Goal: Task Accomplishment & Management: Manage account settings

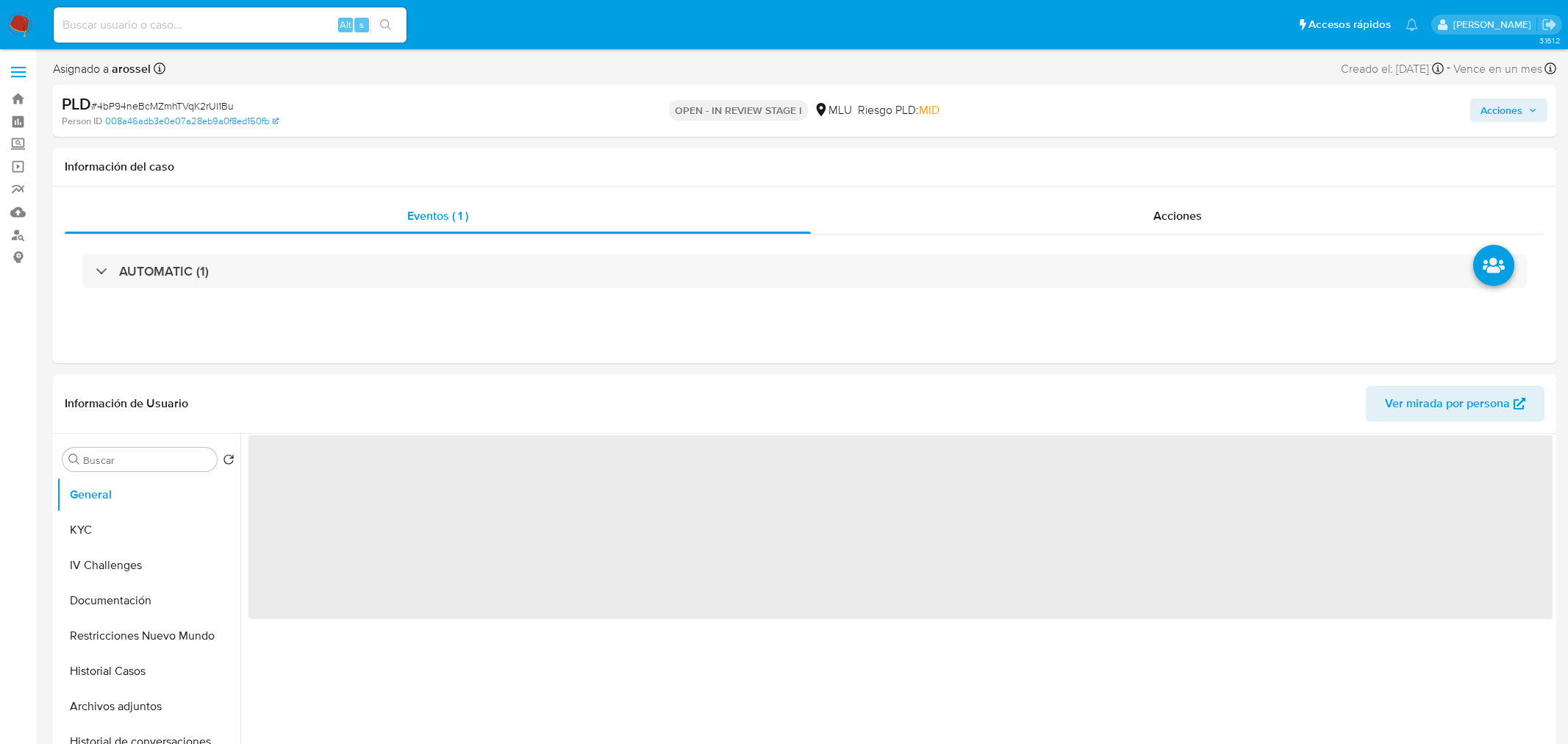
select select "10"
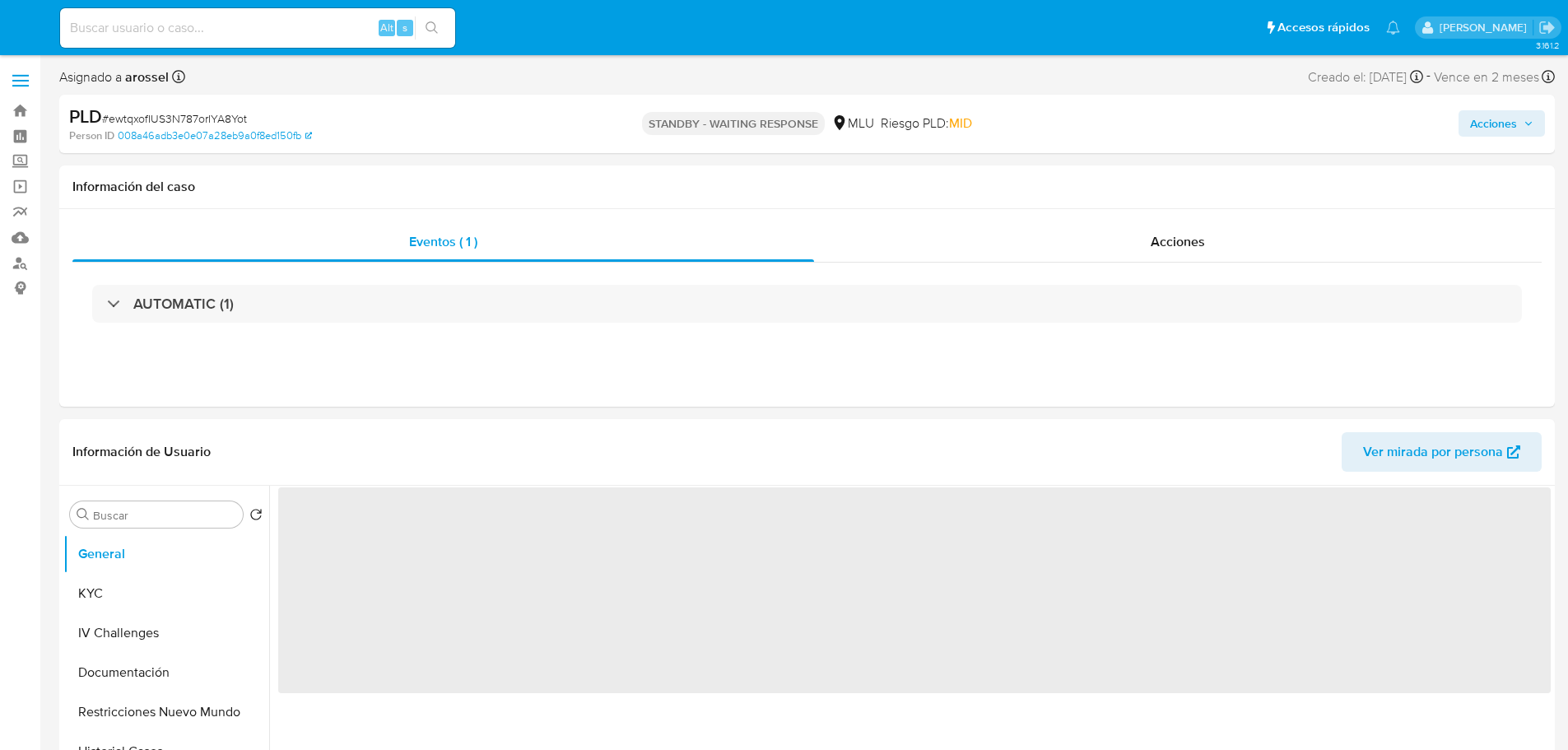
select select "10"
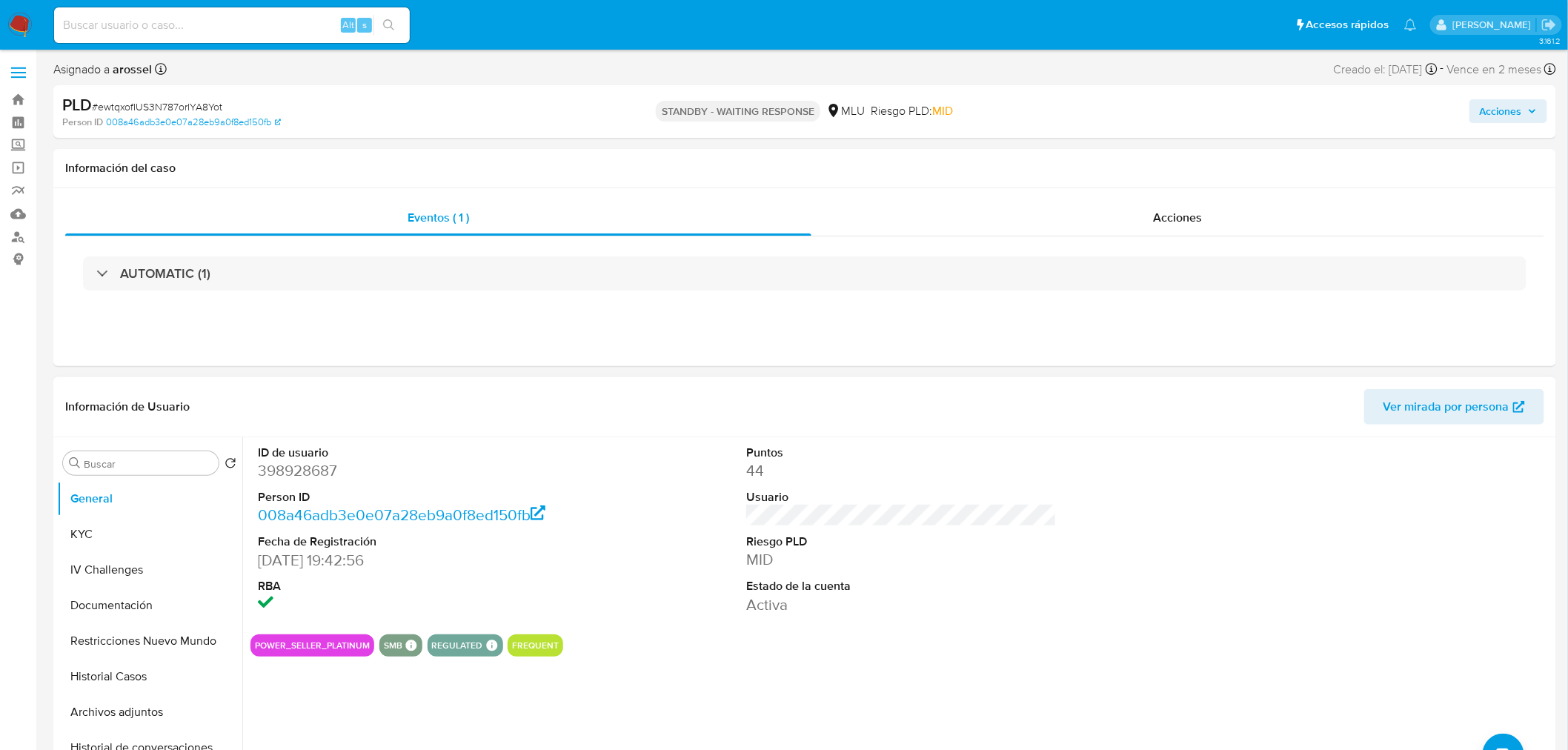
click at [952, 552] on dd "MID" at bounding box center [901, 560] width 310 height 21
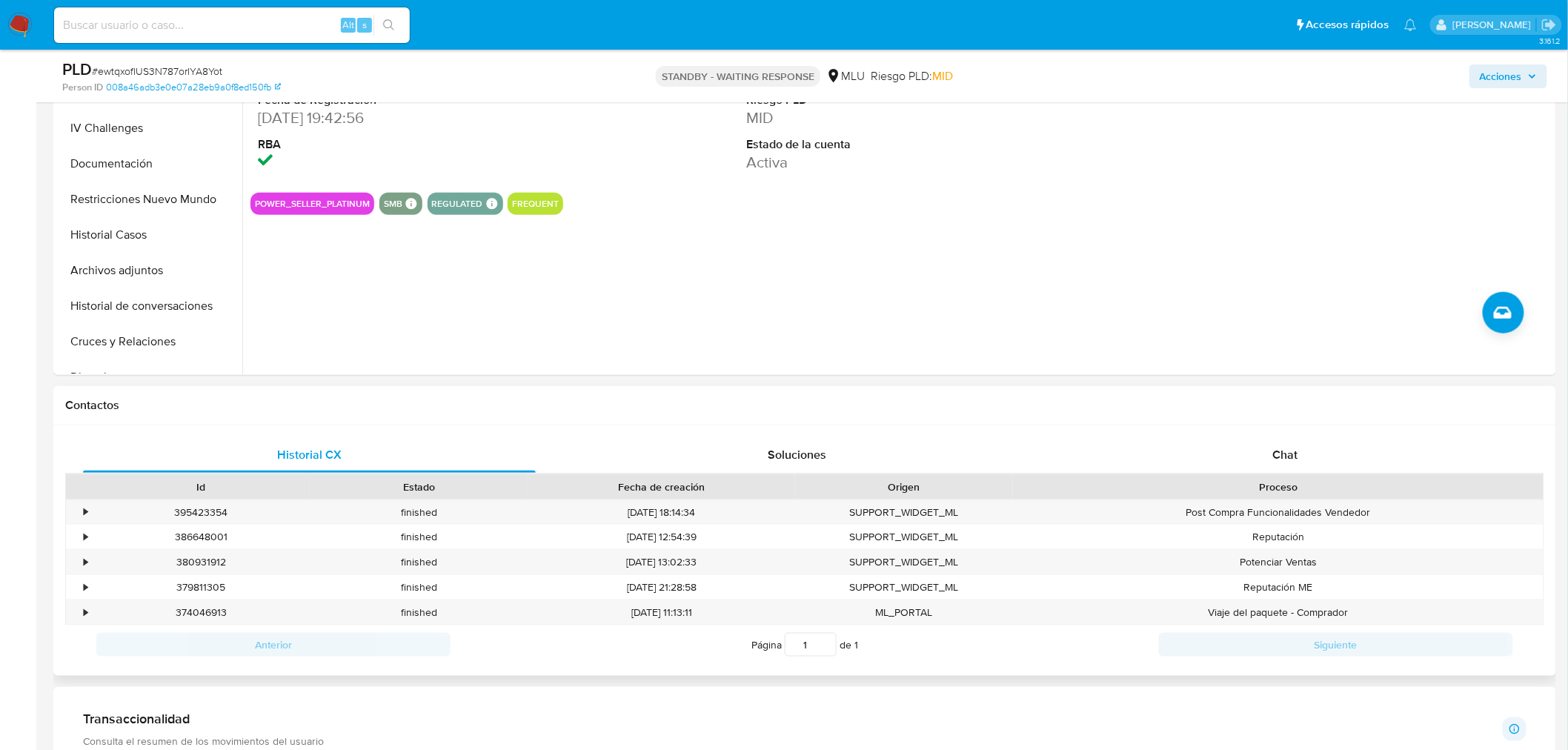
scroll to position [411, 0]
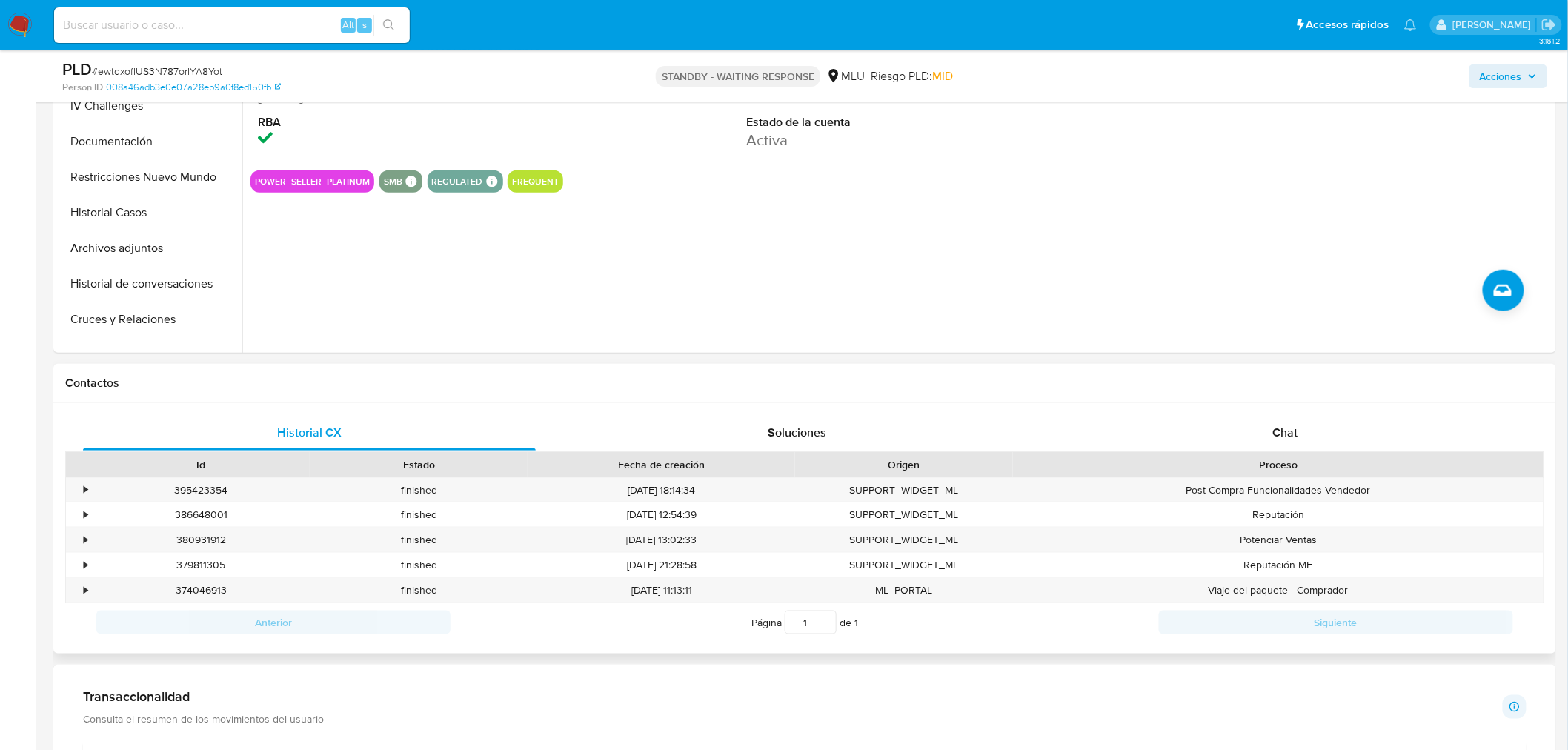
drag, startPoint x: 1274, startPoint y: 430, endPoint x: 1210, endPoint y: 452, distance: 67.7
click at [1277, 430] on span "Chat" at bounding box center [1285, 433] width 25 height 17
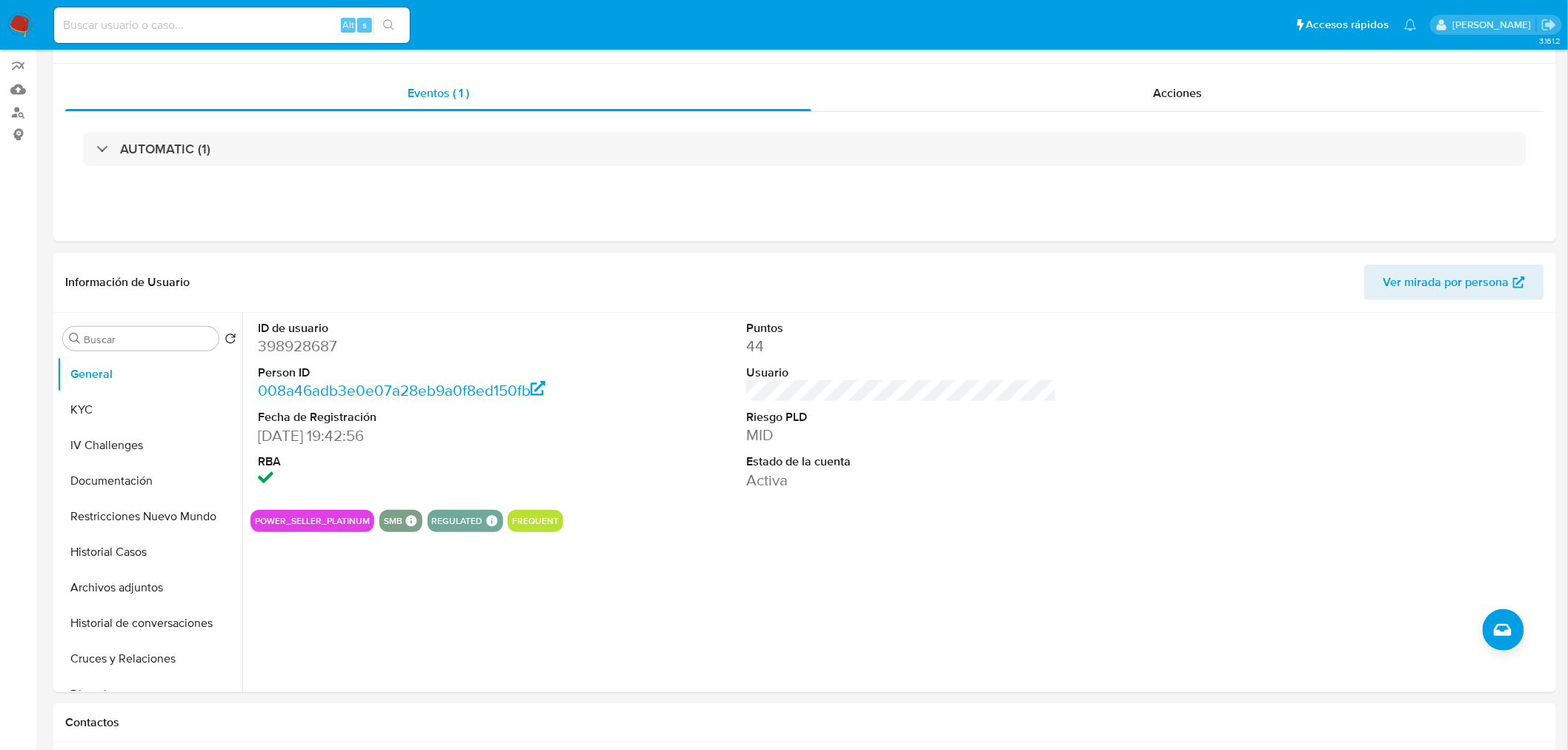
scroll to position [164, 0]
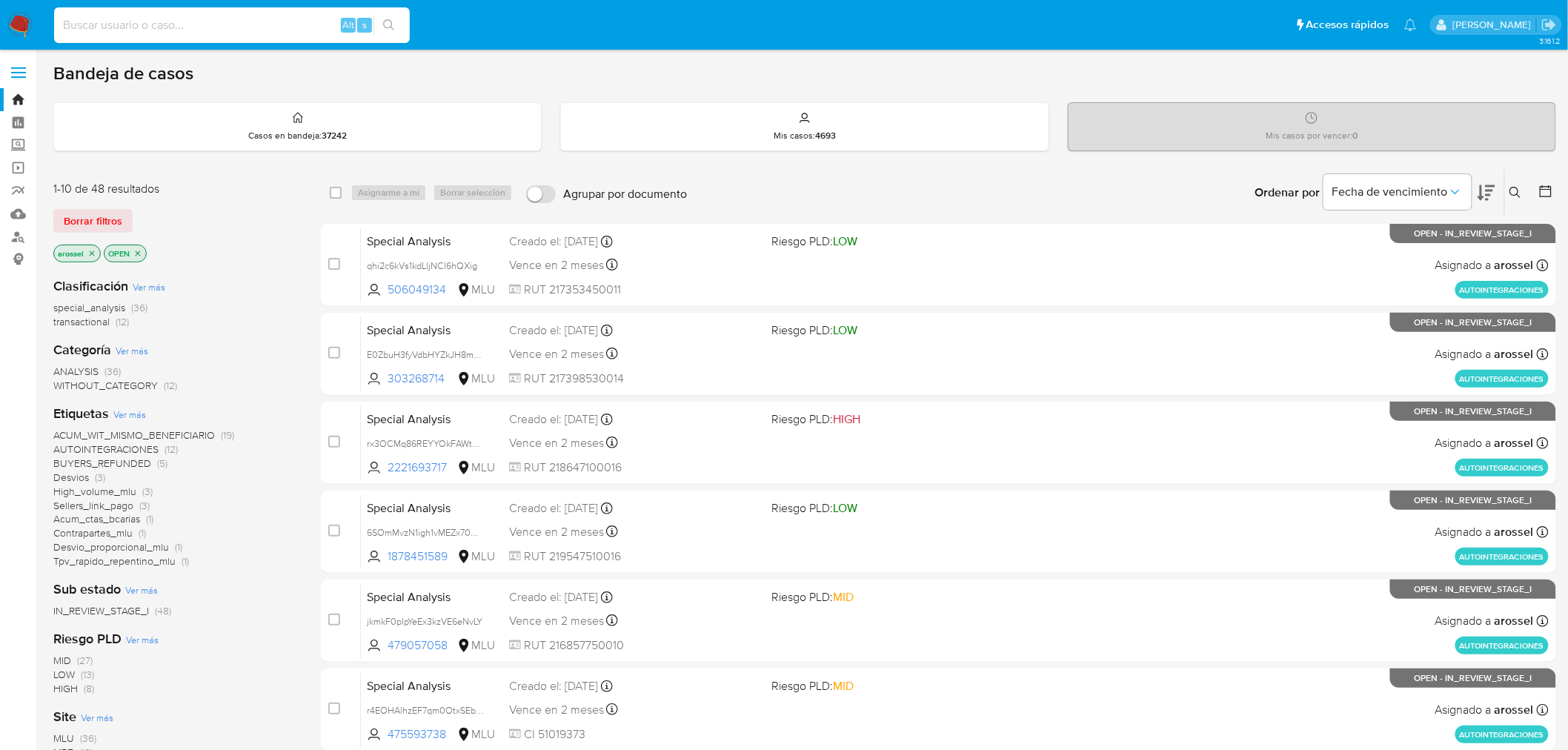
click at [249, 28] on input at bounding box center [232, 25] width 355 height 19
paste input "MssbpjP0EzOAUfXvREfpgj75"
type input "MssbpjP0EzOAUfXvREfpgj75"
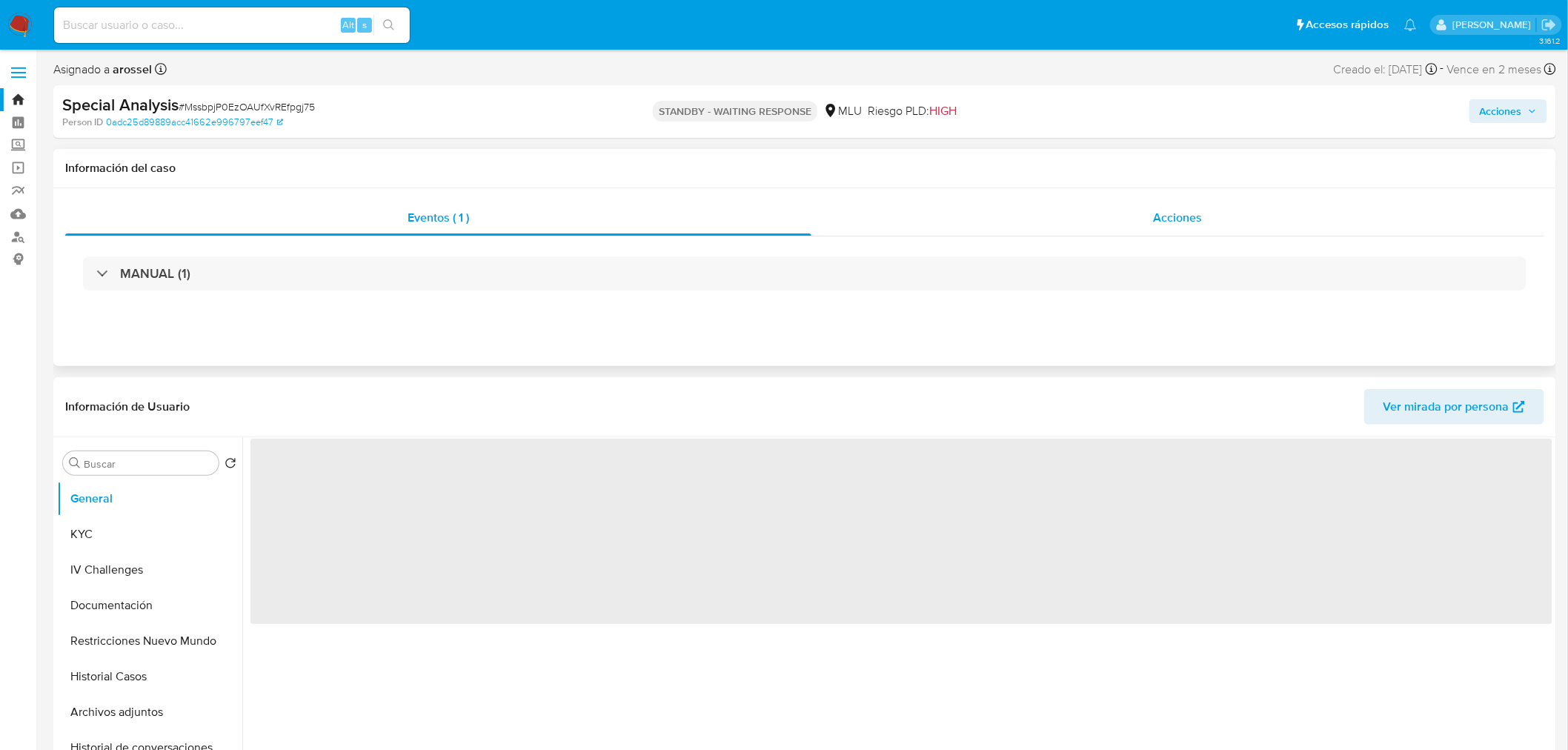
click at [1168, 233] on div "Acciones" at bounding box center [1178, 218] width 733 height 36
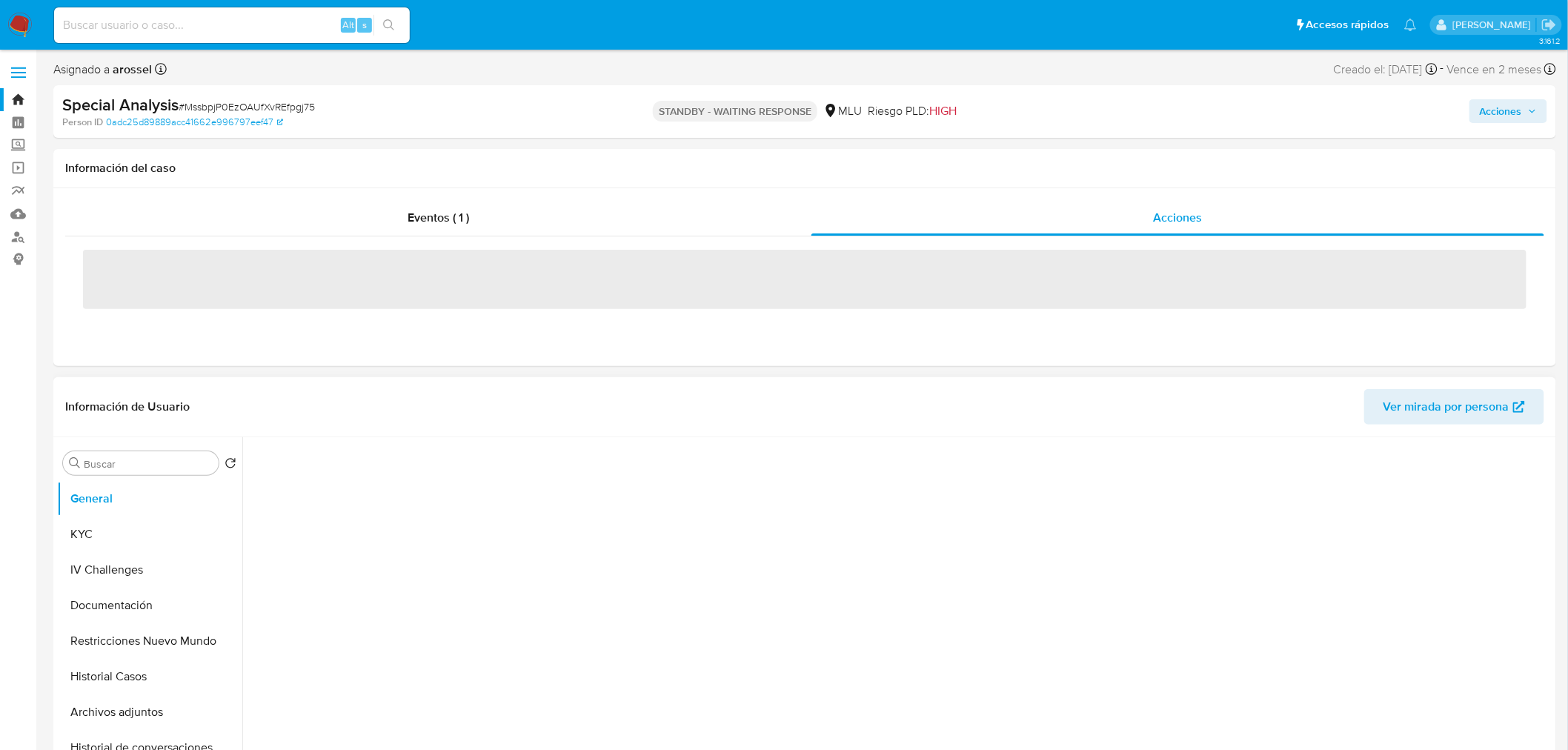
select select "10"
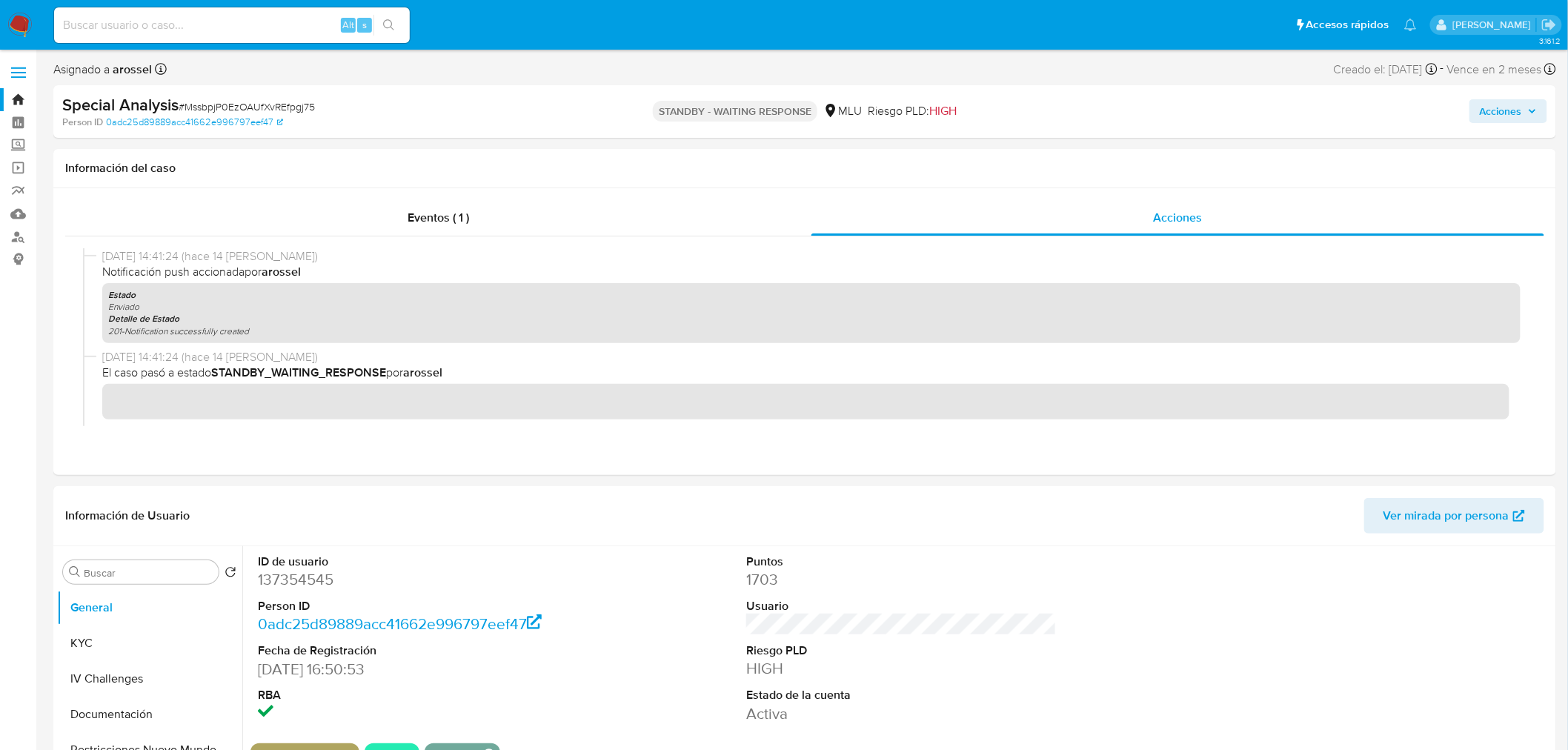
click at [292, 22] on input at bounding box center [232, 25] width 355 height 19
paste input "3Om2yigzAn3CgpVZXygVv3bc"
type input "3Om2yigzAn3CgpVZXygVv3bc"
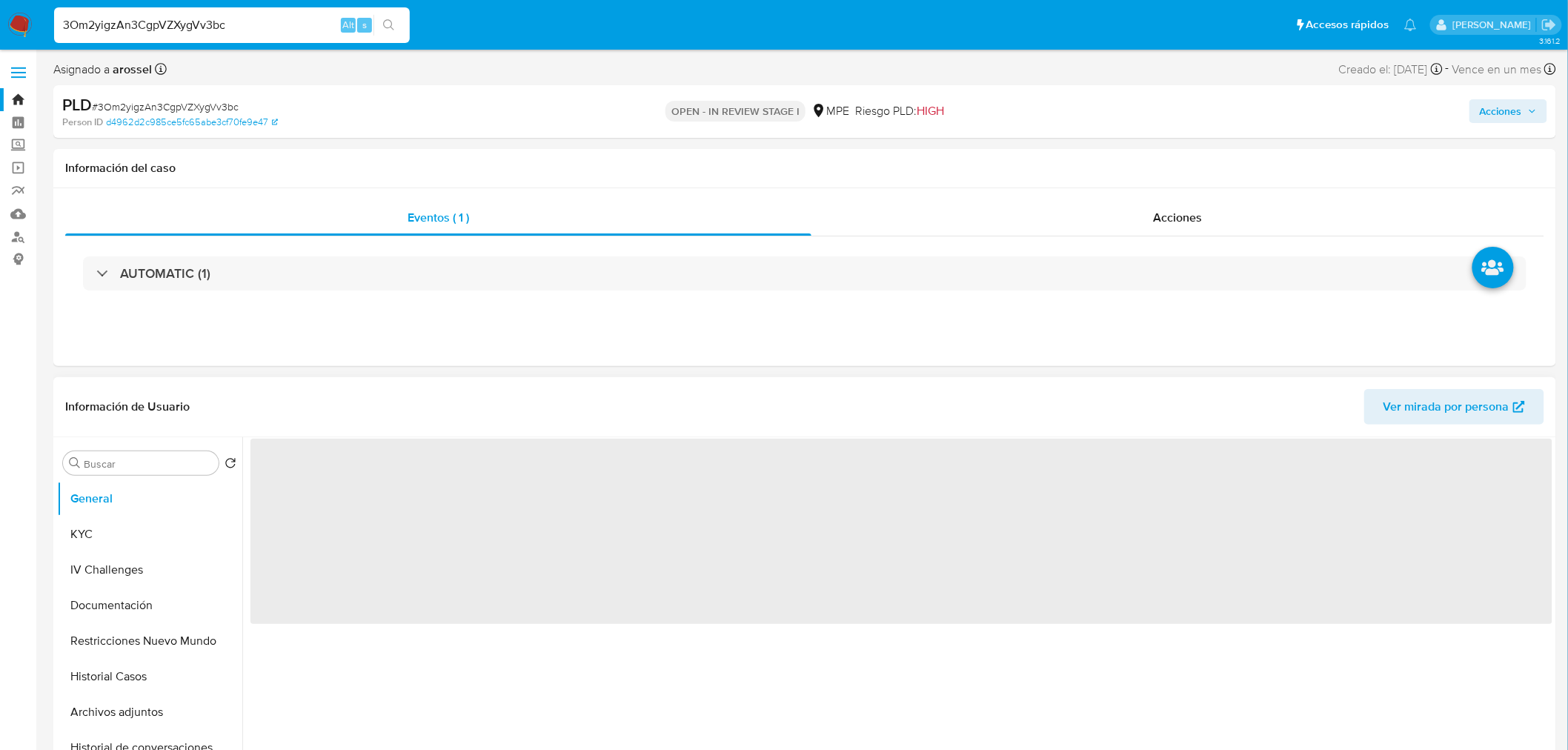
select select "10"
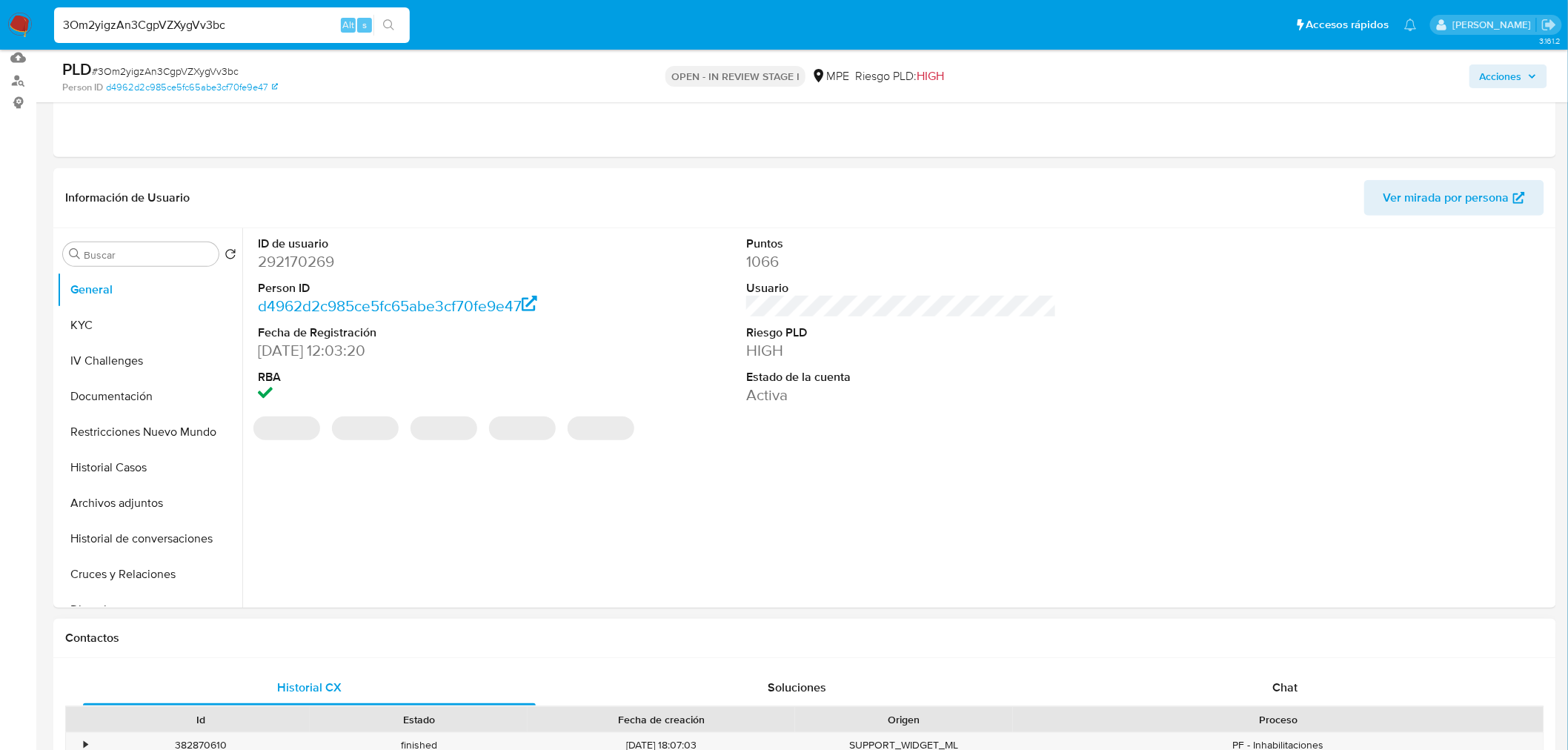
scroll to position [494, 0]
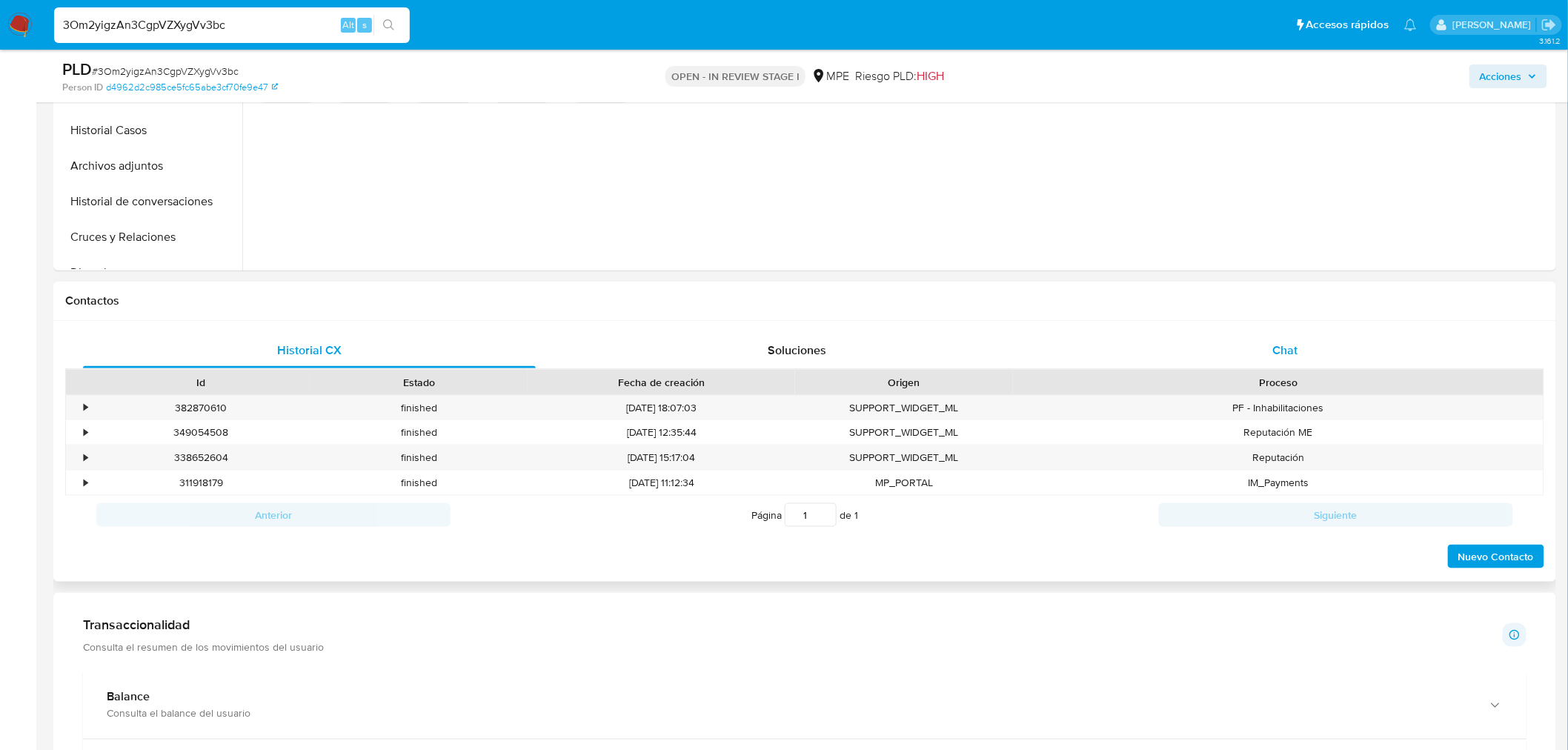
click at [1342, 345] on div "Chat" at bounding box center [1285, 351] width 453 height 36
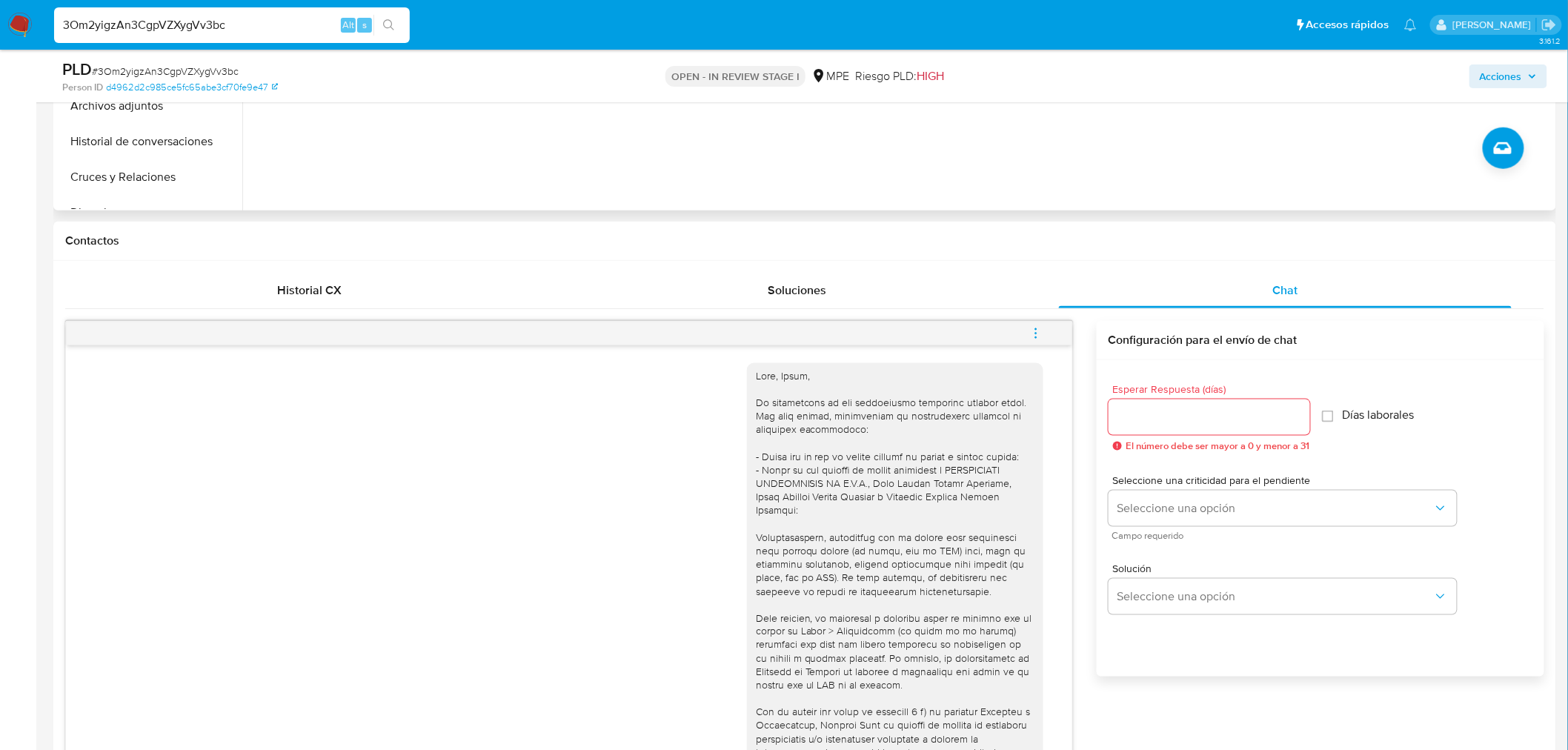
scroll to position [164, 0]
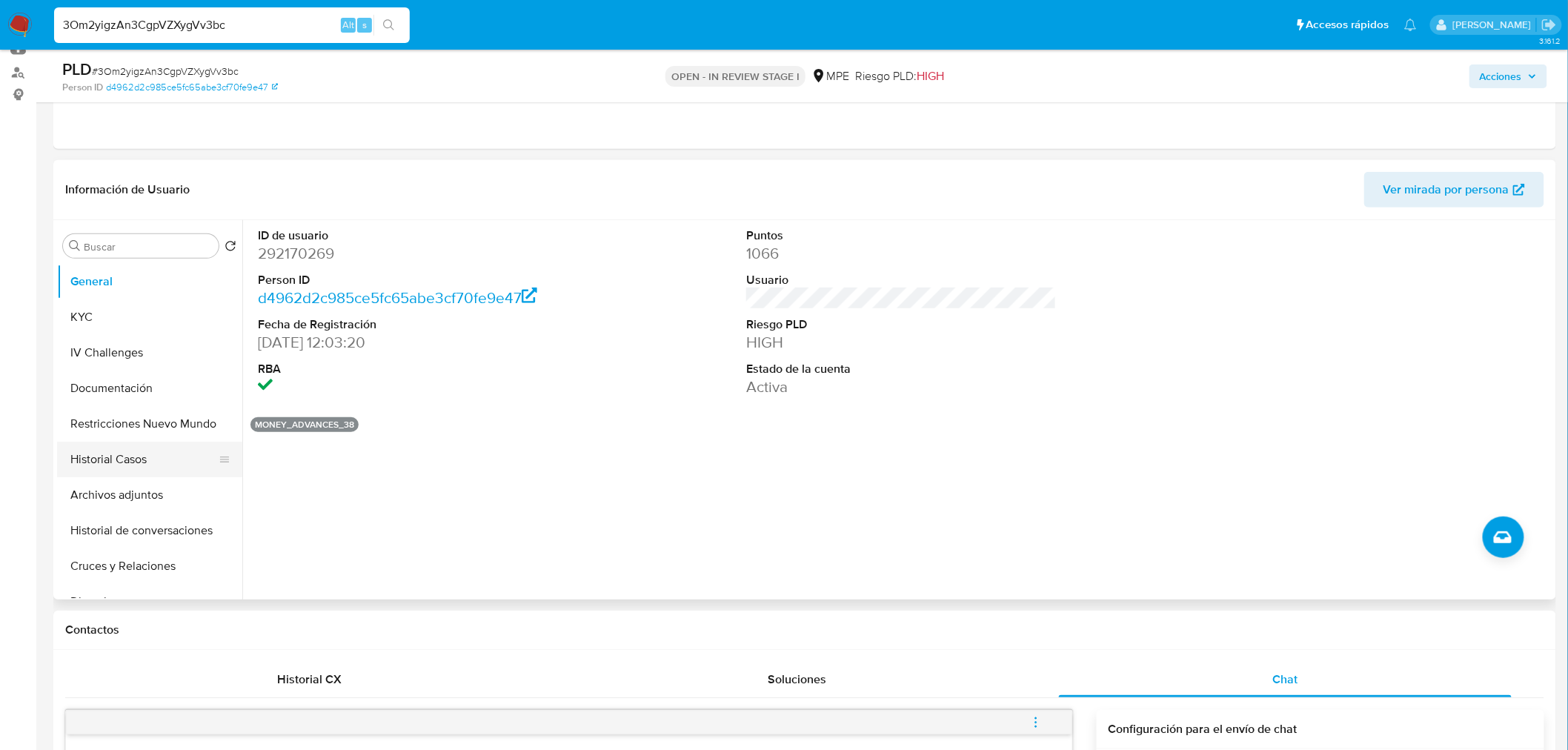
click at [121, 455] on button "Historial Casos" at bounding box center [143, 459] width 173 height 36
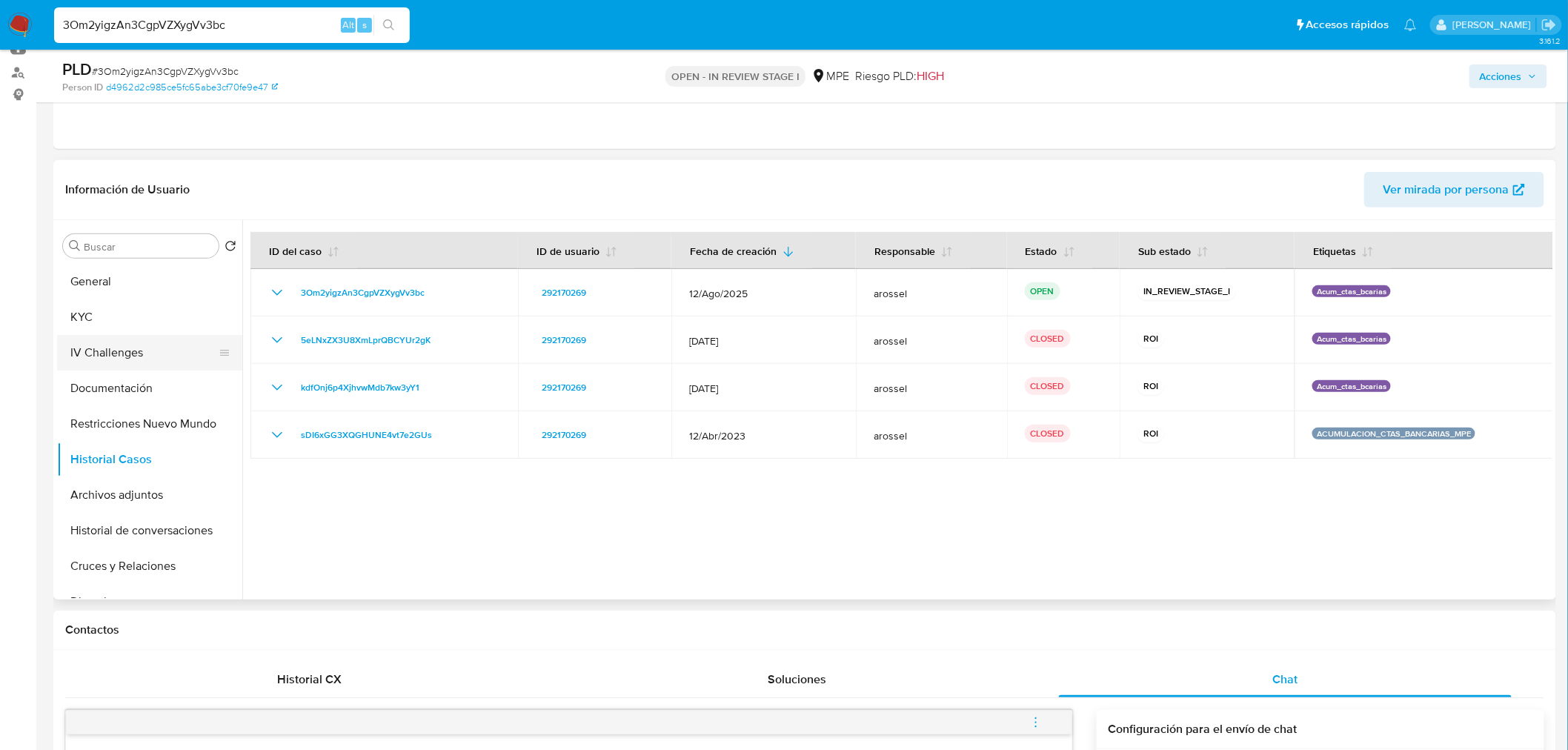
drag, startPoint x: 109, startPoint y: 275, endPoint x: 127, endPoint y: 349, distance: 76.2
click at [109, 275] on button "General" at bounding box center [149, 282] width 185 height 36
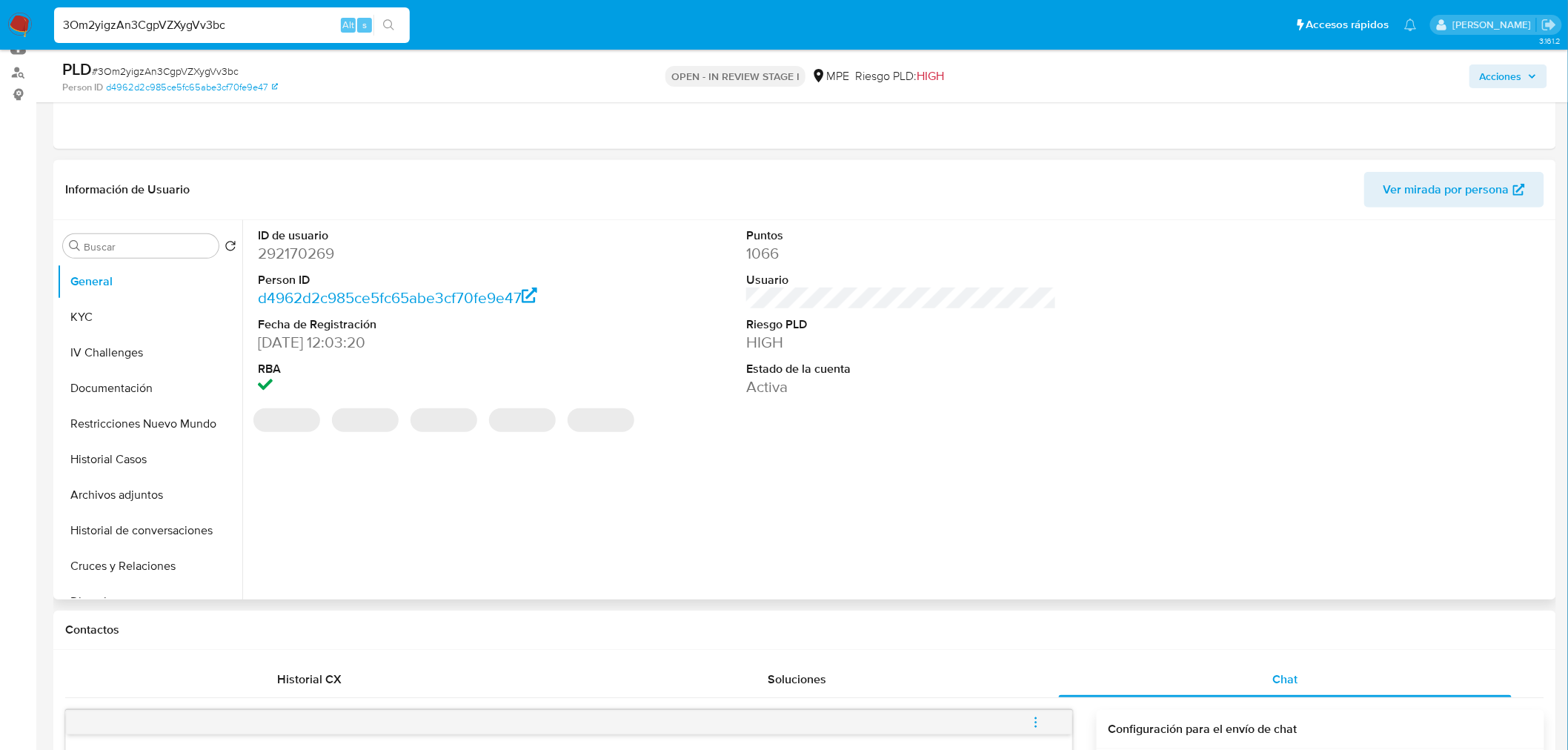
click at [293, 254] on dd "292170269" at bounding box center [413, 254] width 310 height 21
copy dd "292170269"
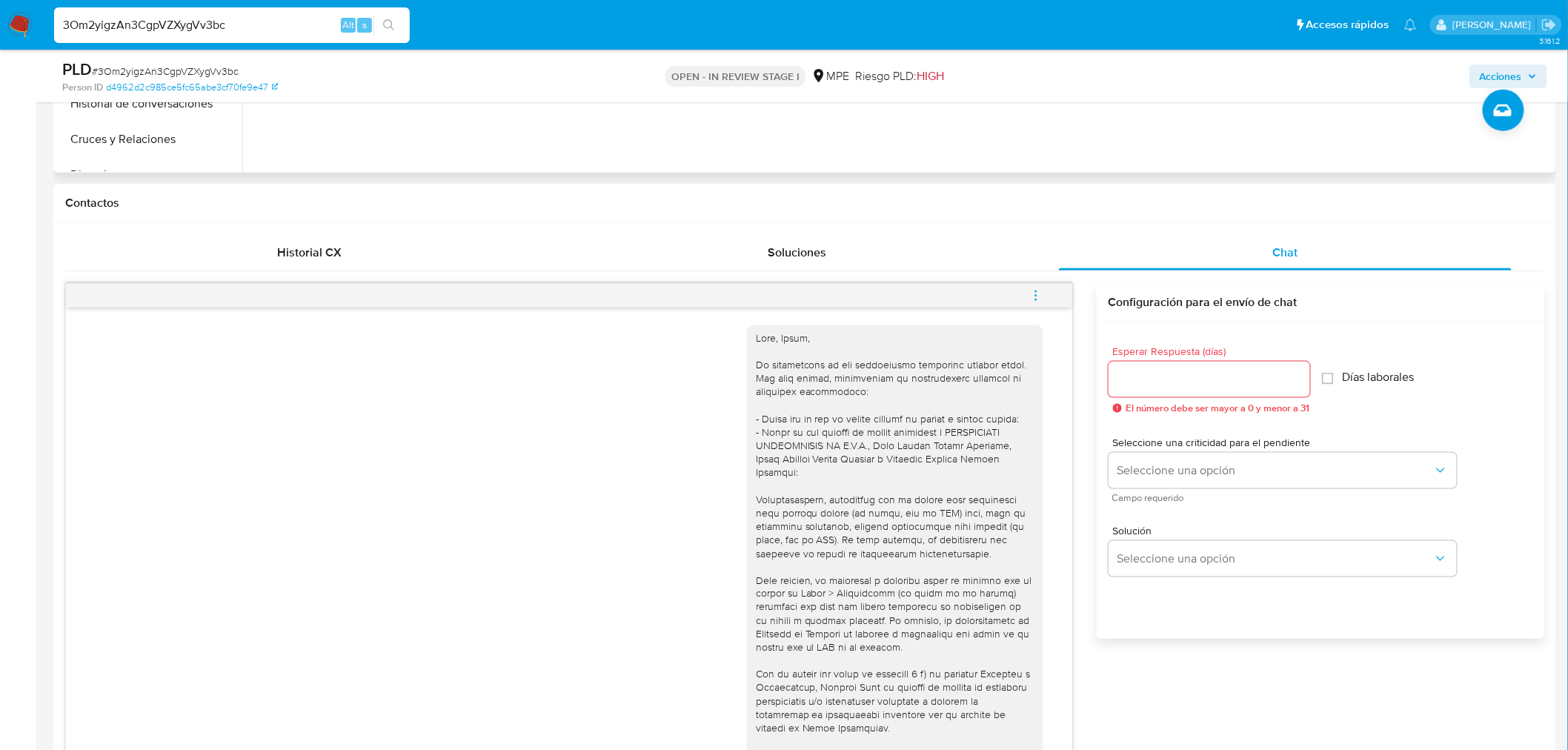
scroll to position [411, 0]
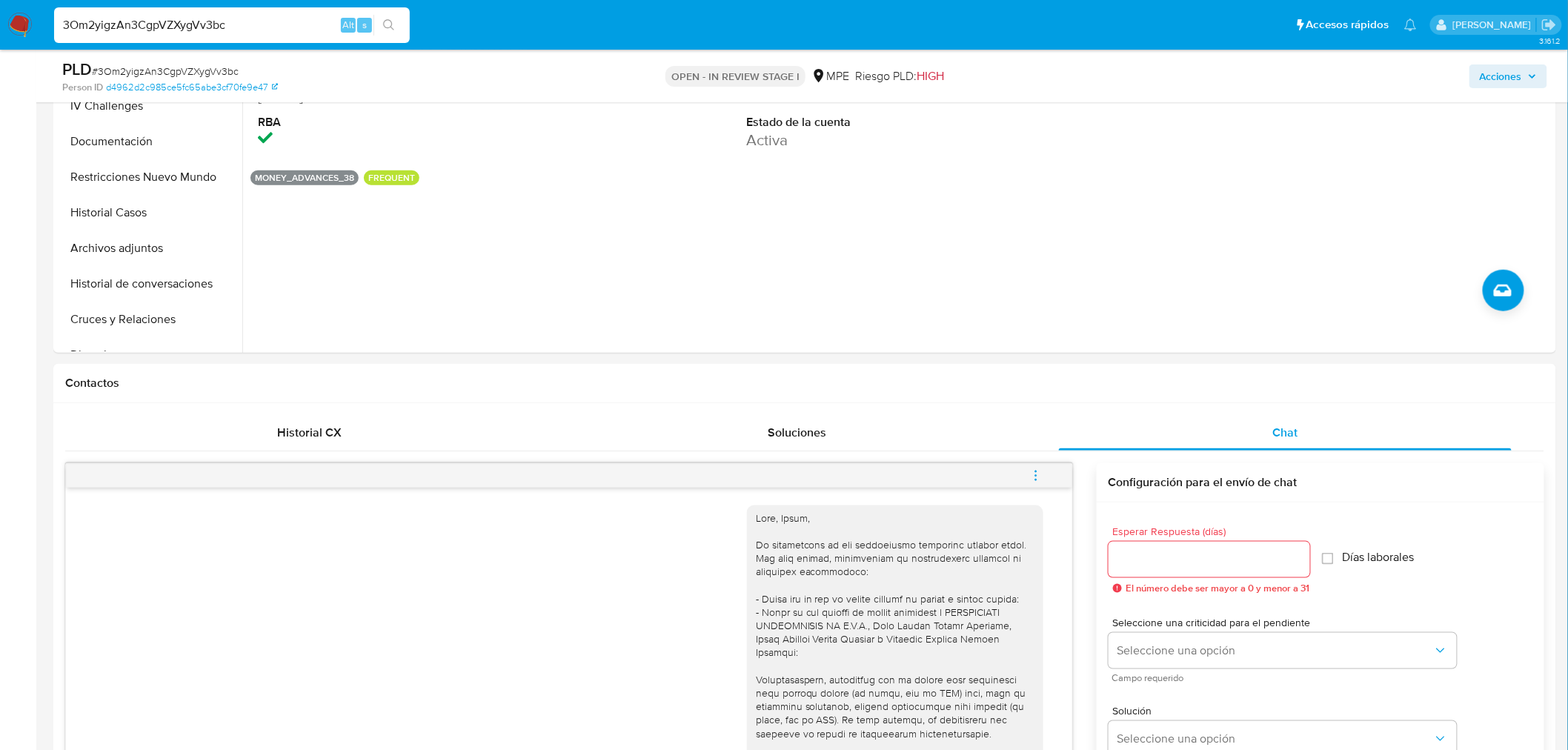
drag, startPoint x: 1035, startPoint y: 479, endPoint x: 1017, endPoint y: 471, distance: 19.7
click at [1035, 479] on icon "menu-action" at bounding box center [1036, 479] width 2 height 2
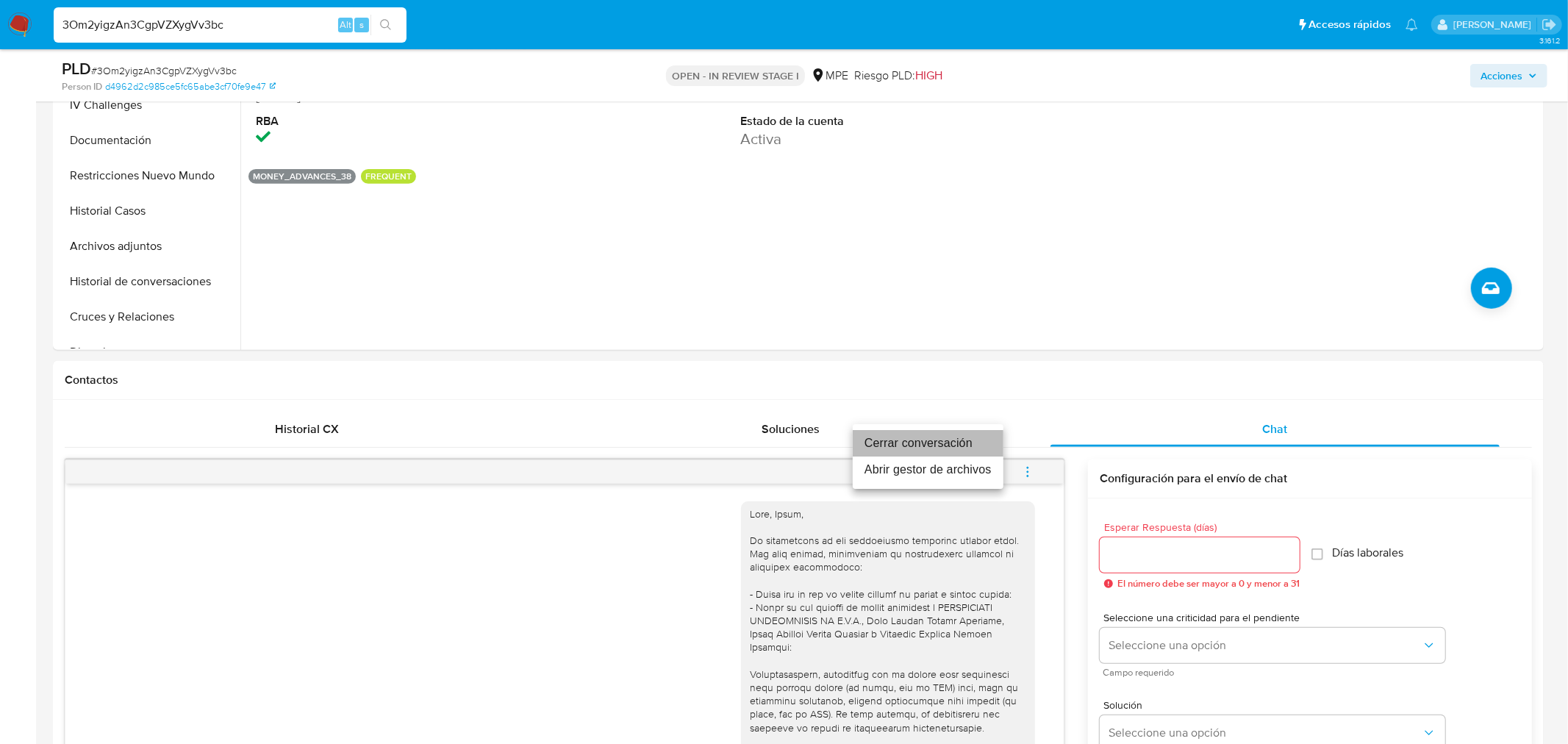
click at [958, 439] on li "Cerrar conversación" at bounding box center [929, 443] width 151 height 27
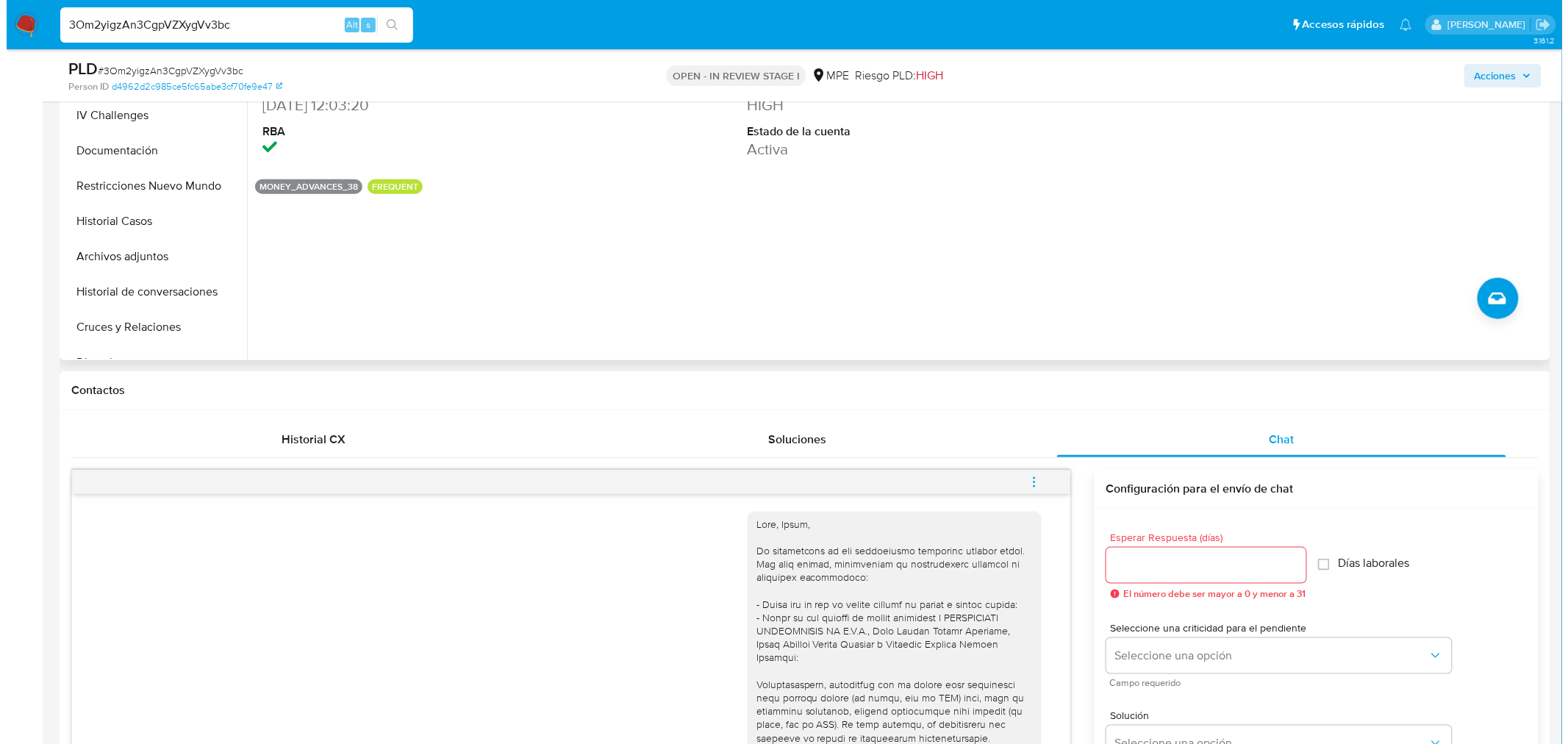
scroll to position [163, 0]
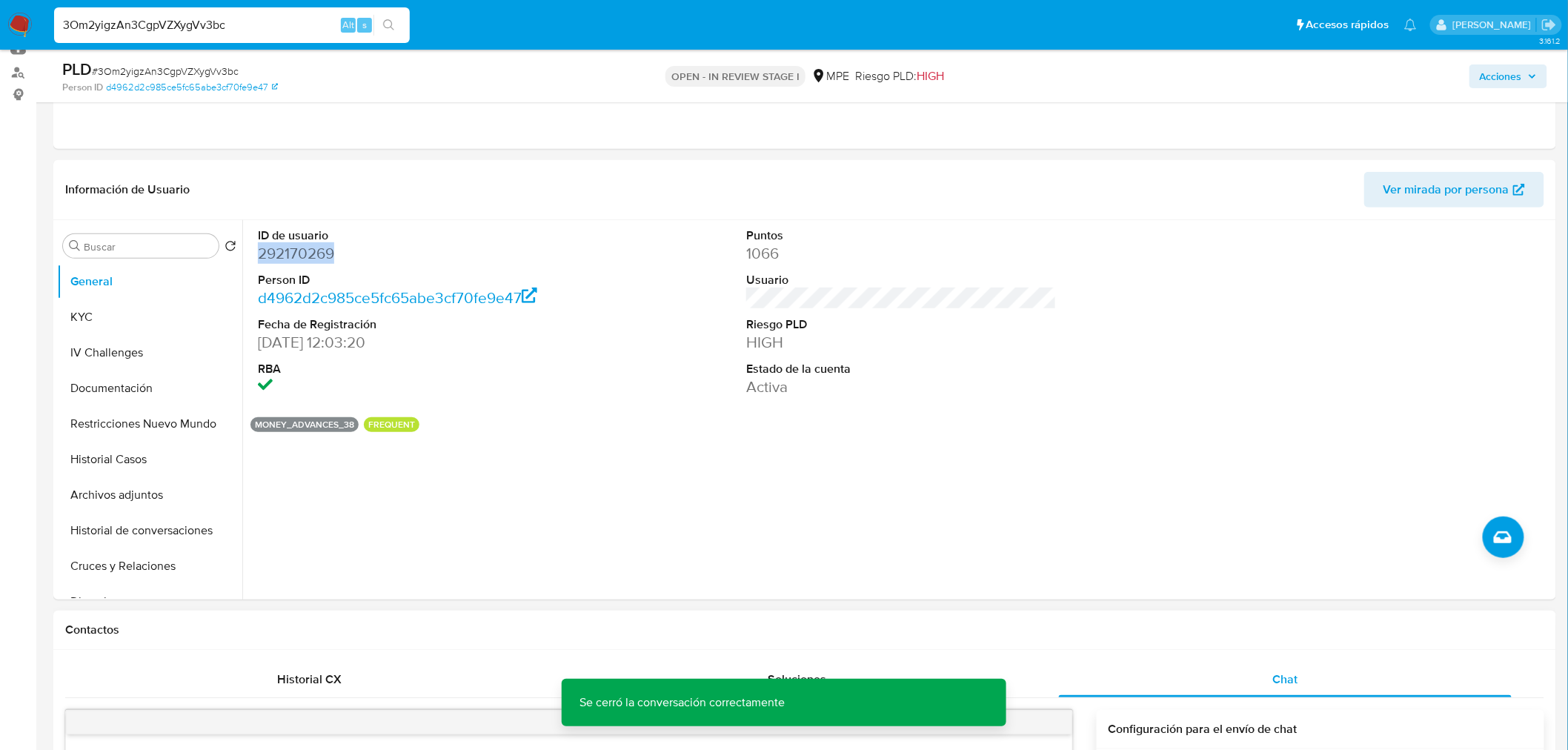
copy dd "292170269"
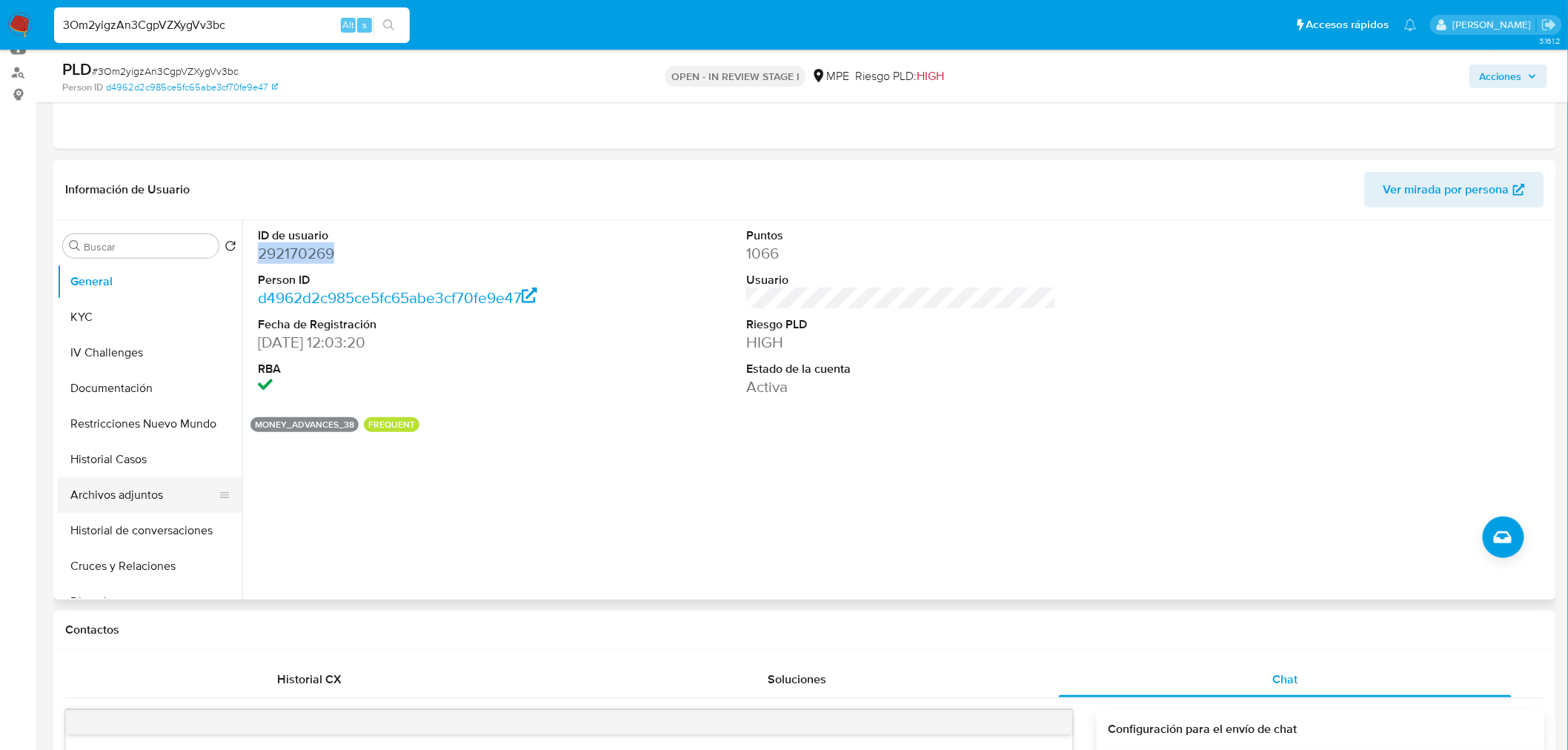
click at [105, 502] on button "Archivos adjuntos" at bounding box center [143, 495] width 173 height 36
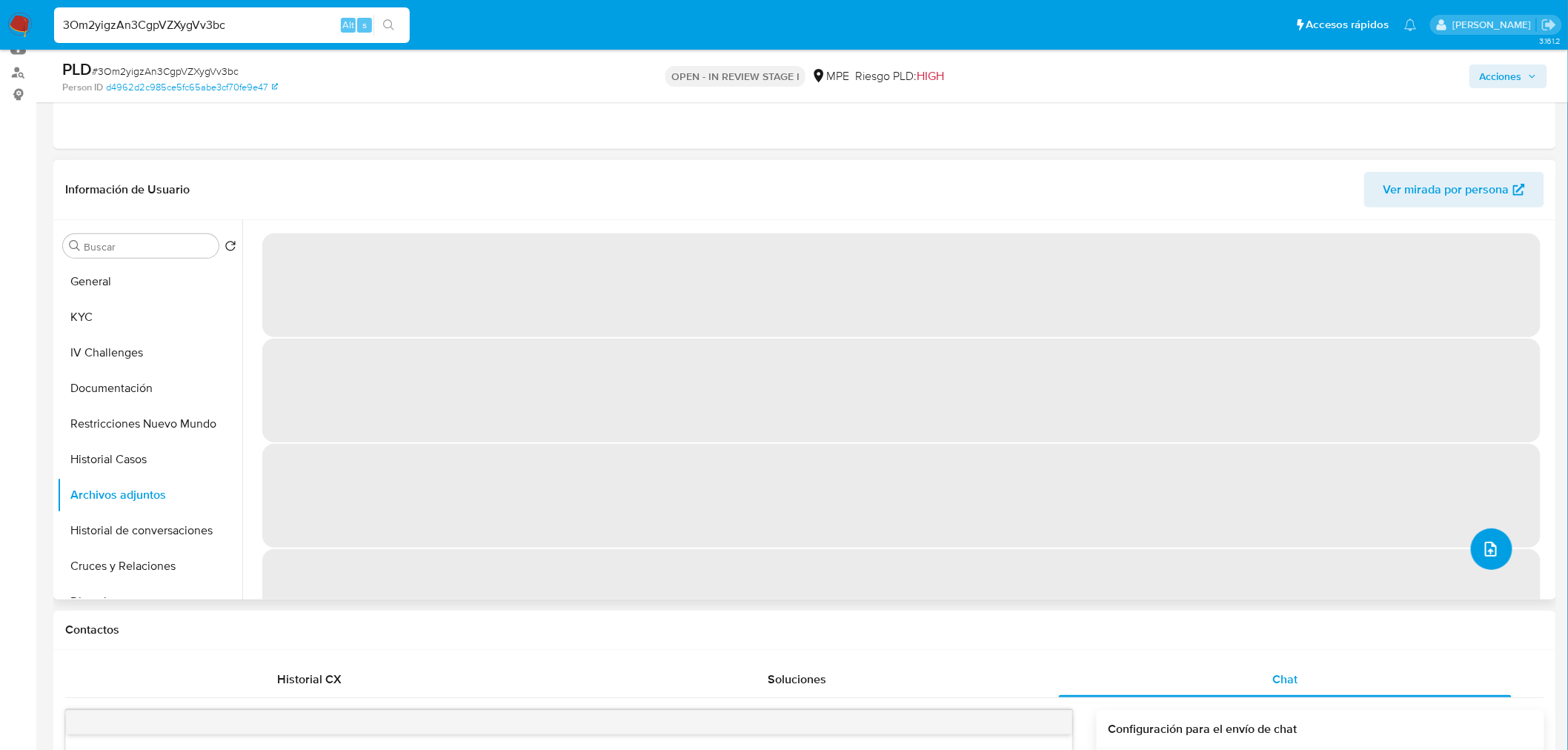
click at [1494, 547] on button "upload-file" at bounding box center [1491, 549] width 41 height 41
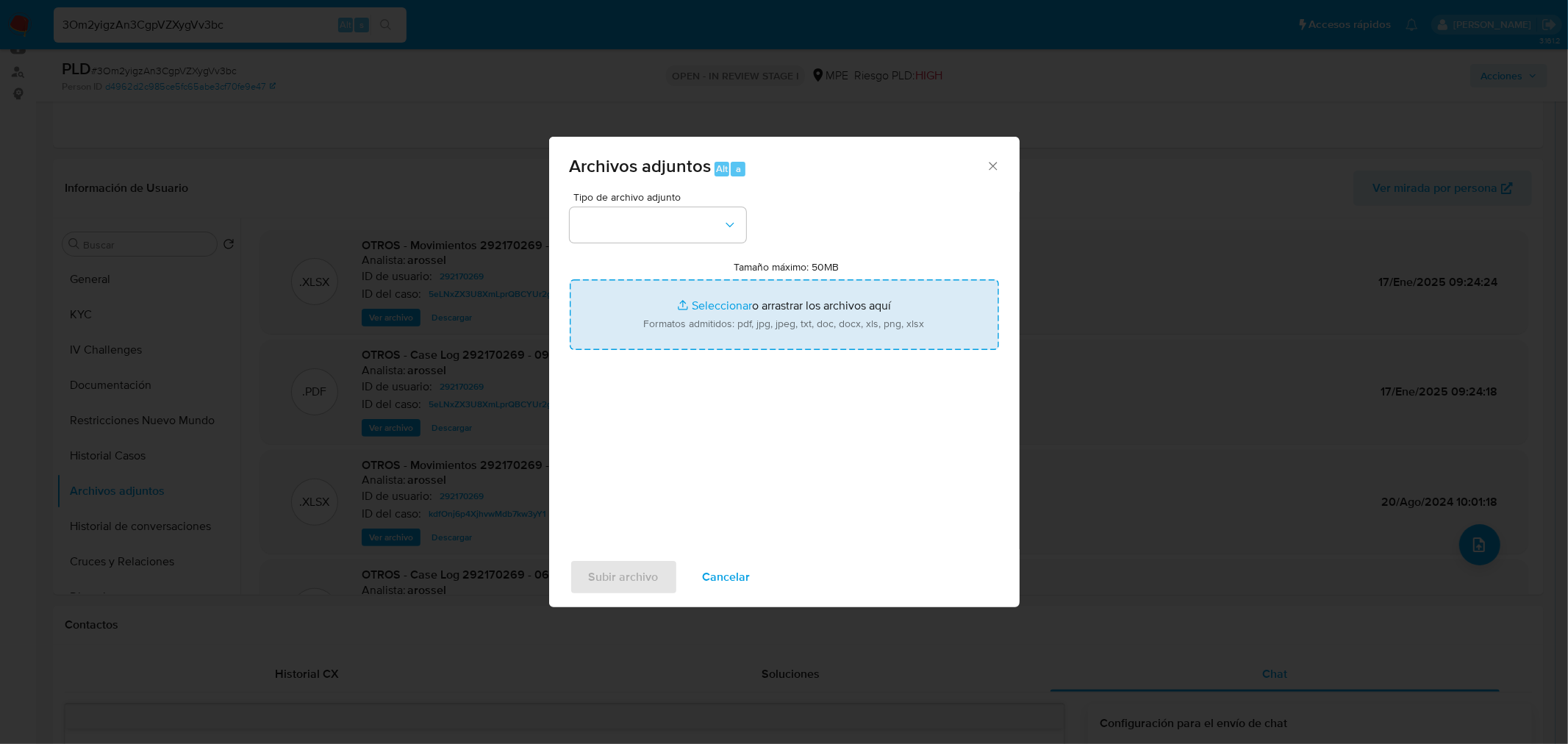
click at [694, 282] on input "Tamaño máximo: 50MB Seleccionar archivos" at bounding box center [784, 315] width 430 height 71
type input "C:\fakepath\Case Log 292170269 - 24_09_2025.pdf"
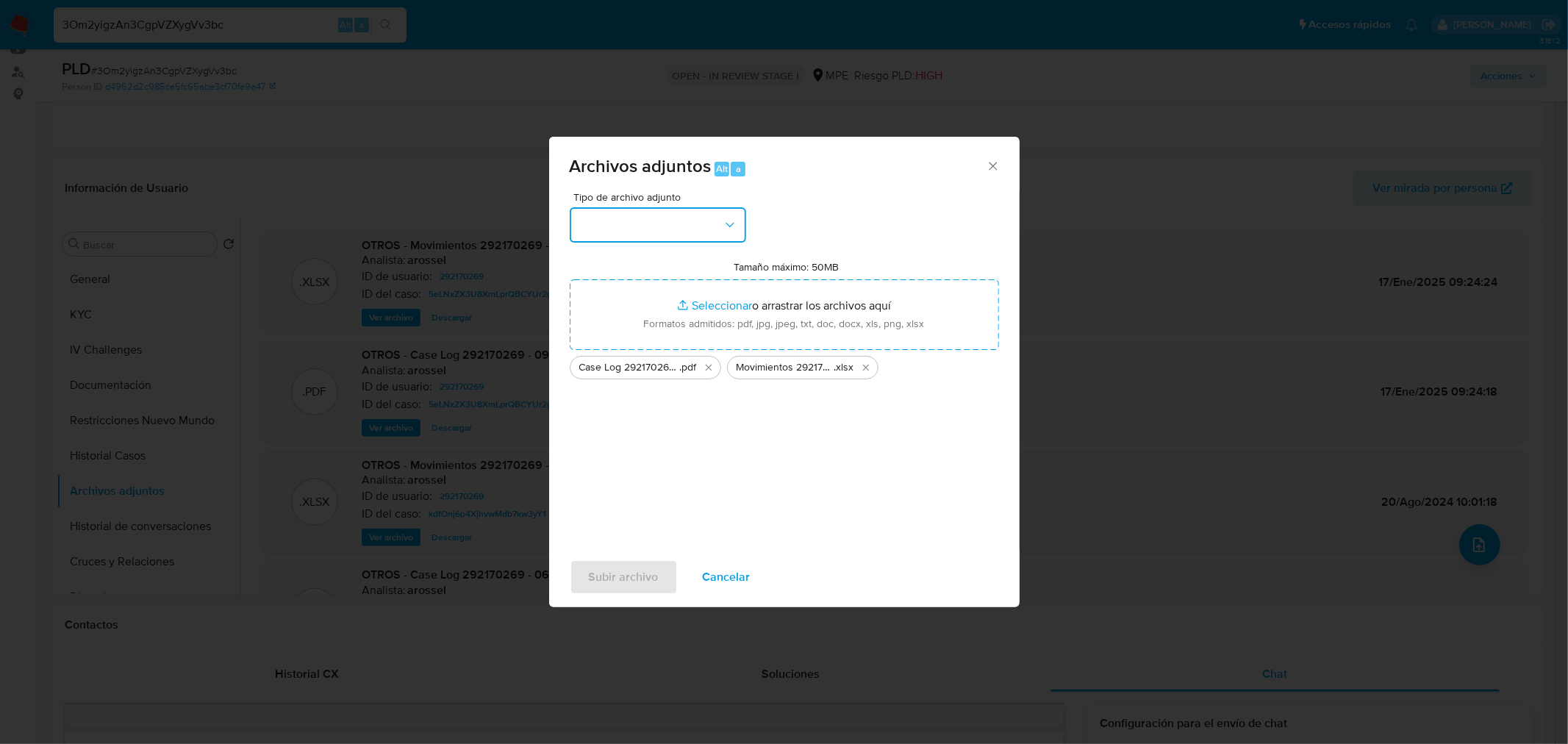
click at [715, 231] on button "button" at bounding box center [658, 225] width 177 height 35
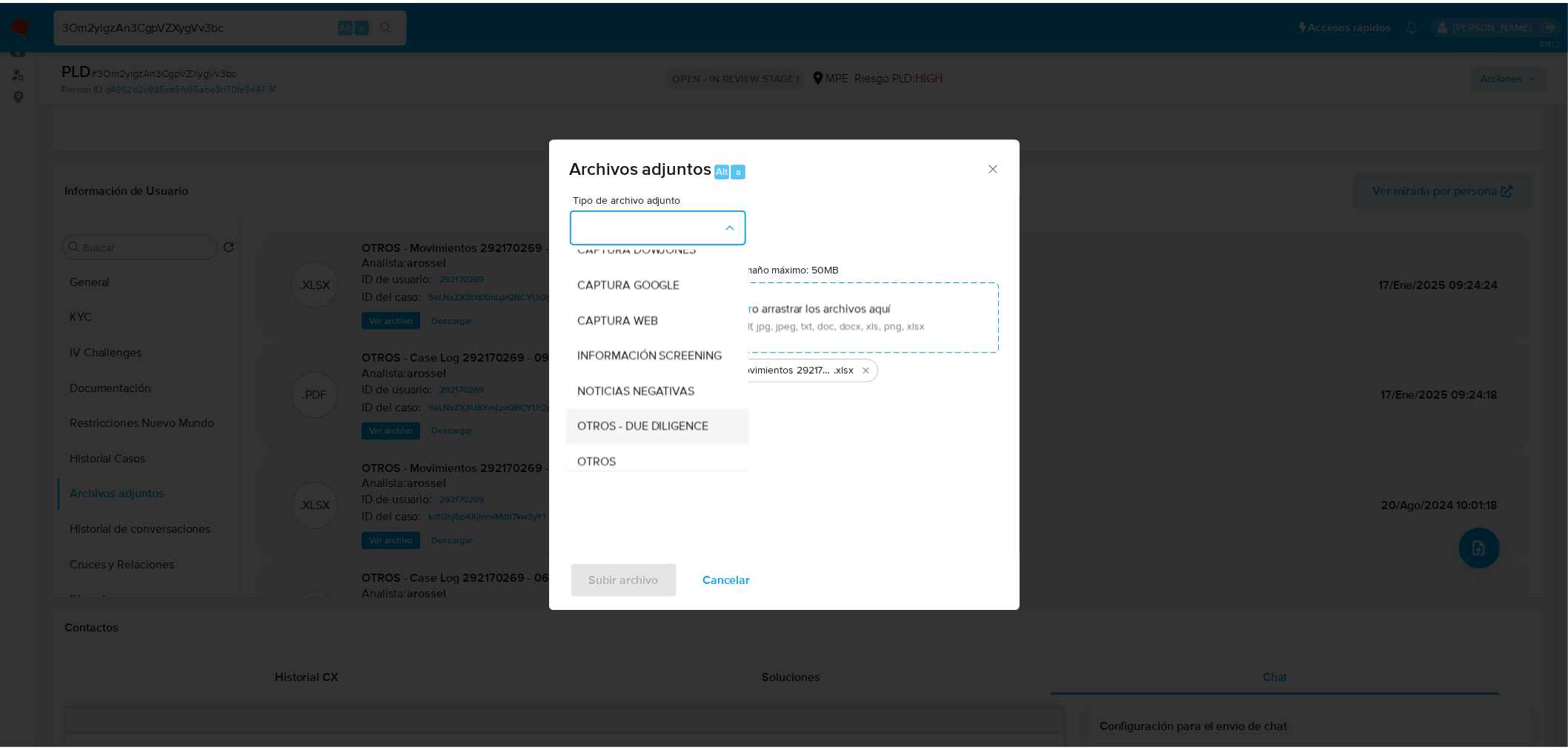
scroll to position [83, 0]
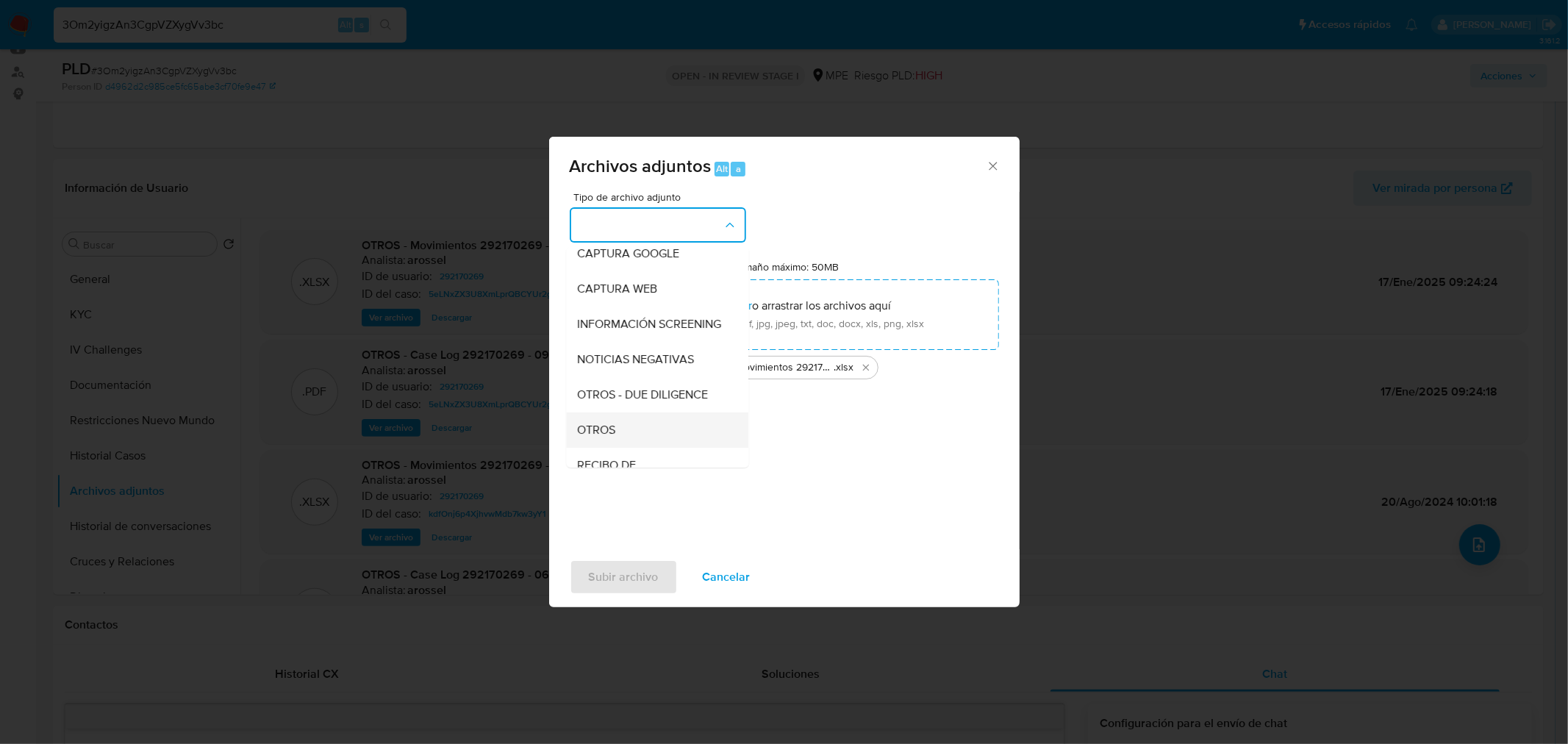
click at [638, 447] on div "OTROS" at bounding box center [652, 430] width 150 height 35
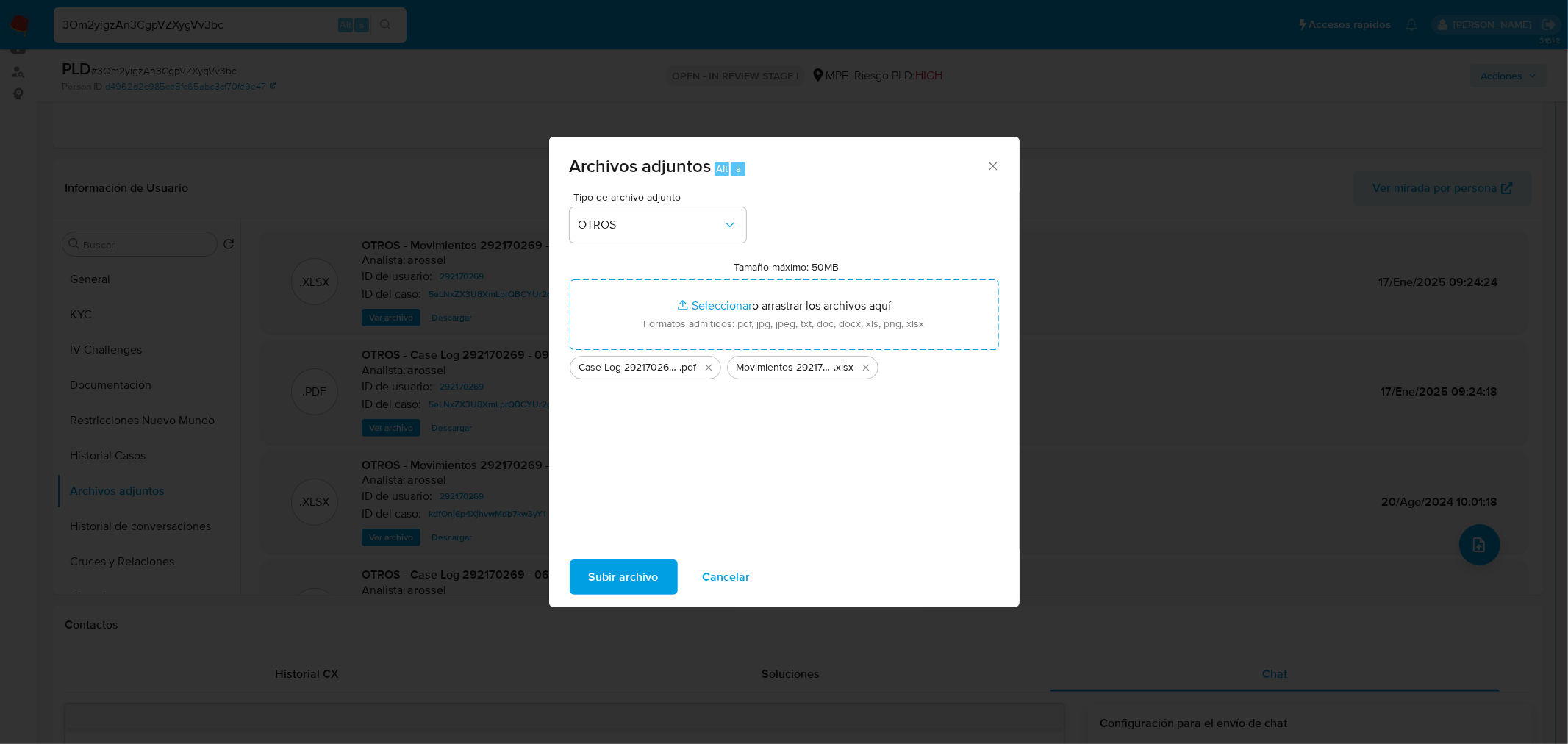
click at [627, 584] on span "Subir archivo" at bounding box center [623, 577] width 70 height 32
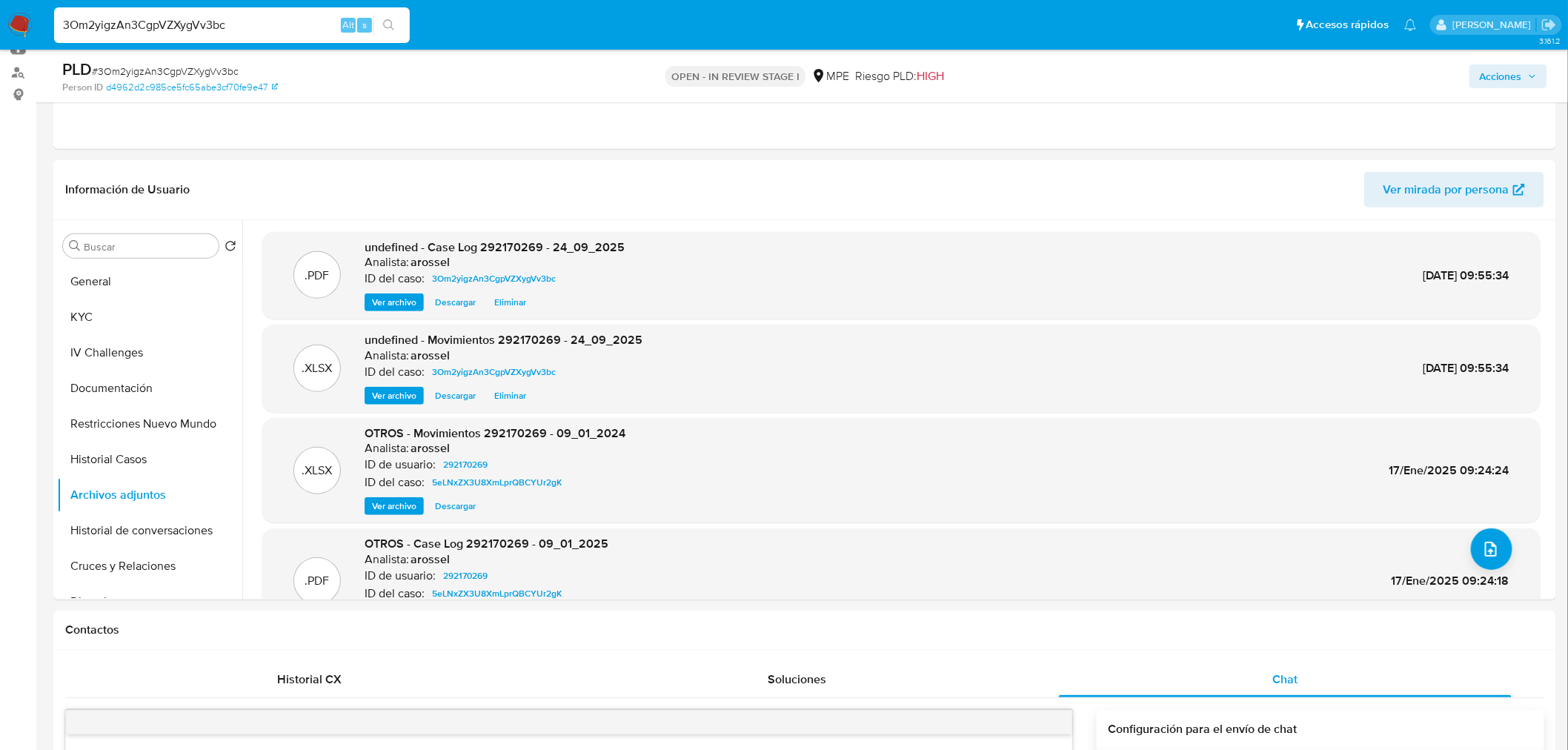
click at [1501, 67] on span "Acciones" at bounding box center [1501, 76] width 42 height 23
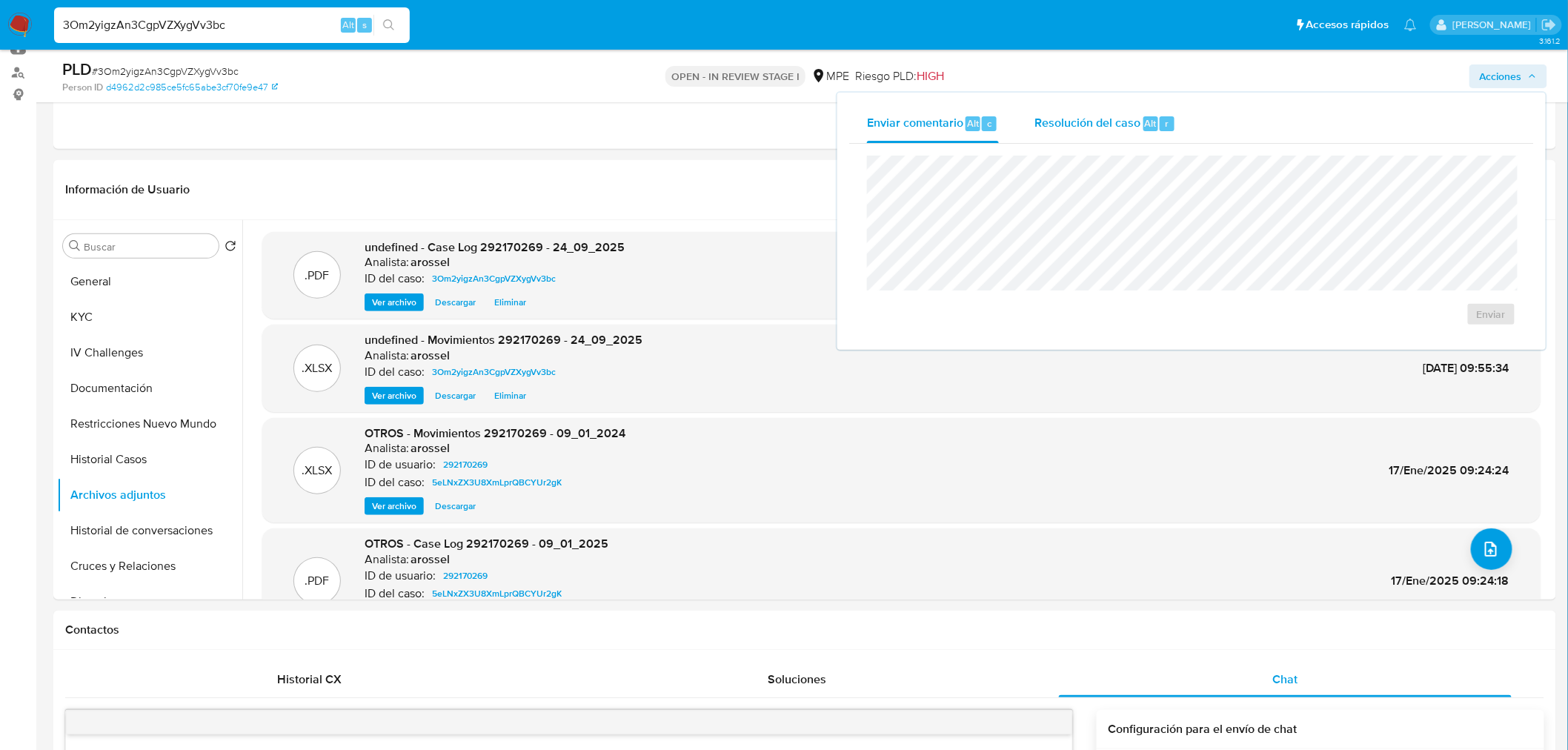
click at [1070, 120] on span "Resolución del caso" at bounding box center [1087, 122] width 106 height 17
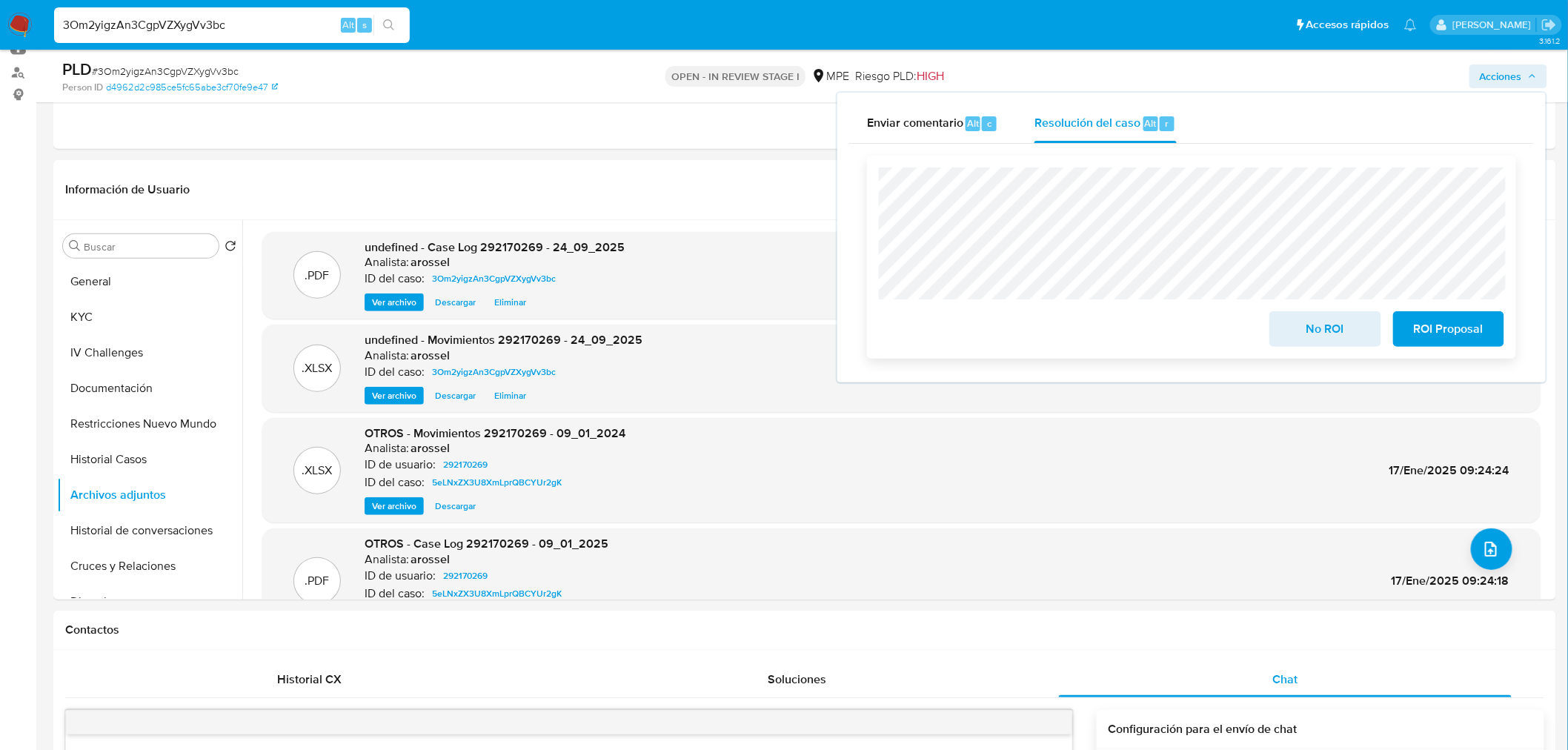
click at [1472, 337] on span "ROI Proposal" at bounding box center [1448, 329] width 73 height 32
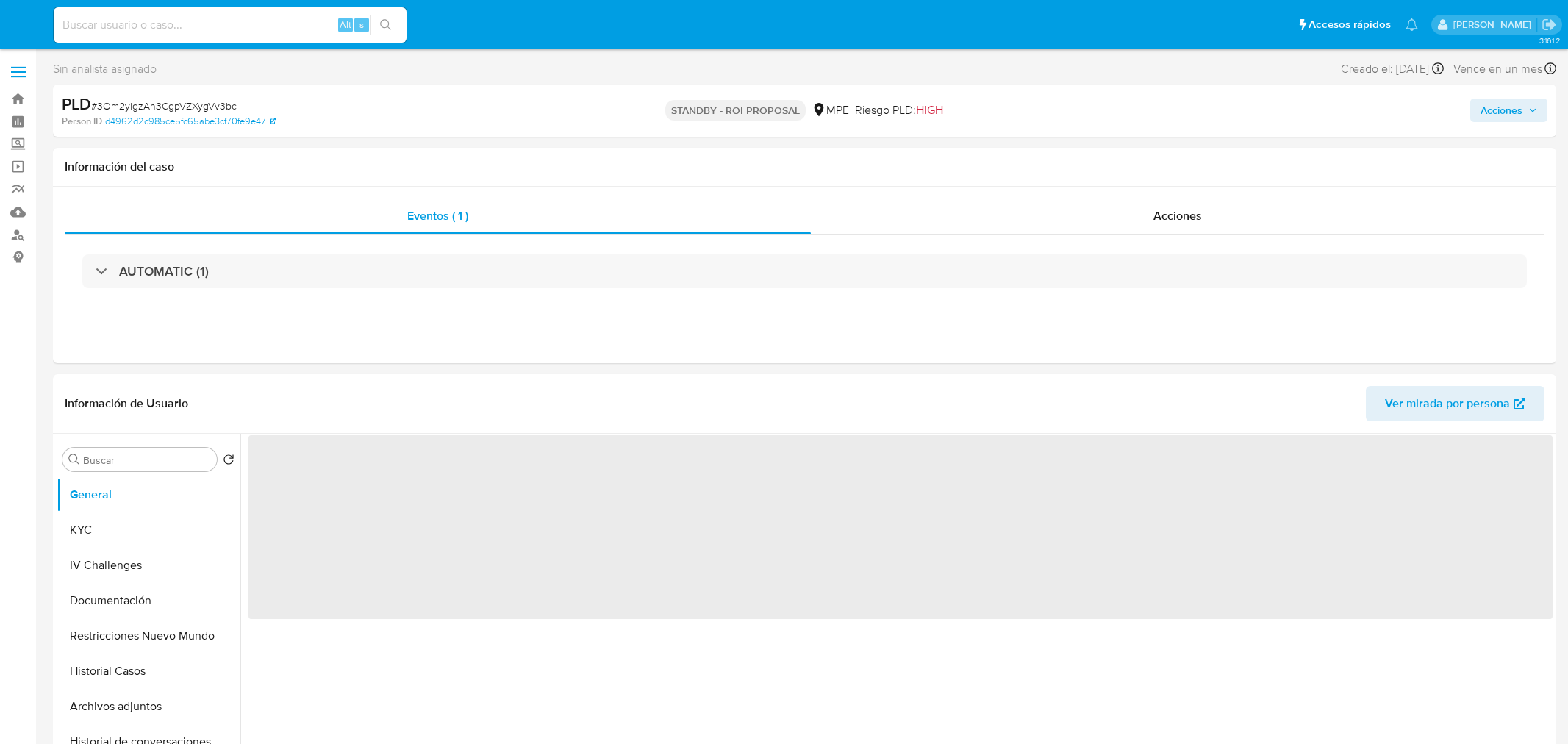
select select "10"
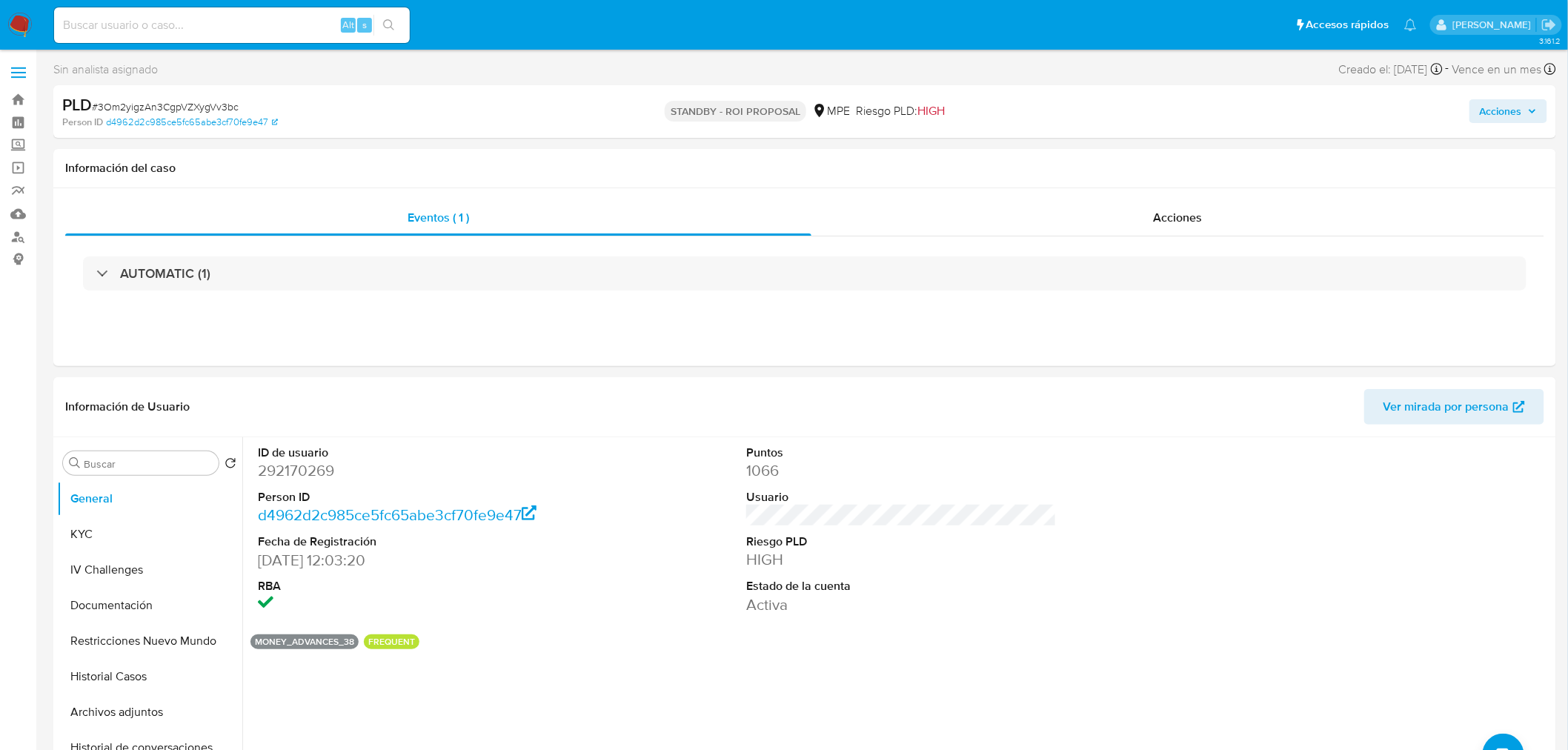
click at [232, 22] on input at bounding box center [232, 25] width 355 height 19
paste input "Y0RtYeT7iK15X3sSNb8sHMRE"
type input "Y0RtYeT7iK15X3sSNb8sHMRE"
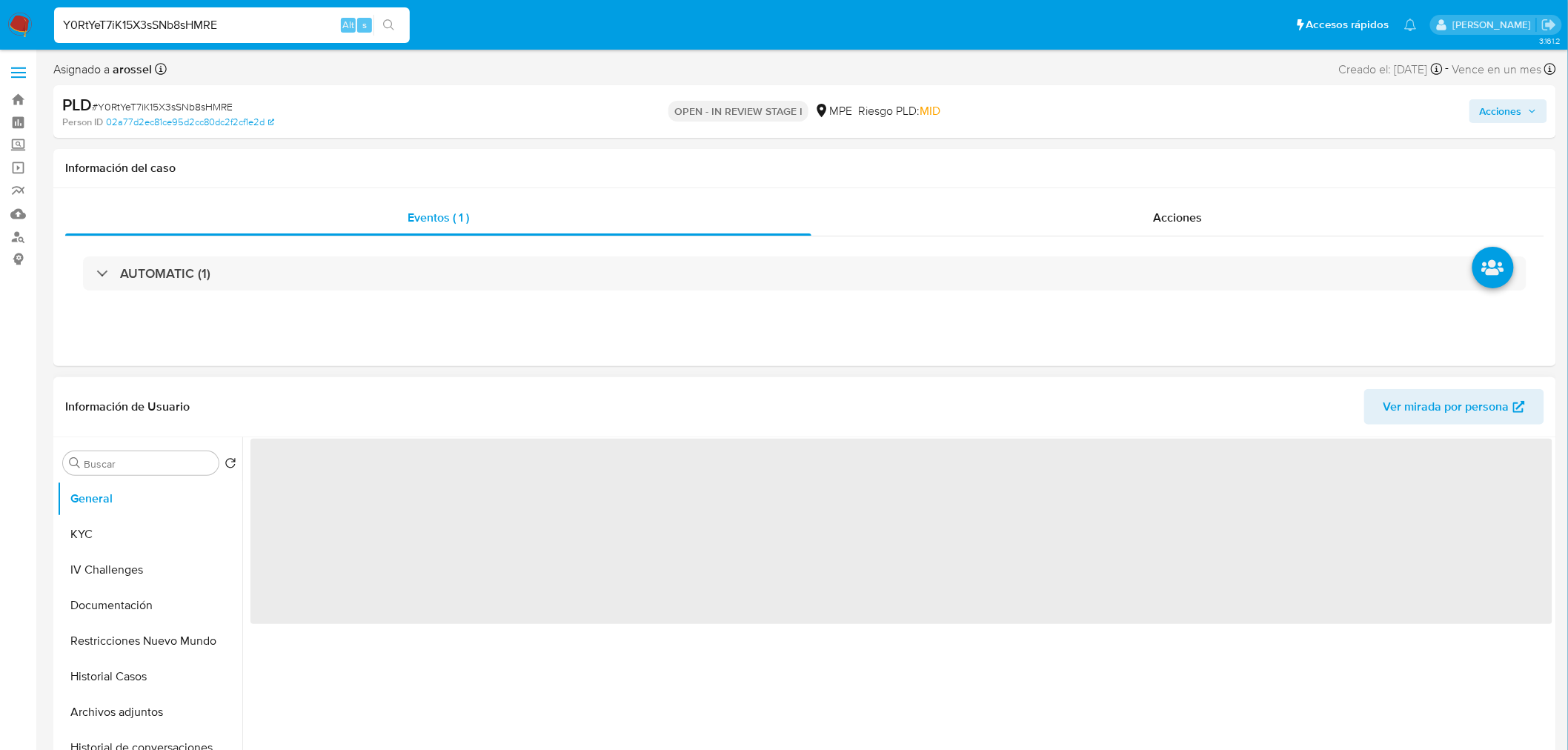
select select "10"
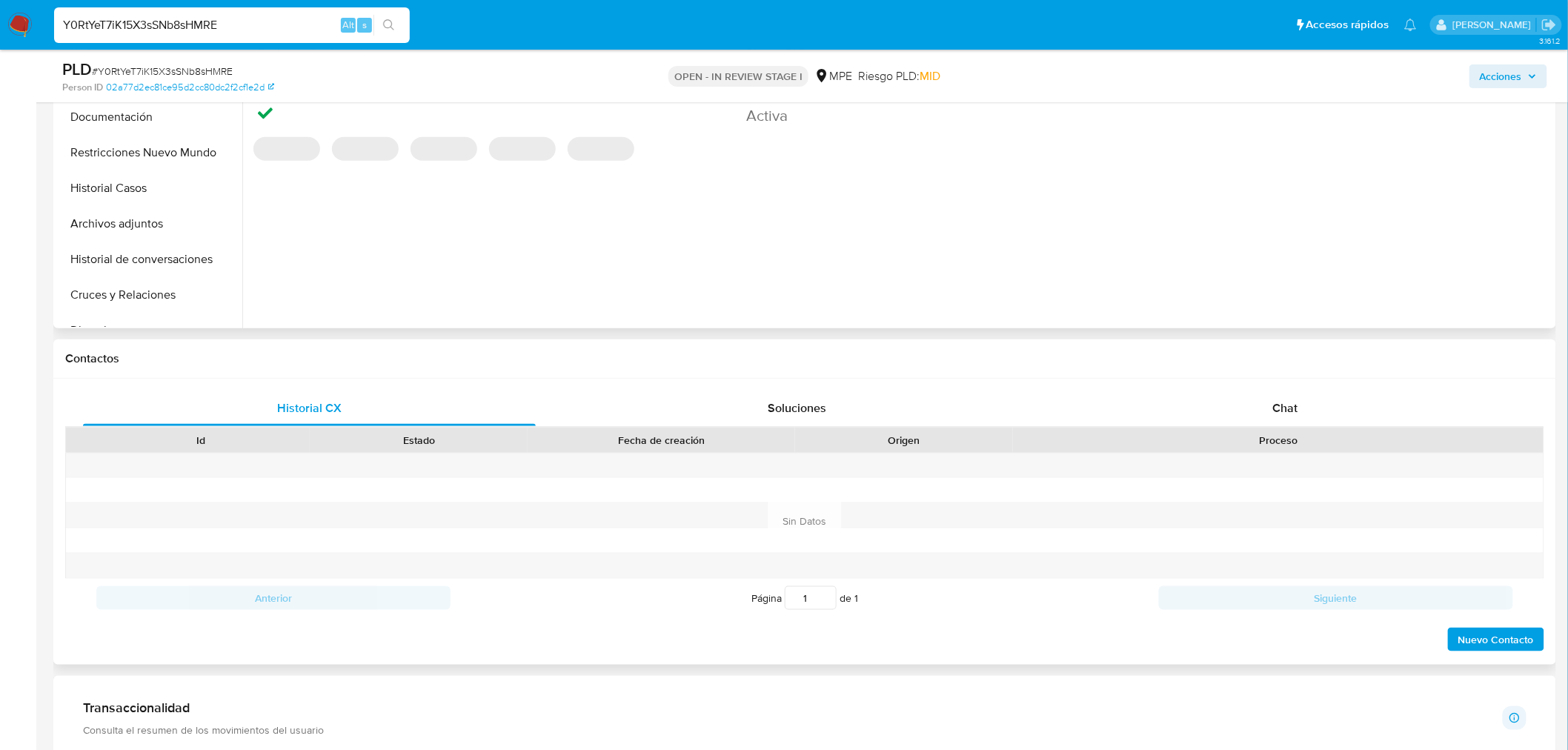
scroll to position [494, 0]
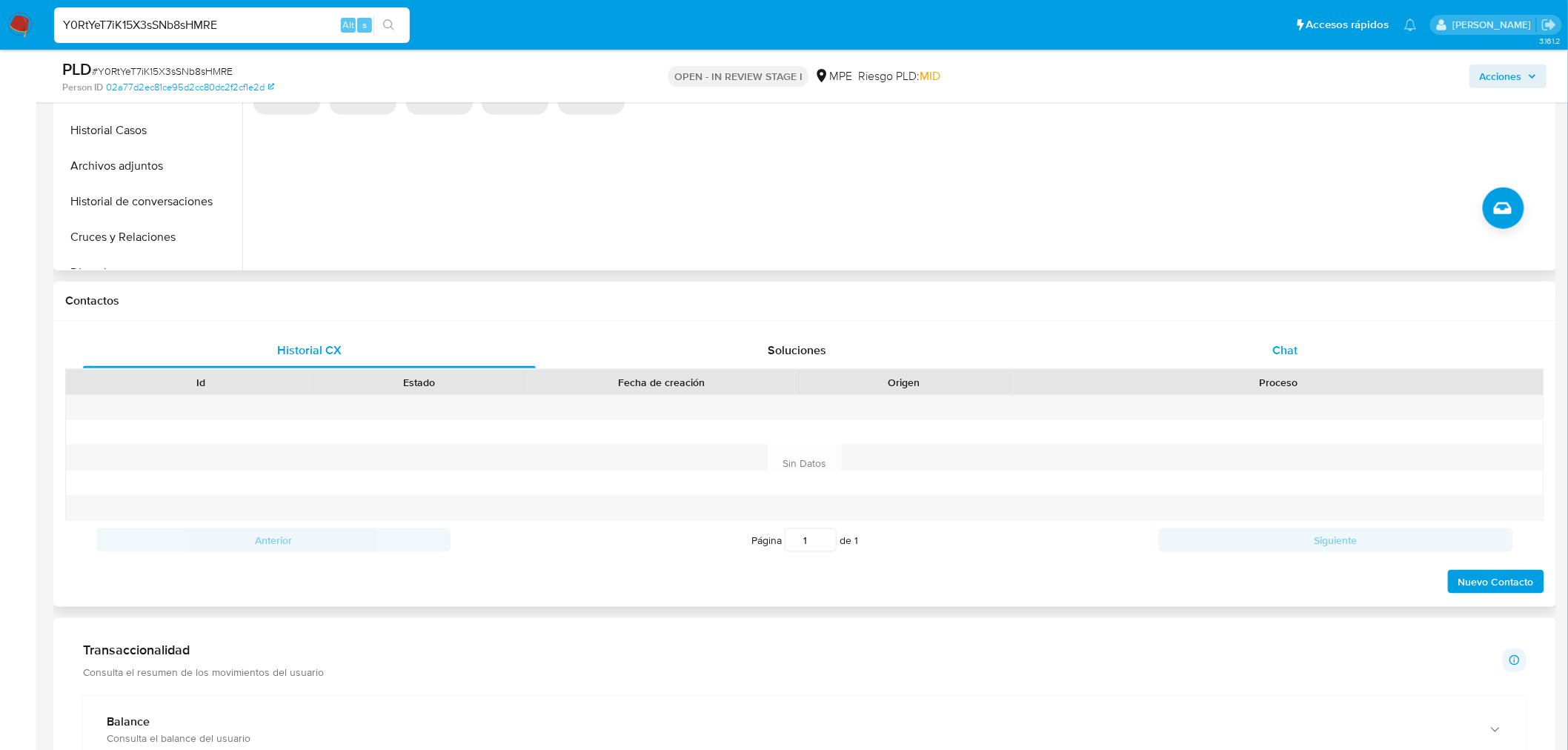
click at [1275, 346] on span "Chat" at bounding box center [1285, 350] width 25 height 17
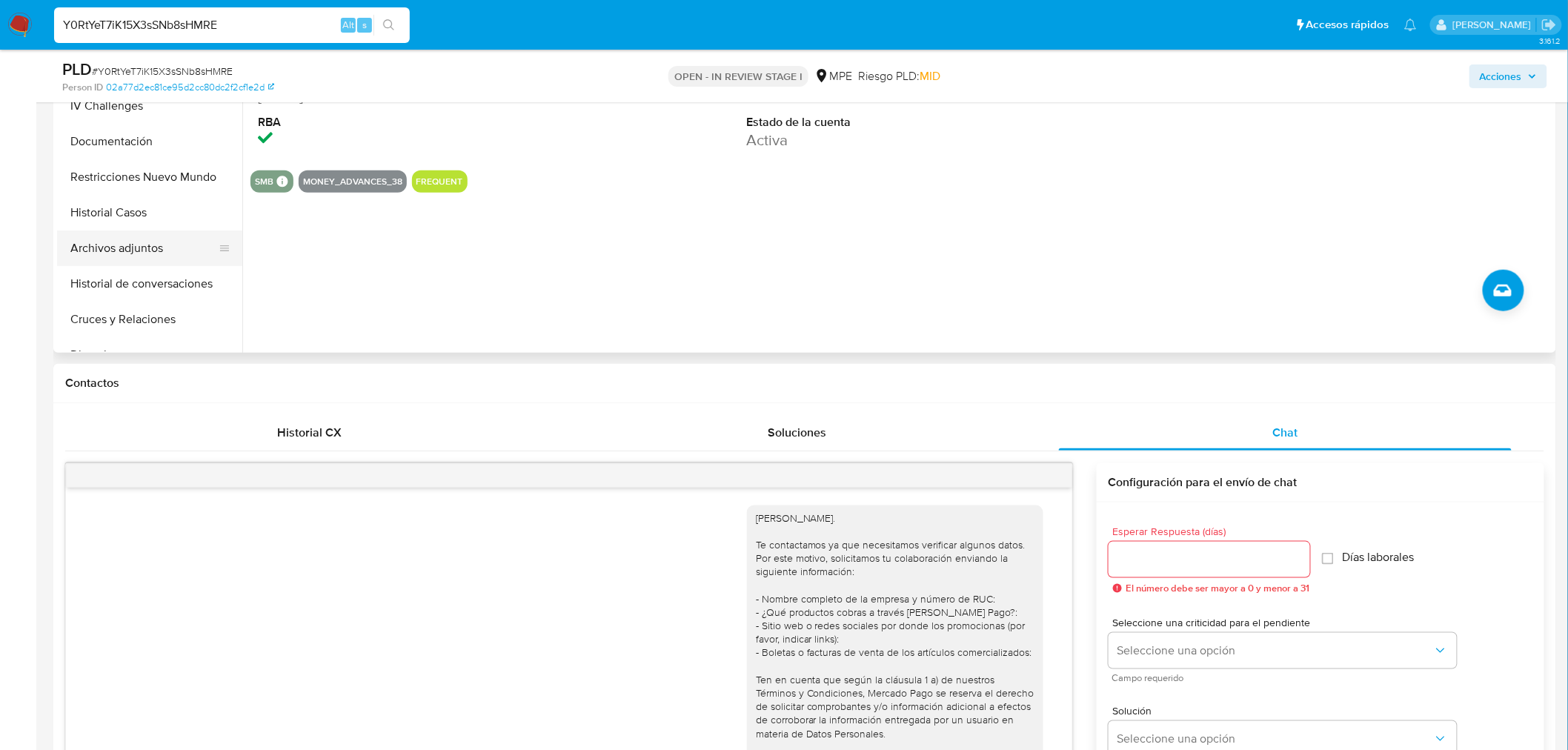
scroll to position [64, 0]
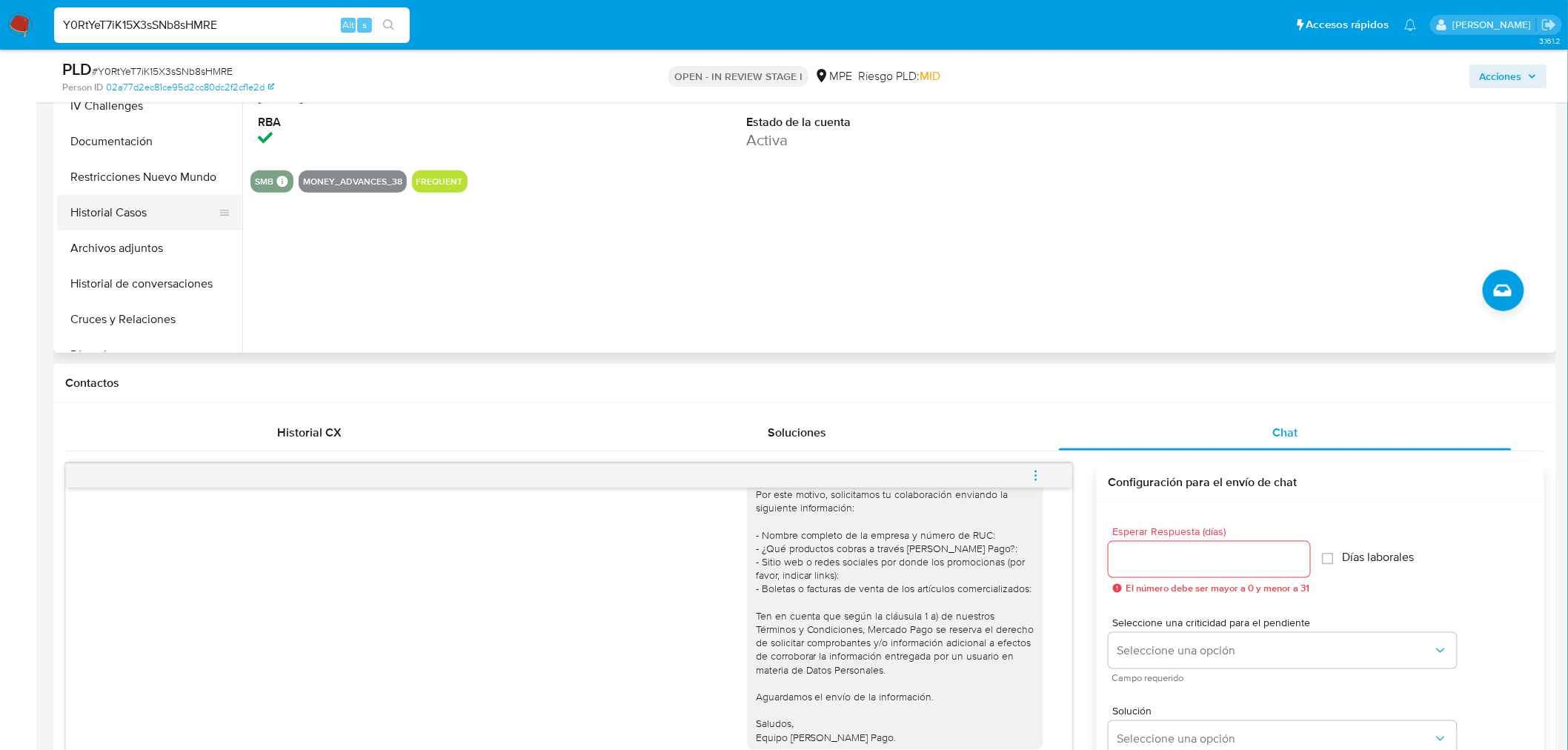
click at [147, 219] on button "Historial Casos" at bounding box center [143, 213] width 173 height 36
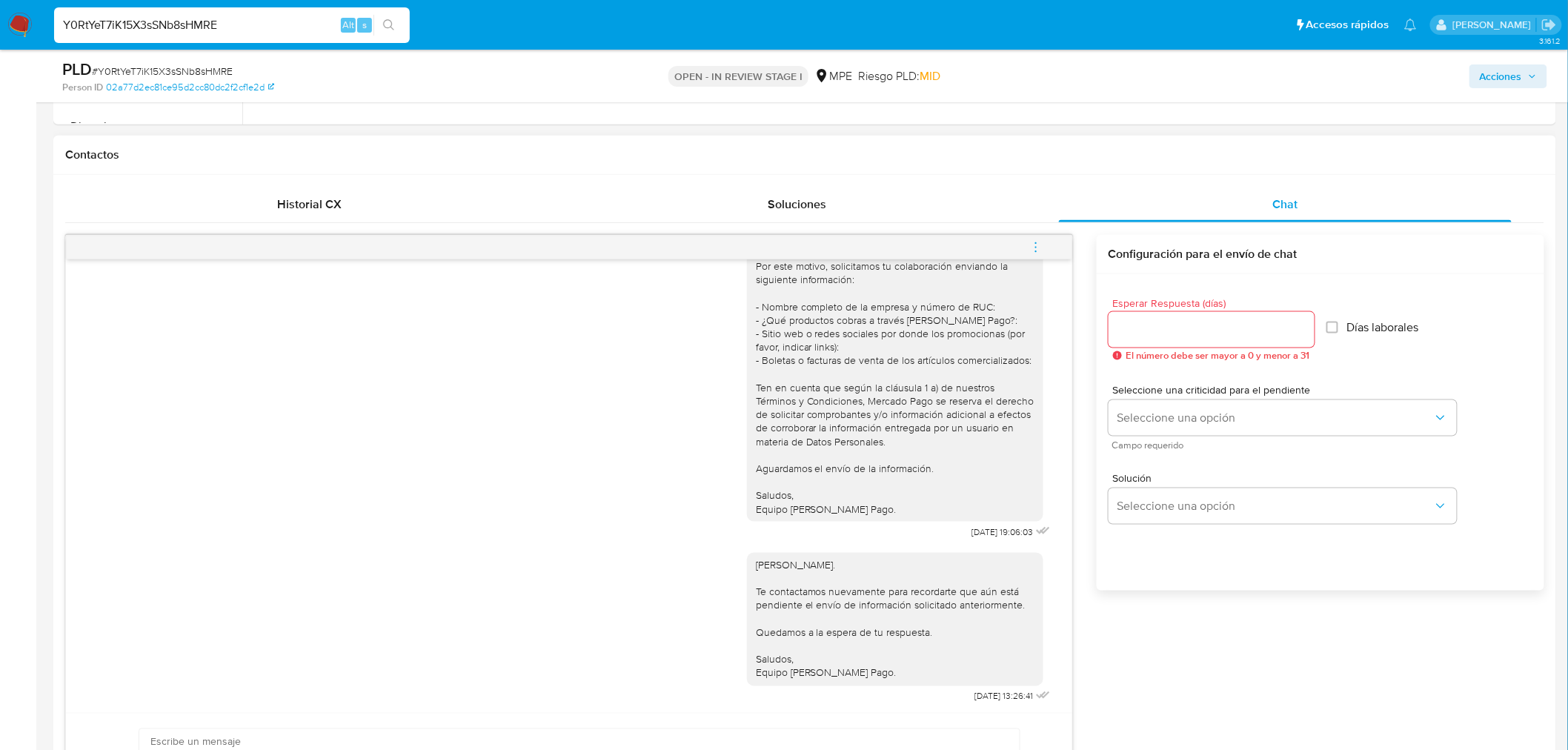
scroll to position [411, 0]
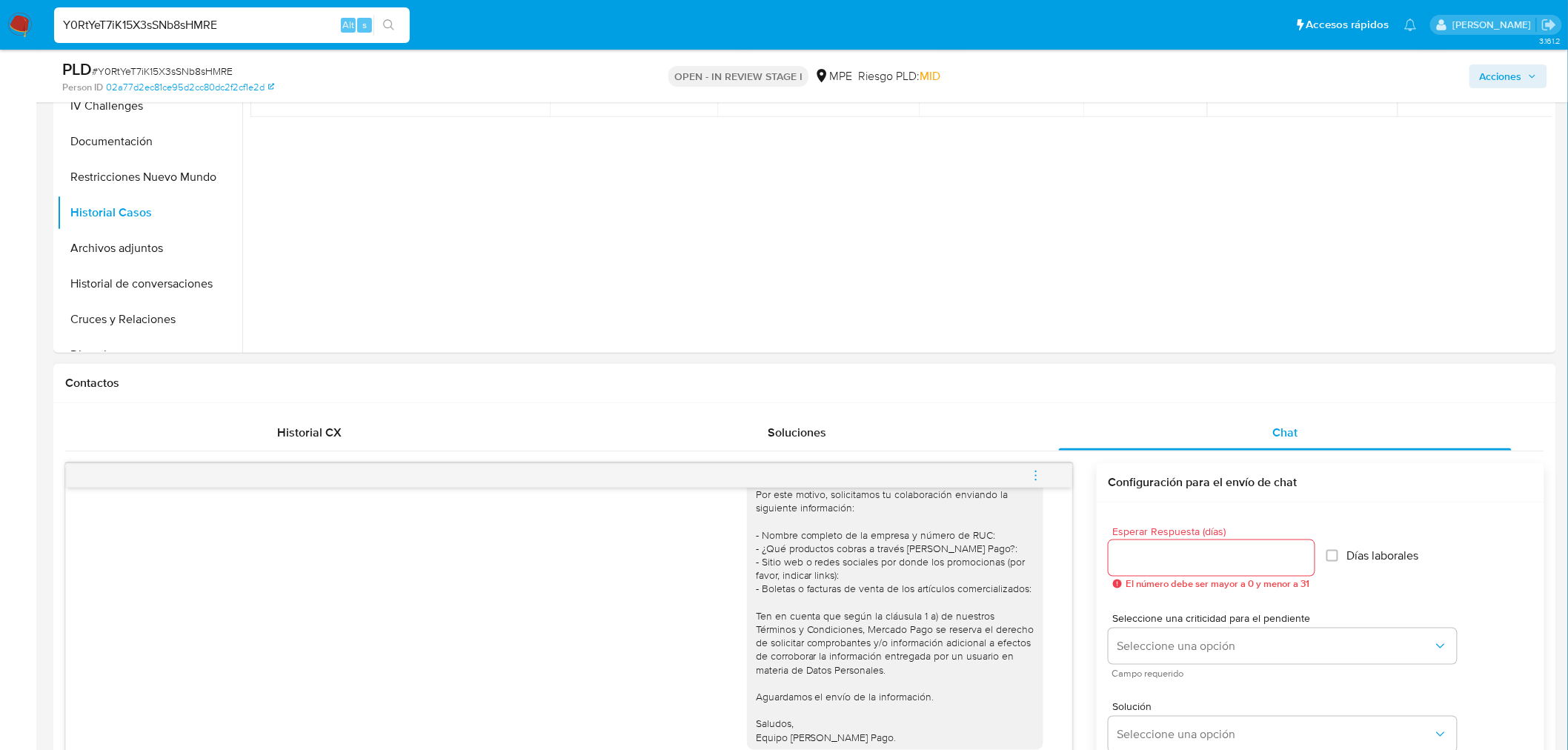
click at [1041, 473] on icon "menu-action" at bounding box center [1035, 475] width 13 height 13
click at [976, 441] on li "Cerrar conversación" at bounding box center [936, 446] width 152 height 27
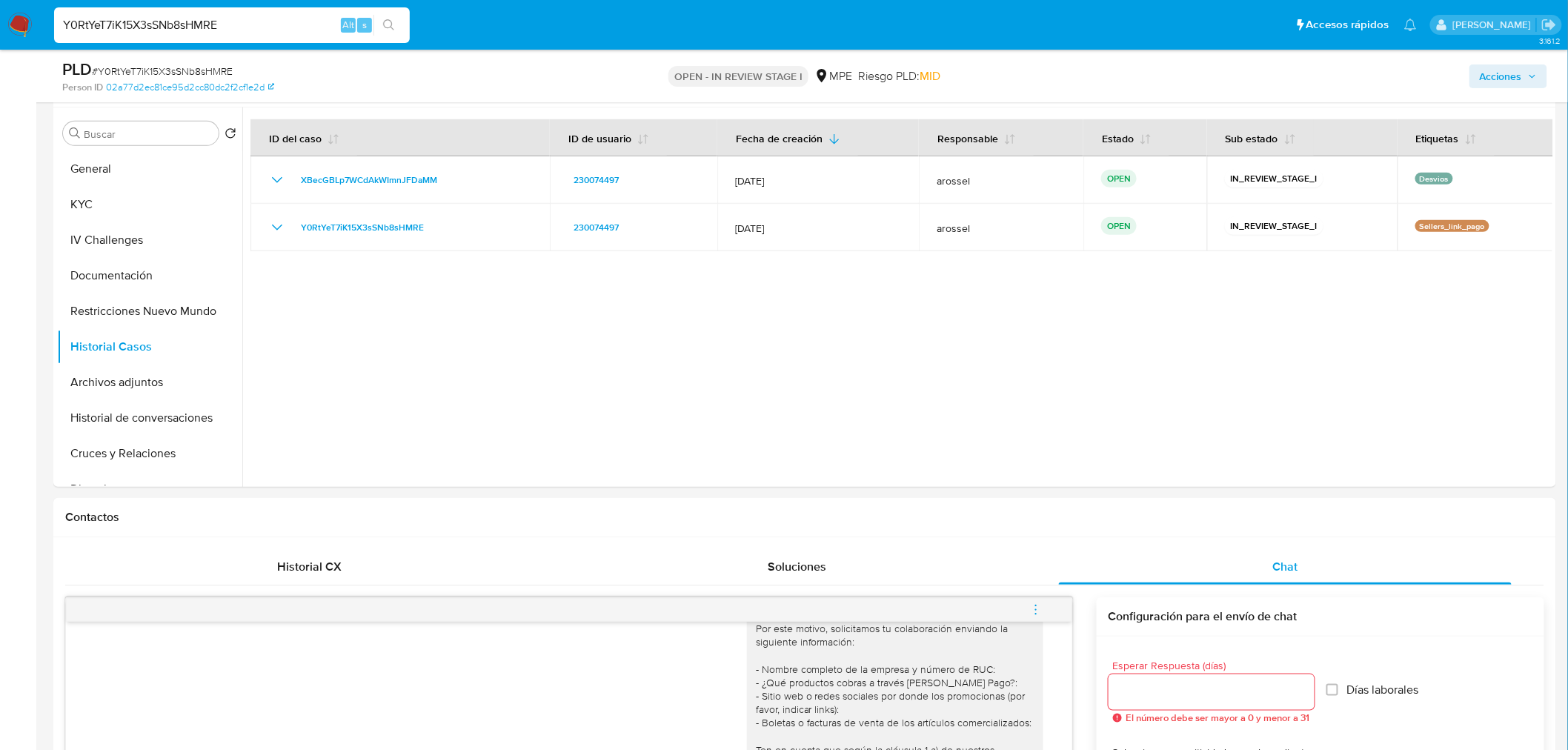
scroll to position [0, 0]
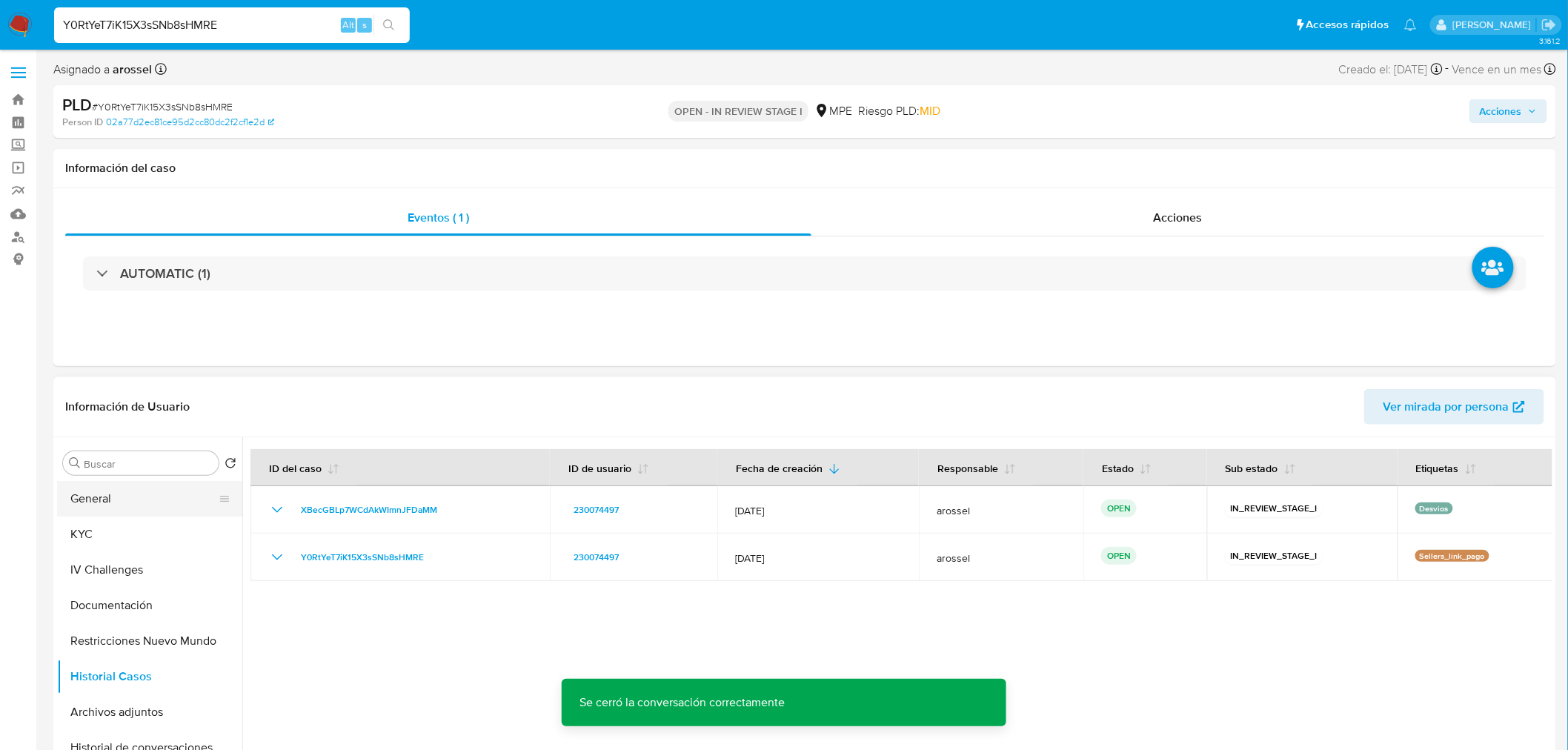
click at [146, 500] on button "General" at bounding box center [143, 499] width 173 height 36
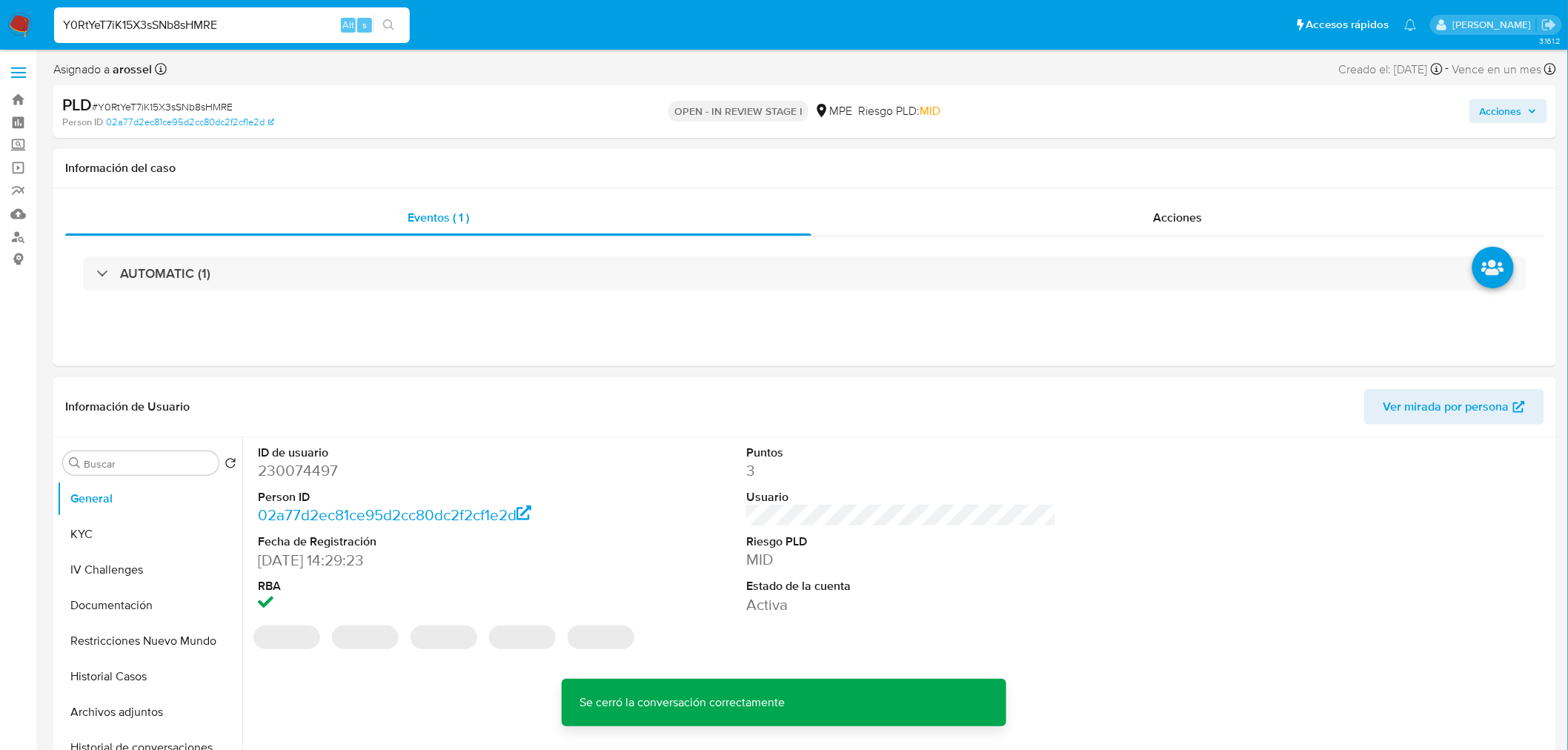
click at [305, 467] on dd "230074497" at bounding box center [413, 471] width 310 height 21
copy dd "230074497"
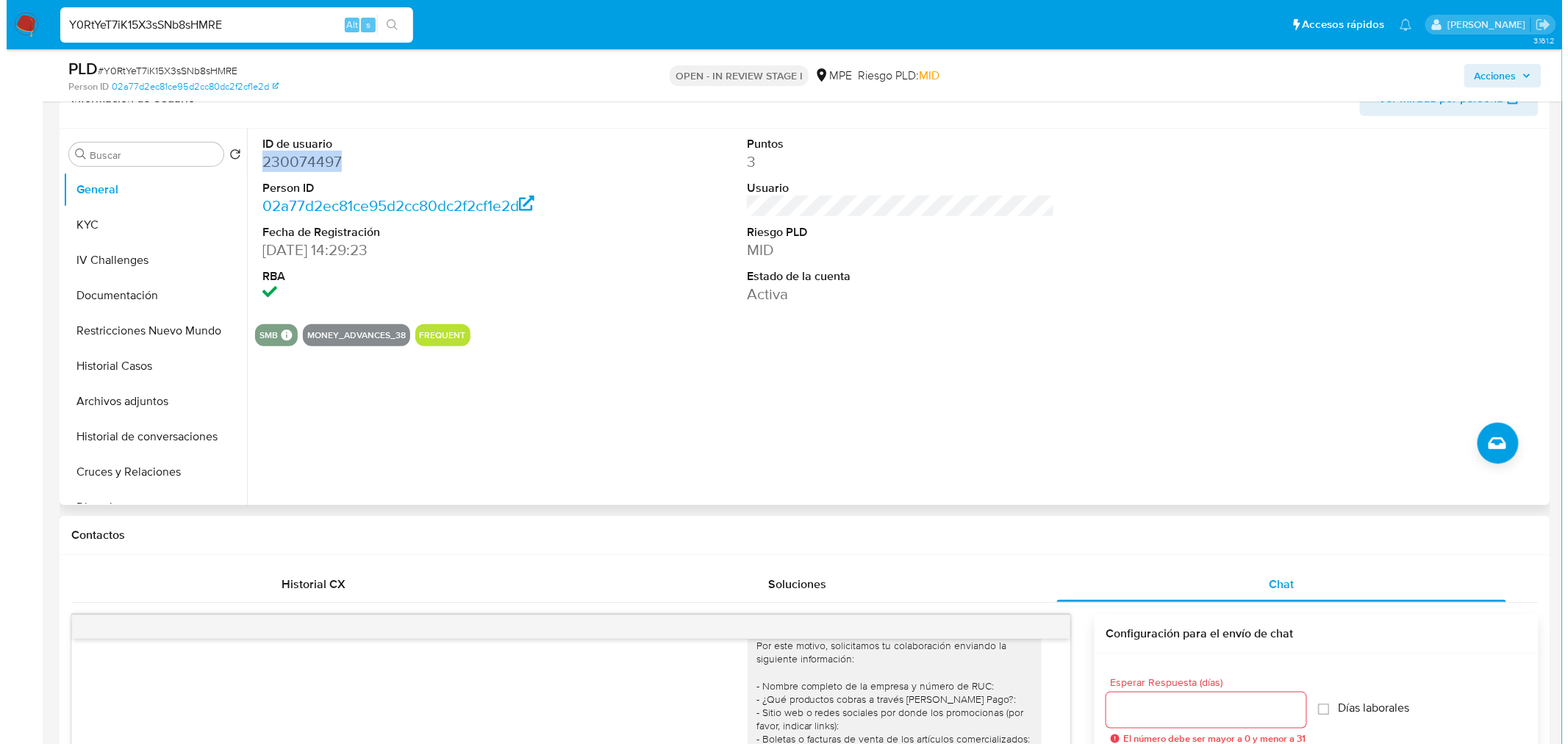
scroll to position [163, 0]
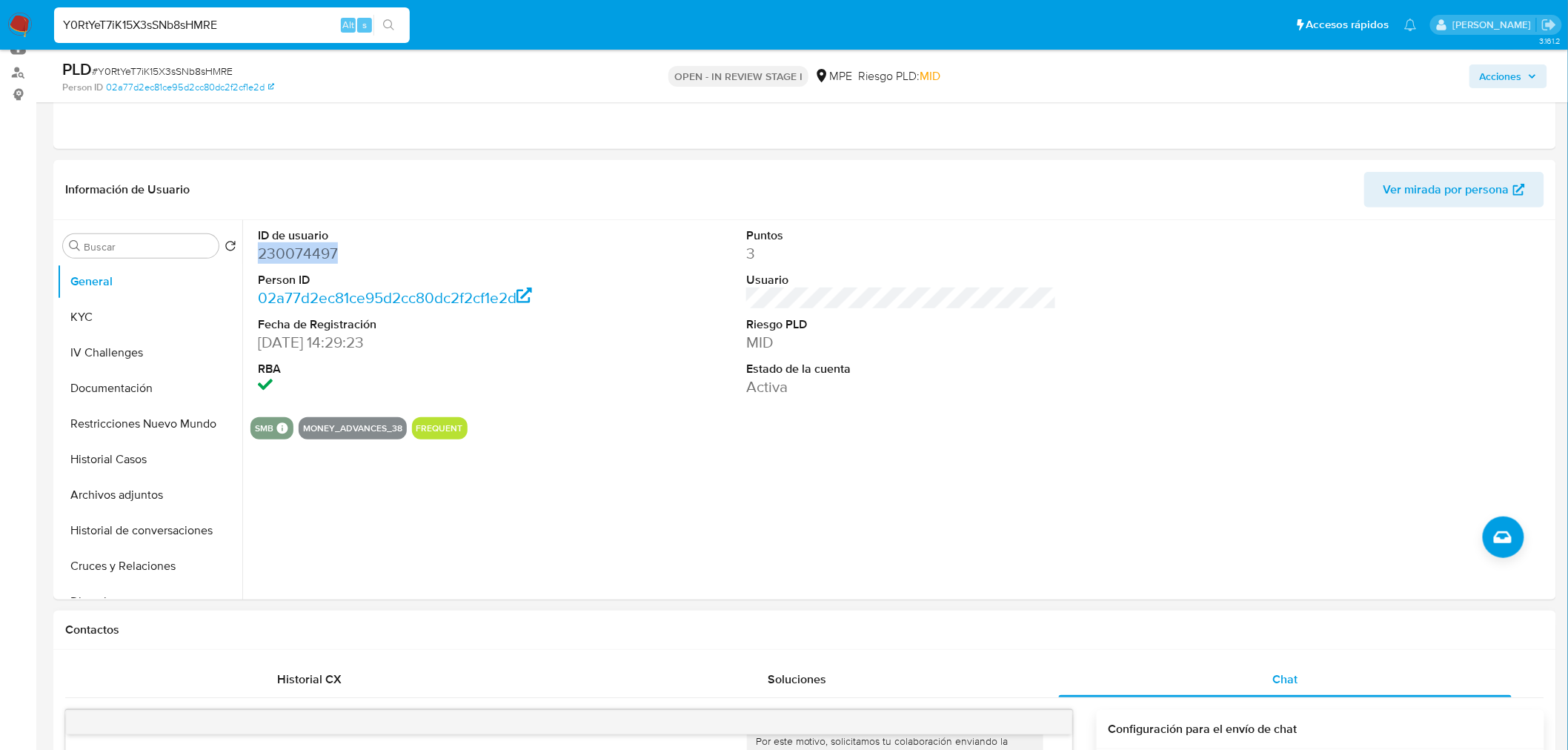
copy dd "230074497"
click at [138, 499] on button "Archivos adjuntos" at bounding box center [143, 495] width 173 height 36
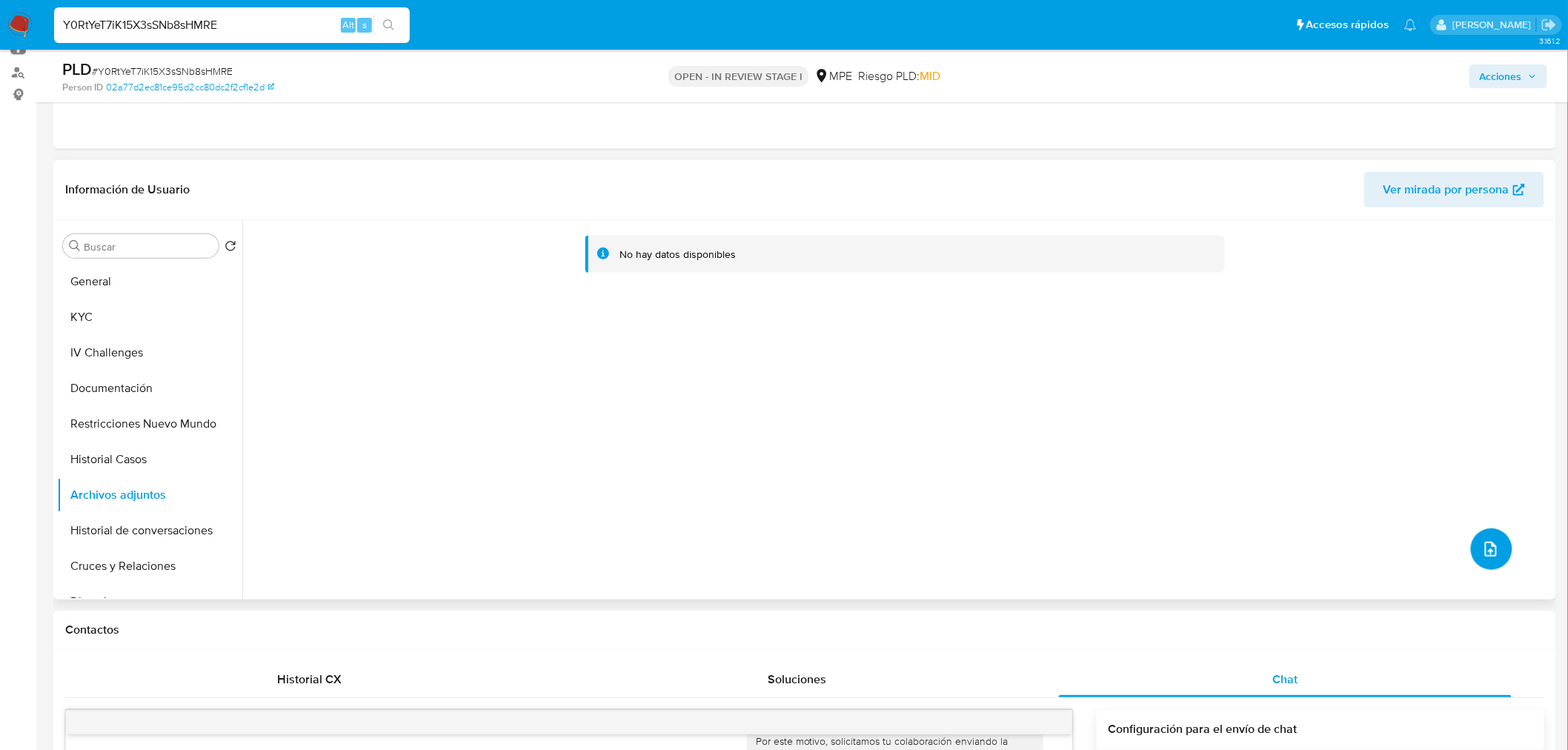
click at [1492, 548] on icon "upload-file" at bounding box center [1490, 549] width 18 height 18
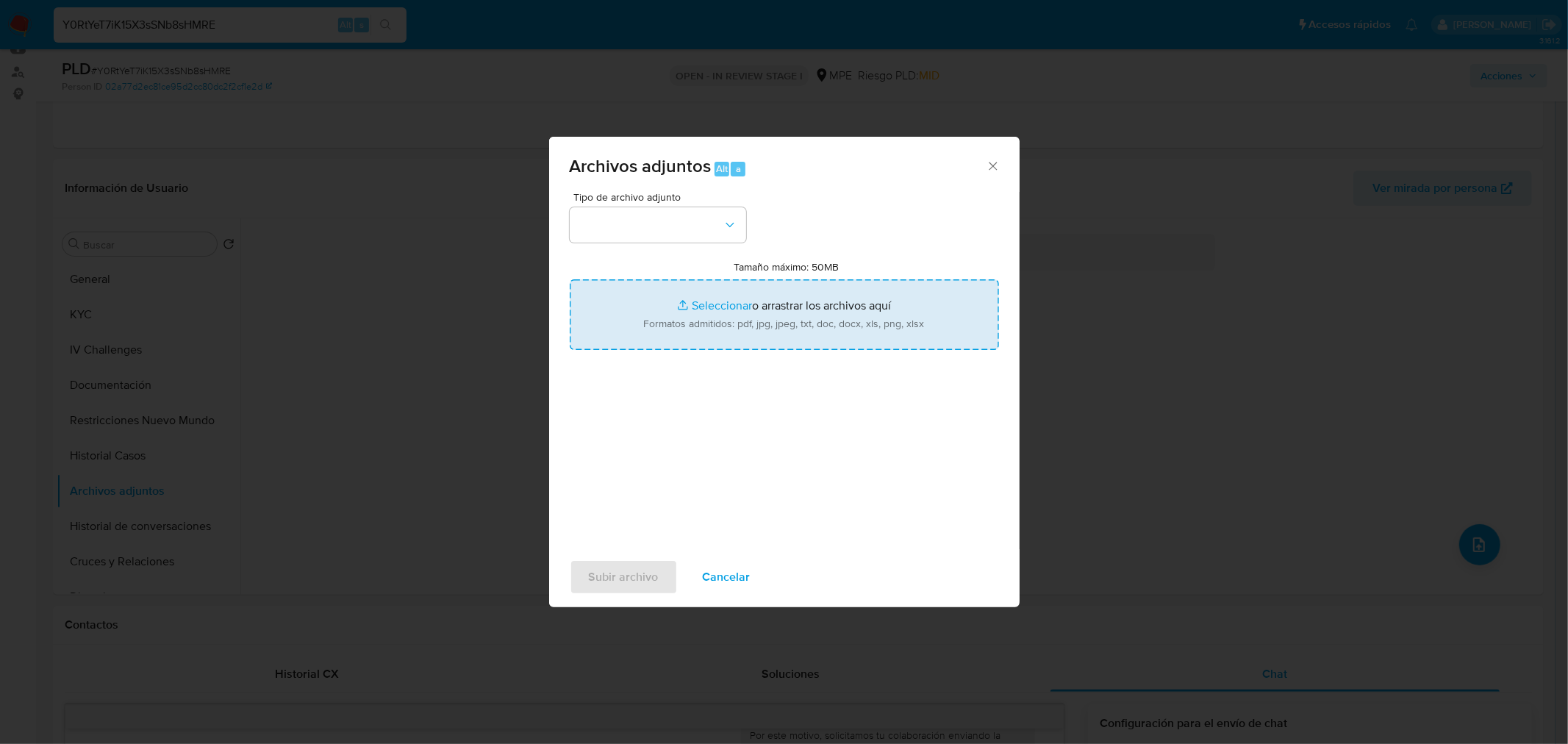
click at [831, 332] on input "Tamaño máximo: 50MB Seleccionar archivos" at bounding box center [784, 315] width 430 height 71
type input "C:\fakepath\Case Log 230074497 - 24_09_2025.pdf"
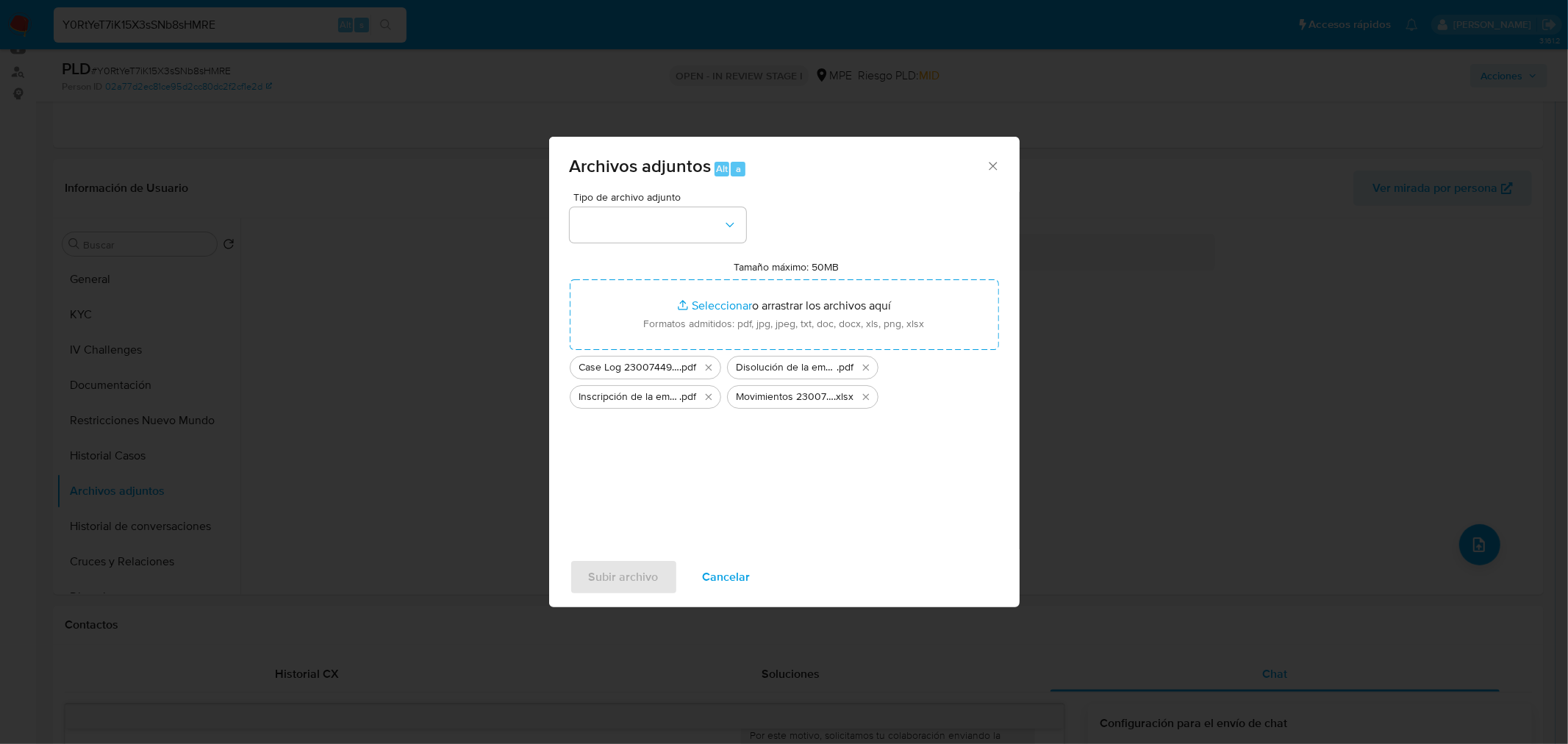
click at [671, 204] on div "Tipo de archivo adjunto" at bounding box center [658, 217] width 177 height 51
click at [672, 229] on button "button" at bounding box center [658, 225] width 177 height 35
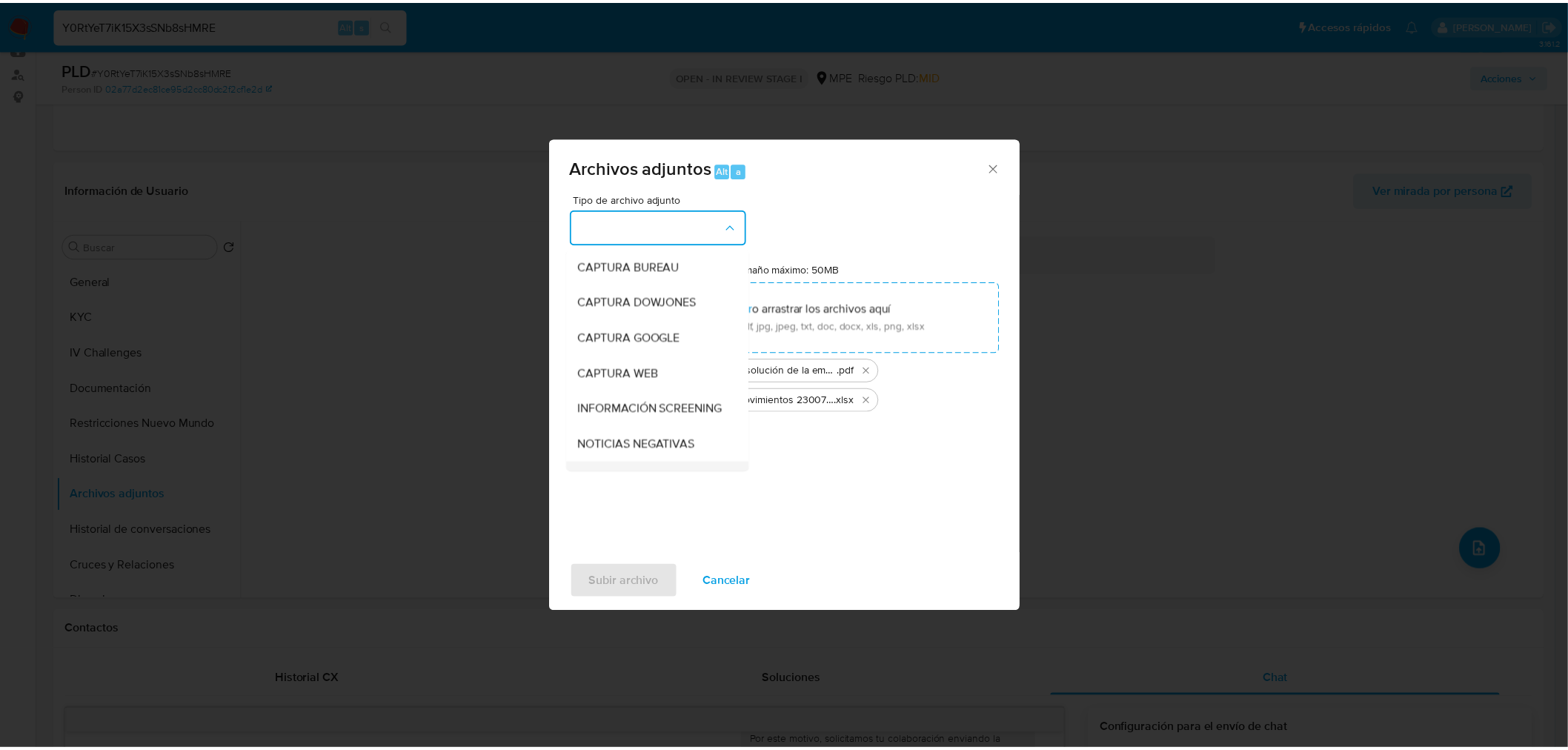
scroll to position [83, 0]
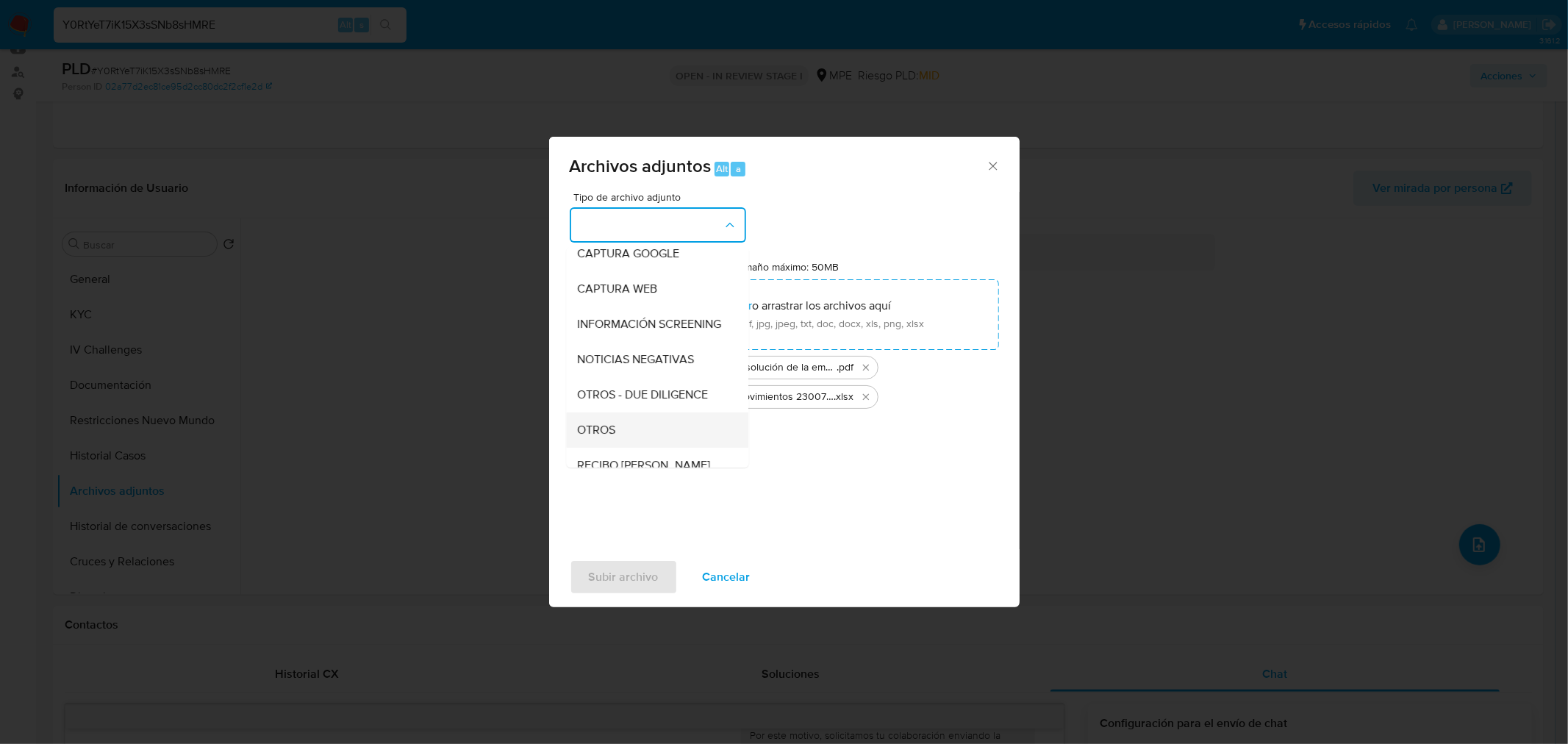
click at [653, 439] on div "OTROS" at bounding box center [652, 430] width 150 height 35
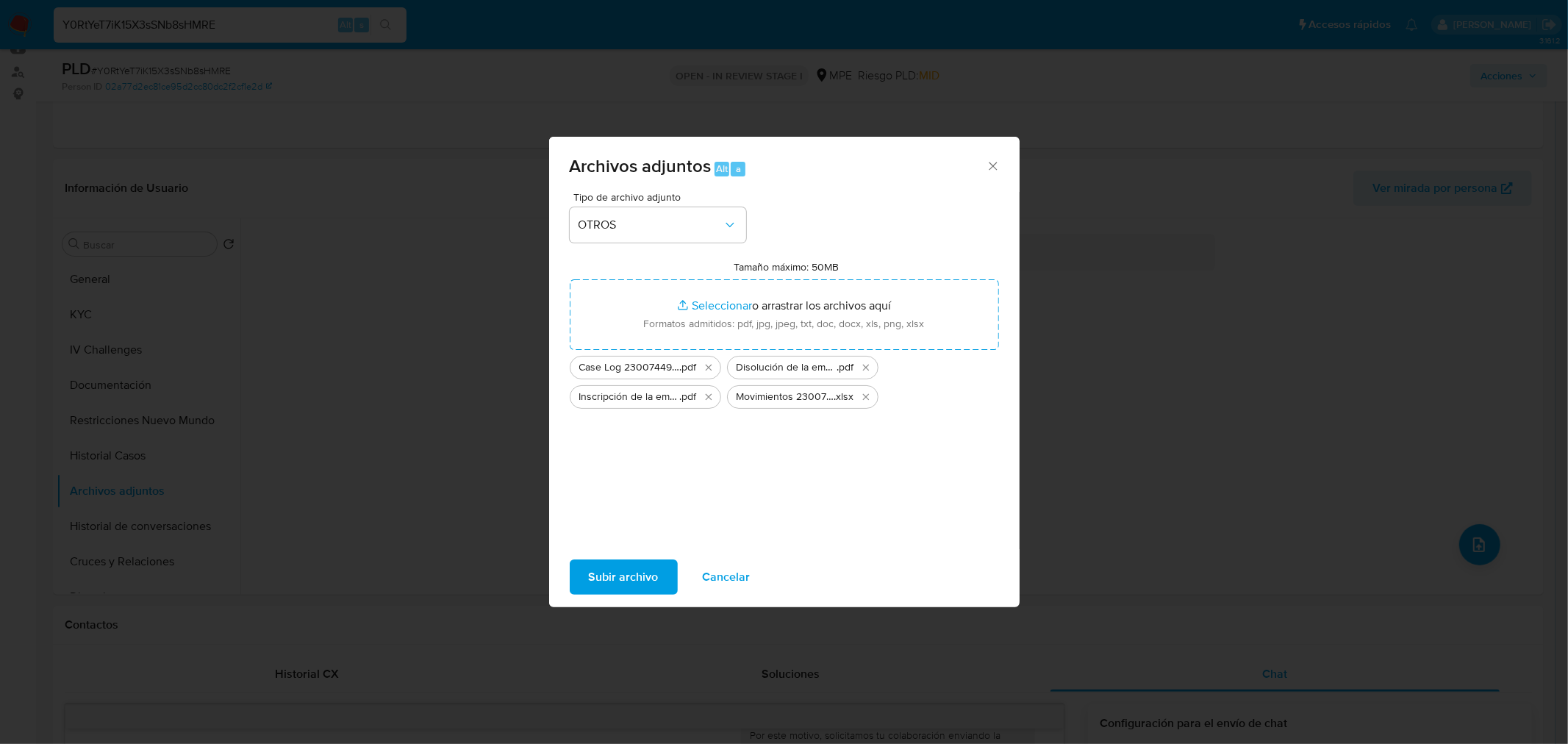
click at [618, 591] on span "Subir archivo" at bounding box center [623, 577] width 70 height 32
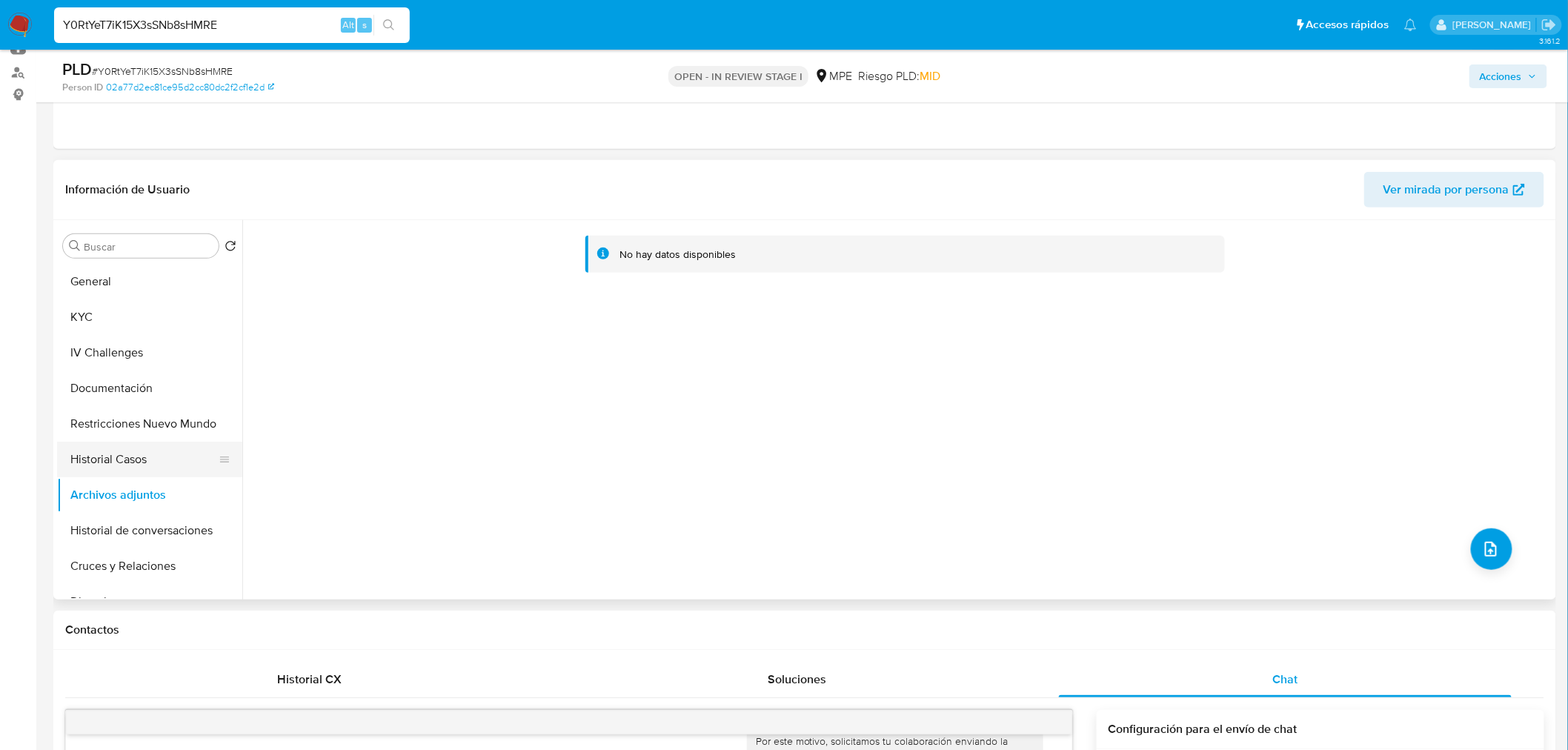
click at [119, 450] on button "Historial Casos" at bounding box center [143, 459] width 173 height 36
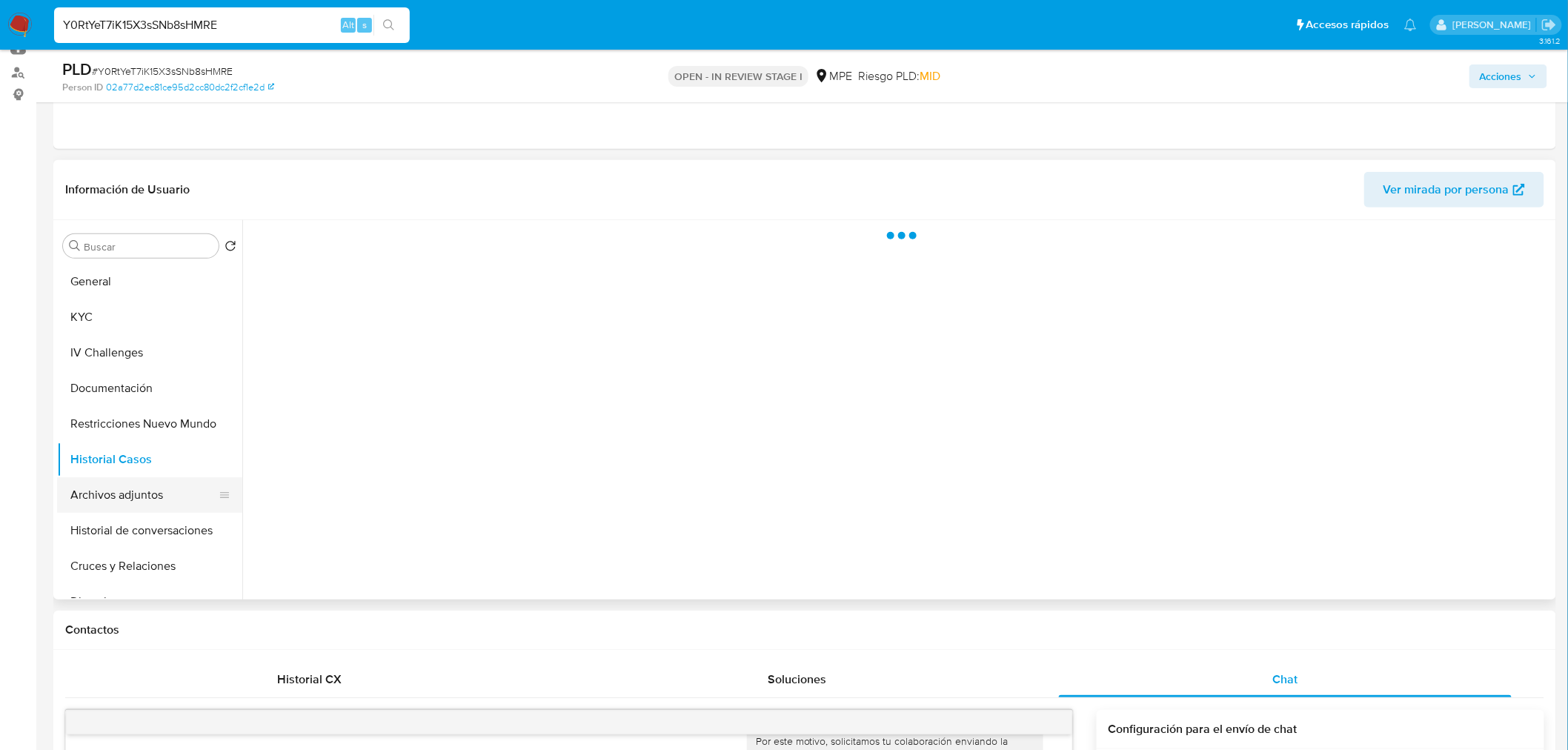
click at [130, 494] on button "Archivos adjuntos" at bounding box center [143, 495] width 173 height 36
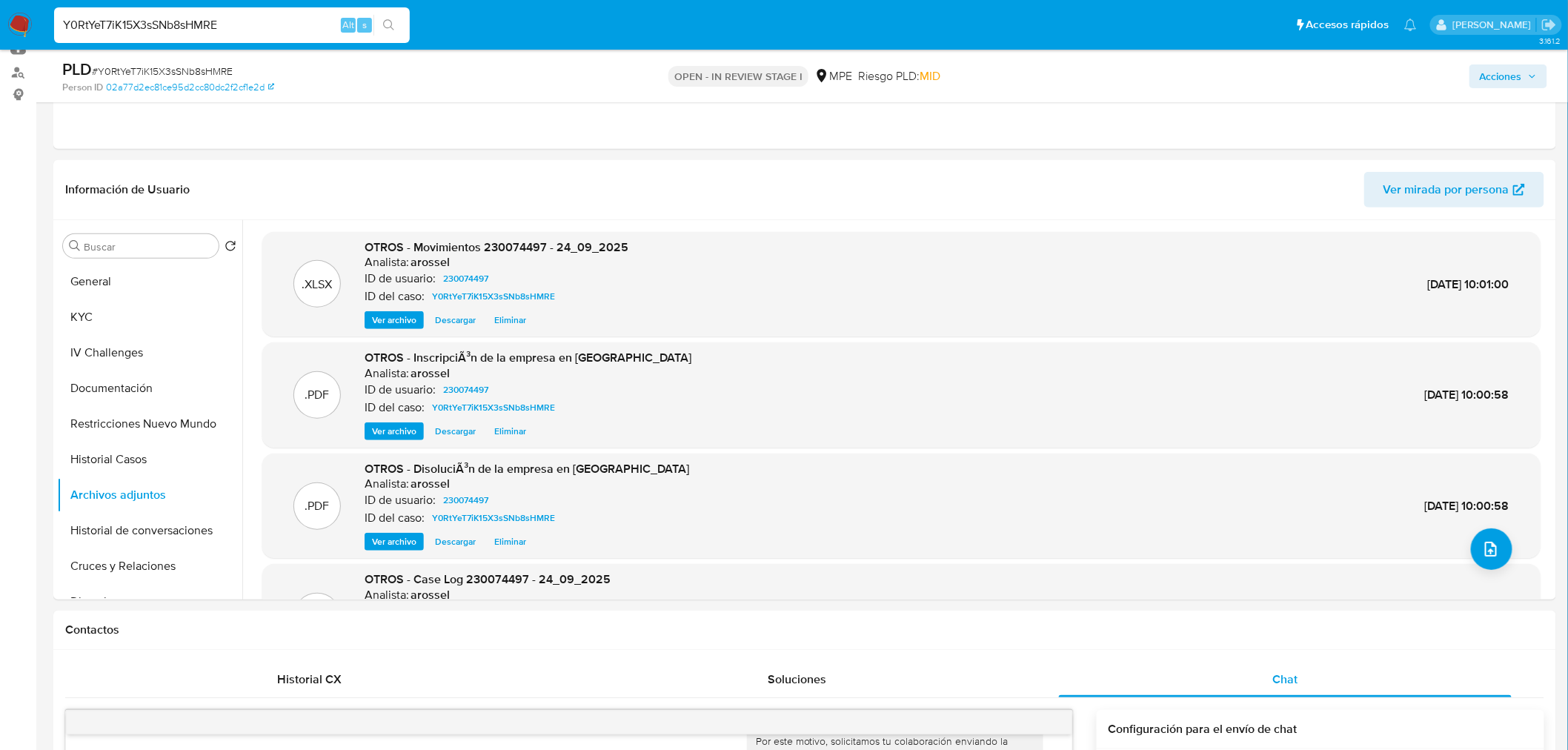
click at [1490, 66] on span "Acciones" at bounding box center [1501, 76] width 42 height 23
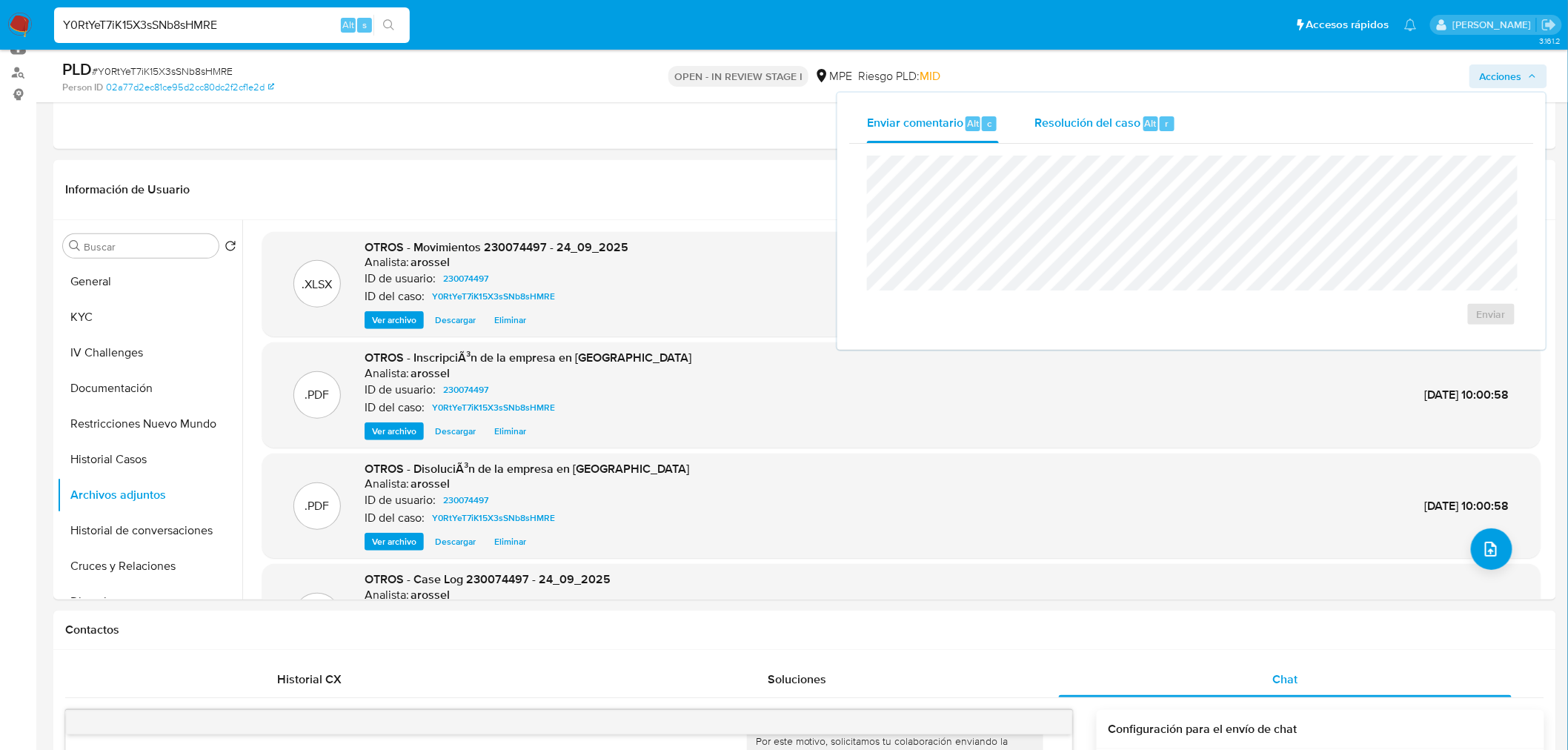
click at [1132, 114] on span "Resolución del caso" at bounding box center [1087, 122] width 106 height 17
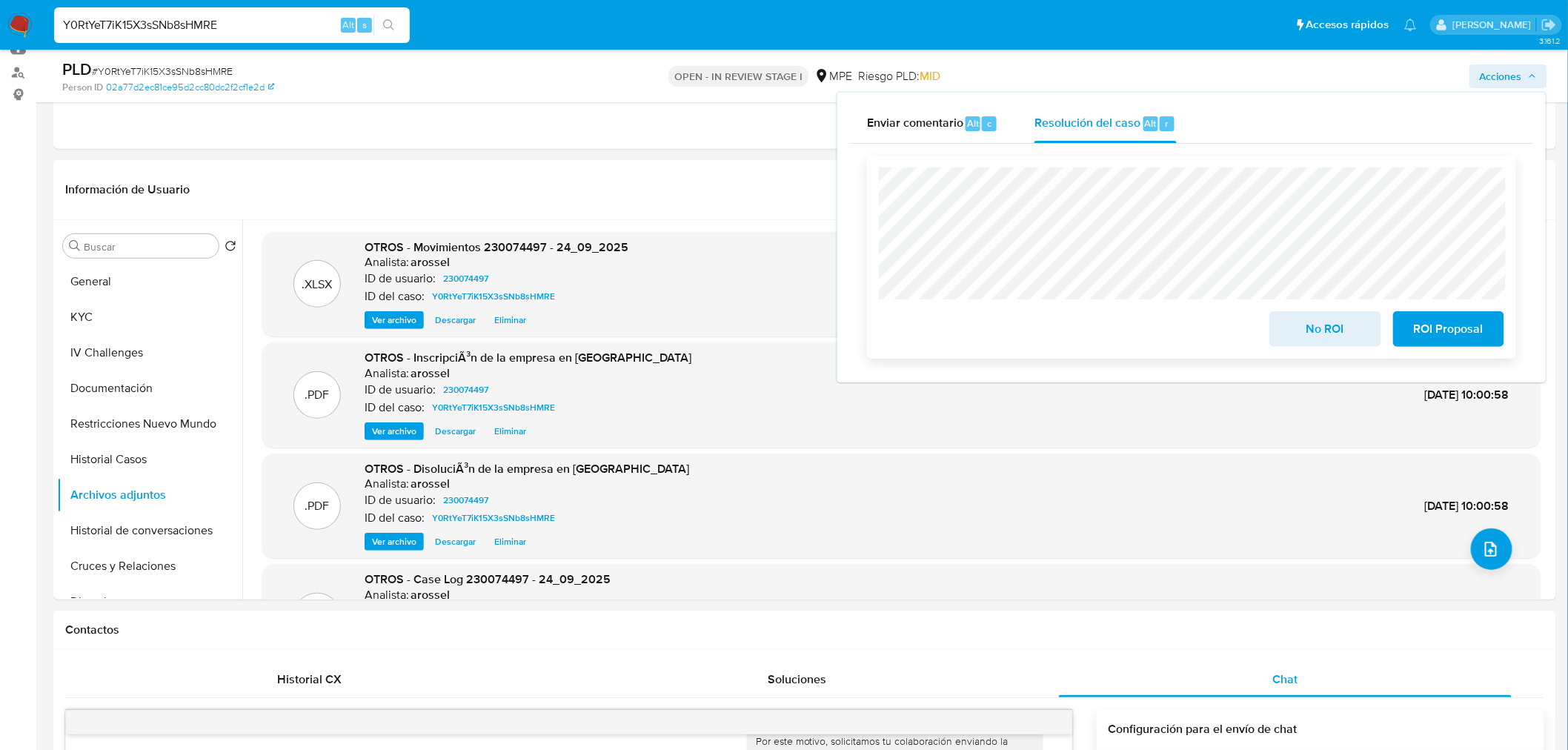
click at [1487, 332] on button "ROI Proposal" at bounding box center [1448, 329] width 111 height 36
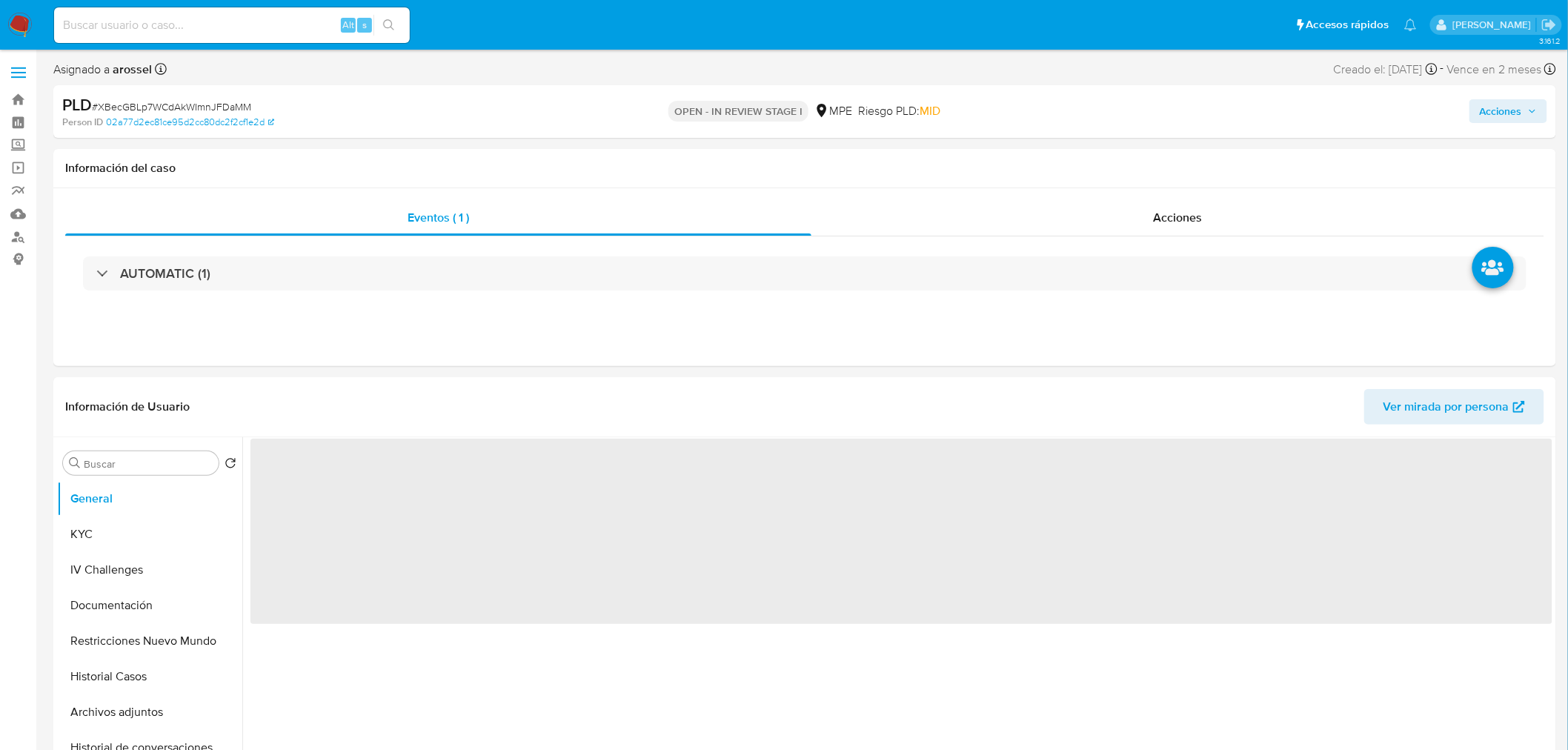
select select "10"
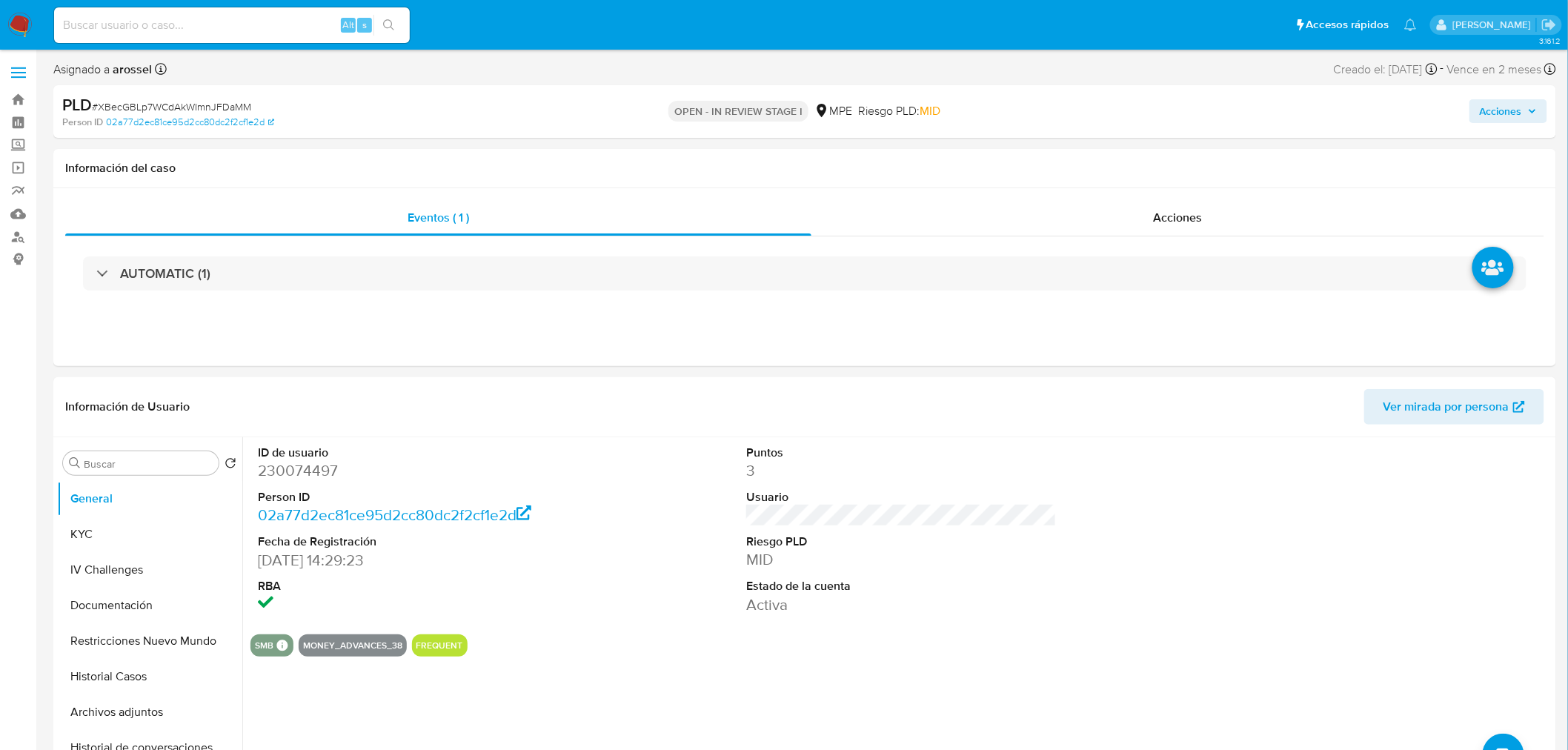
click at [1502, 116] on span "Acciones" at bounding box center [1501, 111] width 42 height 23
click at [1127, 156] on span "Resolución del caso" at bounding box center [1087, 158] width 106 height 17
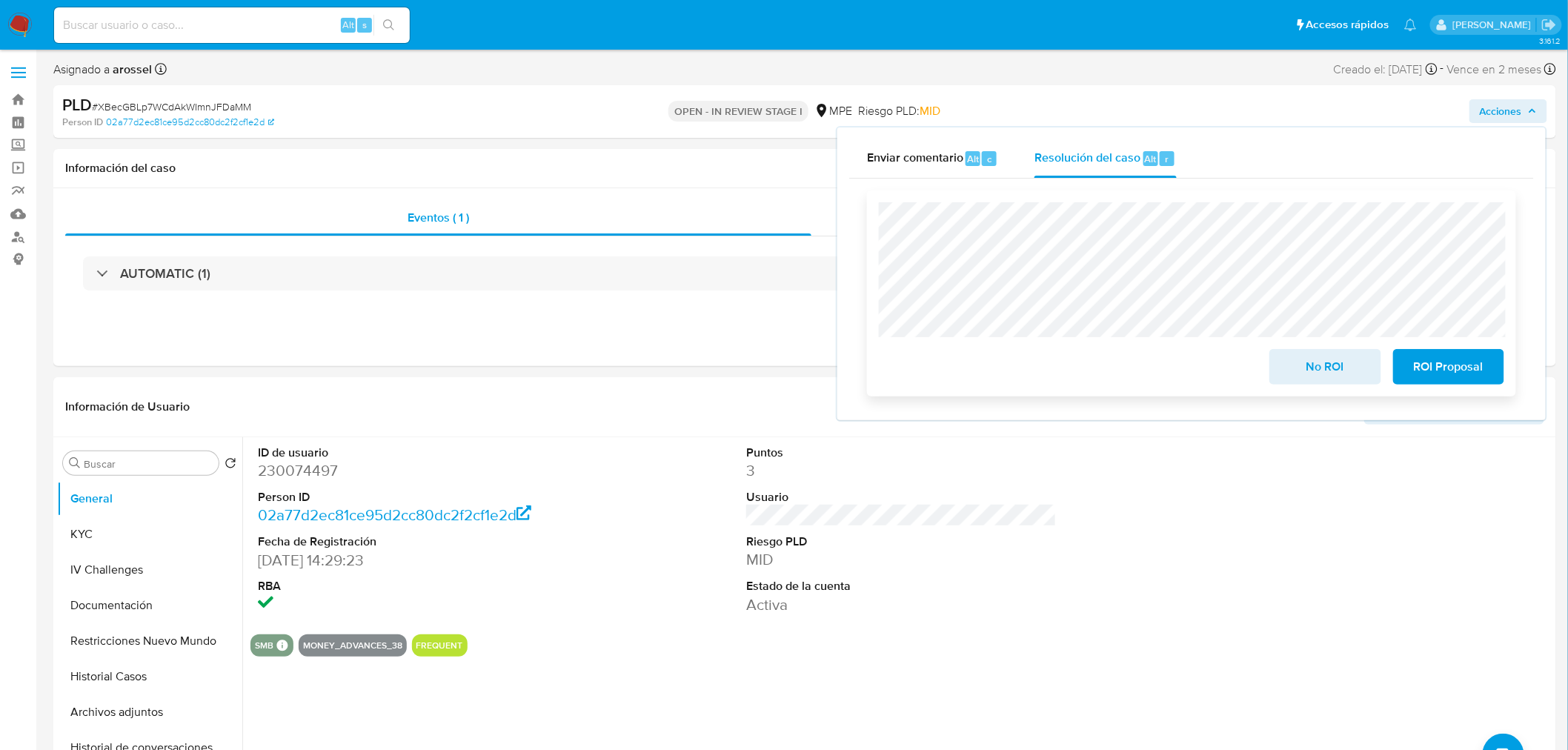
click at [1454, 383] on span "ROI Proposal" at bounding box center [1448, 367] width 73 height 32
click at [1457, 361] on span "ROI Proposal" at bounding box center [1448, 367] width 73 height 32
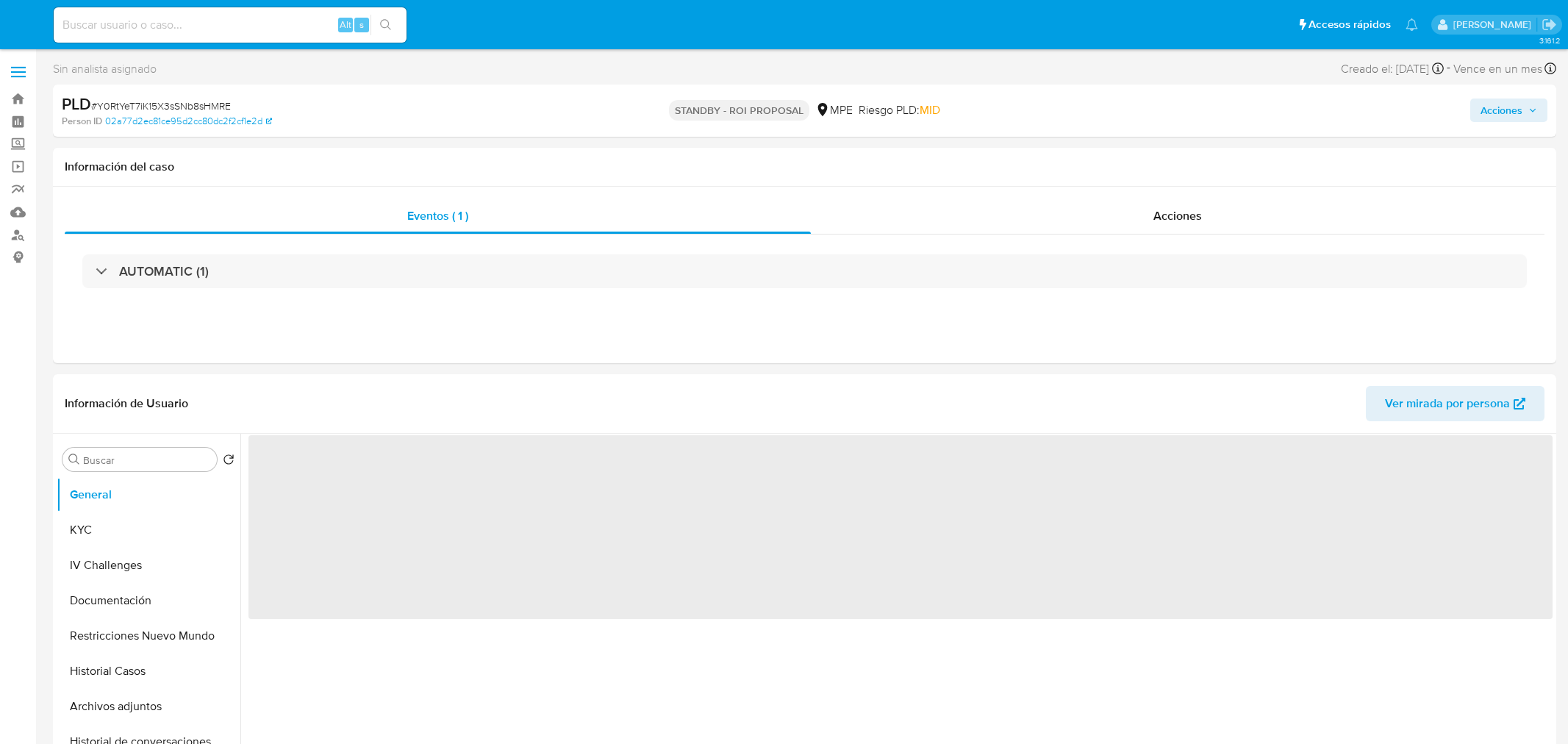
select select "10"
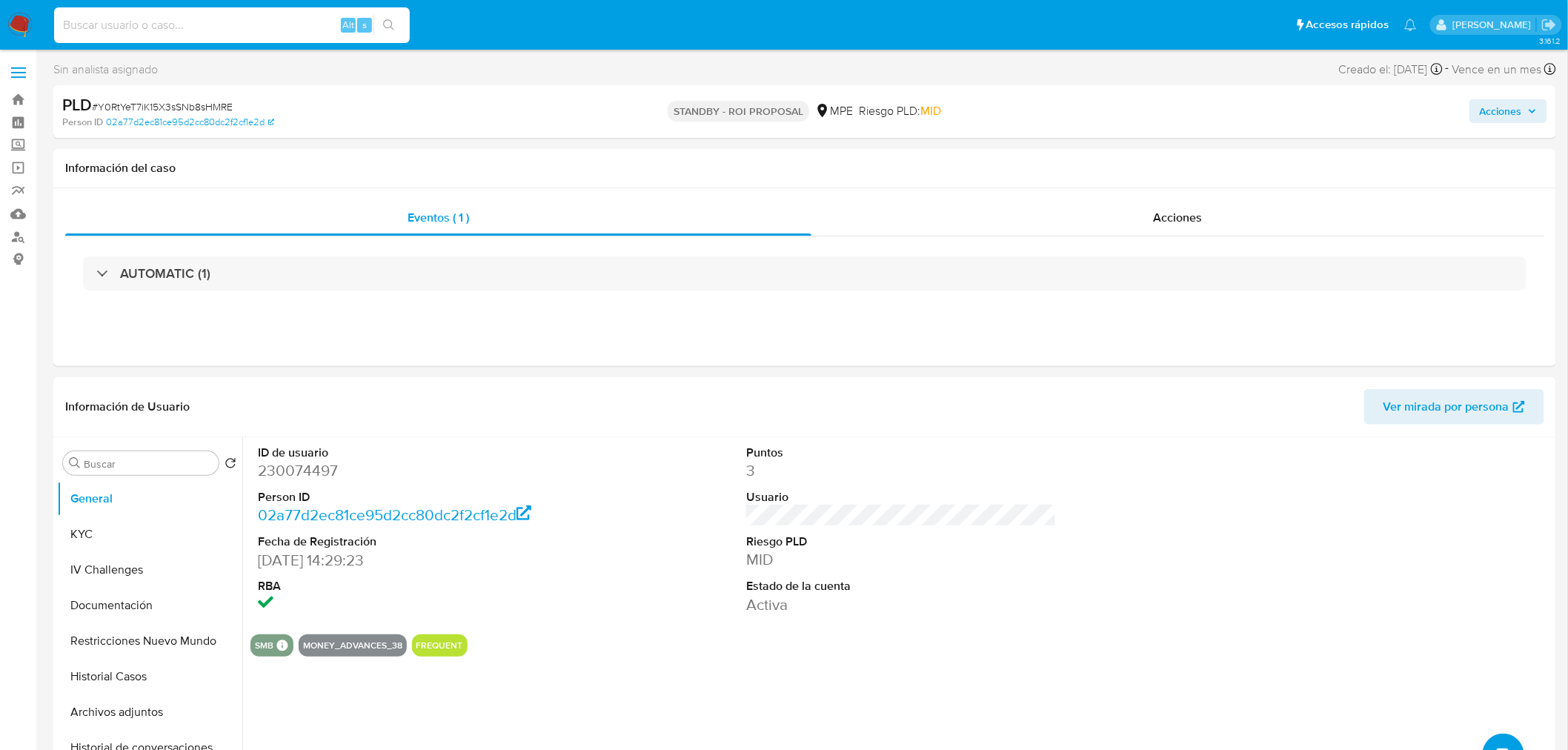
click at [235, 32] on input at bounding box center [232, 25] width 355 height 19
paste input "rSpmFJcu5otaJEtHaWMpLT2g"
type input "rSpmFJcu5otaJEtHaWMpLT2g"
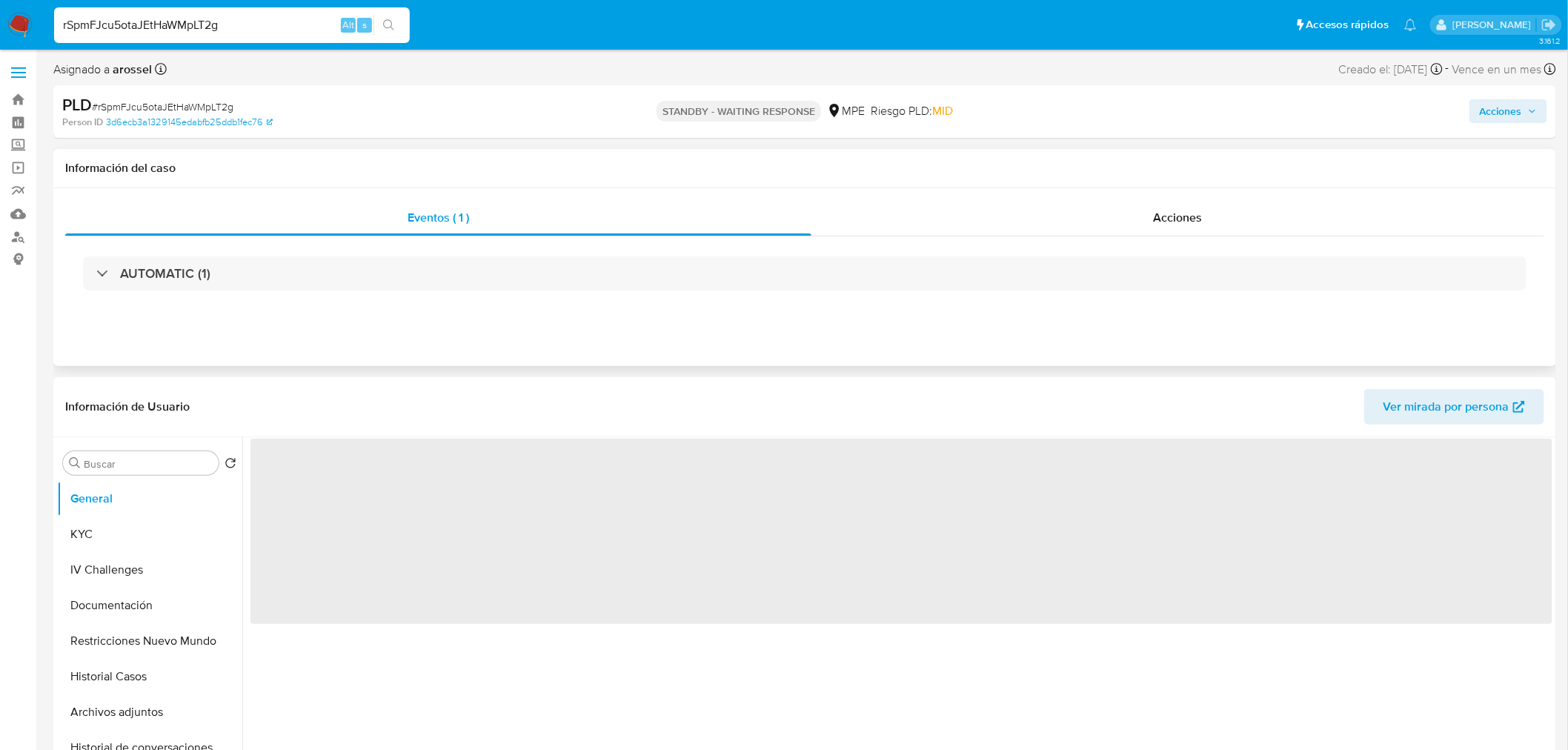
select select "10"
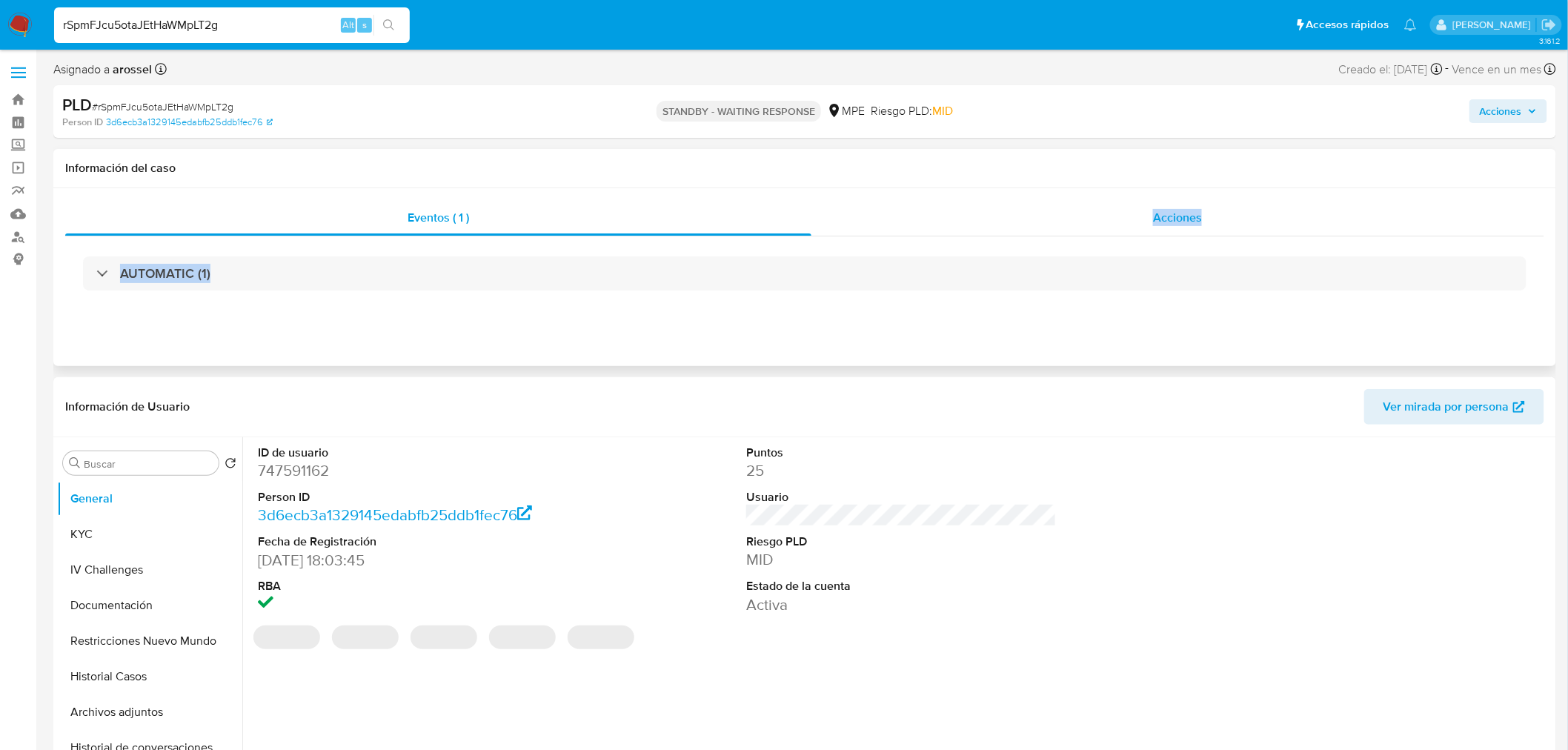
click at [1139, 234] on div "Eventos ( 1 ) Acciones AUTOMATIC (1)" at bounding box center [805, 255] width 1479 height 110
click at [1139, 219] on div "Acciones" at bounding box center [1178, 218] width 733 height 36
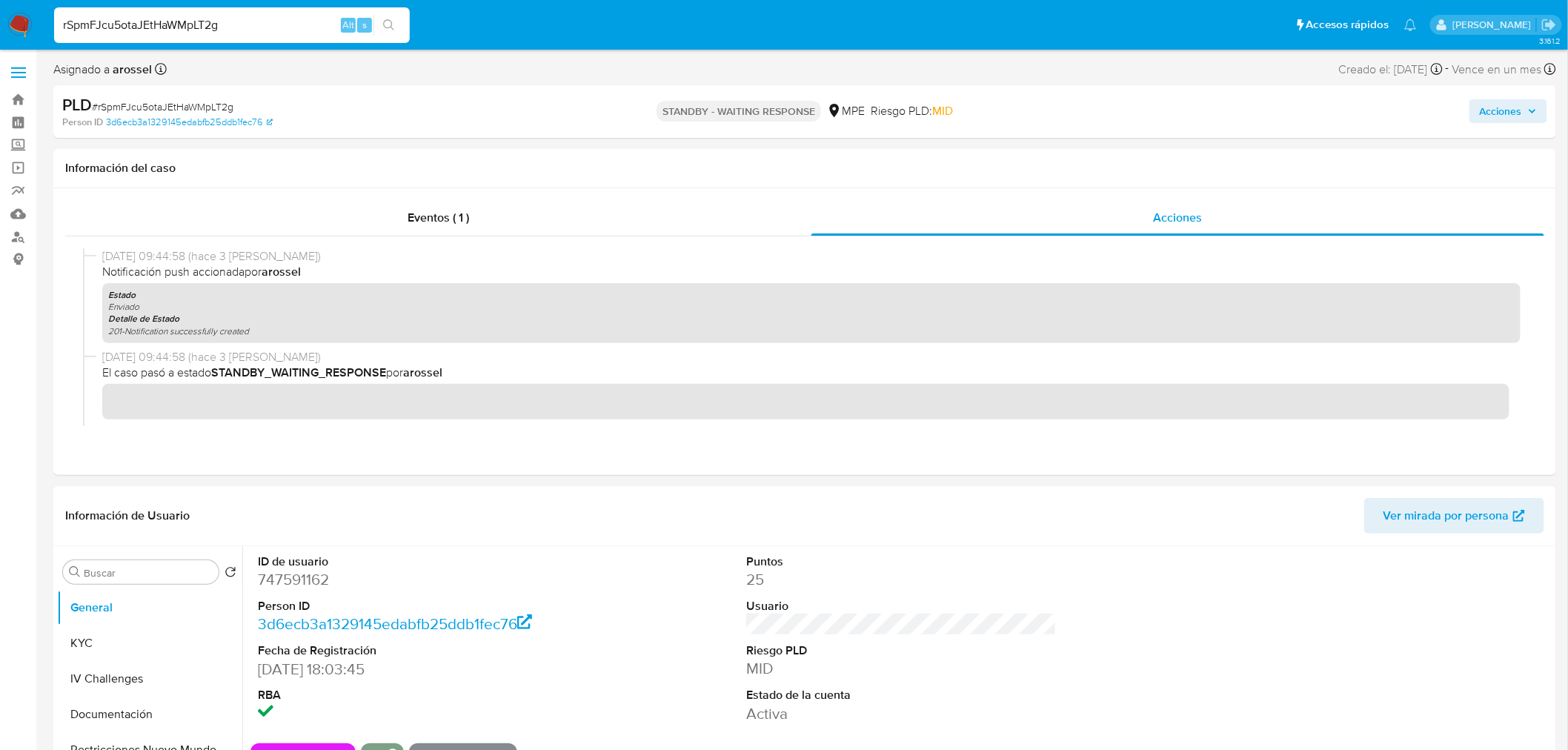
click at [237, 31] on input "rSpmFJcu5otaJEtHaWMpLT2g" at bounding box center [232, 25] width 355 height 19
paste input "VGbVX7ROPtJ39eK8KPlGpvj9"
type input "VGbVX7ROPtJ39eK8KPlGpvj9"
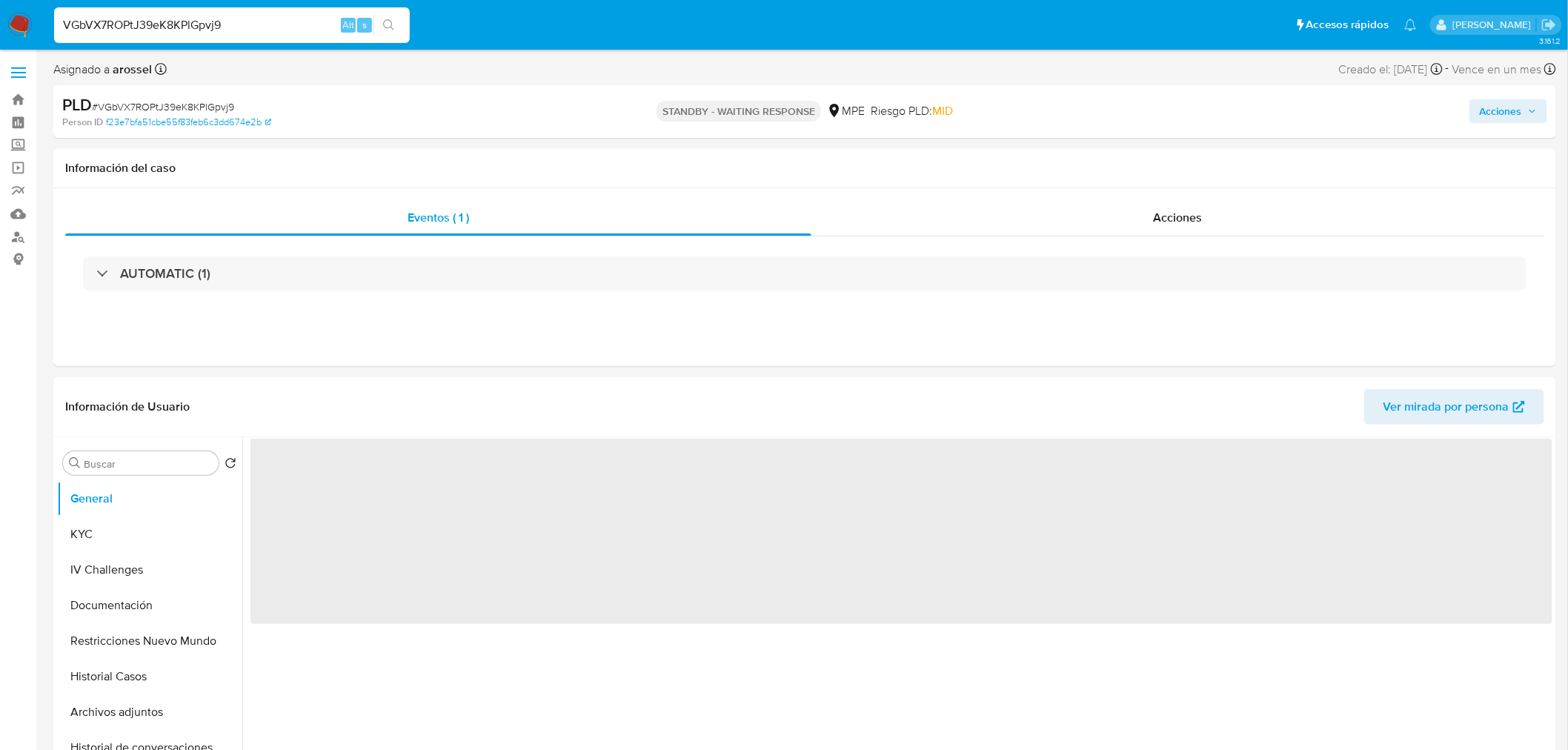
select select "10"
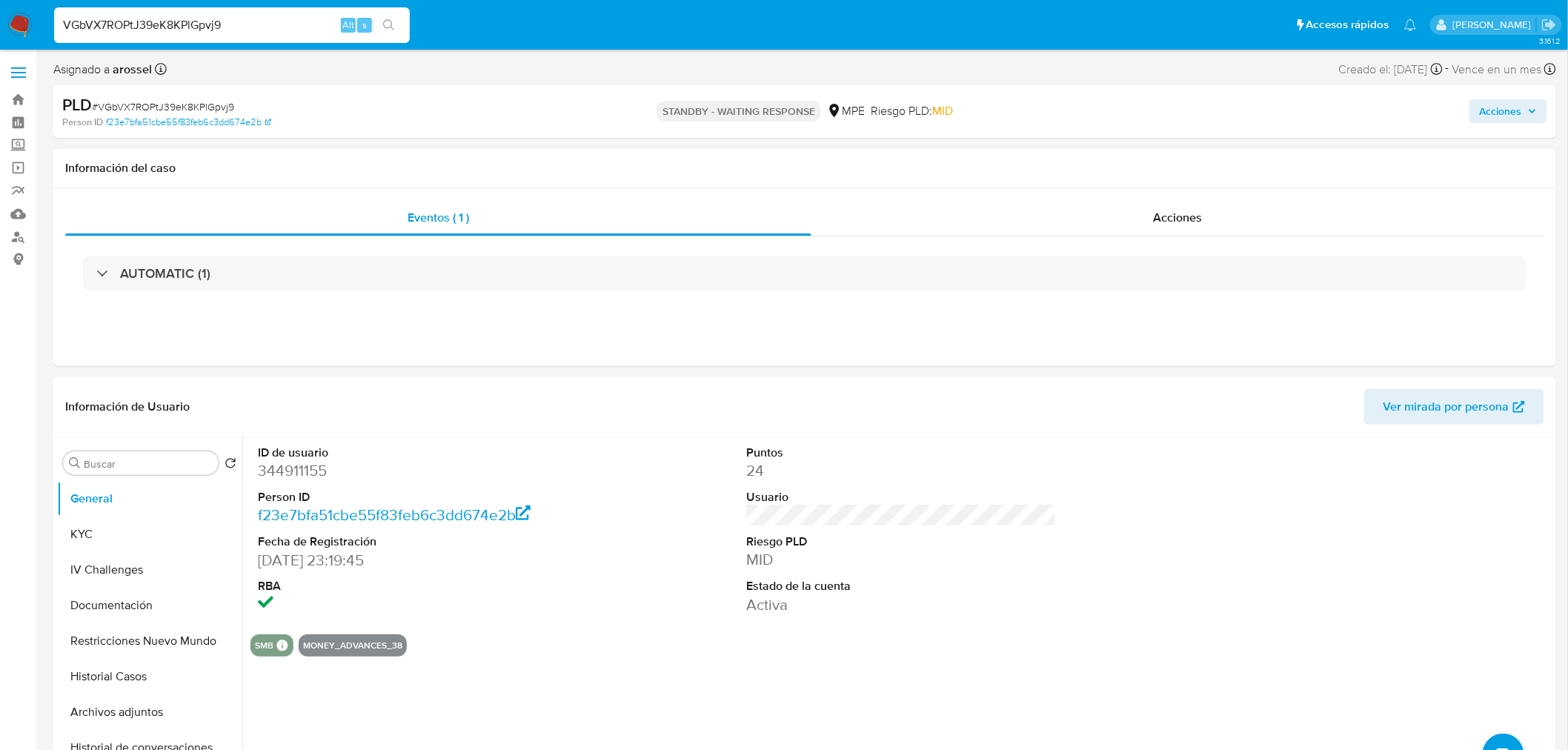
click at [313, 26] on input "VGbVX7ROPtJ39eK8KPlGpvj9" at bounding box center [232, 25] width 355 height 19
paste input "zk2S1UVFZj1UrdlVPiC9lrQL"
type input "zk2S1UVFZj1UrdlVPiC9lrQL"
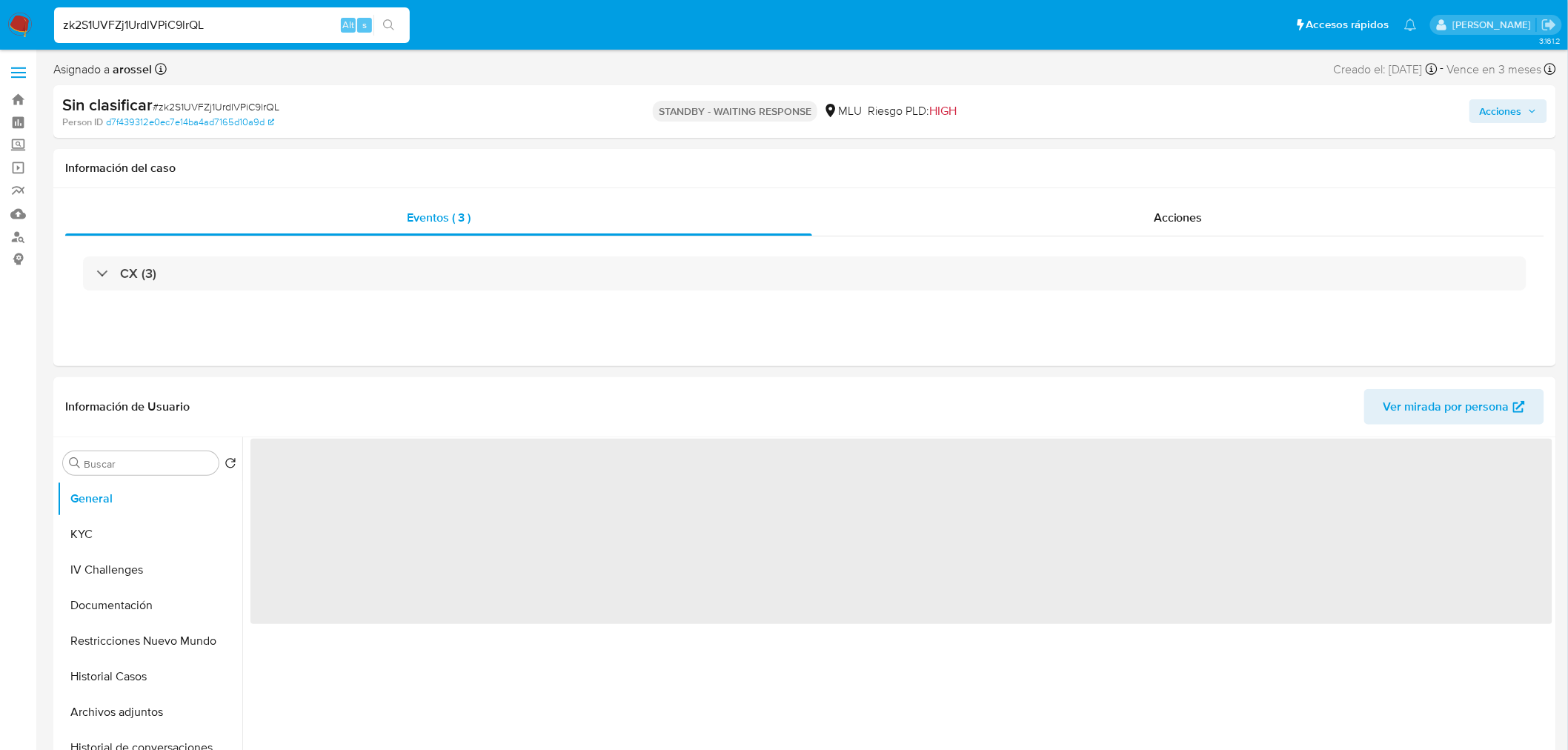
select select "10"
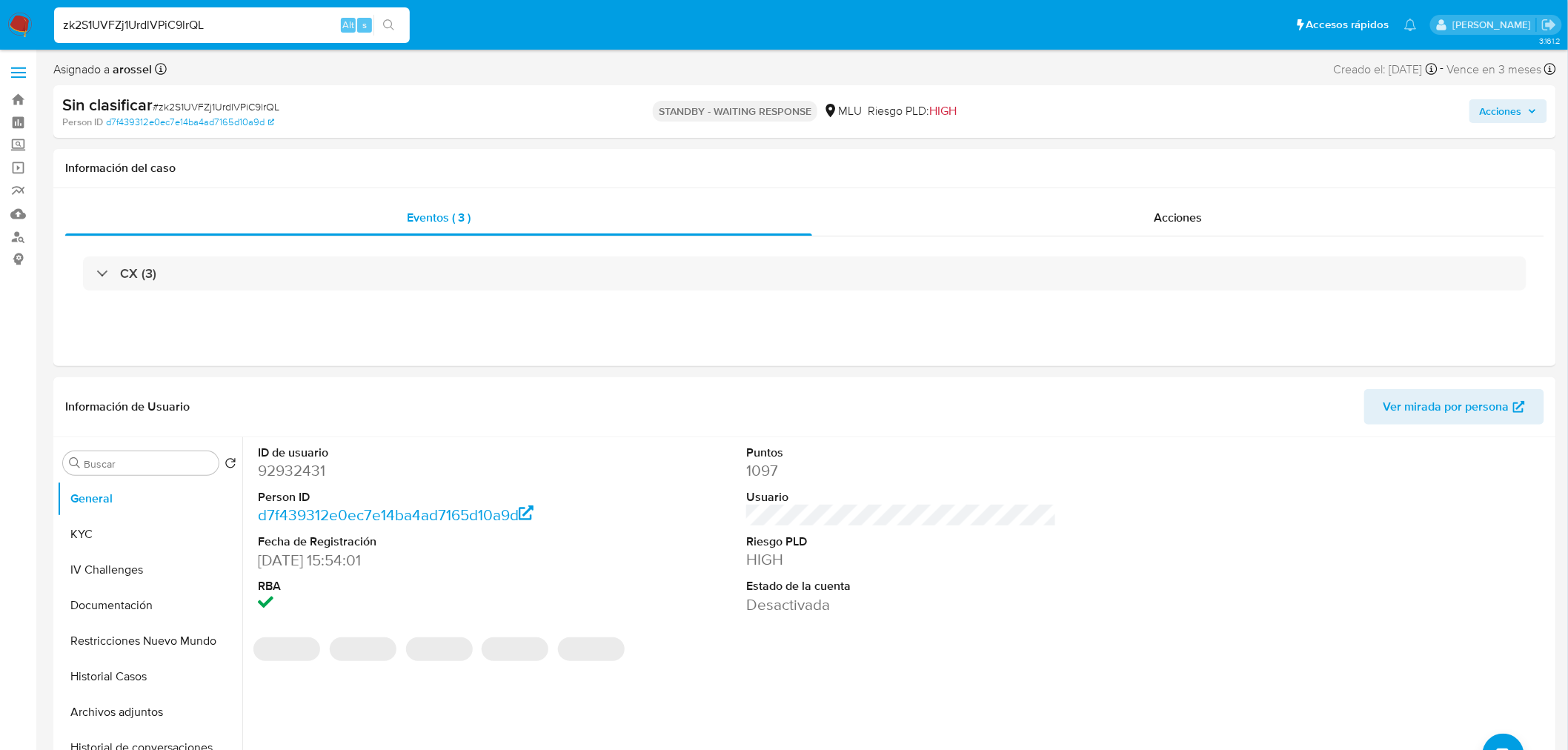
click at [202, 23] on input "zk2S1UVFZj1UrdlVPiC9lrQL" at bounding box center [232, 25] width 355 height 19
paste input "nKW5LObhWvwfm8Z7oeqOao7E"
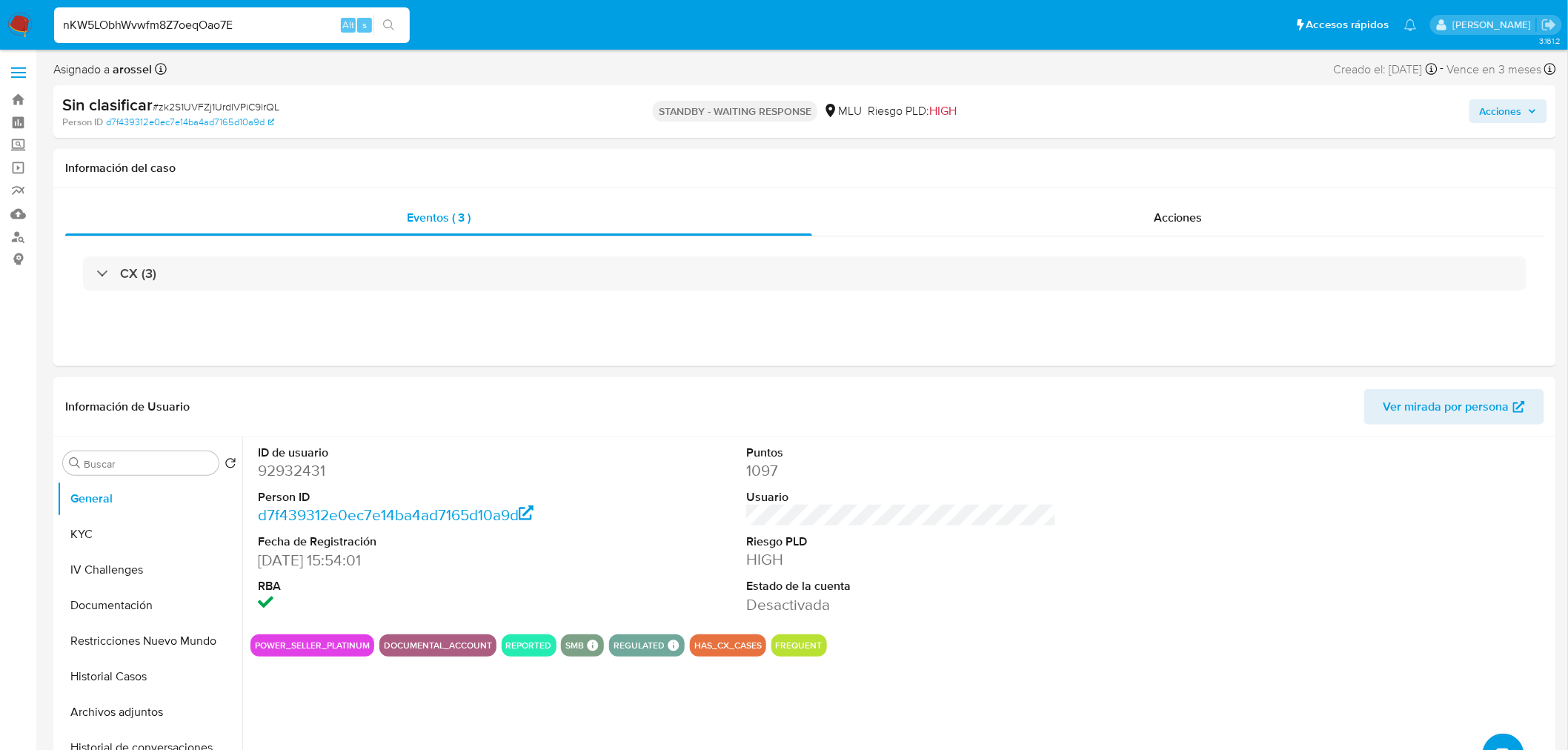
type input "nKW5LObhWvwfm8Z7oeqOao7E"
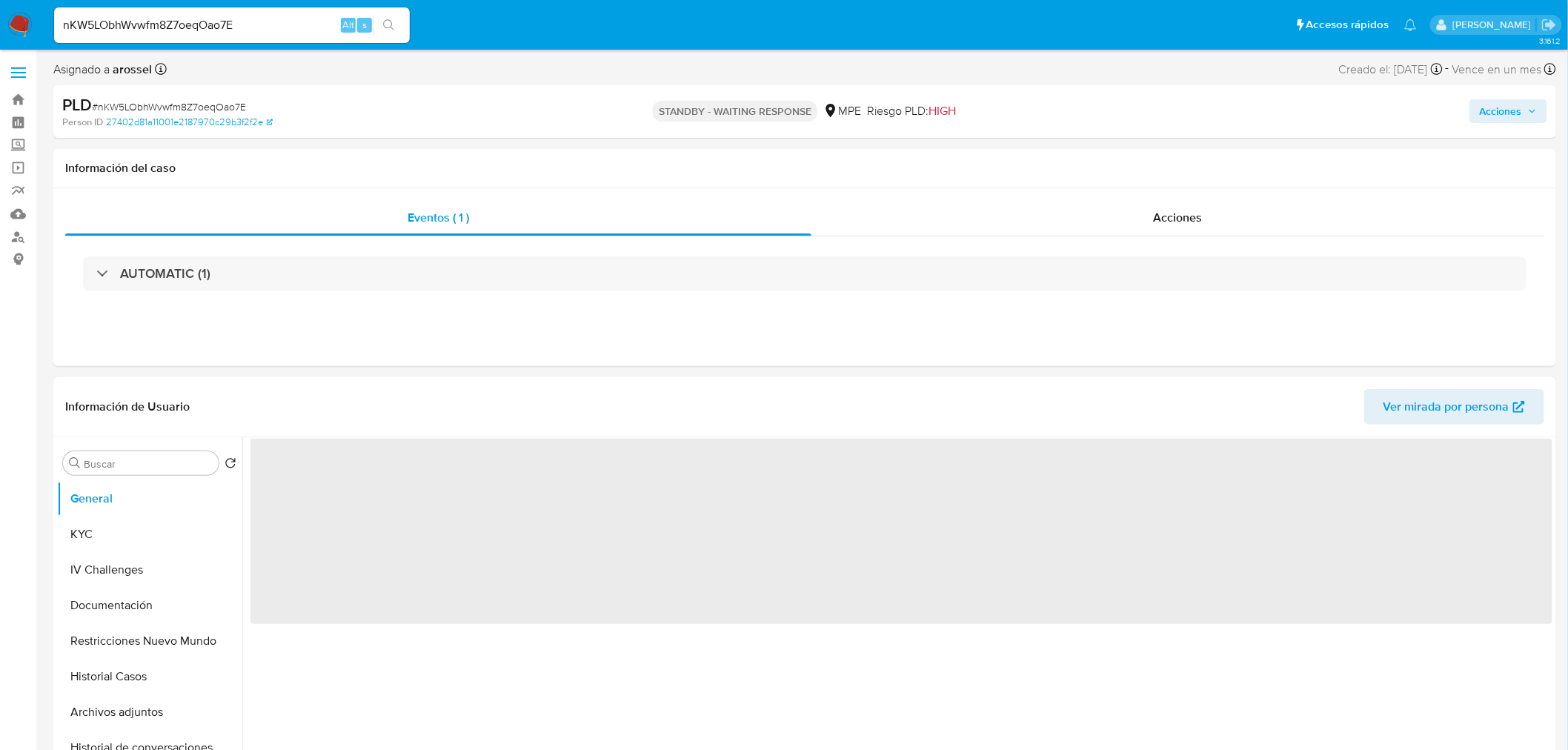
select select "10"
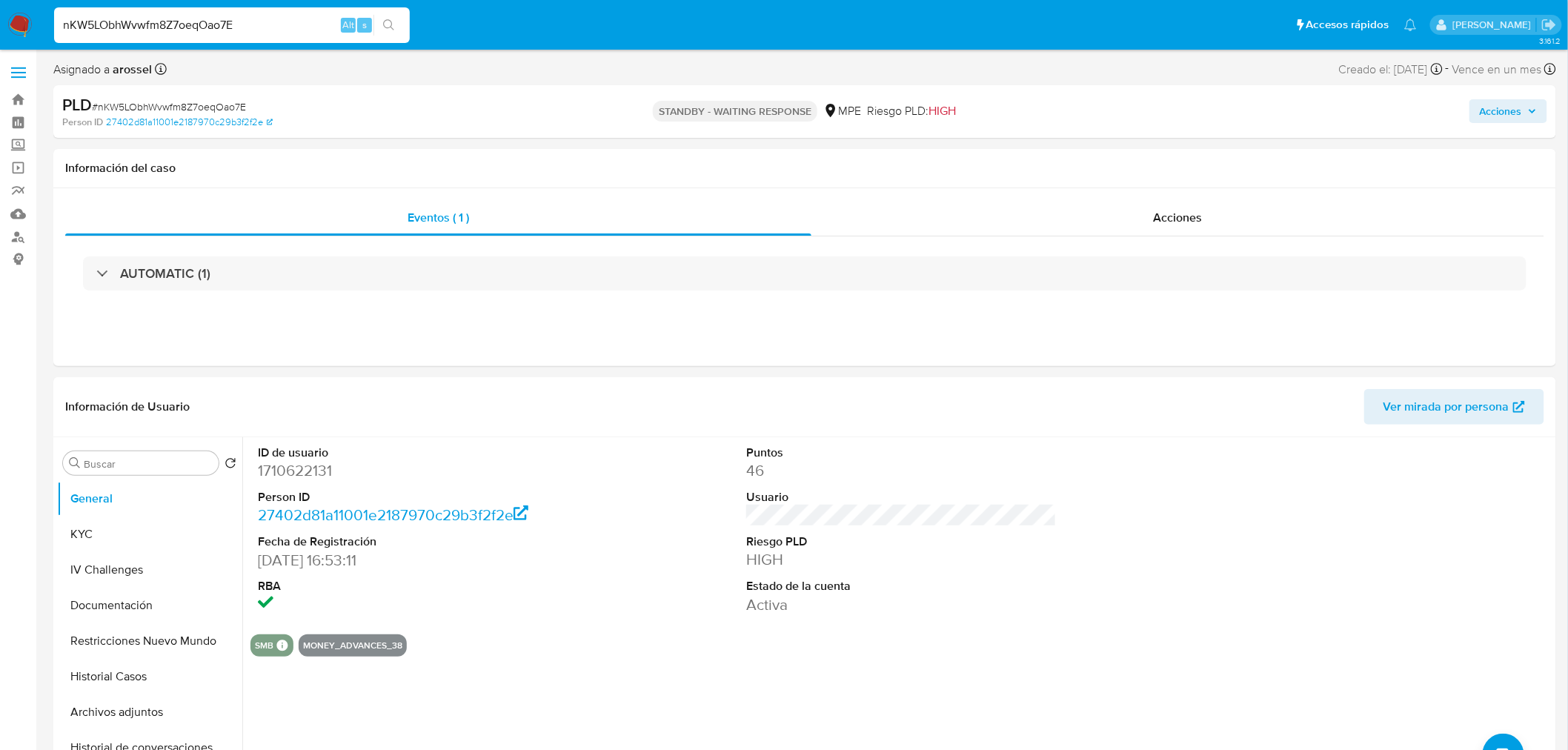
paste input "To3y4kXVQFcZRsGNONLxYBKk"
type input "To3y4kXVQFcZRsGNONLxYBKk"
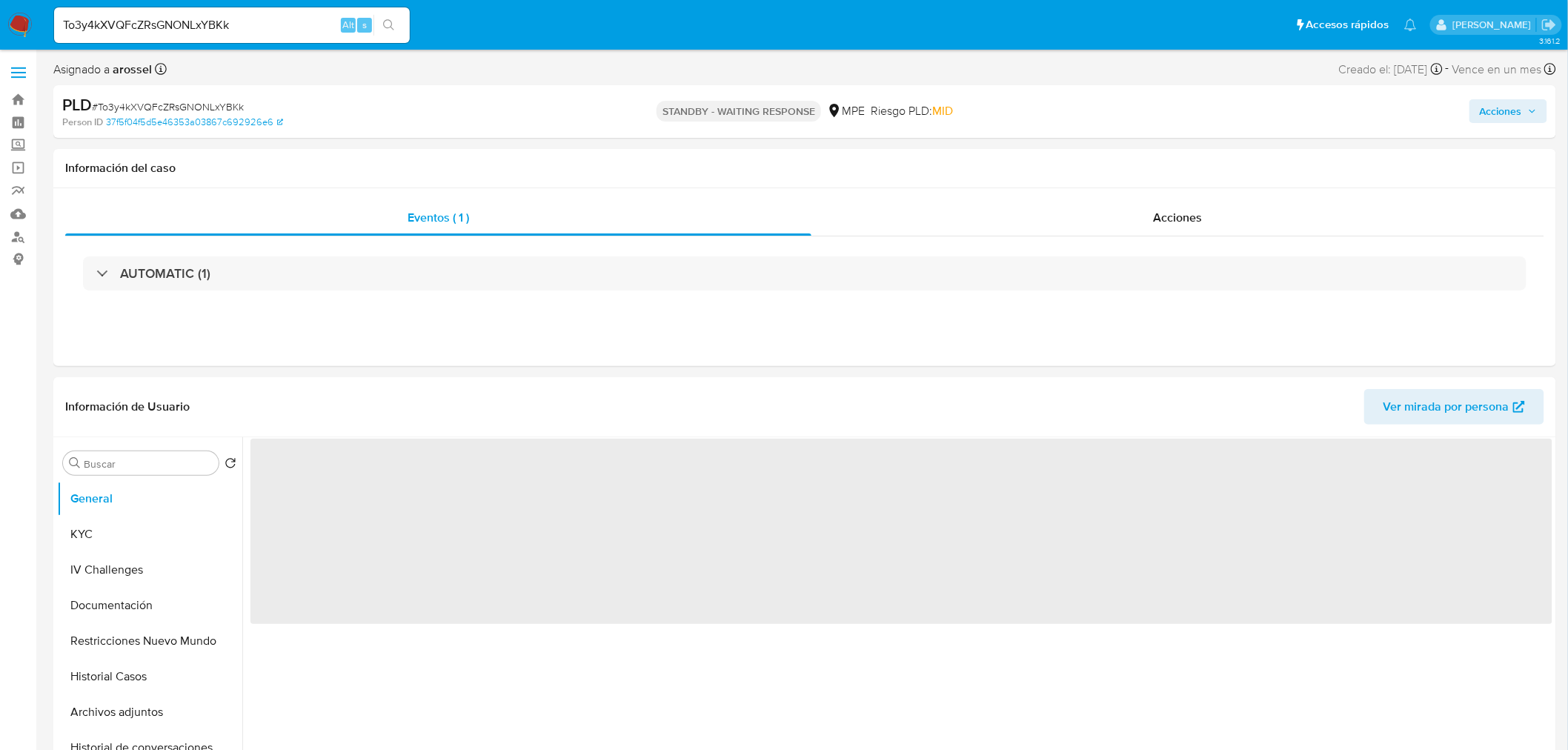
select select "10"
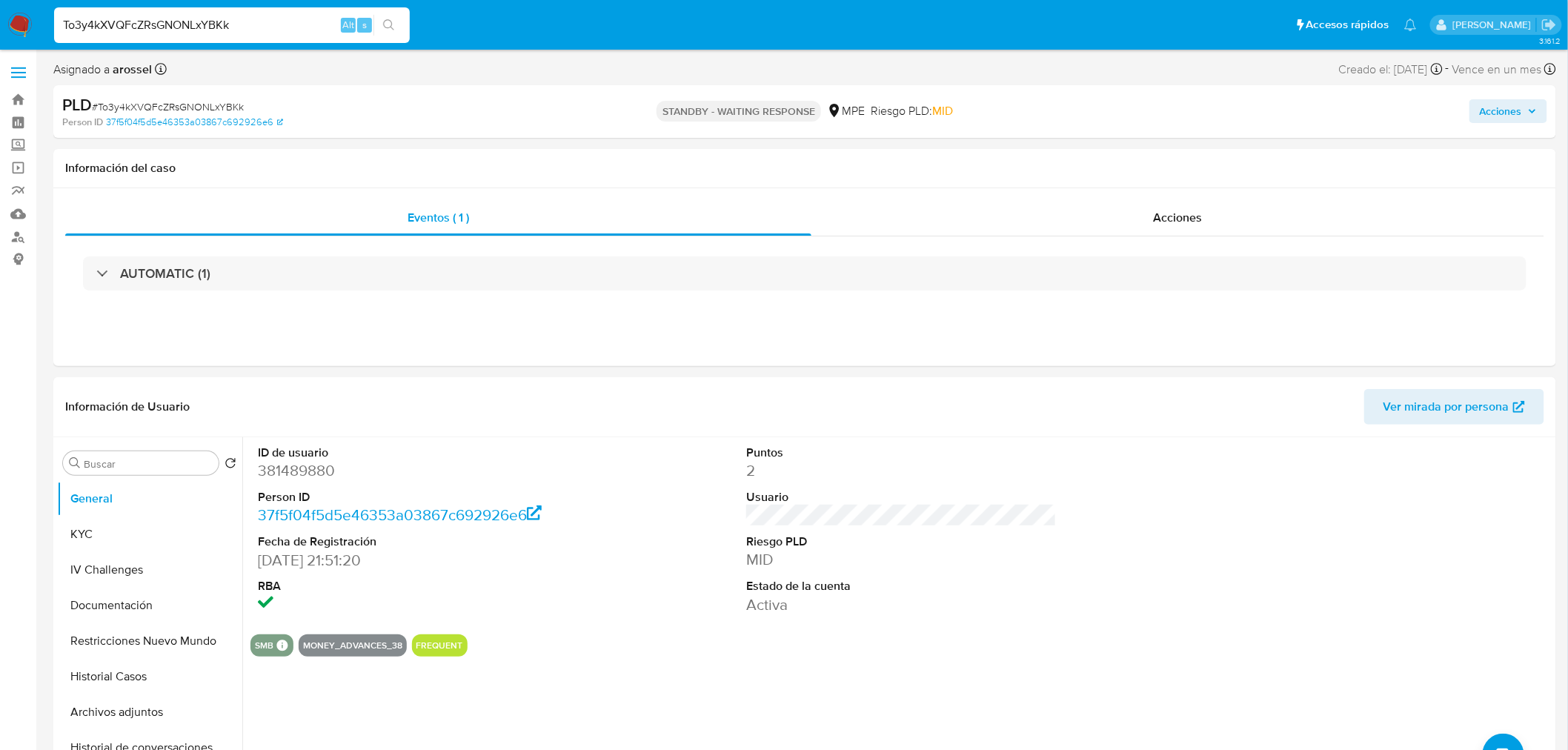
paste input "ODxQKlppvBrtCxhtbFIYUH7"
type input "TODxQKlppvBrtCxhtbFIYUH7"
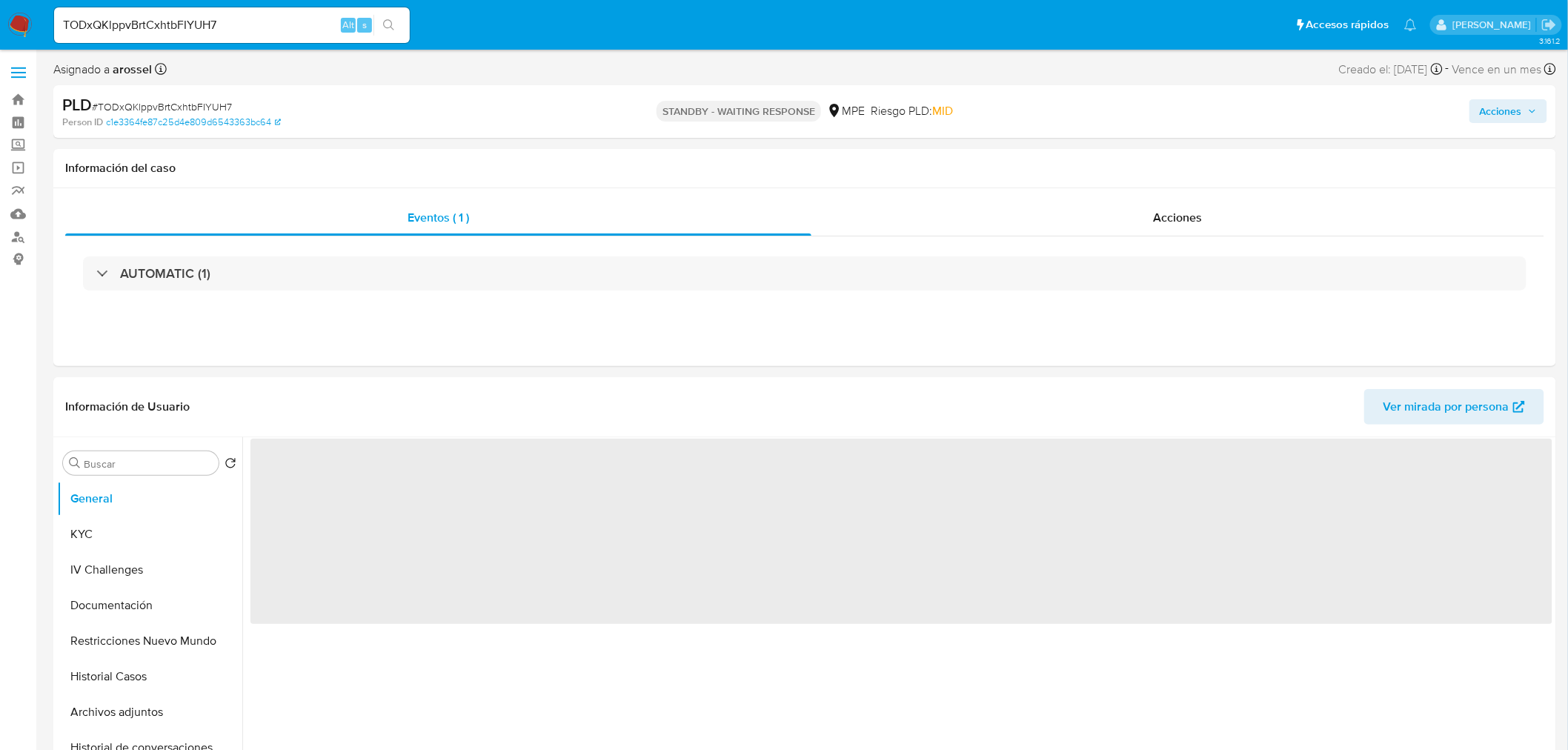
select select "10"
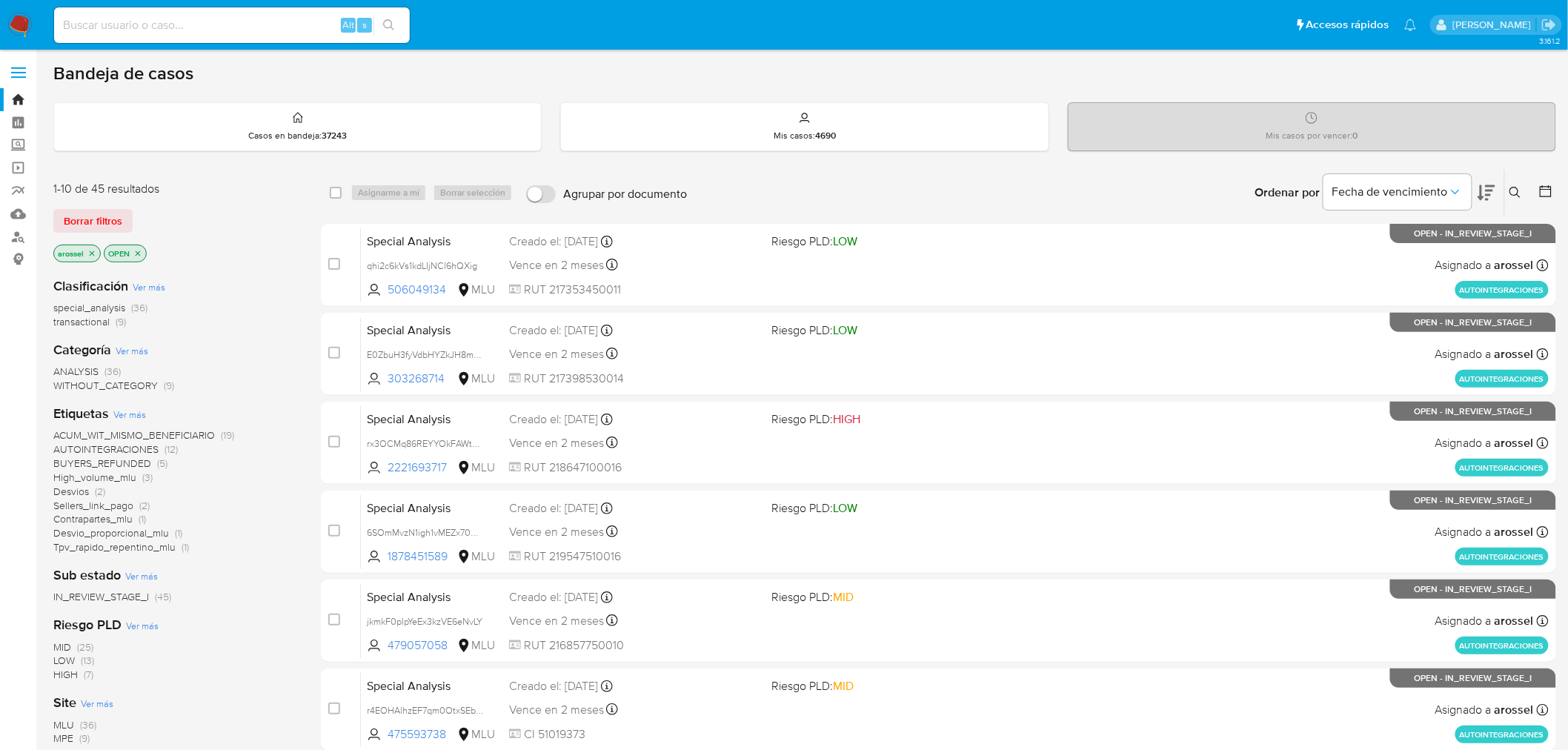
click at [1489, 197] on icon at bounding box center [1486, 193] width 18 height 18
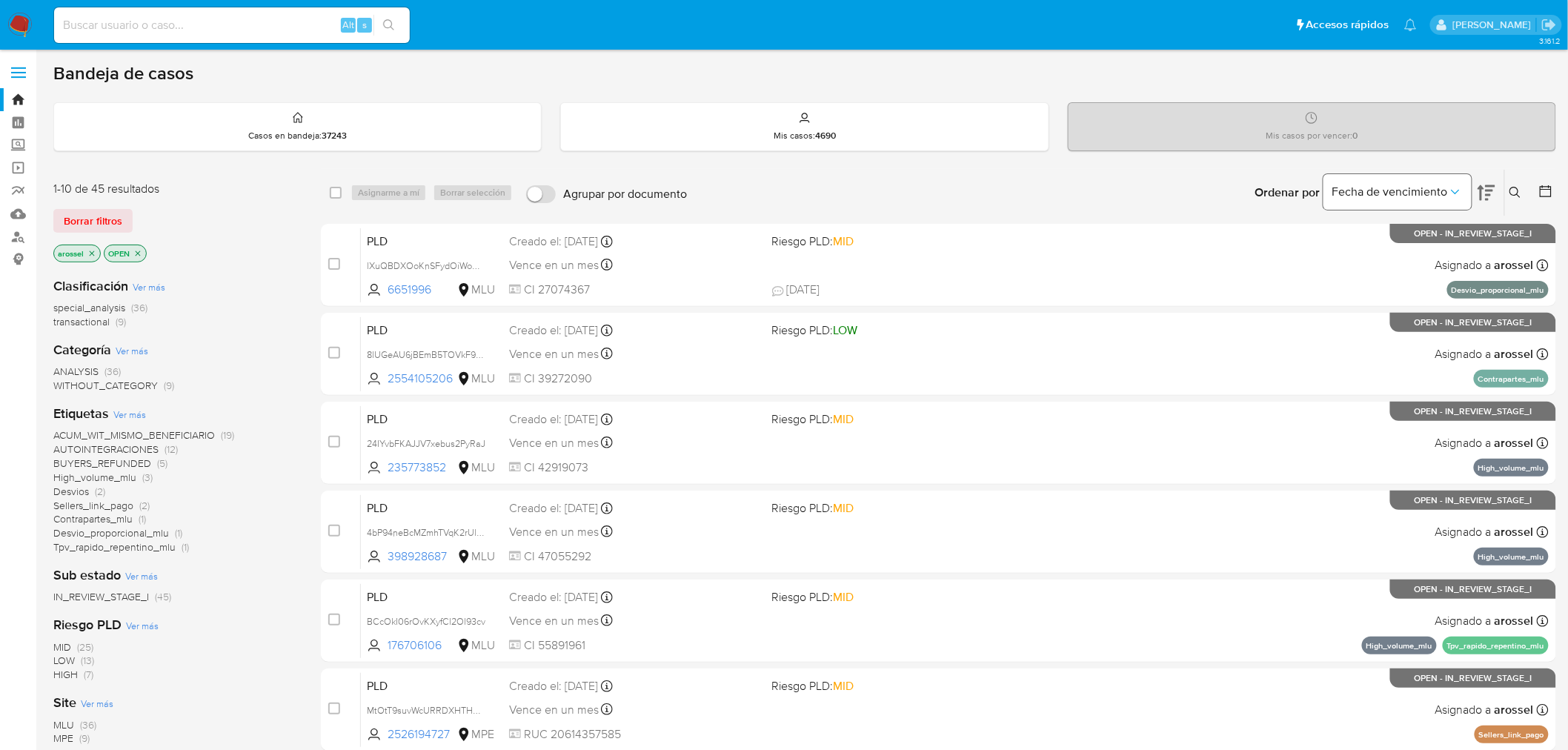
click at [1438, 195] on span "Fecha de vencimiento" at bounding box center [1390, 192] width 116 height 15
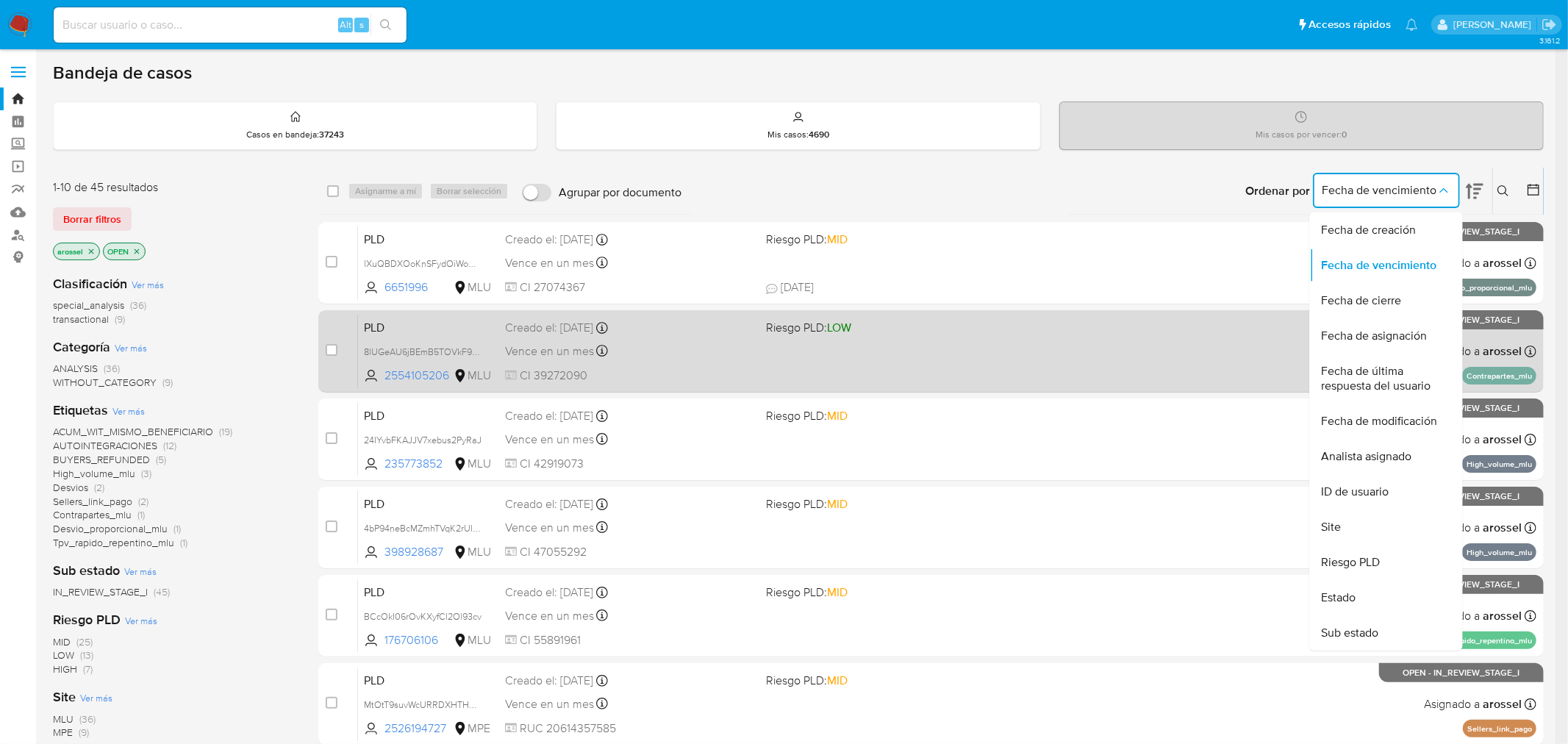
click at [1342, 379] on span "Fecha de última respuesta del usuario" at bounding box center [1382, 378] width 120 height 30
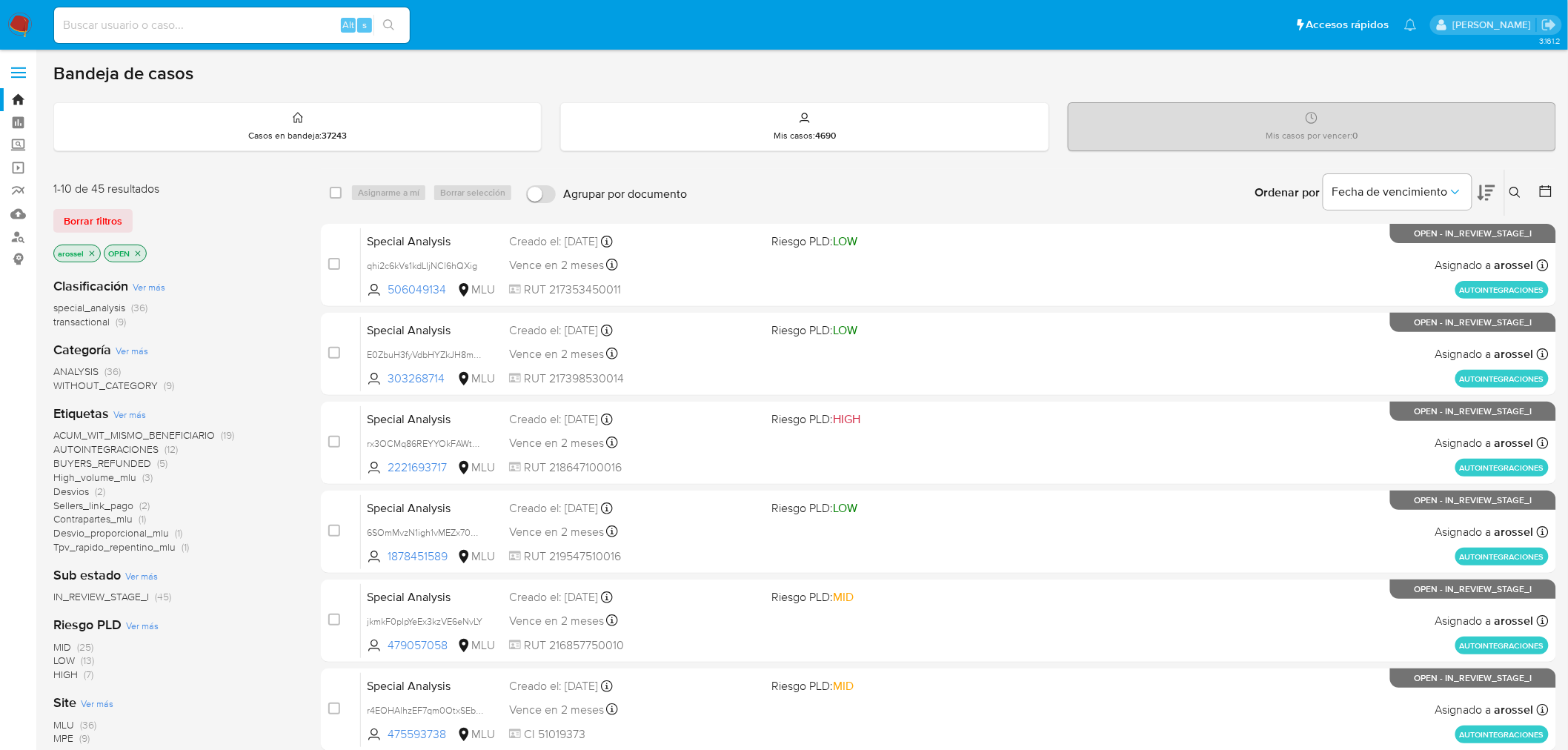
click at [230, 32] on input at bounding box center [232, 25] width 355 height 19
paste input "24IYvbFKAJJV7xebus2PyRaJ"
type input "24IYvbFKAJJV7xebus2PyRaJ"
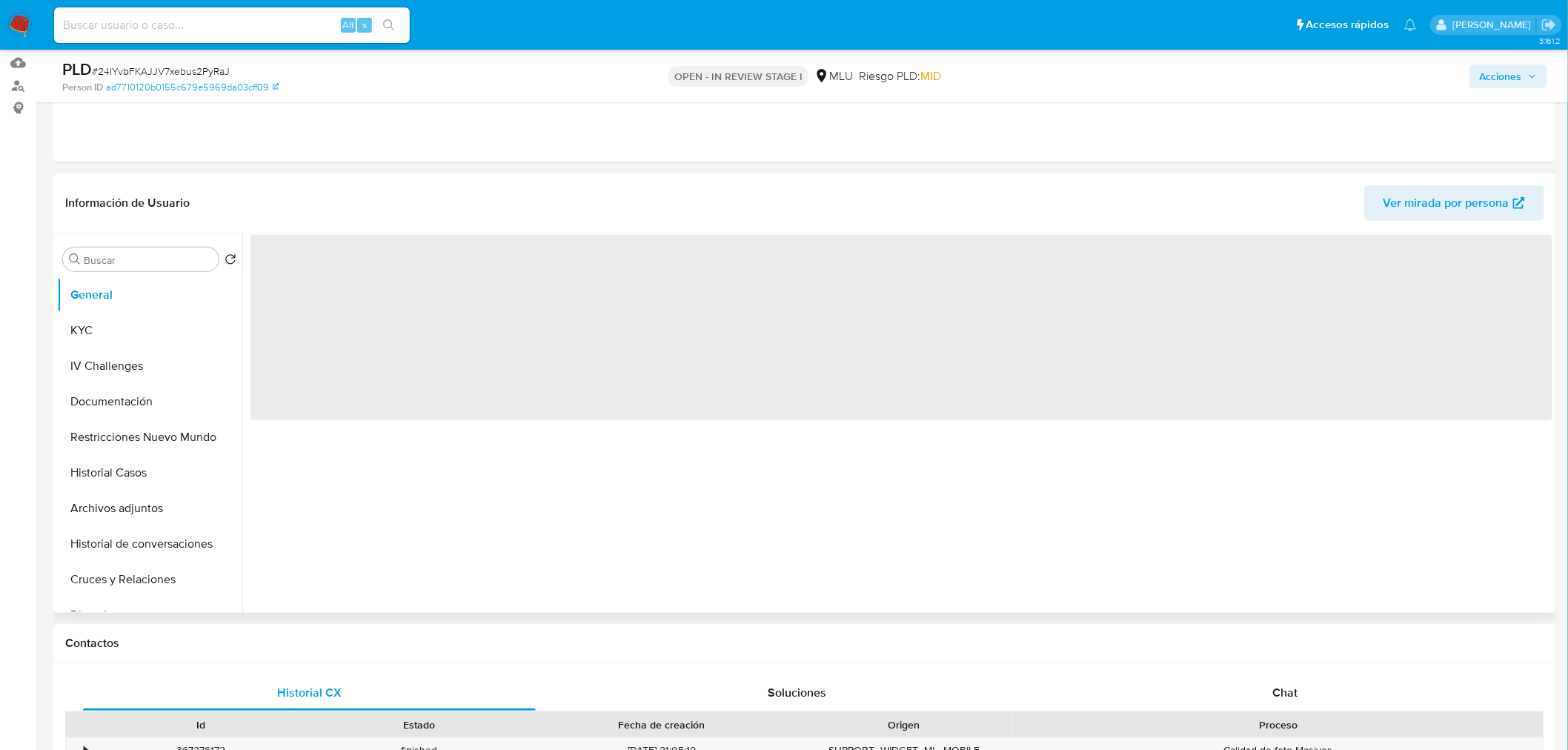
scroll to position [164, 0]
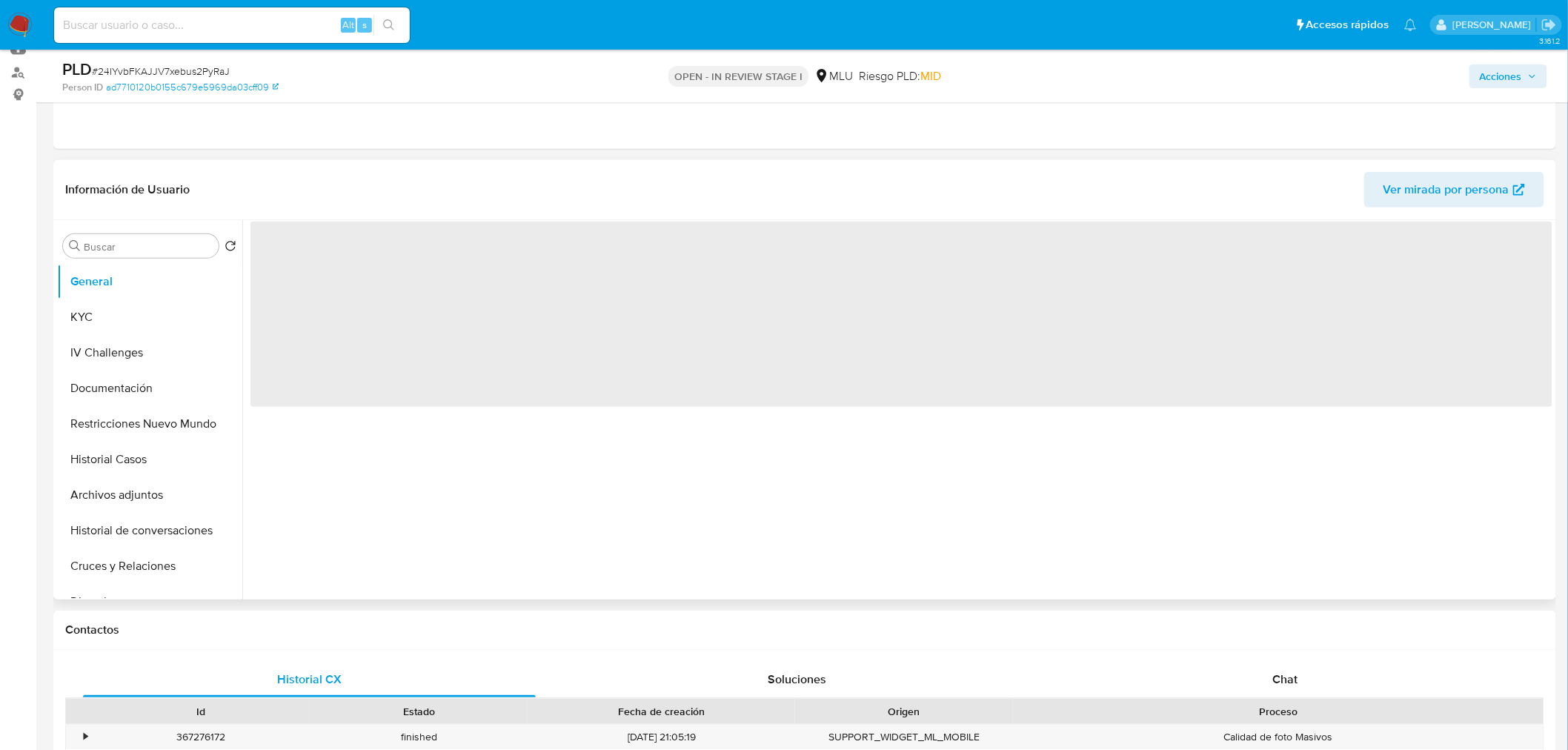
select select "10"
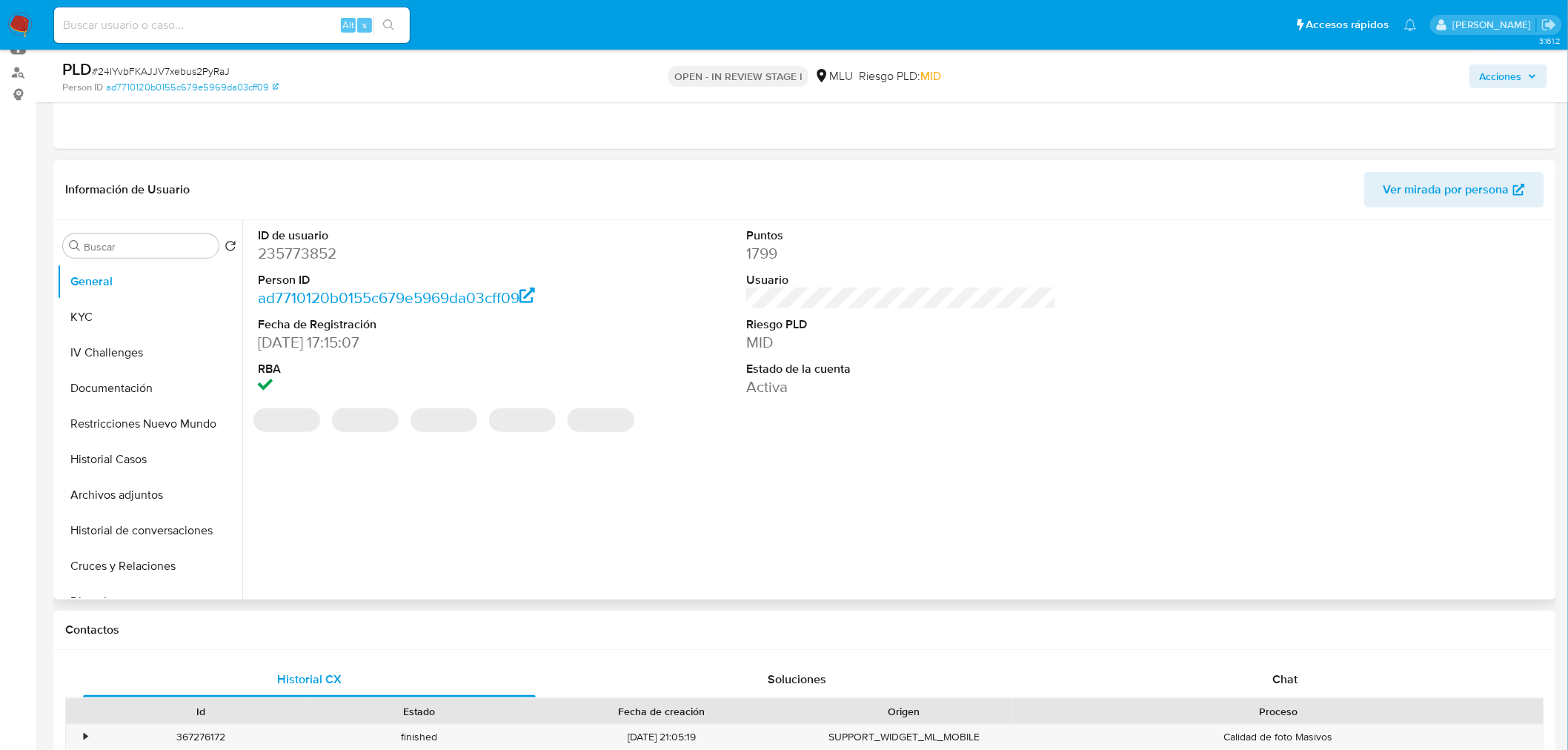
click at [1467, 184] on span "Ver mirada por persona" at bounding box center [1447, 190] width 126 height 36
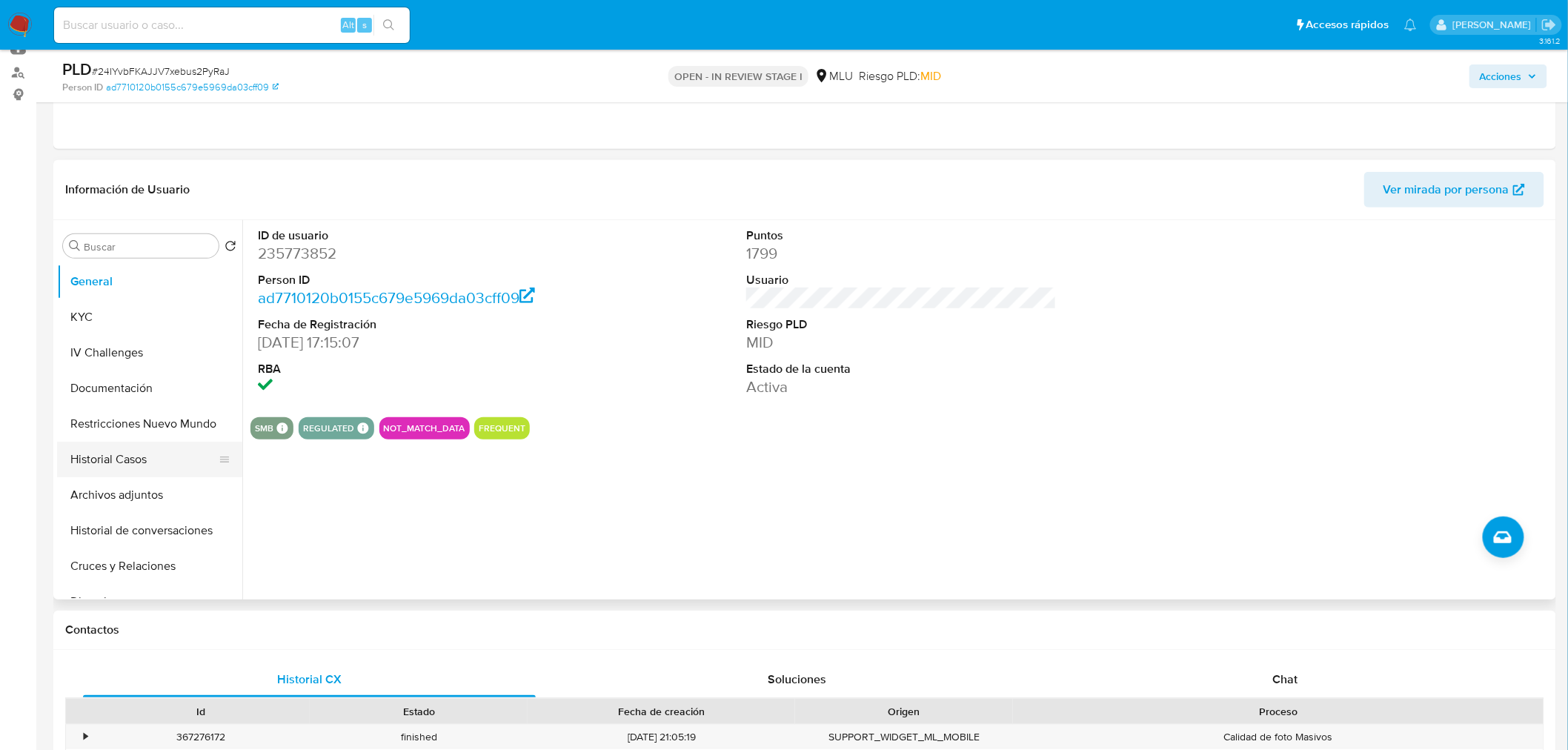
click at [159, 455] on button "Historial Casos" at bounding box center [143, 459] width 173 height 36
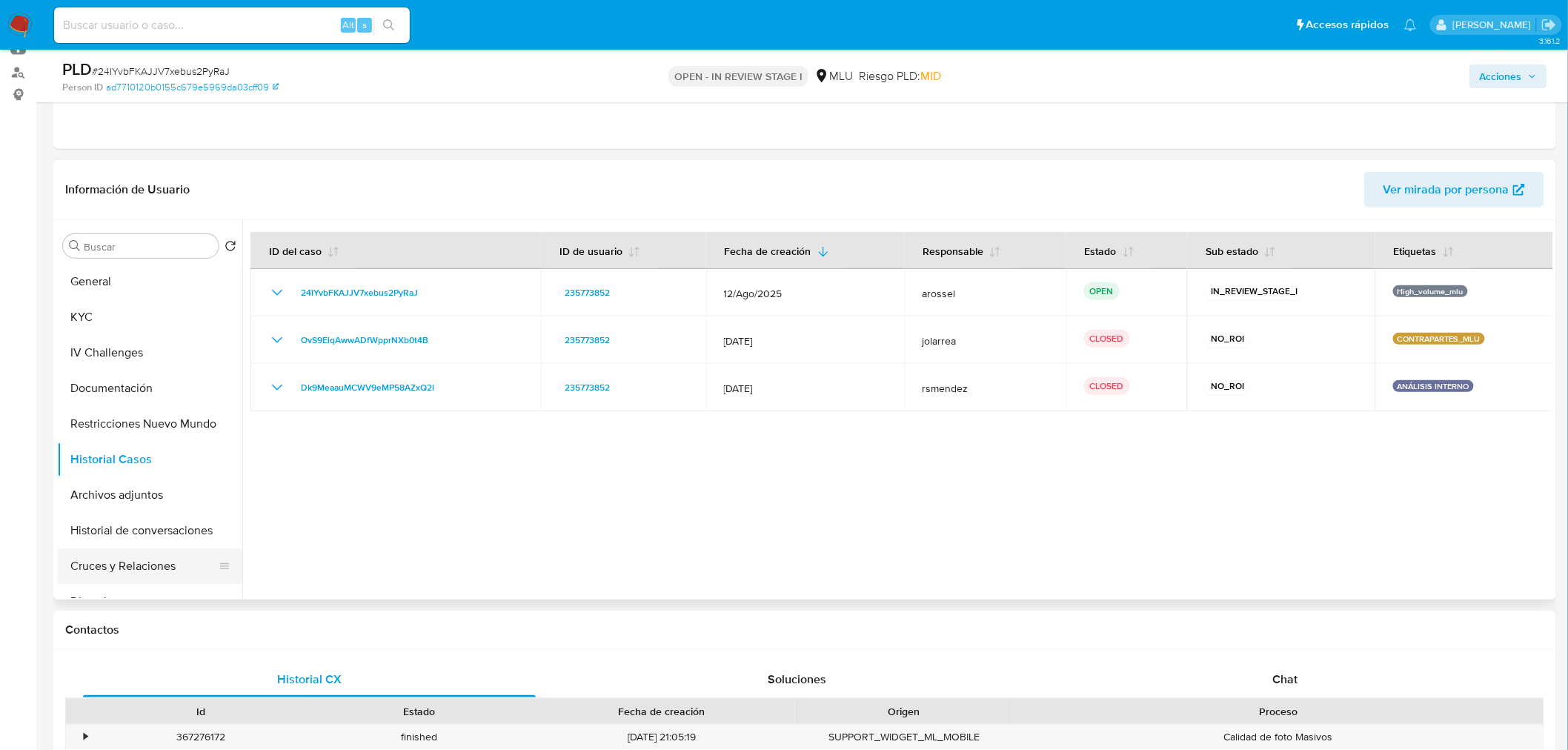
click at [150, 573] on button "Cruces y Relaciones" at bounding box center [143, 566] width 173 height 36
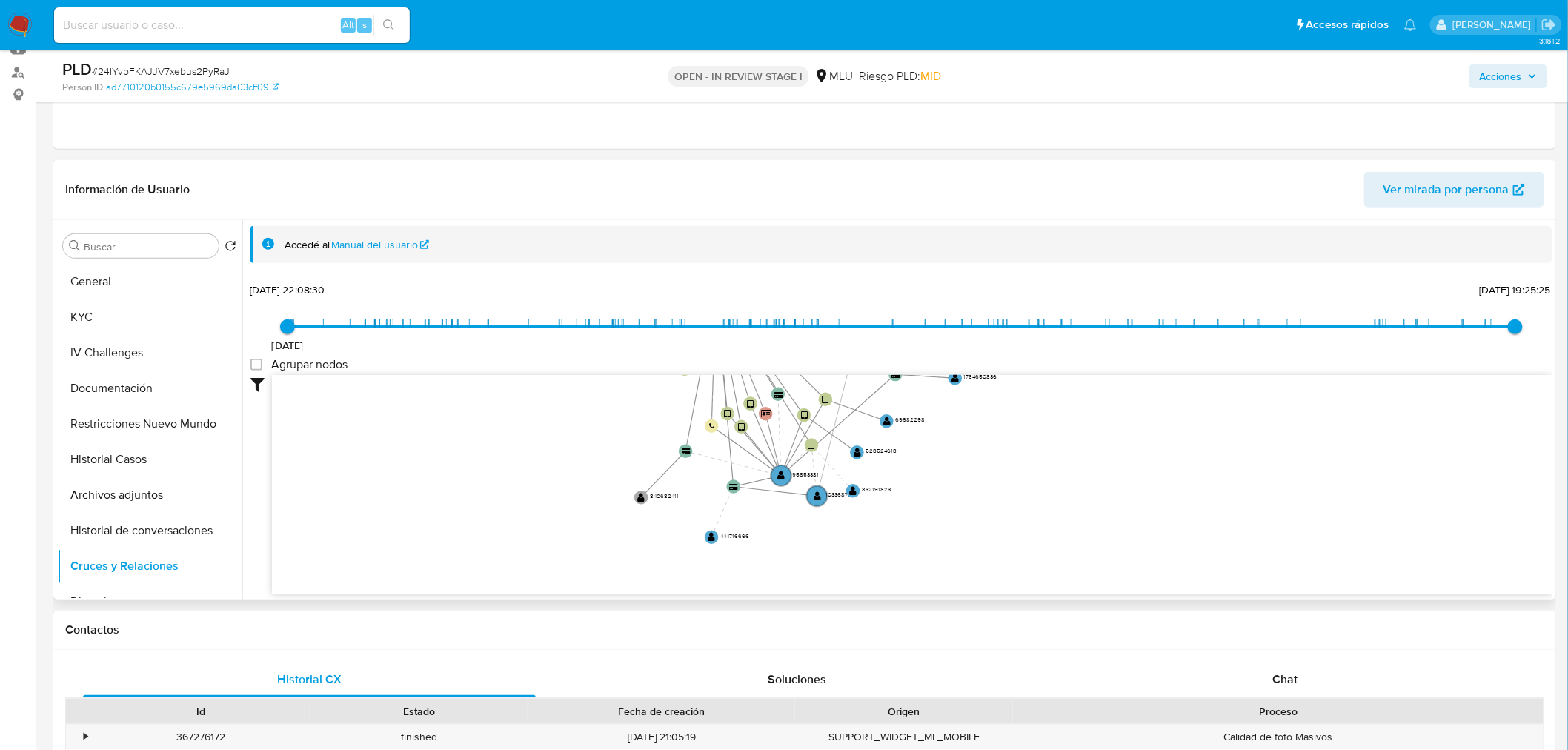
drag, startPoint x: 476, startPoint y: 415, endPoint x: 474, endPoint y: 343, distance: 72.0
click at [474, 343] on div "9/6/2021 9/6/2021, 22:08:30 11/9/2025, 19:25:25 Agrupar nodos Filtros Confianza…" at bounding box center [901, 462] width 1302 height 369
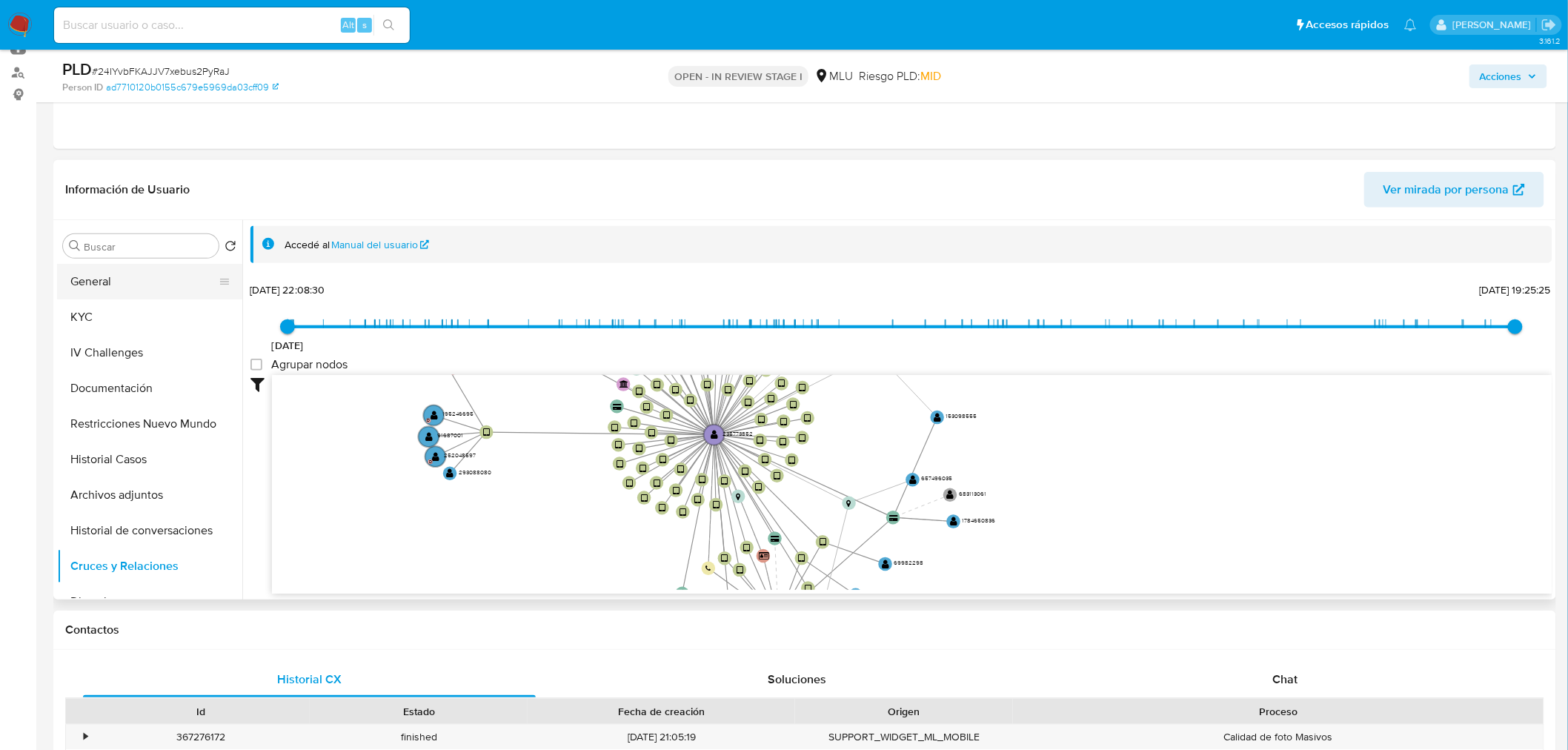
click at [149, 275] on button "General" at bounding box center [143, 282] width 173 height 36
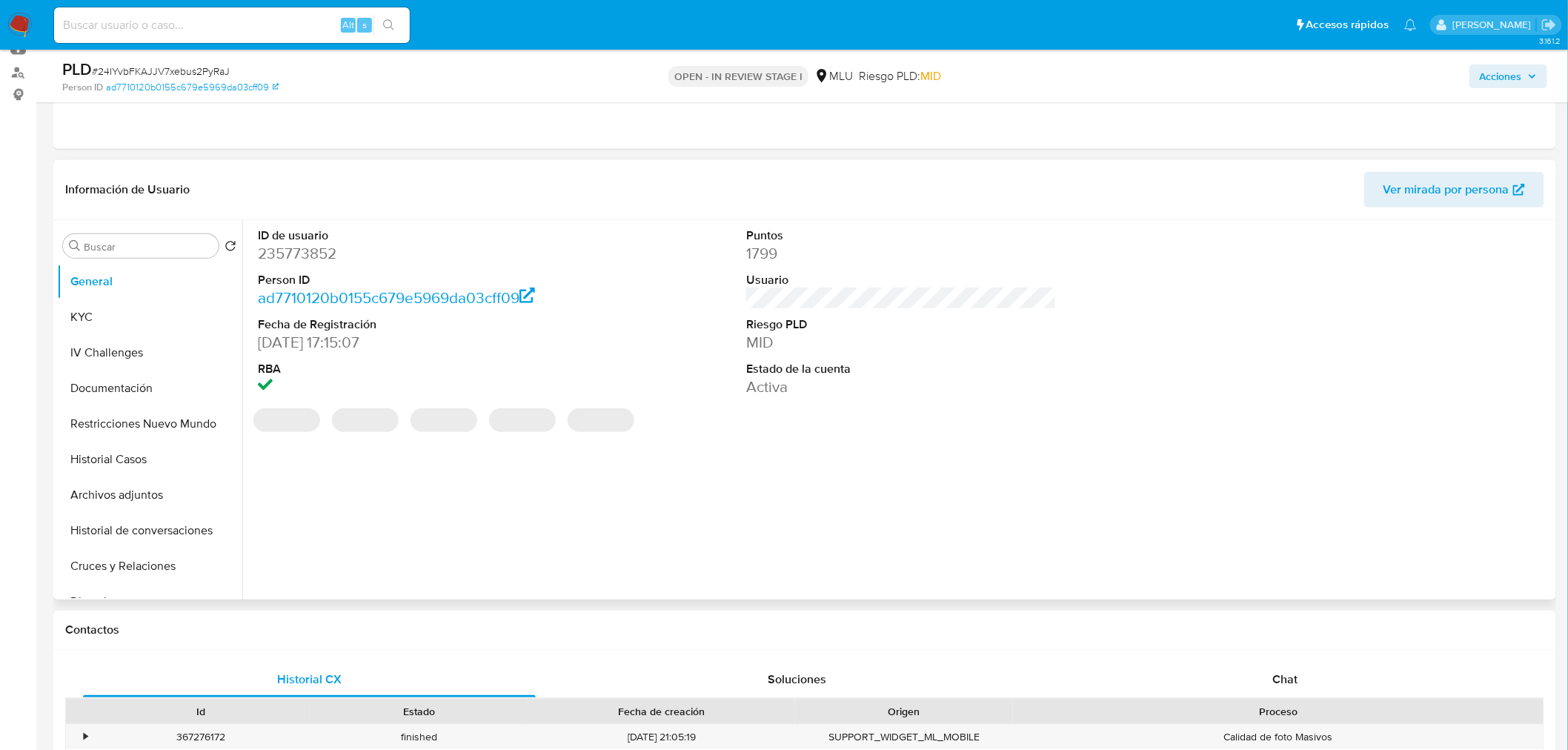
click at [308, 254] on dd "235773852" at bounding box center [413, 254] width 310 height 21
copy dd "235773852"
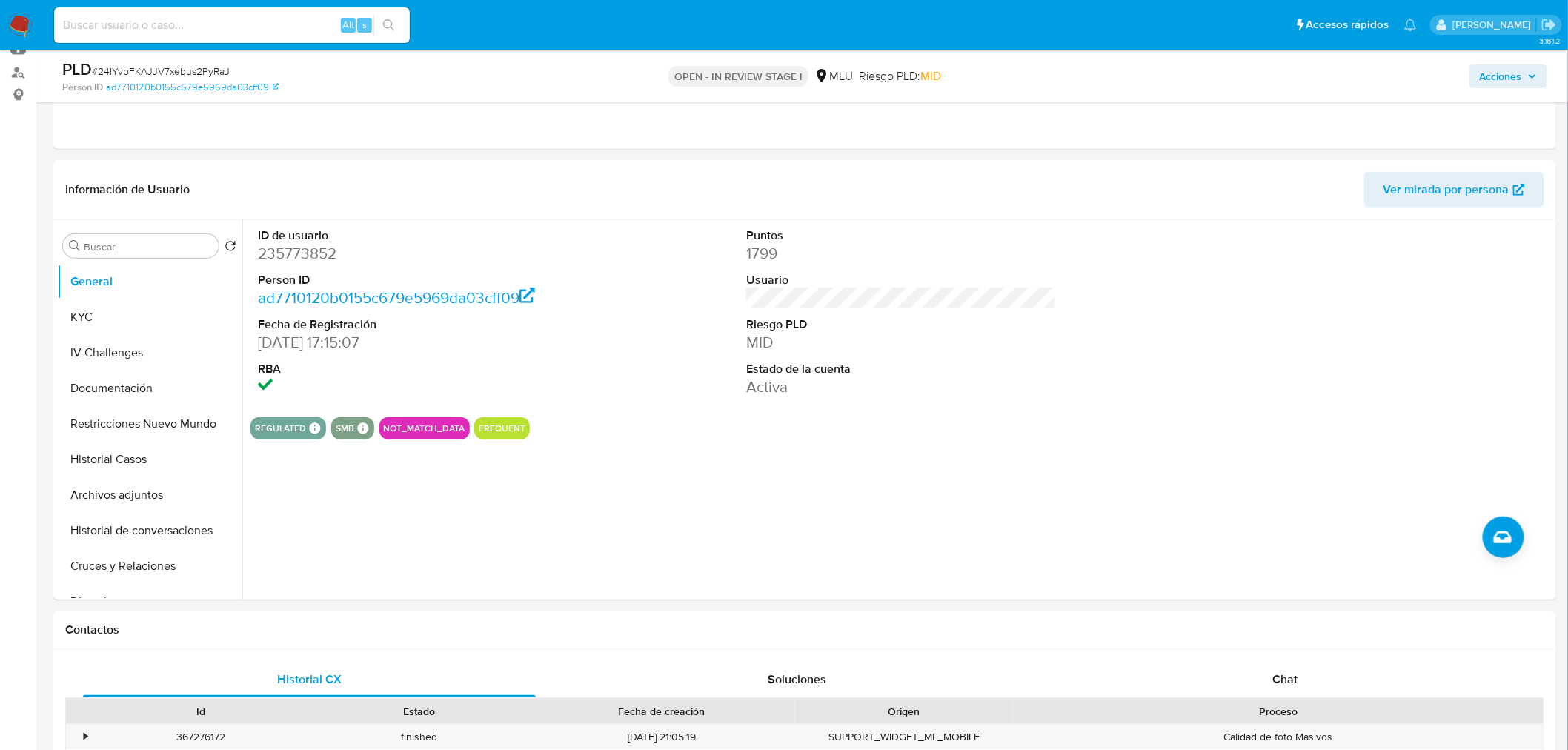
click at [211, 75] on span "# 24IYvbFKAJJV7xebus2PyRaJ" at bounding box center [160, 71] width 138 height 15
copy span "24IYvbFKAJJV7xebus2PyRaJ"
click at [144, 319] on button "KYC" at bounding box center [143, 317] width 173 height 36
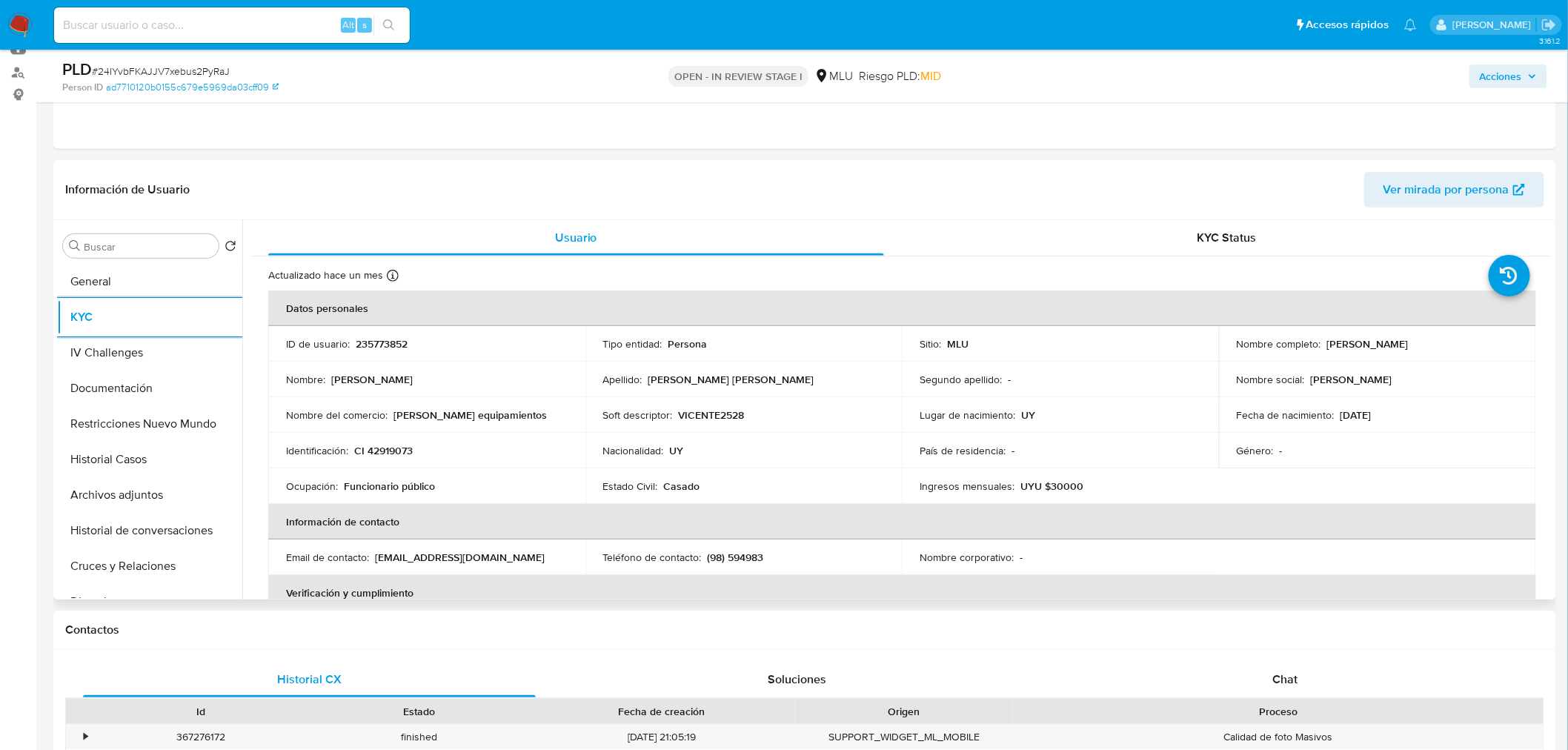
click at [381, 341] on p "235773852" at bounding box center [381, 343] width 52 height 13
copy p "235773852"
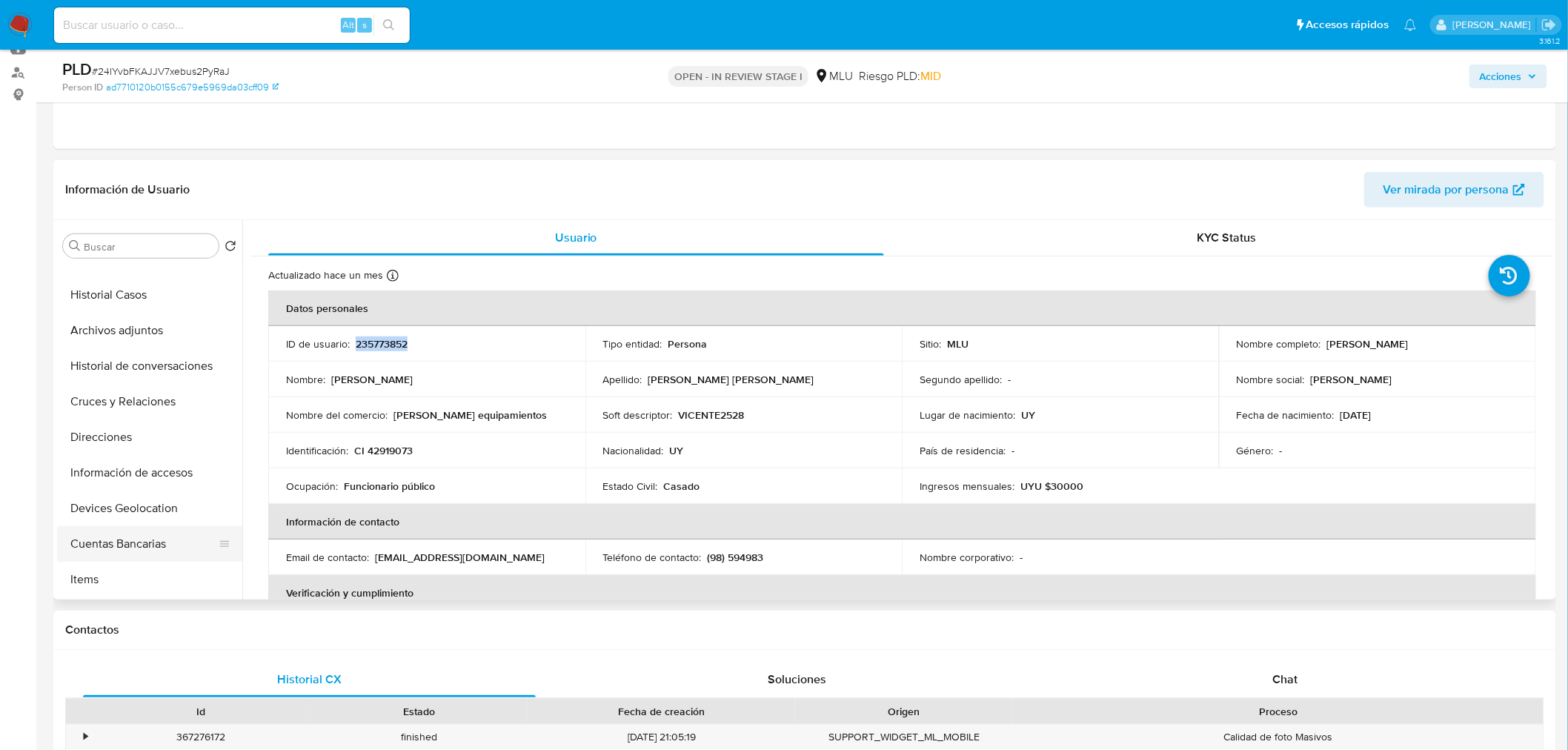
click at [151, 548] on button "Cuentas Bancarias" at bounding box center [143, 544] width 173 height 36
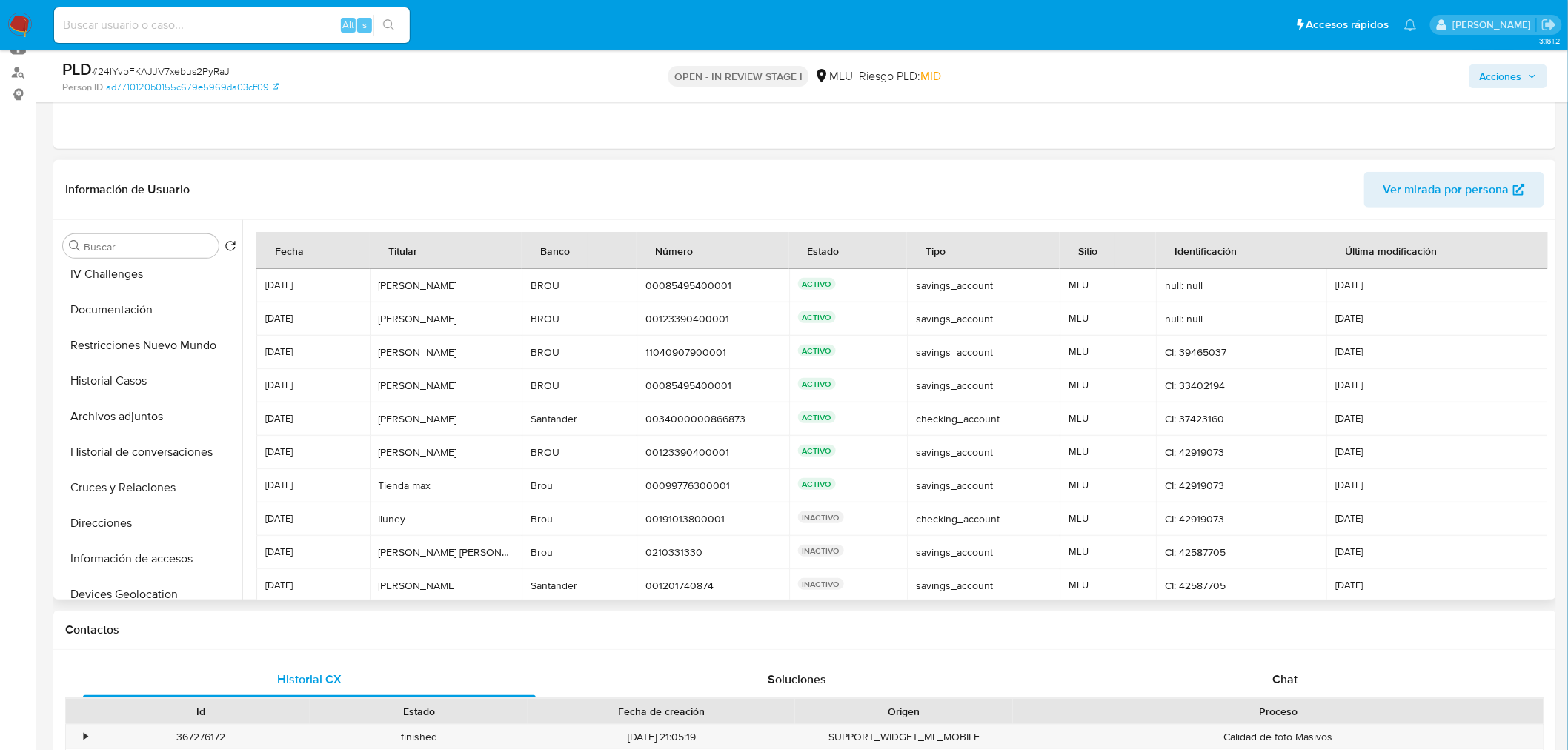
scroll to position [0, 0]
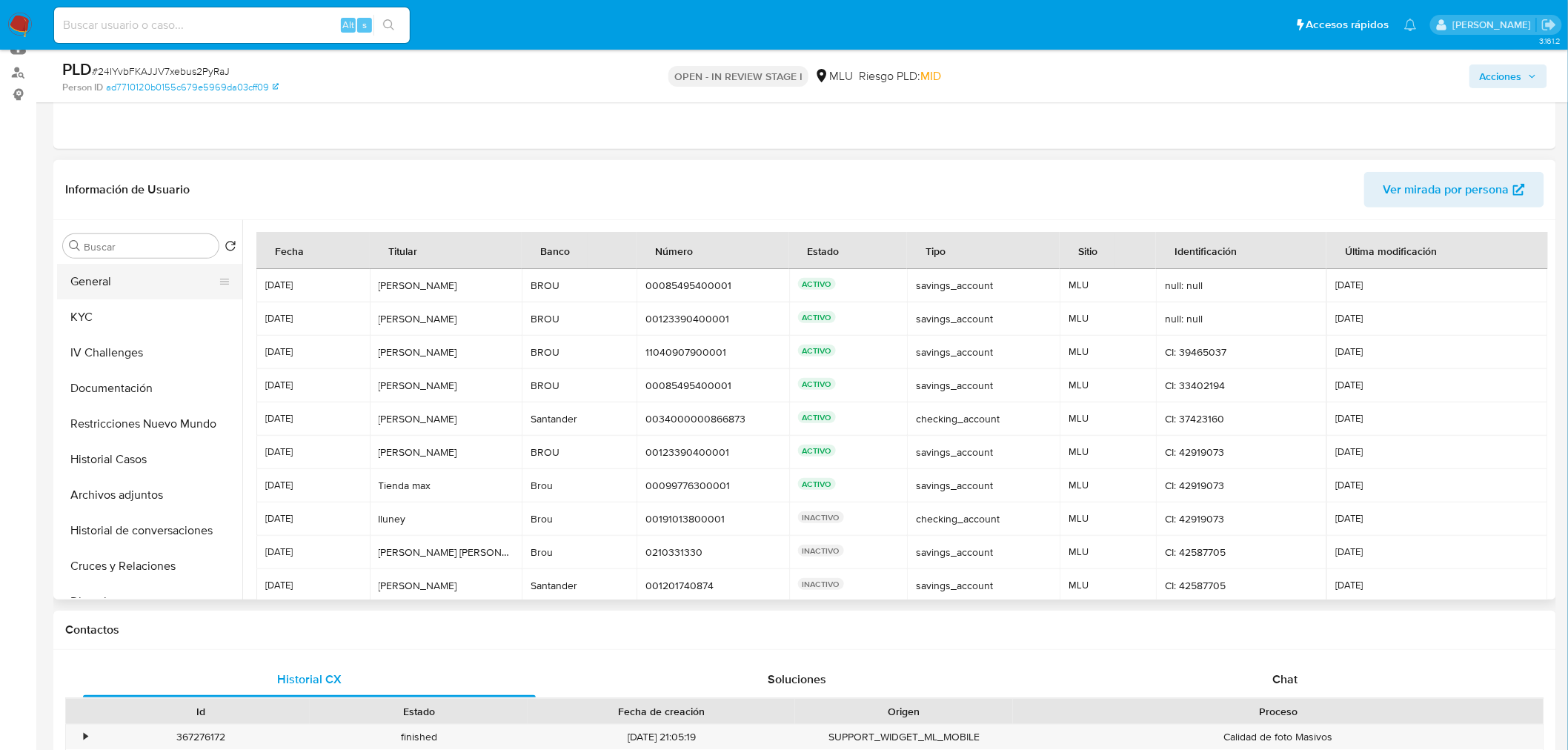
click at [129, 295] on button "General" at bounding box center [143, 282] width 173 height 36
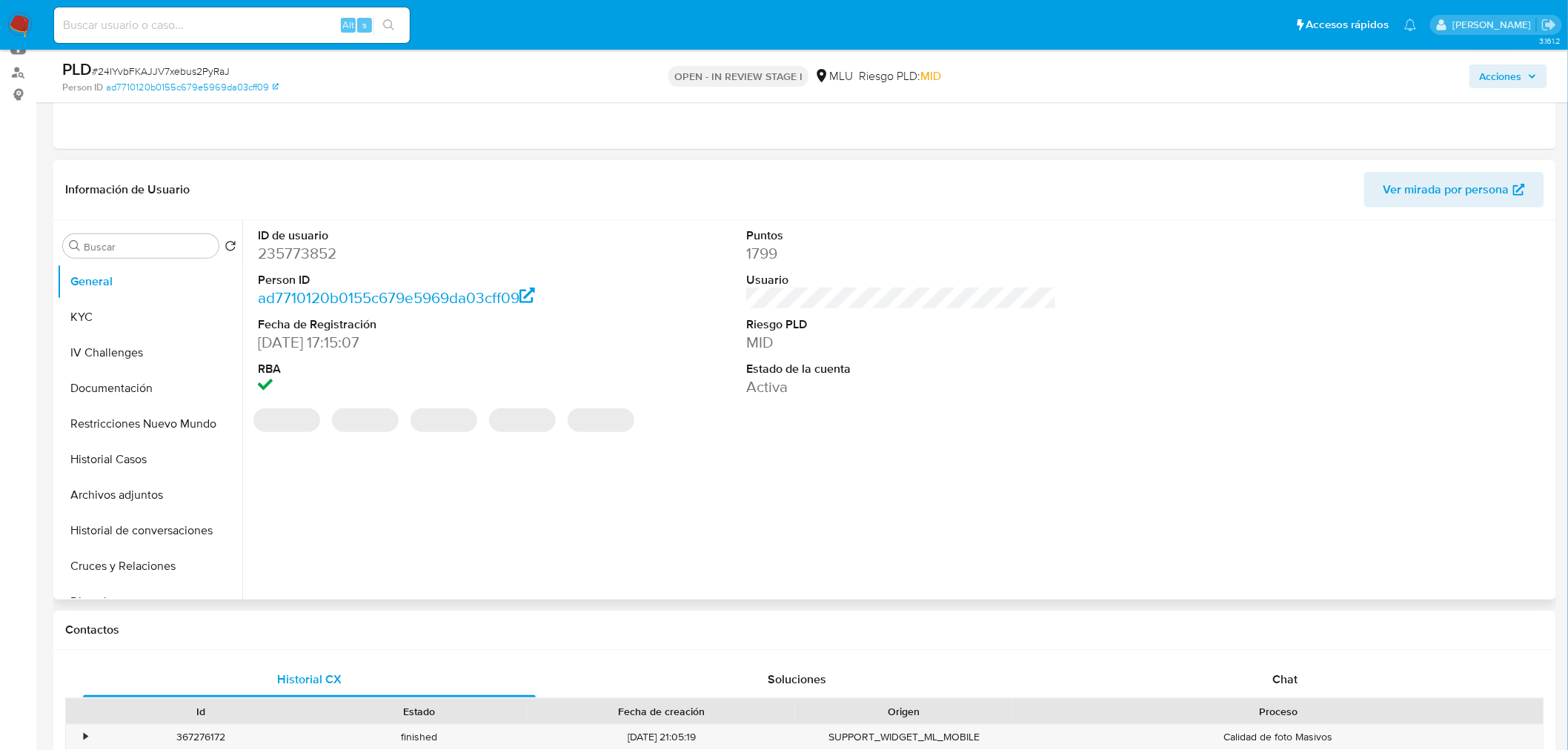
click at [305, 255] on dd "235773852" at bounding box center [413, 254] width 310 height 21
copy dd "235773852"
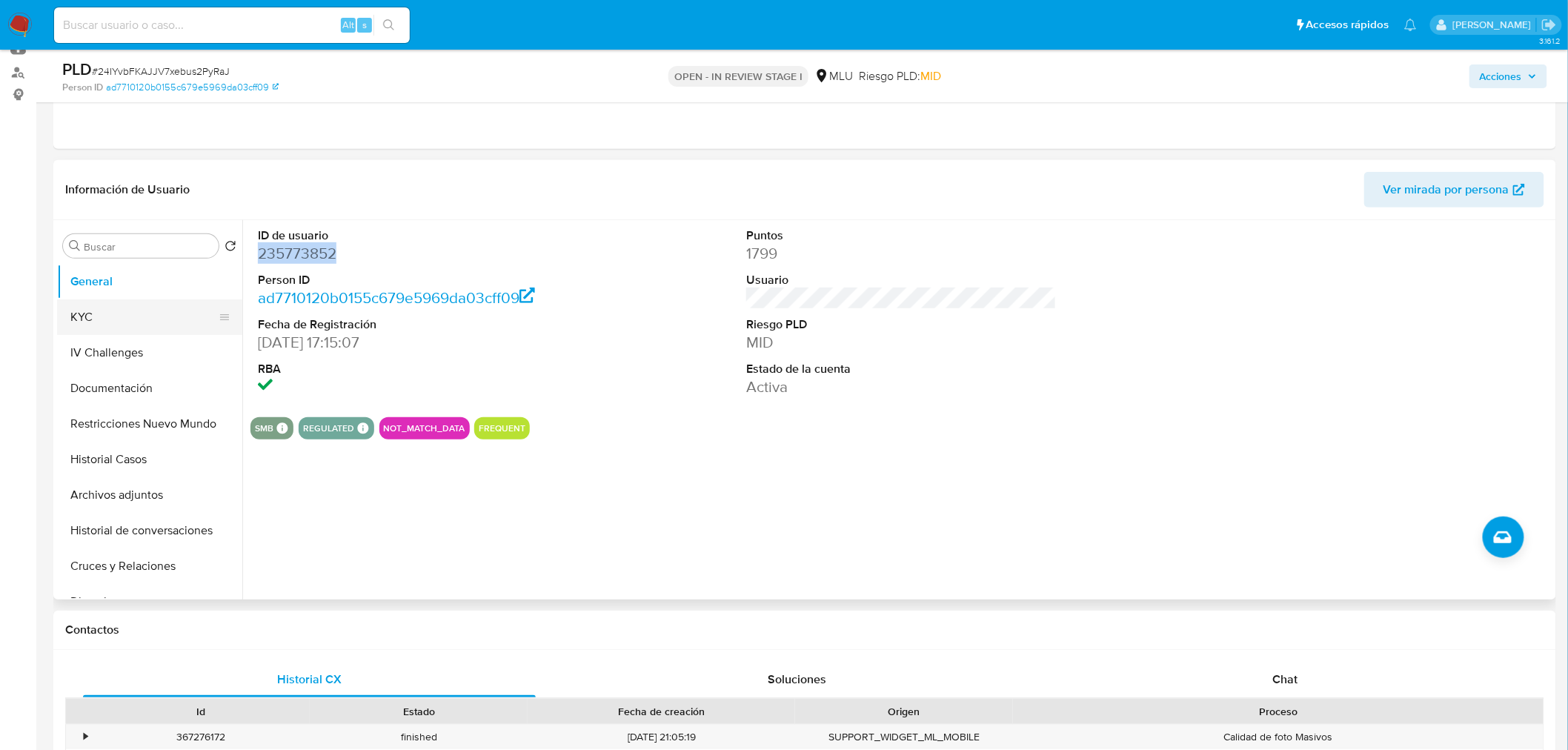
click at [175, 321] on button "KYC" at bounding box center [143, 317] width 173 height 36
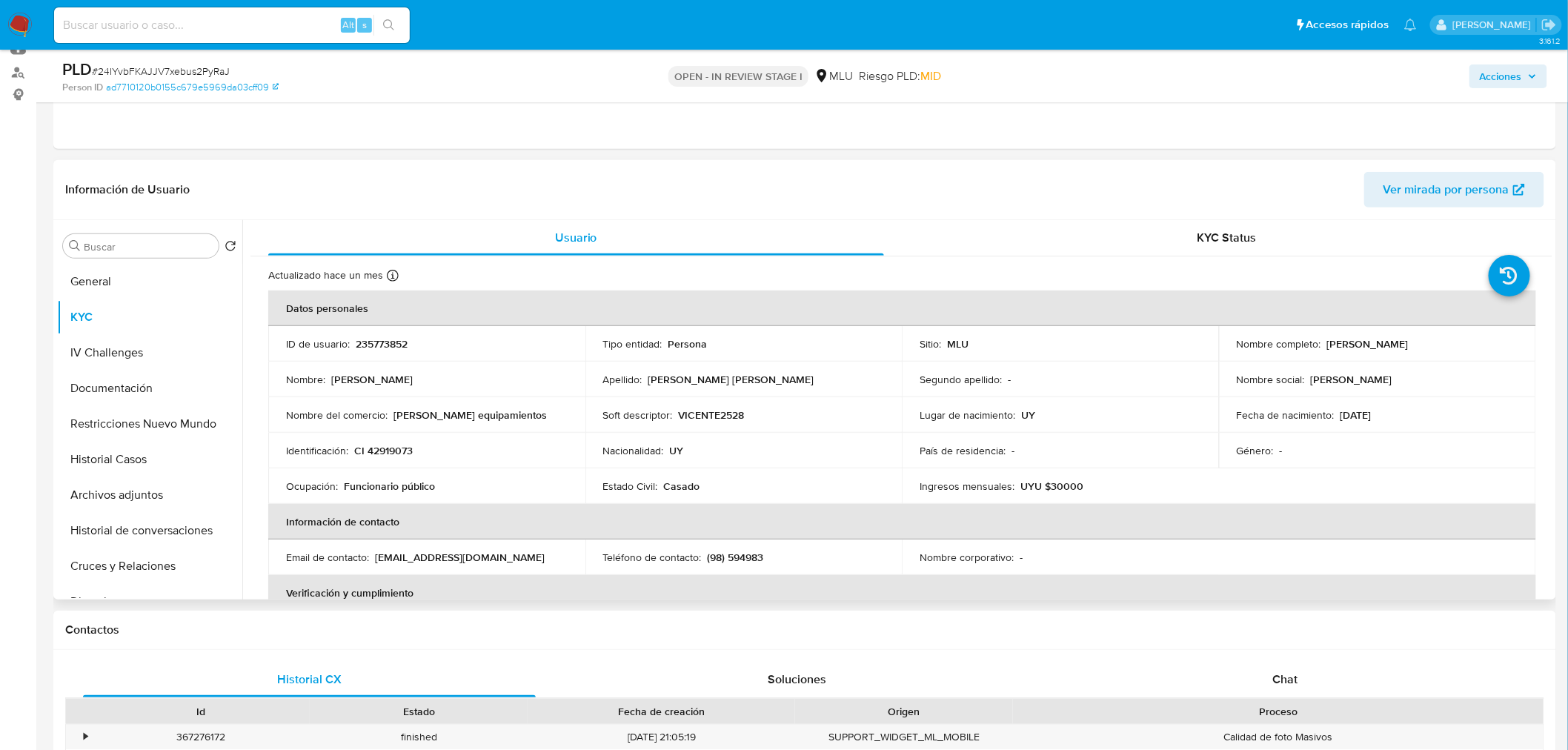
drag, startPoint x: 1324, startPoint y: 343, endPoint x: 1477, endPoint y: 341, distance: 153.0
click at [1477, 341] on div "Nombre completo : Vicente Mastromatteo Dones" at bounding box center [1378, 343] width 282 height 13
copy p "Vicente Mastromatteo Dones"
click at [117, 465] on button "Historial Casos" at bounding box center [143, 459] width 173 height 36
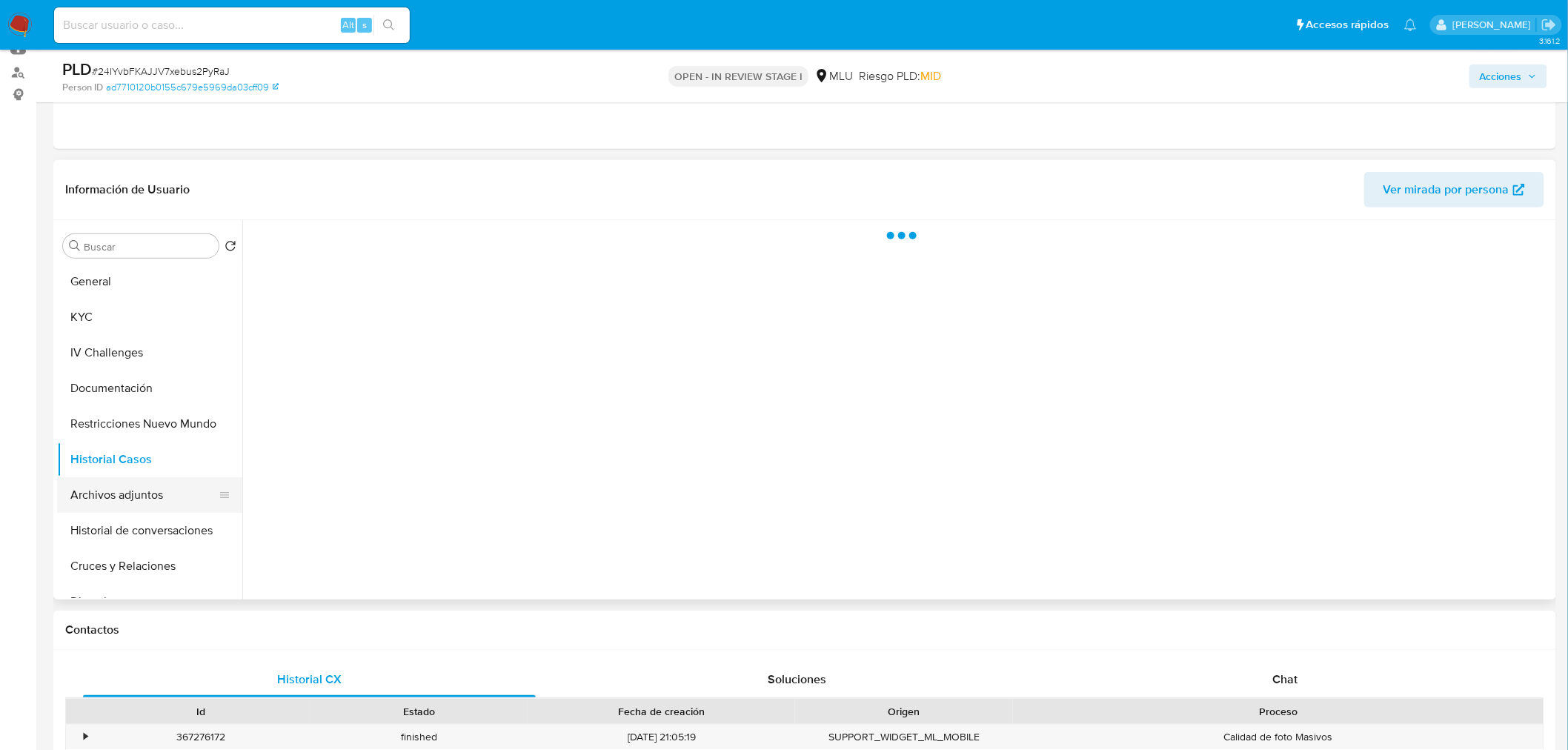
click at [129, 492] on button "Archivos adjuntos" at bounding box center [143, 495] width 173 height 36
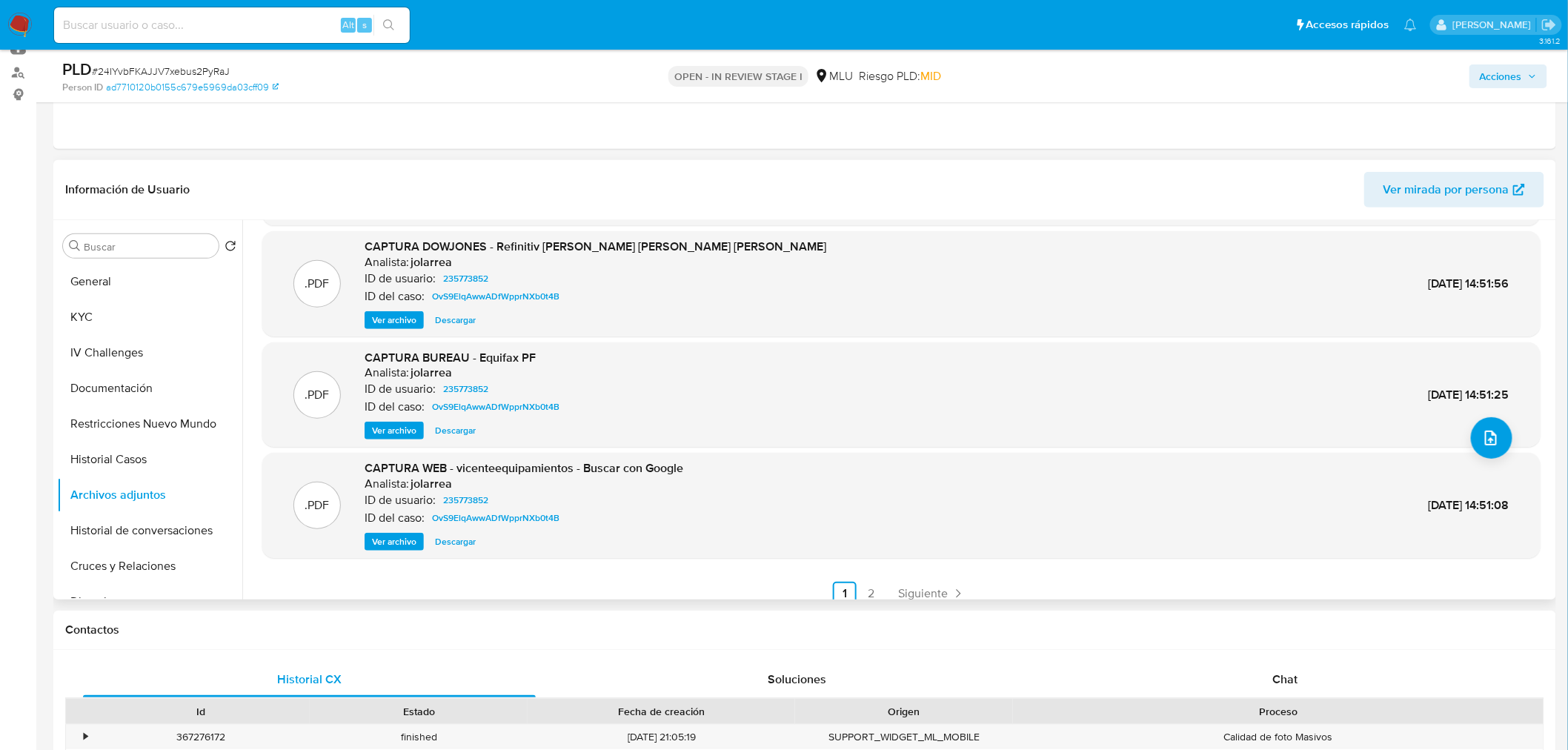
scroll to position [124, 0]
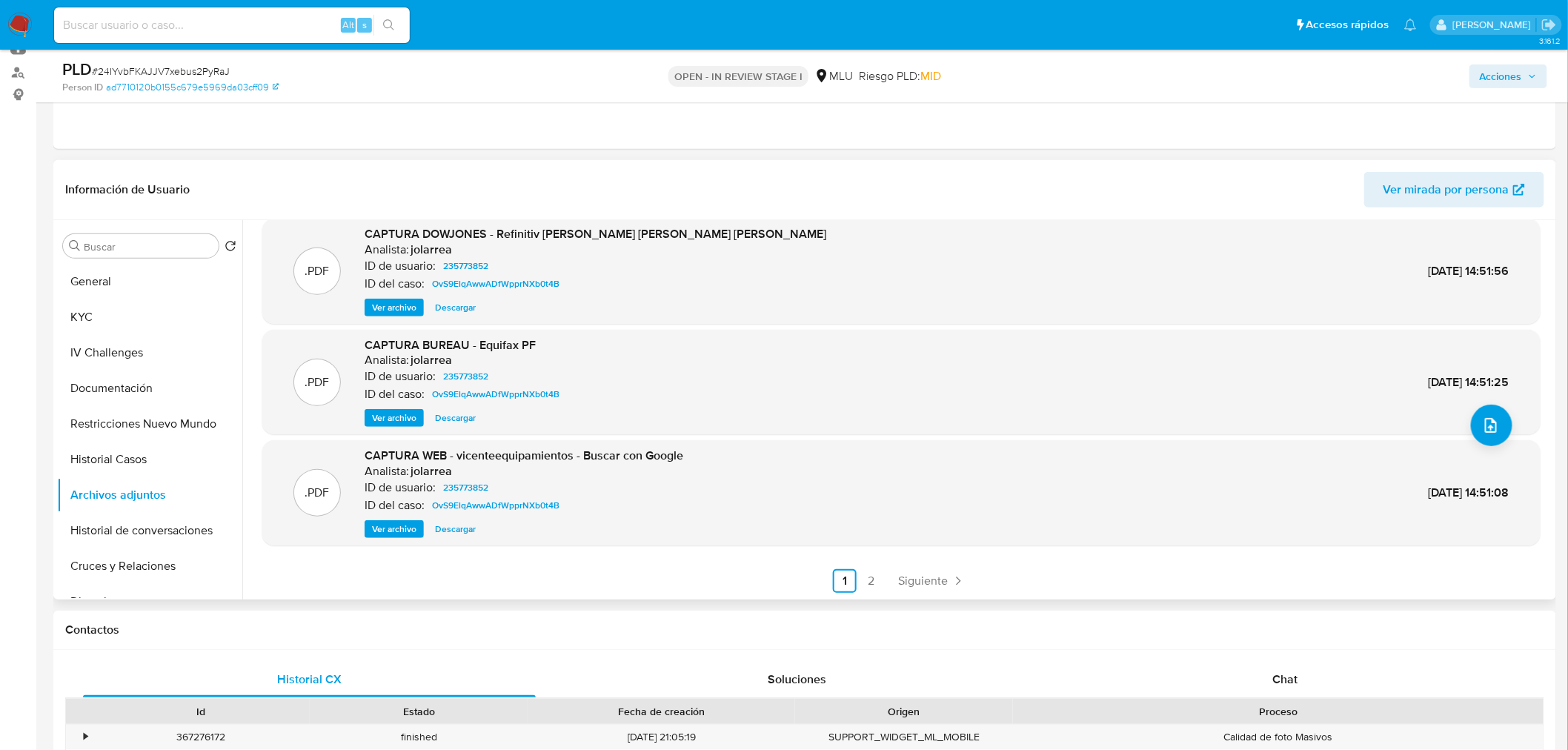
click at [869, 574] on link "2" at bounding box center [871, 581] width 23 height 23
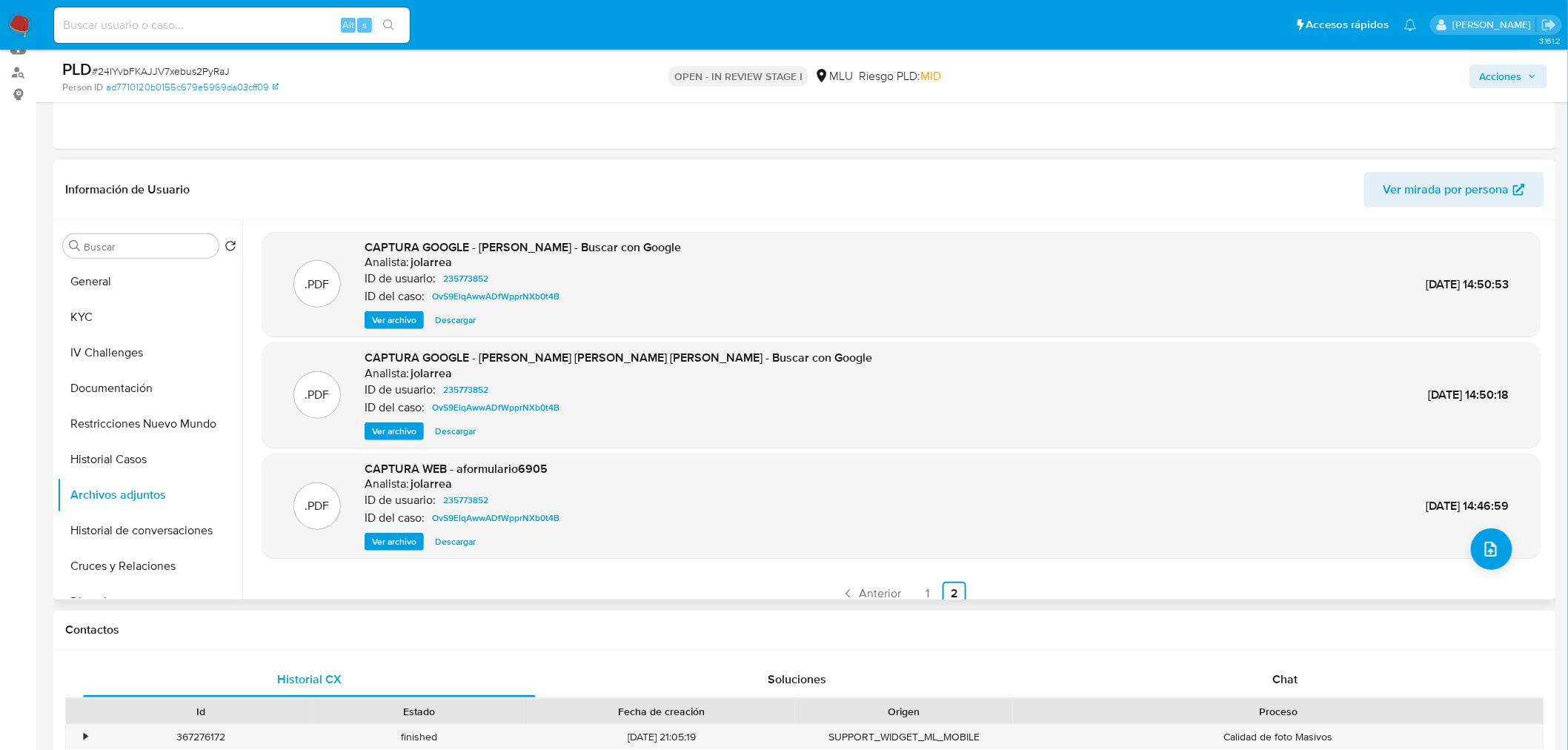
click at [387, 541] on span "Ver archivo" at bounding box center [393, 542] width 45 height 15
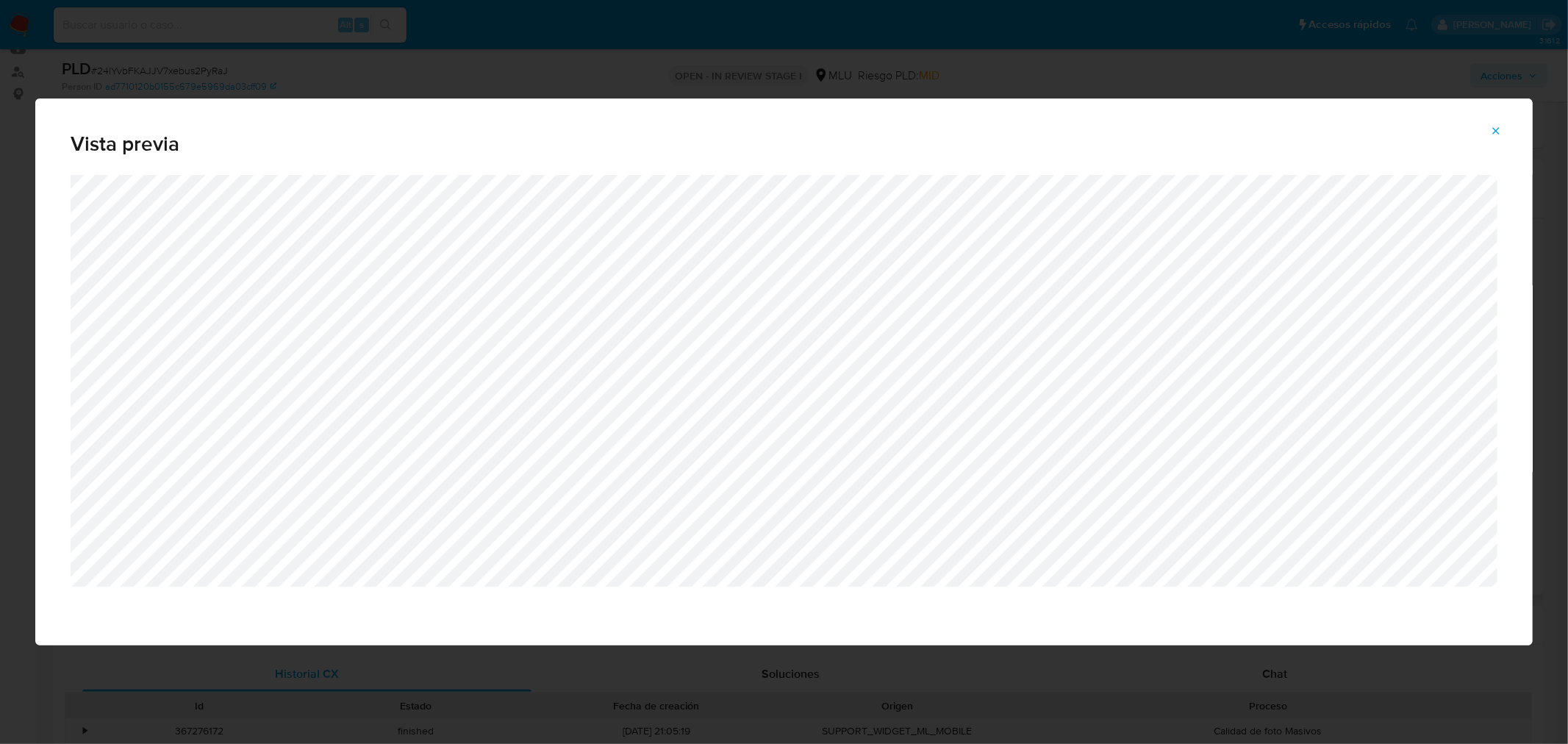
click at [1500, 134] on icon "Attachment preview" at bounding box center [1496, 131] width 12 height 12
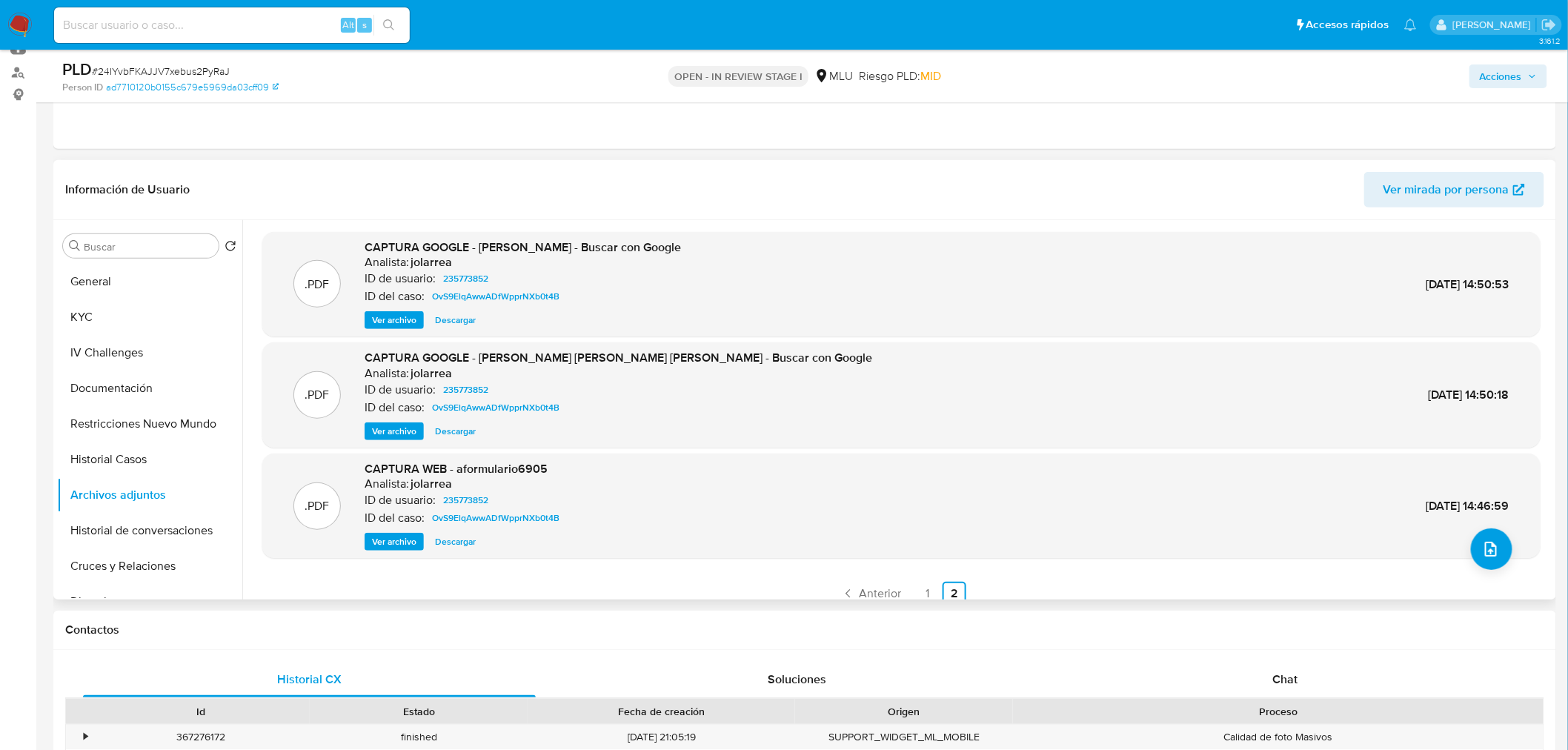
click at [400, 536] on span "Ver archivo" at bounding box center [393, 542] width 45 height 15
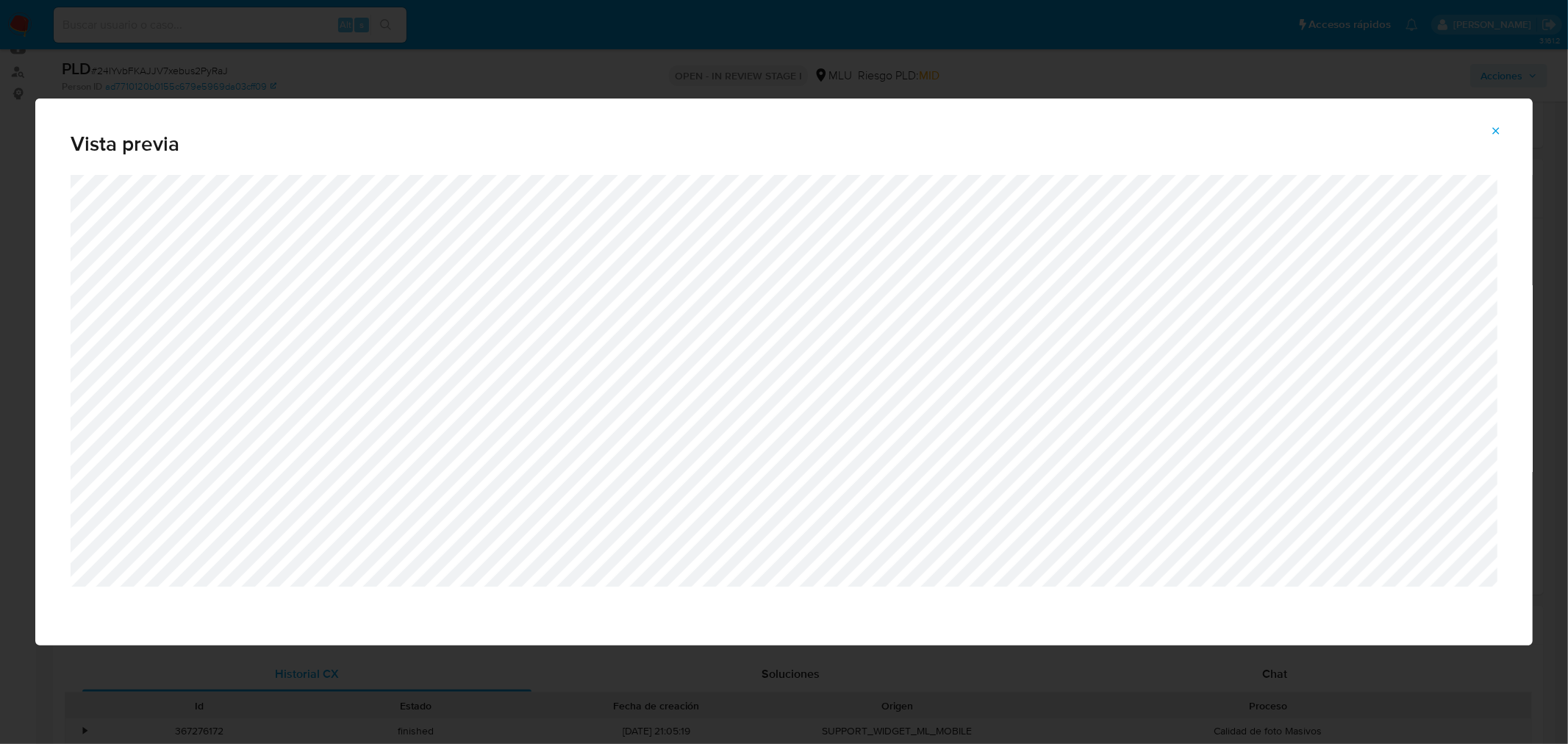
click at [1502, 129] on icon "Attachment preview" at bounding box center [1496, 131] width 12 height 12
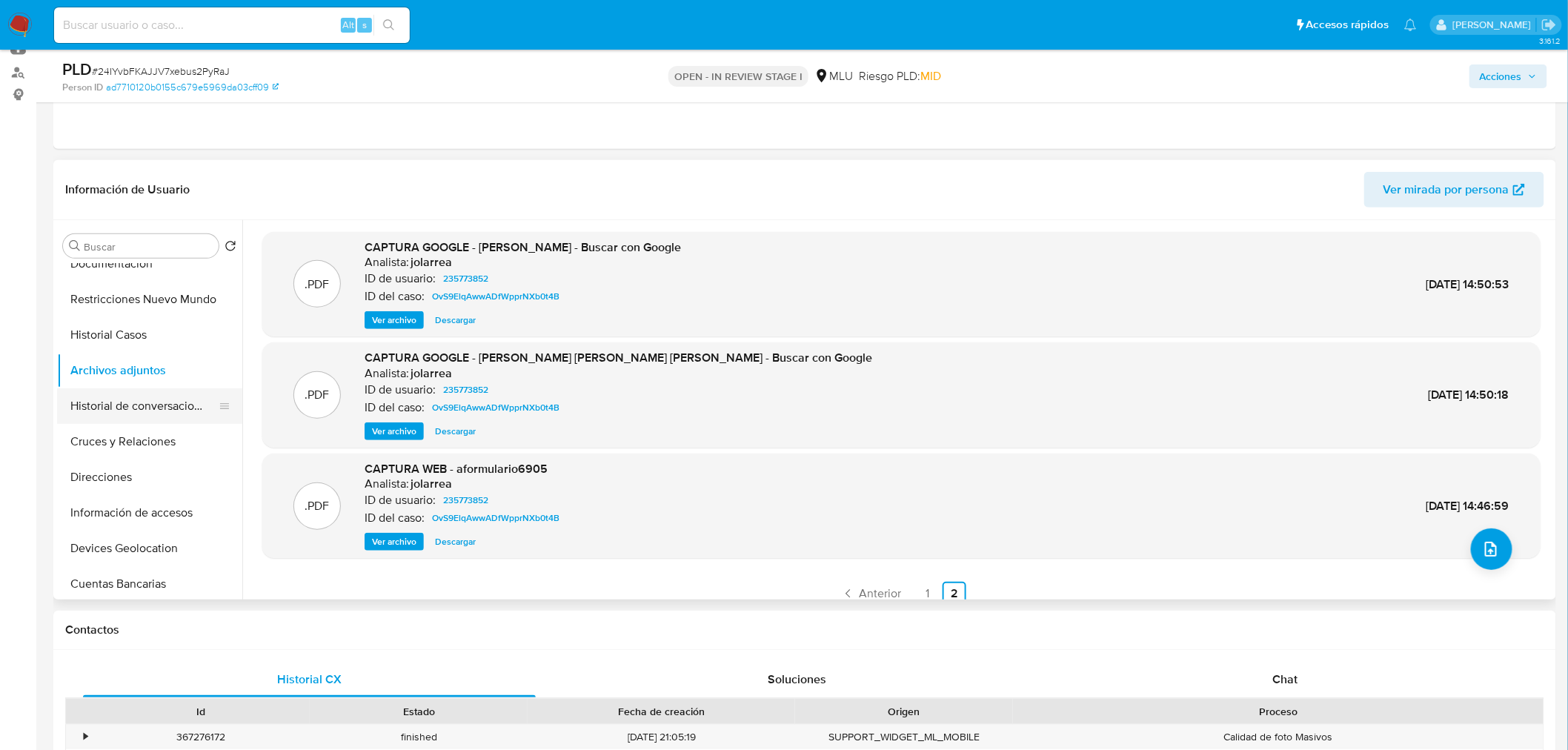
scroll to position [164, 0]
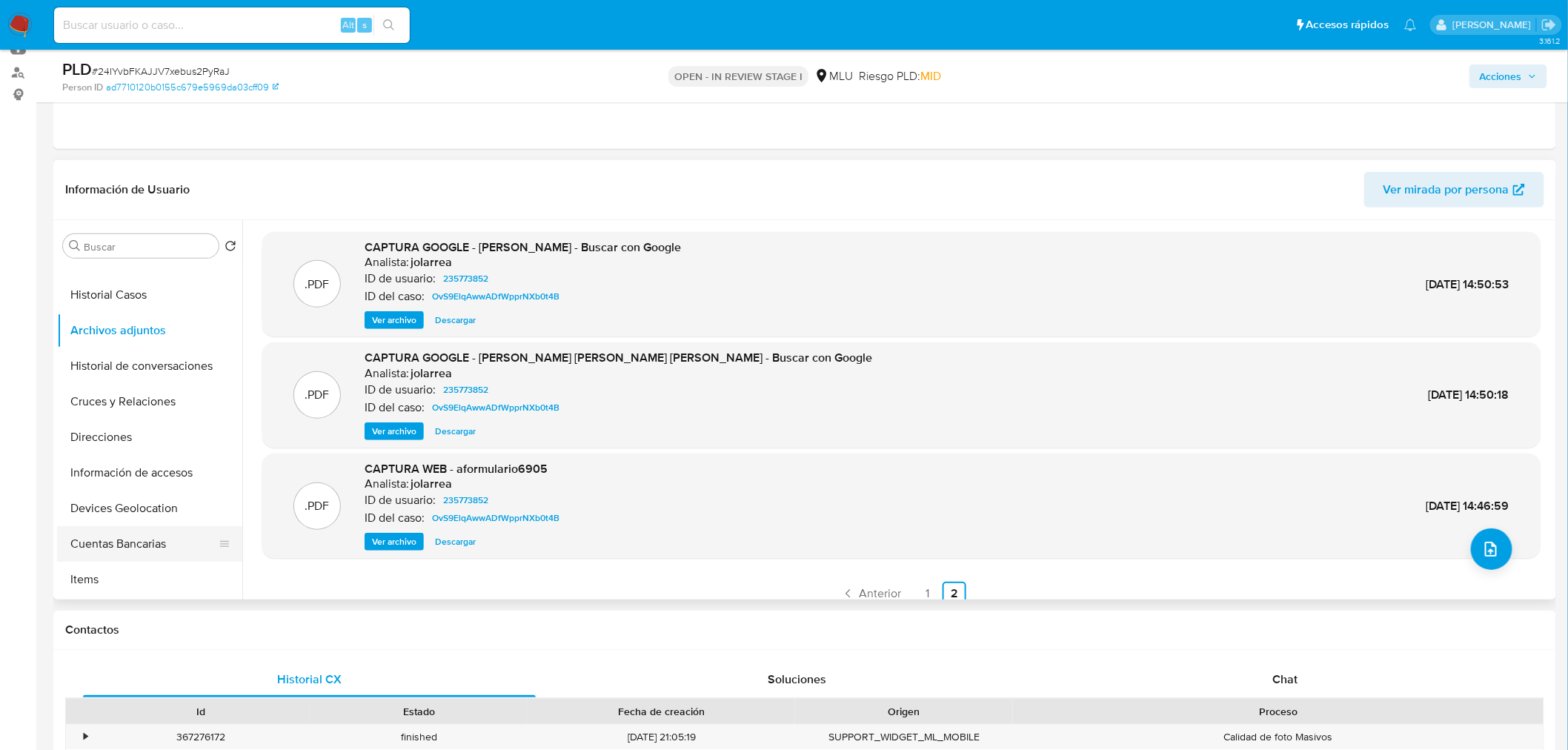
click at [127, 547] on button "Cuentas Bancarias" at bounding box center [143, 544] width 173 height 36
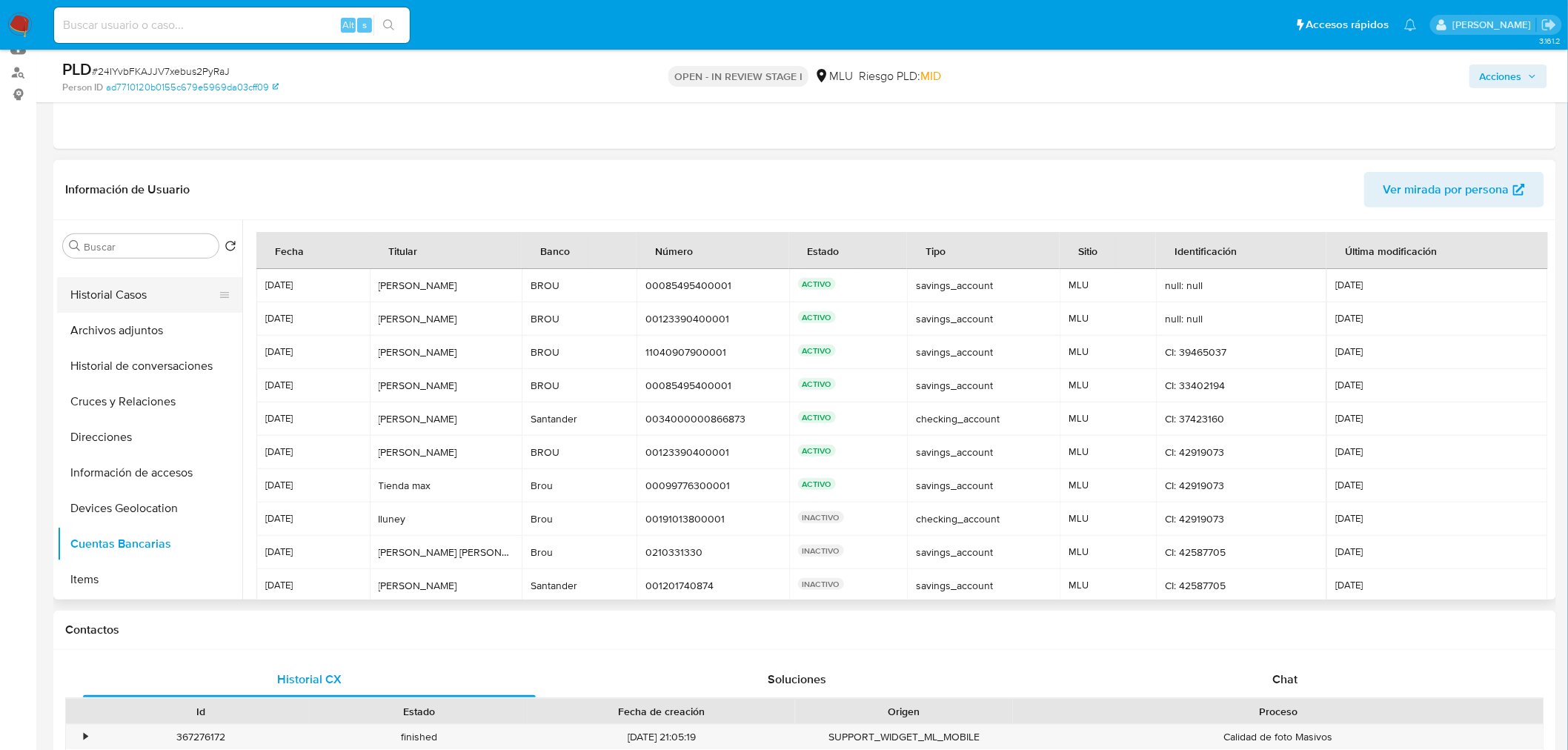
click at [126, 300] on button "Historial Casos" at bounding box center [143, 295] width 173 height 36
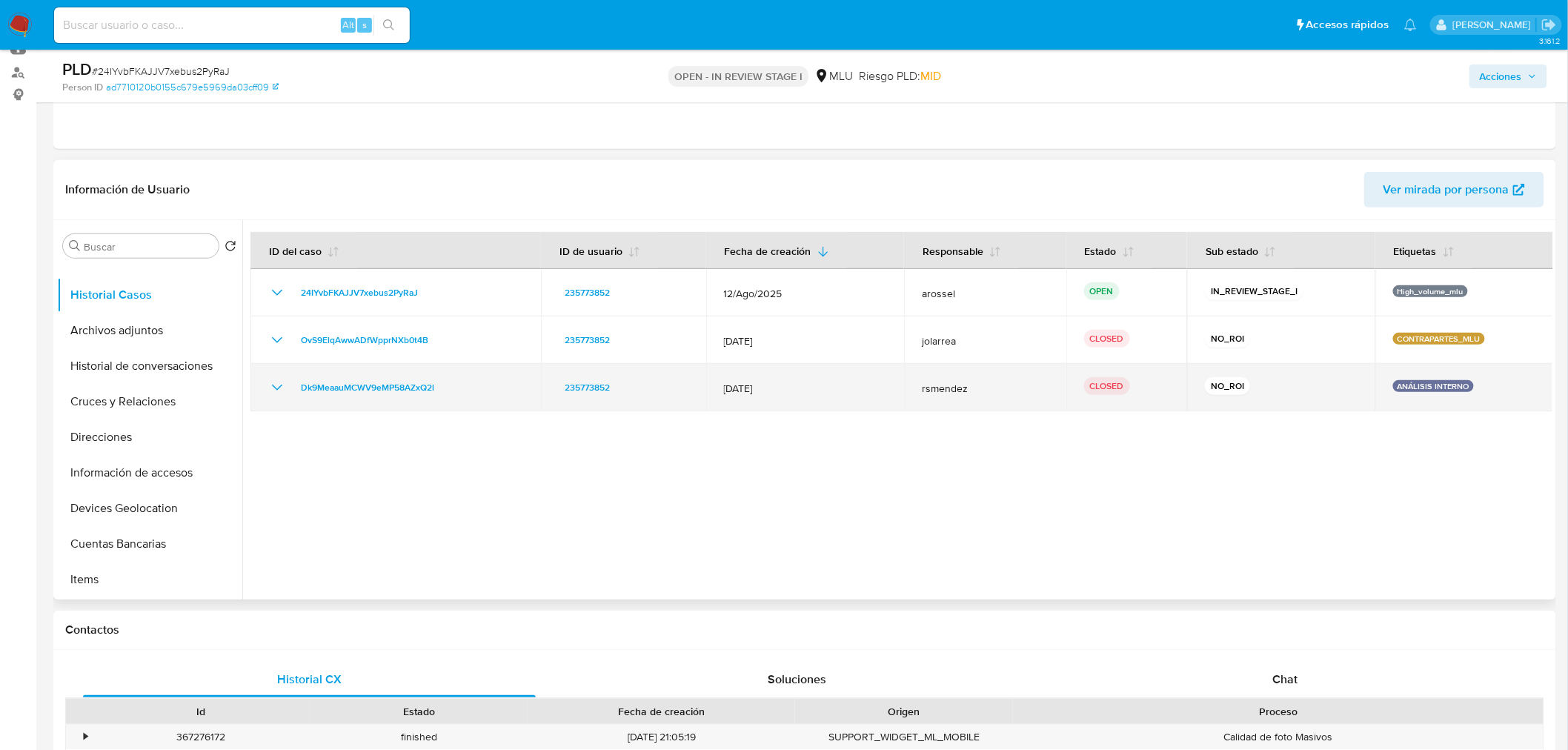
click at [275, 388] on icon "Mostrar/Ocultar" at bounding box center [277, 387] width 11 height 6
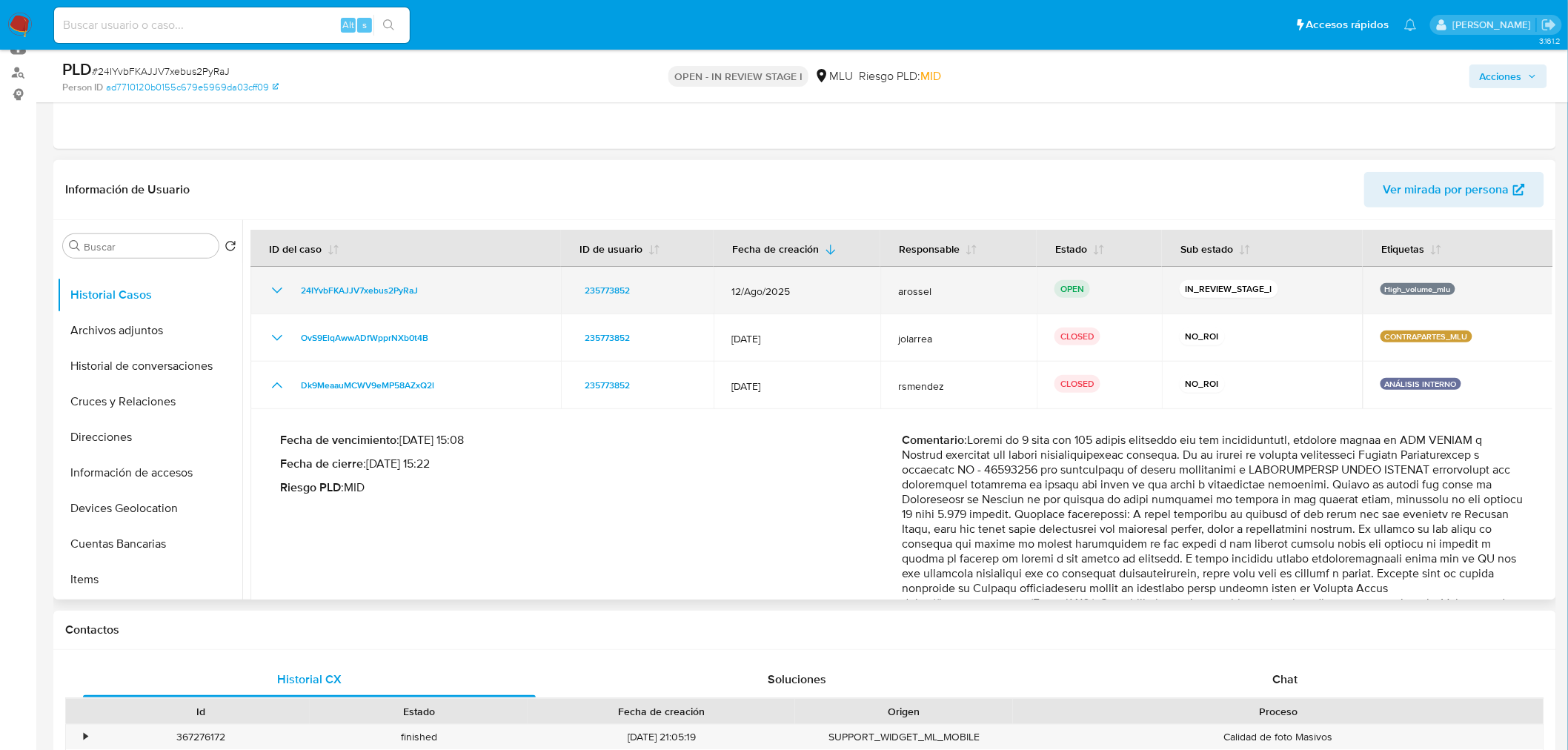
scroll to position [0, 0]
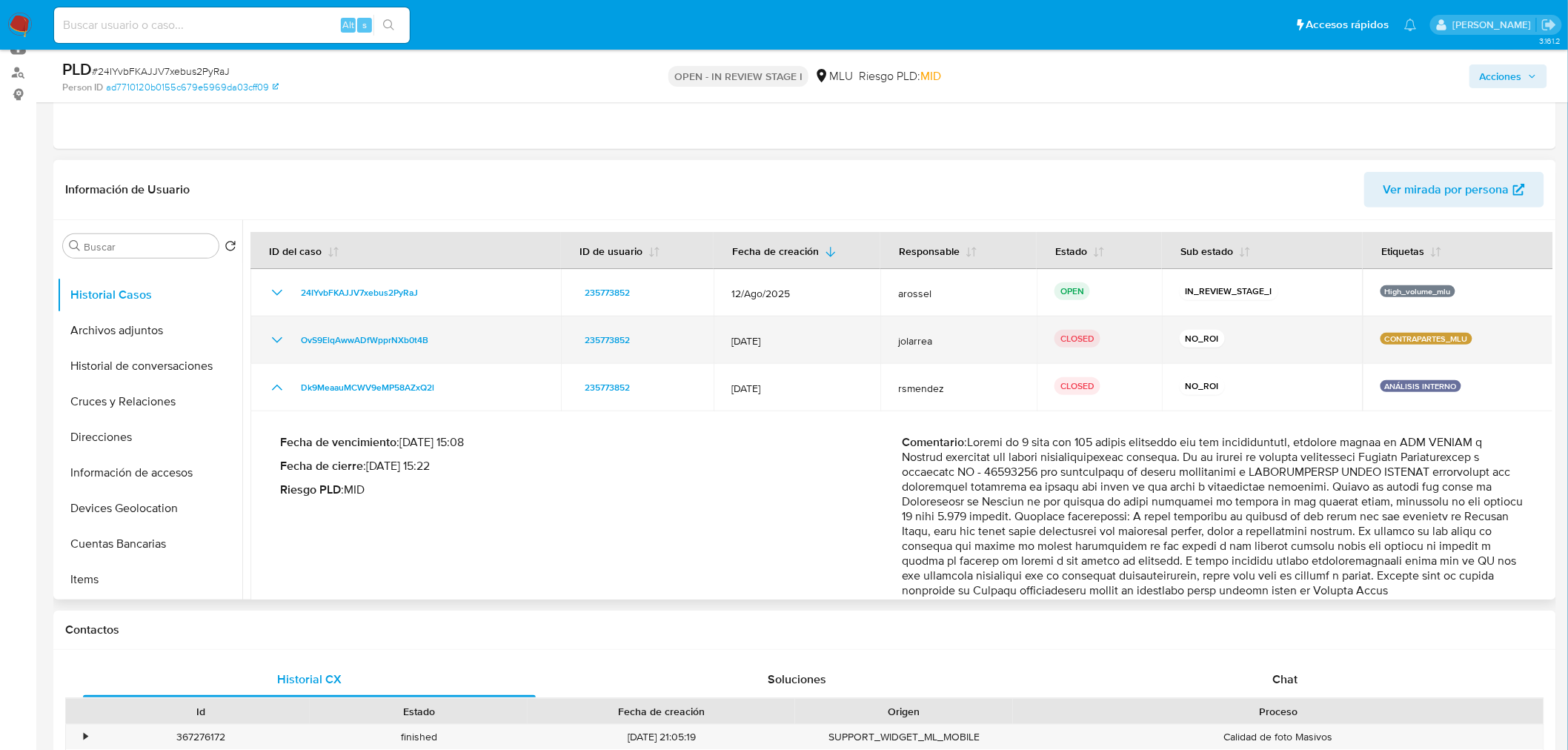
click at [278, 336] on icon "Mostrar/Ocultar" at bounding box center [277, 340] width 18 height 18
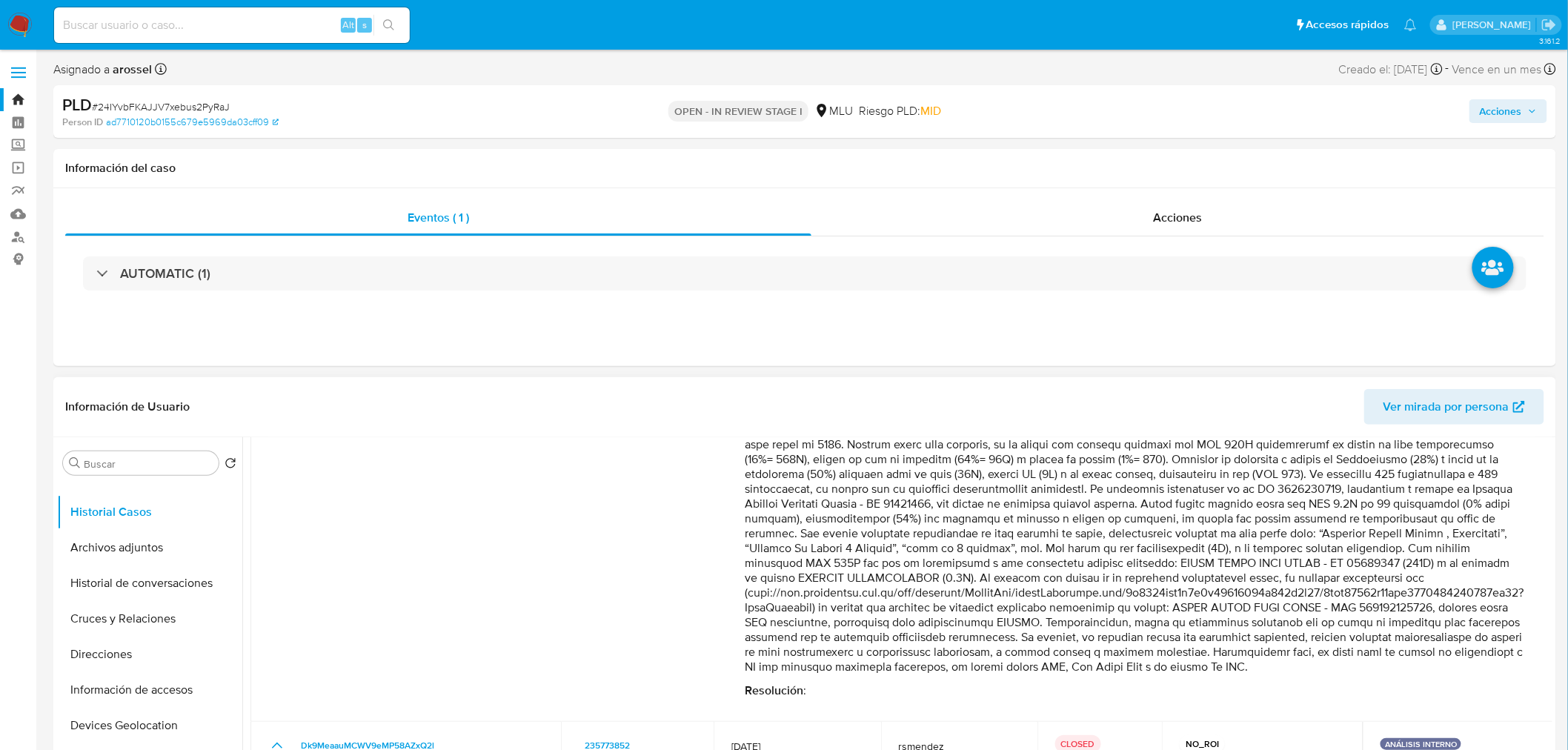
scroll to position [247, 0]
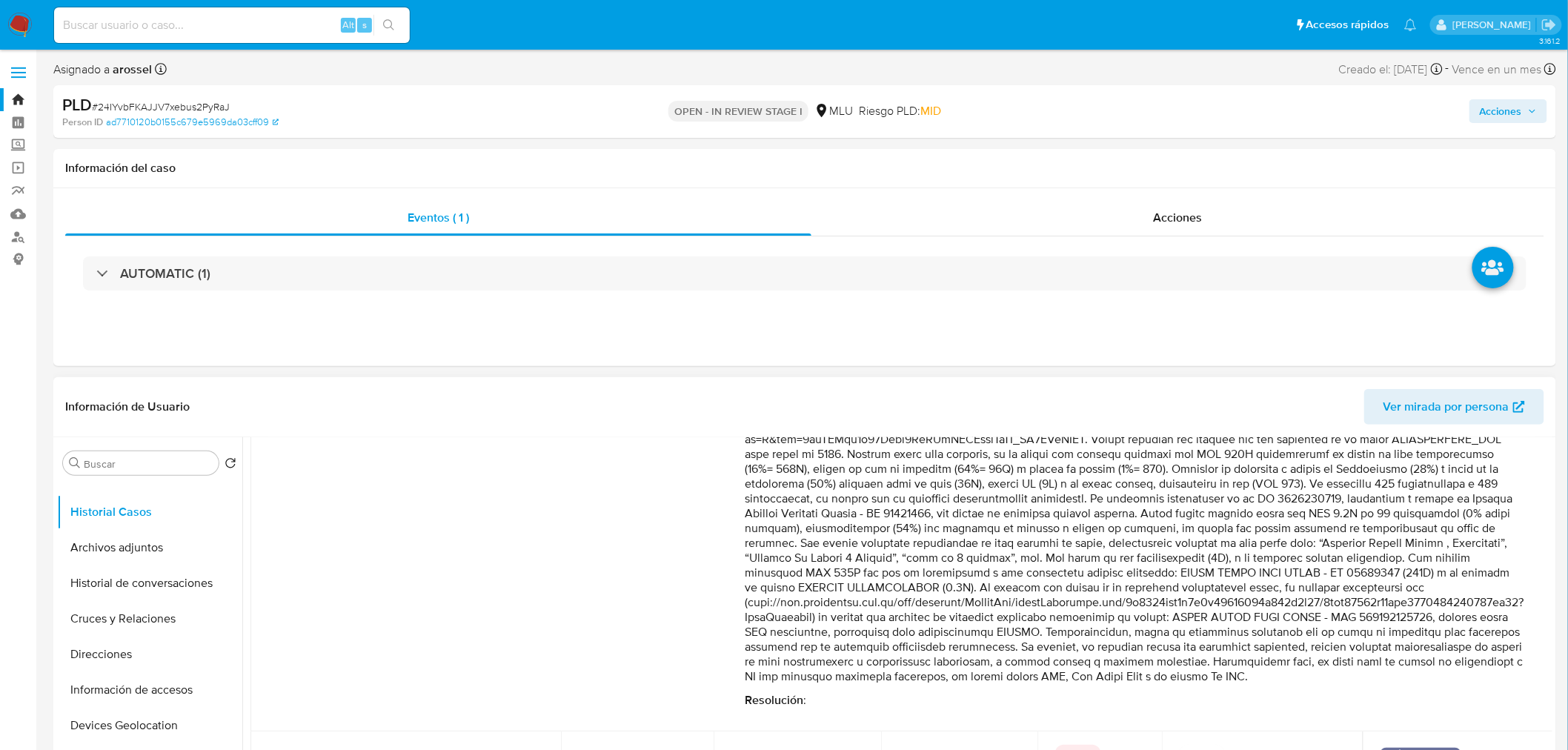
click at [1382, 620] on p "Comentario :" at bounding box center [1135, 521] width 779 height 326
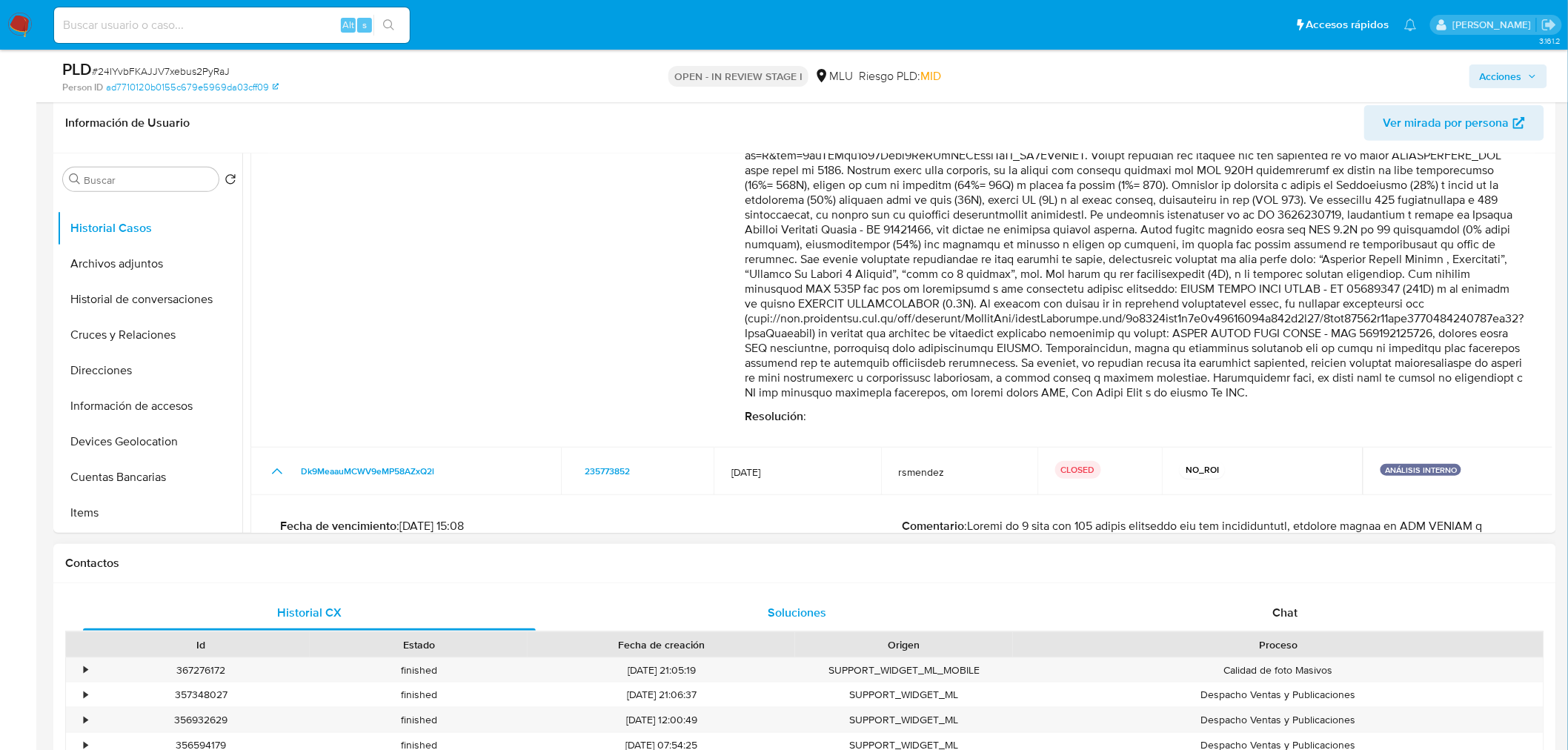
scroll to position [411, 0]
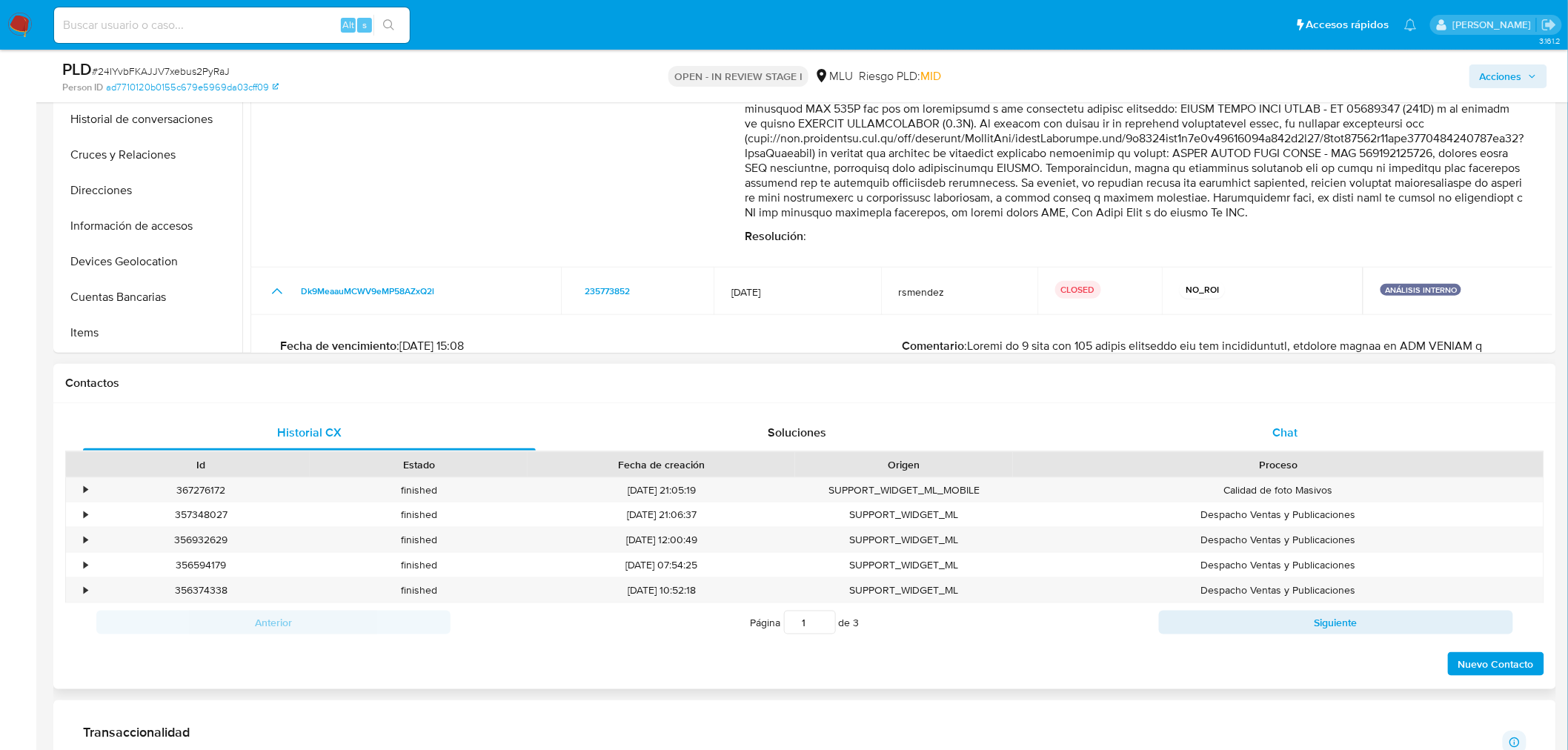
click at [1293, 415] on div "Chat" at bounding box center [1285, 433] width 453 height 36
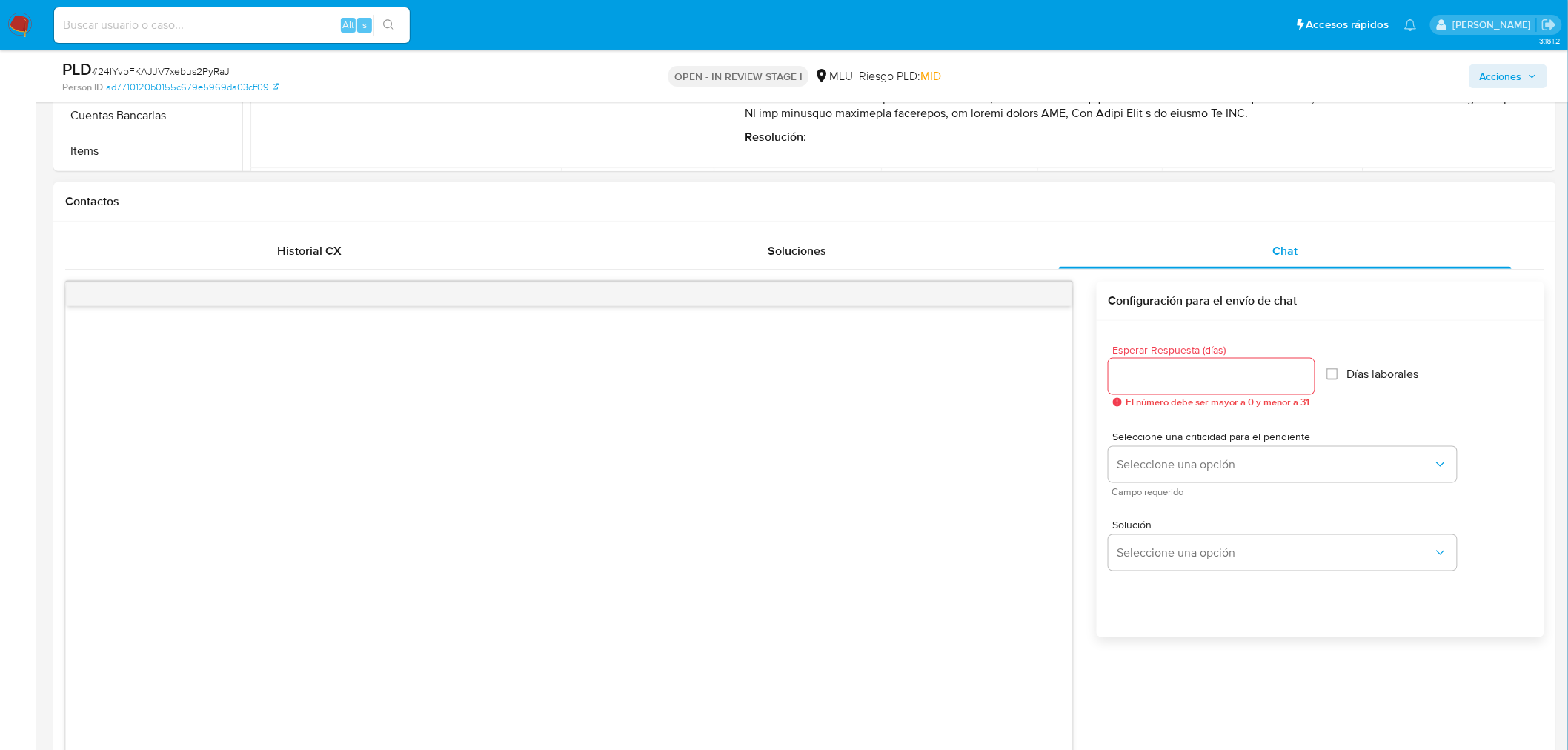
scroll to position [824, 0]
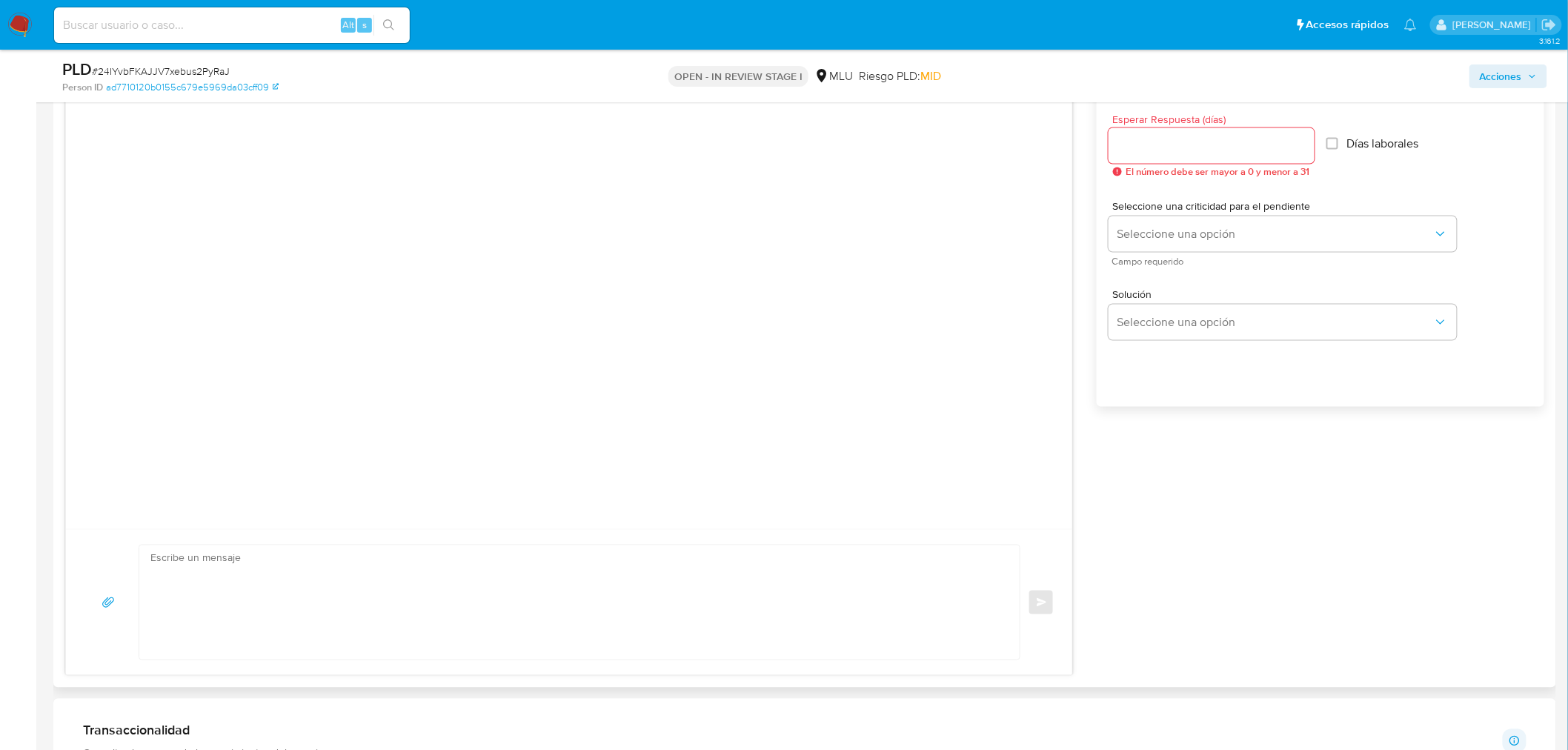
click at [625, 607] on textarea at bounding box center [576, 603] width 851 height 114
paste textarea "Hola, XXX. Te contactamos ya que necesitamos verificar algunos datos. Por este …"
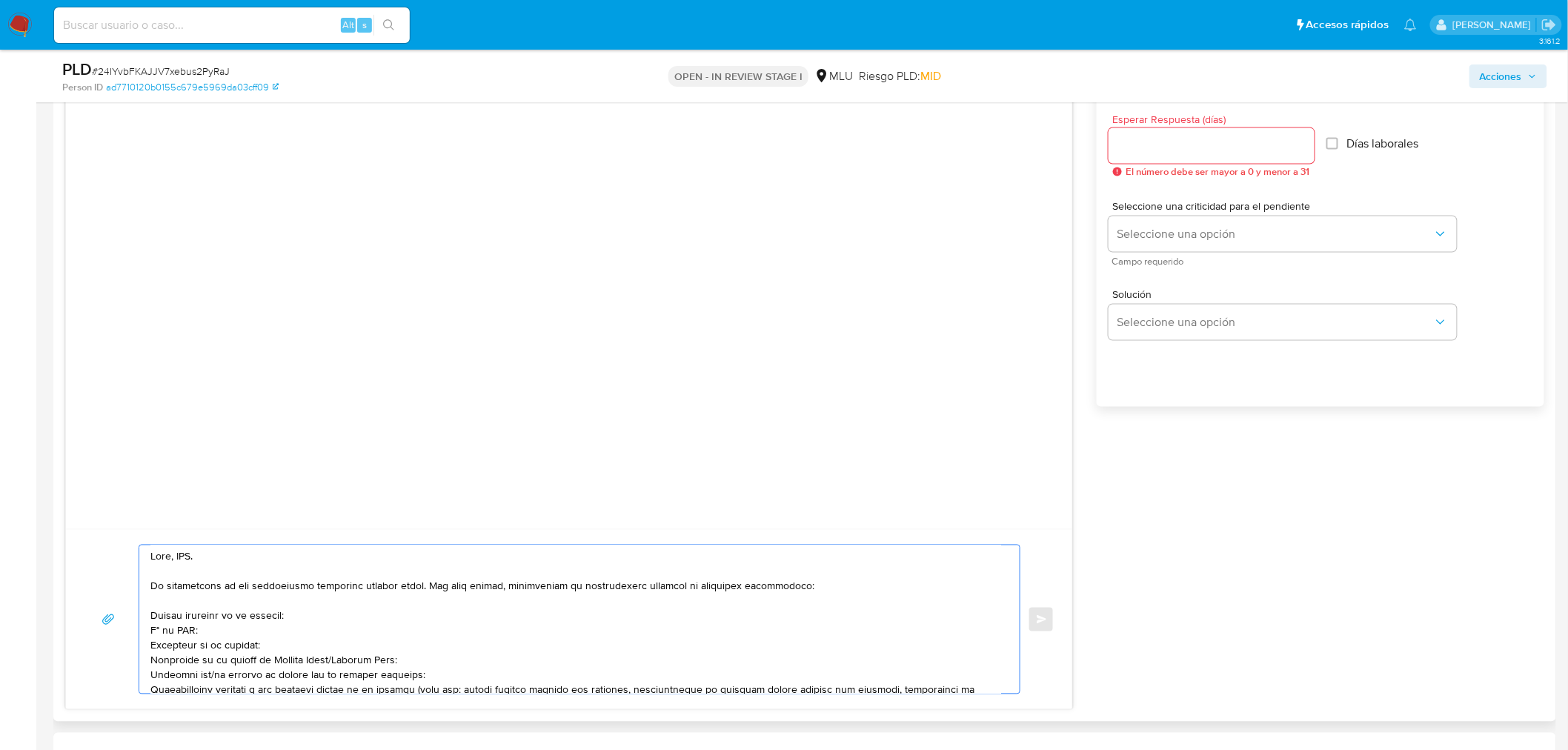
scroll to position [0, 0]
click at [188, 557] on textarea at bounding box center [576, 620] width 851 height 148
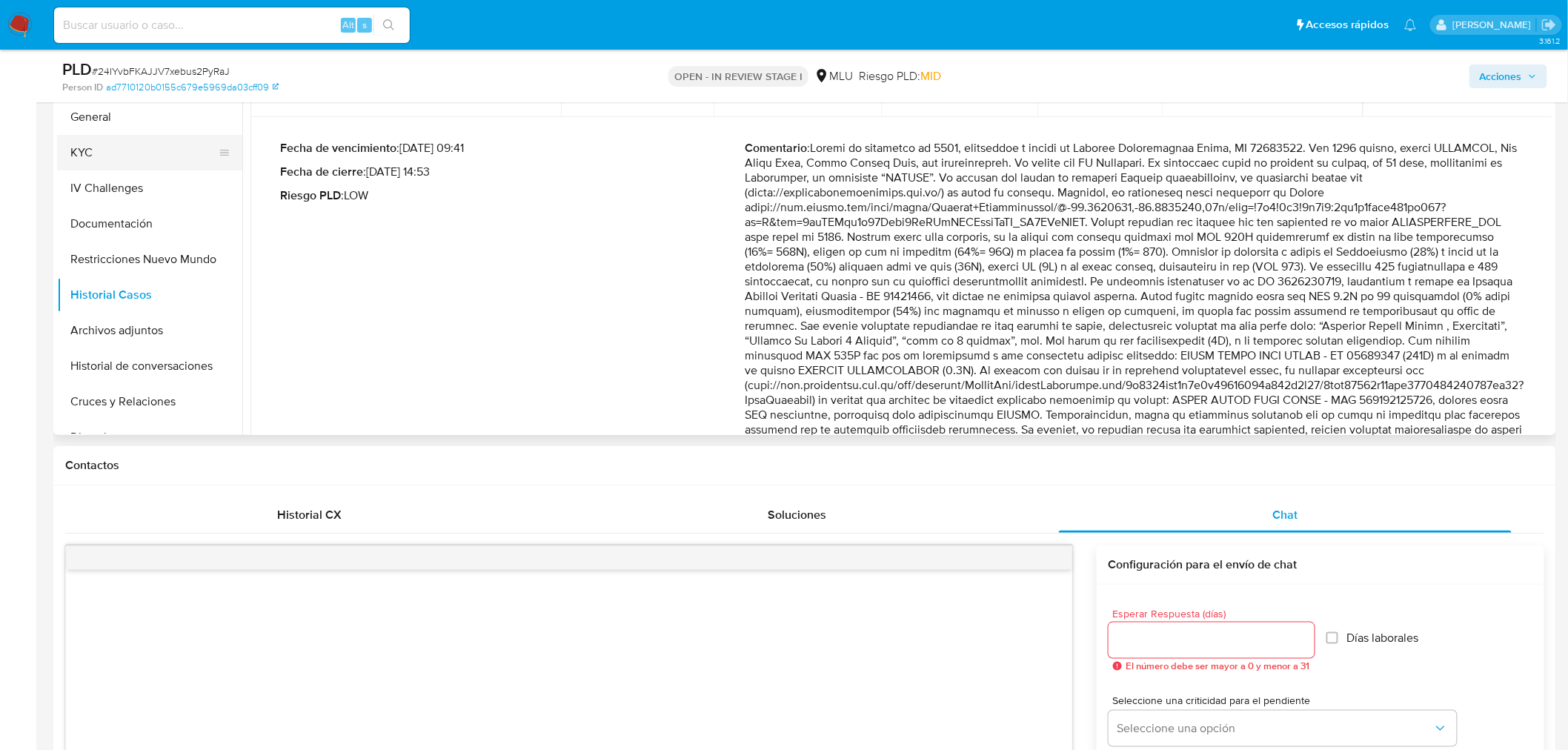
click at [130, 157] on button "KYC" at bounding box center [143, 153] width 173 height 36
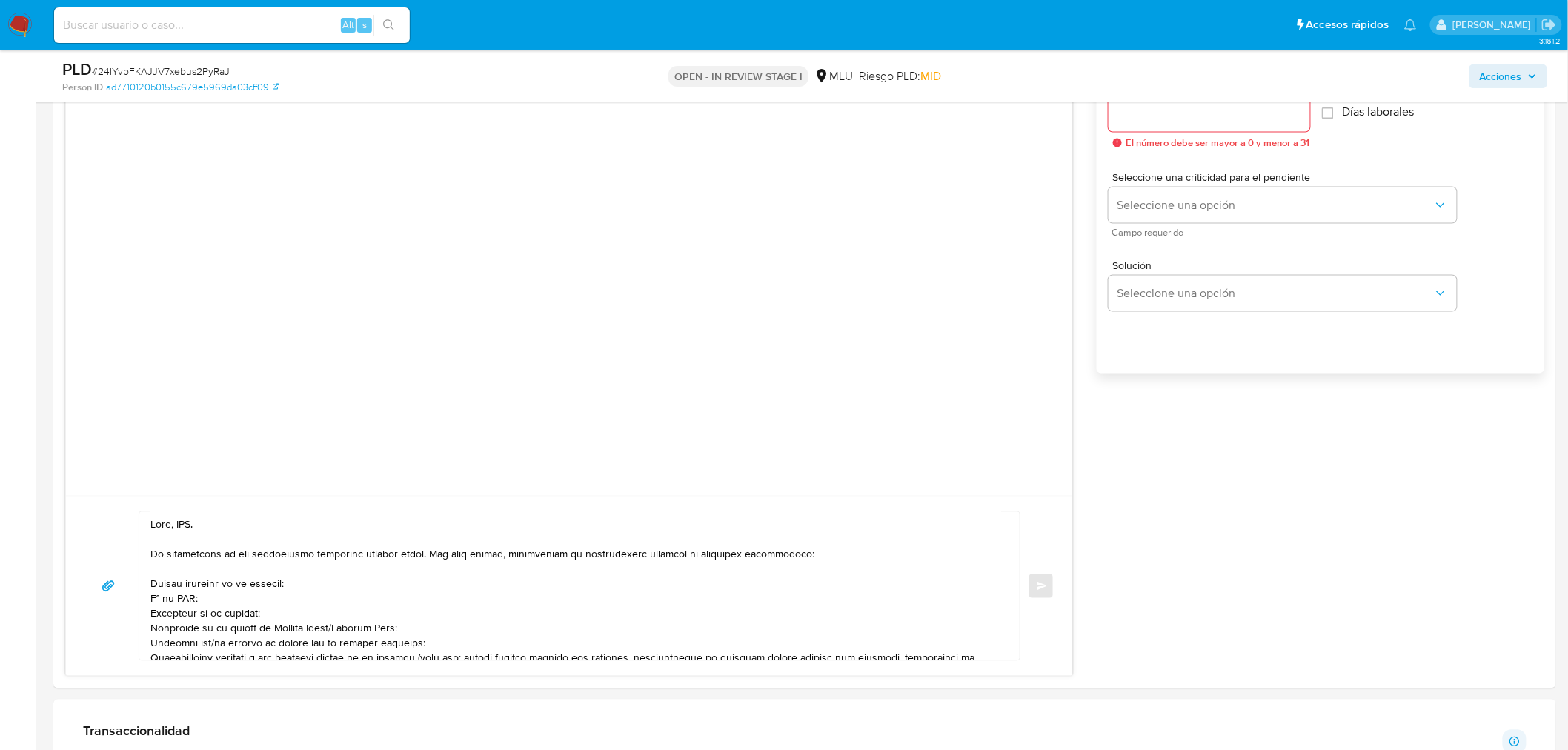
scroll to position [1071, 0]
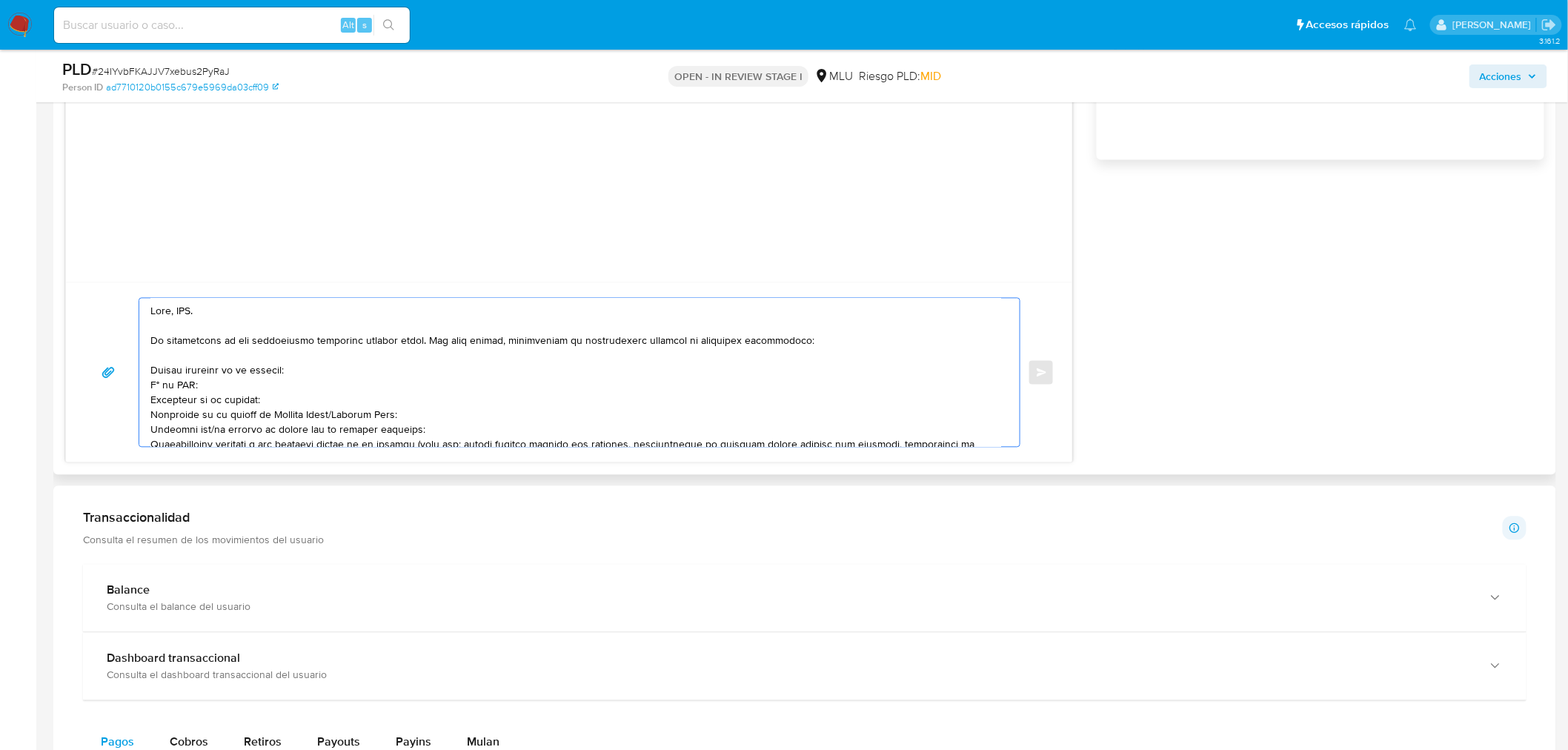
click at [187, 306] on textarea at bounding box center [576, 373] width 851 height 148
click at [225, 348] on textarea at bounding box center [576, 373] width 851 height 148
click at [153, 368] on textarea at bounding box center [576, 373] width 851 height 148
drag, startPoint x: 423, startPoint y: 420, endPoint x: 138, endPoint y: 407, distance: 285.3
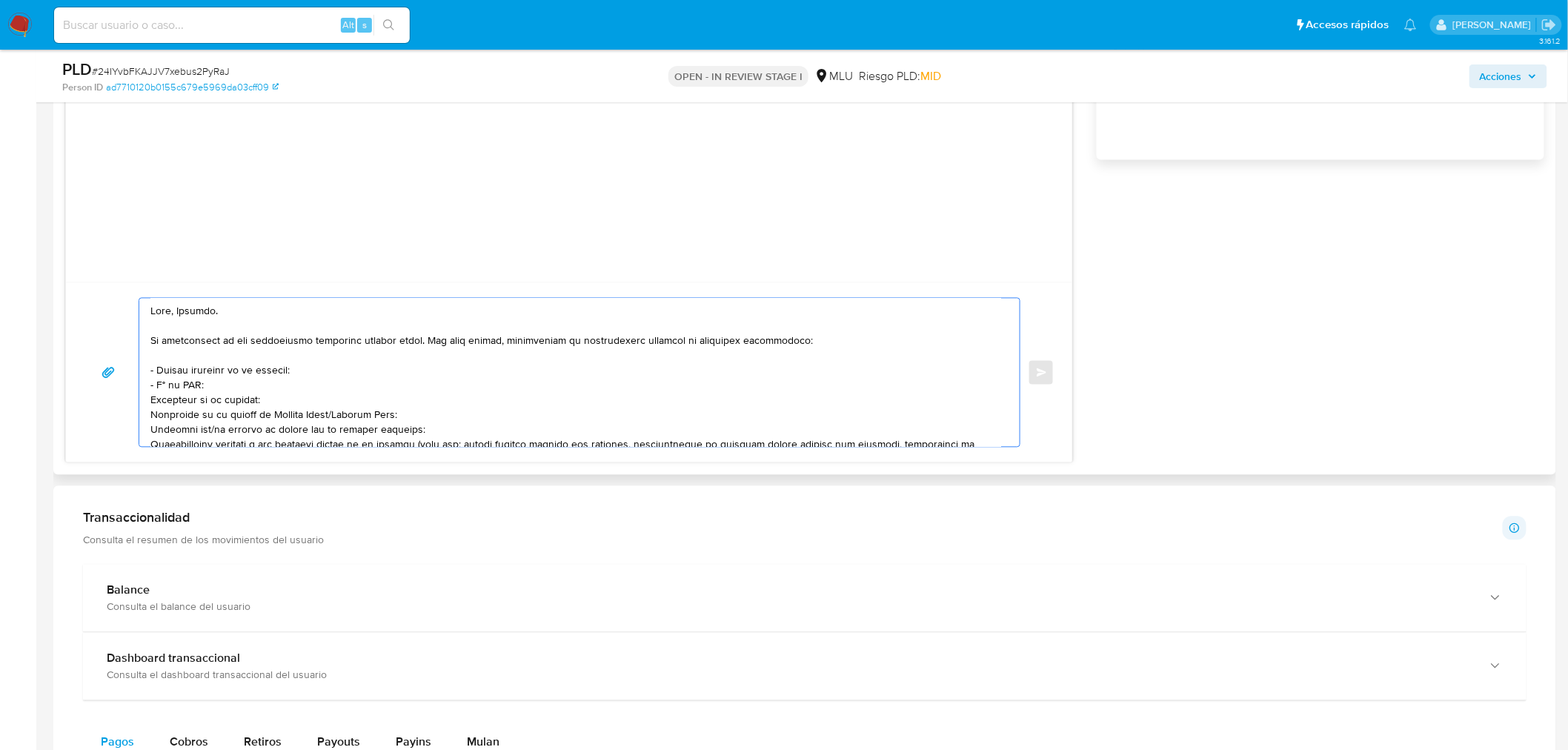
click at [138, 407] on div at bounding box center [579, 373] width 882 height 150
click at [224, 398] on textarea at bounding box center [576, 373] width 851 height 148
click at [151, 415] on textarea at bounding box center [576, 373] width 851 height 148
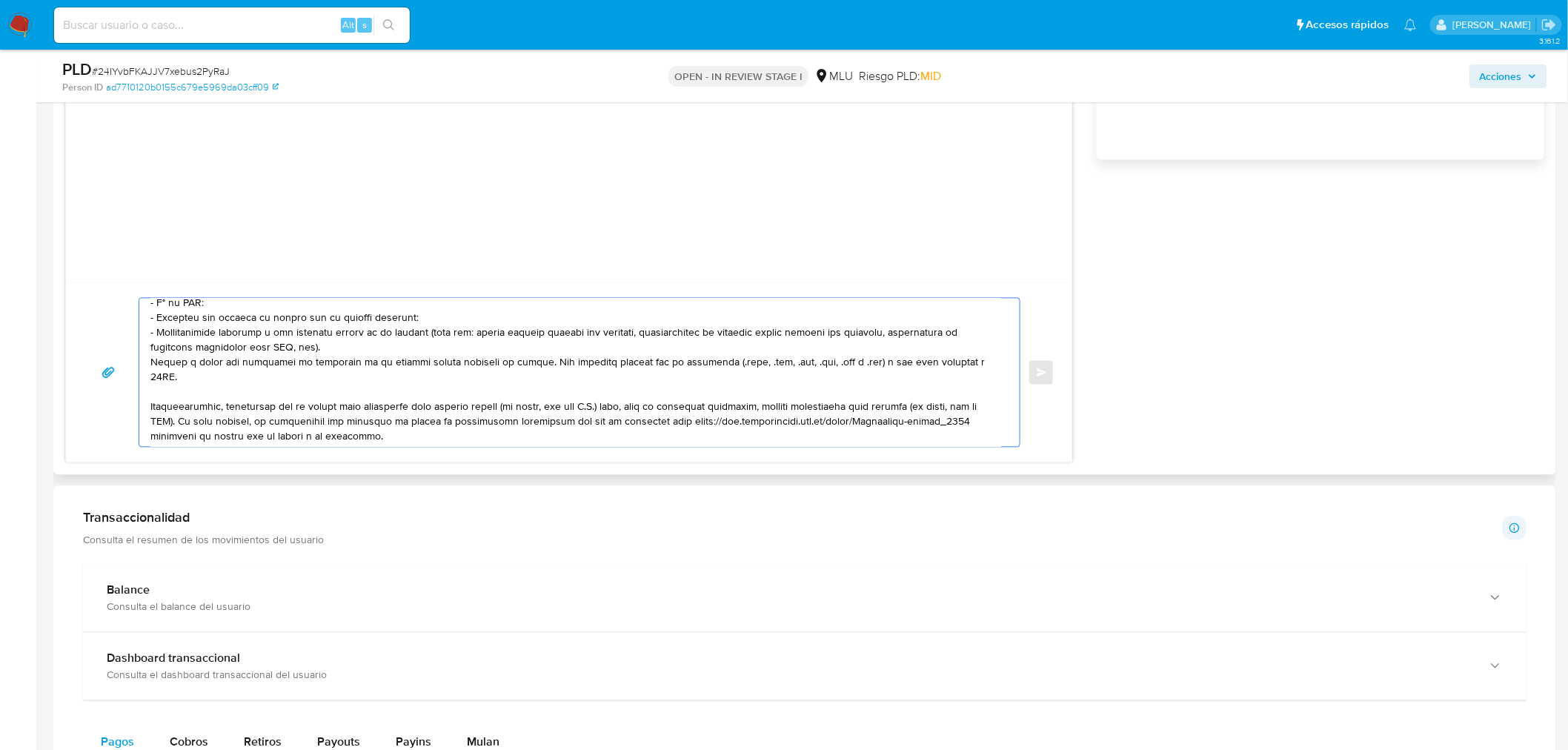
click at [354, 372] on textarea at bounding box center [576, 373] width 851 height 148
click at [352, 364] on textarea at bounding box center [576, 373] width 851 height 148
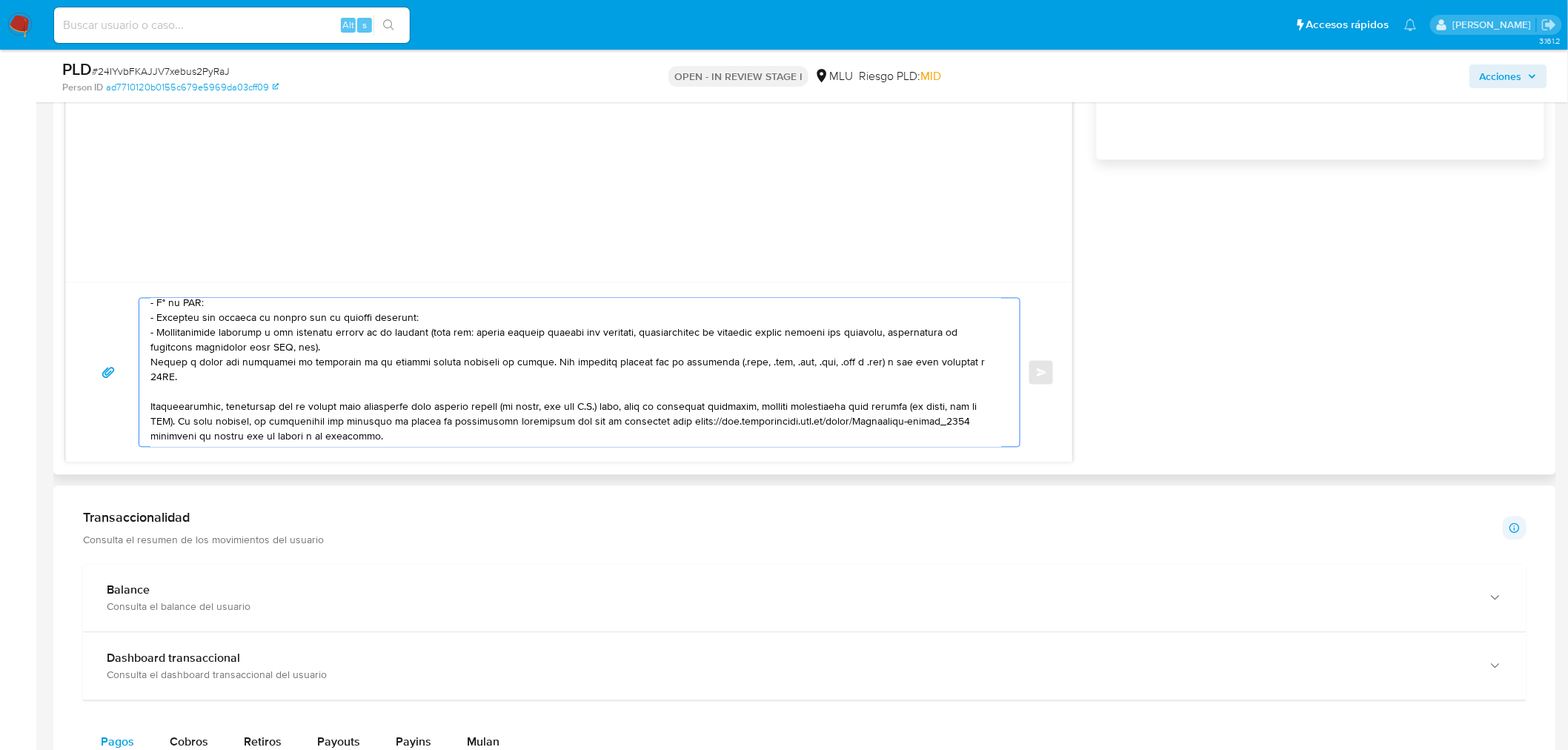
click at [352, 364] on textarea at bounding box center [576, 373] width 851 height 148
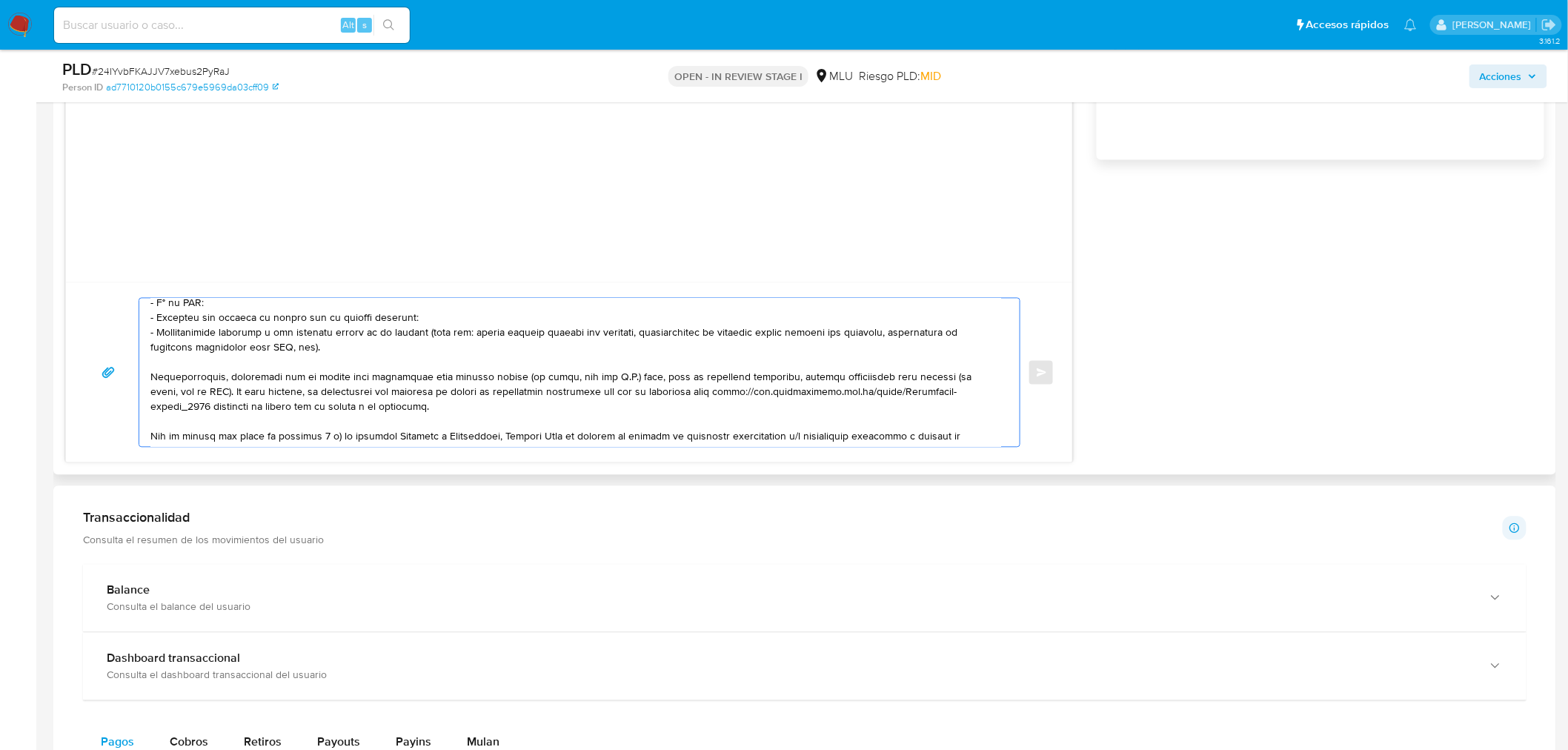
click at [346, 386] on textarea at bounding box center [576, 373] width 851 height 148
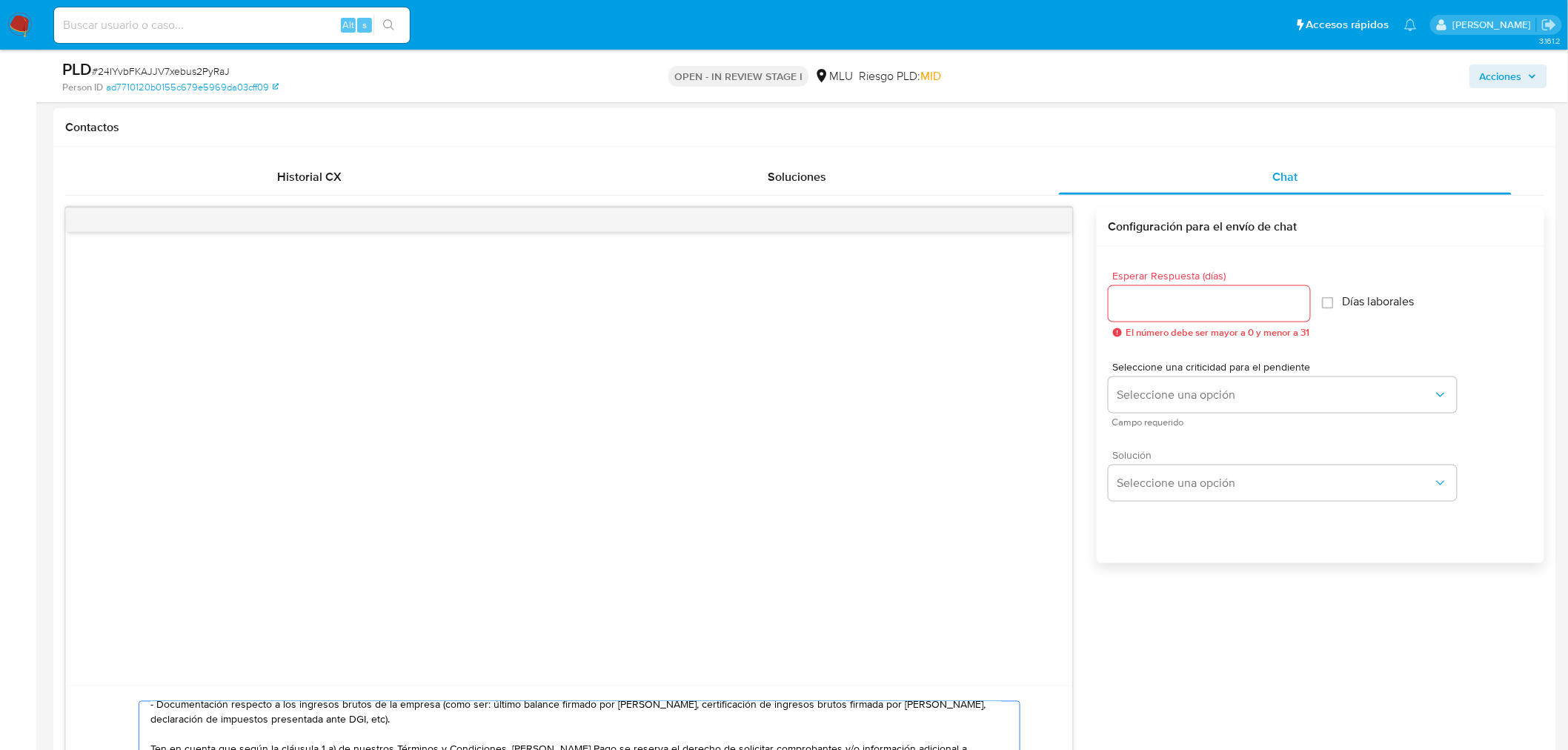
scroll to position [658, 0]
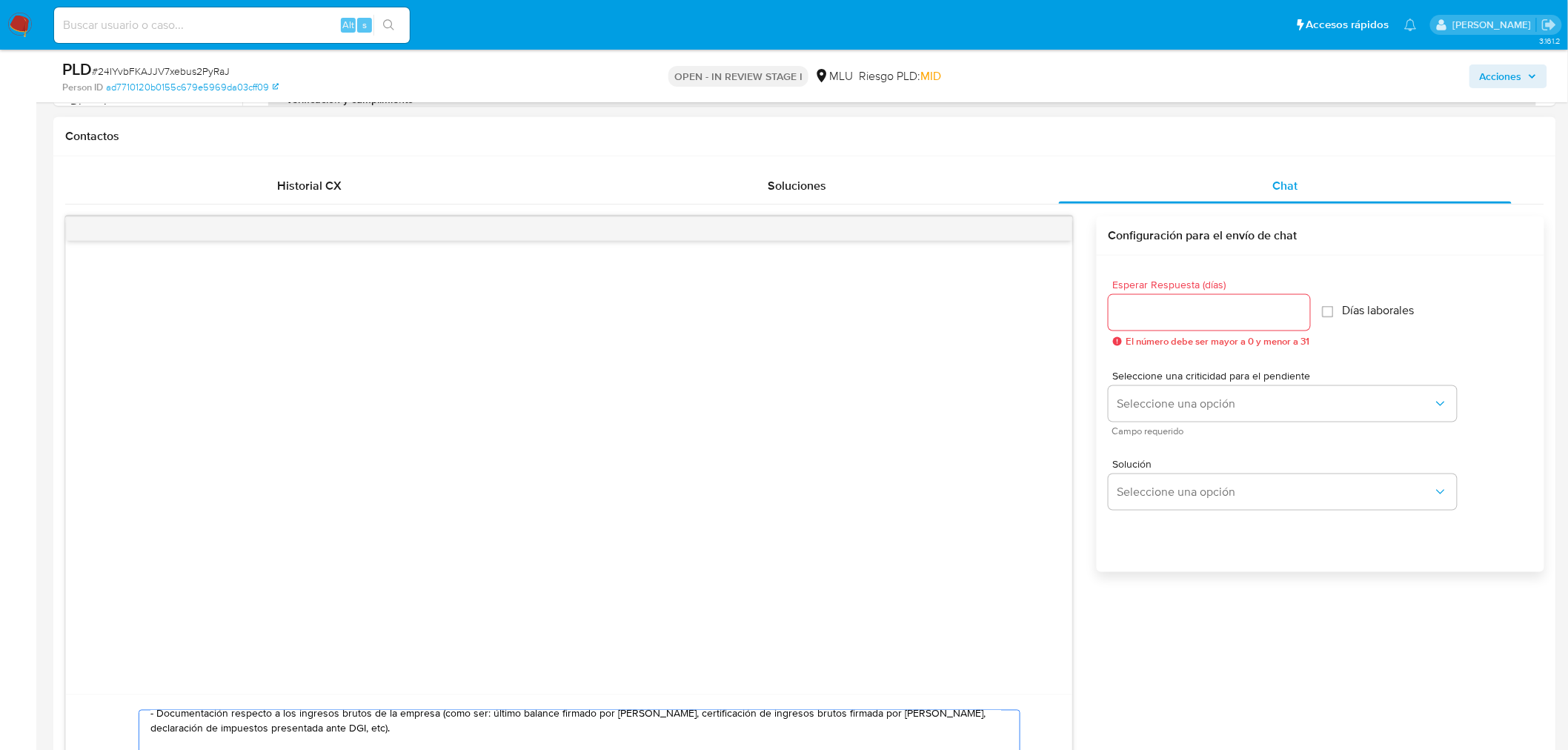
type textarea "Hola, Vicente. Te contactamos ya que necesitamos verificar algunos datos. Por e…"
click at [1188, 312] on input "Esperar Respuesta (días)" at bounding box center [1209, 313] width 202 height 19
type input "3"
click at [1154, 394] on button "Seleccione una opción" at bounding box center [1282, 404] width 348 height 36
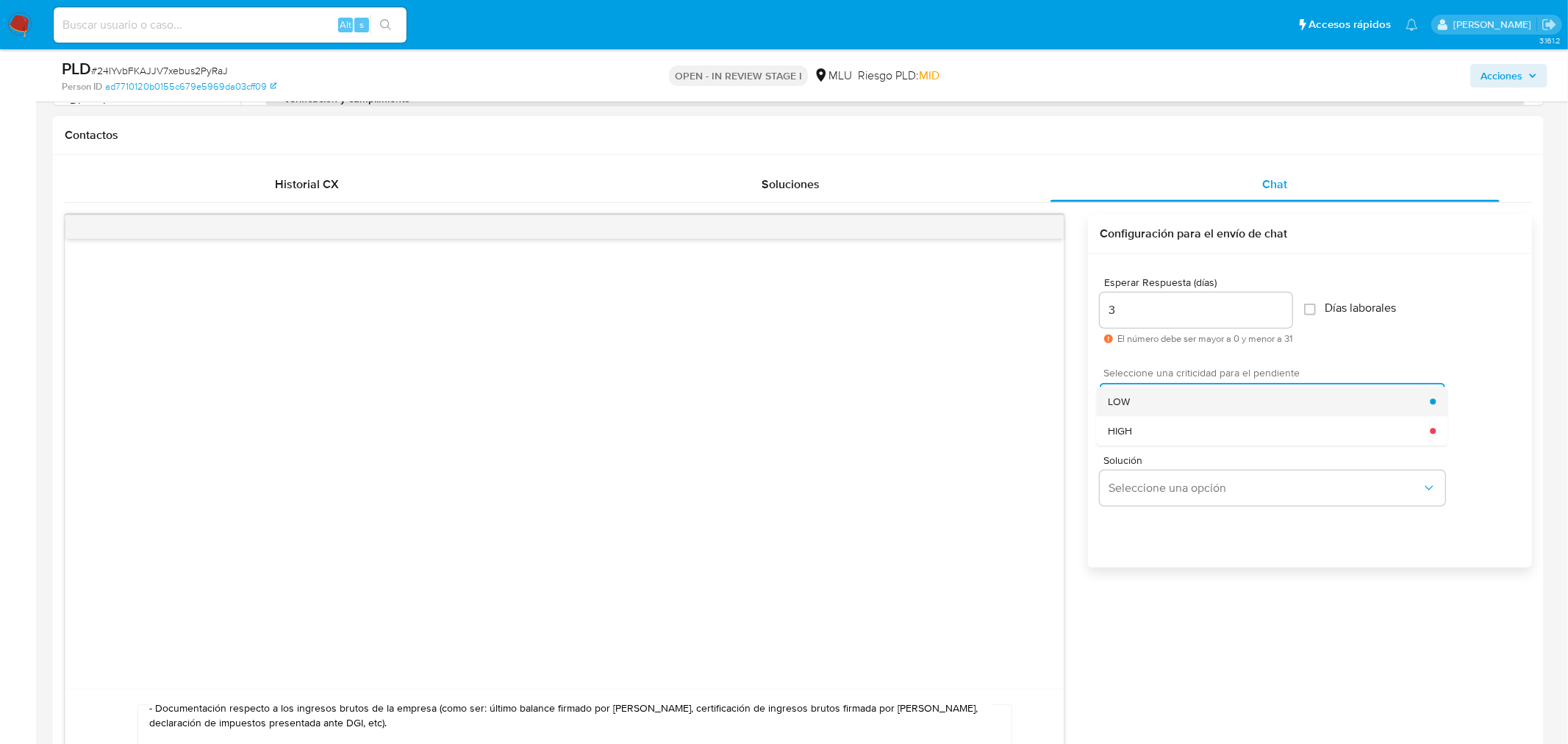
click at [1140, 390] on div "LOW" at bounding box center [1268, 401] width 322 height 30
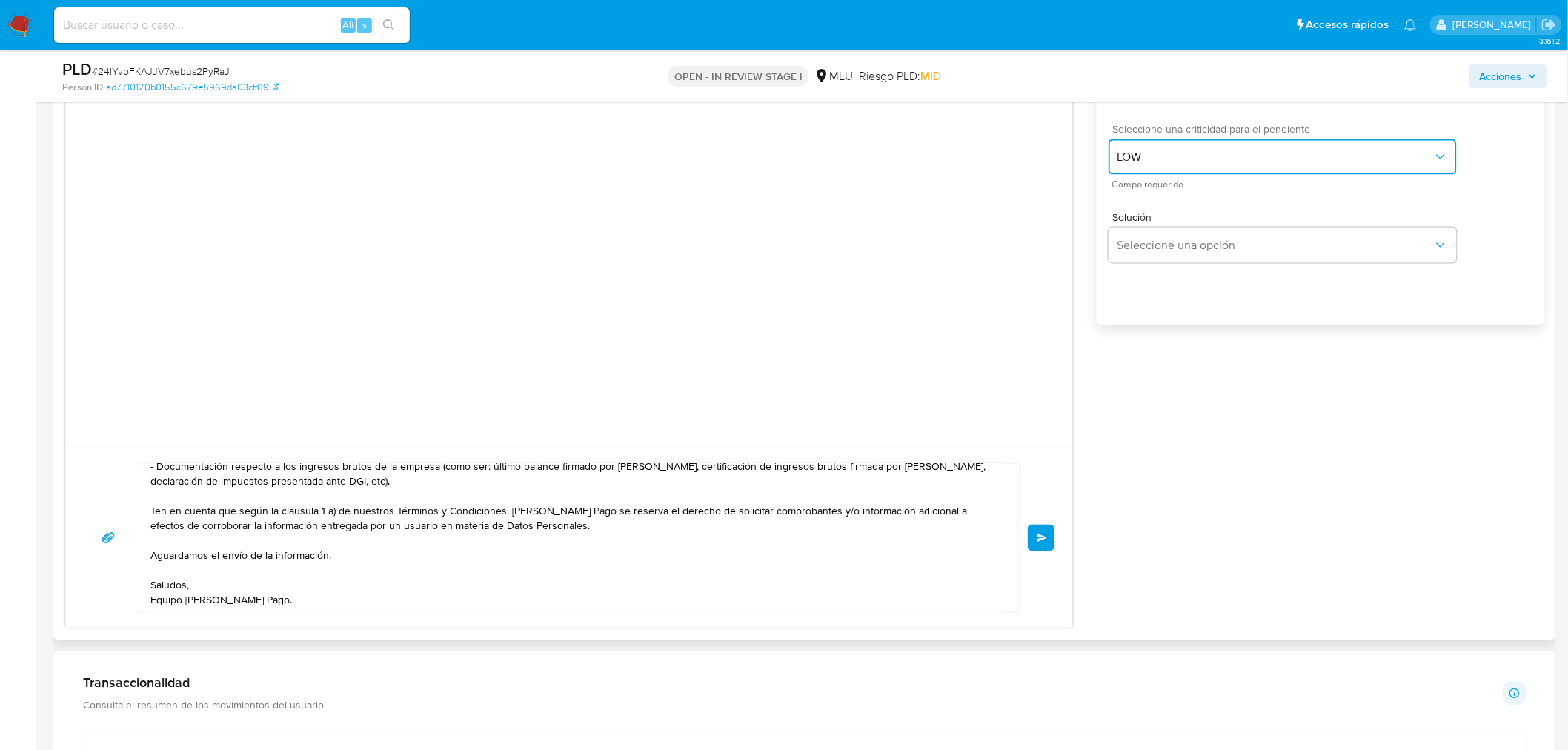
scroll to position [906, 0]
click at [1039, 539] on span "Enviar" at bounding box center [1041, 537] width 11 height 9
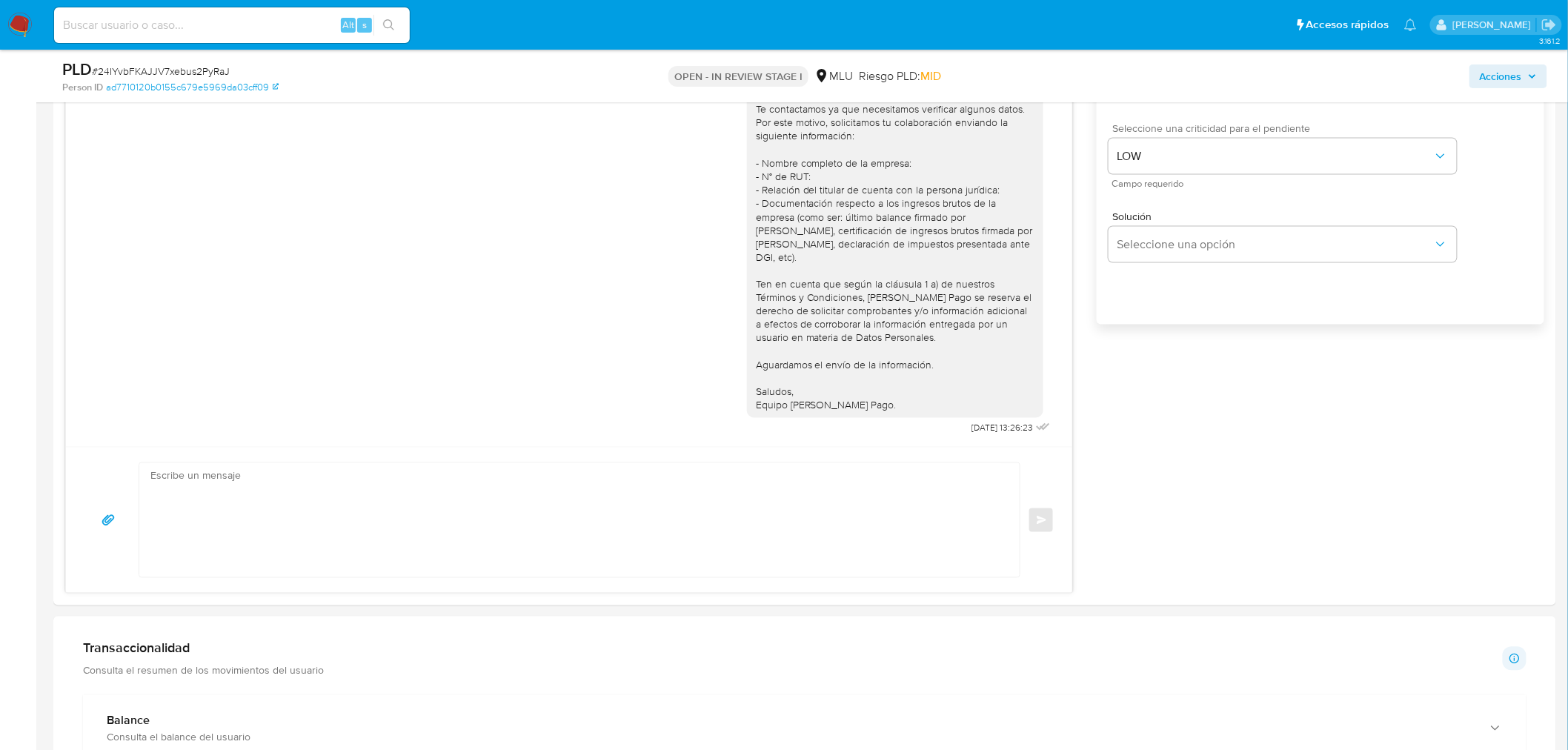
scroll to position [0, 0]
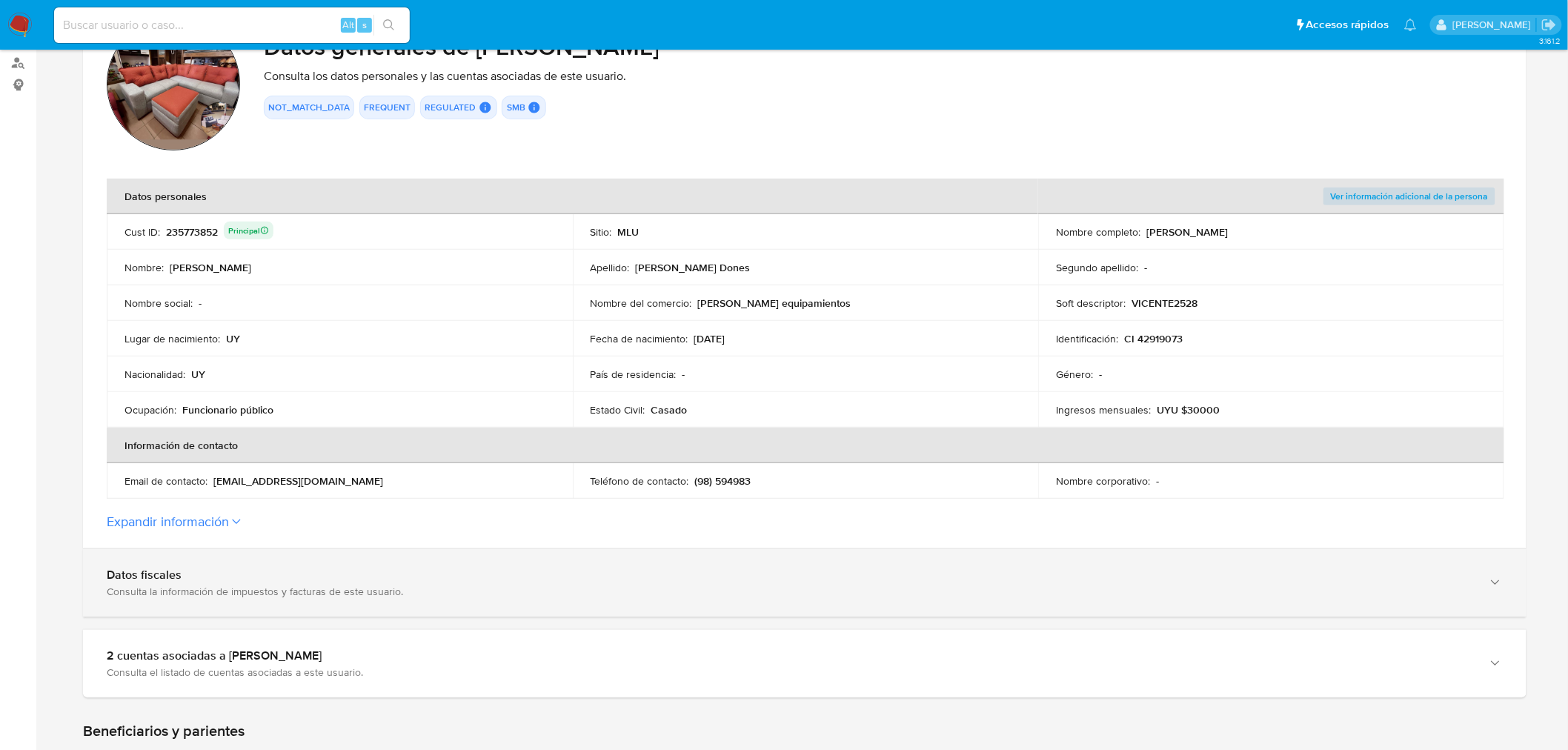
scroll to position [411, 0]
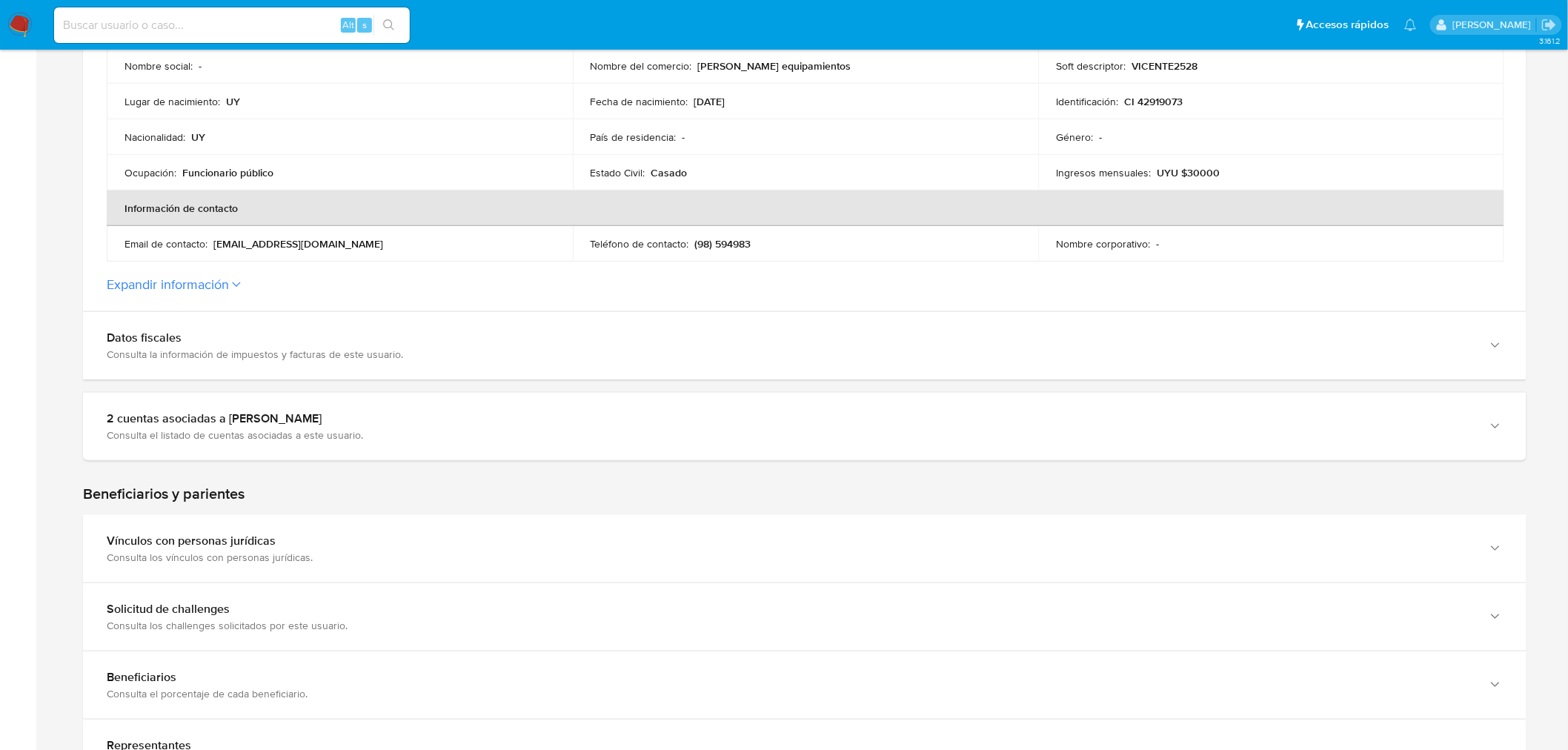
click at [223, 272] on section "ID de la persona : ad7710120b0155c679e5969da03cff09 Datos generales de [PERSON_…" at bounding box center [805, 36] width 1443 height 550
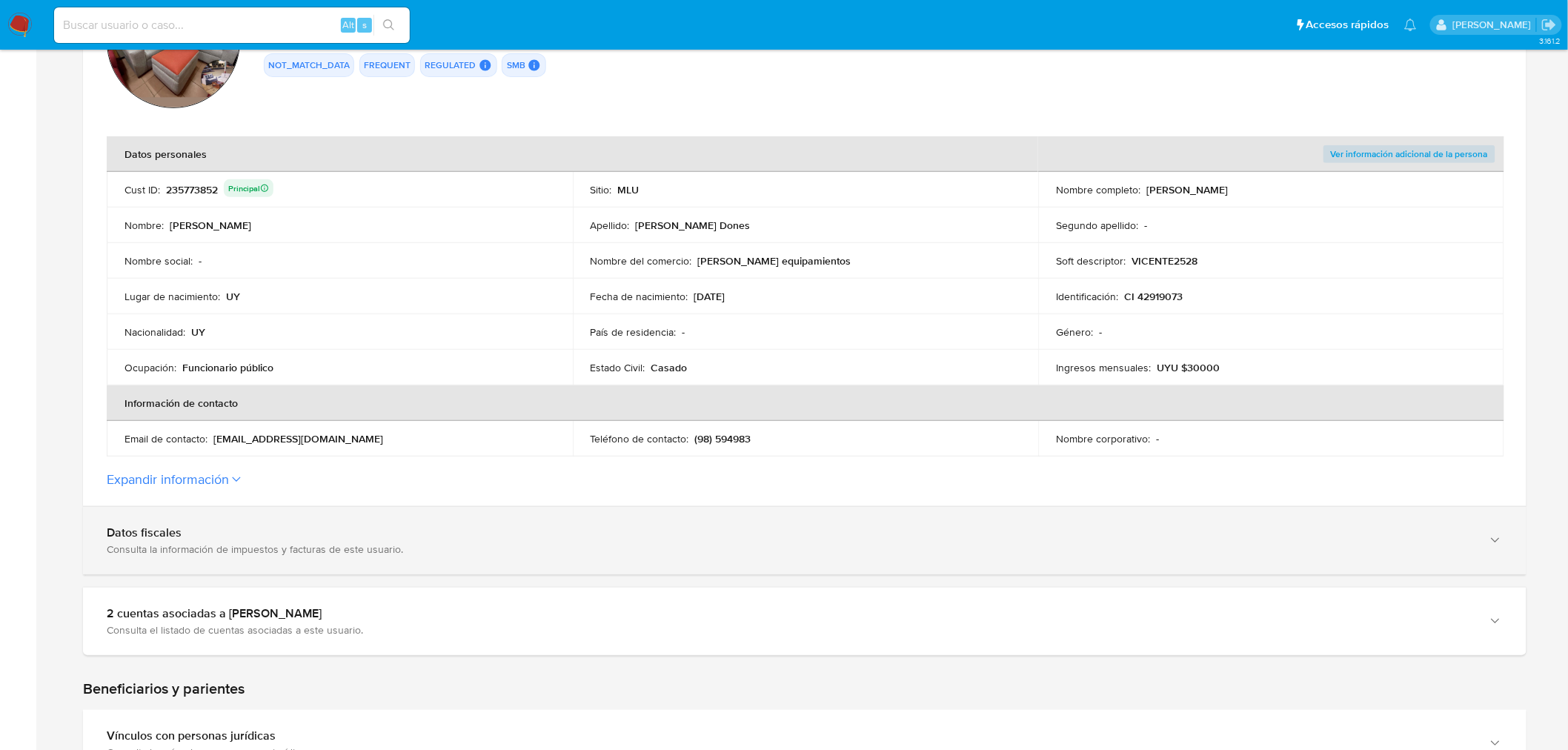
scroll to position [329, 0]
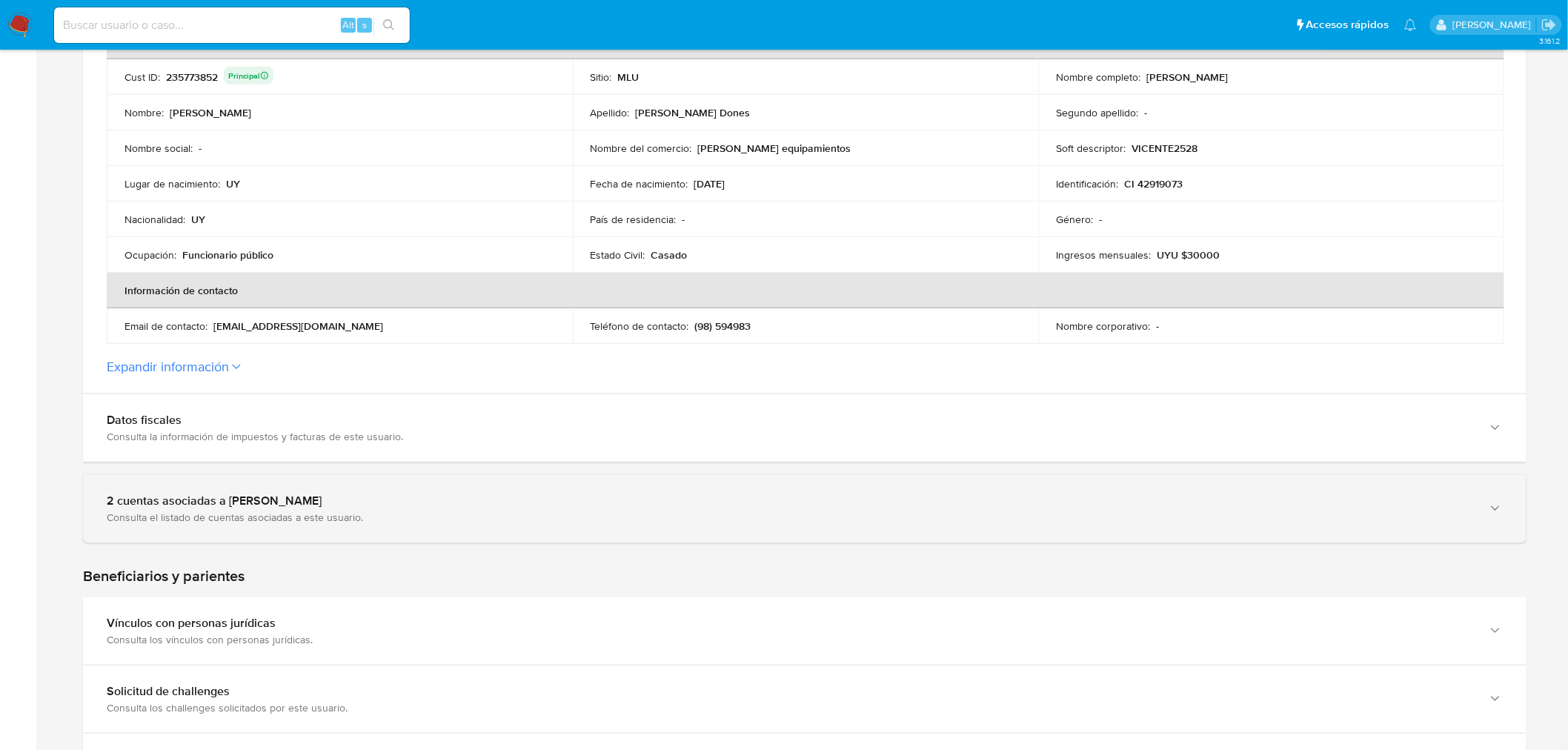
click at [257, 511] on div "Consulta el listado de cuentas asociadas a este usuario." at bounding box center [790, 518] width 1366 height 13
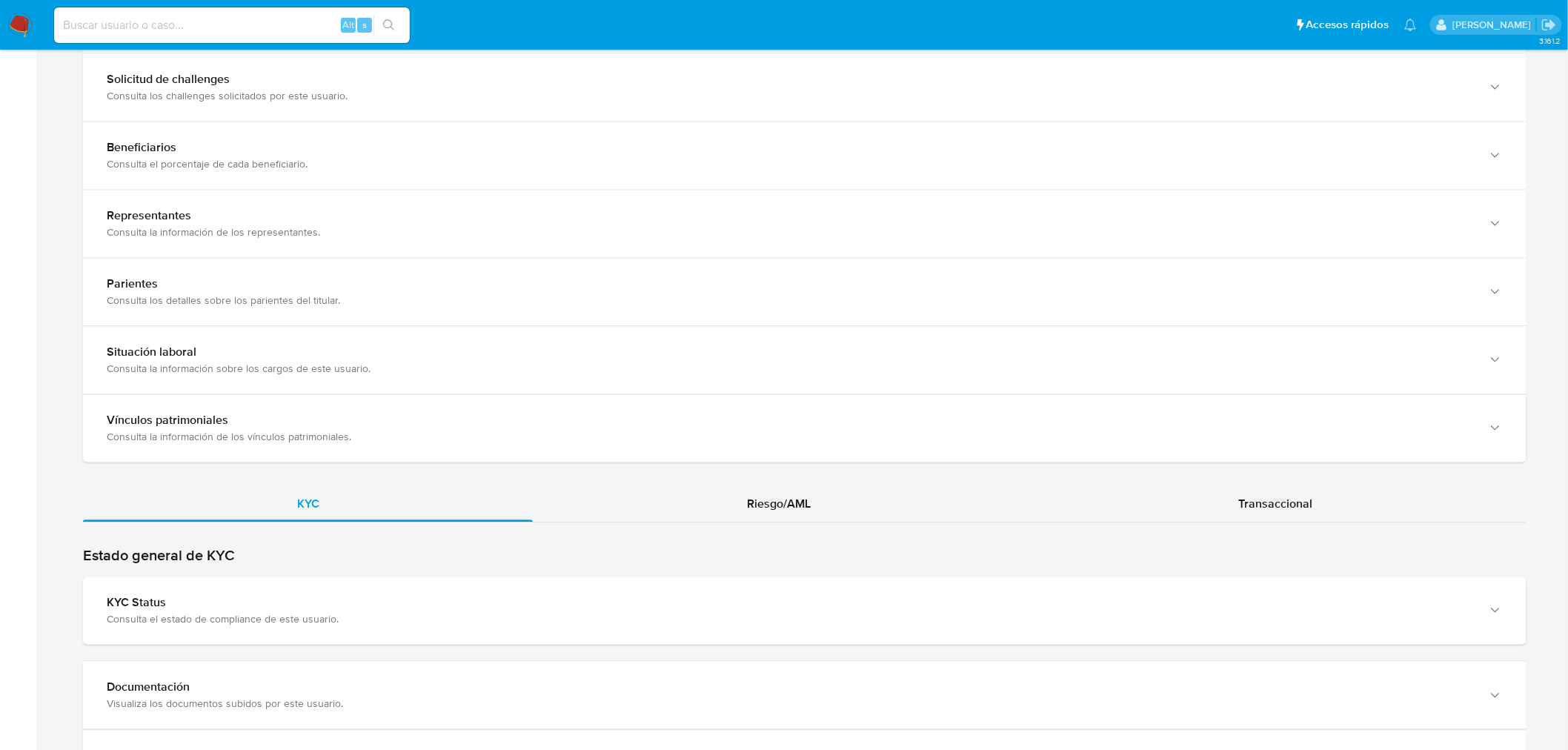
scroll to position [1153, 0]
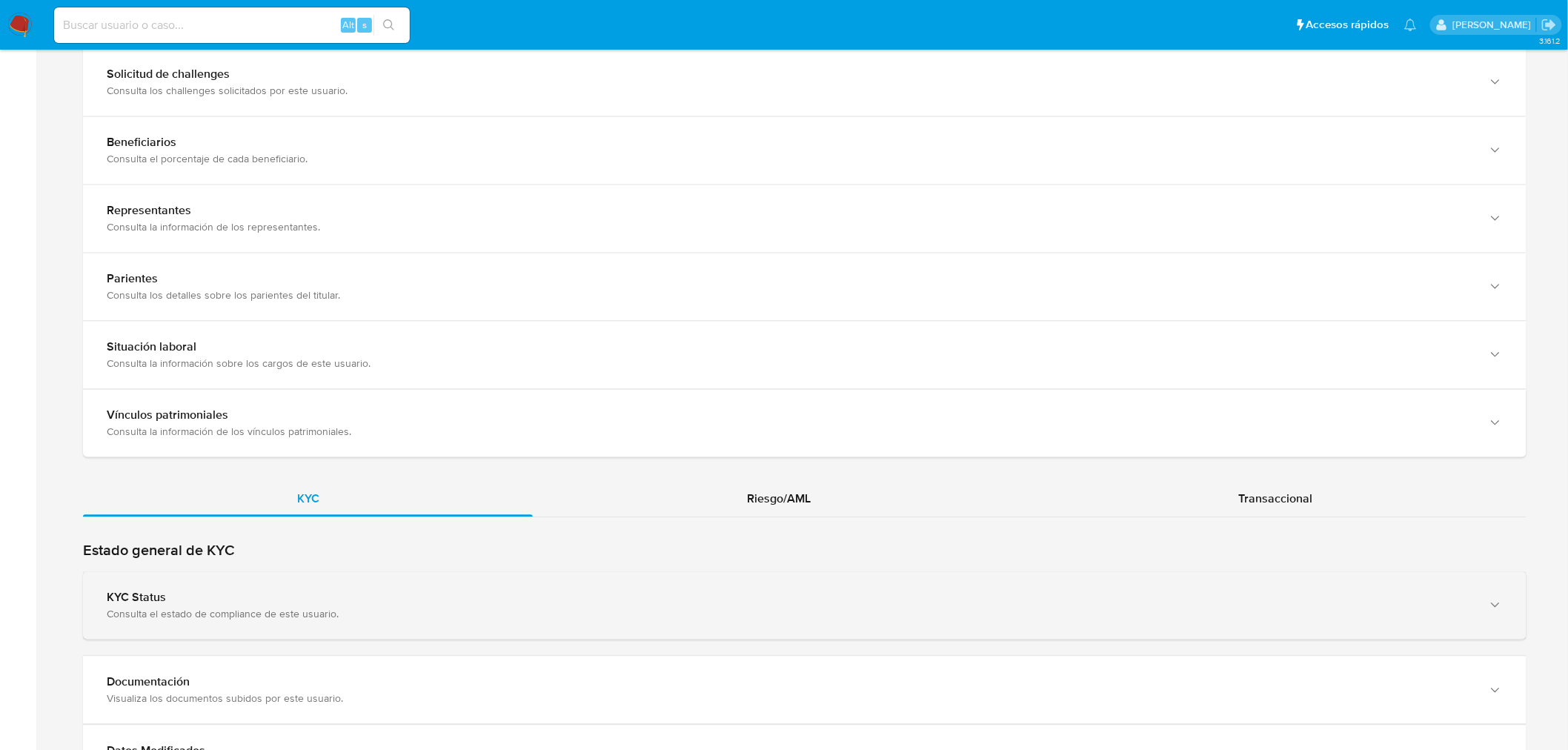
click at [308, 617] on div "Consulta el estado de compliance de este usuario." at bounding box center [790, 614] width 1366 height 13
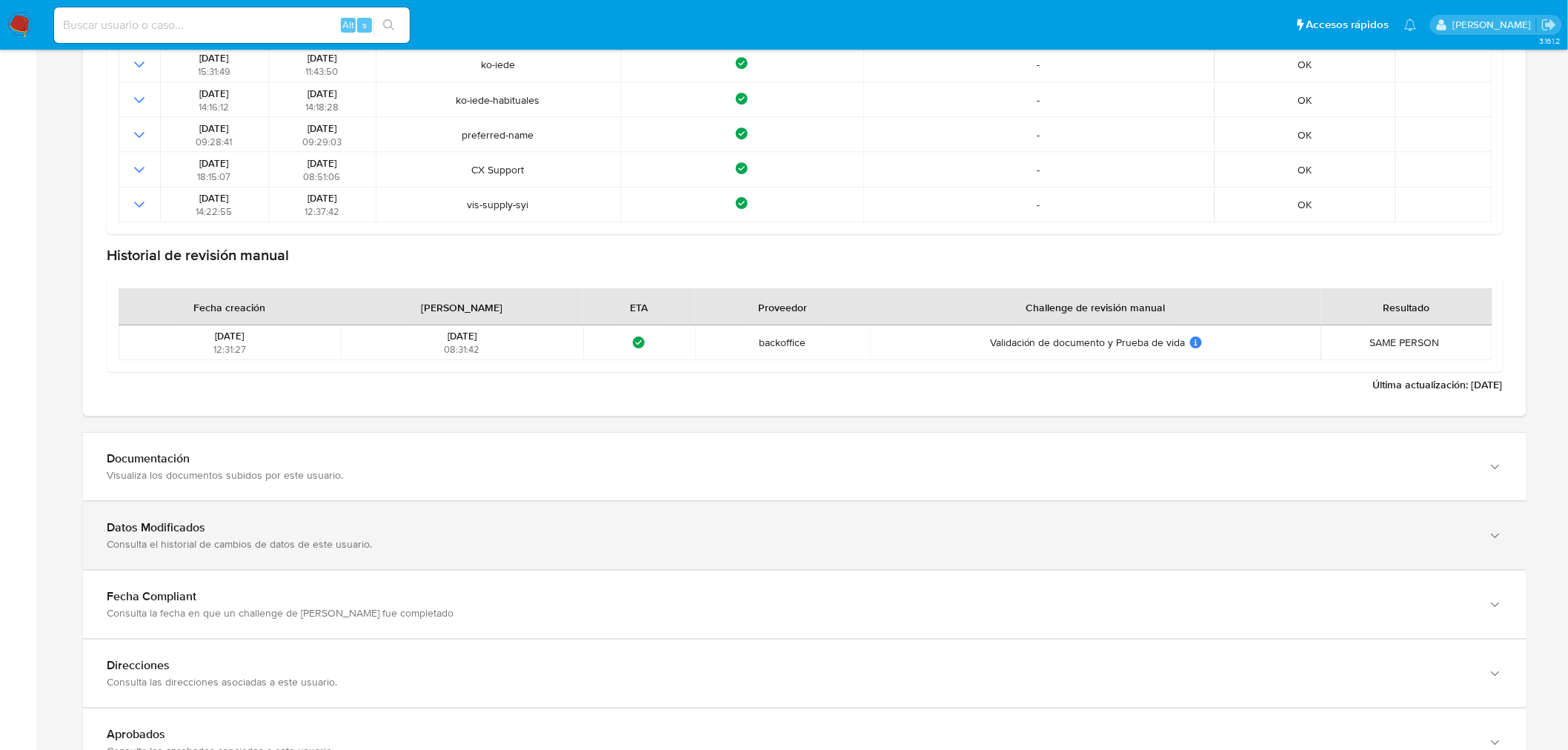
scroll to position [1976, 0]
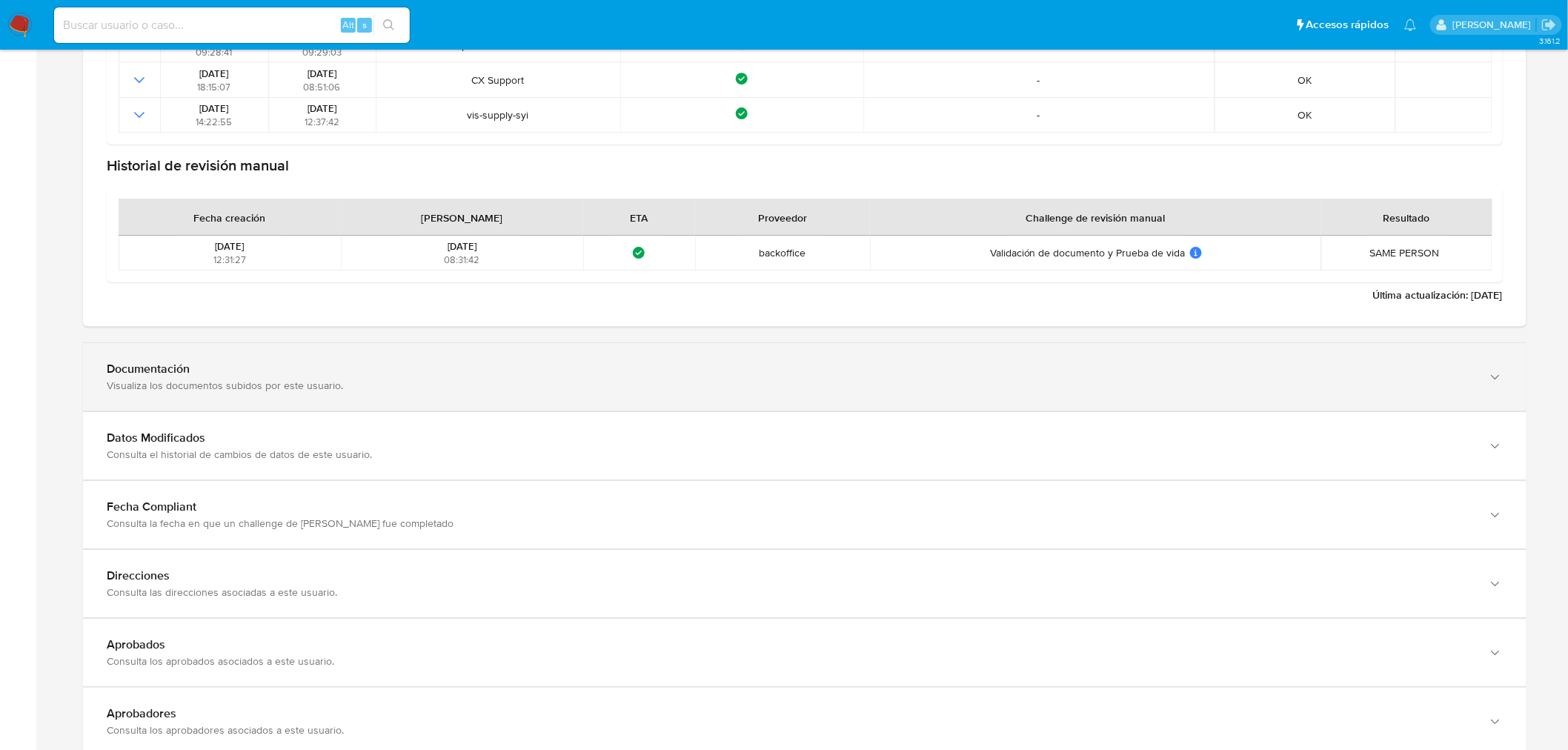
click at [293, 410] on div "Documentación Visualiza los documentos subidos por este usuario." at bounding box center [805, 377] width 1443 height 67
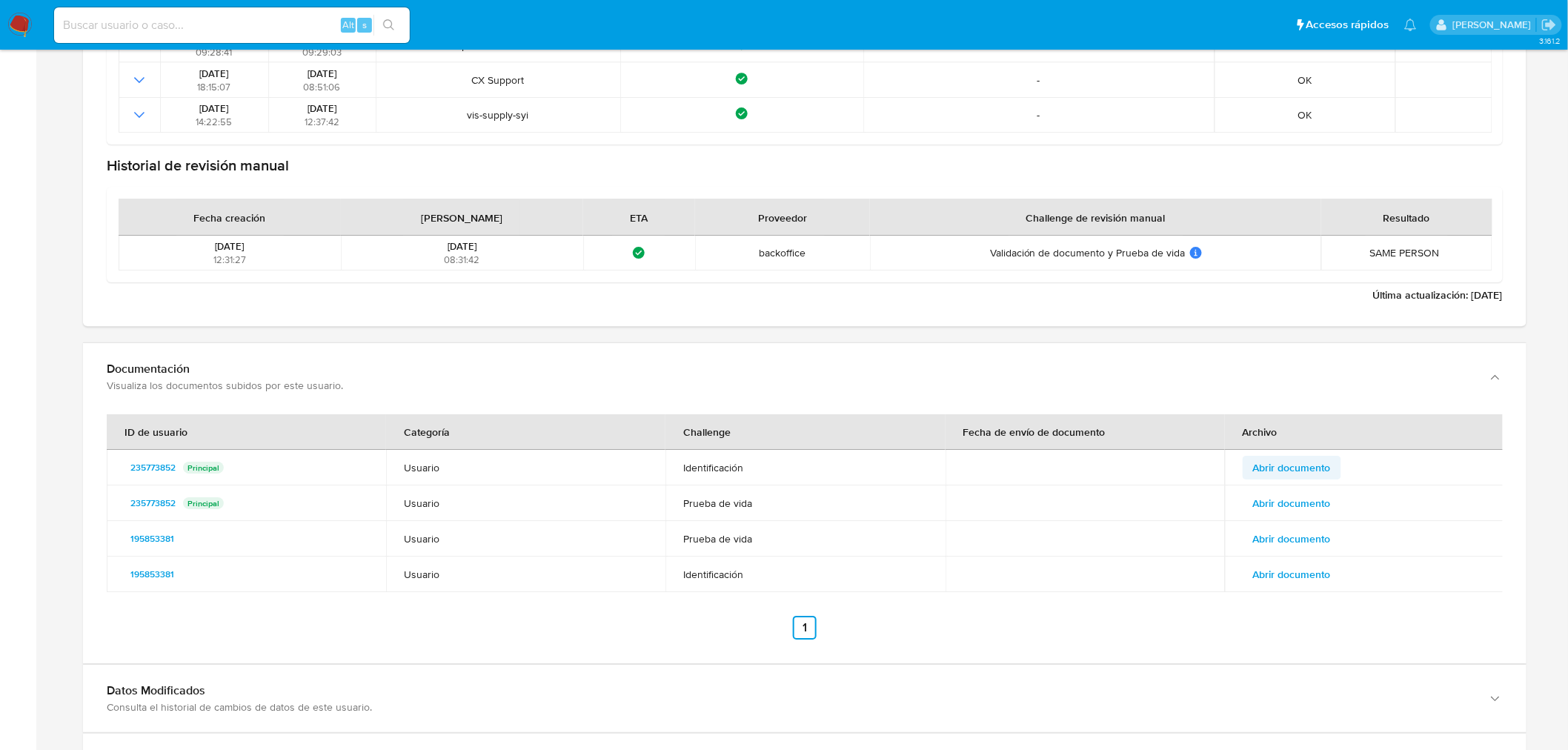
click at [1315, 462] on span "Abrir documento" at bounding box center [1292, 468] width 78 height 21
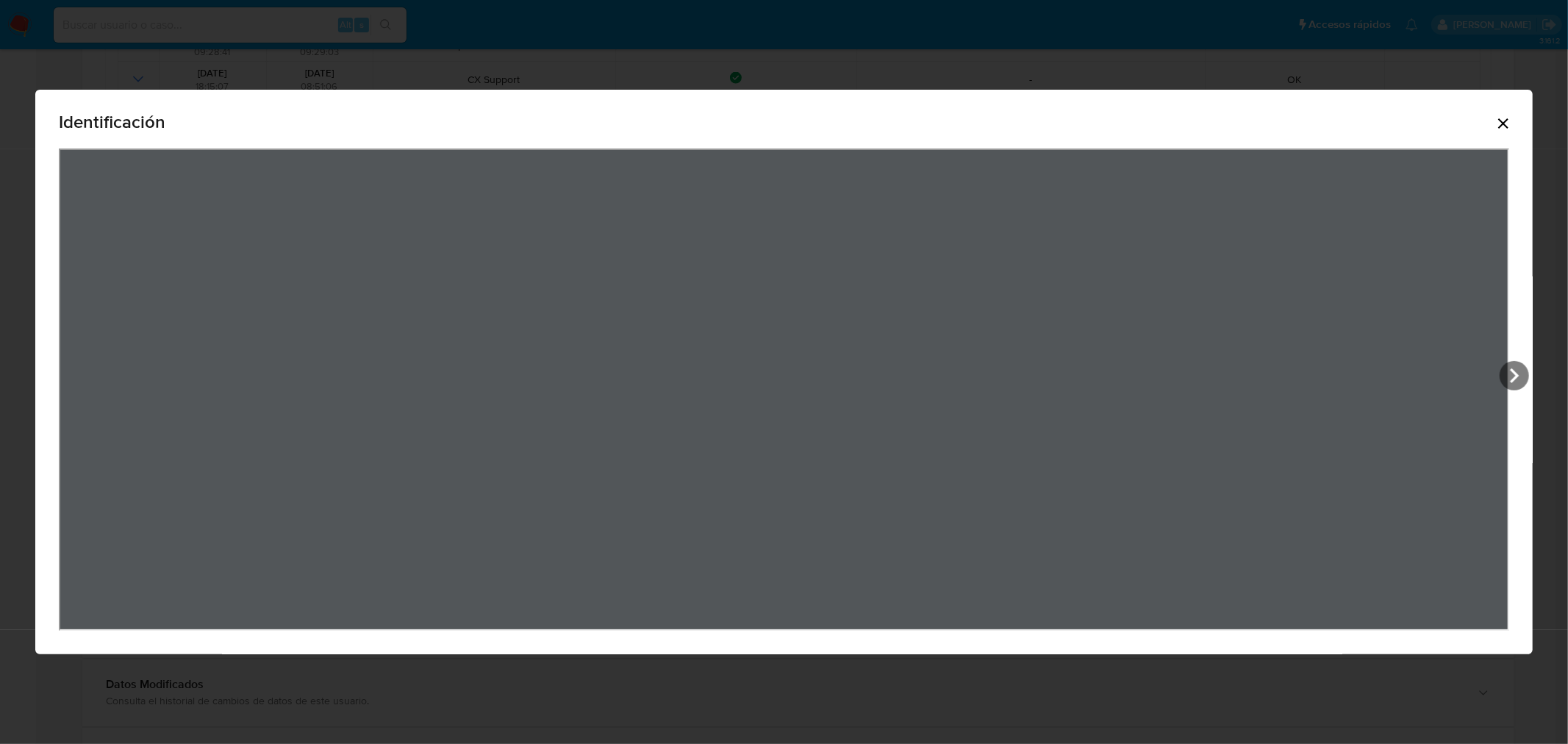
click at [1505, 127] on icon "Cerrar" at bounding box center [1504, 124] width 18 height 18
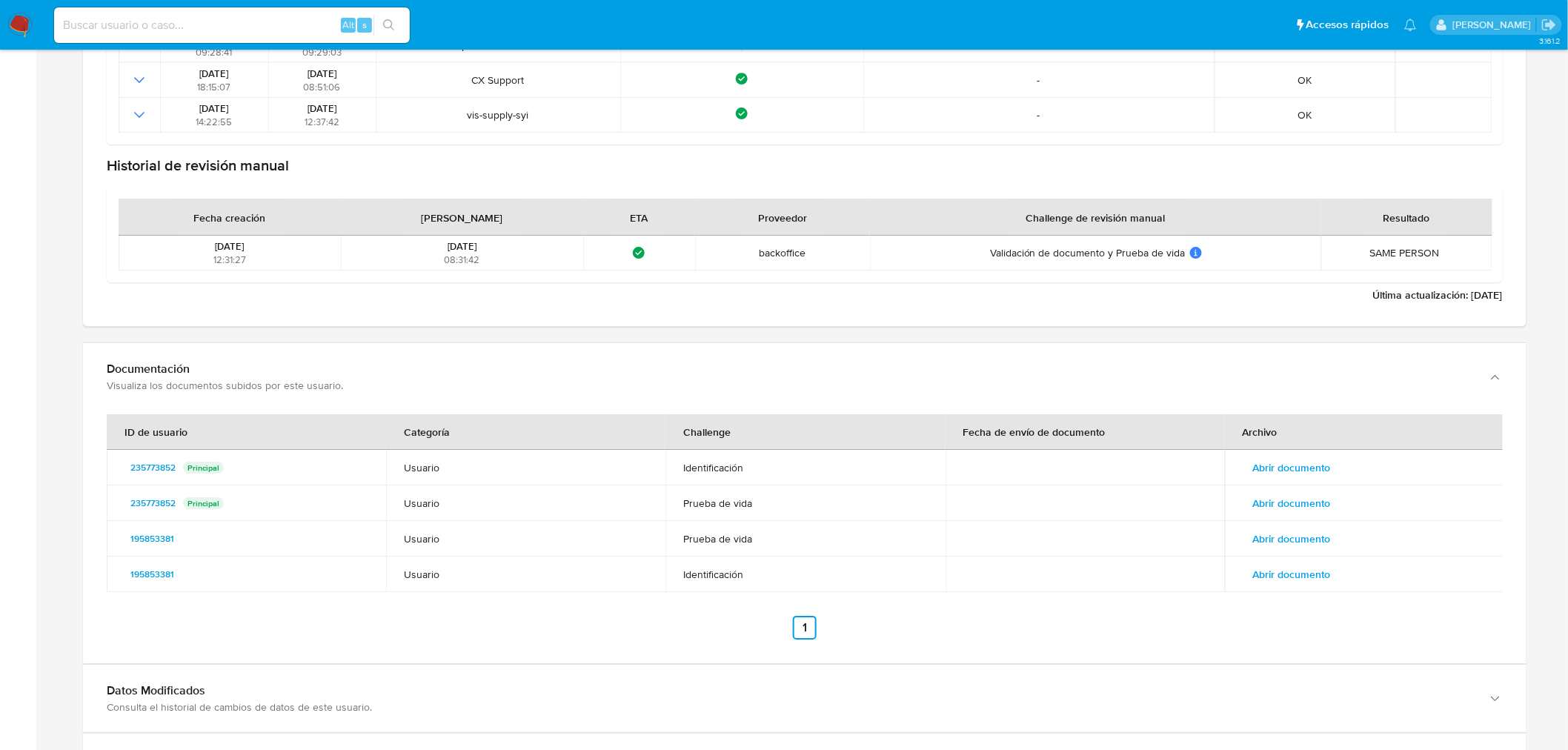
click at [1315, 500] on span "Abrir documento" at bounding box center [1292, 504] width 78 height 21
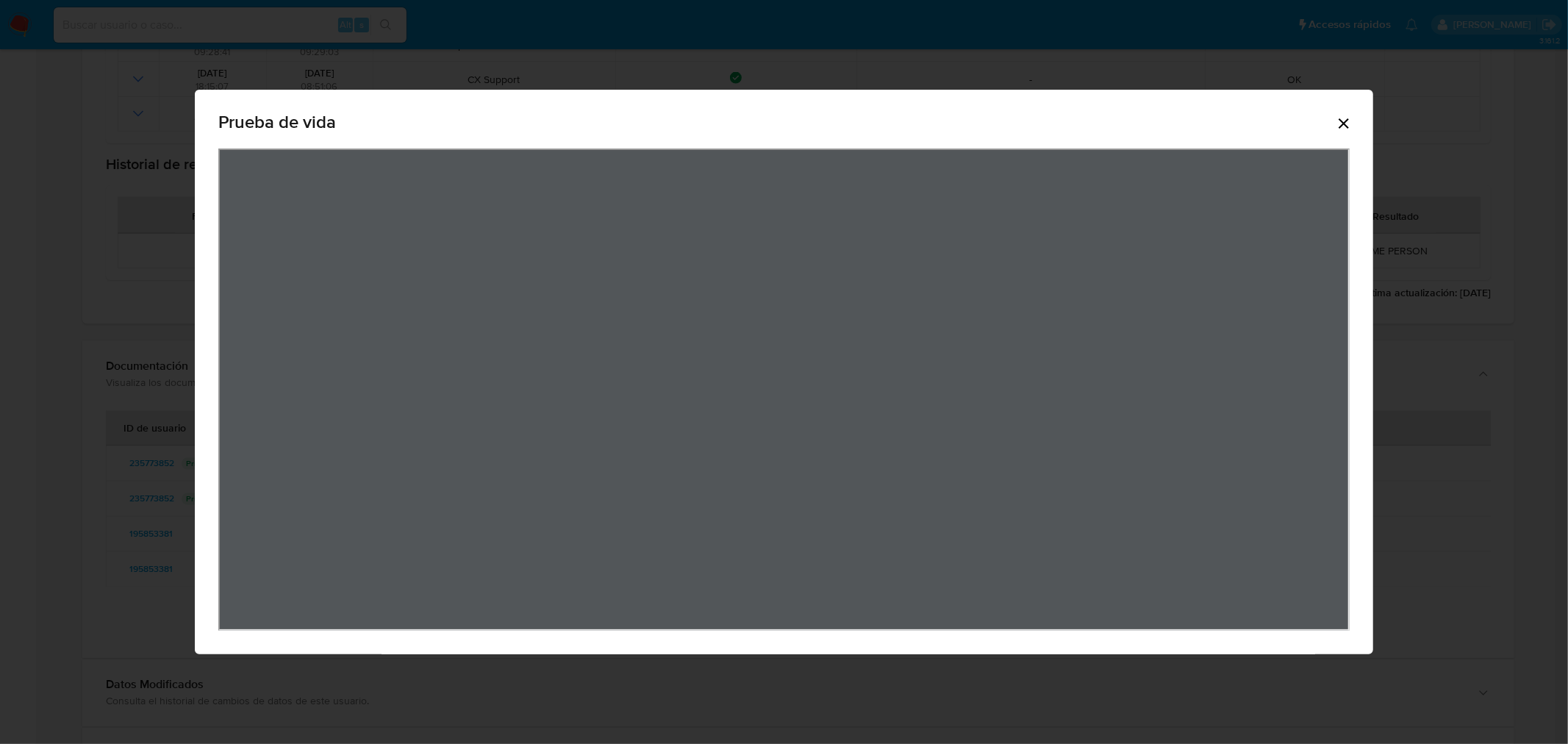
click at [1350, 145] on div "Prueba de vida" at bounding box center [784, 125] width 1132 height 47
click at [1348, 128] on icon "Cerrar" at bounding box center [1344, 124] width 18 height 18
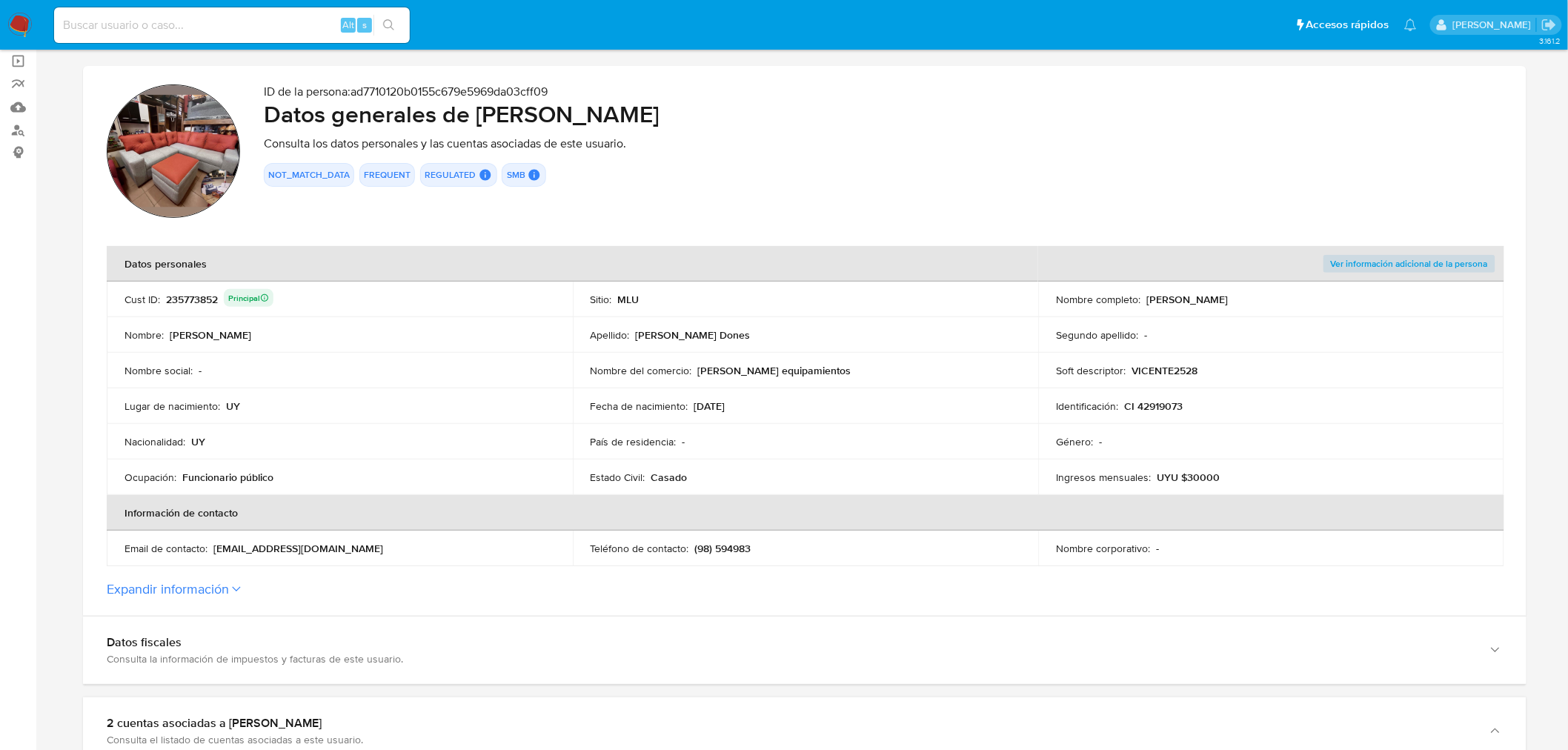
scroll to position [0, 0]
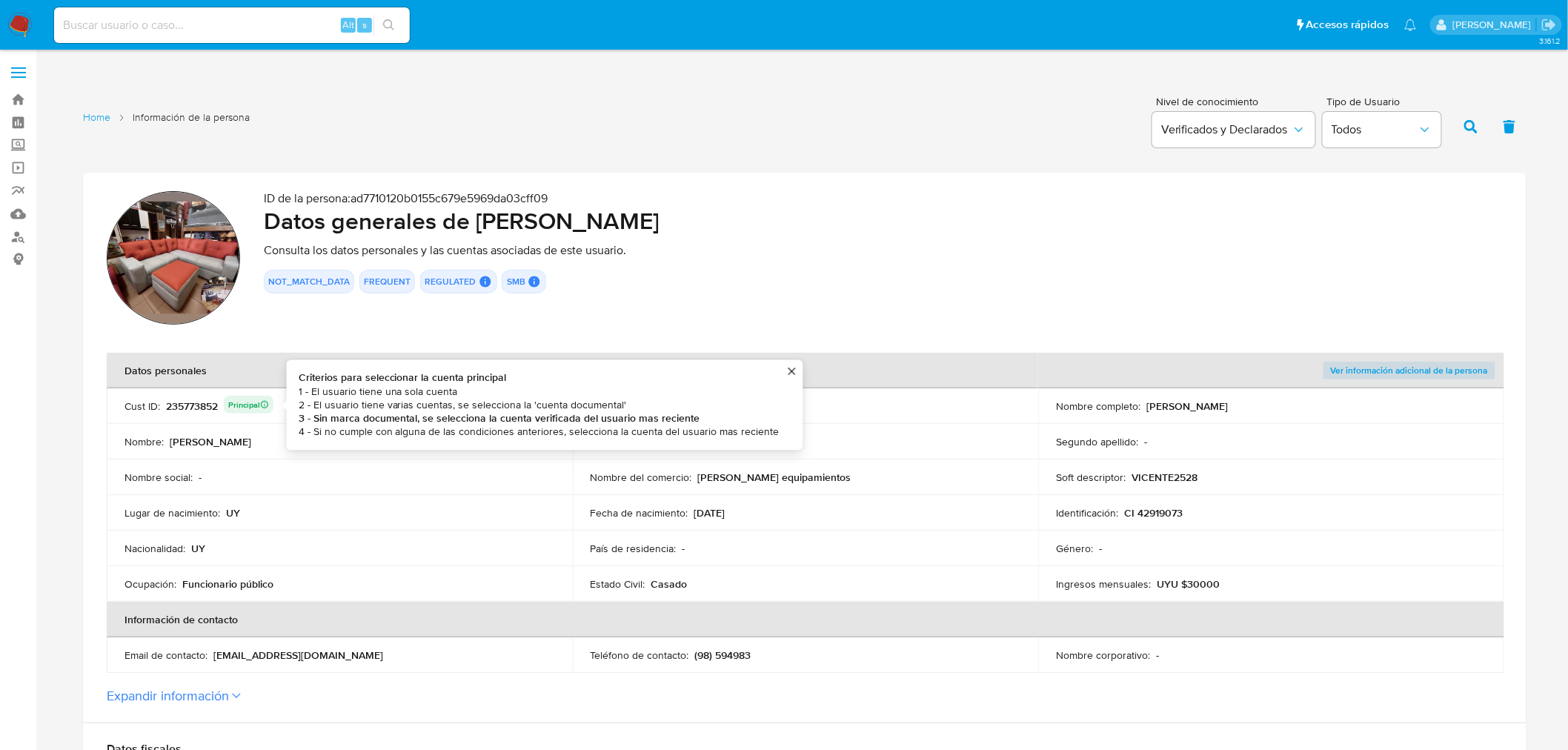
click at [197, 410] on div "235773852 Principal Criterios para seleccionar la cuenta principal 1 - El usuar…" at bounding box center [219, 407] width 108 height 21
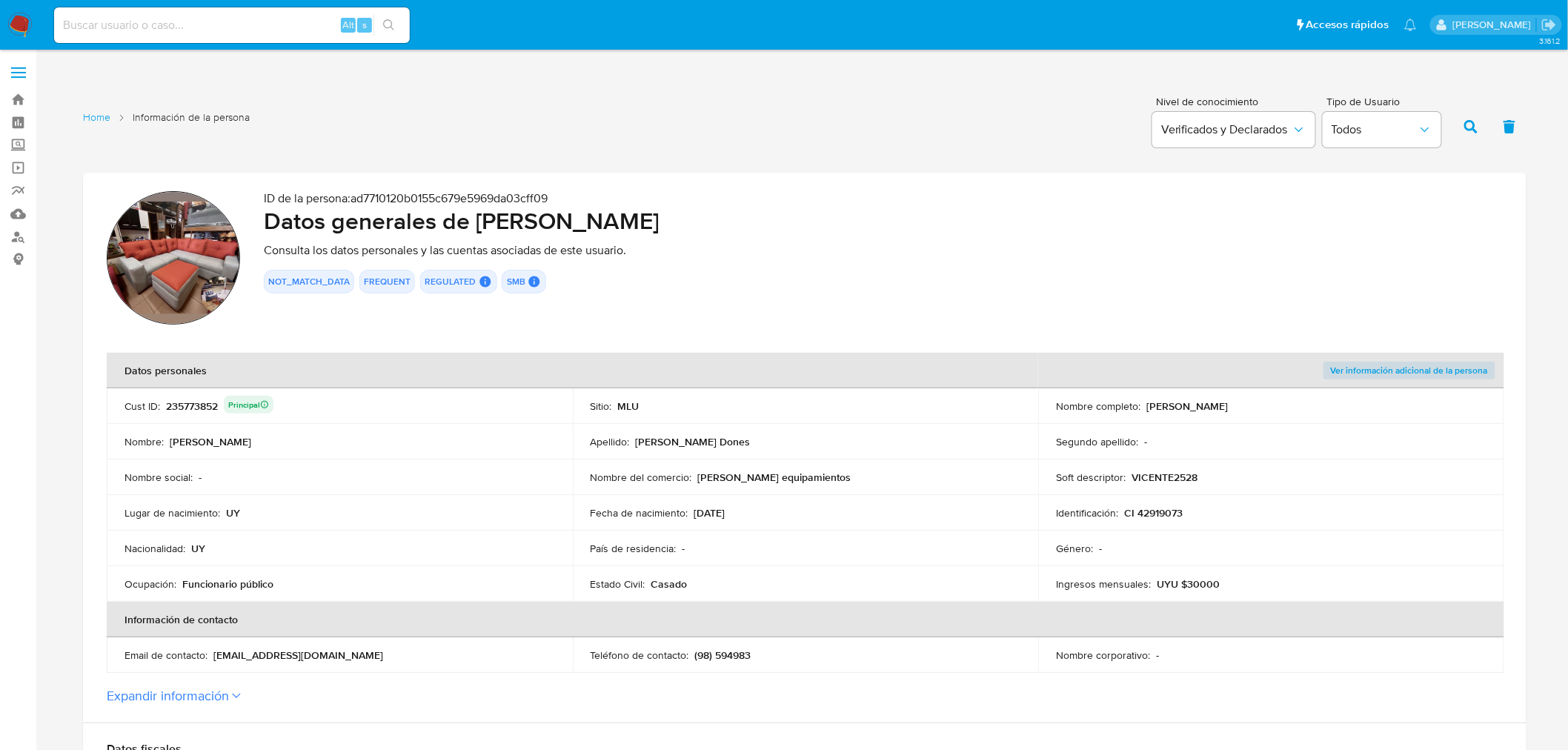
click at [197, 410] on div "235773852 Principal" at bounding box center [219, 407] width 108 height 21
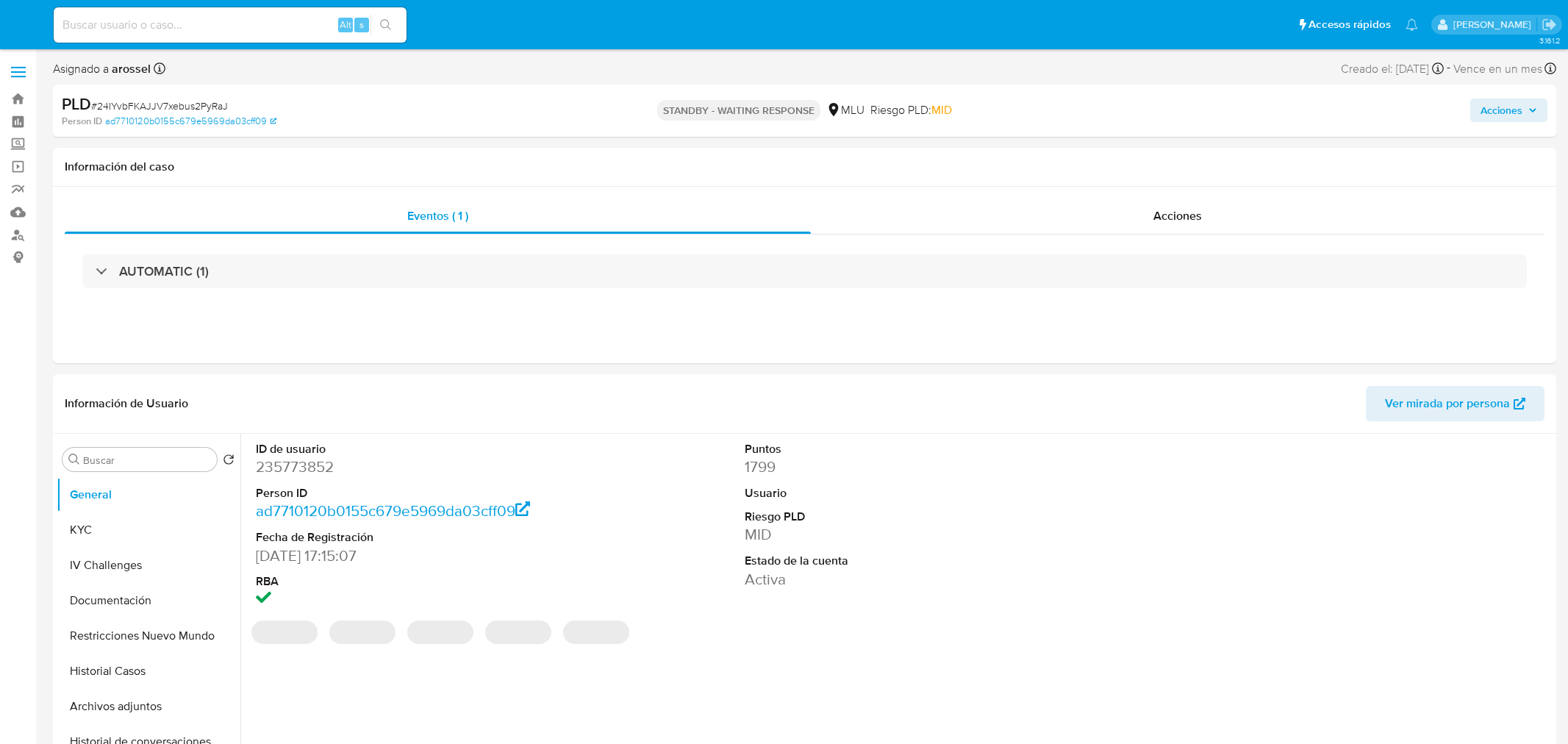
select select "10"
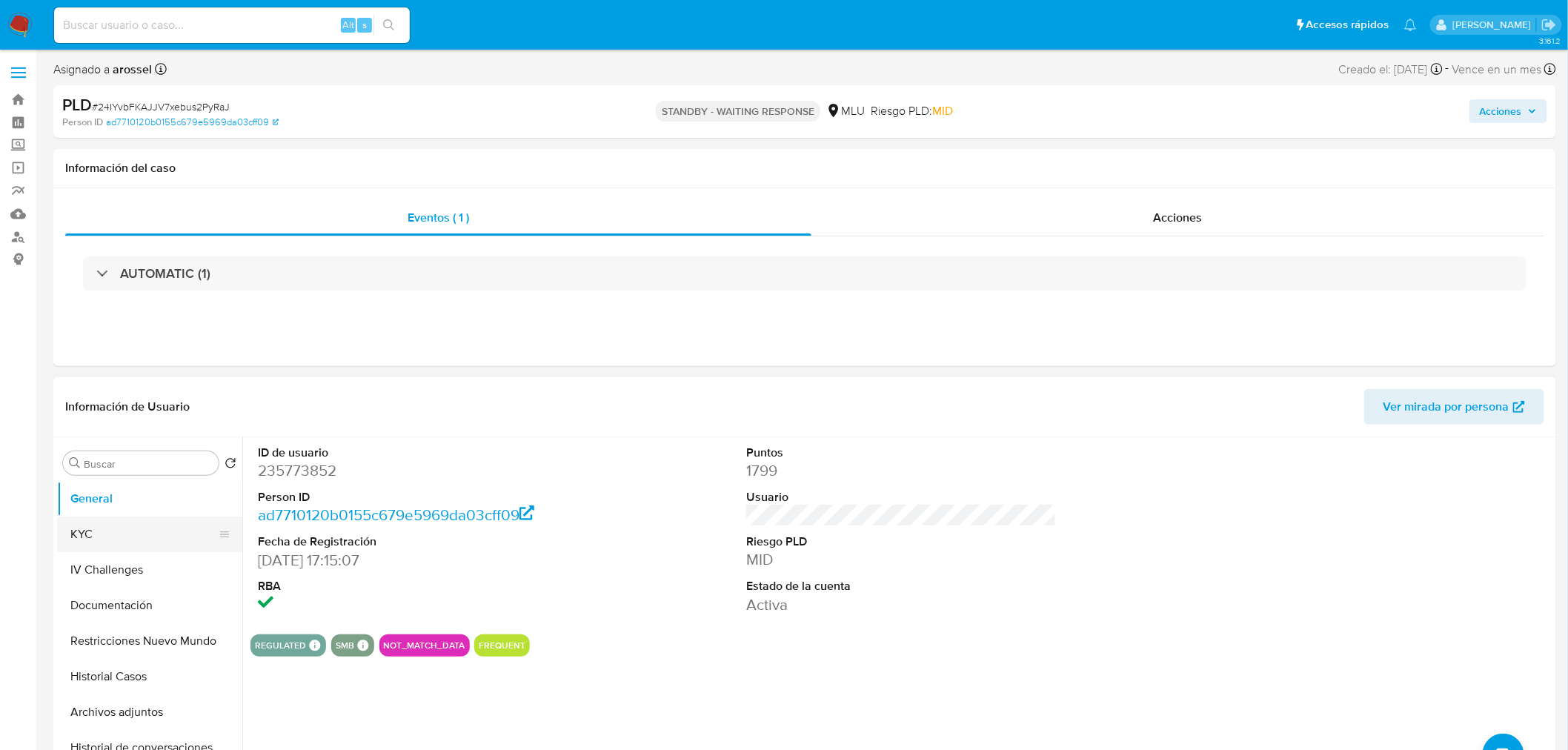
drag, startPoint x: 176, startPoint y: 532, endPoint x: 201, endPoint y: 541, distance: 26.6
click at [176, 532] on button "KYC" at bounding box center [143, 535] width 173 height 36
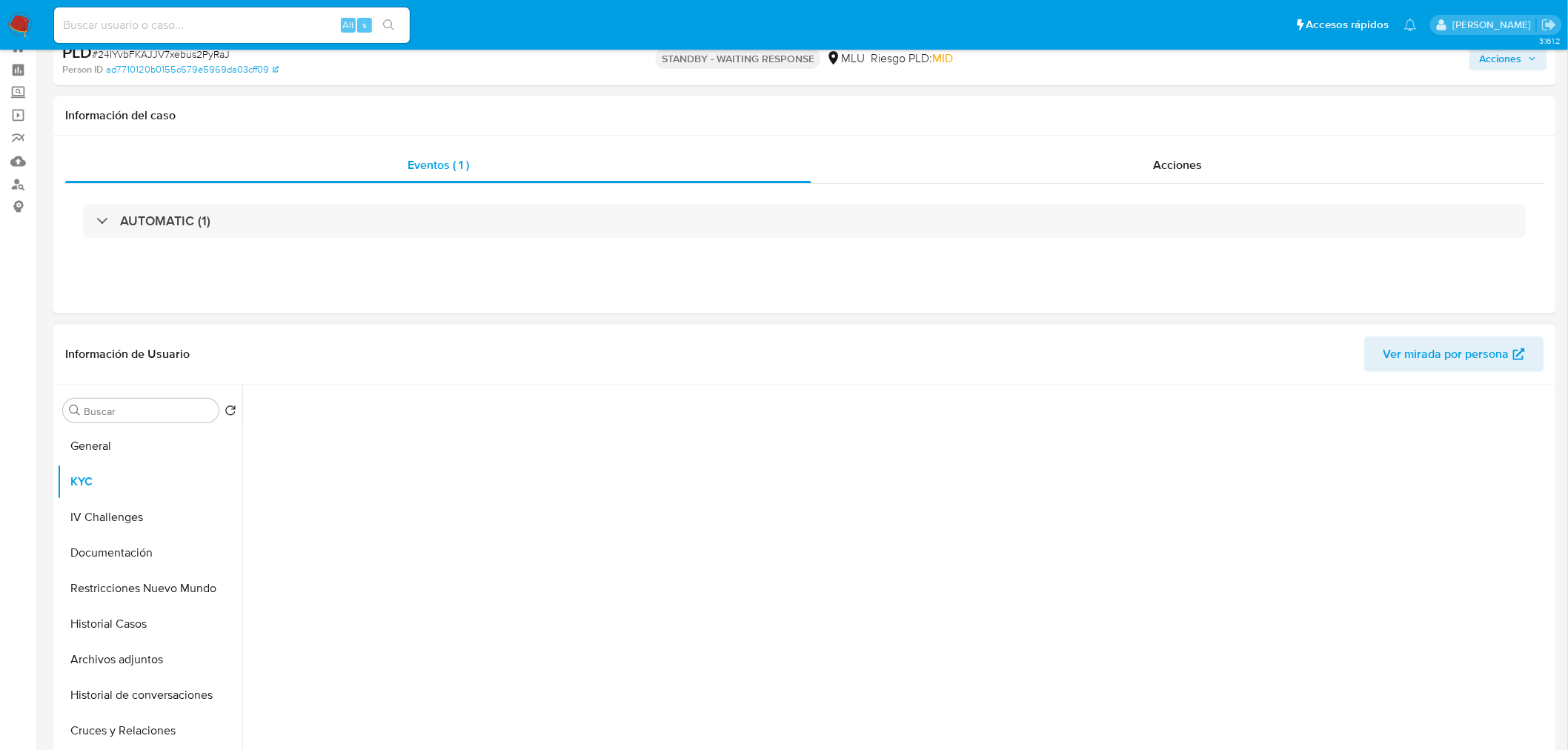
scroll to position [83, 0]
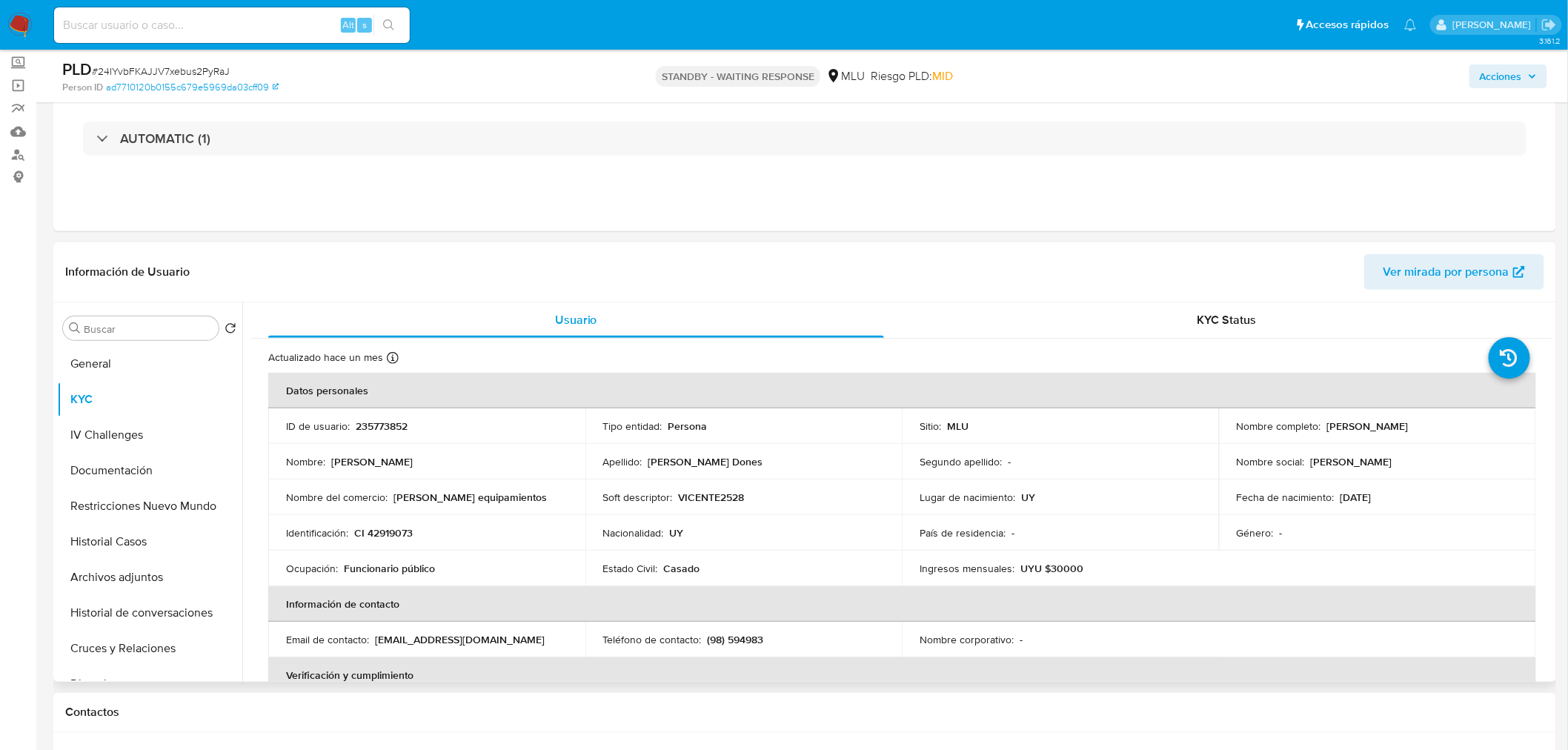
click at [1327, 431] on p "Vicente Mastromatteo Dones" at bounding box center [1367, 426] width 82 height 13
click at [1290, 447] on td "Nombre social : Vicente" at bounding box center [1378, 462] width 317 height 36
drag, startPoint x: 1320, startPoint y: 424, endPoint x: 1579, endPoint y: 424, distance: 259.0
click at [1359, 411] on td "Nombre completo : Vicente Mastromatteo Dones" at bounding box center [1378, 426] width 317 height 36
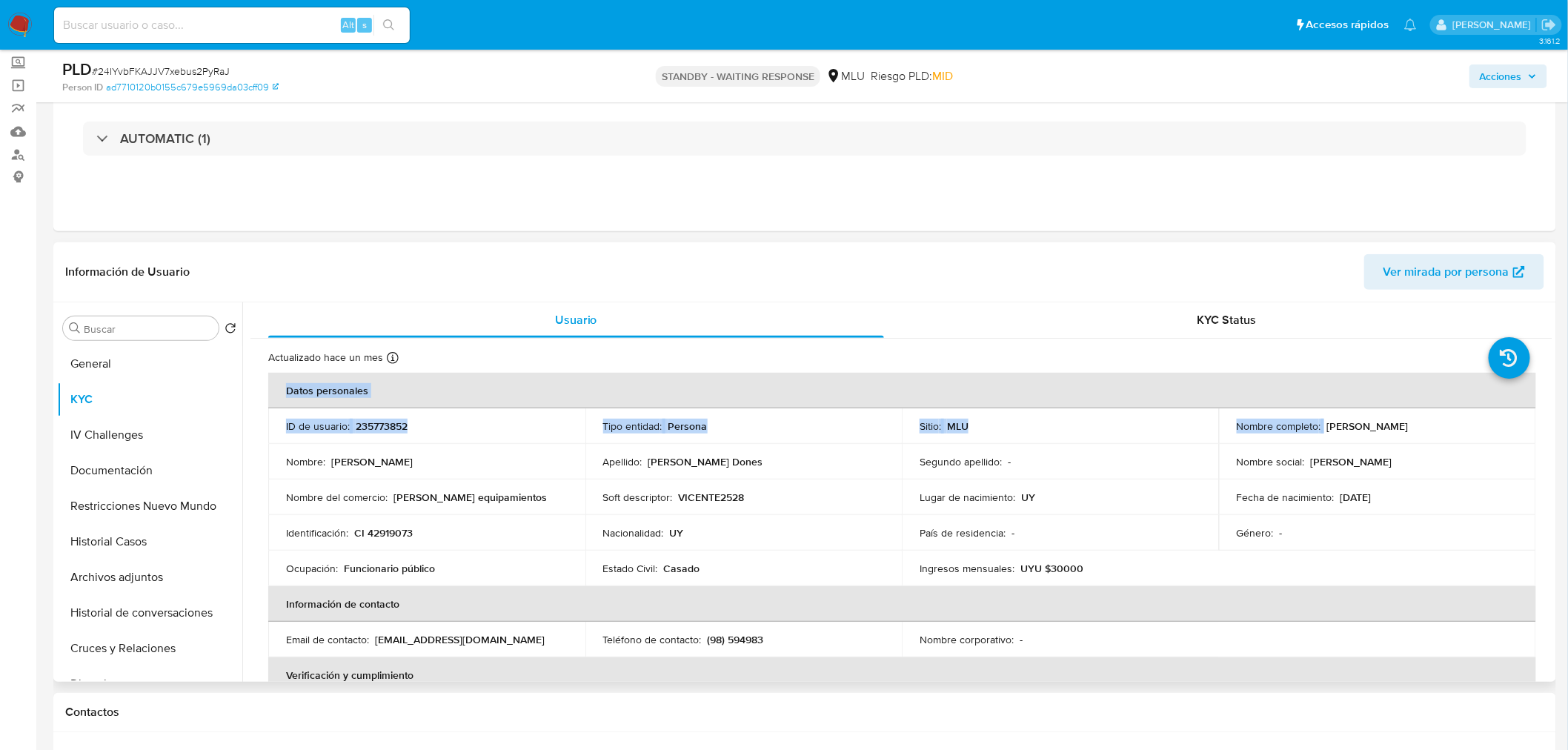
click at [1328, 428] on p "Vicente Mastromatteo Dones" at bounding box center [1367, 426] width 82 height 13
drag, startPoint x: 1322, startPoint y: 424, endPoint x: 1472, endPoint y: 428, distance: 150.1
click at [1472, 428] on div "Nombre completo : Vicente Mastromatteo Dones" at bounding box center [1378, 426] width 282 height 13
copy p "Vicente Mastromatteo Dones"
click at [202, 70] on span "# 24IYvbFKAJJV7xebus2PyRaJ" at bounding box center [160, 71] width 138 height 15
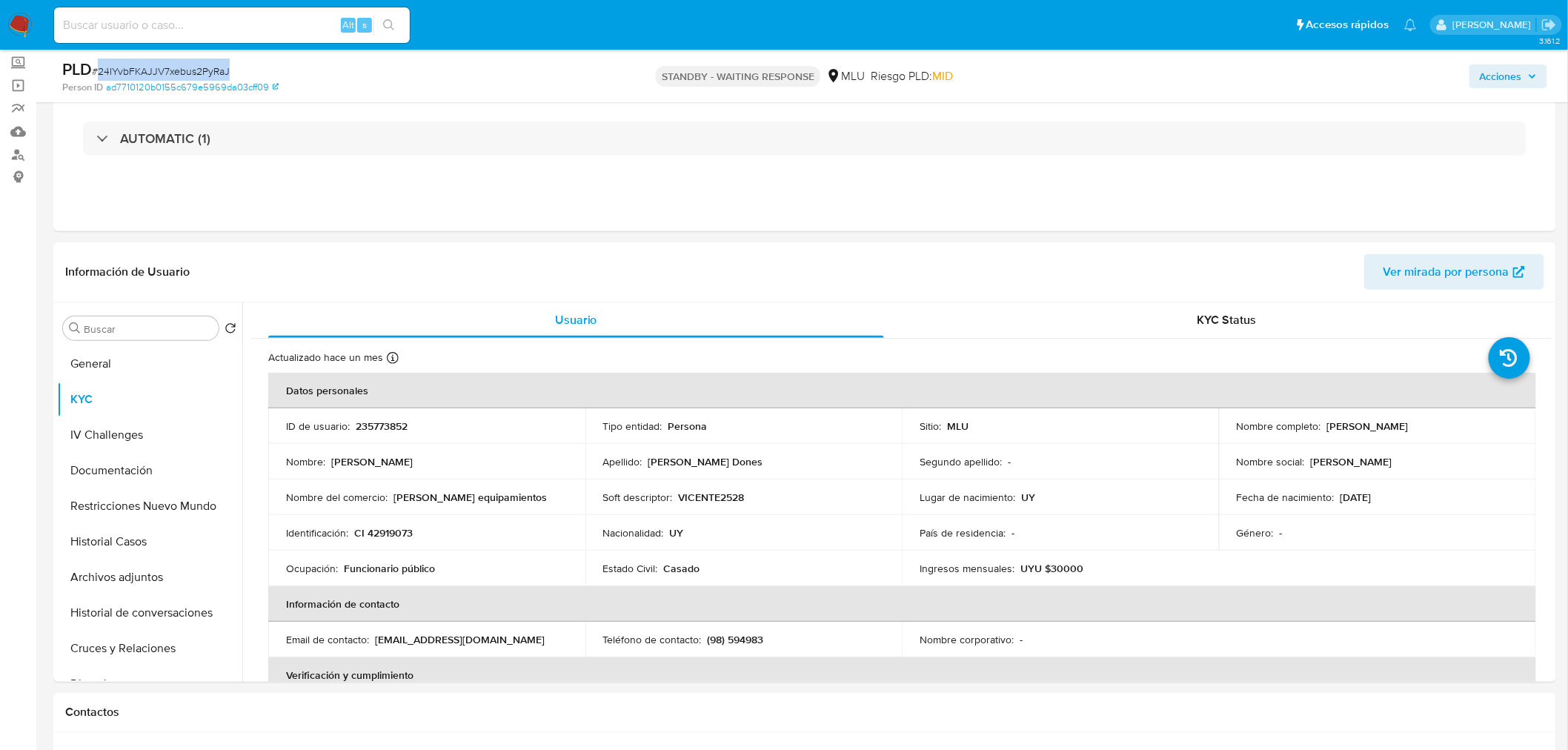
click at [202, 70] on span "# 24IYvbFKAJJV7xebus2PyRaJ" at bounding box center [160, 71] width 138 height 15
copy span "24IYvbFKAJJV7xebus2PyRaJ"
click at [223, 25] on input at bounding box center [232, 25] width 355 height 19
paste input "BCcOkI06rOvKXyfCl2Ol93cv"
type input "BCcOkI06rOvKXyfCl2Ol93cv"
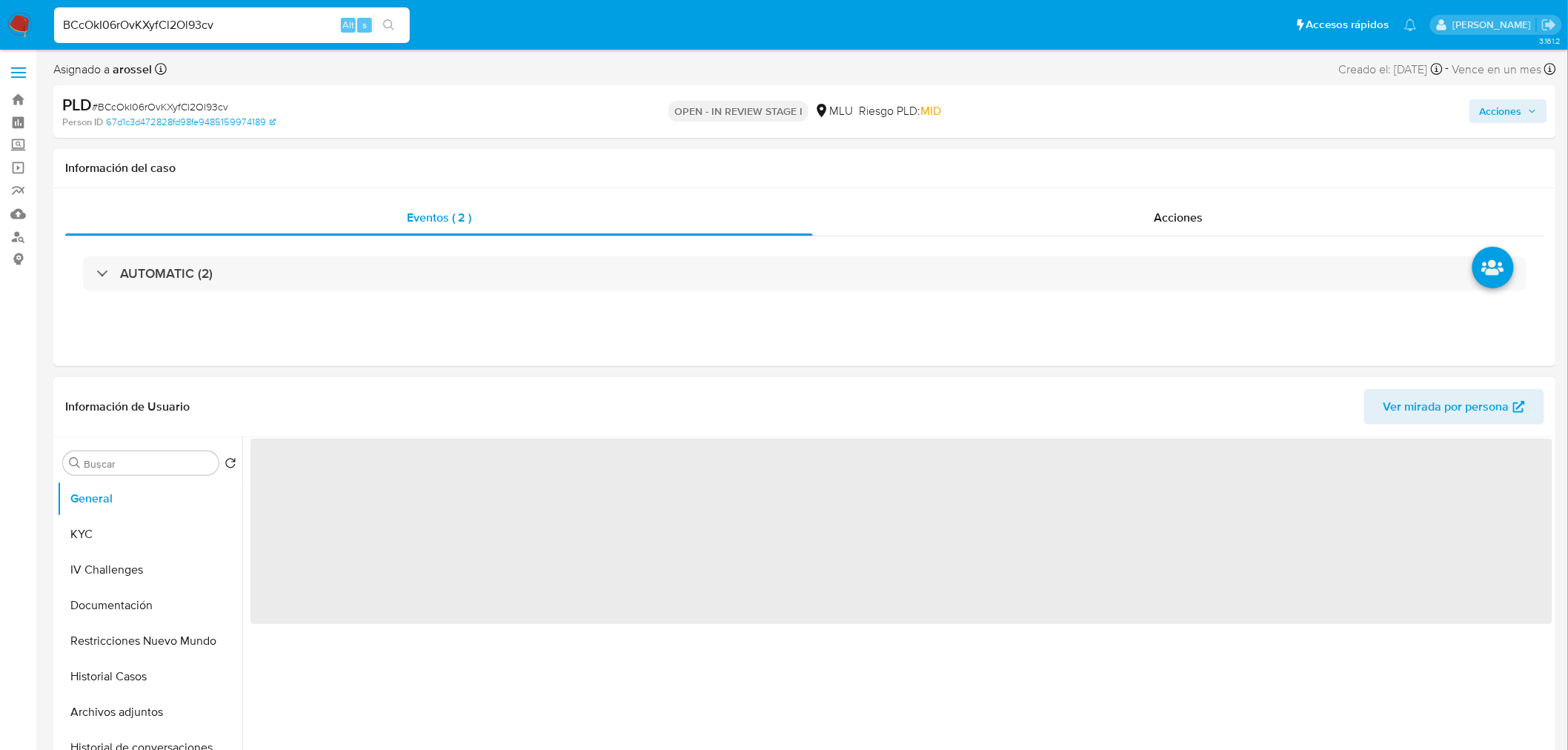
select select "10"
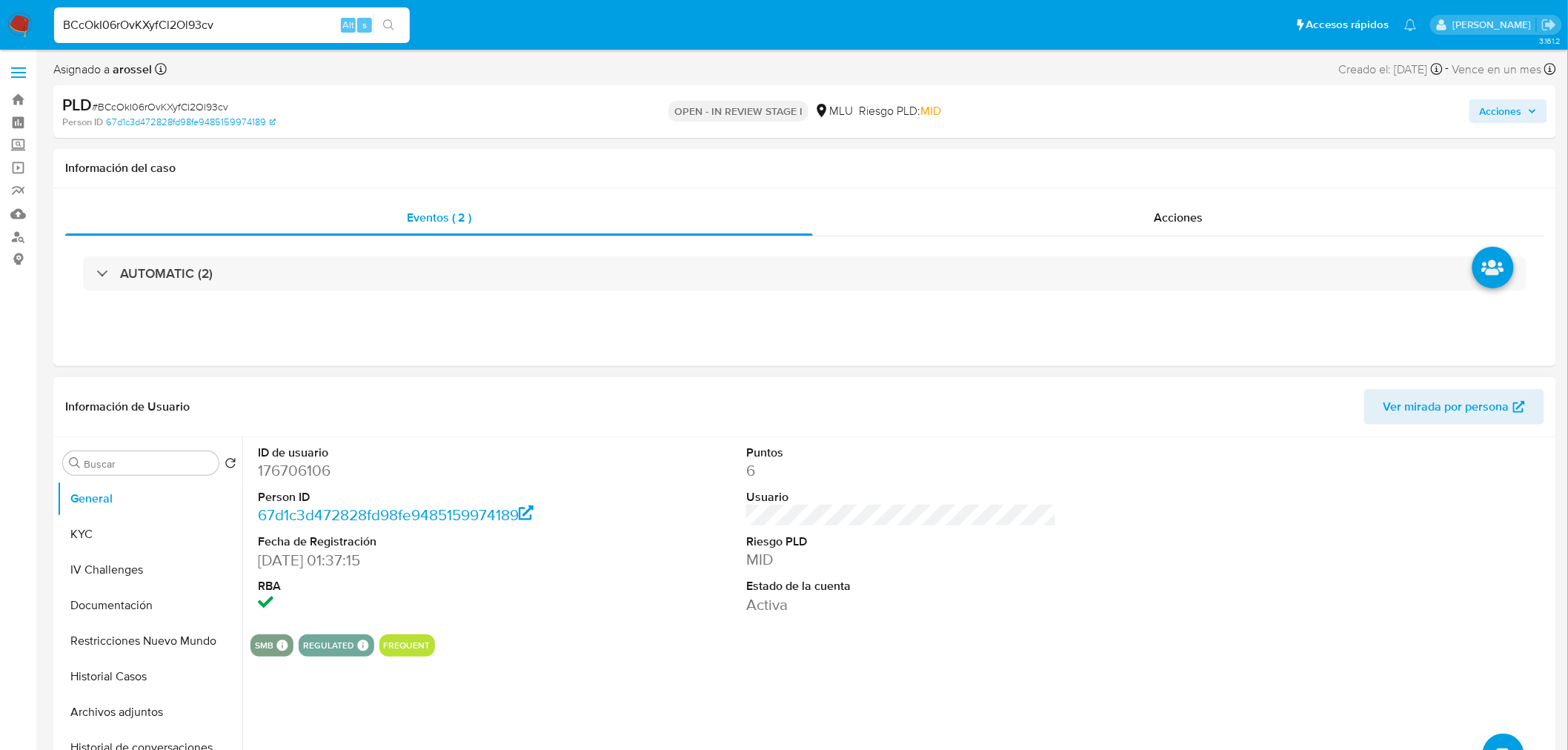
drag, startPoint x: 988, startPoint y: 602, endPoint x: 1251, endPoint y: 505, distance: 280.3
click at [990, 603] on dd "Activa" at bounding box center [901, 605] width 310 height 21
click at [1399, 396] on span "Ver mirada por persona" at bounding box center [1447, 407] width 126 height 36
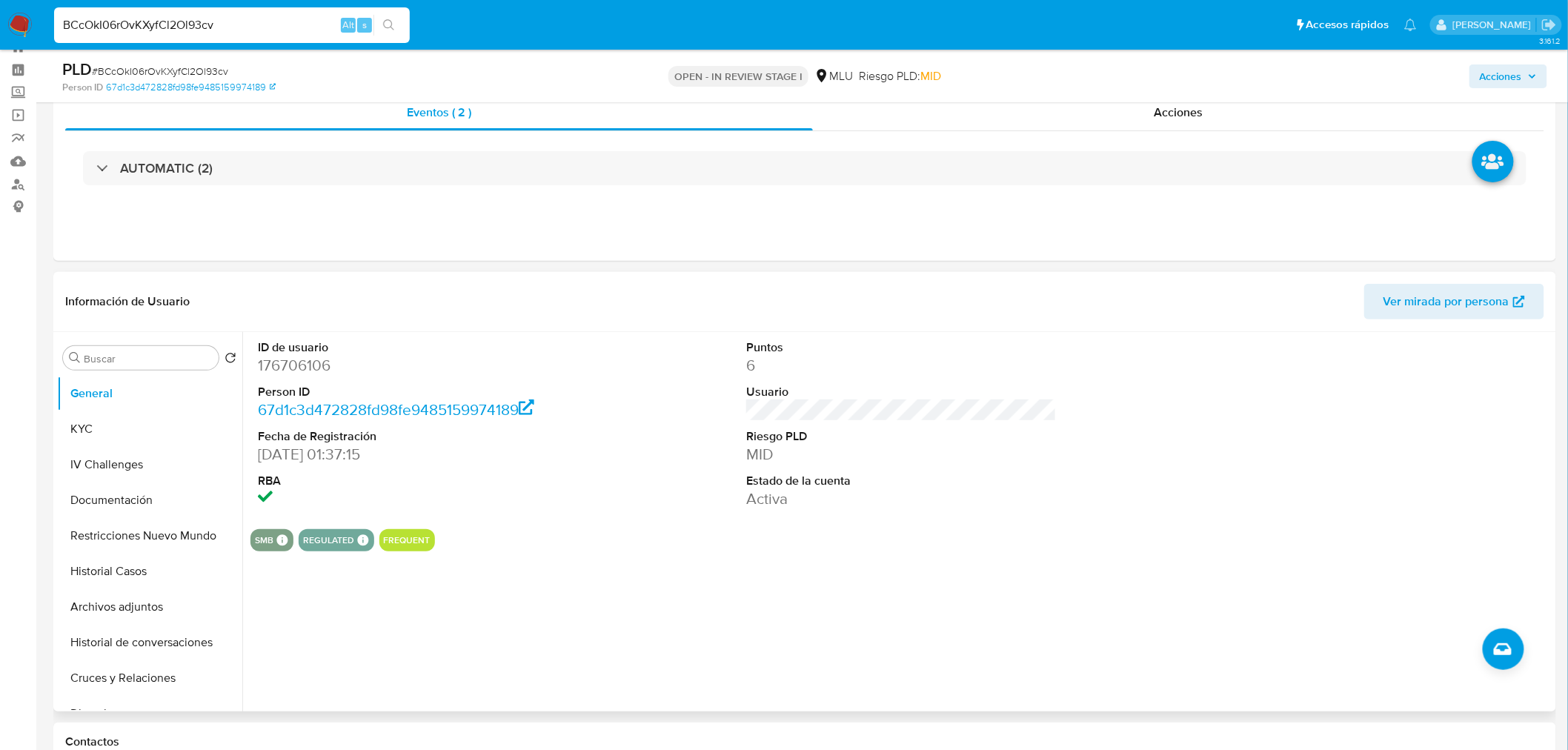
scroll to position [83, 0]
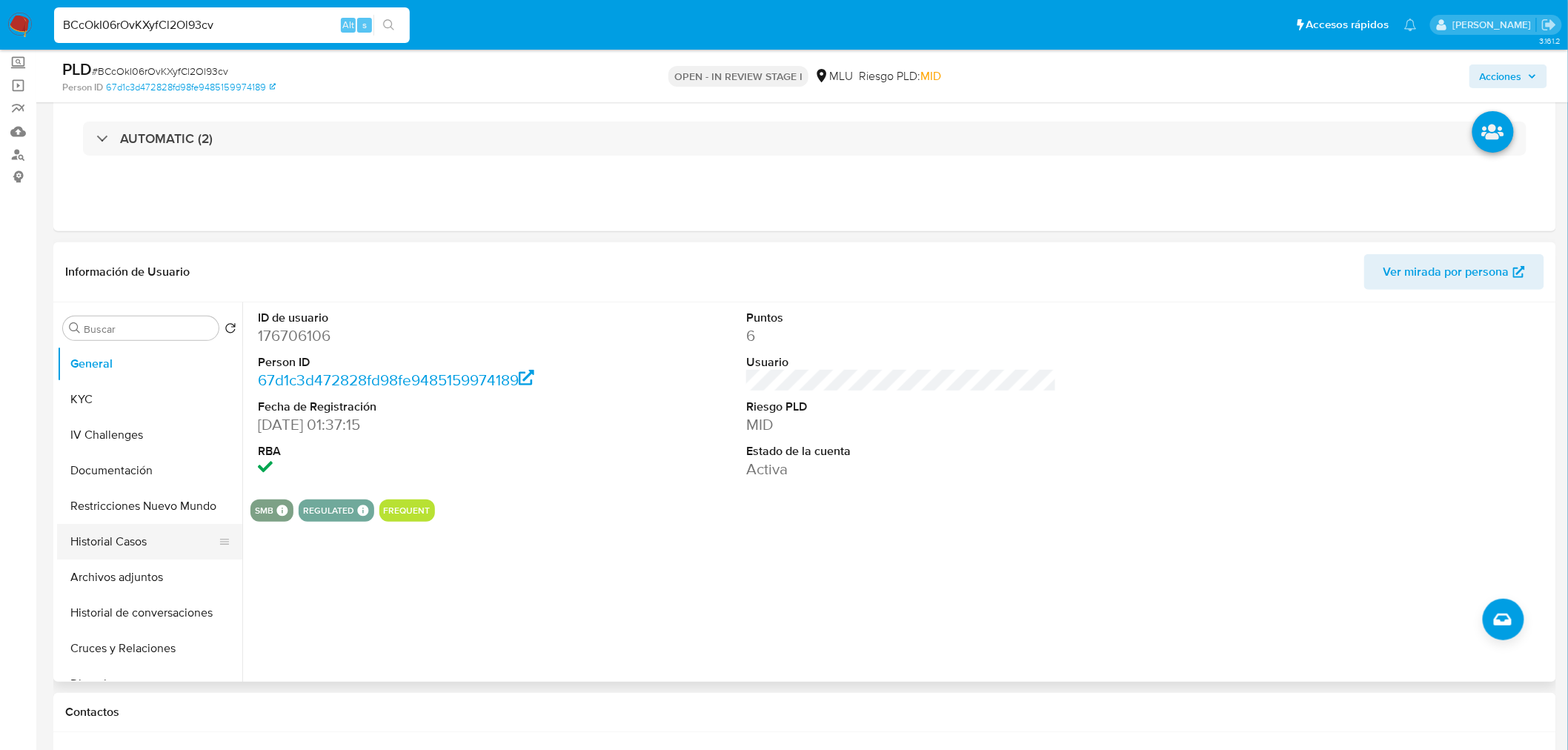
click at [151, 547] on button "Historial Casos" at bounding box center [143, 542] width 173 height 36
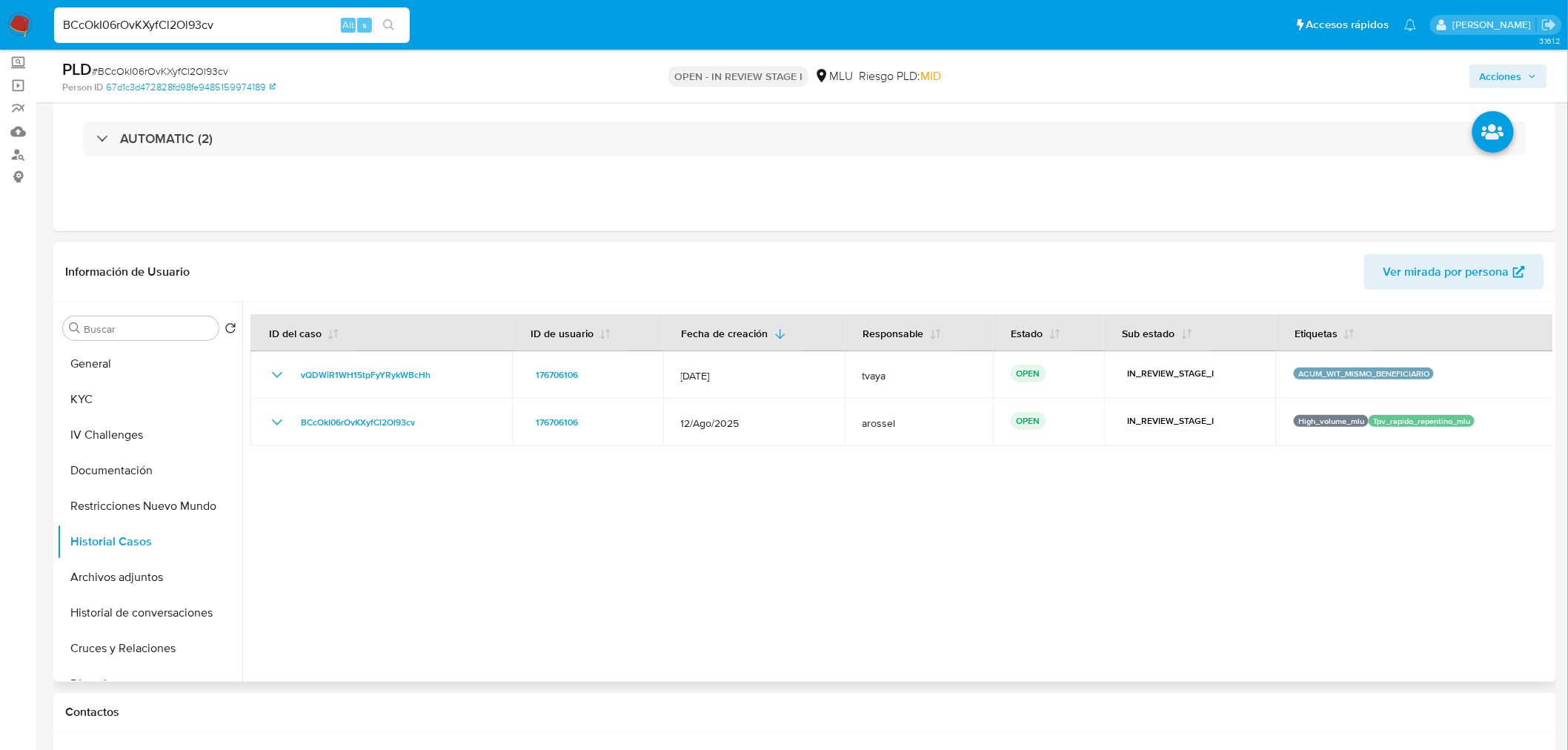
click at [692, 542] on div at bounding box center [897, 492] width 1310 height 380
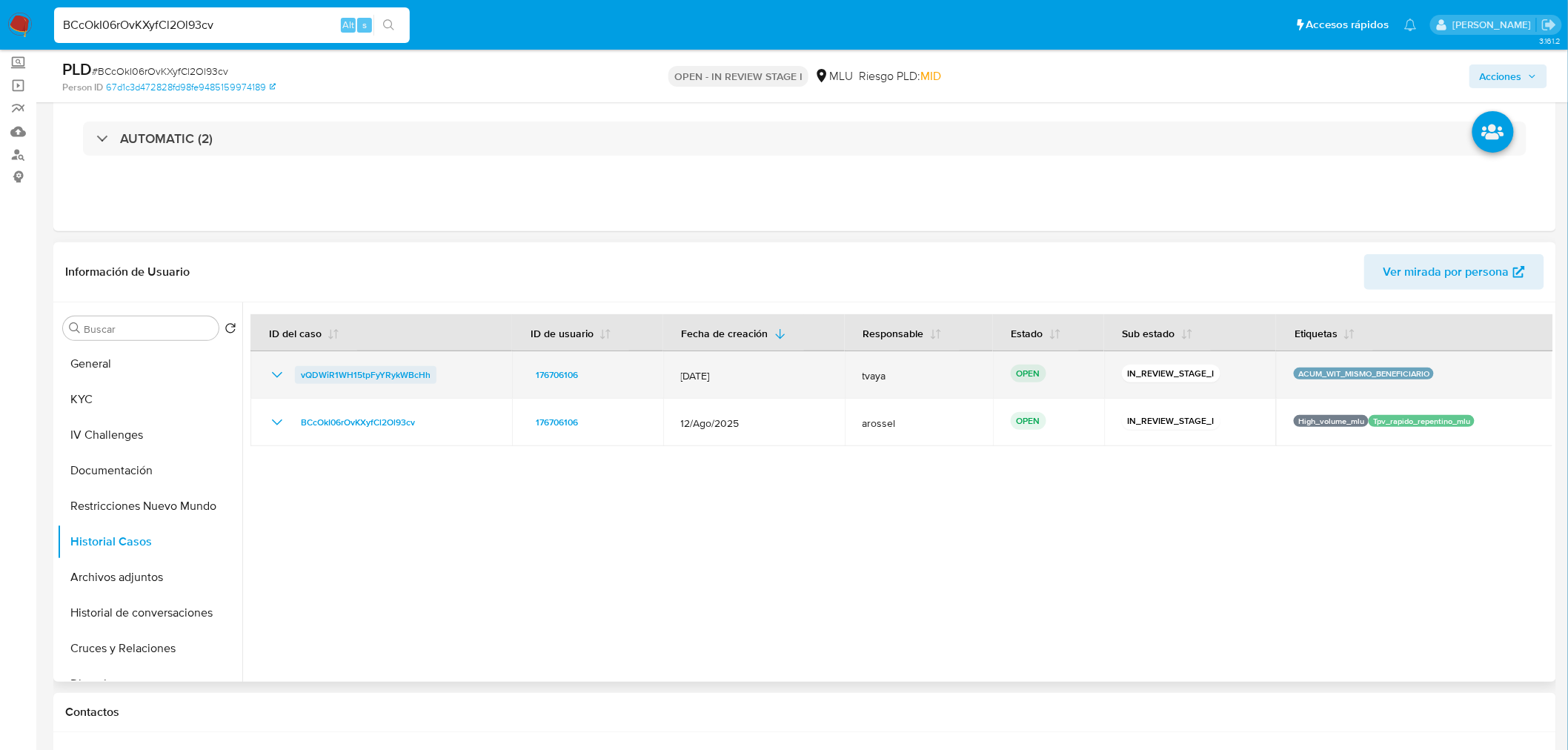
drag, startPoint x: 447, startPoint y: 374, endPoint x: 300, endPoint y: 376, distance: 147.0
click at [300, 376] on div "vQDWiR1WH15tpFyYRykWBcHh" at bounding box center [380, 375] width 226 height 18
click at [368, 369] on span "vQDWiR1WH15tpFyYRykWBcHh" at bounding box center [366, 375] width 130 height 18
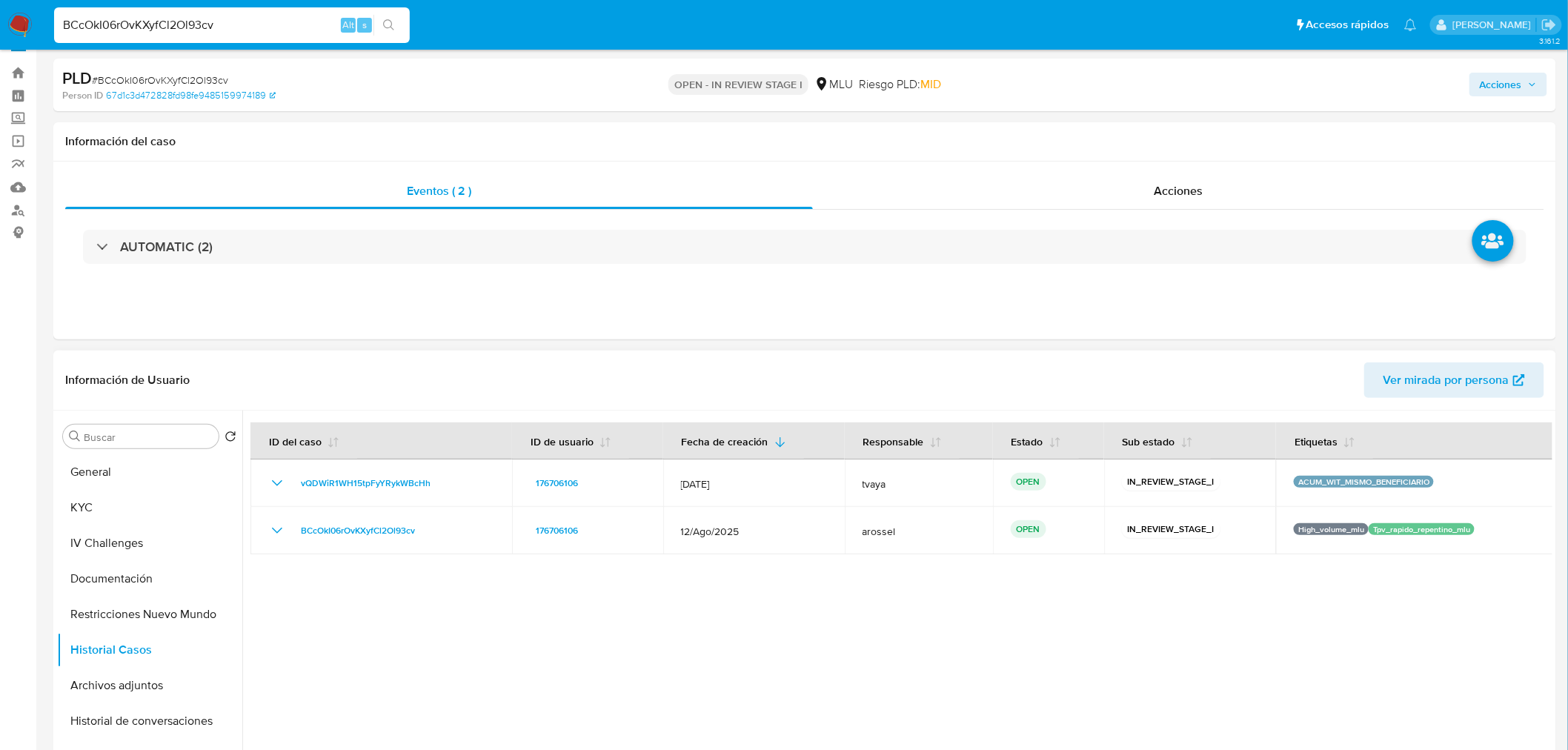
scroll to position [0, 0]
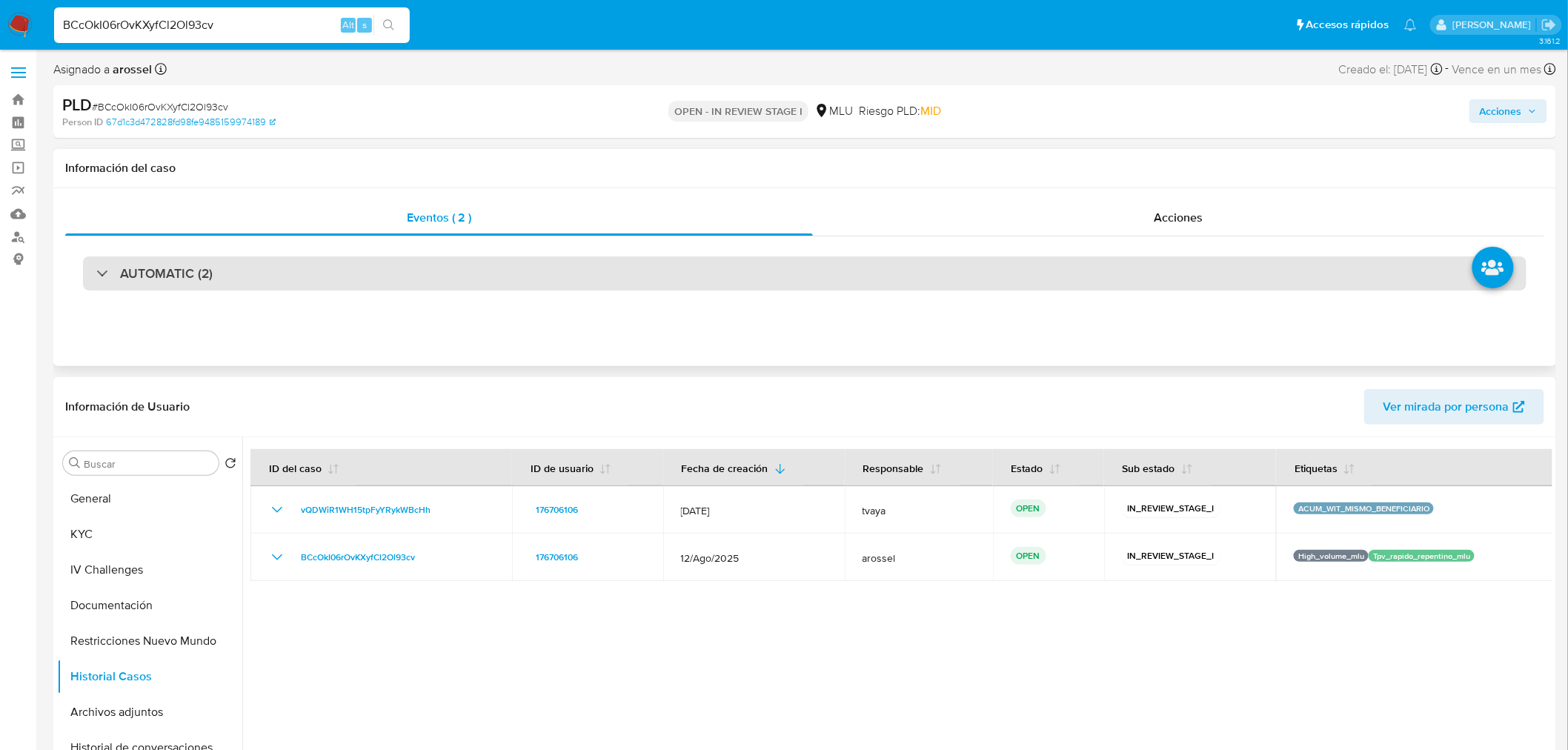
click at [252, 275] on div "AUTOMATIC (2)" at bounding box center [805, 274] width 1443 height 34
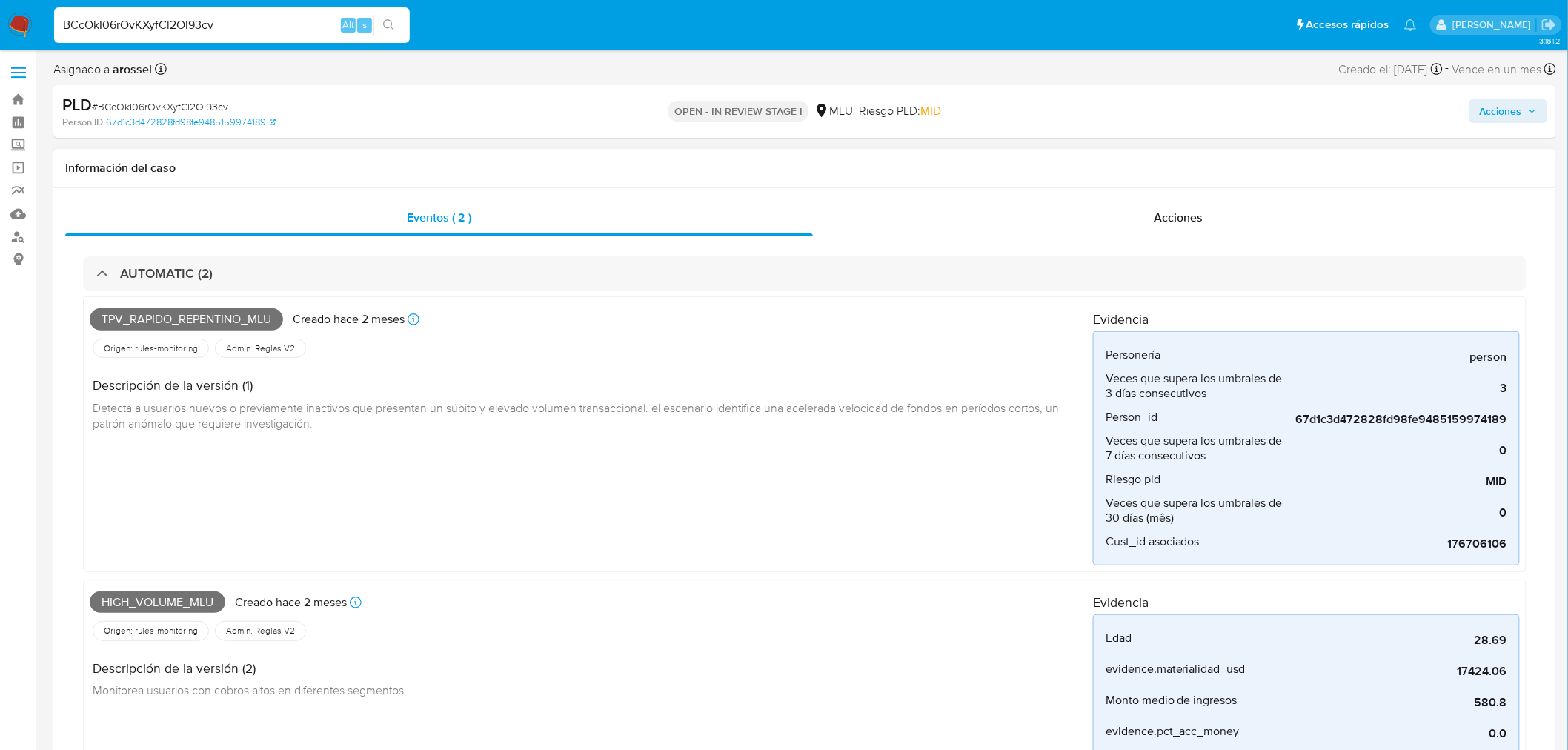
click at [202, 326] on span "Tpv_rapido_repentino_mlu" at bounding box center [186, 319] width 193 height 22
copy span "Tpv_rapido_repentino_mlu"
click at [197, 100] on span "# BCcOkI06rOvKXyfCl2Ol93cv" at bounding box center [159, 107] width 136 height 15
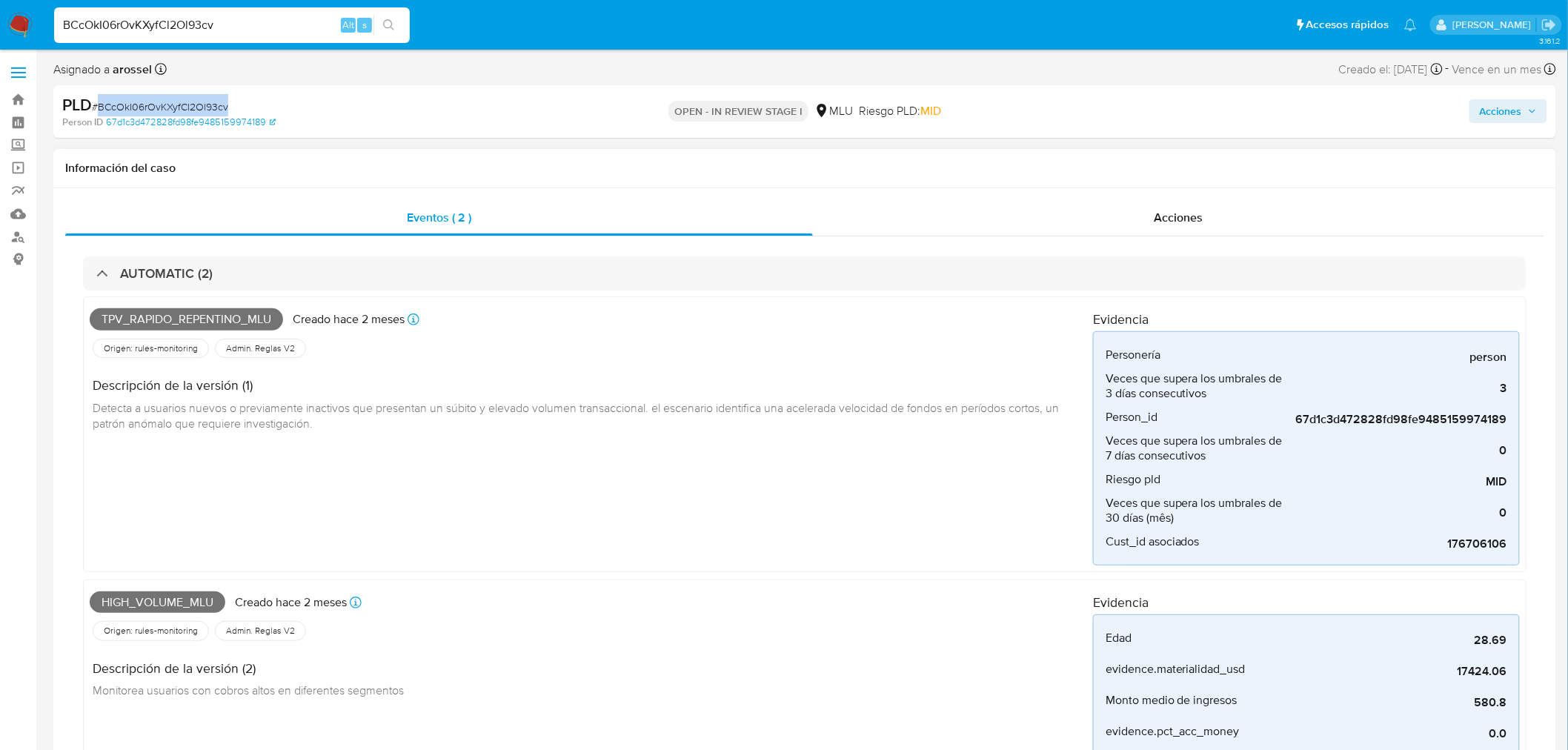
copy span "BCcOkI06rOvKXyfCl2Ol93cv"
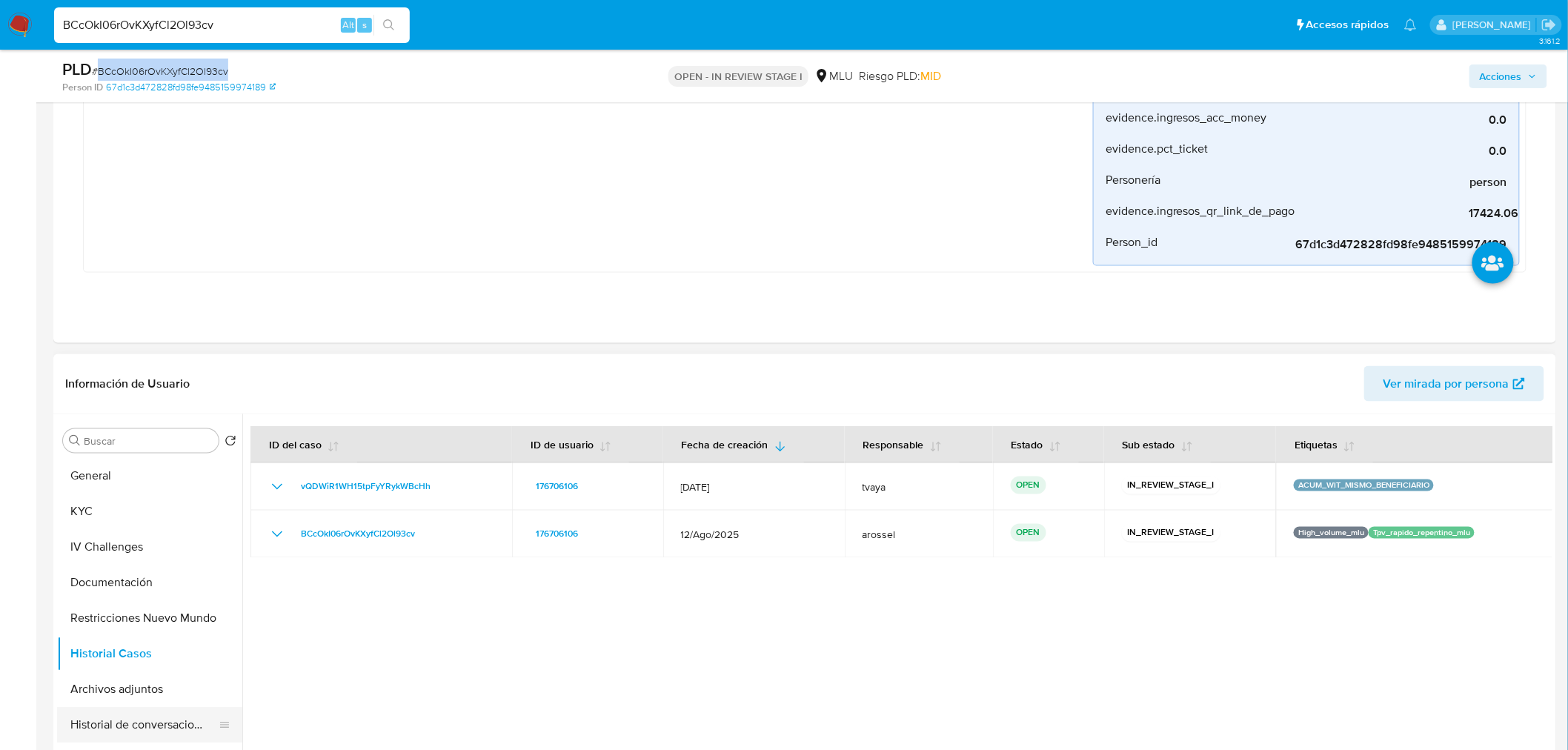
scroll to position [824, 0]
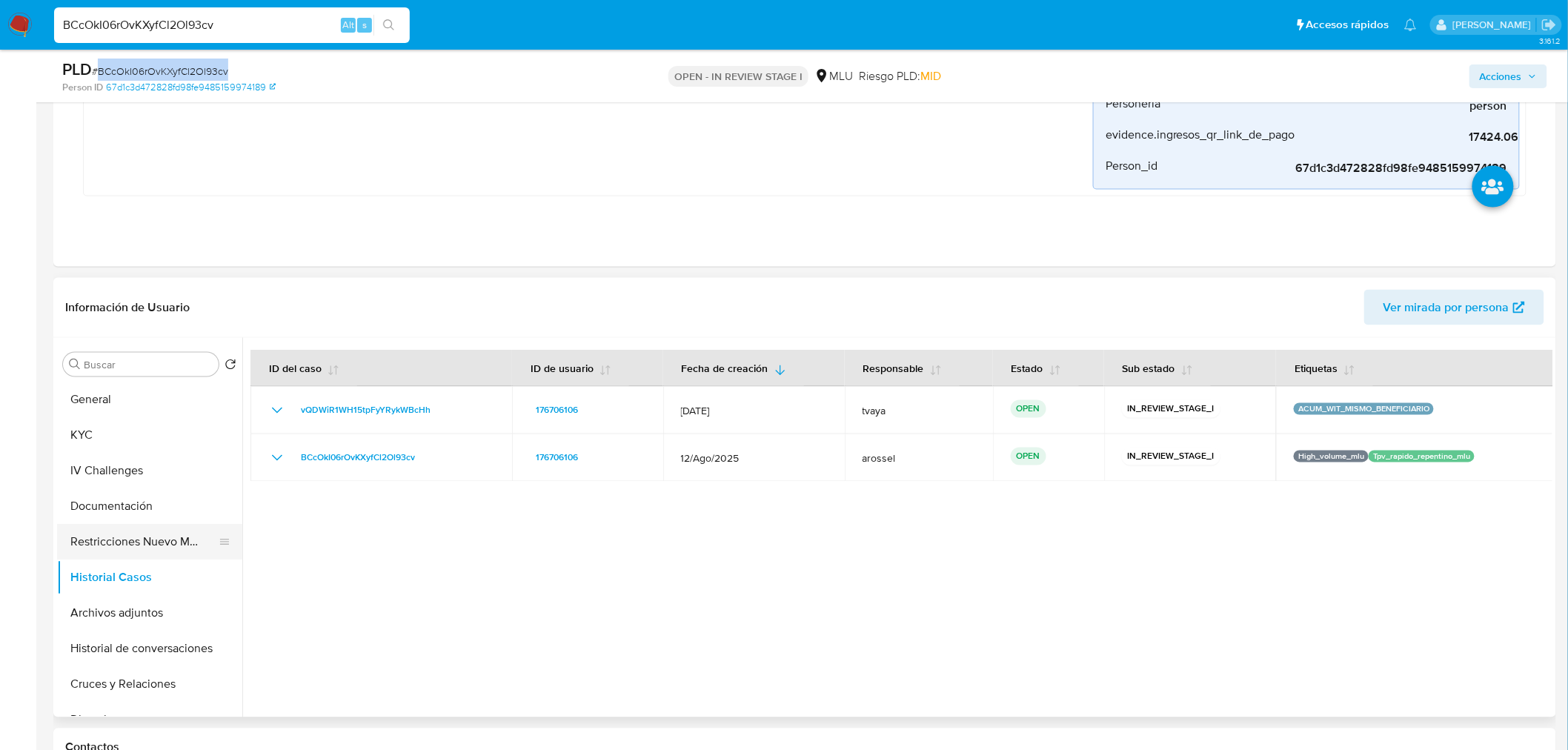
click at [145, 548] on button "Restricciones Nuevo Mundo" at bounding box center [143, 543] width 173 height 36
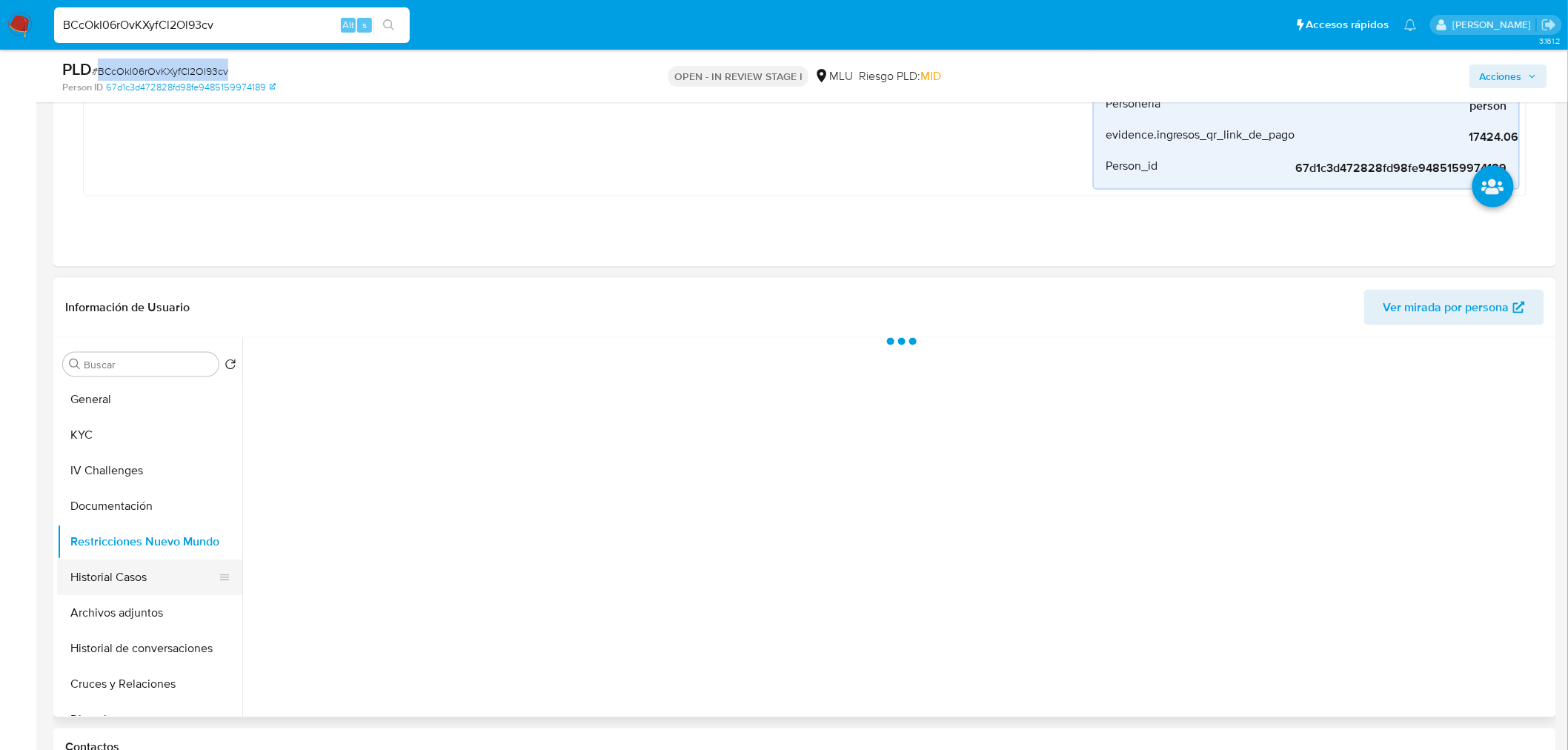
click at [151, 578] on button "Historial Casos" at bounding box center [143, 578] width 173 height 36
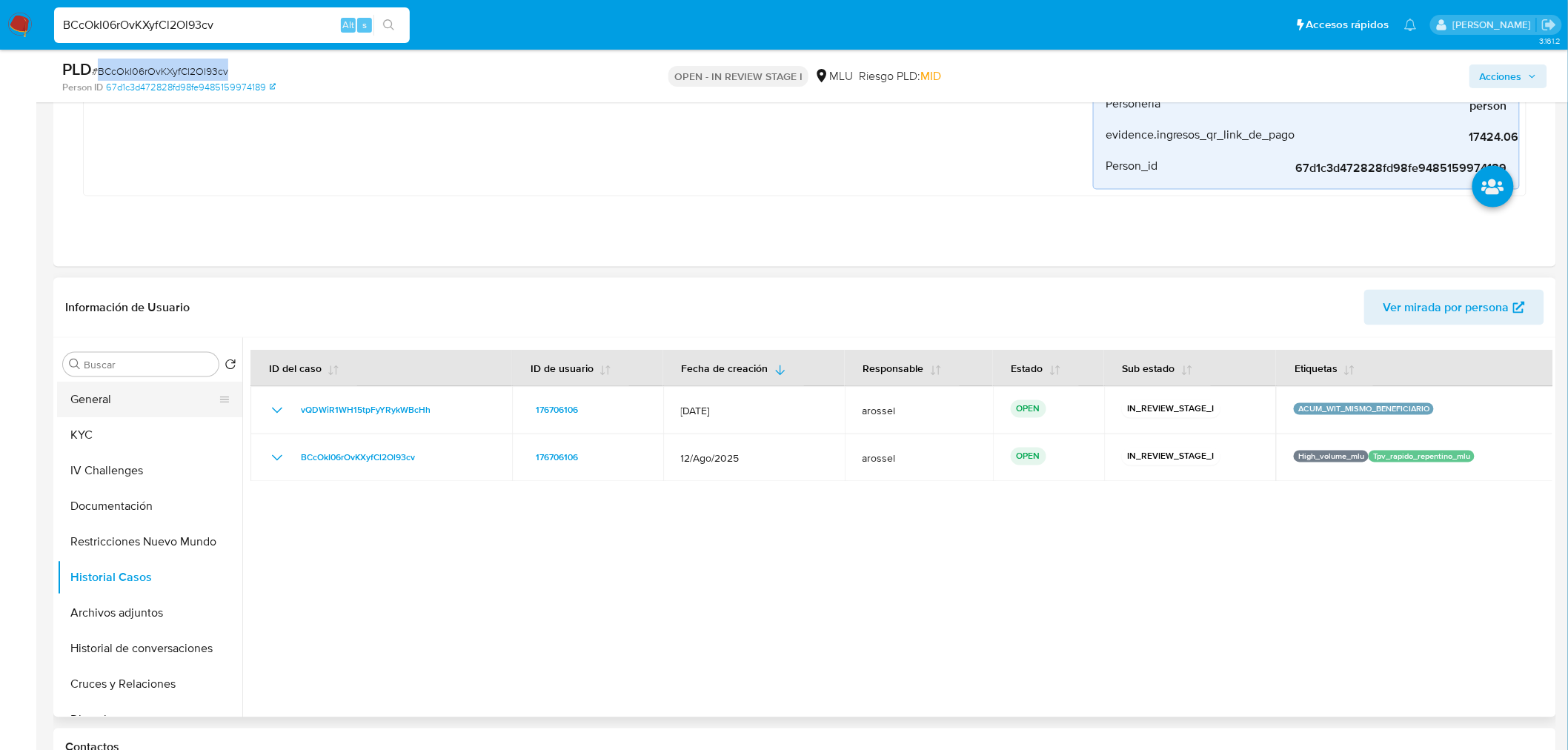
click at [132, 394] on button "General" at bounding box center [143, 400] width 173 height 36
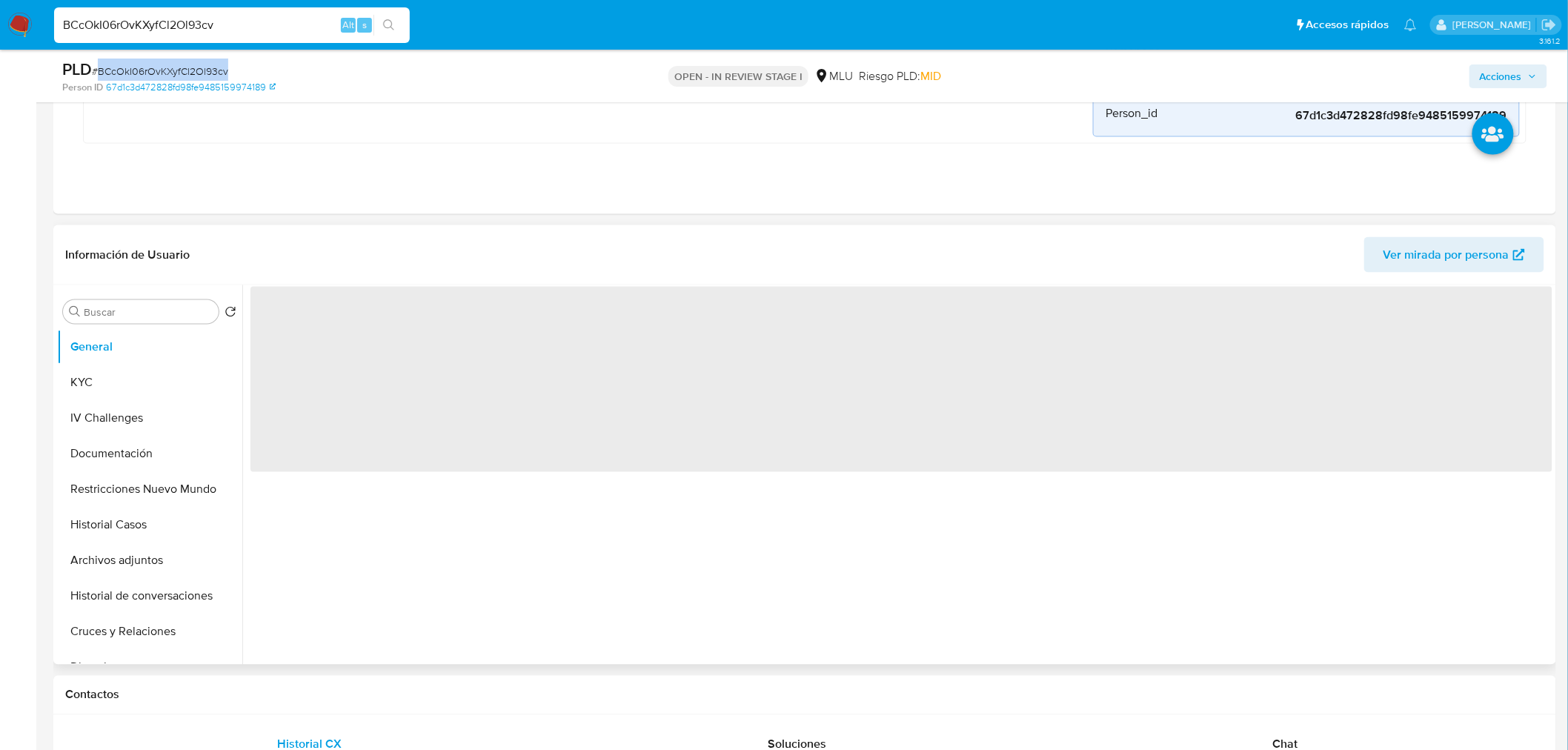
scroll to position [906, 0]
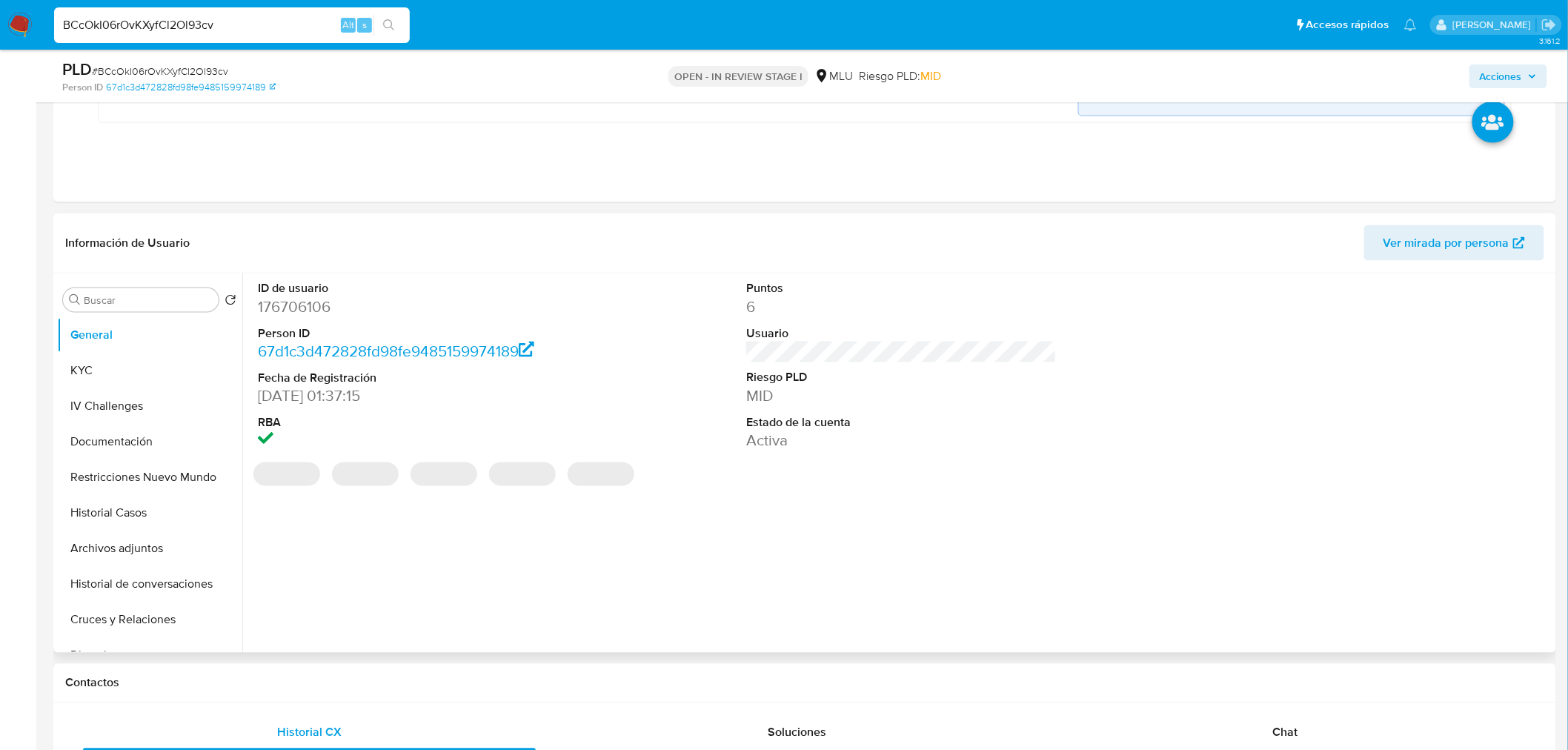
click at [293, 310] on dd "176706106" at bounding box center [413, 308] width 310 height 21
copy dd "176706106"
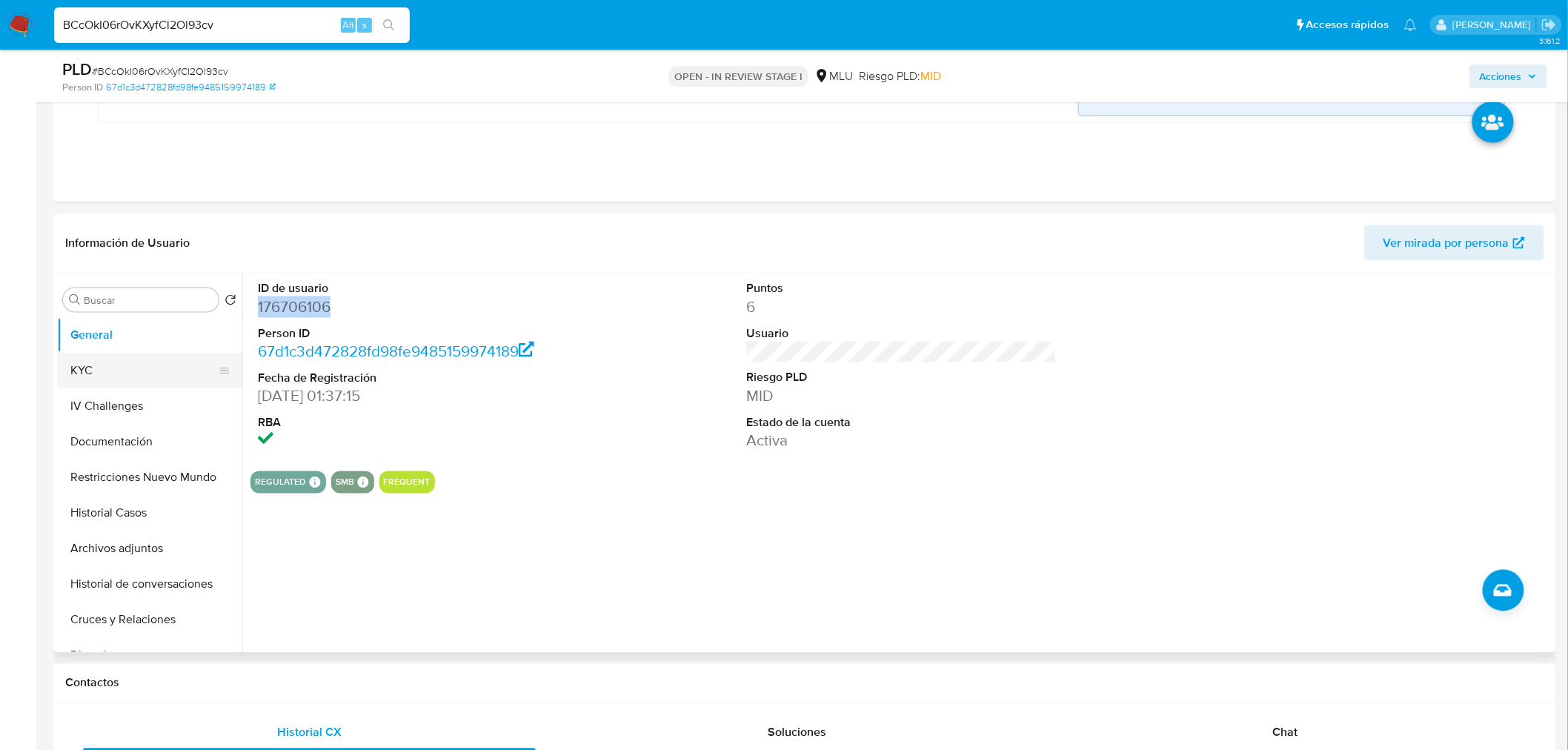
click at [93, 365] on button "KYC" at bounding box center [143, 372] width 173 height 36
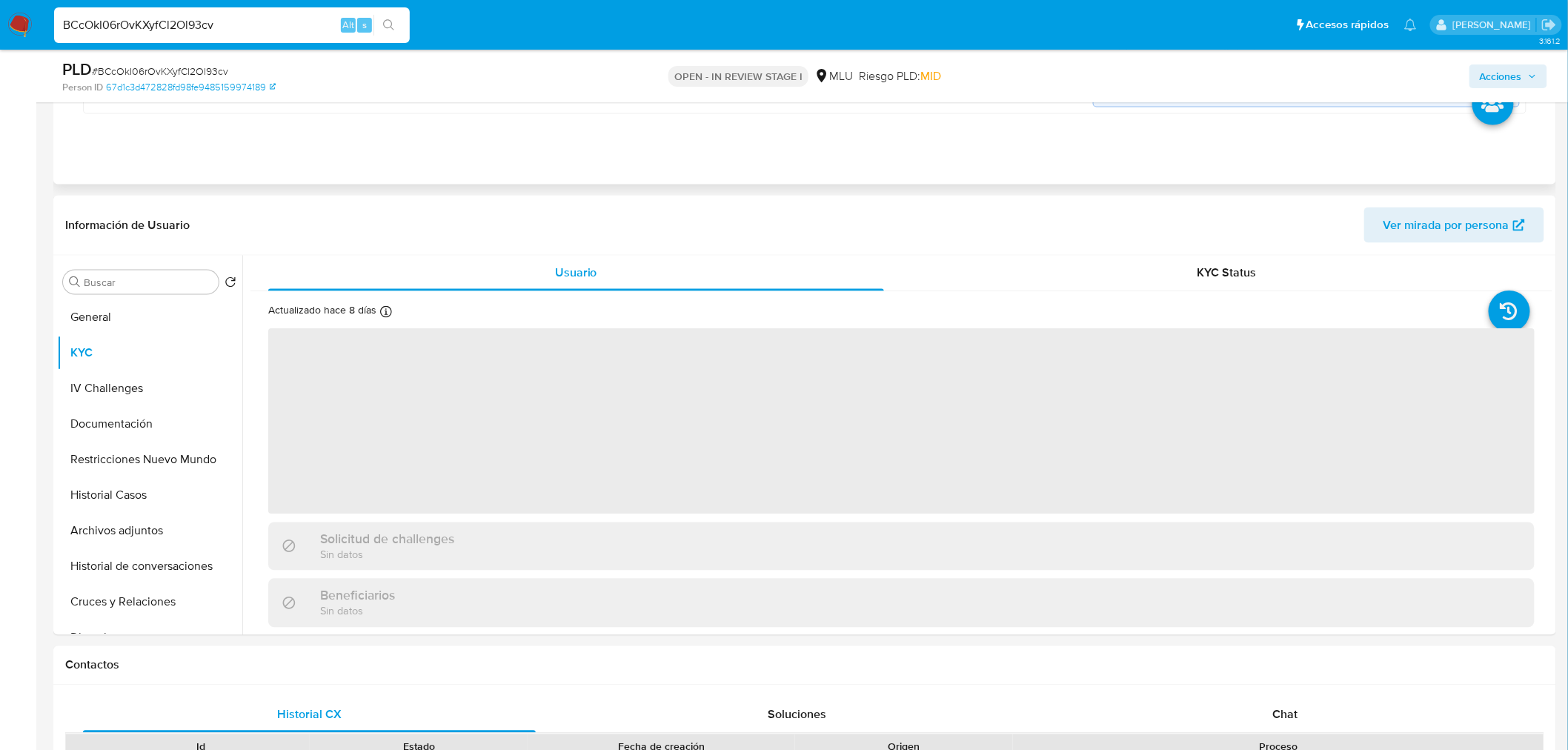
scroll to position [988, 0]
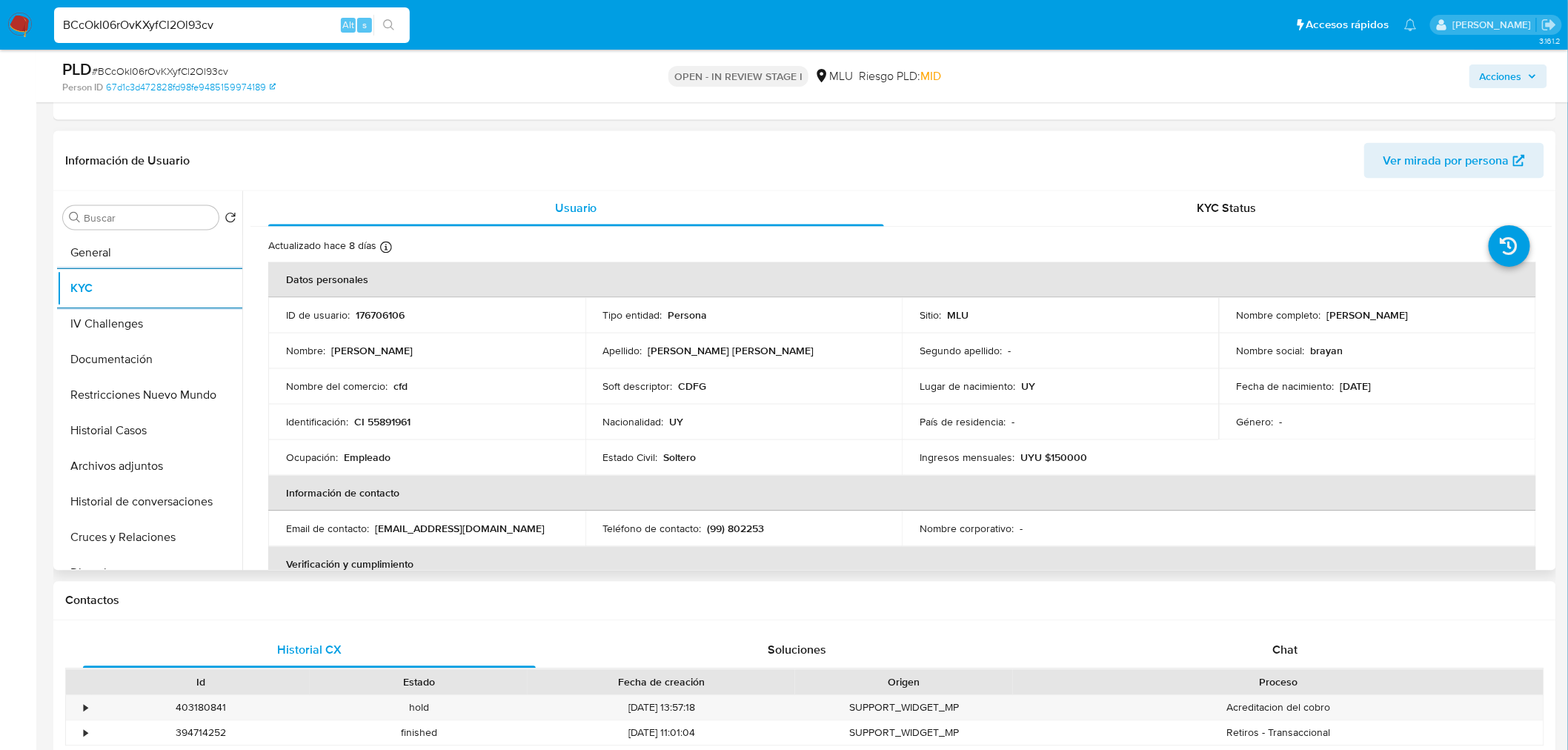
click at [386, 319] on p "176706106" at bounding box center [380, 316] width 49 height 13
copy p "176706106"
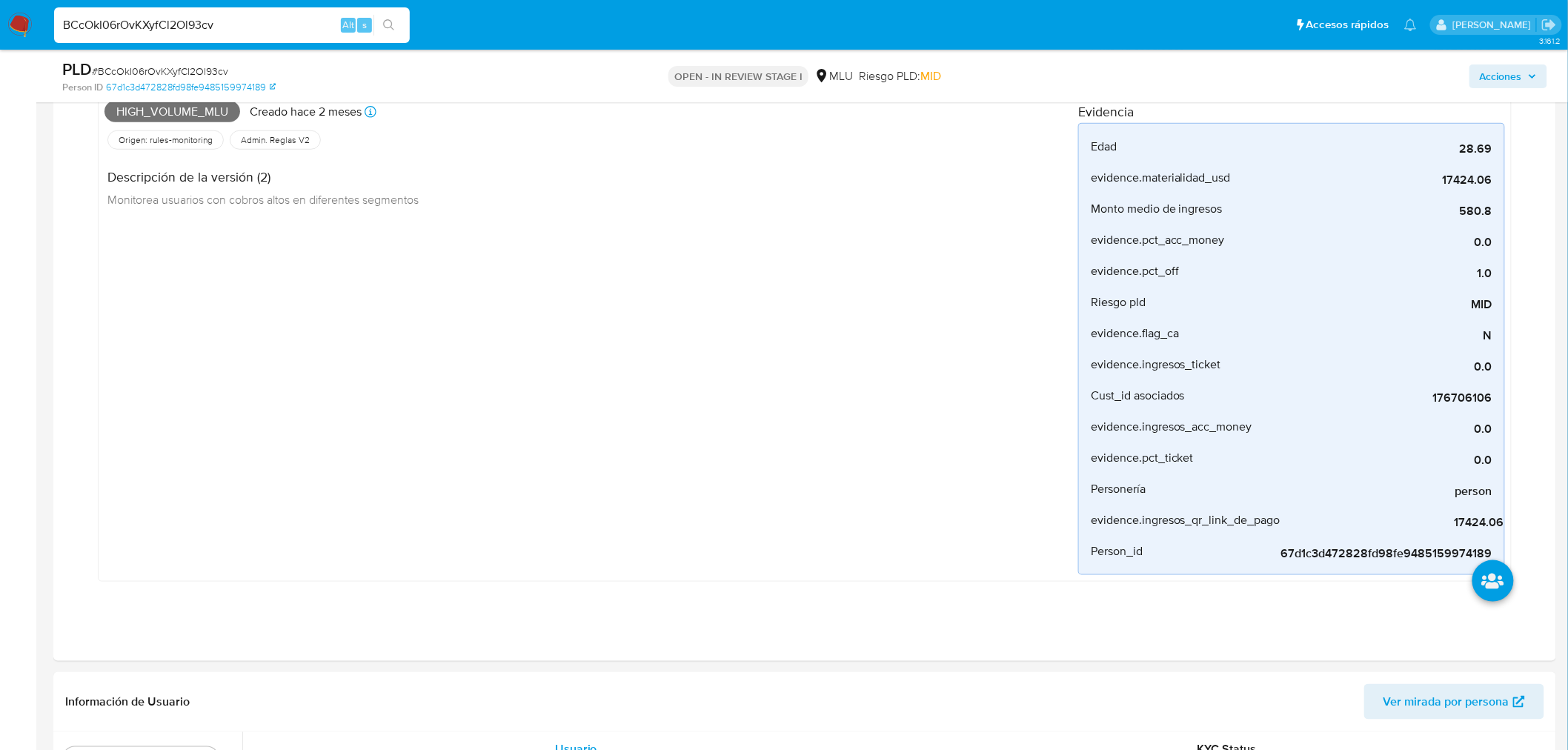
scroll to position [0, 0]
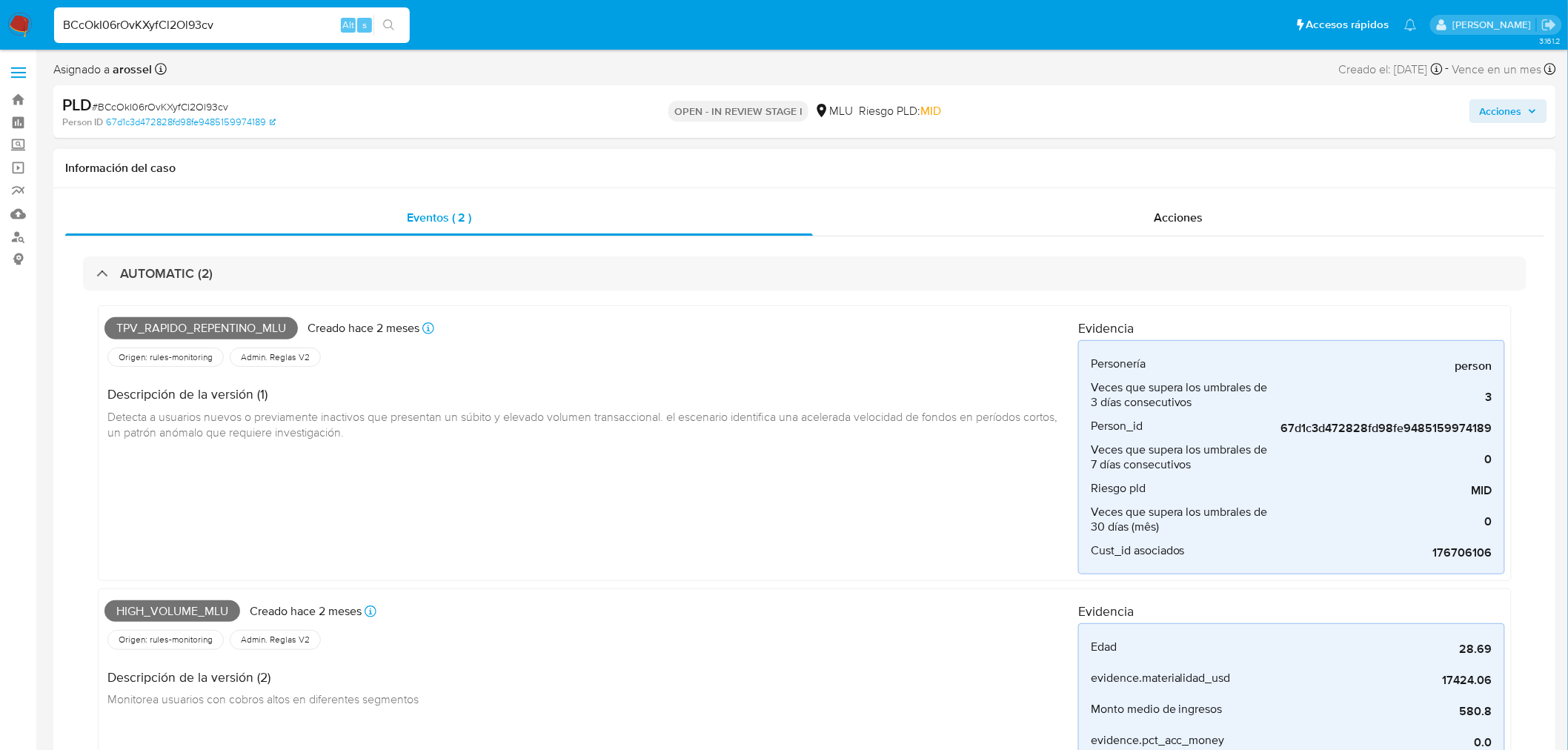
click at [241, 331] on span "Tpv_rapido_repentino_mlu" at bounding box center [201, 328] width 193 height 22
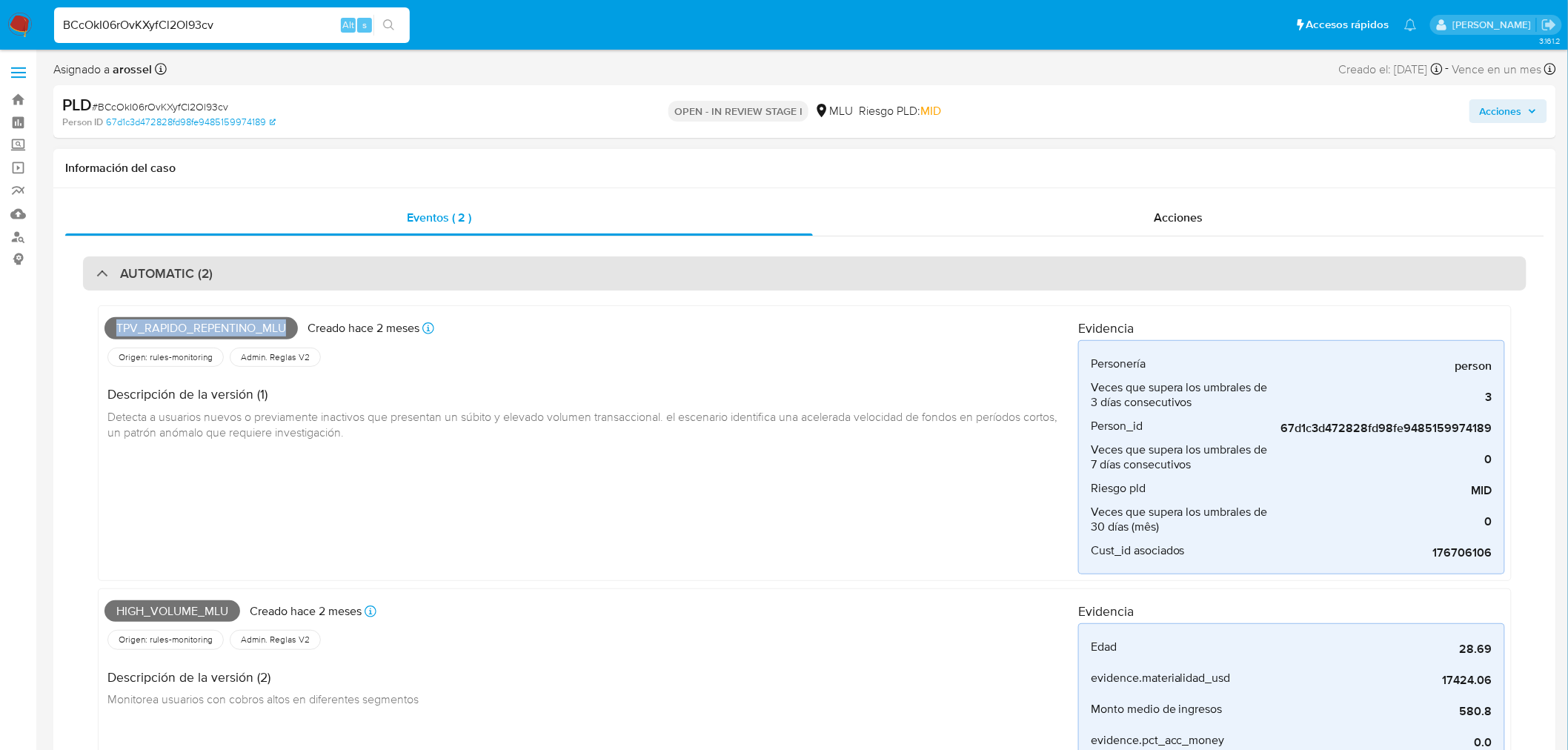
copy span "Tpv_rapido_repentino_mlu"
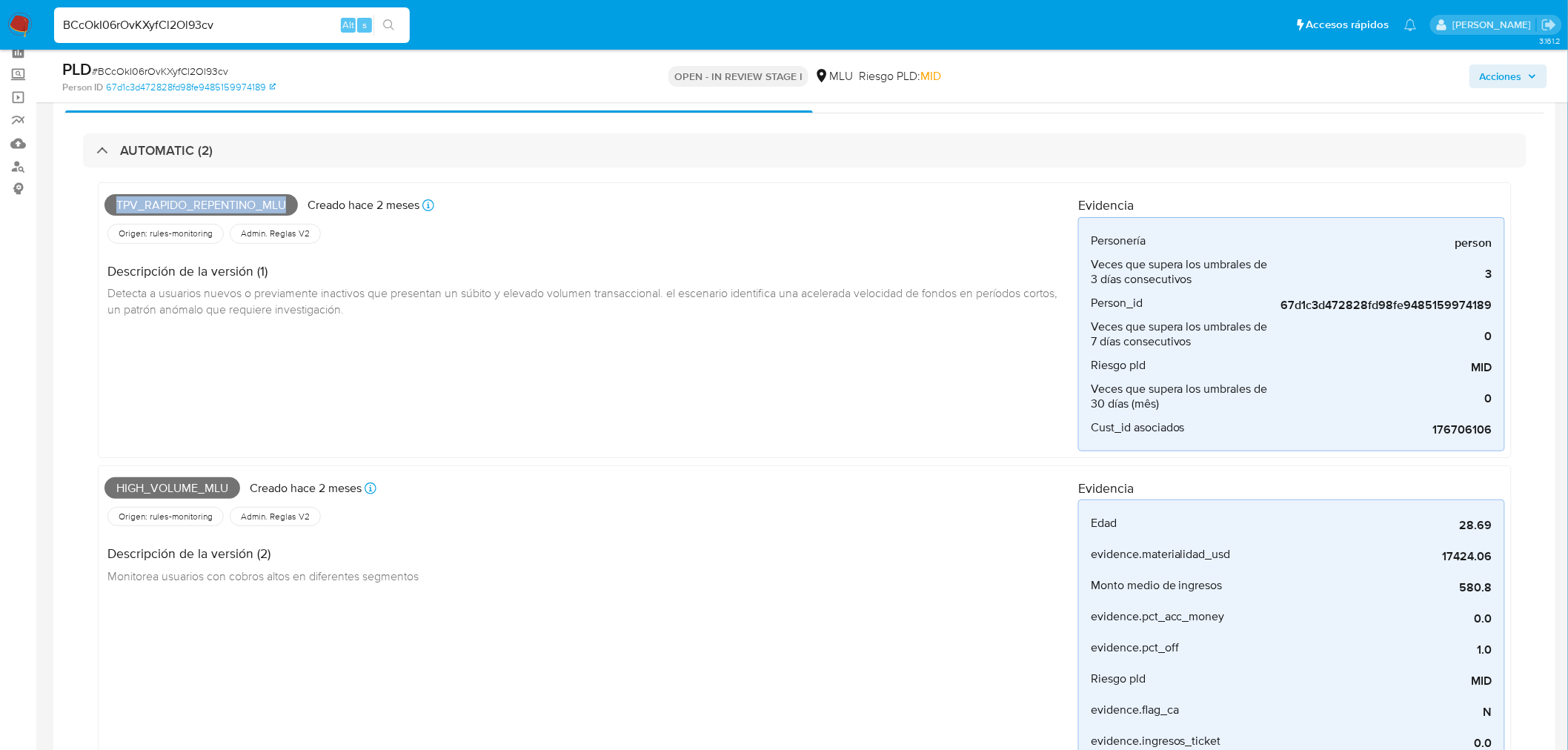
scroll to position [164, 0]
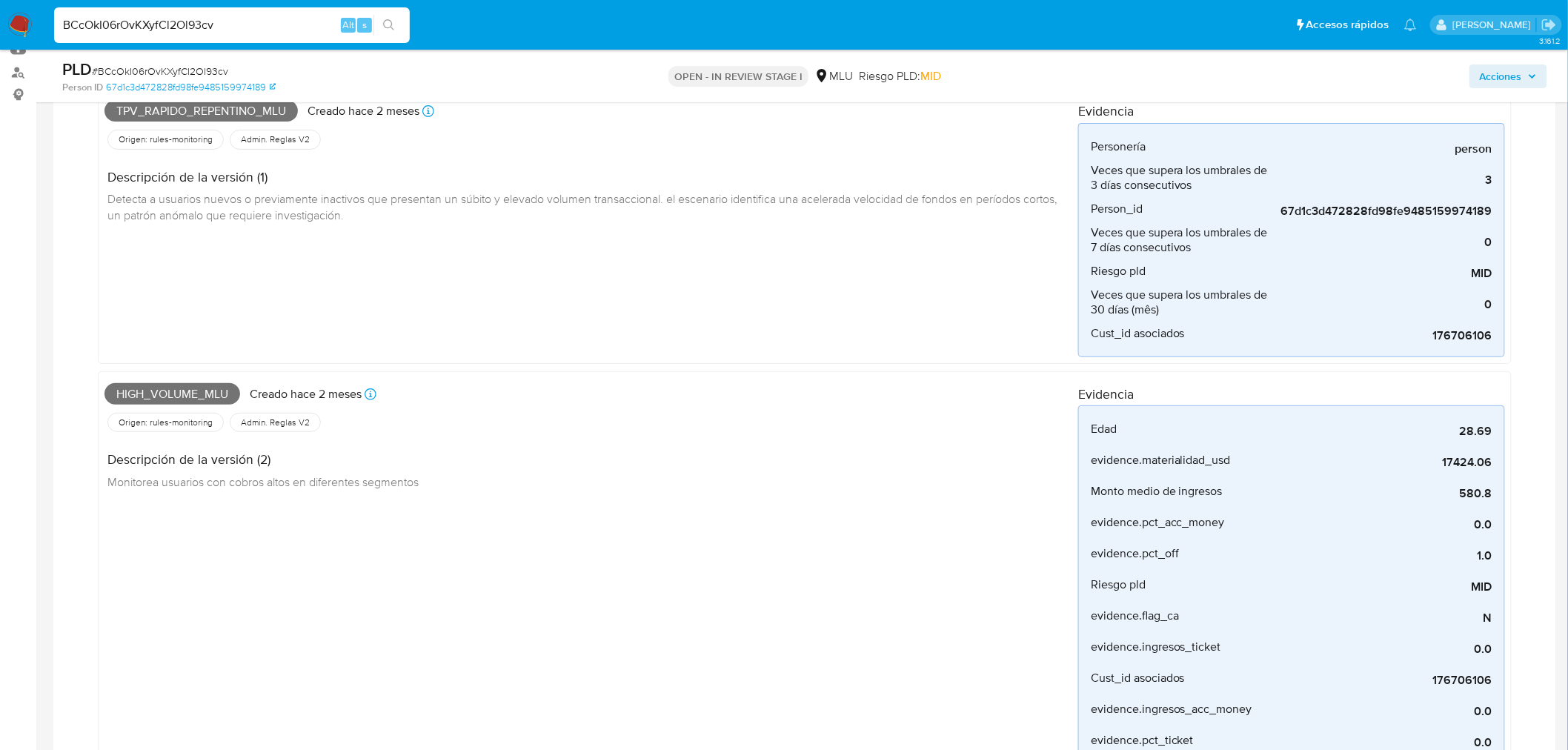
click at [198, 394] on span "High_volume_mlu" at bounding box center [172, 394] width 135 height 22
copy span "High_volume_mlu"
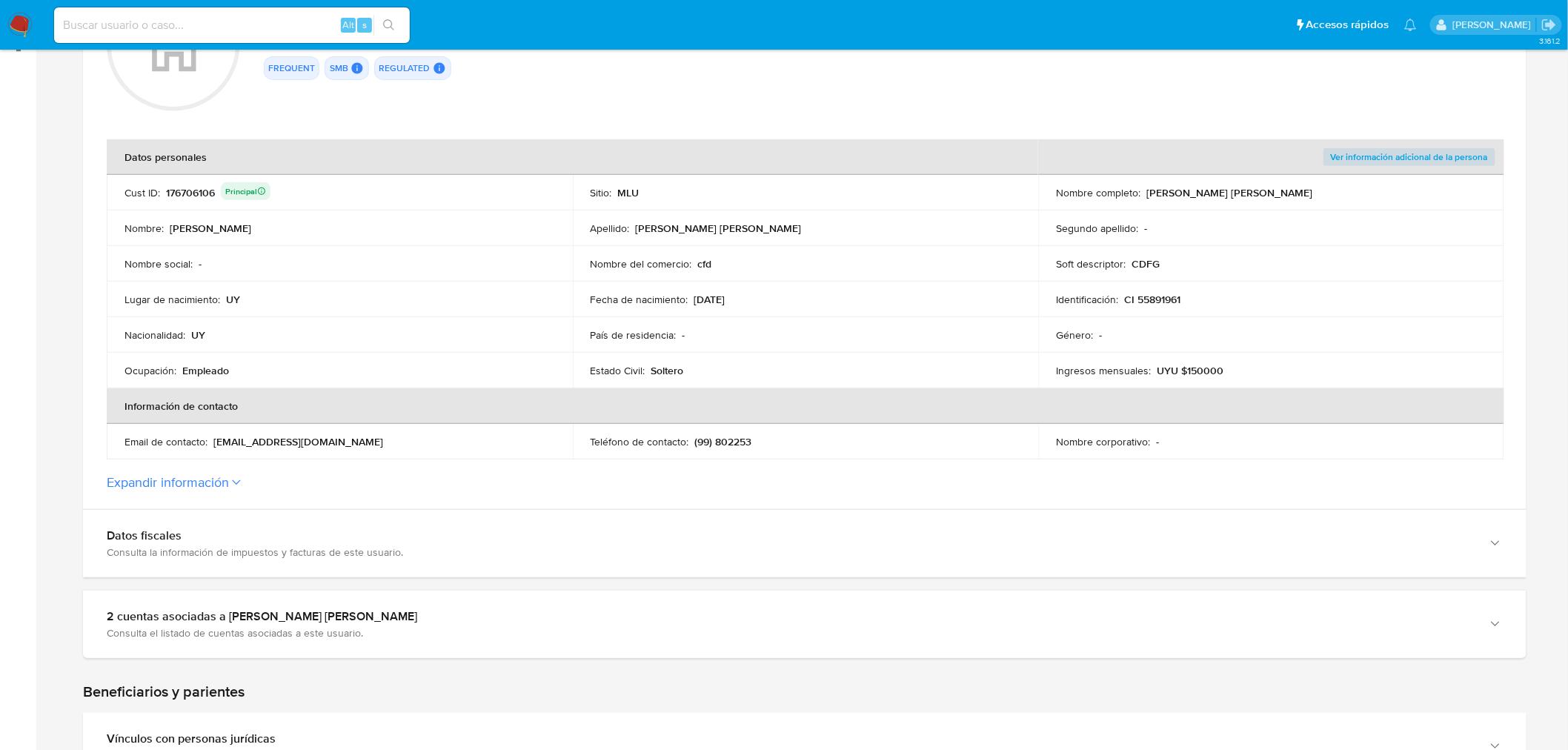
scroll to position [247, 0]
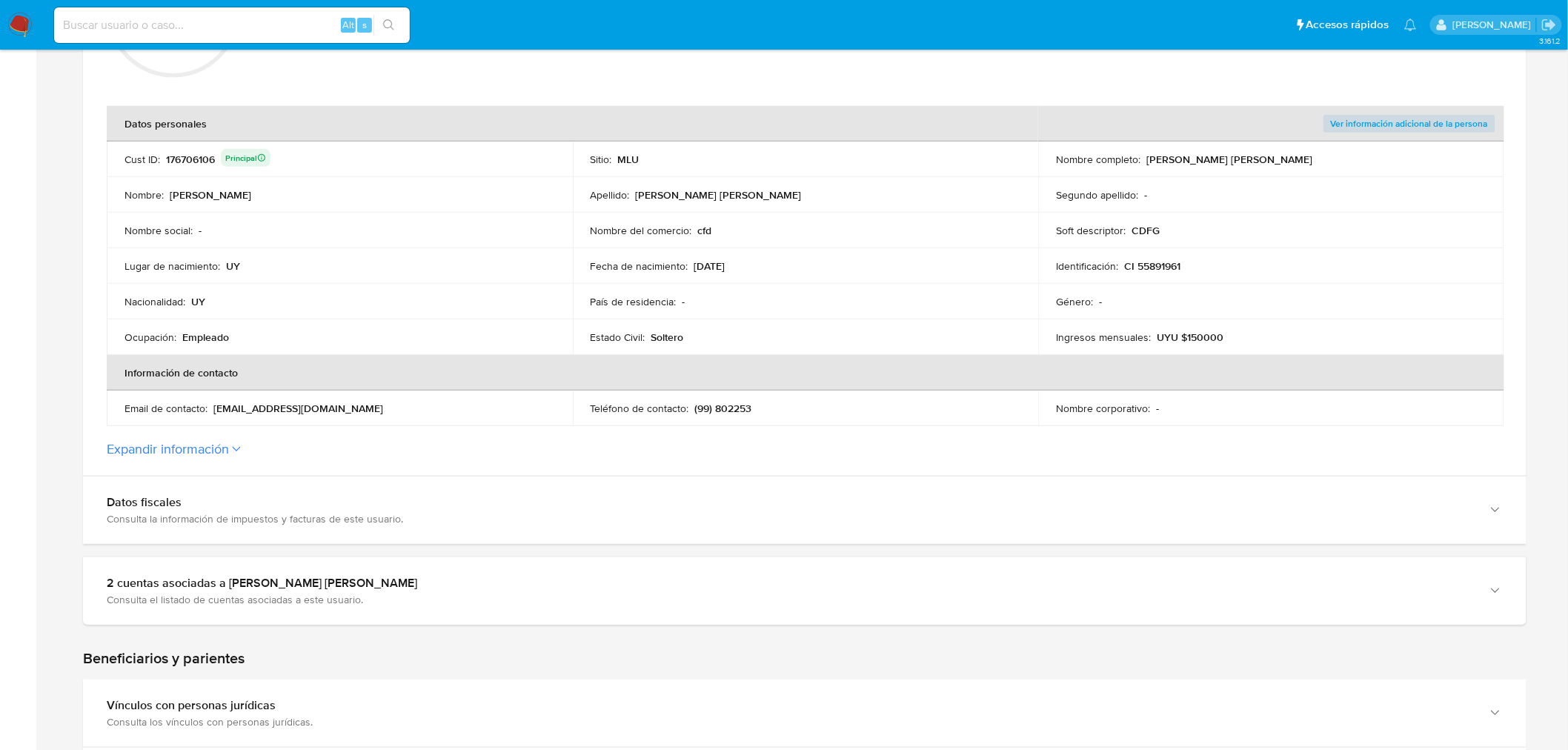
click at [206, 455] on button "Expandir información" at bounding box center [168, 450] width 122 height 16
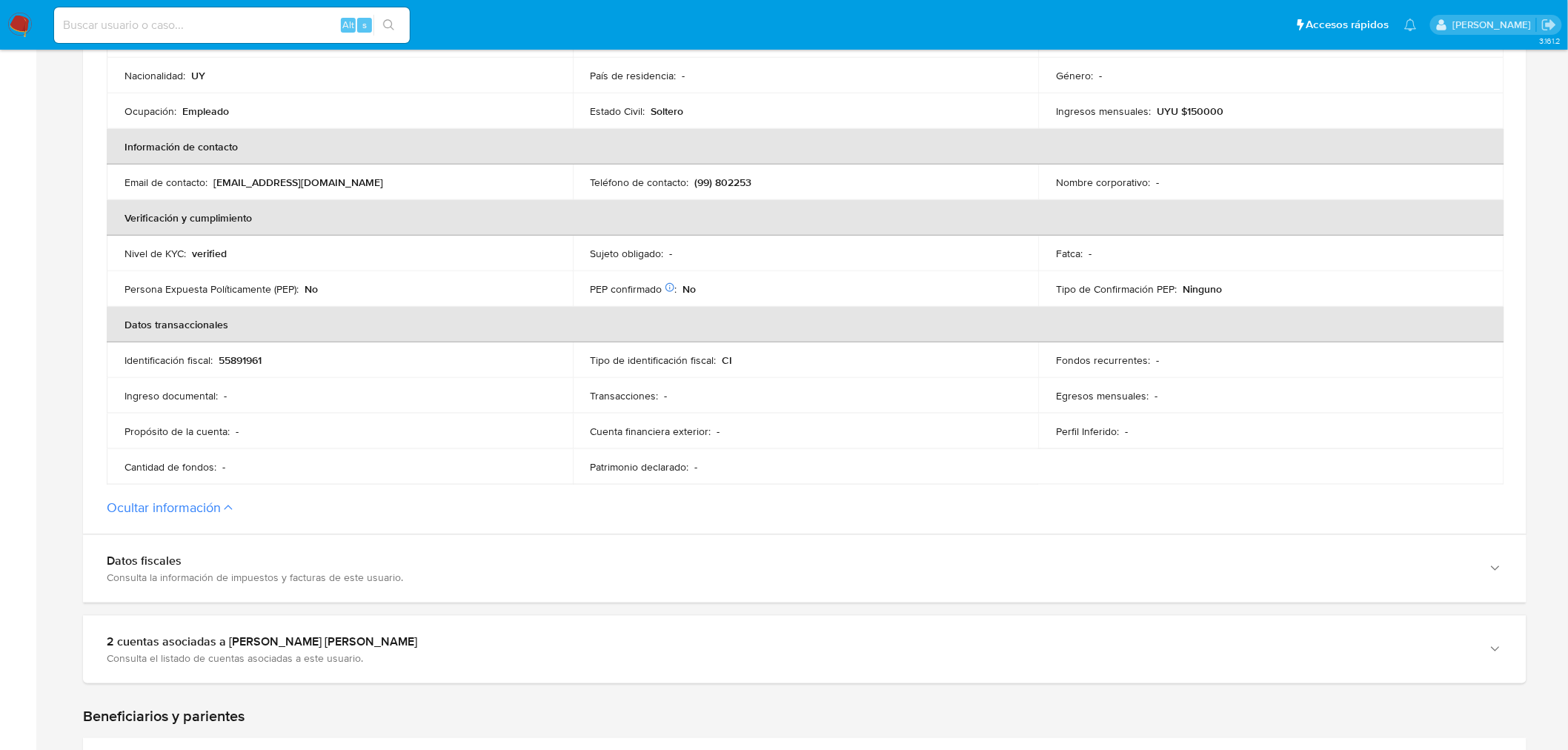
scroll to position [576, 0]
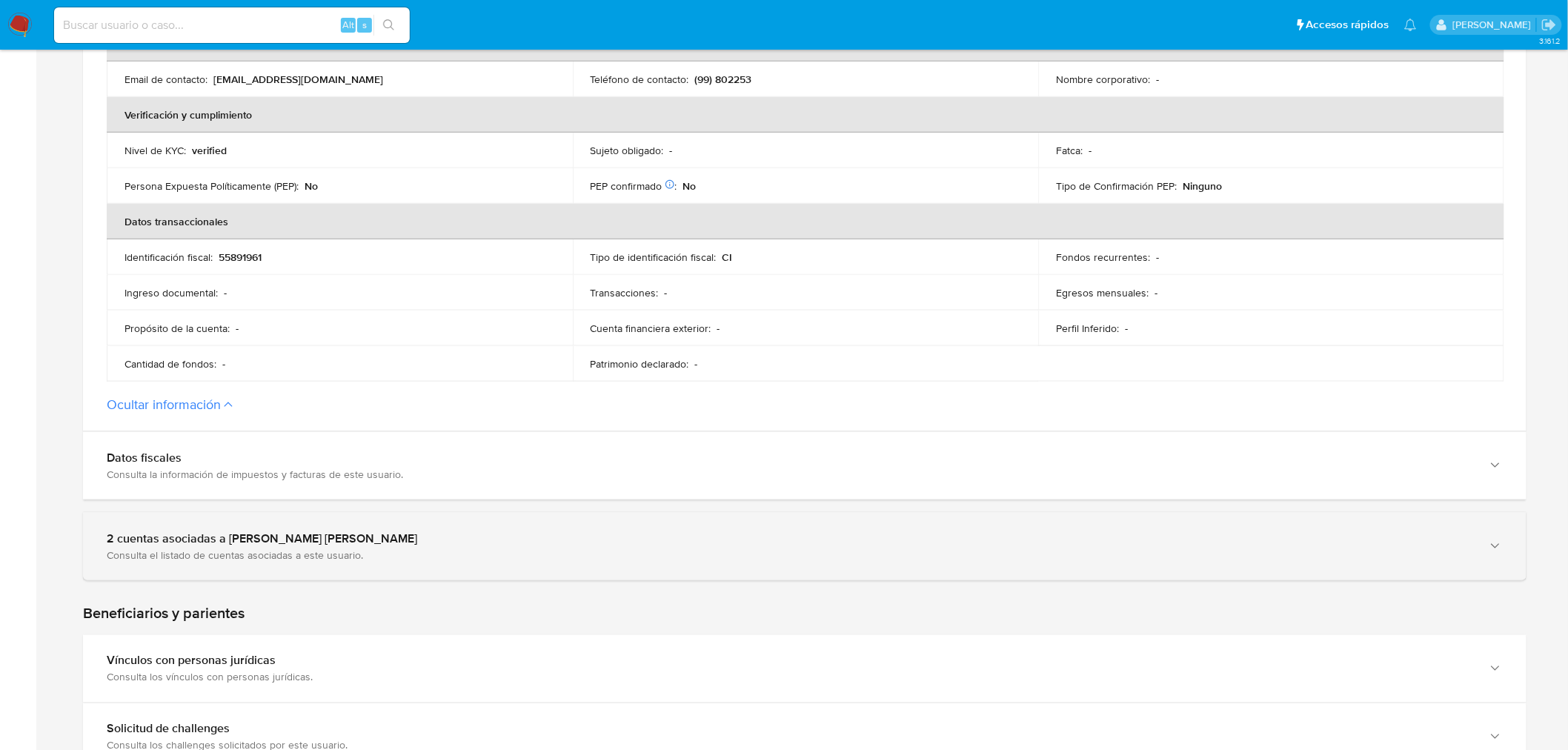
click at [444, 550] on div "Consulta el listado de cuentas asociadas a este usuario." at bounding box center [790, 555] width 1366 height 13
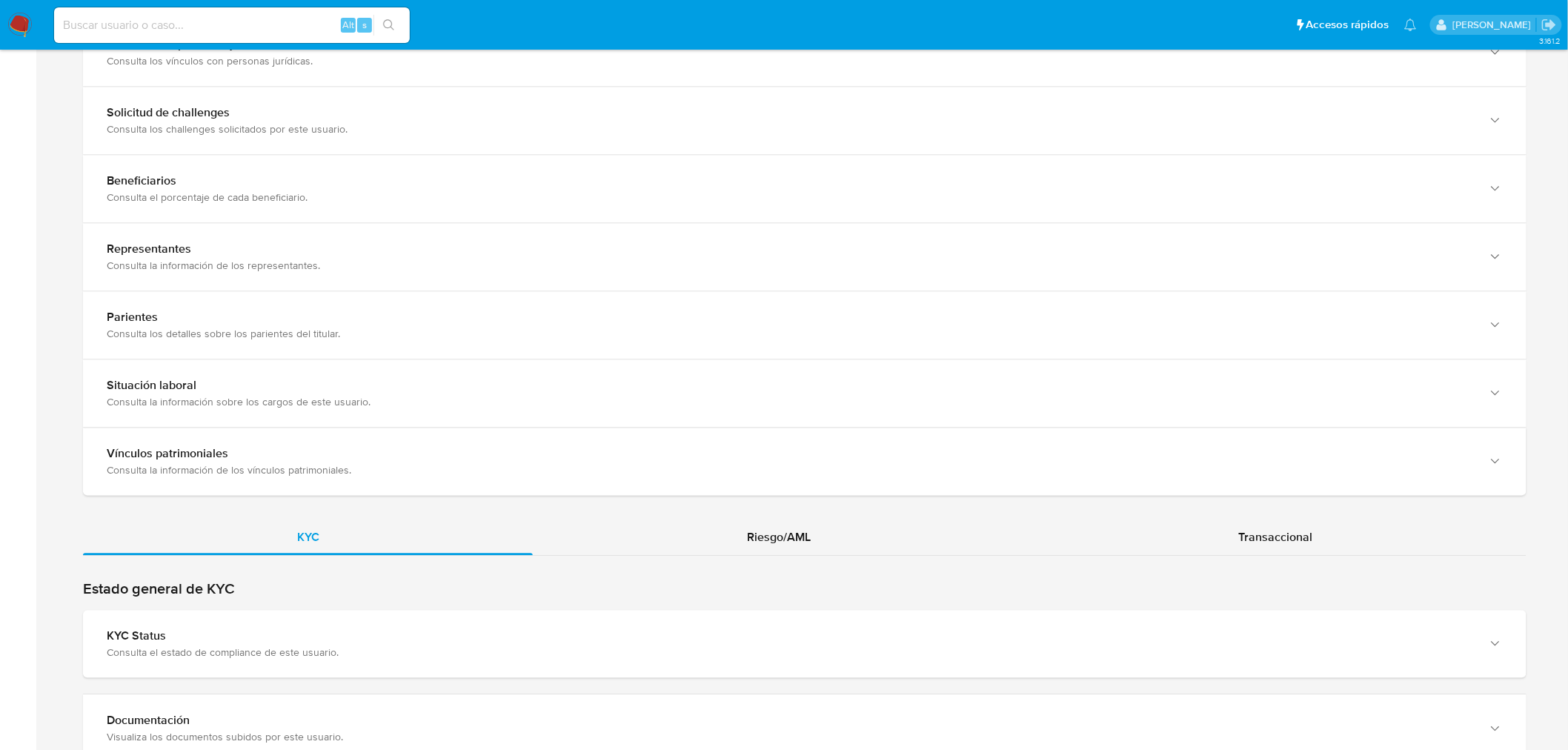
scroll to position [1647, 0]
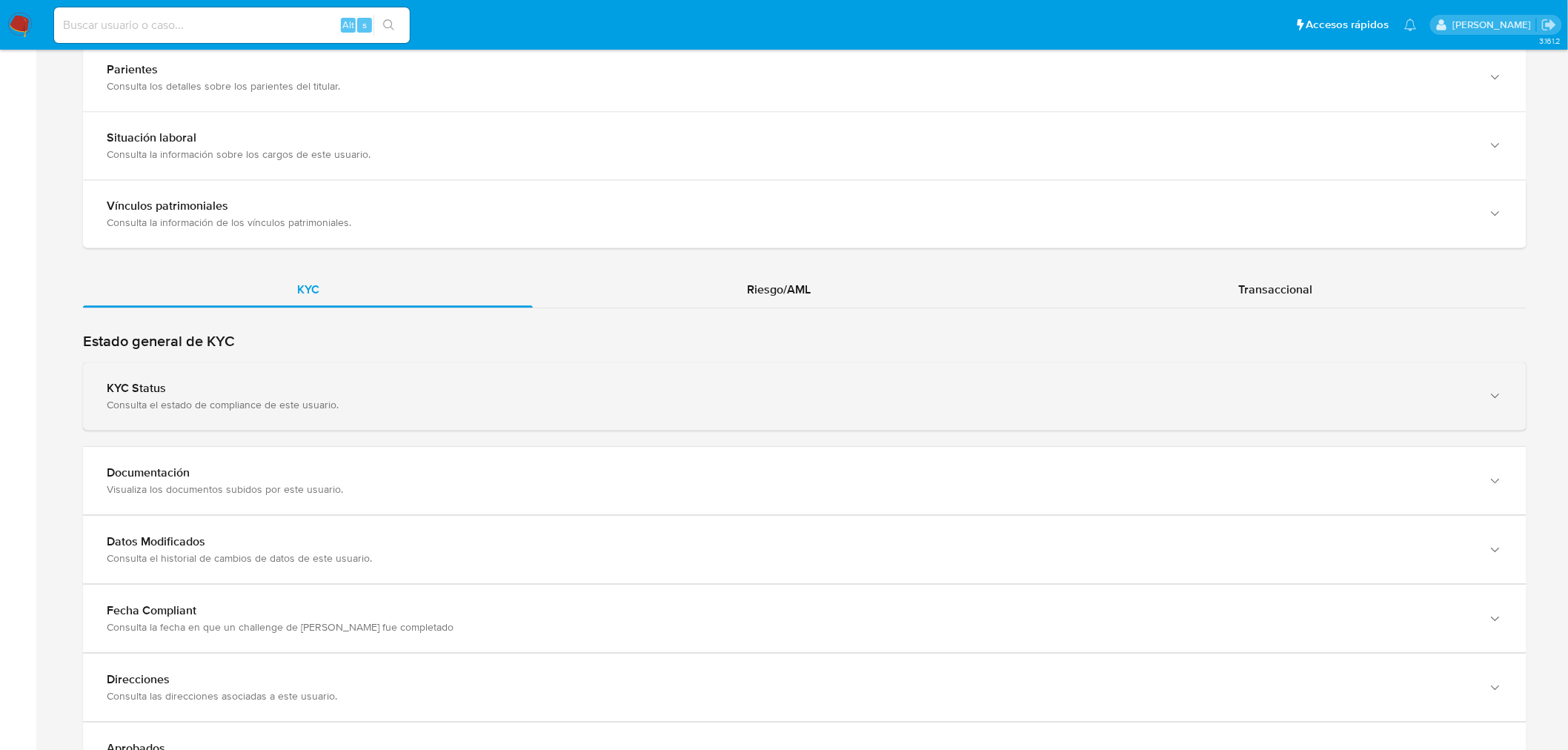
click at [361, 382] on div "KYC Status" at bounding box center [790, 388] width 1366 height 15
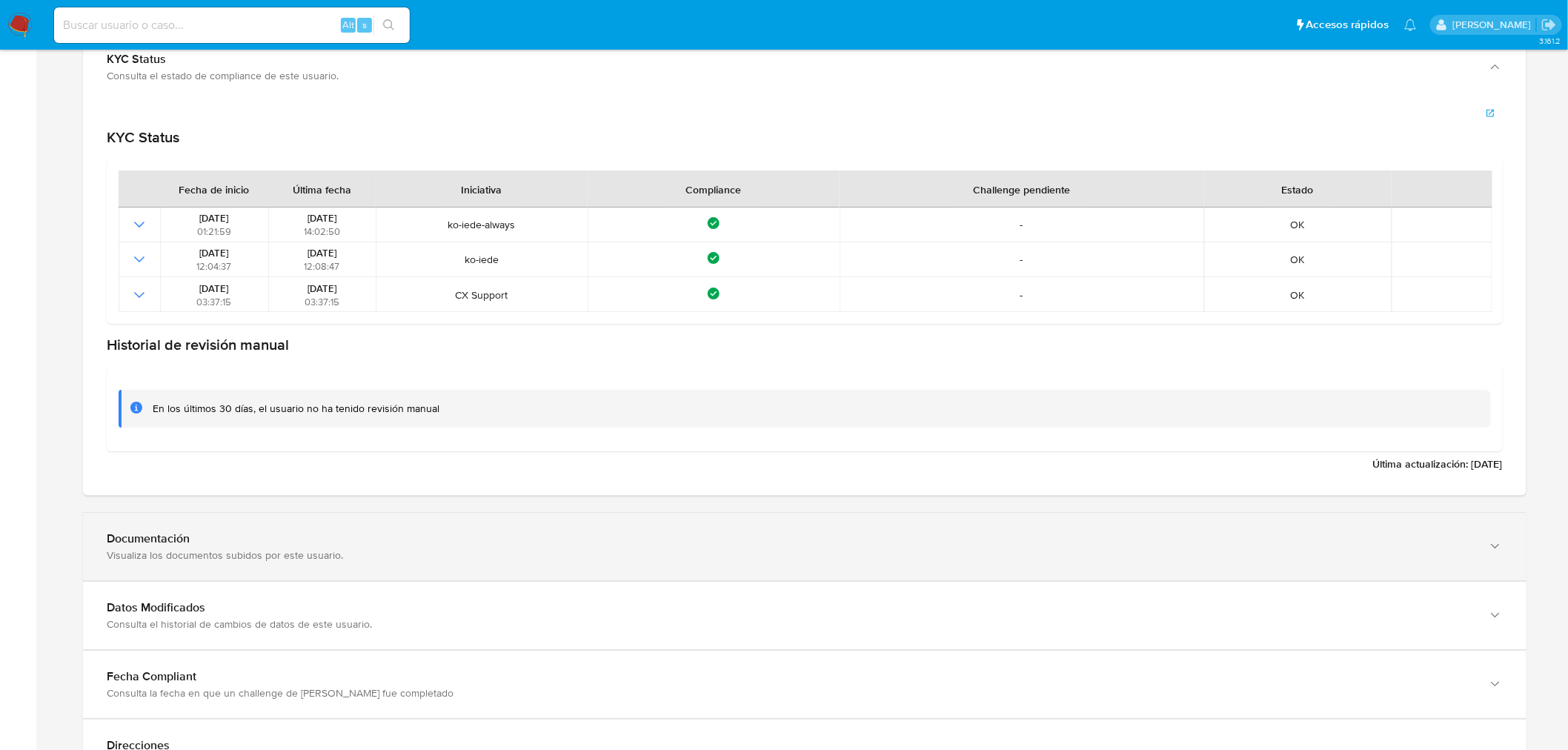
click at [400, 548] on div "Visualiza los documentos subidos por este usuario." at bounding box center [790, 555] width 1366 height 13
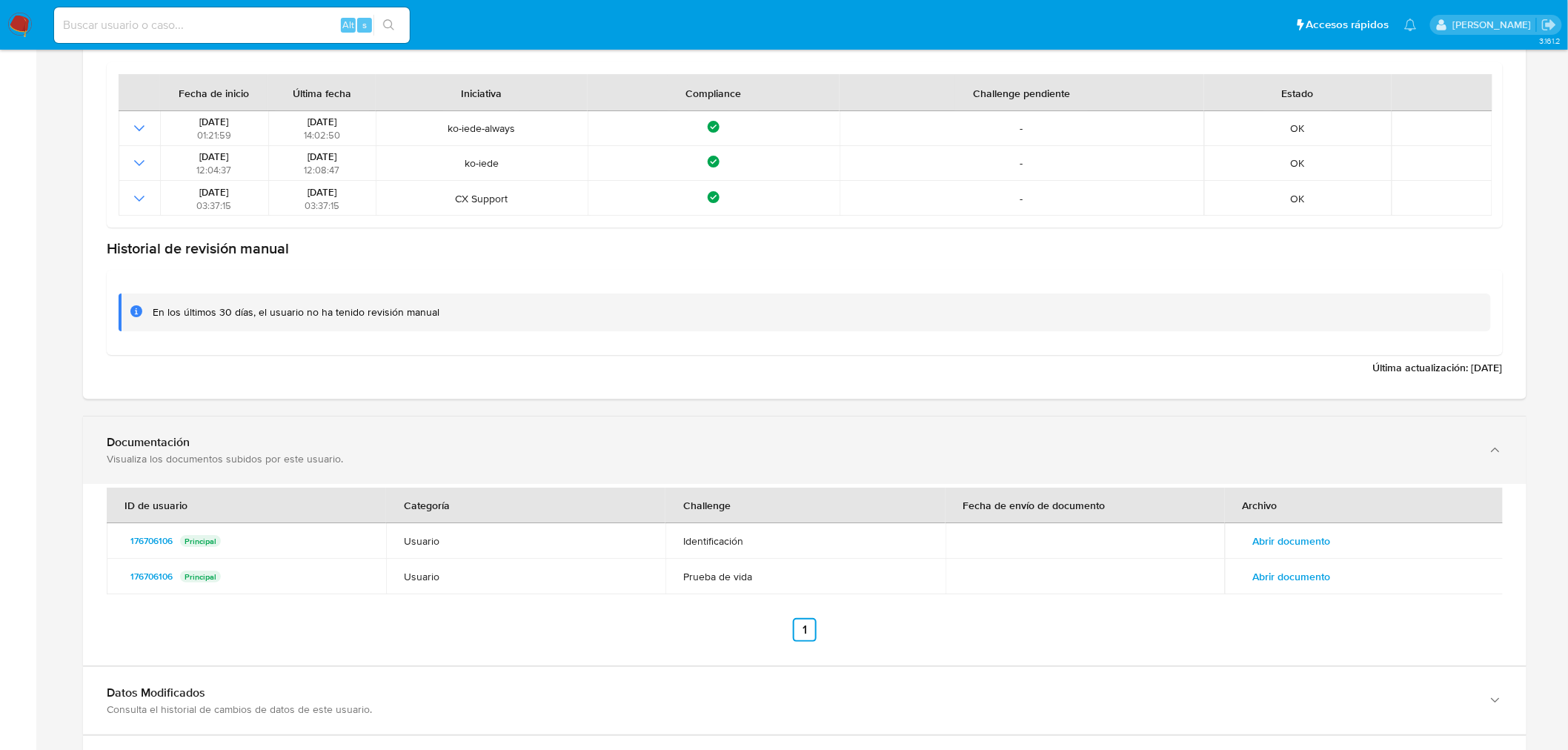
scroll to position [2224, 0]
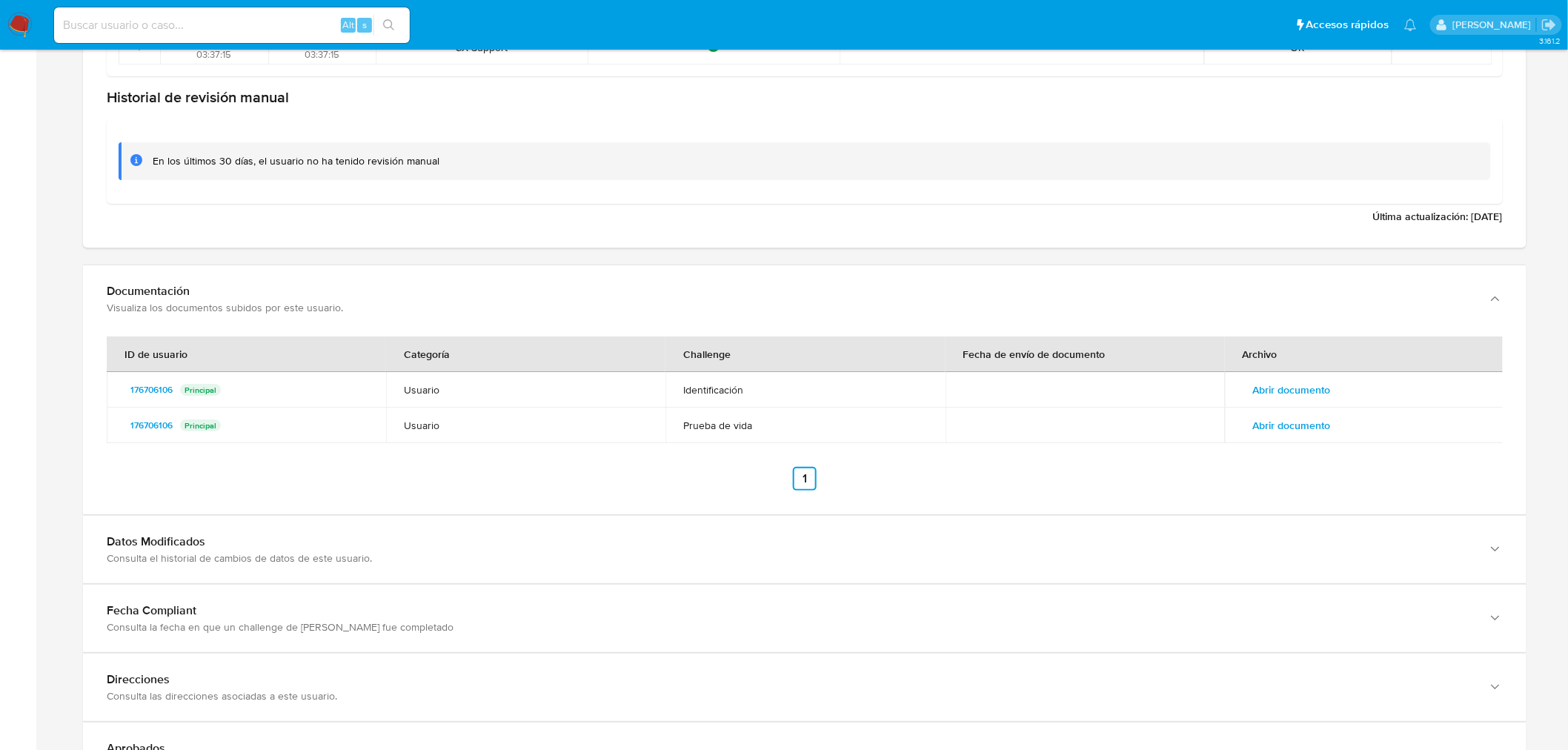
click at [1307, 409] on td "Abrir documento" at bounding box center [1364, 425] width 279 height 36
click at [1305, 396] on span "Abrir documento" at bounding box center [1292, 390] width 78 height 21
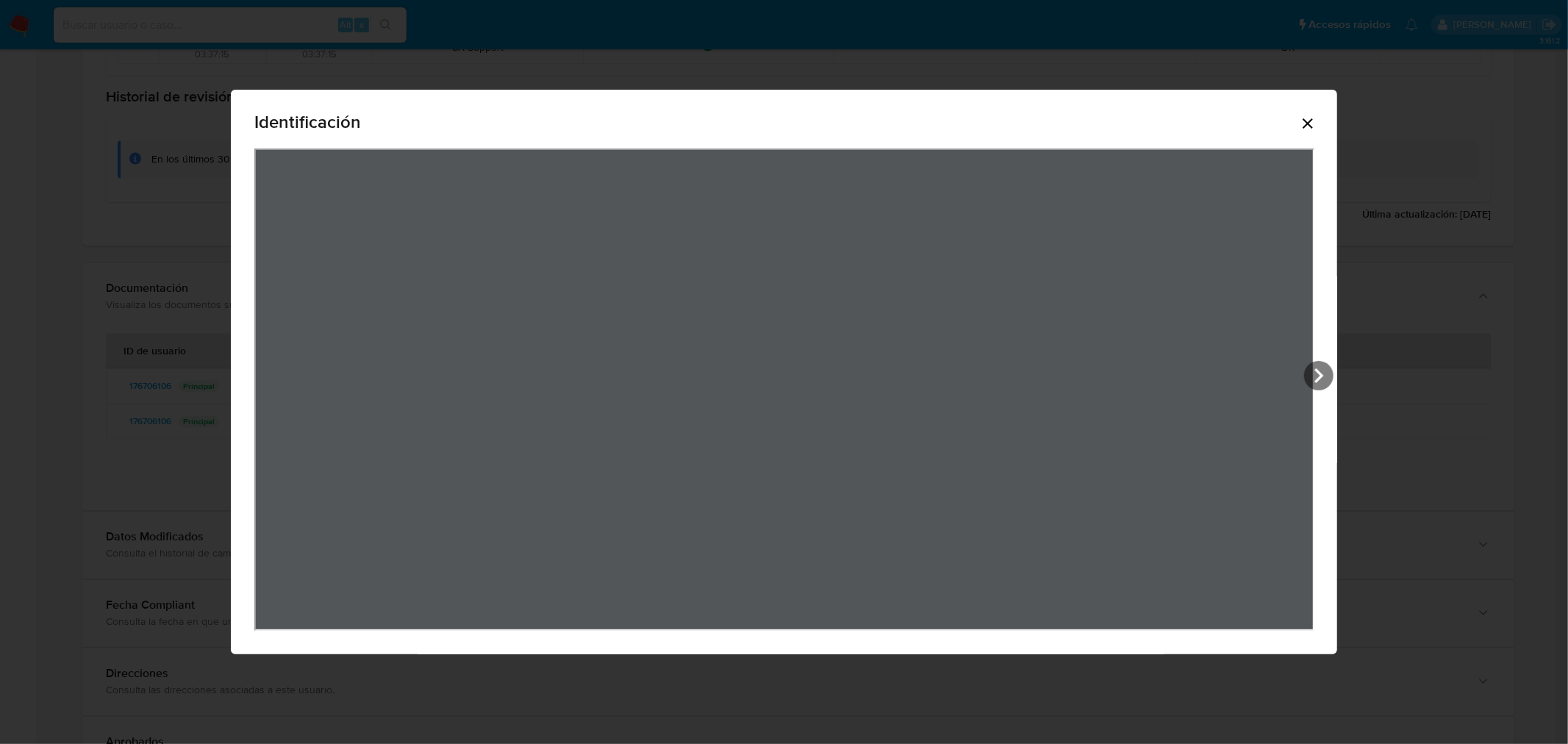
click at [1314, 126] on icon "Cerrar" at bounding box center [1308, 124] width 18 height 18
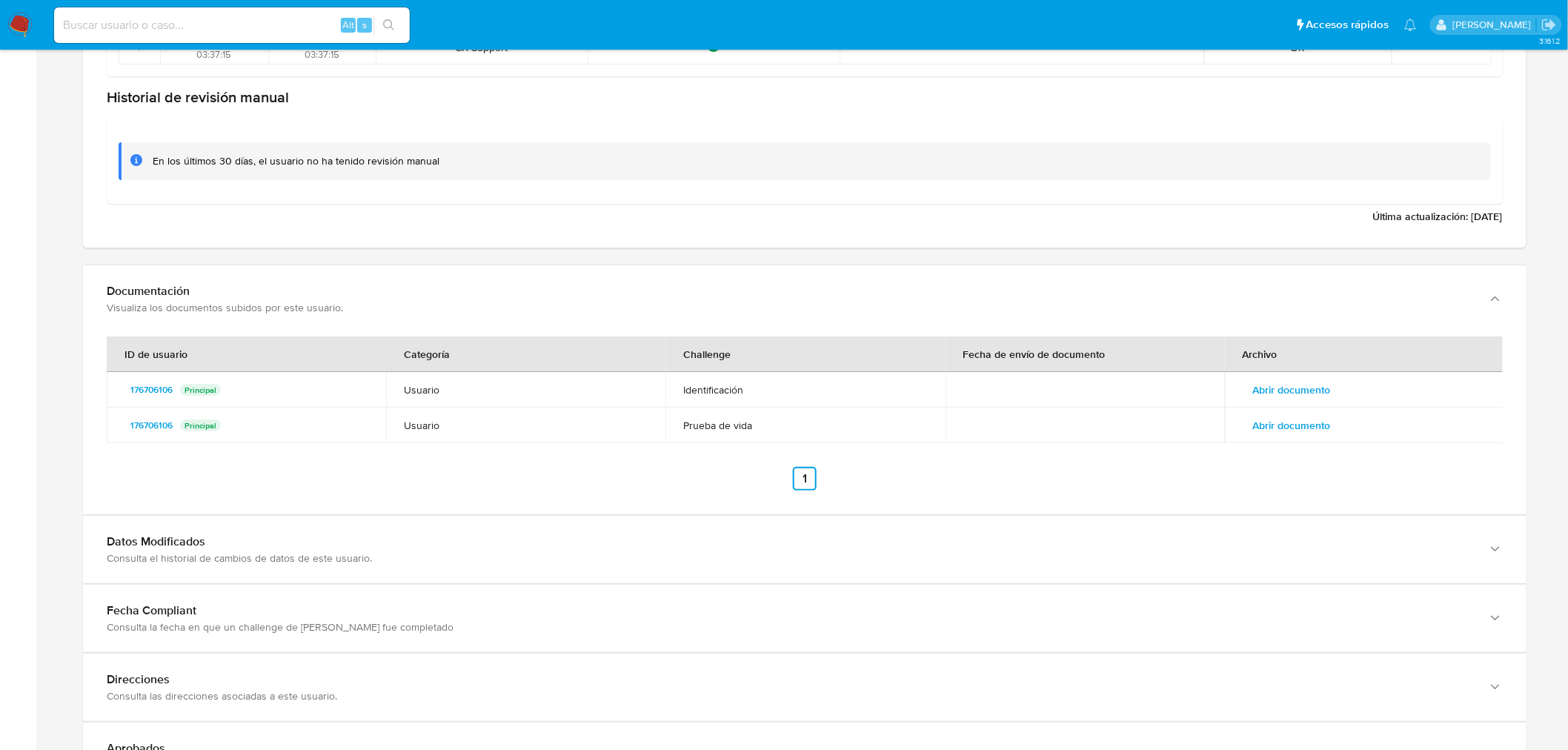
click at [1294, 415] on span "Abrir documento" at bounding box center [1292, 426] width 78 height 21
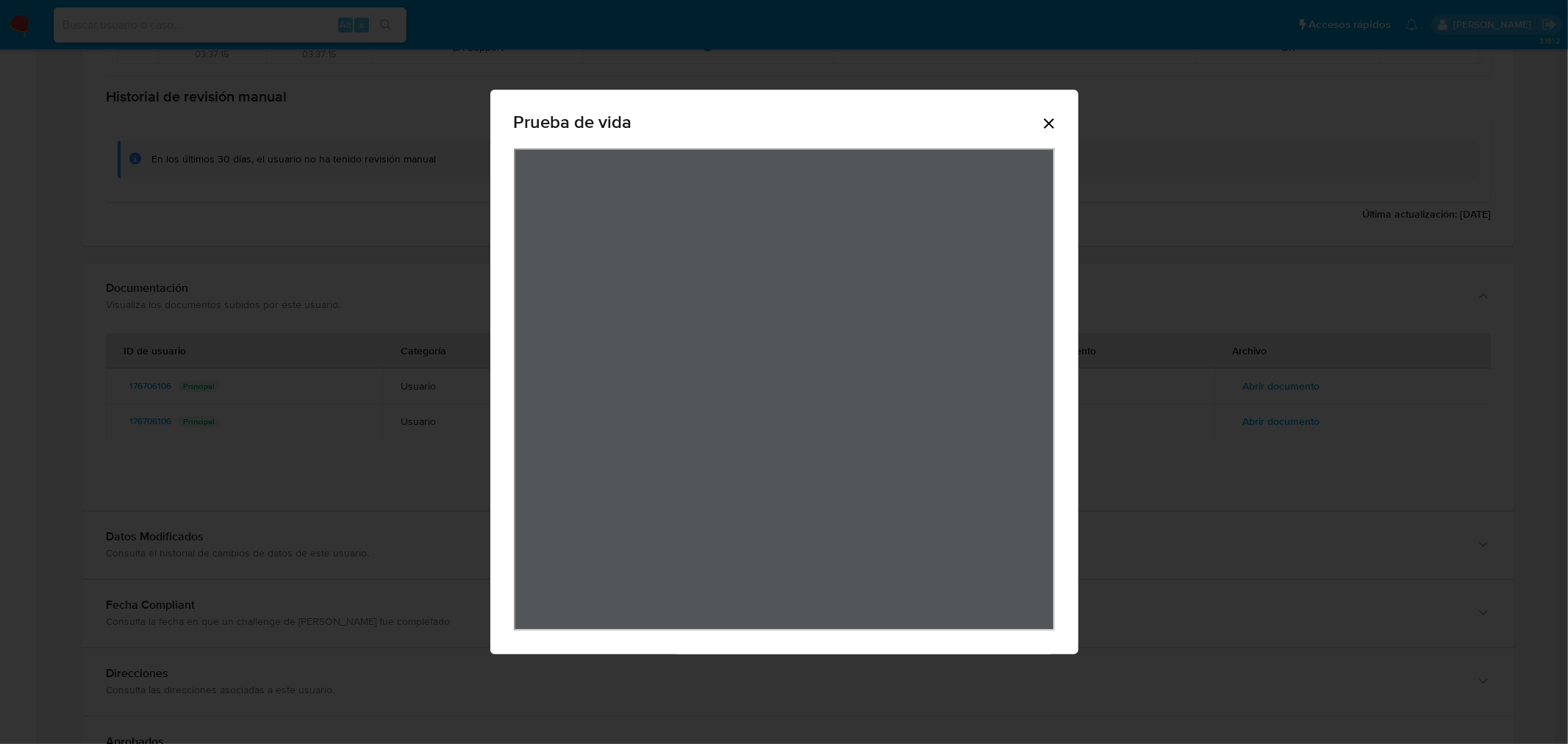
drag, startPoint x: 1052, startPoint y: 121, endPoint x: 1080, endPoint y: 166, distance: 53.0
click at [1053, 121] on icon "Cerrar" at bounding box center [1049, 124] width 18 height 18
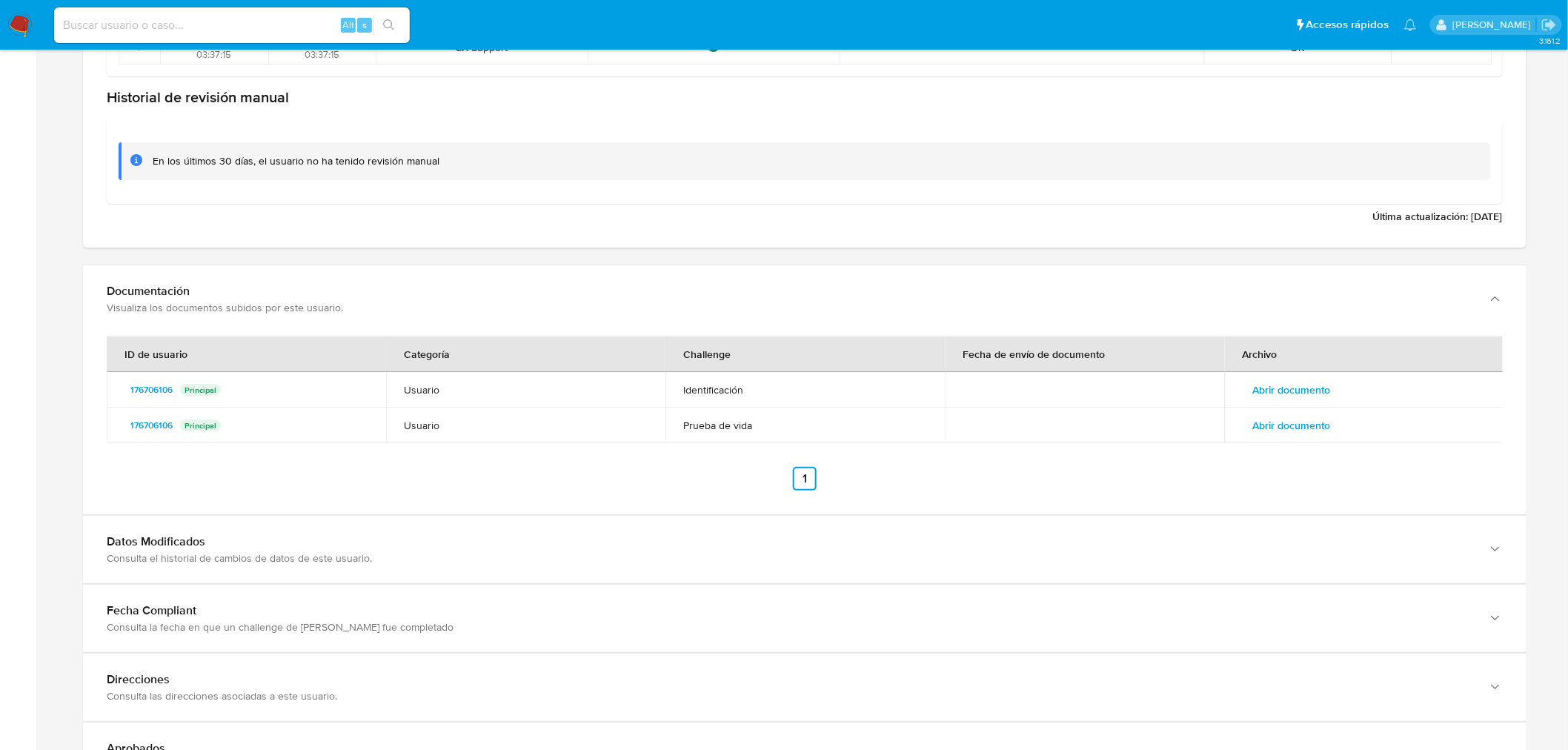
click at [1316, 386] on span "Abrir documento" at bounding box center [1292, 390] width 78 height 21
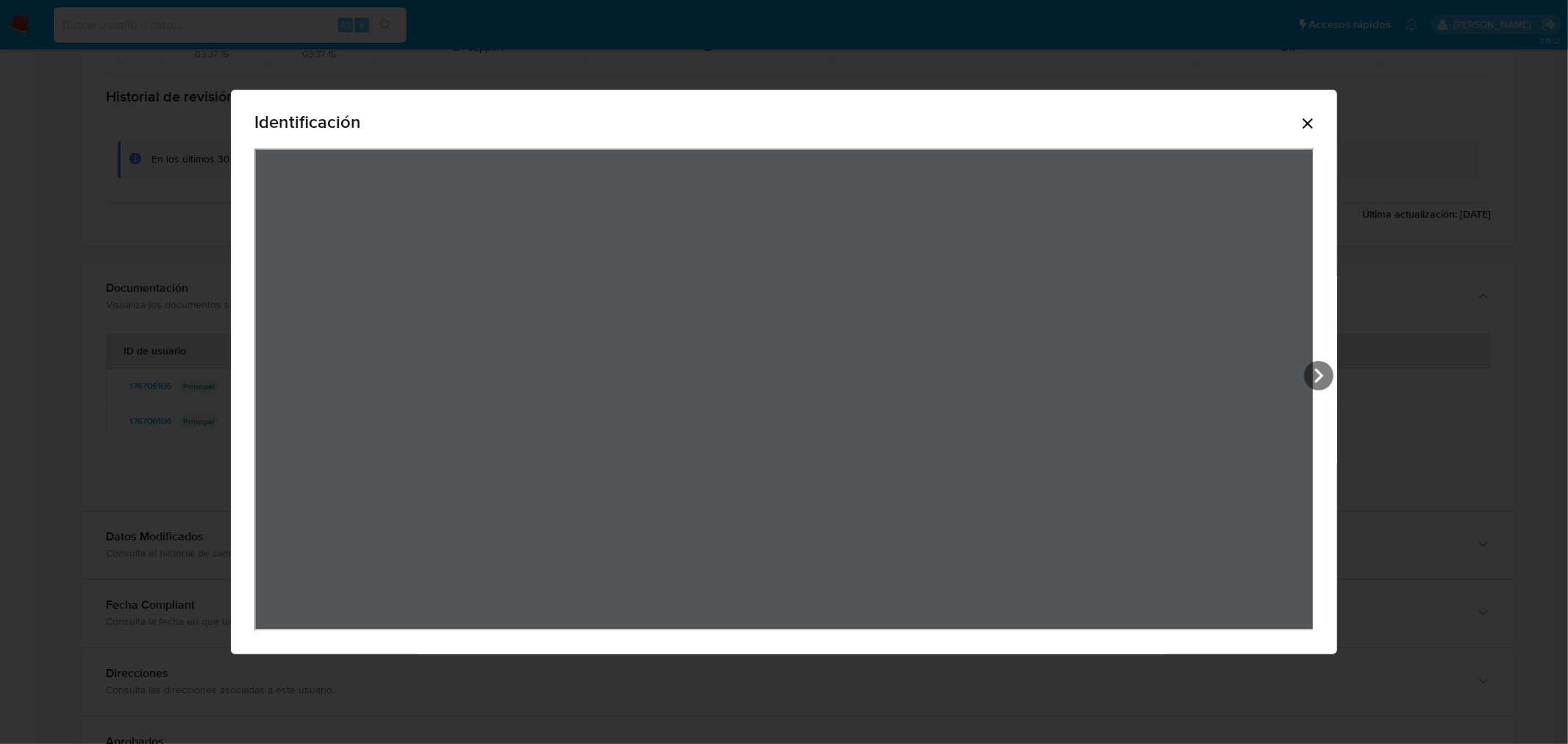
click at [1317, 129] on icon "Cerrar" at bounding box center [1308, 124] width 18 height 18
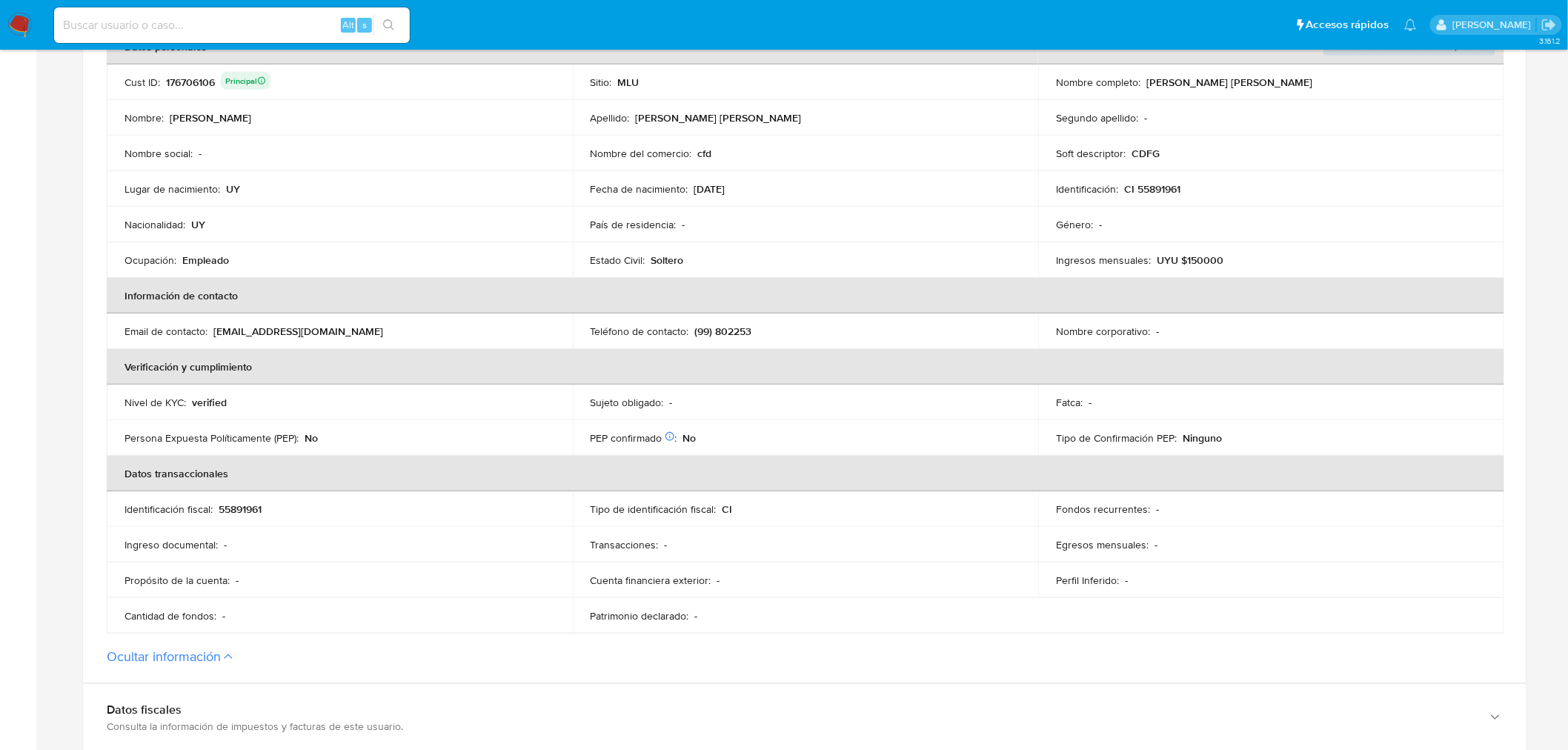
scroll to position [0, 0]
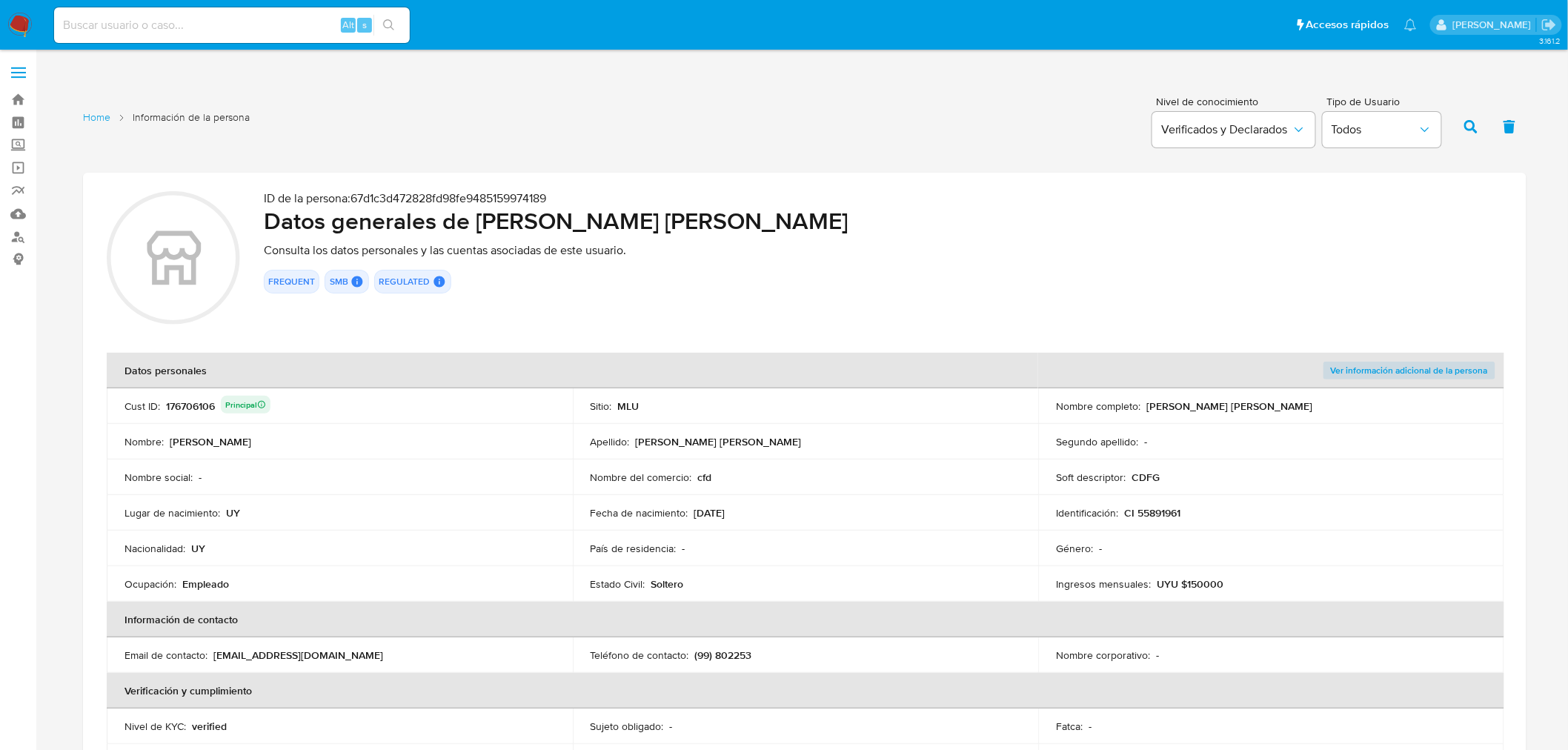
drag, startPoint x: 478, startPoint y: 219, endPoint x: 826, endPoint y: 216, distance: 348.0
click at [826, 216] on h2 "Datos generales de [PERSON_NAME] [PERSON_NAME]" at bounding box center [883, 220] width 1239 height 30
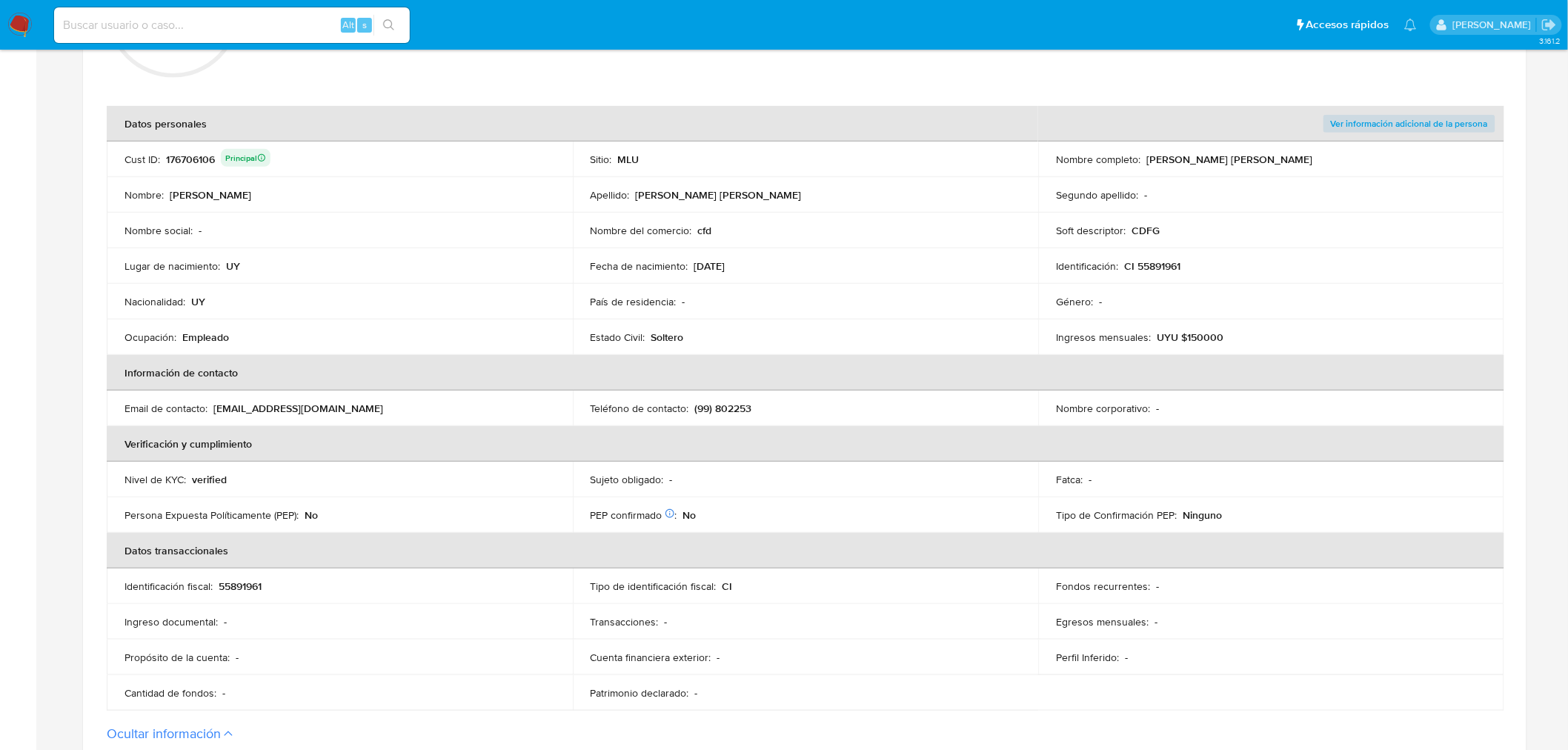
click at [1180, 352] on td "Ingresos mensuales : UYU $150000" at bounding box center [1271, 337] width 466 height 36
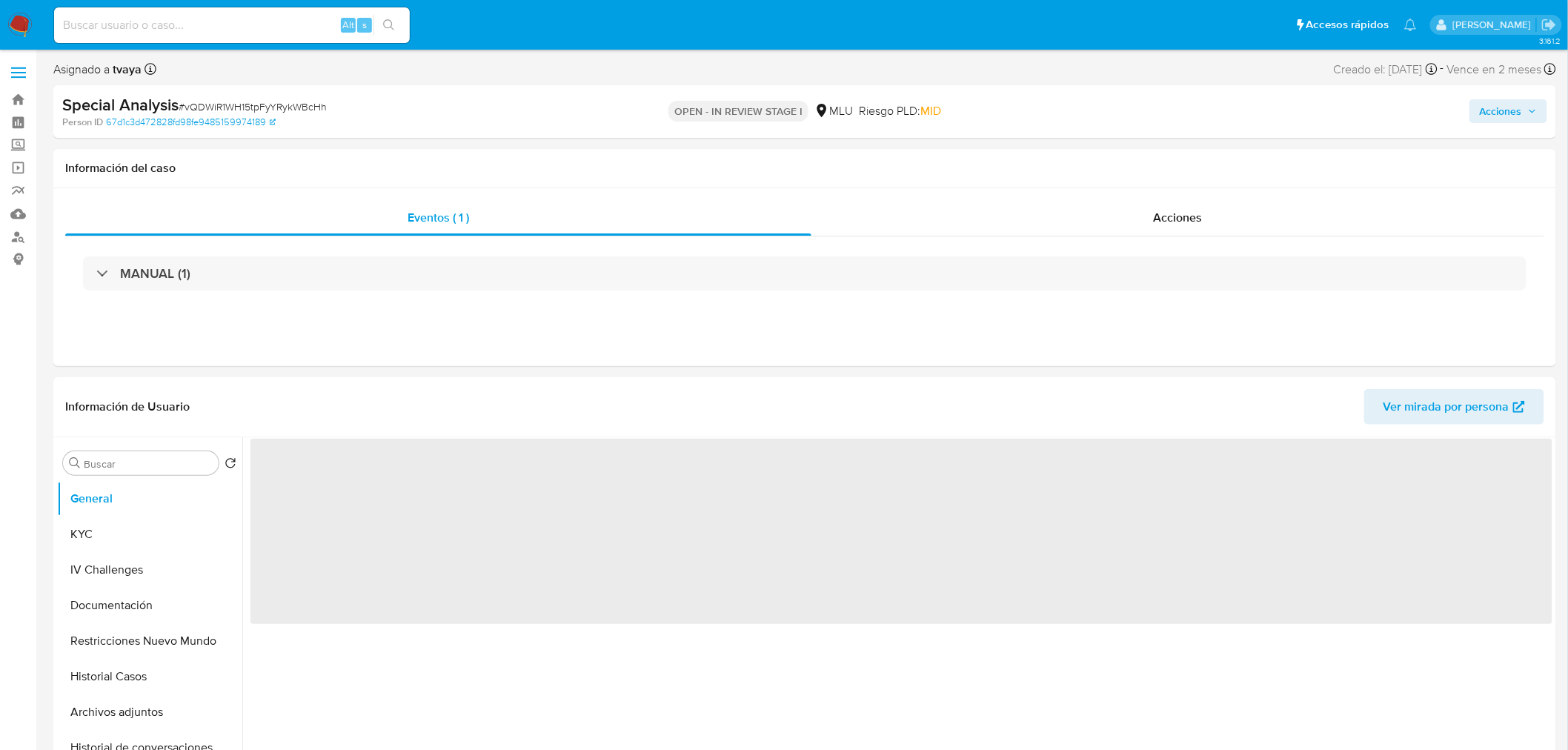
select select "10"
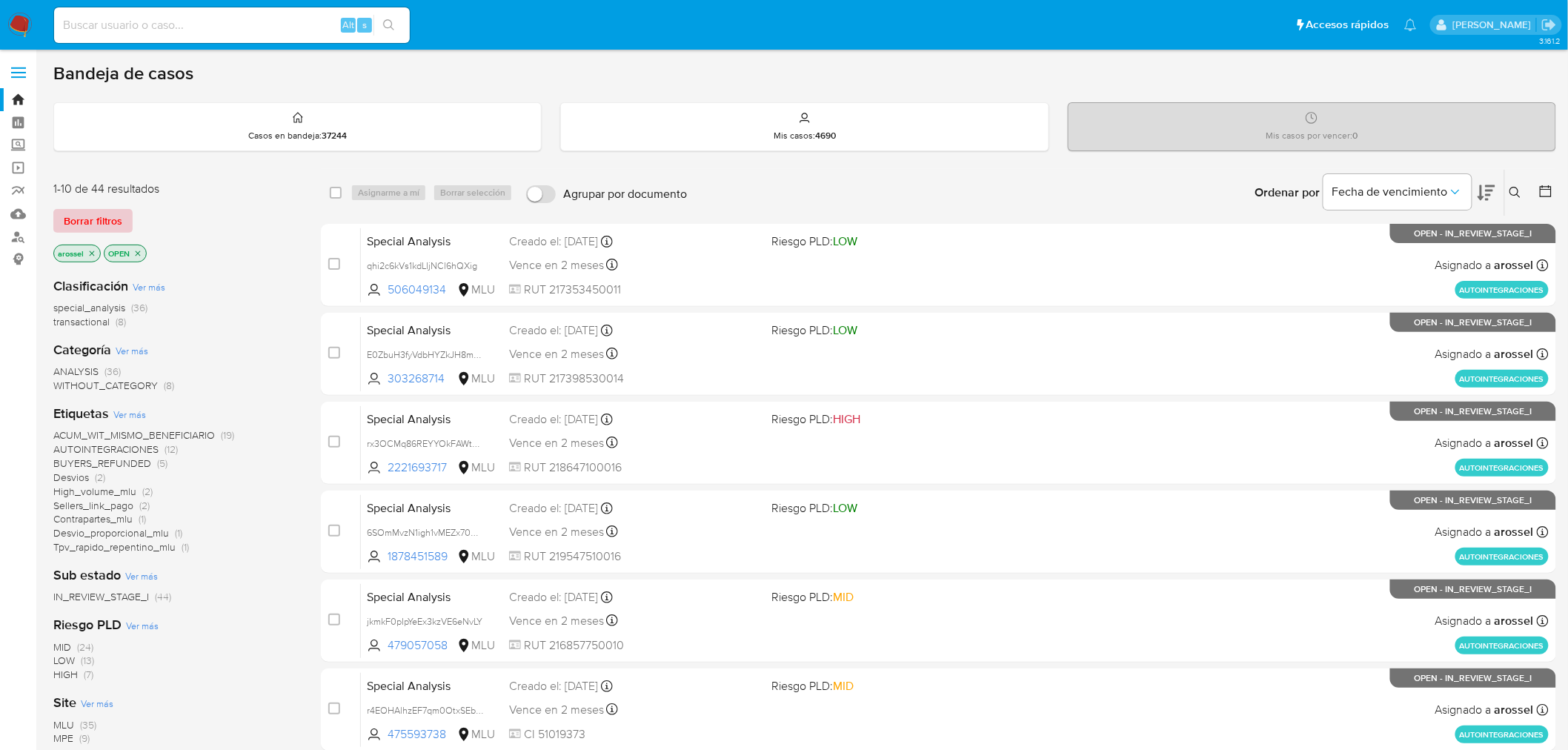
click at [102, 220] on span "Borrar filtros" at bounding box center [93, 221] width 58 height 21
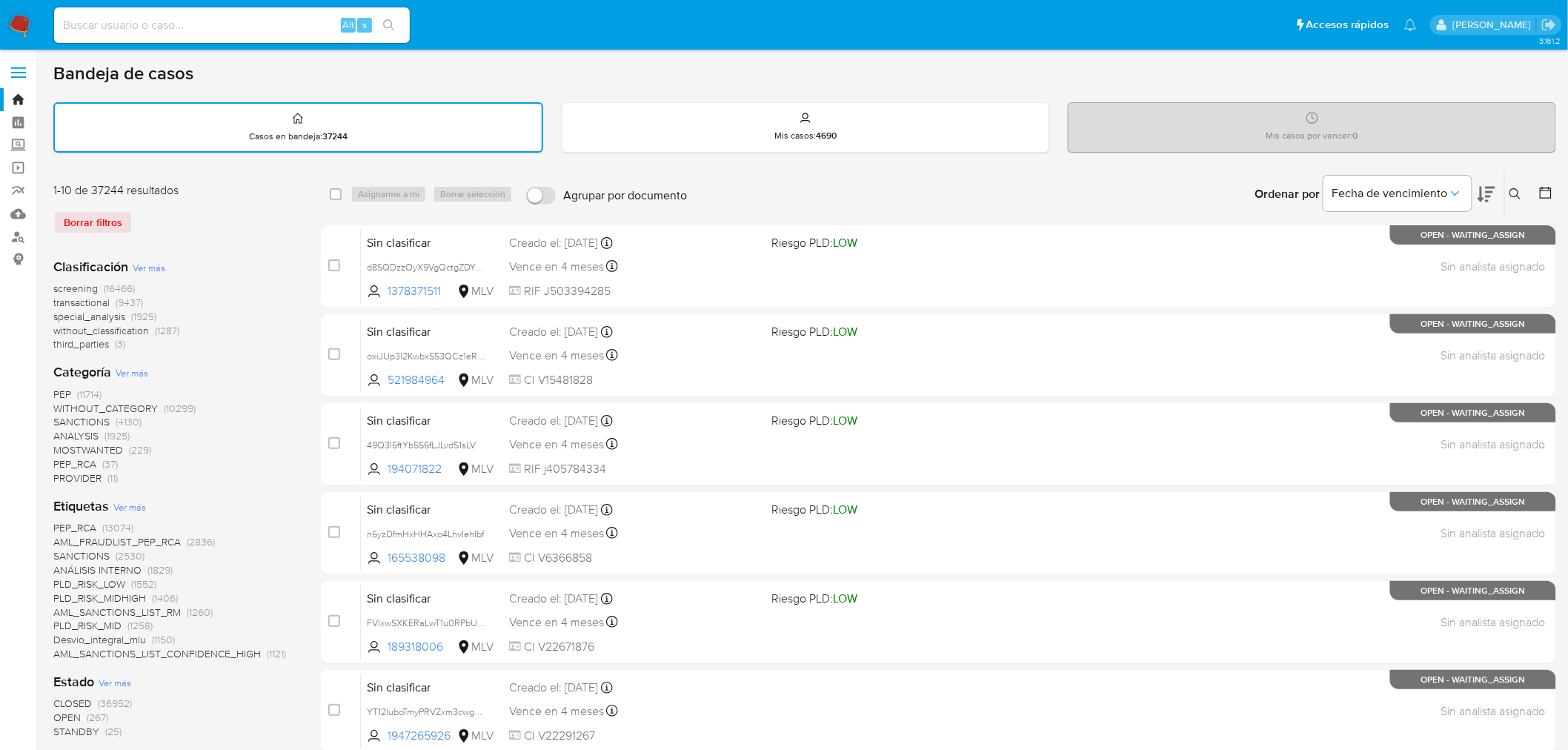
click at [1521, 201] on div "Ingrese ID de usuario o caso Buscar Borrar filtros" at bounding box center [1516, 194] width 25 height 46
click at [1512, 194] on icon at bounding box center [1515, 194] width 11 height 11
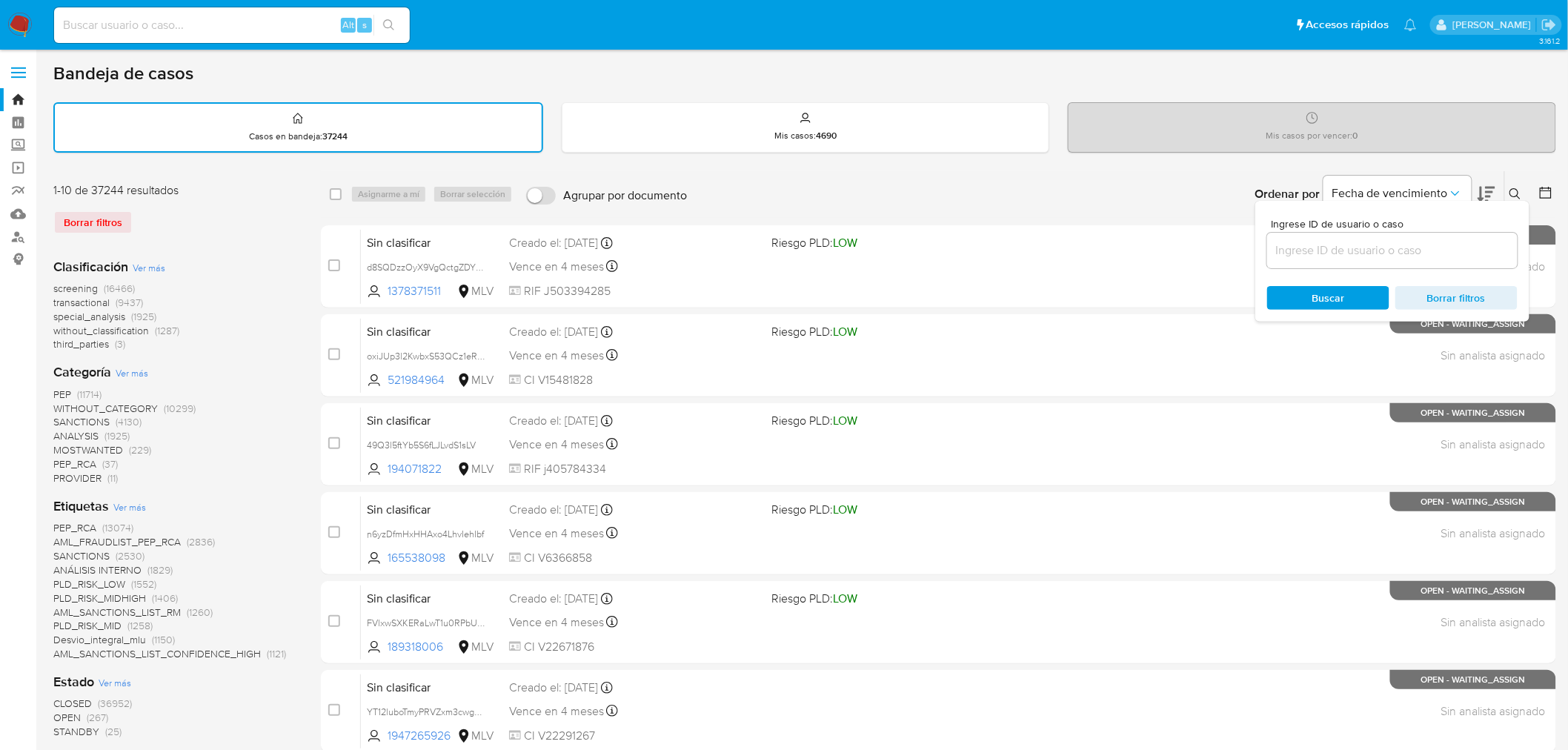
click at [1328, 246] on input at bounding box center [1392, 250] width 250 height 19
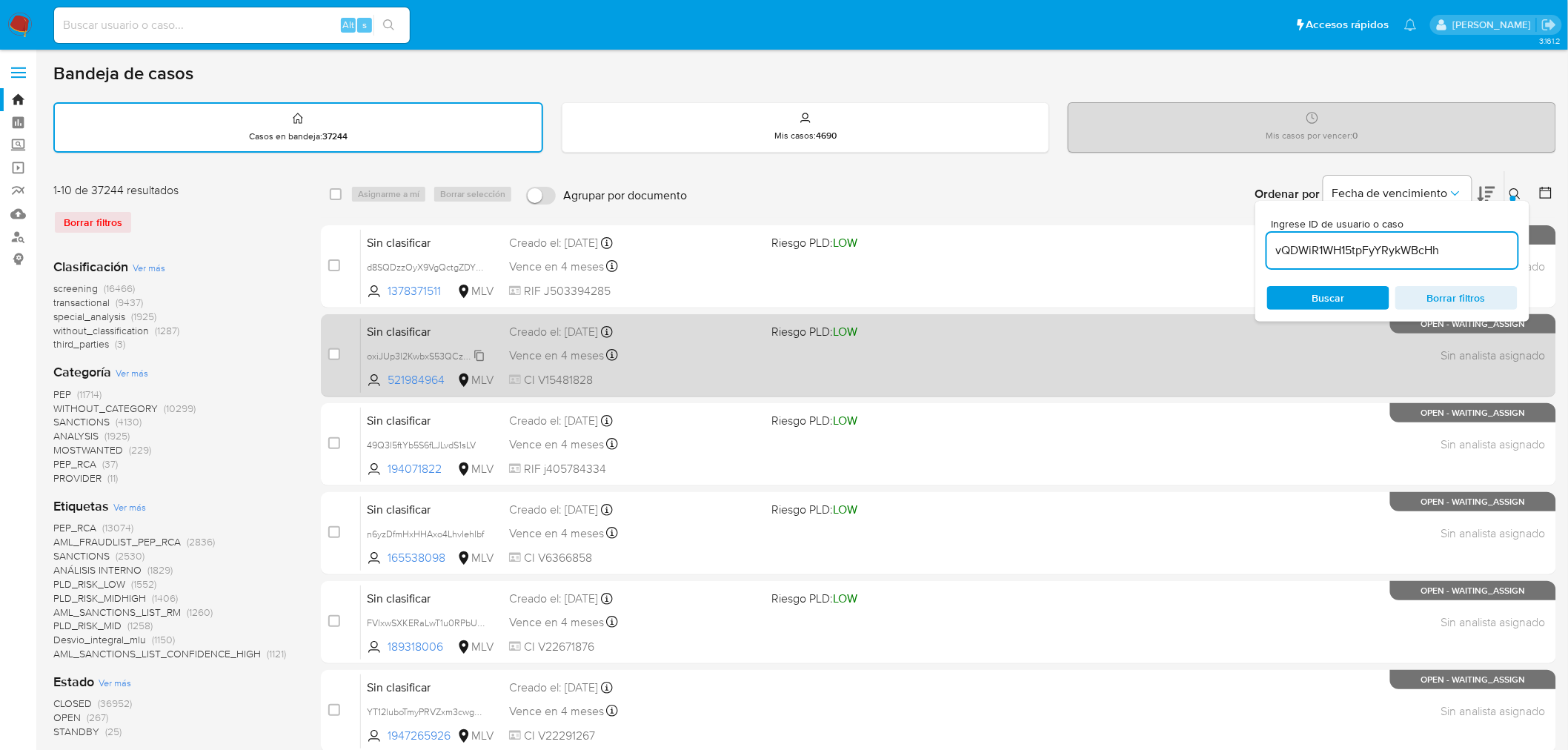
type input "vQDWiR1WH15tpFyYRykWBcHh"
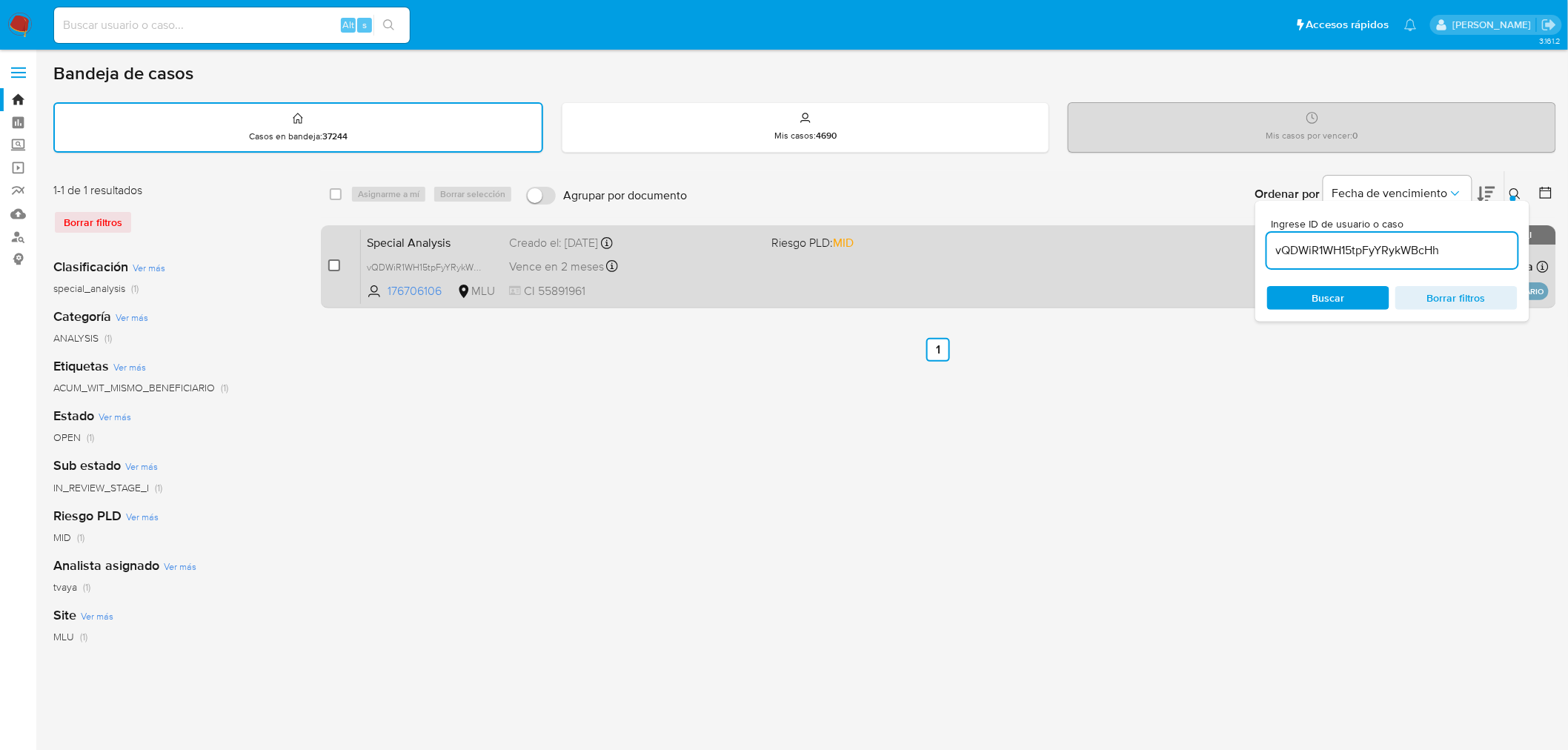
click at [334, 262] on input "checkbox" at bounding box center [334, 265] width 12 height 12
checkbox input "true"
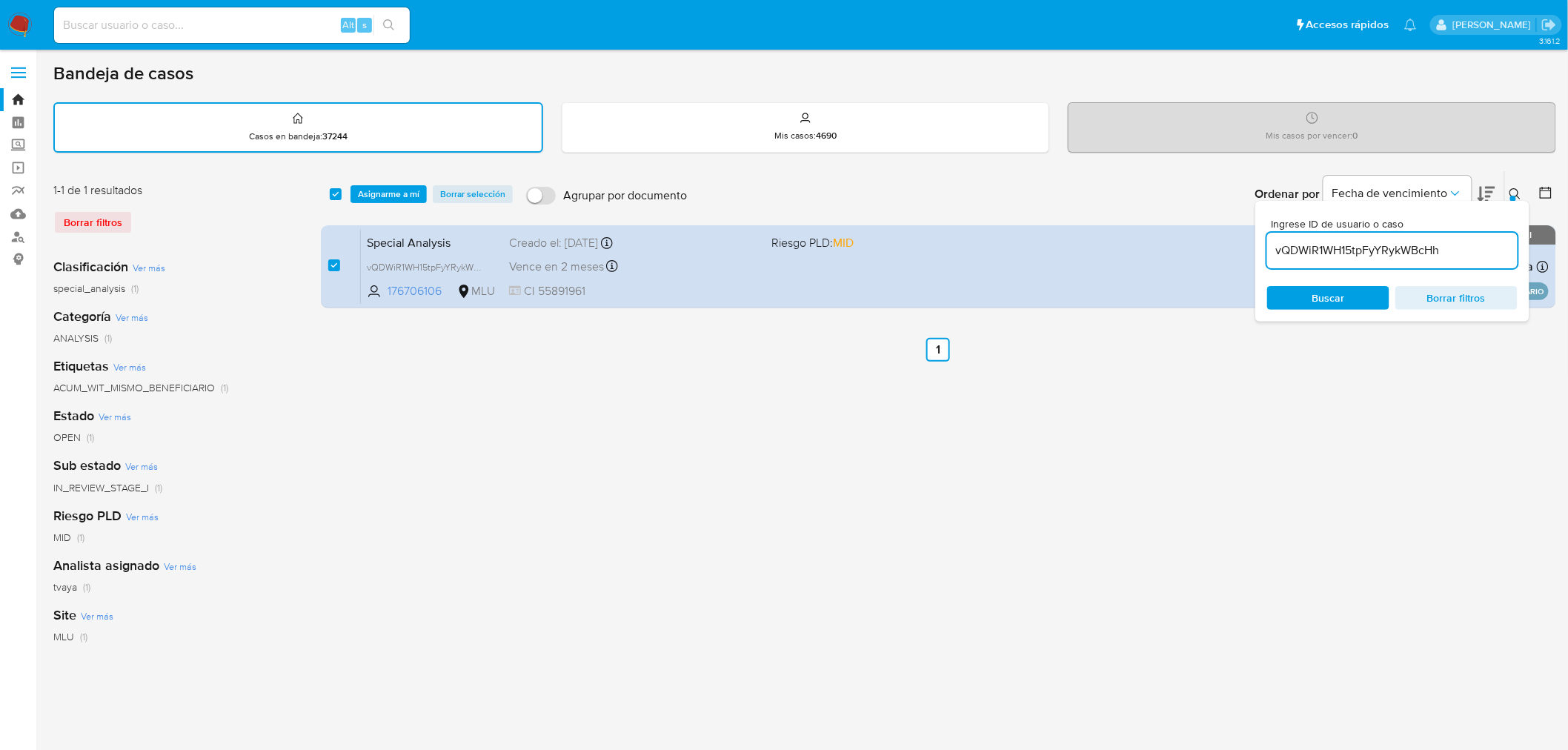
click at [388, 179] on div "select-all-cases-checkbox Asignarme a mí Borrar selección Agrupar por documento…" at bounding box center [938, 194] width 1235 height 46
click at [386, 190] on span "Asignarme a mí" at bounding box center [389, 194] width 62 height 15
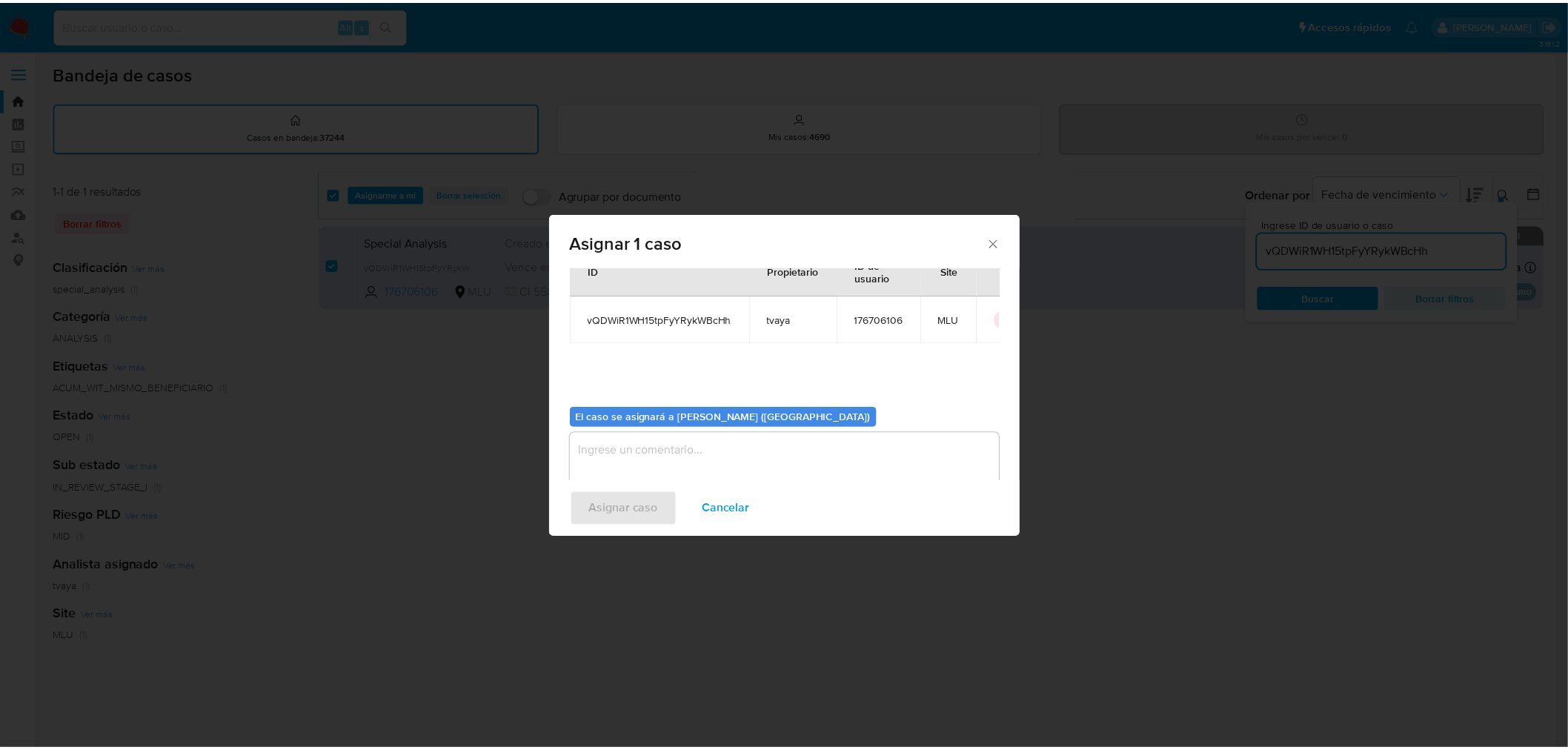
scroll to position [76, 0]
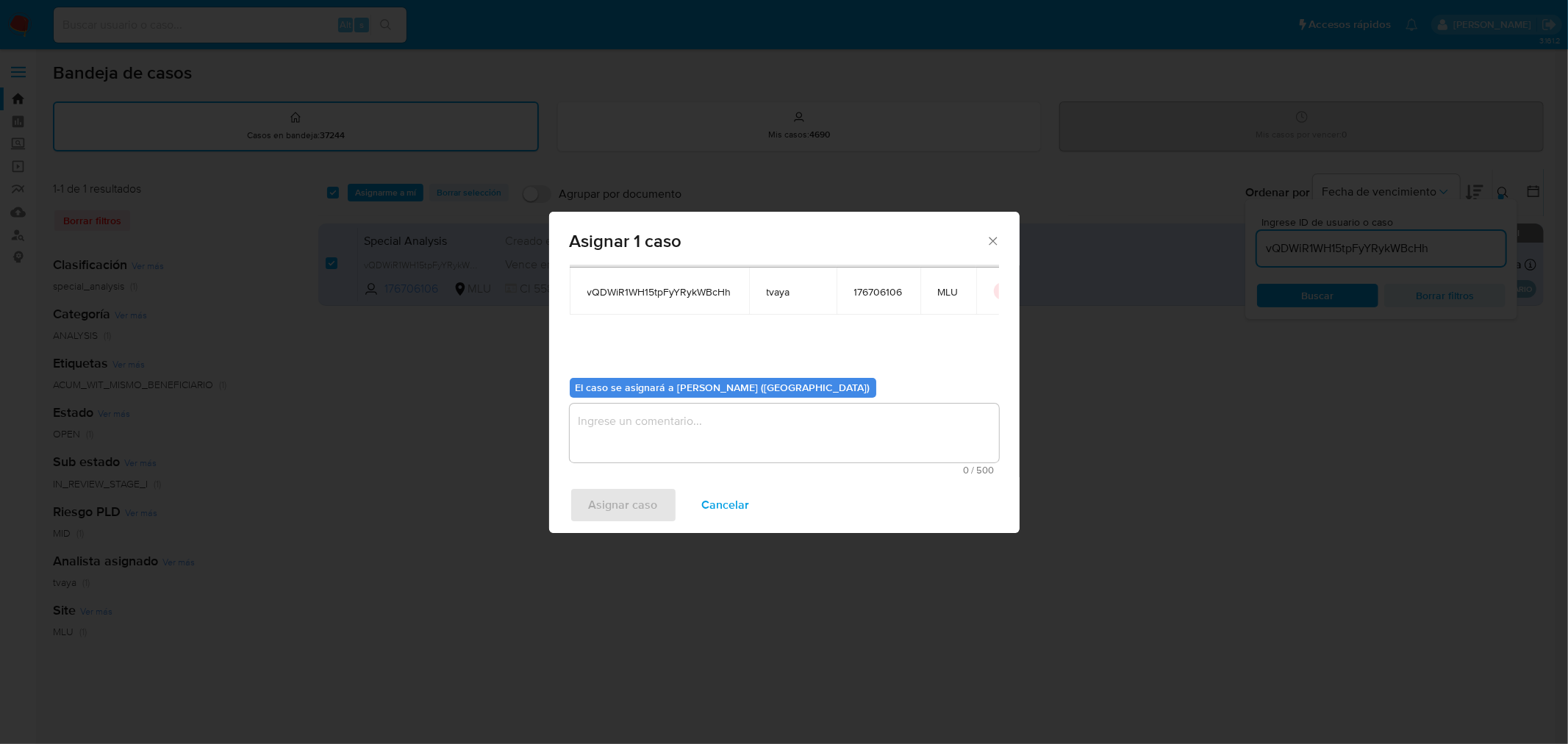
click at [613, 430] on textarea "assign-modal" at bounding box center [784, 432] width 430 height 59
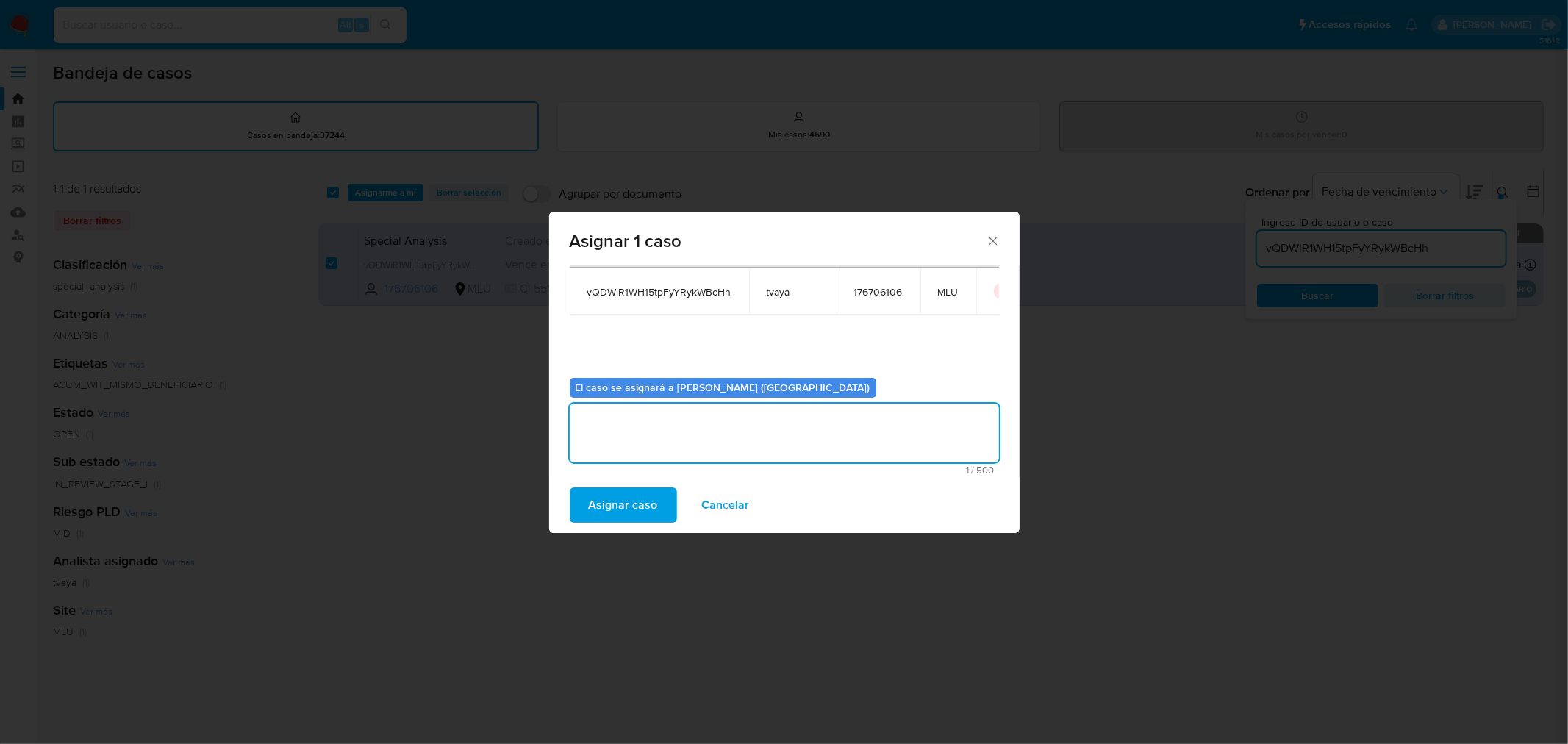
click at [620, 517] on span "Asignar caso" at bounding box center [623, 505] width 69 height 32
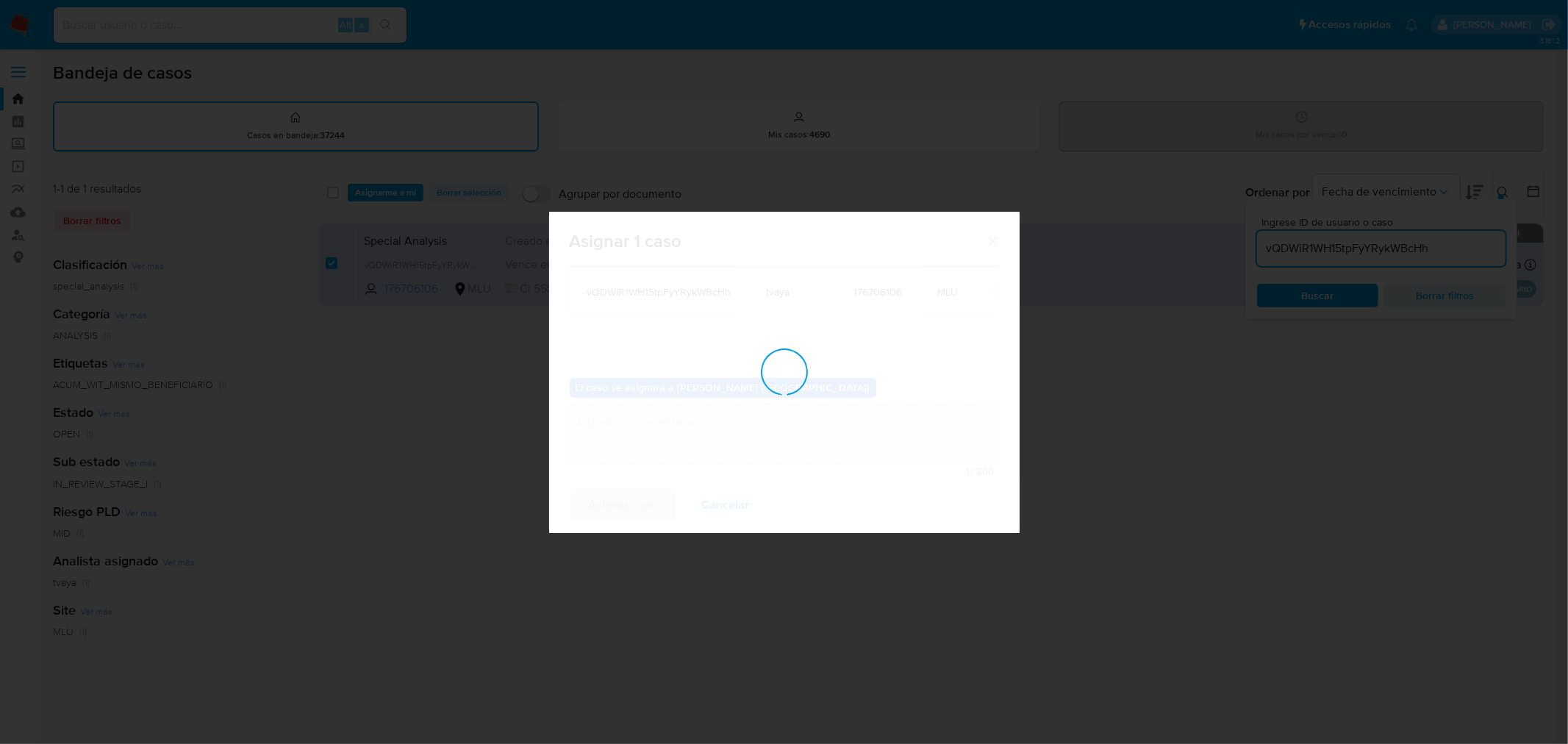
checkbox input "false"
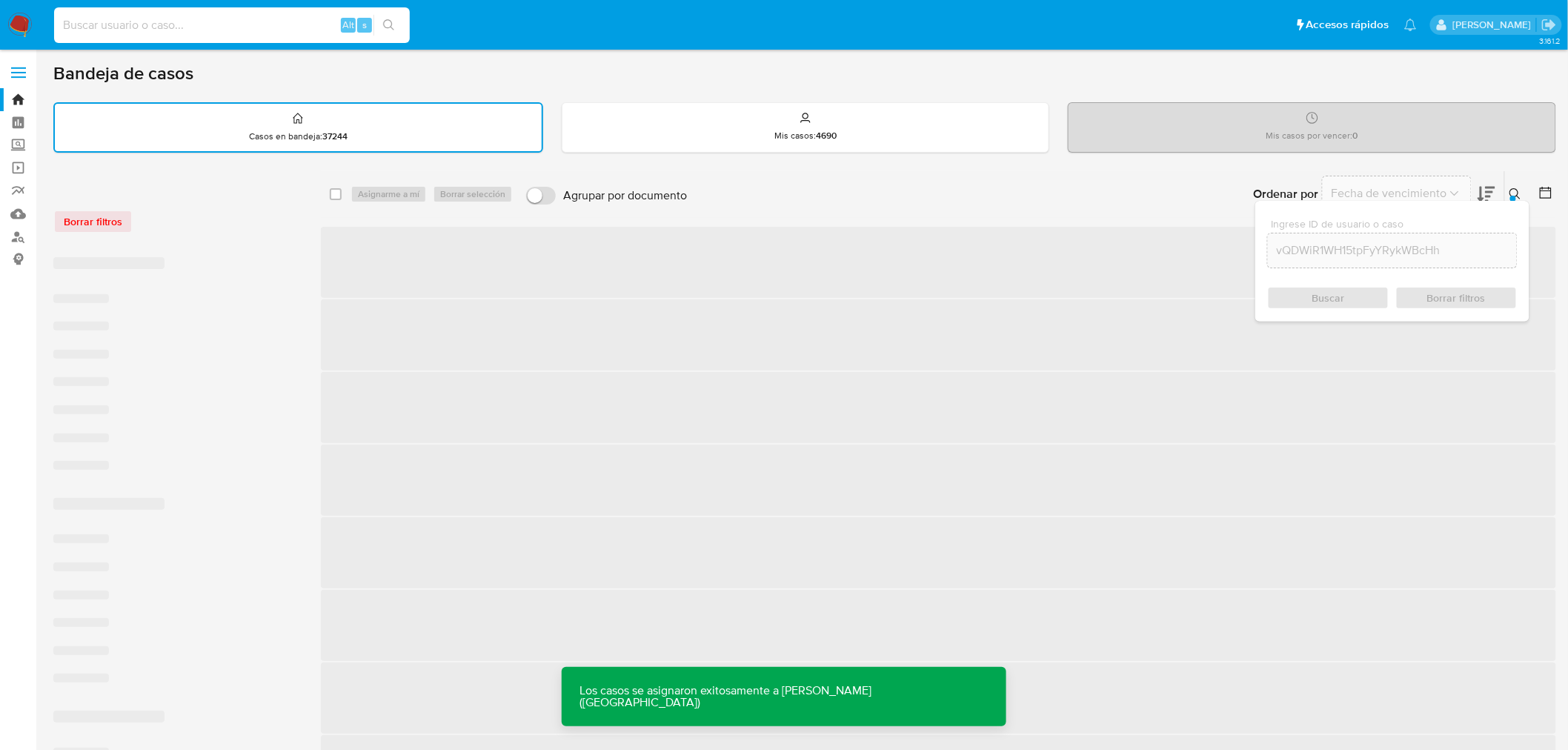
click at [220, 22] on input at bounding box center [232, 25] width 355 height 19
paste input "vQDWiR1WH15tpFyYRykWBcHh"
type input "vQDWiR1WH15tpFyYRykWBcHh"
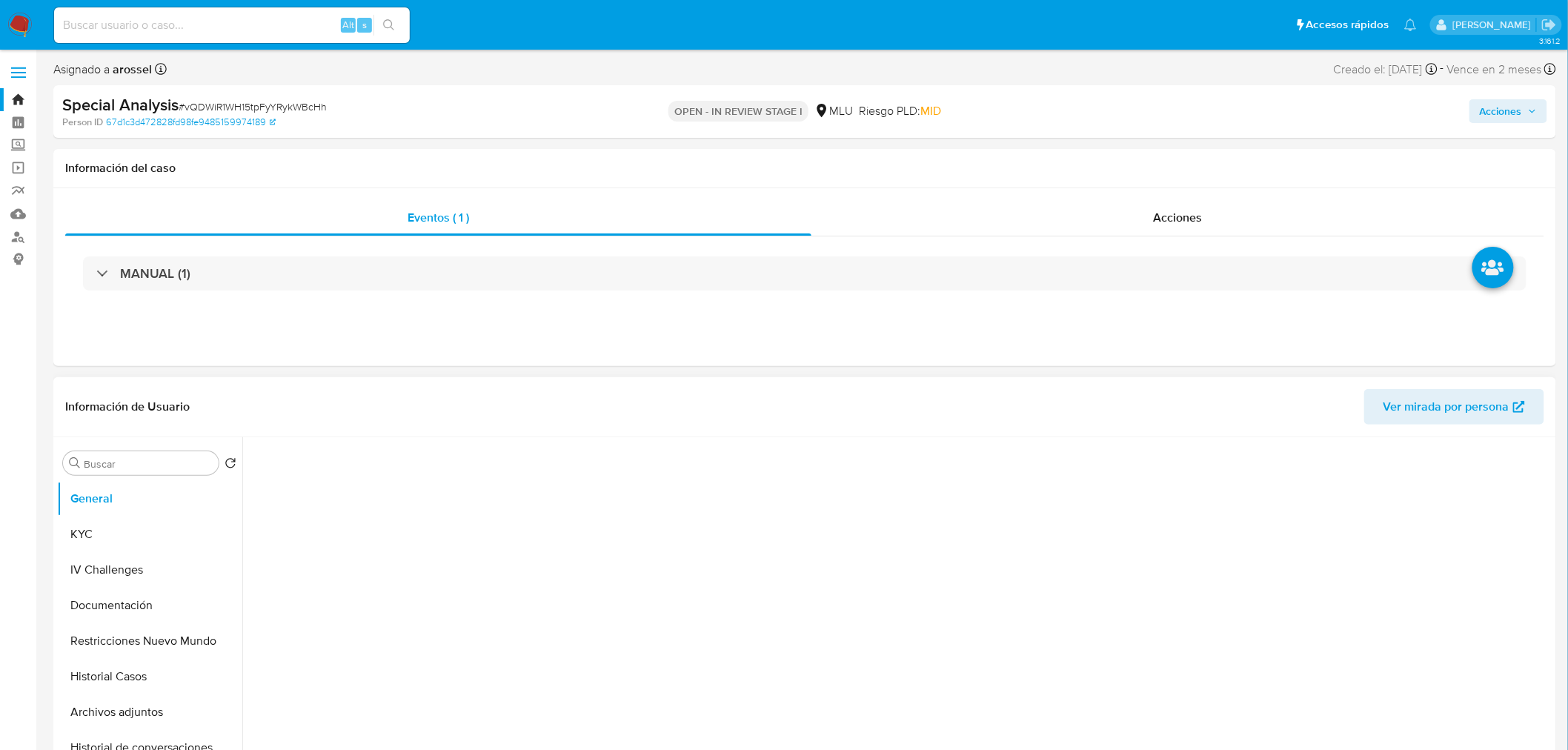
select select "10"
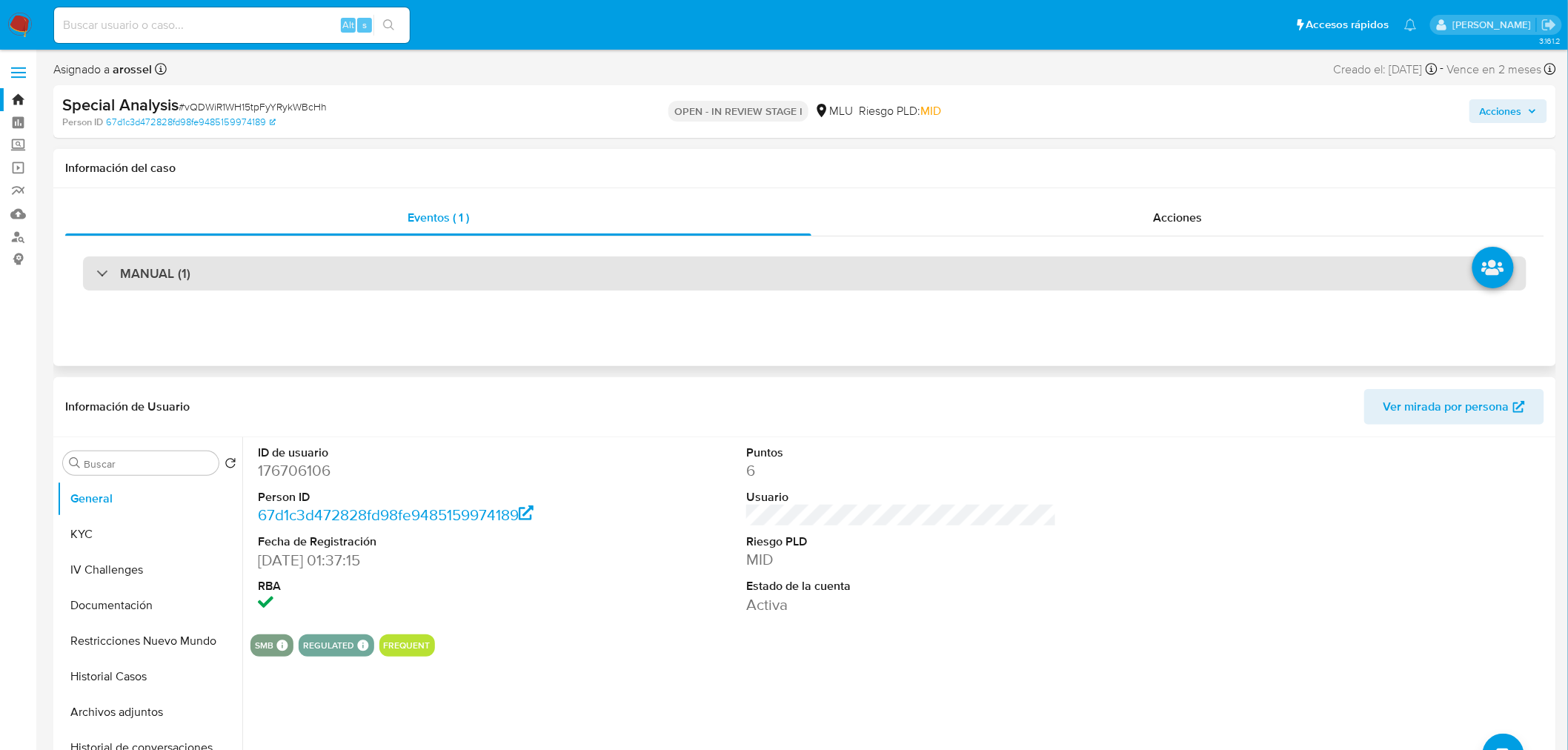
click at [472, 273] on div "MANUAL (1)" at bounding box center [805, 274] width 1443 height 34
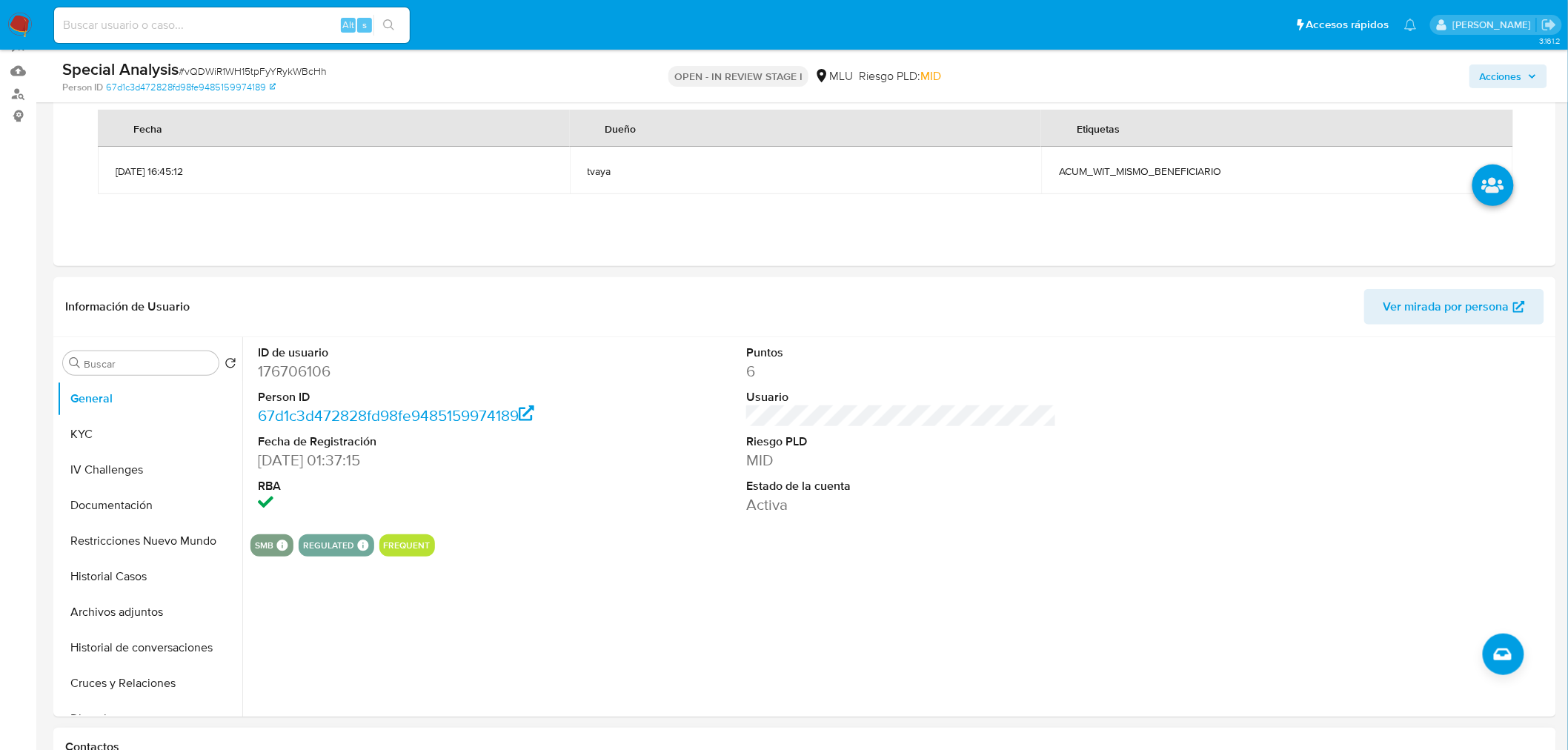
scroll to position [411, 0]
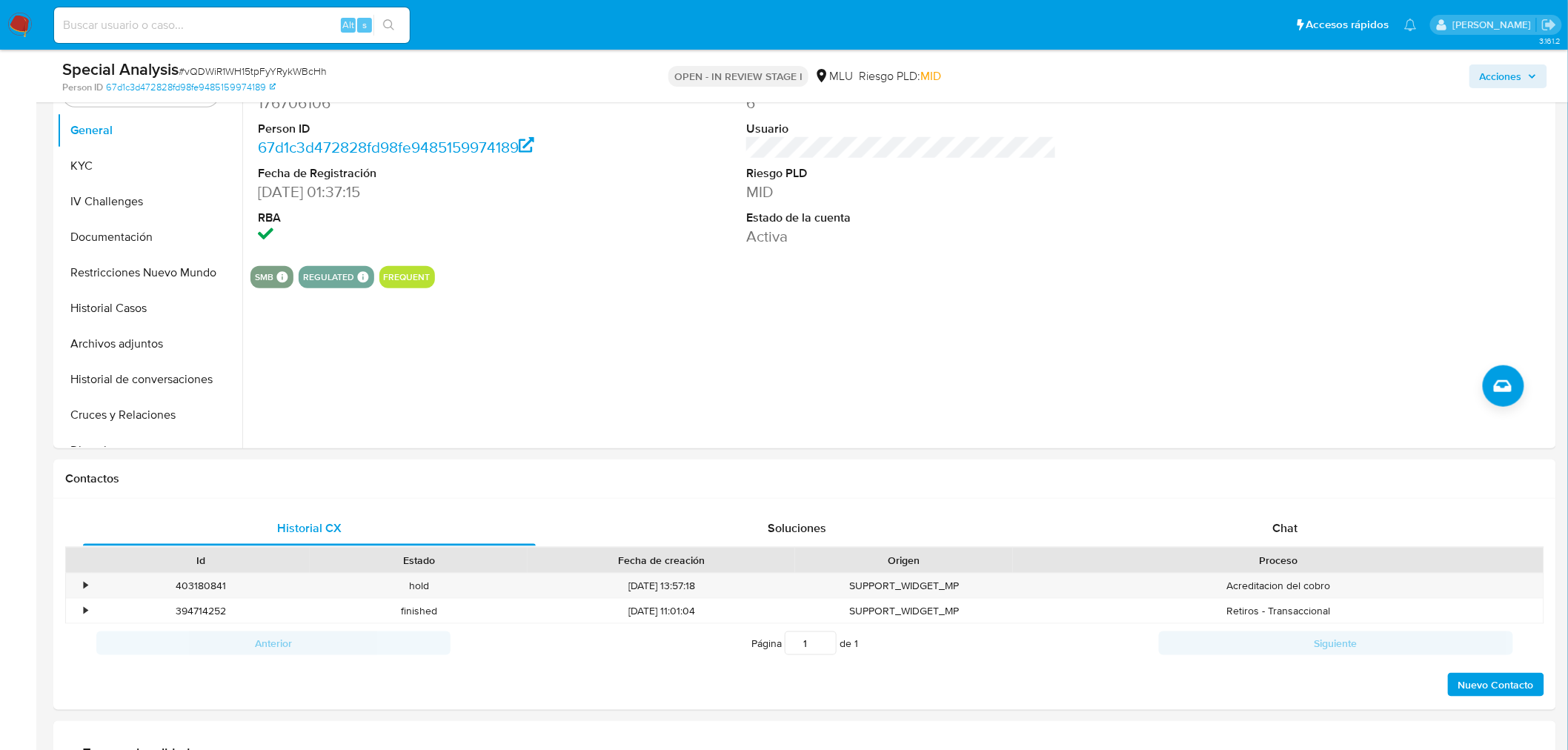
drag, startPoint x: 119, startPoint y: 402, endPoint x: 143, endPoint y: 440, distance: 44.9
click at [119, 402] on button "Cruces y Relaciones" at bounding box center [149, 415] width 185 height 36
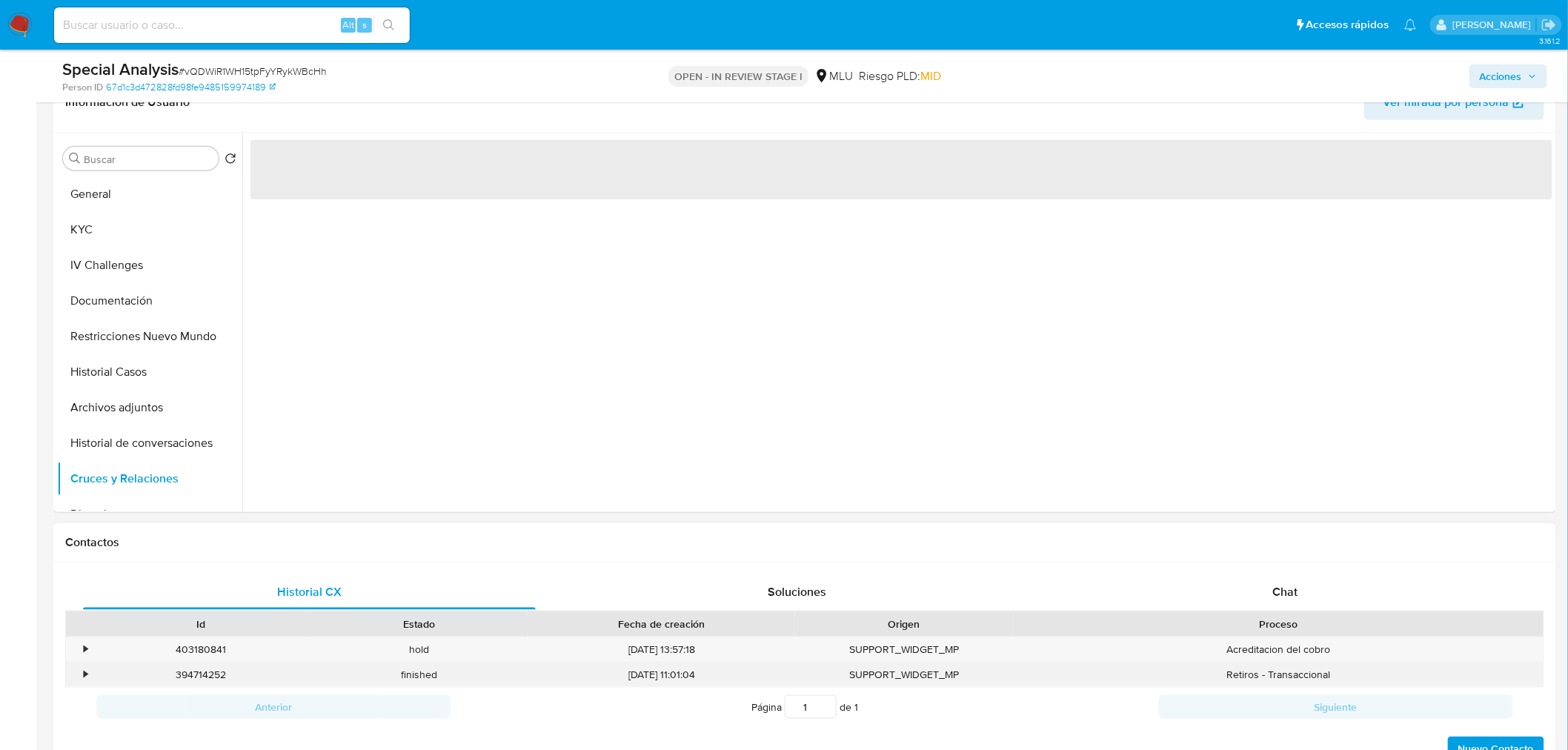
scroll to position [329, 0]
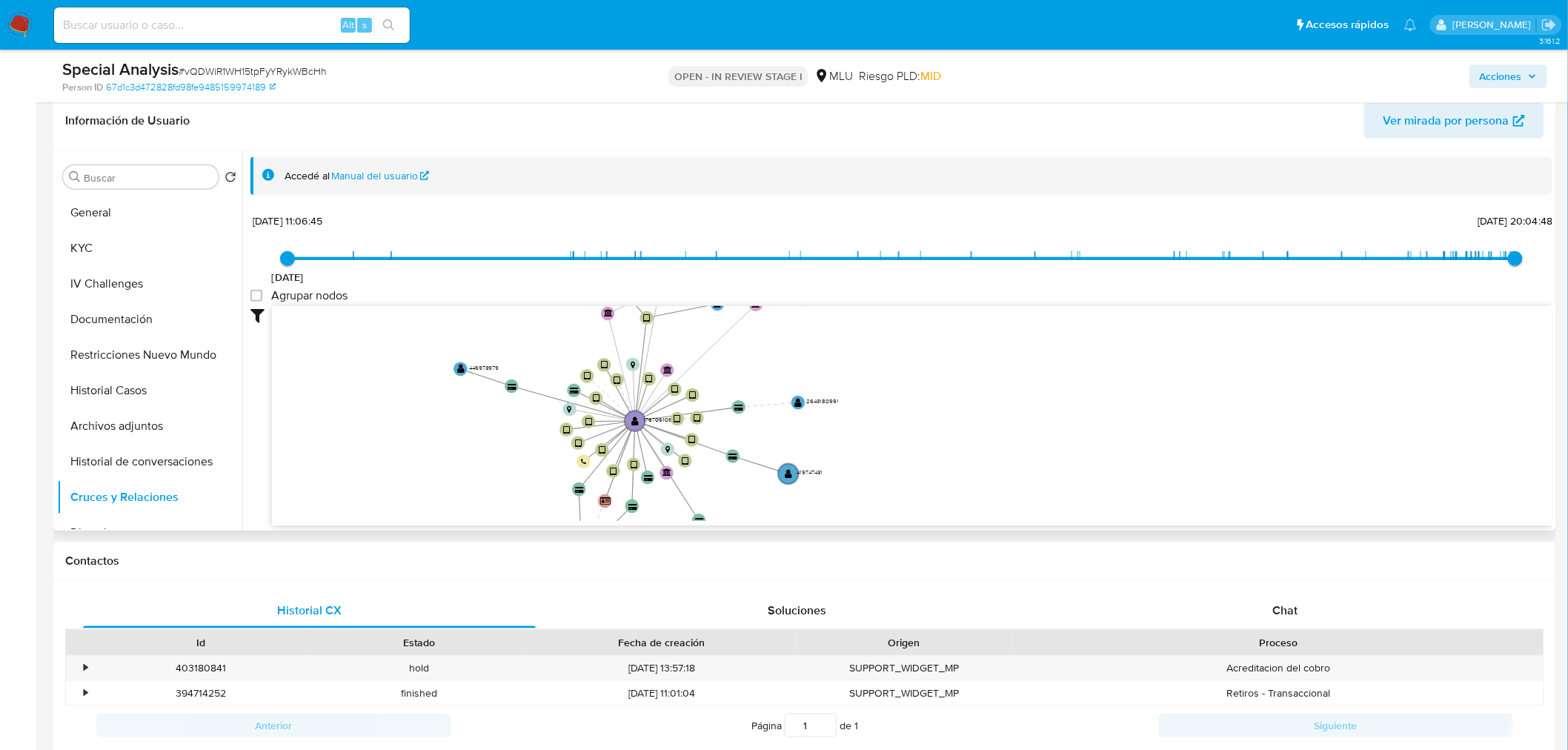
drag, startPoint x: 1069, startPoint y: 351, endPoint x: 992, endPoint y: 322, distance: 82.3
click at [992, 322] on icon "device-65f5a6377358b18f5e835a2b  user-176706106  176706106 device-67db5fca23b…" at bounding box center [912, 413] width 1281 height 215
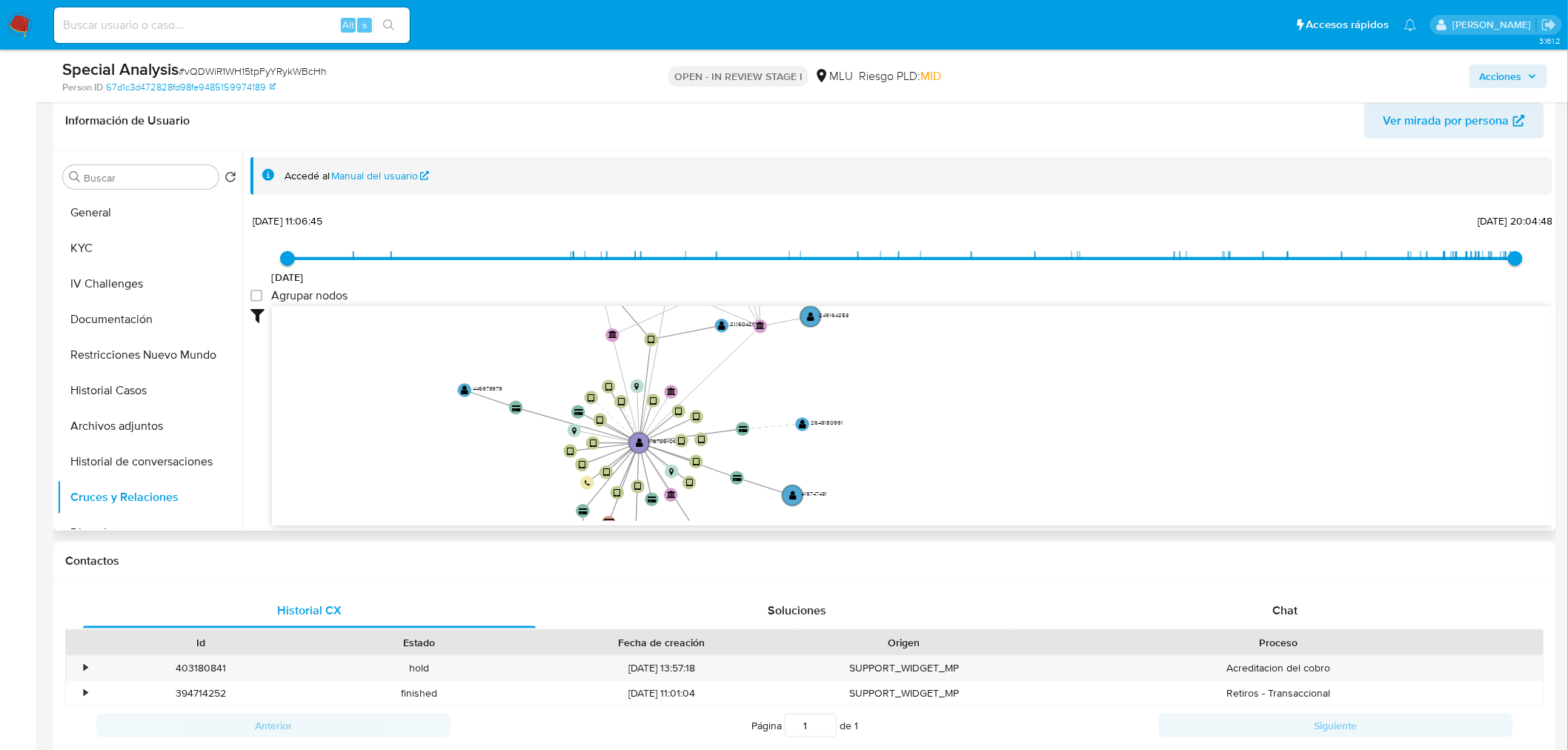
drag, startPoint x: 868, startPoint y: 359, endPoint x: 867, endPoint y: 431, distance: 72.0
click at [868, 431] on icon "device-65f5a6377358b18f5e835a2b  user-176706106  176706106 device-67db5fca23b…" at bounding box center [912, 413] width 1281 height 215
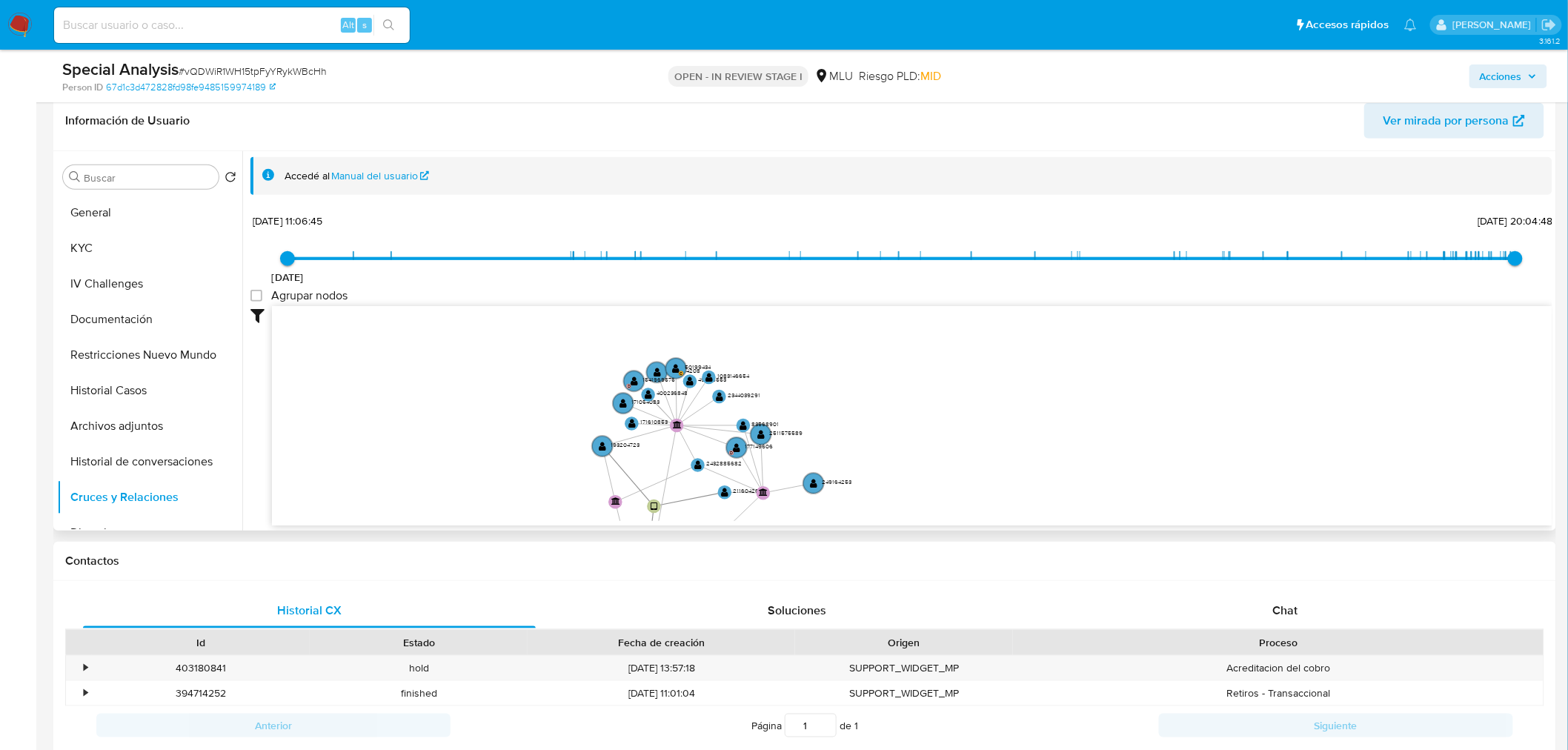
drag, startPoint x: 864, startPoint y: 421, endPoint x: 843, endPoint y: 416, distance: 21.6
click at [864, 424] on icon "device-65f5a6377358b18f5e835a2b  user-176706106  176706106 device-67db5fca23b…" at bounding box center [912, 413] width 1281 height 215
click at [731, 450] on circle at bounding box center [736, 450] width 23 height 23
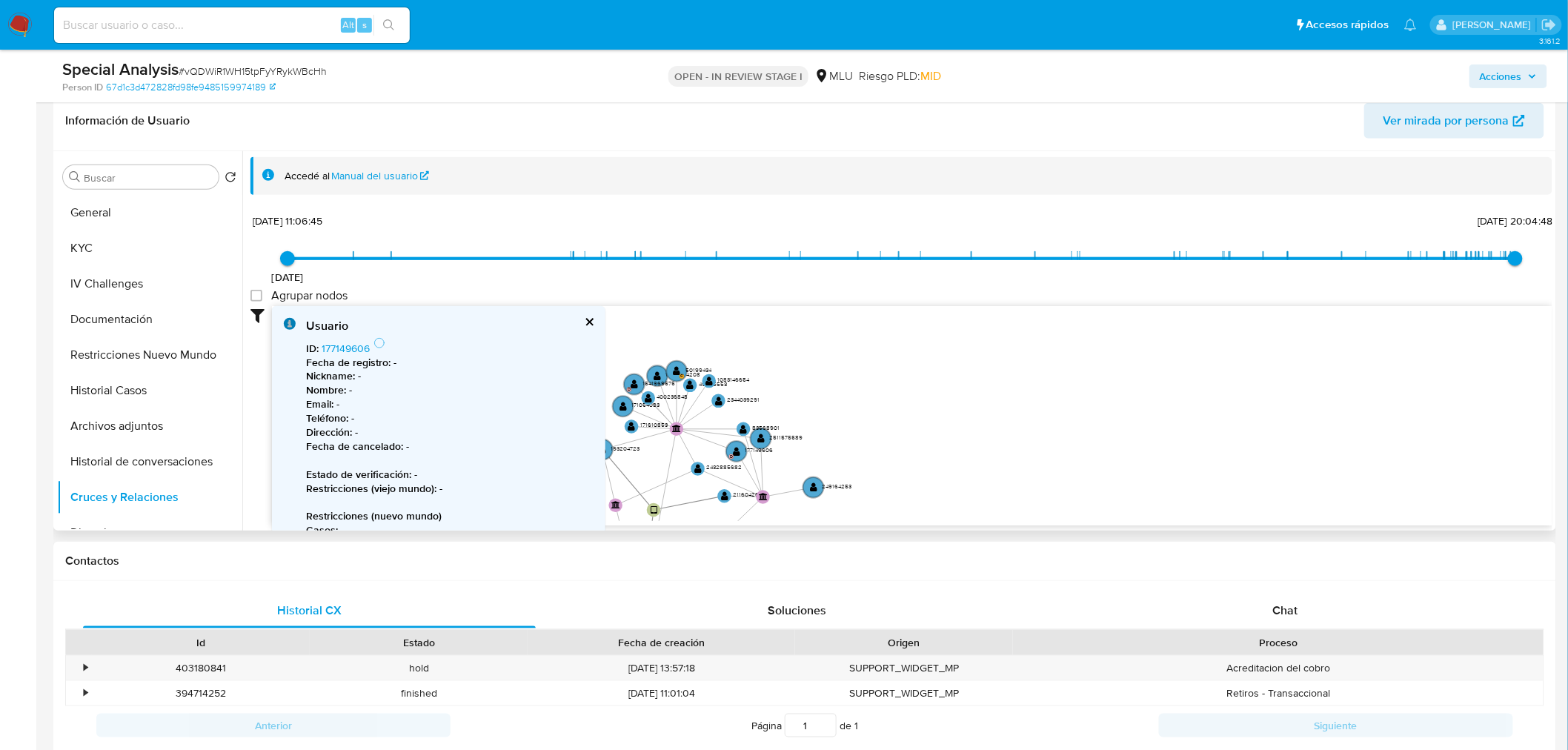
click at [896, 420] on icon "device-65f5a6377358b18f5e835a2b  user-176706106  176706106 device-67db5fca23b…" at bounding box center [912, 413] width 1281 height 215
drag, startPoint x: 583, startPoint y: 314, endPoint x: 594, endPoint y: 327, distance: 17.0
click at [587, 314] on div "Usuario ID : 177149606 Fecha de registro : - Nickname : - Nombre : - Email : - …" at bounding box center [439, 491] width 334 height 369
click at [593, 325] on button "cerrar" at bounding box center [589, 322] width 10 height 10
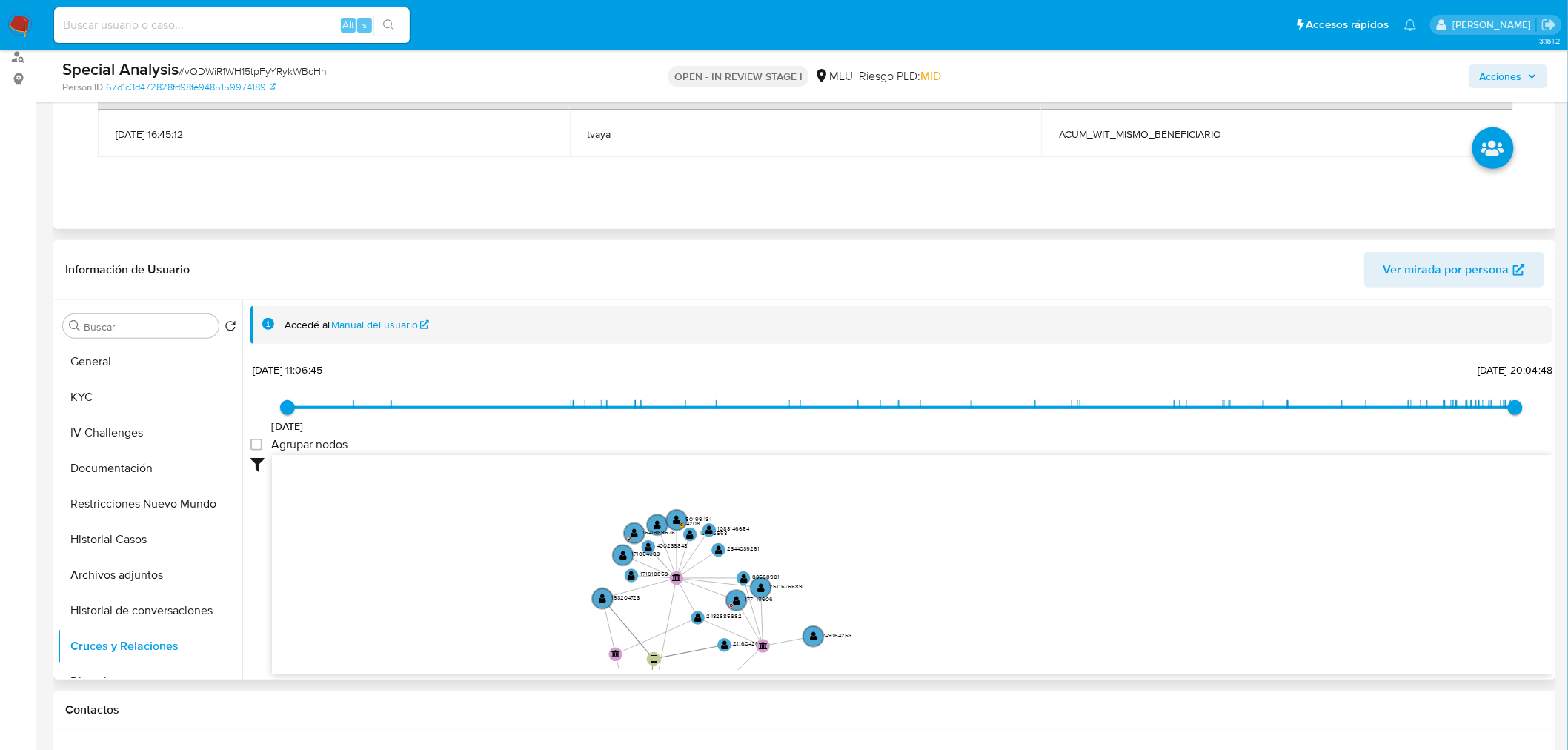
scroll to position [0, 0]
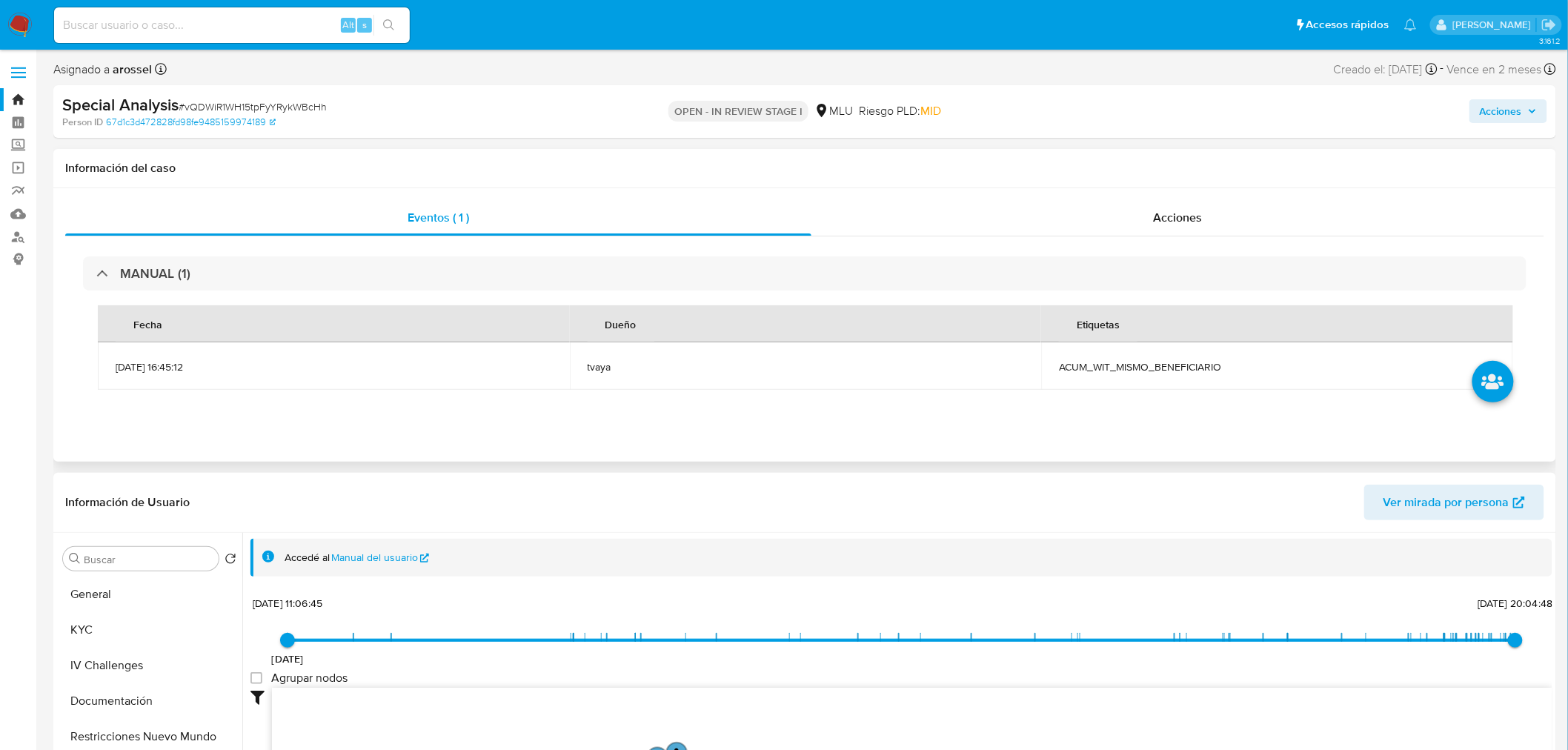
click at [1121, 372] on span "ACUM_WIT_MISMO_BENEFICIARIO" at bounding box center [1277, 367] width 436 height 13
copy span "ACUM_WIT_MISMO_BENEFICIARIO"
click at [239, 108] on span "# vQDWiR1WH15tpFyYRykWBcHh" at bounding box center [253, 107] width 148 height 15
click at [240, 108] on span "# vQDWiR1WH15tpFyYRykWBcHh" at bounding box center [253, 107] width 148 height 15
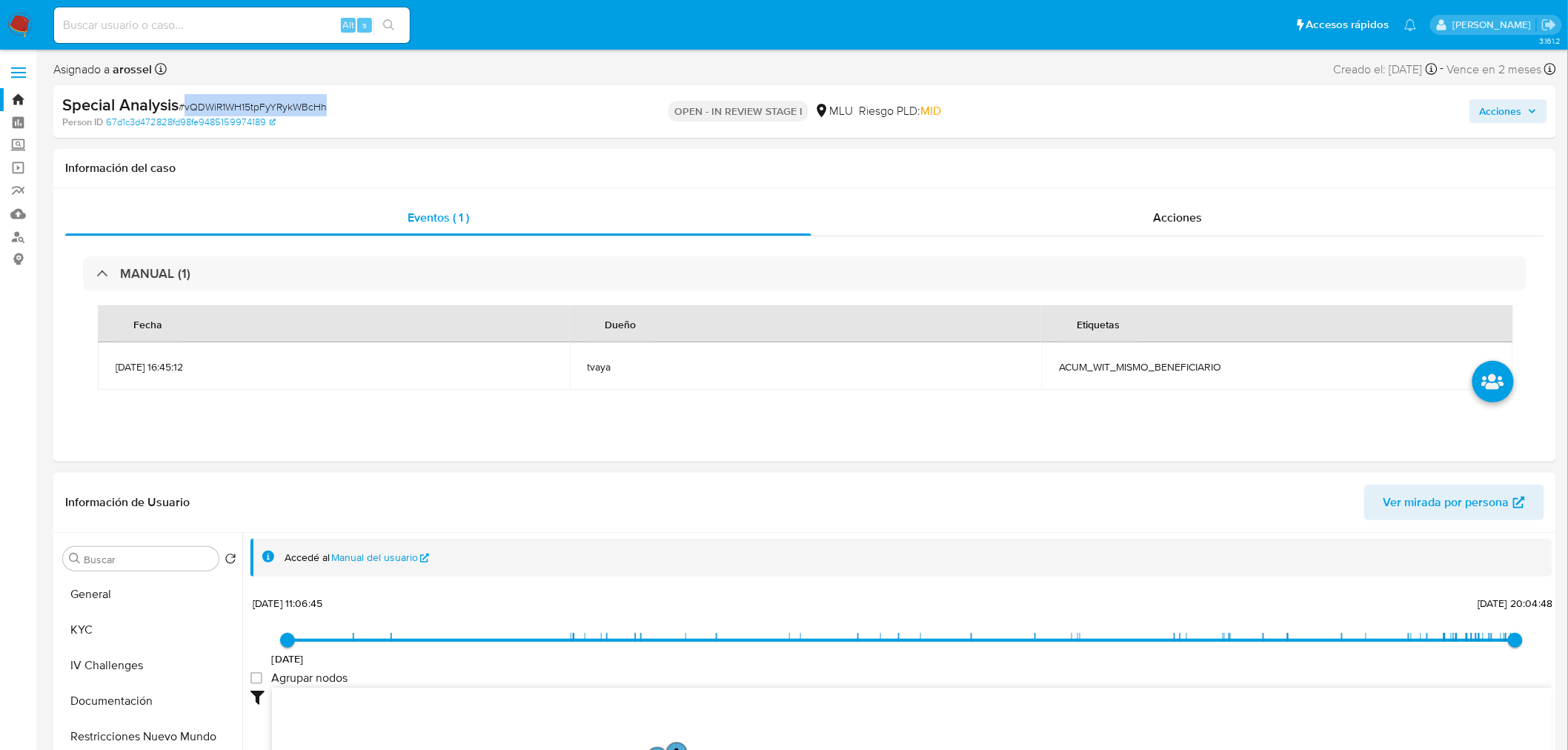
copy span "vQDWiR1WH15tpFyYRykWBcHh"
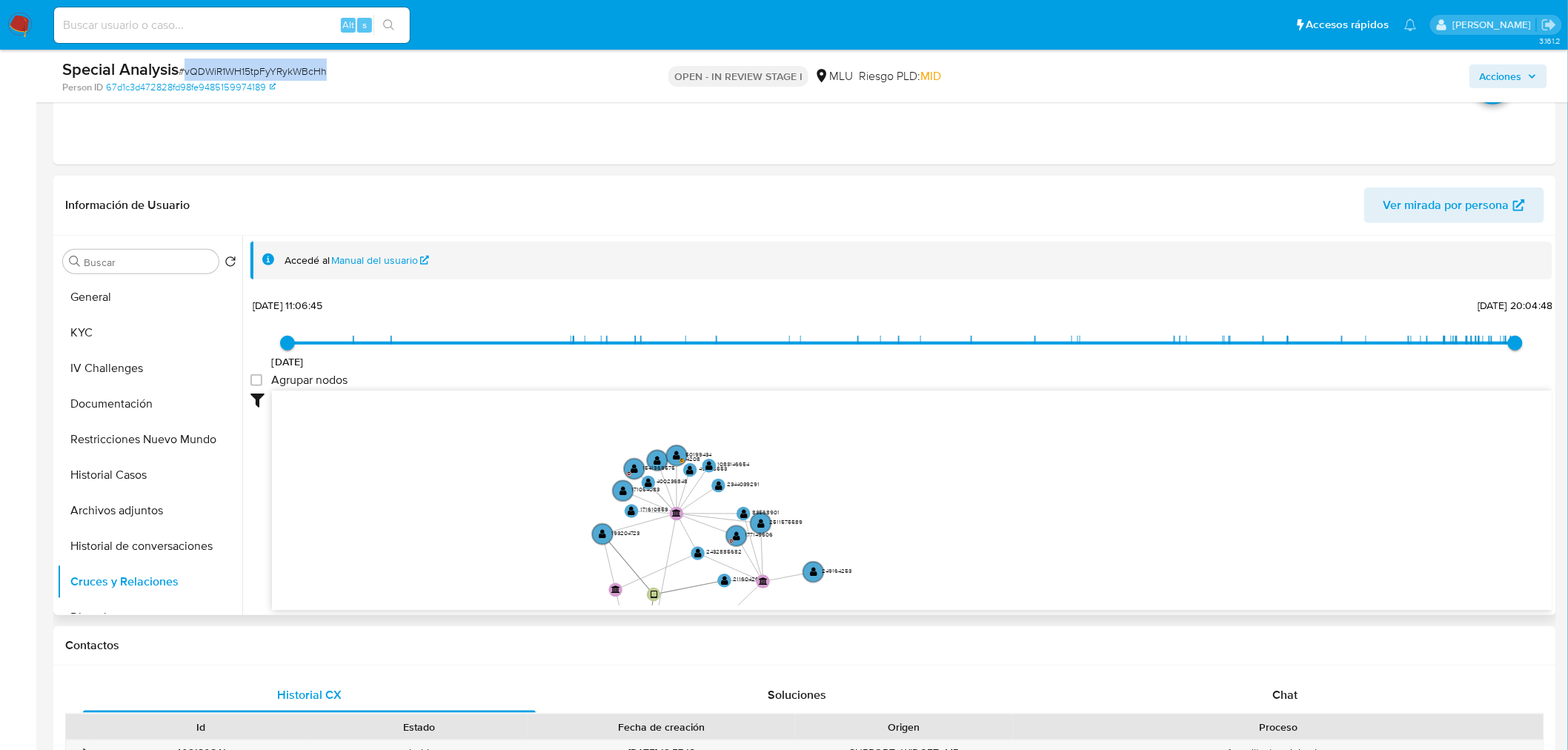
scroll to position [411, 0]
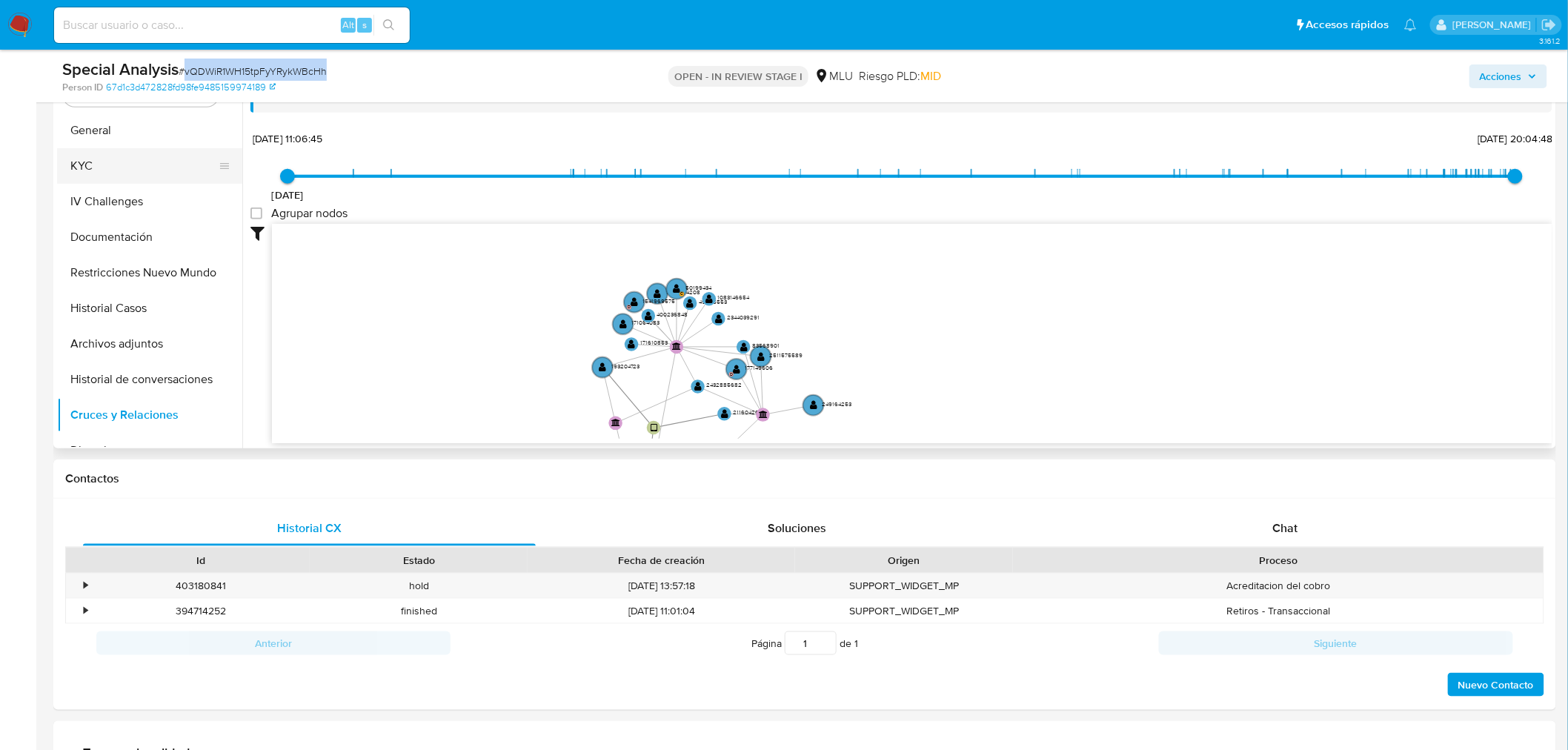
click at [159, 156] on button "KYC" at bounding box center [143, 166] width 173 height 36
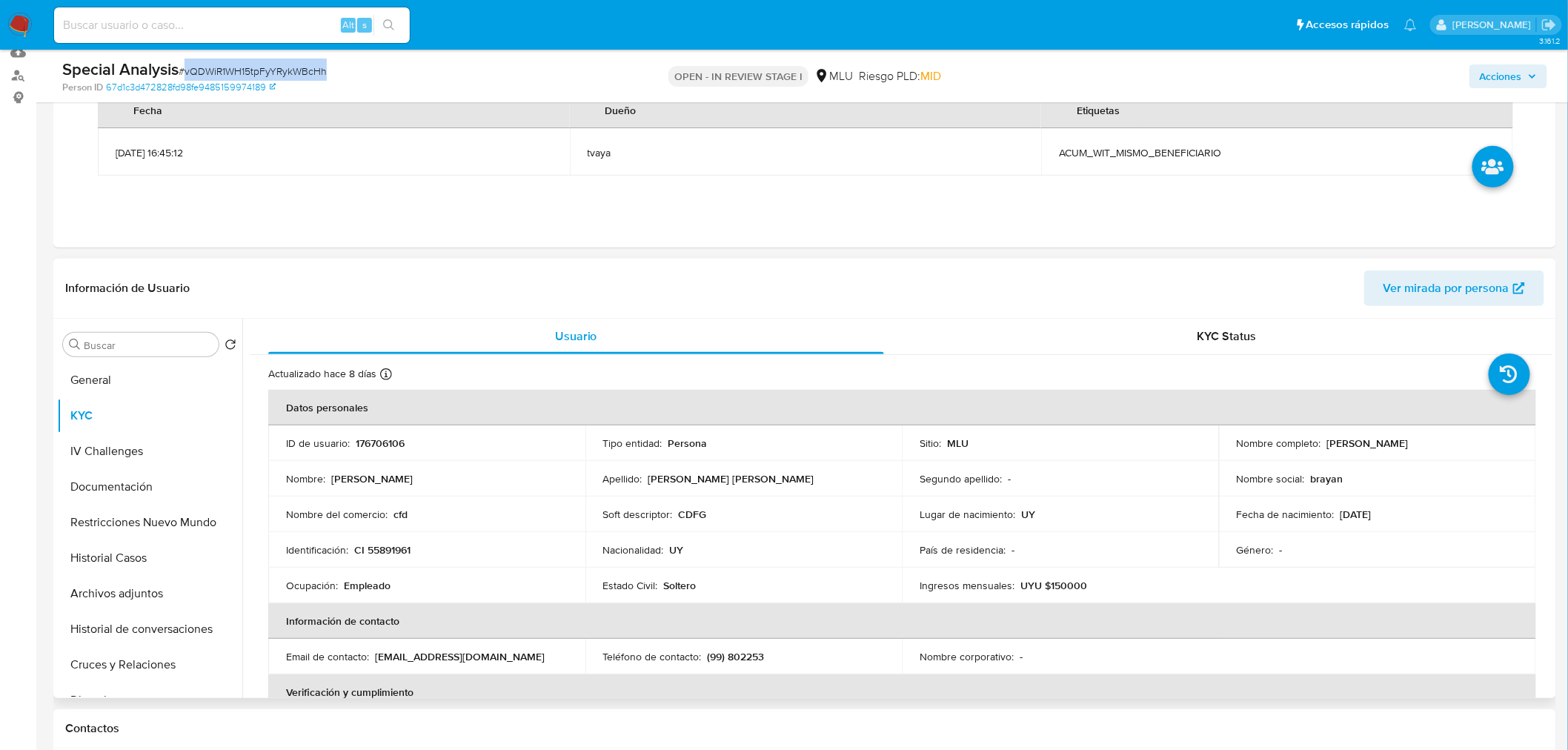
scroll to position [329, 0]
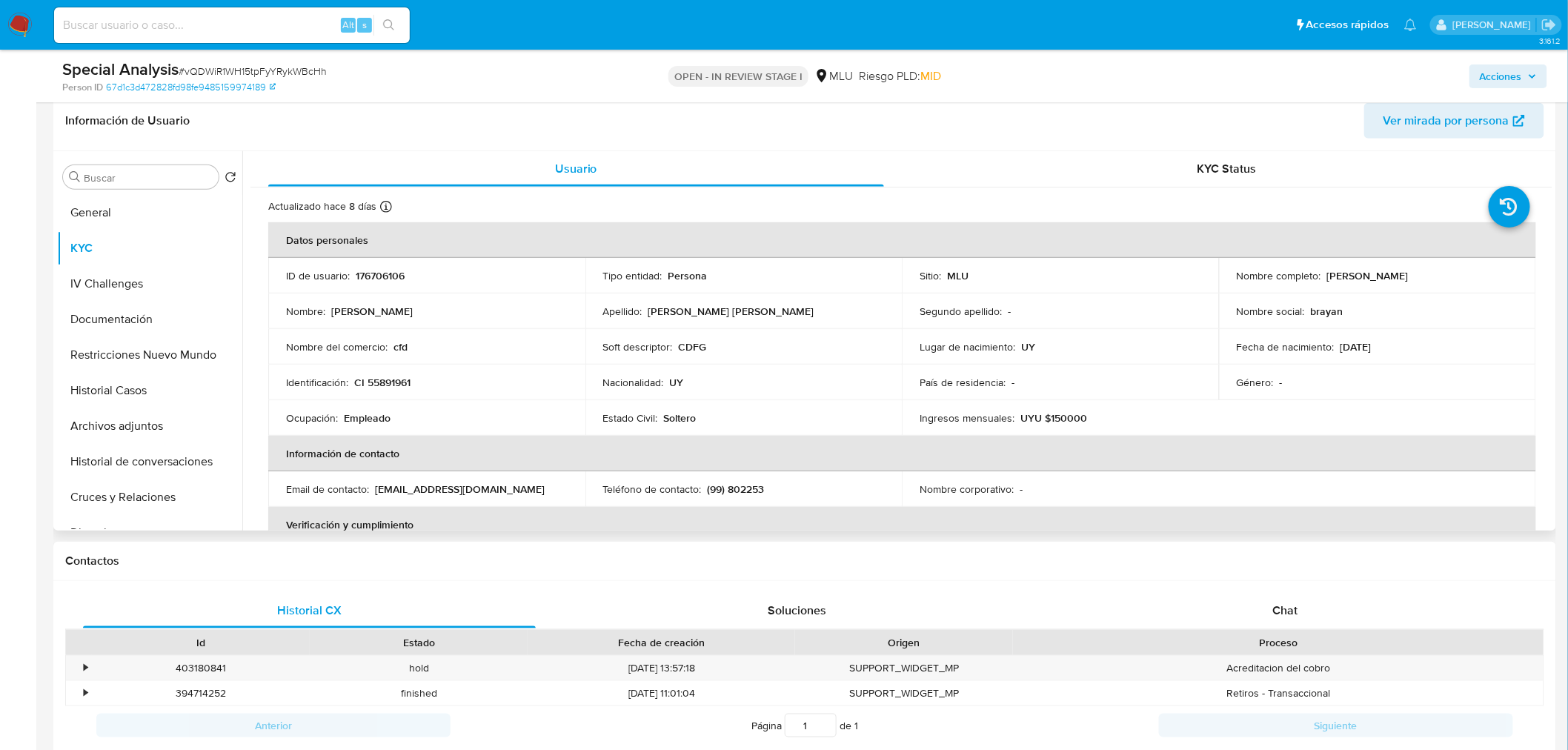
click at [1055, 414] on p "UYU $150000" at bounding box center [1053, 418] width 66 height 13
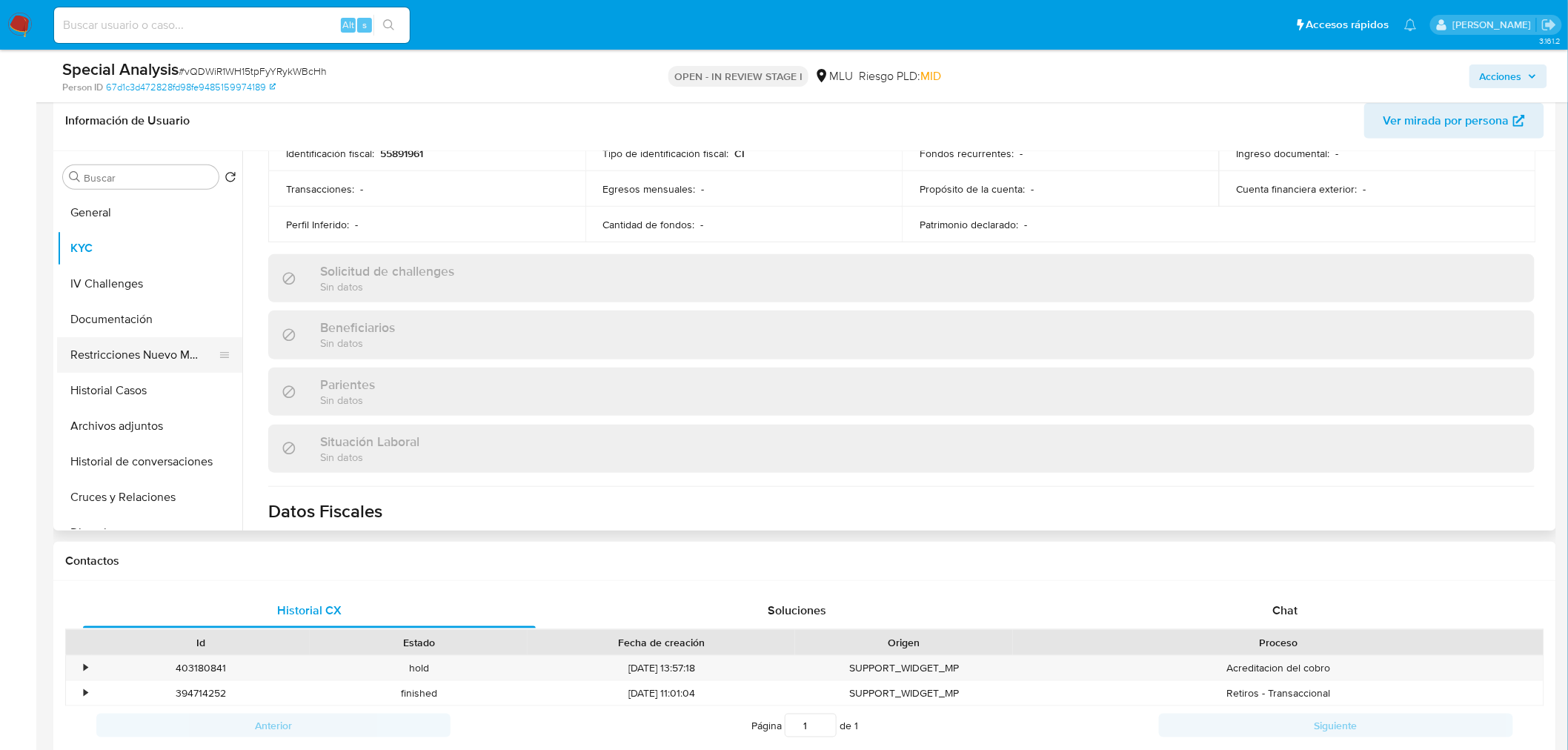
scroll to position [411, 0]
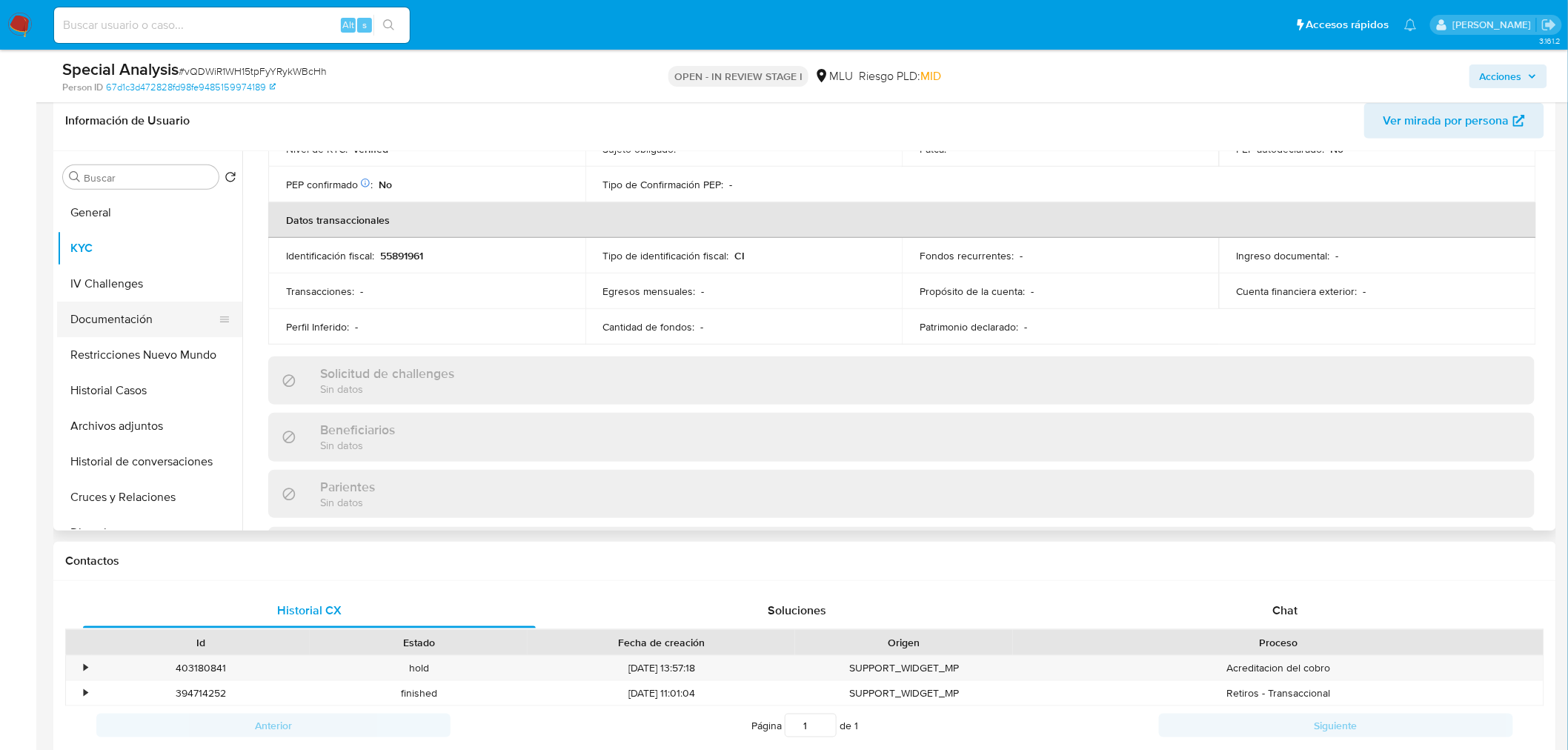
click at [154, 328] on button "Documentación" at bounding box center [143, 320] width 173 height 36
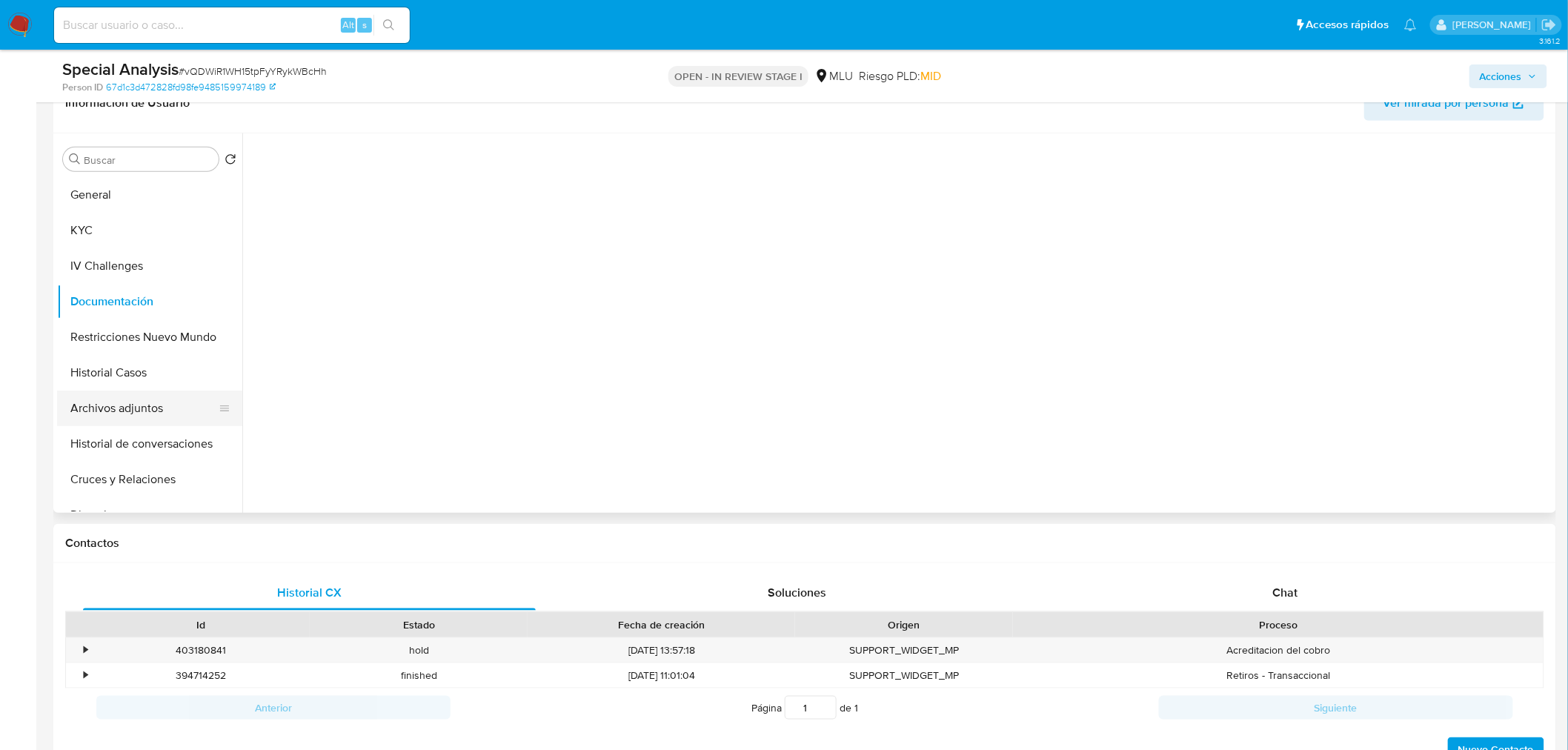
scroll to position [0, 0]
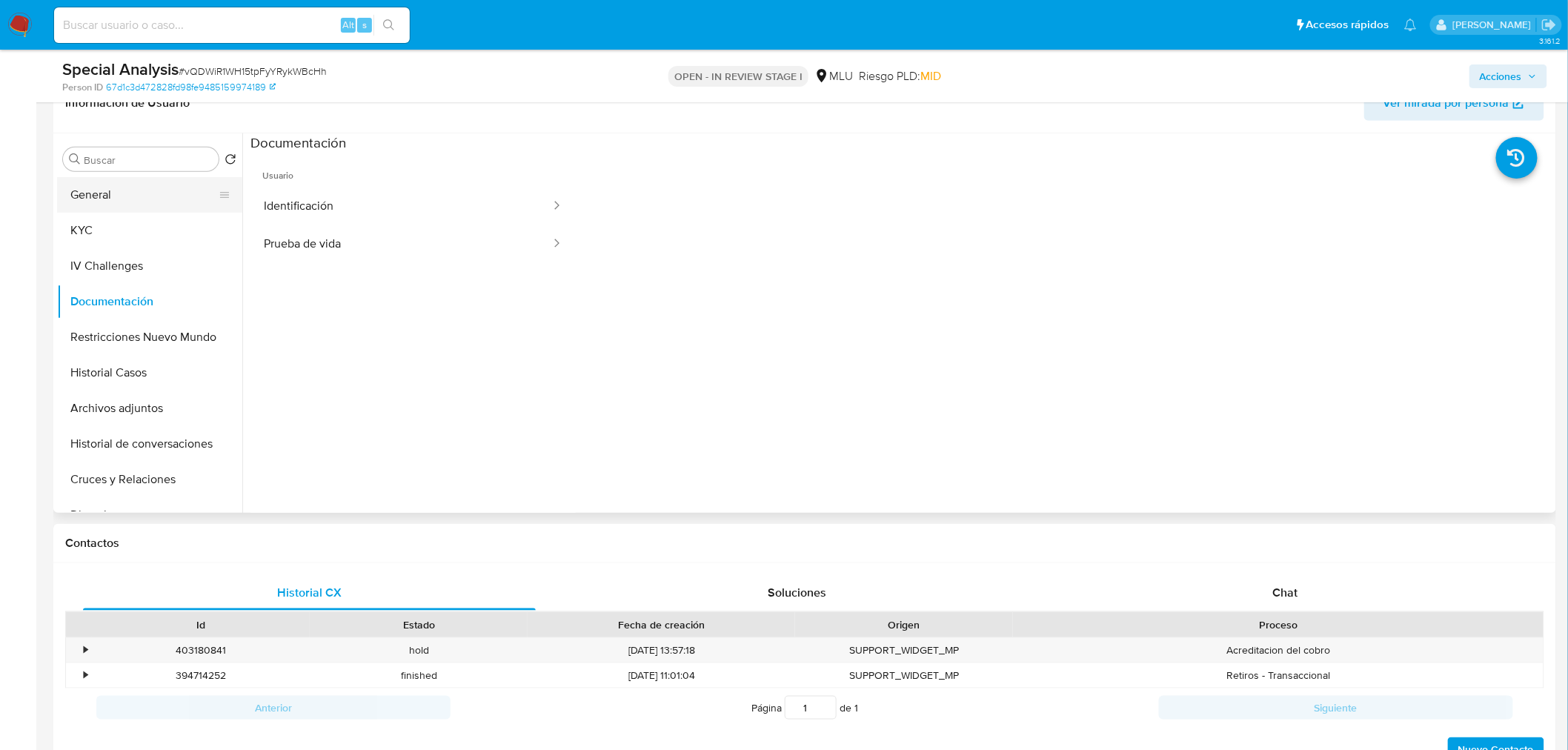
click at [100, 185] on button "General" at bounding box center [143, 195] width 173 height 36
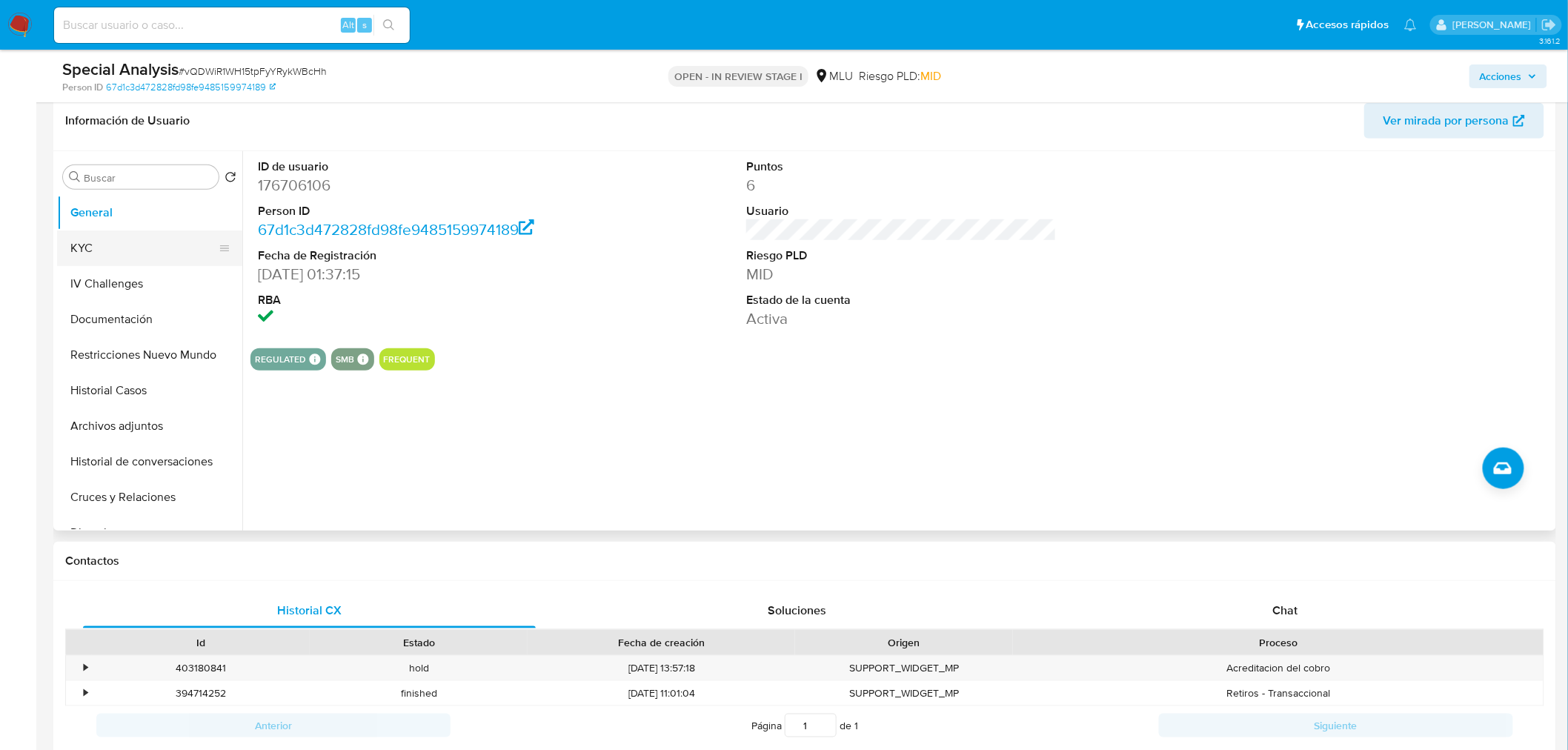
click at [142, 247] on button "KYC" at bounding box center [143, 249] width 173 height 36
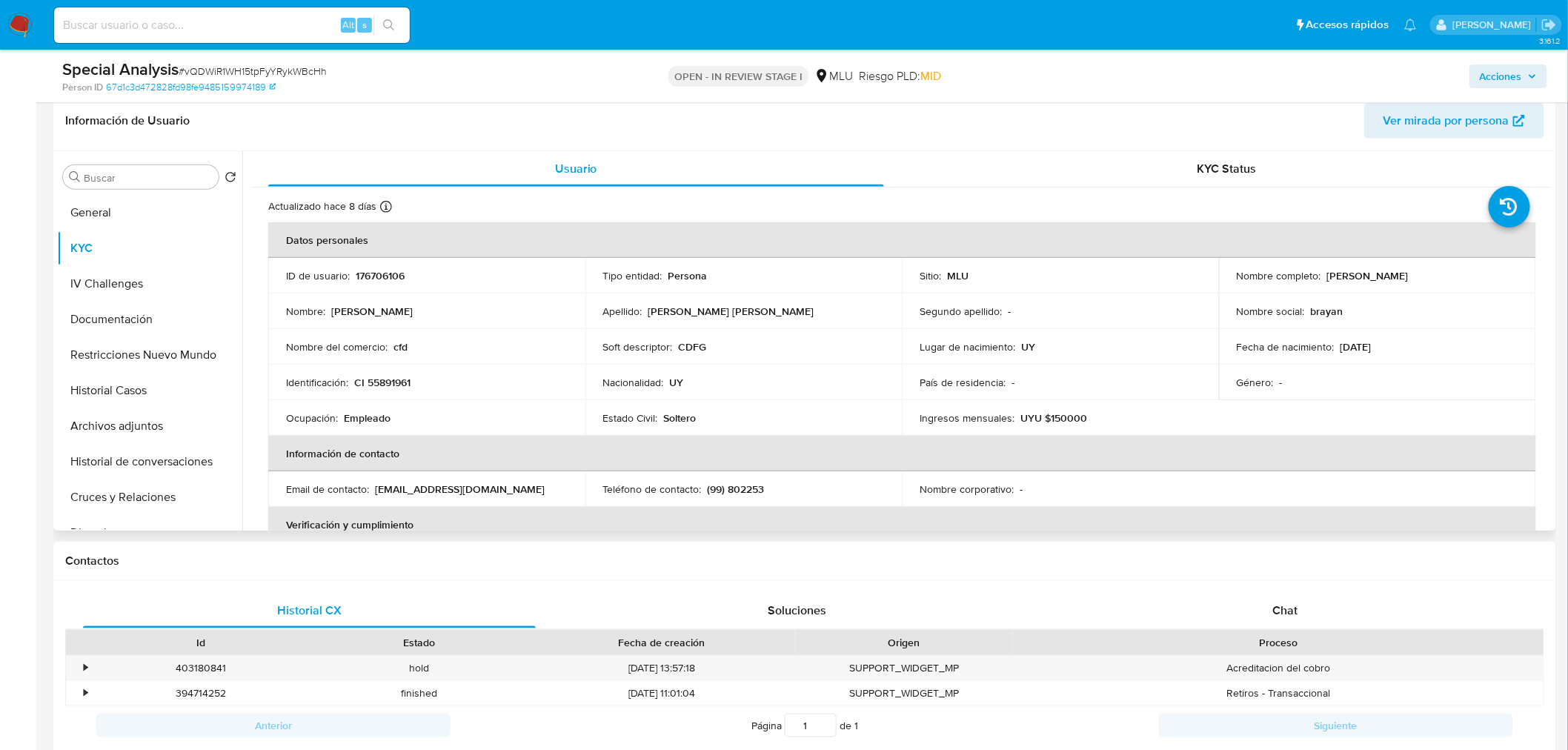
click at [746, 488] on p "(99) 802253" at bounding box center [736, 489] width 57 height 13
copy p "802253"
drag, startPoint x: 373, startPoint y: 485, endPoint x: 514, endPoint y: 485, distance: 141.0
click at [514, 485] on div "Email de contacto : brayanlozada1996@gmail.com" at bounding box center [427, 489] width 282 height 13
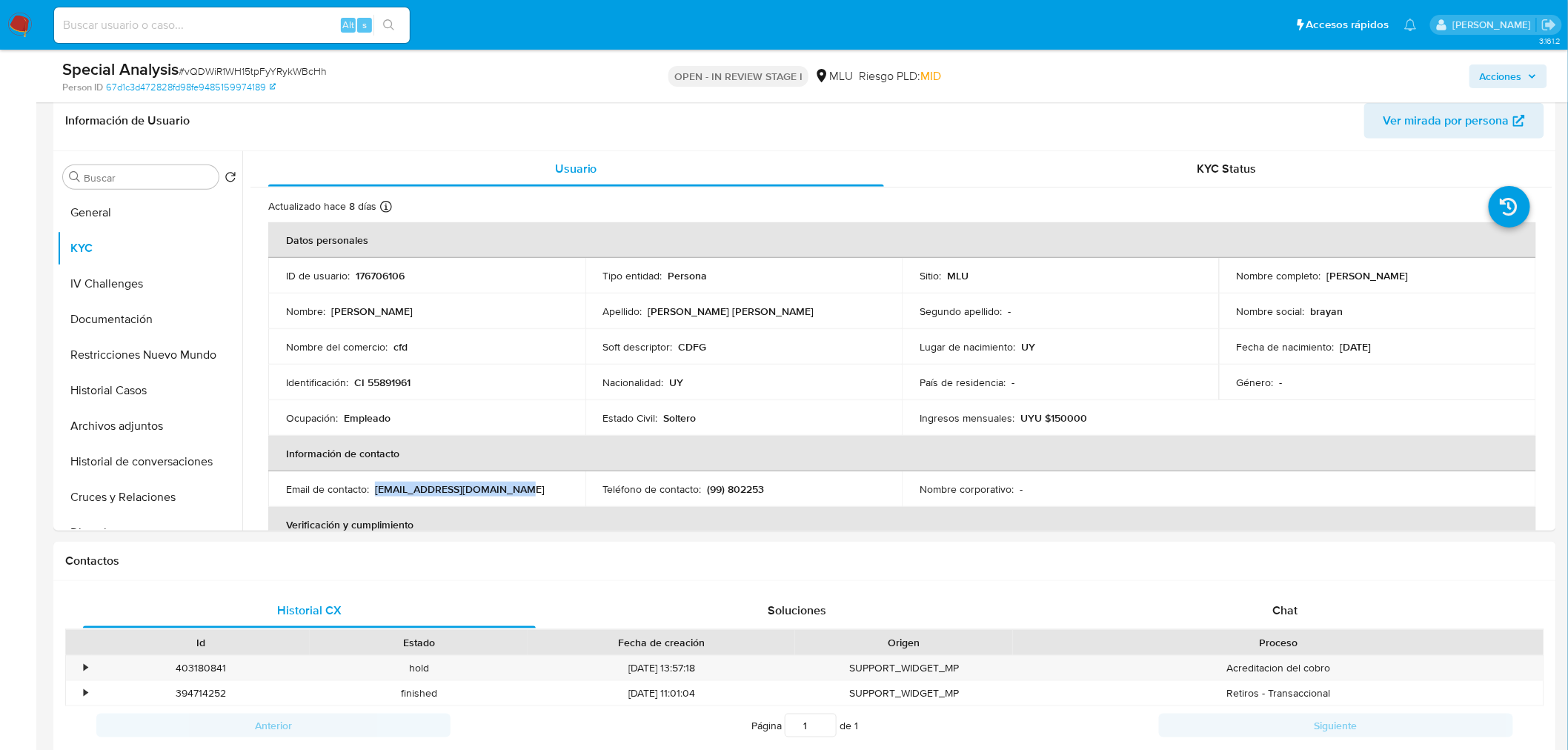
copy p "brayanlozada1996@gmail.com"
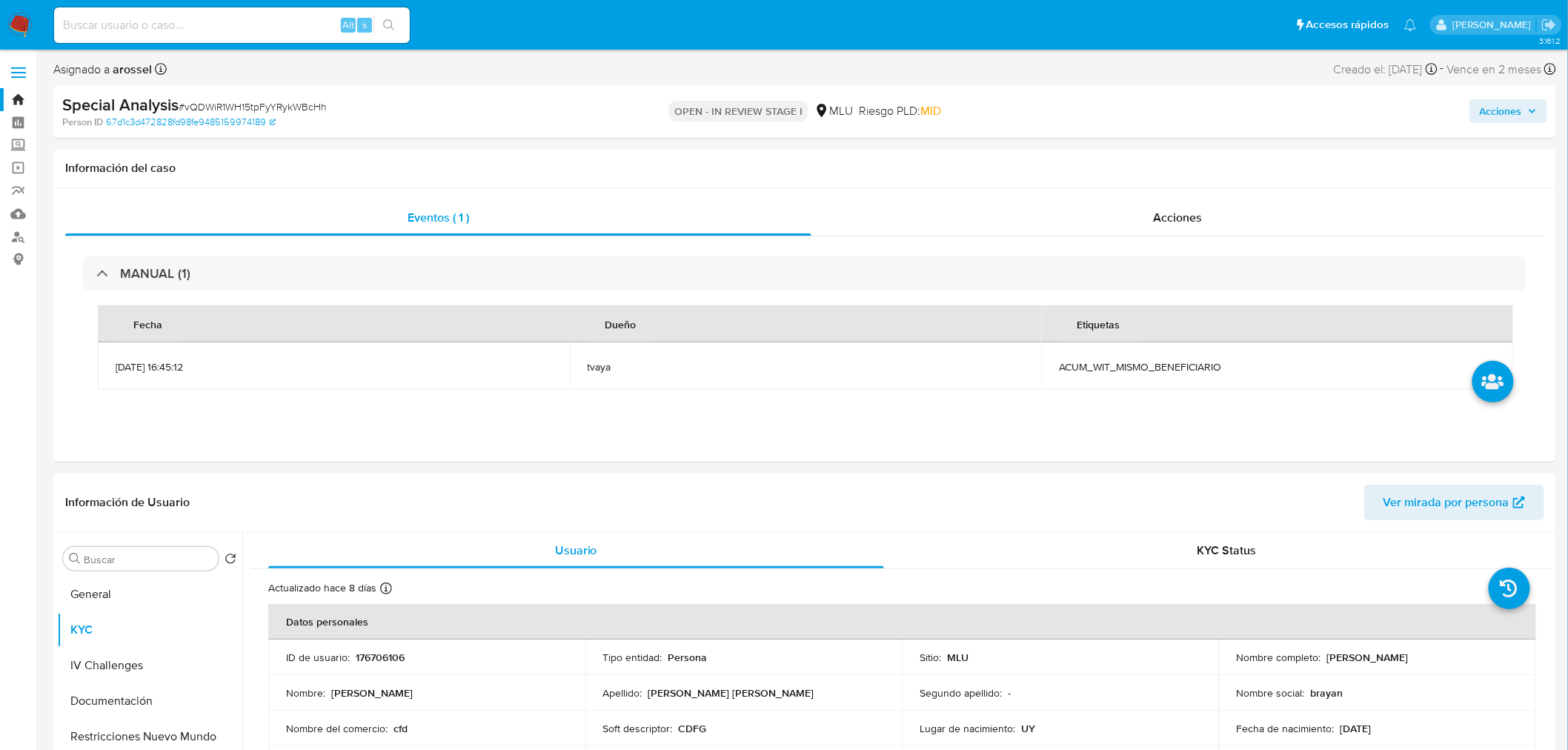
click at [389, 660] on p "176706106" at bounding box center [380, 658] width 49 height 13
copy p "176706106"
drag, startPoint x: 1323, startPoint y: 656, endPoint x: 1481, endPoint y: 655, distance: 158.0
click at [1481, 655] on div "Nombre completo : Michael Bryan Moreira Lozada" at bounding box center [1378, 658] width 282 height 13
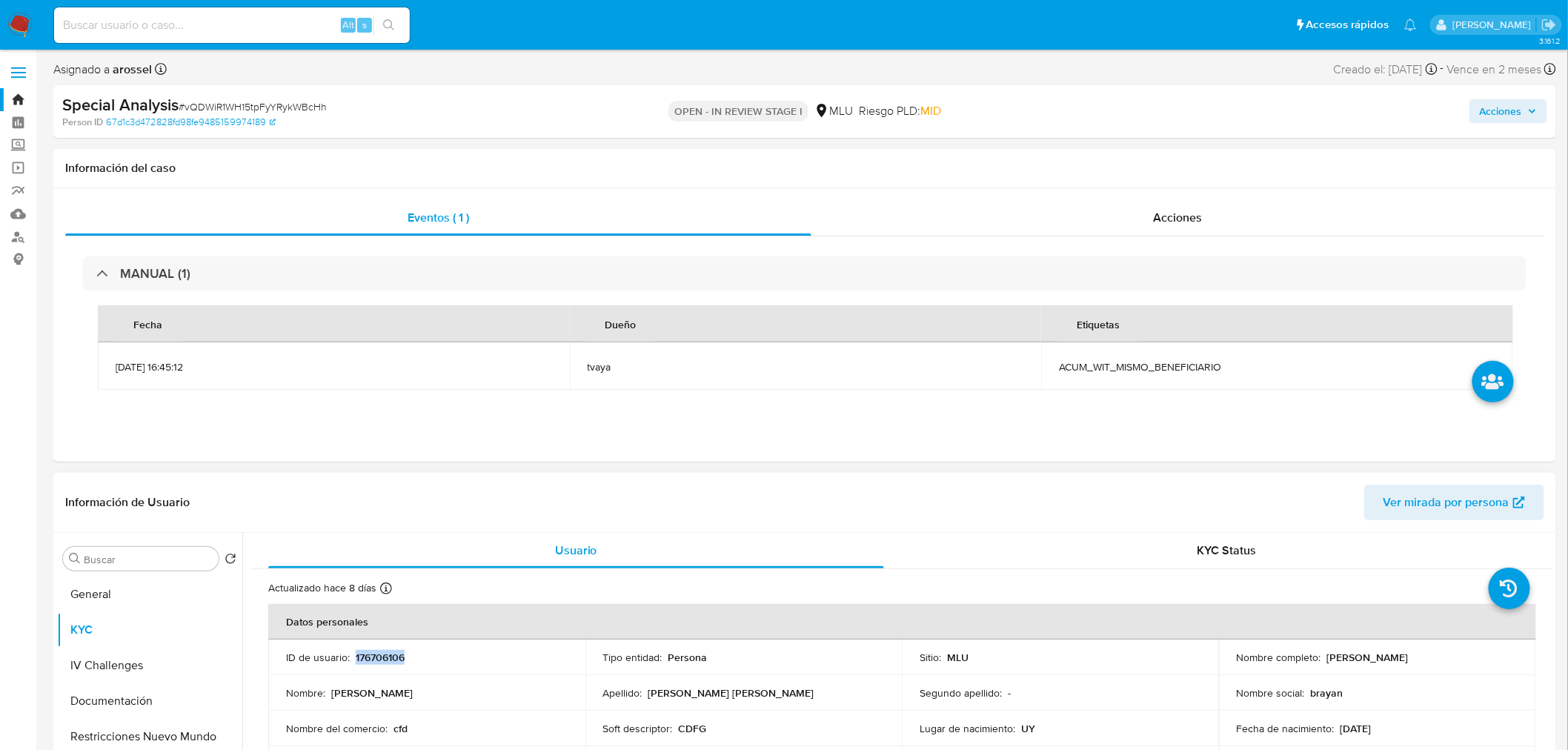
copy p "Michael Bryan Moreira Lozada"
click at [1113, 367] on span "ACUM_WIT_MISMO_BENEFICIARIO" at bounding box center [1277, 367] width 436 height 13
click at [738, 441] on div "Eventos ( 1 ) Acciones MANUAL (1) Fecha Dueño Etiquetas 12/09/2025 16:45:12 tva…" at bounding box center [805, 325] width 1502 height 274
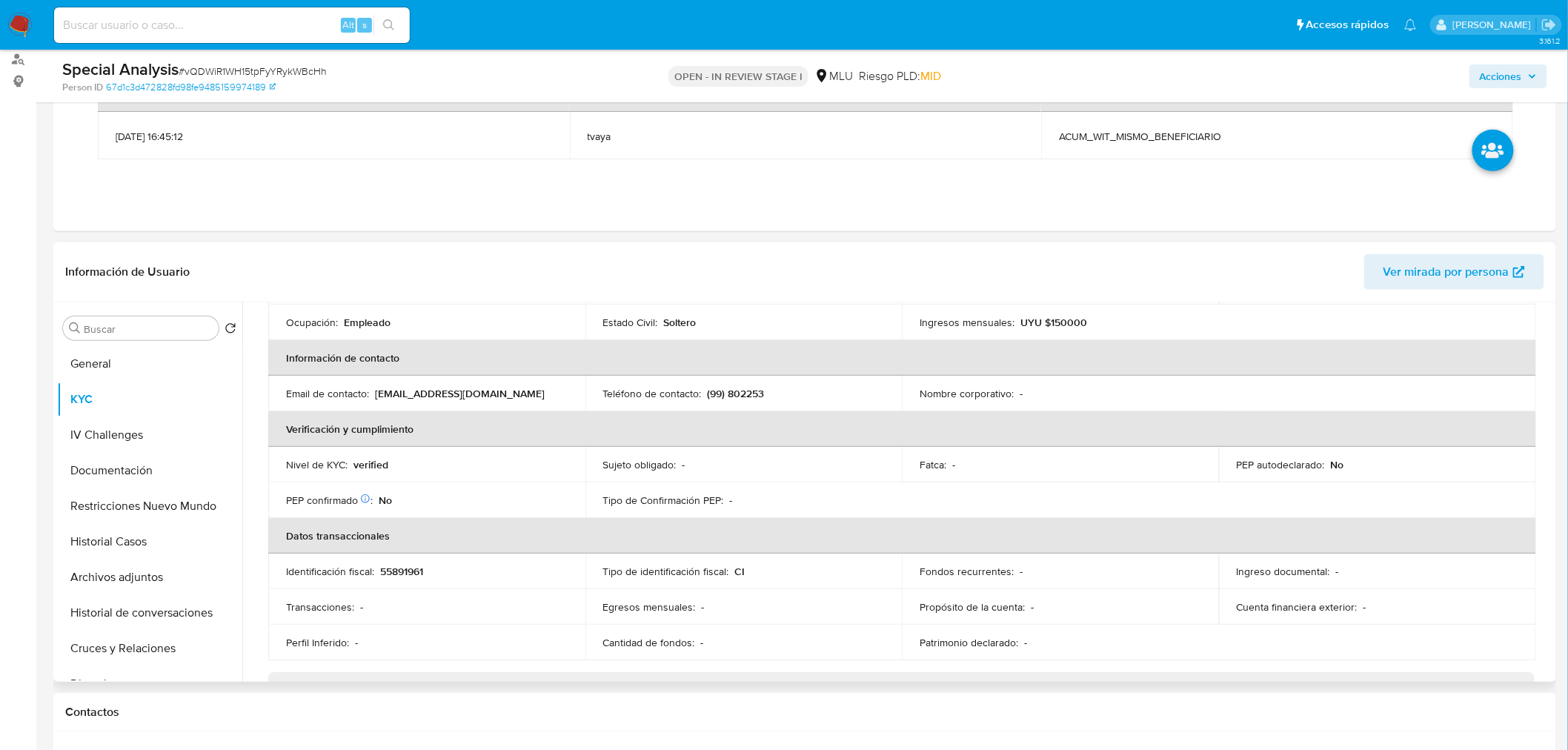
scroll to position [329, 0]
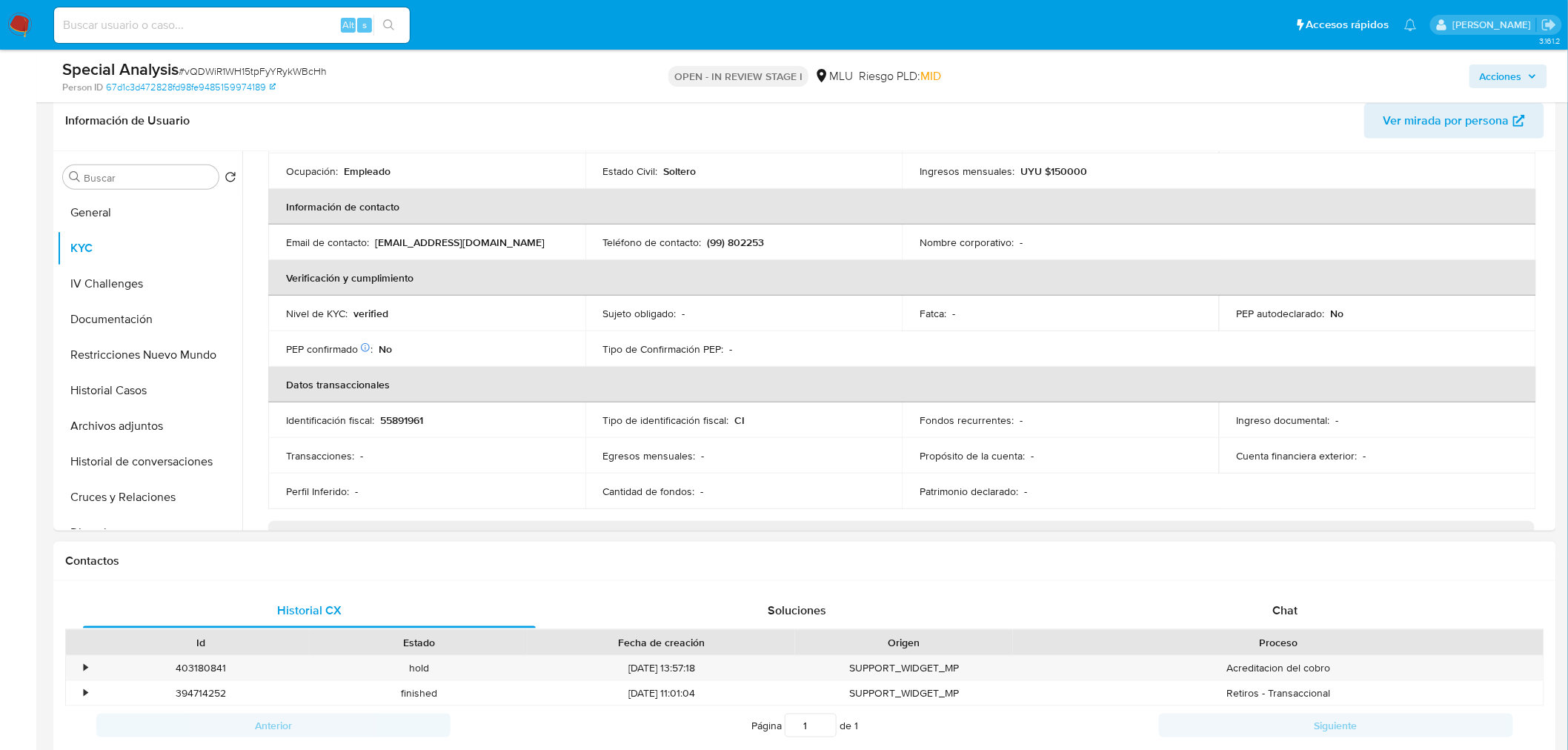
click at [1340, 586] on div "Historial CX Soluciones Chat Id Estado Fecha de creación Origen Proceso • 40318…" at bounding box center [805, 687] width 1502 height 211
click at [1328, 611] on div "Chat" at bounding box center [1285, 611] width 453 height 36
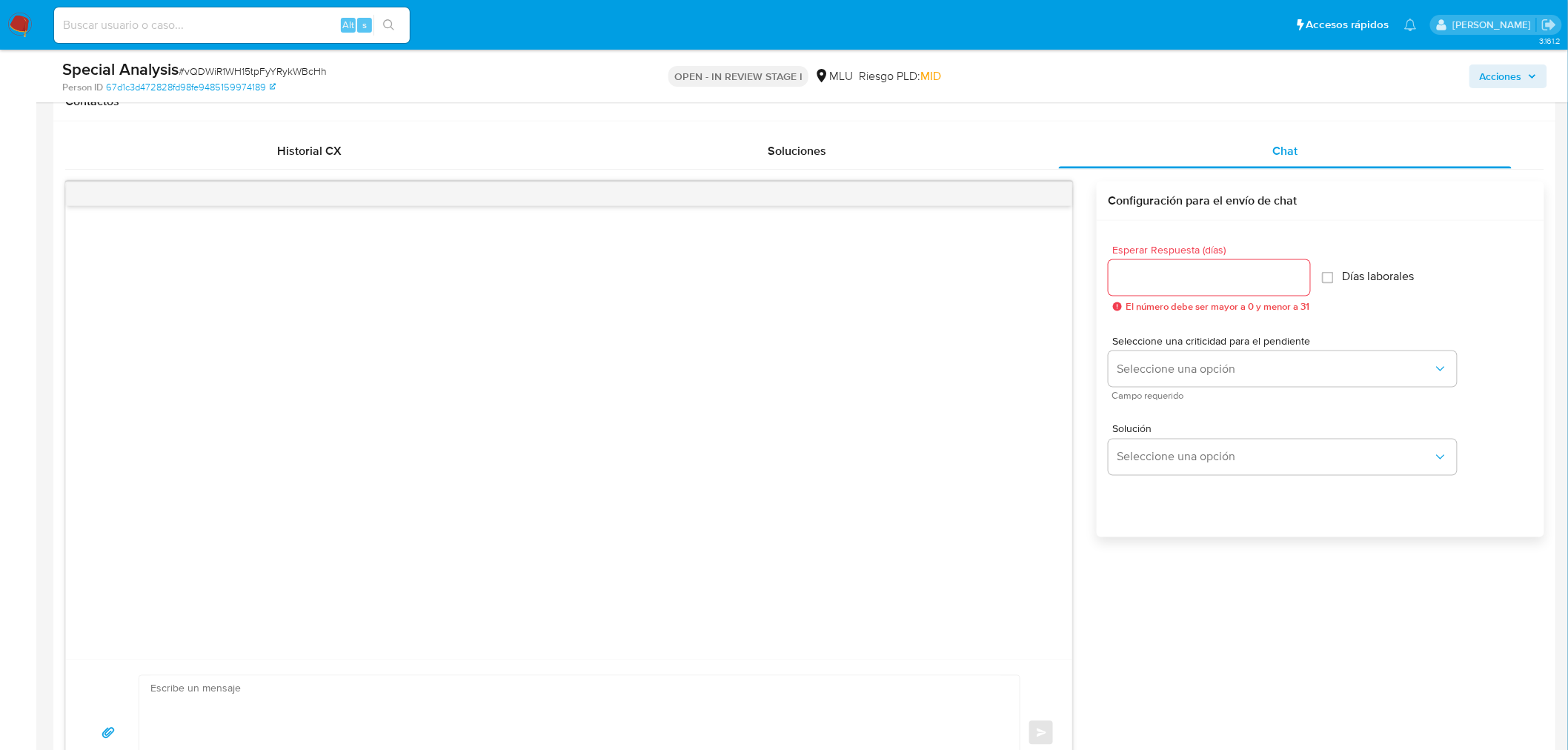
scroll to position [906, 0]
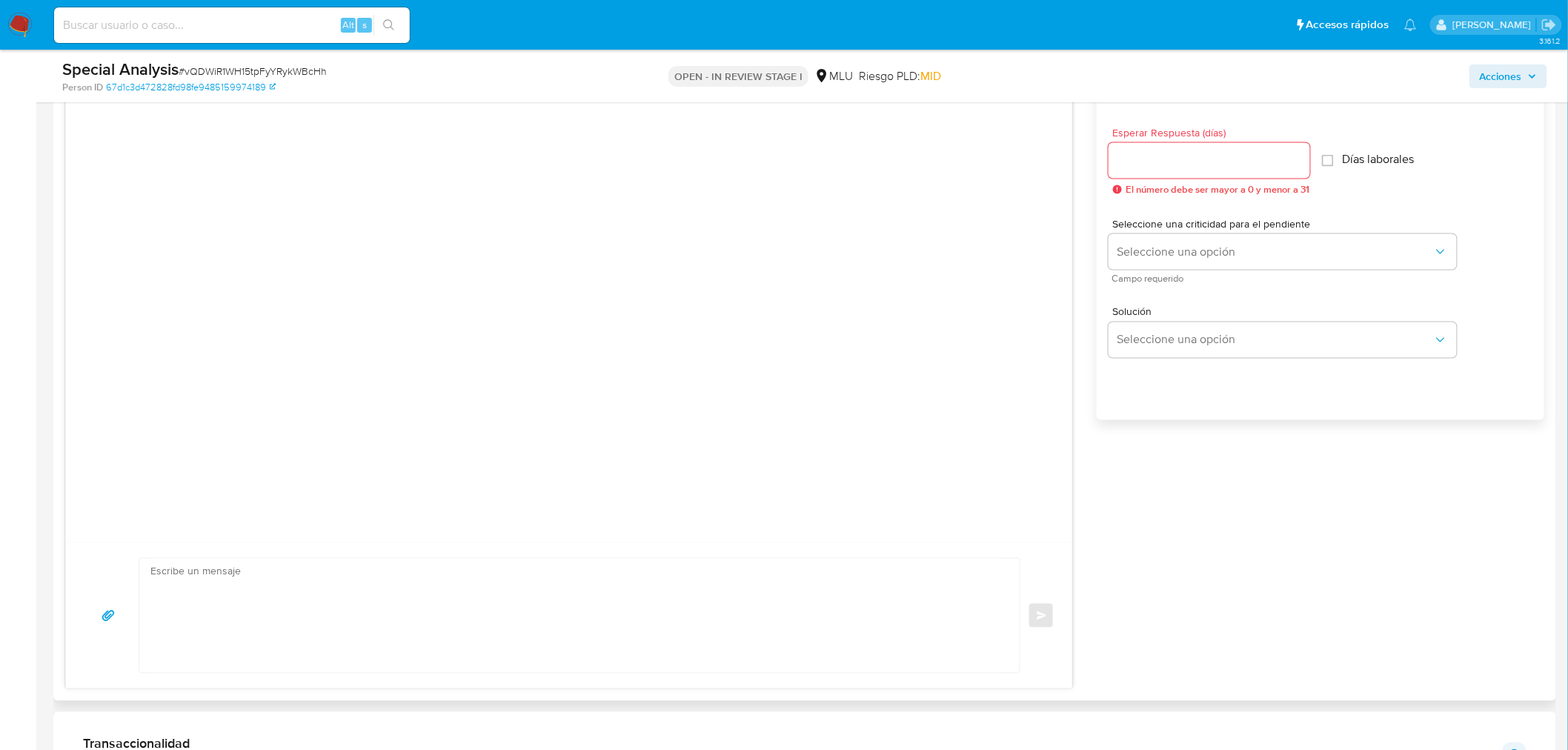
click at [675, 582] on textarea at bounding box center [576, 616] width 851 height 114
paste textarea "Hola, XXX. Te contactamos ya que necesitamos verificar algunos datos. Por este …"
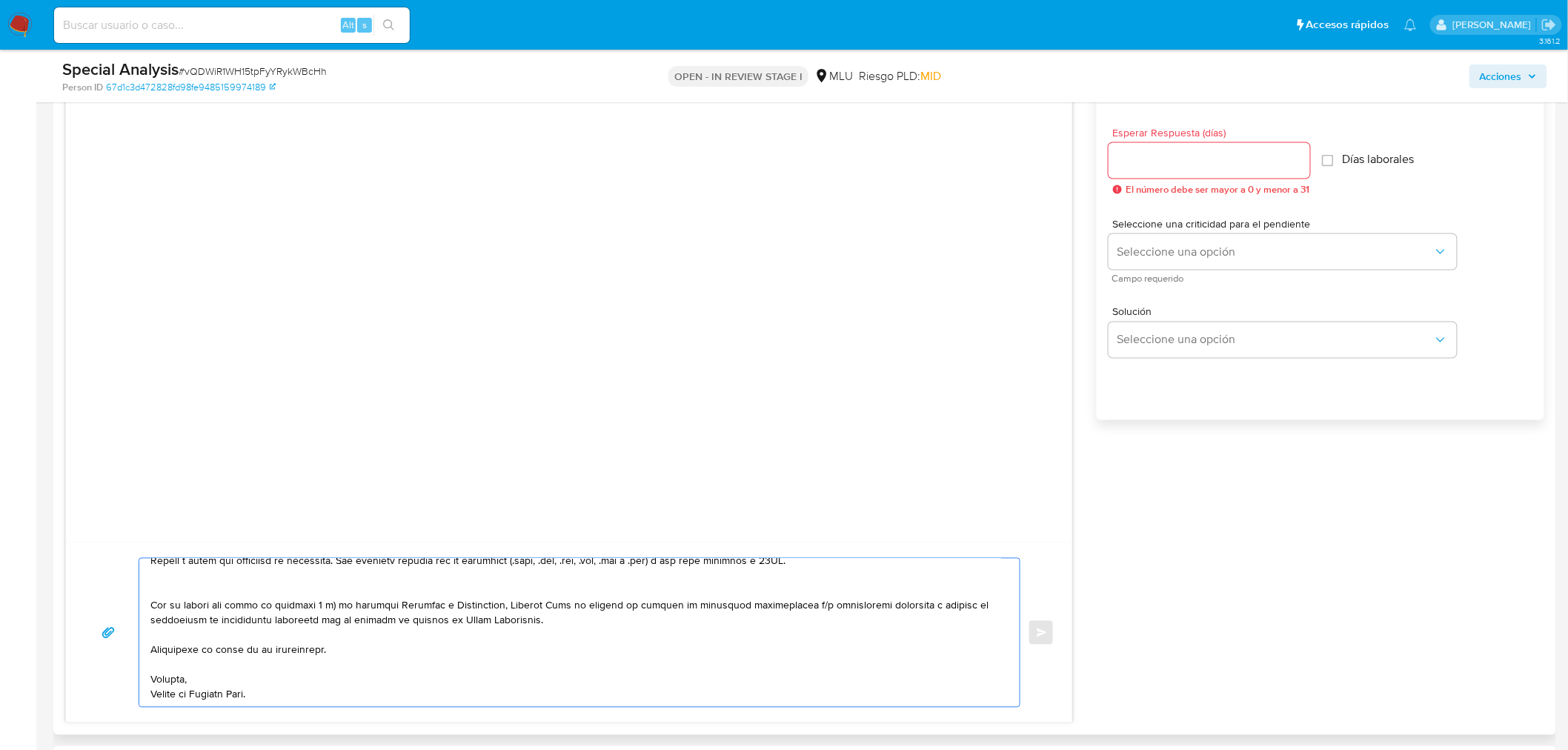
scroll to position [247, 0]
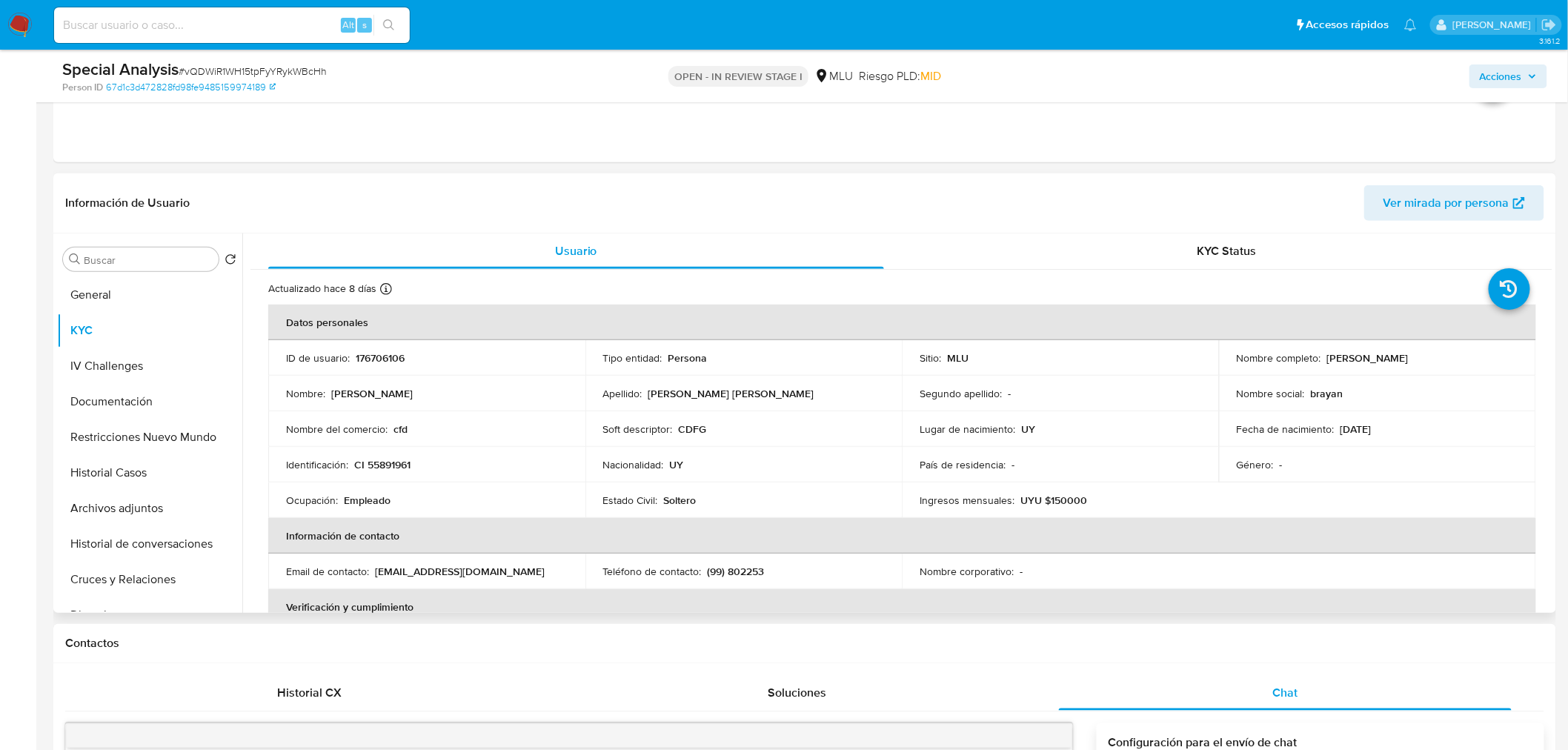
click at [1338, 361] on p "Michael Bryan Moreira Lozada" at bounding box center [1367, 358] width 82 height 13
click at [1339, 361] on p "Michael Bryan Moreira Lozada" at bounding box center [1367, 358] width 82 height 13
copy p "Michael"
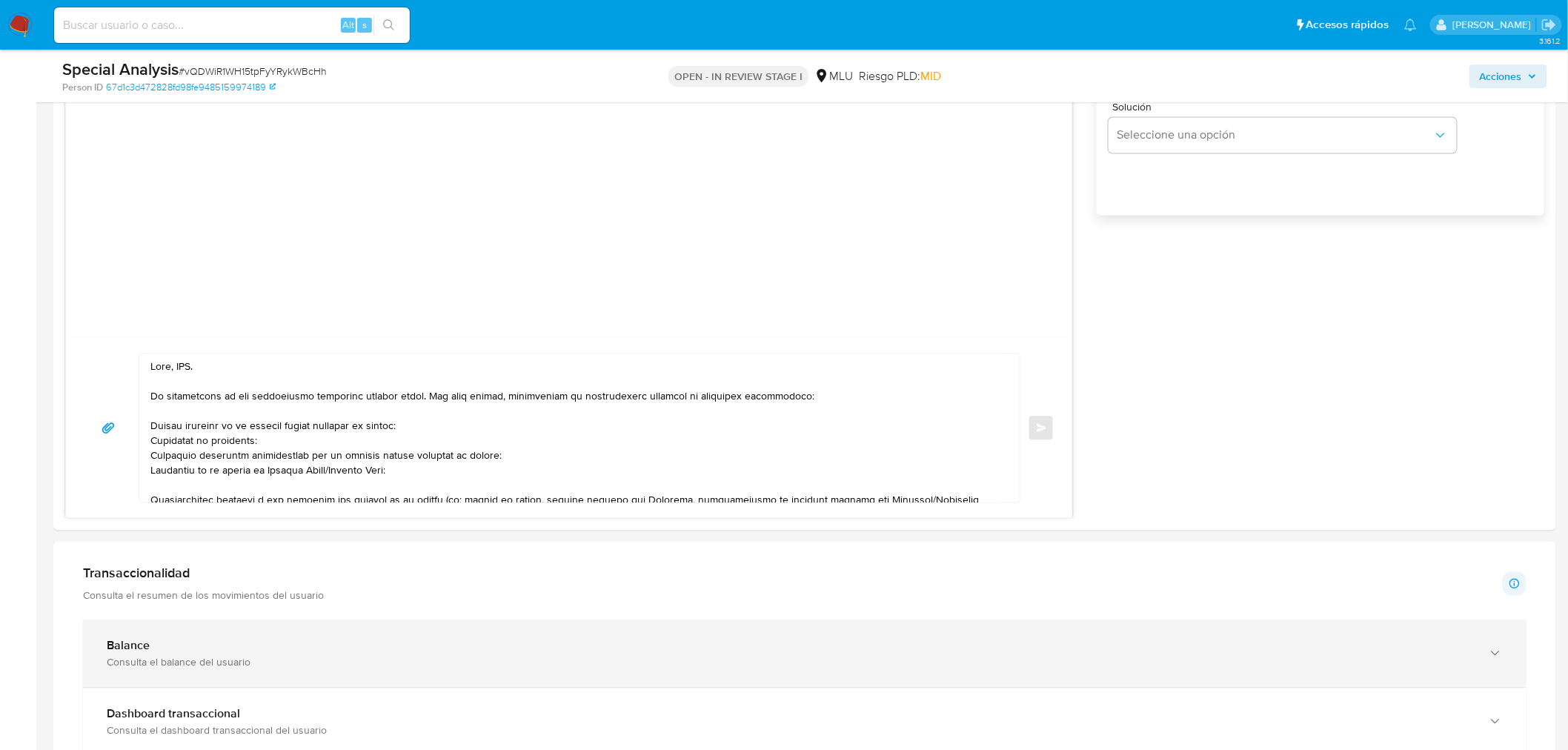
scroll to position [1235, 0]
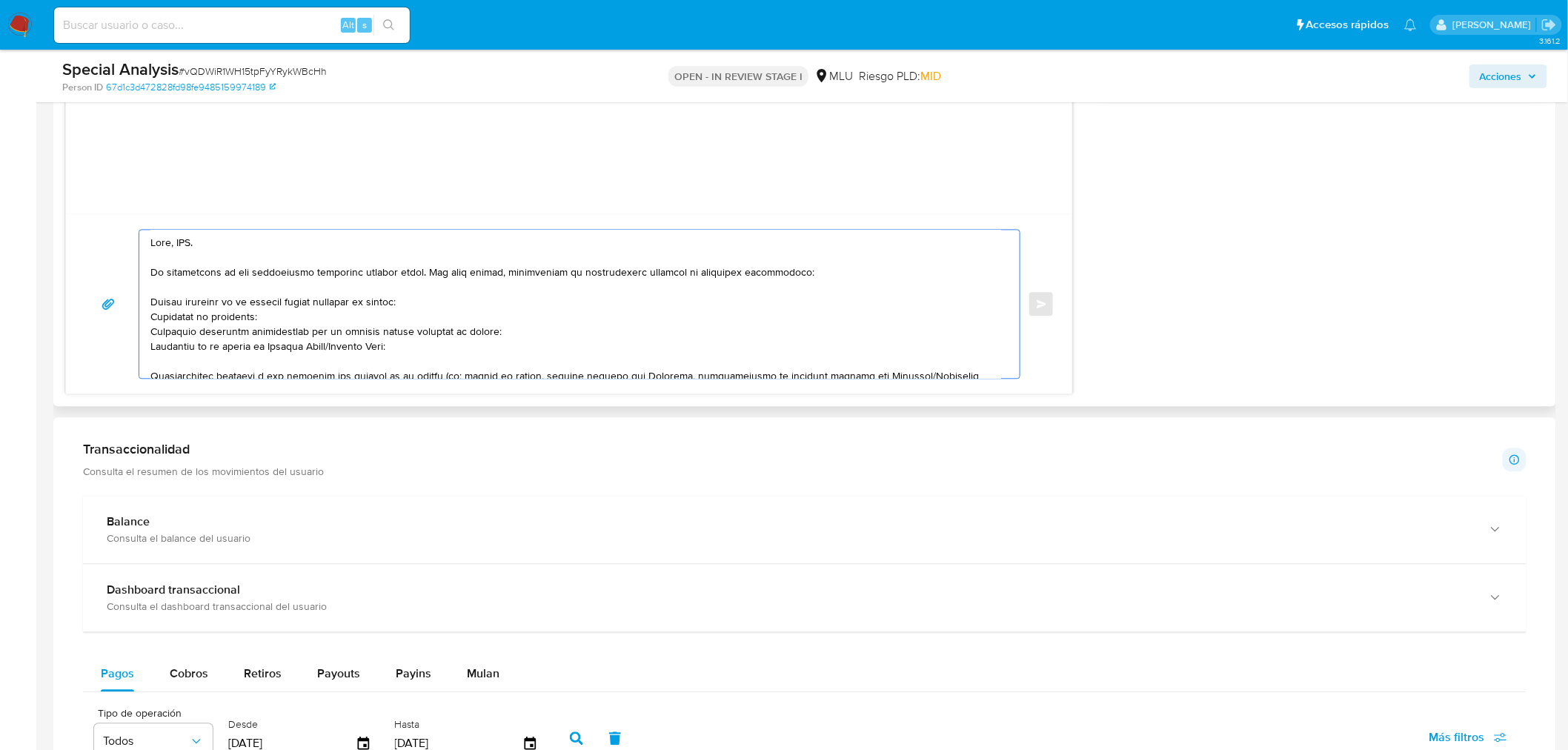
click at [183, 241] on textarea at bounding box center [576, 304] width 851 height 148
paste textarea "Michael"
click at [183, 301] on textarea at bounding box center [576, 304] width 851 height 148
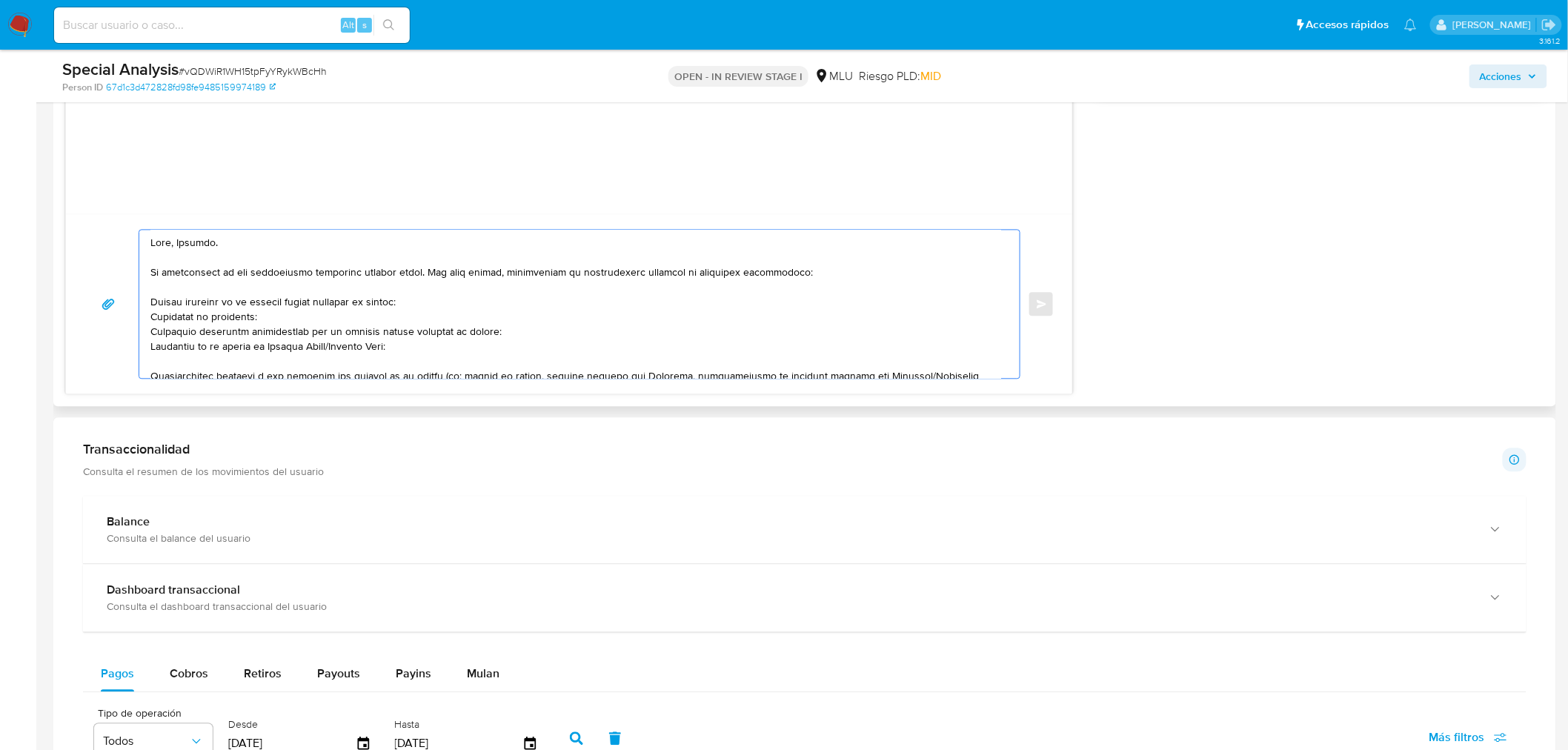
click at [183, 301] on textarea at bounding box center [576, 304] width 851 height 148
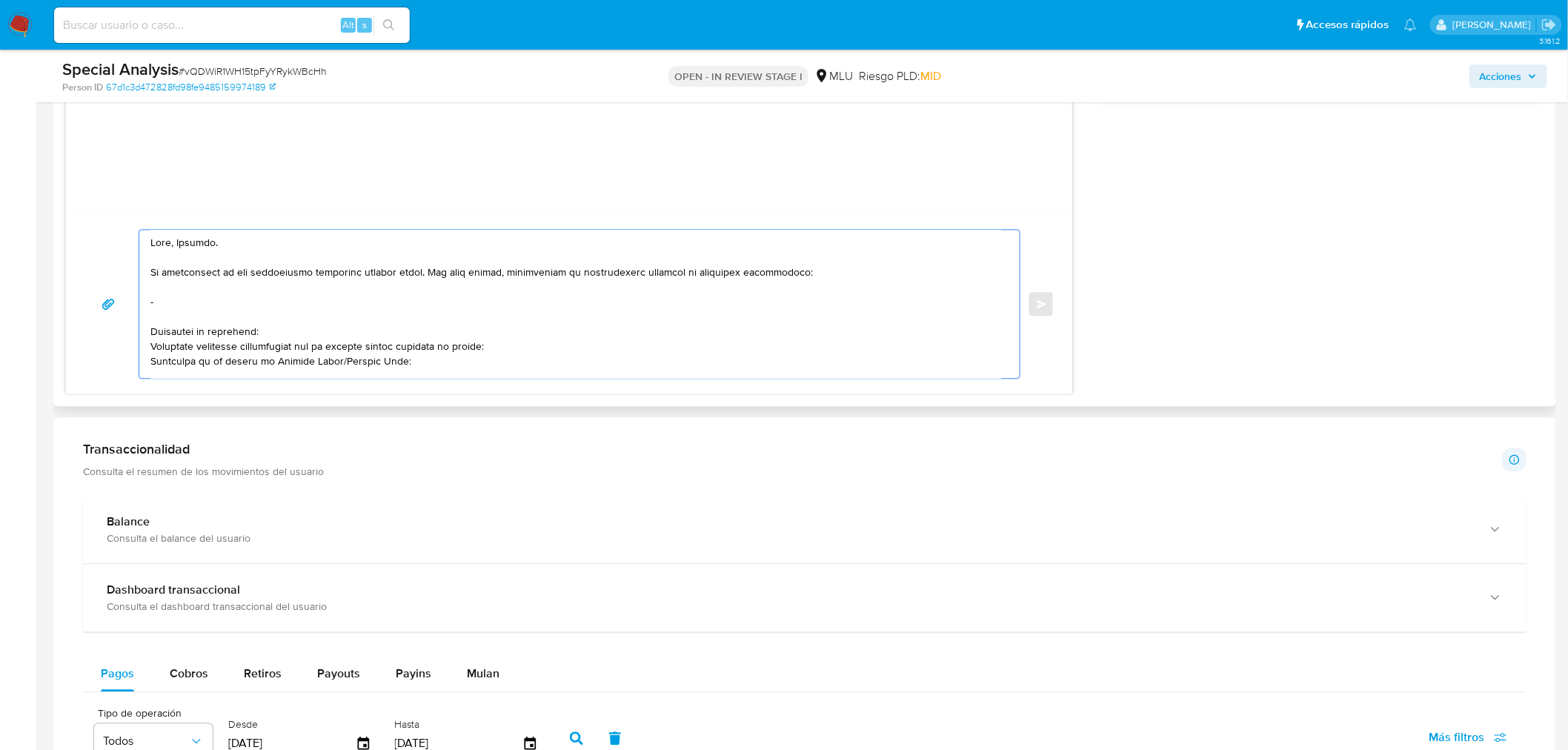
click at [184, 301] on textarea at bounding box center [576, 304] width 851 height 148
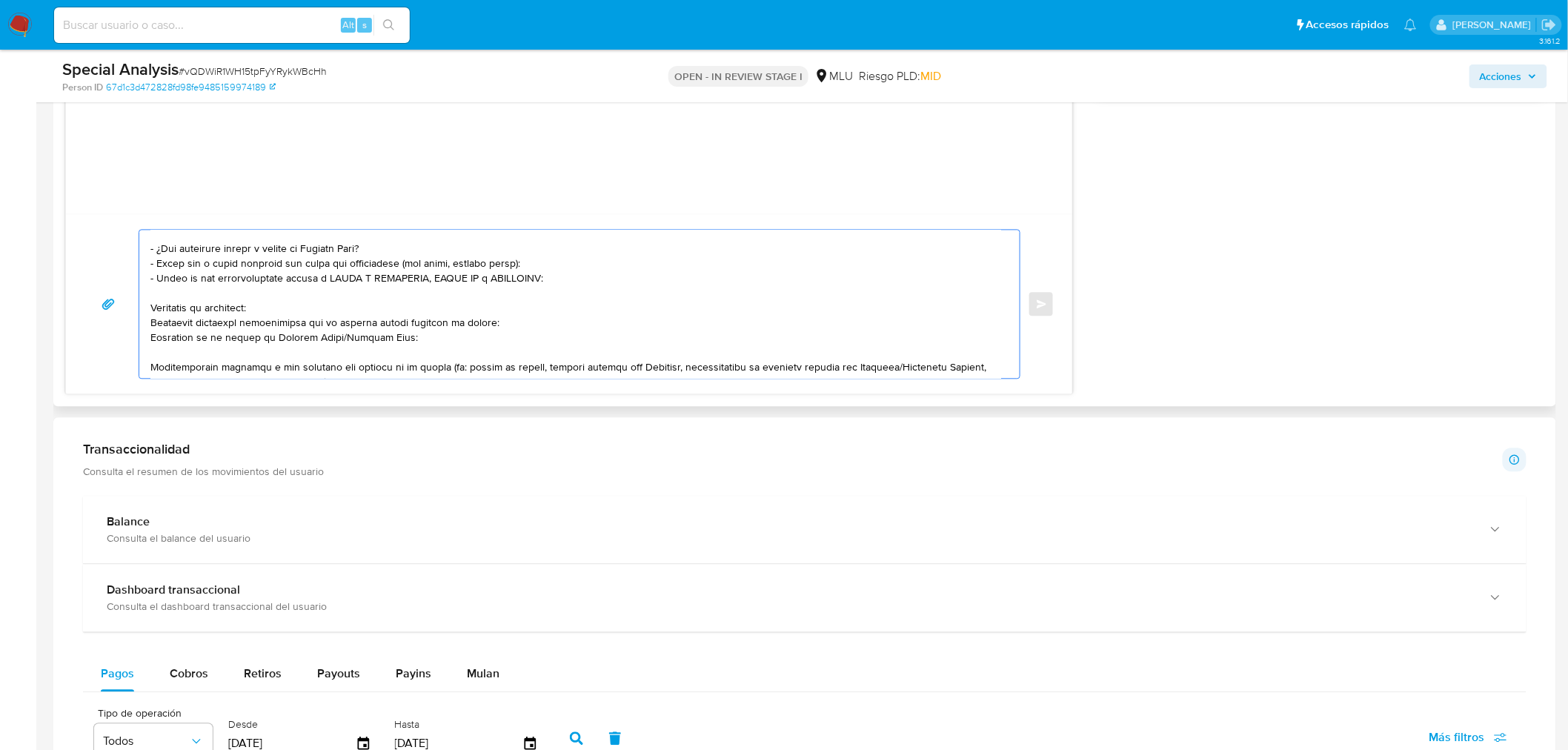
scroll to position [83, 0]
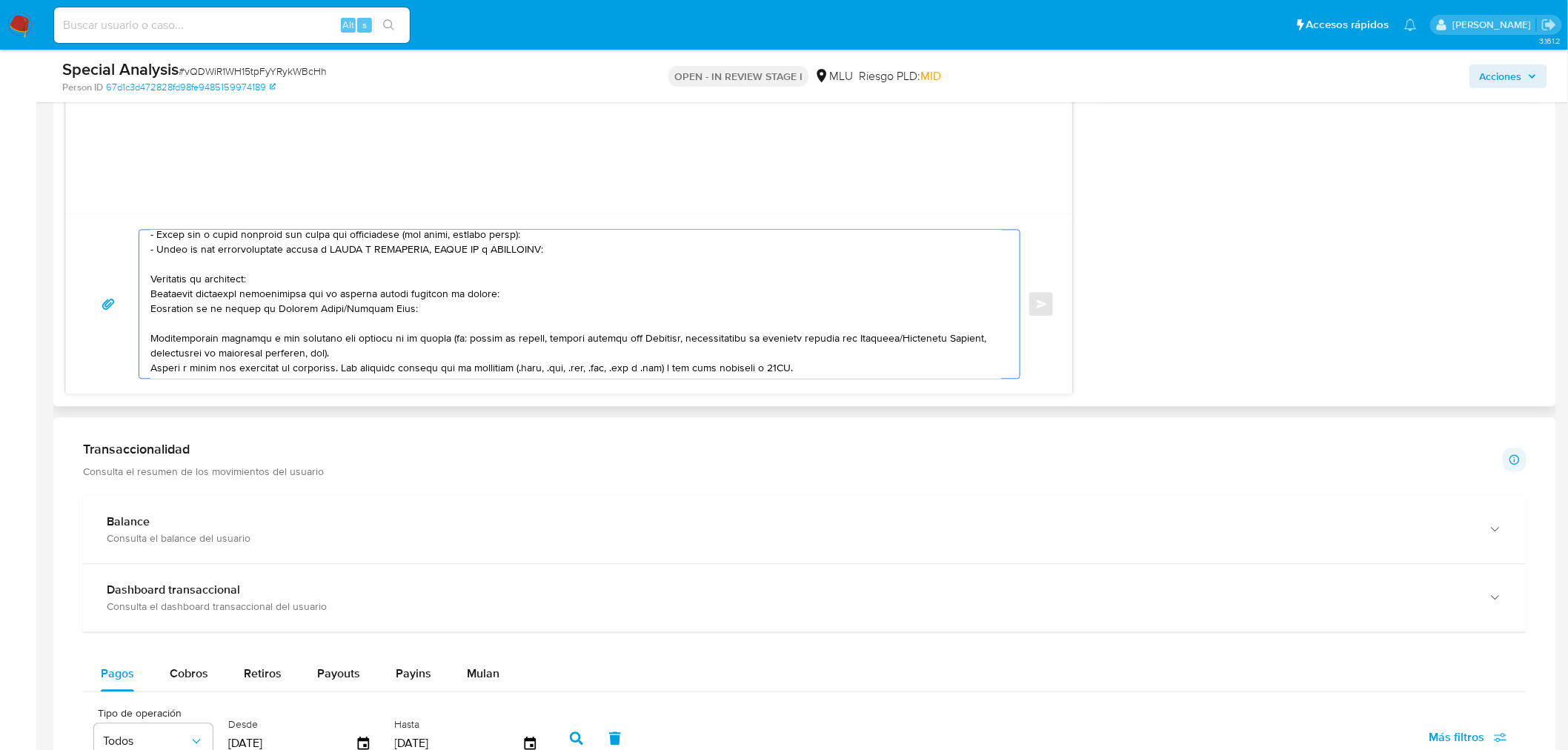
drag, startPoint x: 450, startPoint y: 313, endPoint x: 73, endPoint y: 279, distance: 378.5
click at [73, 279] on div "Enviar" at bounding box center [568, 304] width 1006 height 180
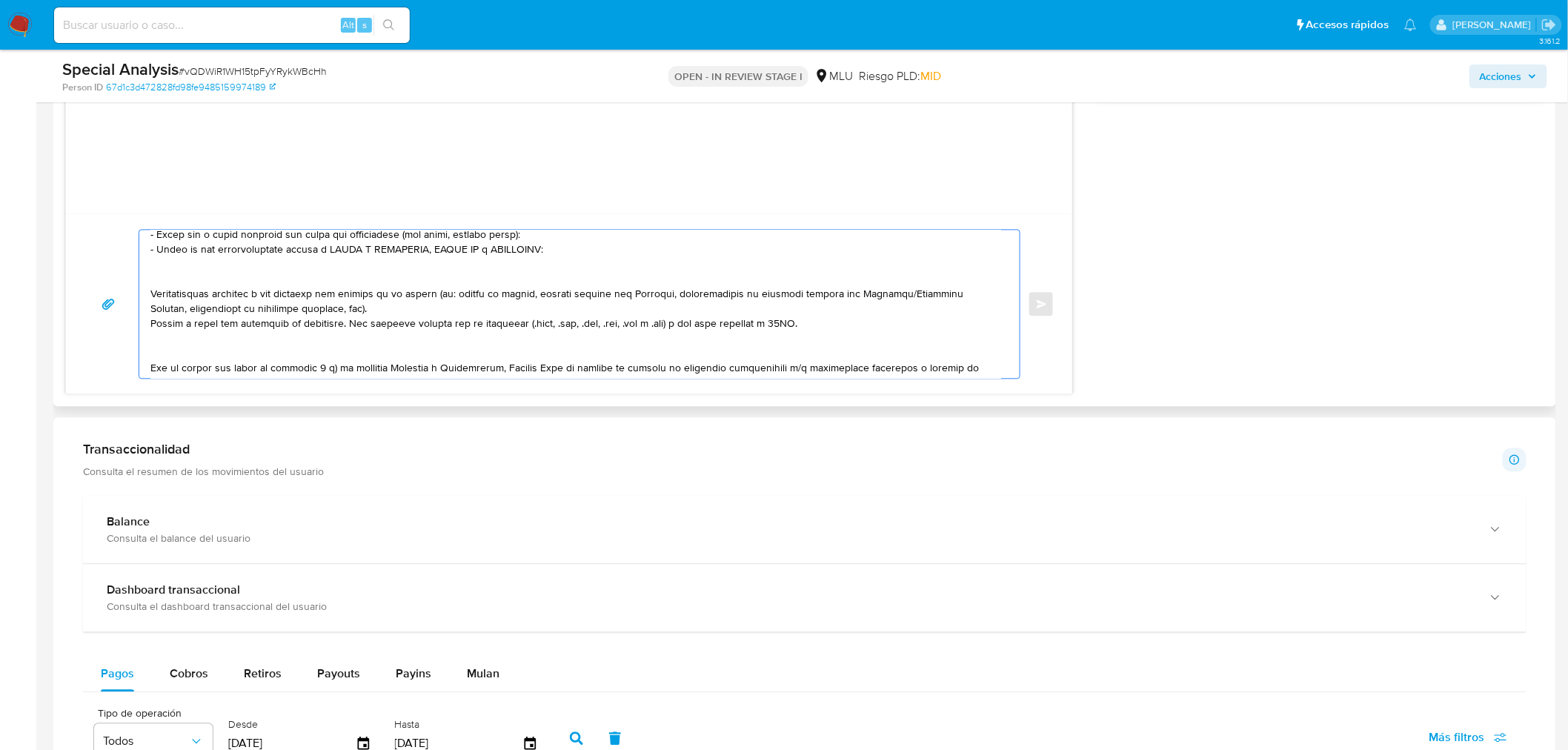
click at [218, 309] on textarea at bounding box center [576, 304] width 851 height 148
click at [219, 309] on textarea at bounding box center [576, 304] width 851 height 148
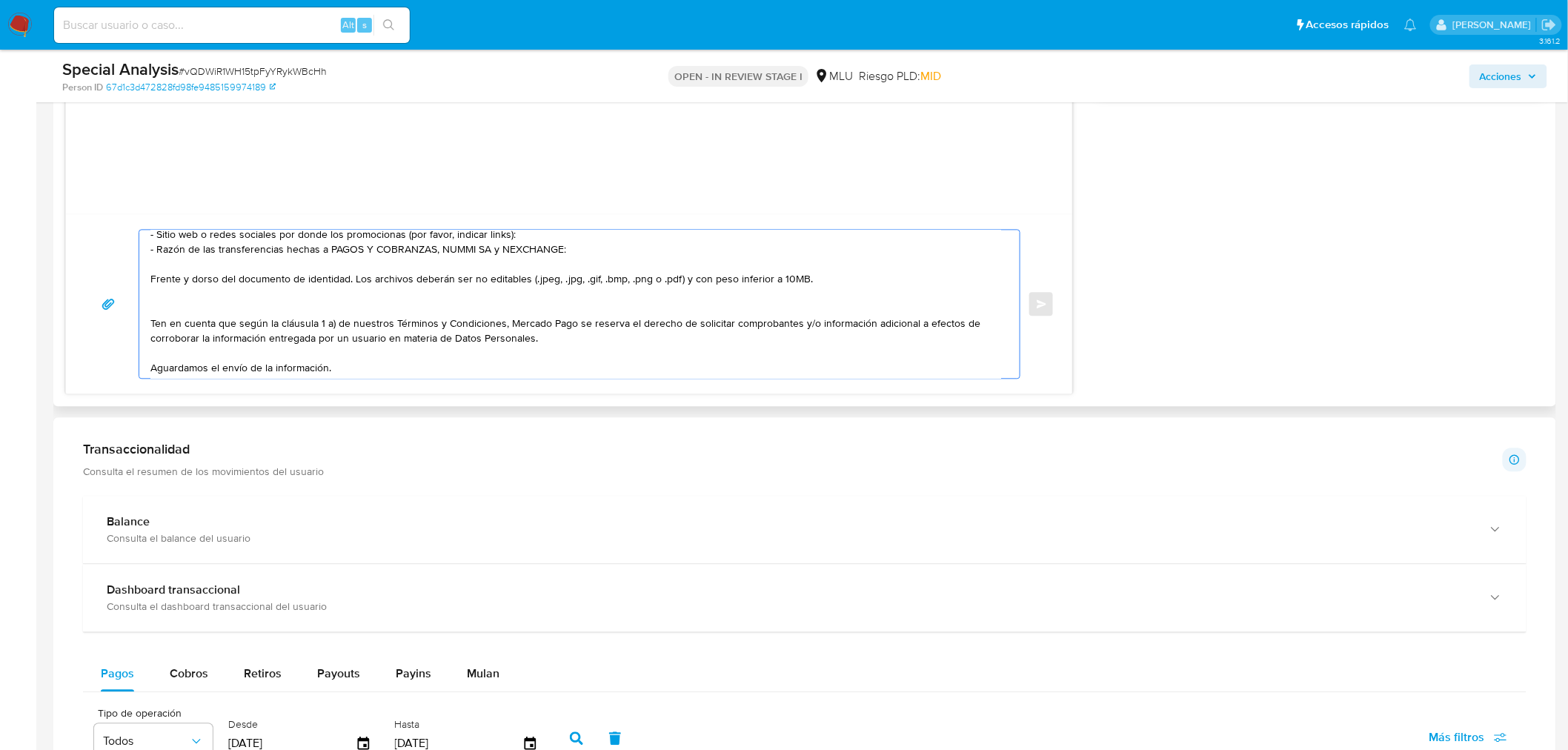
click at [216, 275] on textarea "Hola, Michael. Te contactamos ya que necesitamos verificar algunos datos. Por e…" at bounding box center [576, 304] width 851 height 148
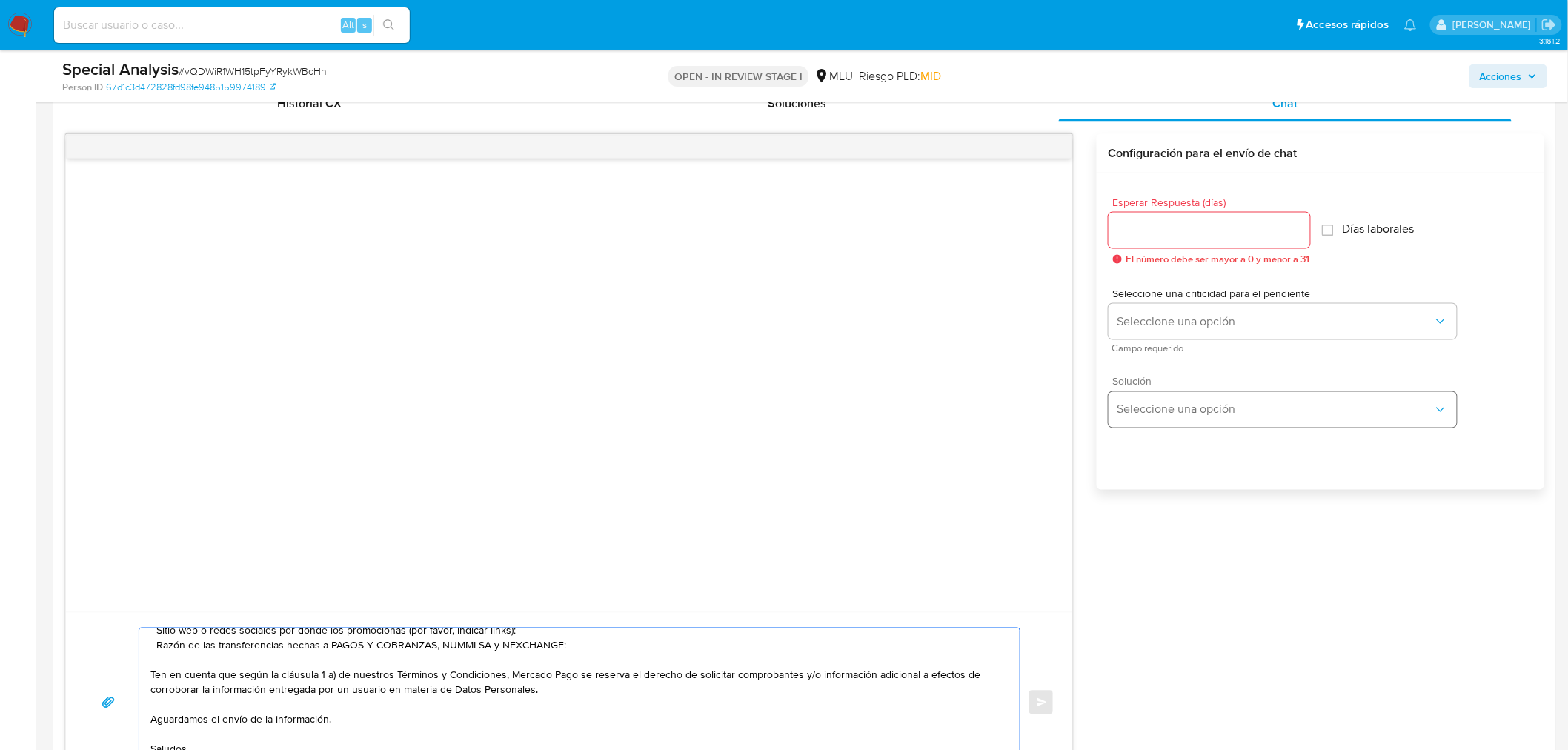
scroll to position [824, 0]
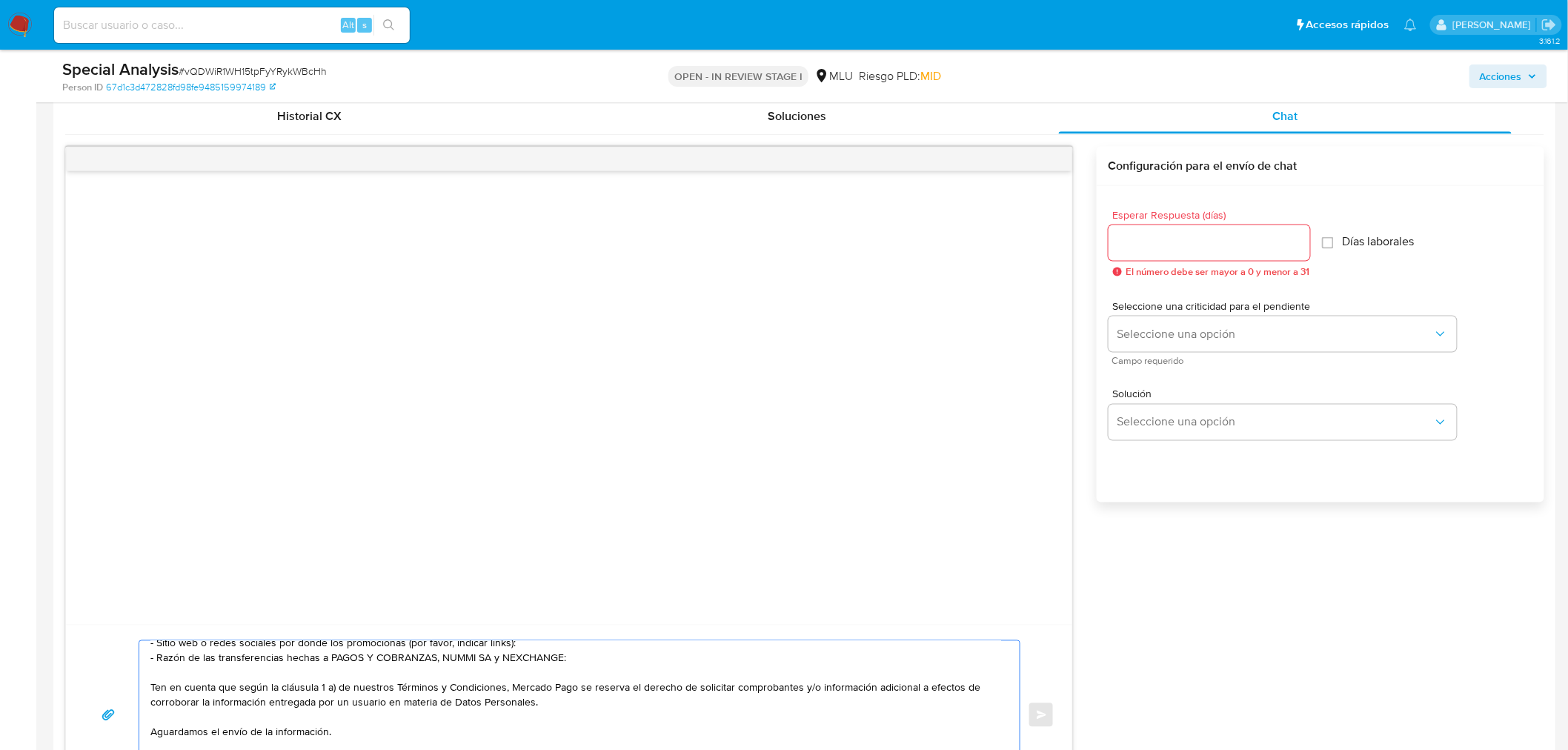
type textarea "Hola, Michael. Te contactamos ya que necesitamos verificar algunos datos. Por e…"
click at [1154, 245] on input "Esperar Respuesta (días)" at bounding box center [1209, 243] width 202 height 19
type input "3"
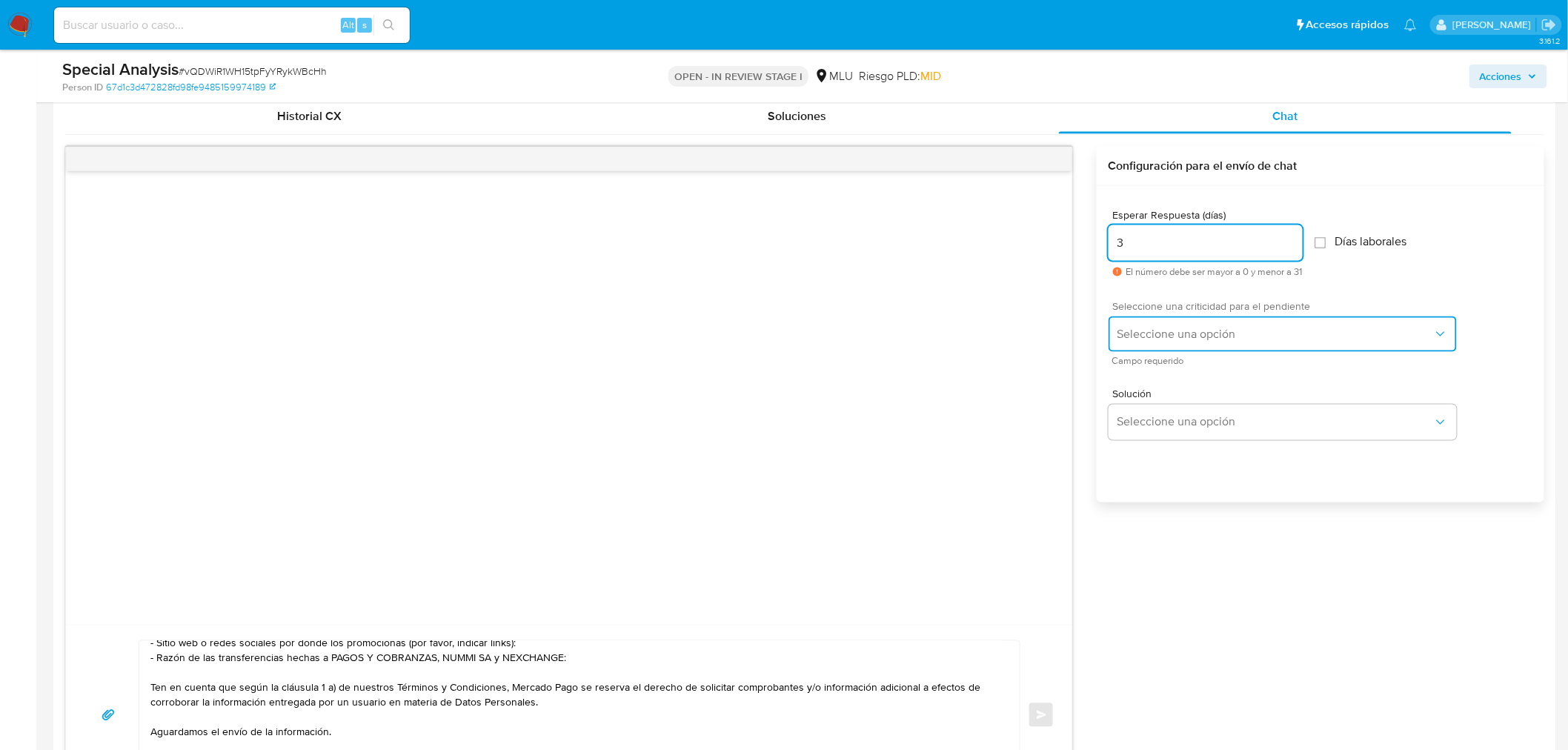
click at [1158, 328] on span "Seleccione una opción" at bounding box center [1275, 335] width 316 height 15
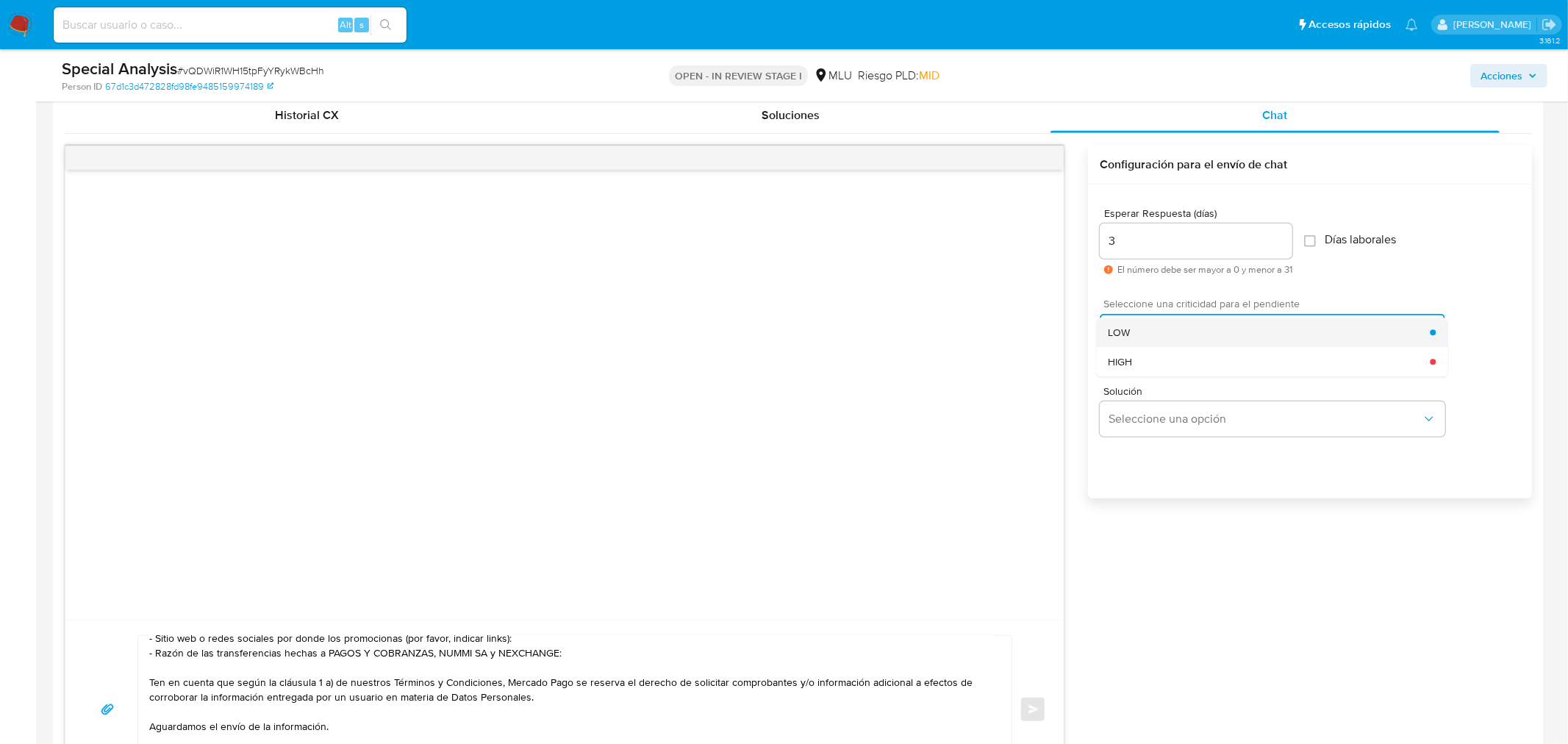
click at [1149, 331] on div "LOW" at bounding box center [1268, 333] width 322 height 30
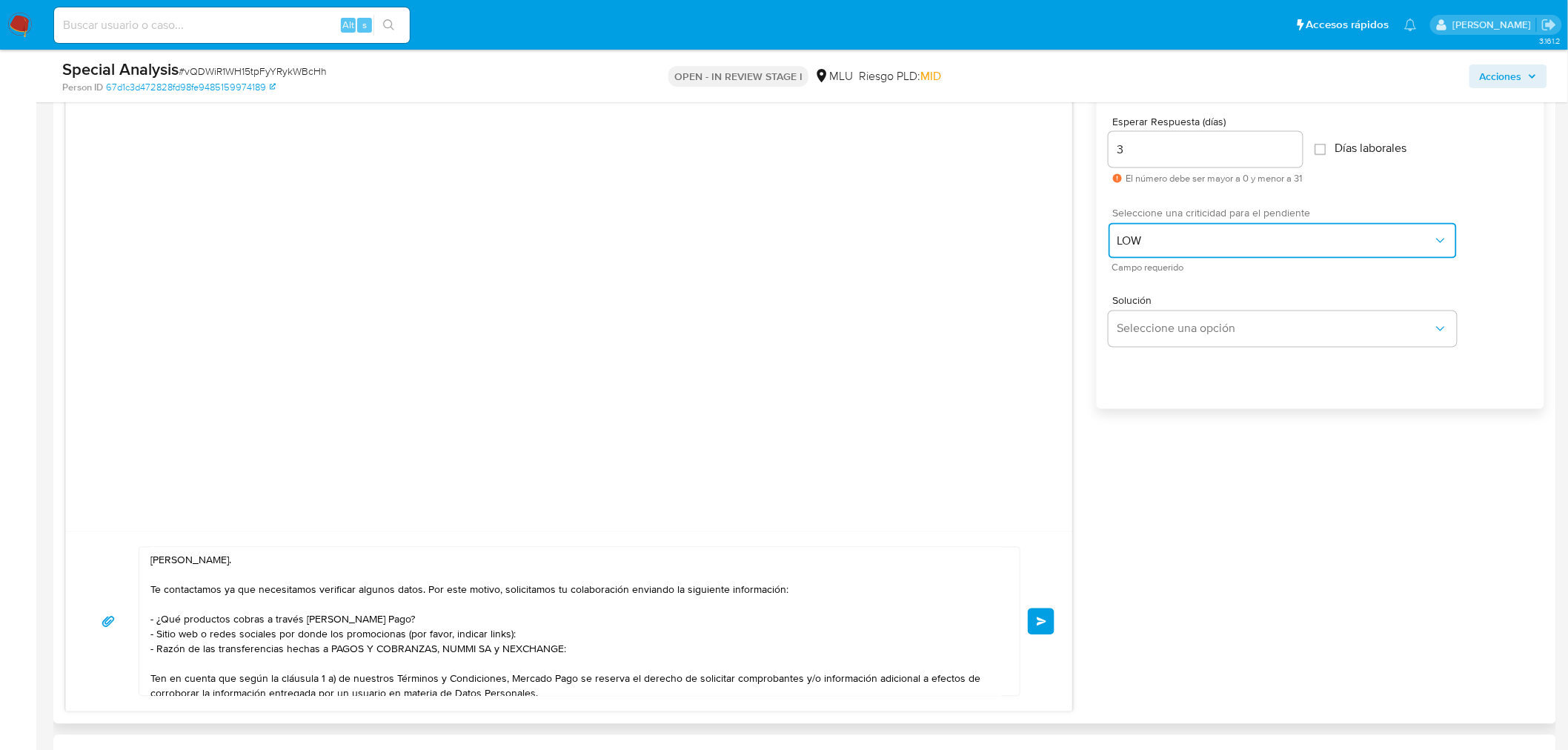
scroll to position [906, 0]
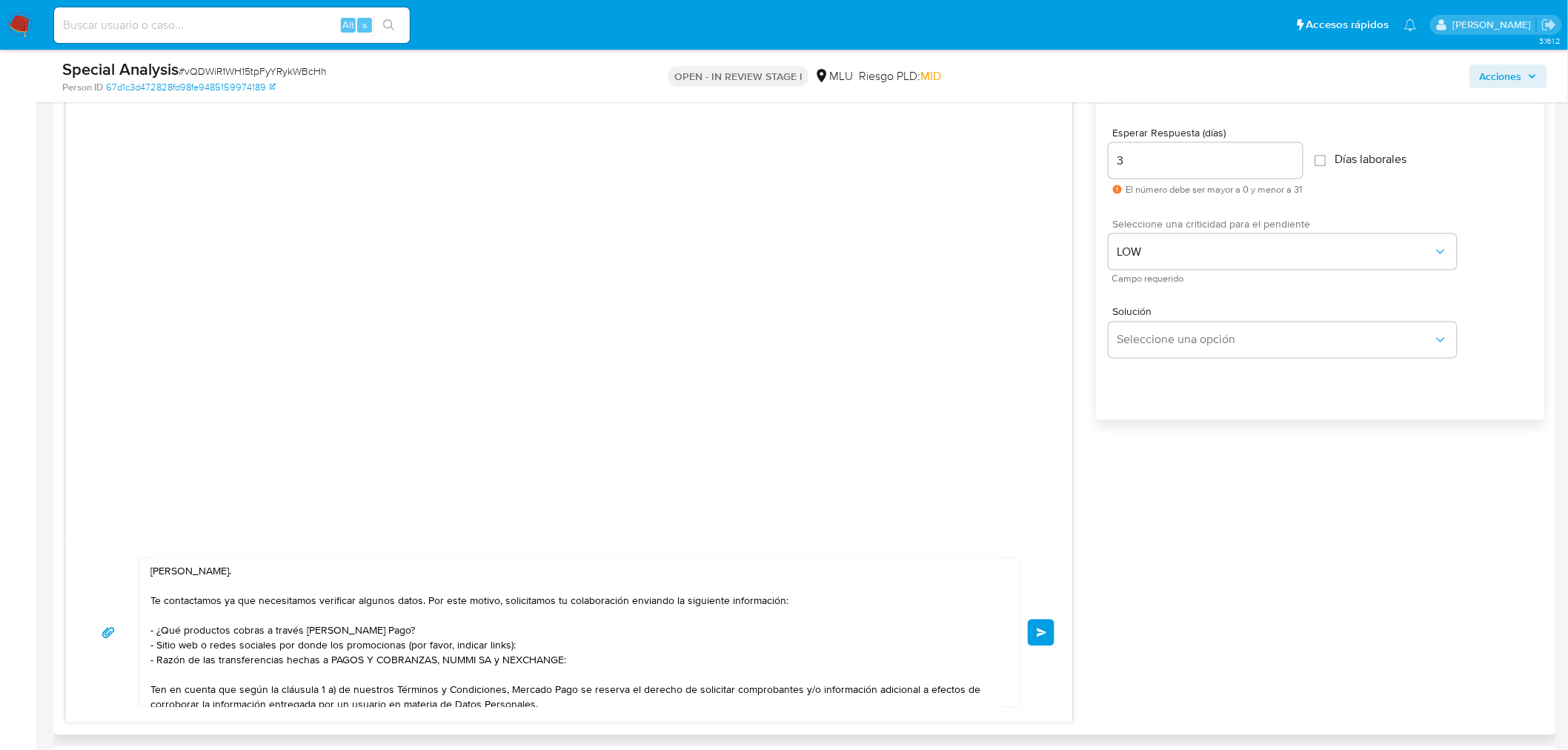
click at [1040, 634] on span "Enviar" at bounding box center [1041, 633] width 11 height 9
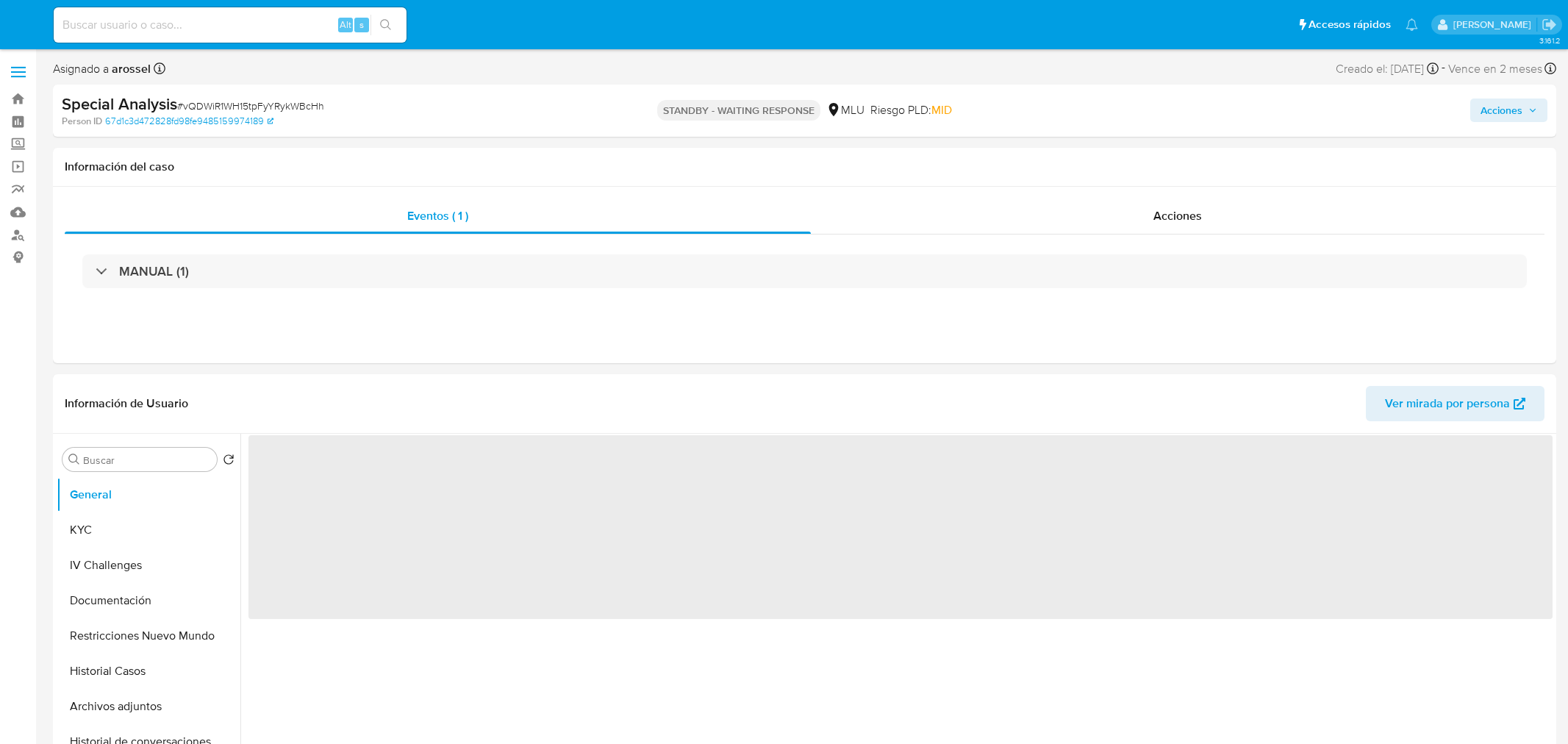
select select "10"
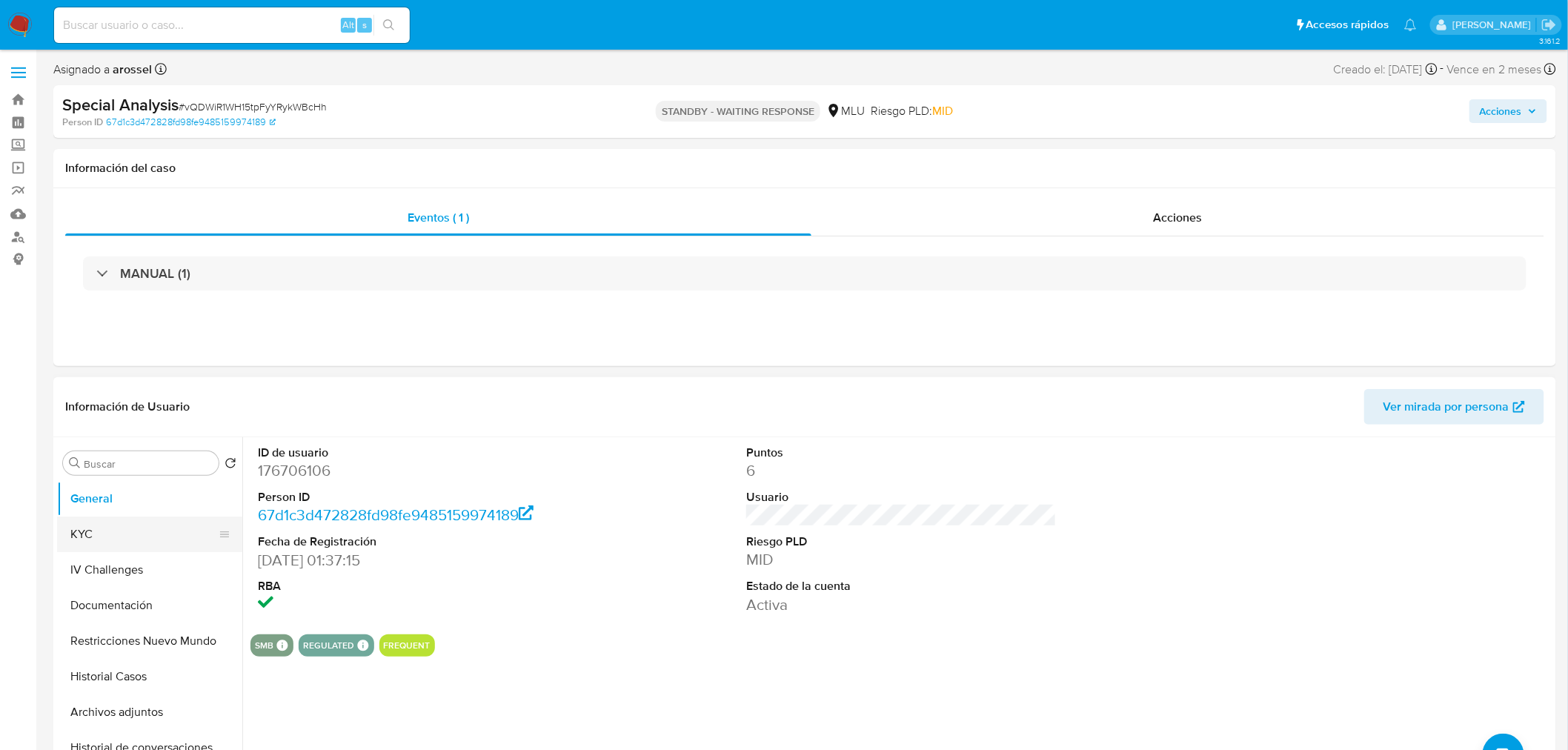
click at [134, 524] on button "KYC" at bounding box center [143, 535] width 173 height 36
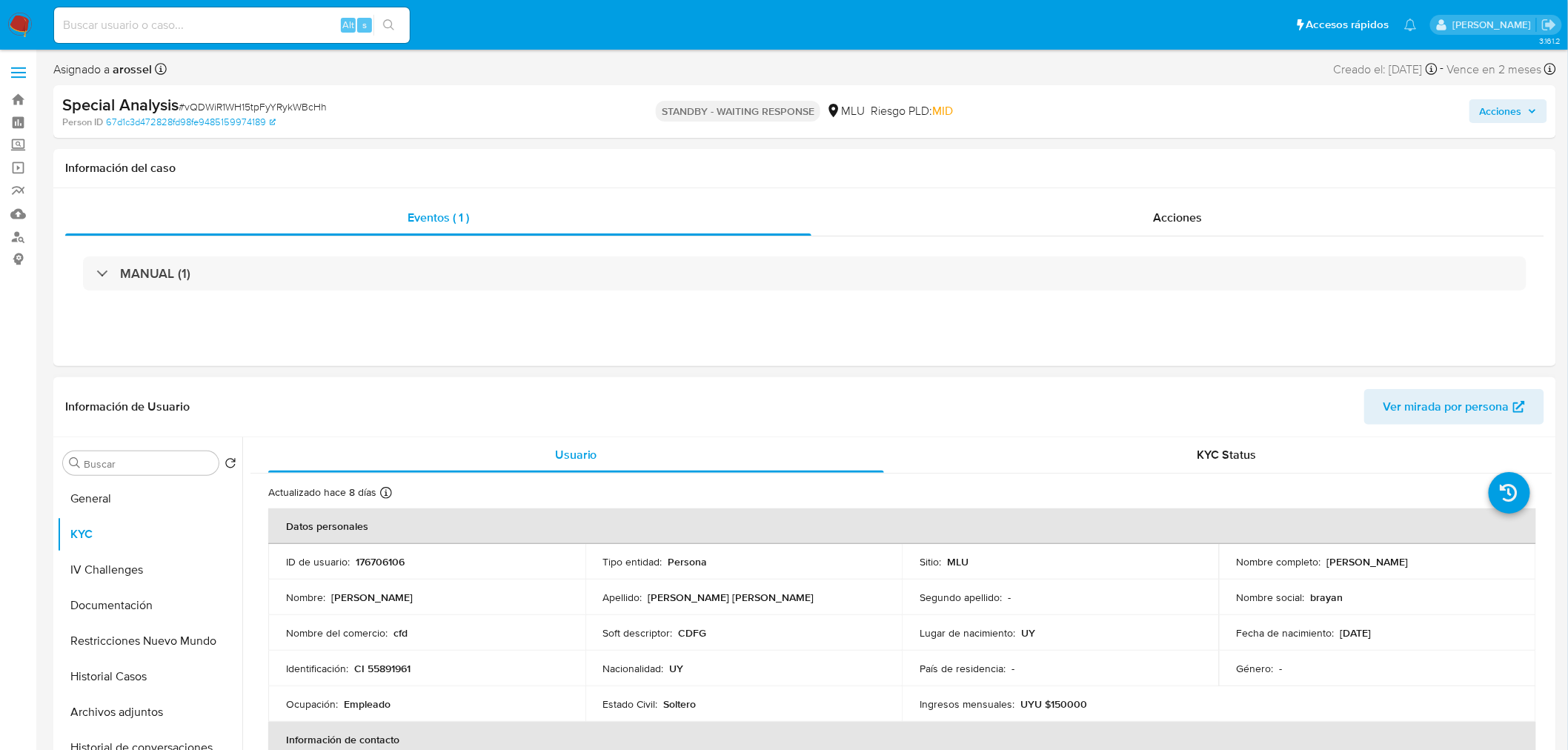
drag, startPoint x: 1324, startPoint y: 560, endPoint x: 1507, endPoint y: 560, distance: 183.0
click at [1507, 560] on div "Nombre completo : [PERSON_NAME]" at bounding box center [1378, 562] width 282 height 13
copy p "[PERSON_NAME]"
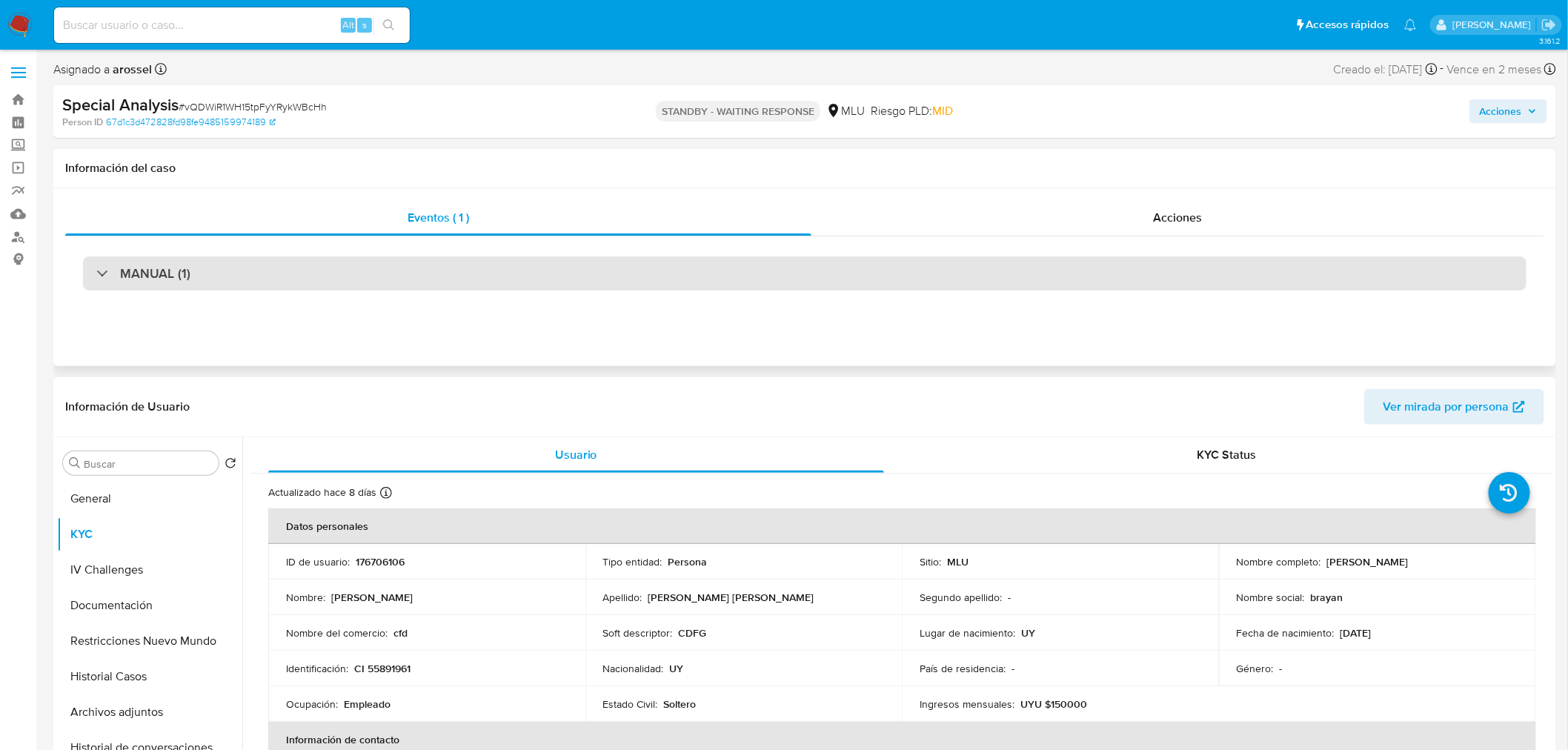
click at [309, 267] on div "MANUAL (1)" at bounding box center [805, 274] width 1443 height 34
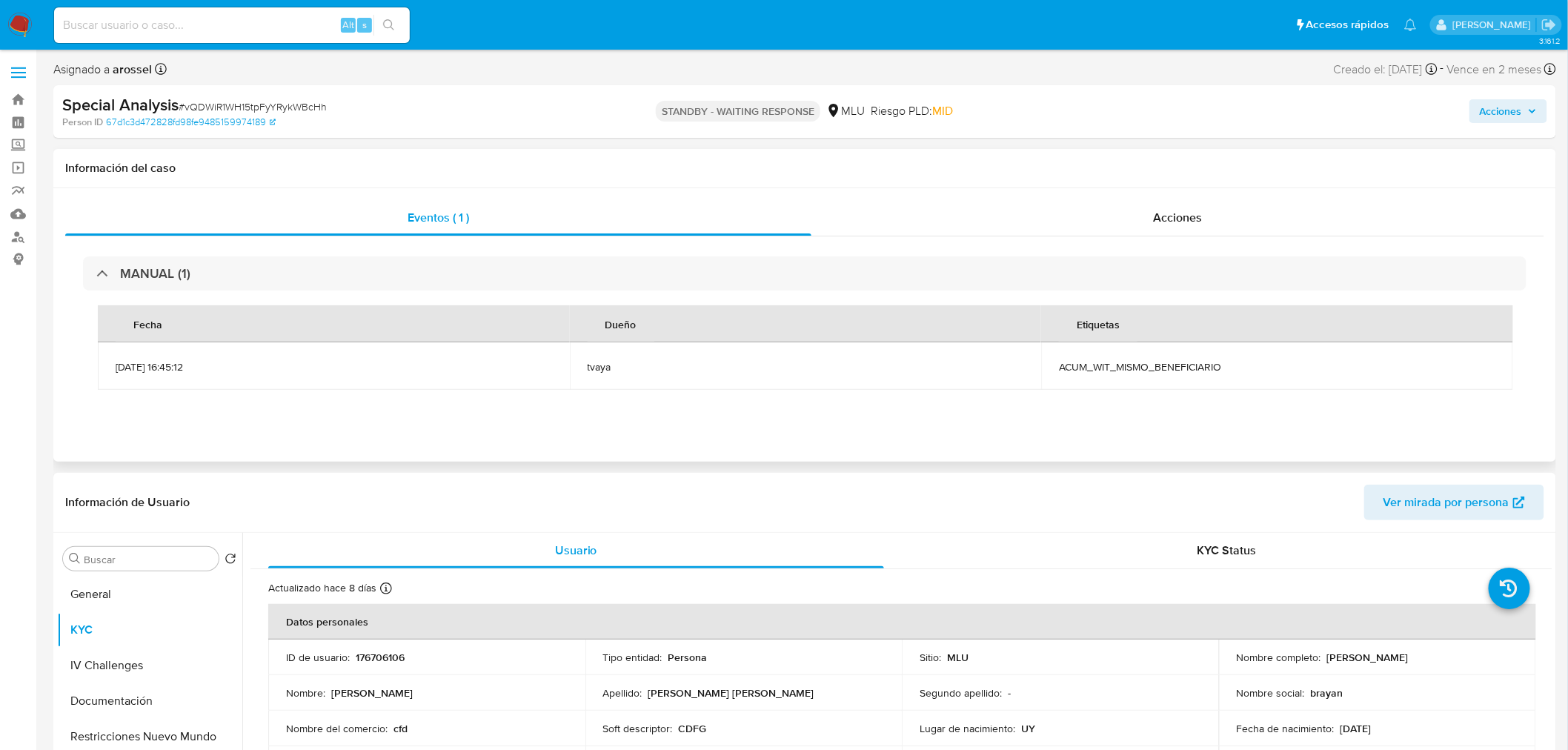
click at [1134, 372] on span "ACUM_WIT_MISMO_BENEFICIARIO" at bounding box center [1277, 367] width 436 height 13
copy span "ACUM_WIT_MISMO_BENEFICIARIO"
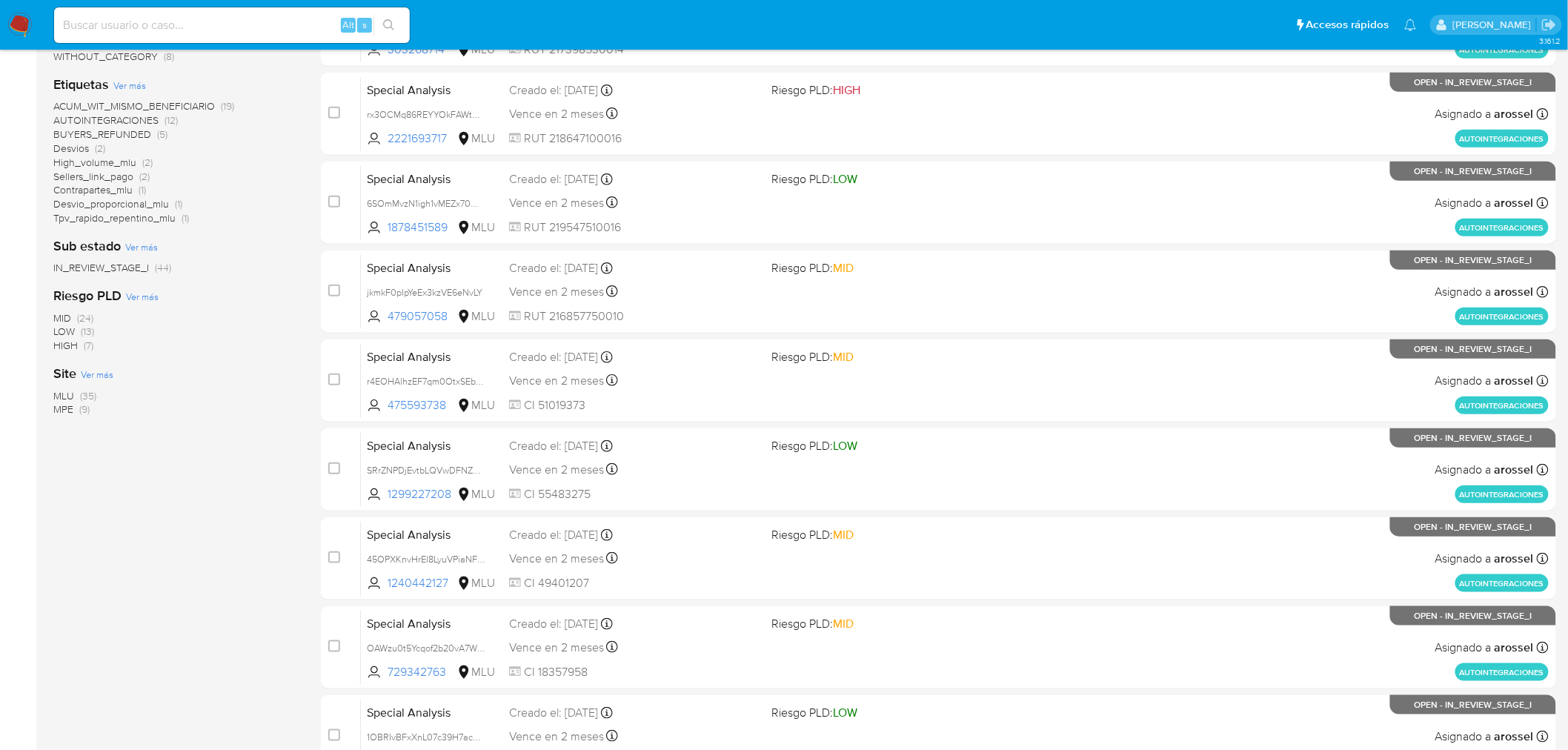
click at [249, 551] on div "1-10 de 44 resultados Borrar filtros arossel OPEN Clasificación Ver más special…" at bounding box center [175, 335] width 244 height 992
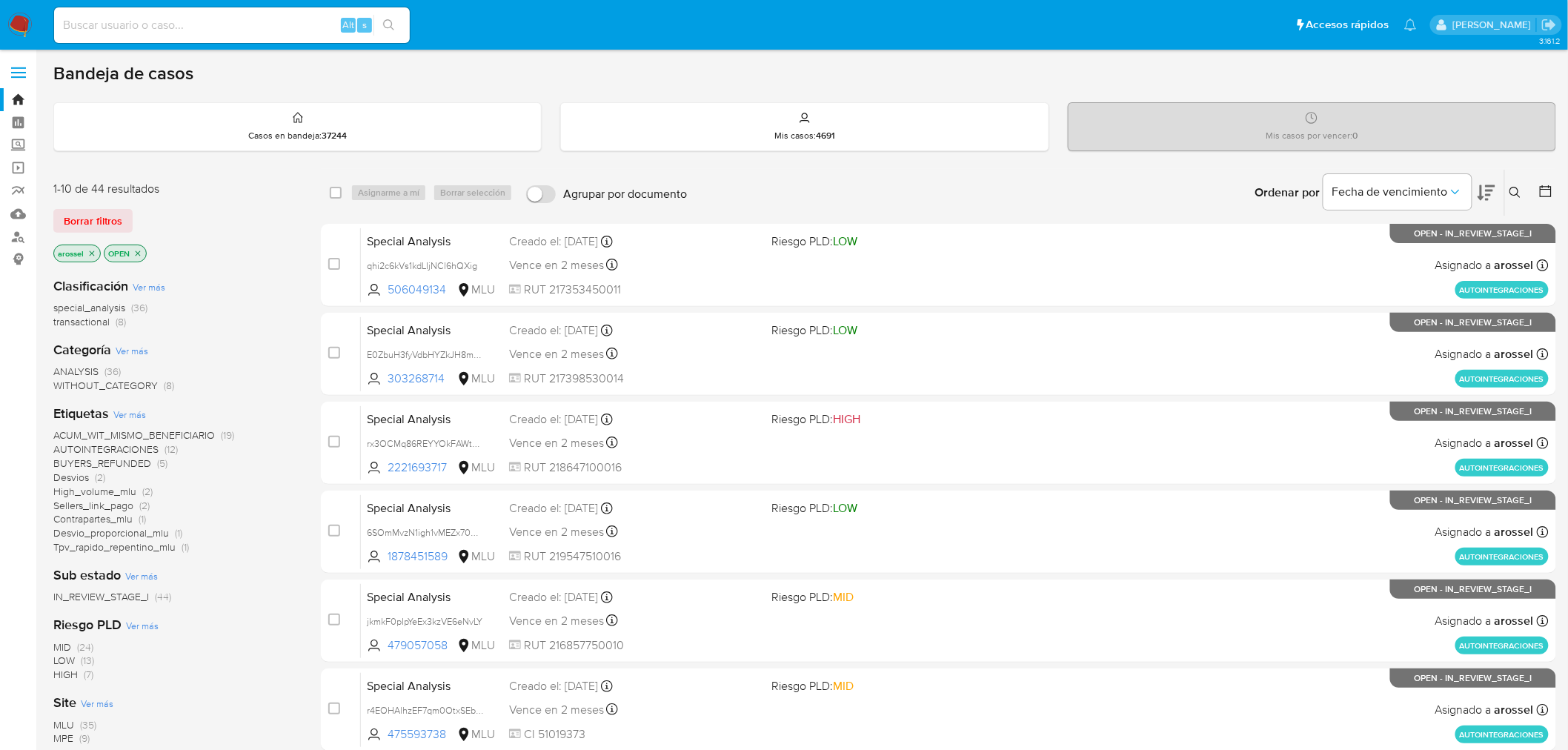
click at [1491, 176] on button at bounding box center [1486, 193] width 18 height 46
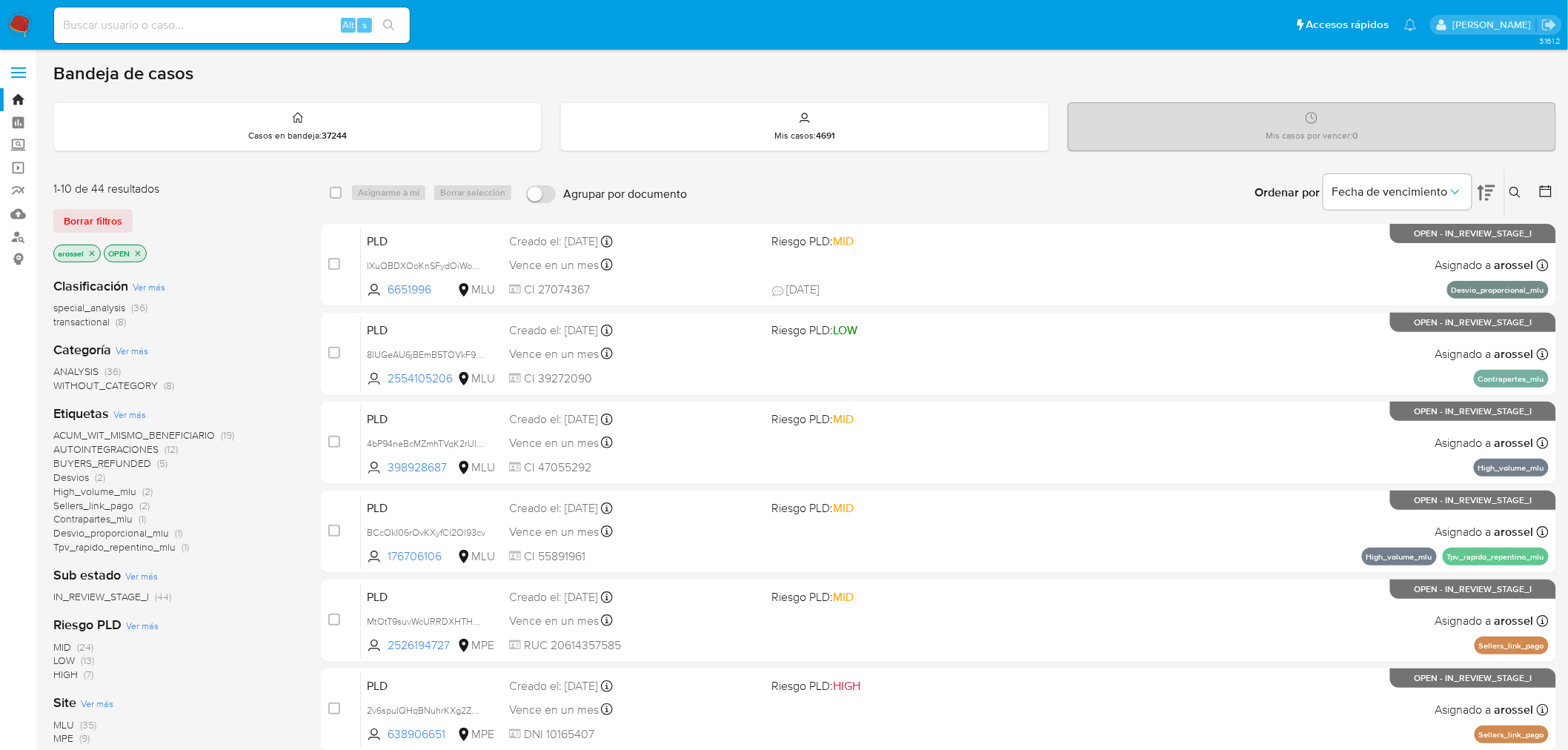
click at [1485, 194] on icon at bounding box center [1486, 193] width 18 height 18
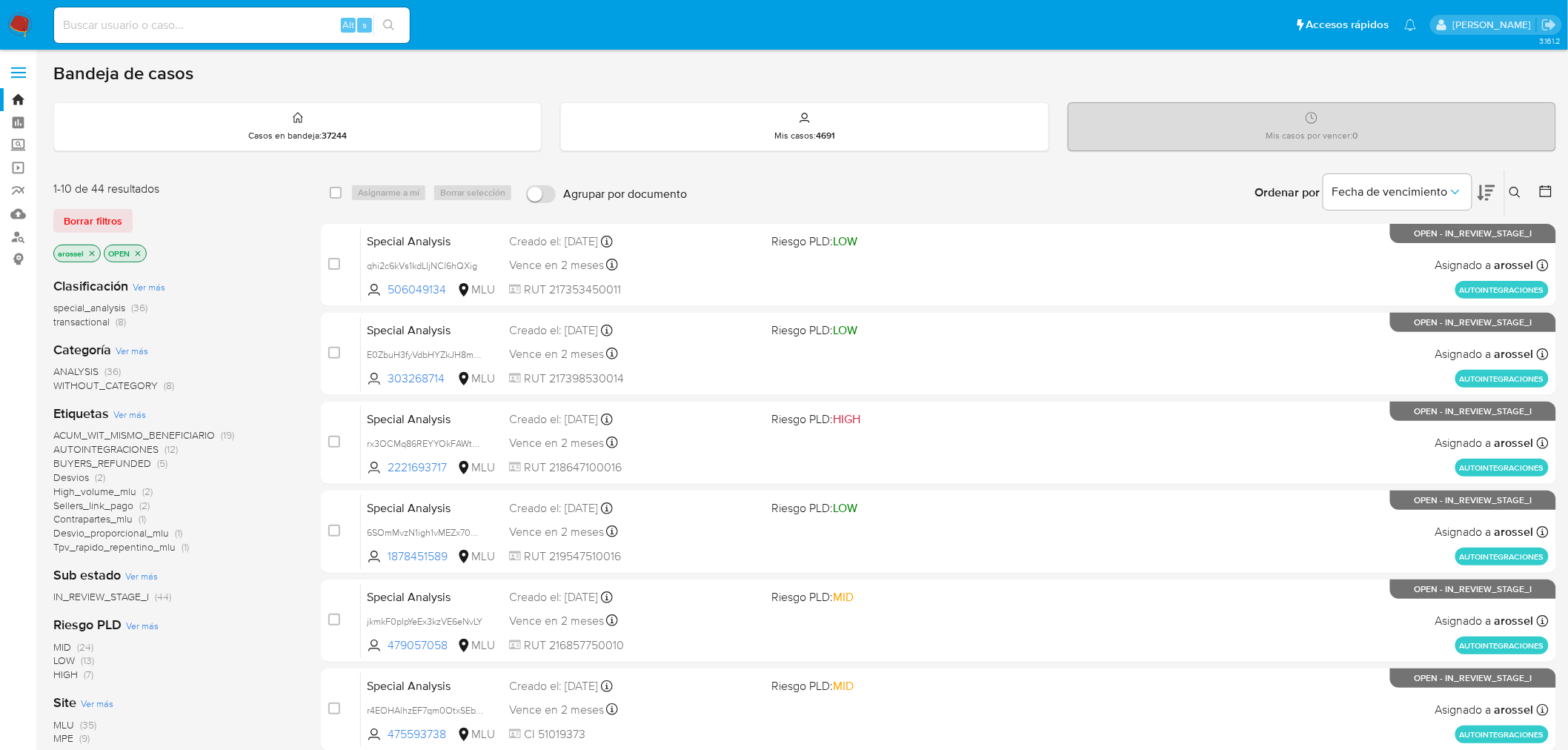
click at [1485, 194] on icon at bounding box center [1486, 193] width 18 height 15
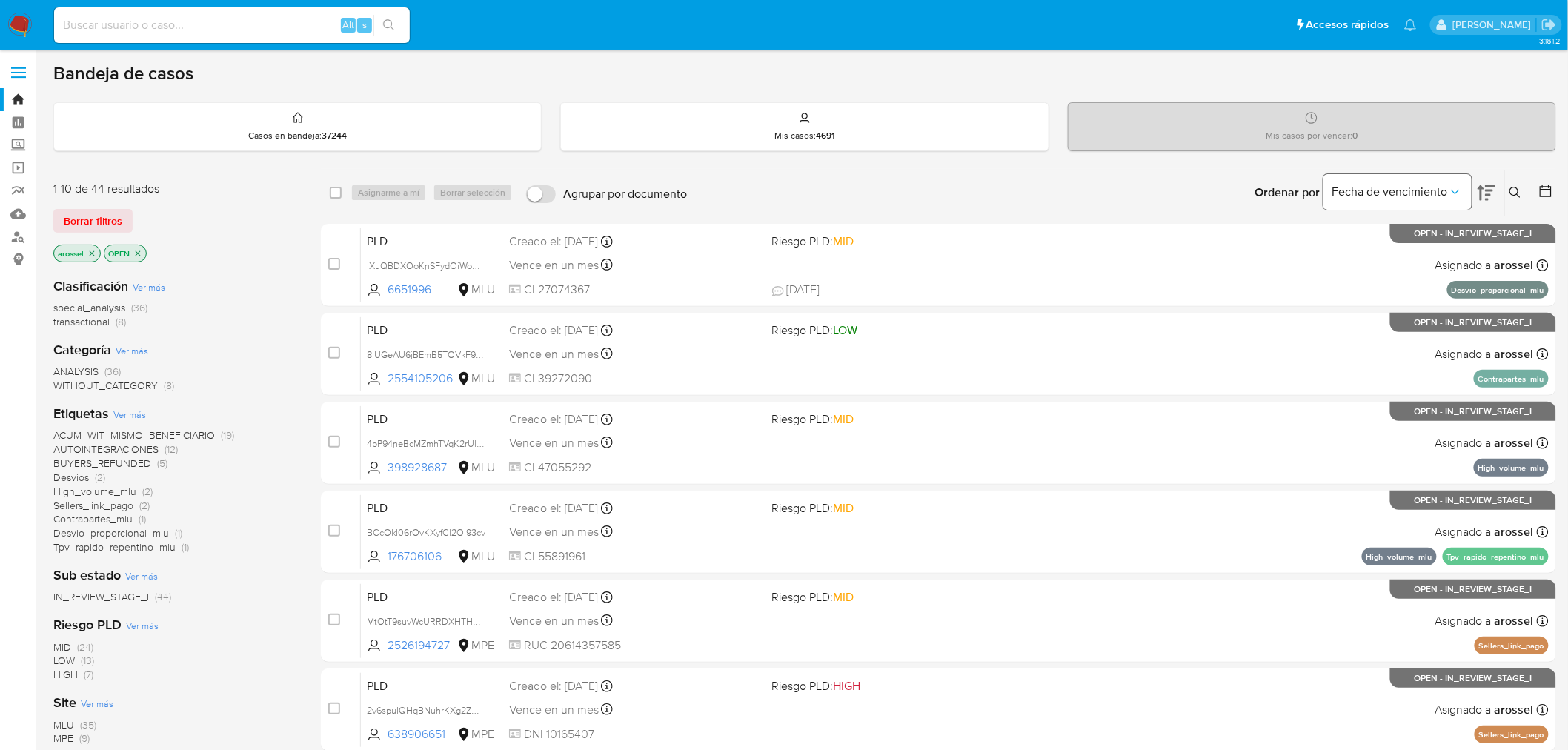
click at [1438, 188] on span "Fecha de vencimiento" at bounding box center [1390, 192] width 116 height 15
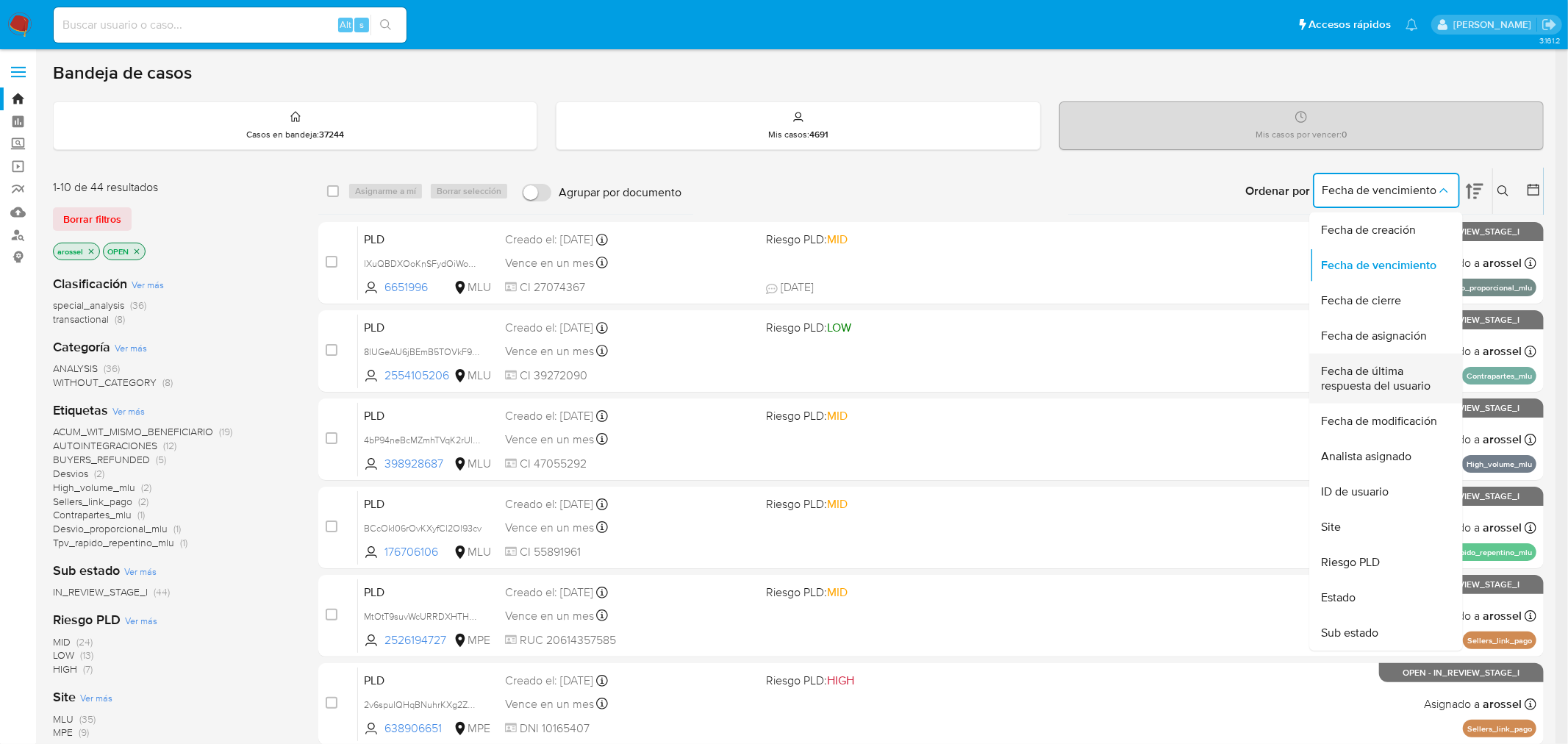
click at [1393, 386] on span "Fecha de última respuesta del usuario" at bounding box center [1382, 378] width 120 height 30
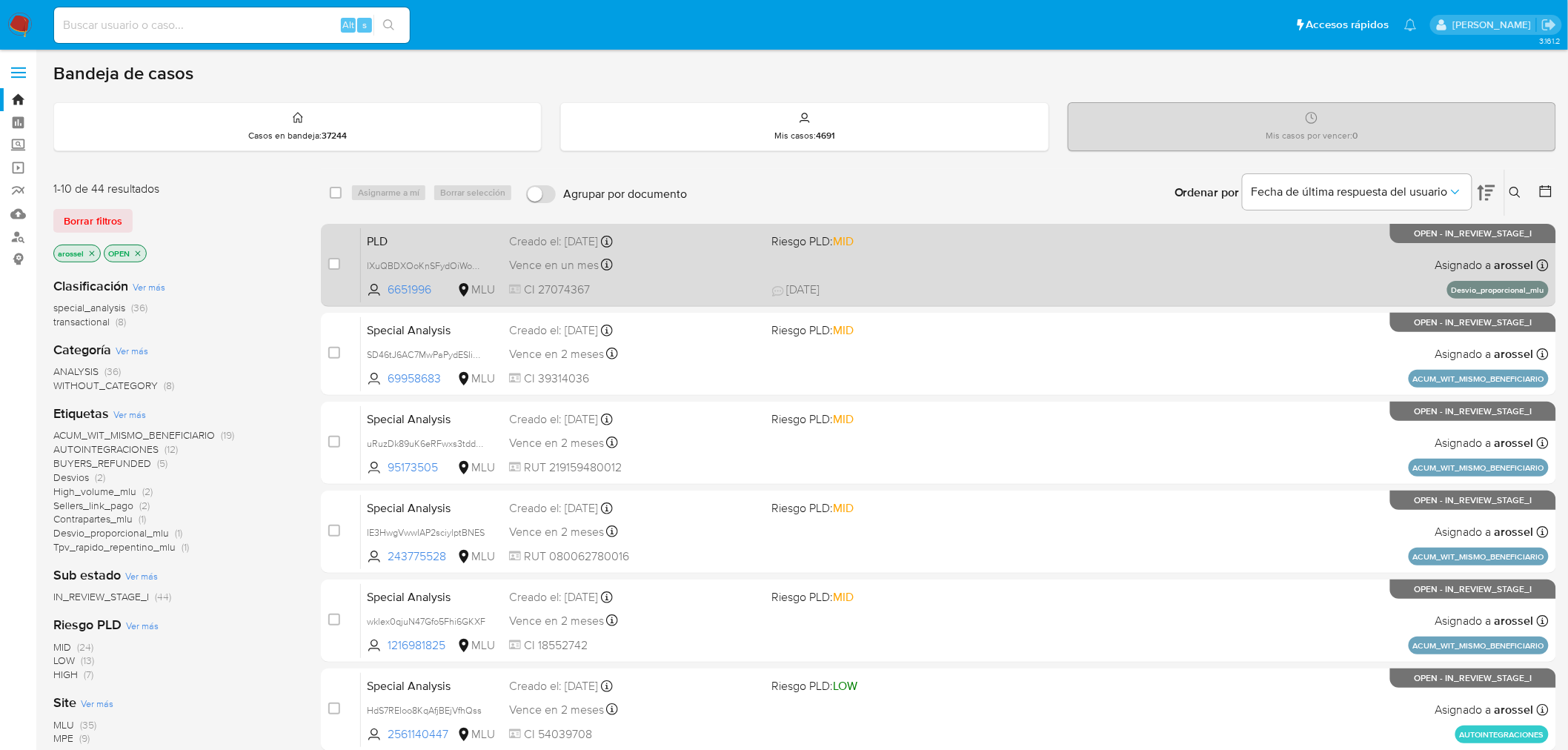
click at [1102, 278] on div "PLD lXuQBDXOoKnSFydOiWoAfadX 6651996 MLU Riesgo PLD: MID Creado el: [DATE] Crea…" at bounding box center [954, 265] width 1188 height 75
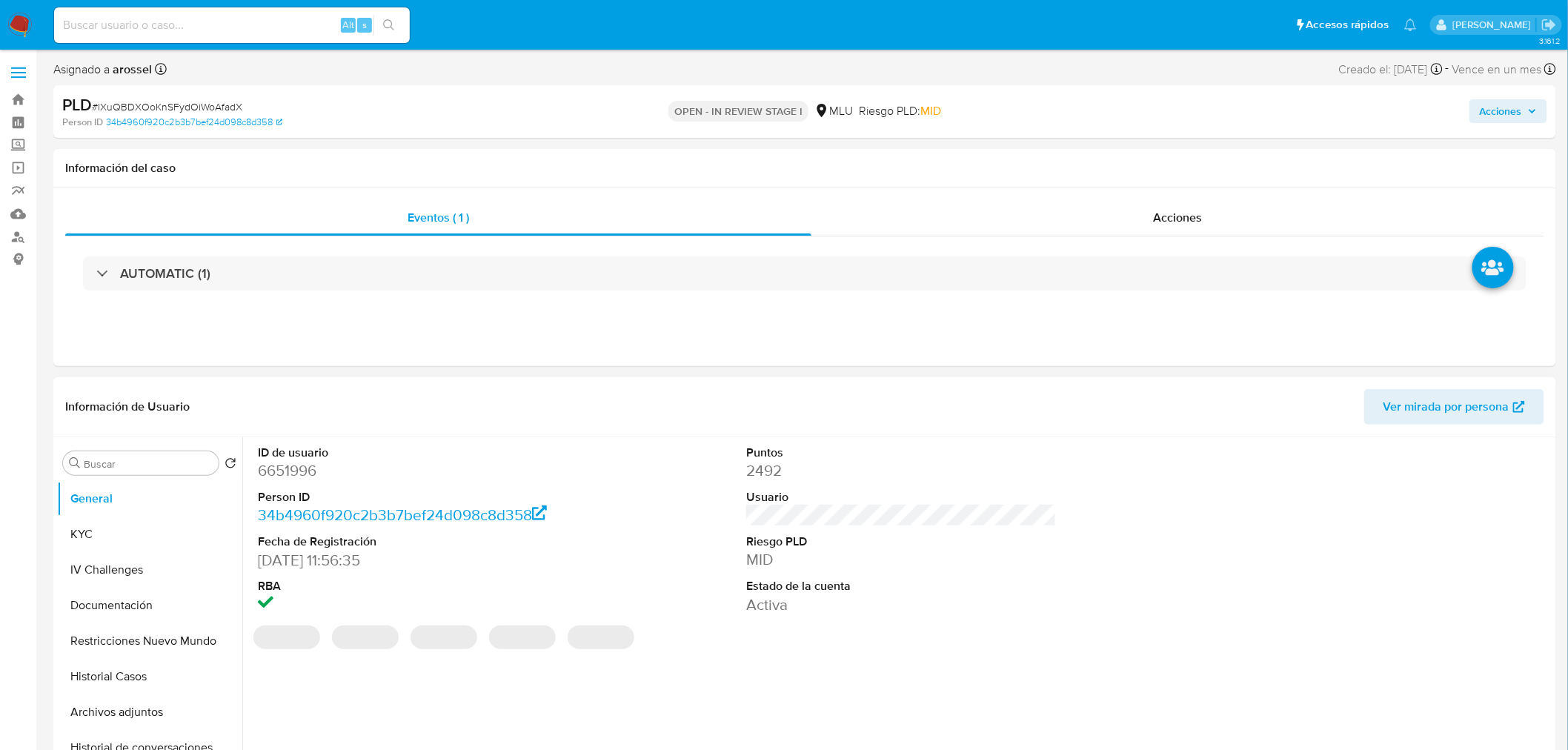
select select "10"
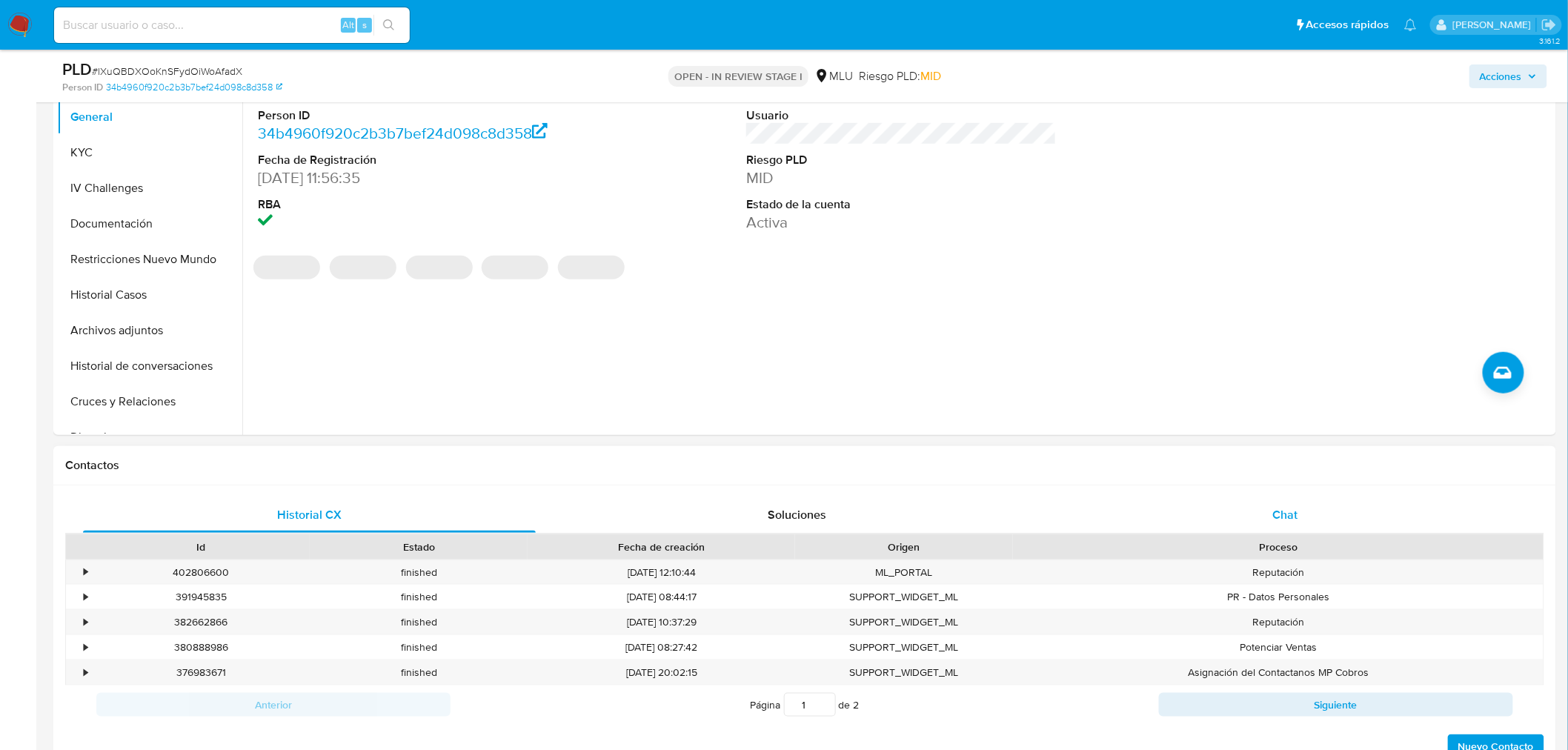
click at [1364, 508] on div "Chat" at bounding box center [1285, 515] width 453 height 36
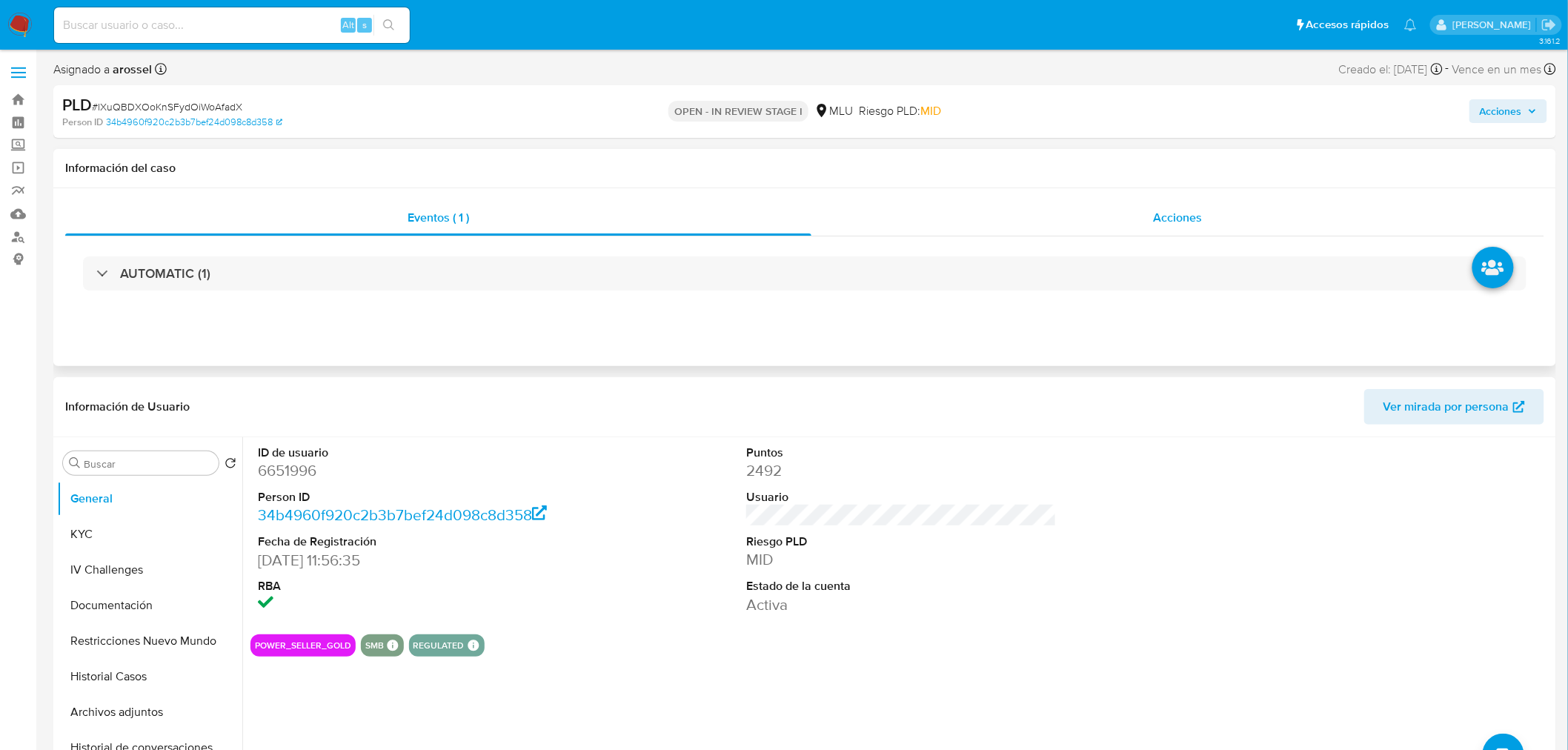
click at [1161, 232] on div "Acciones" at bounding box center [1178, 218] width 733 height 36
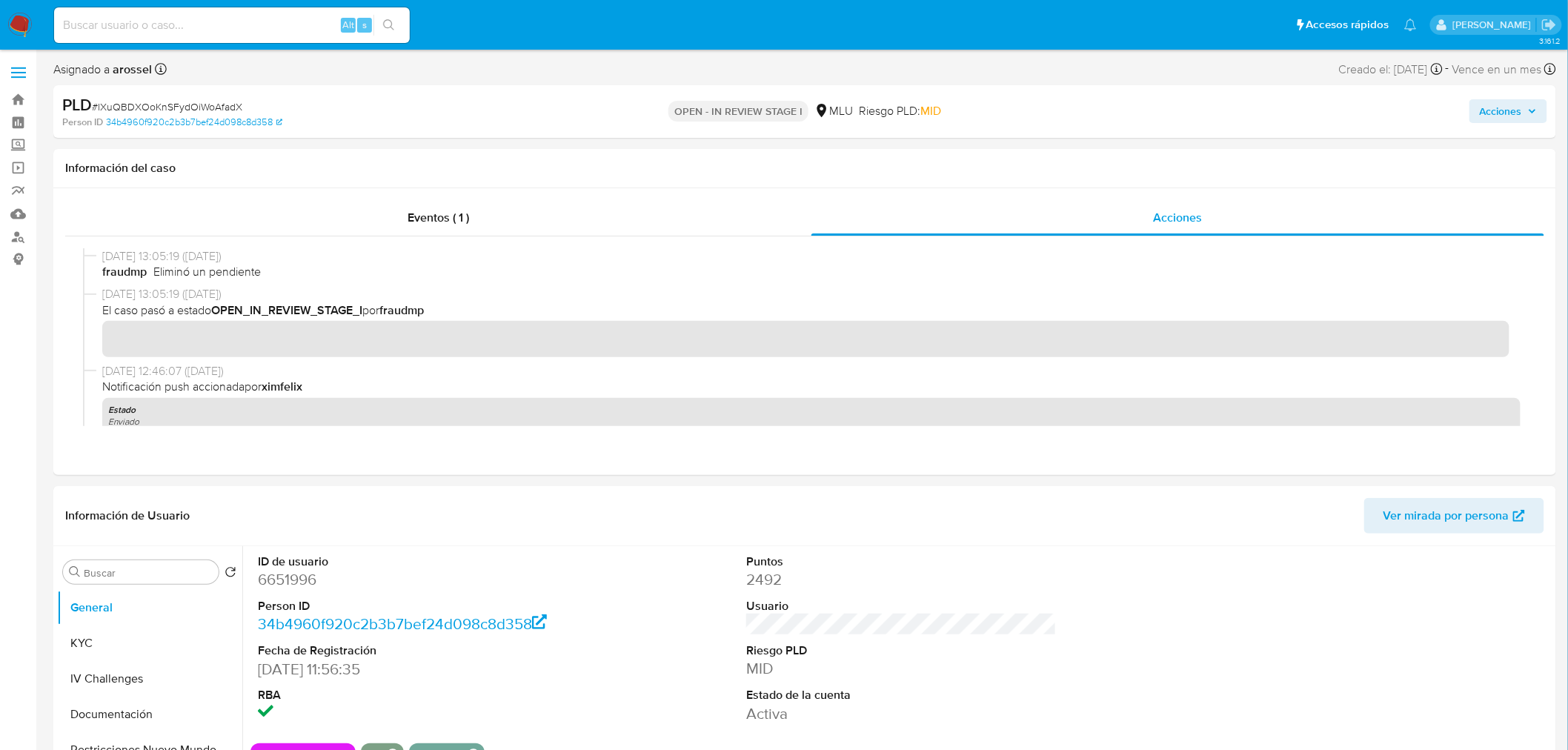
click at [185, 104] on span "# lXuQBDXOoKnSFydOiWoAfadX" at bounding box center [167, 107] width 151 height 15
copy span "lXuQBDXOoKnSFydOiWoAfadX"
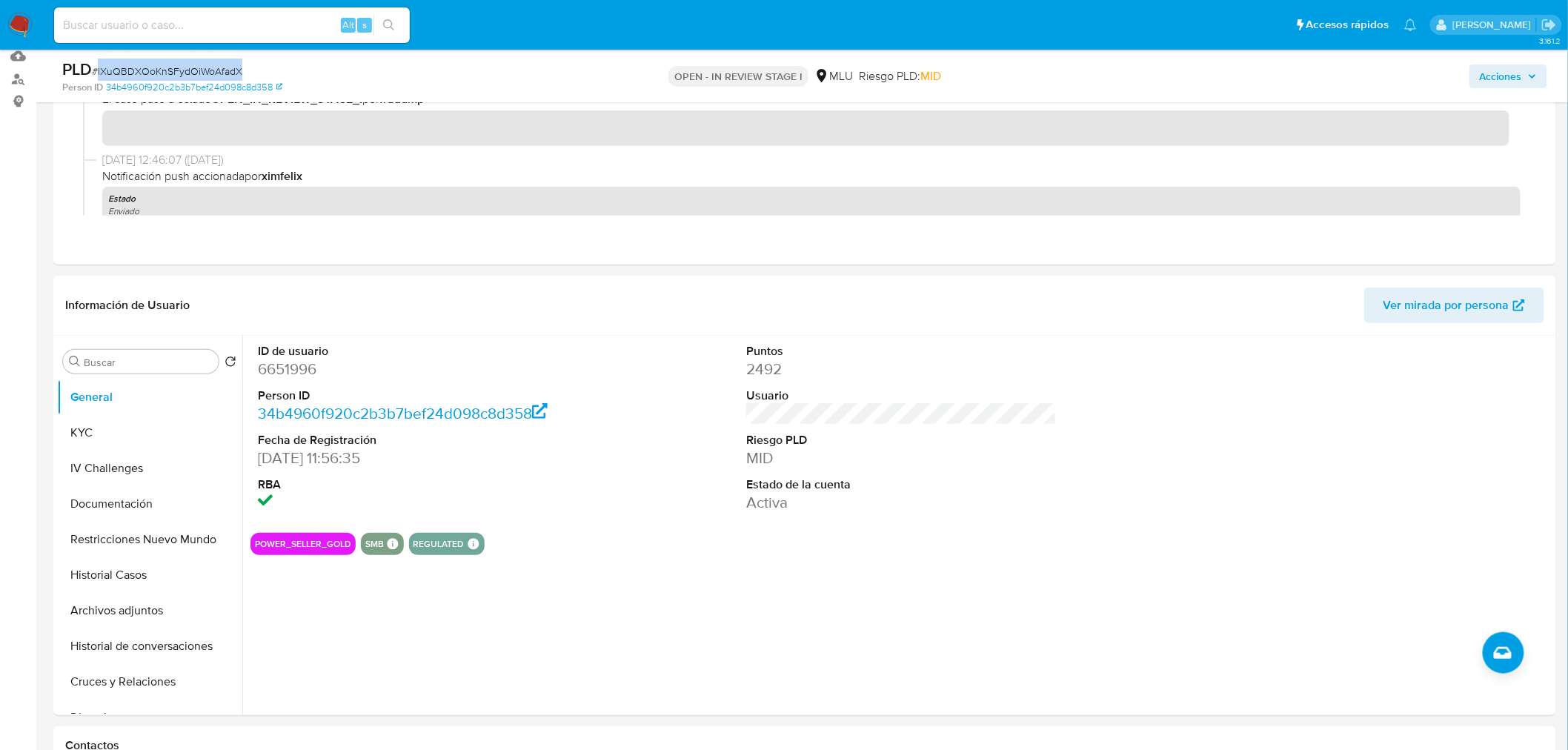
scroll to position [164, 0]
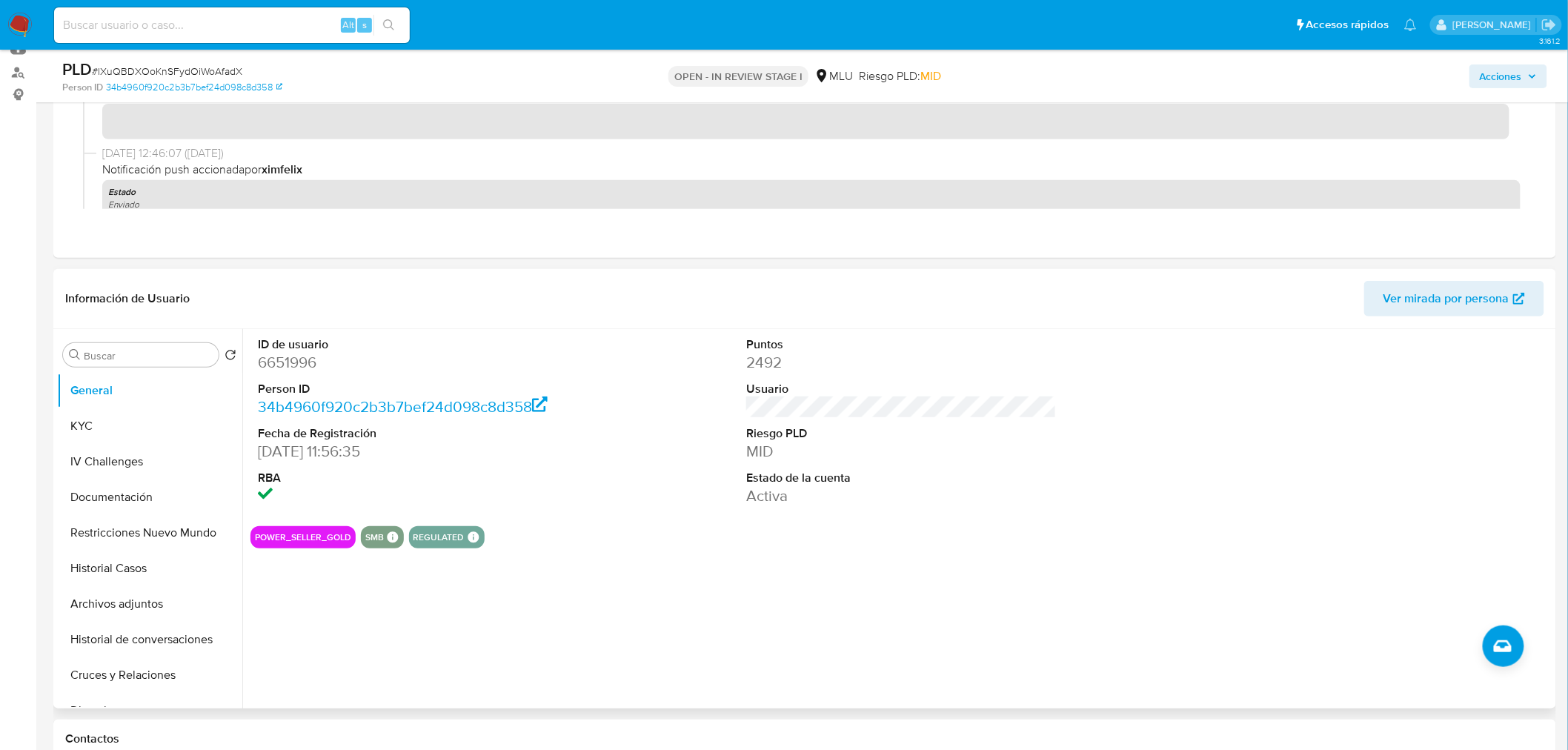
click at [858, 614] on div "ID de usuario 6651996 Person ID 34b4960f920c2b3b7bef24d098c8d358 Fecha de Regis…" at bounding box center [897, 518] width 1310 height 380
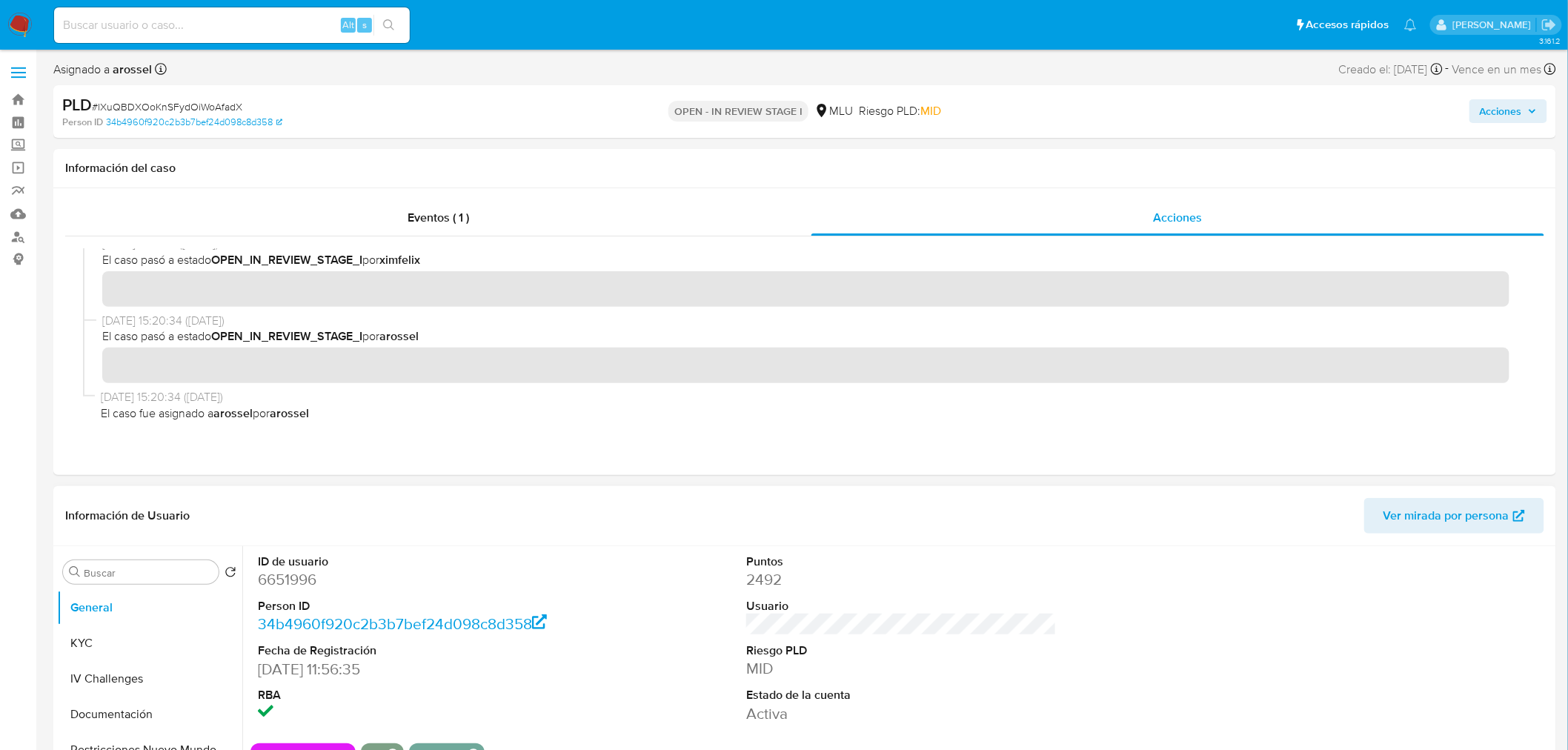
scroll to position [547, 0]
click at [616, 569] on div "ID de usuario 6651996 Person ID 34b4960f920c2b3b7bef24d098c8d358 Fecha de Regis…" at bounding box center [901, 639] width 1302 height 185
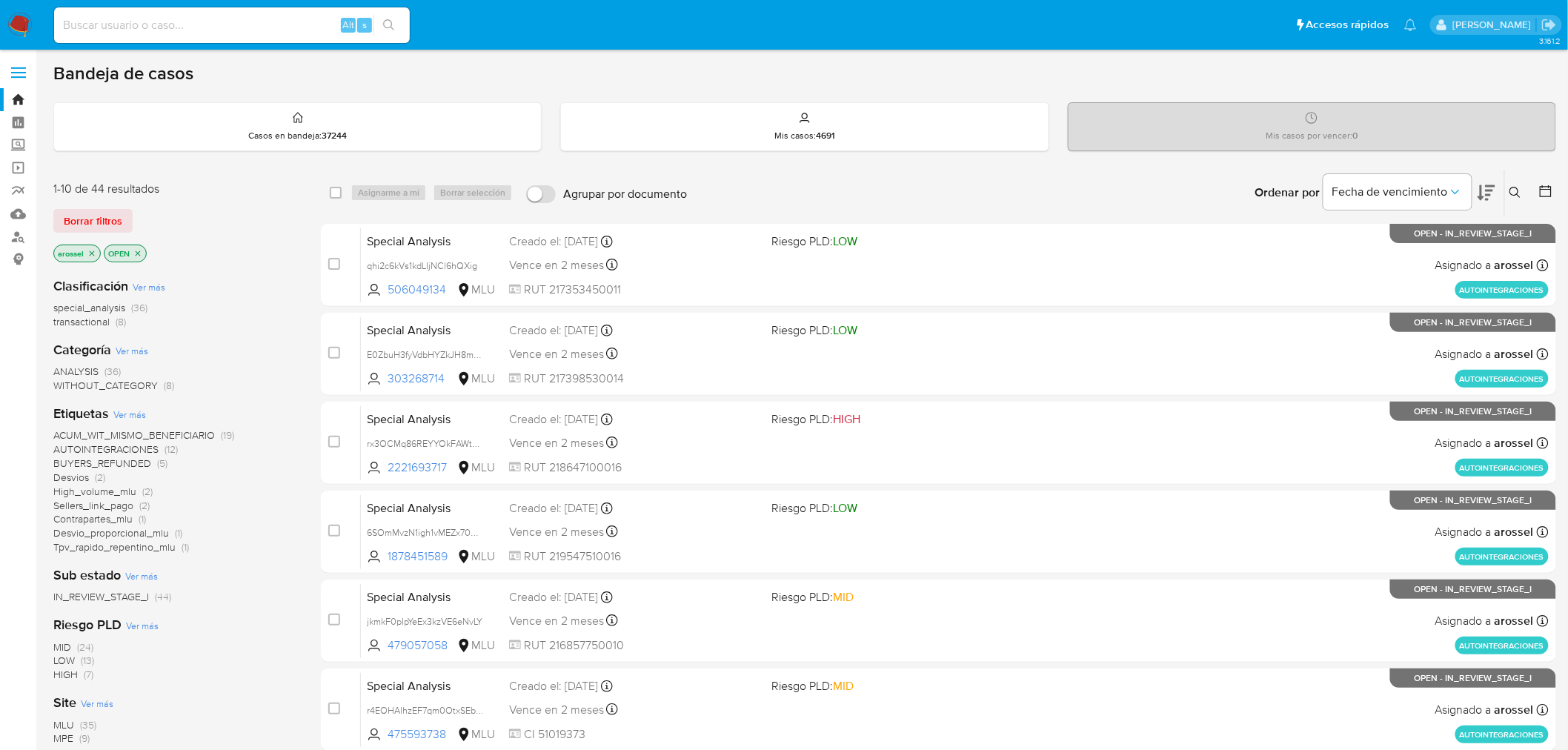
click at [1486, 197] on icon at bounding box center [1486, 193] width 18 height 18
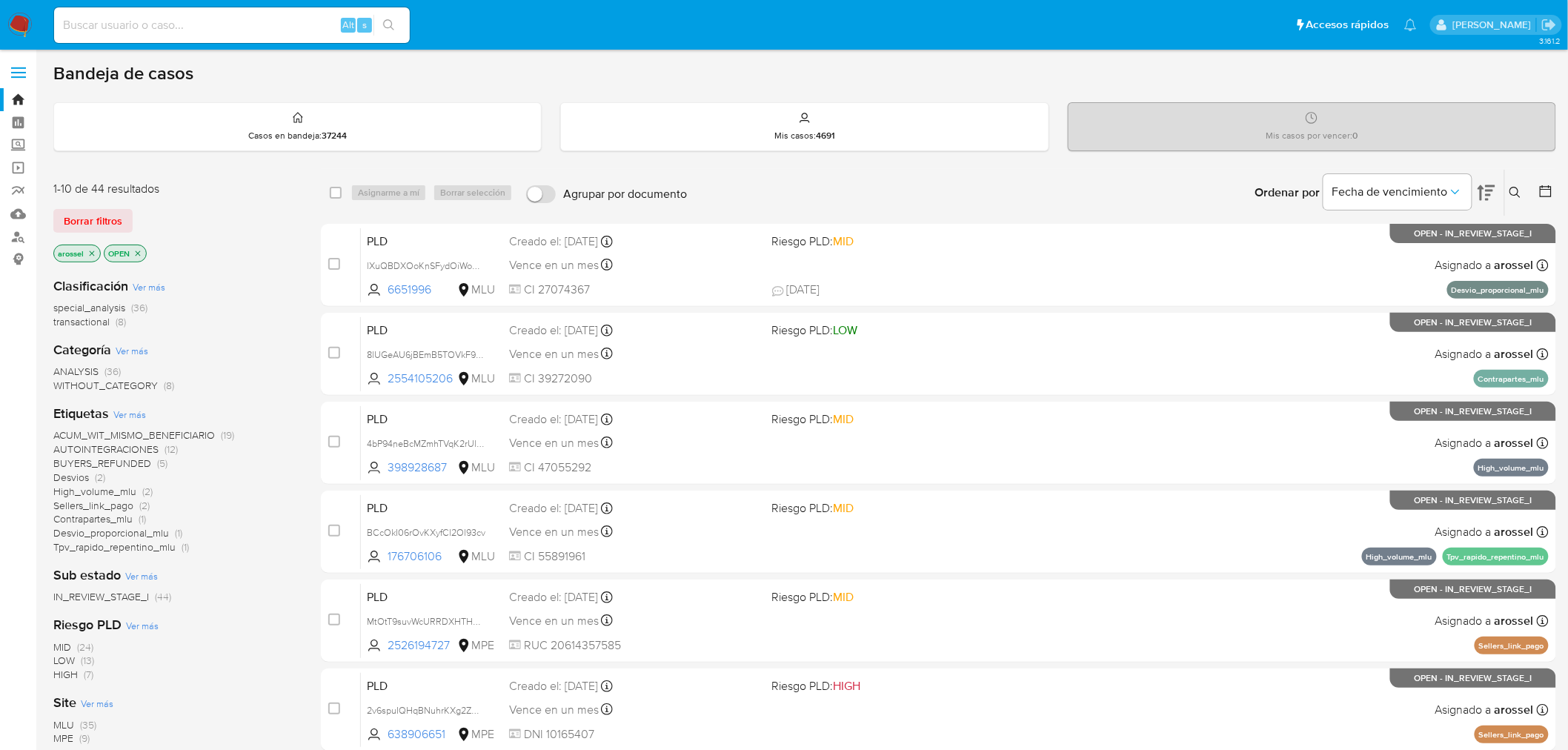
click at [54, 722] on span "MLU" at bounding box center [64, 725] width 21 height 15
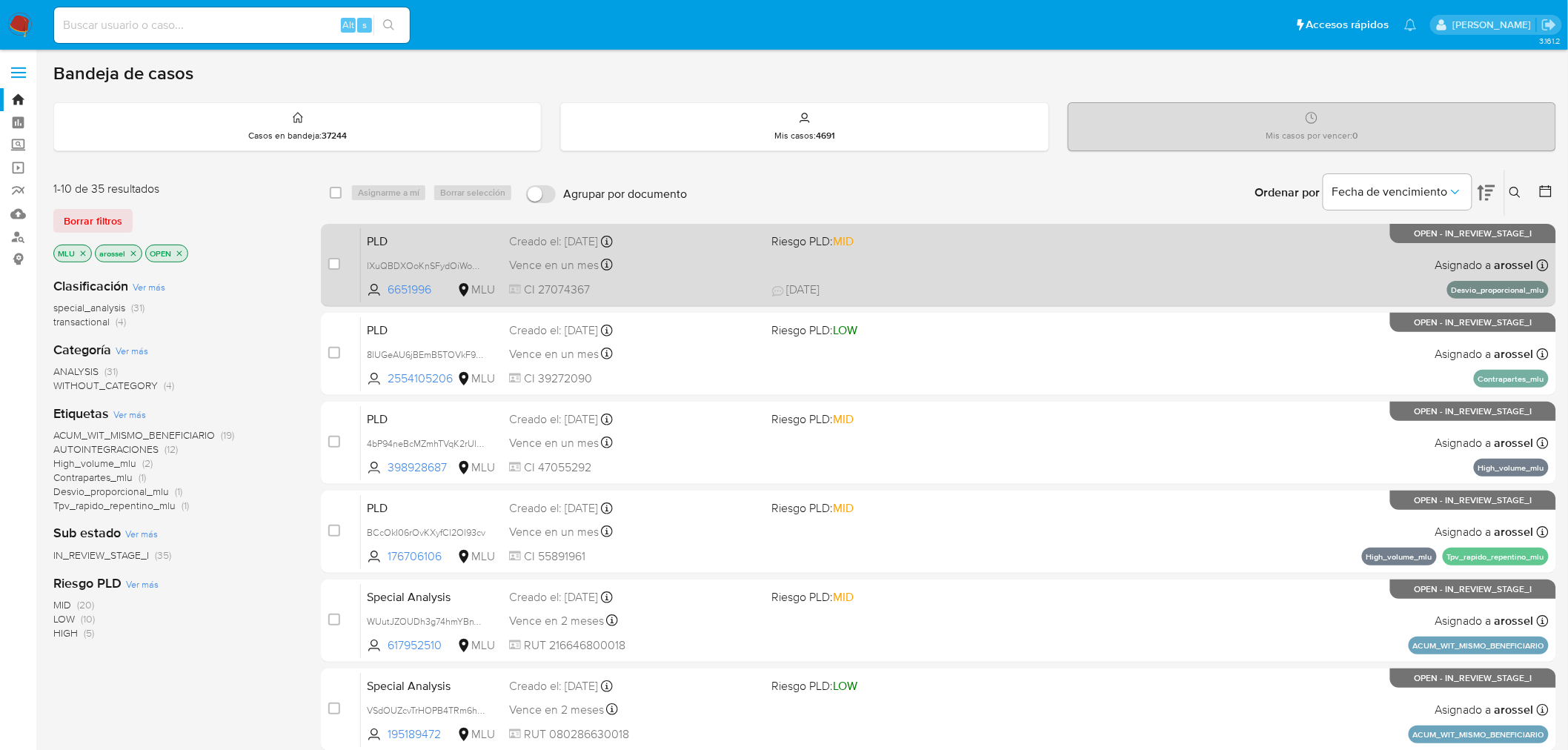
click at [678, 266] on div "Vence en un mes Vence el [DATE] 06:34:47" at bounding box center [635, 265] width 251 height 20
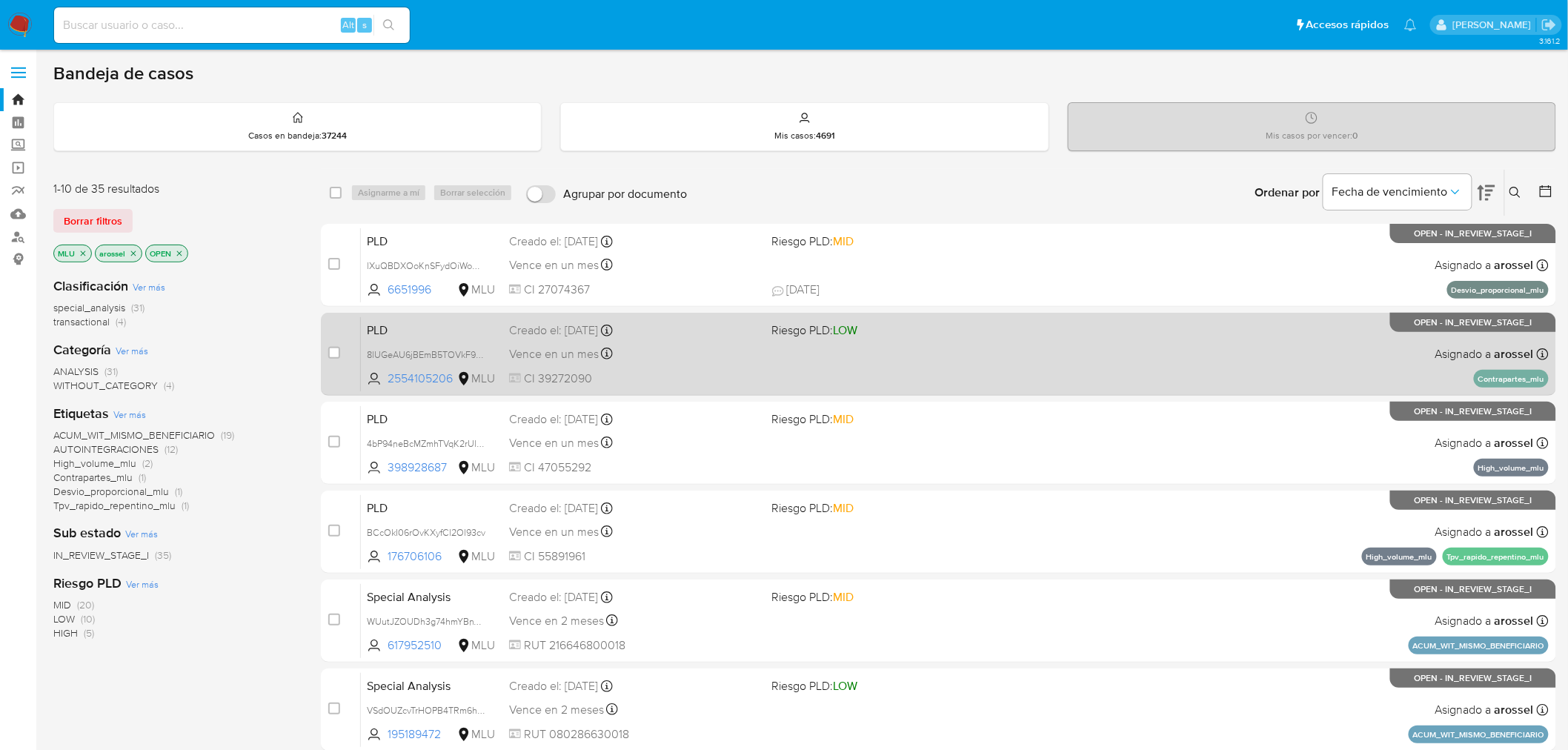
click at [737, 342] on div "PLD 8lUGeAU6jBEmB5TOVkF9N4q7 2554105206 MLU Riesgo PLD: LOW Creado el: [DATE] C…" at bounding box center [954, 354] width 1188 height 75
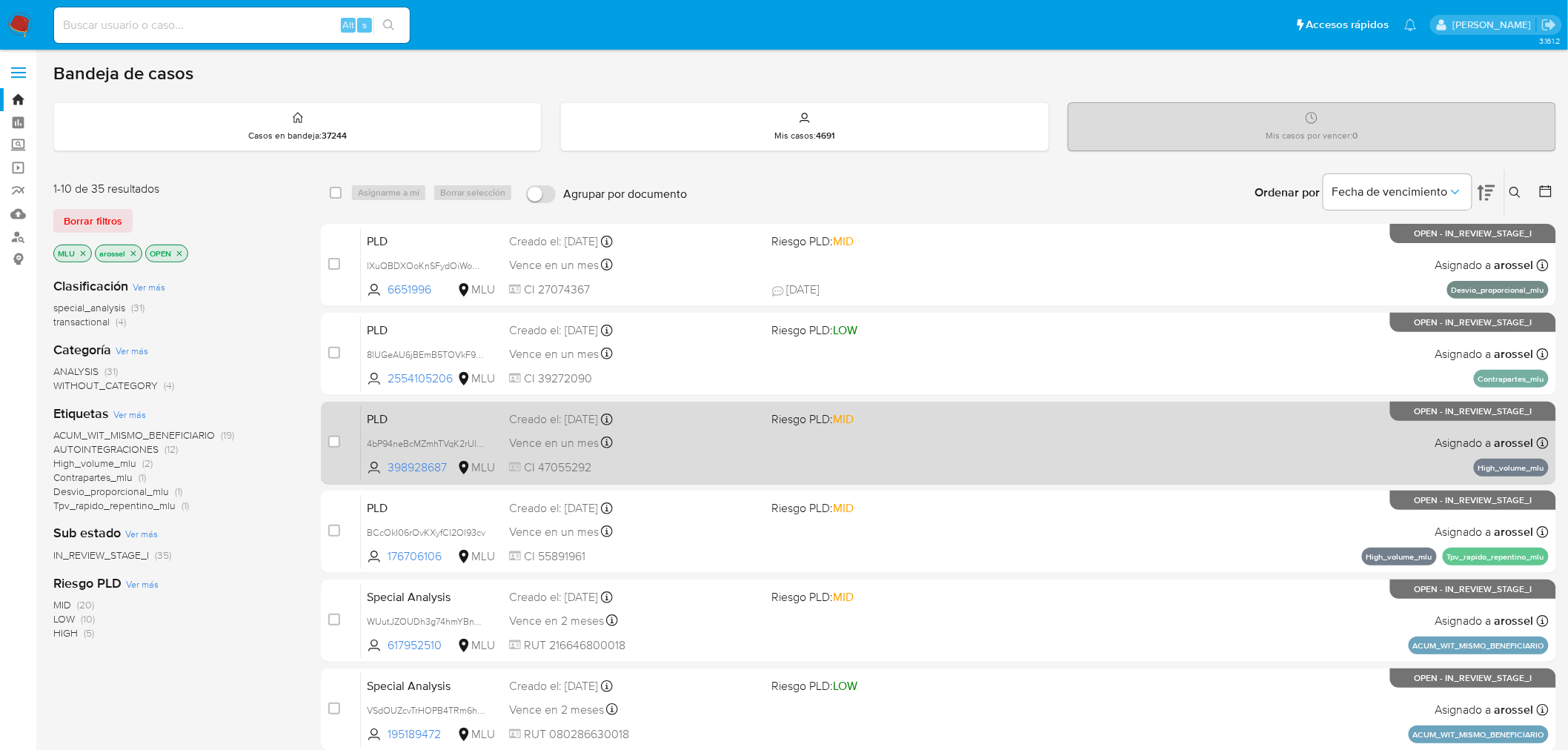
click at [811, 447] on div "PLD 4bP94neBcMZmhTVqK2rUl1Bu 398928687 MLU Riesgo PLD: MID Creado el: [DATE] Cr…" at bounding box center [954, 443] width 1188 height 75
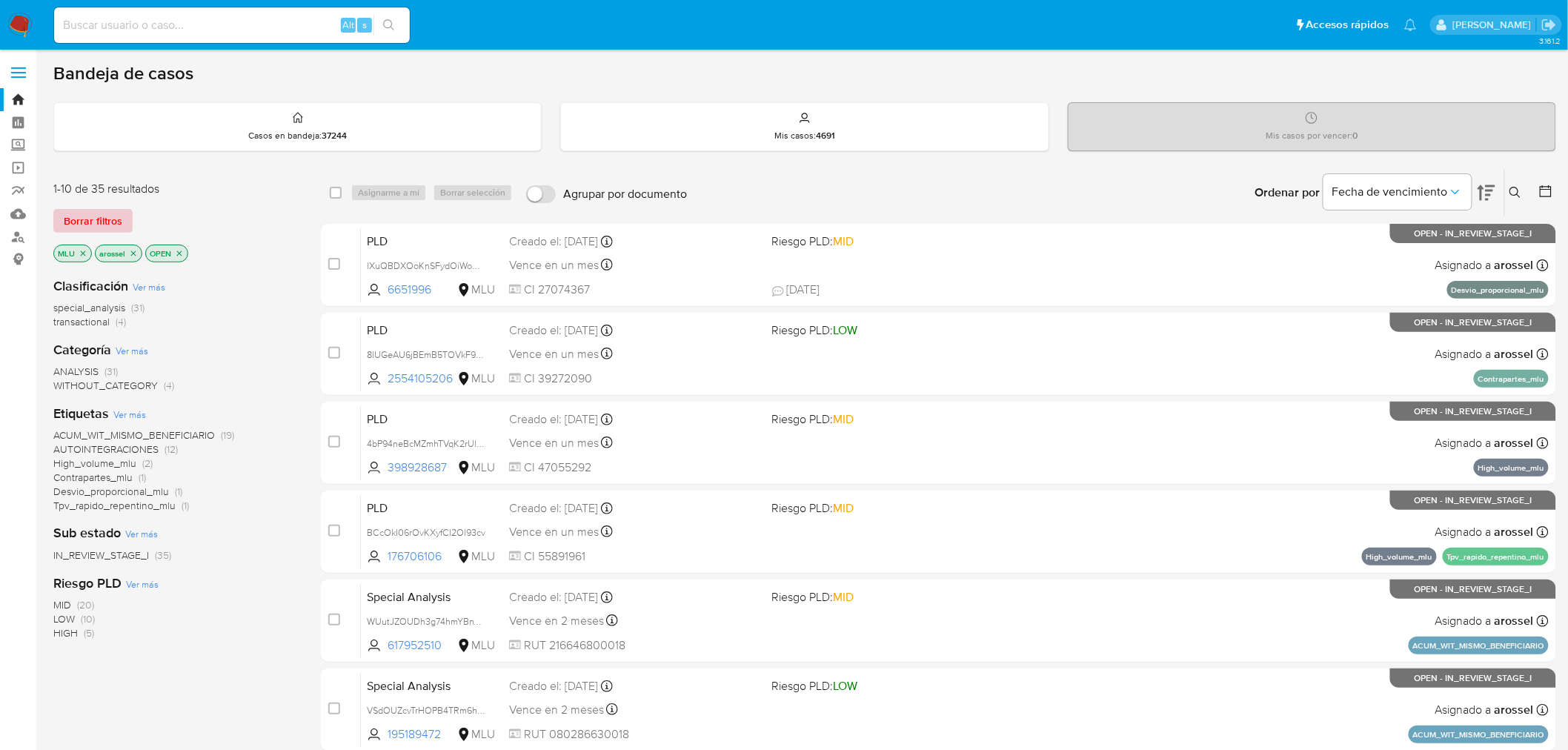
click at [107, 217] on span "Borrar filtros" at bounding box center [93, 221] width 58 height 21
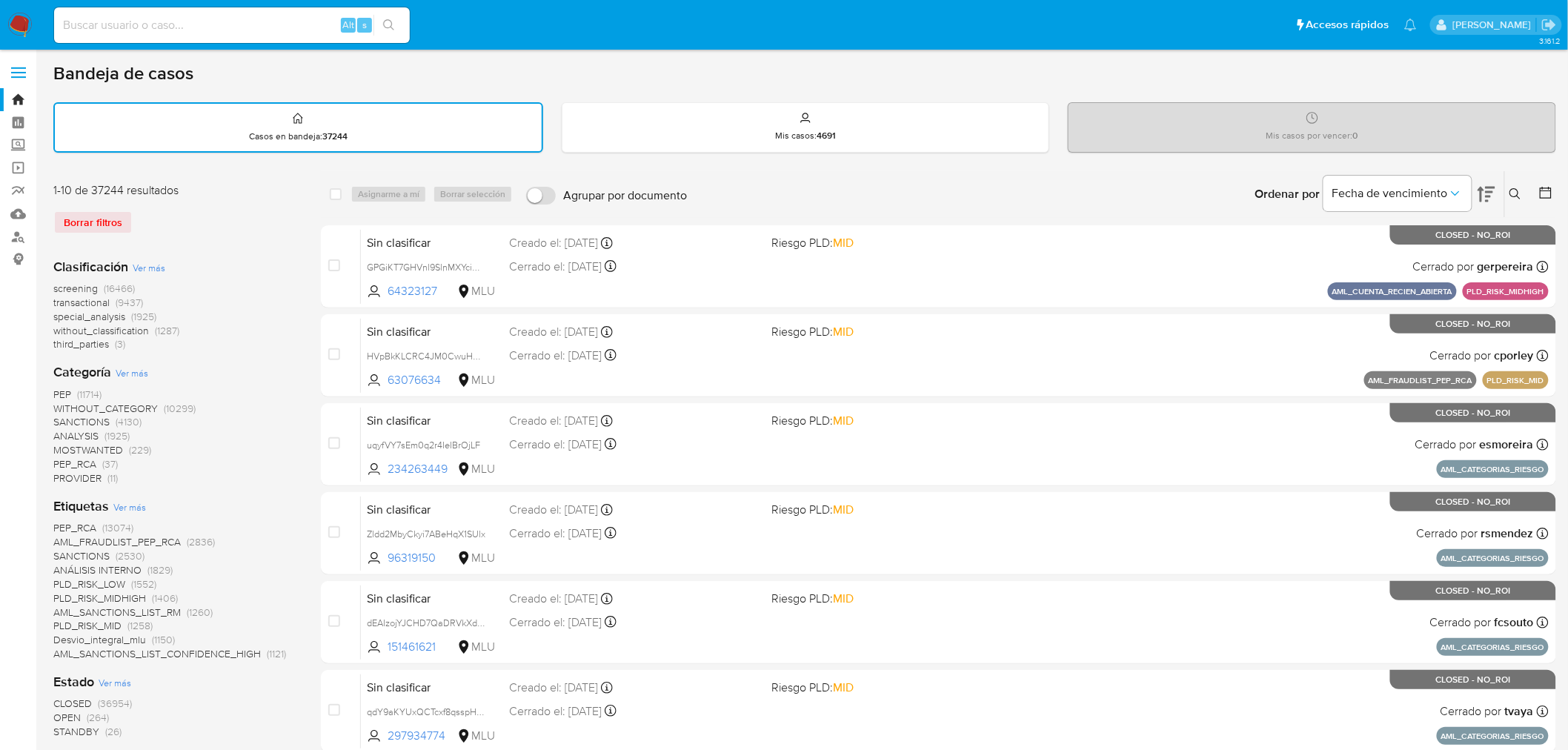
click at [86, 298] on span "transactional" at bounding box center [82, 302] width 57 height 15
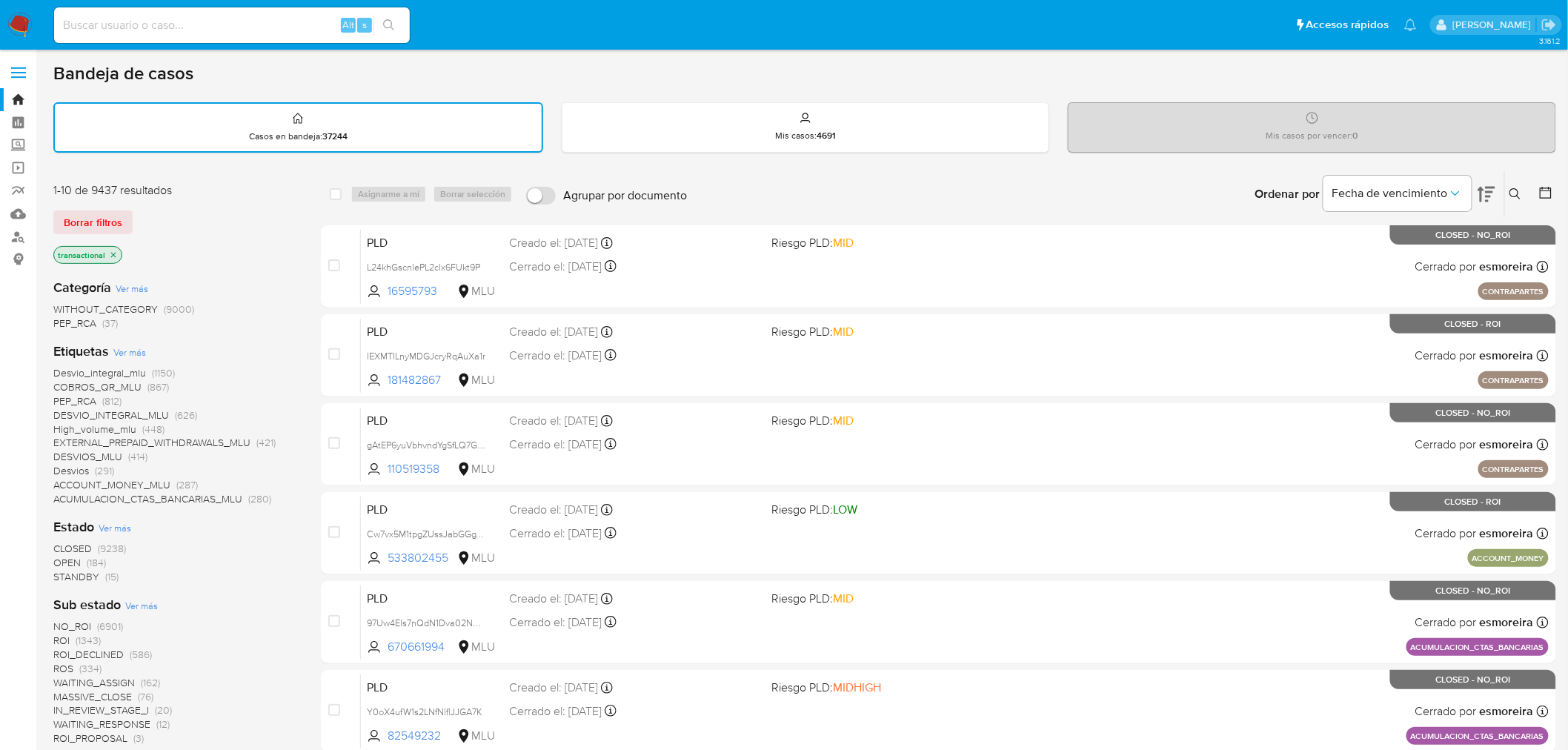
scroll to position [83, 0]
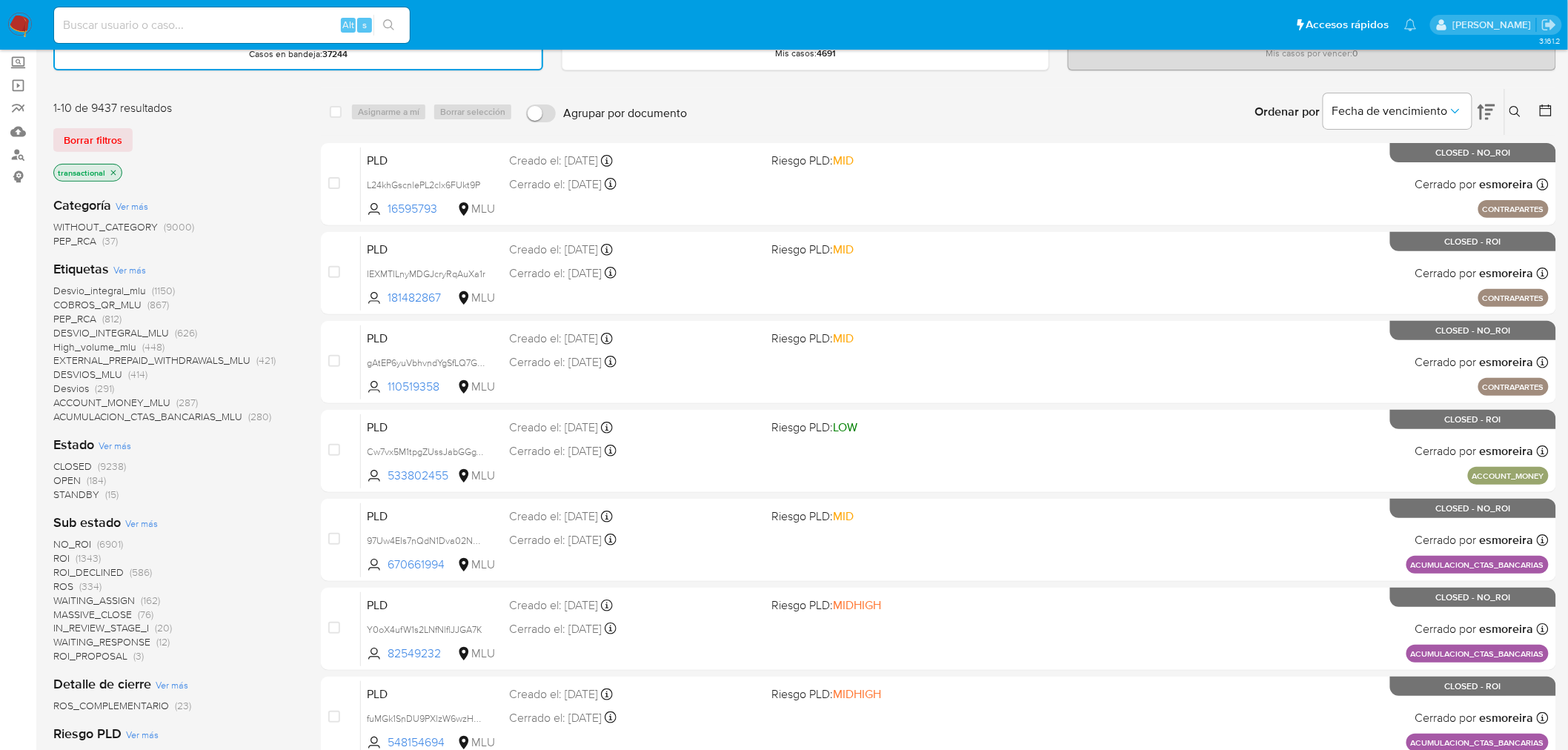
click at [74, 479] on span "OPEN" at bounding box center [67, 480] width 28 height 15
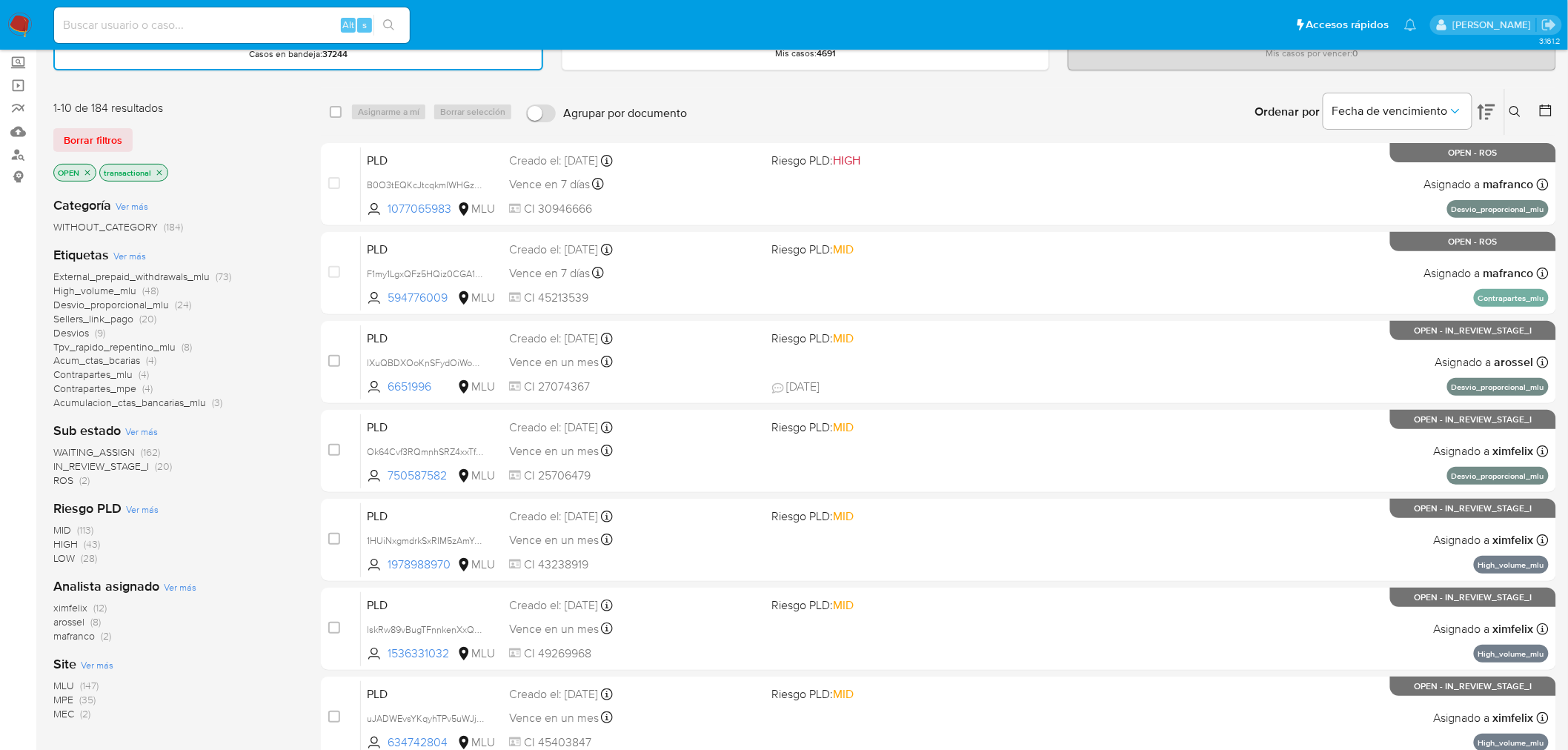
click at [107, 448] on span "WAITING_ASSIGN" at bounding box center [94, 452] width 82 height 15
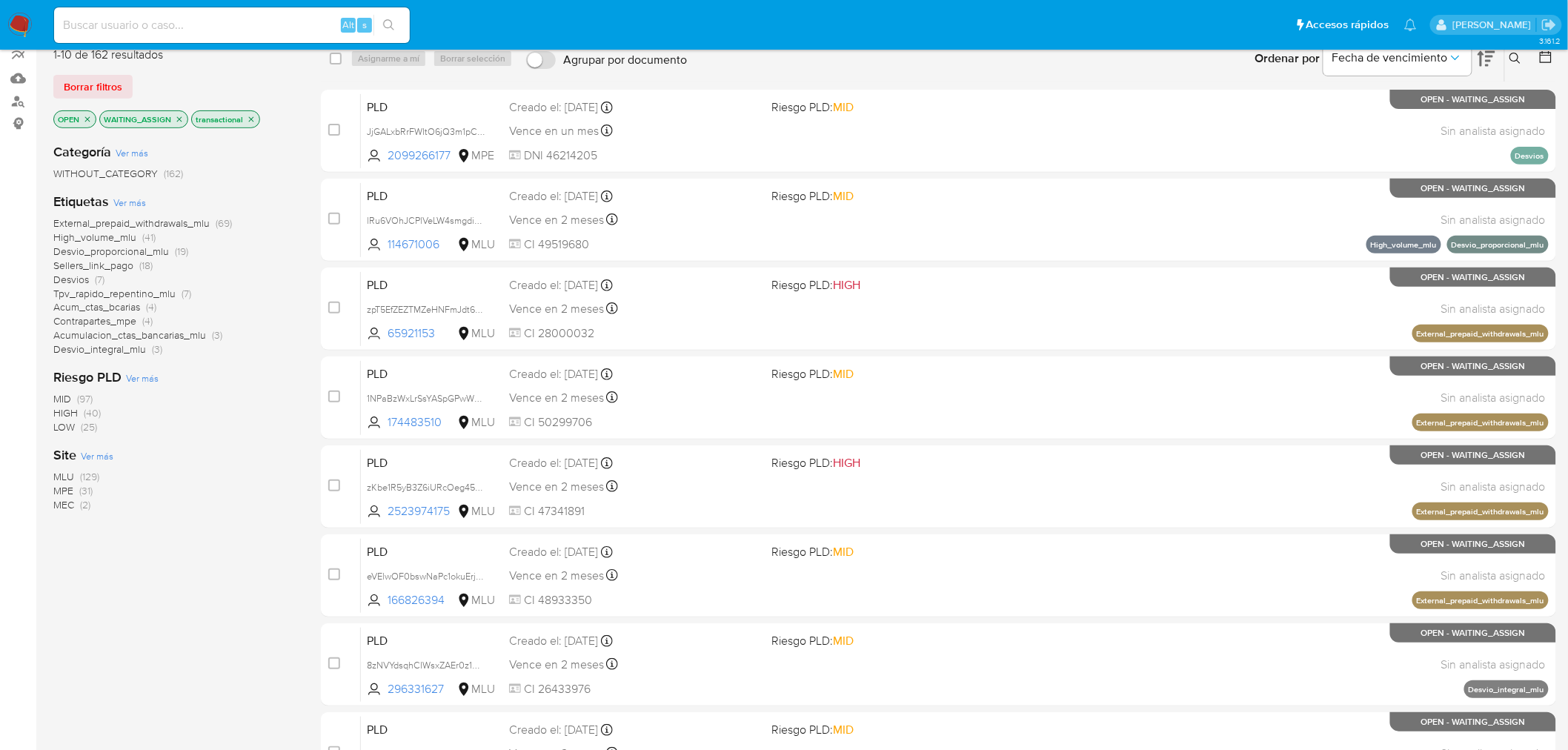
scroll to position [164, 0]
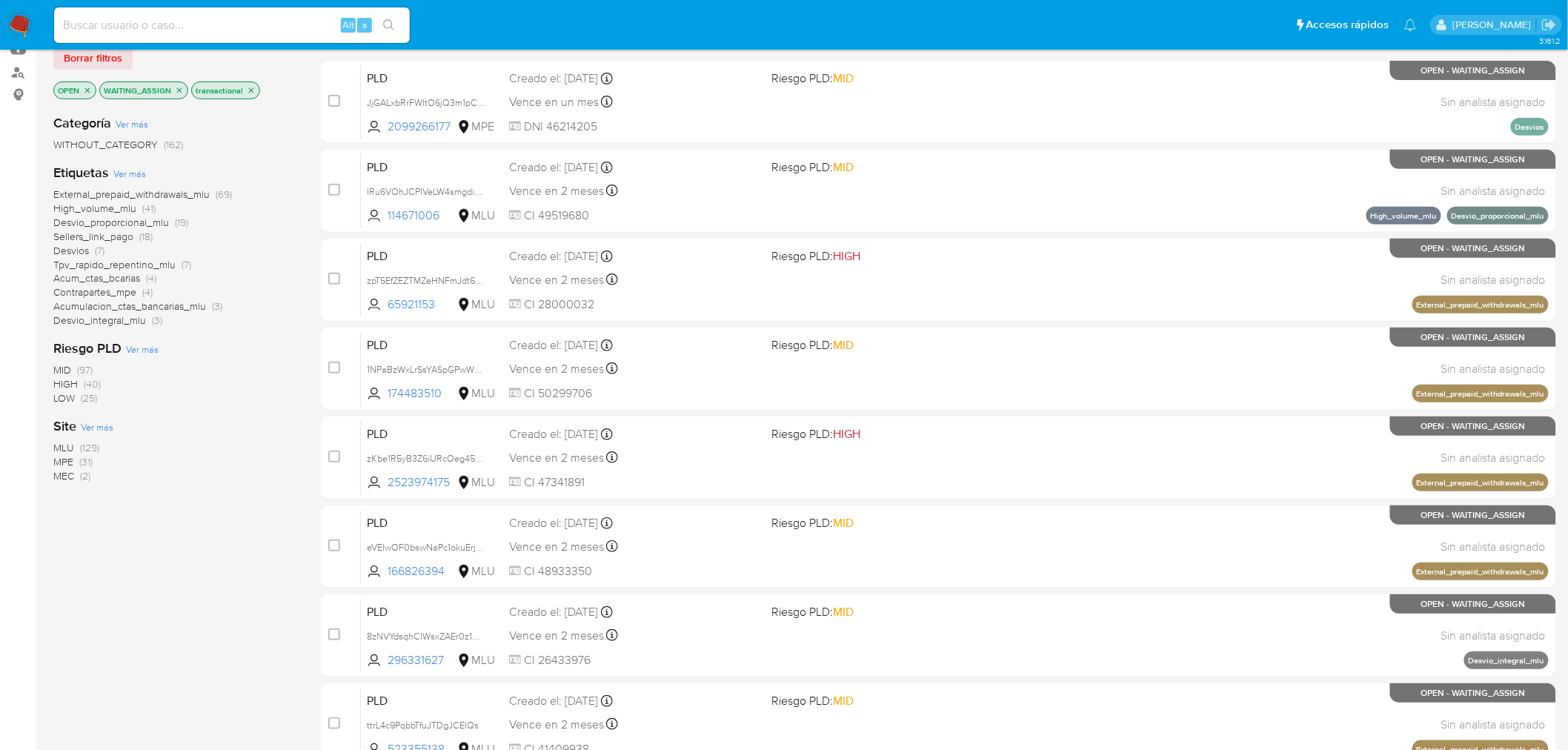
click at [62, 446] on span "MLU" at bounding box center [64, 448] width 21 height 15
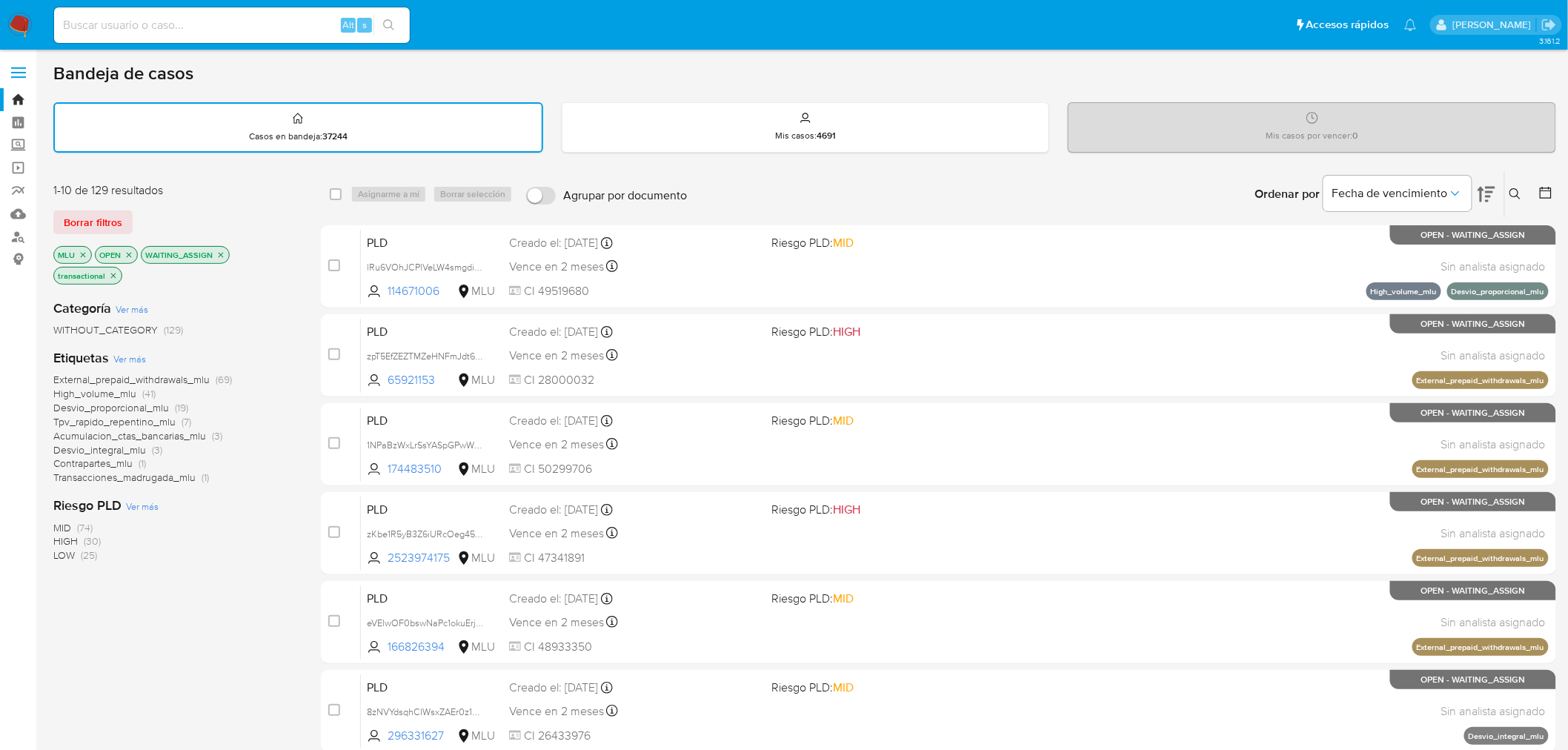
click at [62, 539] on span "HIGH" at bounding box center [66, 541] width 24 height 15
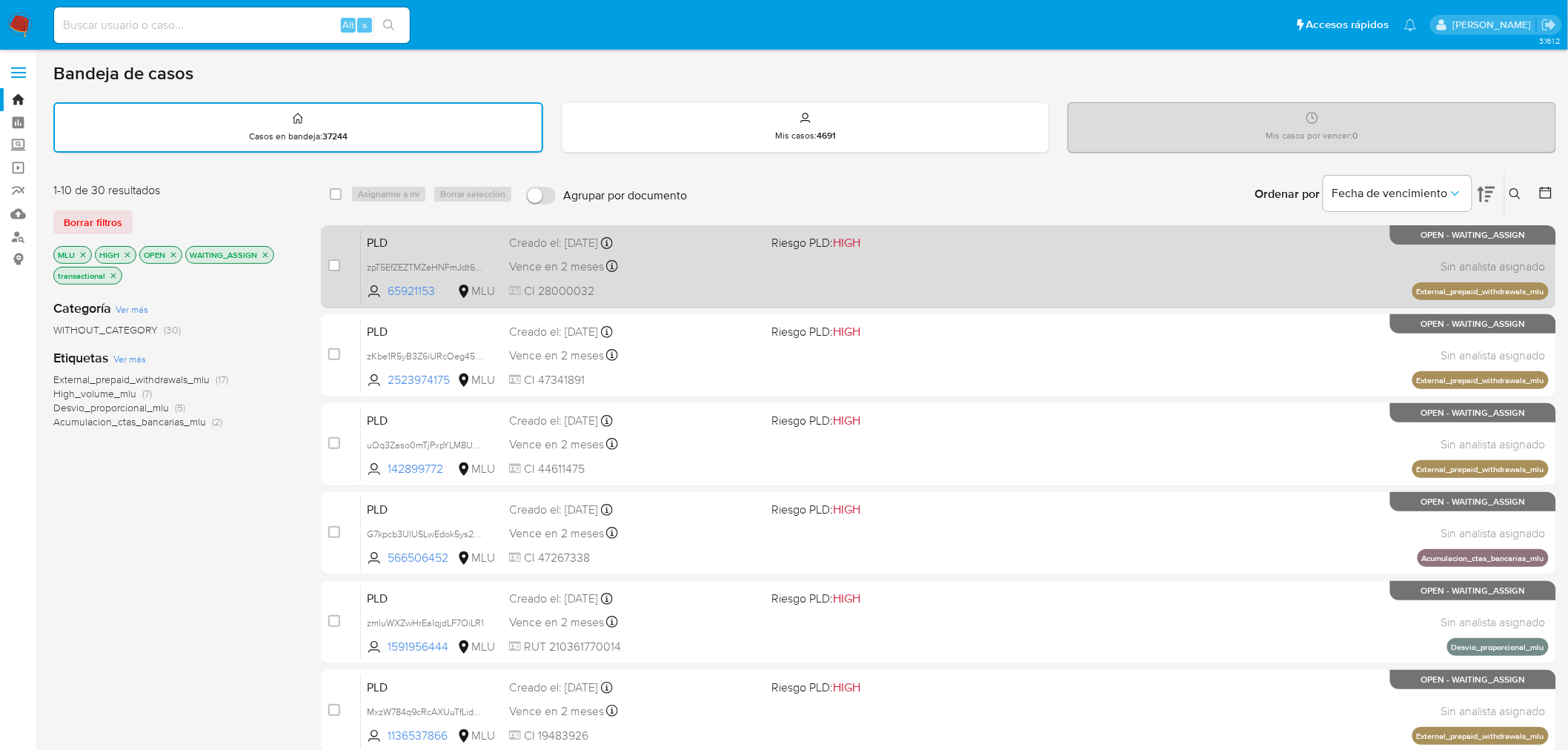
click at [703, 257] on div "Vence en 2 meses Vence el 11/12/2025 06:34:21" at bounding box center [635, 266] width 251 height 20
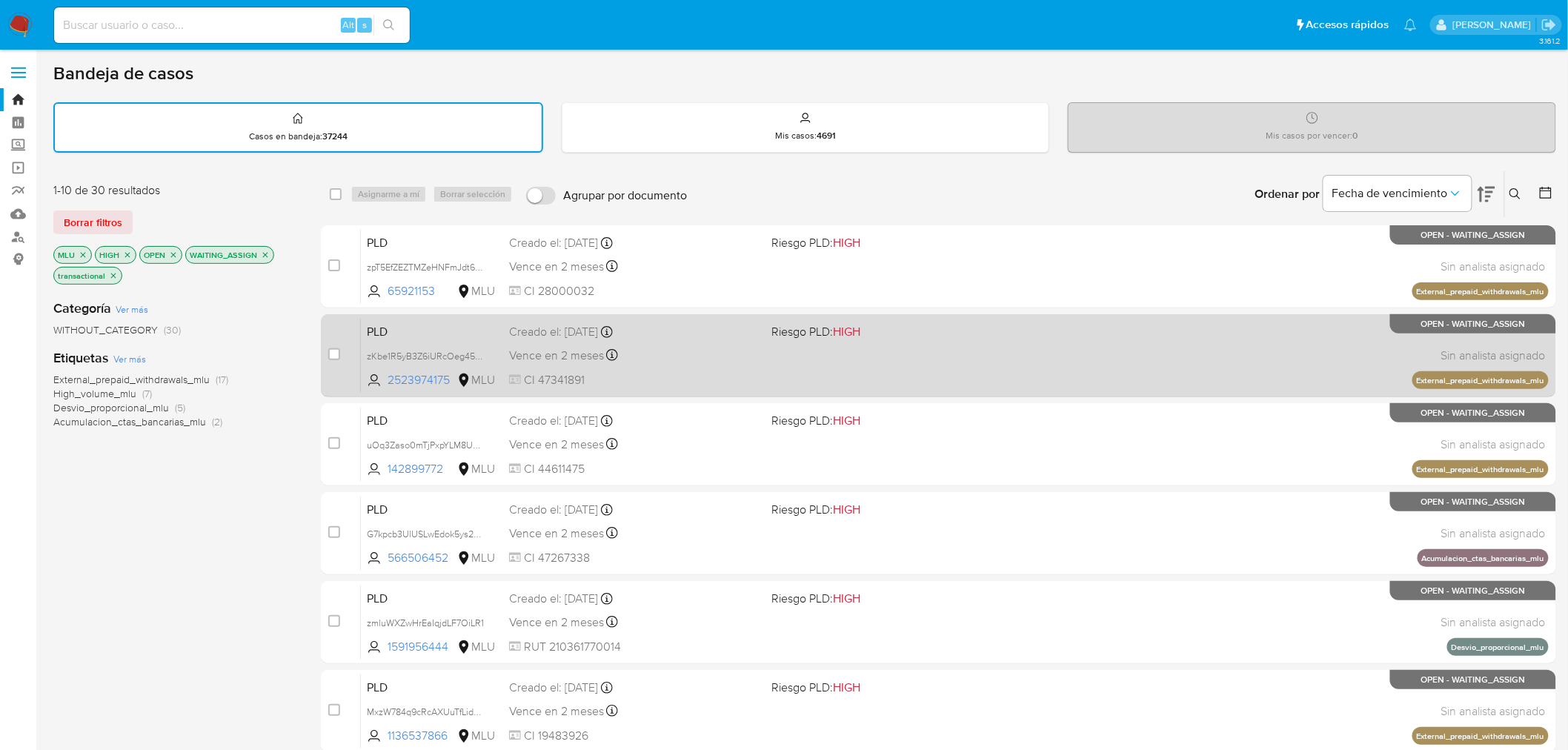
click at [752, 341] on div "PLD zKbe1R5yB3Z6iURcOeg457hb 2523974175 MLU Riesgo PLD: HIGH Creado el: 12/09/2…" at bounding box center [954, 356] width 1188 height 75
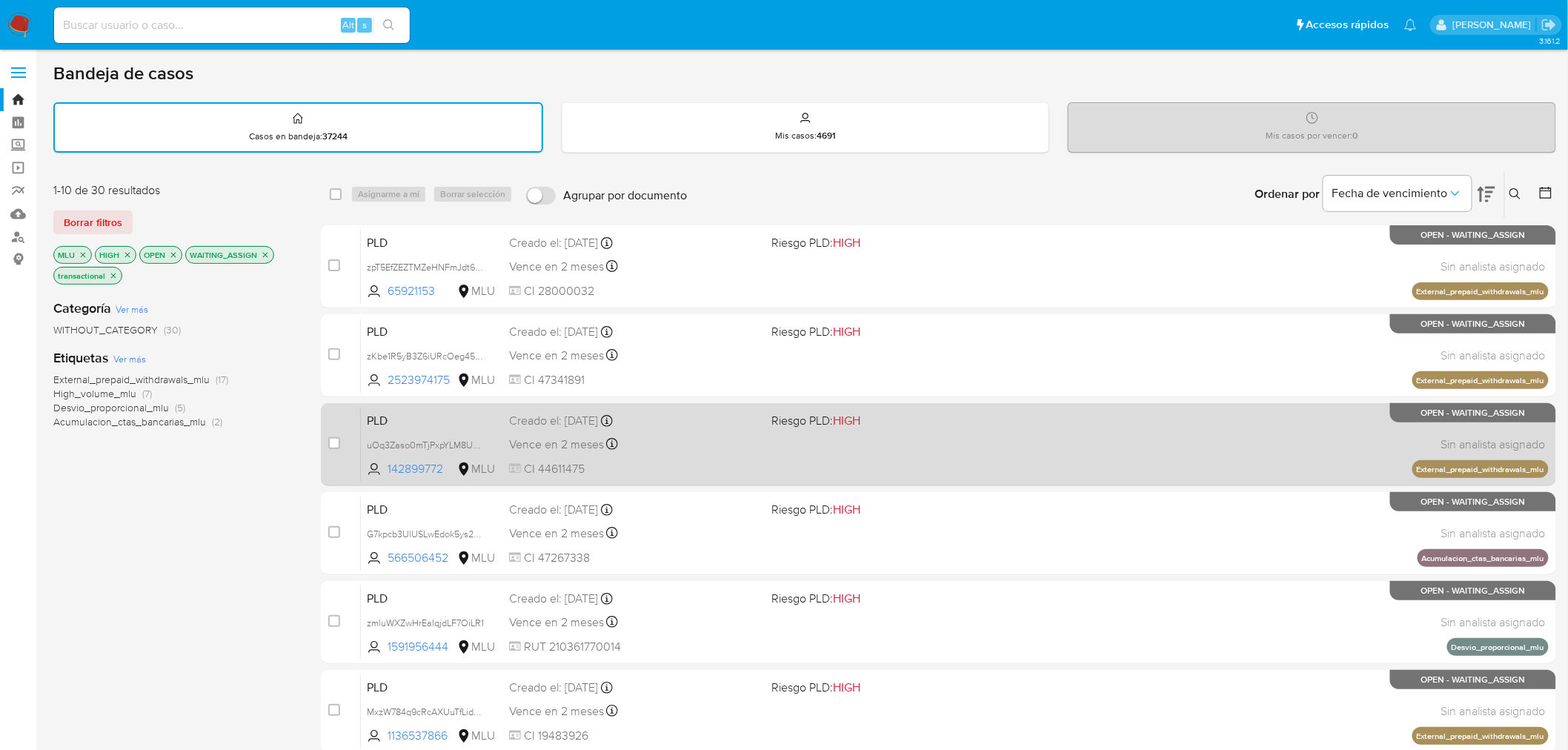
click at [701, 439] on div "Vence en 2 meses Vence el 11/12/2025 06:34:25" at bounding box center [635, 444] width 251 height 20
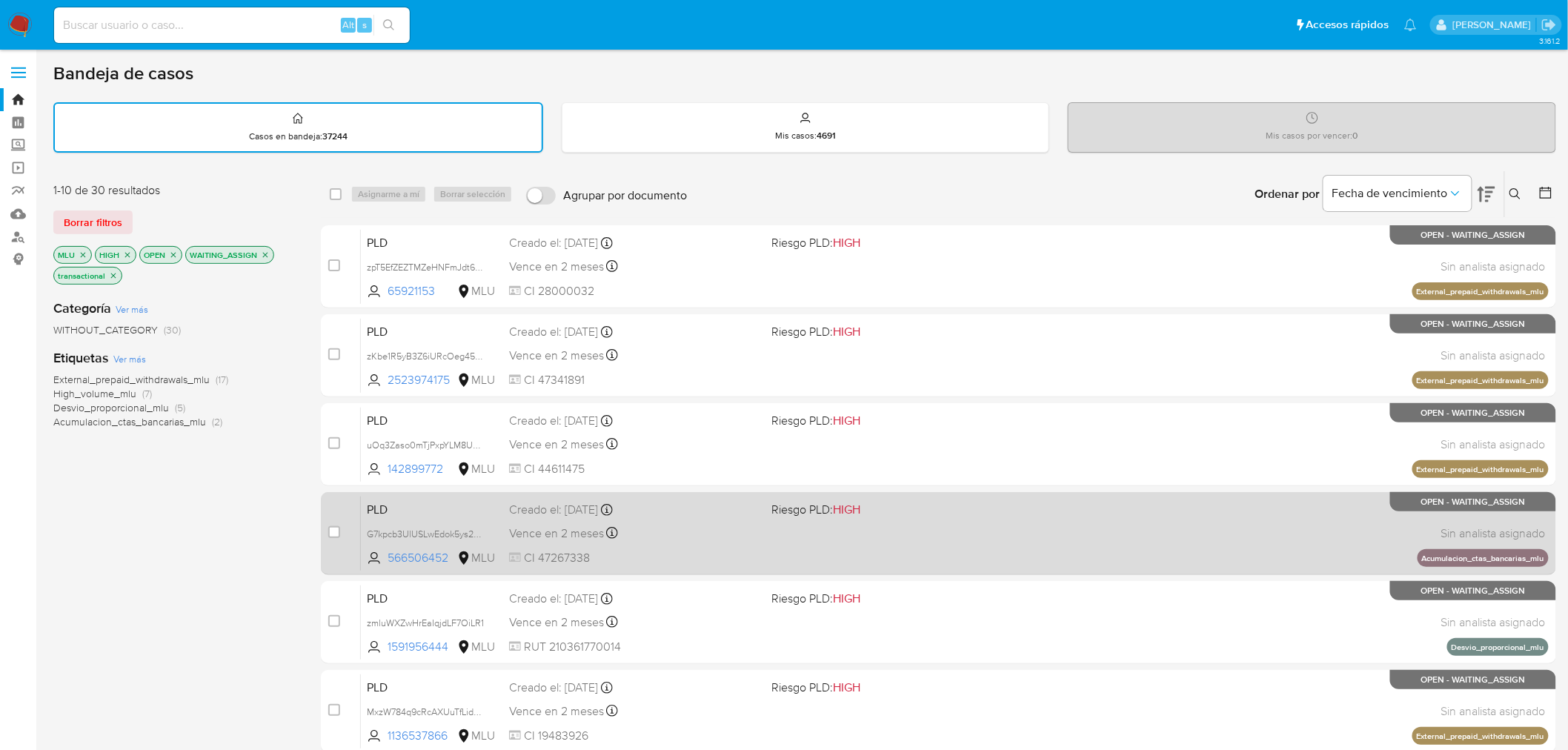
click at [661, 538] on div "Vence en 2 meses Vence el 11/12/2025 06:34:28" at bounding box center [635, 533] width 251 height 20
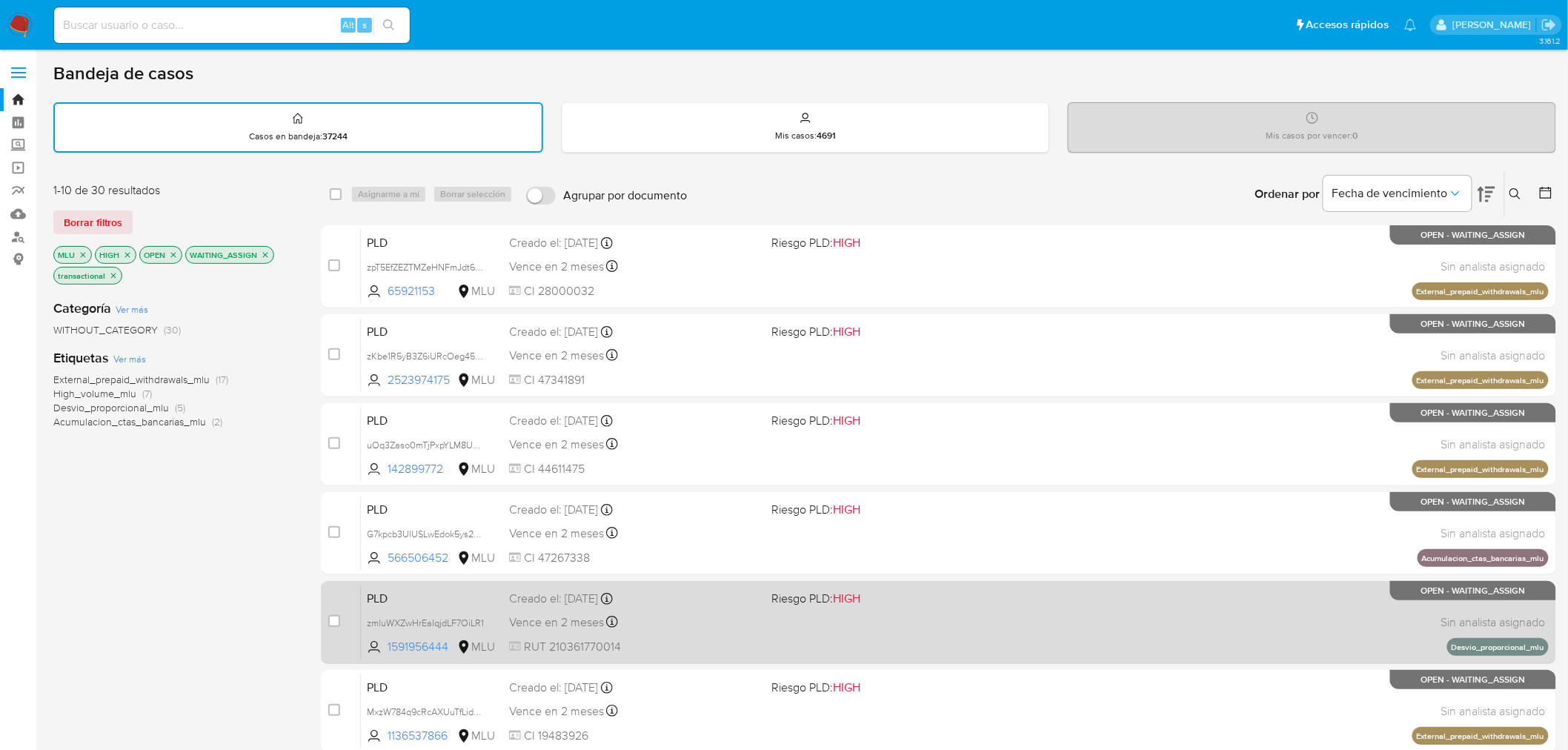
click at [786, 612] on div "PLD zmluWXZwHrEaIqjdLF7OiLR1 1591956444 MLU Riesgo PLD: HIGH Creado el: 12/09/2…" at bounding box center [954, 622] width 1188 height 75
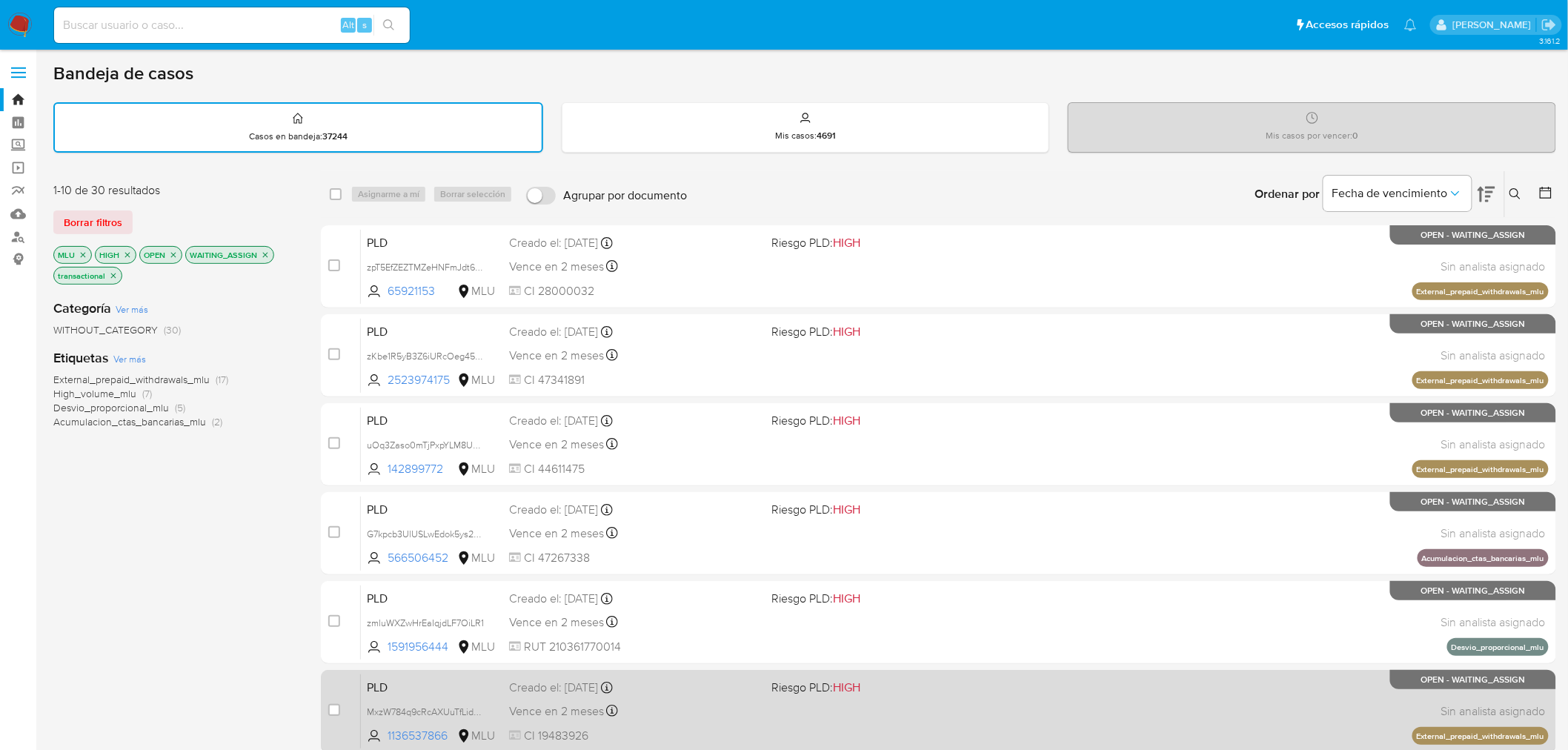
click at [686, 718] on div "Vence en 2 meses Vence el 11/12/2025 06:34:29" at bounding box center [635, 711] width 251 height 20
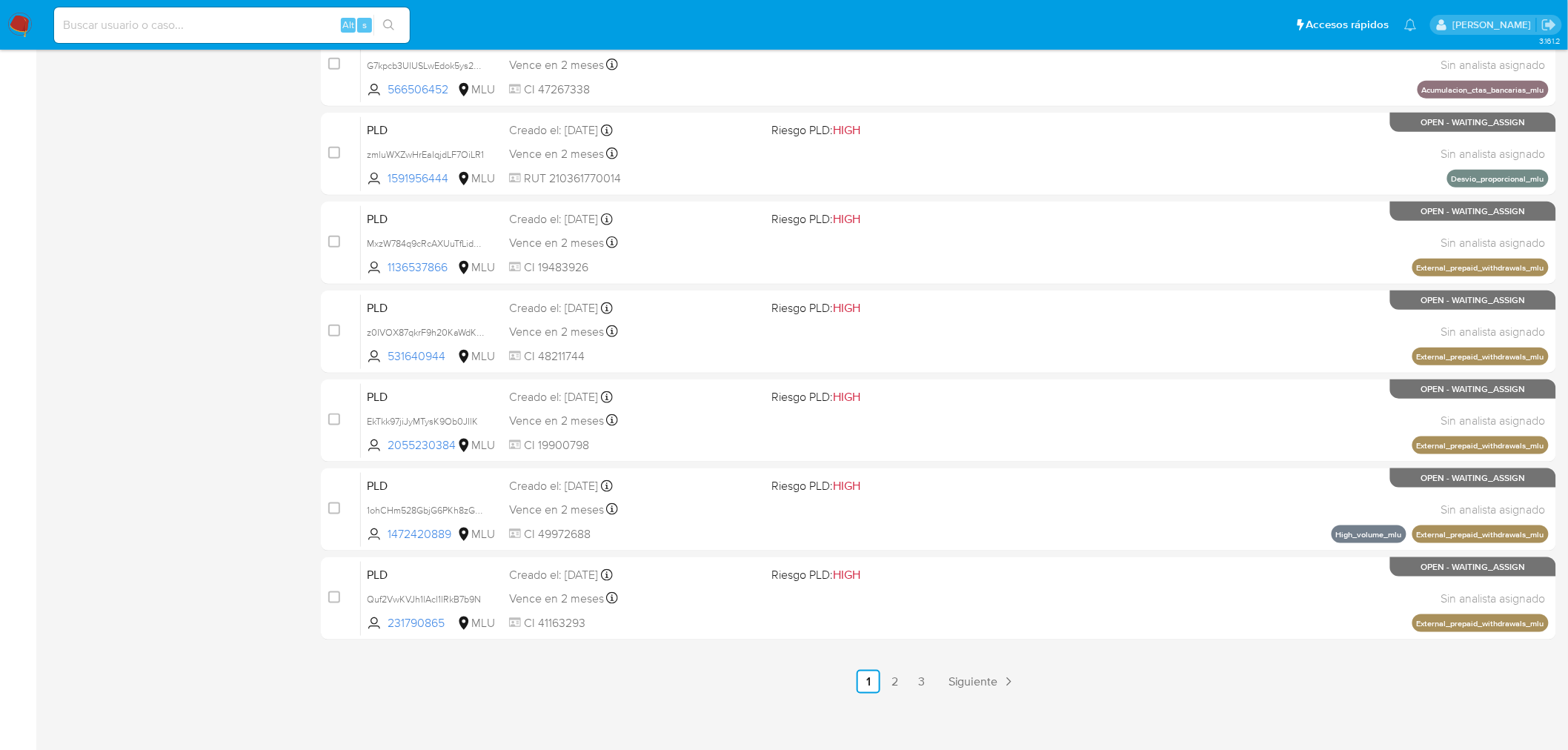
scroll to position [472, 0]
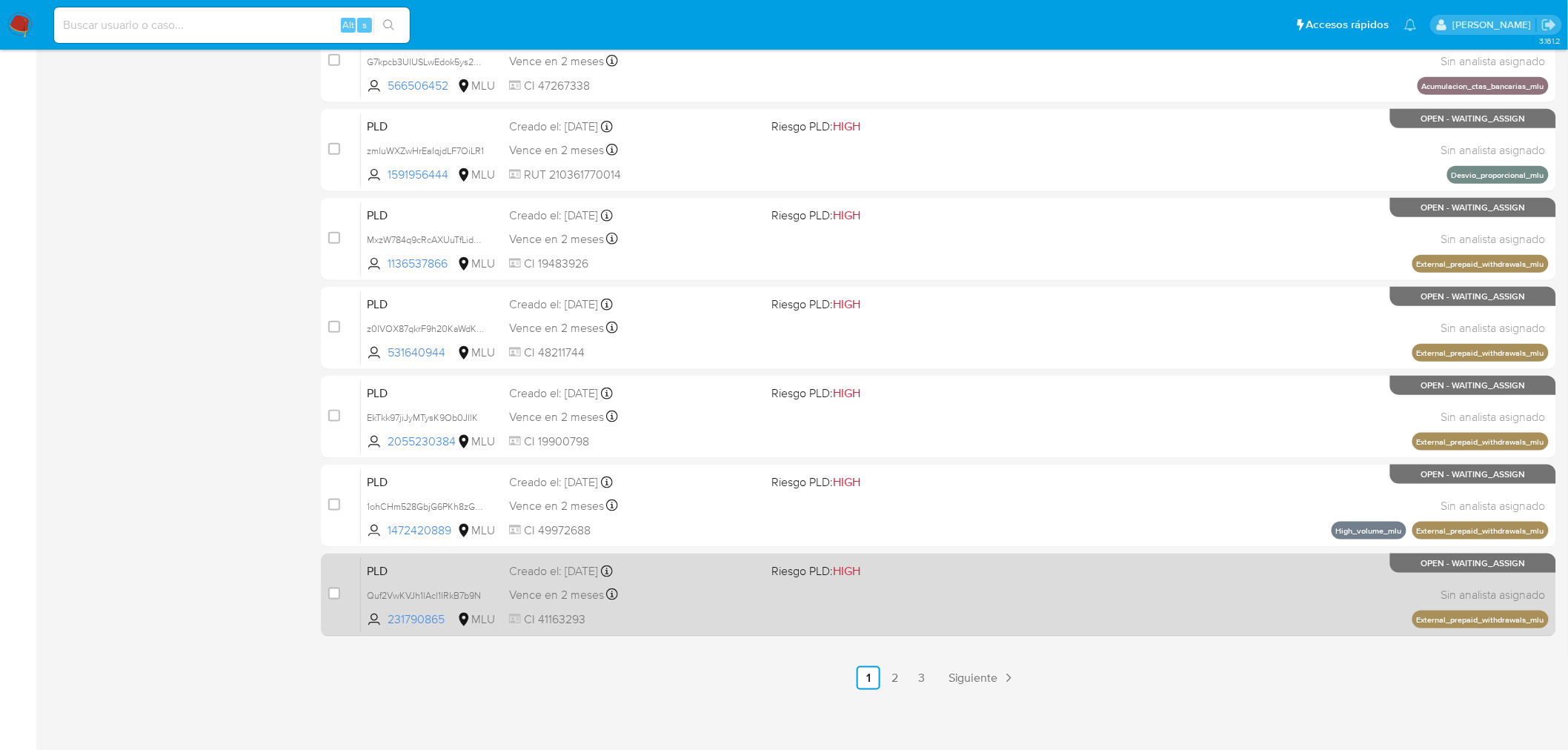
click at [722, 606] on div "PLD Quf2VwKVJh1lAcl1lRkB7b9N 231790865 MLU Riesgo PLD: HIGH Creado el: 12/09/20…" at bounding box center [954, 594] width 1188 height 75
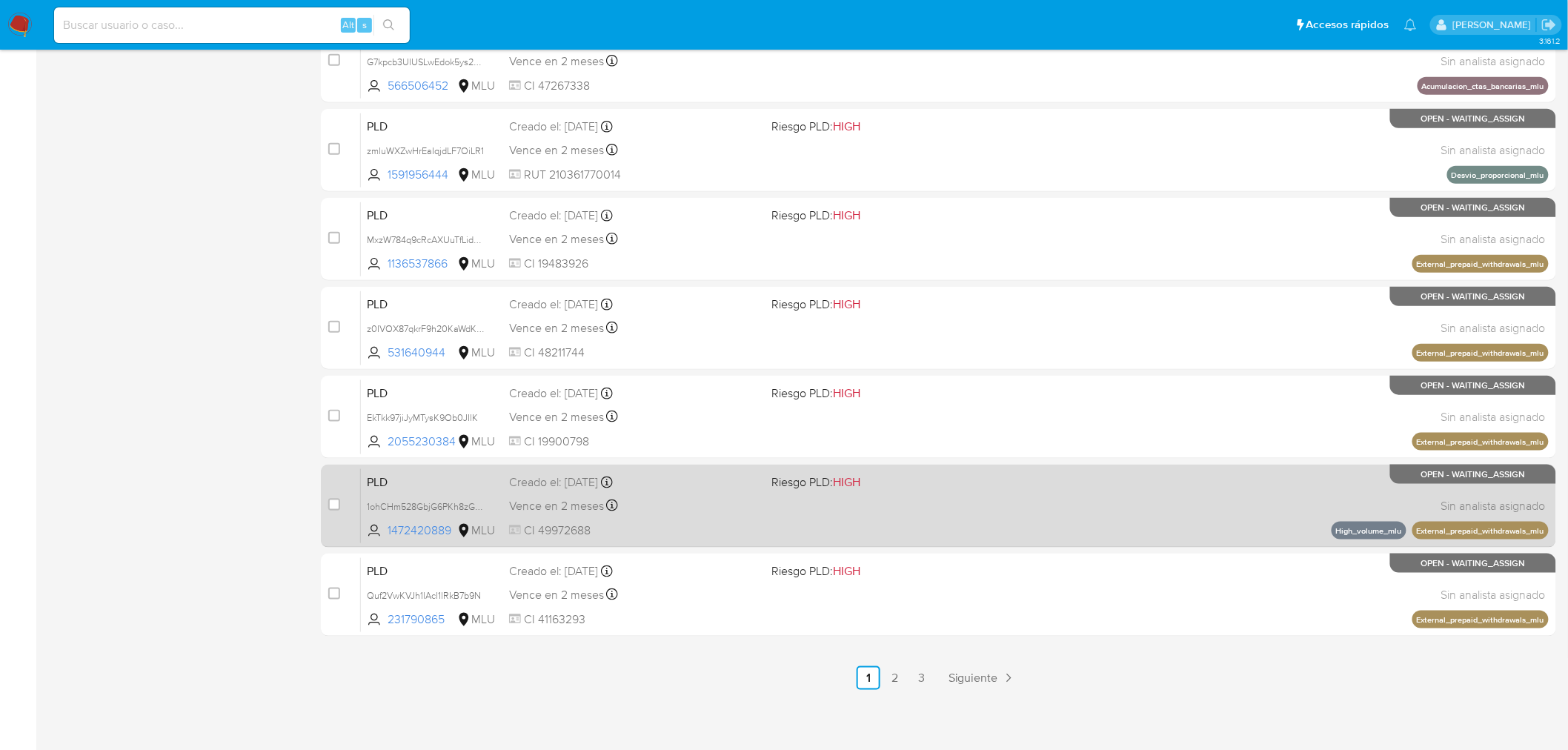
click at [700, 522] on span "CI 49972688" at bounding box center [635, 531] width 251 height 16
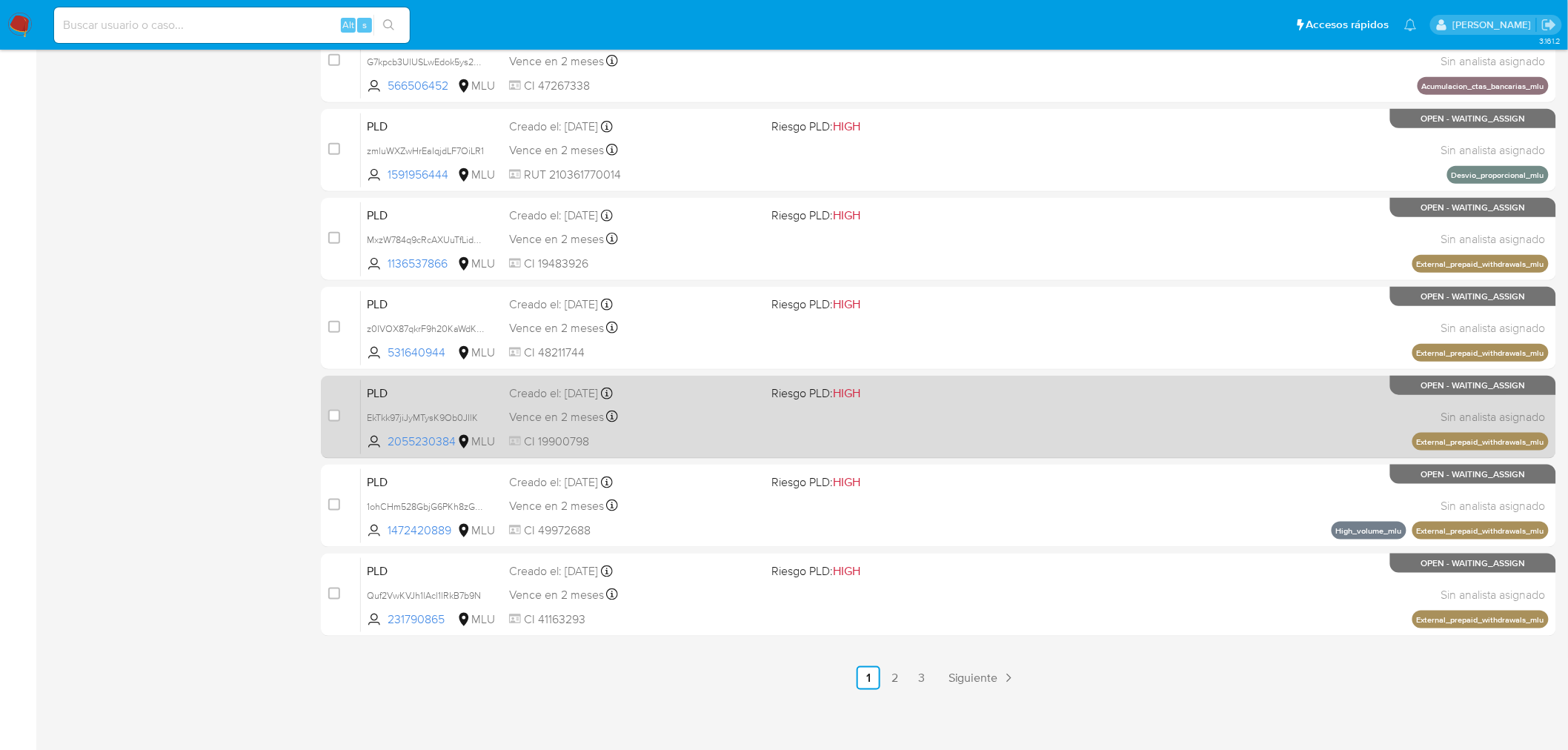
click at [685, 424] on div "Vence en 2 meses Vence el 11/12/2025 06:34:35" at bounding box center [635, 416] width 251 height 20
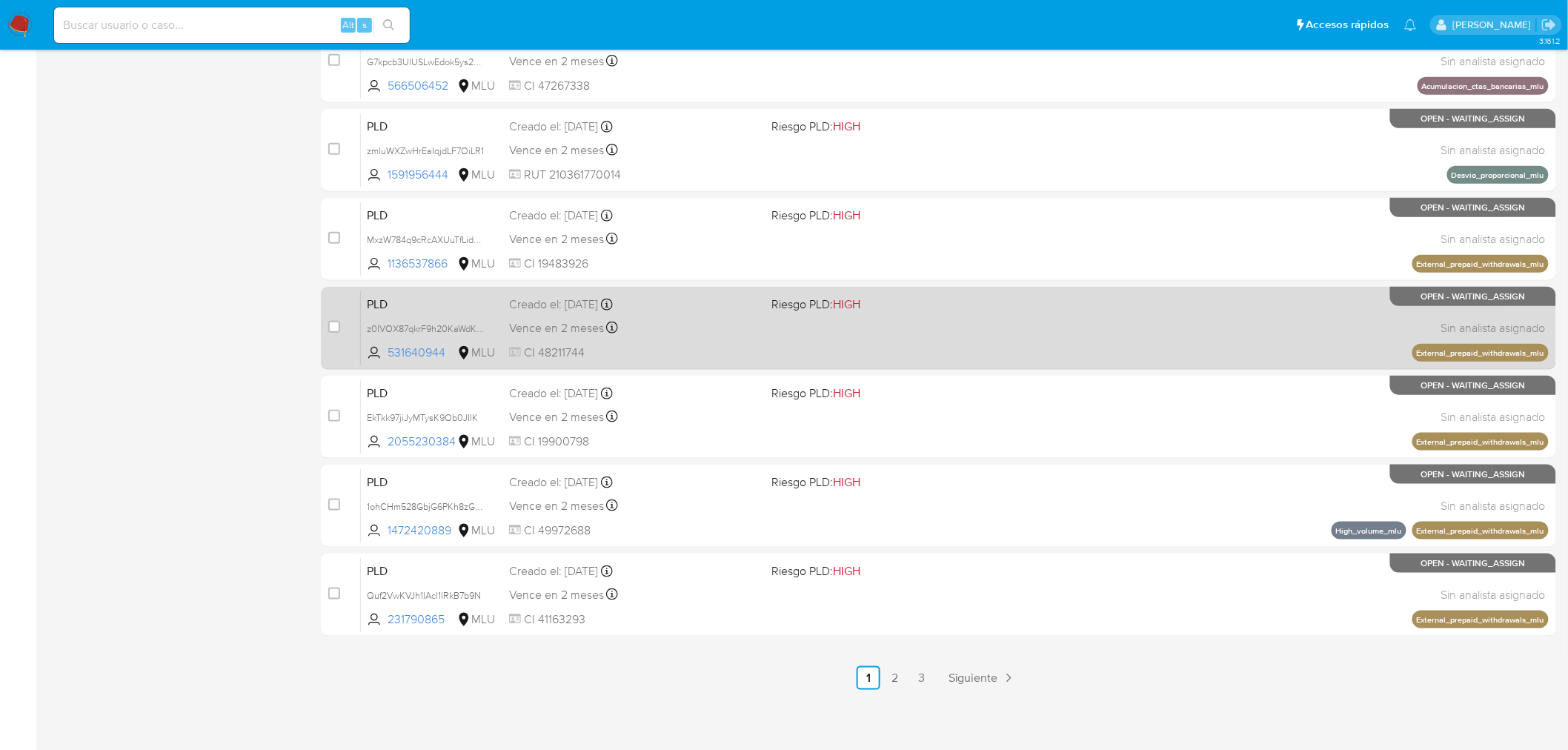
click at [695, 325] on div "Vence en 2 meses Vence el 11/12/2025 06:34:30" at bounding box center [635, 328] width 251 height 20
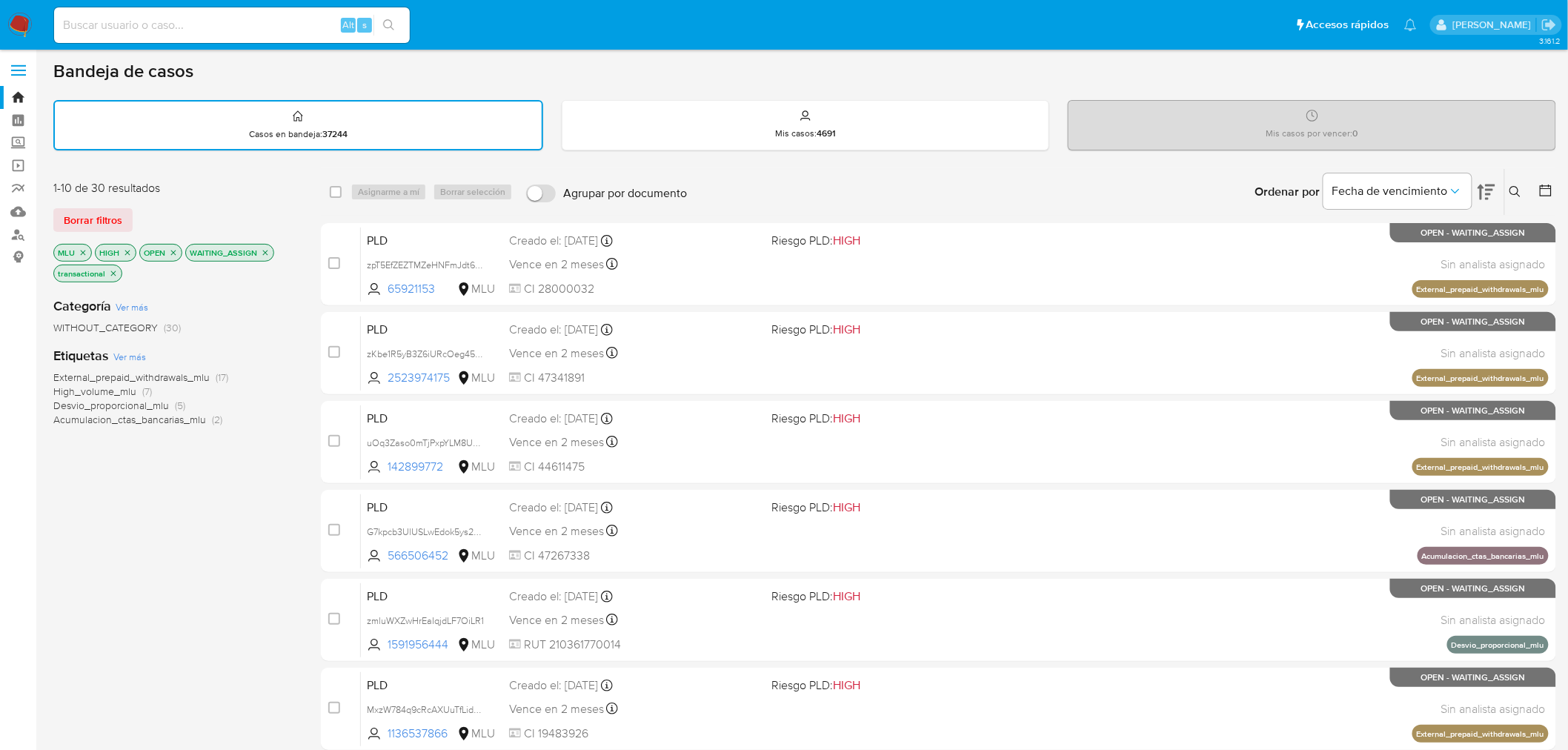
scroll to position [0, 0]
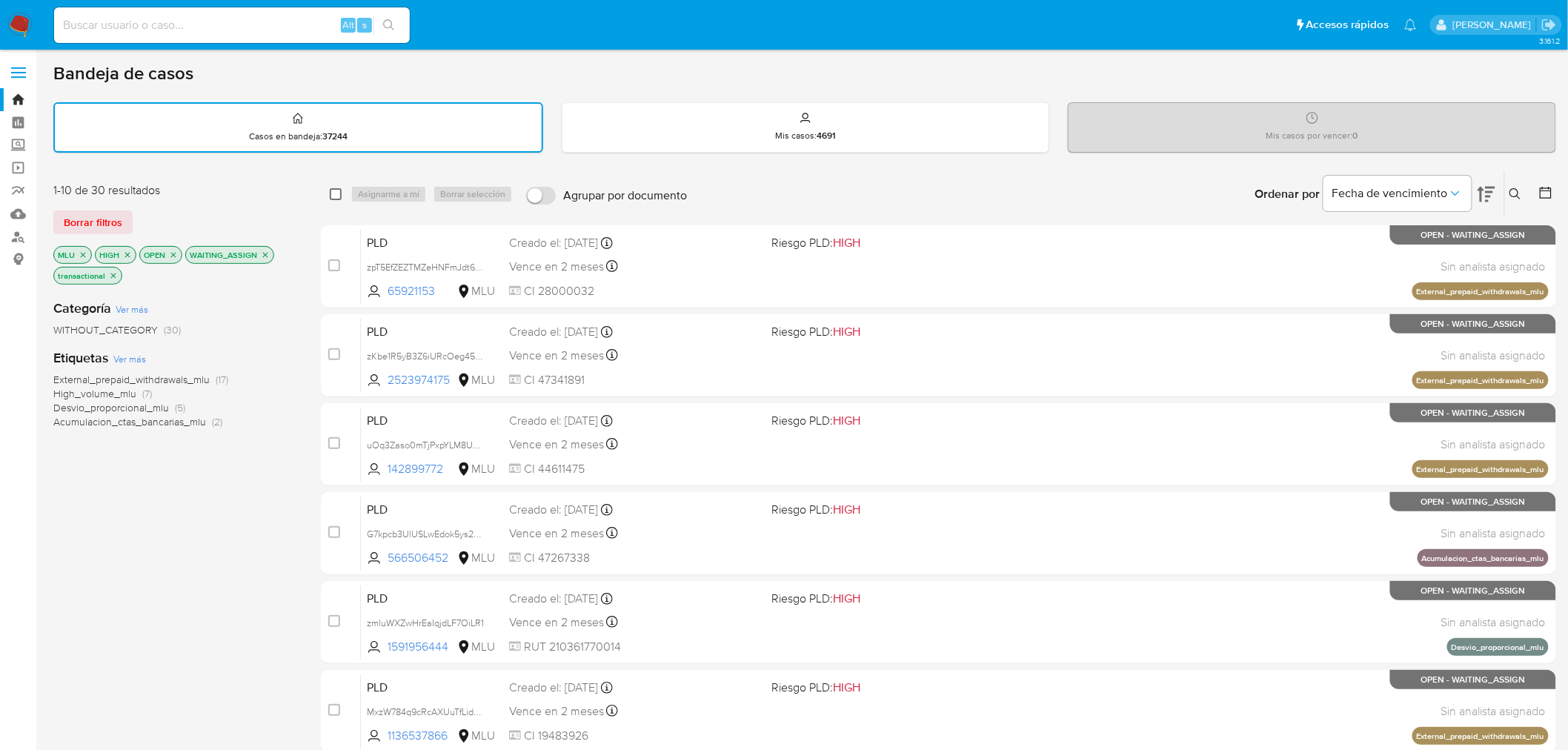
click at [338, 190] on input "checkbox" at bounding box center [335, 194] width 12 height 12
checkbox input "true"
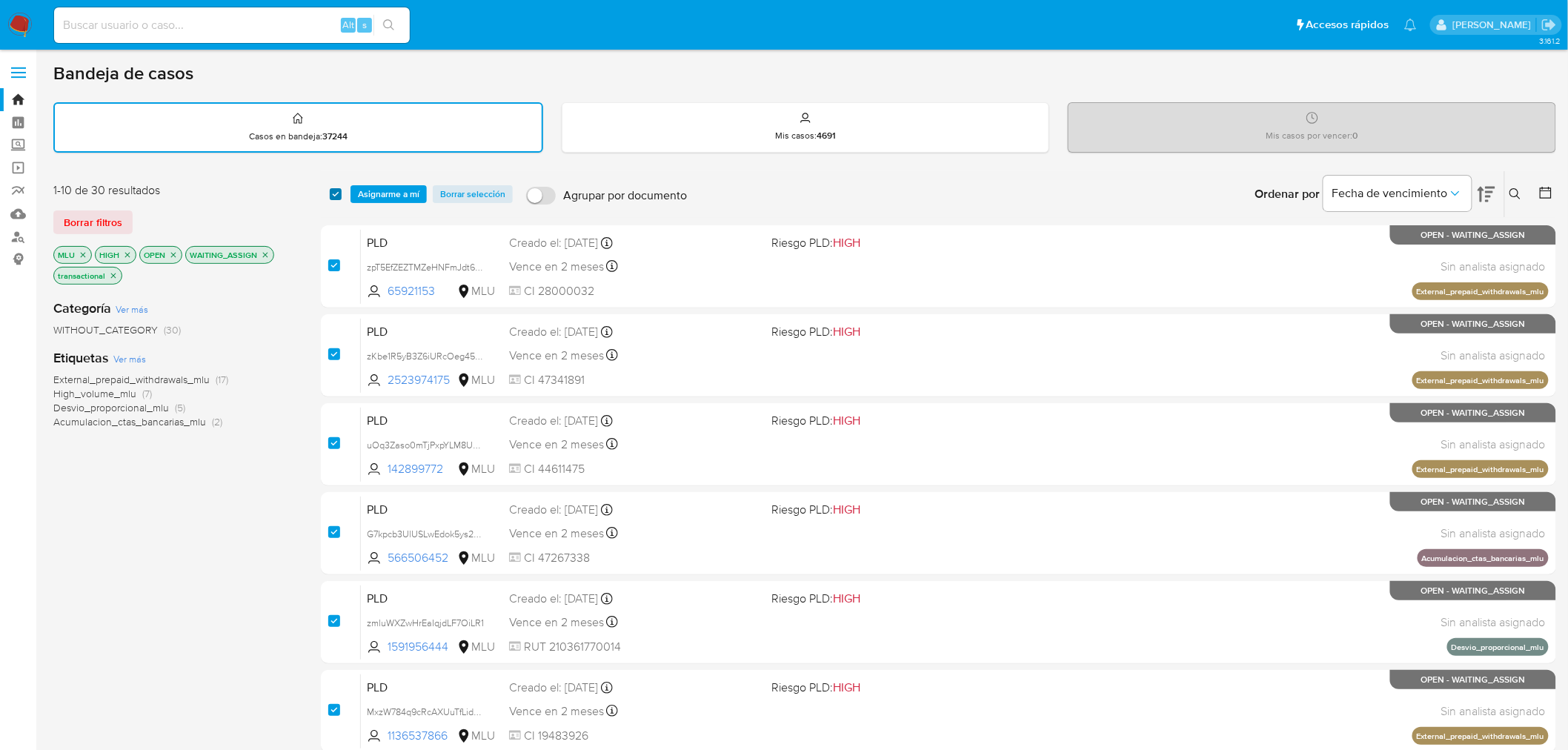
checkbox input "true"
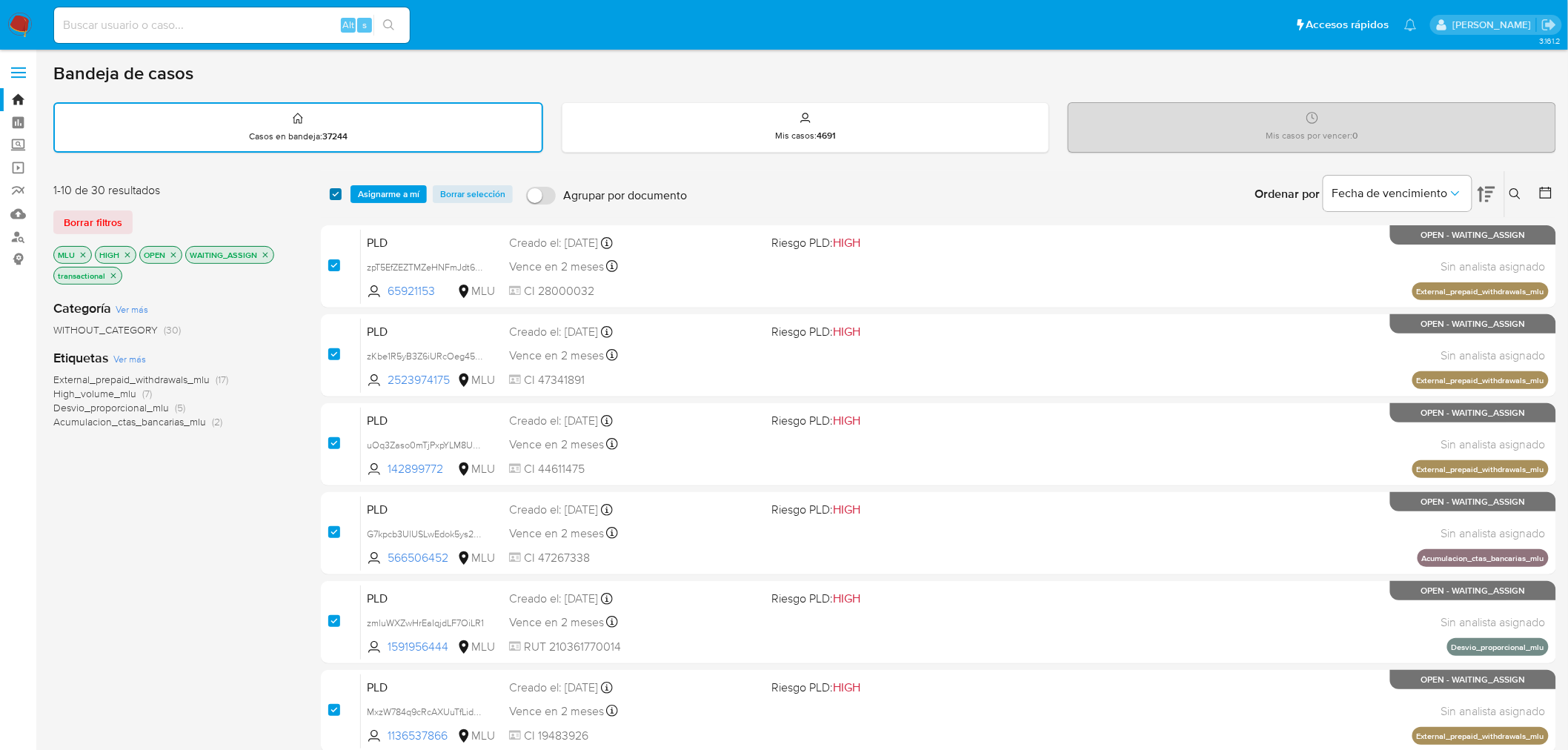
checkbox input "true"
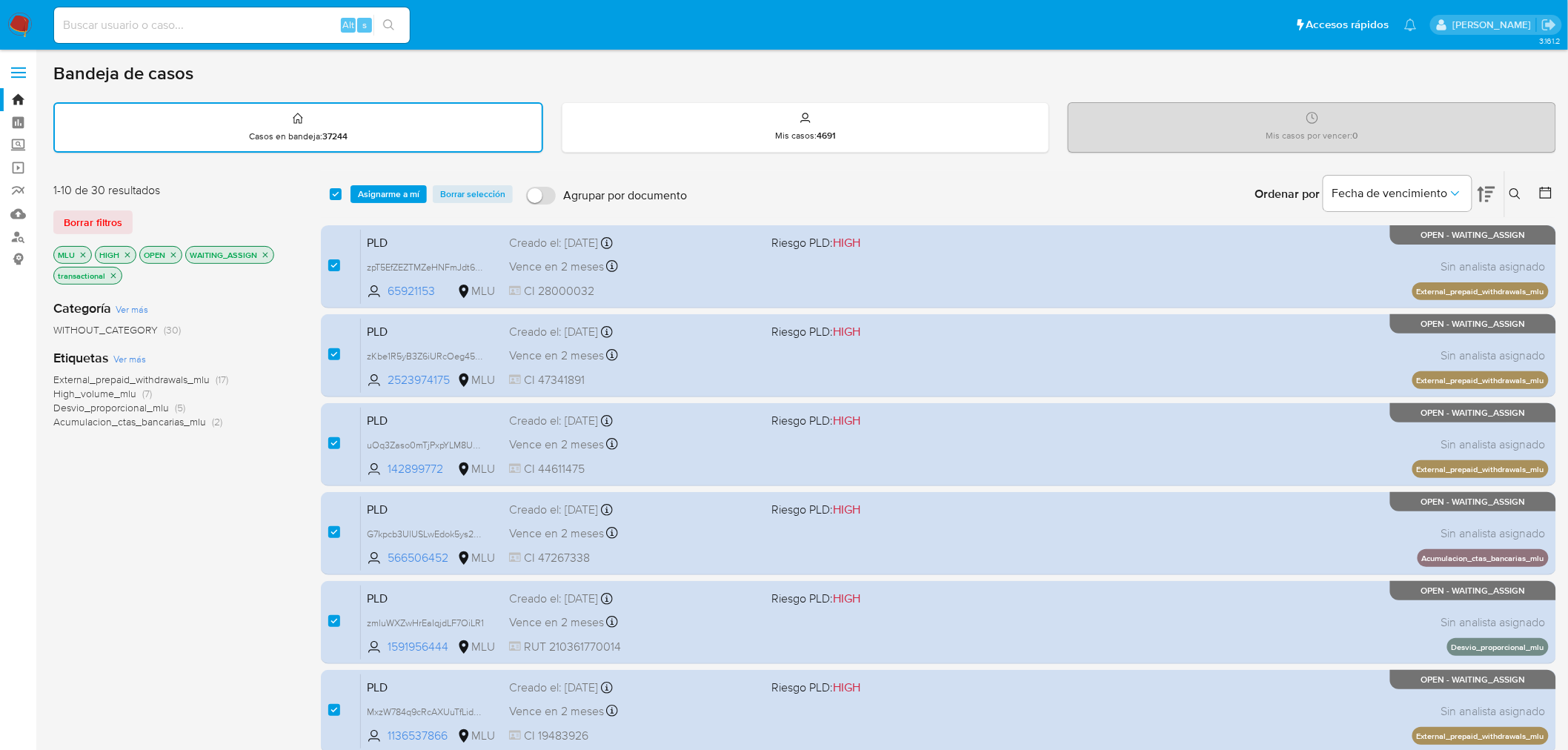
scroll to position [472, 0]
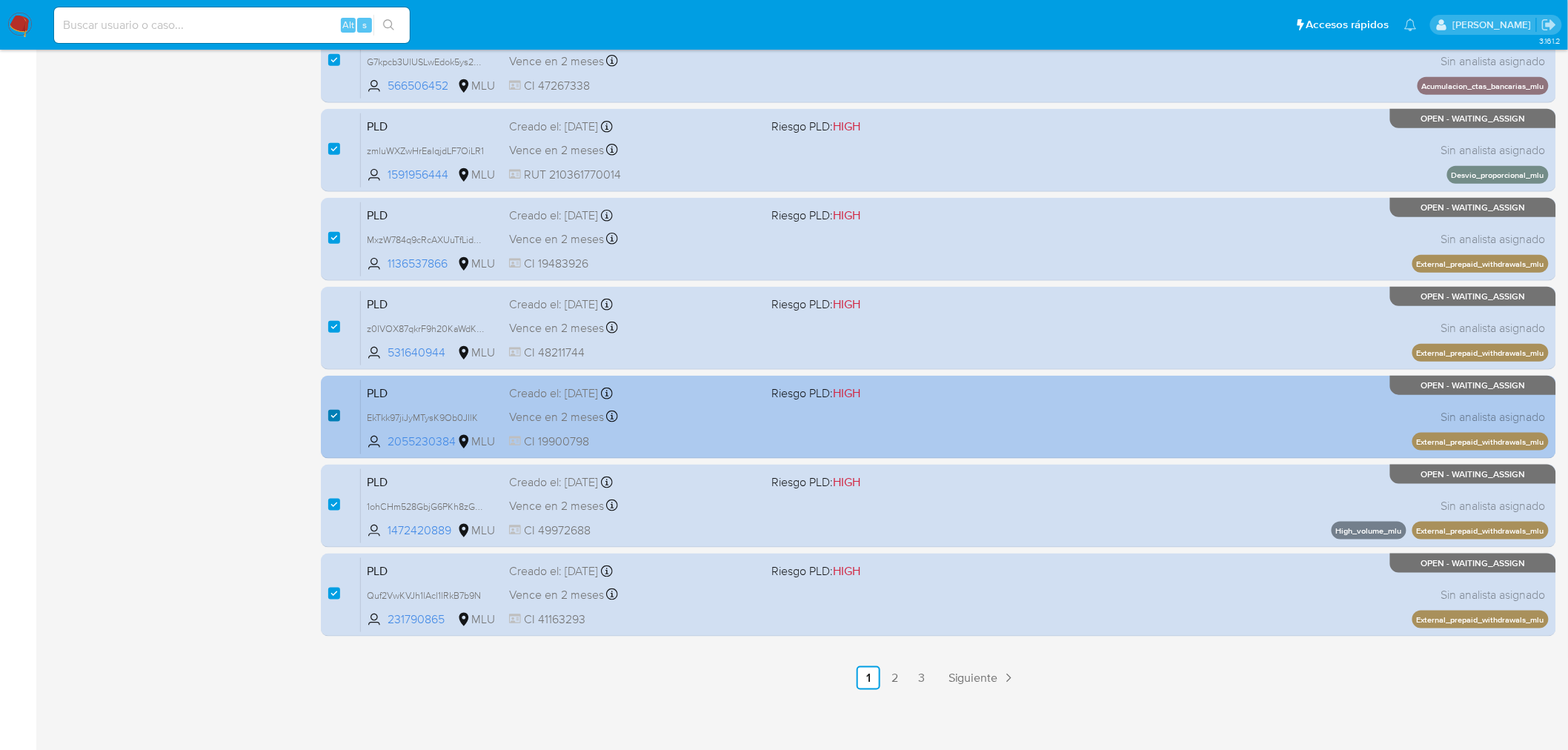
click at [331, 410] on input "checkbox" at bounding box center [334, 415] width 12 height 12
checkbox input "false"
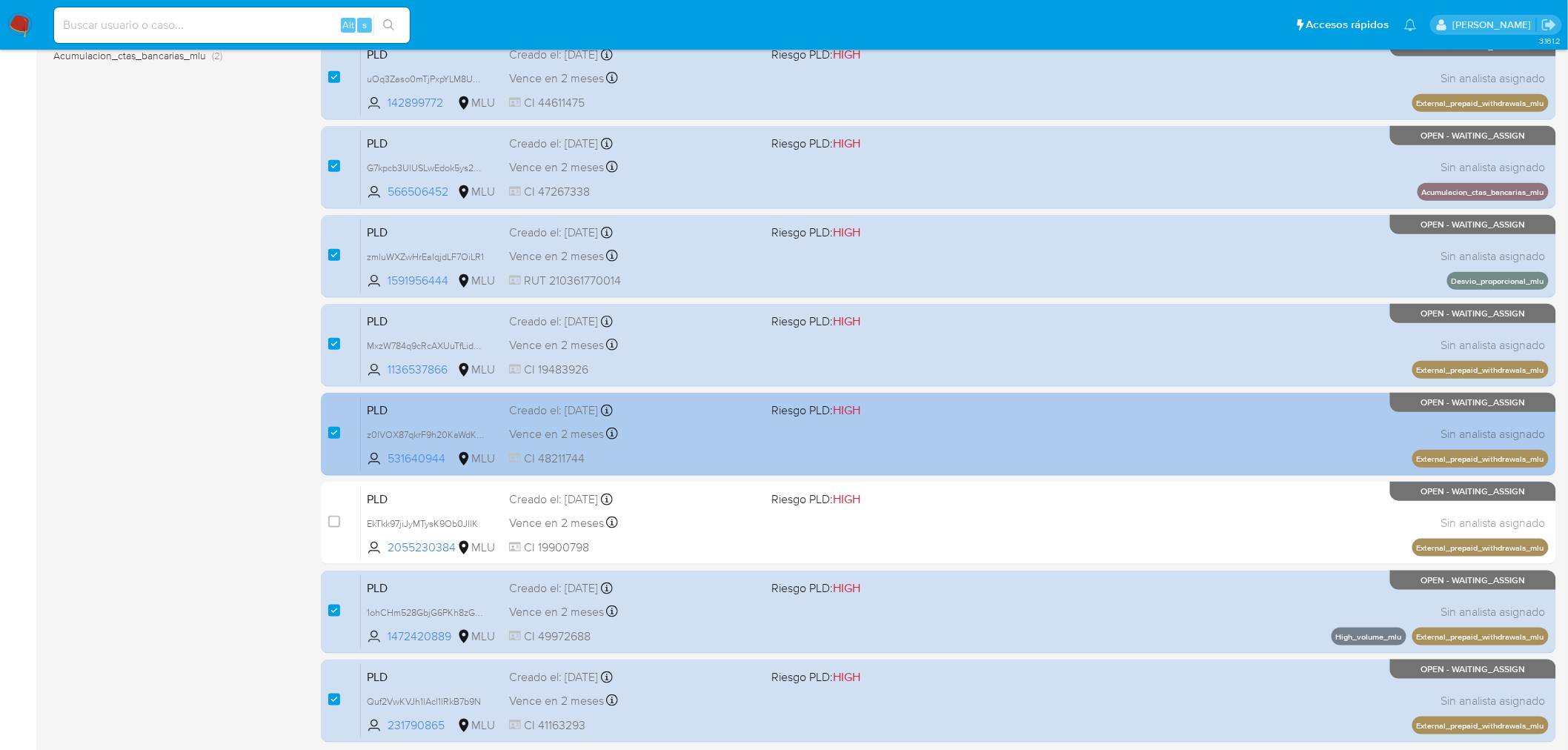
scroll to position [61, 0]
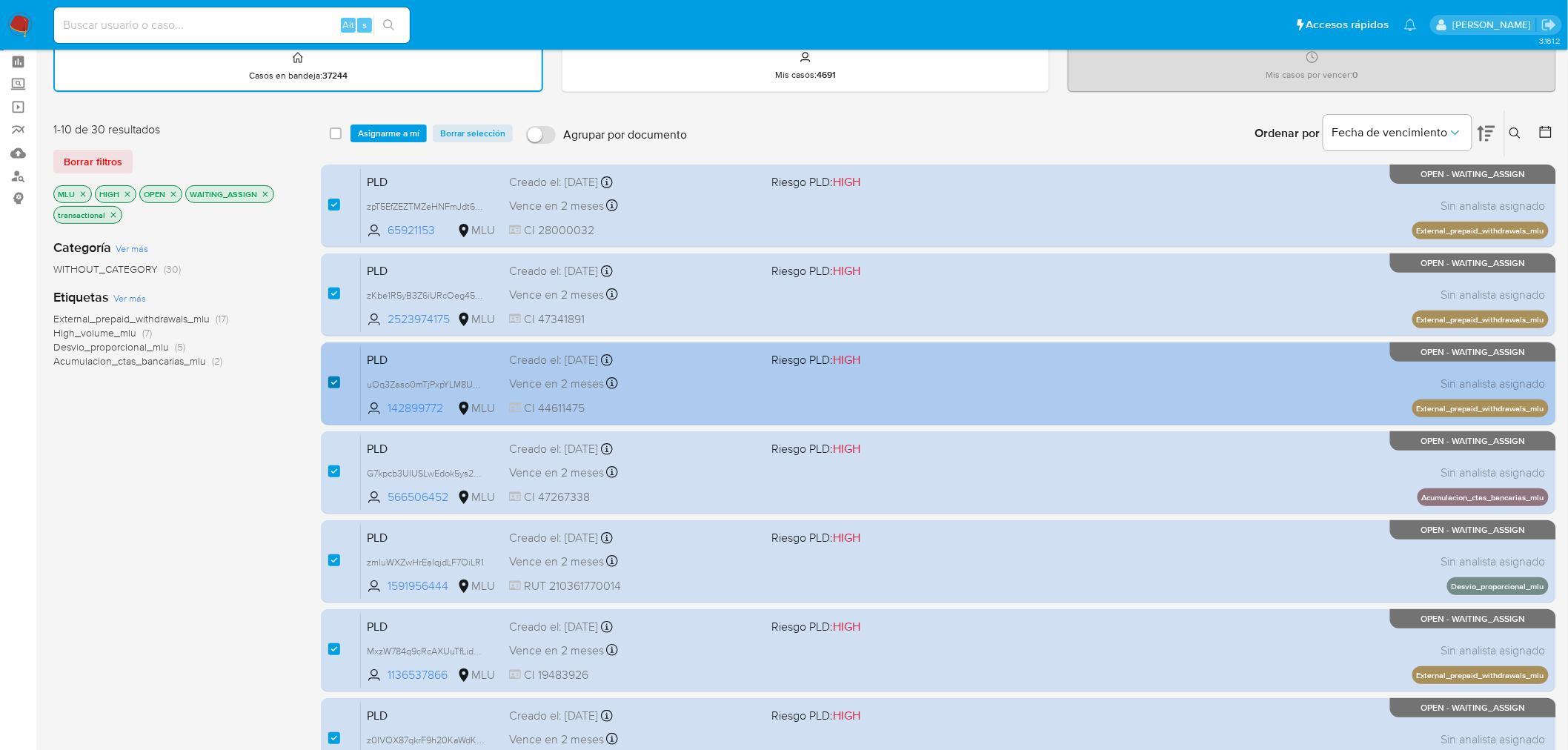
click at [332, 378] on input "checkbox" at bounding box center [334, 382] width 12 height 12
checkbox input "false"
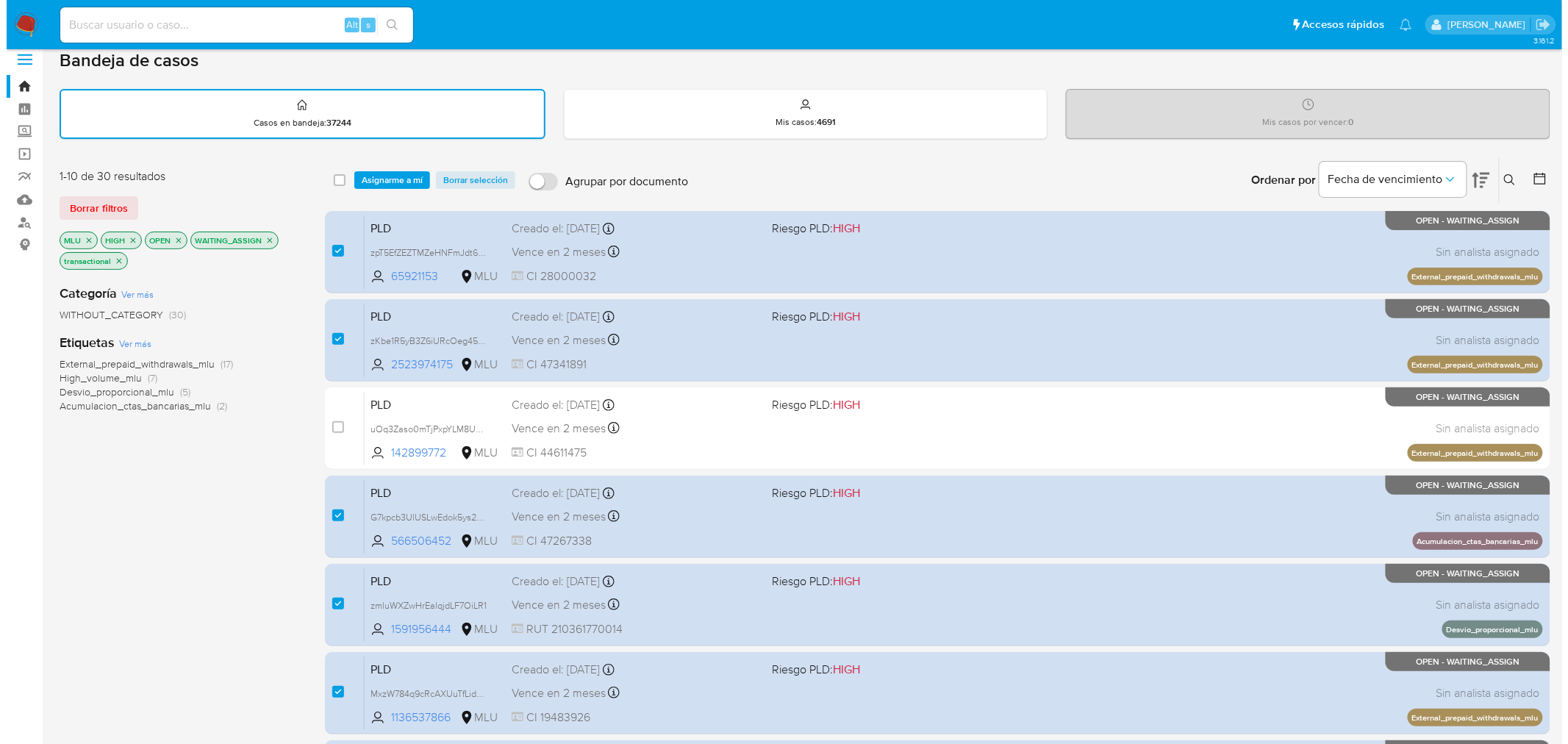
scroll to position [0, 0]
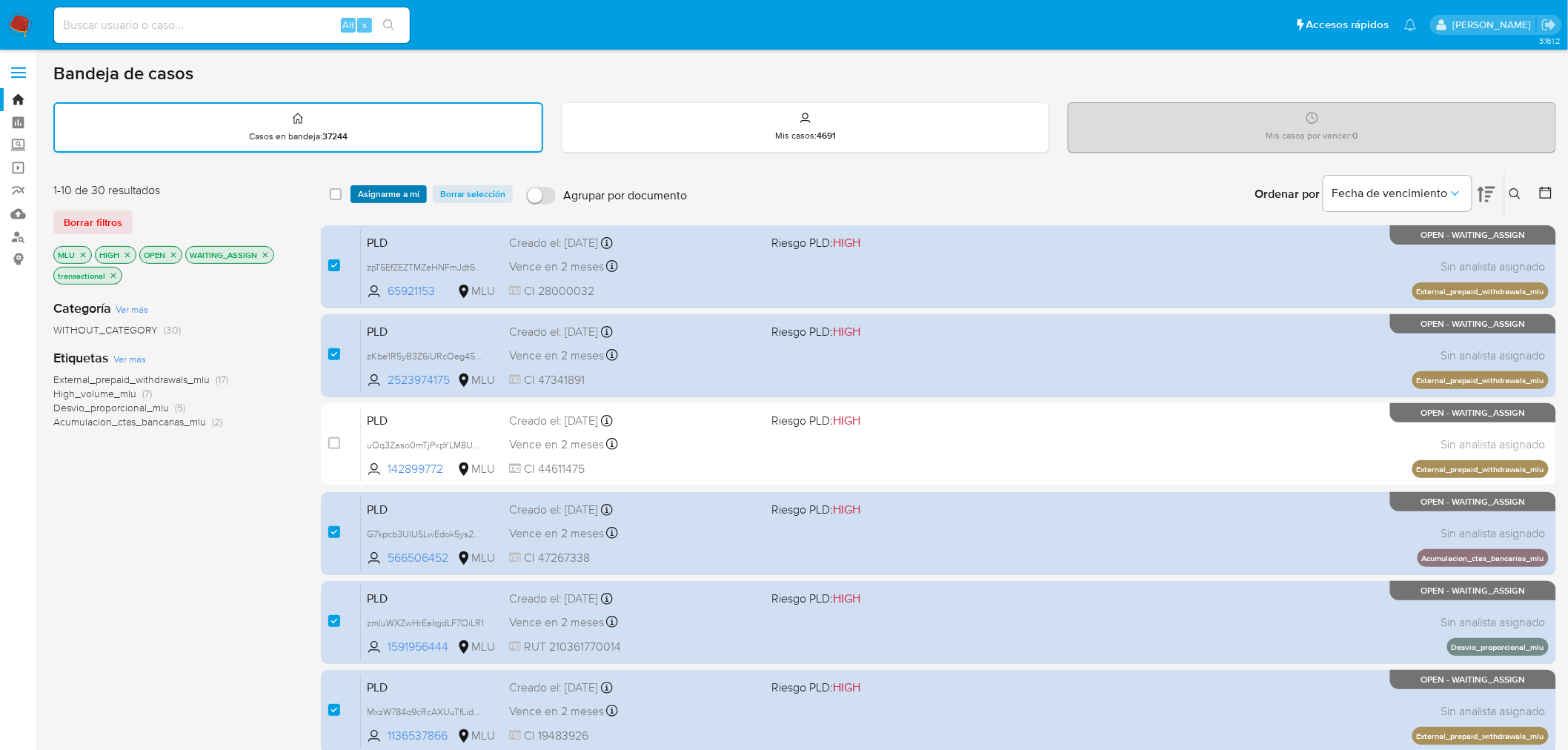
click at [365, 189] on span "Asignarme a mí" at bounding box center [389, 194] width 62 height 15
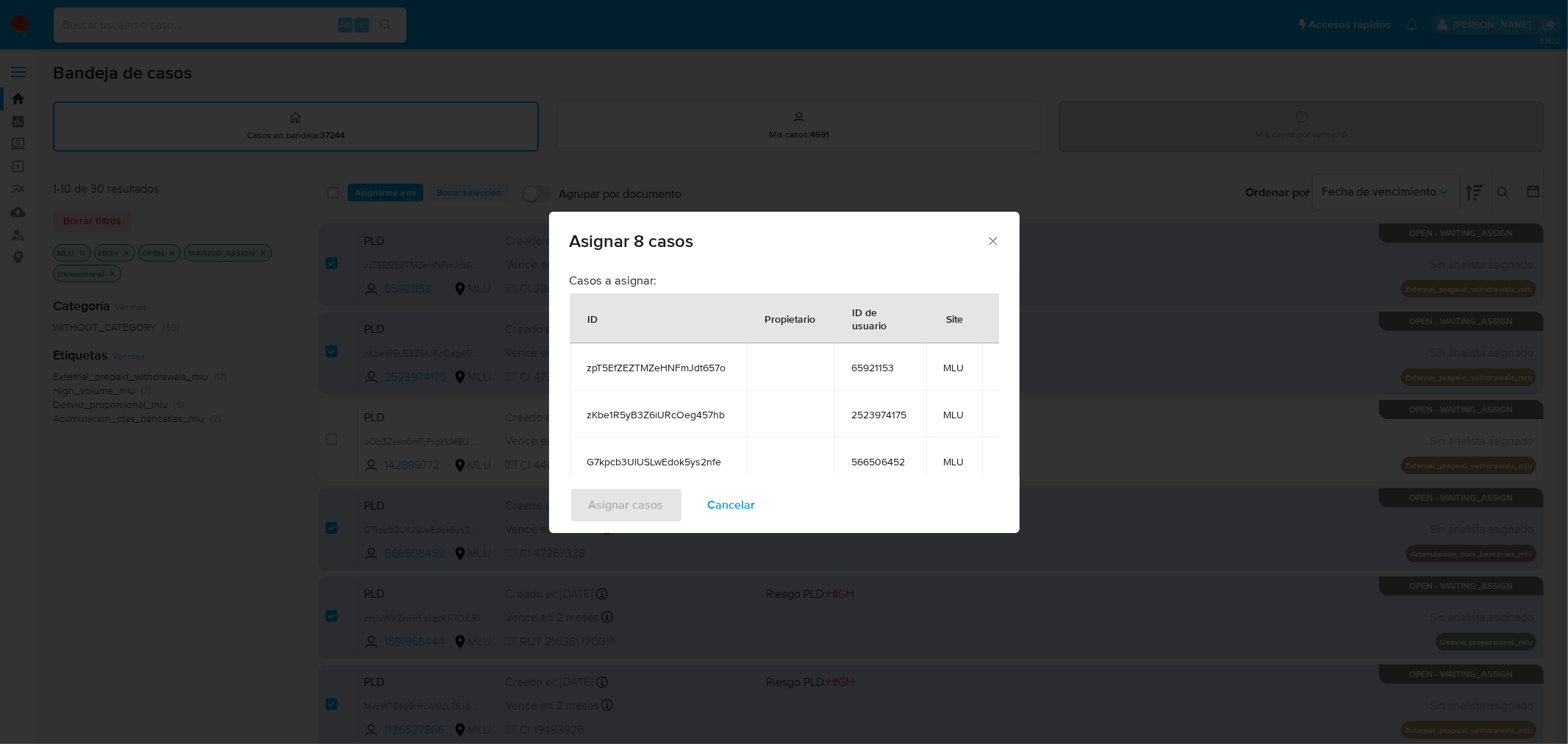
click at [748, 504] on span "Cancelar" at bounding box center [731, 505] width 47 height 32
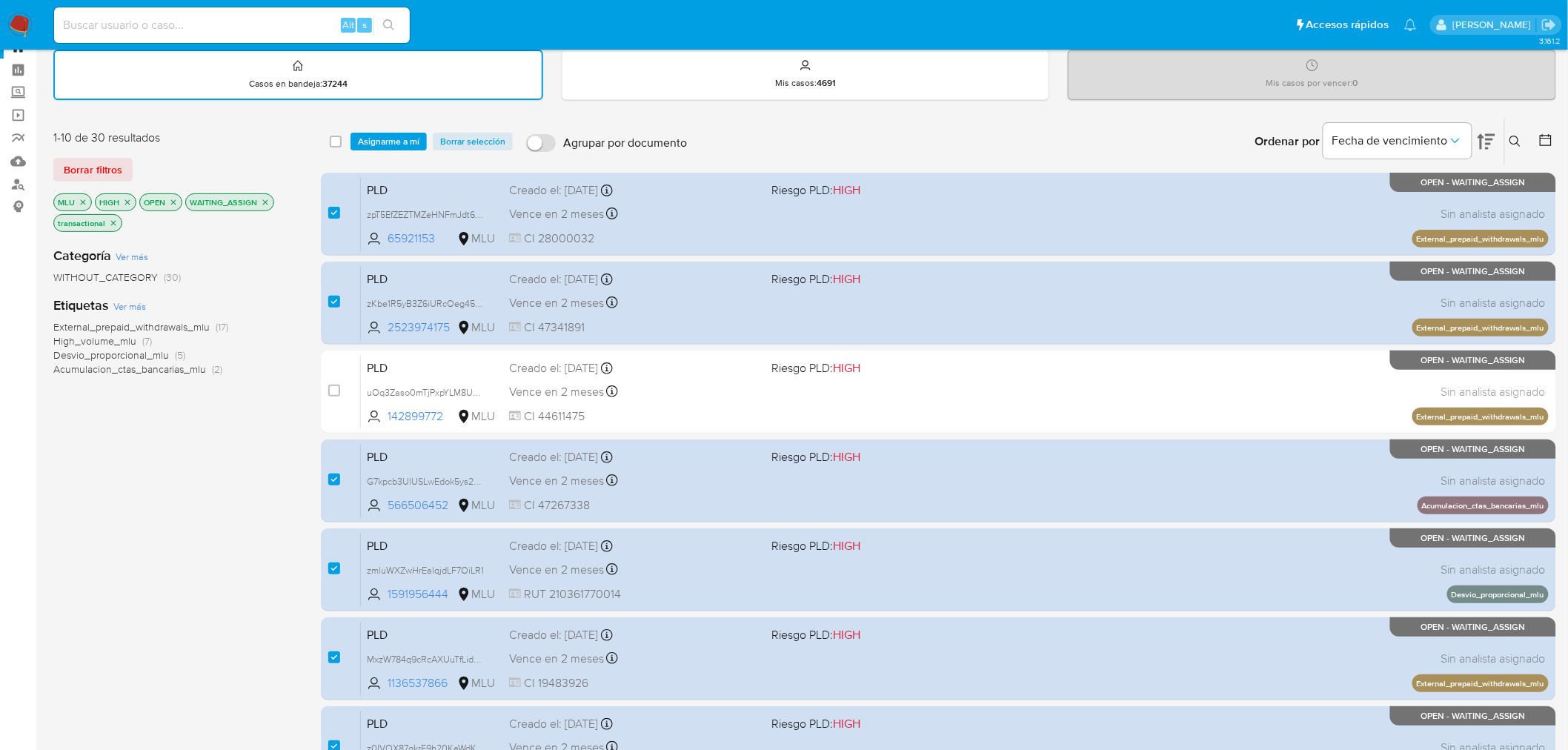
scroll to position [472, 0]
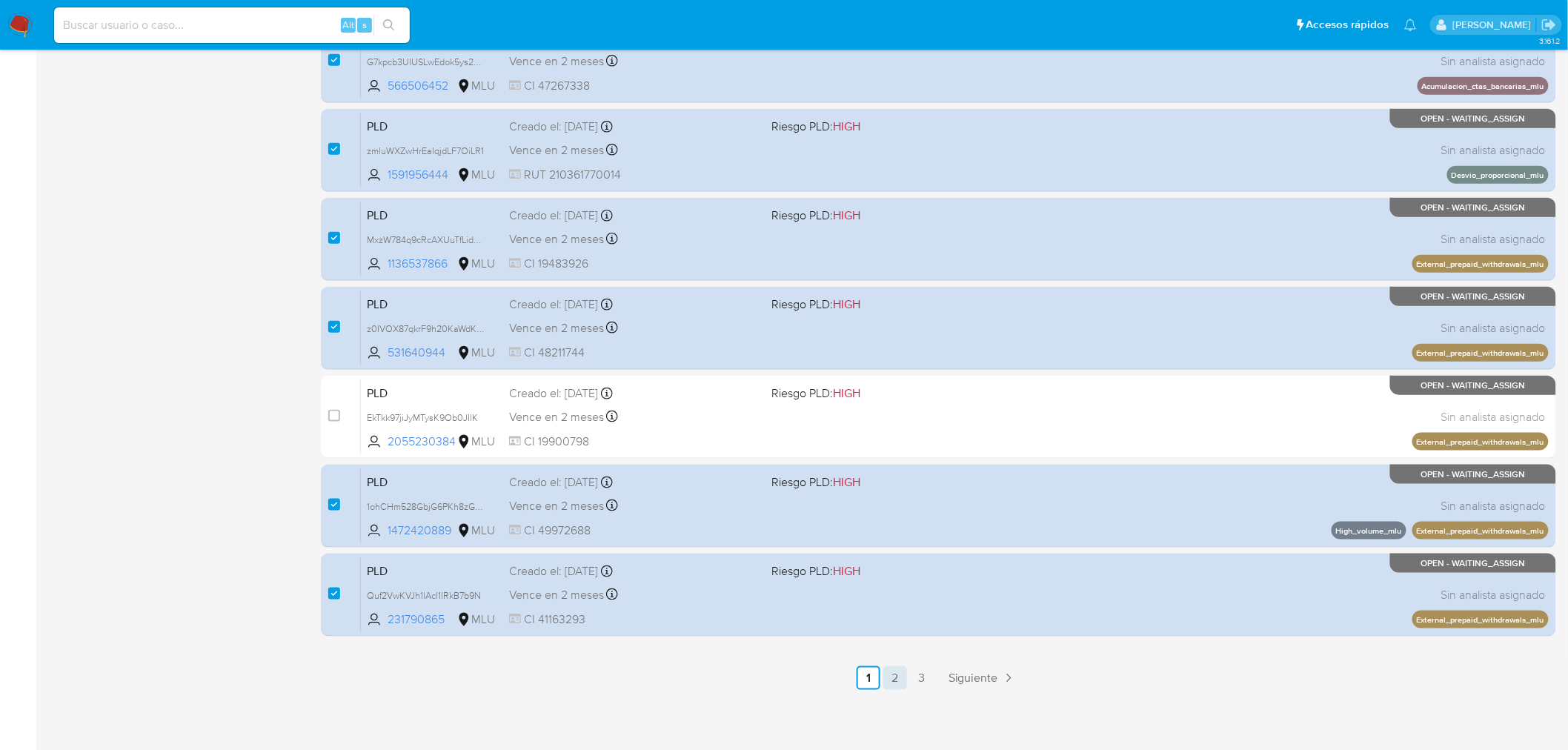
click at [899, 675] on link "2" at bounding box center [894, 678] width 23 height 23
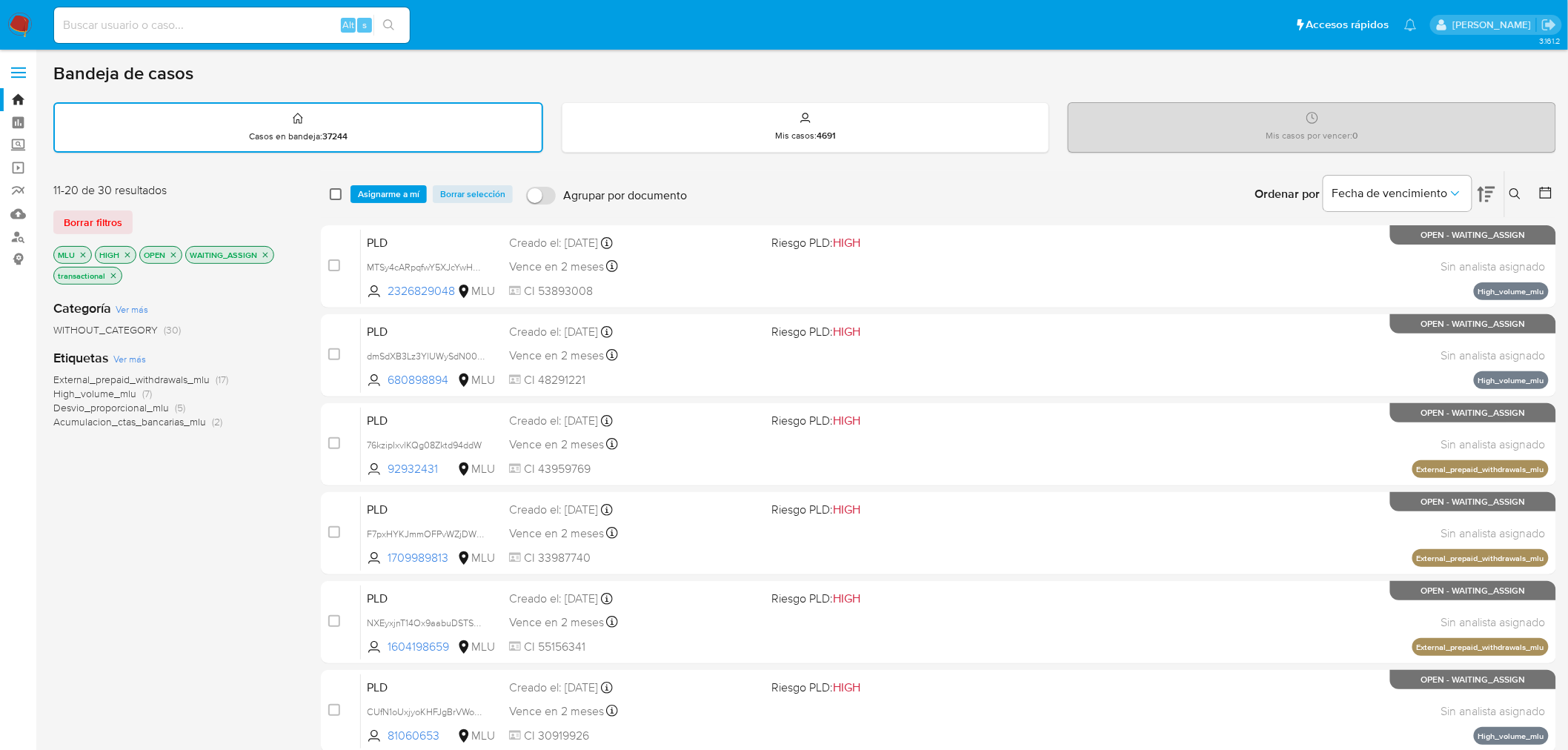
click at [329, 188] on input "checkbox" at bounding box center [335, 194] width 12 height 12
checkbox input "true"
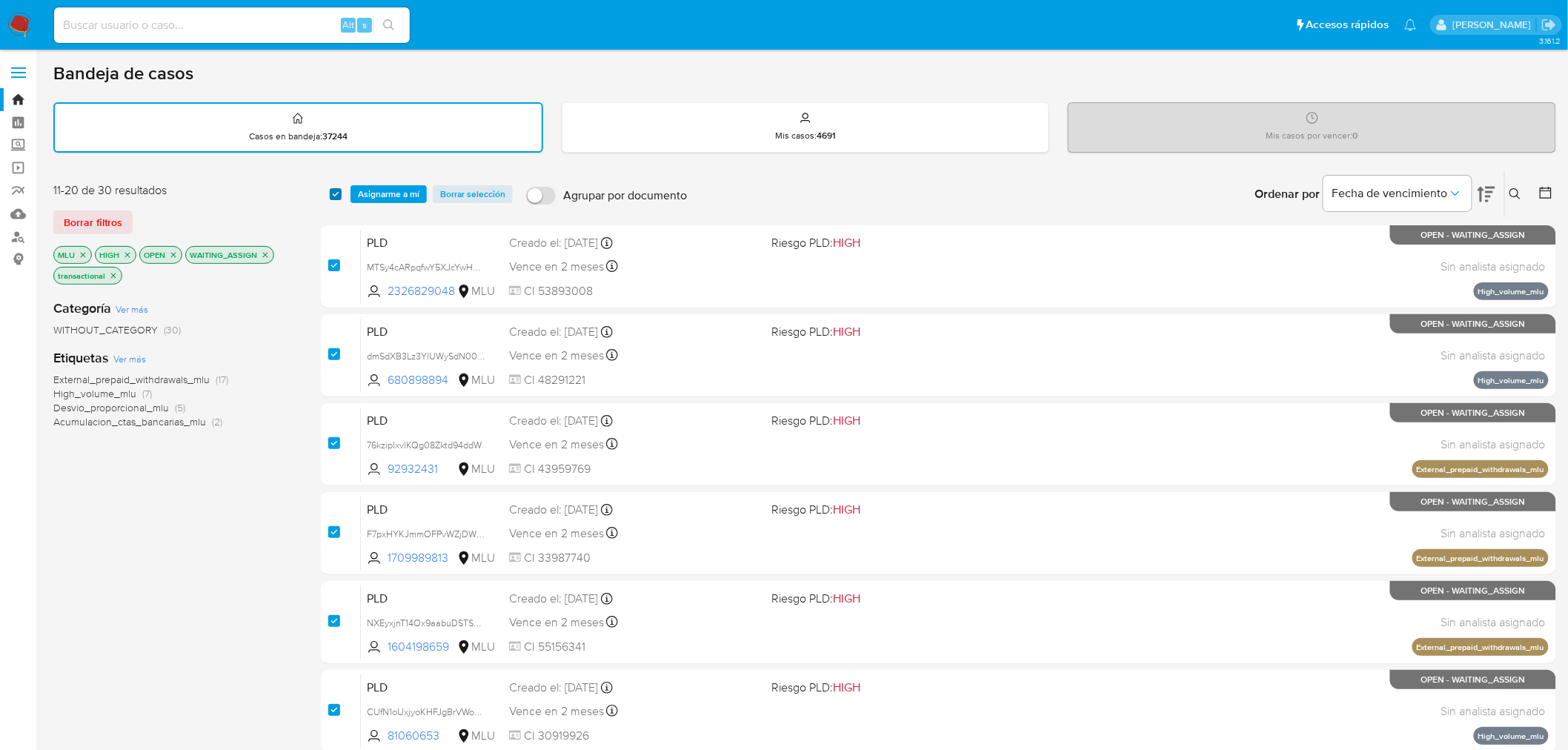
checkbox input "true"
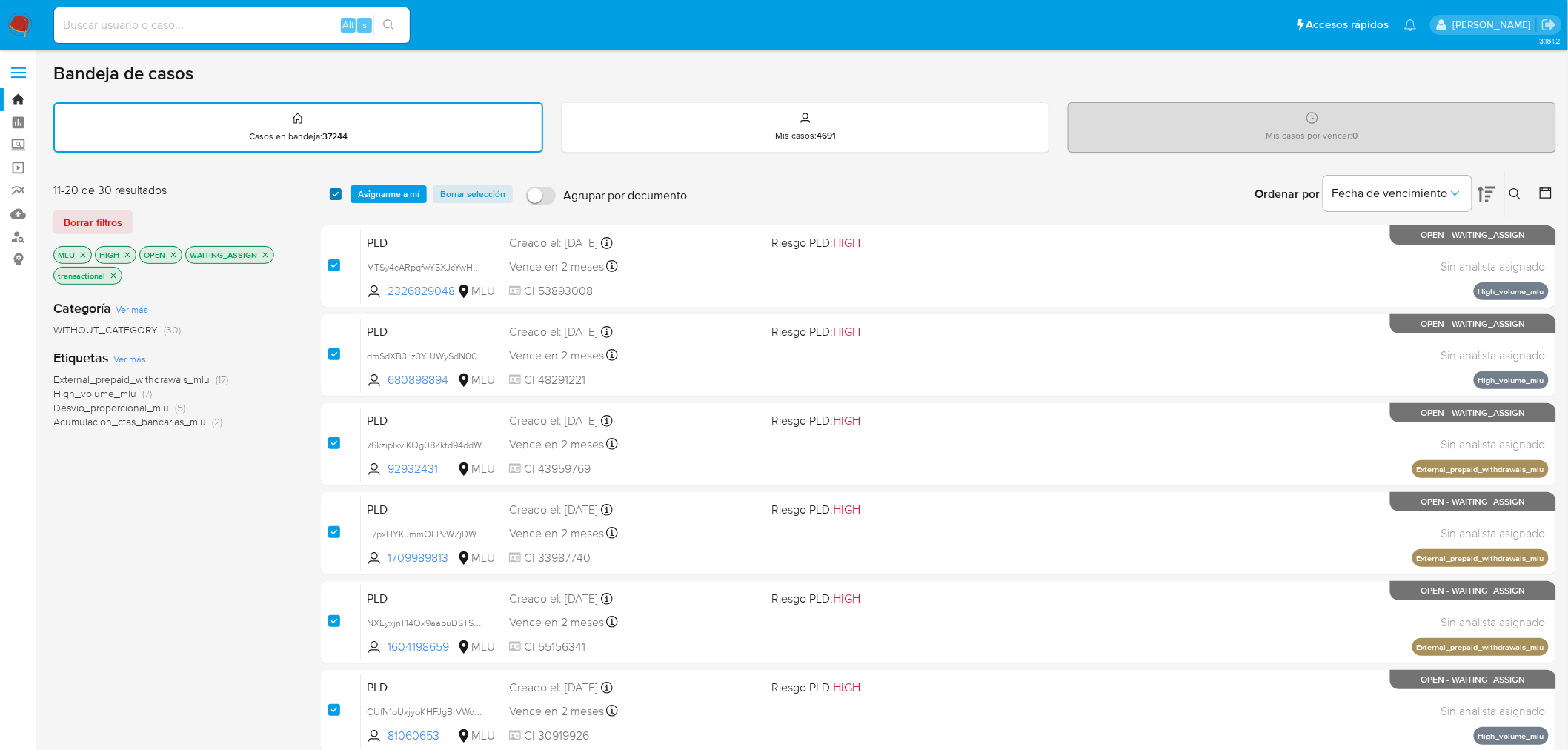
checkbox input "true"
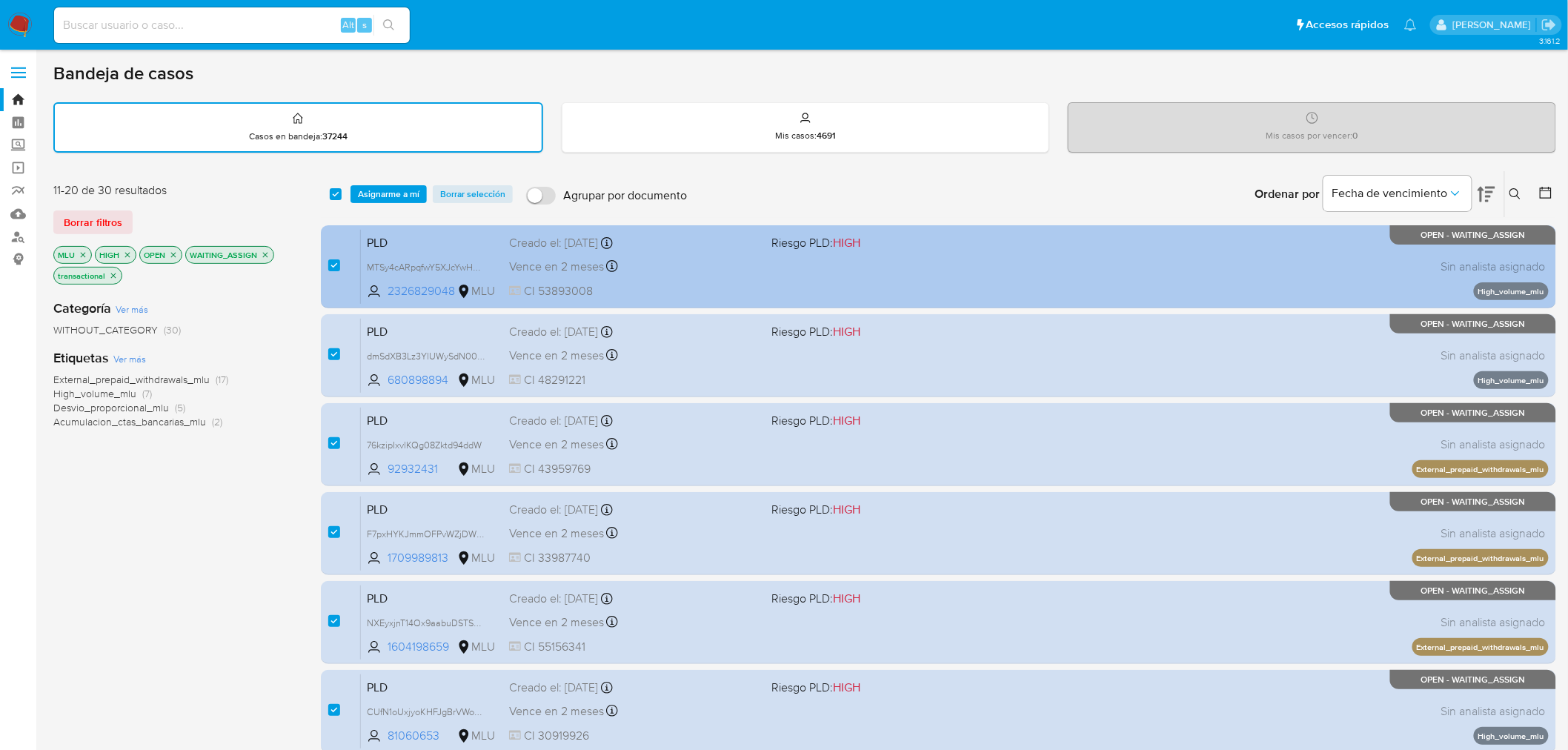
click at [730, 258] on div "Vence en 2 meses Vence el 11/12/2025 06:34:46" at bounding box center [635, 266] width 251 height 20
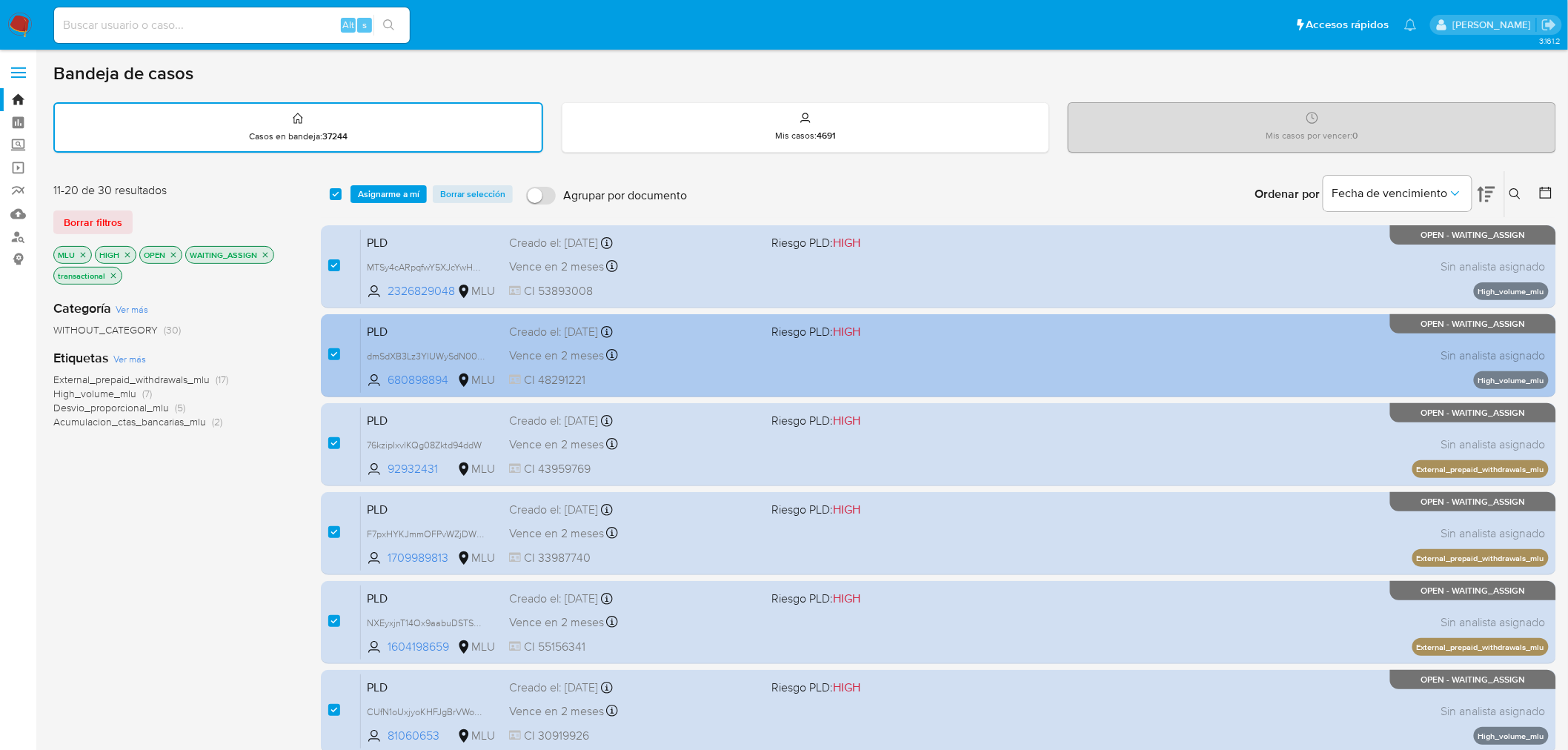
click at [689, 364] on div "PLD dmSdXB3Lz3YlUWySdN009sMs 680898894 MLU Riesgo PLD: HIGH Creado el: 12/09/20…" at bounding box center [954, 356] width 1188 height 75
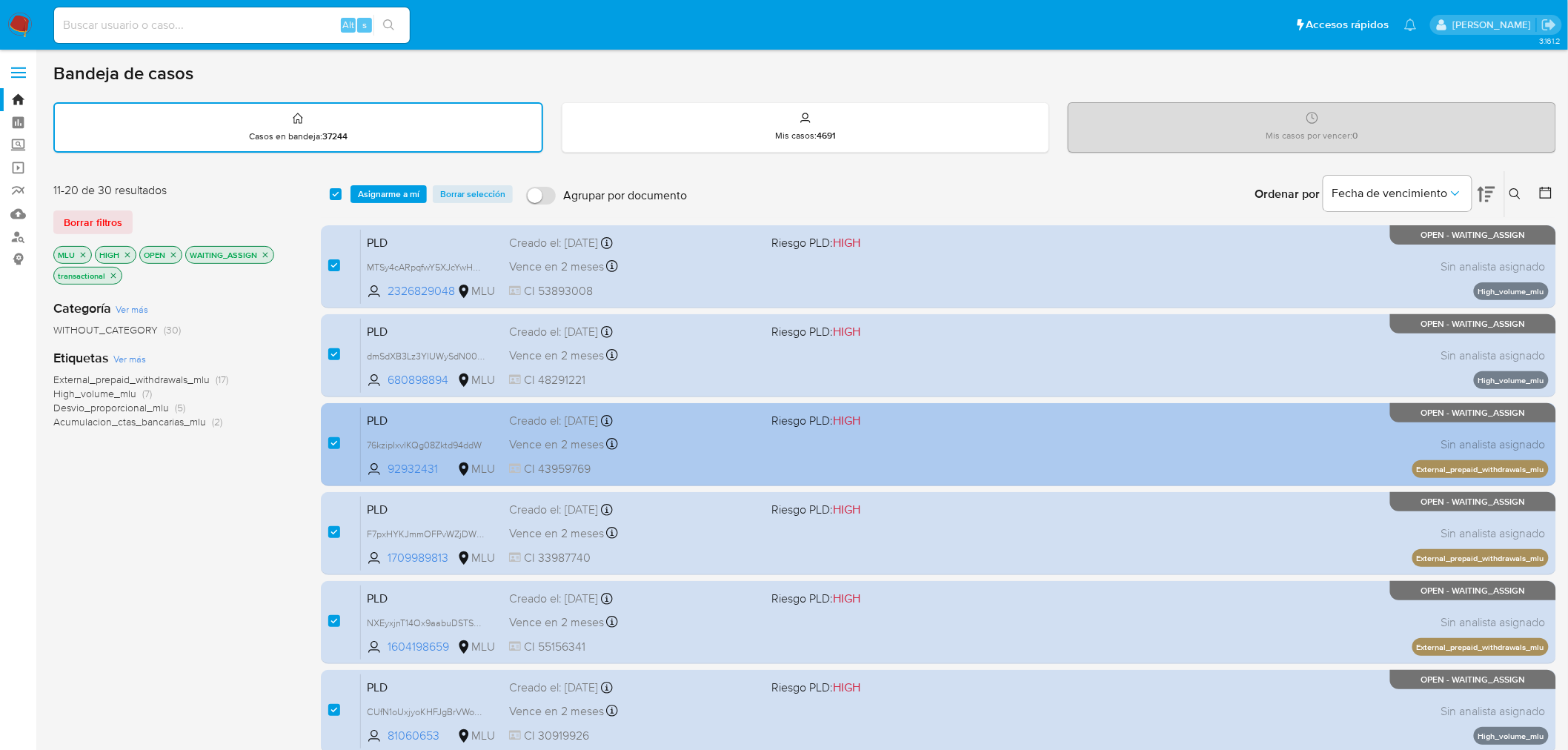
click at [684, 462] on span "CI 43959769" at bounding box center [635, 469] width 251 height 16
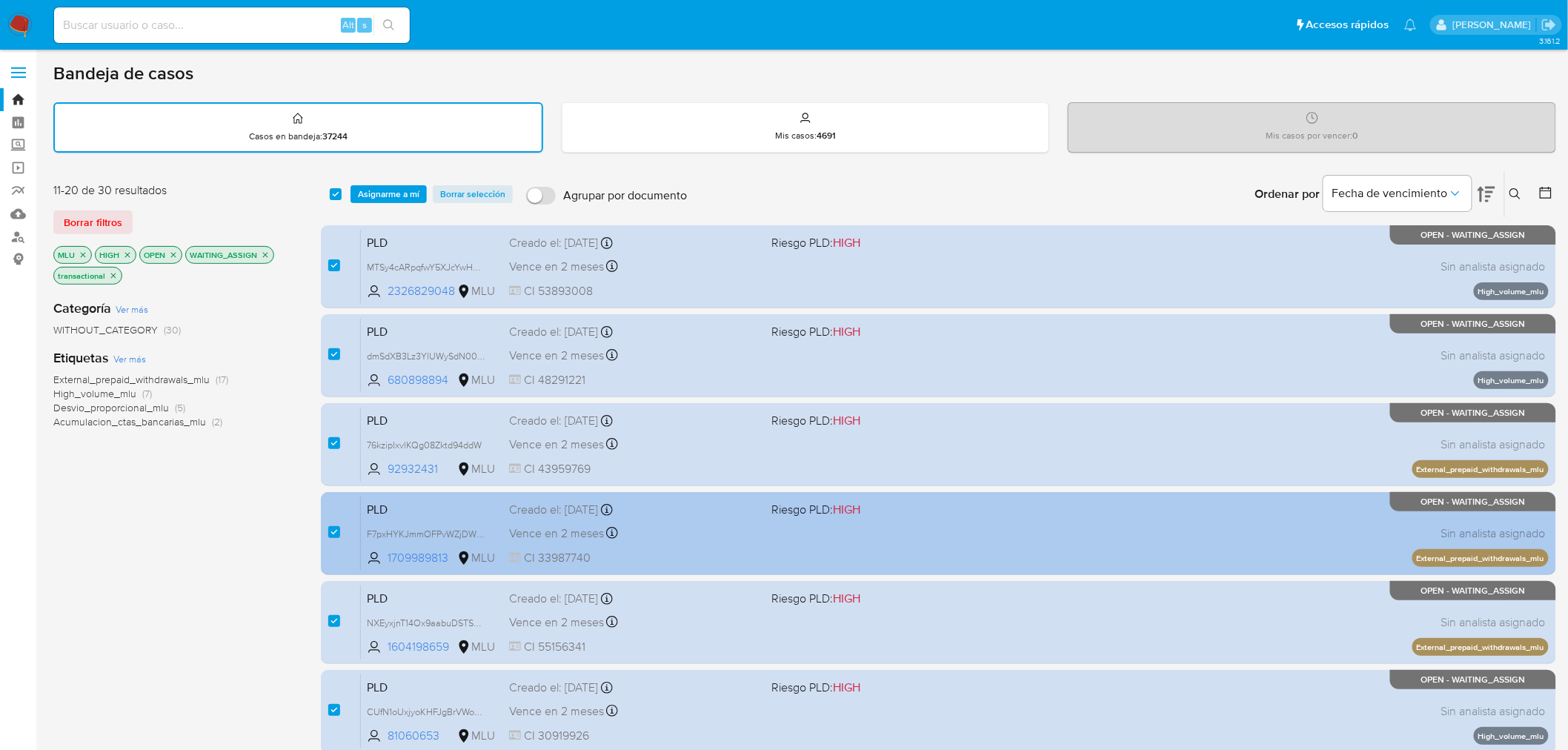
click at [709, 527] on div "Vence en 2 meses Vence el 11/12/2025 06:34:51" at bounding box center [635, 533] width 251 height 20
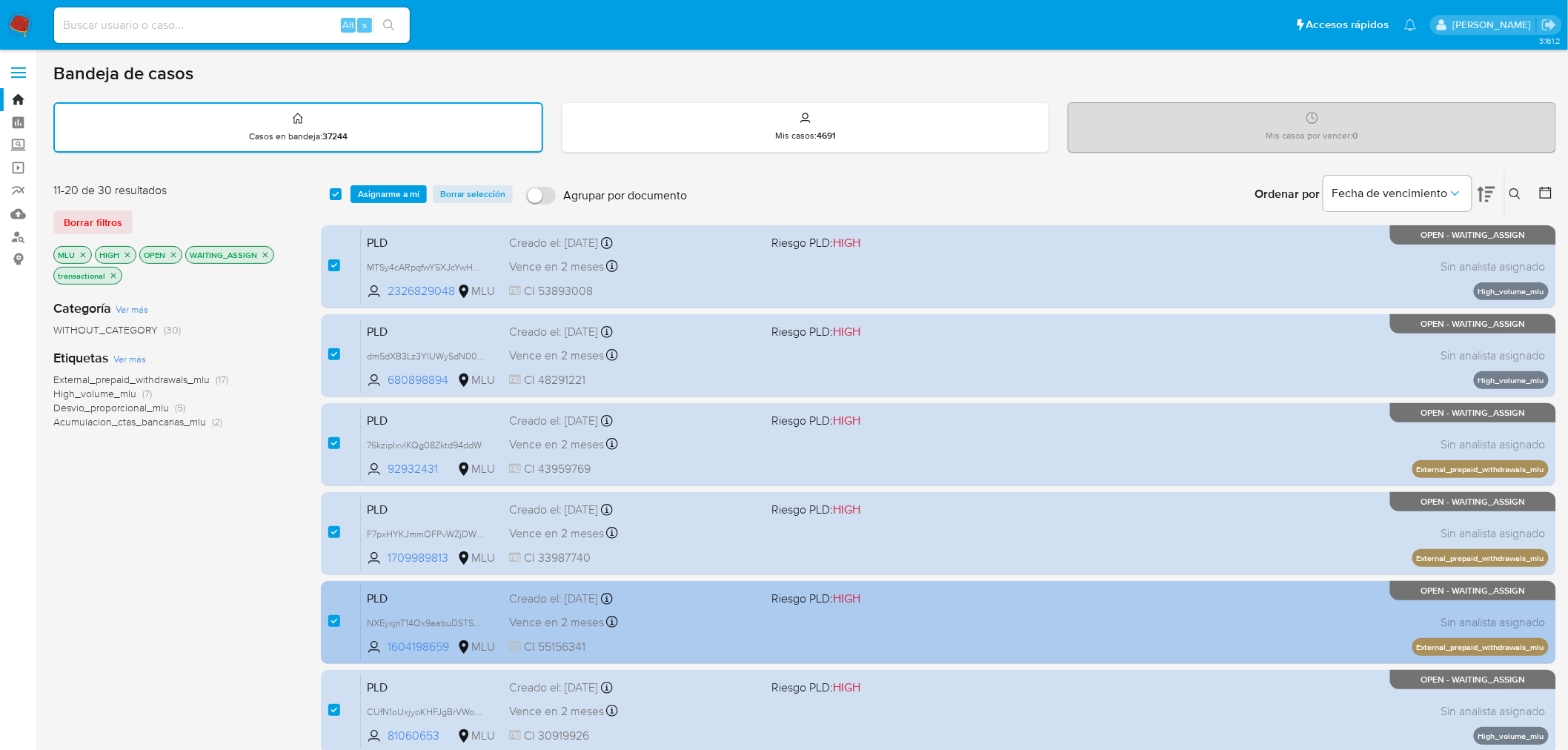
click at [712, 629] on div "Vence en 2 meses Vence el 11/12/2025 06:34:59" at bounding box center [635, 622] width 251 height 20
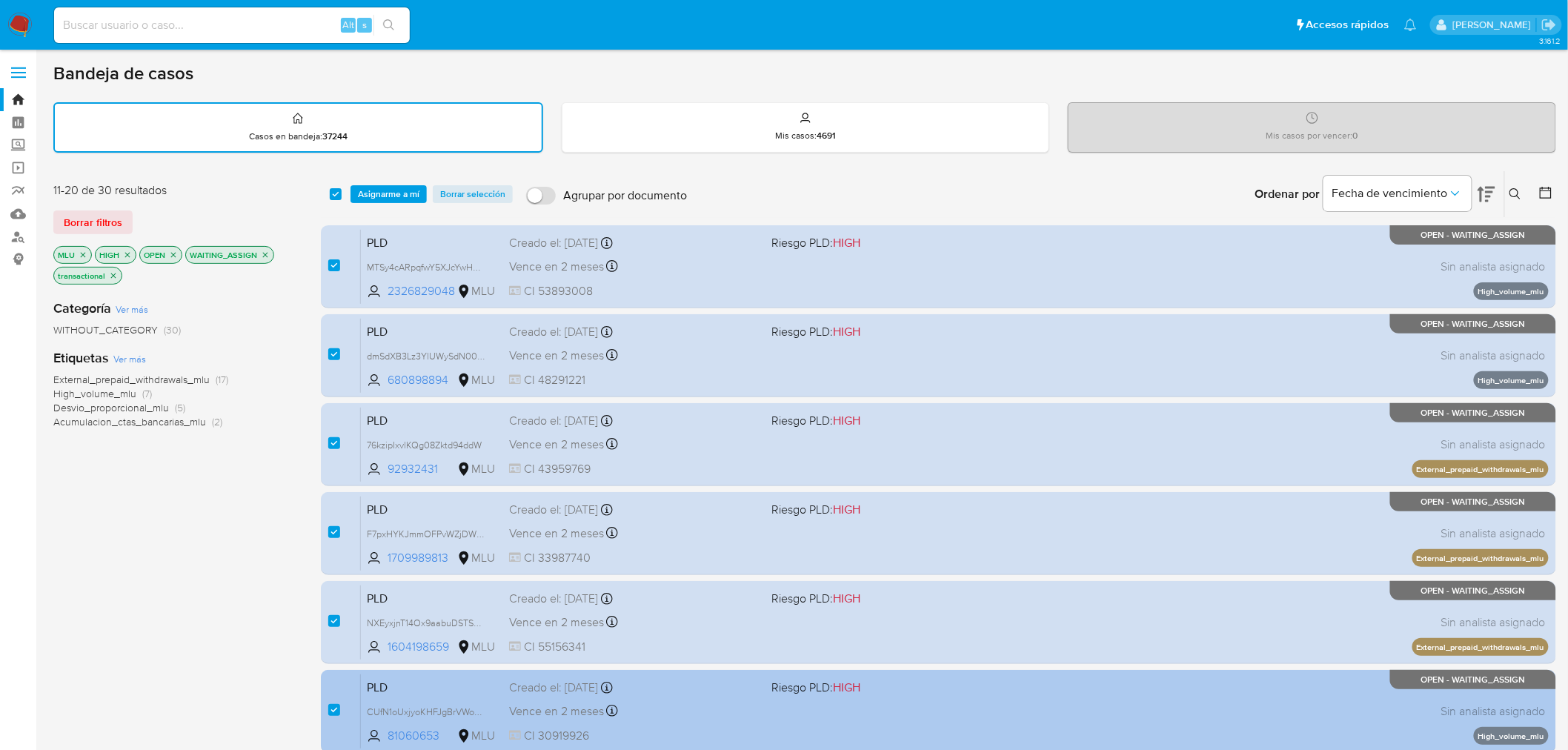
click at [758, 724] on div "PLD CUfN1oUxjyoKHFJgBrVWoEOd 81060653 MLU Riesgo PLD: HIGH Creado el: 12/09/202…" at bounding box center [954, 711] width 1188 height 75
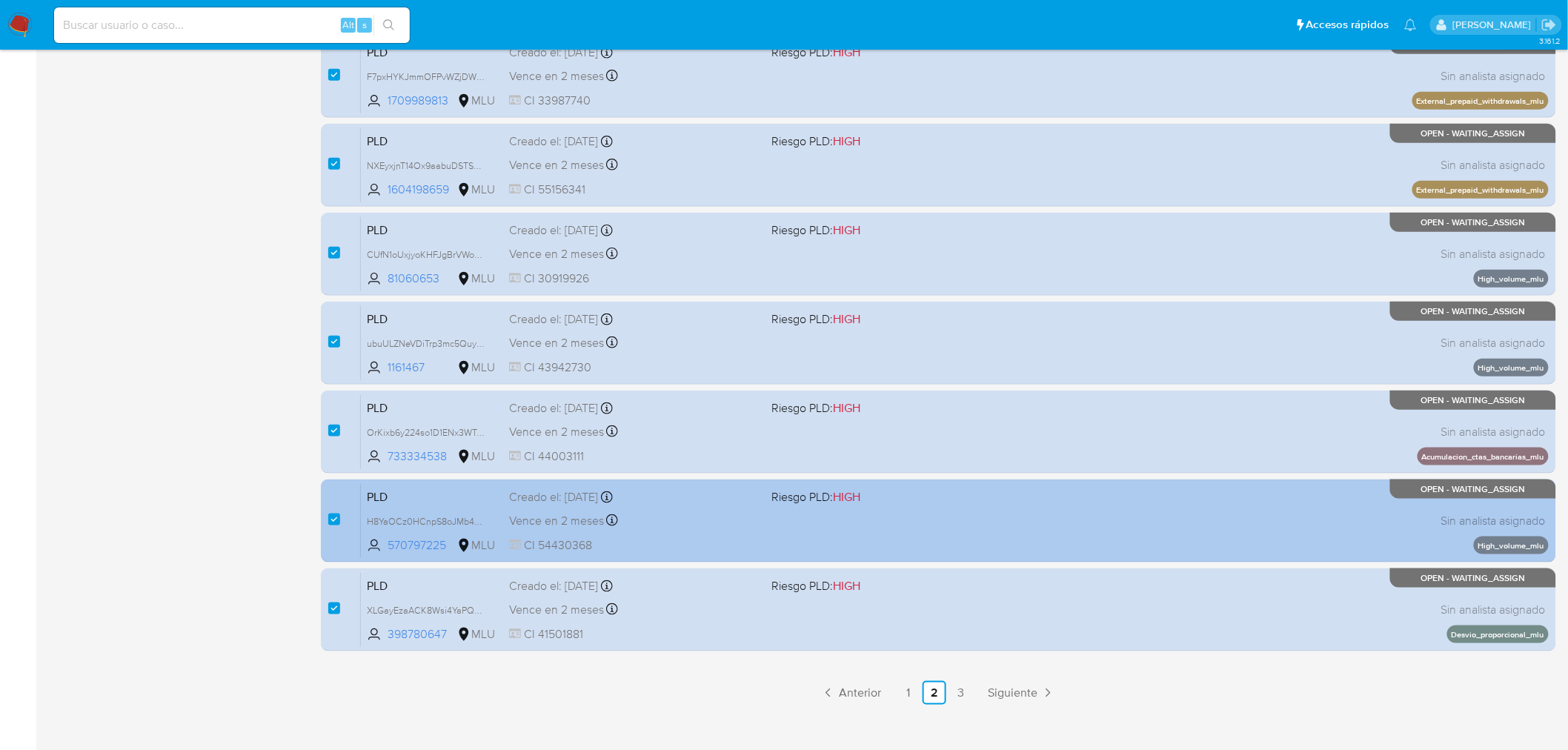
scroll to position [472, 0]
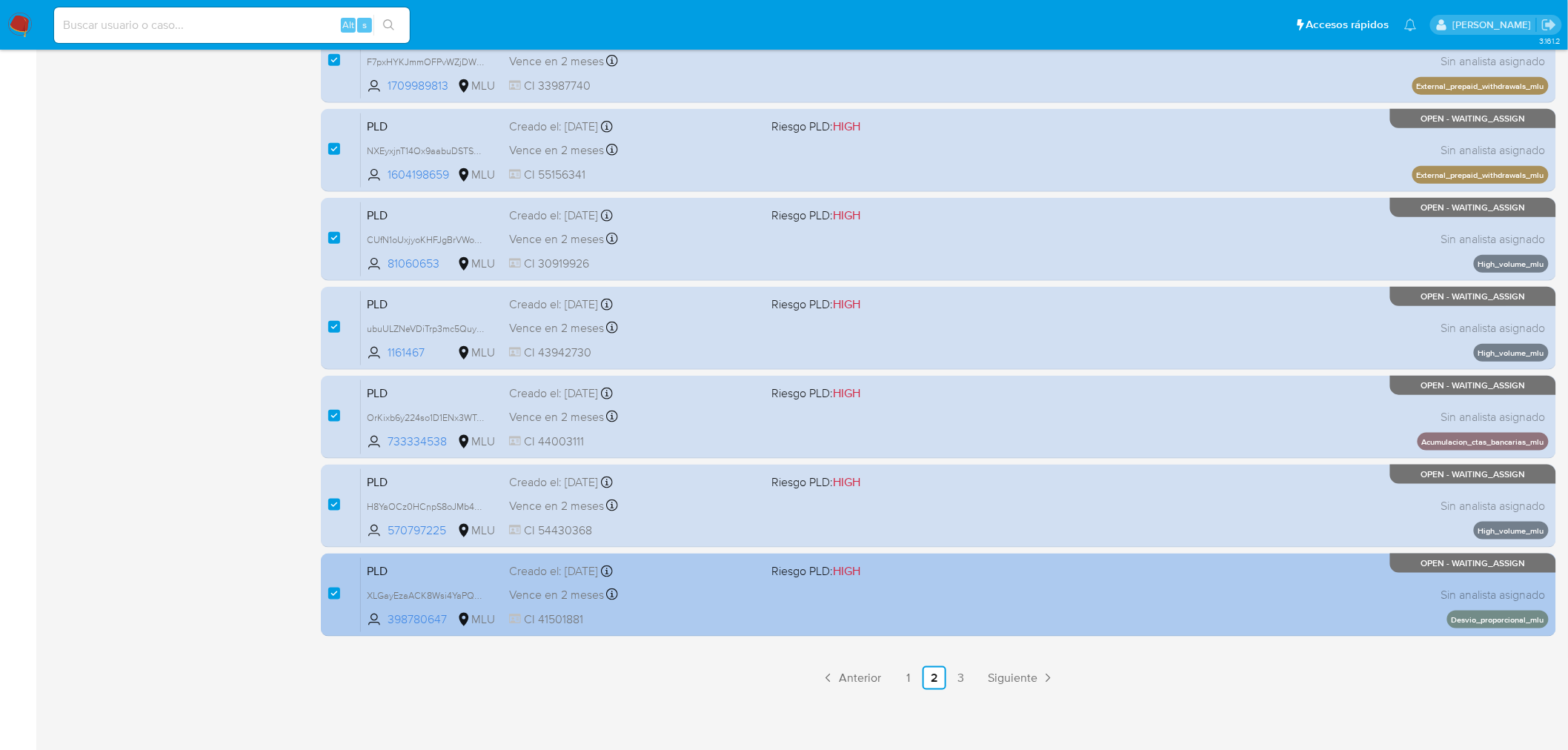
click at [712, 612] on span "CI 41501881" at bounding box center [635, 620] width 251 height 16
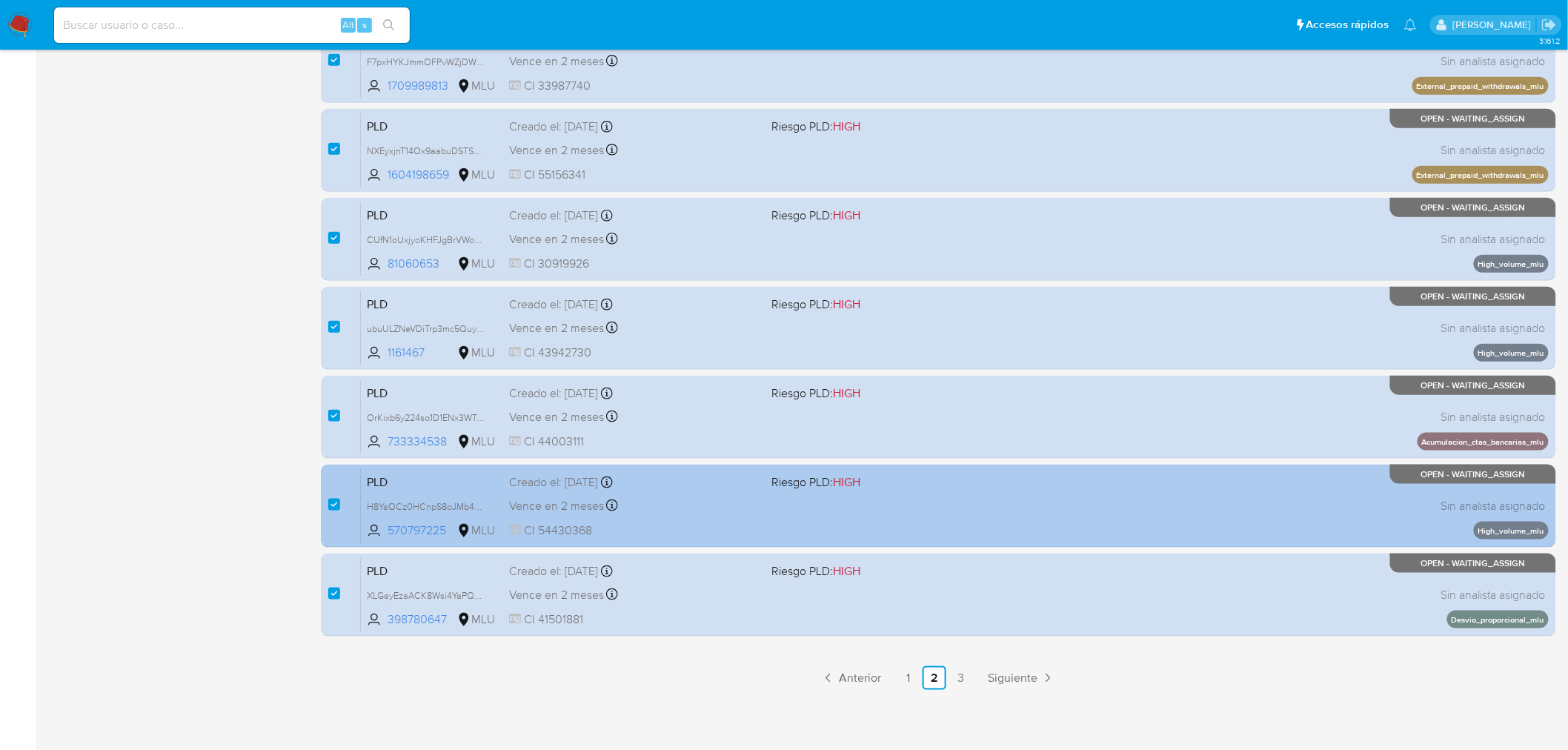
click at [789, 504] on span at bounding box center [898, 505] width 251 height 3
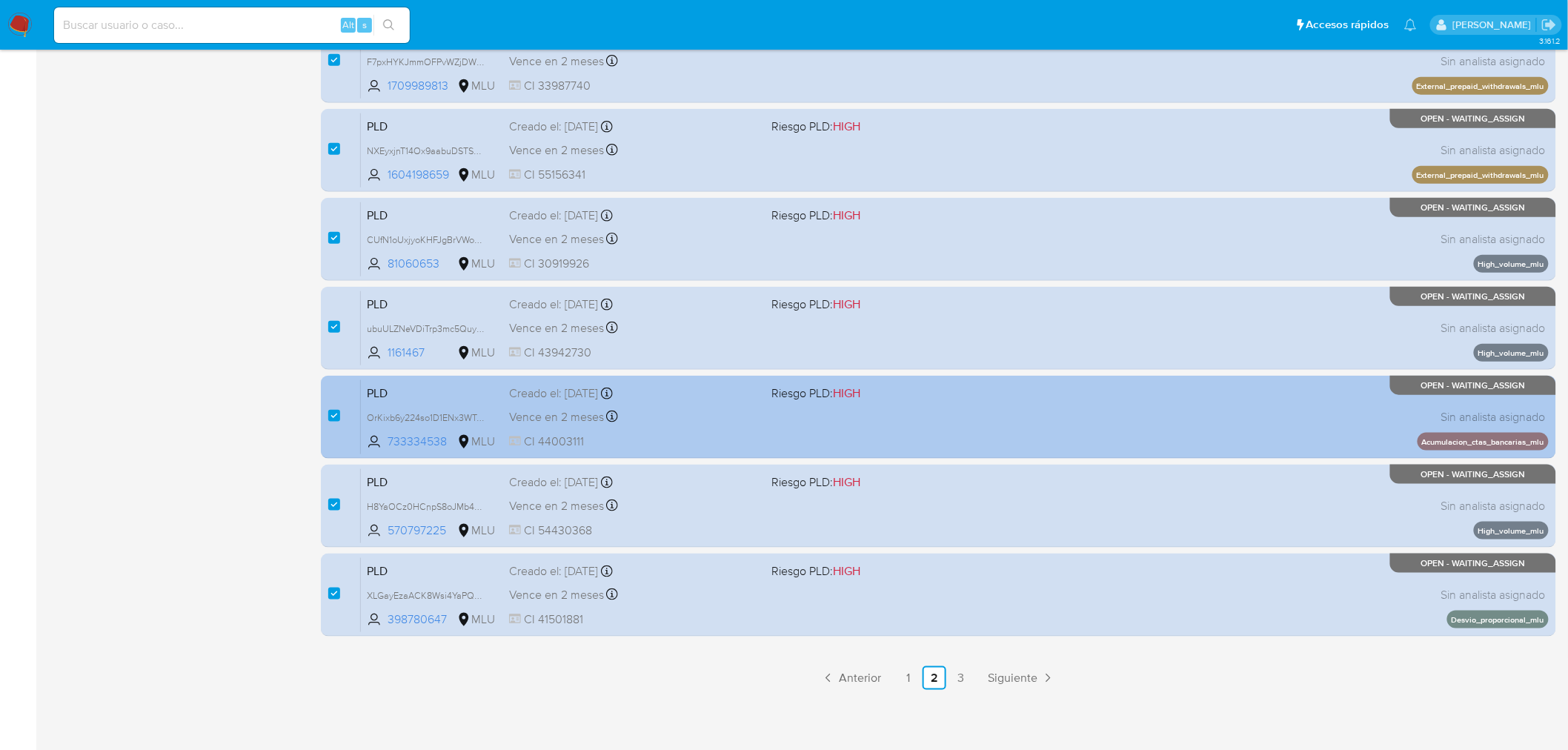
click at [700, 436] on span "CI 44003111" at bounding box center [635, 441] width 251 height 16
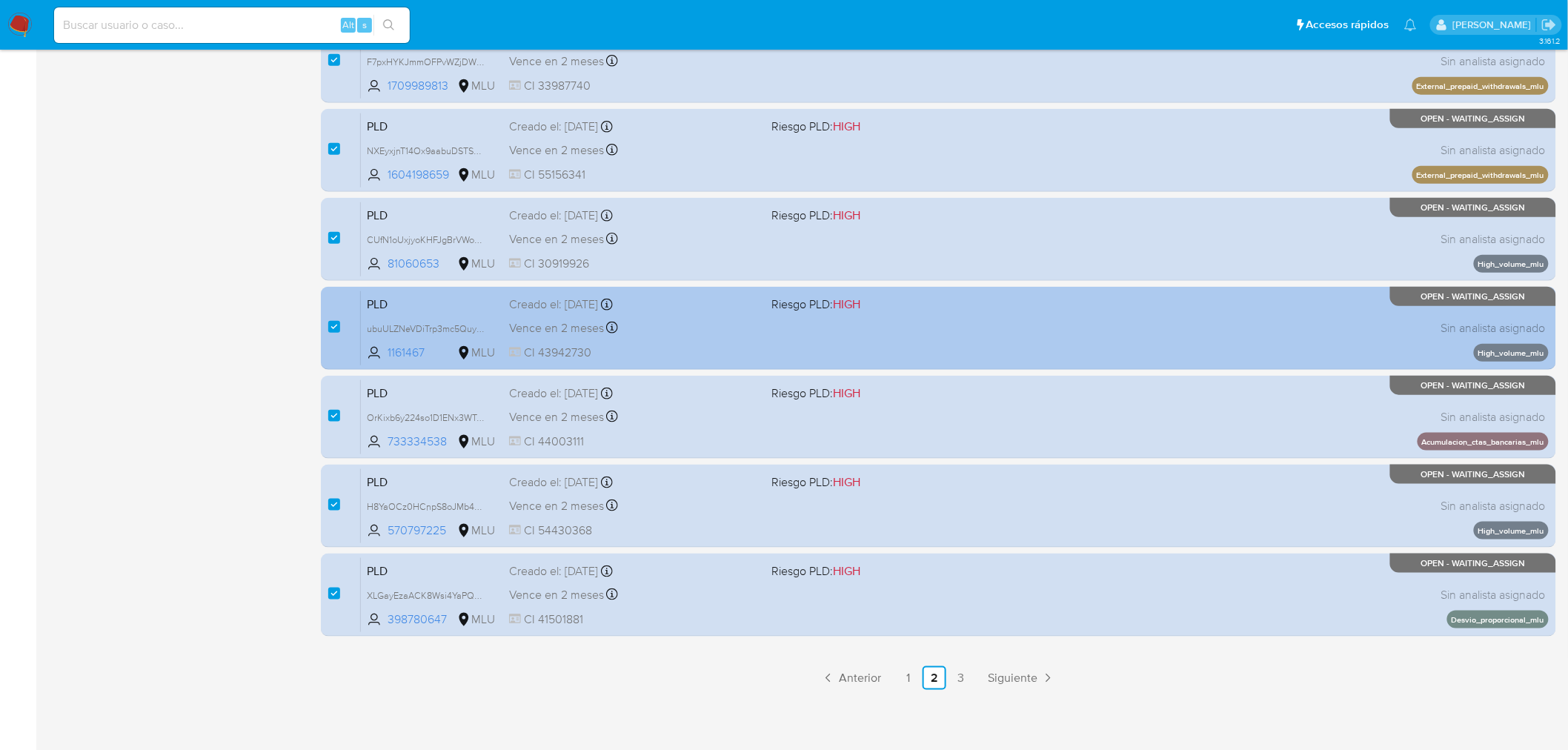
click at [678, 332] on div "Vence en 2 meses Vence el 11/12/2025 06:35:07" at bounding box center [635, 328] width 251 height 20
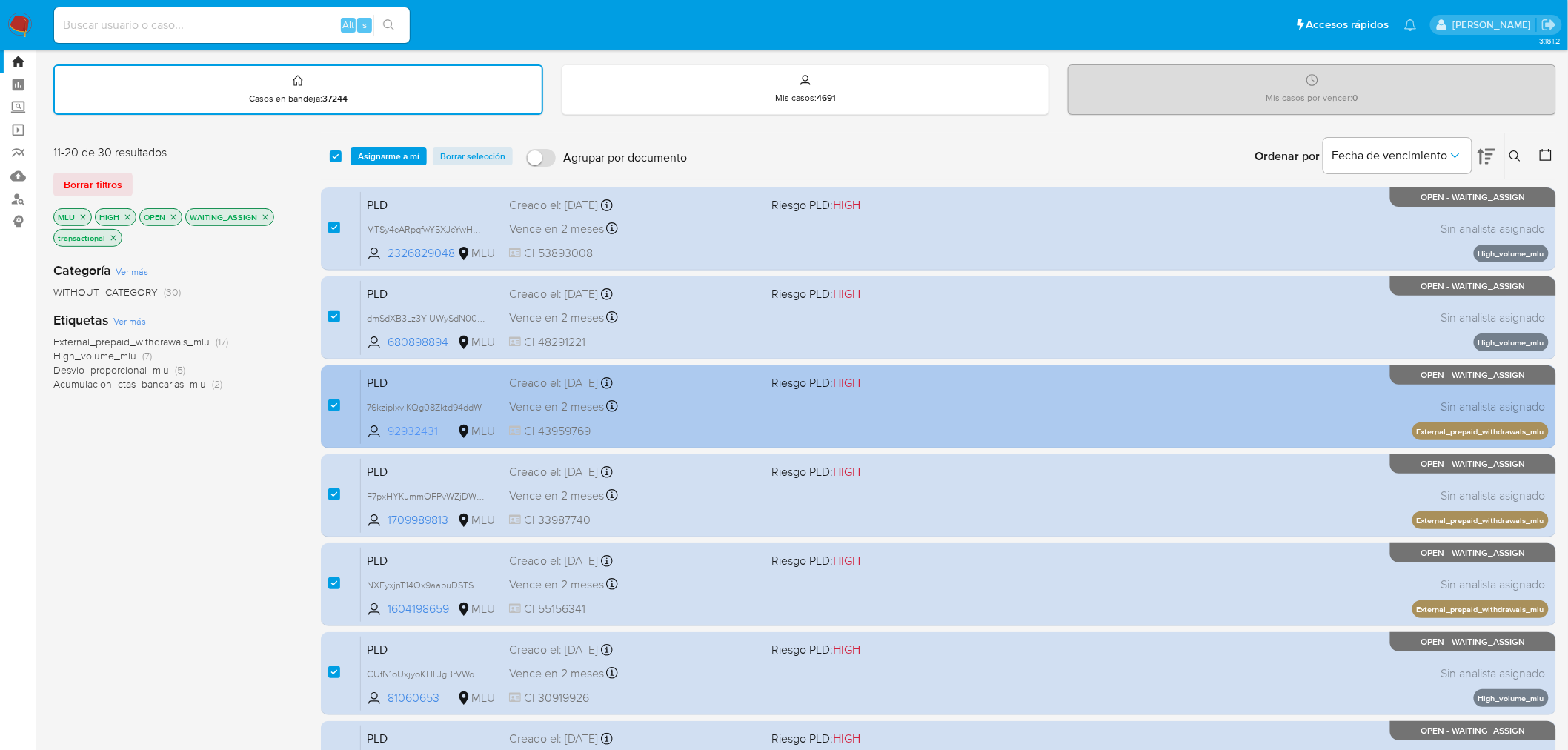
scroll to position [0, 0]
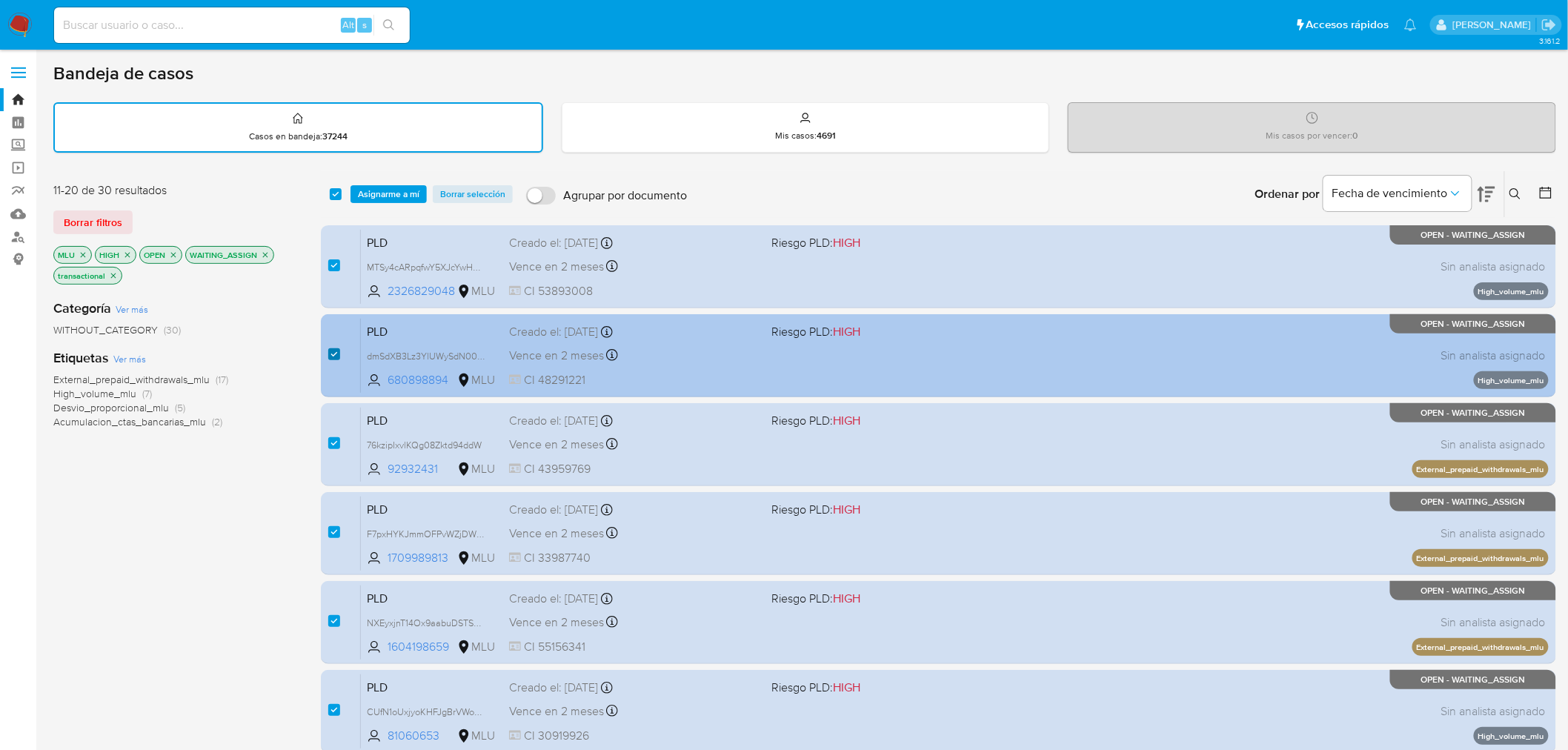
click at [337, 354] on input "checkbox" at bounding box center [334, 354] width 12 height 12
checkbox input "false"
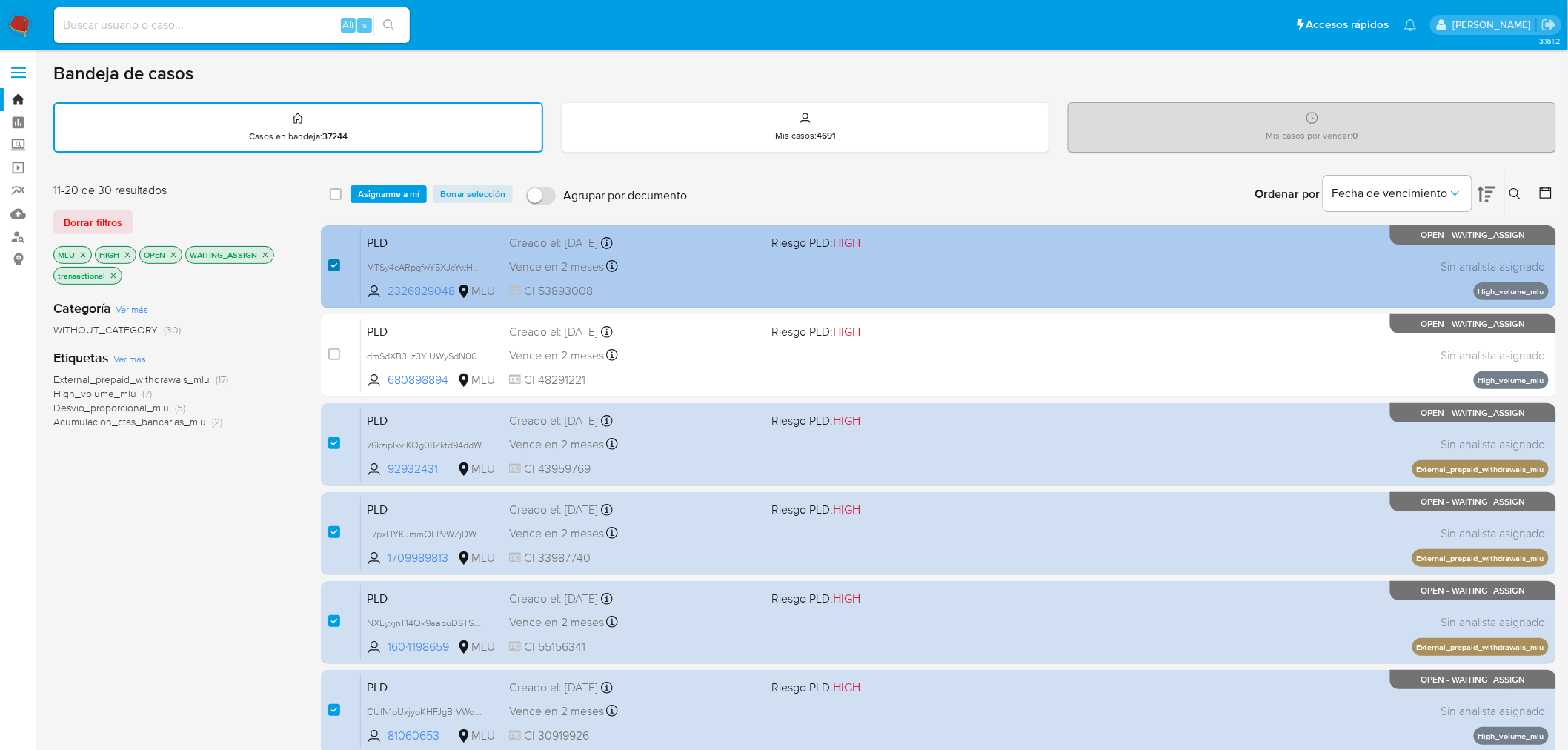
click at [337, 260] on input "checkbox" at bounding box center [334, 265] width 12 height 12
checkbox input "false"
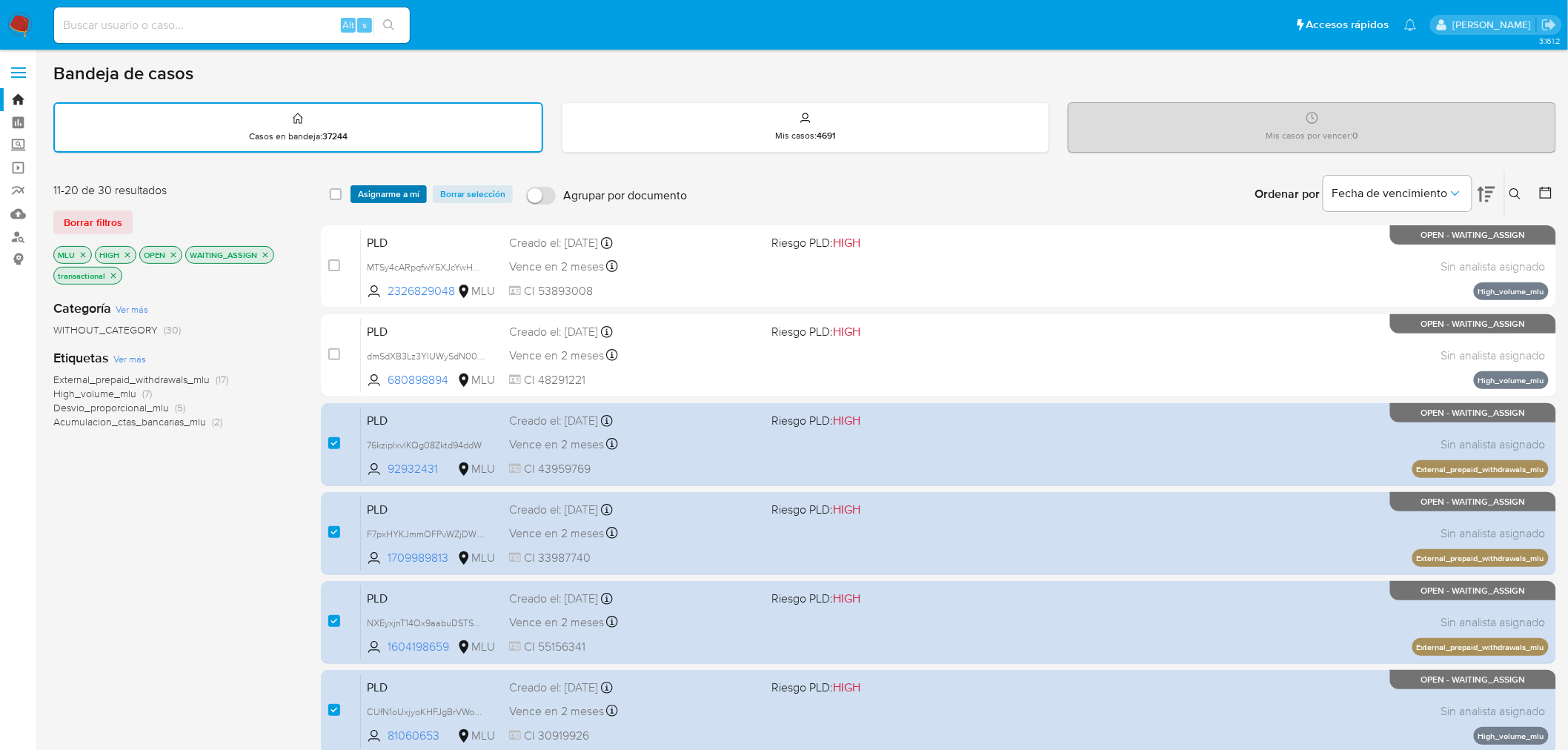
click at [393, 187] on span "Asignarme a mí" at bounding box center [389, 194] width 62 height 15
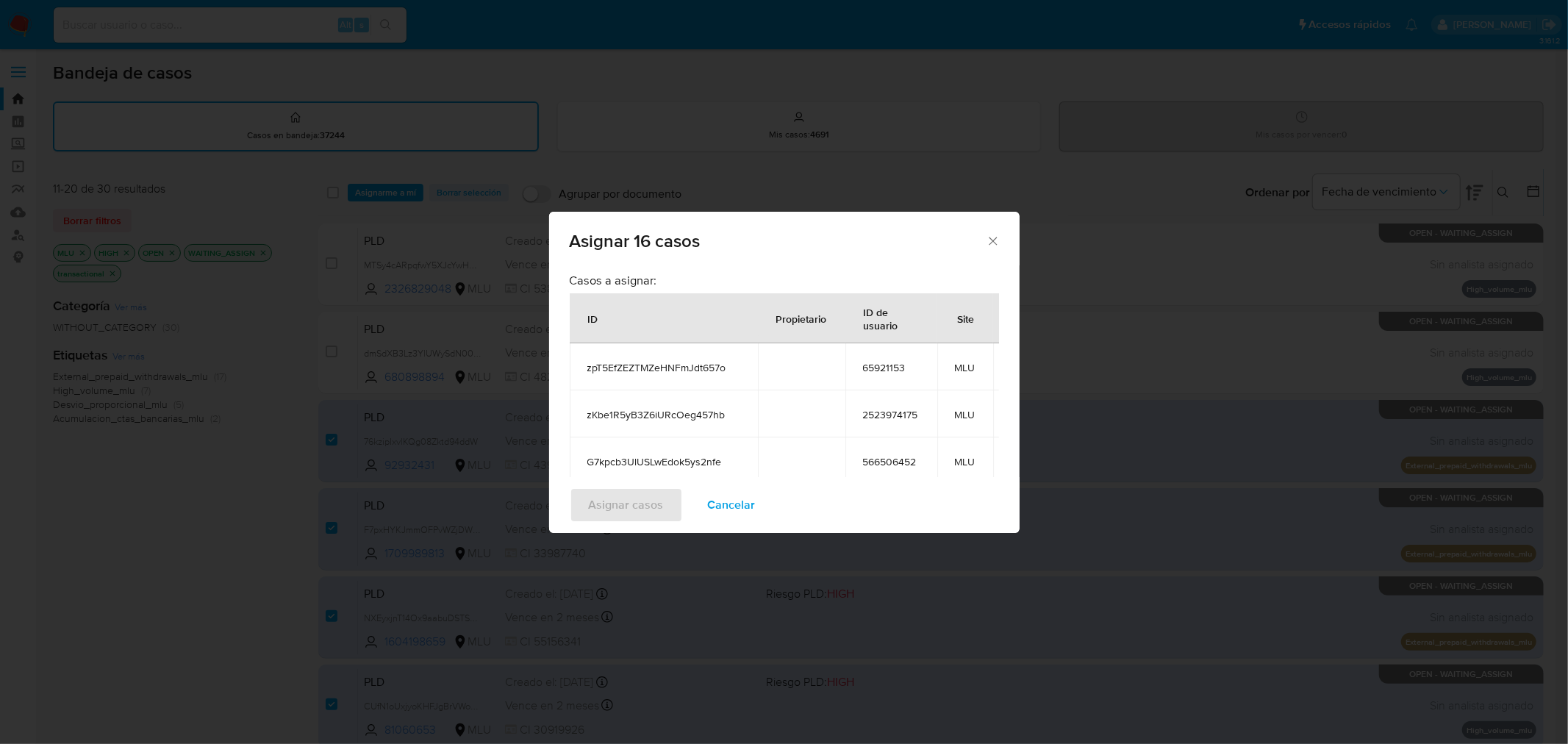
click at [746, 508] on span "Cancelar" at bounding box center [731, 505] width 47 height 32
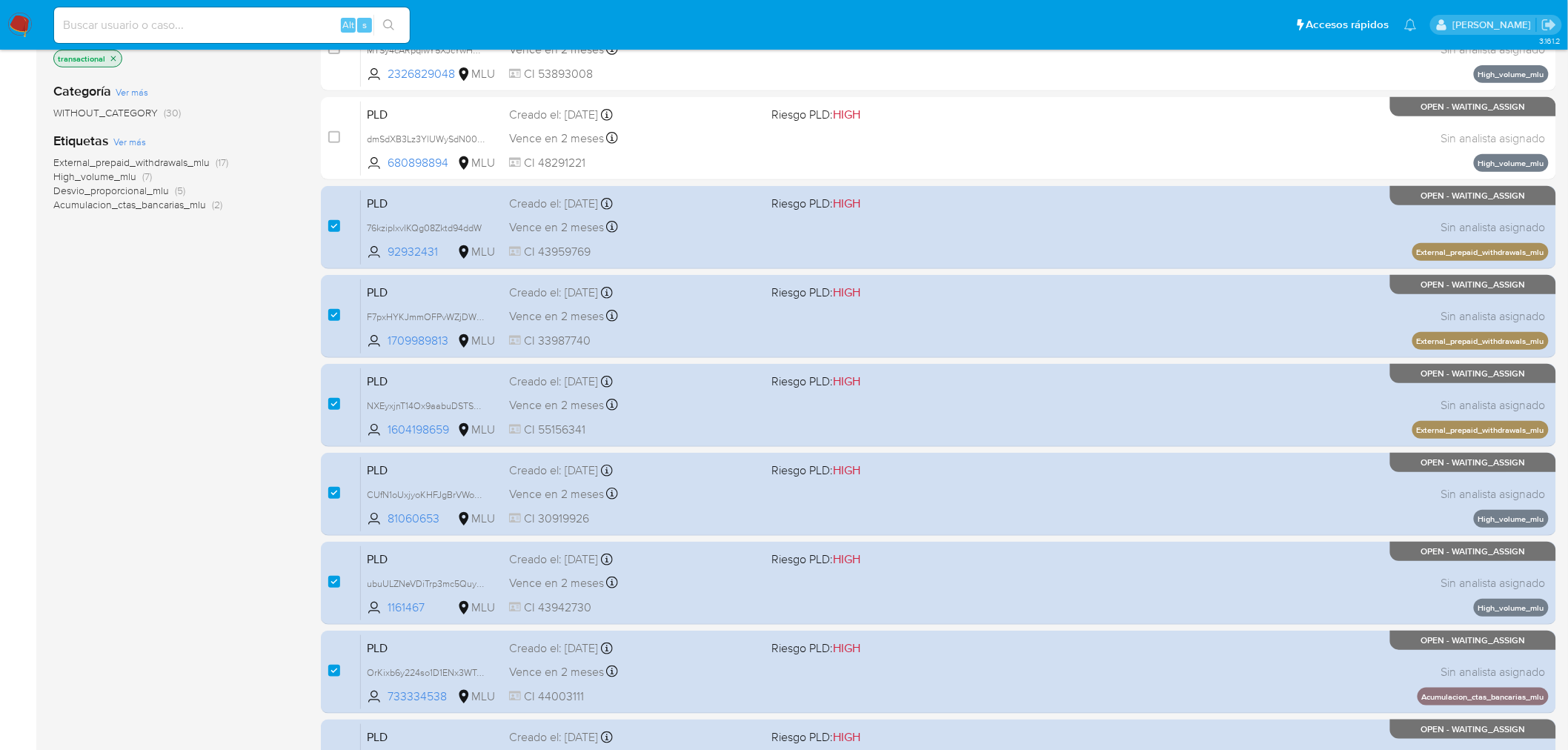
scroll to position [472, 0]
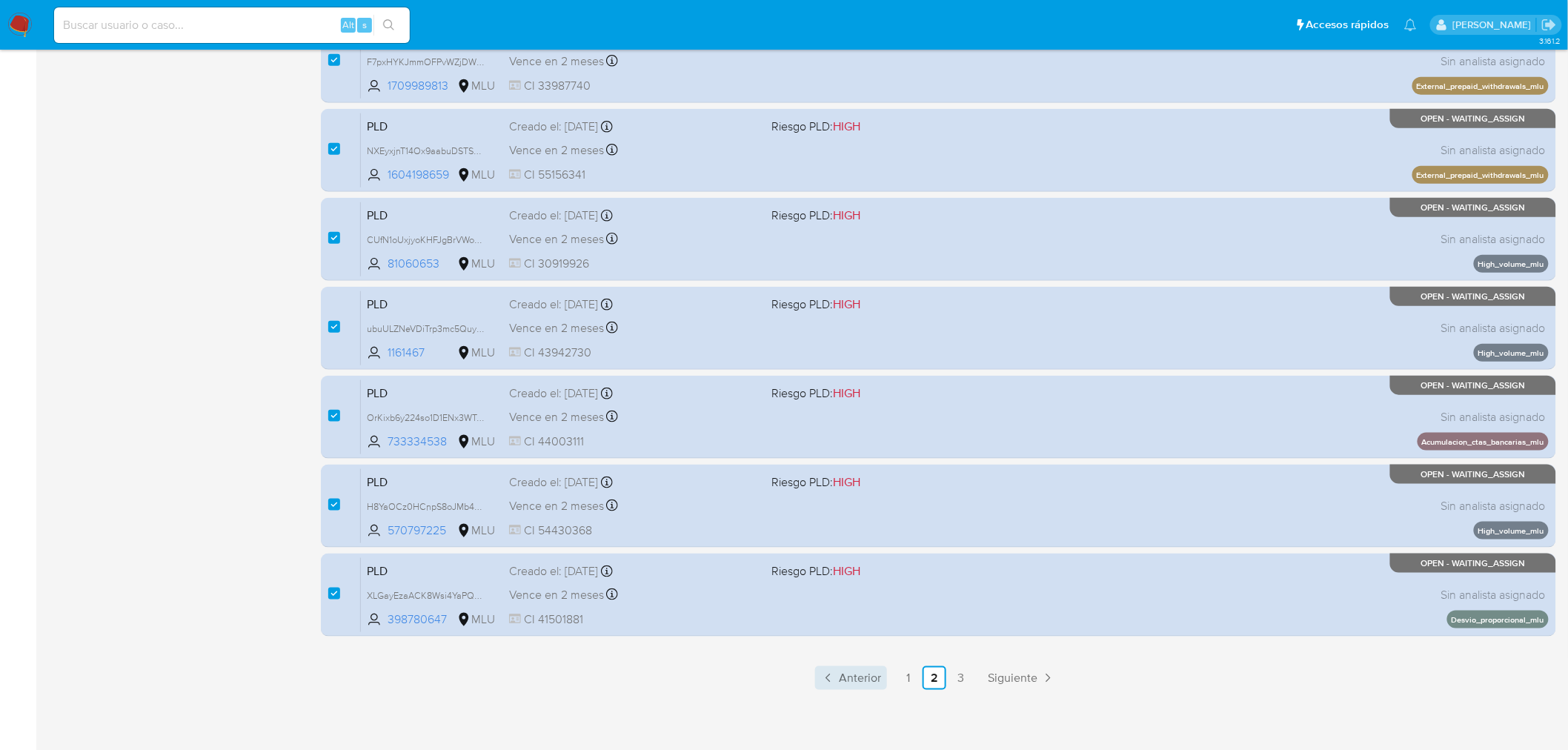
click at [870, 675] on span "Anterior" at bounding box center [860, 678] width 42 height 12
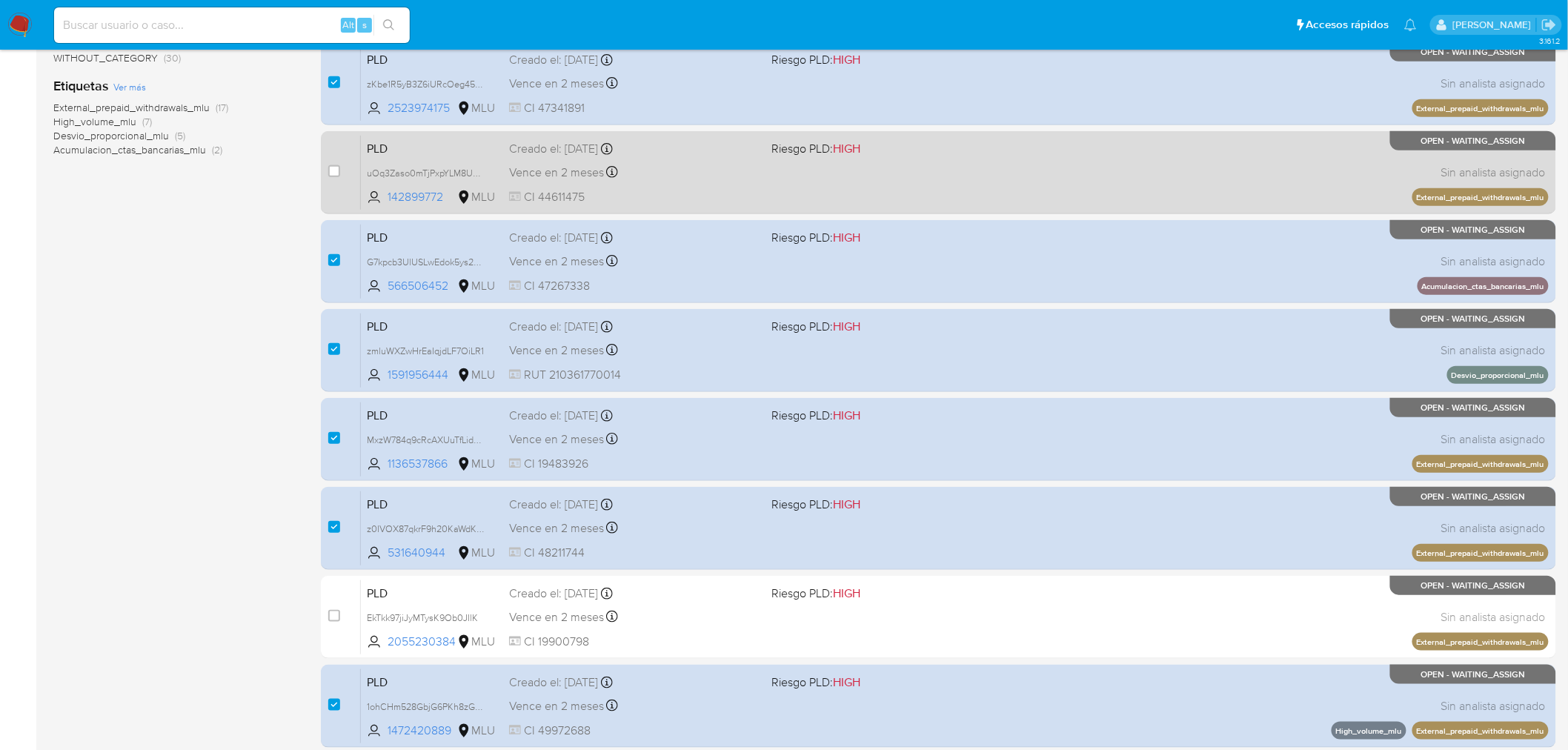
scroll to position [61, 0]
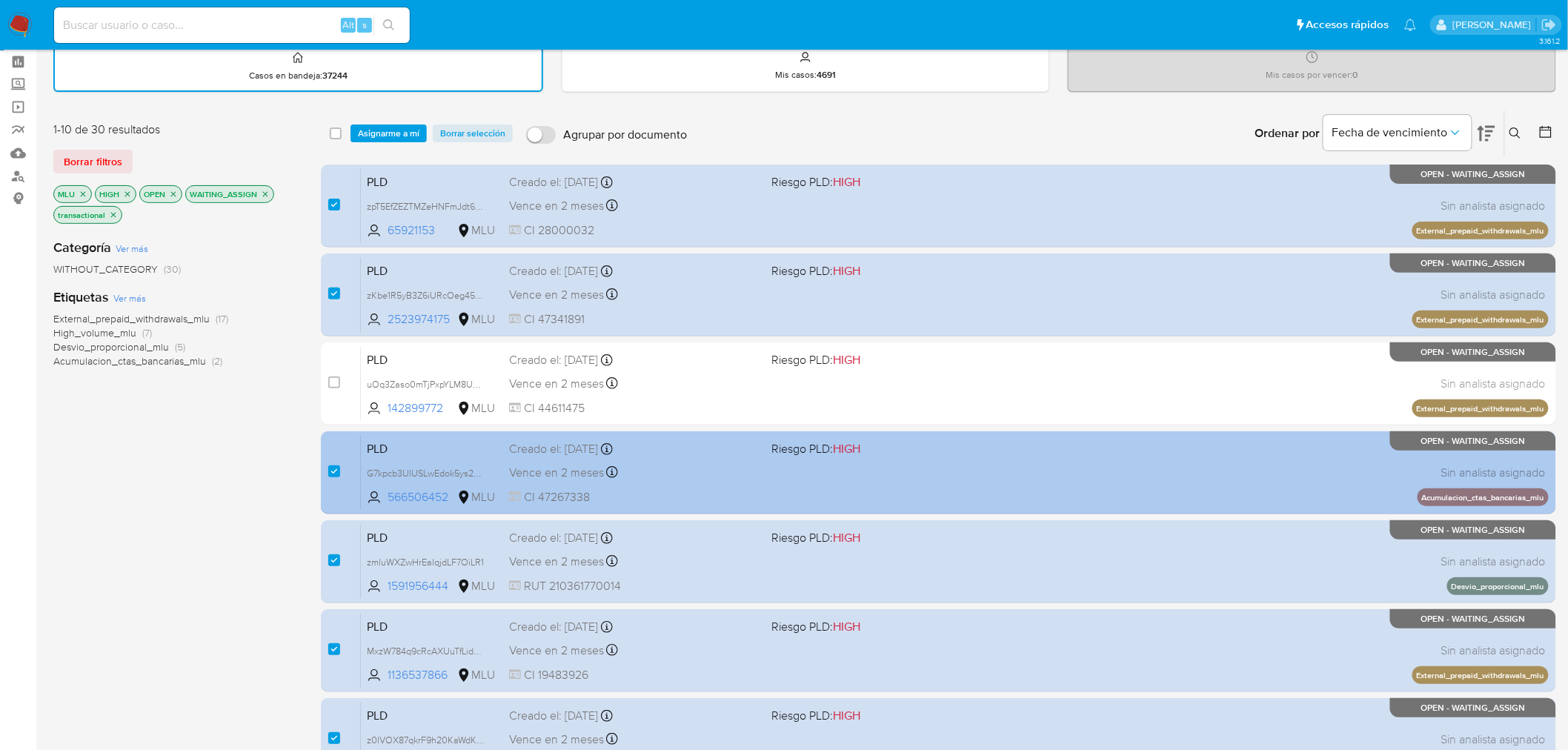
click at [801, 471] on span at bounding box center [898, 472] width 251 height 3
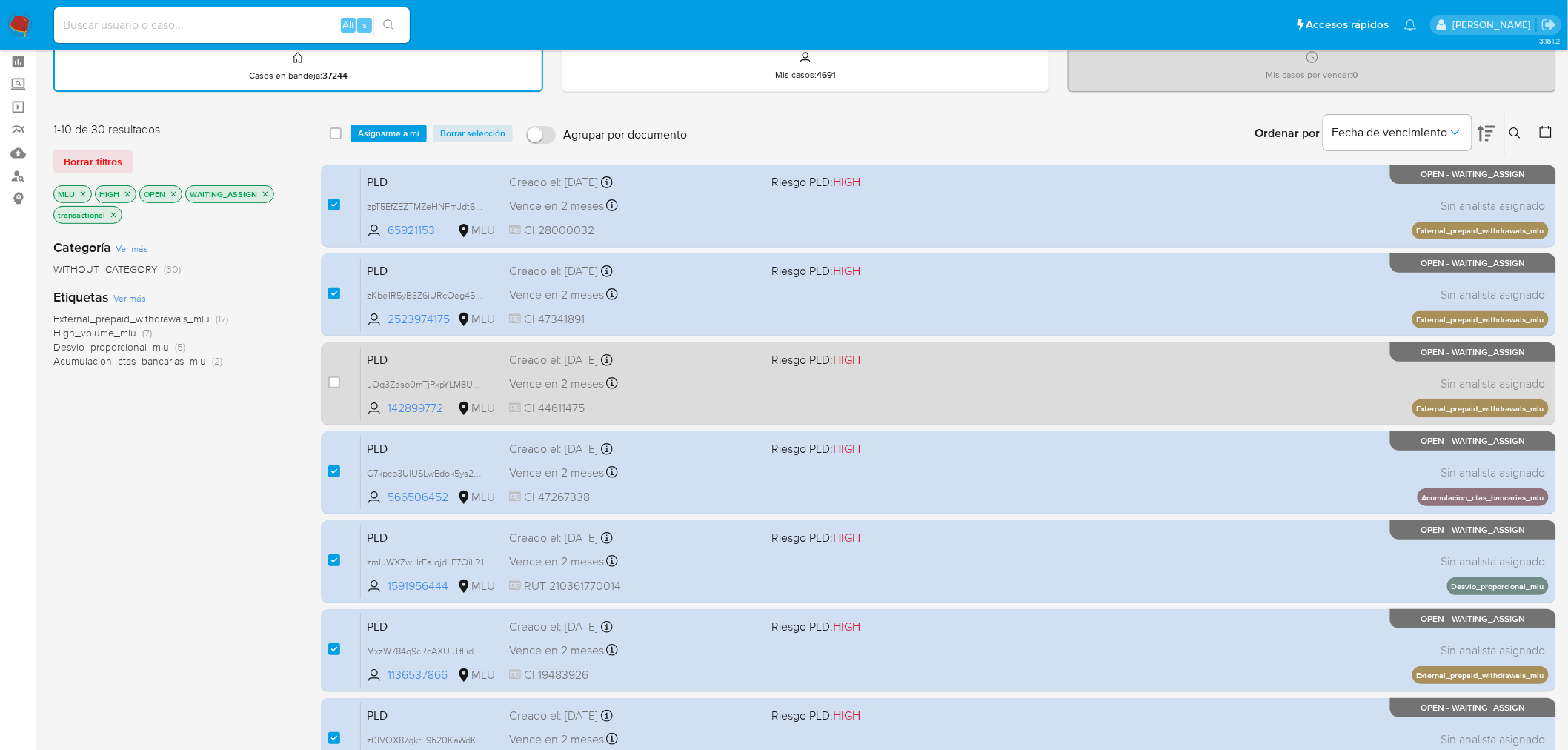
scroll to position [143, 0]
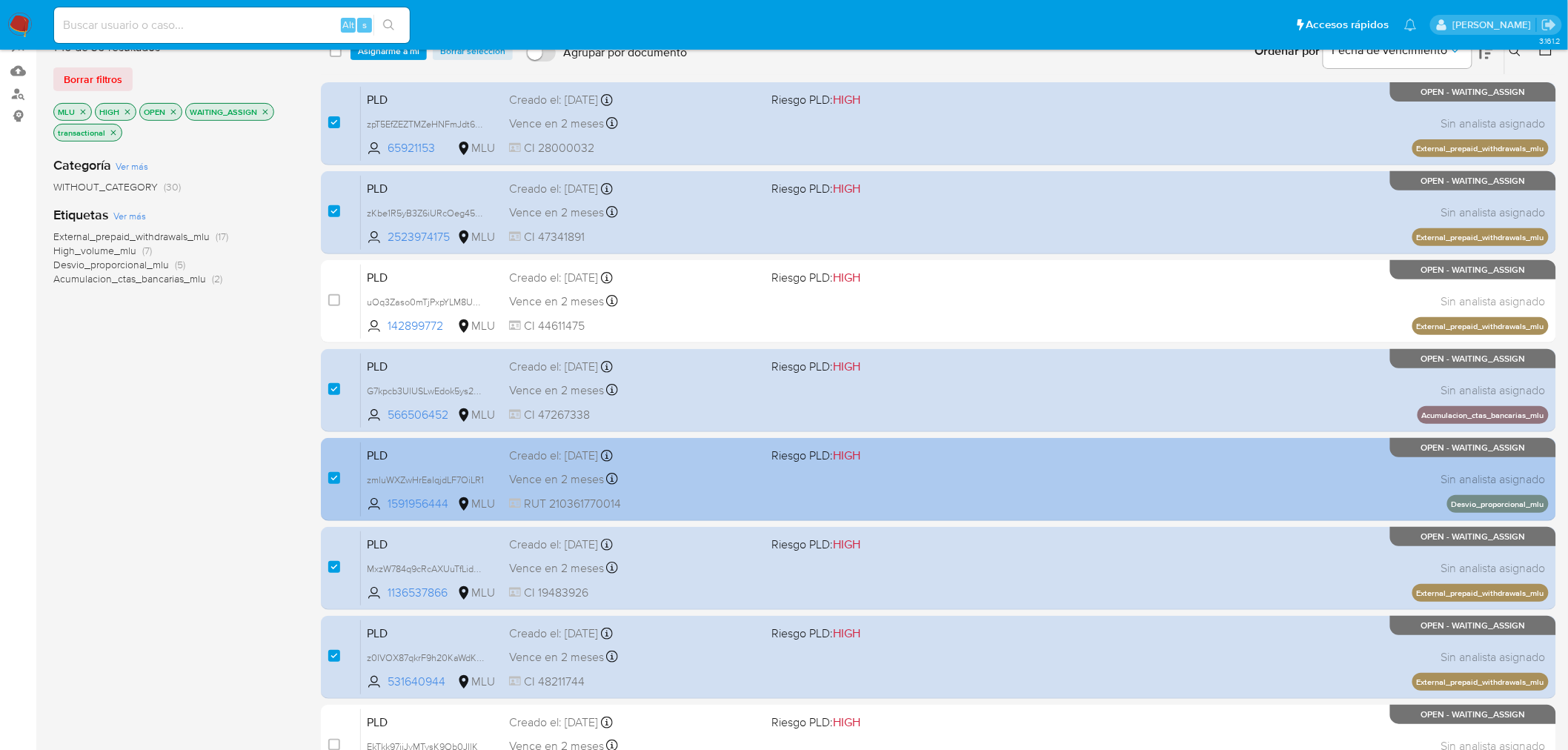
click at [856, 485] on div "PLD zmluWXZwHrEaIqjdLF7OiLR1 1591956444 MLU Riesgo PLD: HIGH Creado el: 12/09/2…" at bounding box center [954, 479] width 1188 height 75
click at [334, 473] on input "checkbox" at bounding box center [334, 478] width 12 height 12
checkbox input "false"
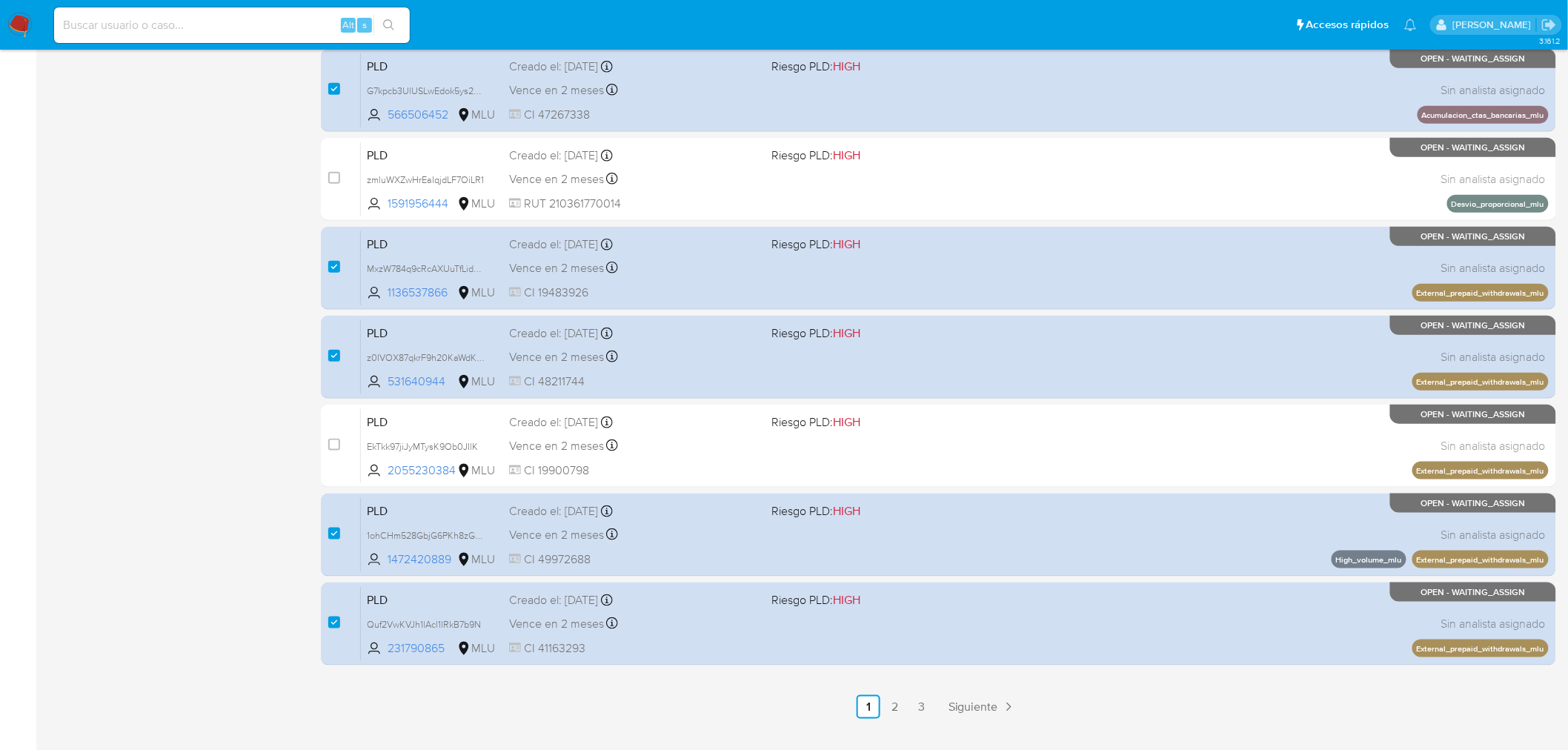
scroll to position [472, 0]
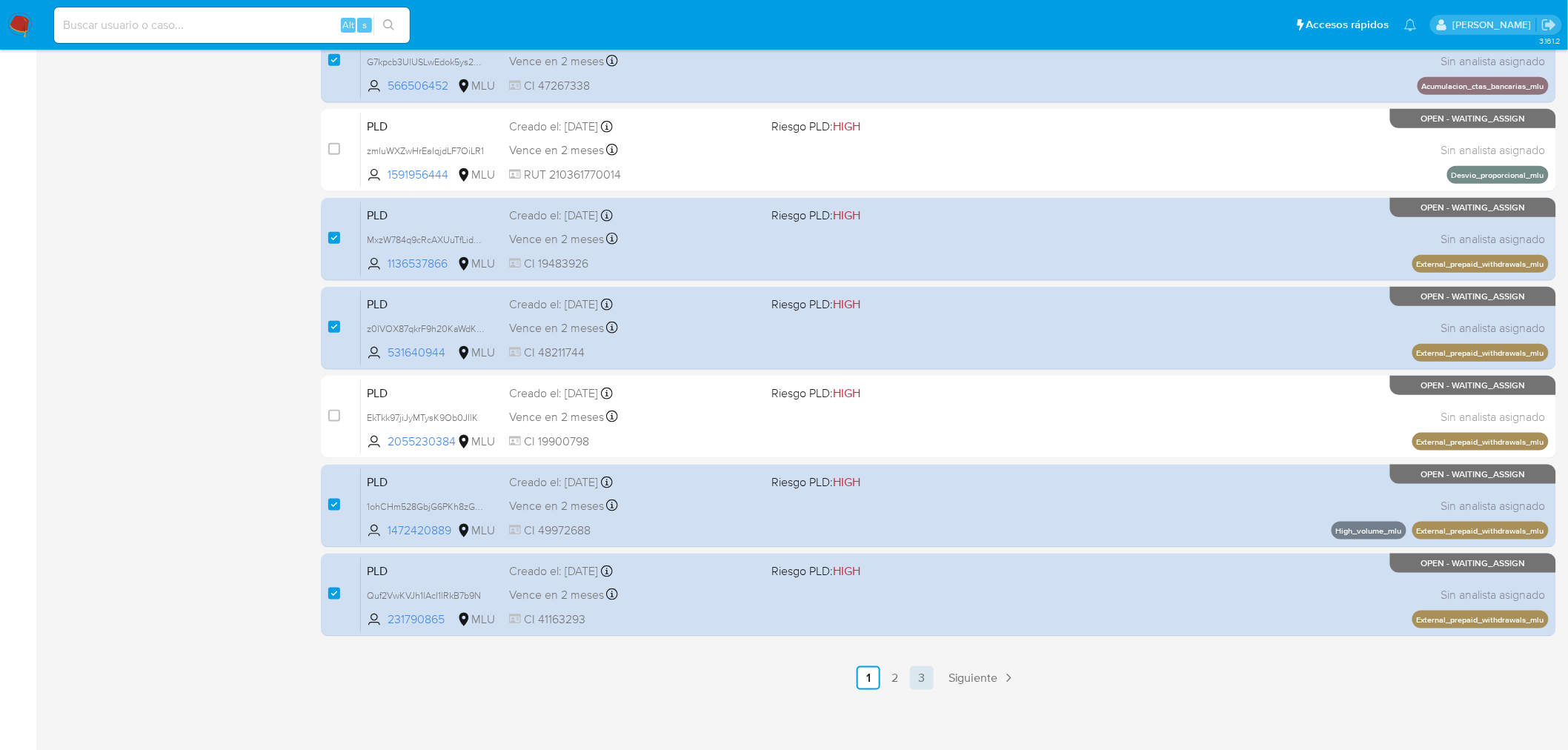
click at [920, 675] on link "3" at bounding box center [921, 678] width 23 height 23
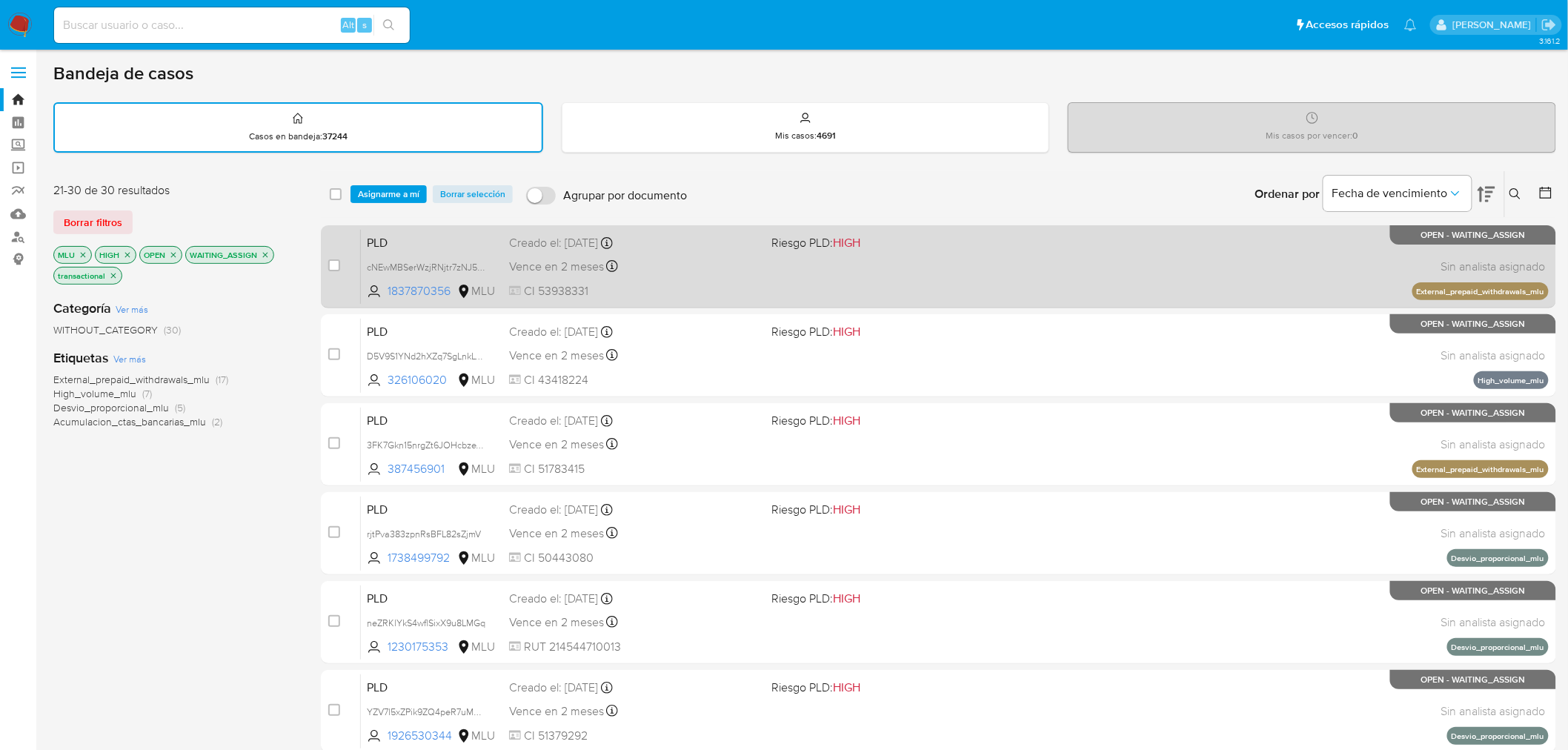
click at [720, 257] on div "Vence en 2 meses Vence el 11/12/2025 06:35:21" at bounding box center [635, 266] width 251 height 20
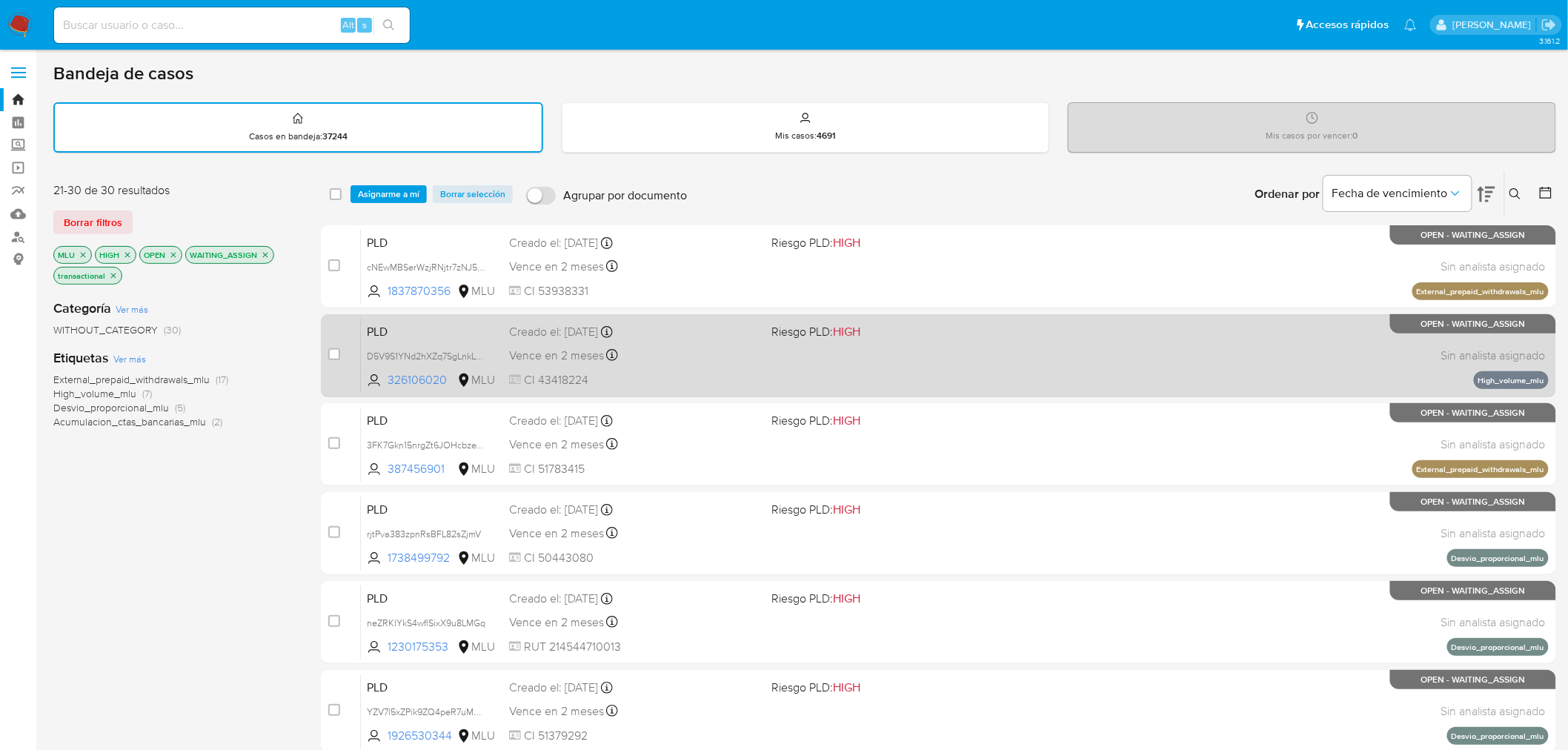
click at [730, 352] on div "Vence en 2 meses Vence el 11/12/2025 06:35:31" at bounding box center [635, 356] width 251 height 20
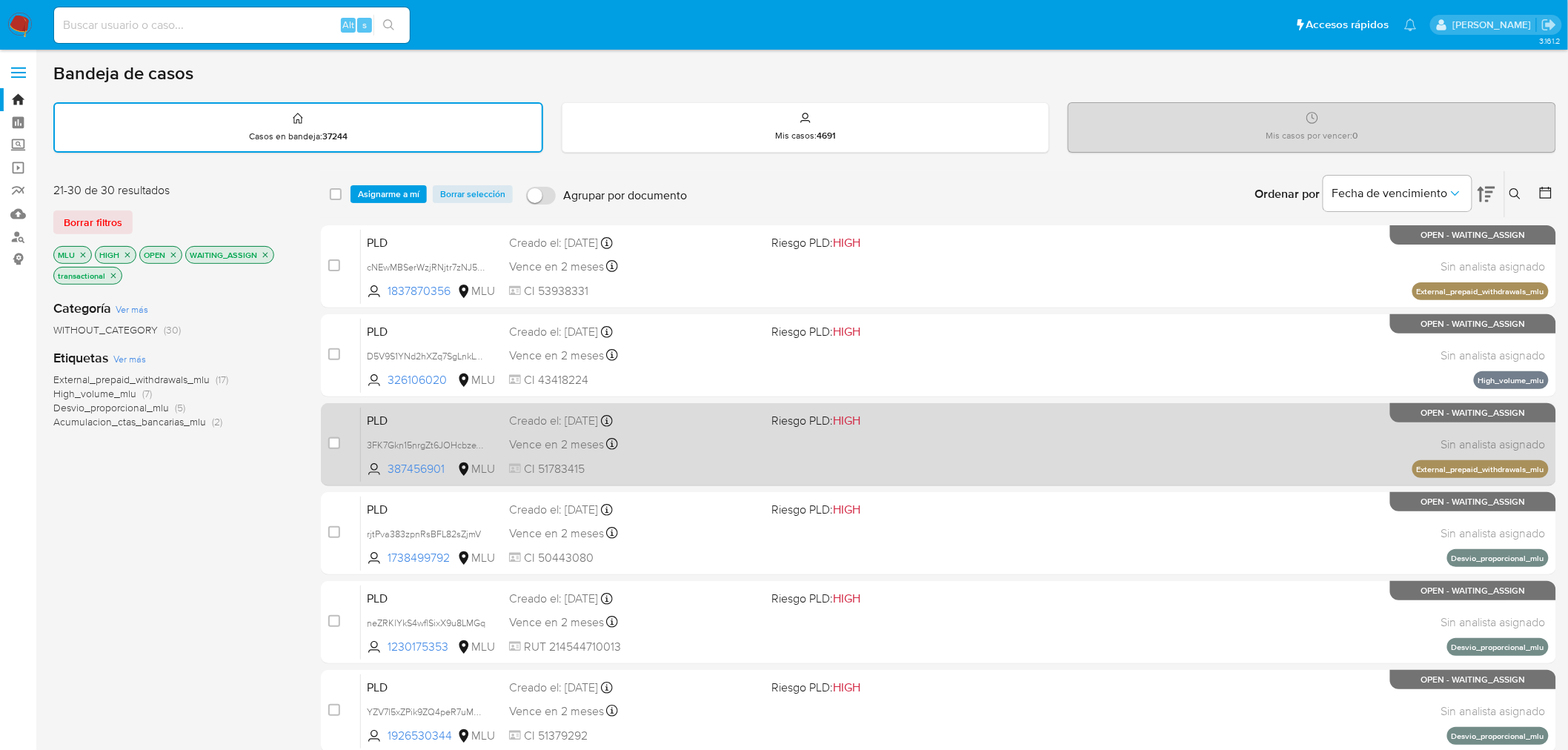
click at [710, 449] on div "Vence en 2 meses Vence el 11/12/2025 06:35:31" at bounding box center [635, 444] width 251 height 20
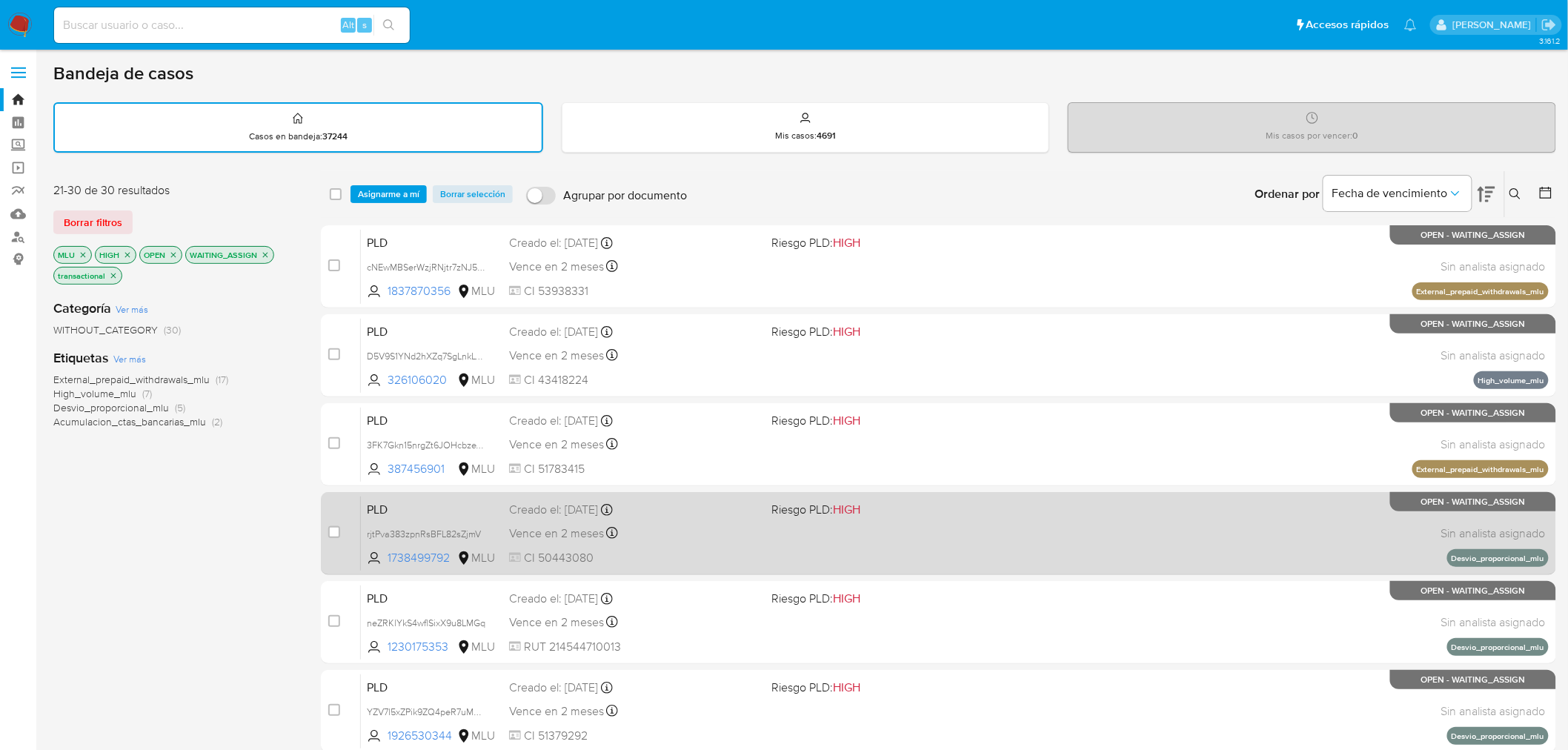
click at [705, 539] on div "Vence en 2 meses Vence el 11/12/2025 06:35:32" at bounding box center [635, 533] width 251 height 20
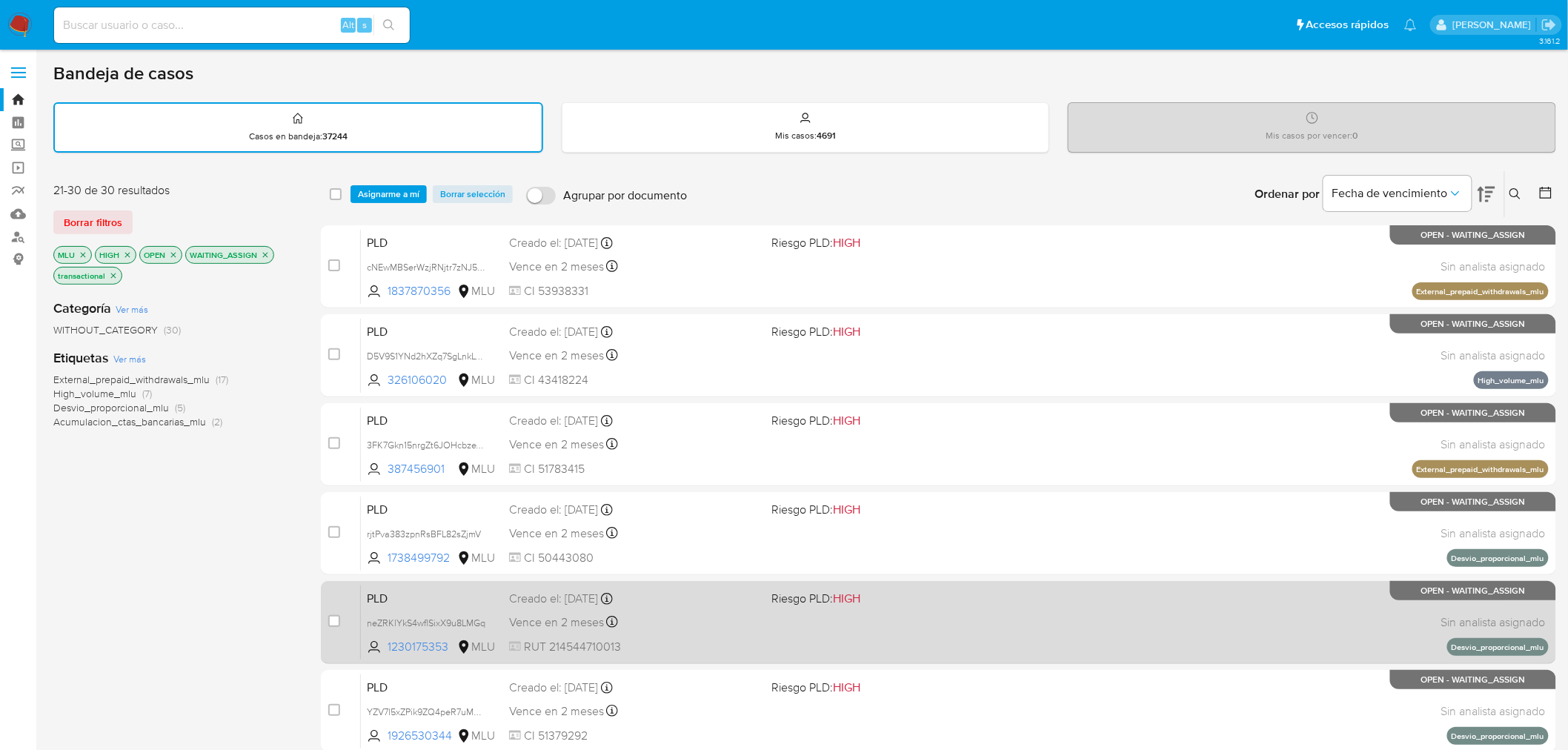
click at [737, 621] on div "Vence en 2 meses Vence el 11/12/2025 06:35:34" at bounding box center [635, 622] width 251 height 20
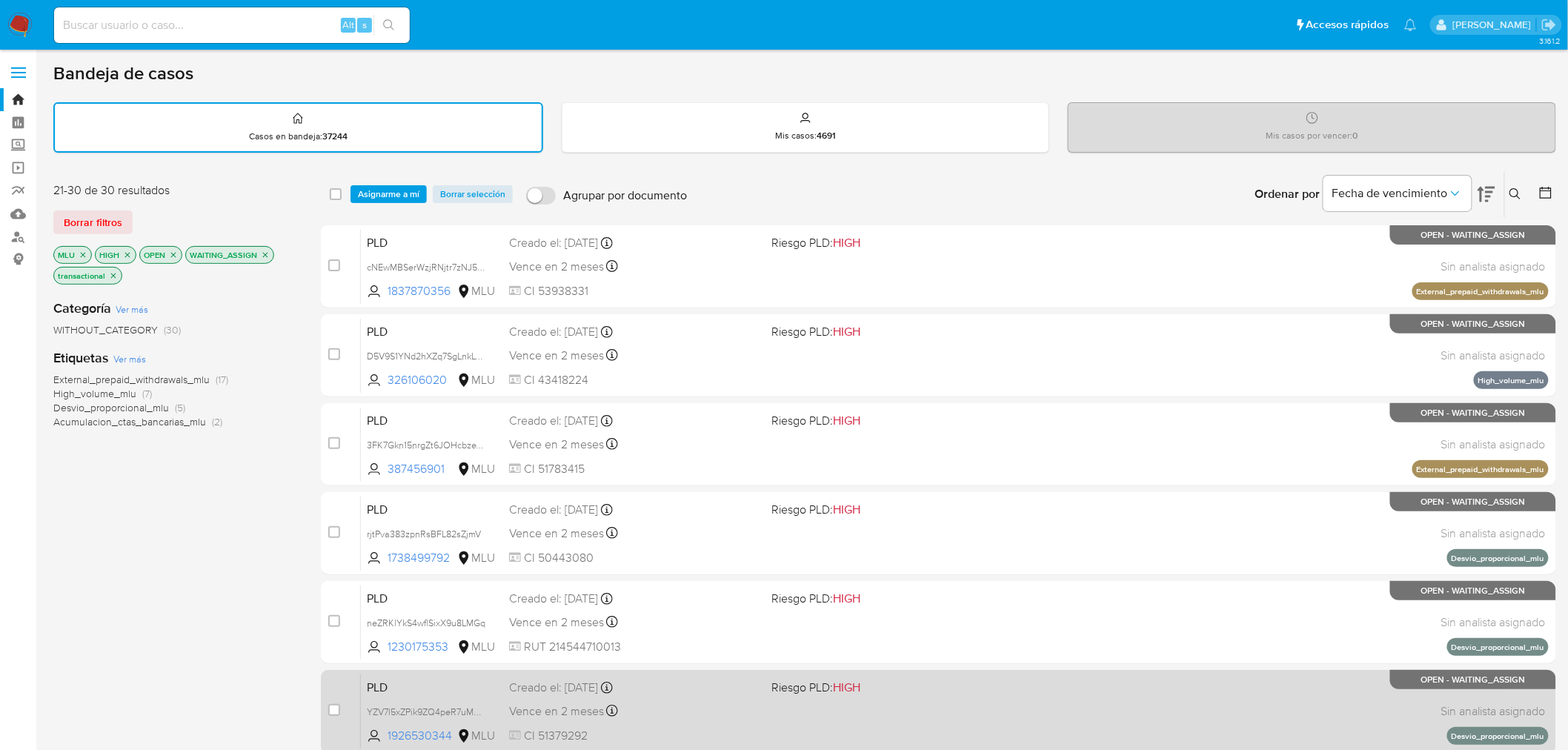
click at [707, 716] on div "Vence en 2 meses Vence el 11/12/2025 06:35:39" at bounding box center [635, 711] width 251 height 20
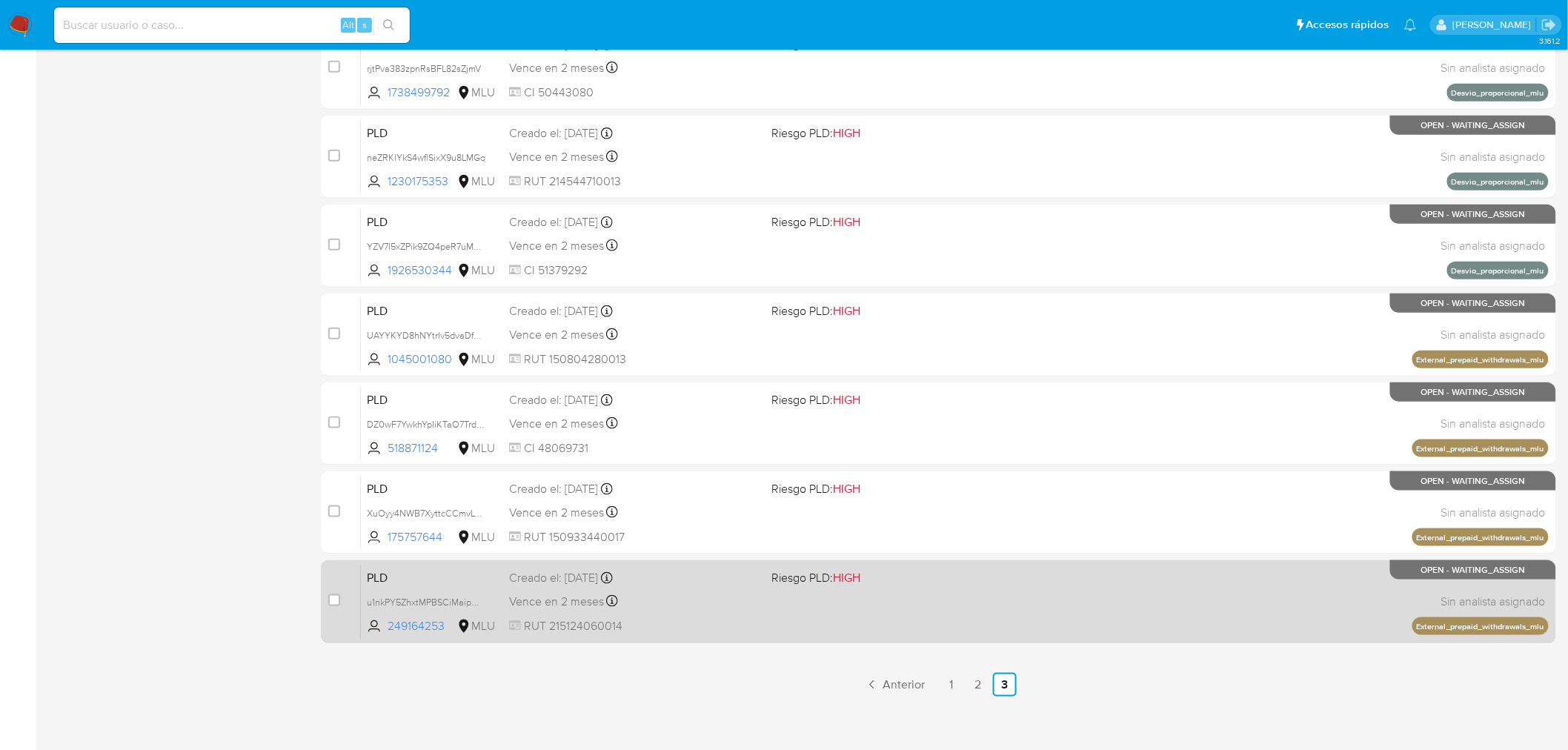
scroll to position [472, 0]
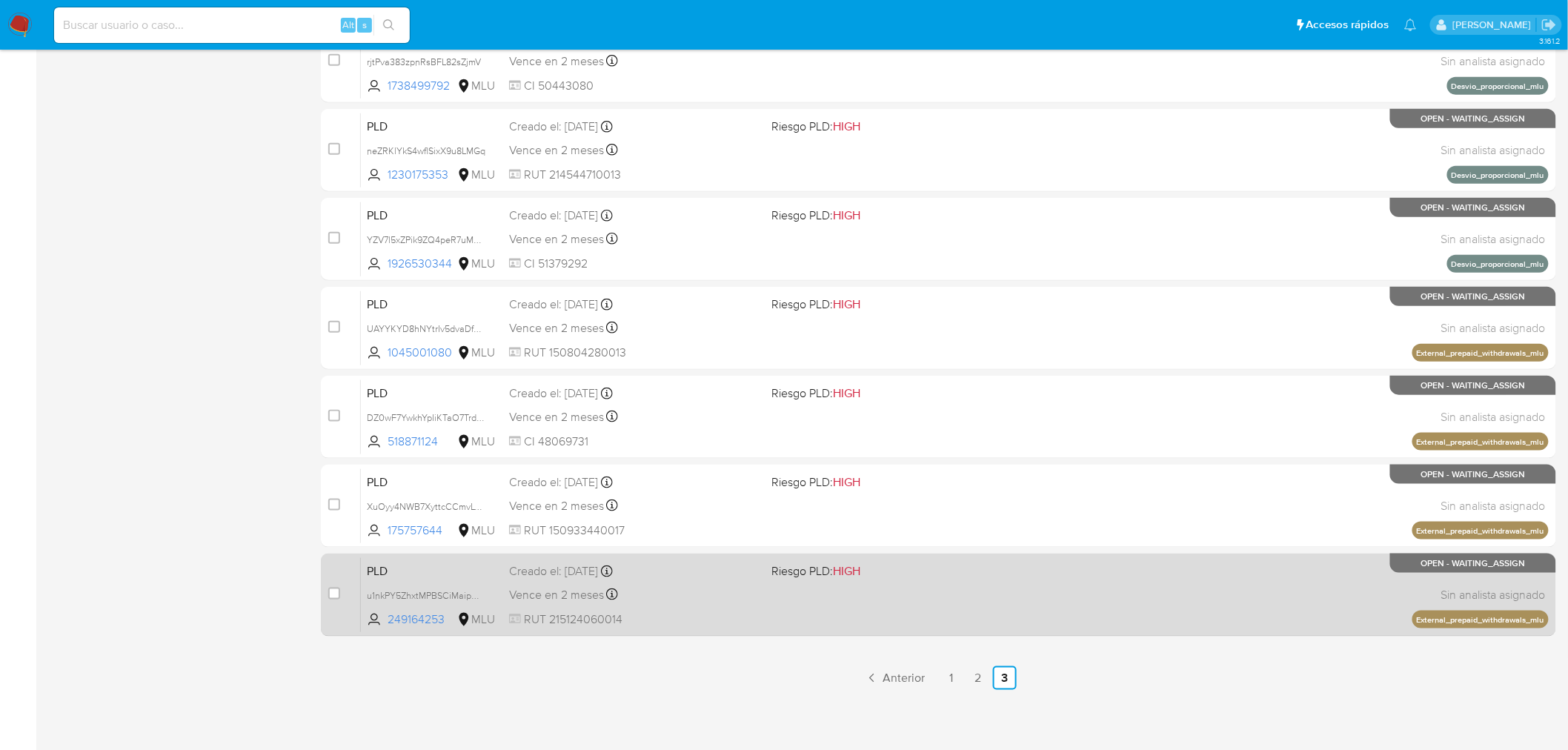
click at [708, 585] on div "Vence en 2 meses Vence el 11/12/2025 06:36:01" at bounding box center [635, 594] width 251 height 20
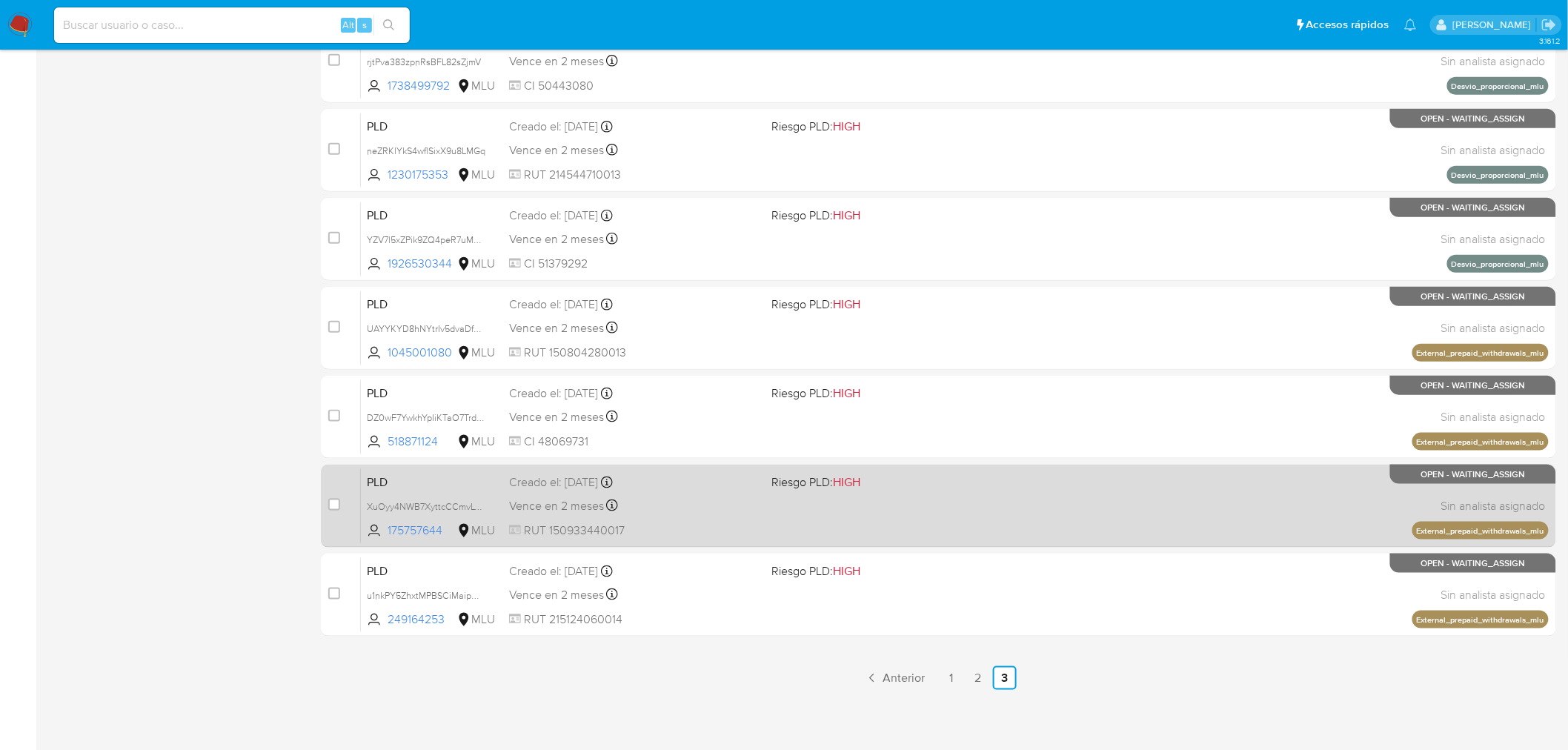
click at [717, 526] on span "RUT 150933440017" at bounding box center [635, 531] width 251 height 16
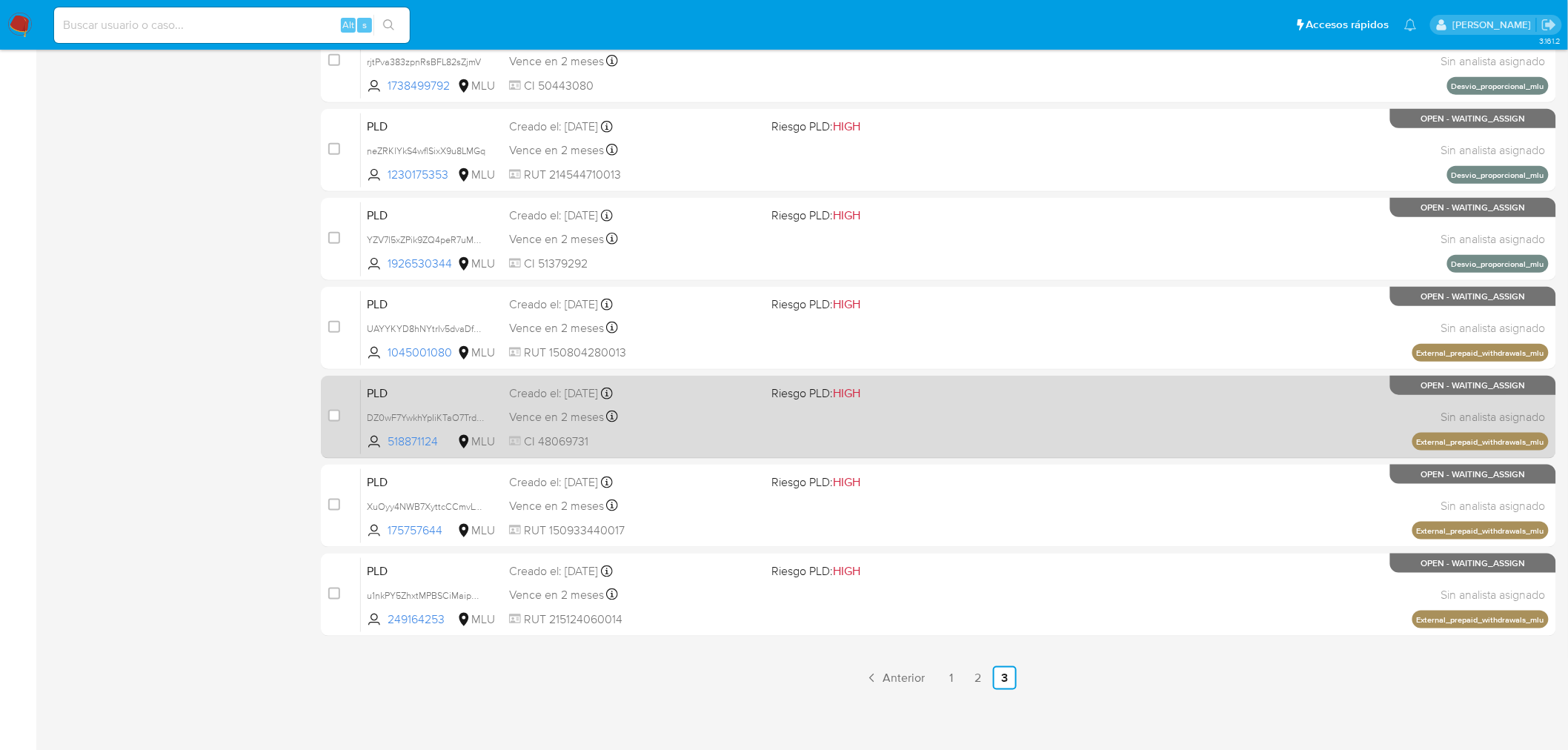
click at [746, 425] on div "PLD DZ0wF7YwkhYpIiKTaO7Trd0n 518871124 MLU Riesgo PLD: HIGH Creado el: 12/09/20…" at bounding box center [954, 417] width 1188 height 75
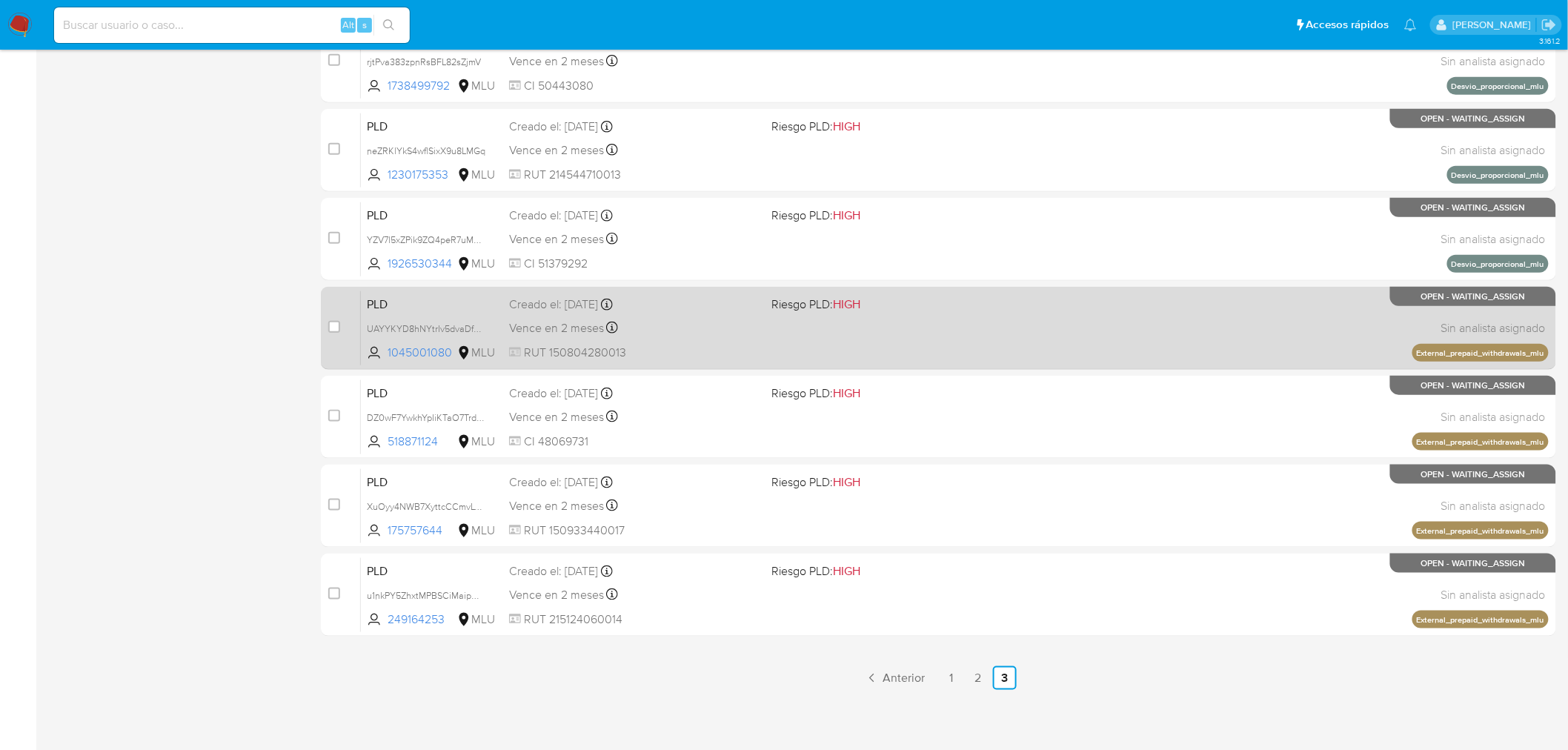
click at [748, 330] on div "Vence en 2 meses Vence el 11/12/2025 06:35:45" at bounding box center [635, 328] width 251 height 20
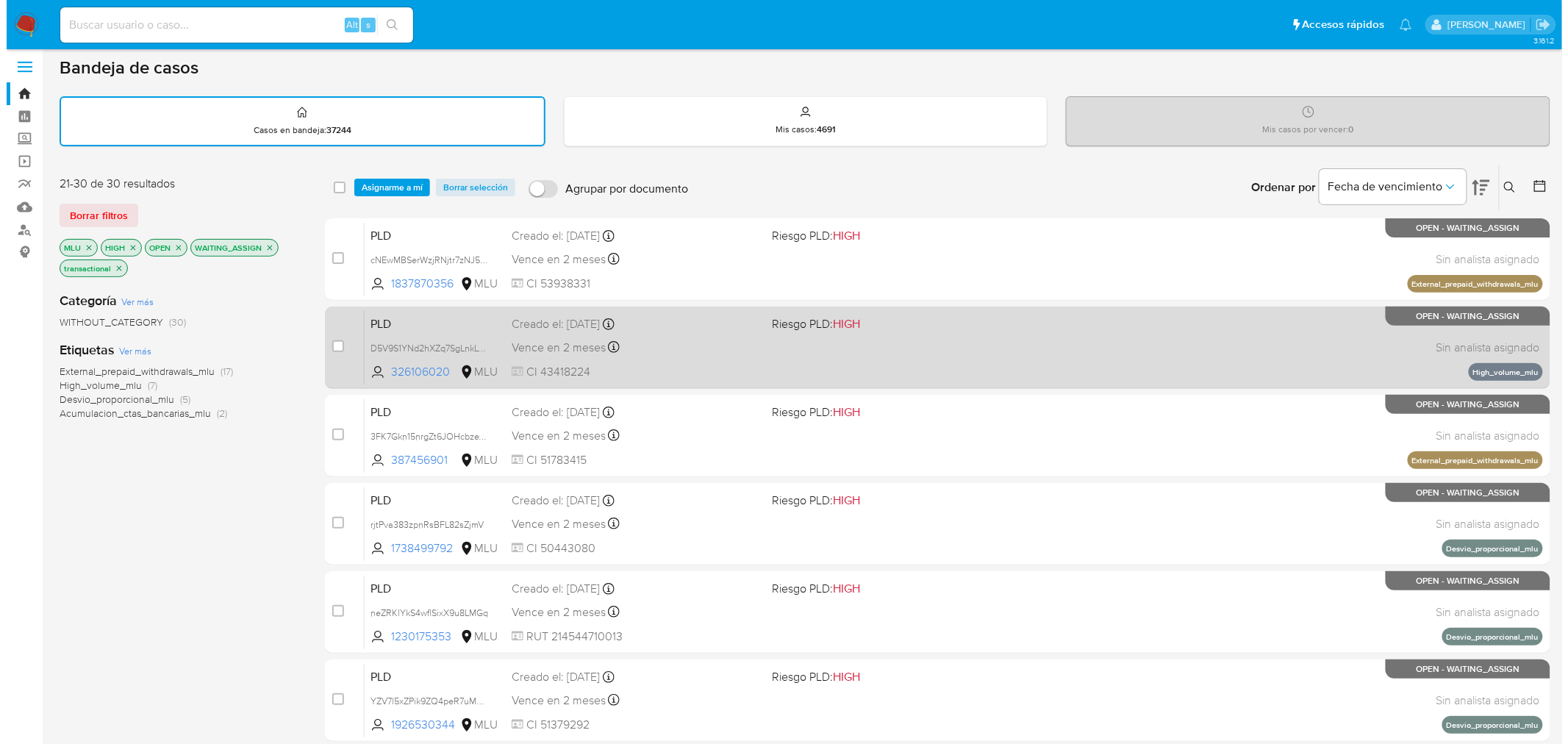
scroll to position [0, 0]
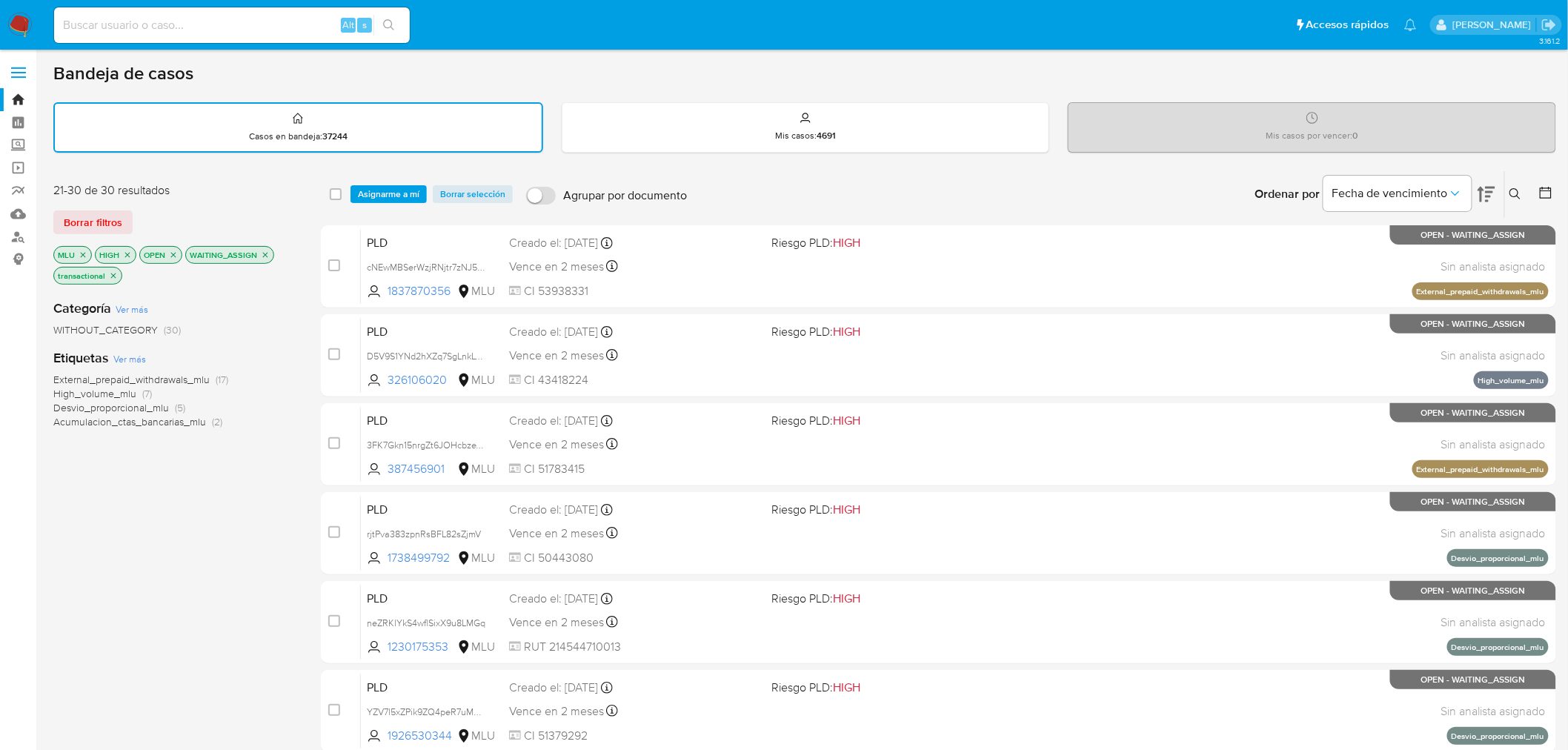
click at [374, 194] on span "Asignarme a mí" at bounding box center [389, 194] width 62 height 15
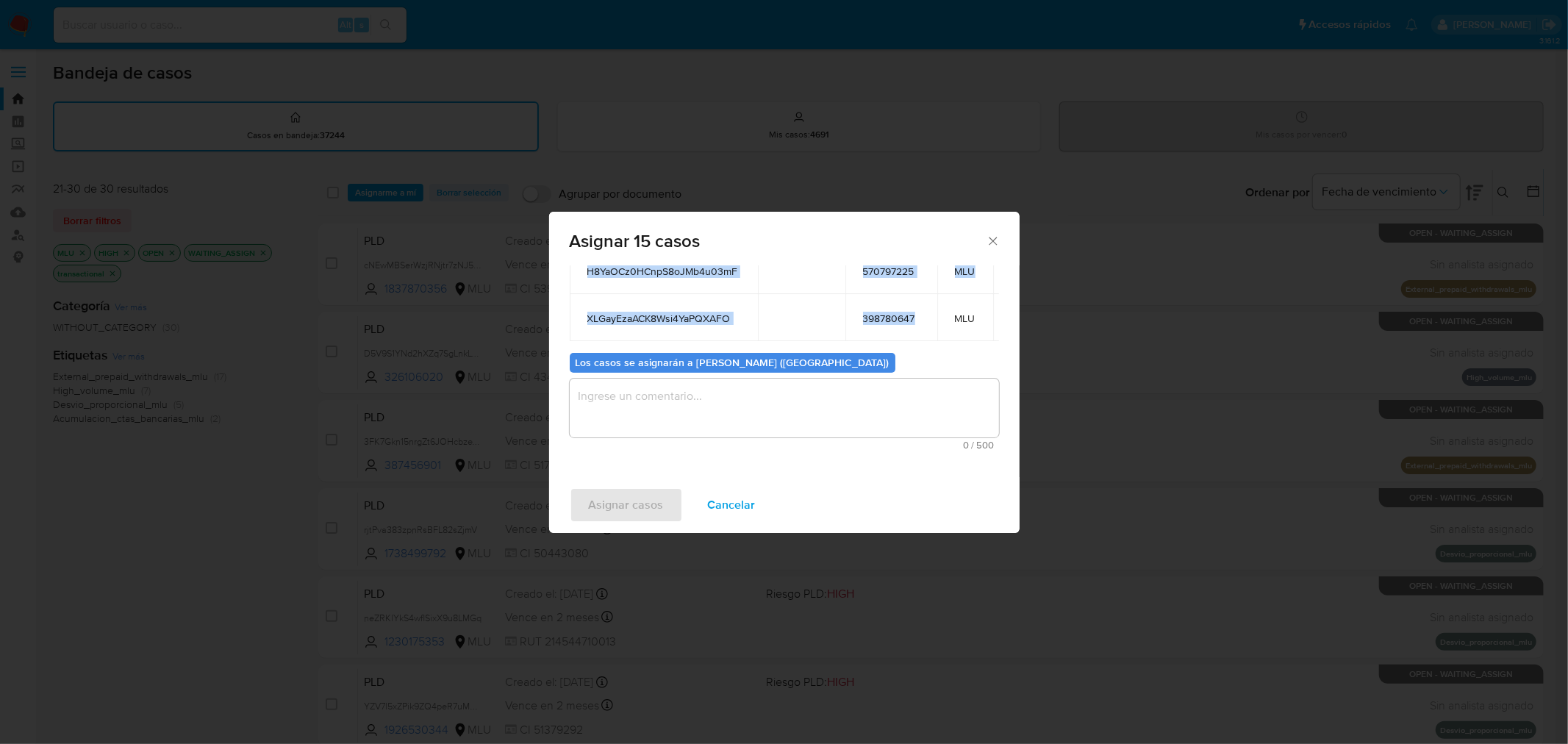
scroll to position [245, 0]
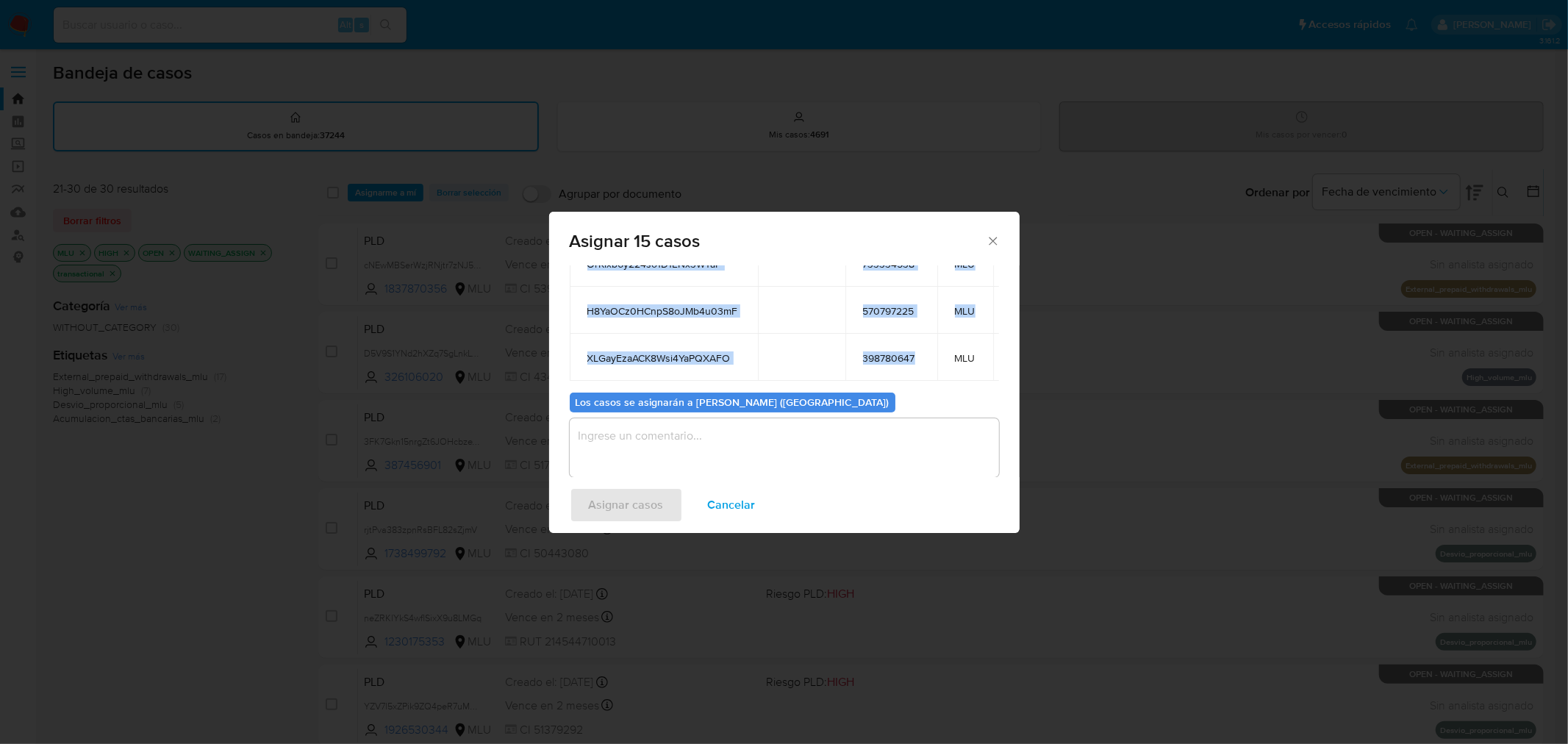
drag, startPoint x: 588, startPoint y: 314, endPoint x: 926, endPoint y: 365, distance: 341.8
click at [926, 365] on table "ID Propietario ID de usuario Site zpT5EfZEZTMZeHNFmJdt657o 65921153 MLU zKbe1R5…" at bounding box center [807, 2] width 476 height 756
copy table "ID Propietario ID de usuario Site zpT5EfZEZTMZeHNFmJdt657o 65921153 MLU zKbe1R5…"
click at [843, 444] on textarea "assign-modal" at bounding box center [784, 448] width 430 height 59
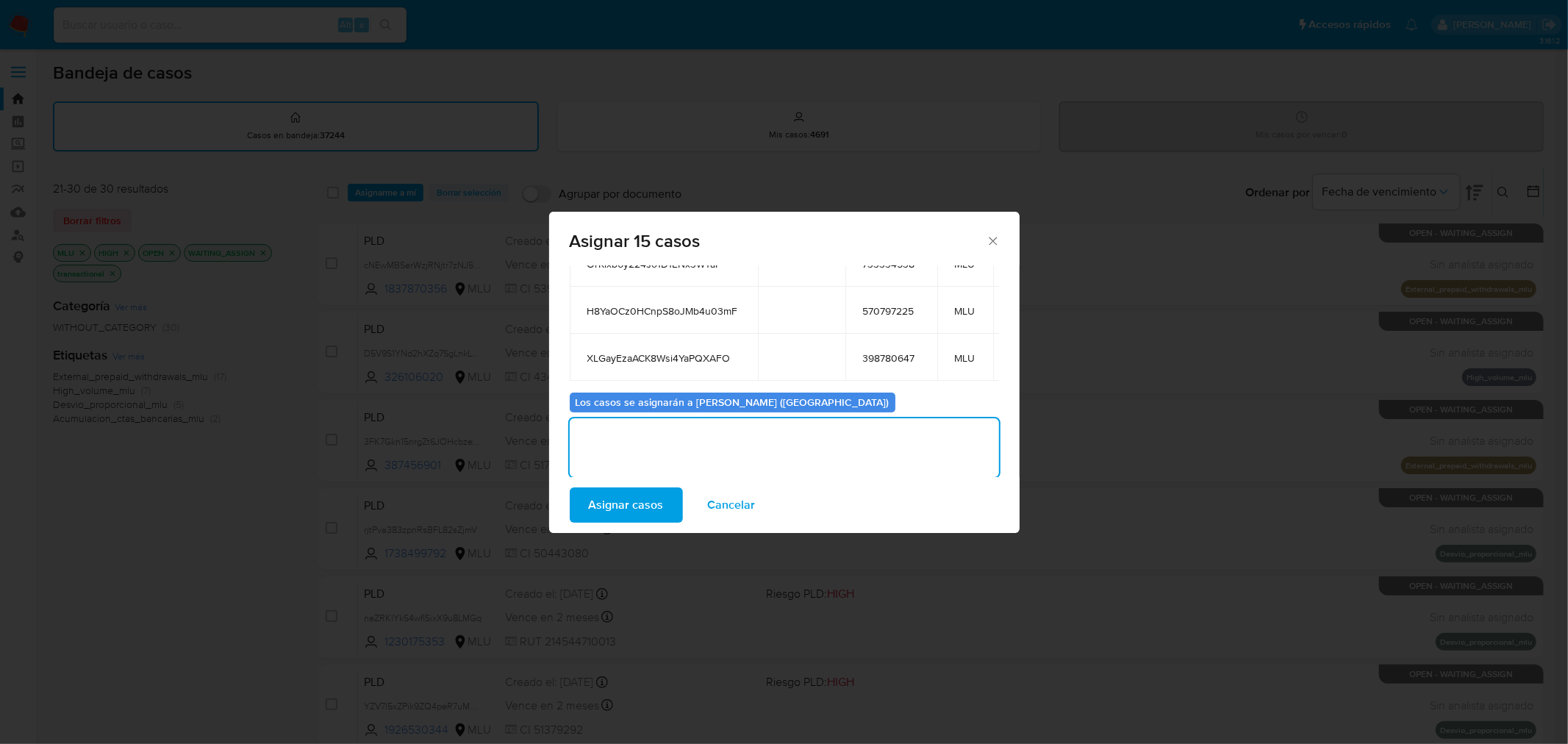
click at [605, 508] on span "Asignar casos" at bounding box center [626, 505] width 75 height 32
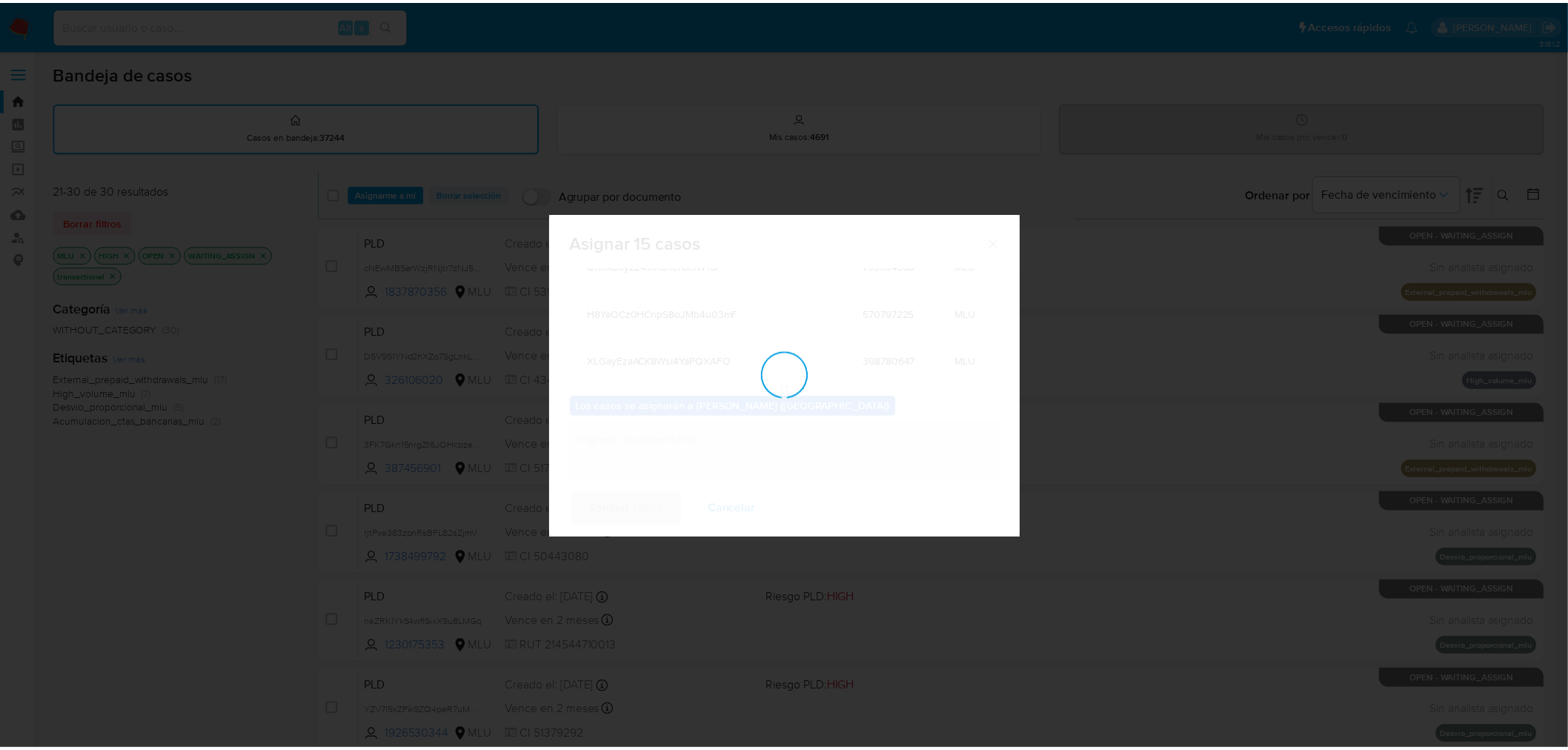
scroll to position [90, 0]
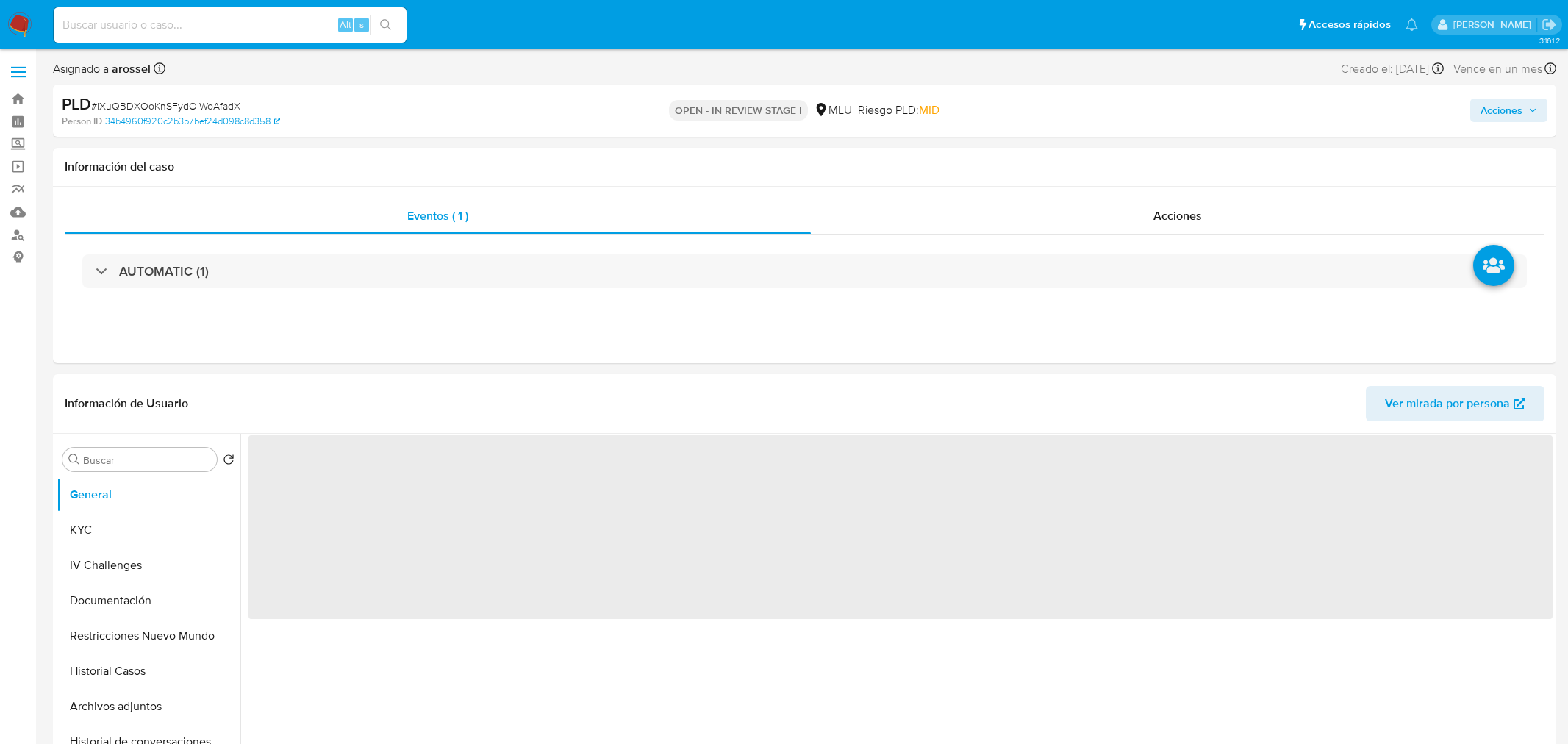
select select "10"
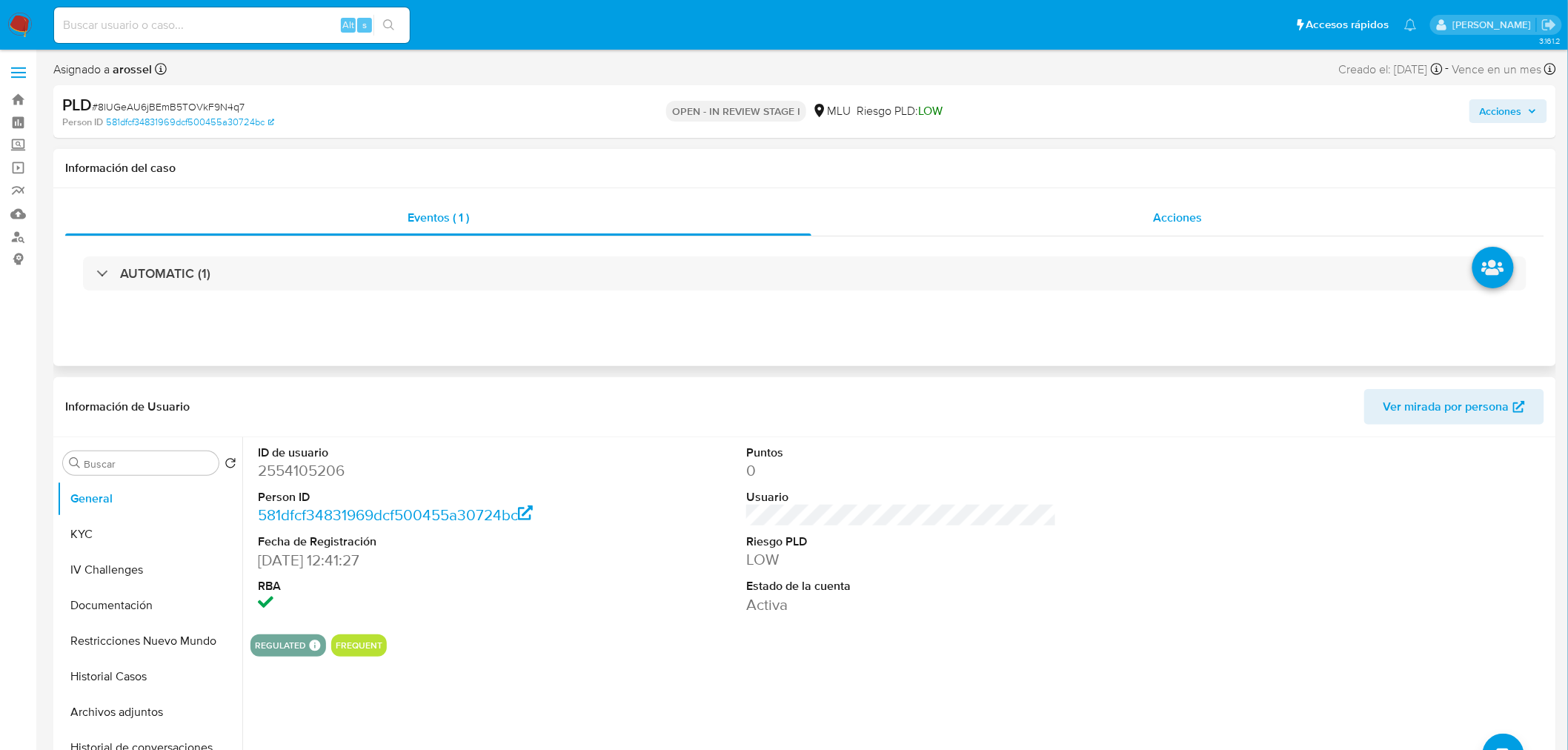
click at [1185, 232] on div "Acciones" at bounding box center [1178, 218] width 733 height 36
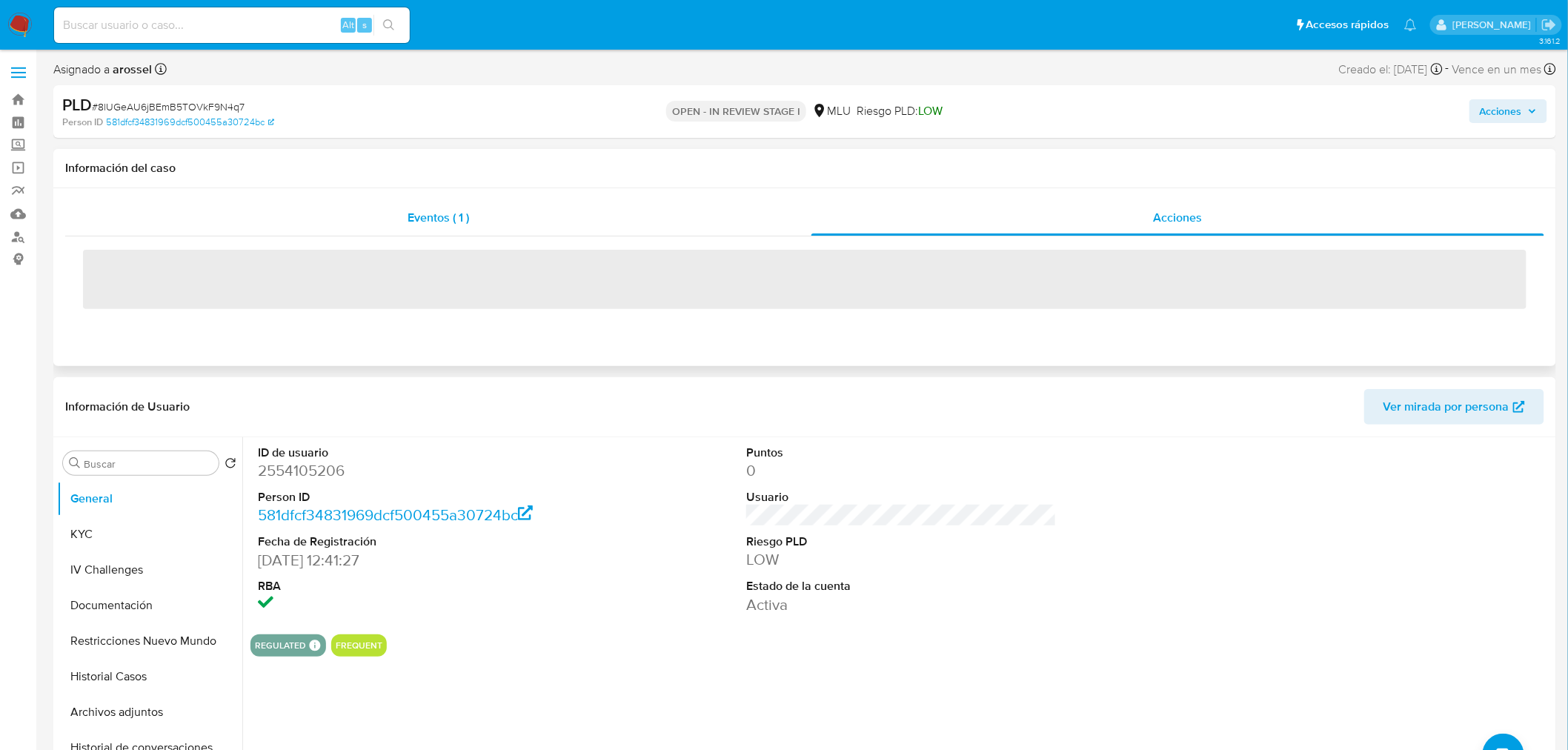
click at [423, 206] on div "Eventos ( 1 )" at bounding box center [439, 218] width 746 height 36
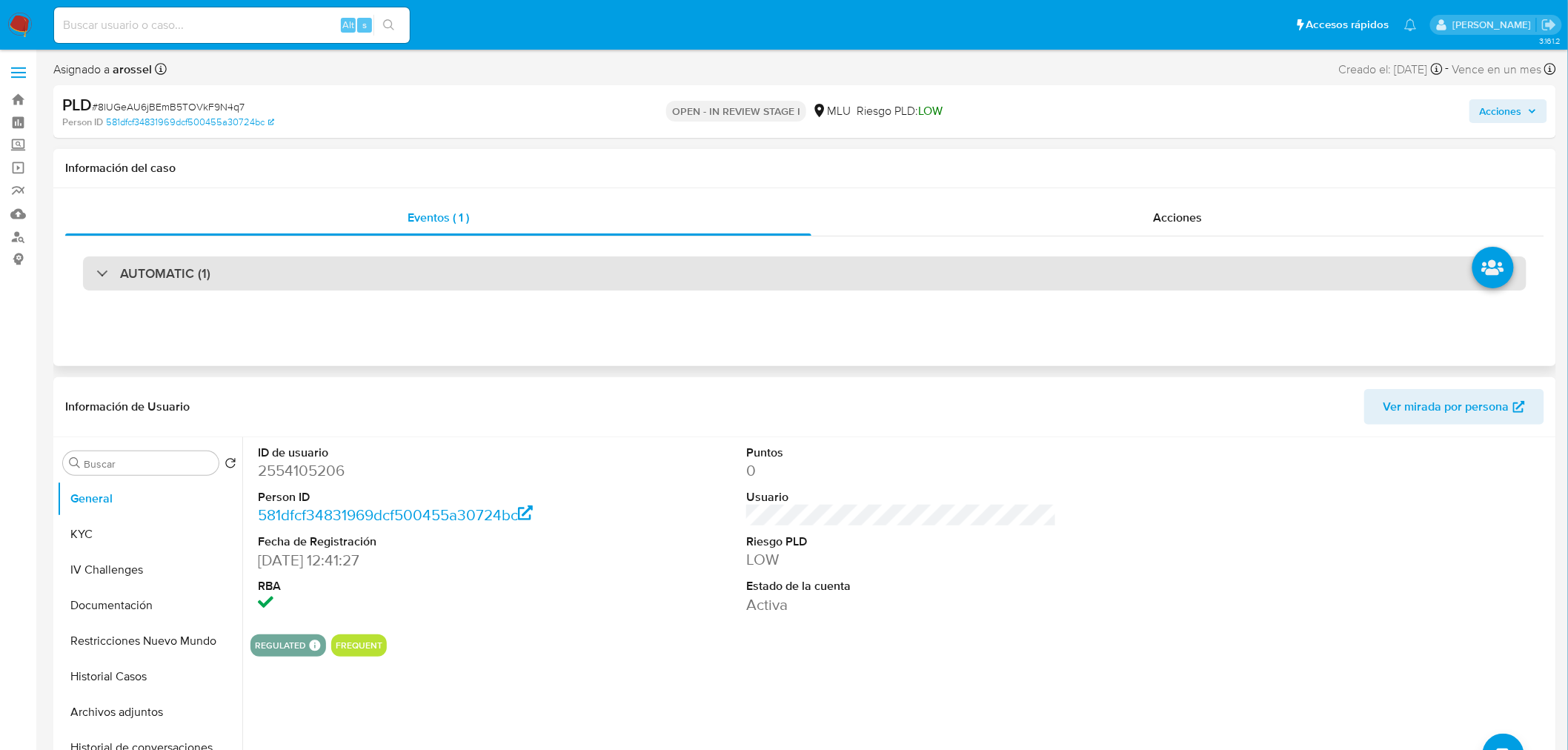
click at [252, 262] on div "AUTOMATIC (1)" at bounding box center [805, 274] width 1443 height 34
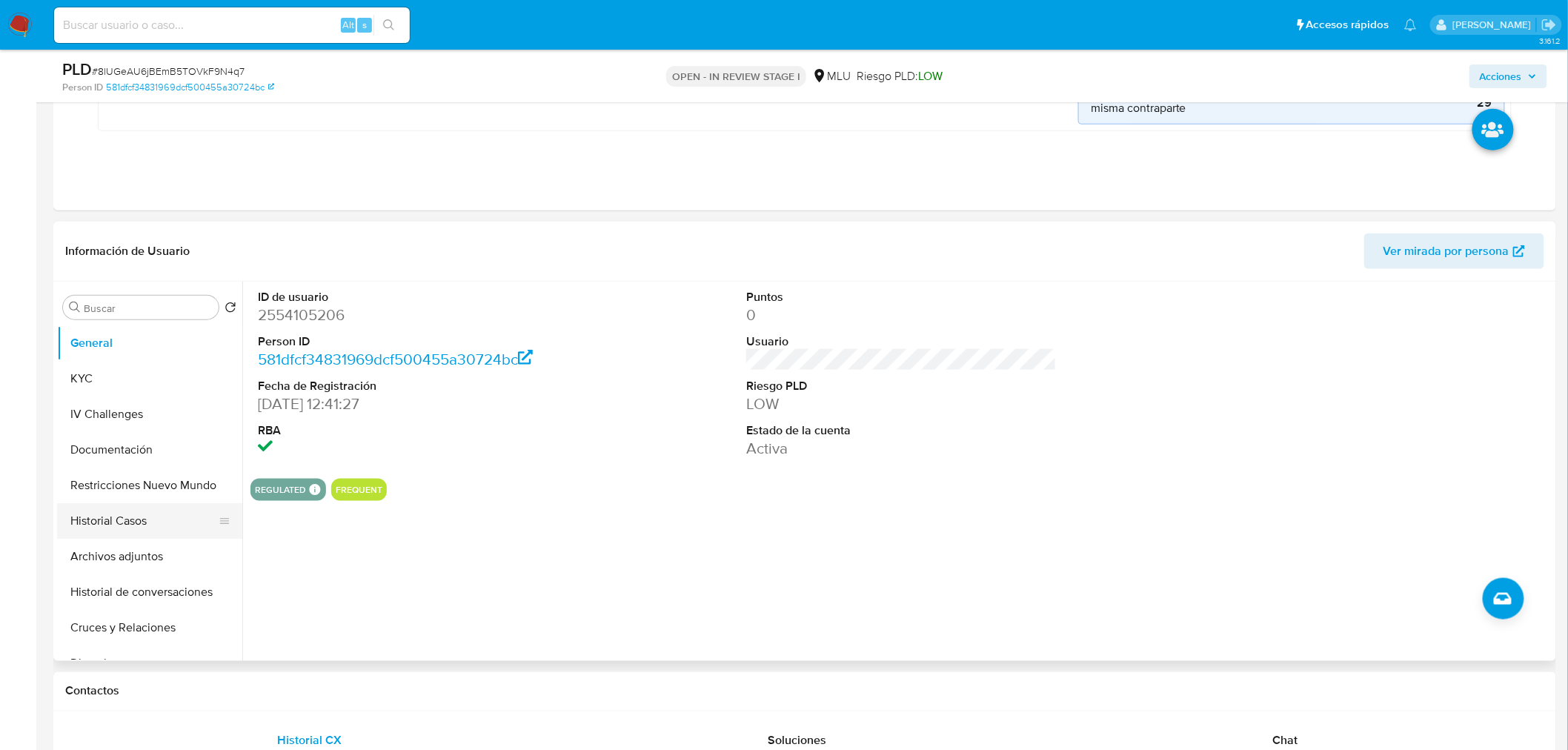
scroll to position [494, 0]
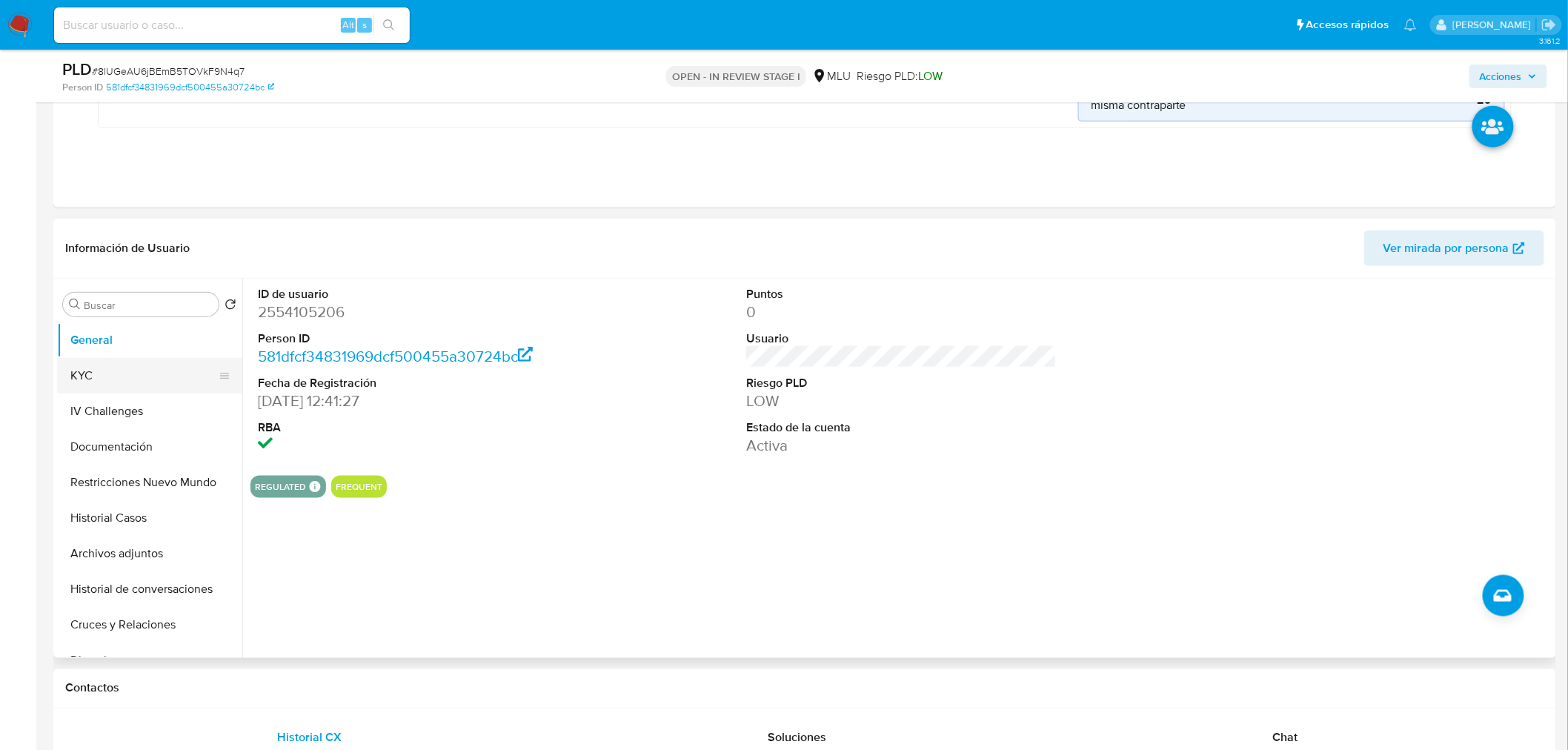
click at [118, 363] on button "KYC" at bounding box center [143, 376] width 173 height 36
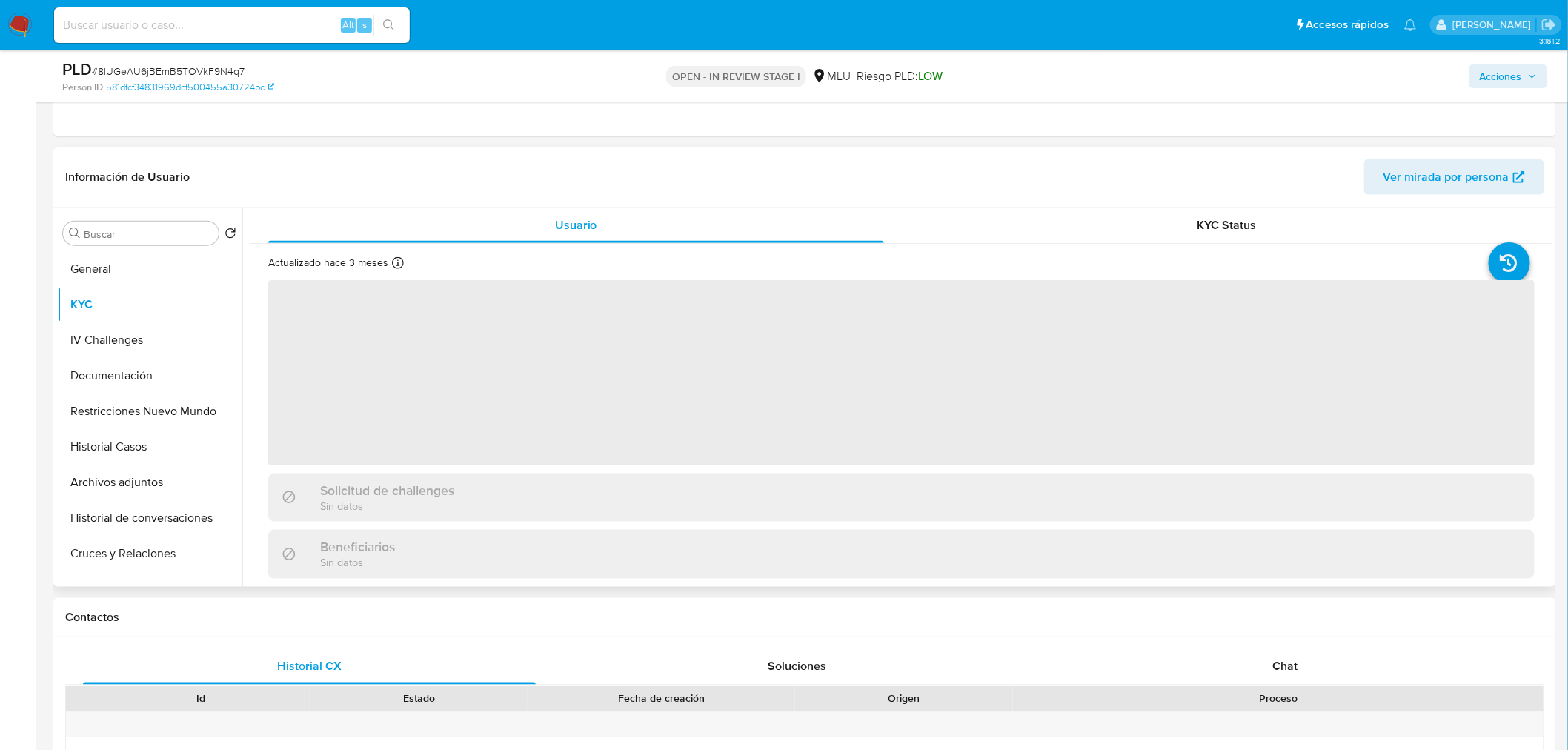
scroll to position [576, 0]
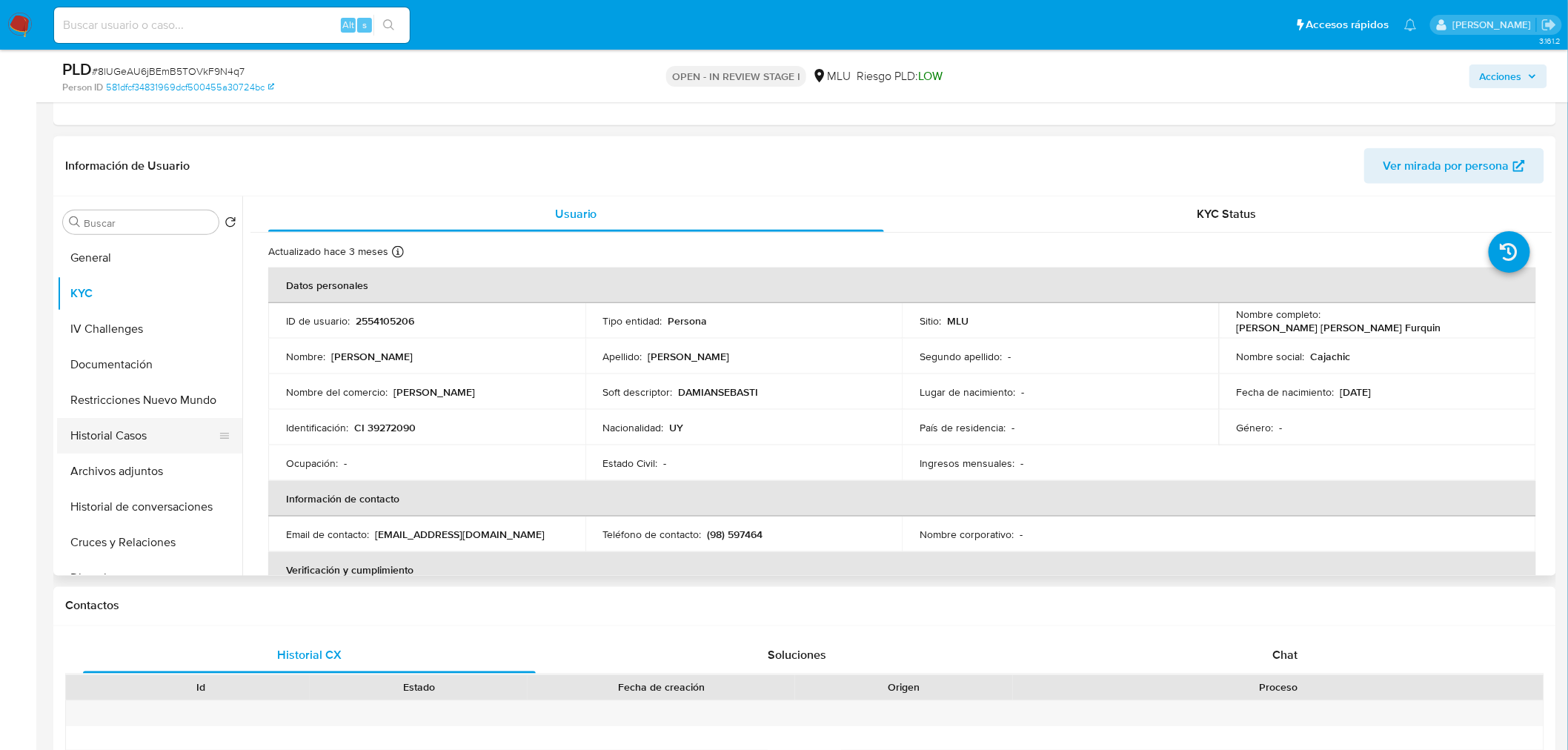
click at [121, 433] on button "Historial Casos" at bounding box center [143, 436] width 173 height 36
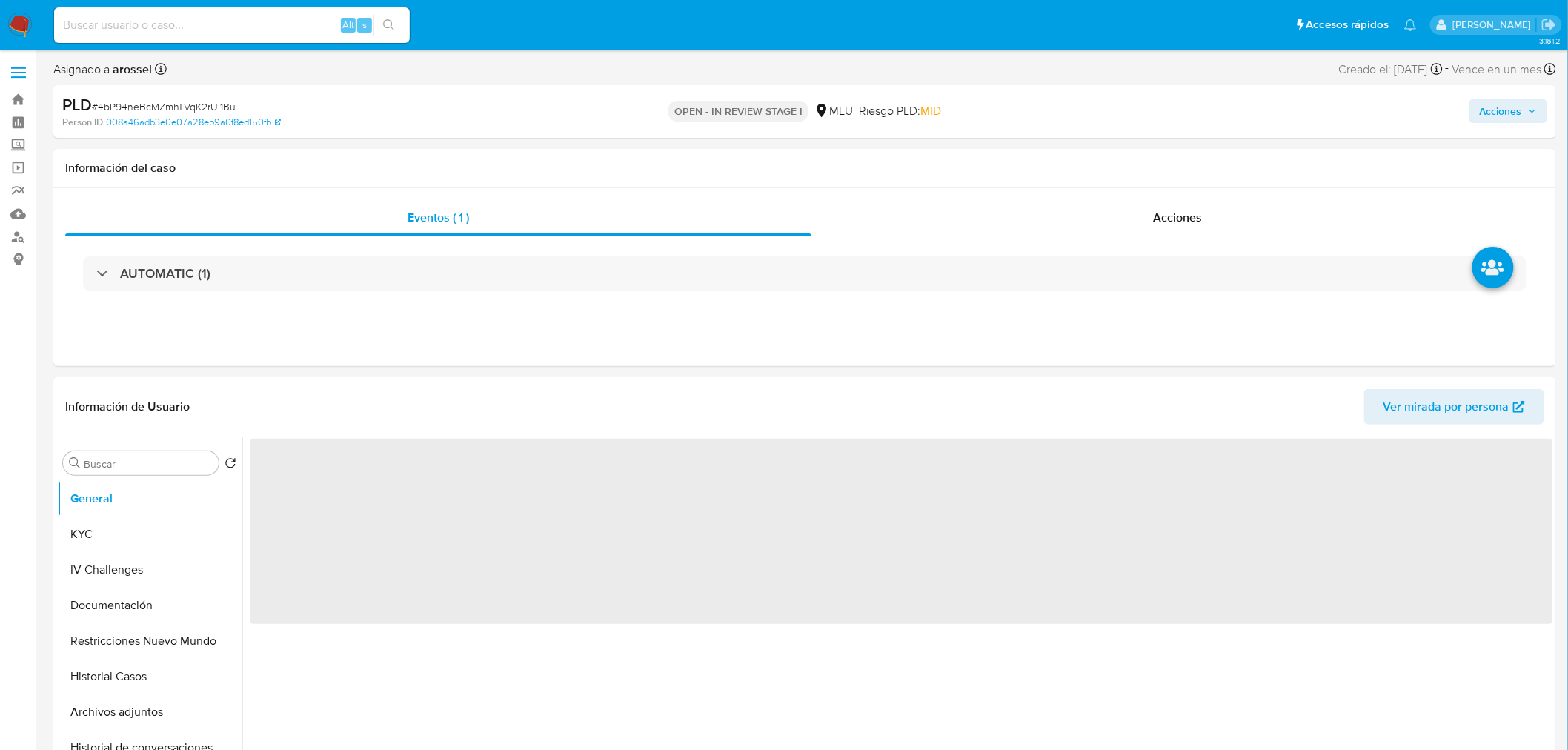
select select "10"
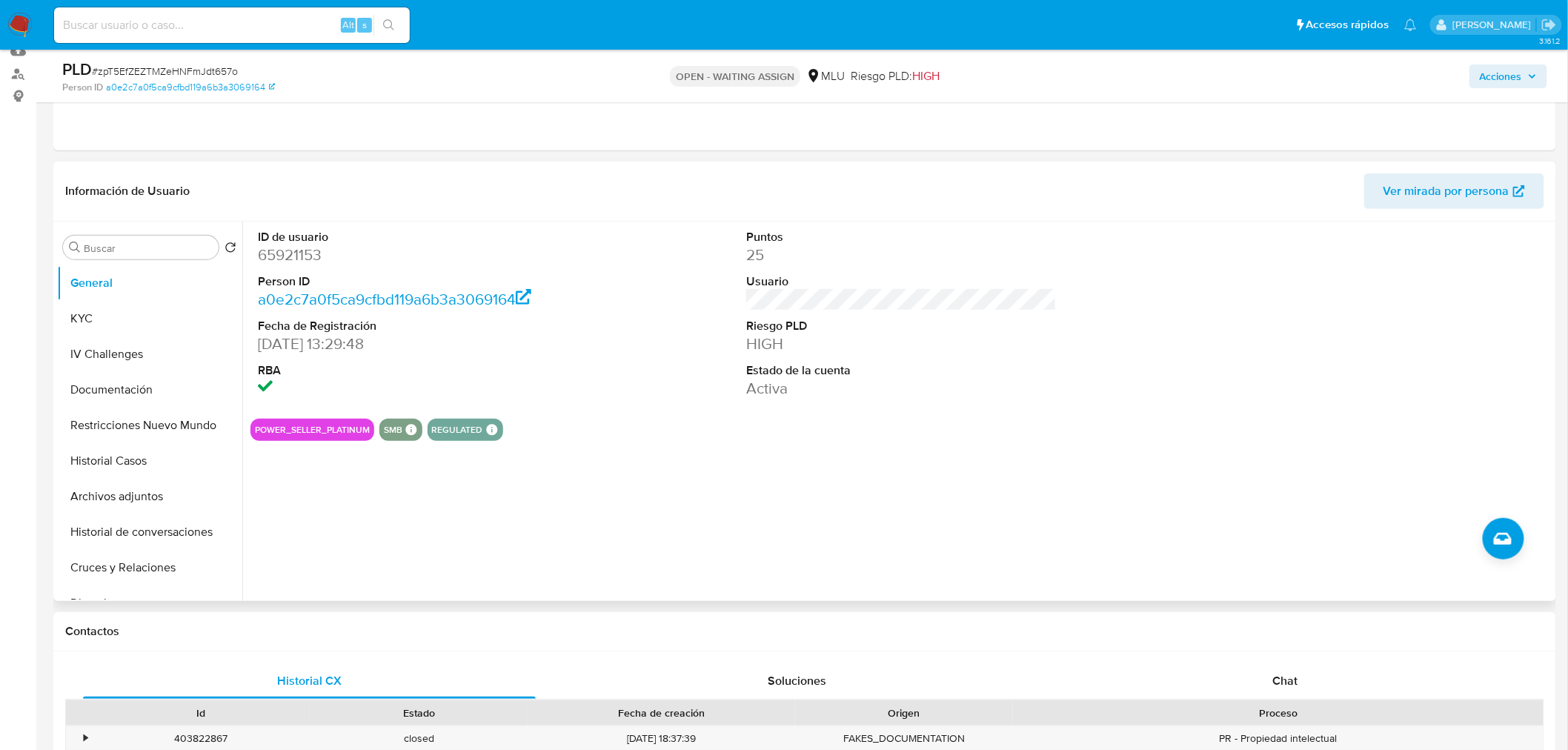
scroll to position [164, 0]
click at [154, 457] on button "Historial Casos" at bounding box center [143, 459] width 173 height 36
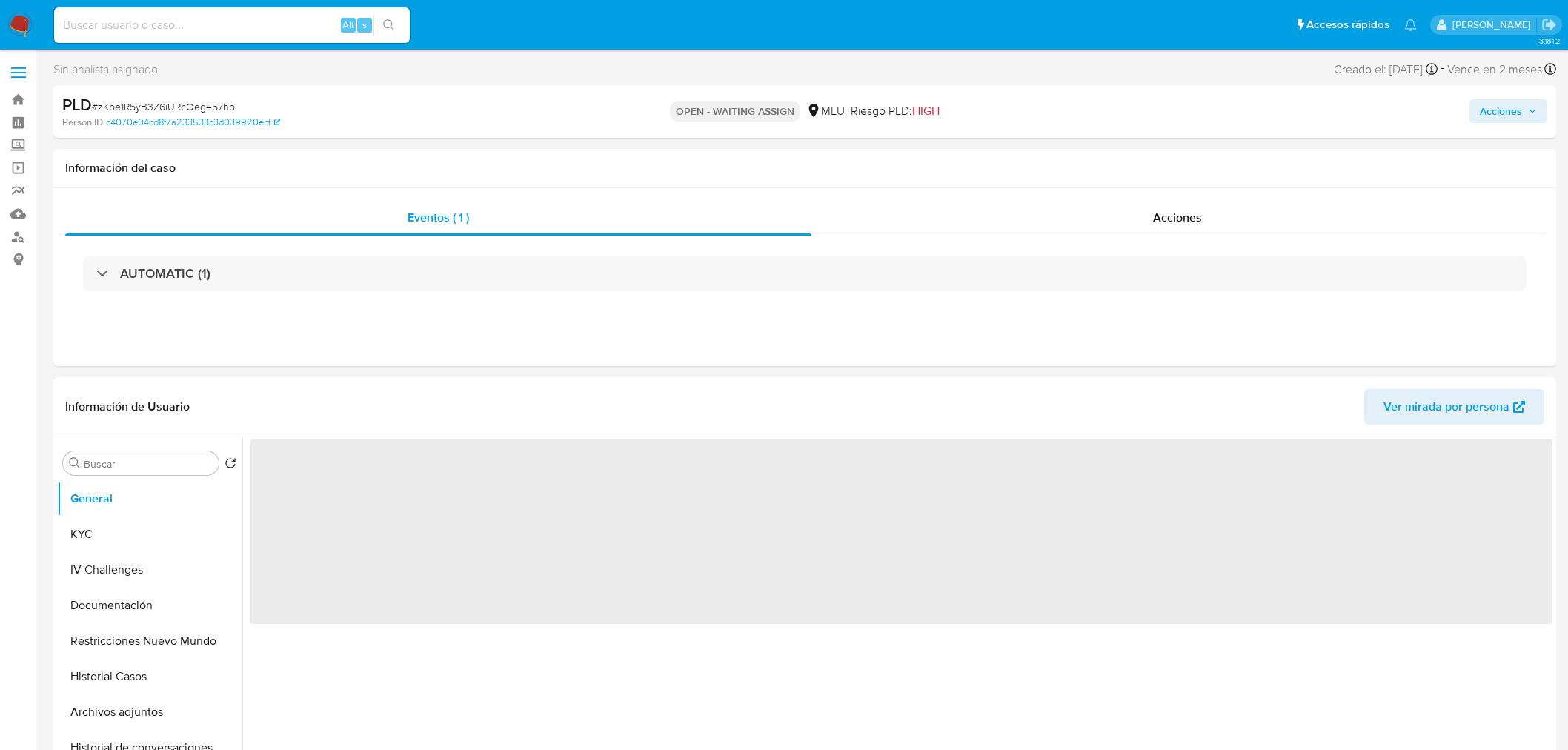
select select "10"
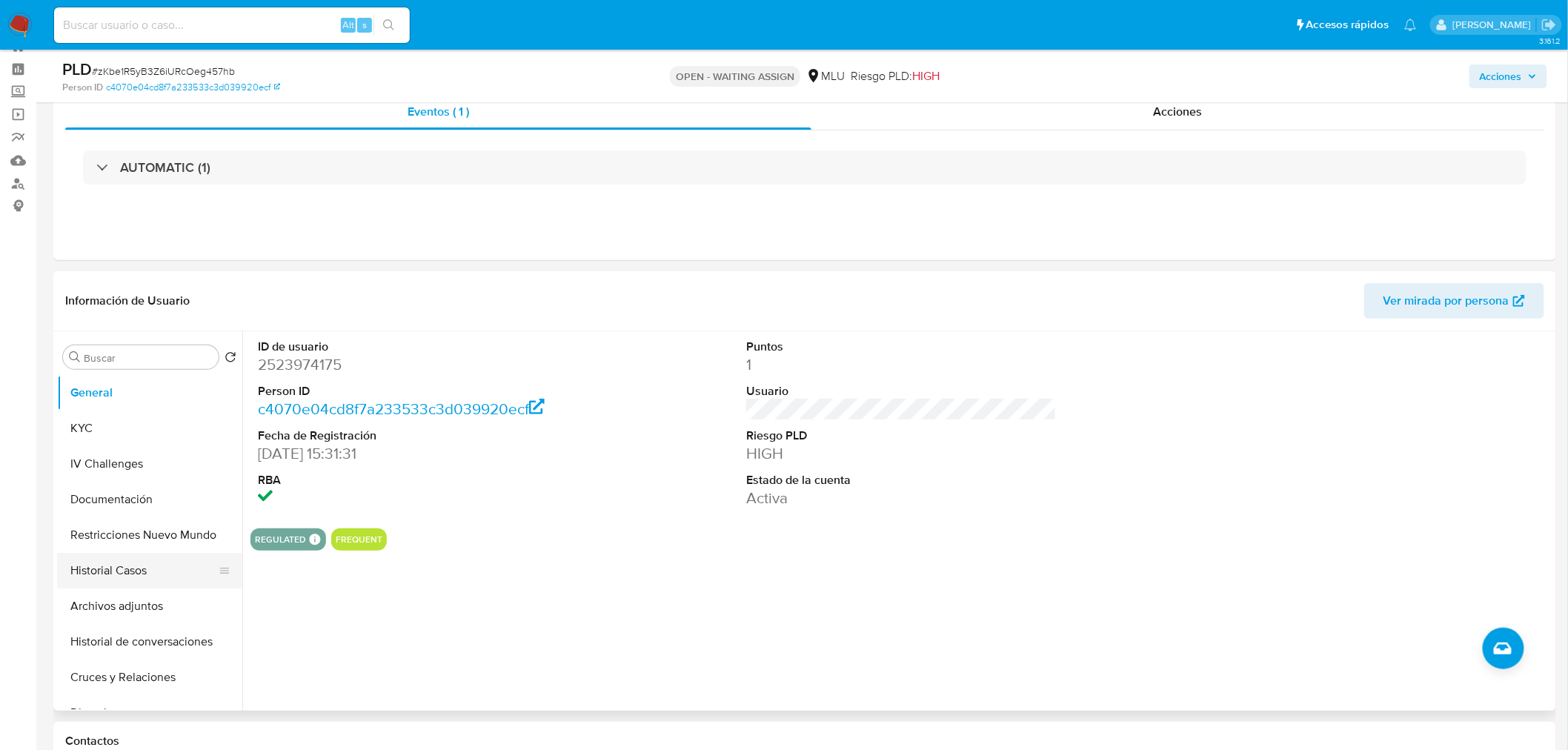
scroll to position [83, 0]
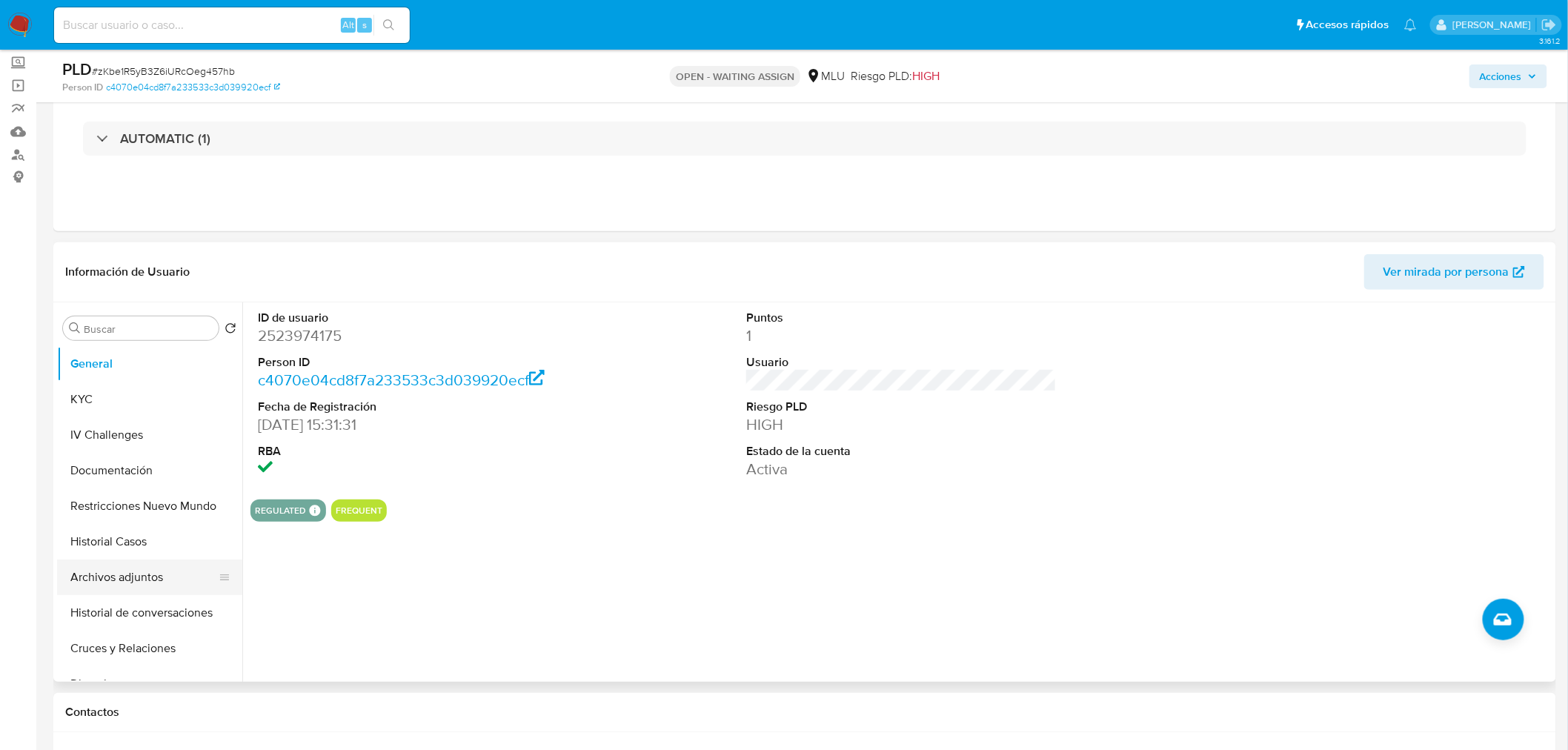
click at [115, 564] on button "Archivos adjuntos" at bounding box center [143, 577] width 173 height 36
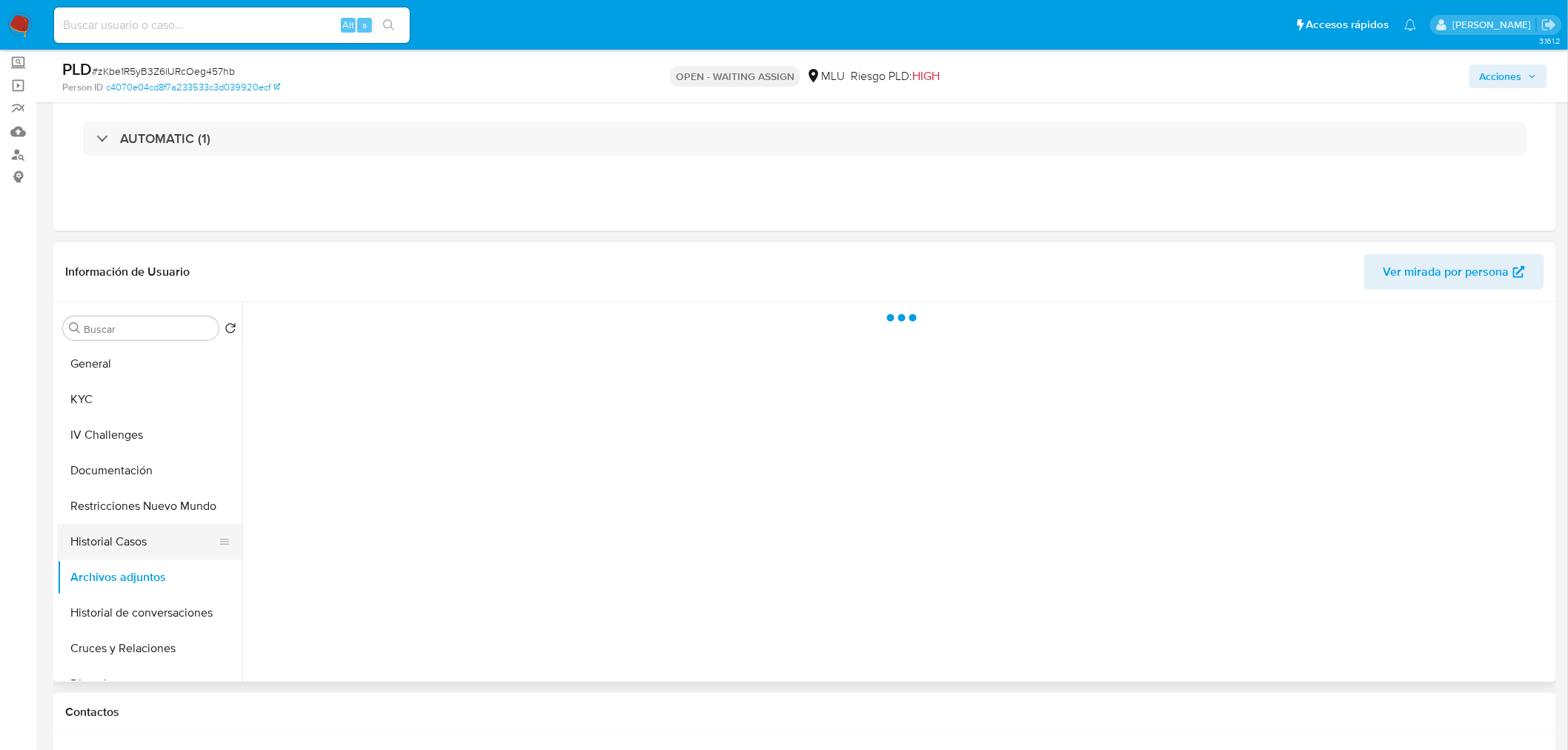
click at [116, 547] on button "Historial Casos" at bounding box center [143, 542] width 173 height 36
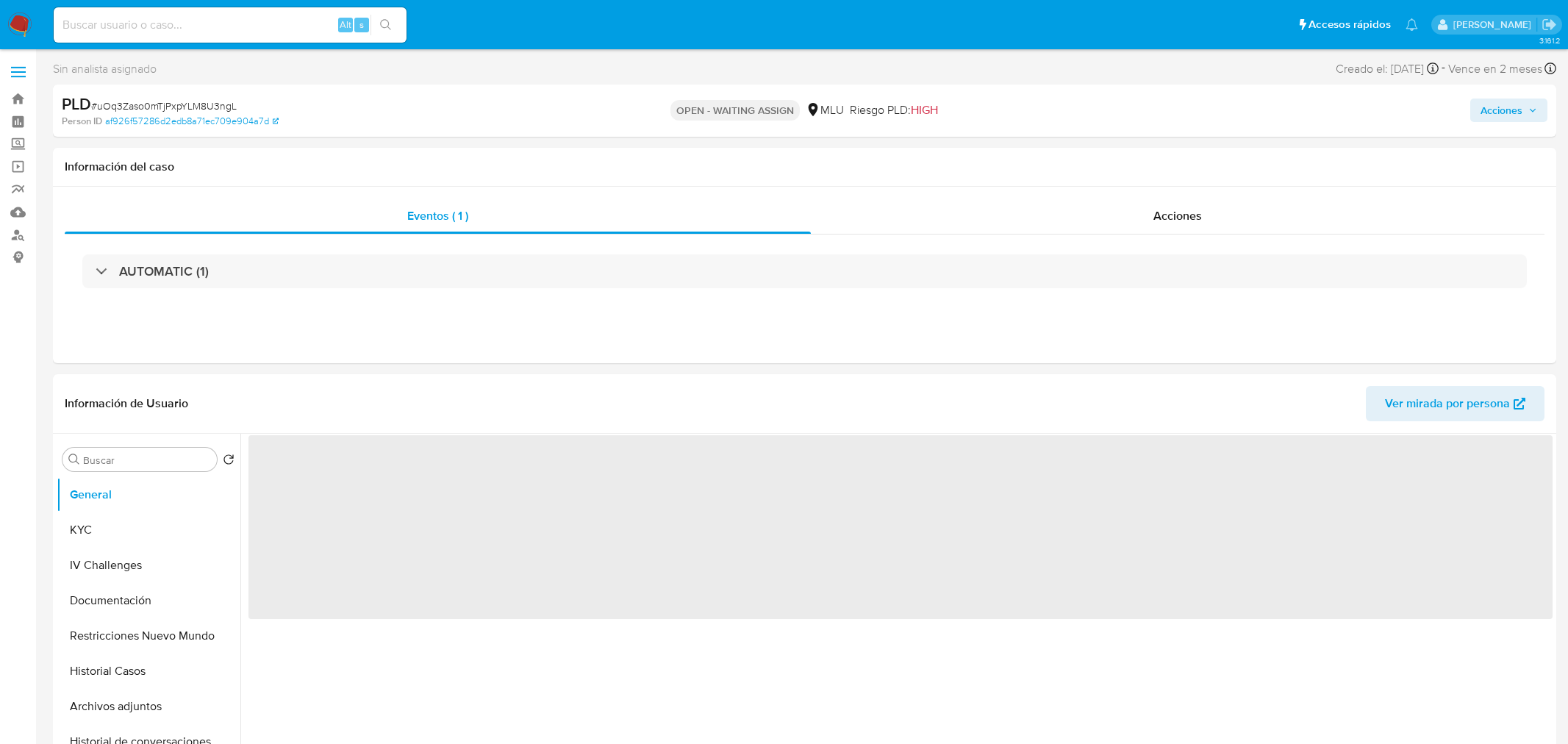
select select "10"
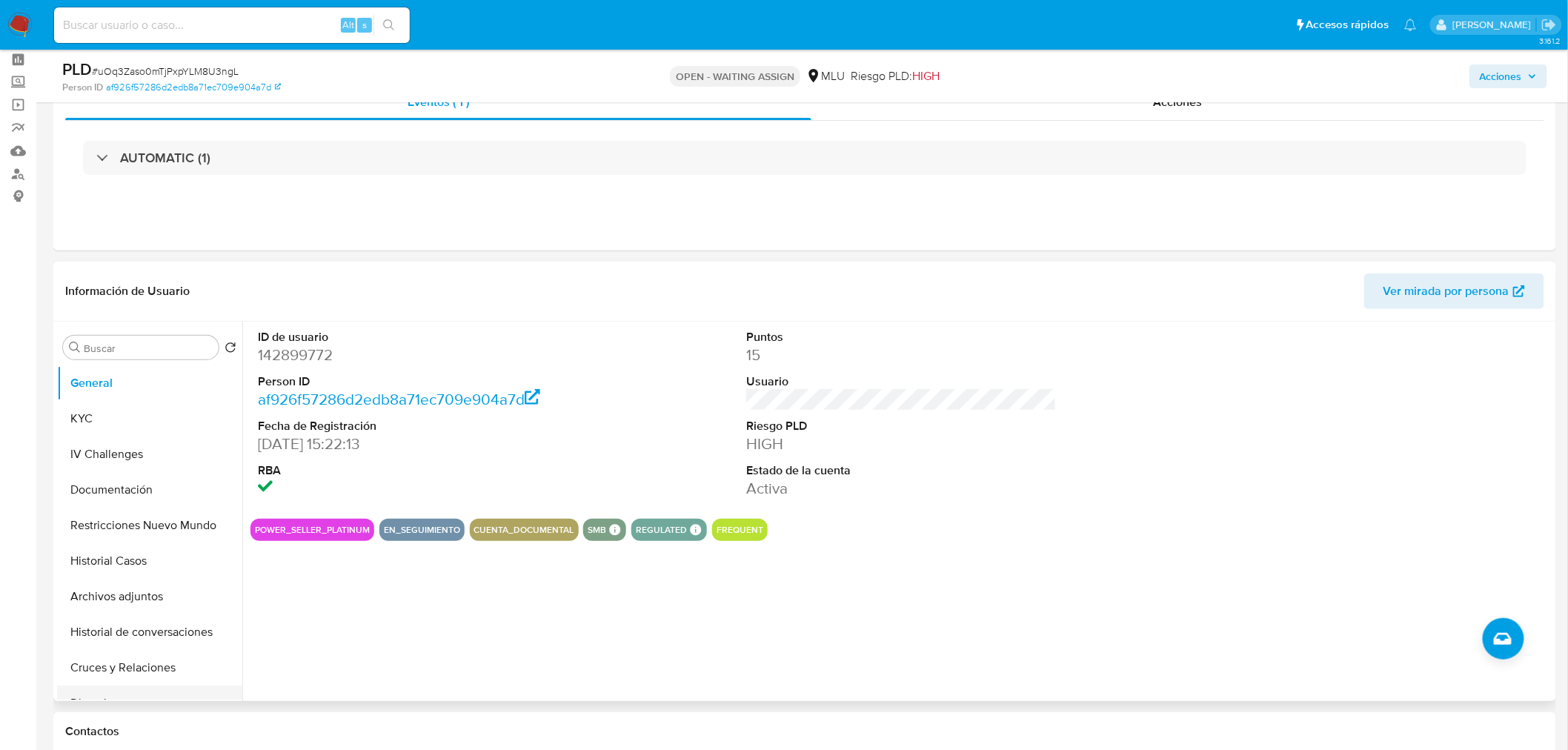
scroll to position [164, 0]
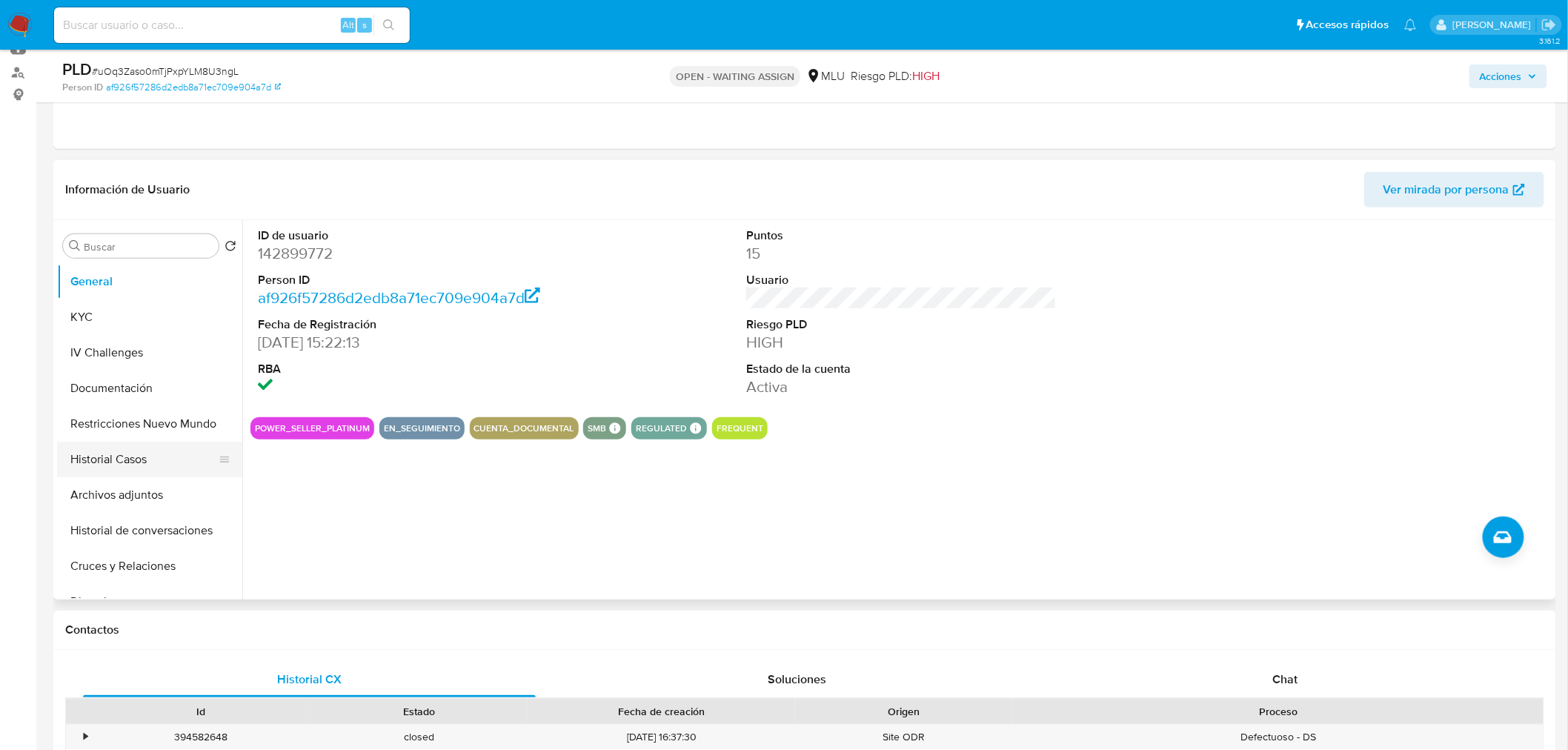
click at [122, 460] on button "Historial Casos" at bounding box center [143, 459] width 173 height 36
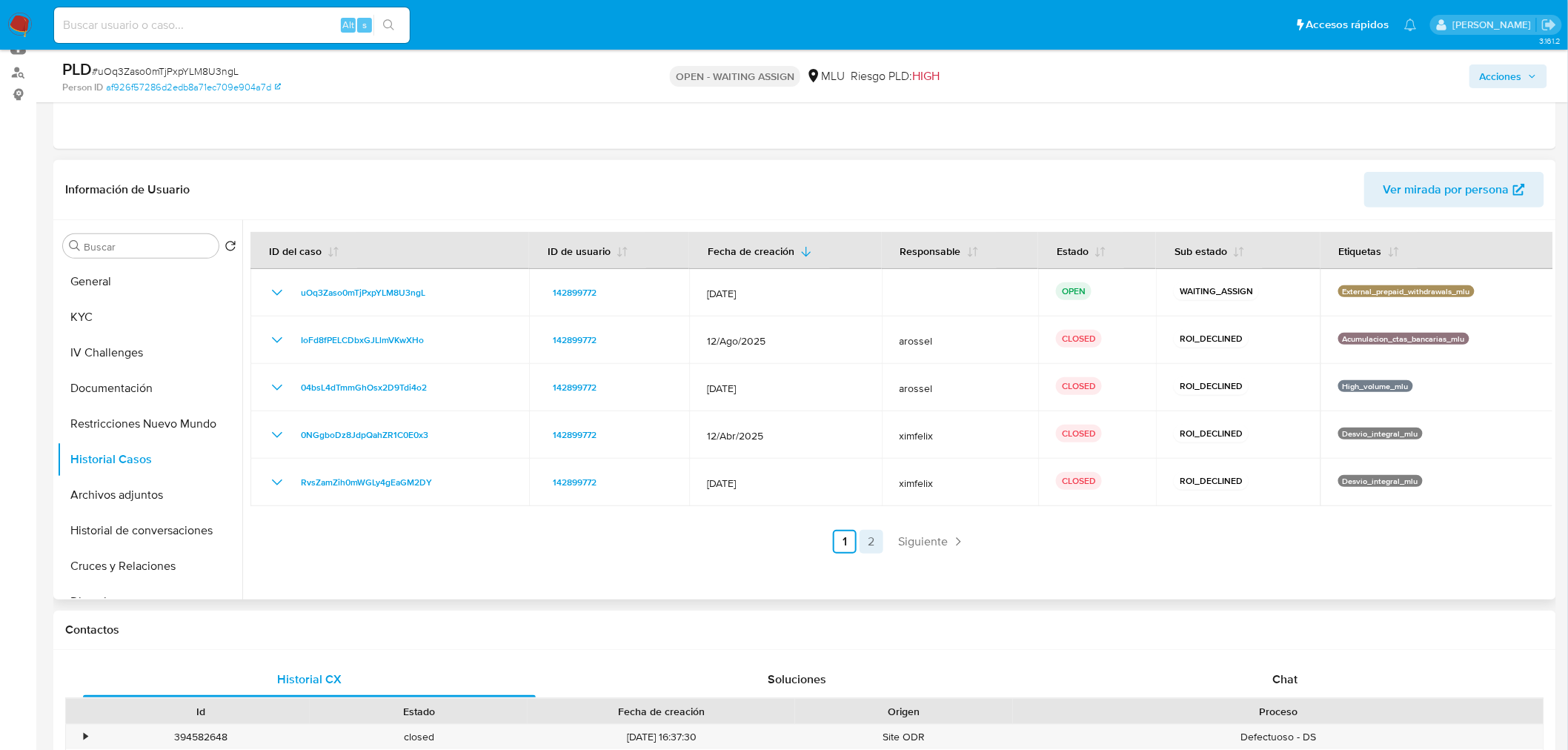
click at [864, 531] on link "2" at bounding box center [871, 541] width 23 height 23
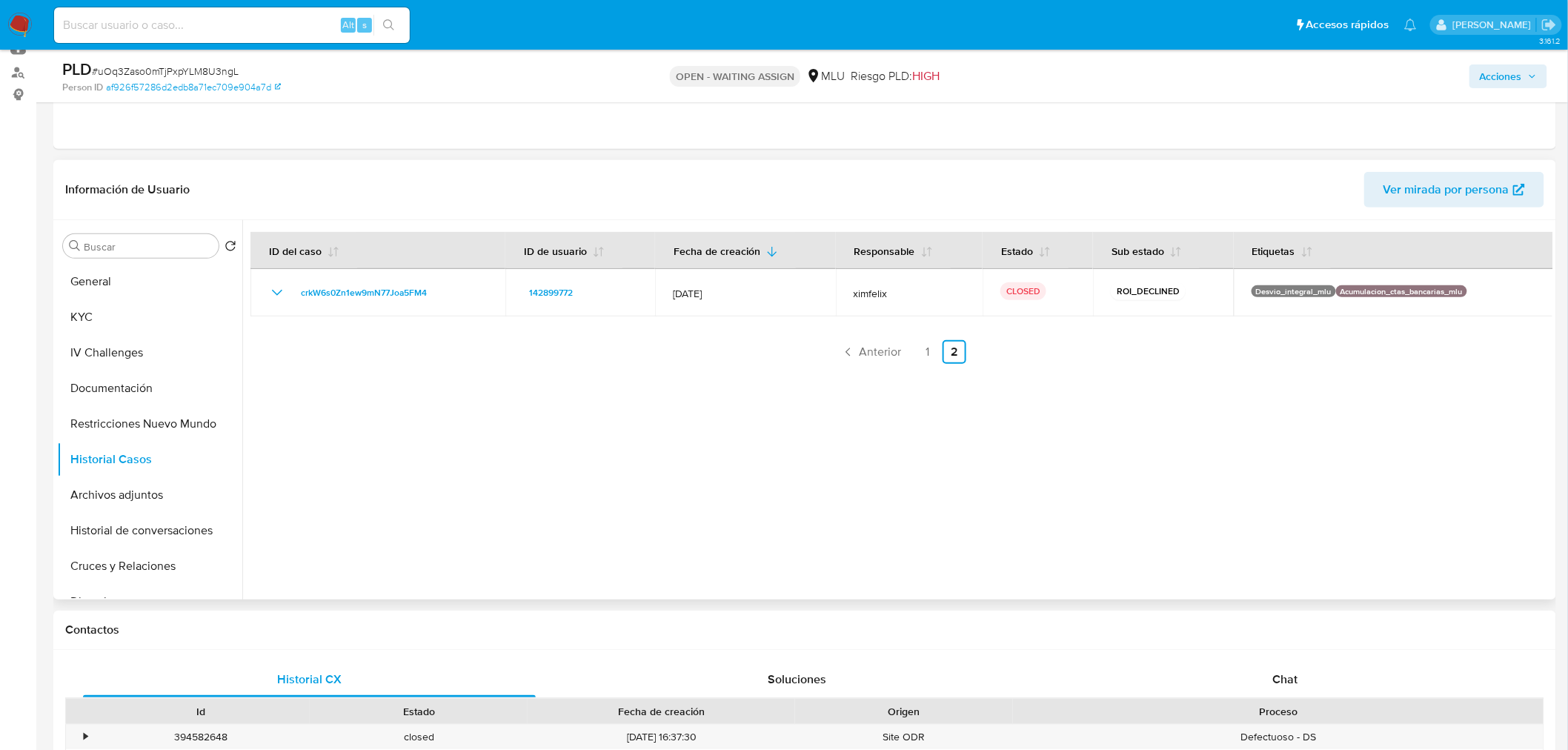
click at [224, 68] on span "# uOq3Zaso0mTjPxpYLM8U3ngL" at bounding box center [164, 71] width 147 height 15
click at [225, 68] on span "# uOq3Zaso0mTjPxpYLM8U3ngL" at bounding box center [164, 71] width 147 height 15
copy span "uOq3Zaso0mTjPxpYLM8U3ngL"
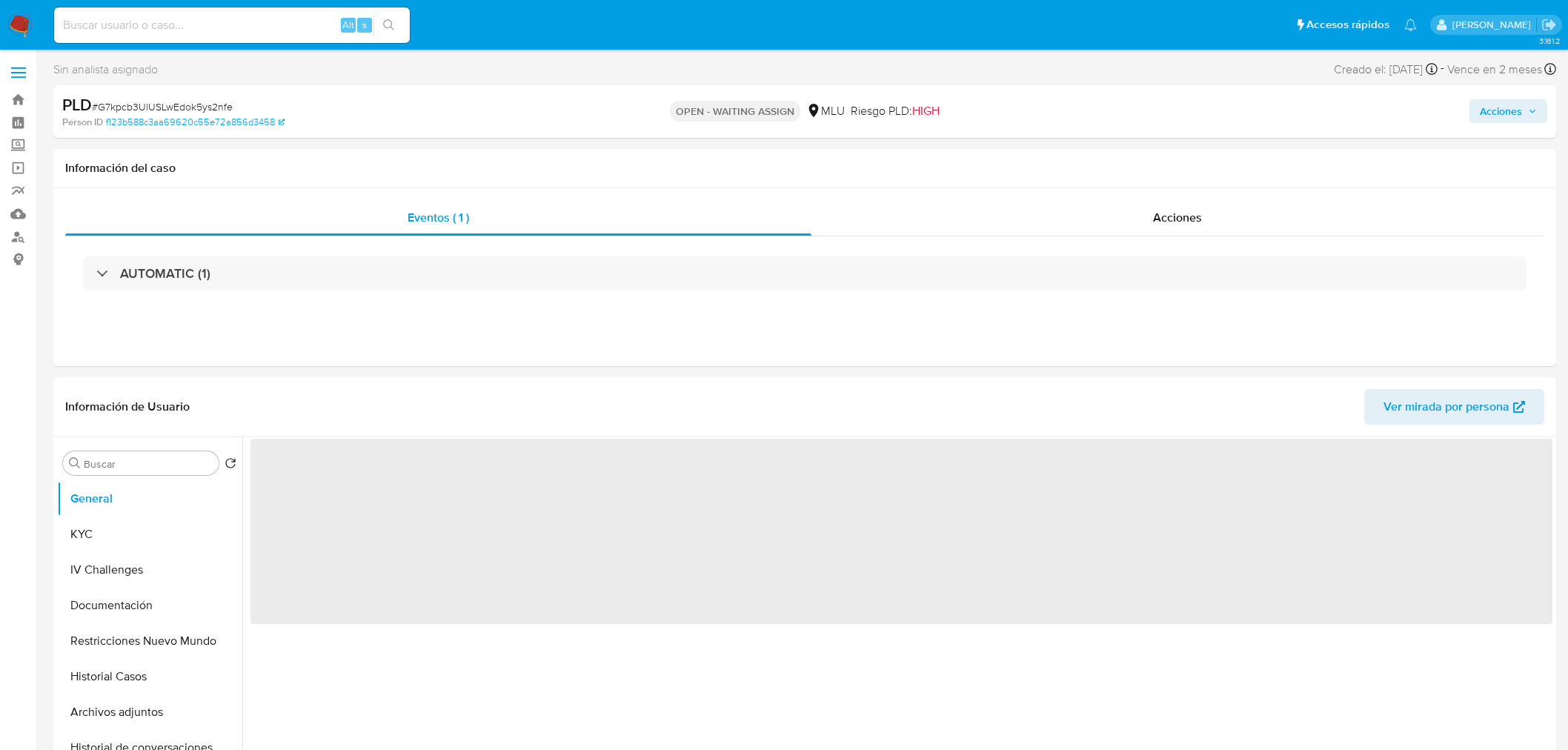
select select "10"
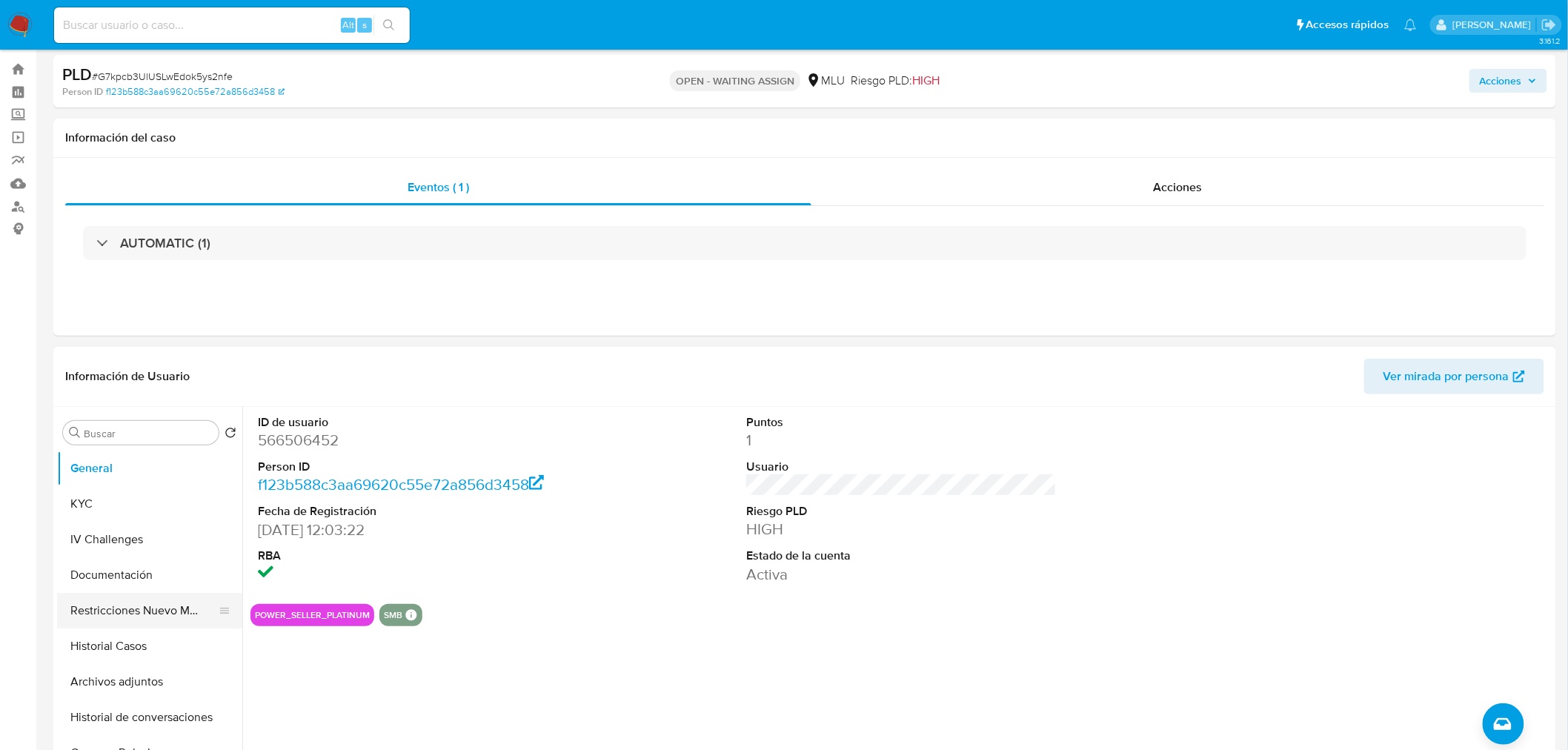
scroll to position [83, 0]
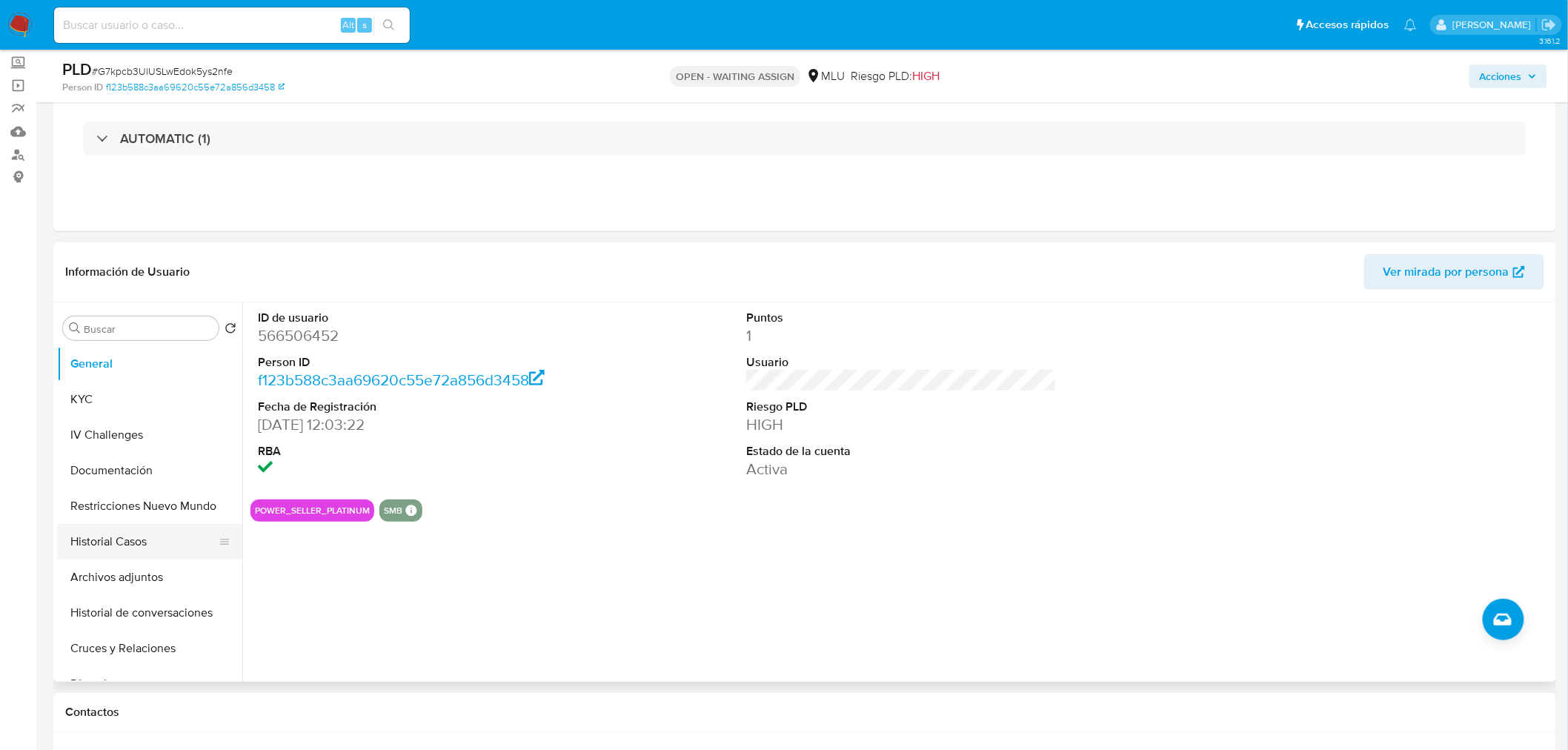
click at [127, 539] on button "Historial Casos" at bounding box center [143, 542] width 173 height 36
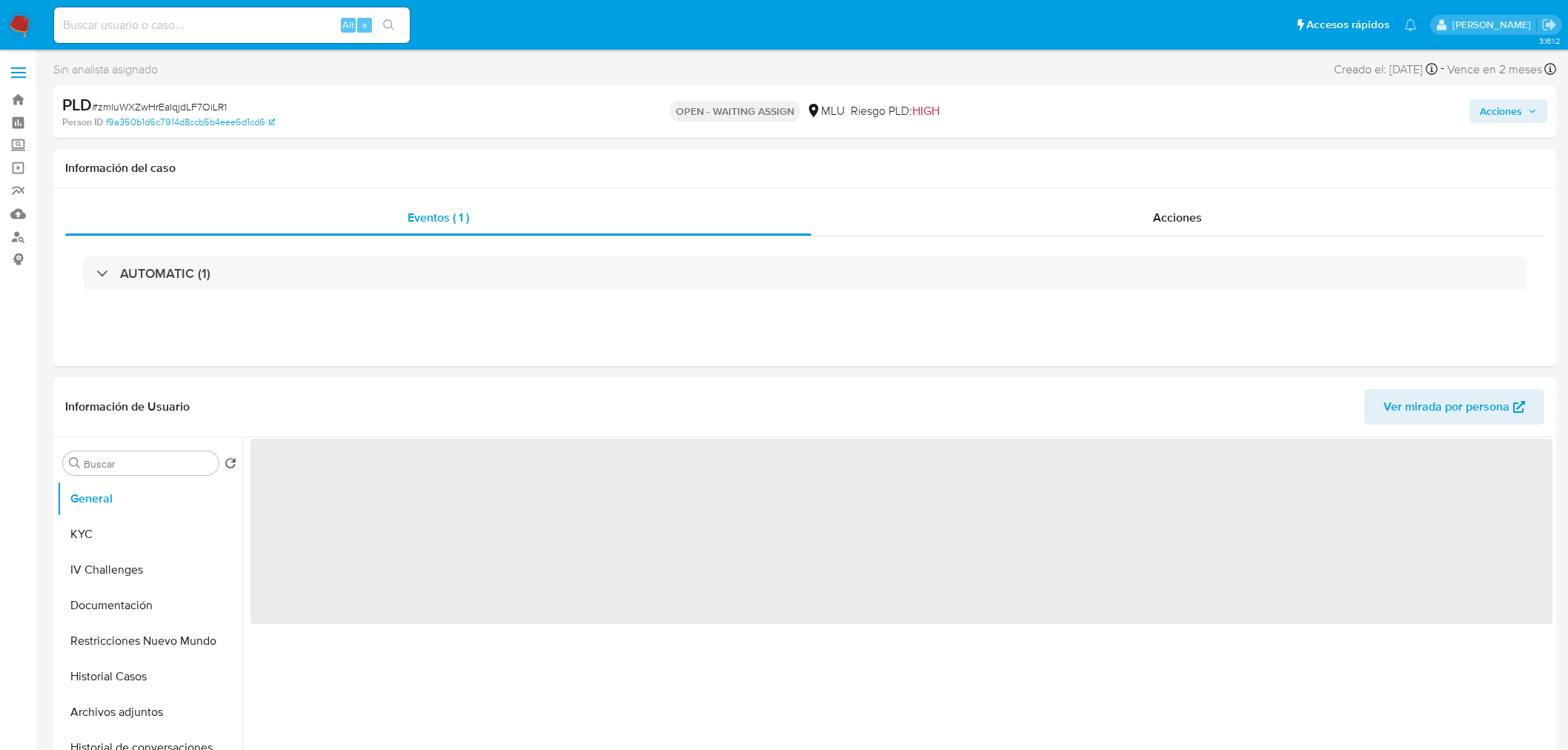
select select "10"
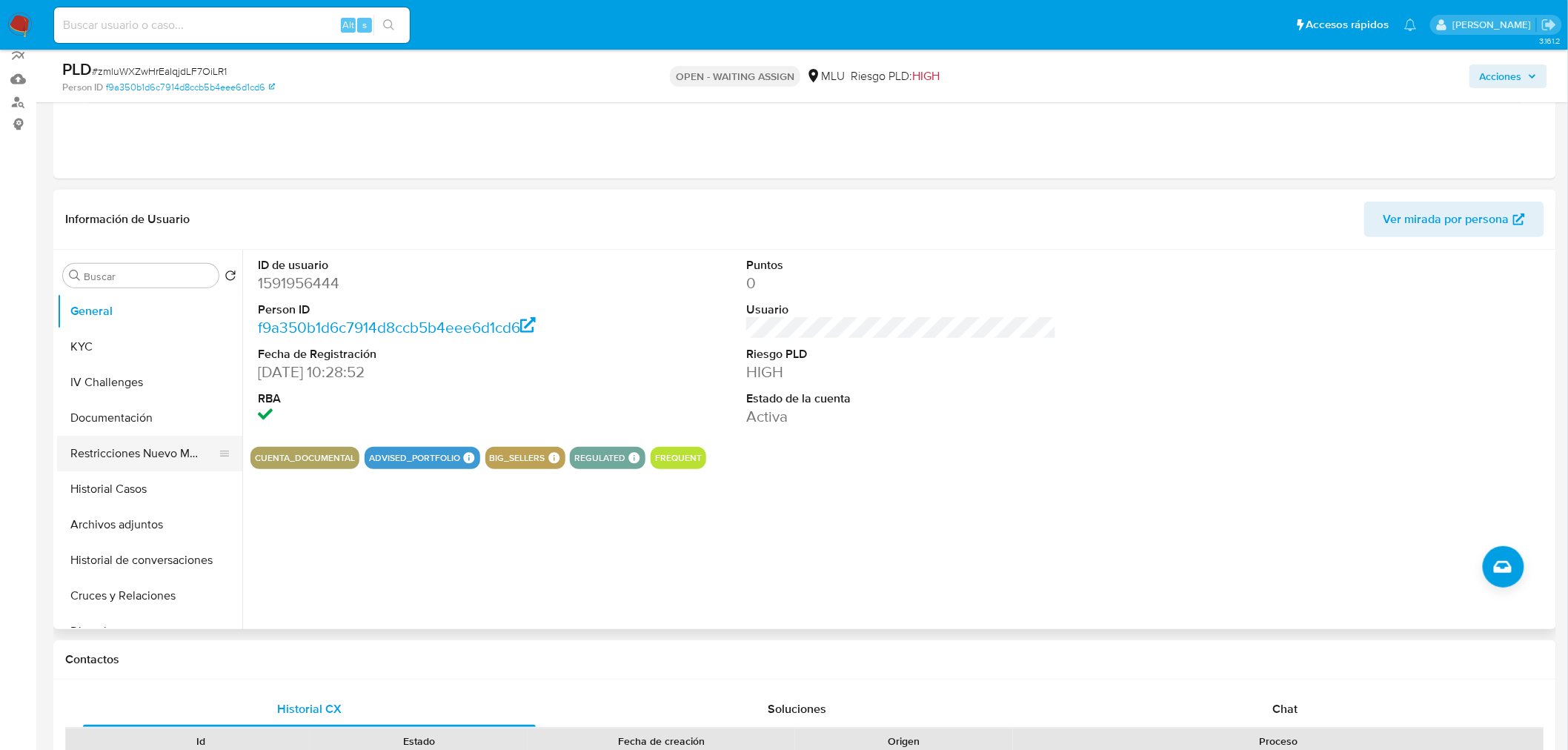
scroll to position [164, 0]
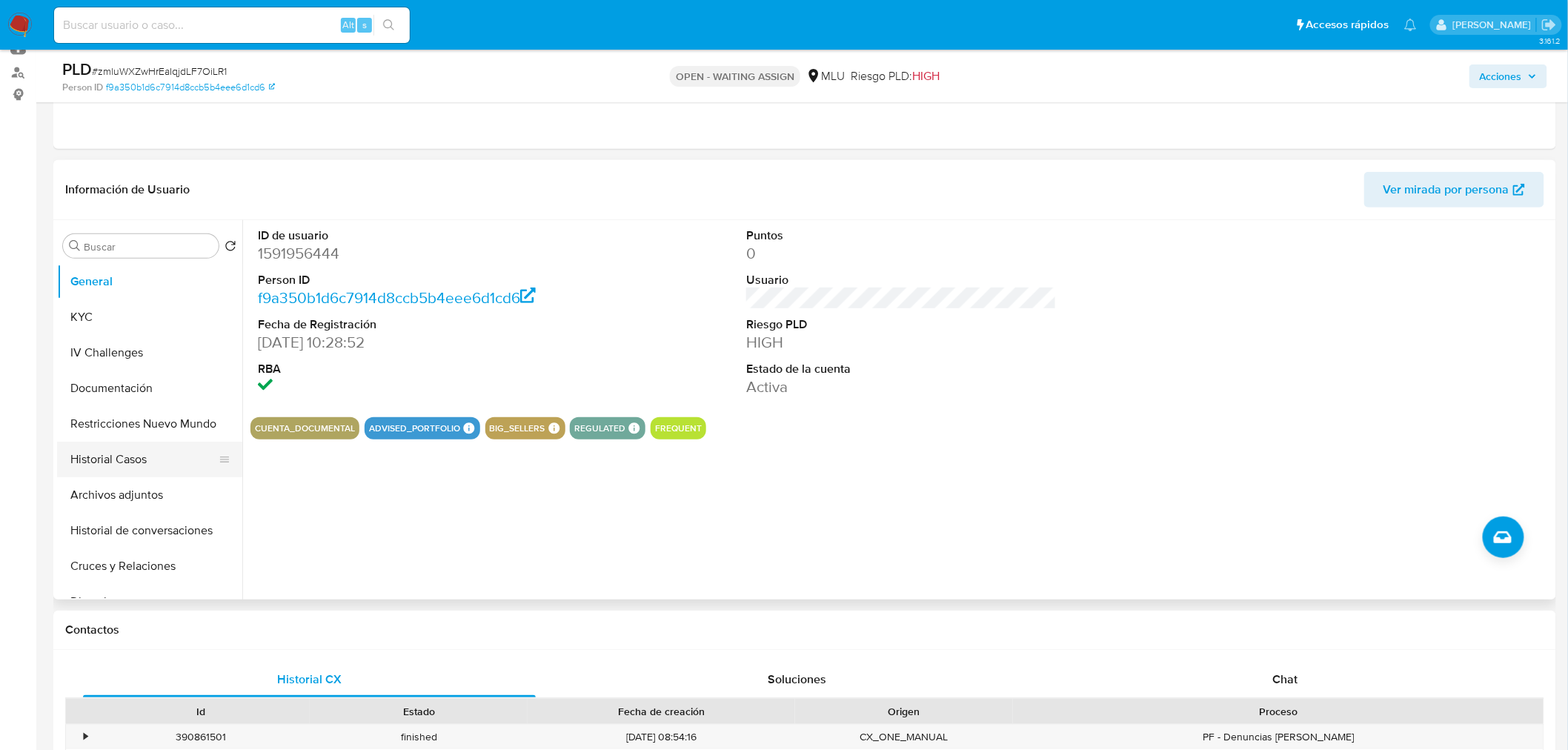
click at [122, 464] on button "Historial Casos" at bounding box center [143, 459] width 173 height 36
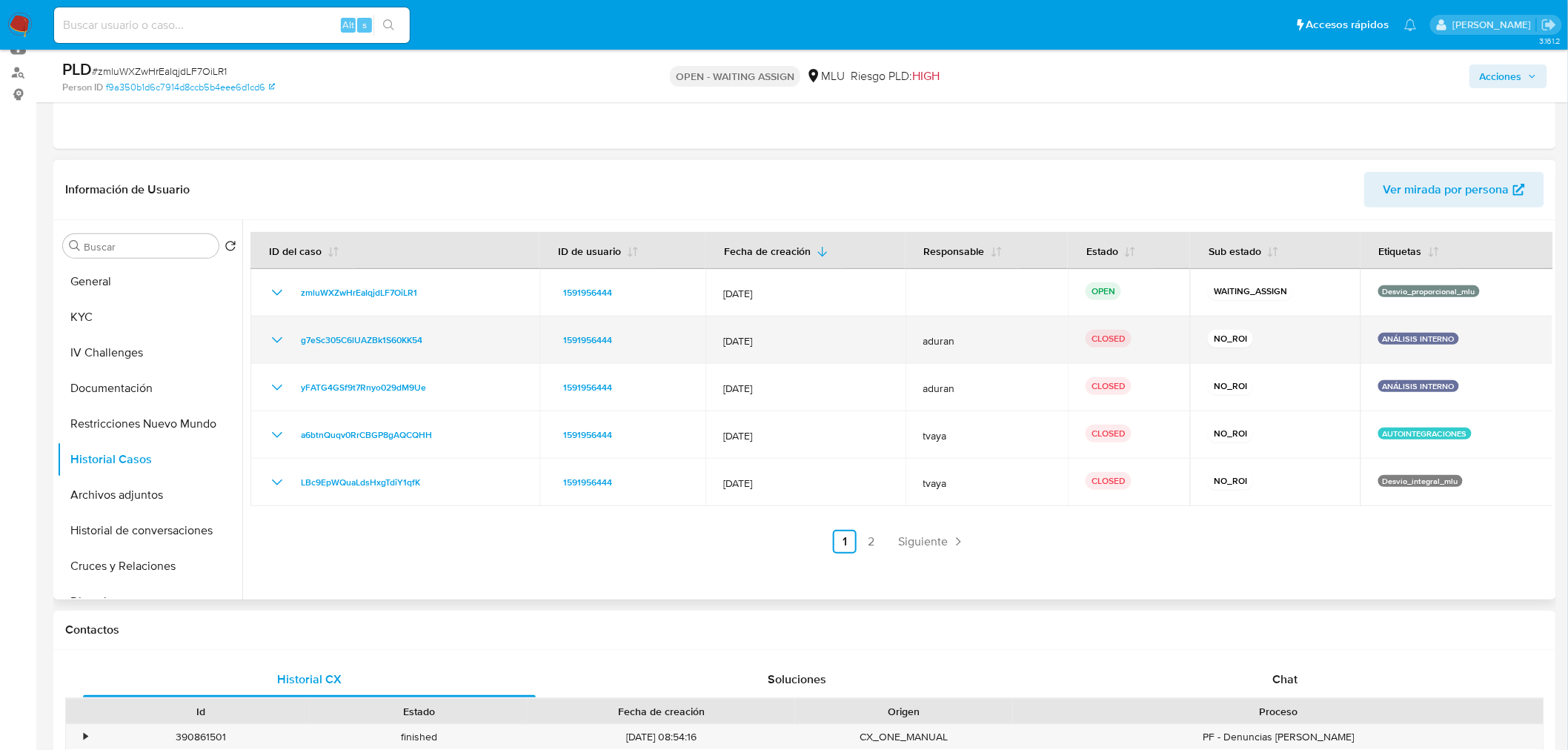
click at [280, 341] on icon "Mostrar/Ocultar" at bounding box center [277, 340] width 18 height 18
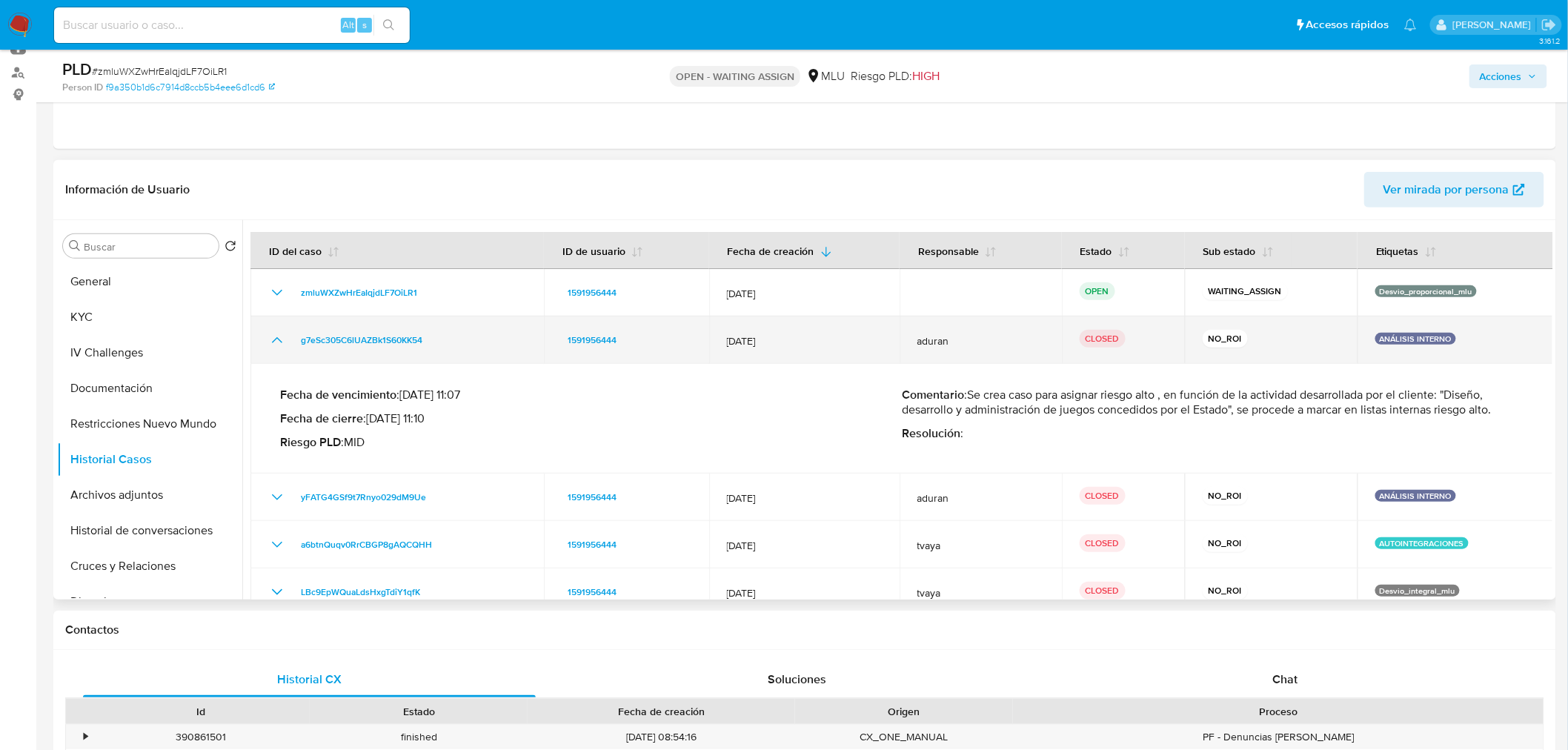
click at [280, 341] on icon "Mostrar/Ocultar" at bounding box center [277, 339] width 11 height 6
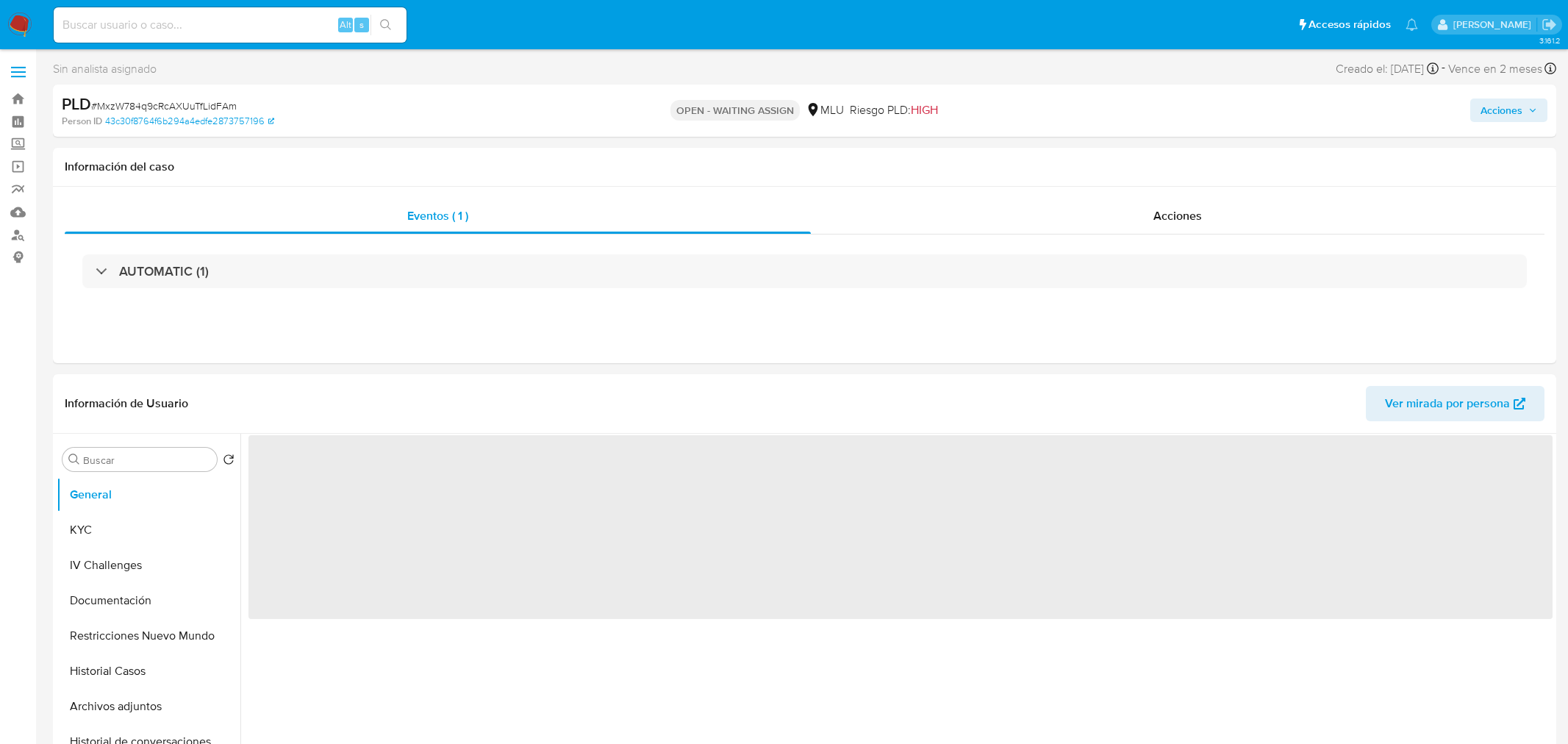
select select "10"
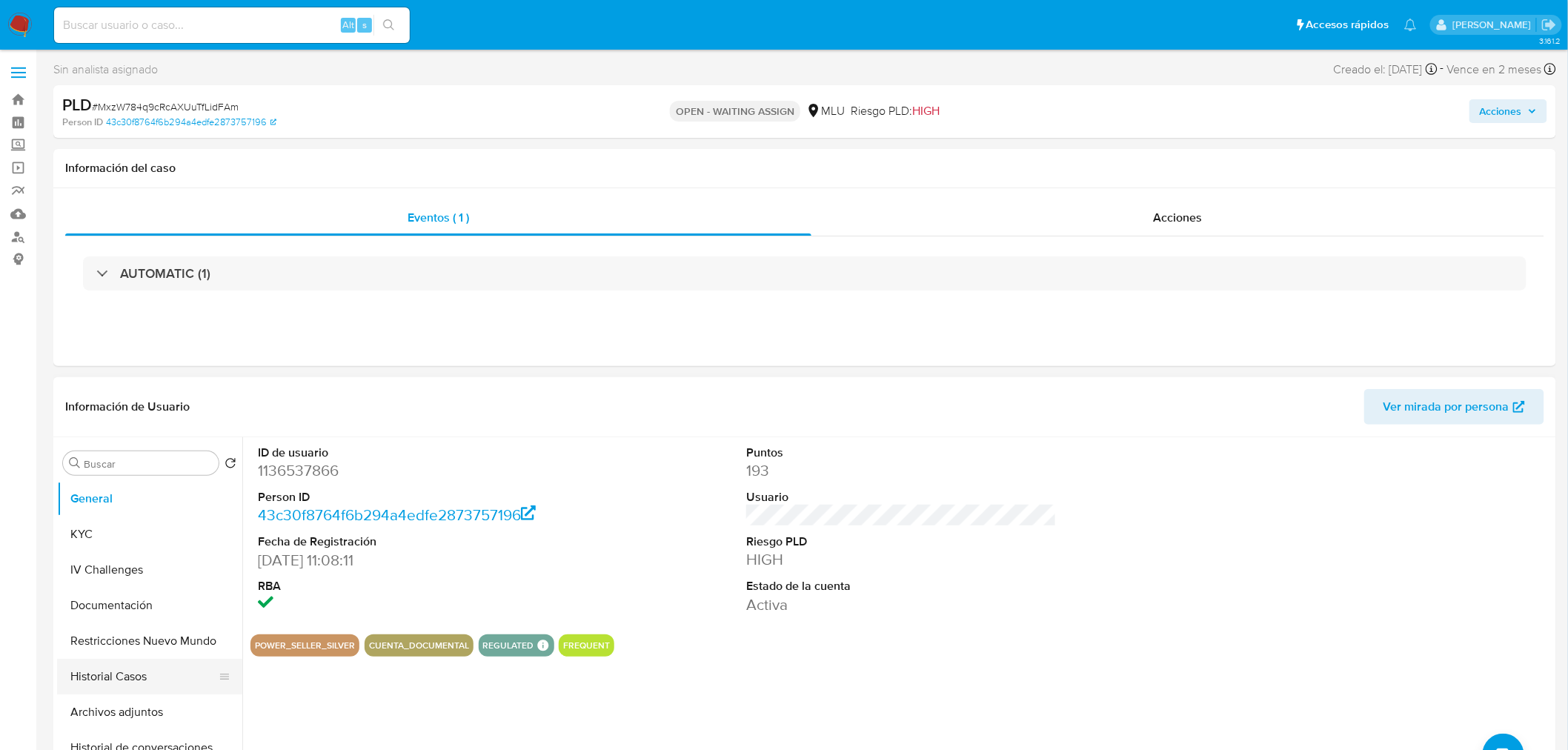
click at [131, 677] on button "Historial Casos" at bounding box center [143, 677] width 173 height 36
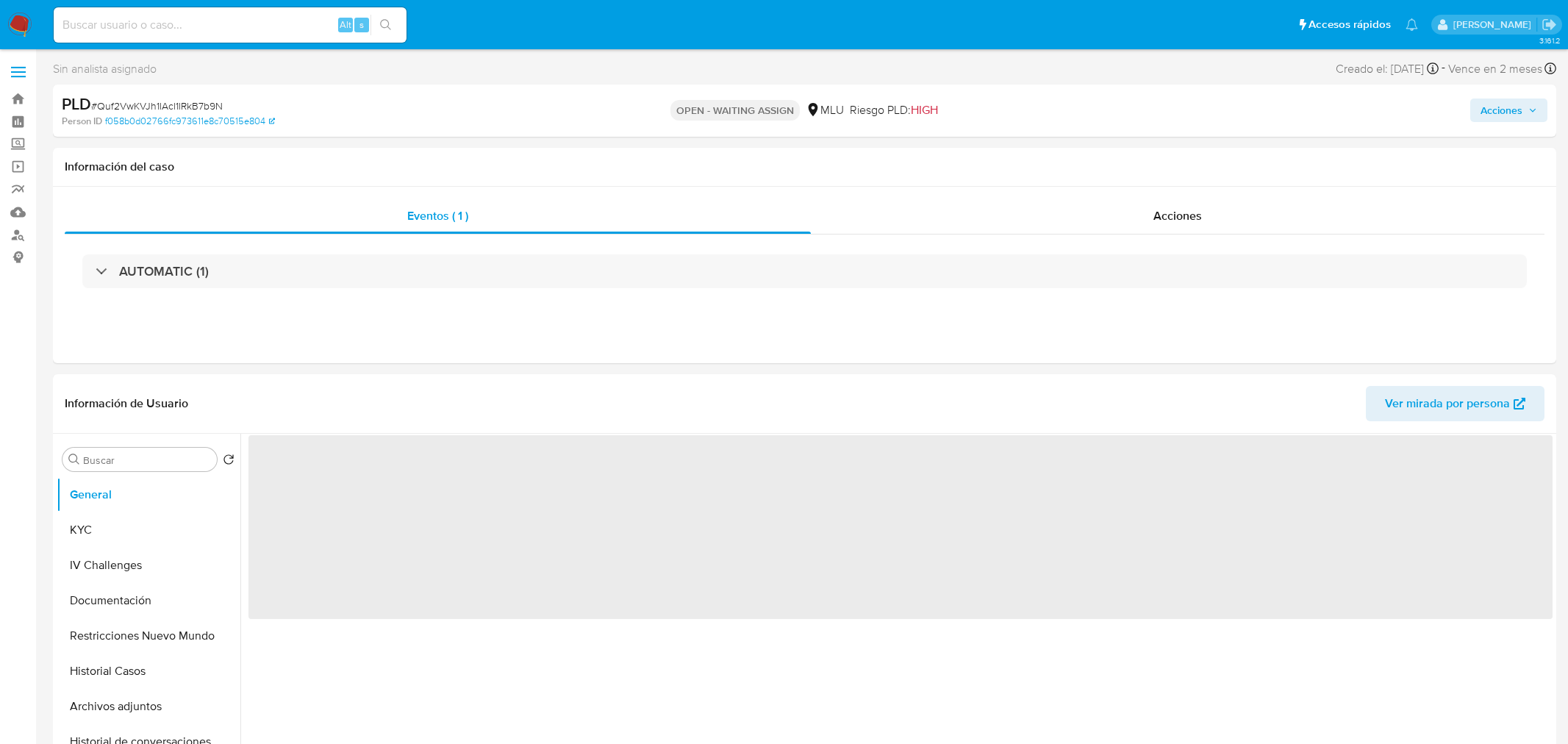
select select "10"
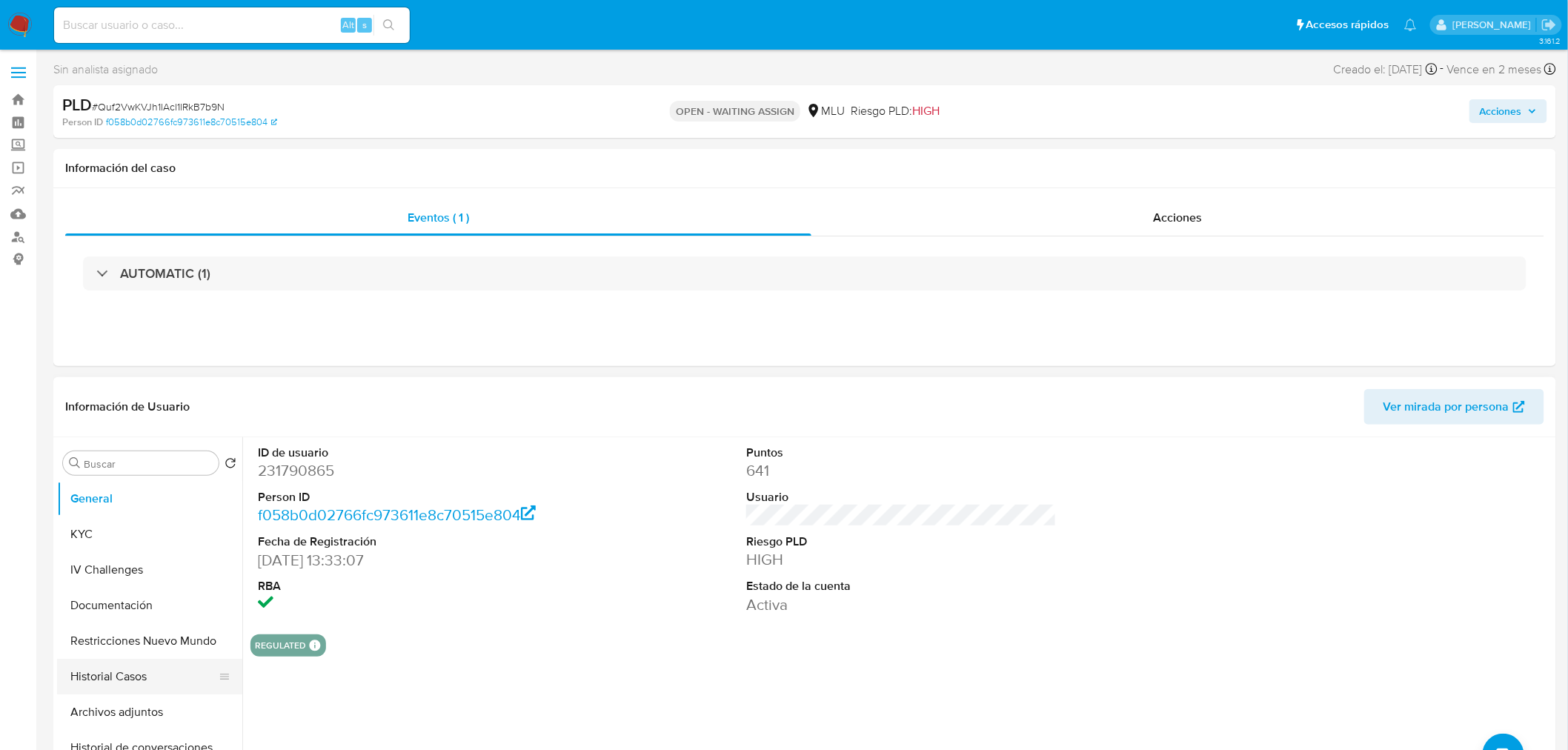
drag, startPoint x: 145, startPoint y: 683, endPoint x: 155, endPoint y: 662, distance: 23.3
click at [145, 683] on button "Historial Casos" at bounding box center [143, 677] width 173 height 36
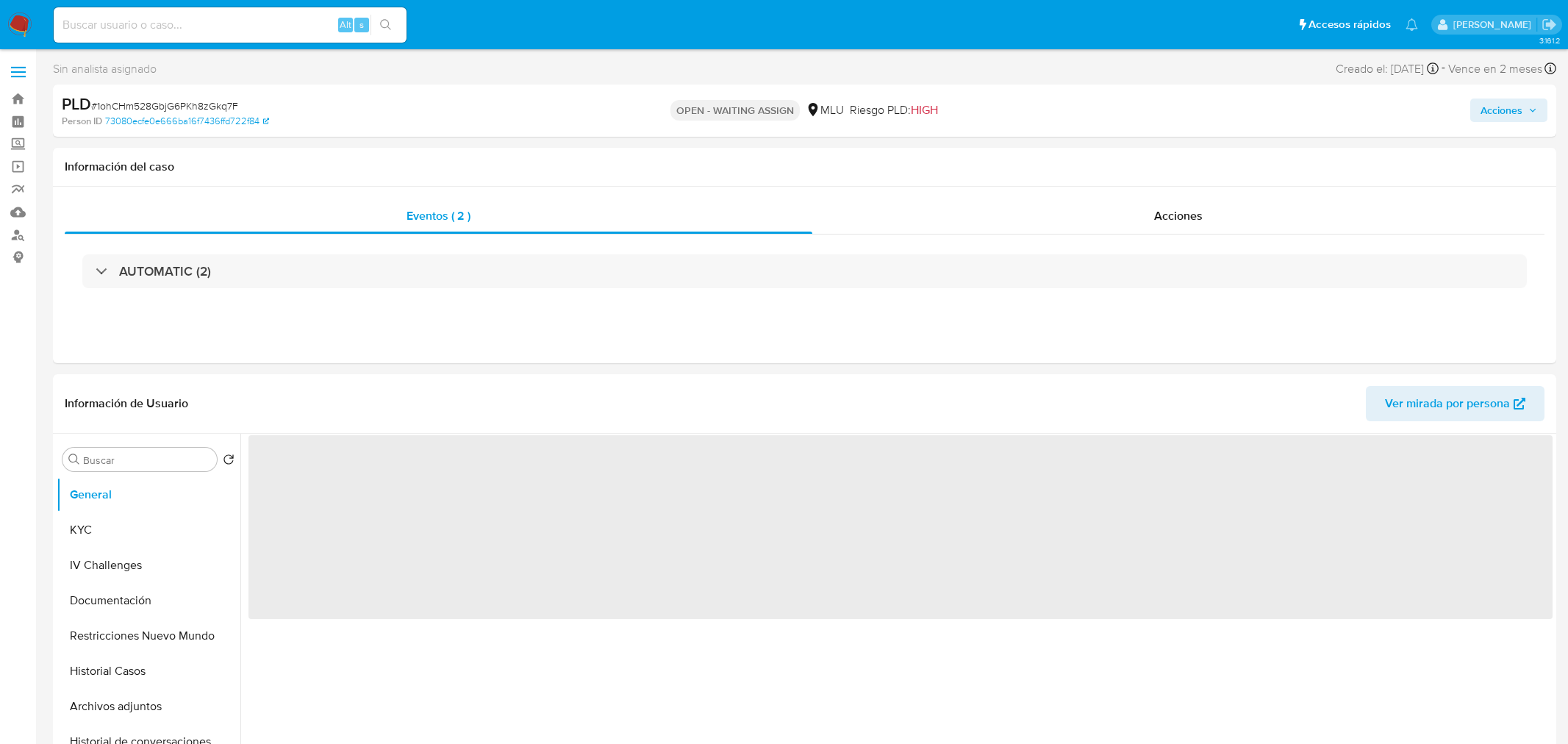
select select "10"
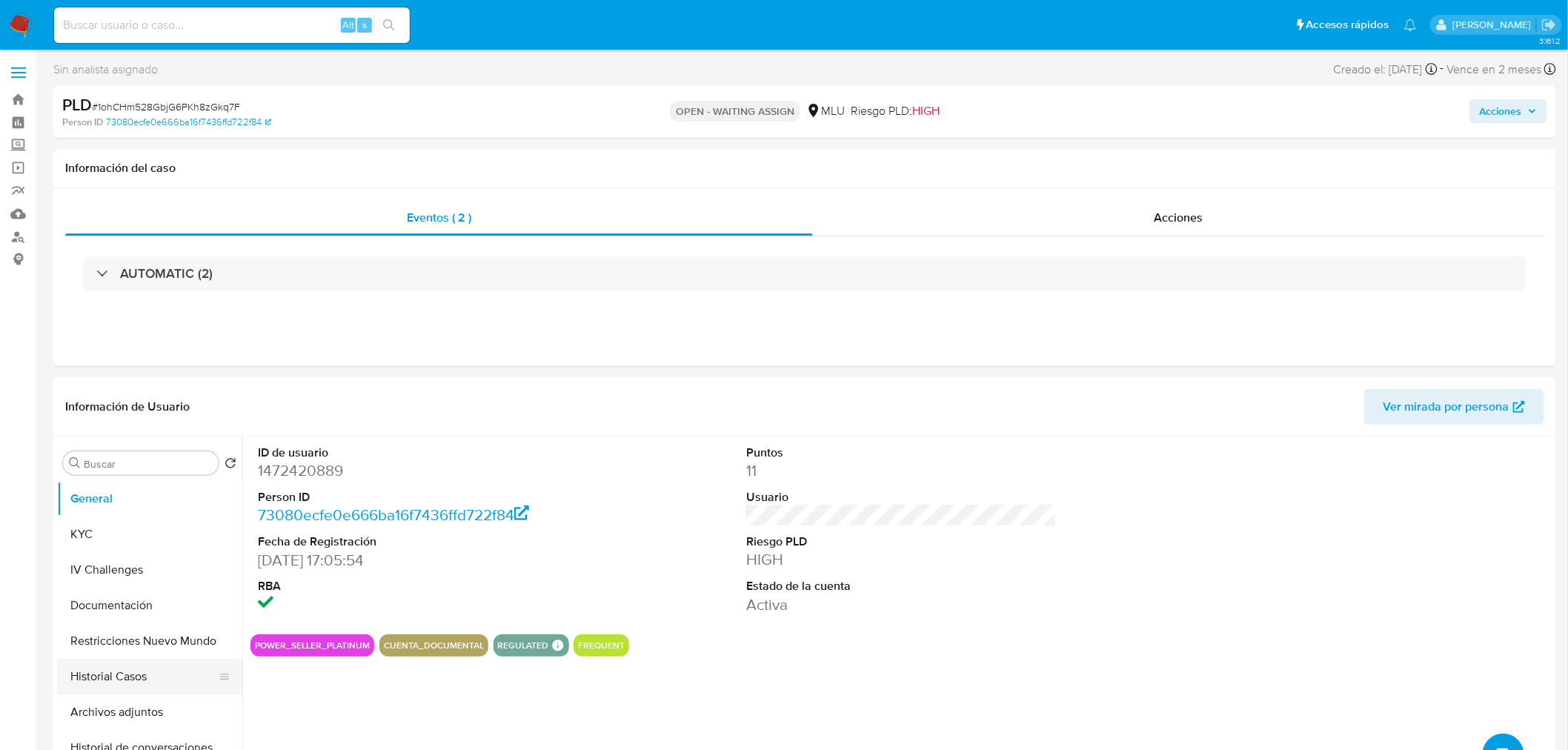
scroll to position [83, 0]
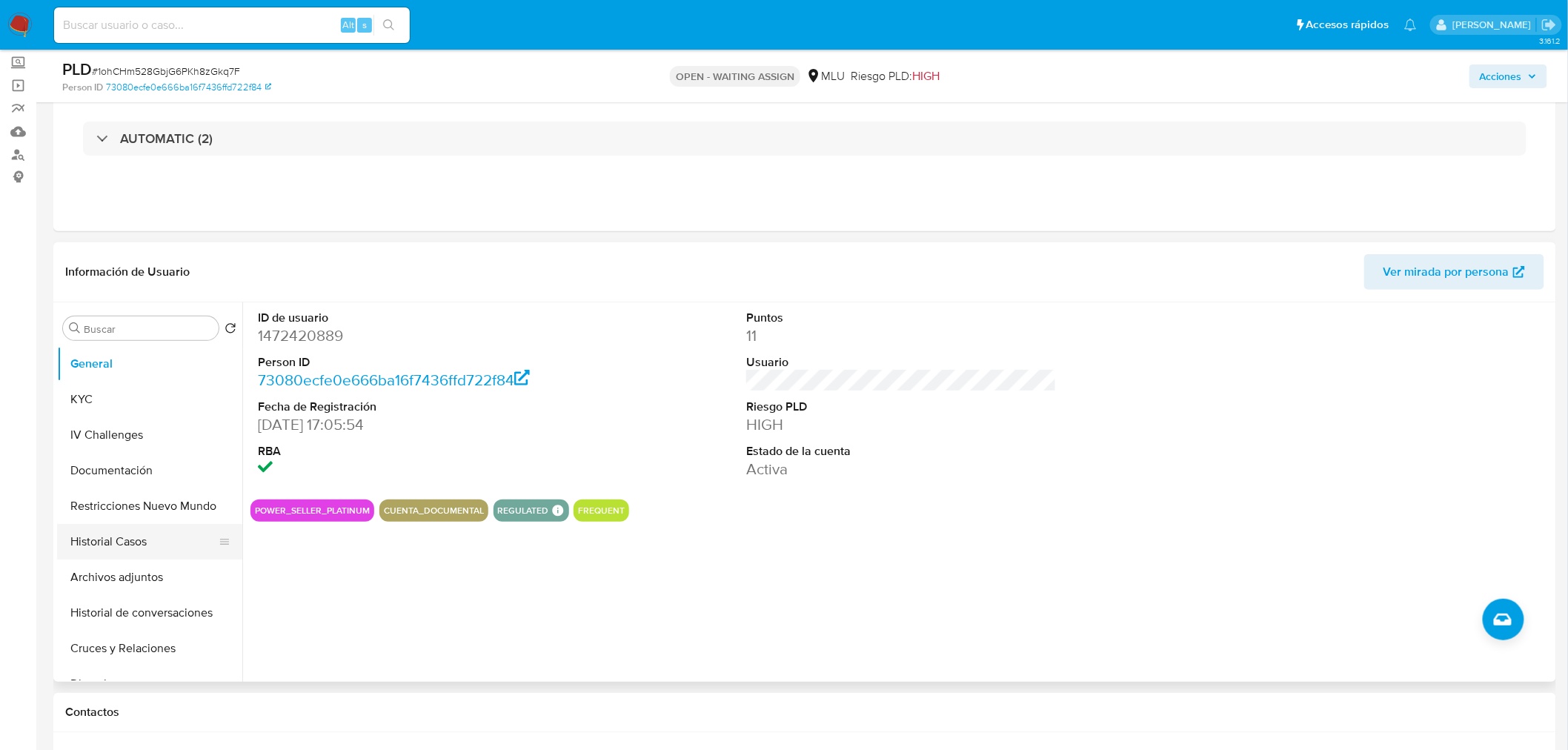
drag, startPoint x: 137, startPoint y: 539, endPoint x: 142, endPoint y: 558, distance: 19.6
click at [137, 539] on button "Historial Casos" at bounding box center [143, 542] width 173 height 36
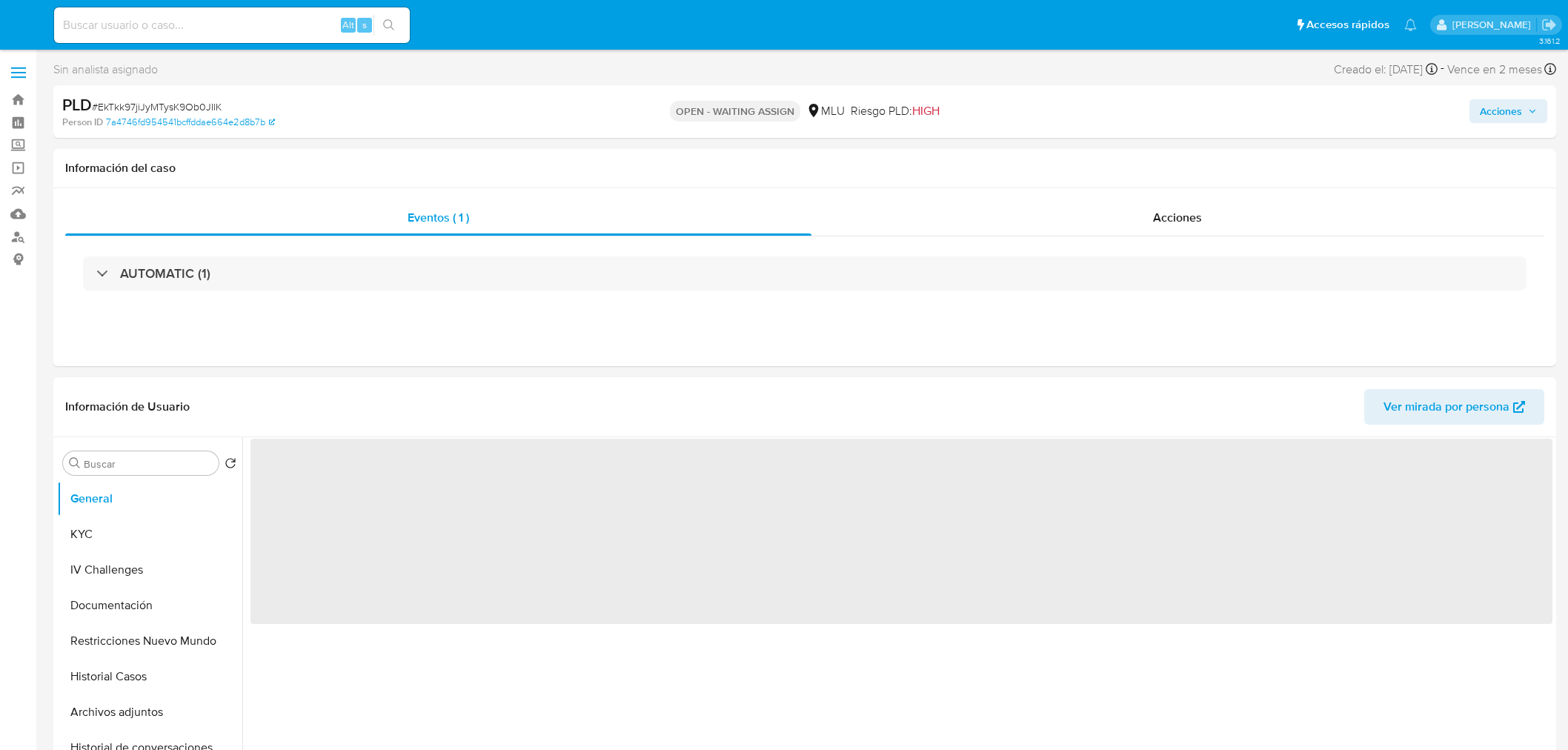
select select "10"
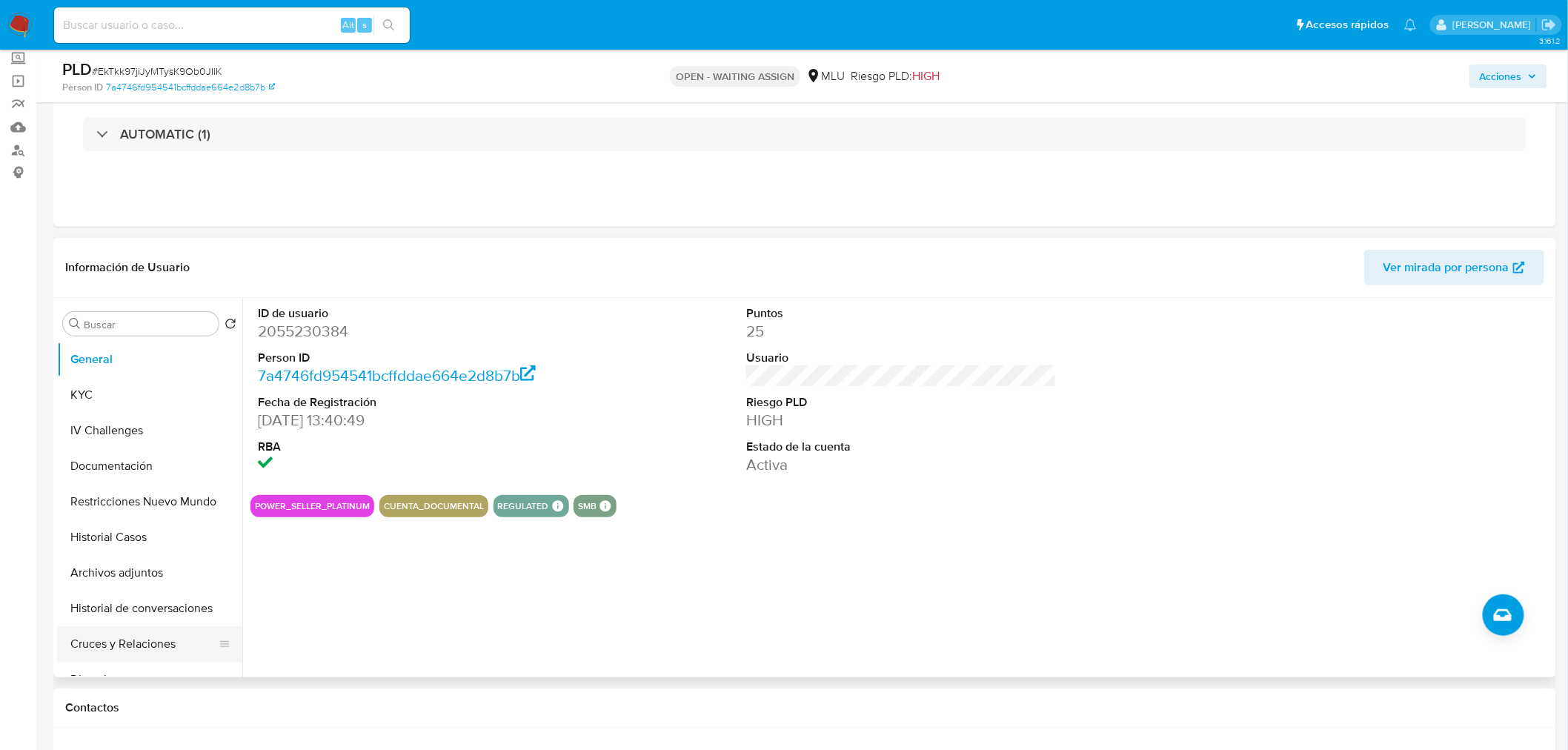
scroll to position [164, 0]
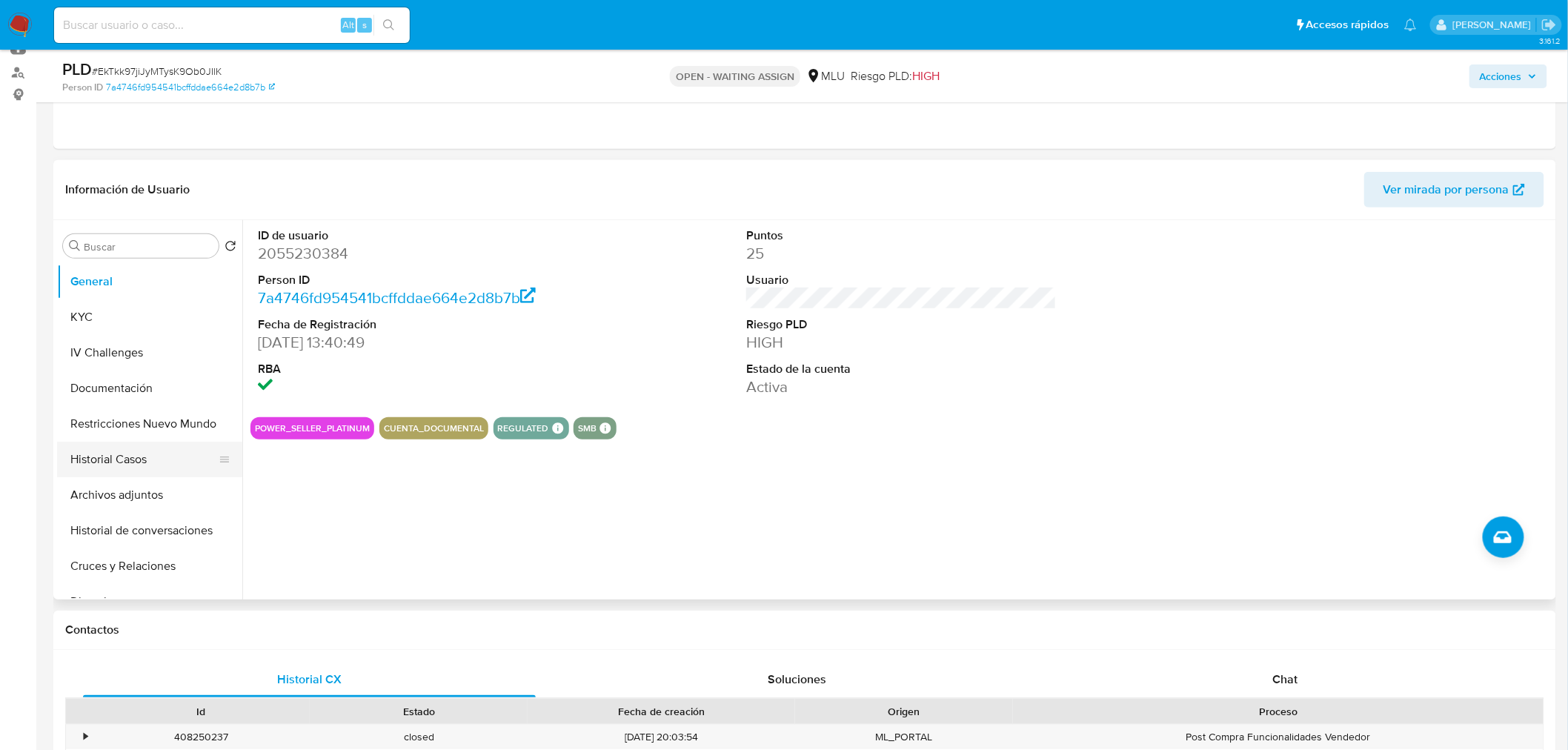
click at [124, 450] on button "Historial Casos" at bounding box center [143, 459] width 173 height 36
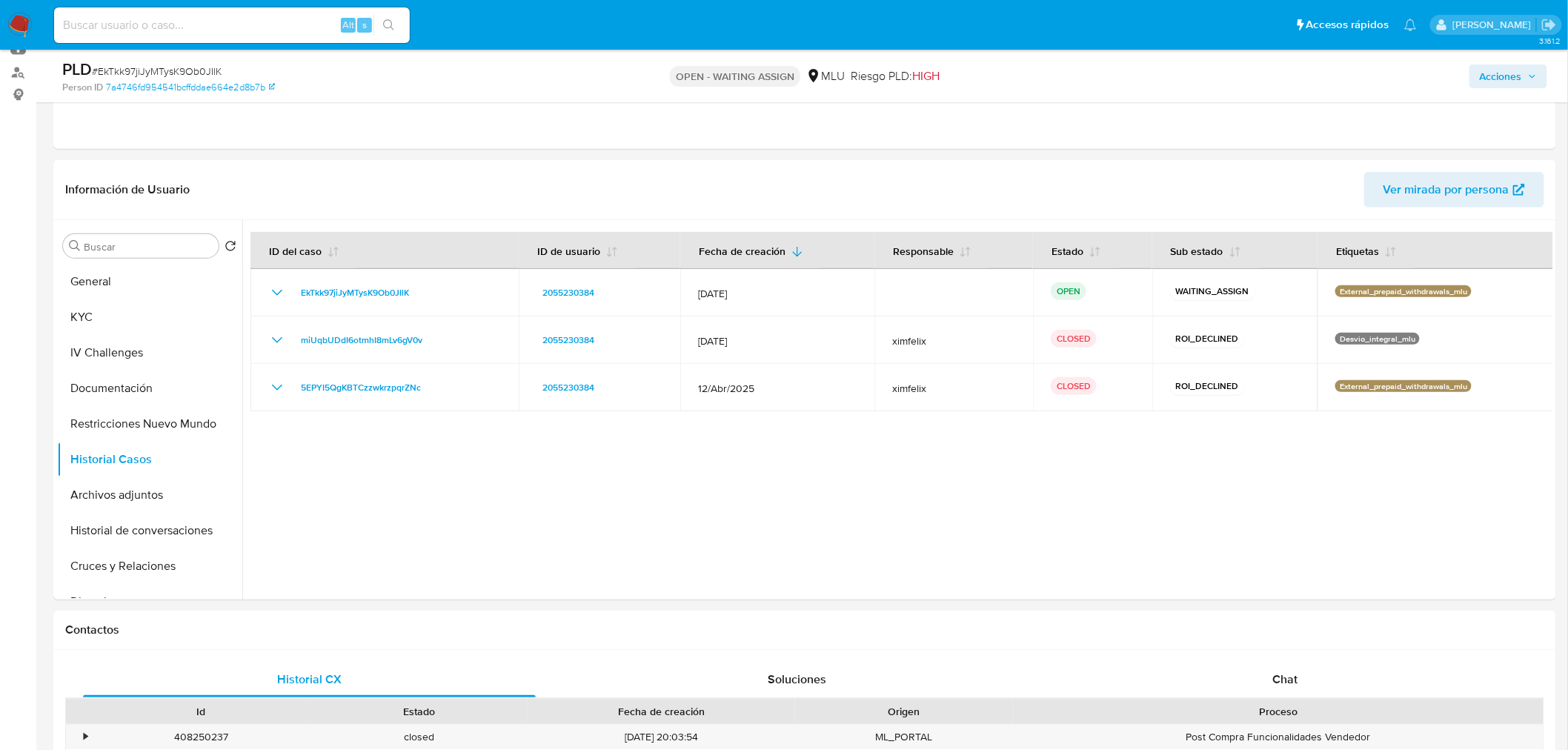
click at [213, 67] on span "# EkTkk97jiJyMTysK9Ob0JIlK" at bounding box center [156, 71] width 130 height 15
copy span "EkTkk97jiJyMTysK9Ob0JIlK"
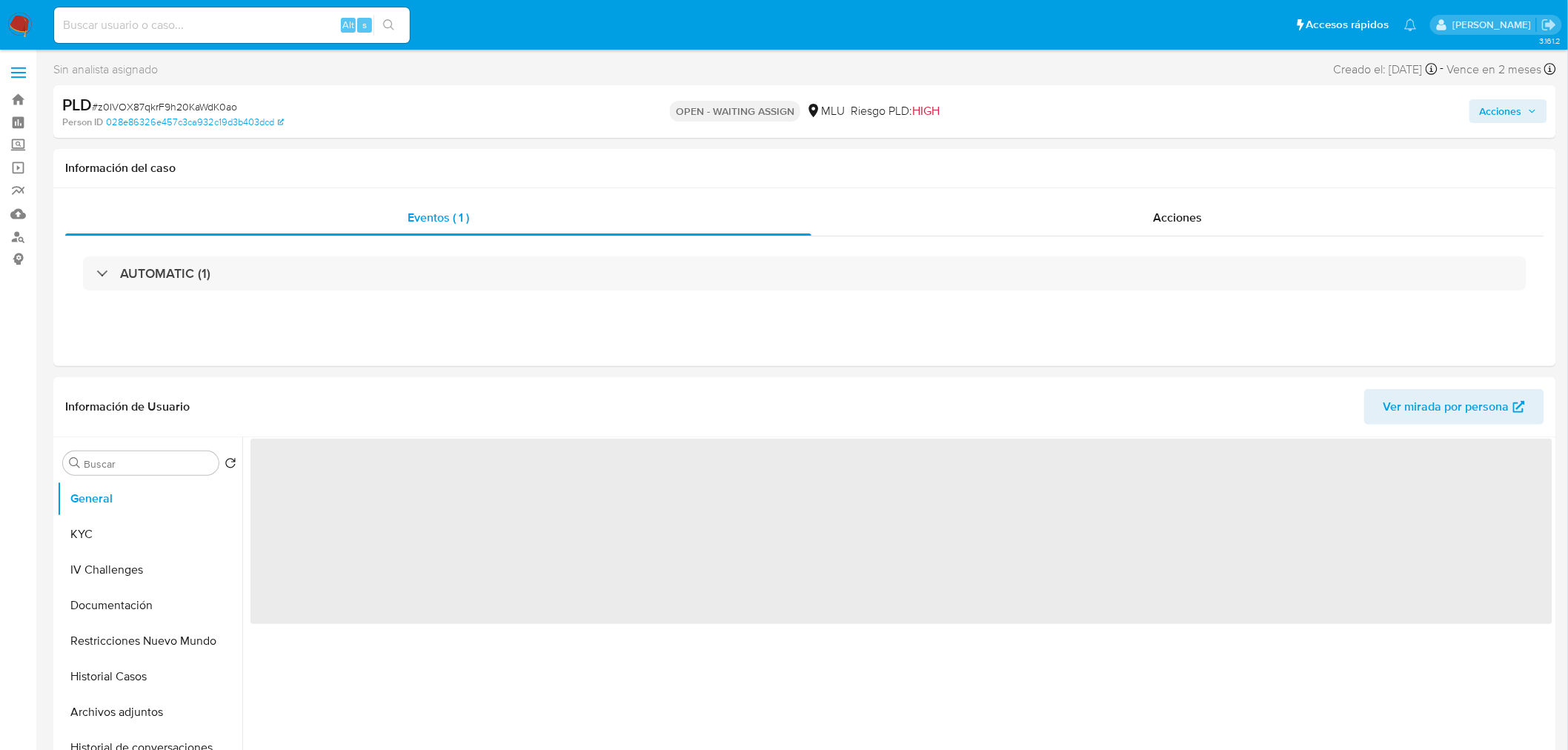
select select "10"
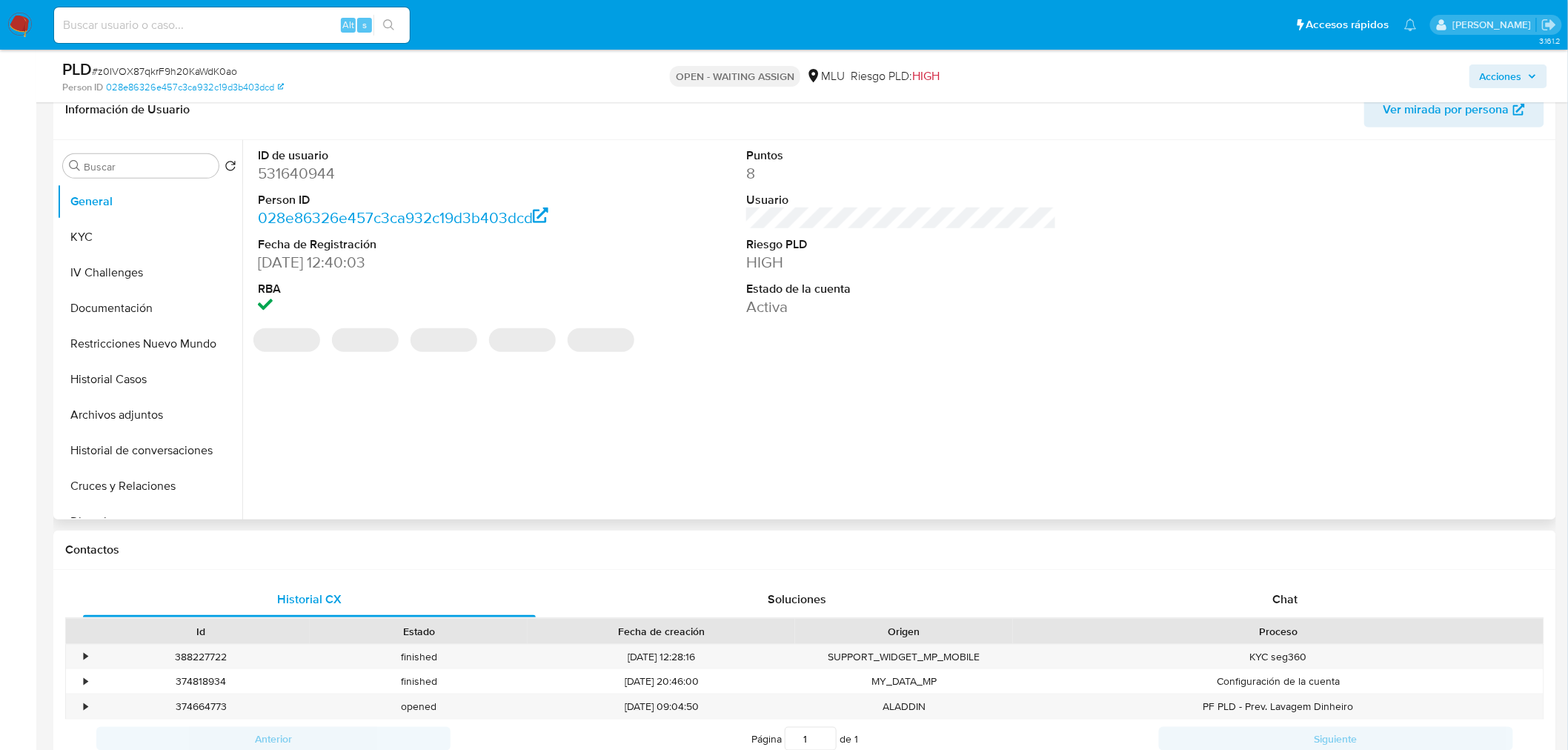
scroll to position [247, 0]
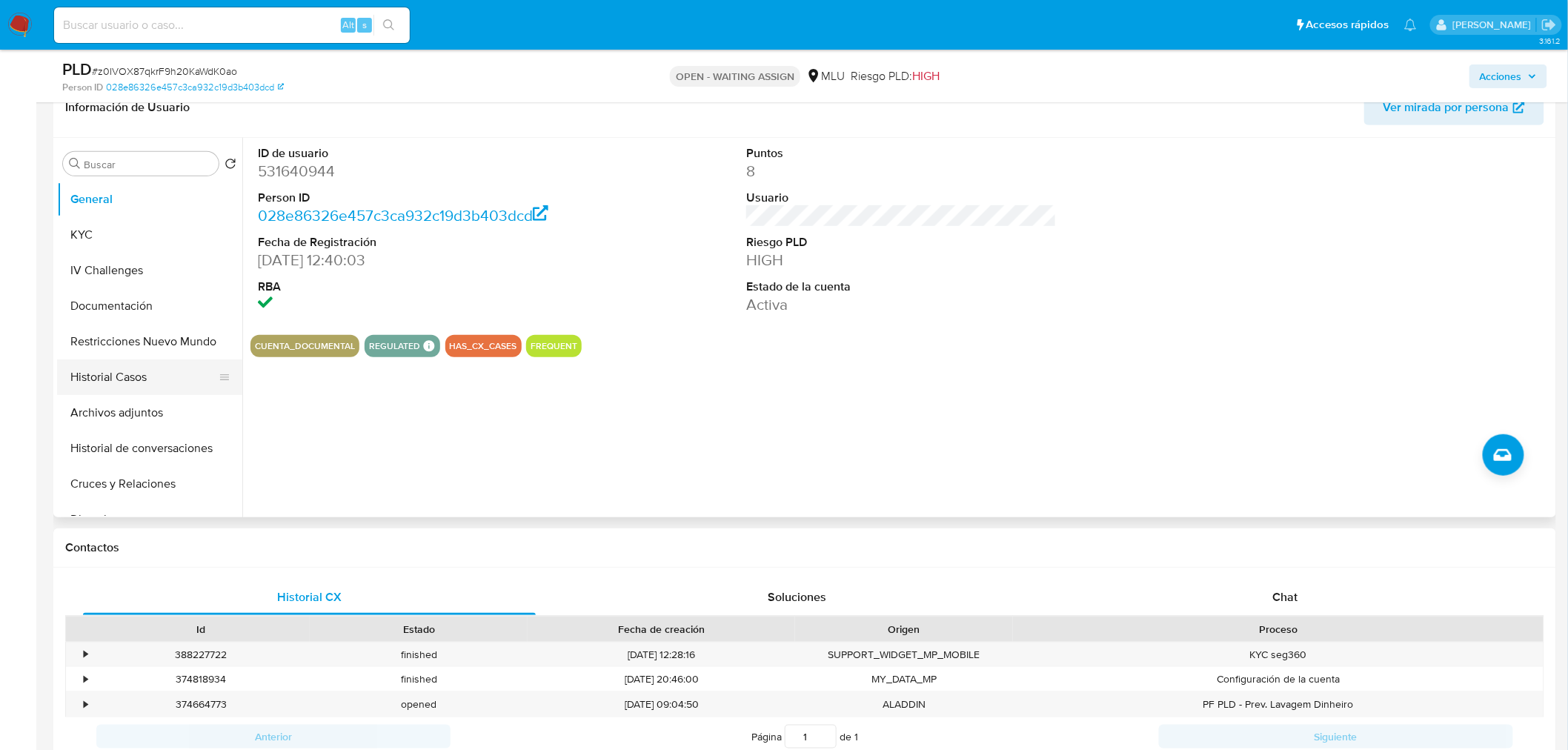
click at [145, 381] on button "Historial Casos" at bounding box center [143, 377] width 173 height 36
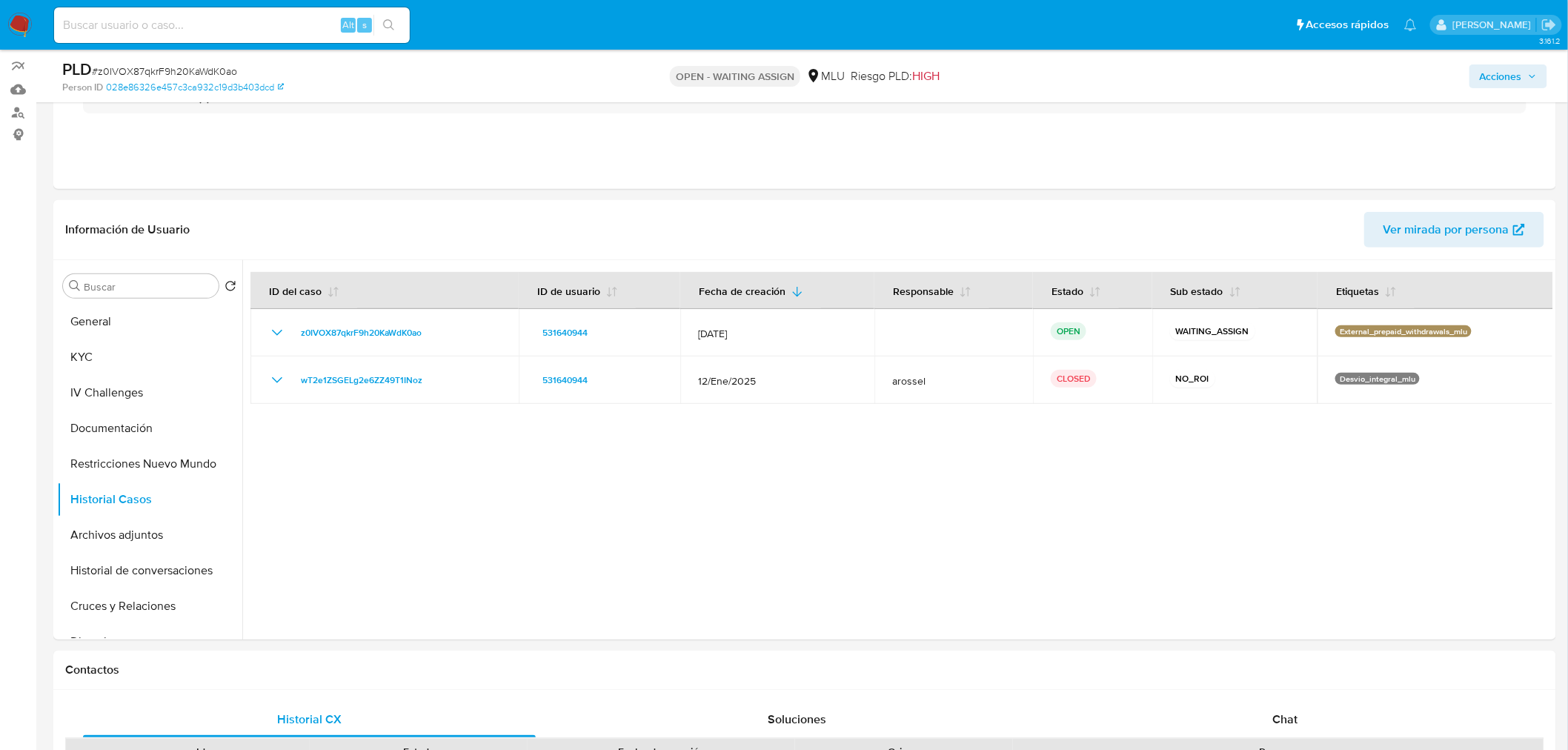
scroll to position [0, 0]
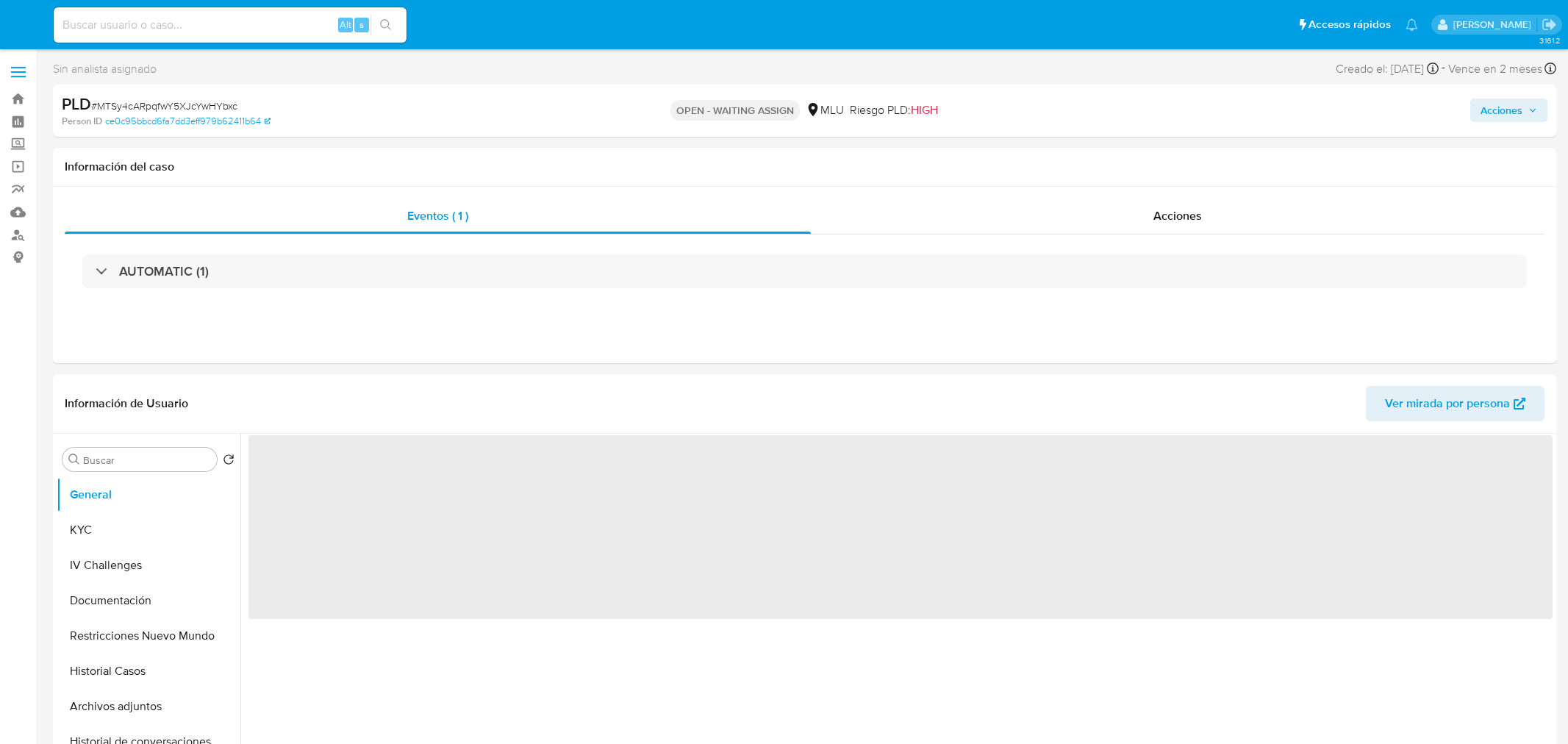
select select "10"
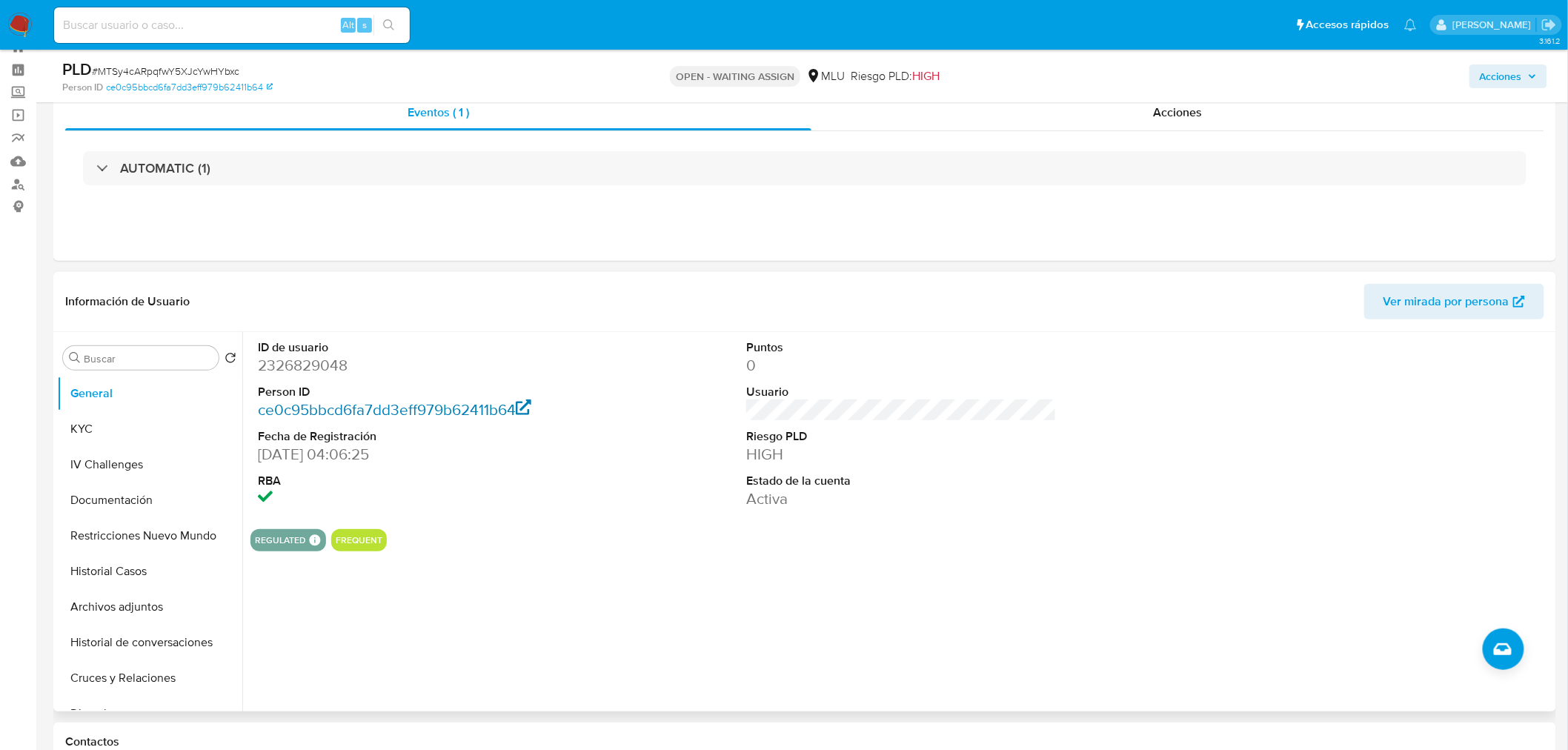
scroll to position [83, 0]
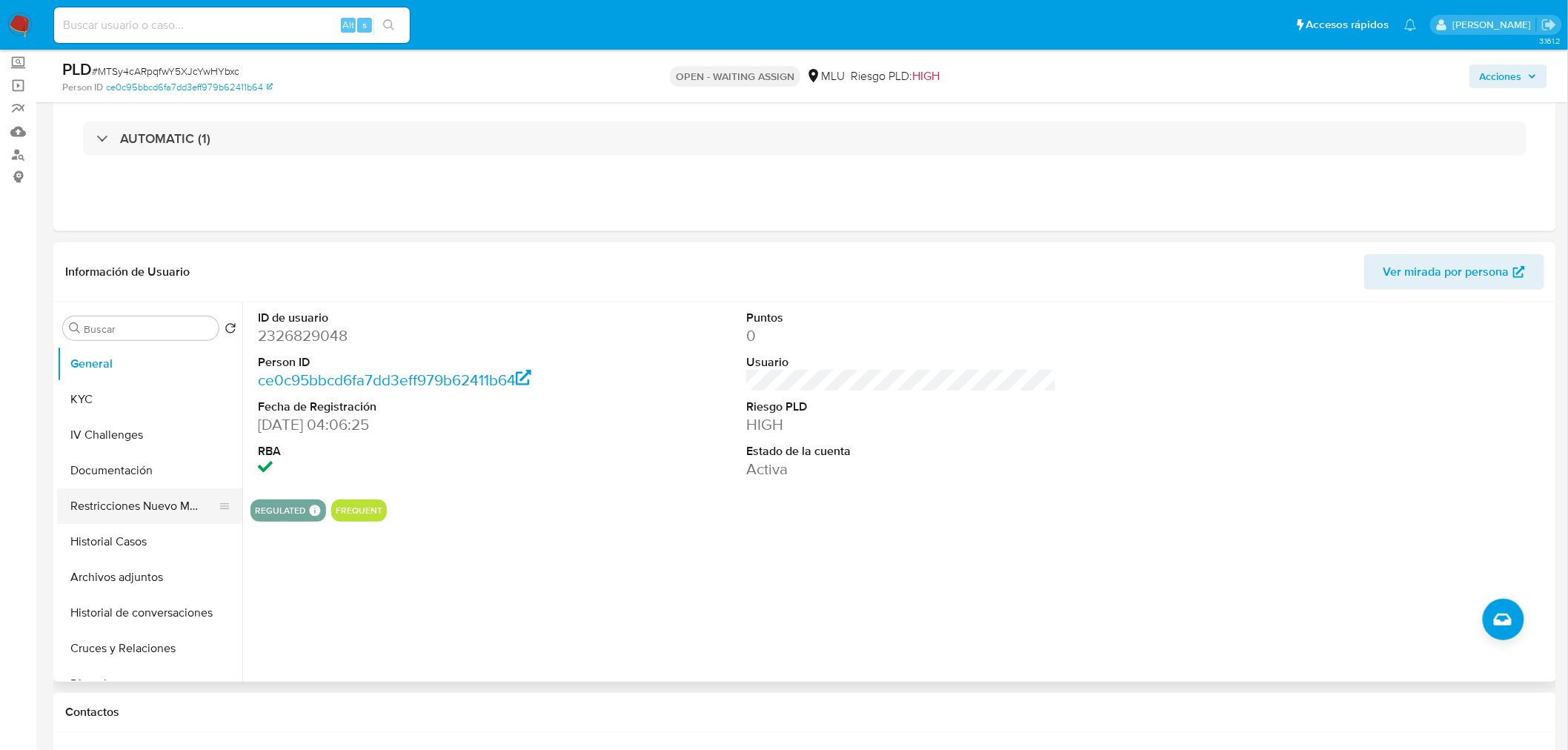
drag, startPoint x: 151, startPoint y: 547, endPoint x: 195, endPoint y: 513, distance: 55.6
click at [151, 547] on button "Historial Casos" at bounding box center [149, 542] width 185 height 36
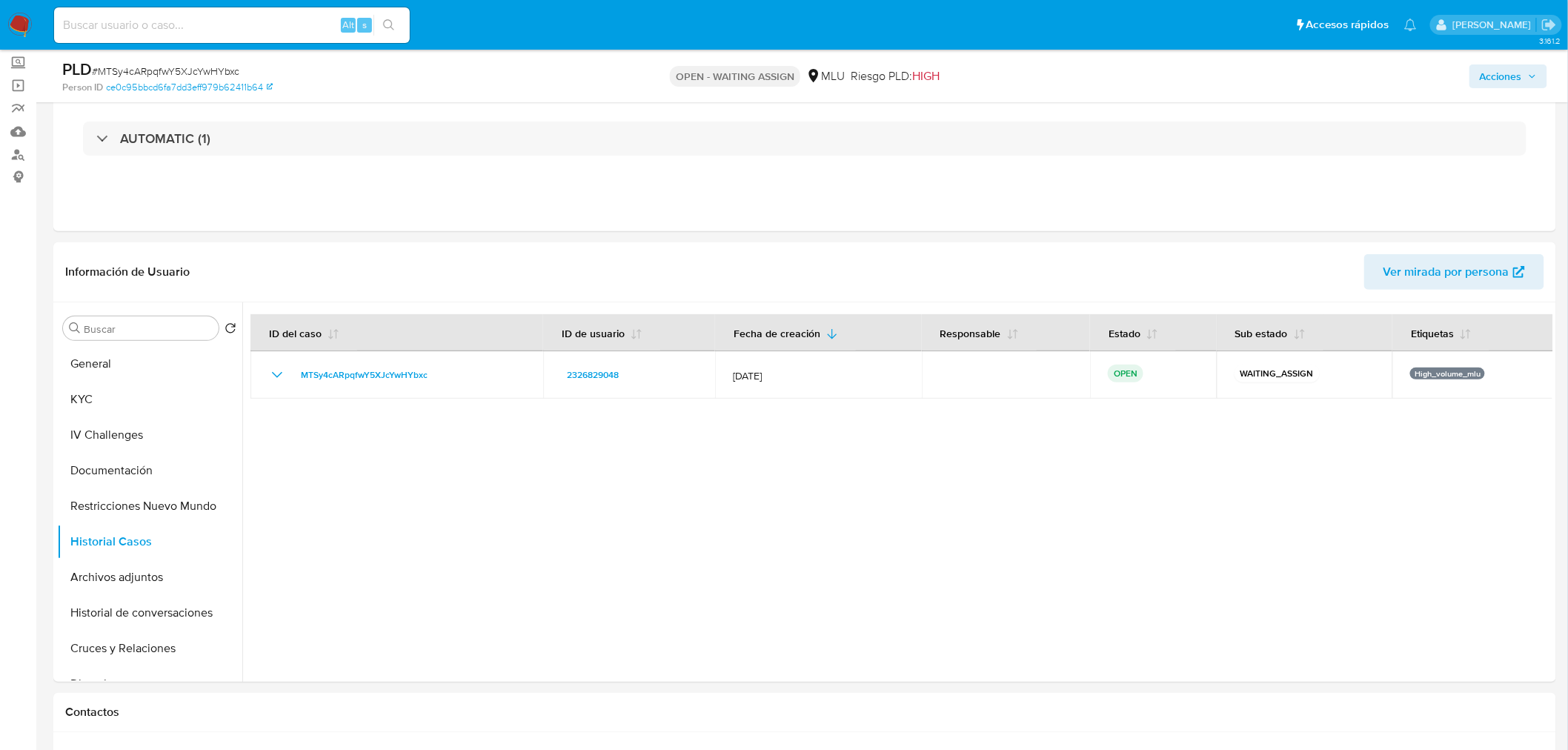
click at [236, 75] on span "# MTSy4cARpqfwY5XJcYwHYbxc" at bounding box center [165, 71] width 147 height 15
click at [227, 66] on span "# MTSy4cARpqfwY5XJcYwHYbxc" at bounding box center [165, 71] width 147 height 15
copy span "MTSy4cARpqfwY5XJcYwHYbxc"
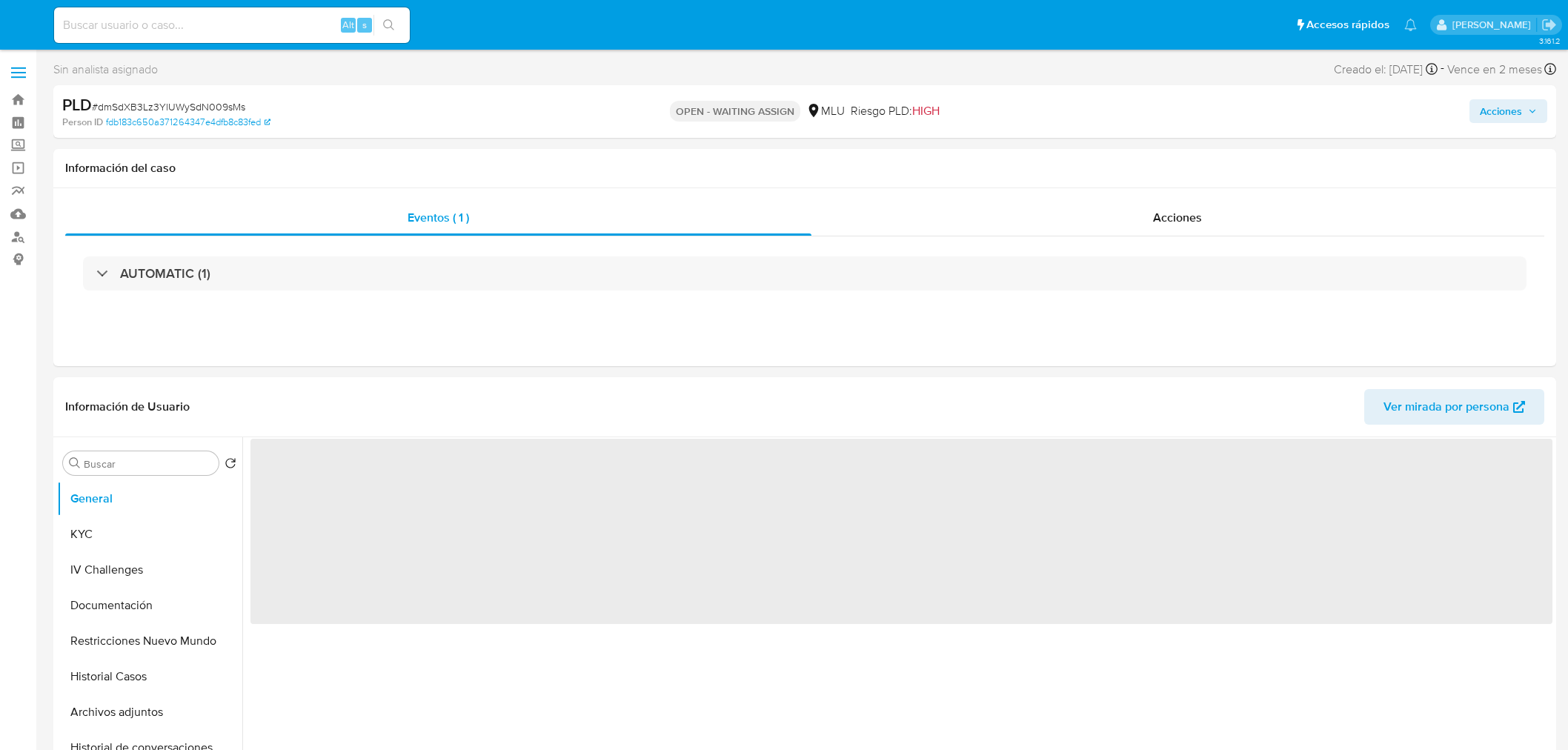
select select "10"
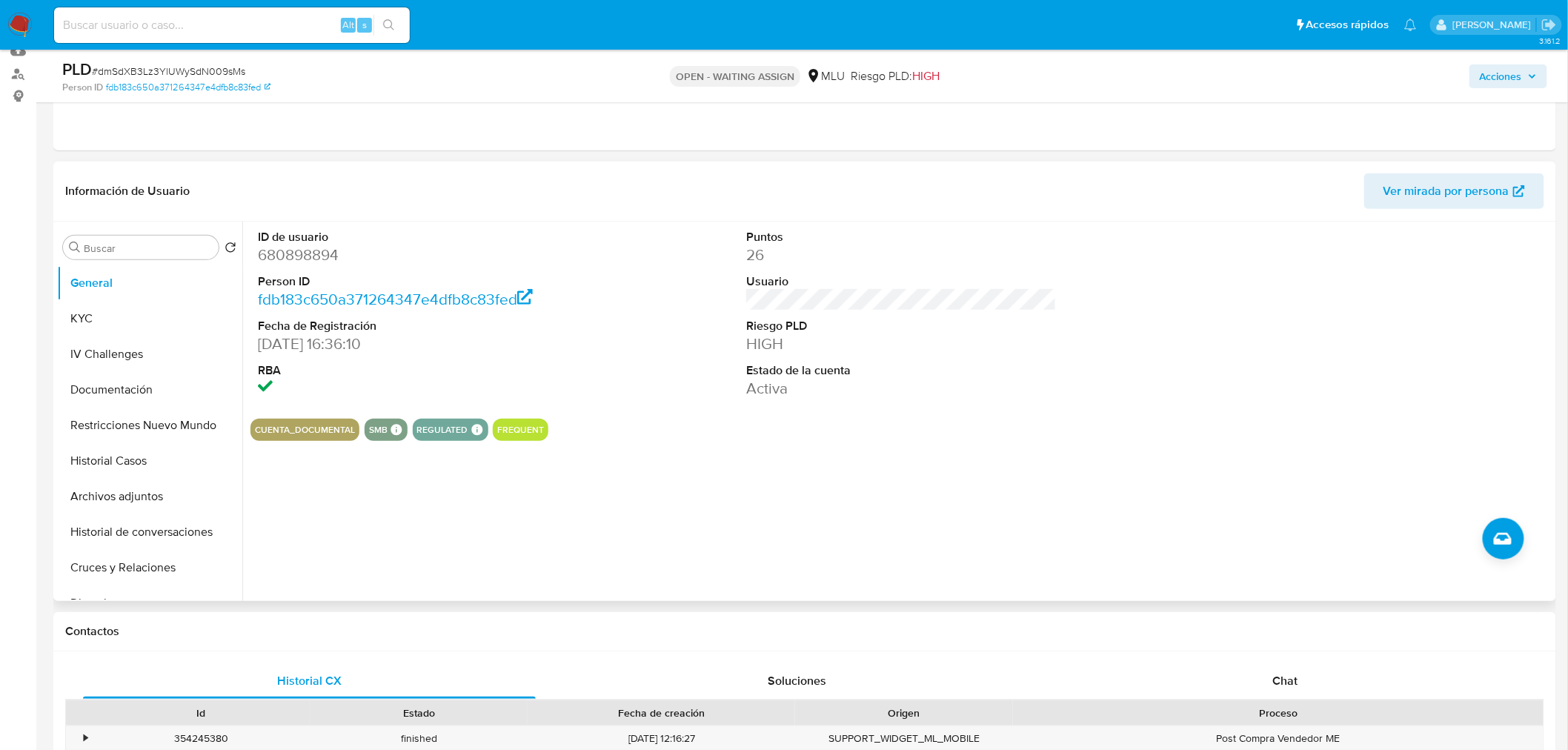
scroll to position [164, 0]
click at [121, 466] on button "Historial Casos" at bounding box center [143, 459] width 173 height 36
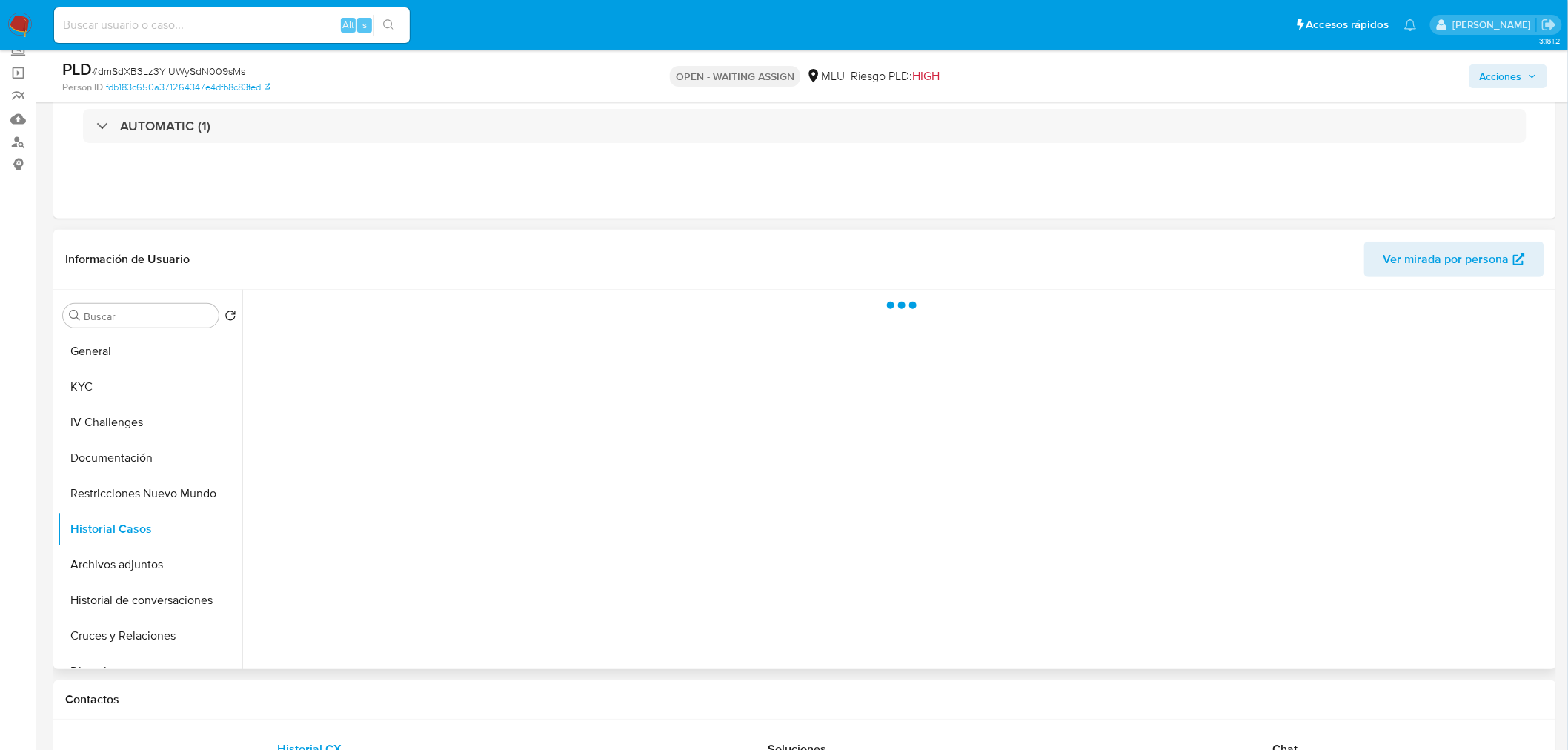
scroll to position [0, 0]
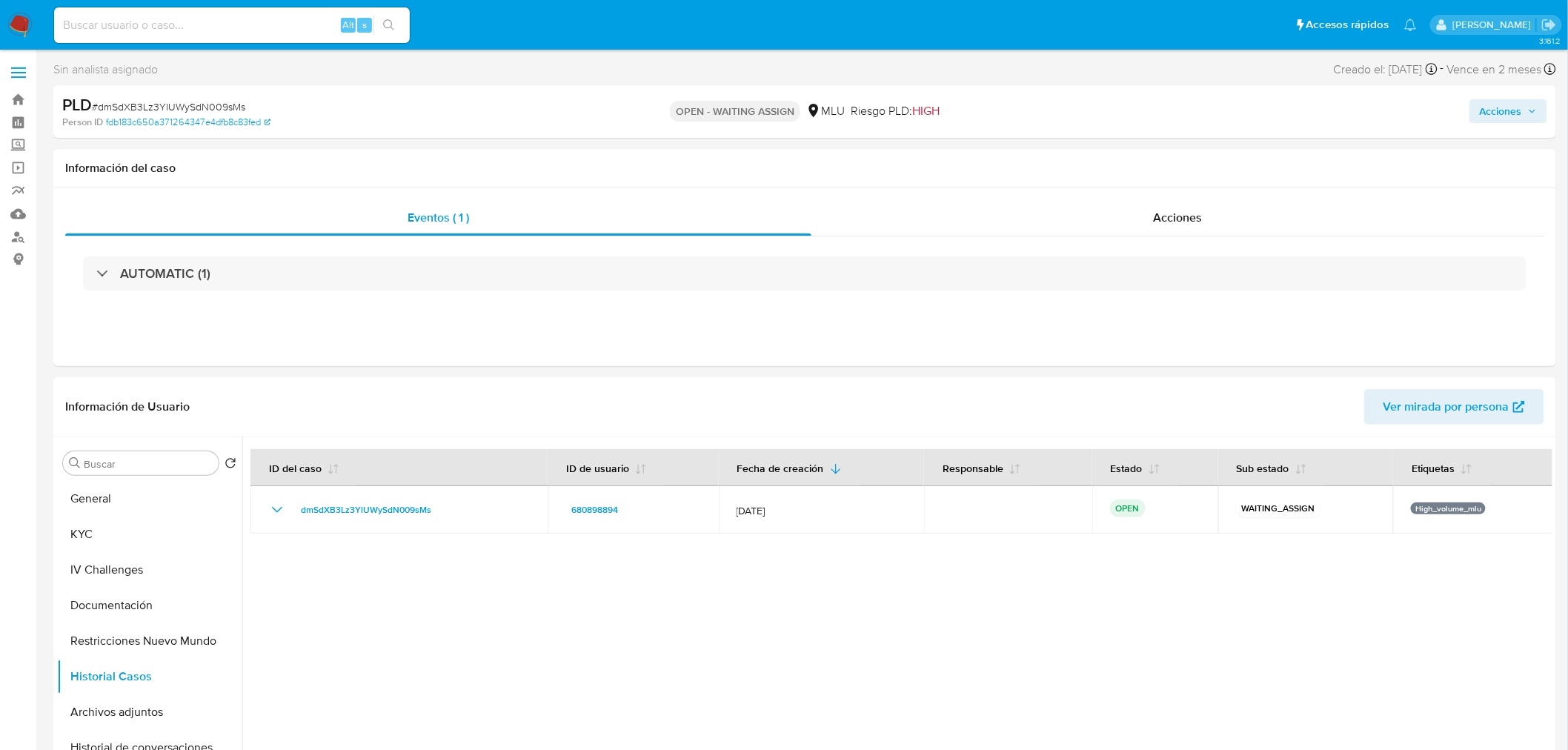
click at [200, 108] on span "# dmSdXB3Lz3YlUWySdN009sMs" at bounding box center [168, 107] width 153 height 15
copy span "dmSdXB3Lz3YlUWySdN009sMs"
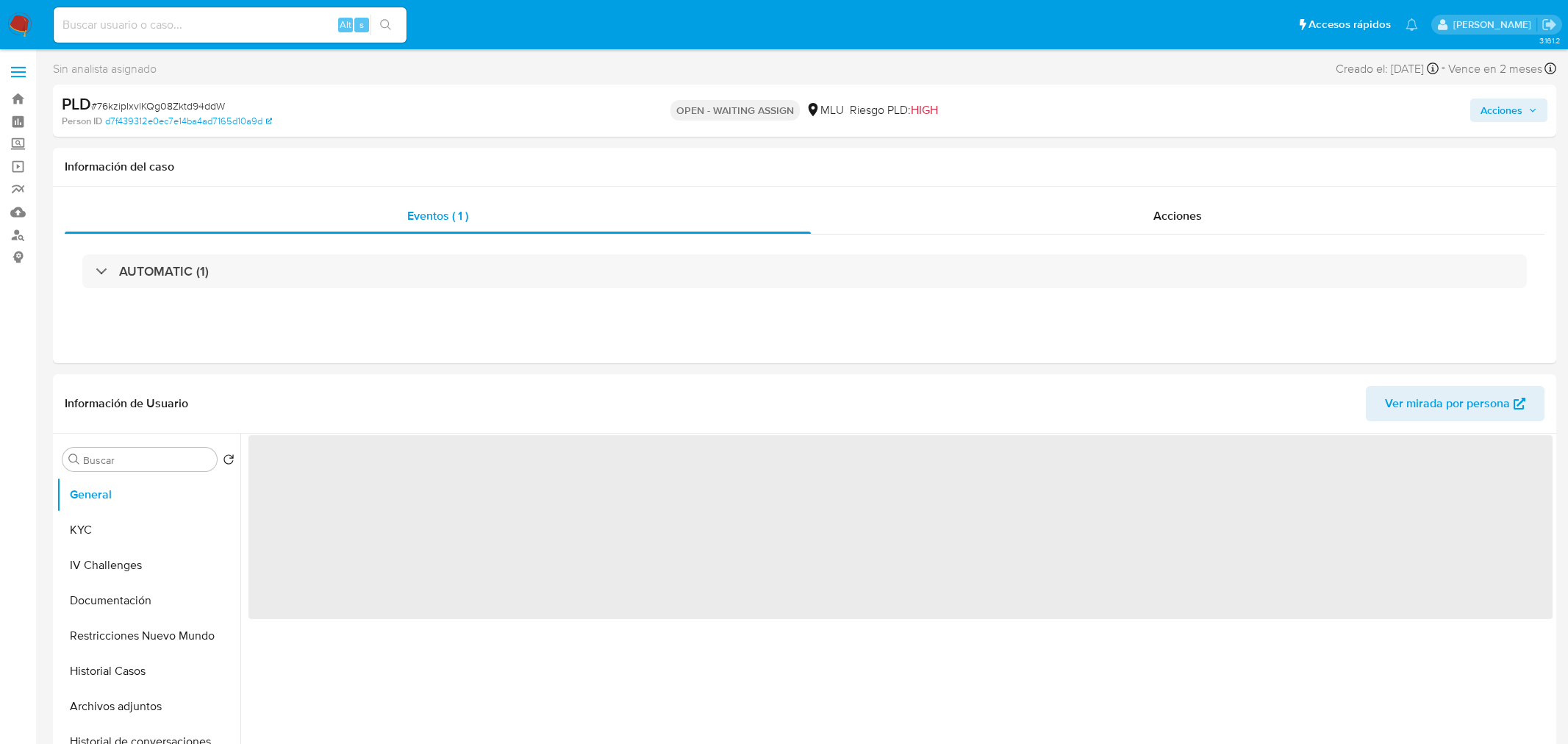
select select "10"
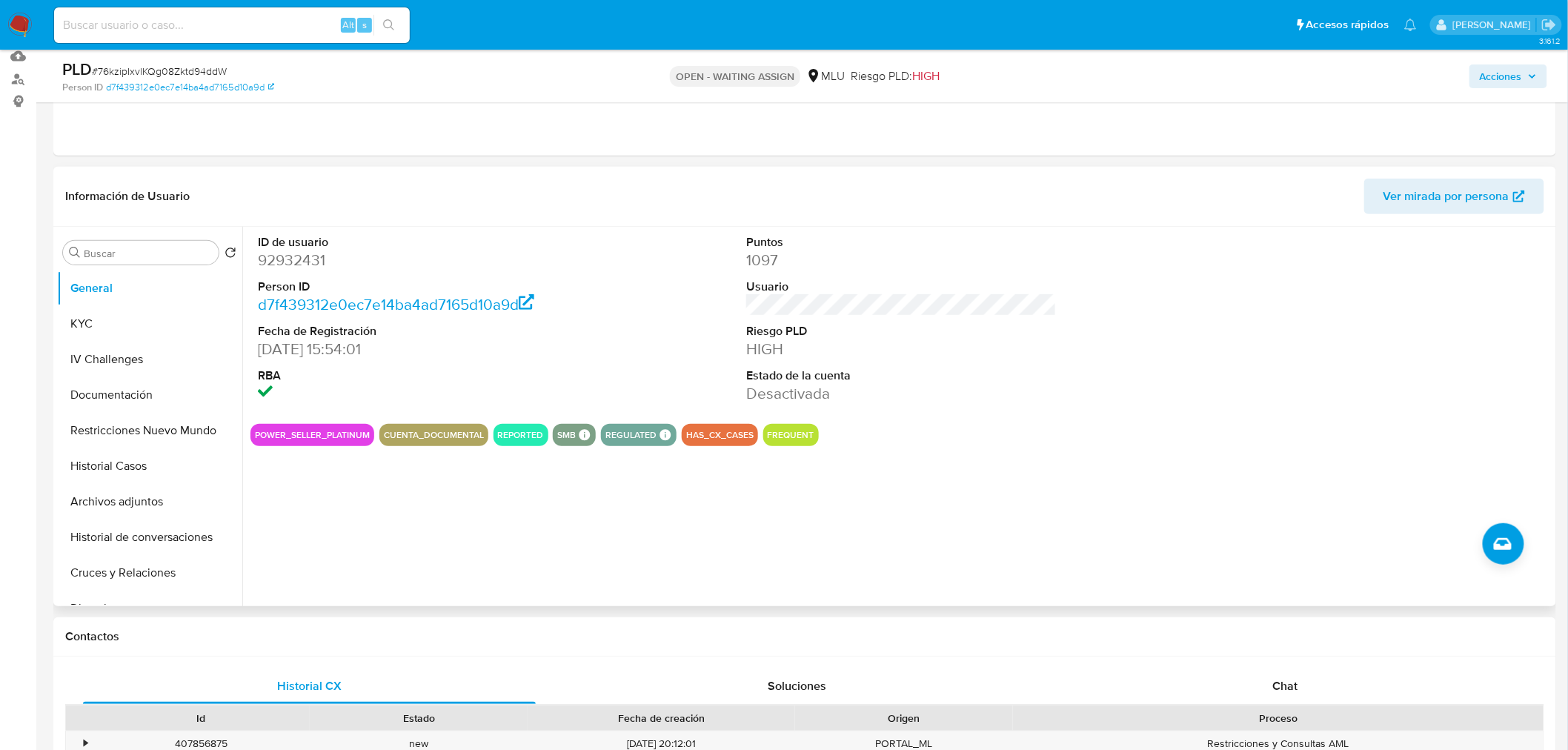
scroll to position [164, 0]
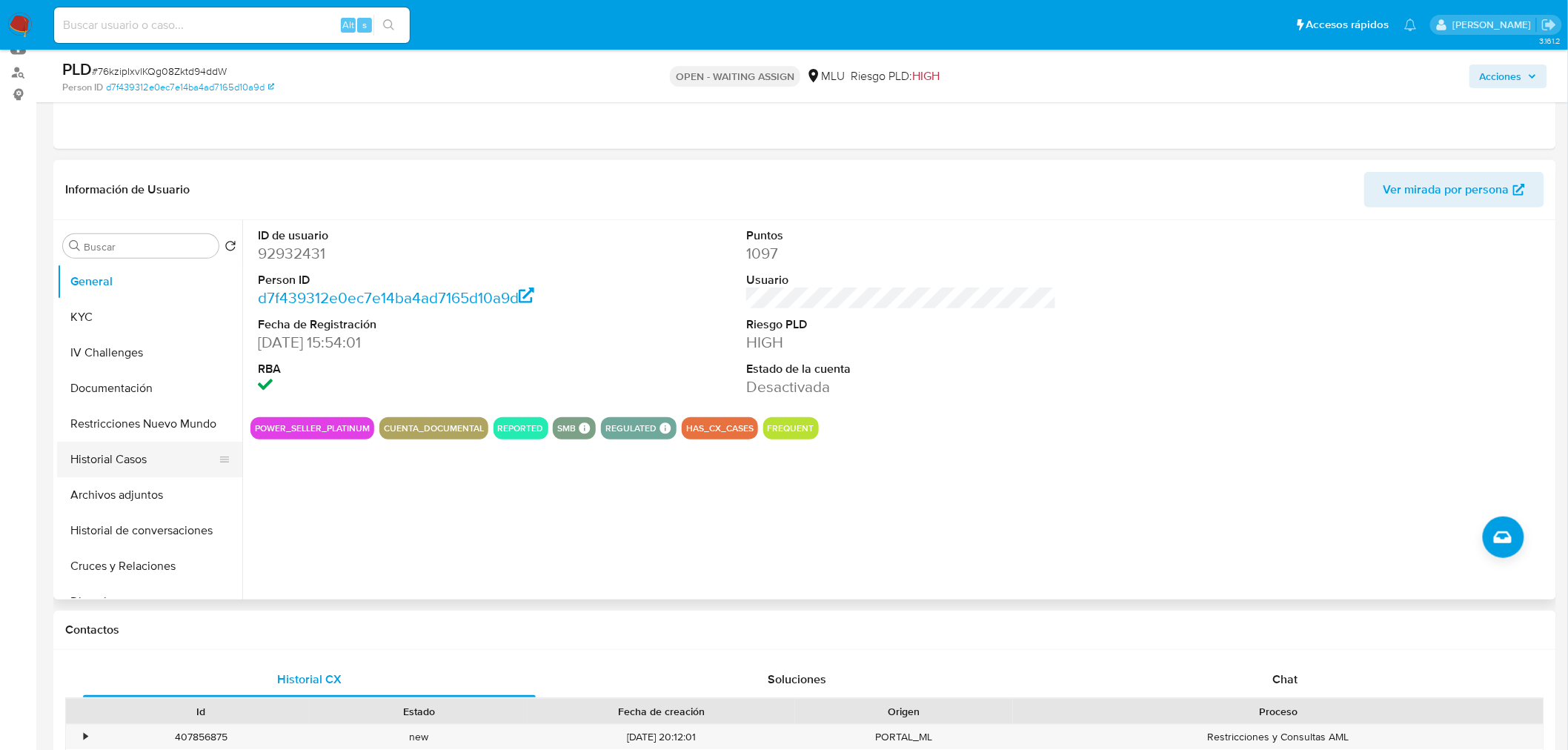
click at [154, 456] on button "Historial Casos" at bounding box center [143, 459] width 173 height 36
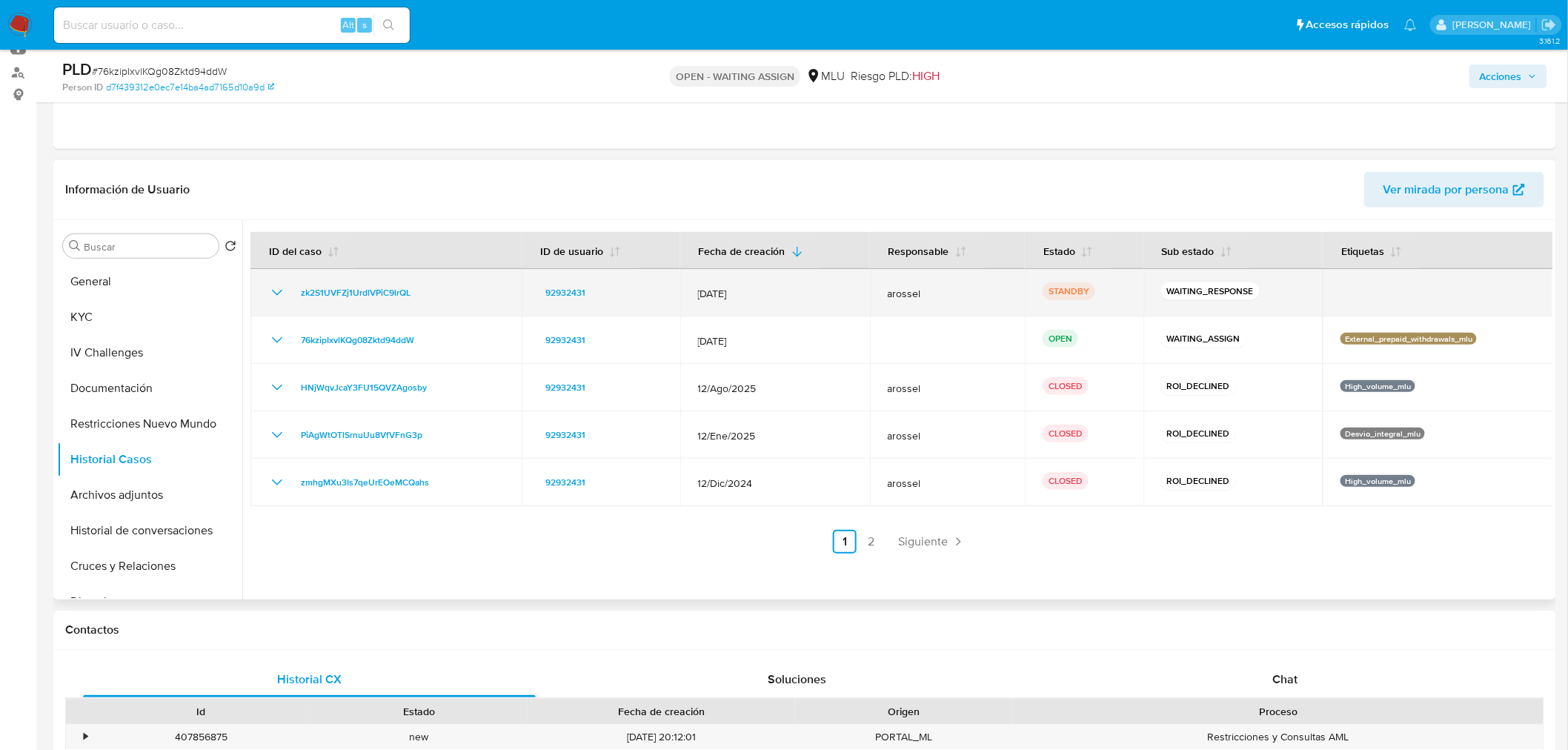
click at [278, 293] on icon "Mostrar/Ocultar" at bounding box center [277, 292] width 11 height 6
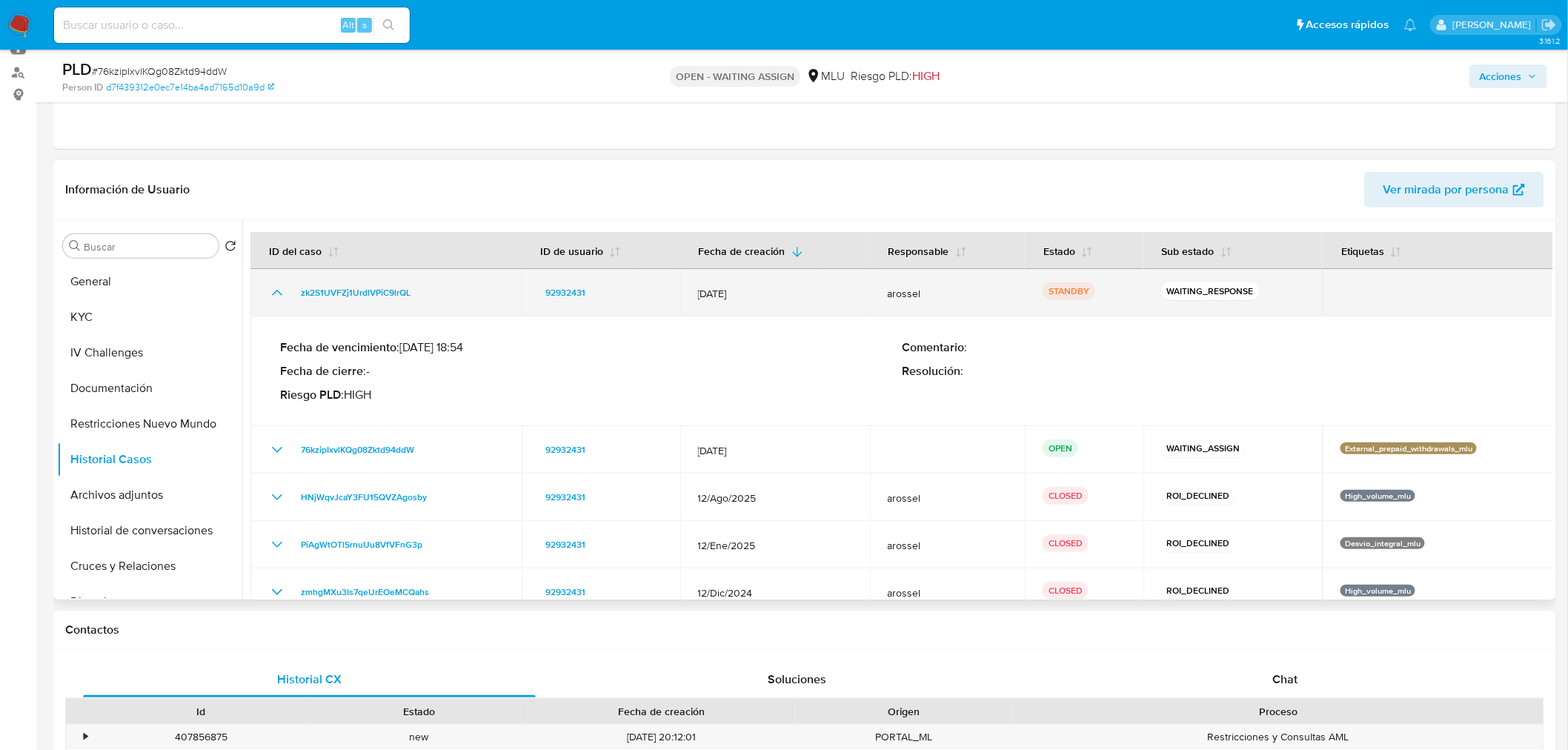
click at [278, 293] on icon "Mostrar/Ocultar" at bounding box center [277, 293] width 18 height 18
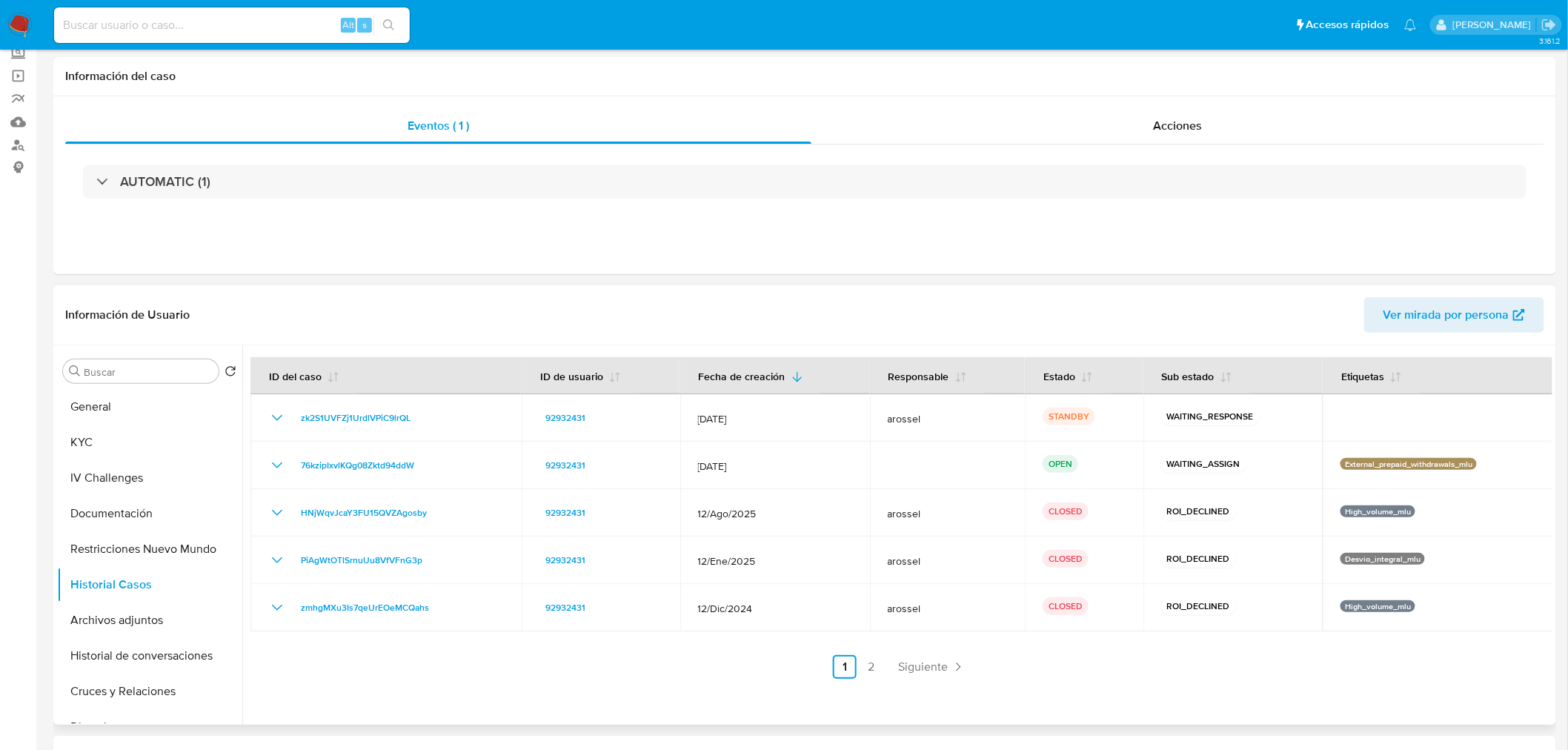
scroll to position [0, 0]
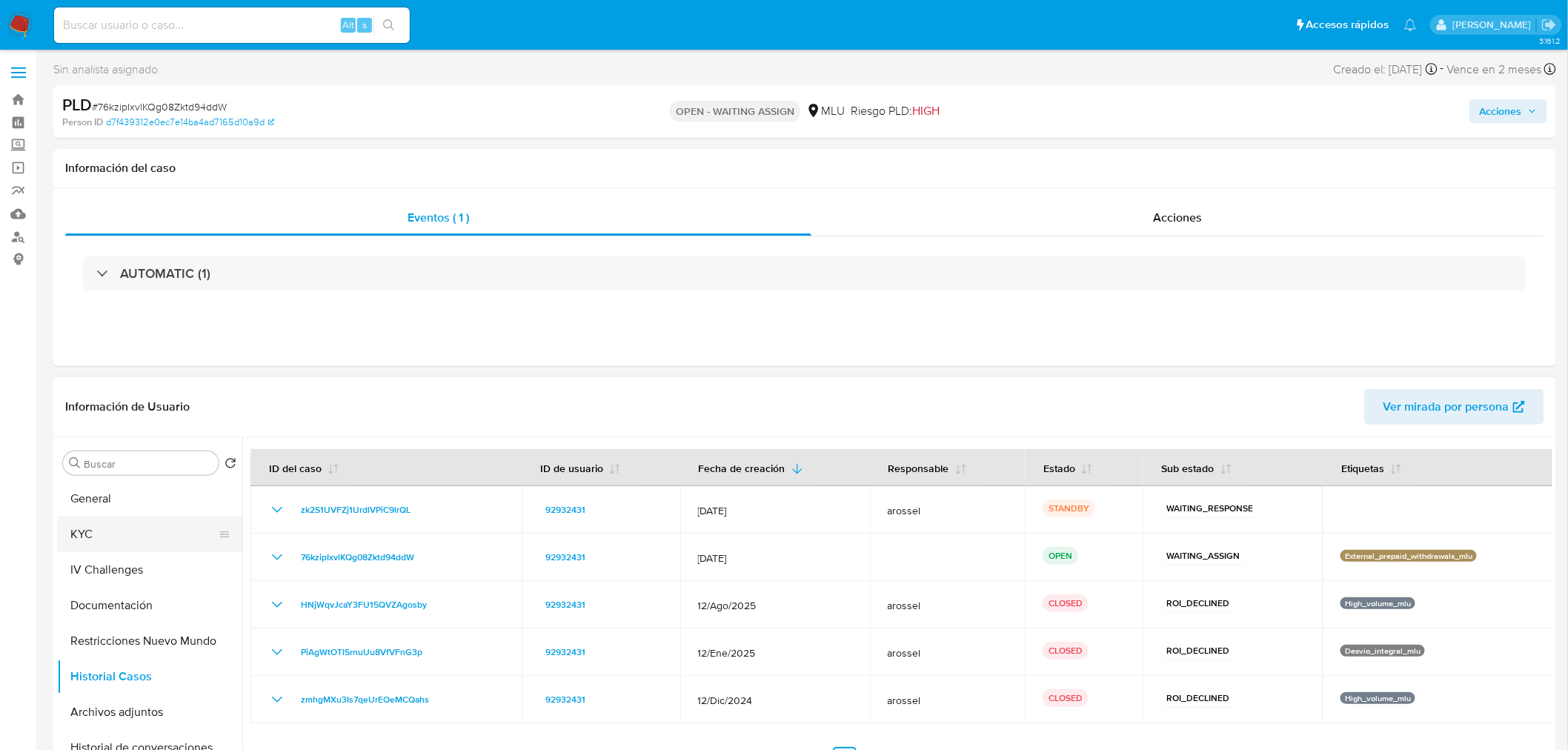
click at [101, 536] on button "KYC" at bounding box center [143, 535] width 173 height 36
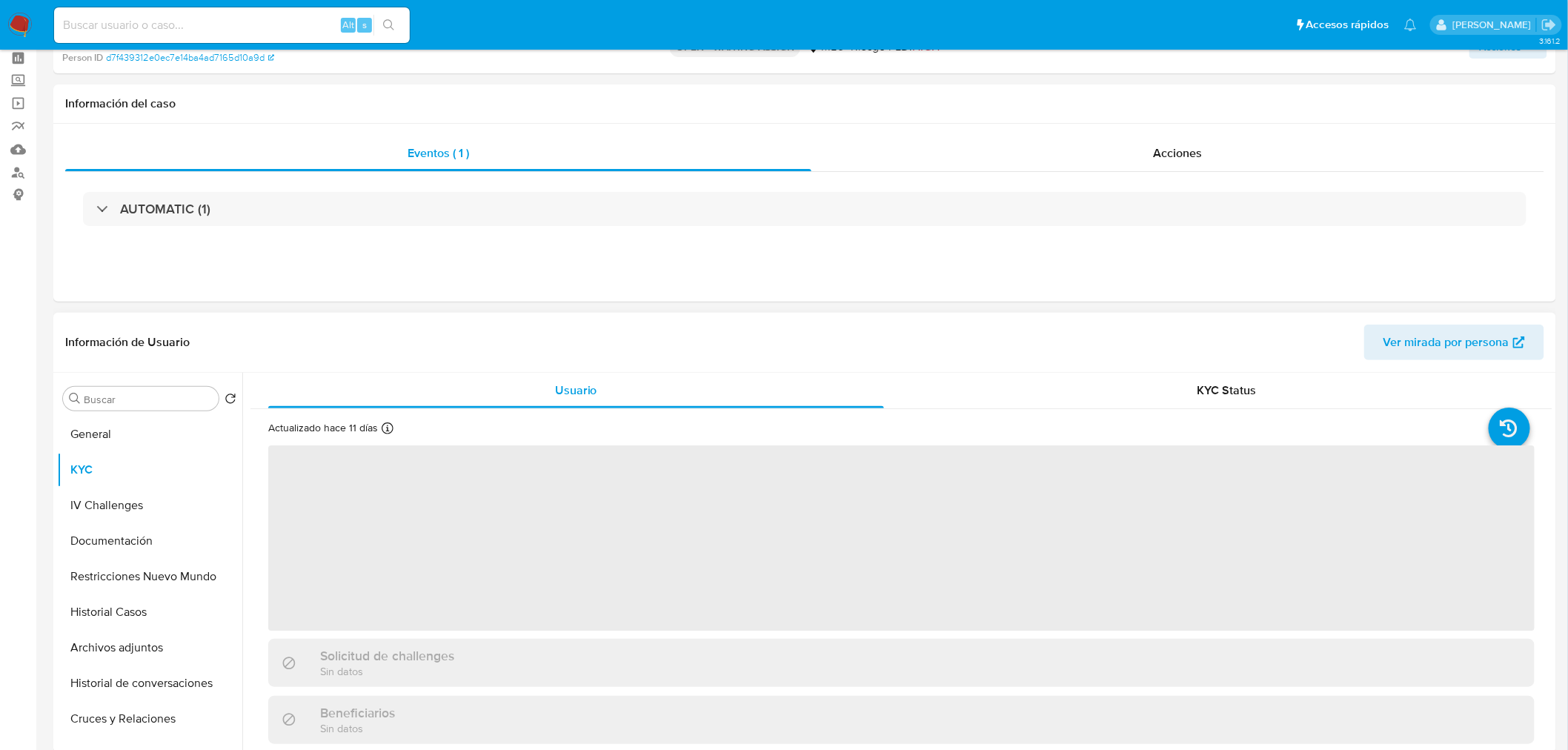
scroll to position [164, 0]
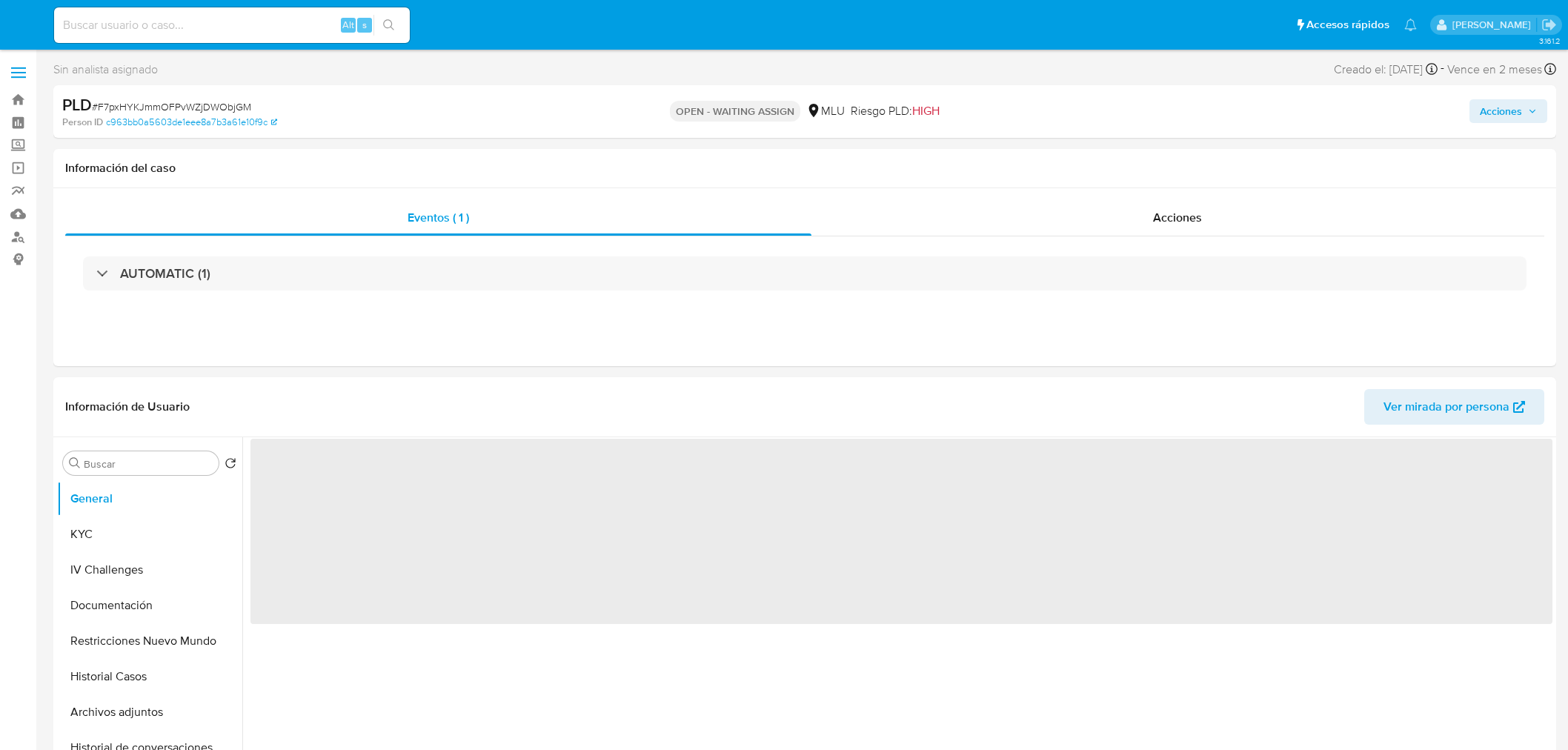
select select "10"
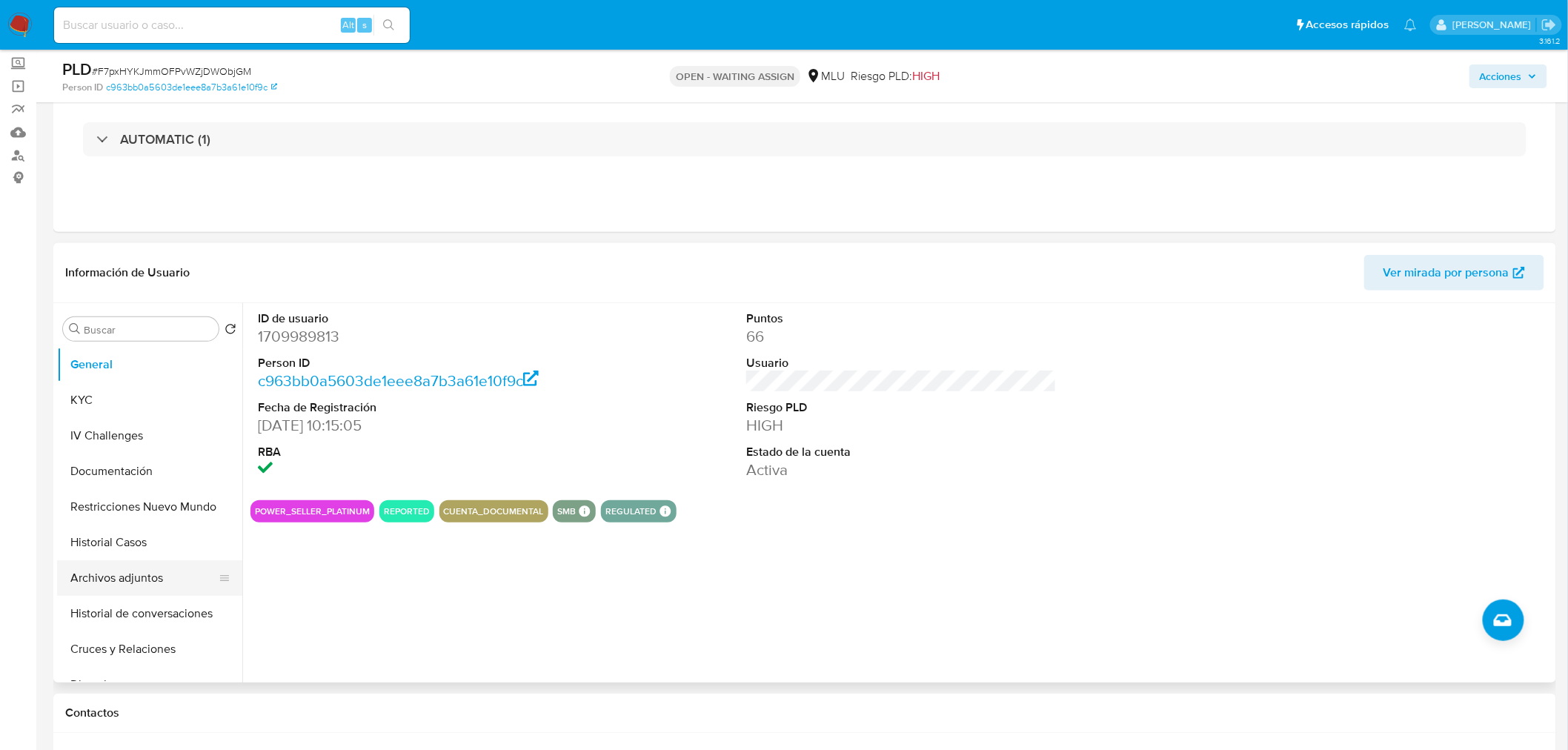
scroll to position [83, 0]
click at [132, 539] on button "Historial Casos" at bounding box center [143, 542] width 173 height 36
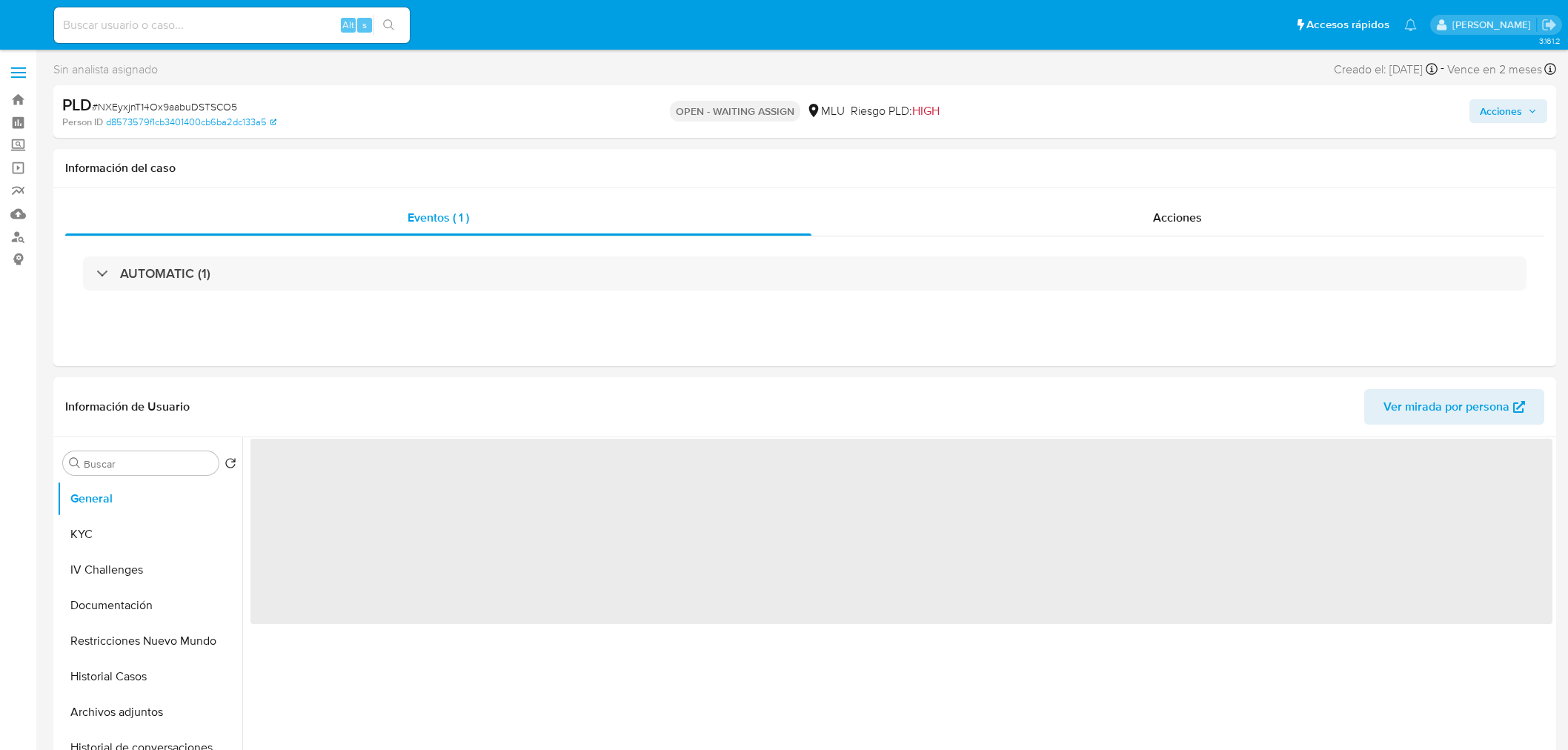
select select "10"
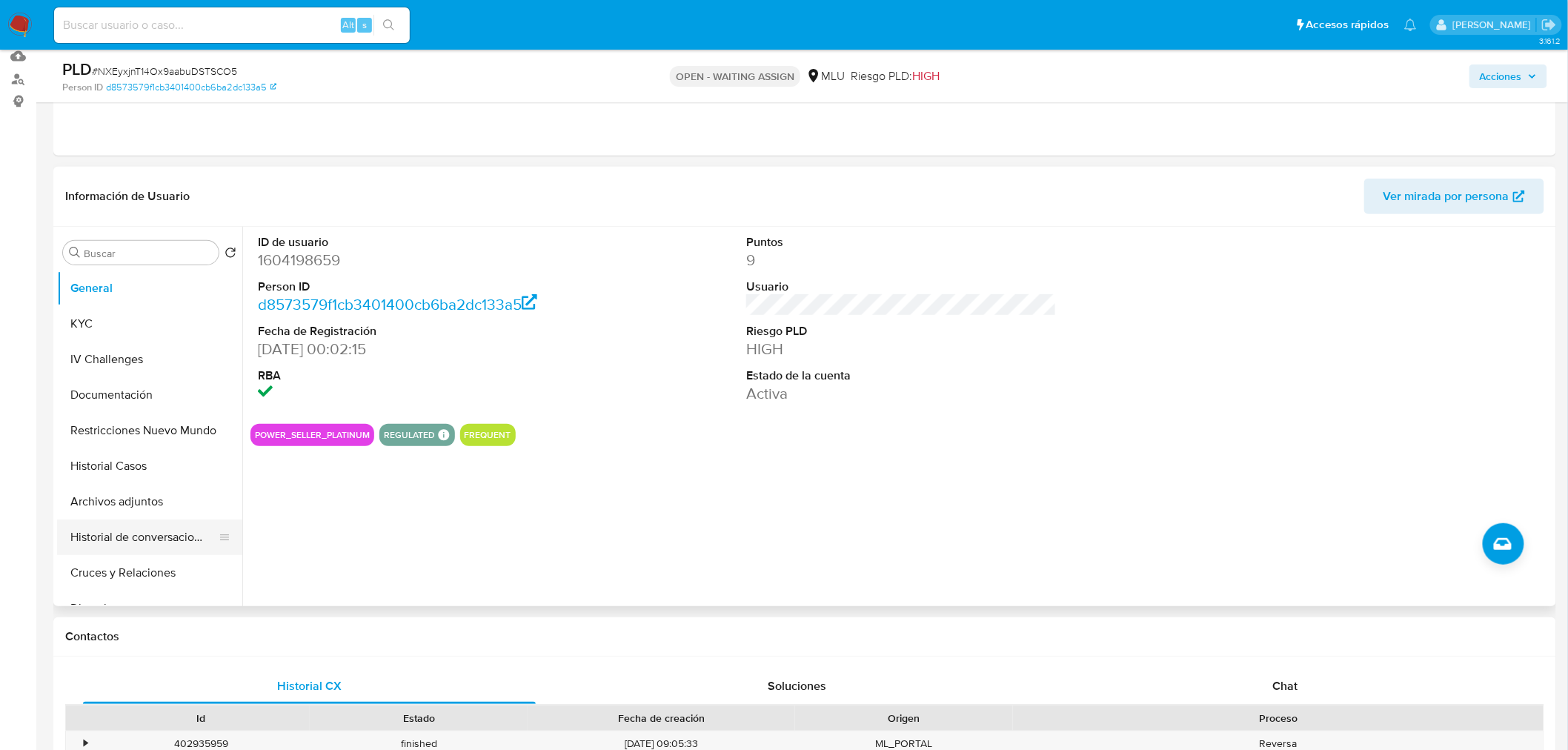
scroll to position [164, 0]
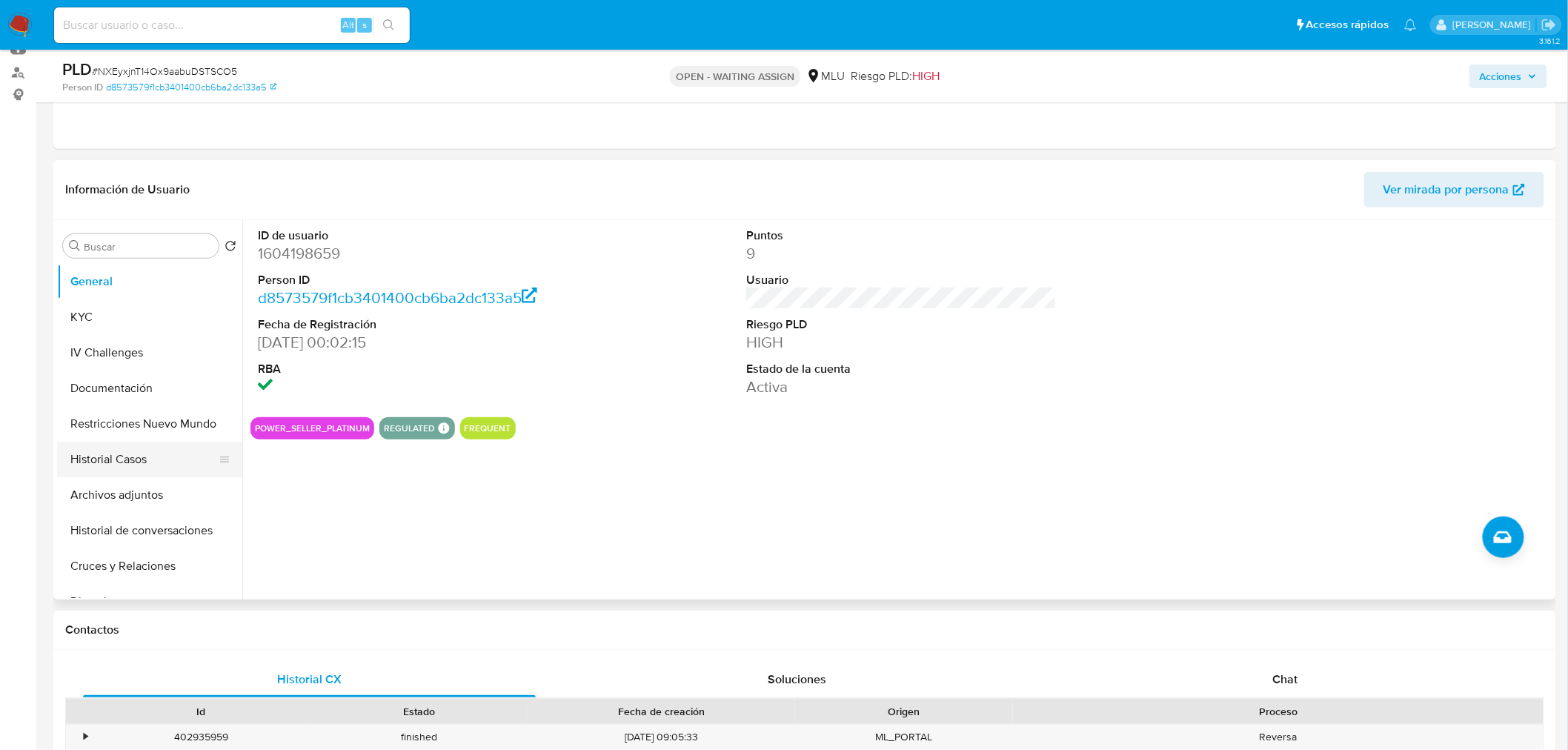
click at [138, 468] on button "Historial Casos" at bounding box center [143, 459] width 173 height 36
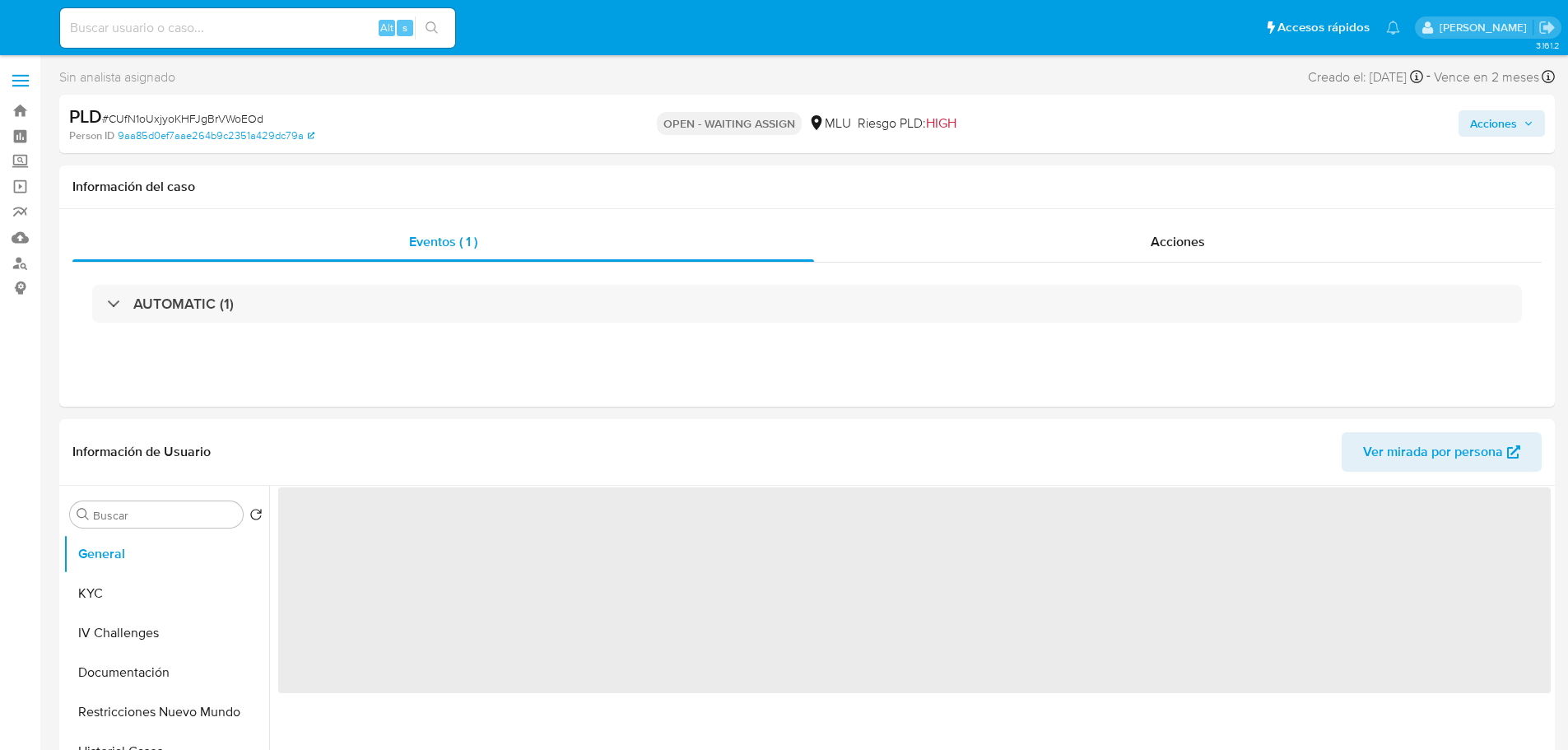
select select "10"
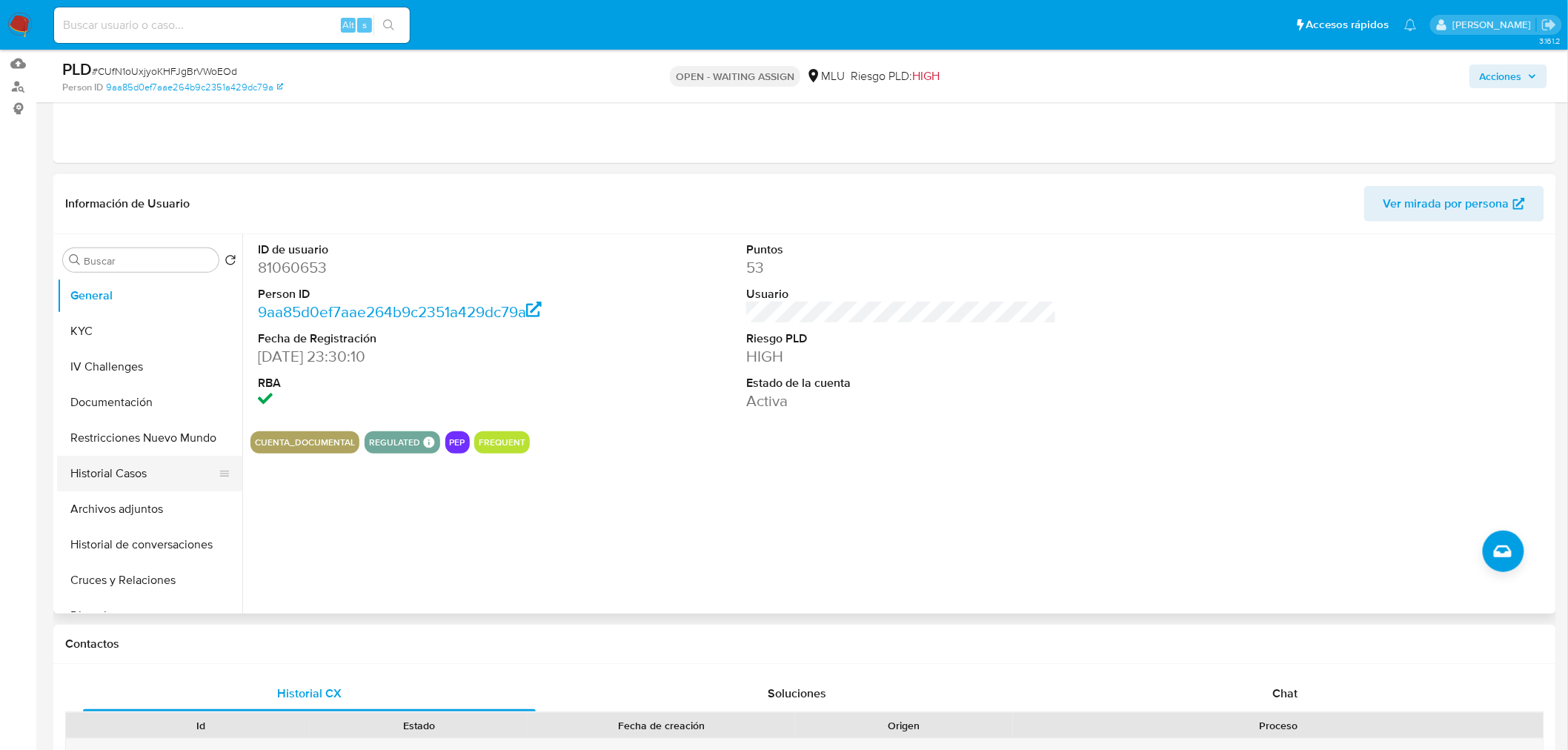
scroll to position [164, 0]
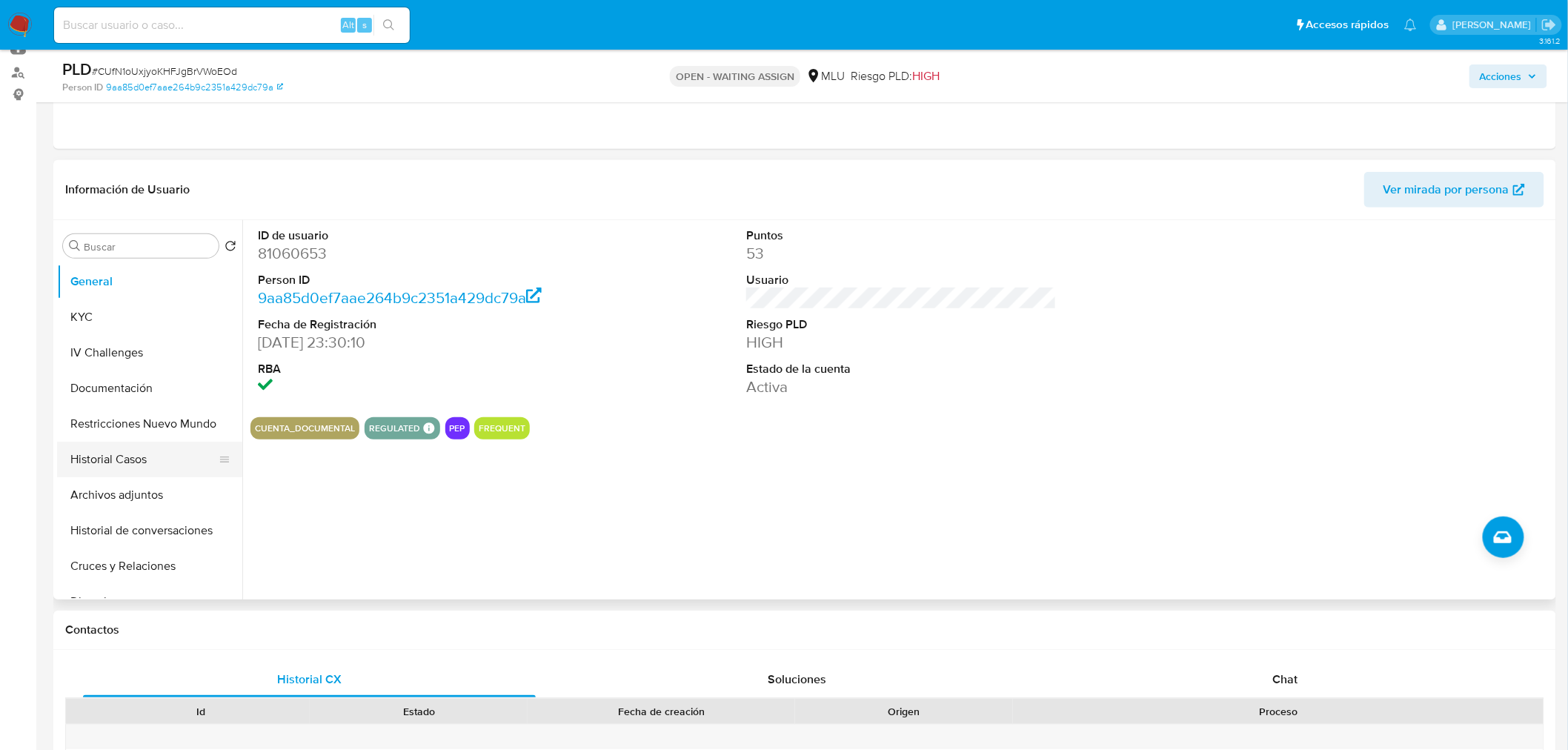
click at [146, 458] on button "Historial Casos" at bounding box center [143, 459] width 173 height 36
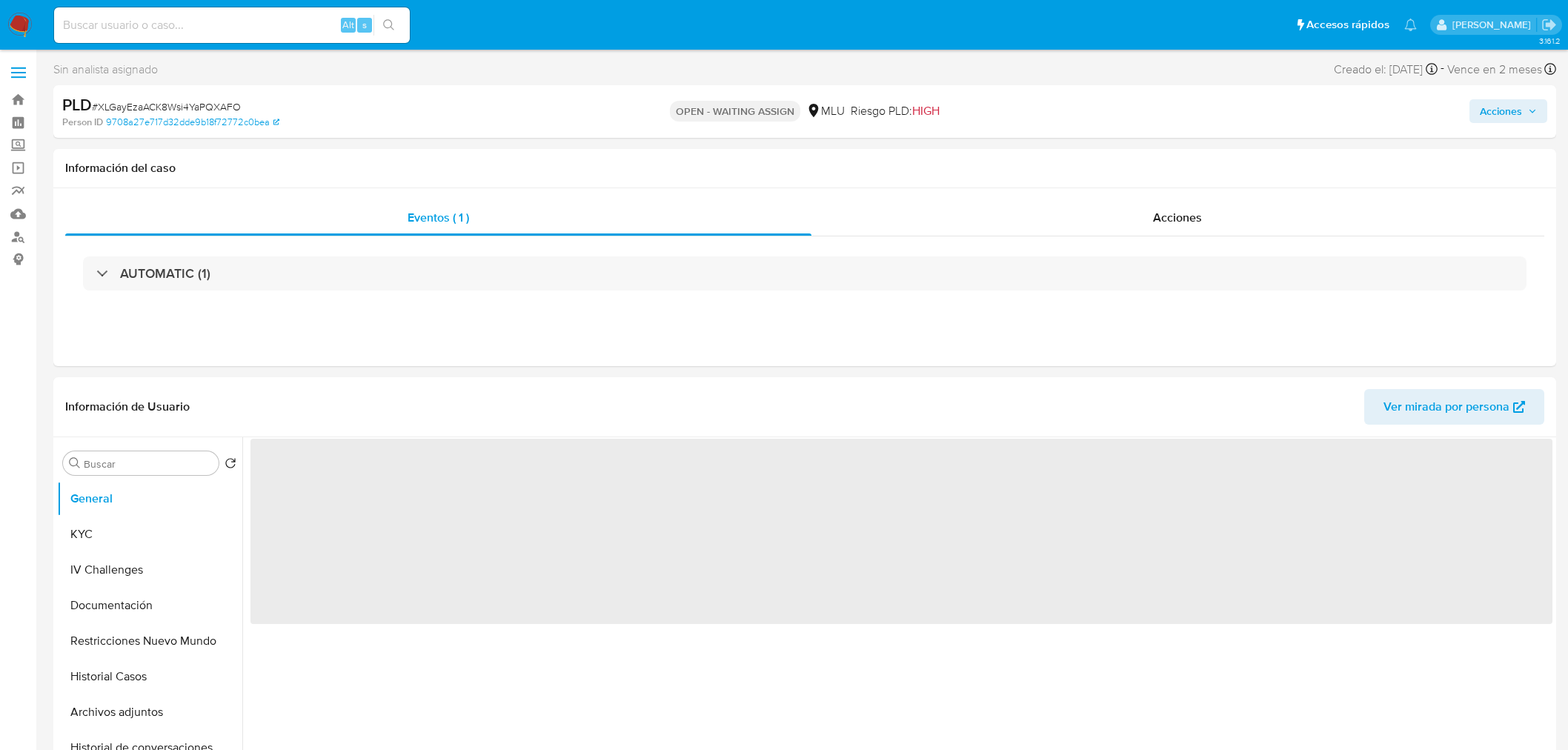
select select "10"
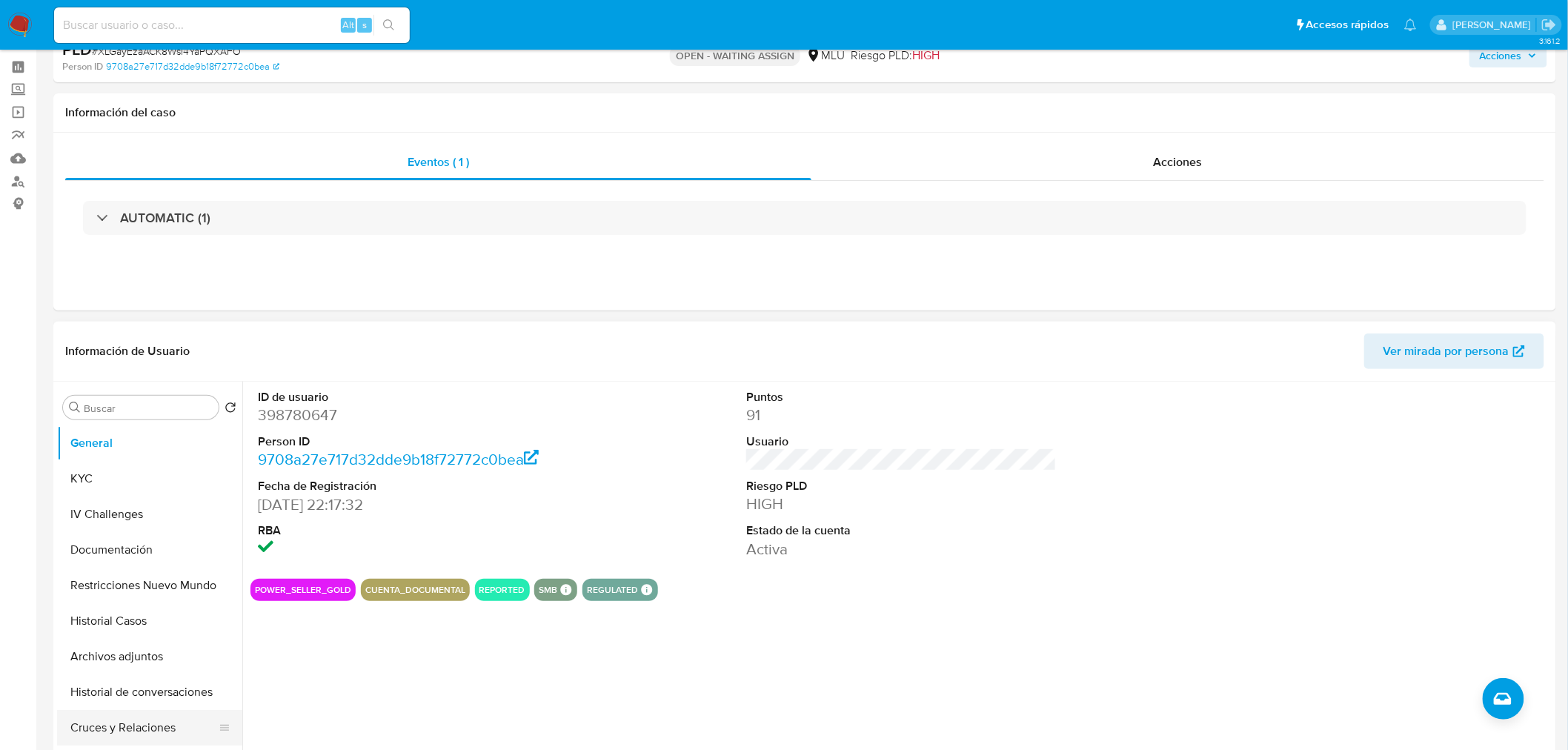
scroll to position [83, 0]
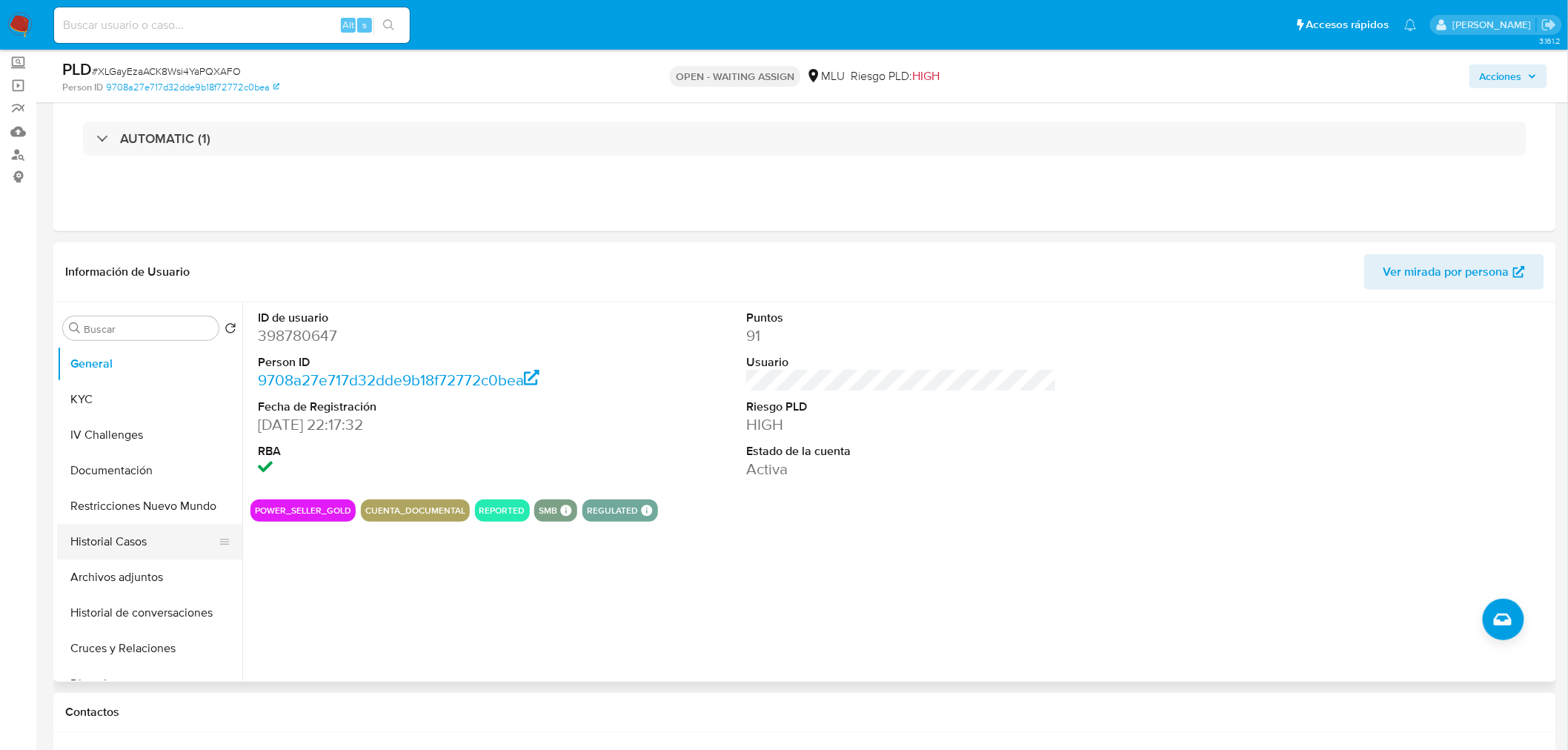
drag, startPoint x: 135, startPoint y: 520, endPoint x: 135, endPoint y: 532, distance: 12.0
click at [135, 520] on button "Restricciones Nuevo Mundo" at bounding box center [149, 506] width 185 height 36
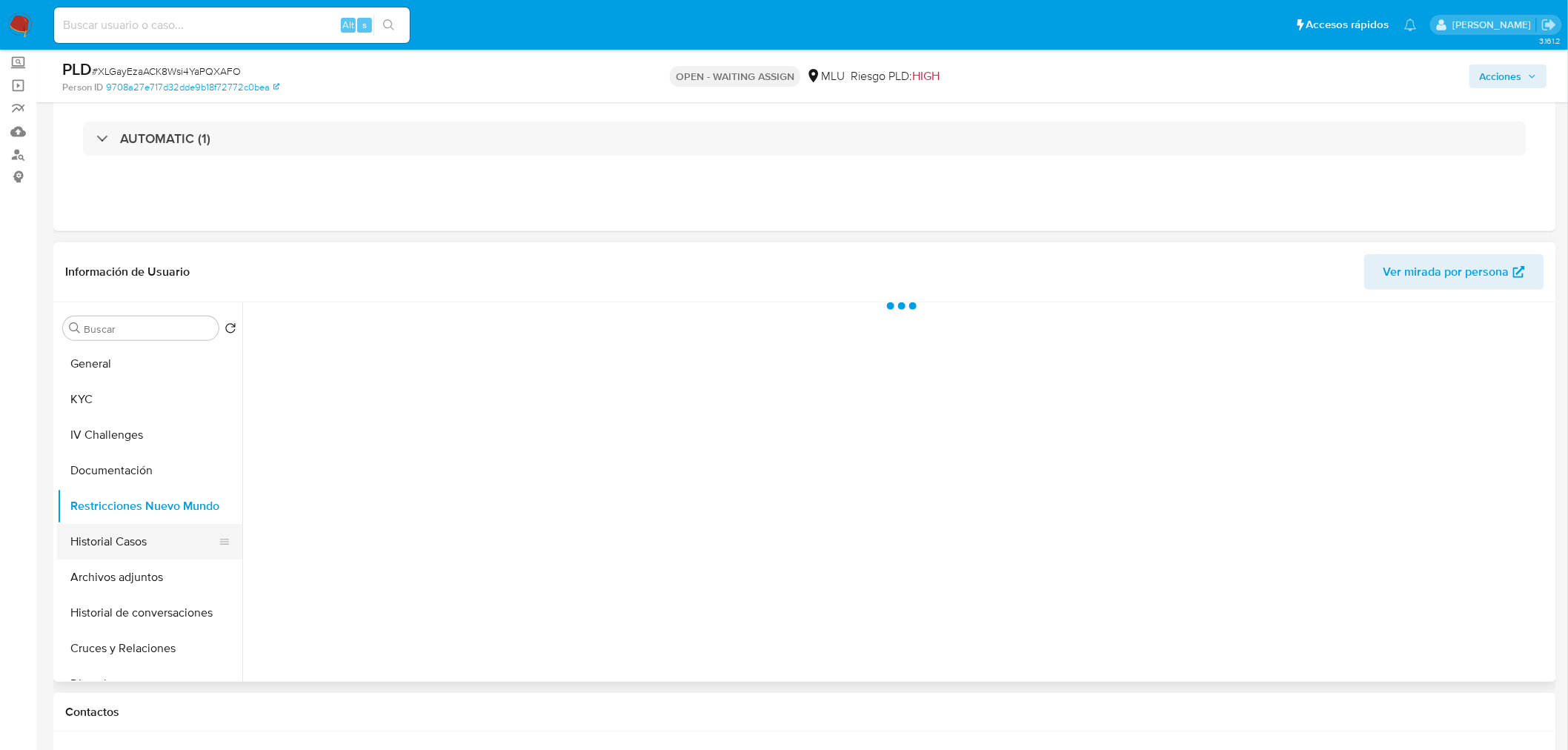
click at [137, 535] on button "Historial Casos" at bounding box center [143, 542] width 173 height 36
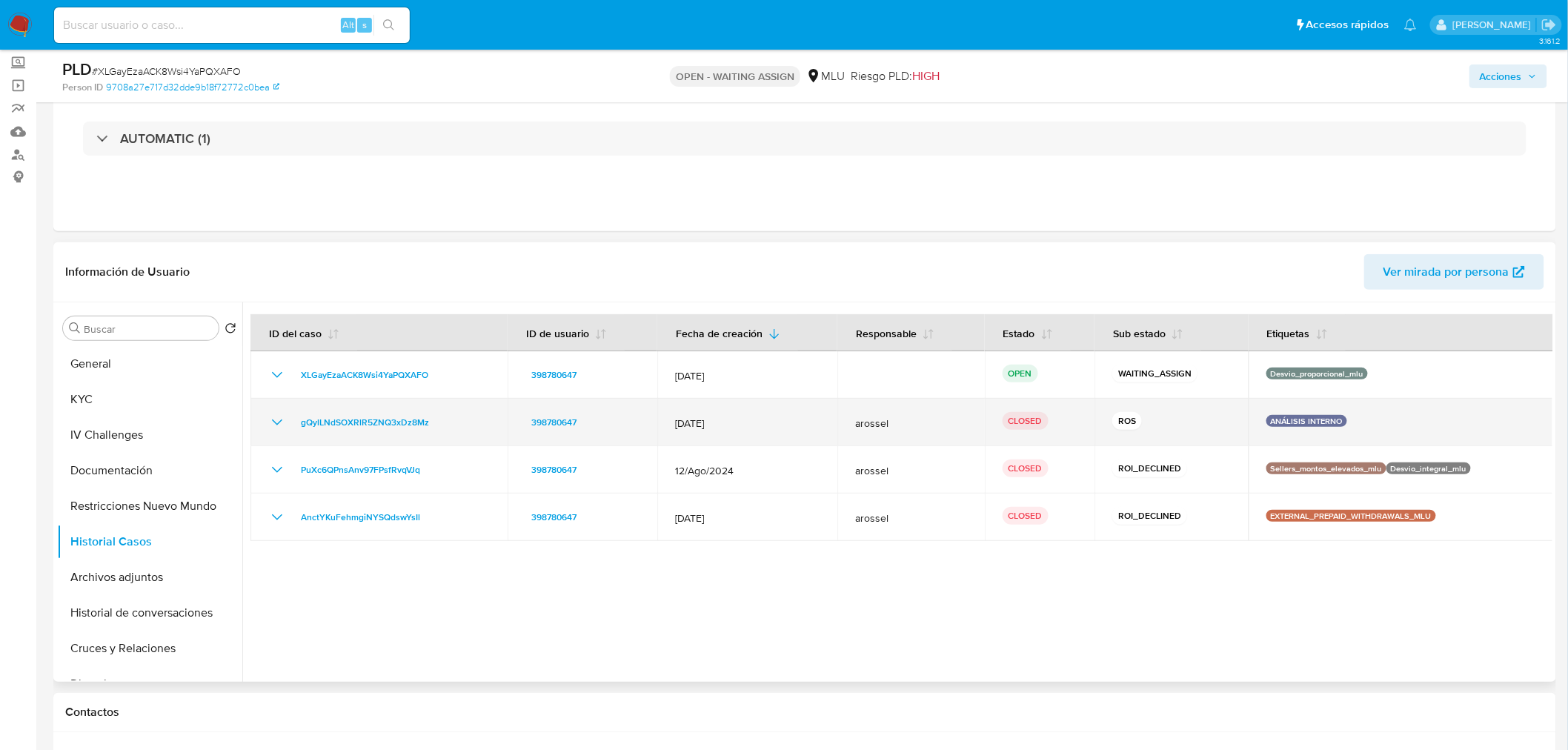
click at [278, 420] on icon "Mostrar/Ocultar" at bounding box center [277, 423] width 18 height 18
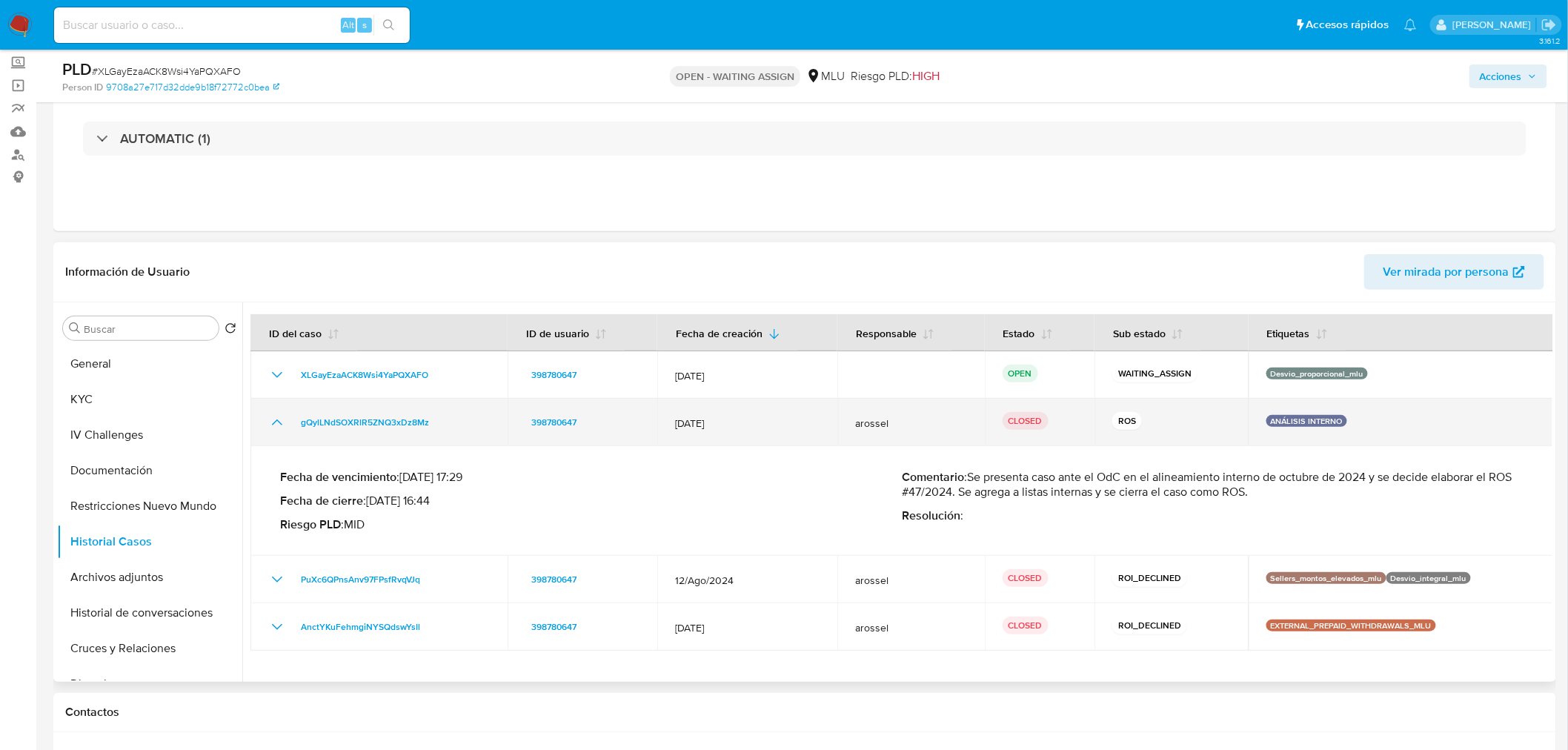
click at [278, 420] on icon "Mostrar/Ocultar" at bounding box center [277, 423] width 18 height 18
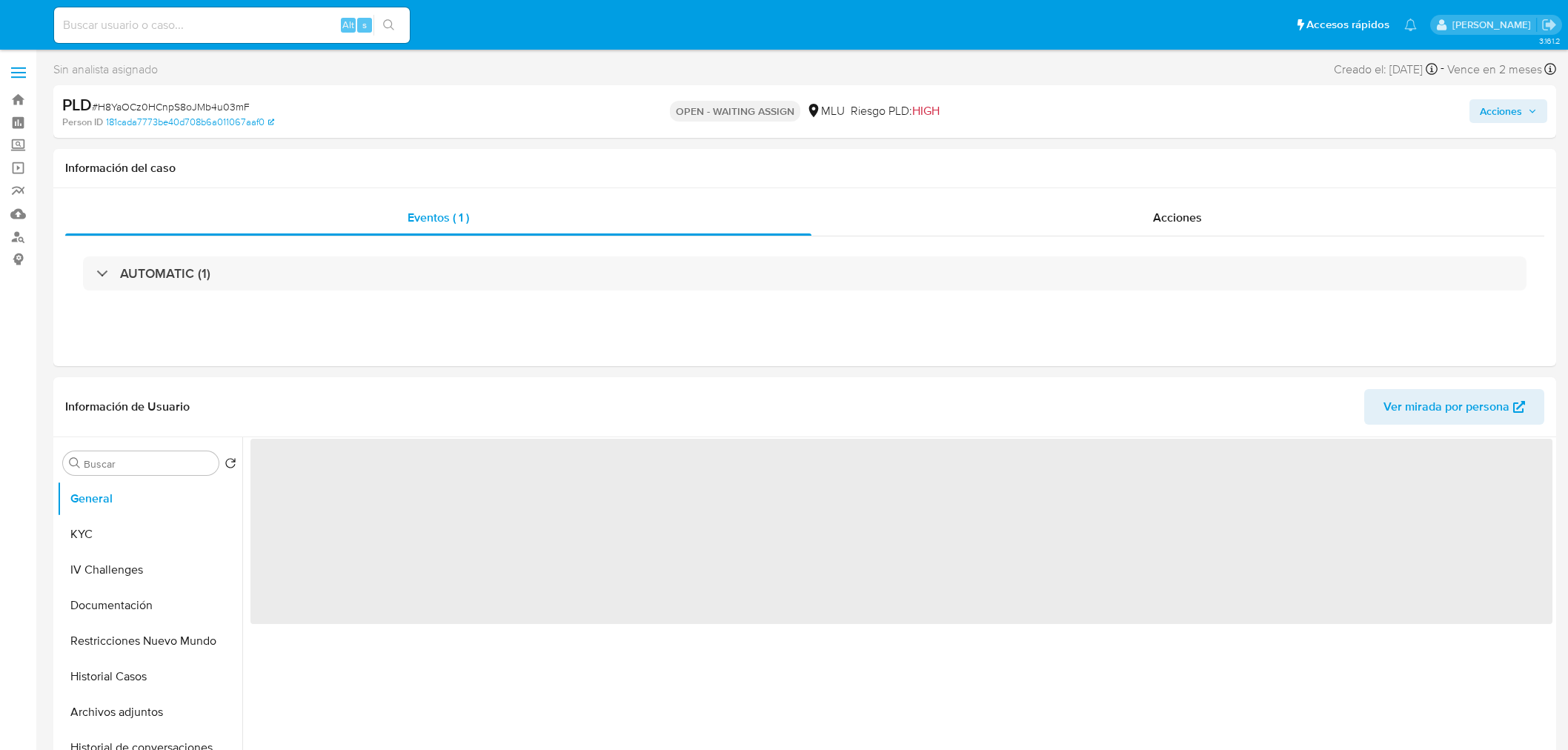
select select "10"
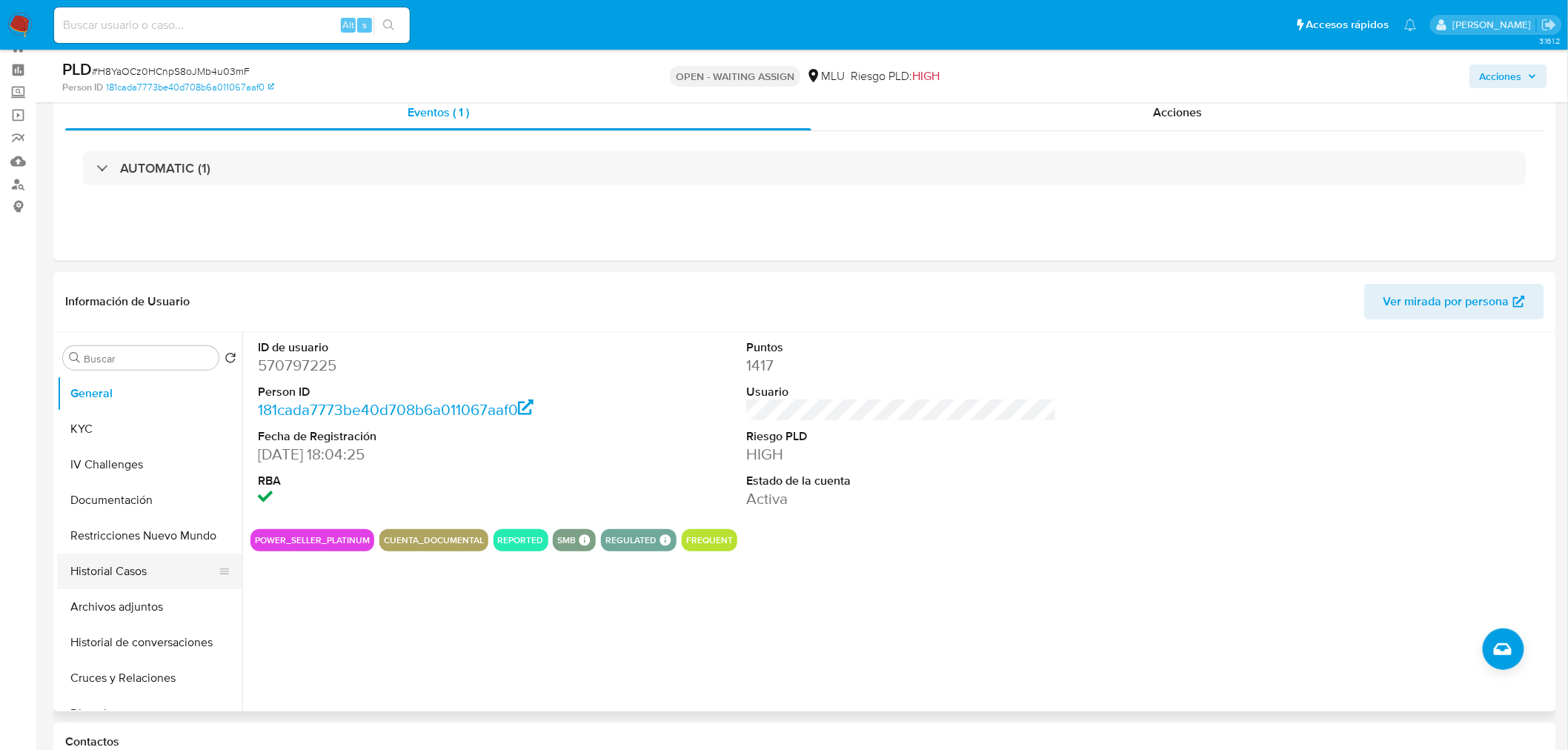
scroll to position [83, 0]
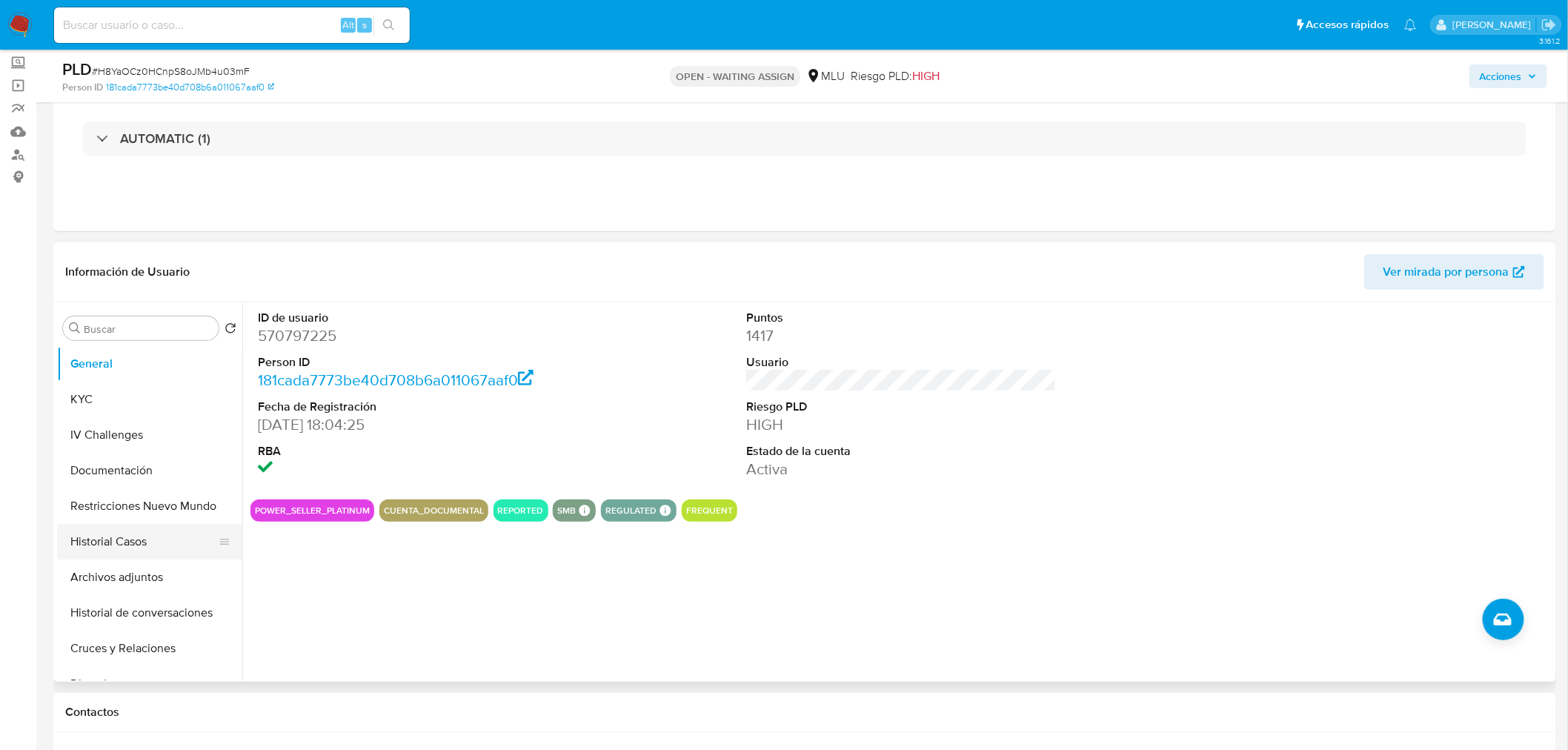
click at [145, 541] on button "Historial Casos" at bounding box center [143, 542] width 173 height 36
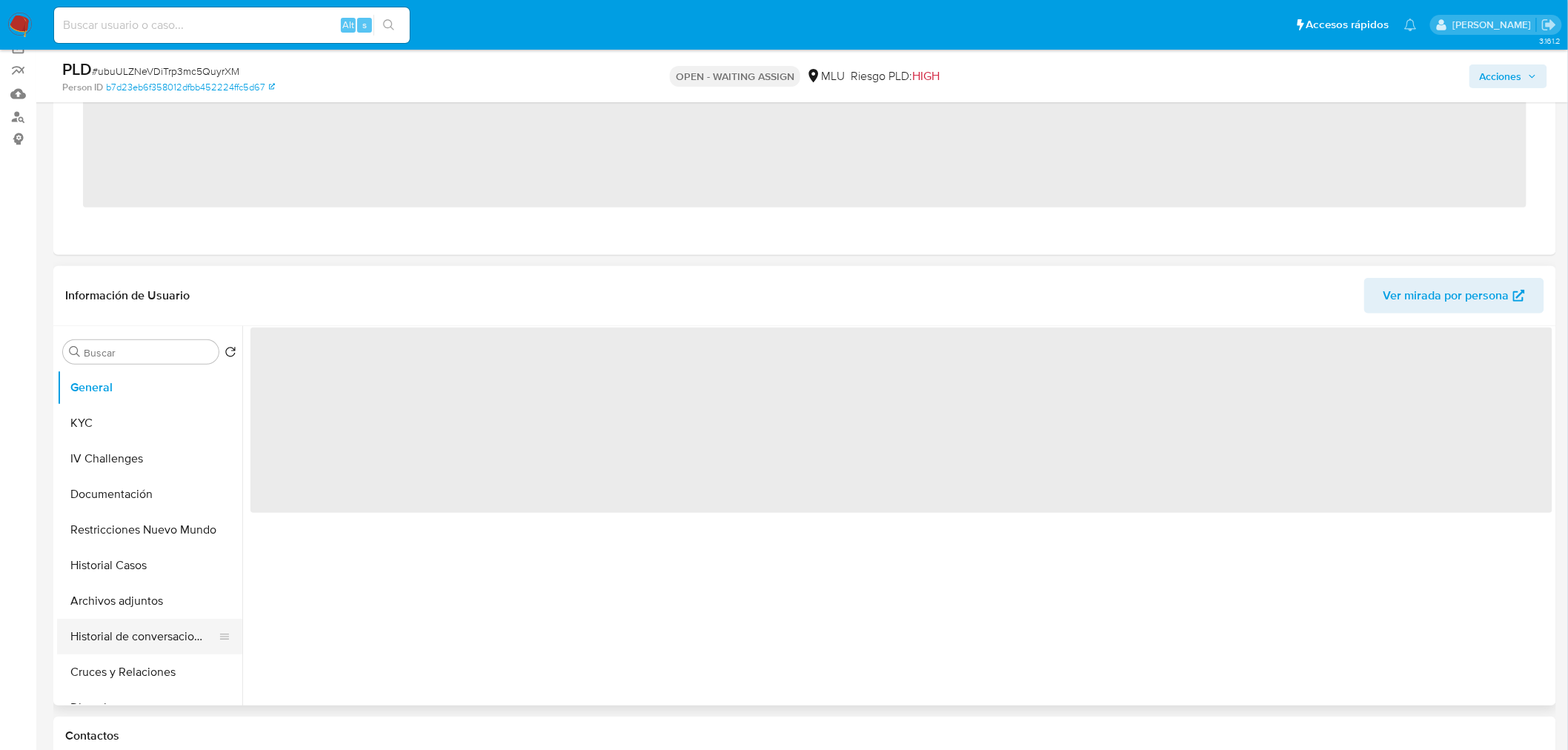
scroll to position [164, 0]
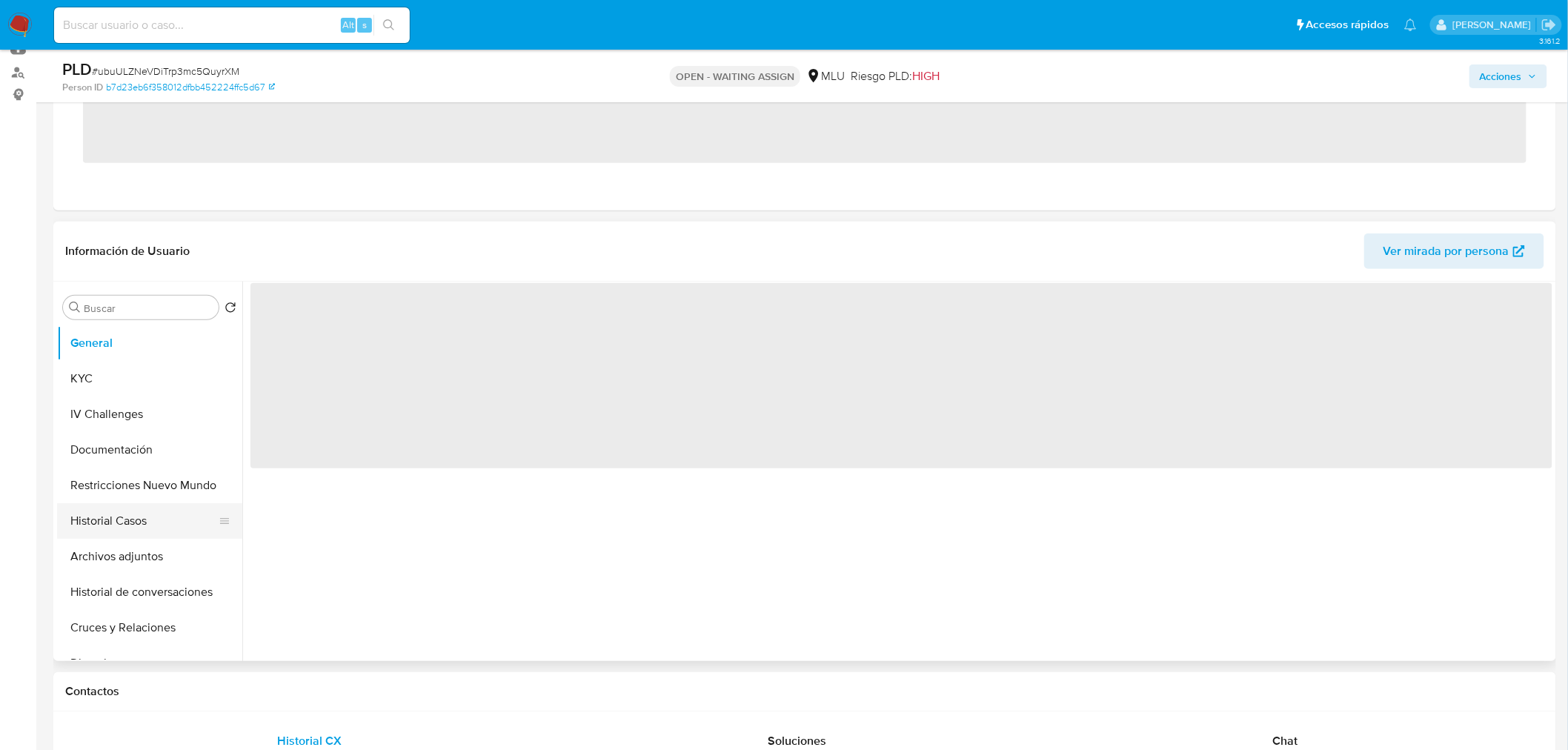
click at [132, 524] on button "Historial Casos" at bounding box center [143, 521] width 173 height 36
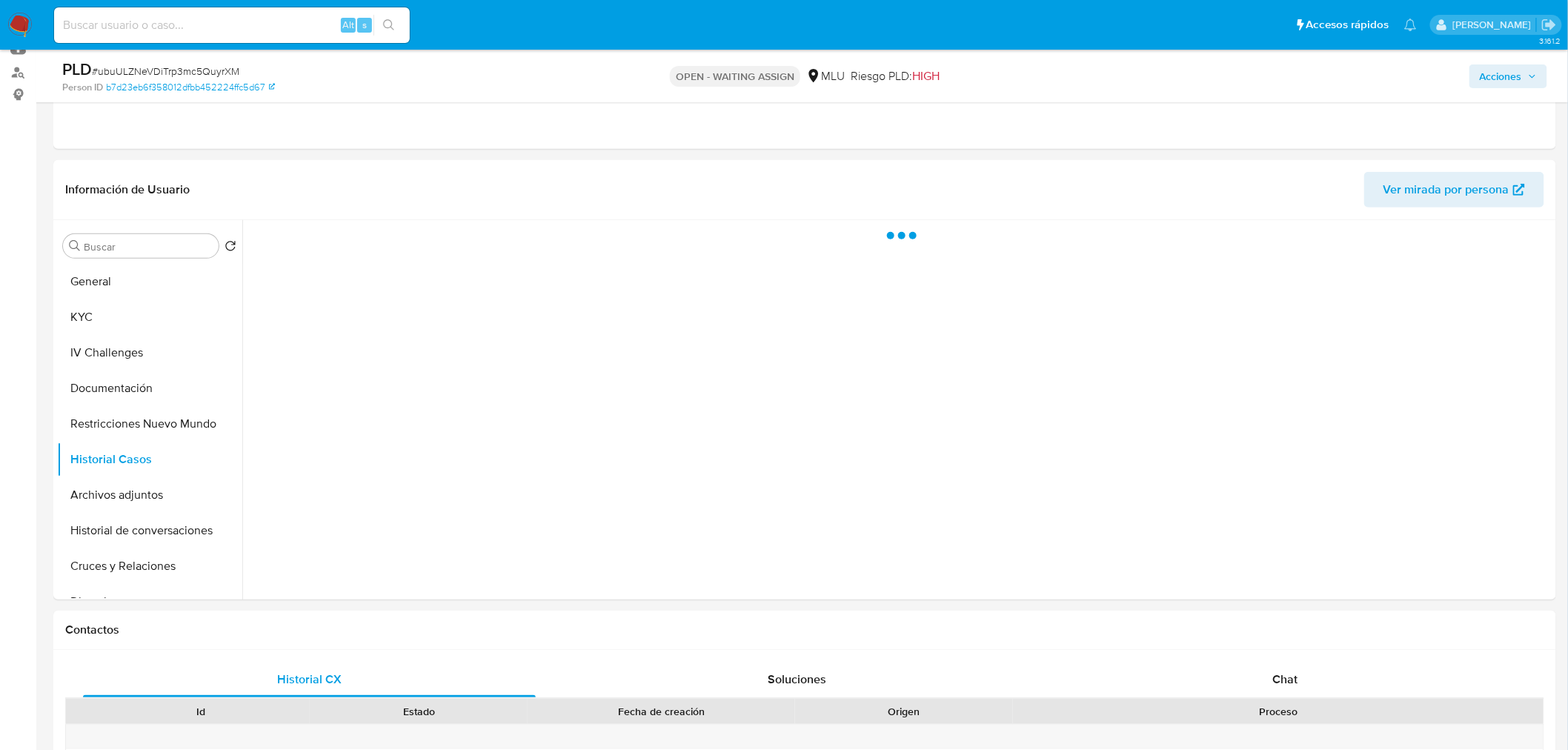
select select "10"
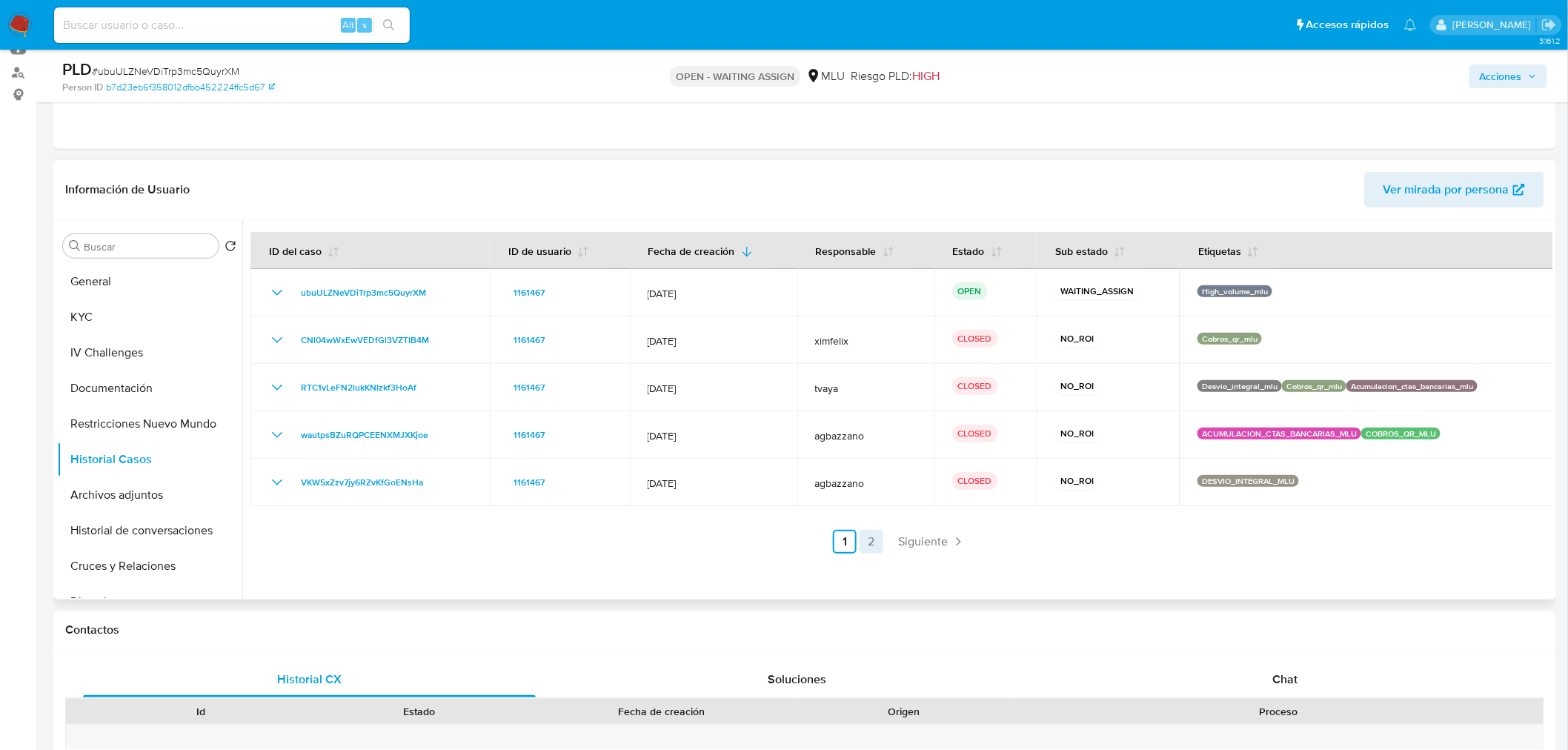
click at [876, 541] on link "2" at bounding box center [871, 541] width 23 height 23
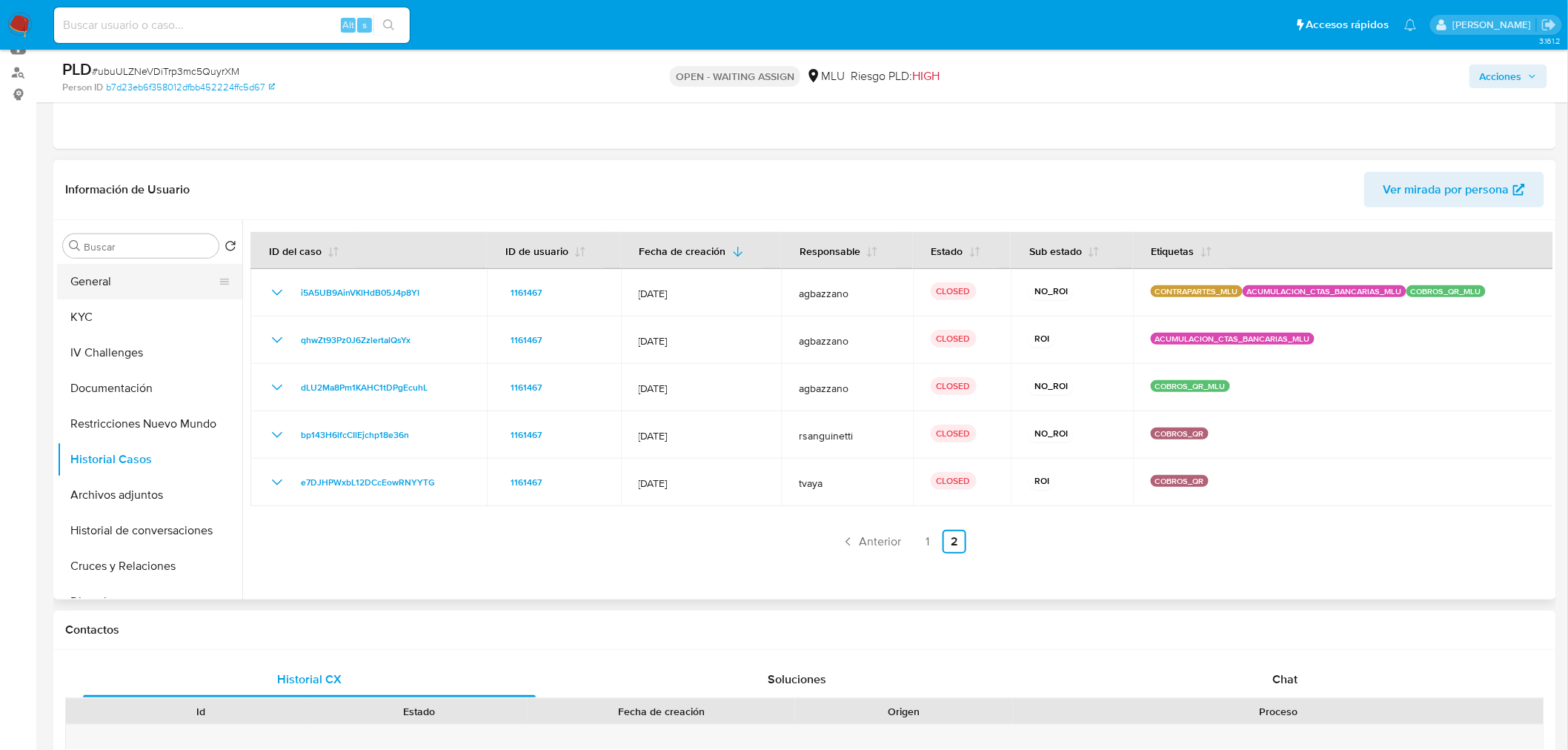
click at [109, 275] on button "General" at bounding box center [143, 282] width 173 height 36
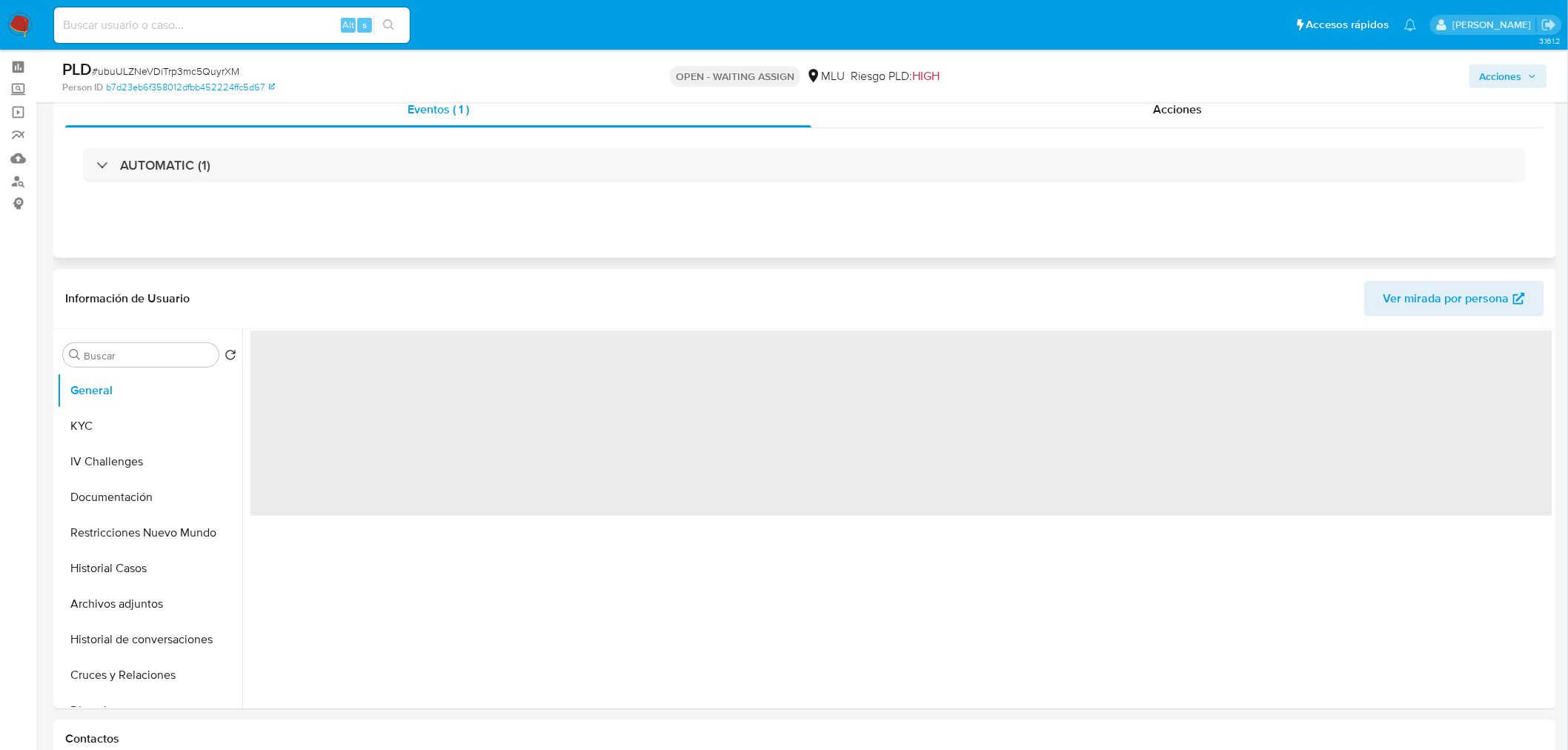
scroll to position [0, 0]
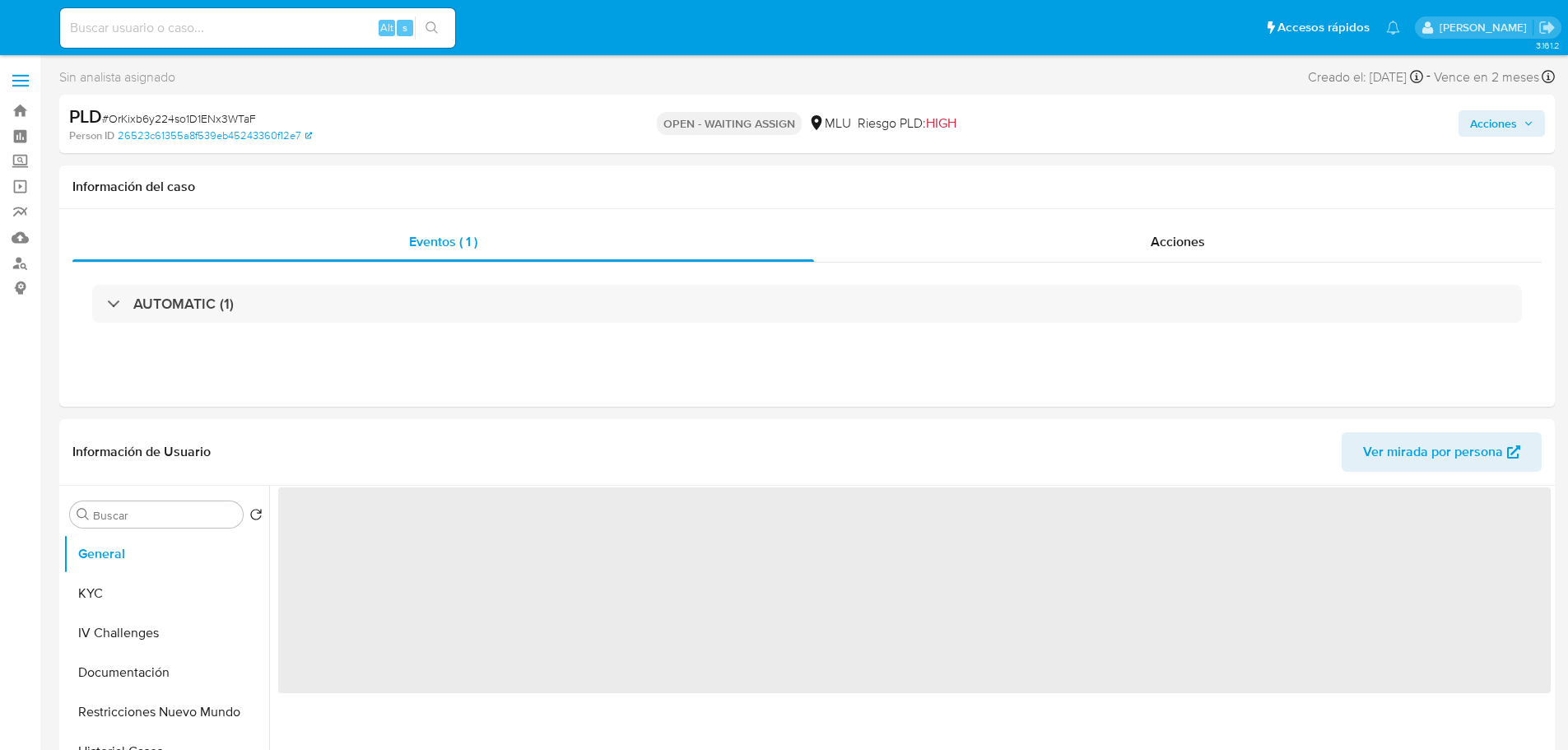
select select "10"
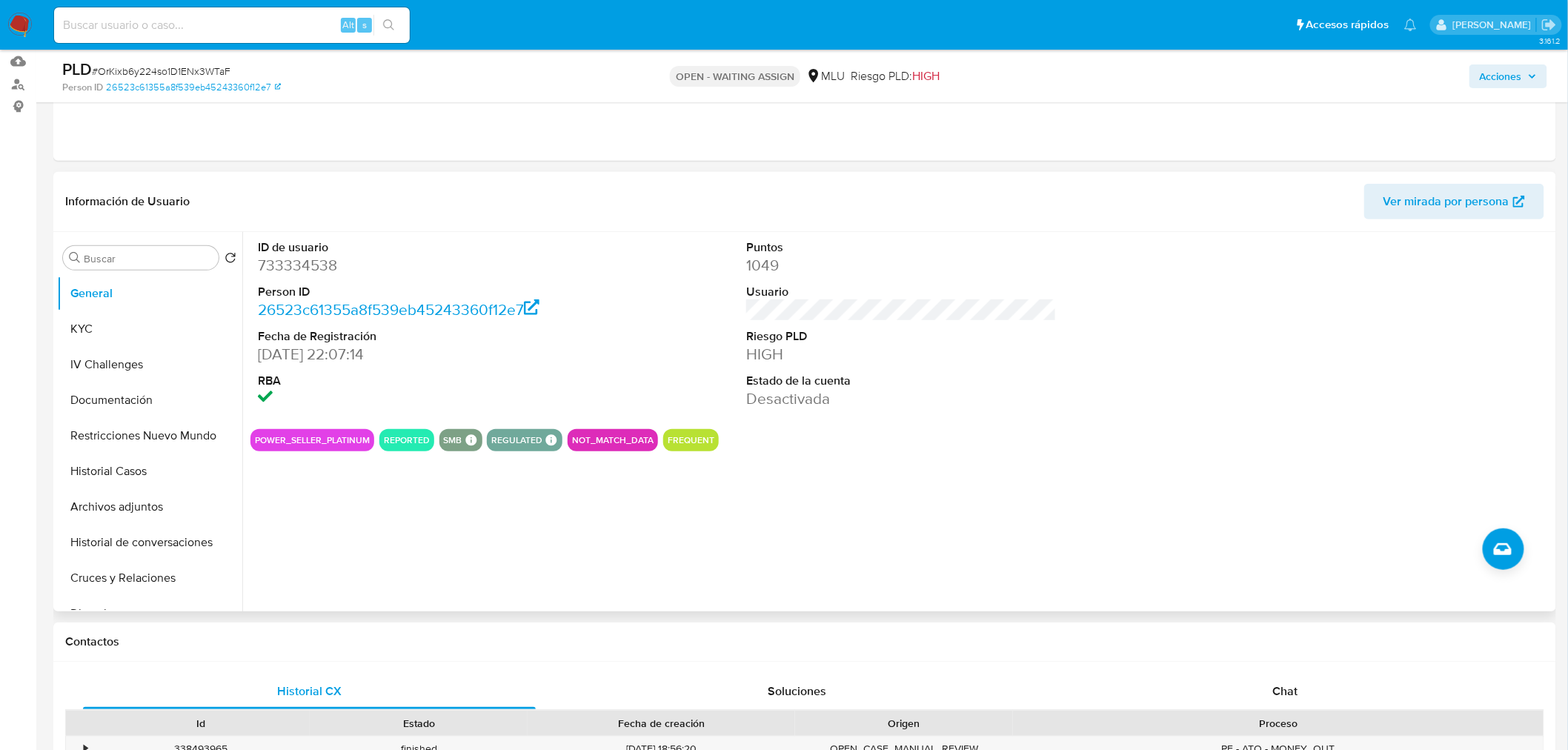
scroll to position [164, 0]
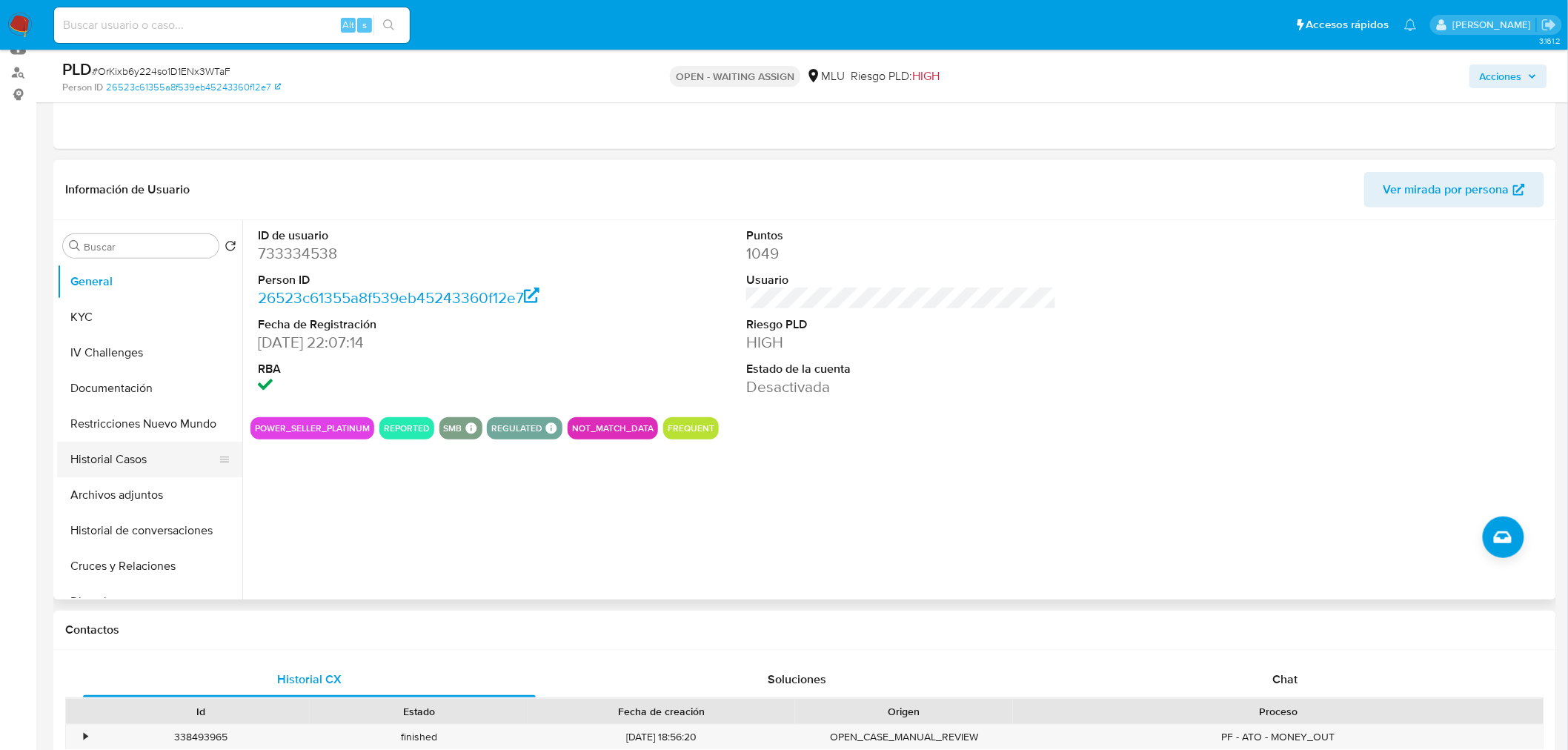
click at [148, 450] on button "Historial Casos" at bounding box center [143, 459] width 173 height 36
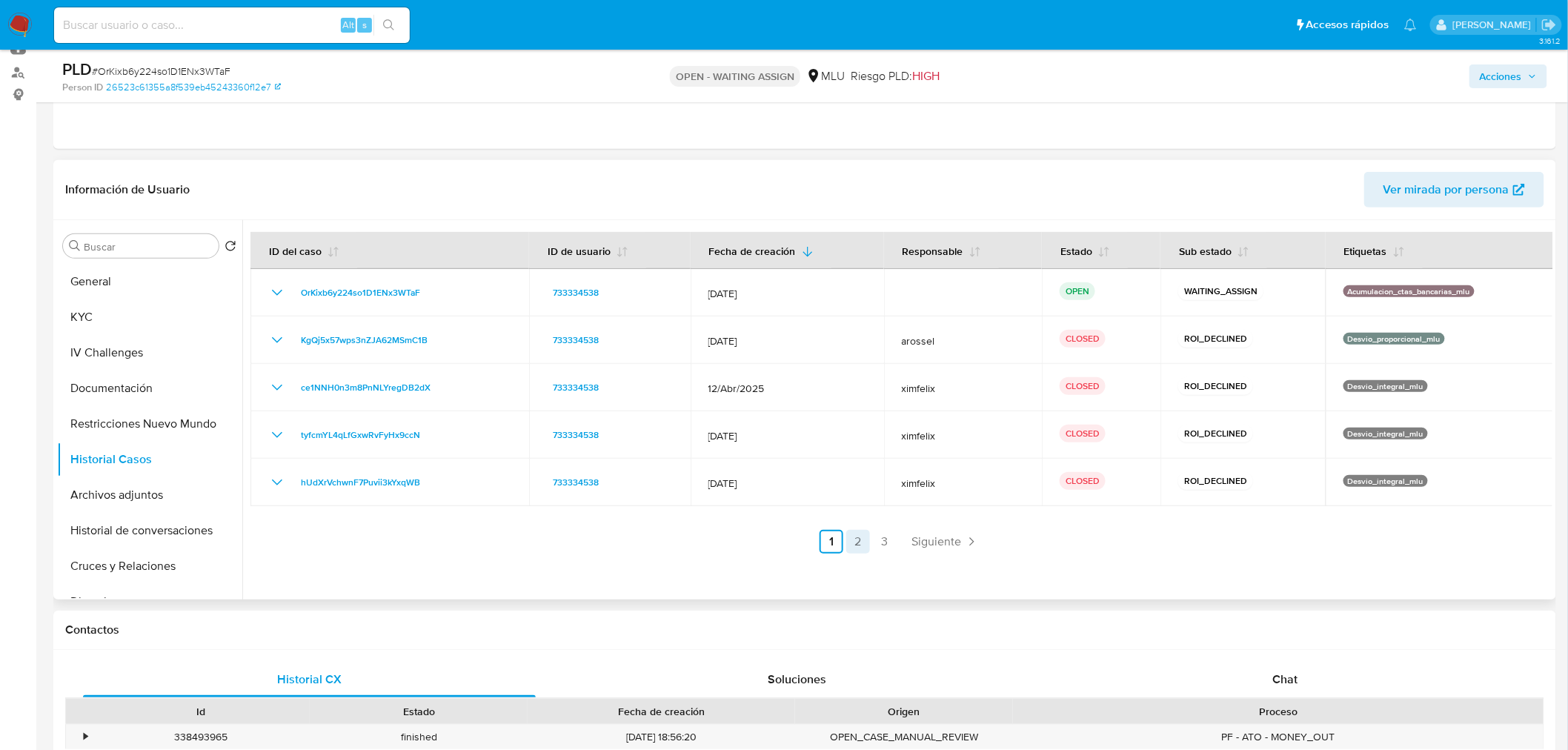
click at [853, 543] on link "2" at bounding box center [857, 541] width 23 height 23
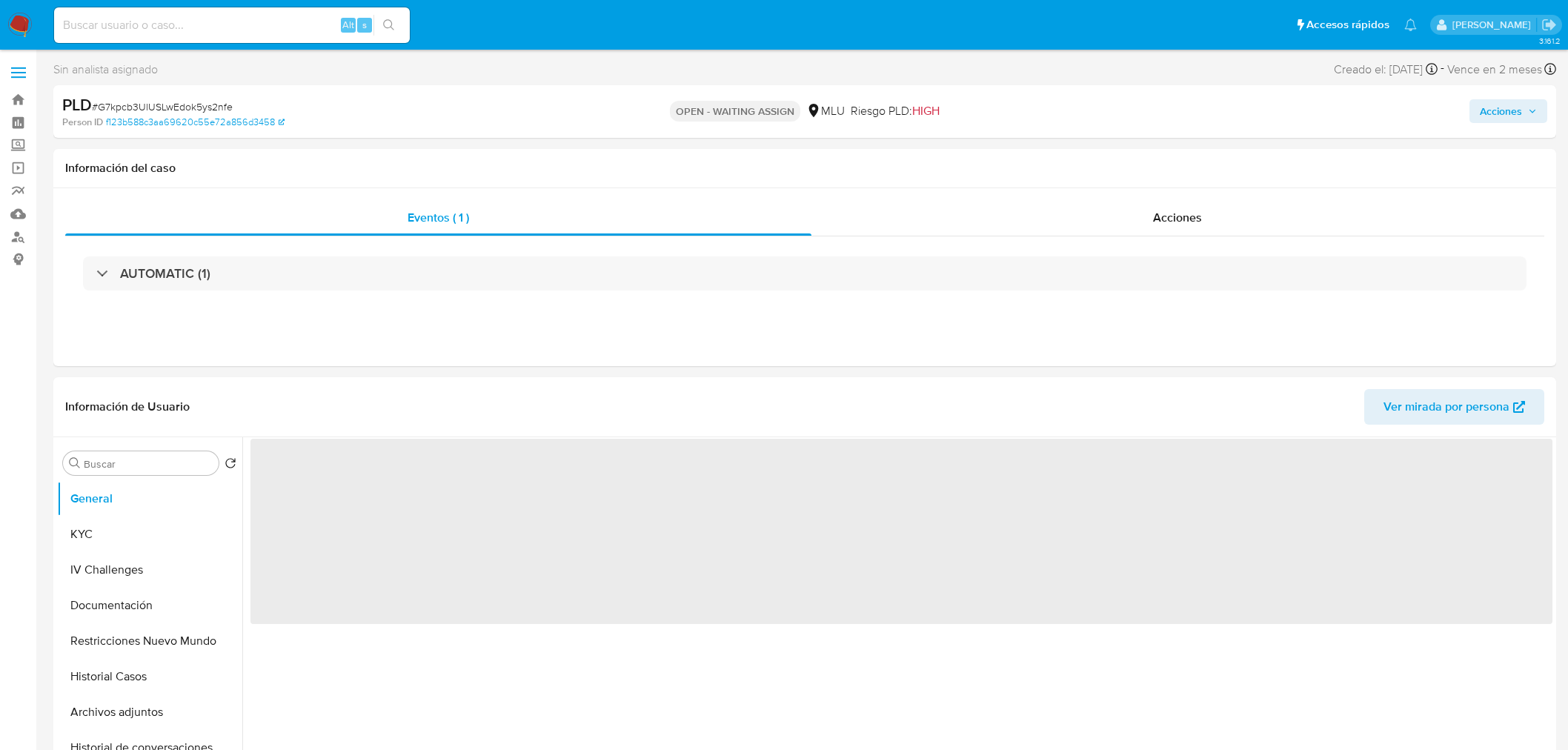
select select "10"
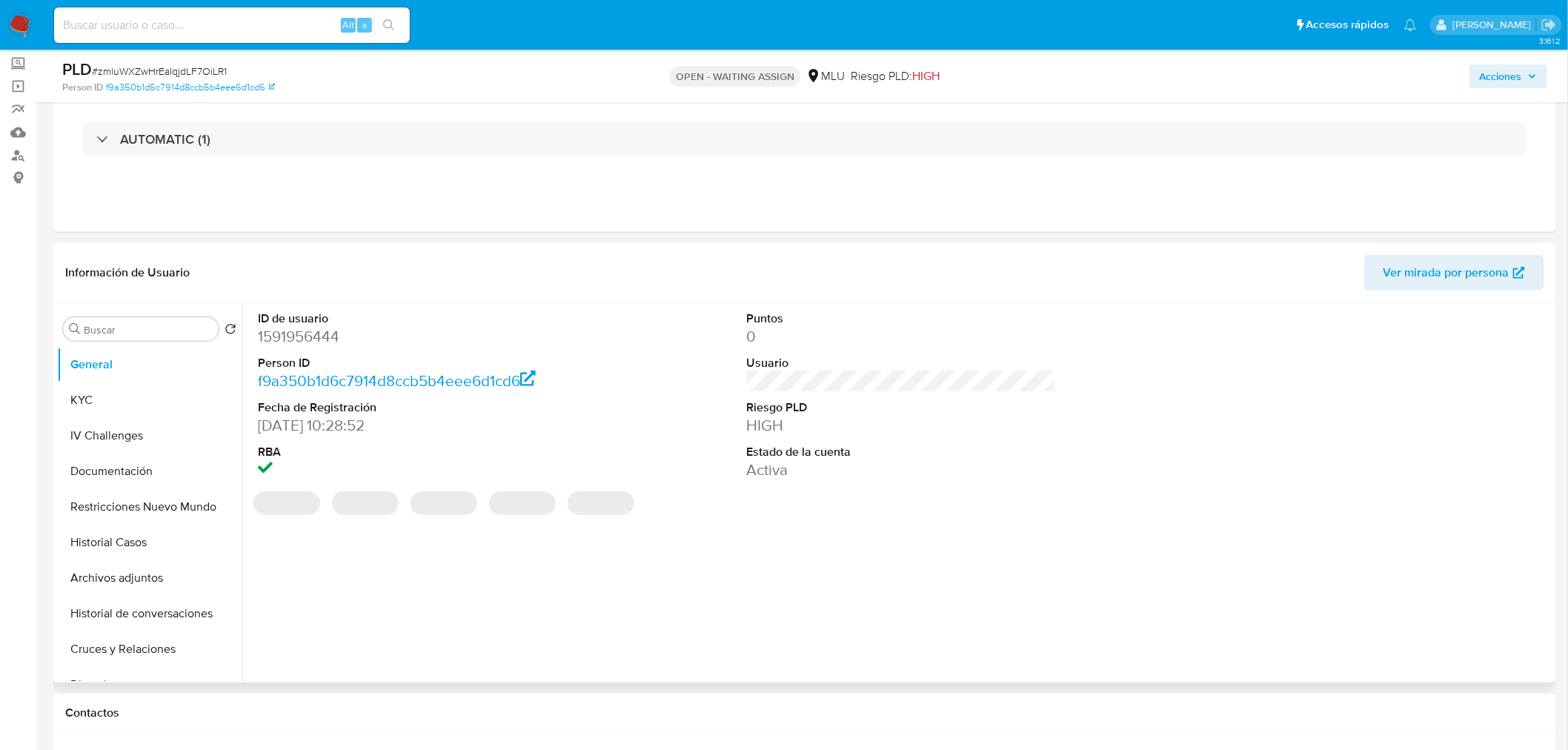
scroll to position [83, 0]
click at [183, 75] on span "# zmluWXZwHrEaIqjdLF7OiLR1" at bounding box center [159, 71] width 135 height 15
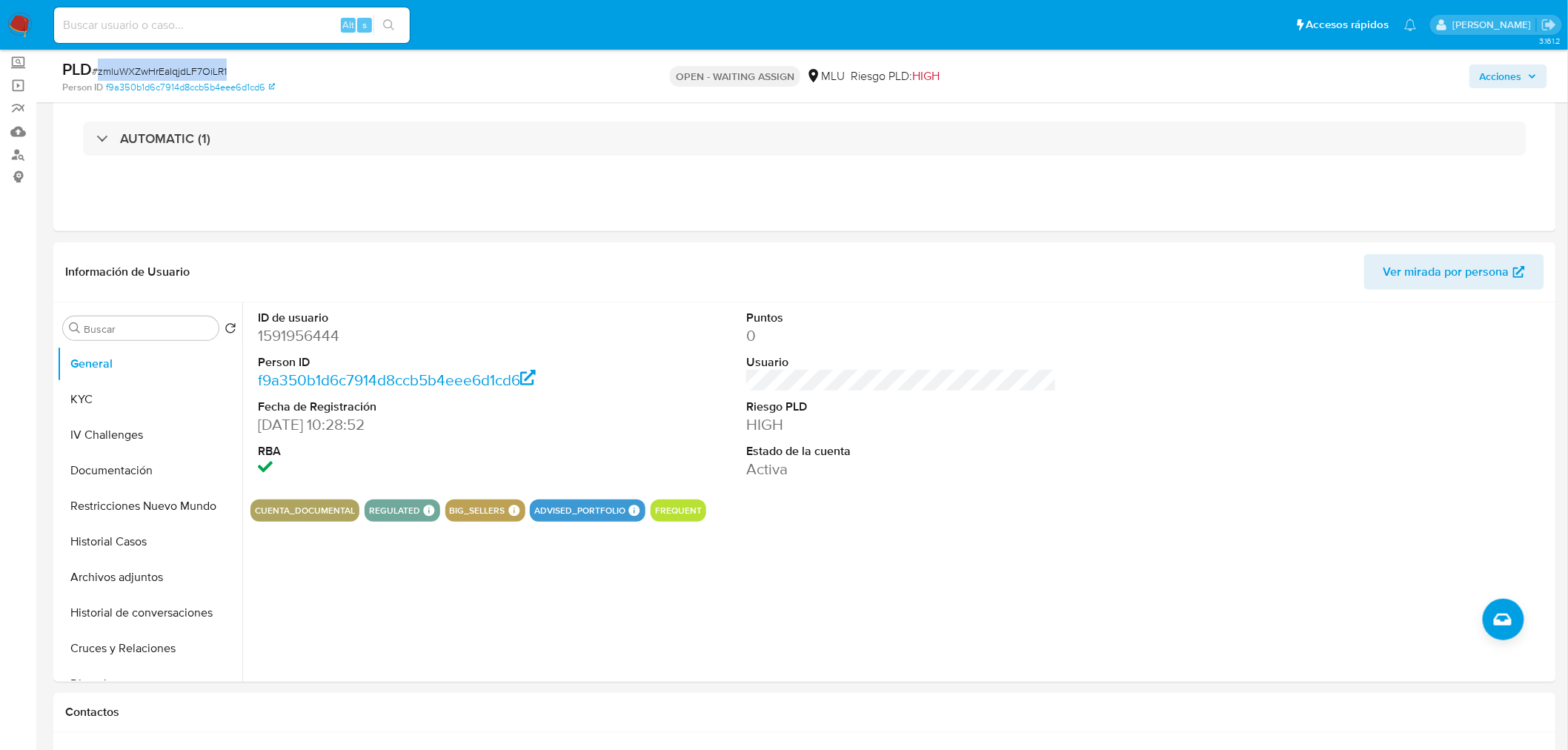
copy span "zmluWXZwHrEaIqjdLF7OiLR1"
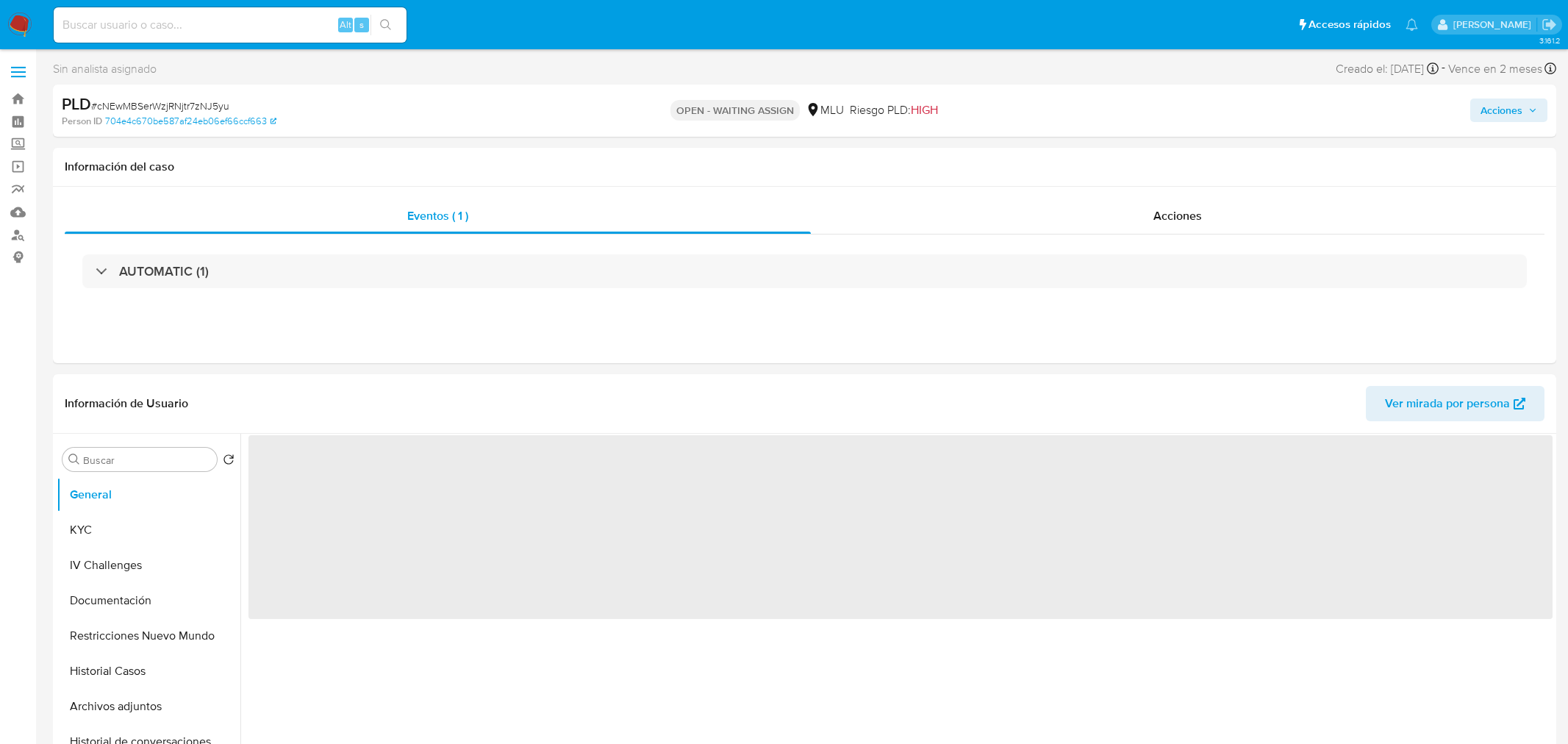
select select "10"
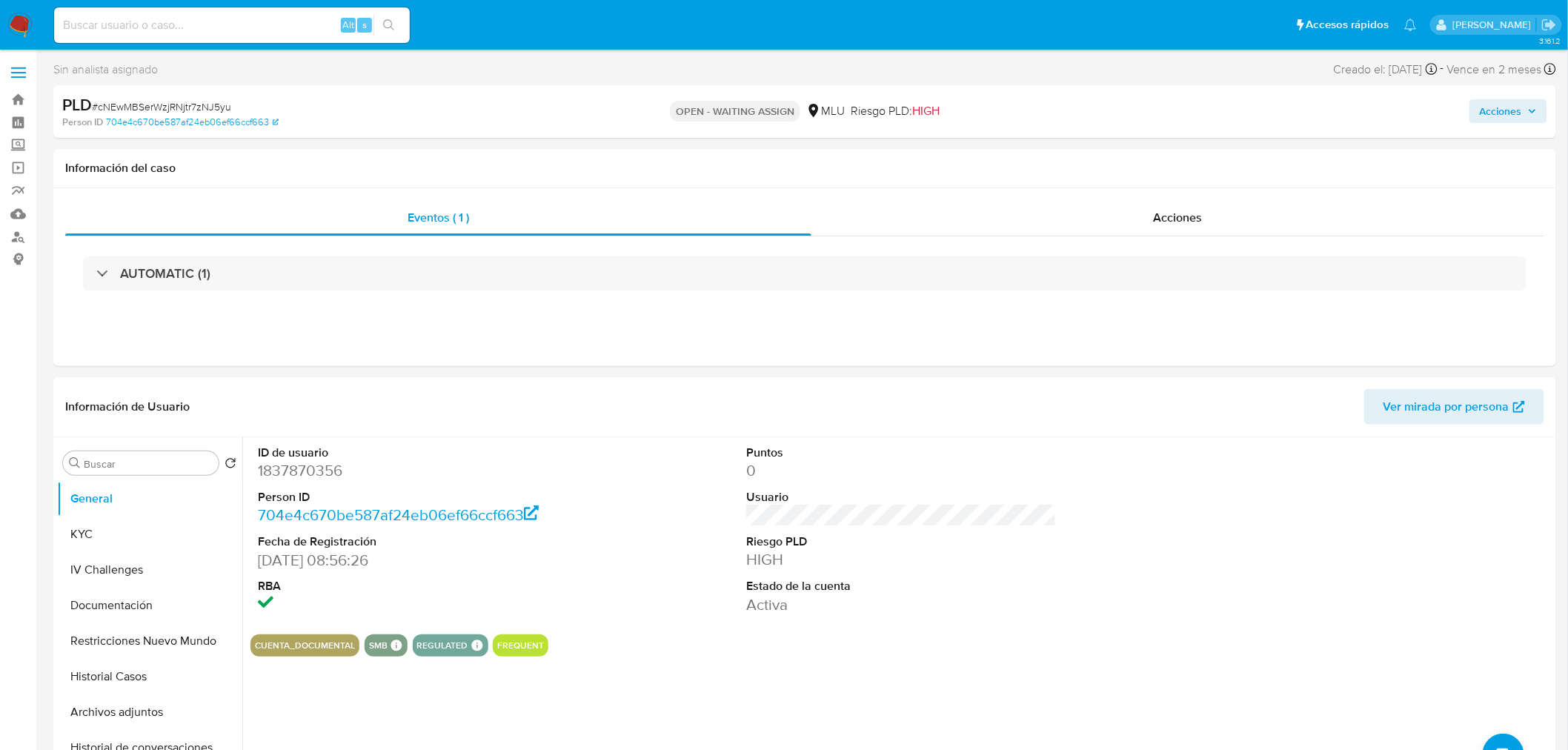
click at [215, 27] on input at bounding box center [232, 25] width 355 height 19
paste input "zpT5EfZEZTMZeHNFmJdt657o"
type input "zpT5EfZEZTMZeHNFmJdt657o"
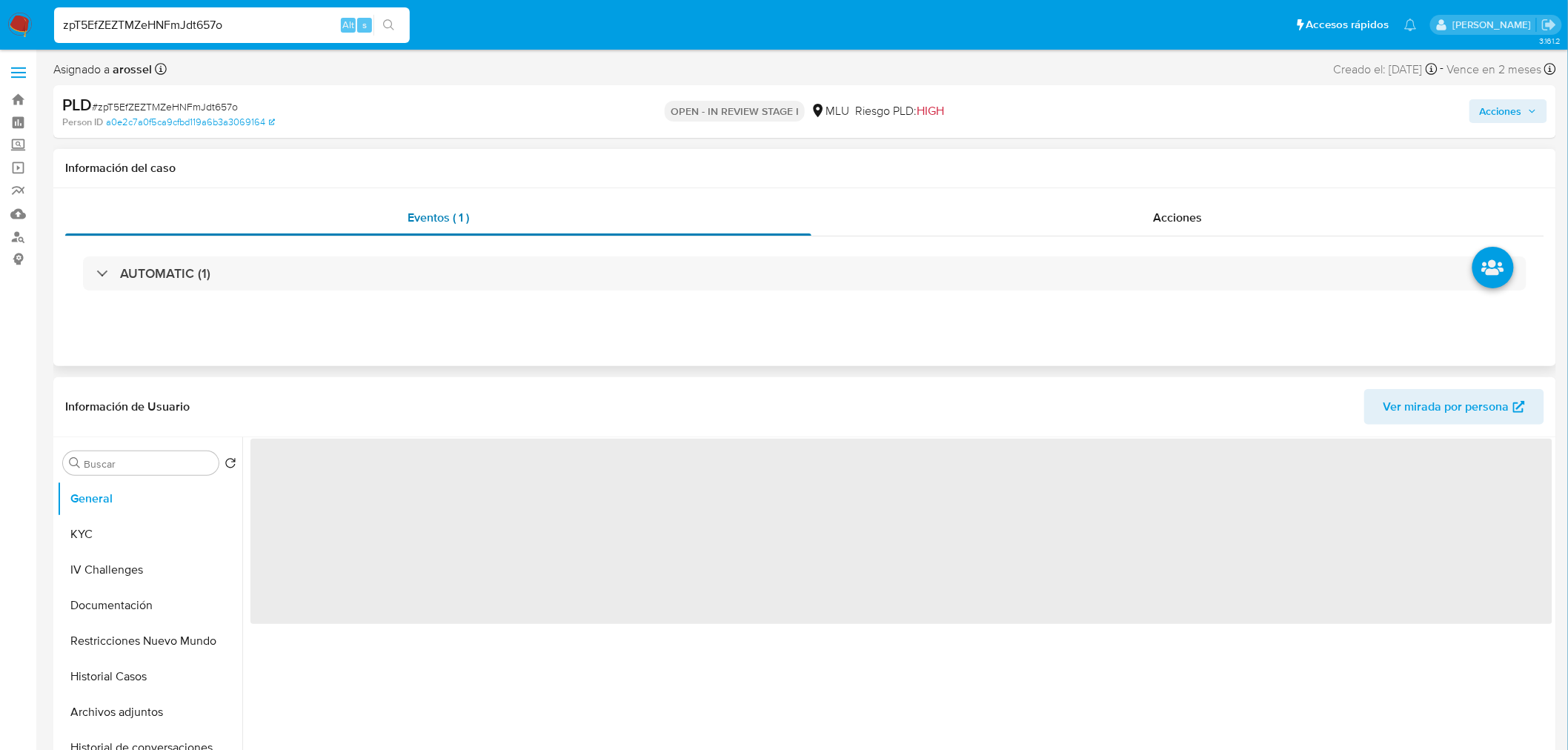
select select "10"
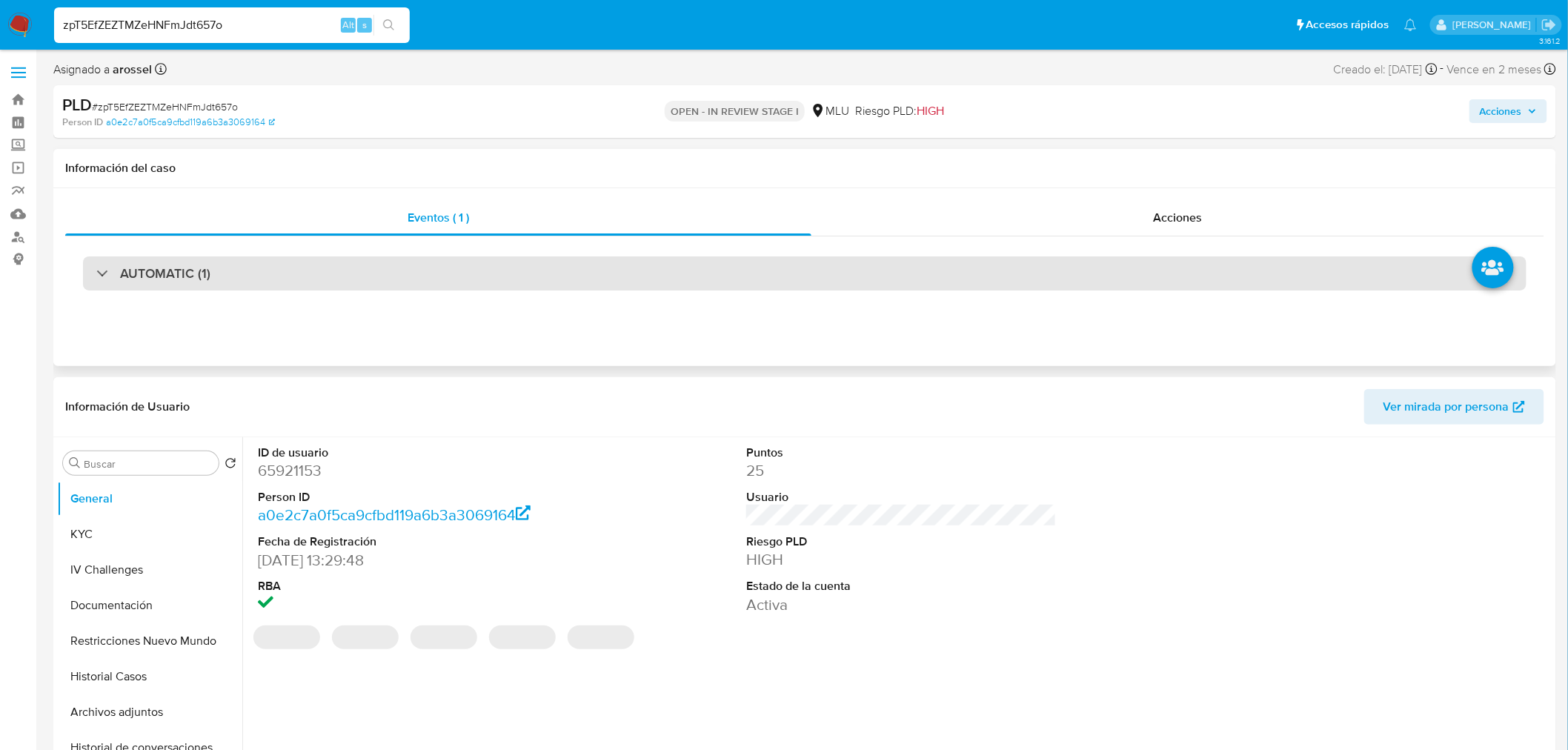
click at [354, 285] on div "AUTOMATIC (1)" at bounding box center [805, 274] width 1443 height 34
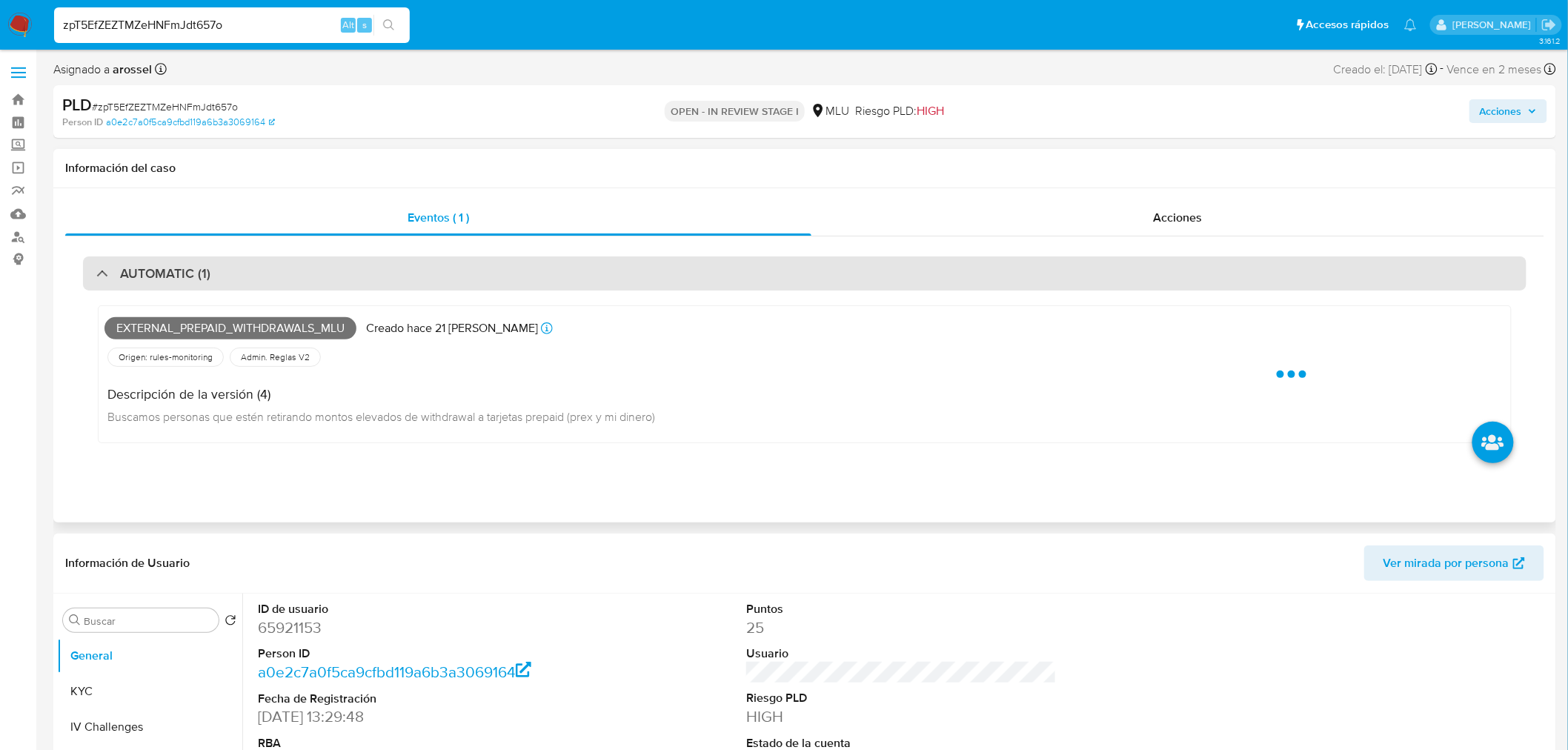
click at [354, 283] on div "AUTOMATIC (1)" at bounding box center [805, 274] width 1443 height 34
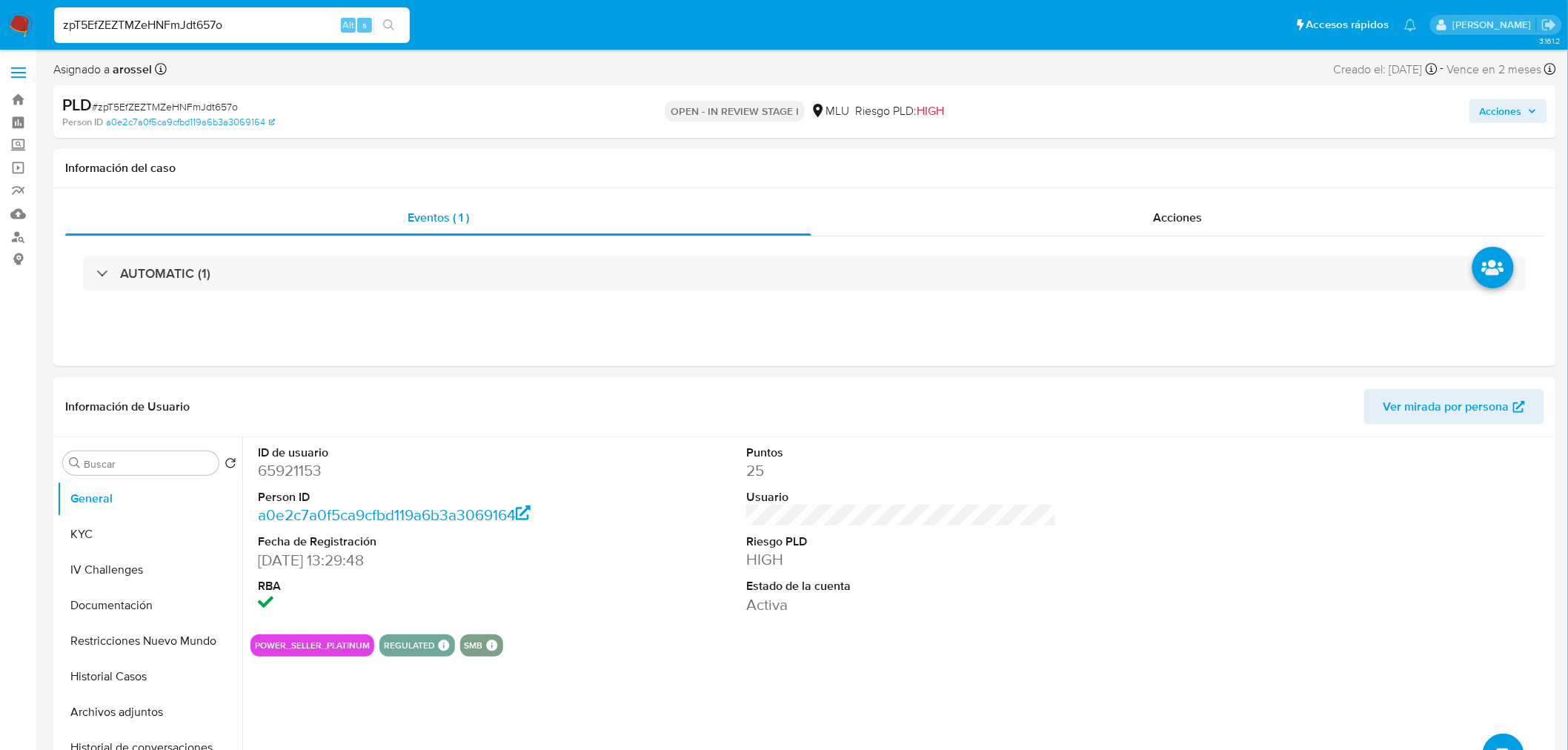
click at [257, 26] on input "zpT5EfZEZTMZeHNFmJdt657o" at bounding box center [232, 25] width 355 height 19
paste input "IE3HwgVwwIAP2sciylptBNES"
type input "IE3HwgVwwIAP2sciylptBNES"
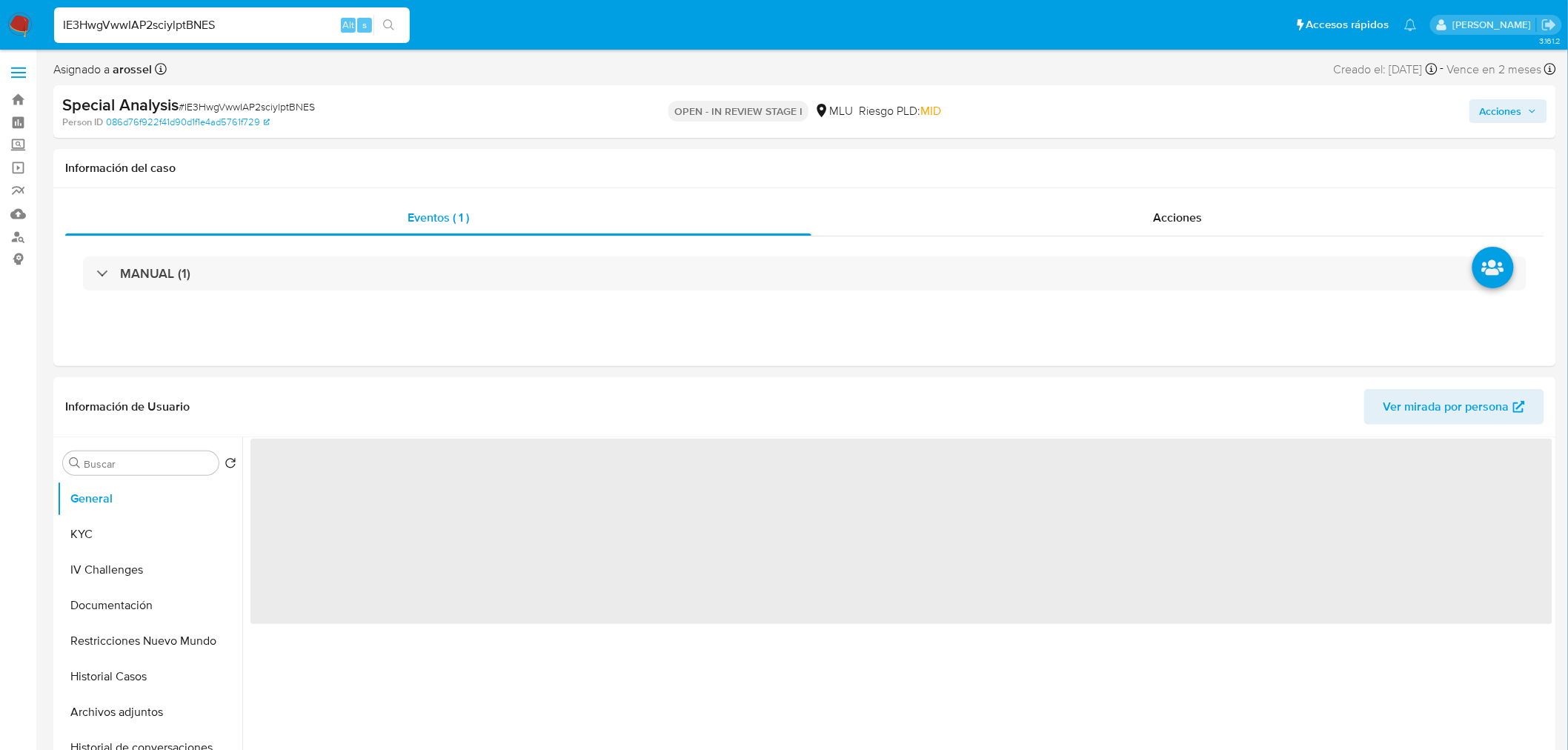
select select "10"
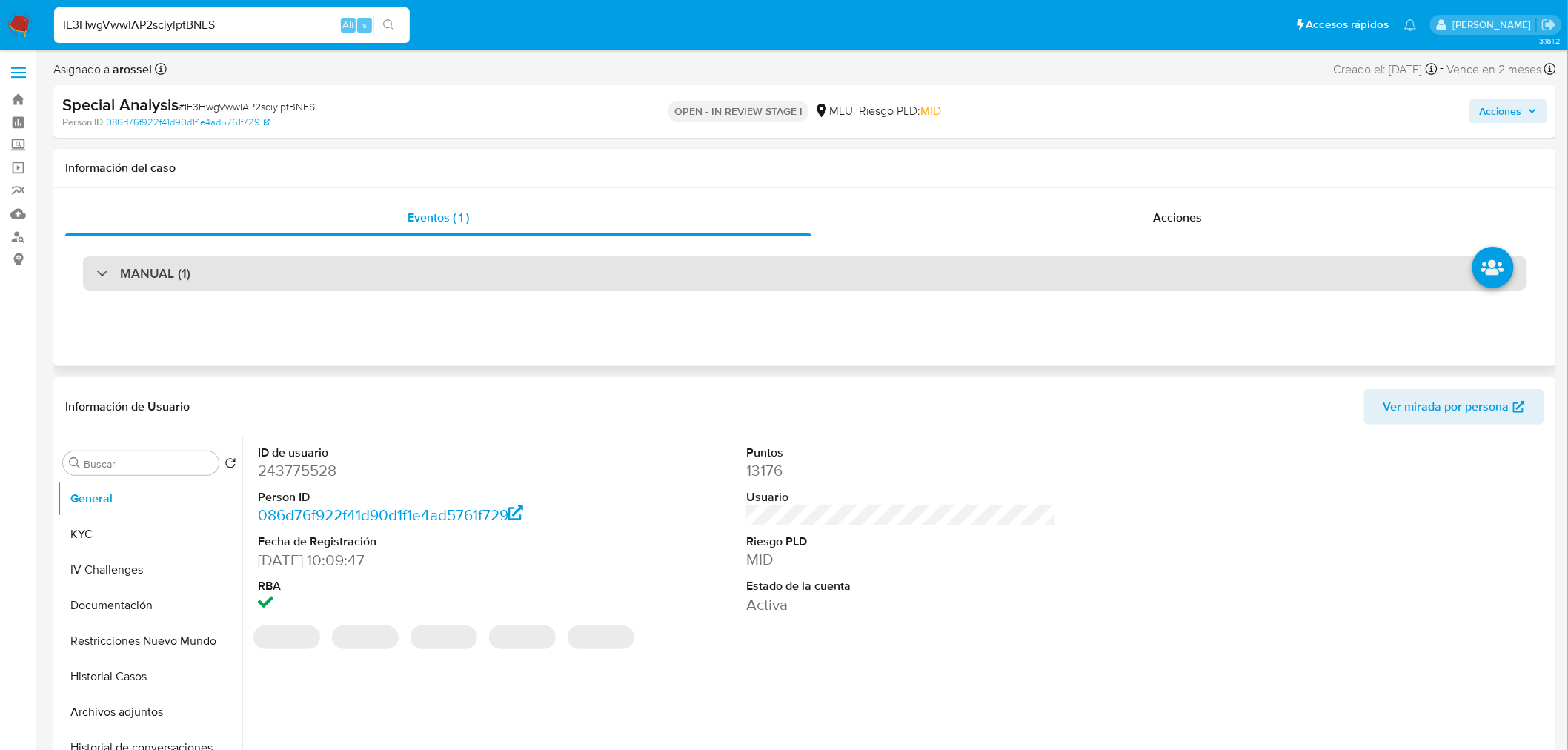
click at [374, 277] on div "MANUAL (1)" at bounding box center [805, 274] width 1443 height 34
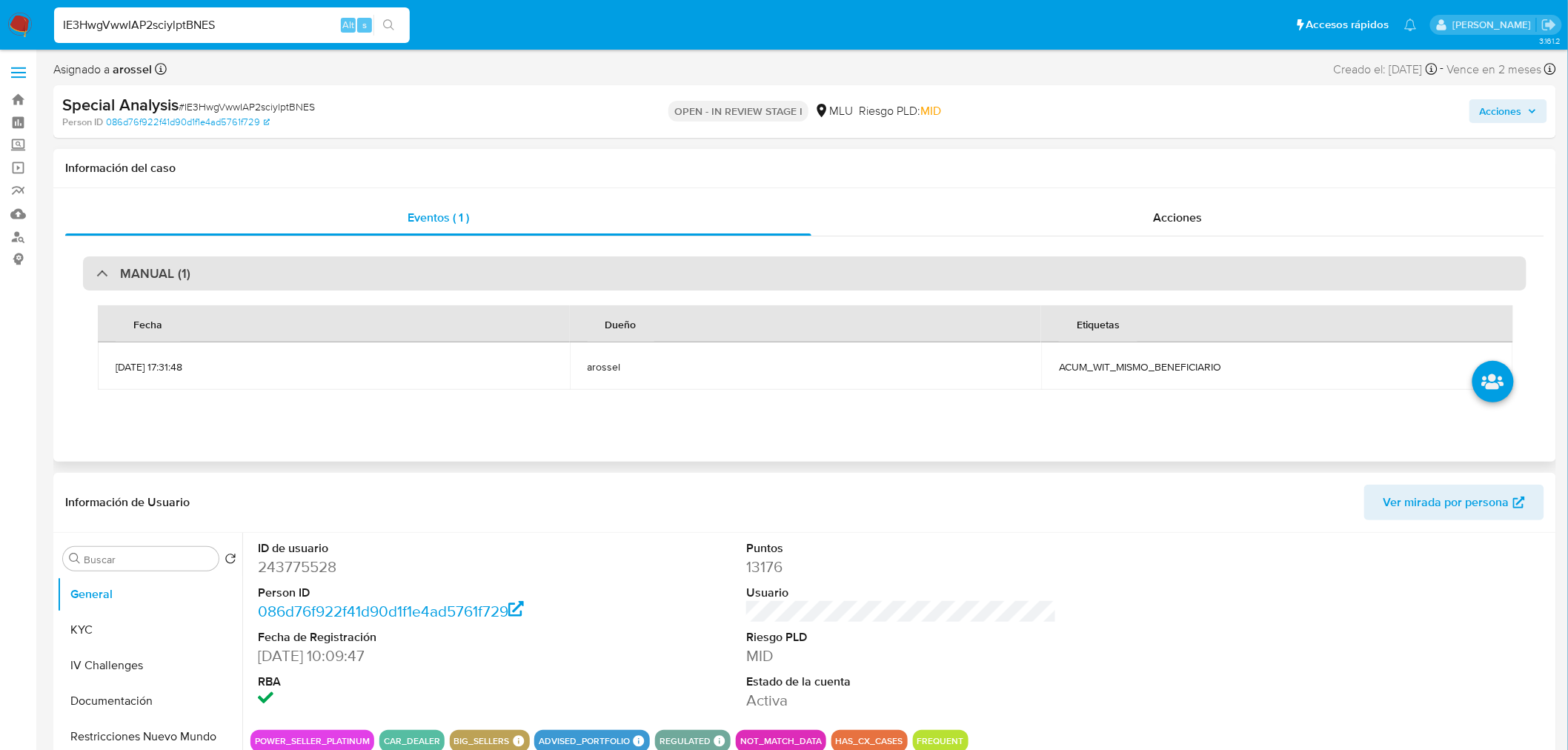
click at [374, 277] on div "MANUAL (1)" at bounding box center [805, 274] width 1443 height 34
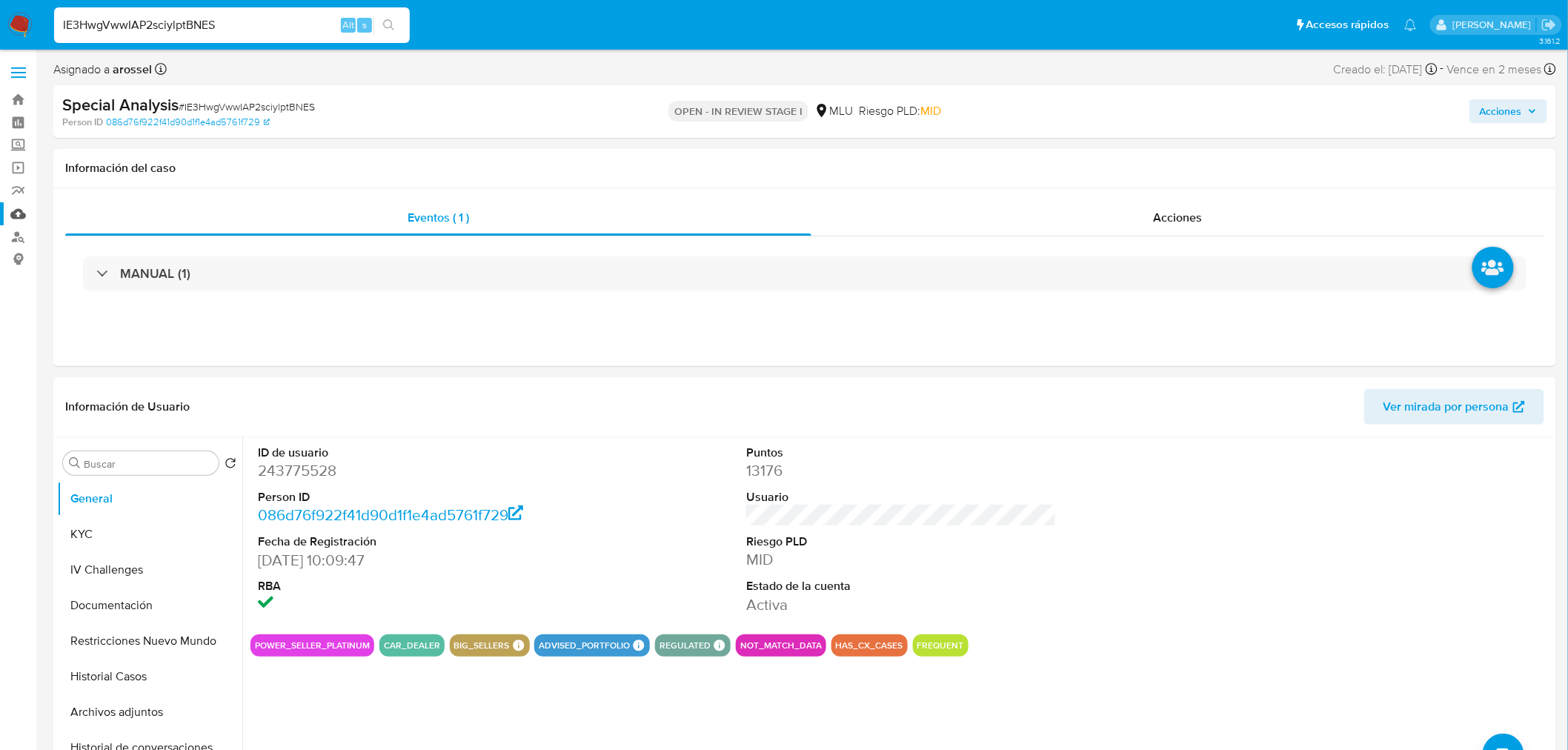
click at [19, 215] on link "Mulan" at bounding box center [88, 214] width 176 height 23
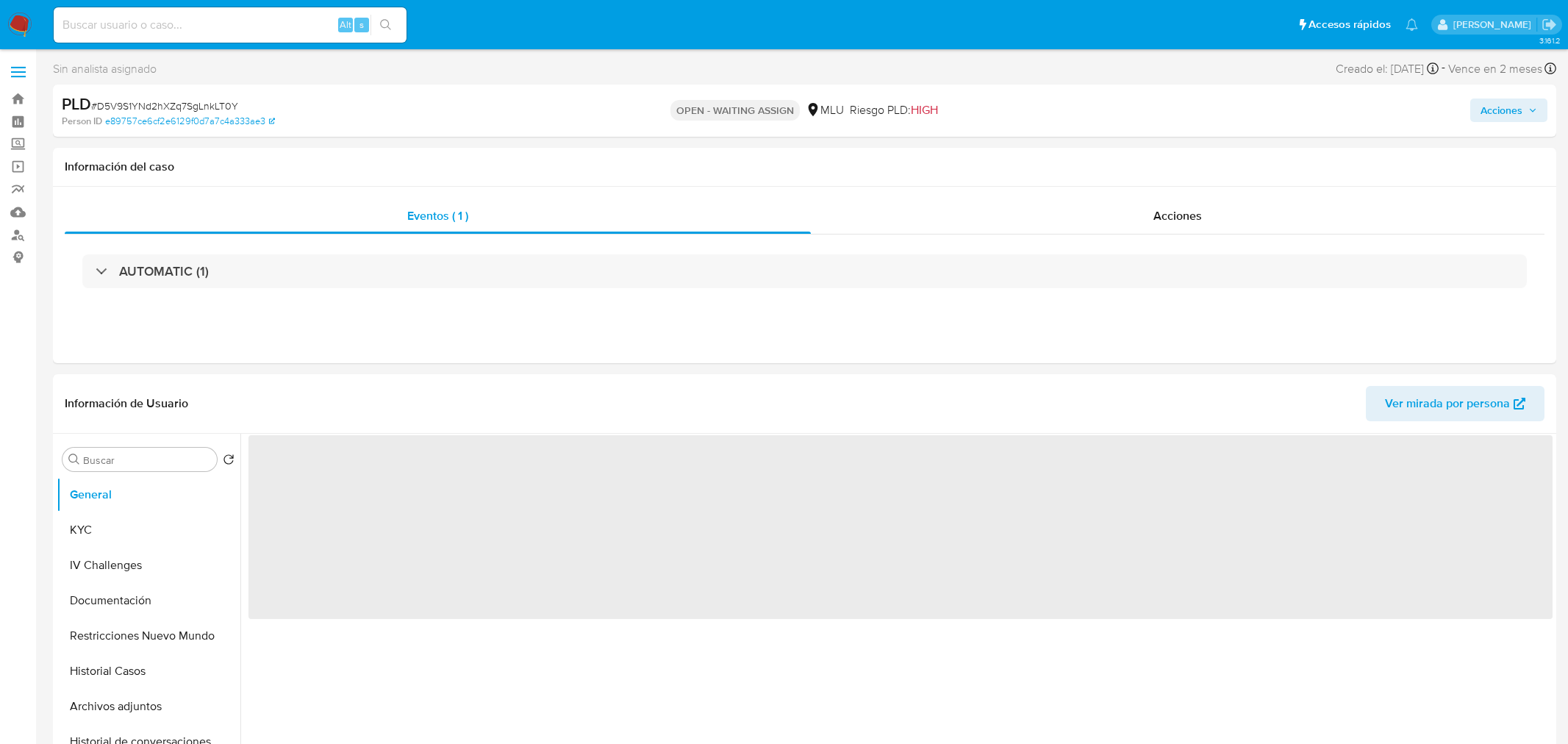
select select "10"
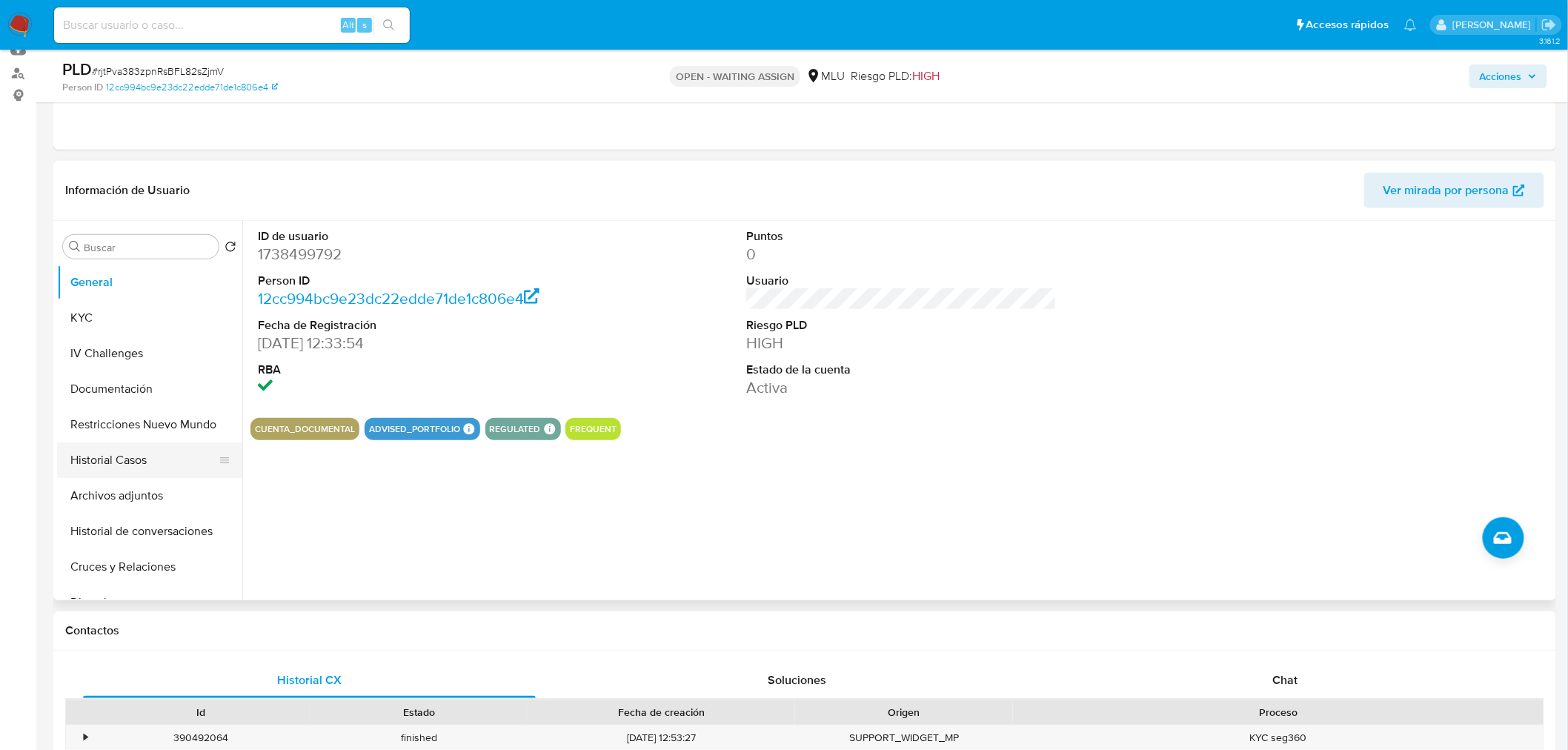
scroll to position [164, 0]
click at [108, 457] on button "Historial Casos" at bounding box center [143, 459] width 173 height 36
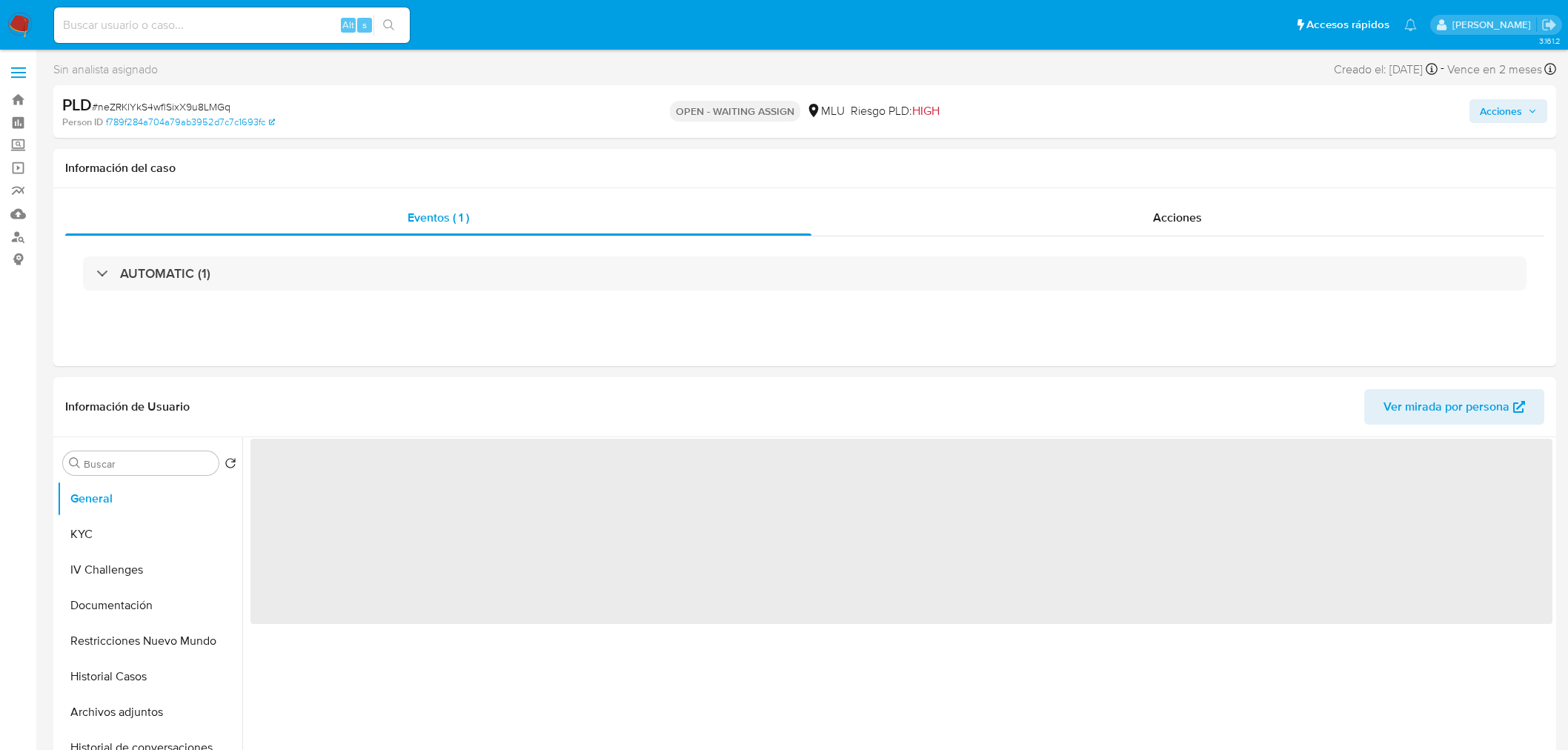
select select "10"
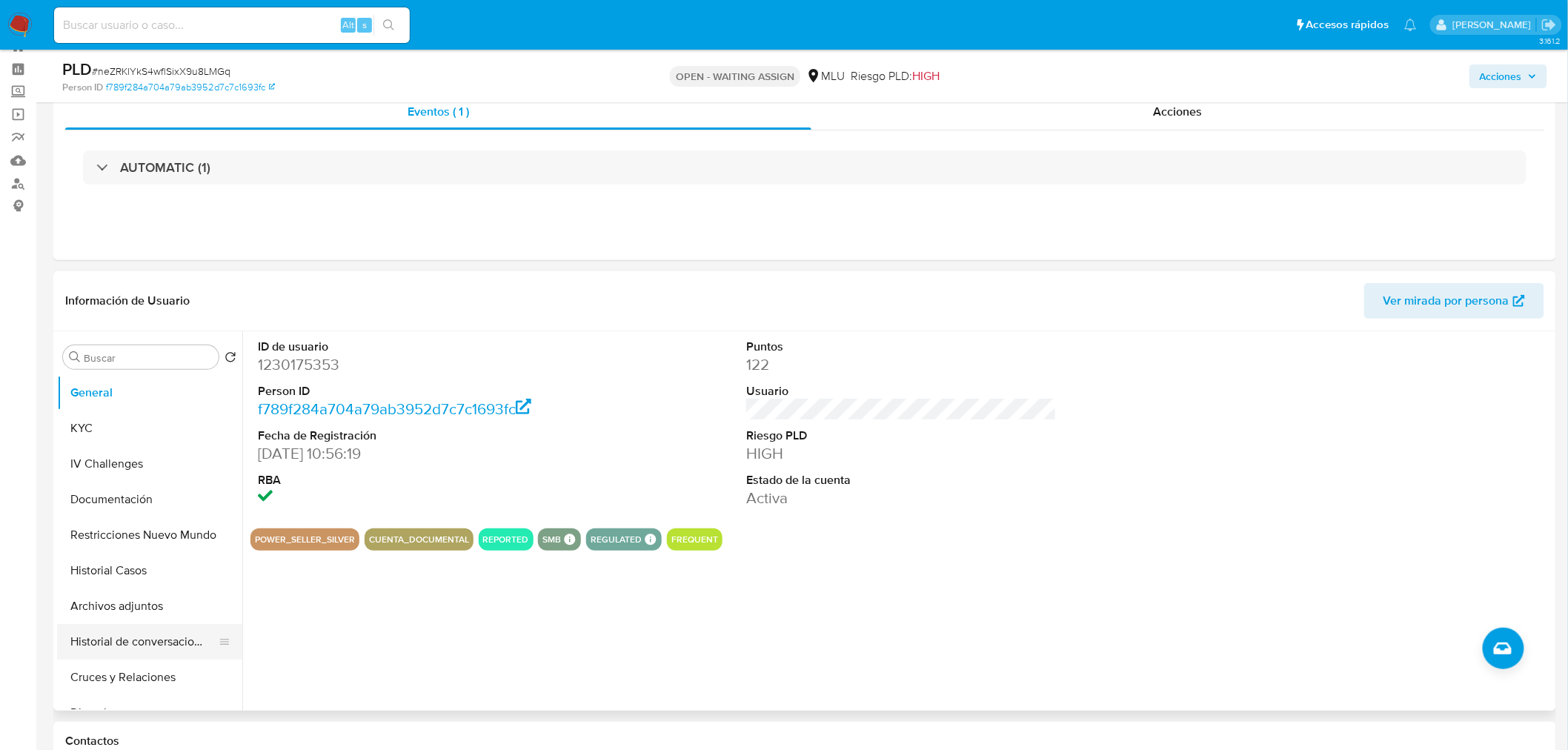
scroll to position [83, 0]
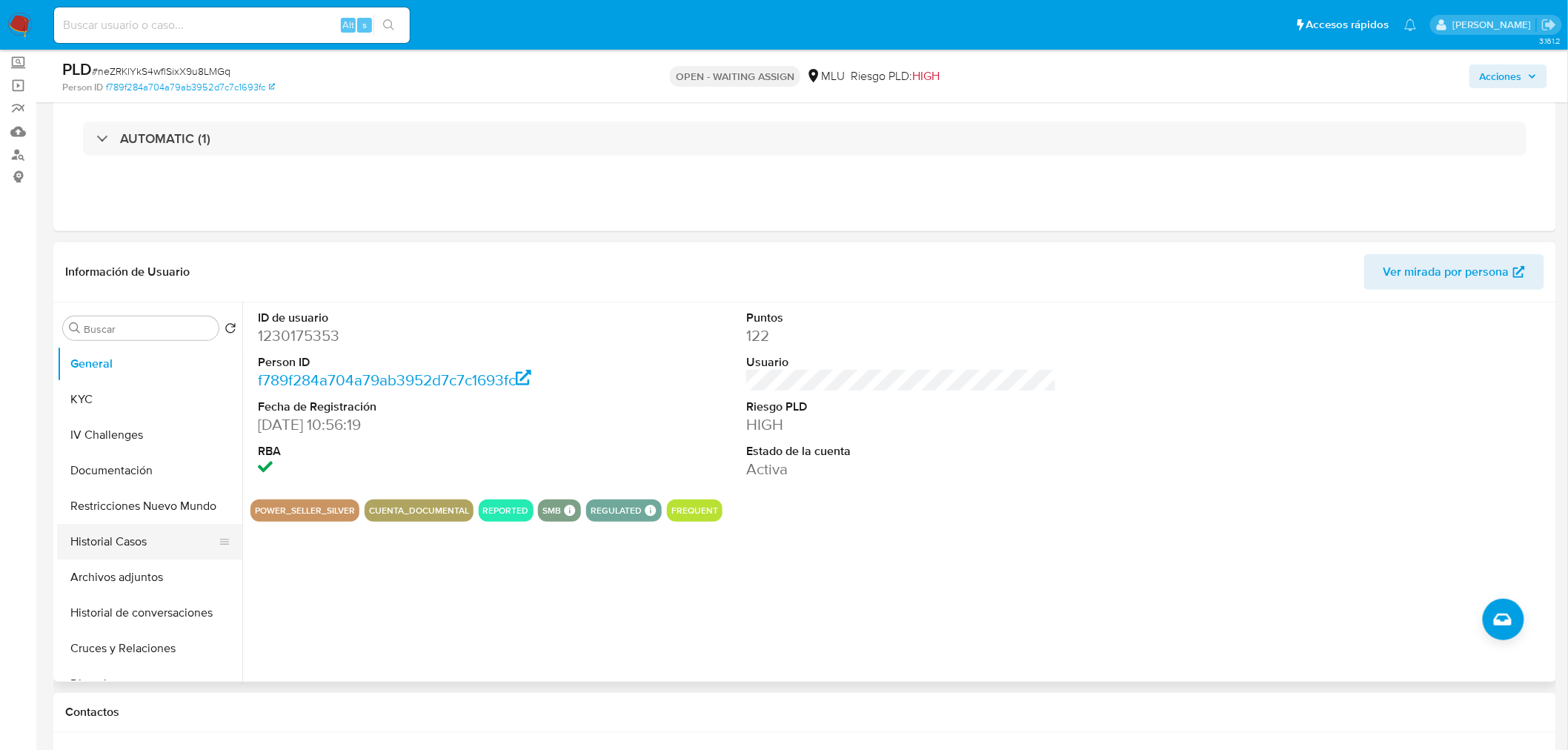
click at [136, 545] on button "Historial Casos" at bounding box center [143, 542] width 173 height 36
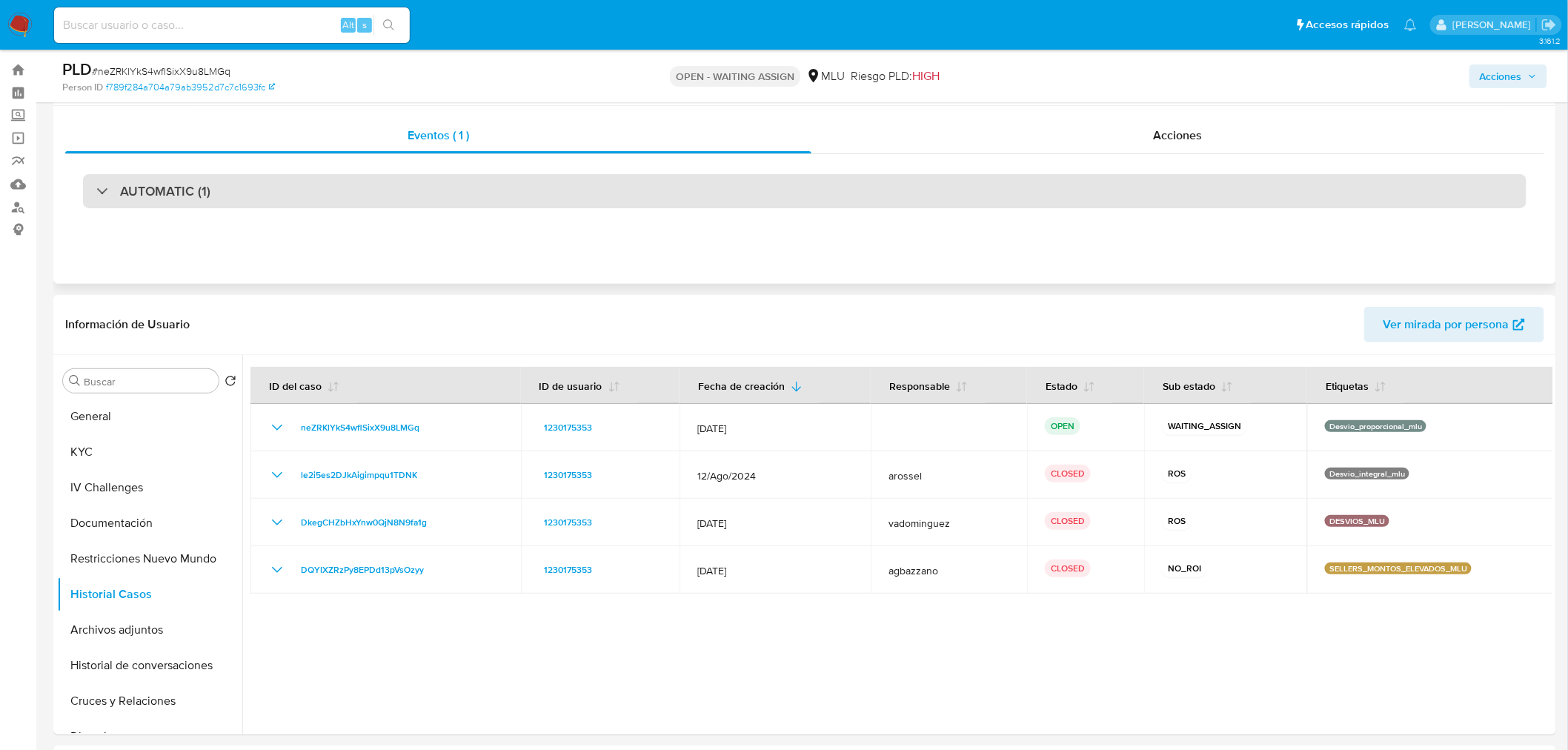
scroll to position [0, 0]
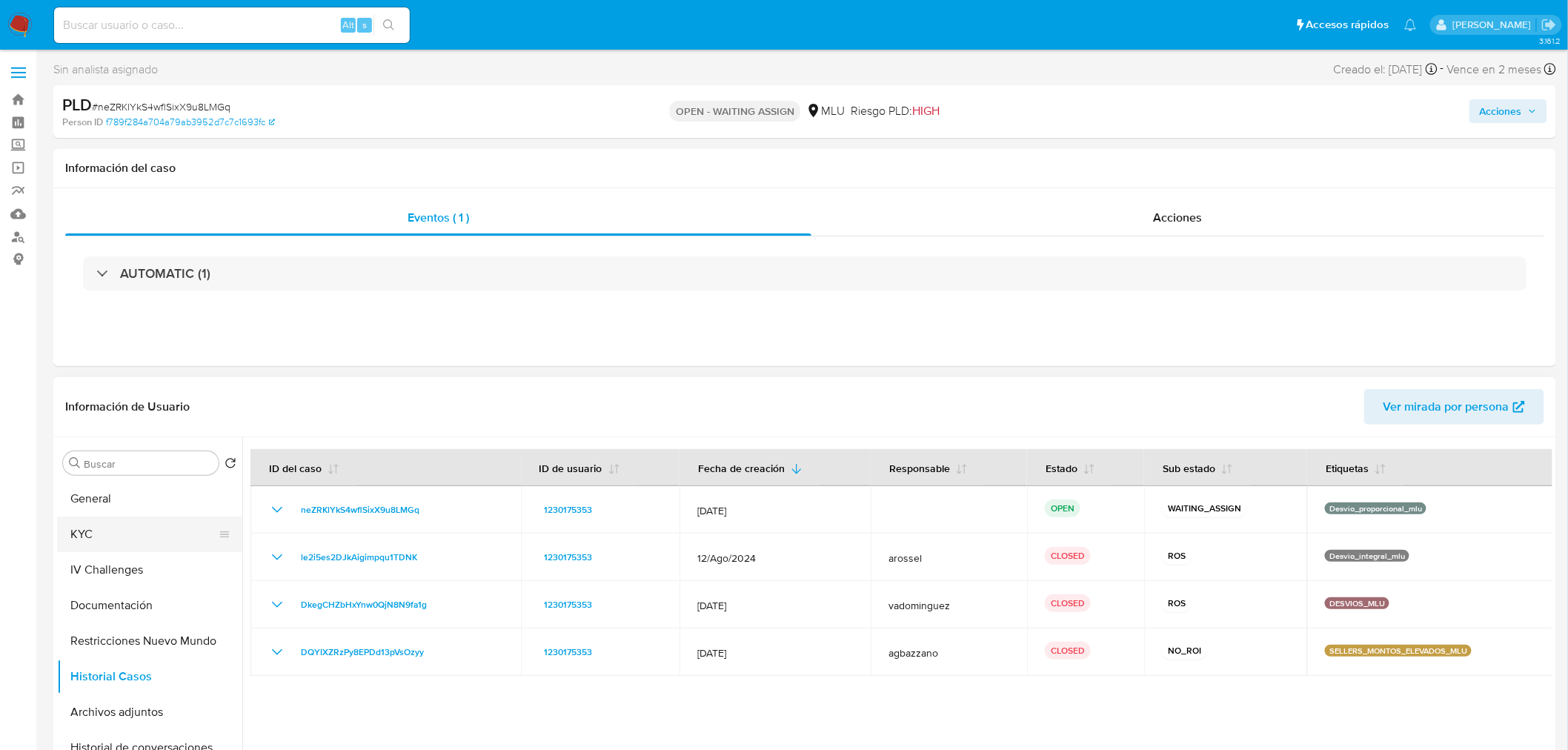
click at [100, 543] on button "KYC" at bounding box center [143, 535] width 173 height 36
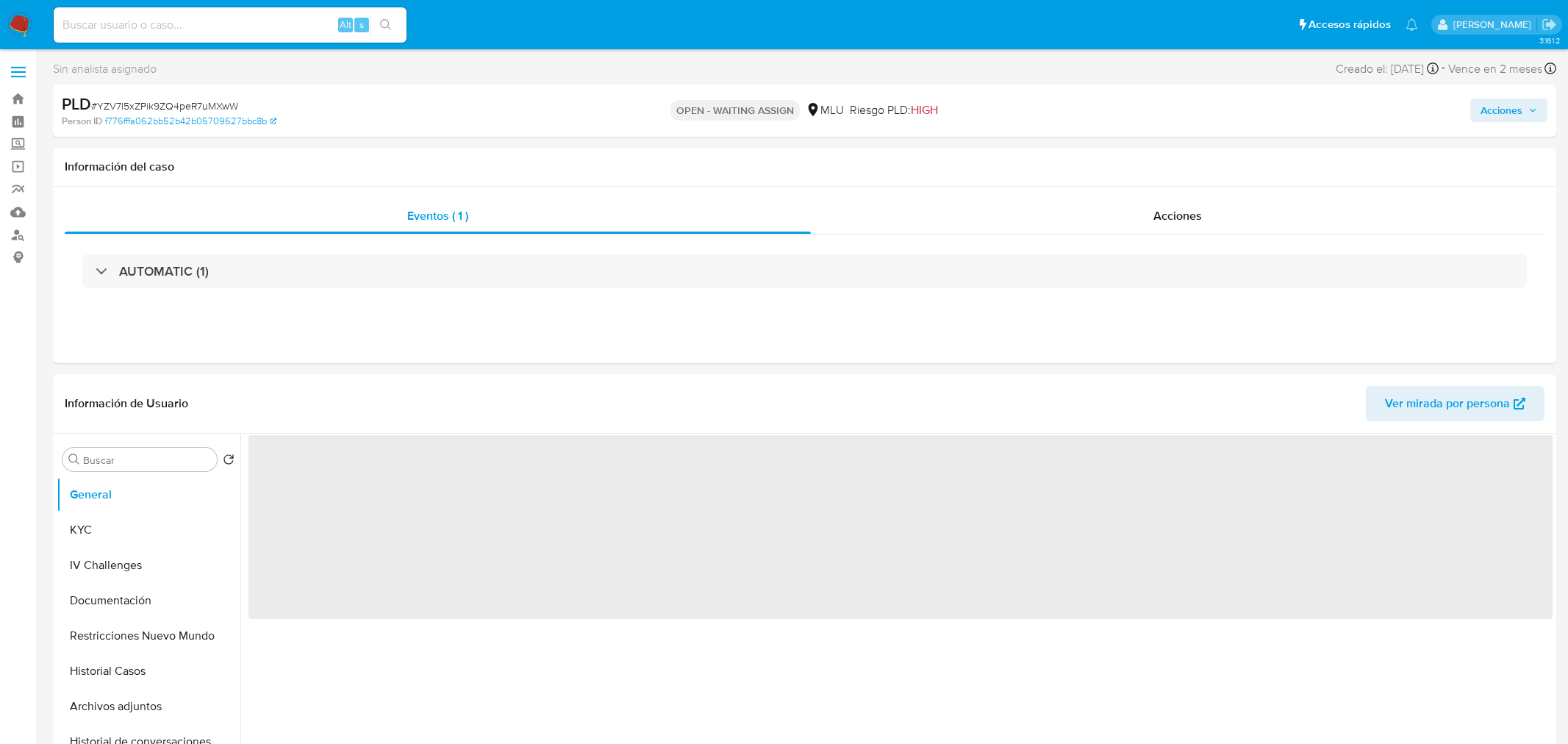
select select "10"
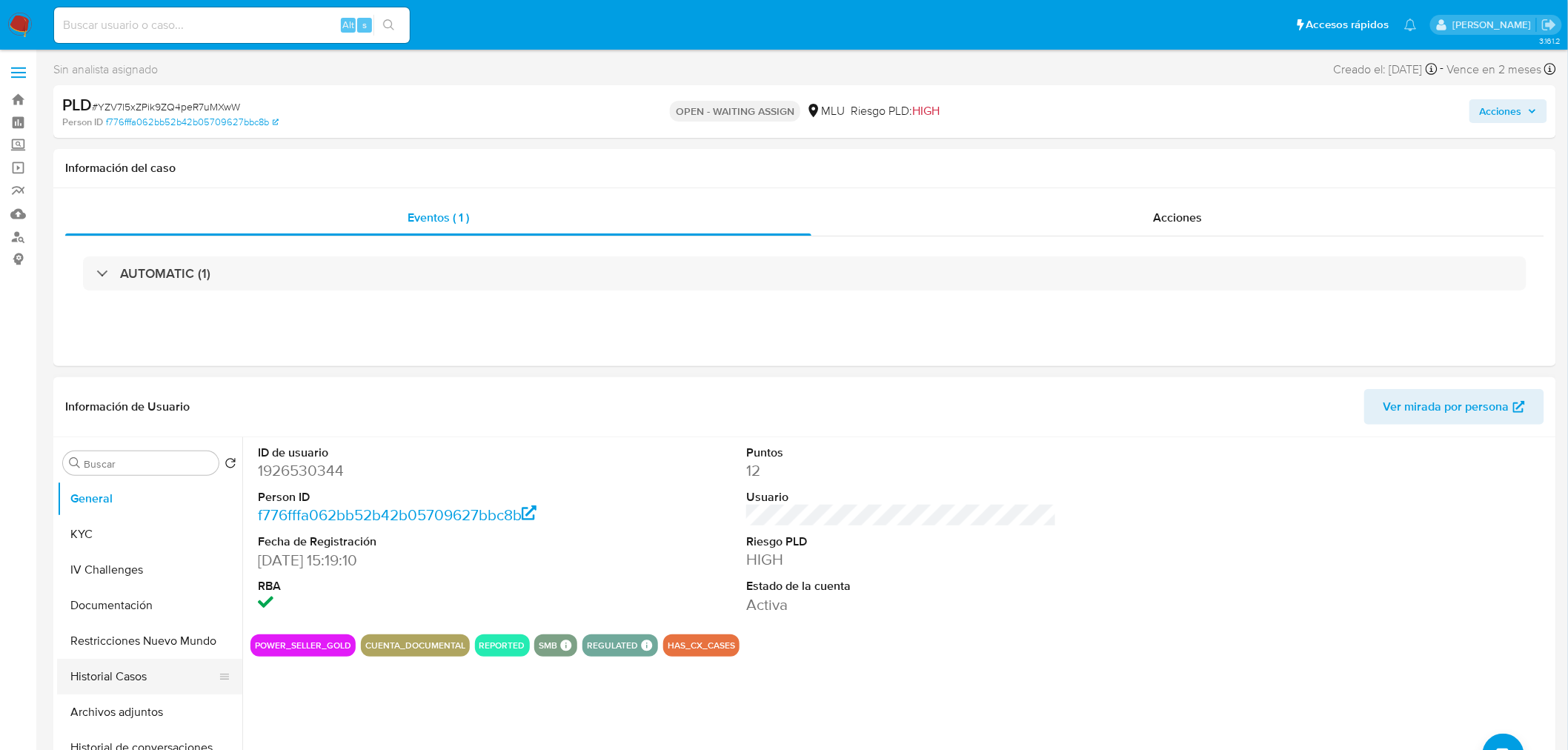
click at [144, 679] on button "Historial Casos" at bounding box center [143, 677] width 173 height 36
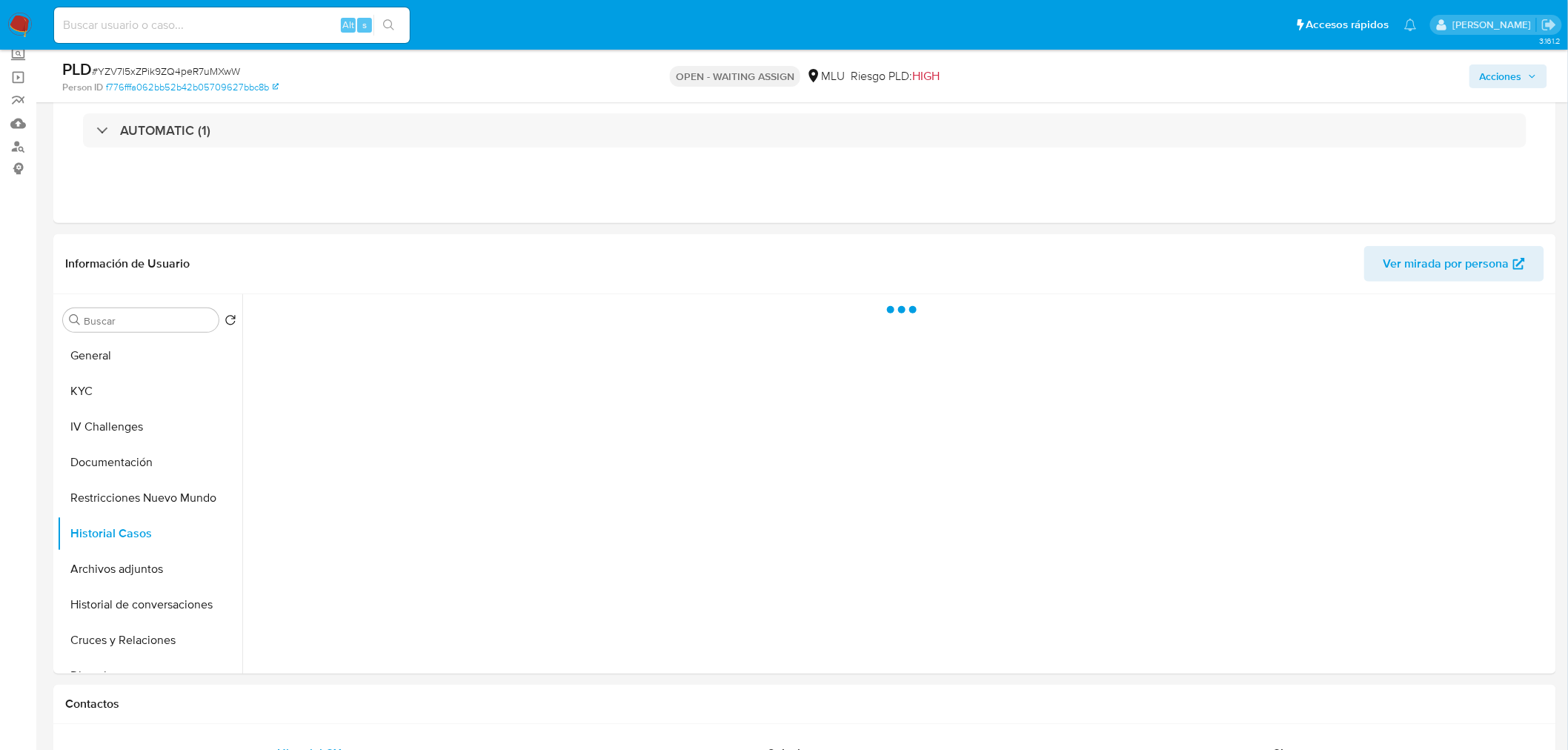
scroll to position [164, 0]
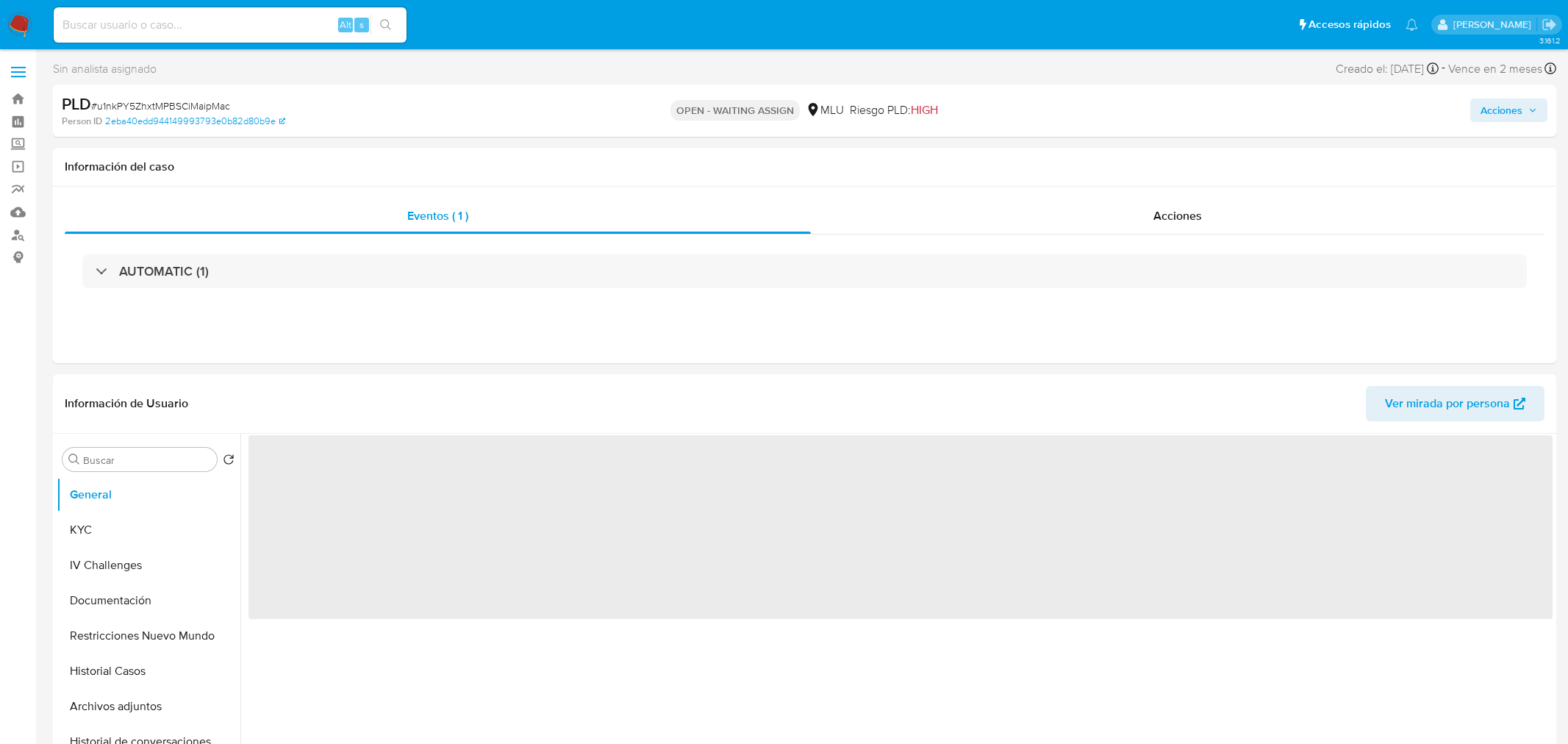
select select "10"
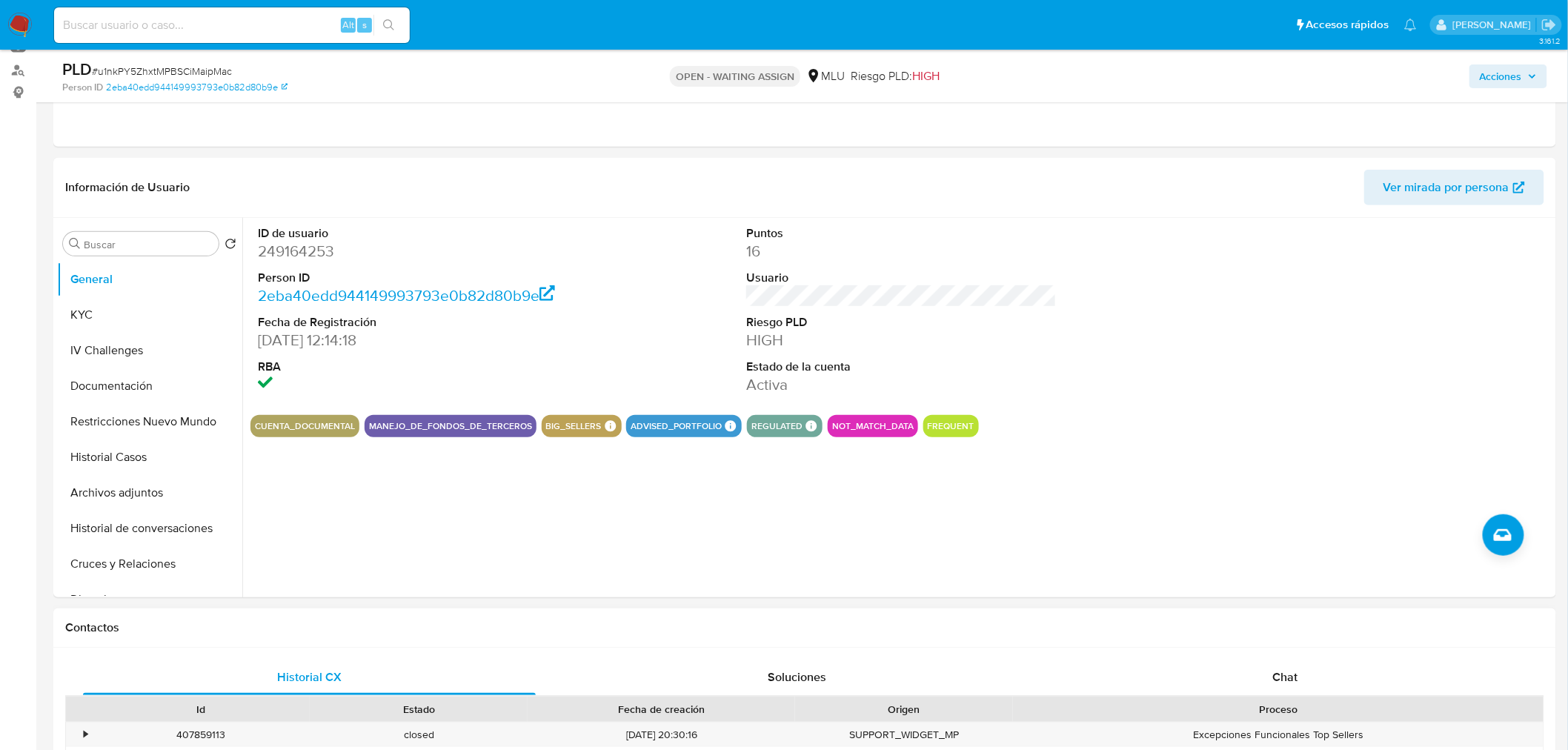
scroll to position [247, 0]
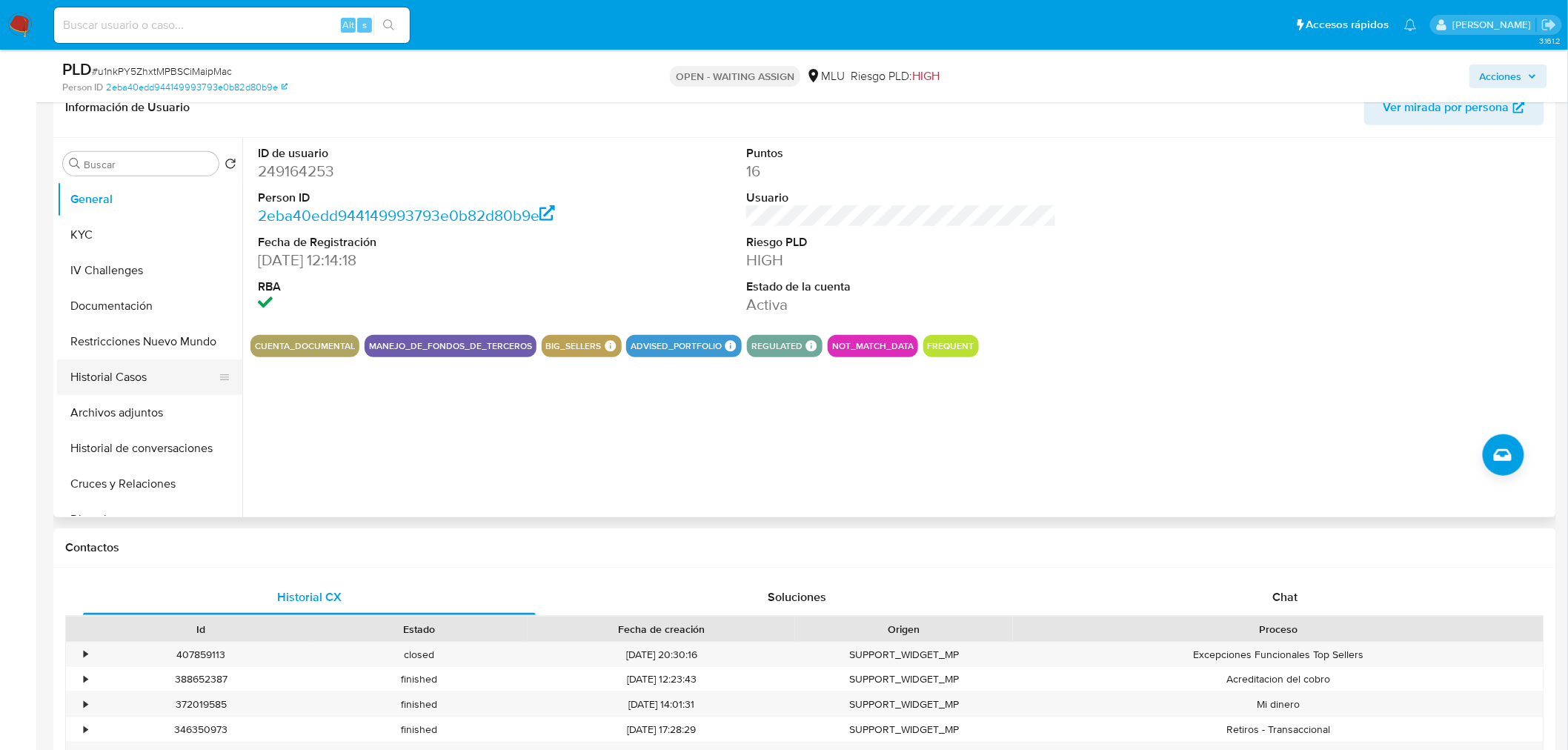
click at [130, 380] on button "Historial Casos" at bounding box center [143, 377] width 173 height 36
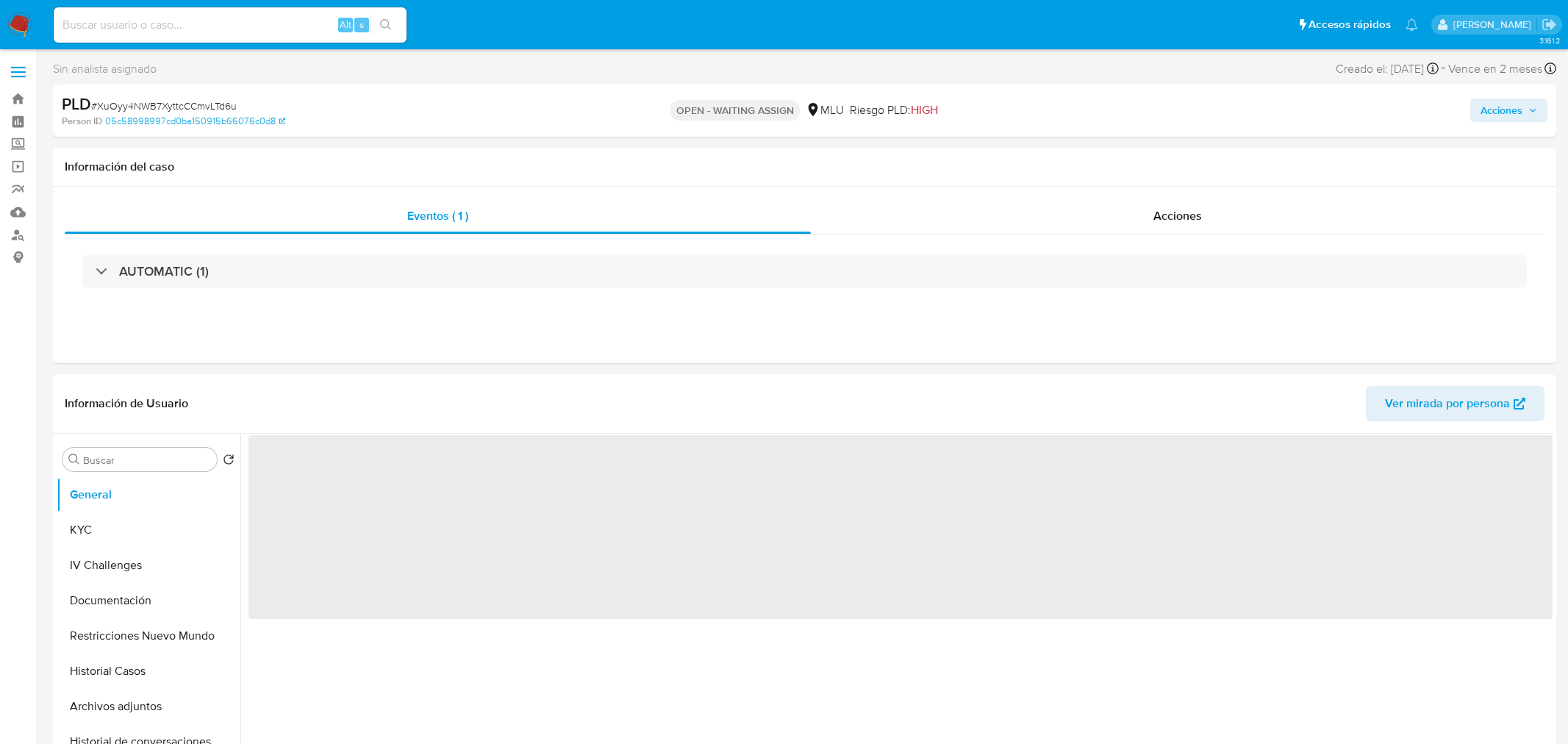
select select "10"
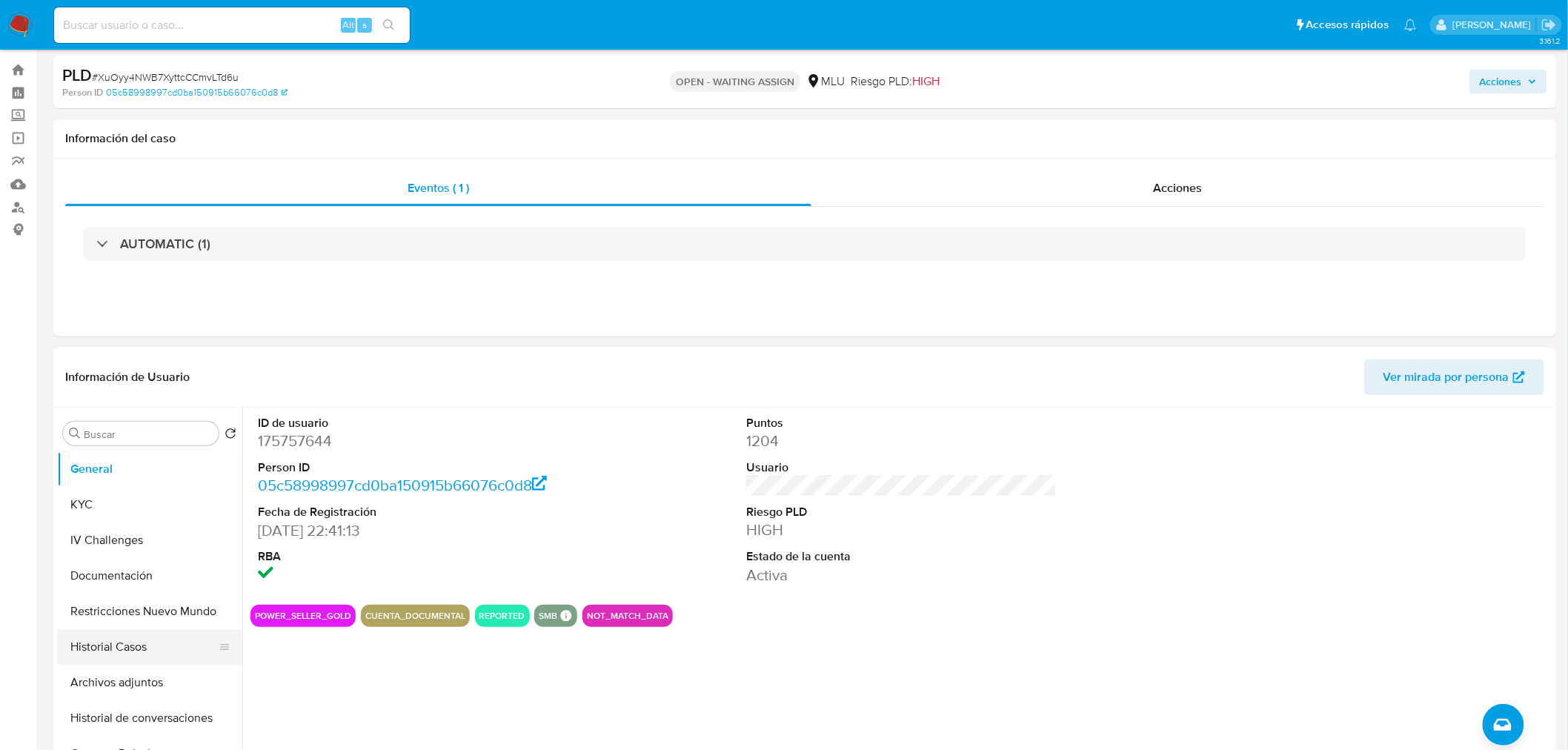
scroll to position [83, 0]
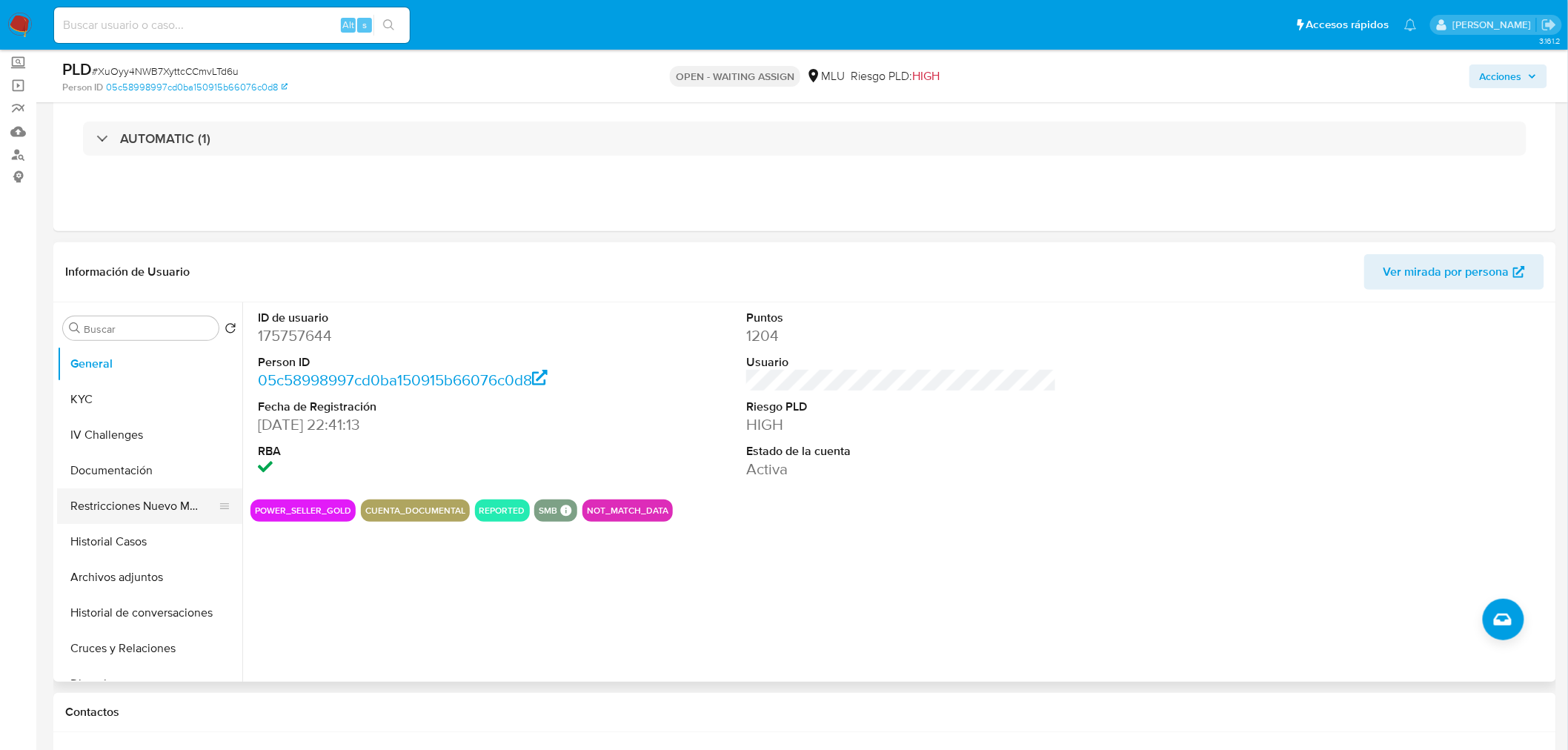
click at [135, 517] on button "Restricciones Nuevo Mundo" at bounding box center [143, 506] width 173 height 36
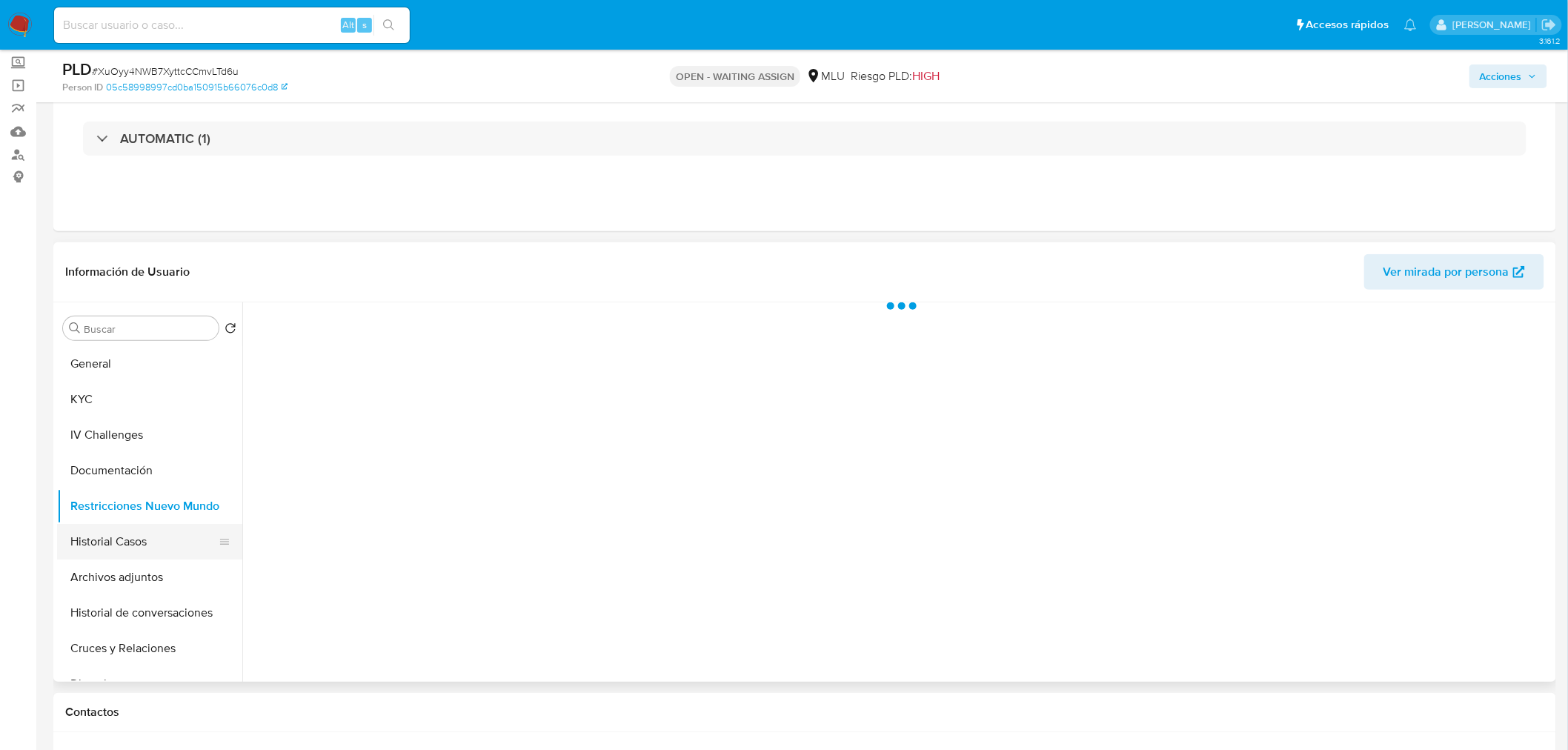
click at [139, 543] on button "Historial Casos" at bounding box center [143, 542] width 173 height 36
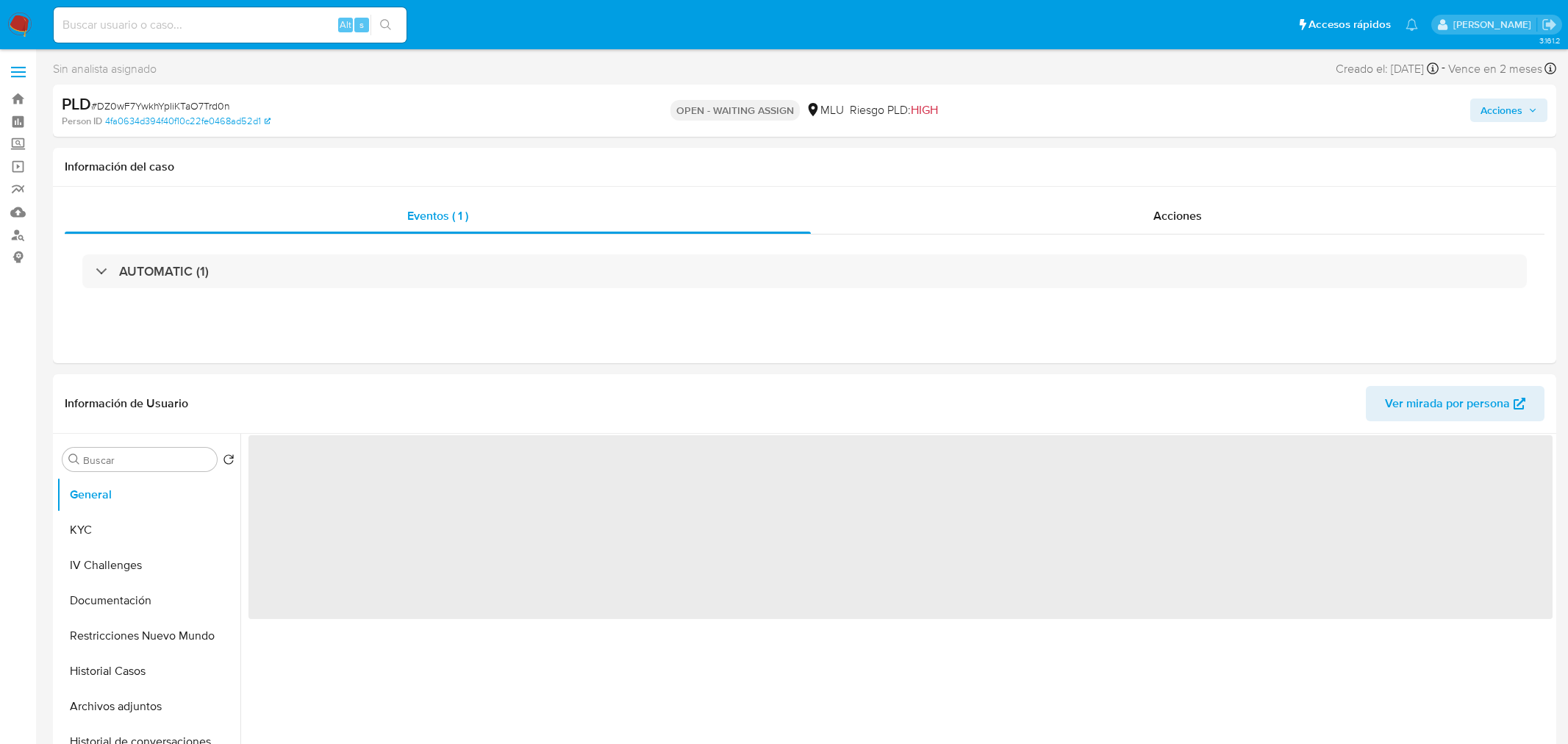
select select "10"
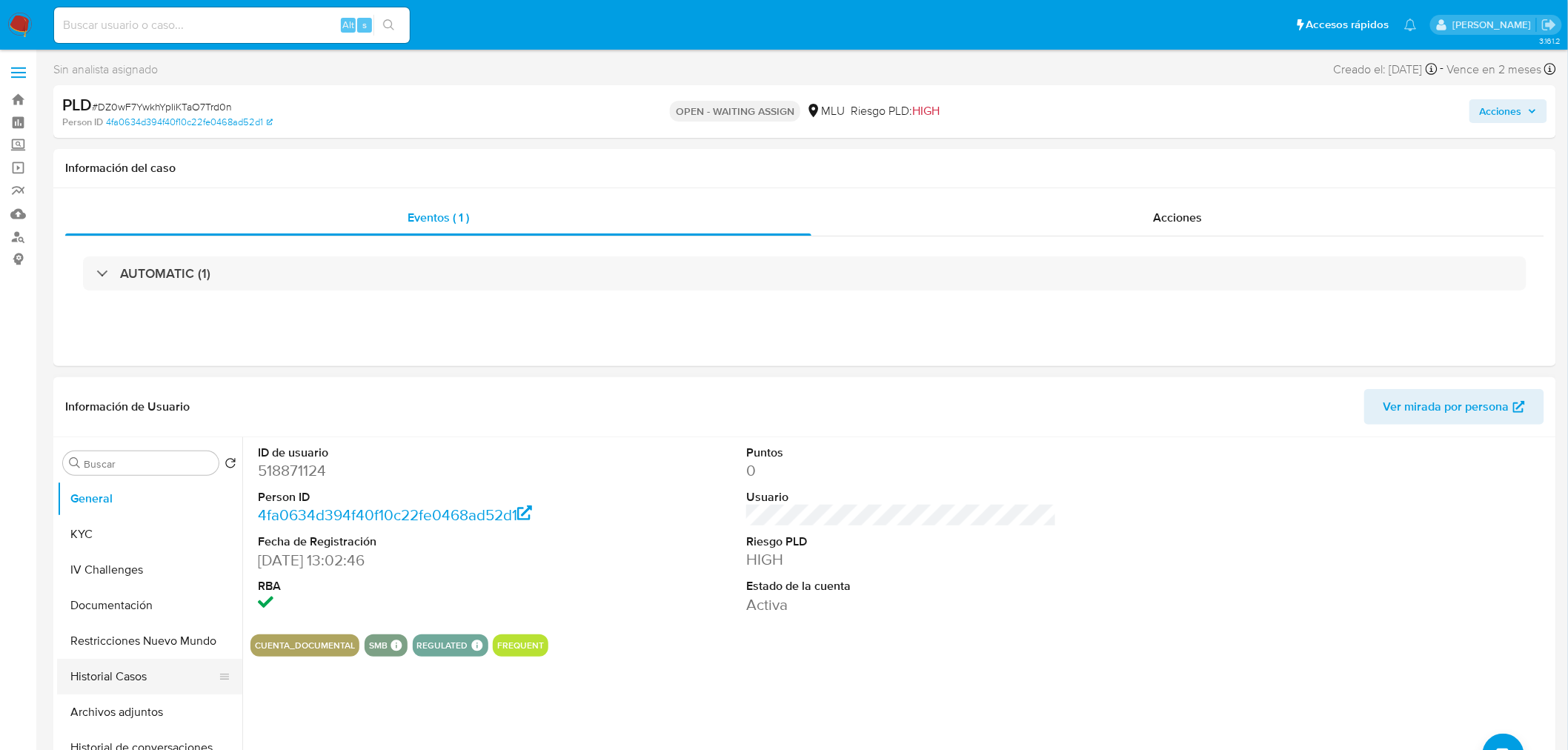
click at [149, 683] on button "Historial Casos" at bounding box center [143, 677] width 173 height 36
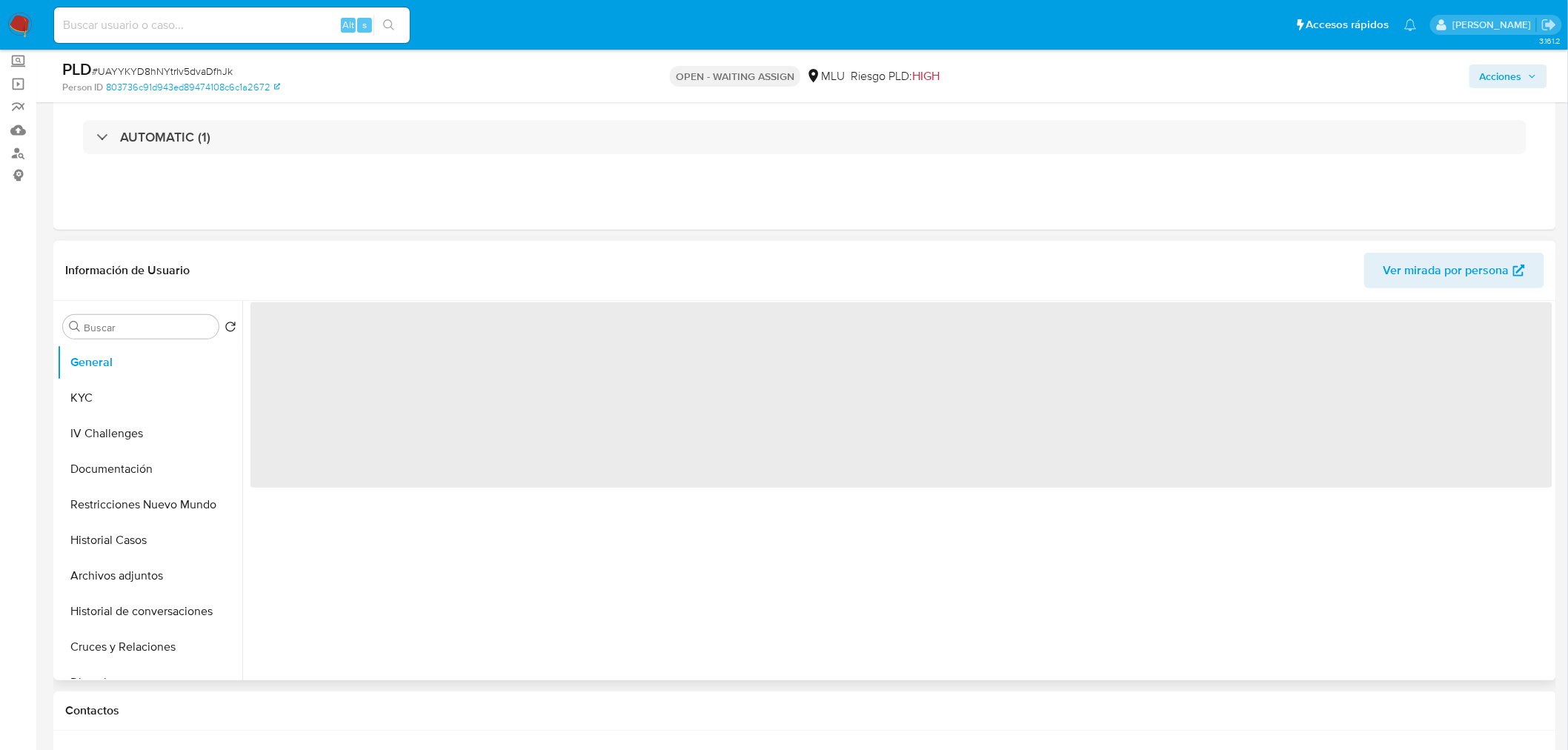
scroll to position [164, 0]
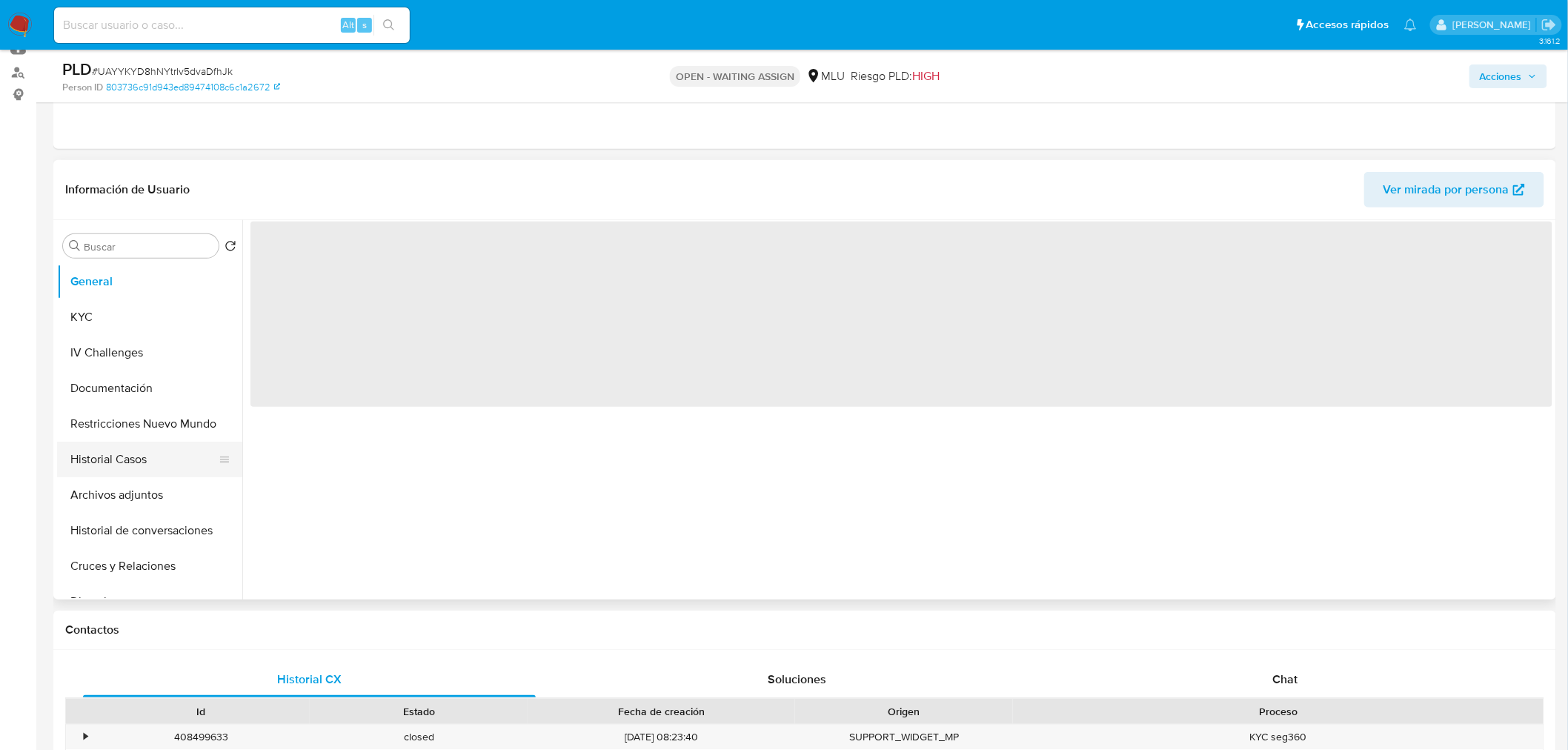
select select "10"
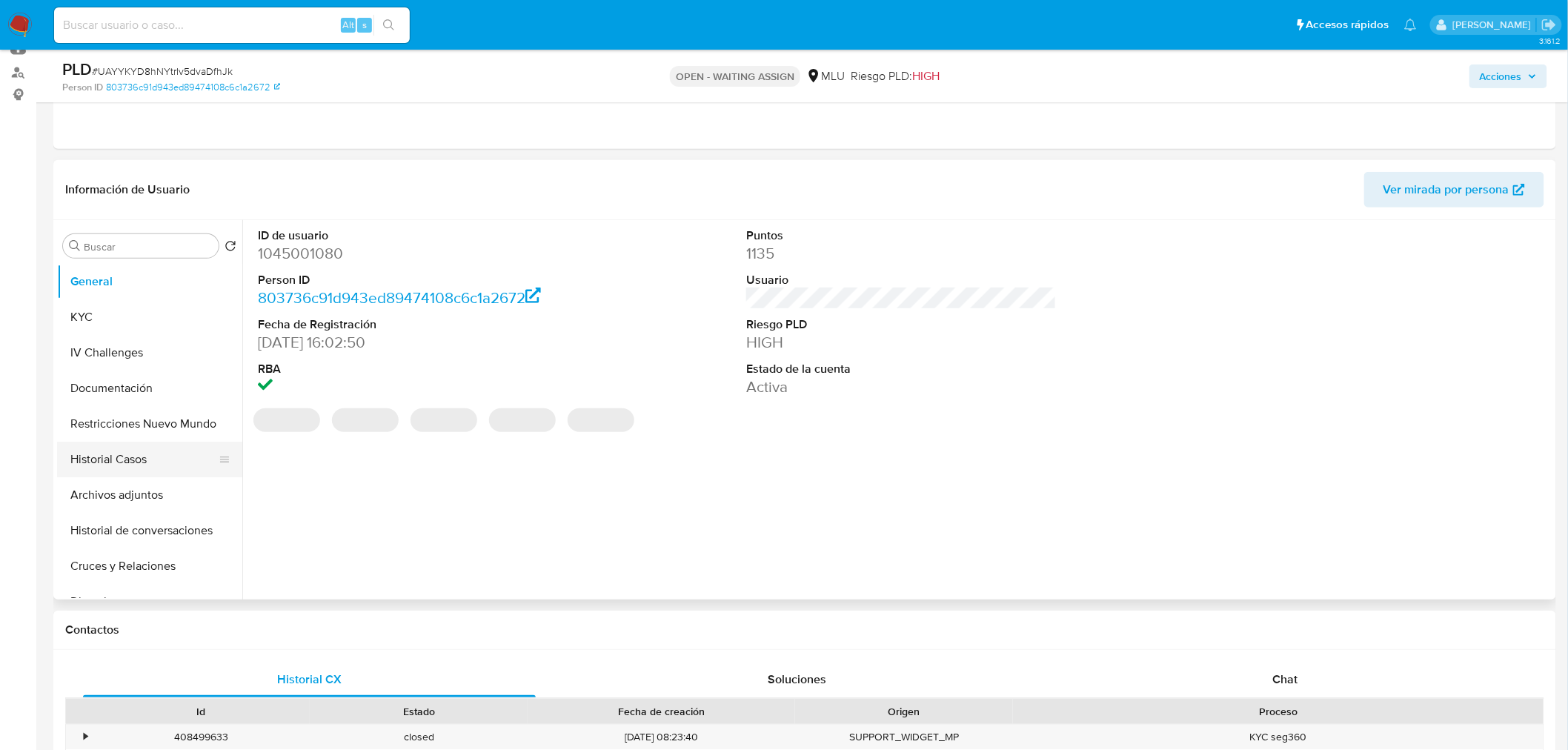
click at [135, 467] on button "Historial Casos" at bounding box center [143, 459] width 173 height 36
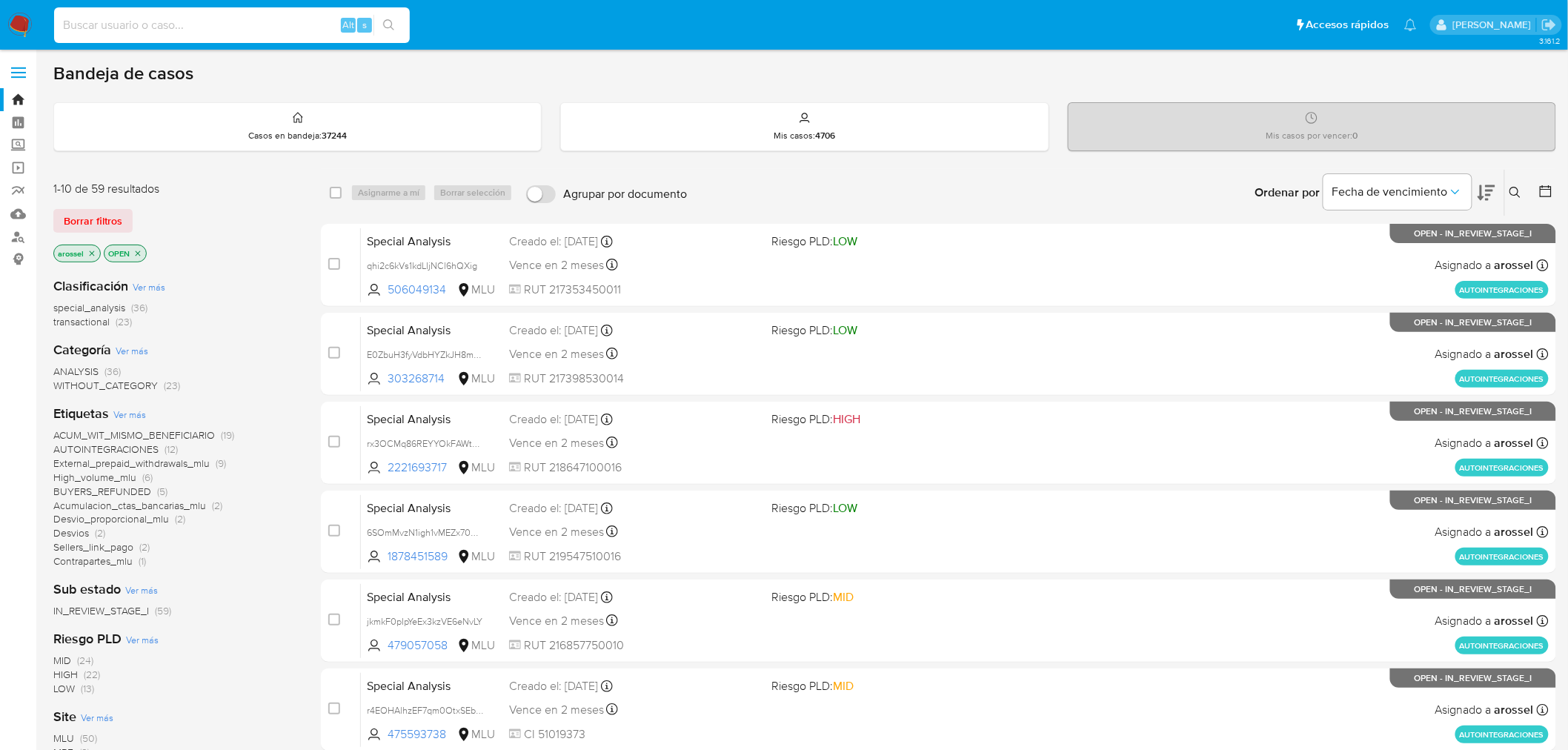
click at [201, 20] on input at bounding box center [232, 25] width 355 height 19
paste input "zpT5EfZEZTMZeHNFmJdt657o"
type input "zpT5EfZEZTMZeHNFmJdt657o"
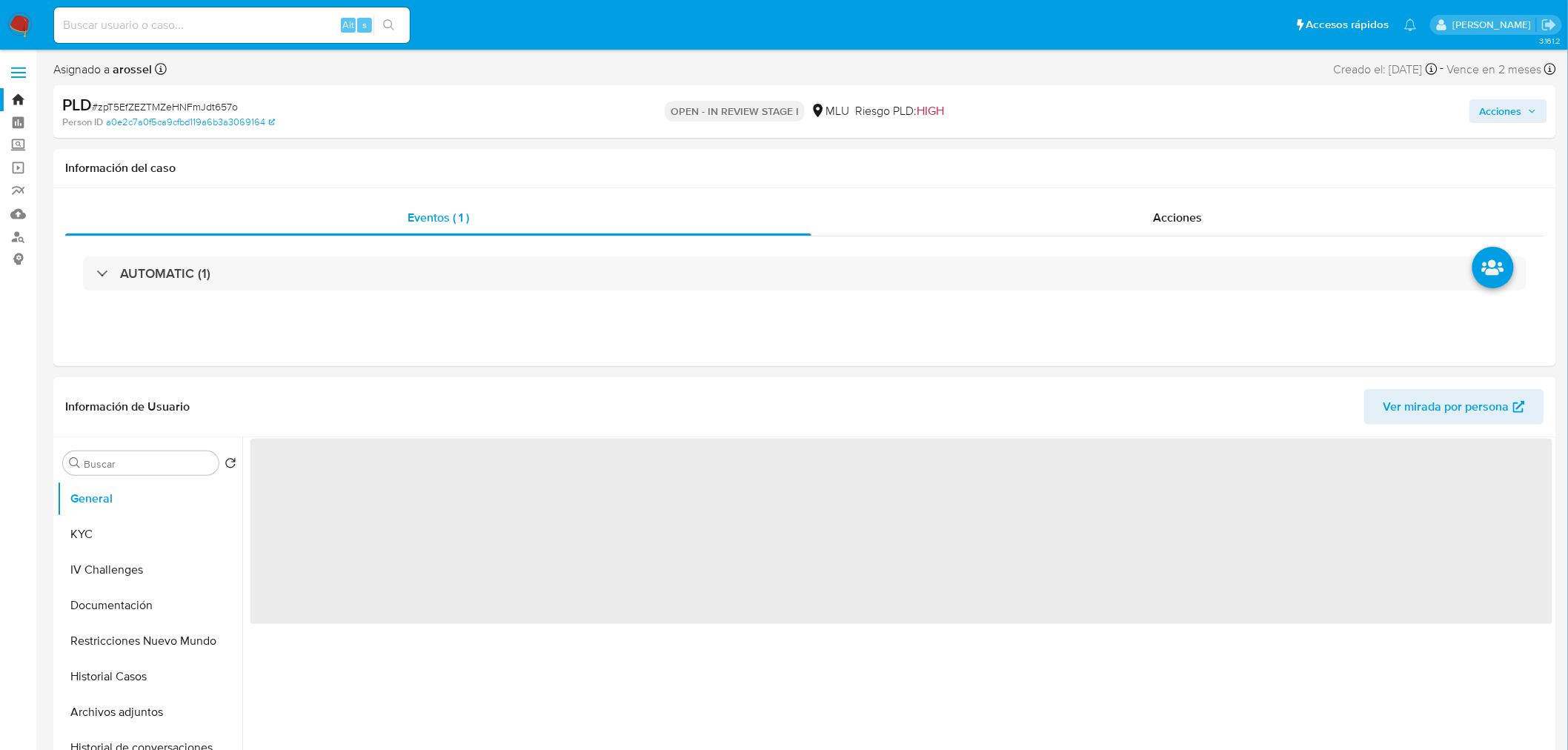
select select "10"
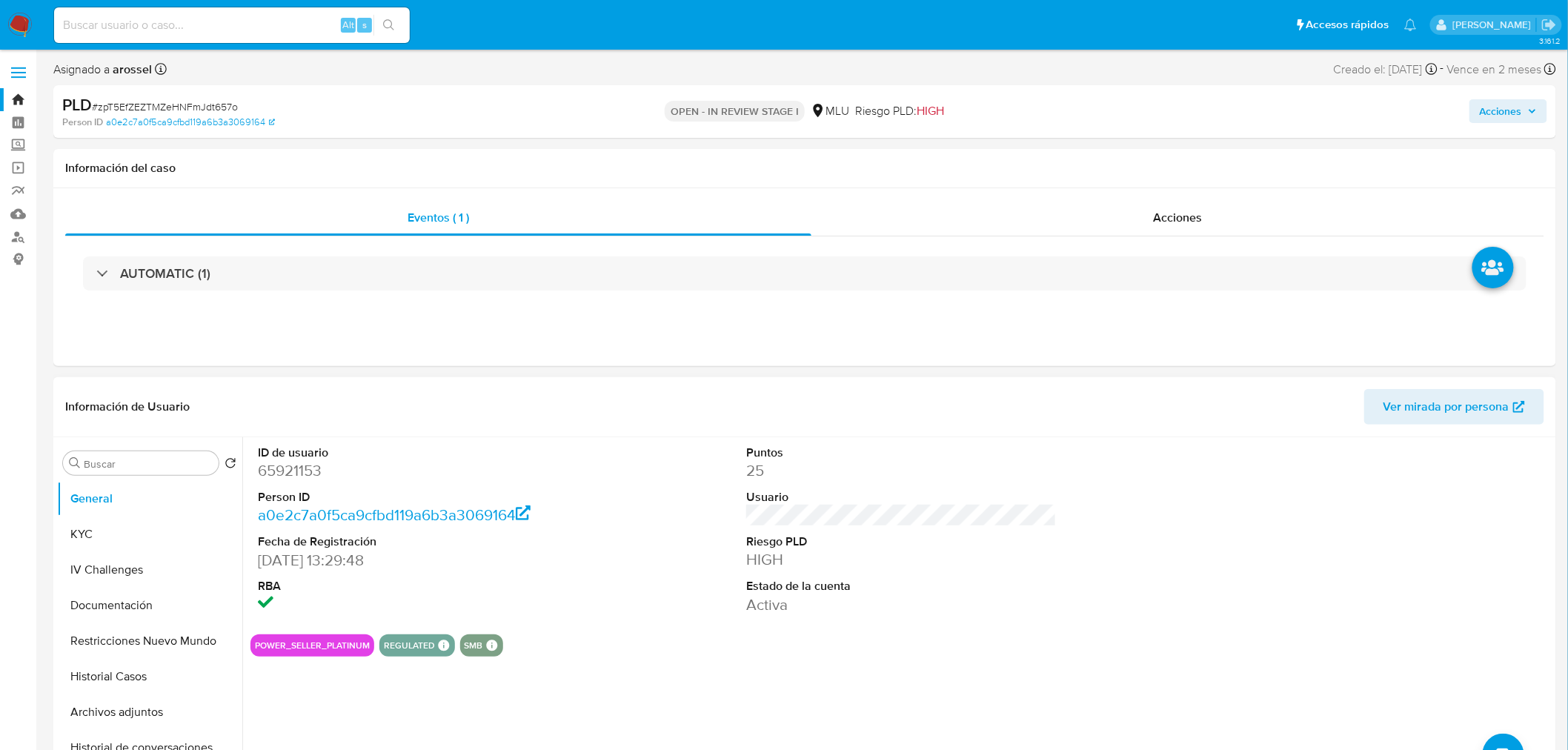
drag, startPoint x: 858, startPoint y: 537, endPoint x: 869, endPoint y: 548, distance: 15.6
click at [861, 537] on dt "Riesgo PLD" at bounding box center [901, 542] width 310 height 16
click at [1476, 418] on span "Ver mirada por persona" at bounding box center [1447, 407] width 126 height 36
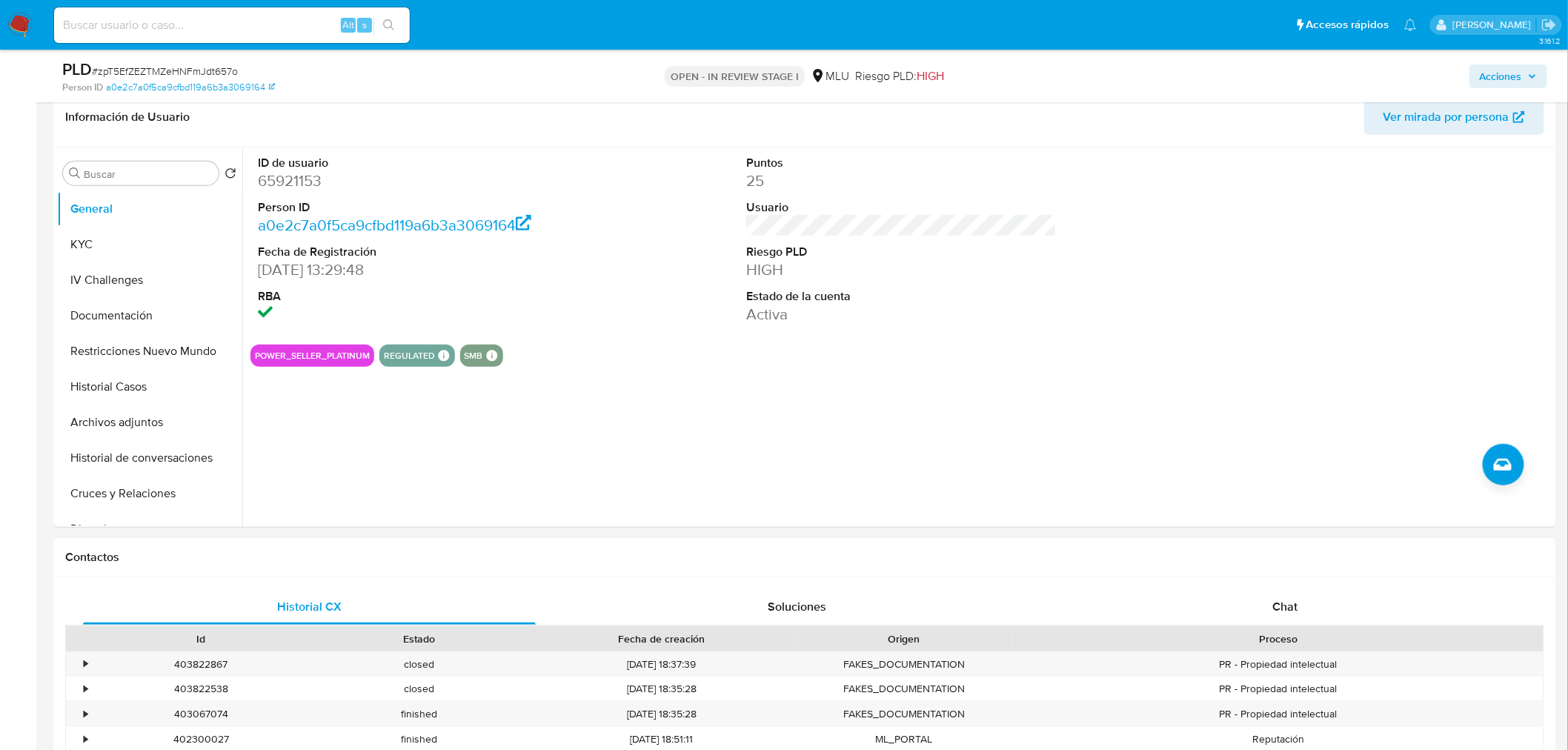
scroll to position [247, 0]
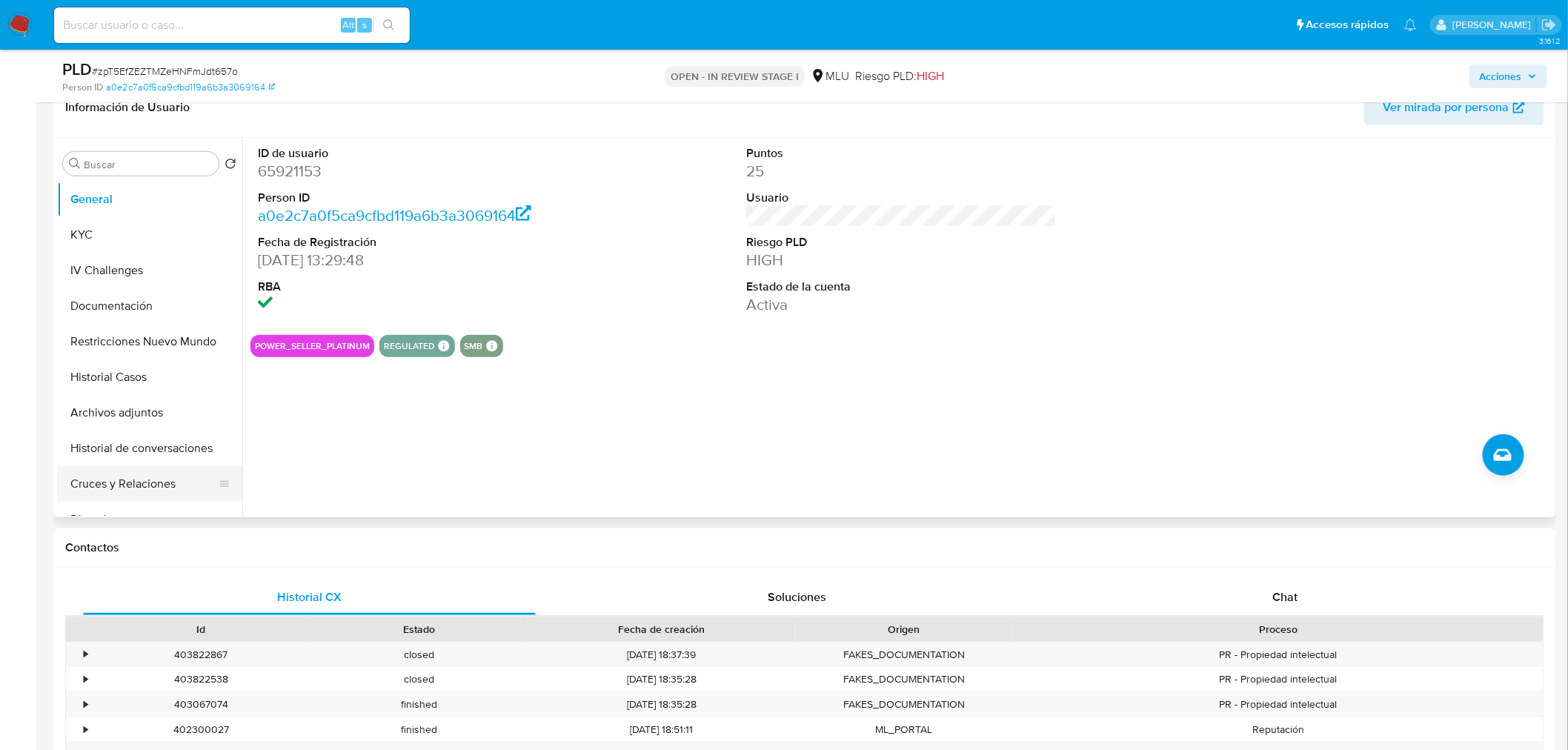
click at [135, 489] on button "Cruces y Relaciones" at bounding box center [143, 484] width 173 height 36
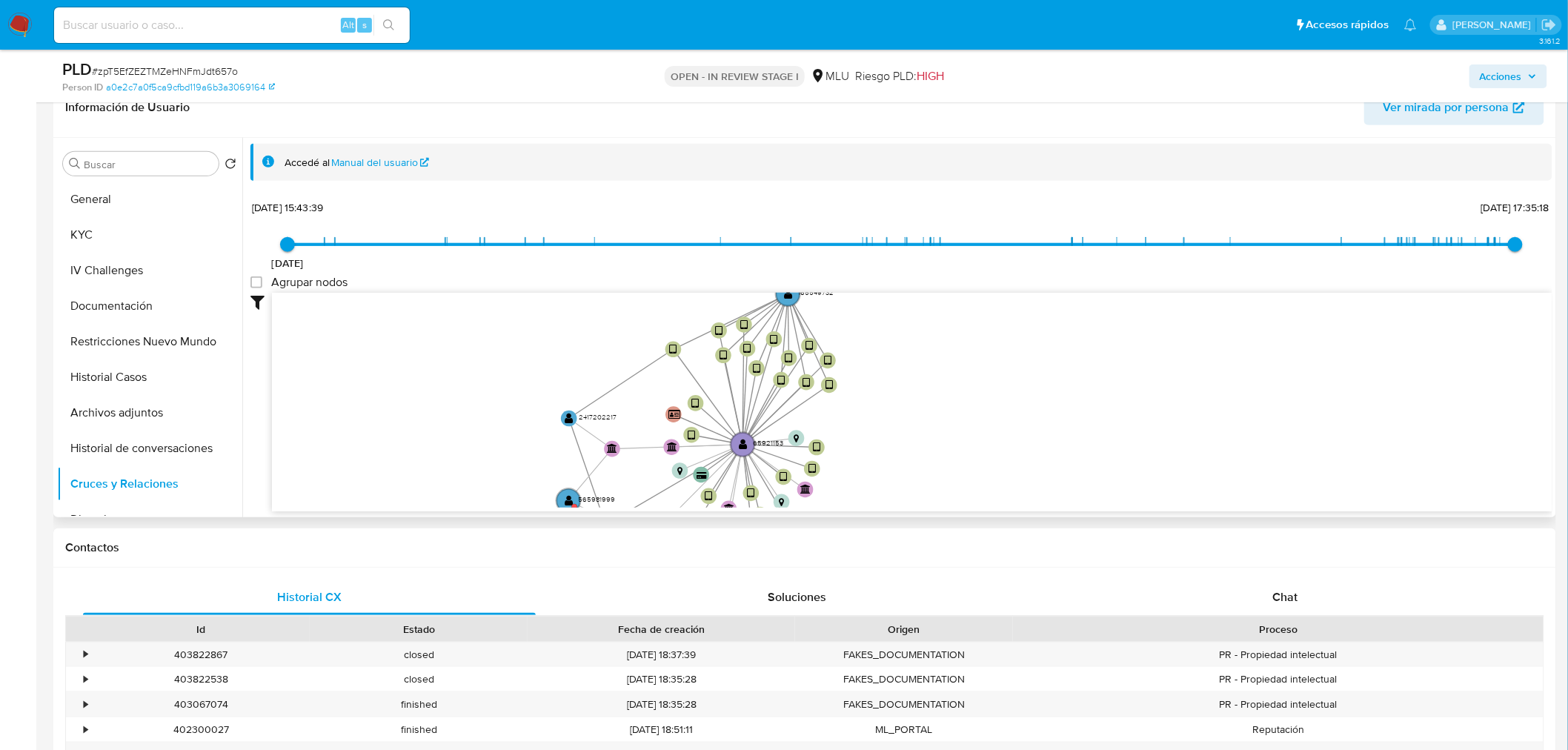
drag, startPoint x: 992, startPoint y: 363, endPoint x: 890, endPoint y: 462, distance: 142.1
click at [890, 462] on icon "user-2455863896  2455863896 device-682f51ead2708327727e51b2  user-65921153  …" at bounding box center [912, 400] width 1281 height 215
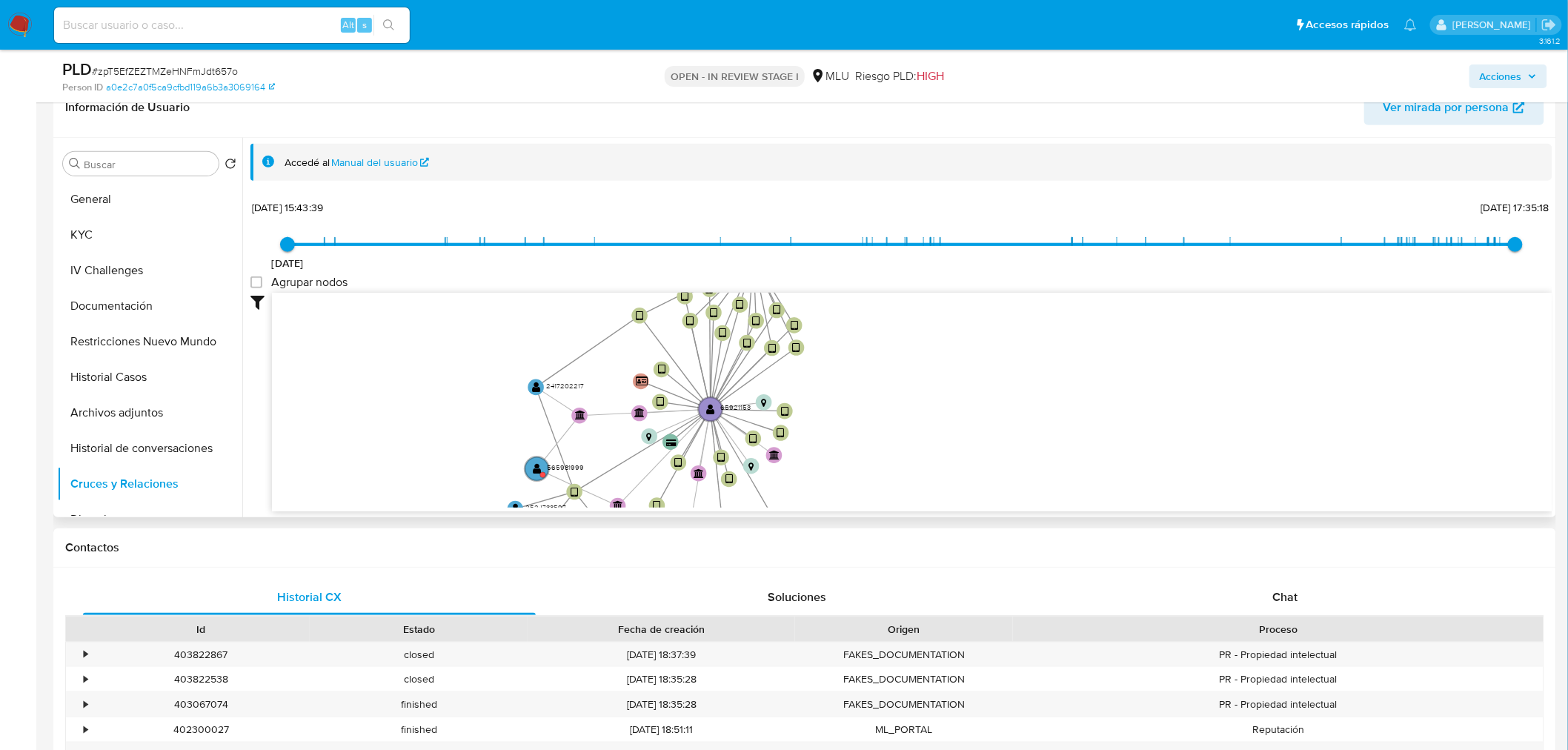
drag, startPoint x: 899, startPoint y: 386, endPoint x: 880, endPoint y: 342, distance: 47.9
click at [865, 319] on icon "user-2455863896  2455863896 device-682f51ead2708327727e51b2  user-65921153  …" at bounding box center [912, 400] width 1281 height 215
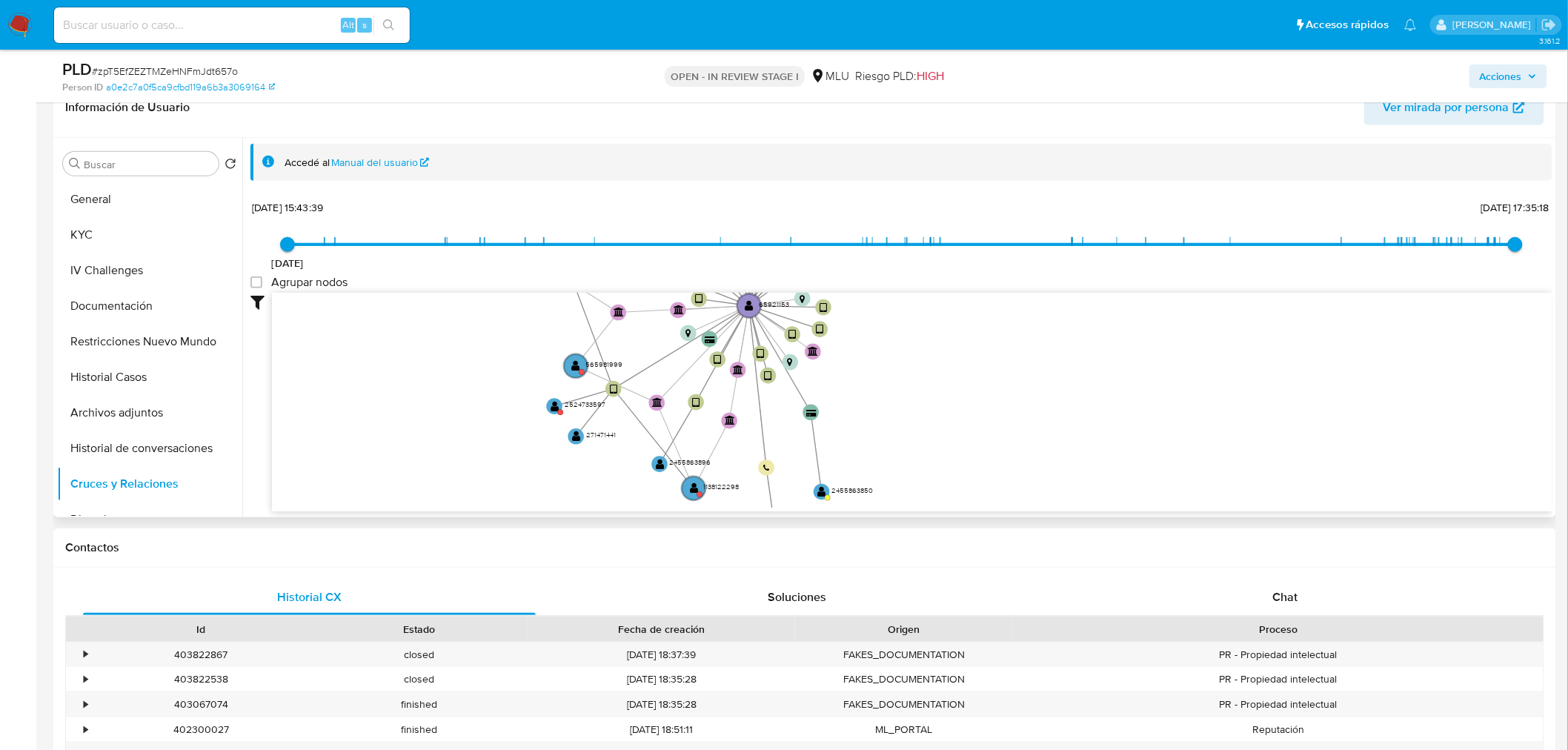
drag, startPoint x: 869, startPoint y: 415, endPoint x: 909, endPoint y: 331, distance: 93.0
click at [909, 331] on icon "user-2455863896  2455863896 device-682f51ead2708327727e51b2  user-65921153  …" at bounding box center [912, 400] width 1281 height 215
click at [572, 360] on circle at bounding box center [577, 361] width 28 height 28
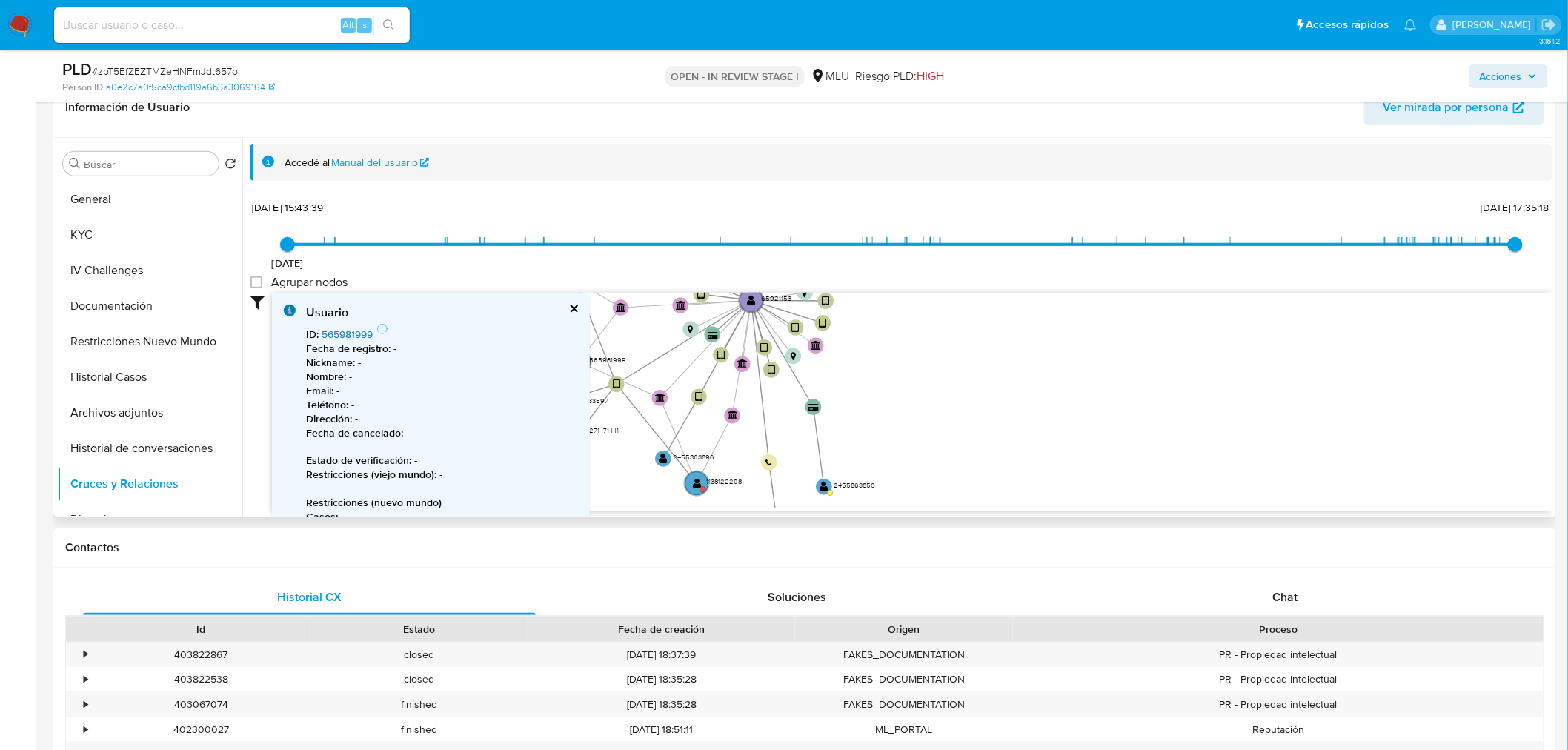
click at [356, 331] on link "565981999" at bounding box center [346, 335] width 51 height 15
click at [568, 308] on button "cerrar" at bounding box center [573, 309] width 10 height 10
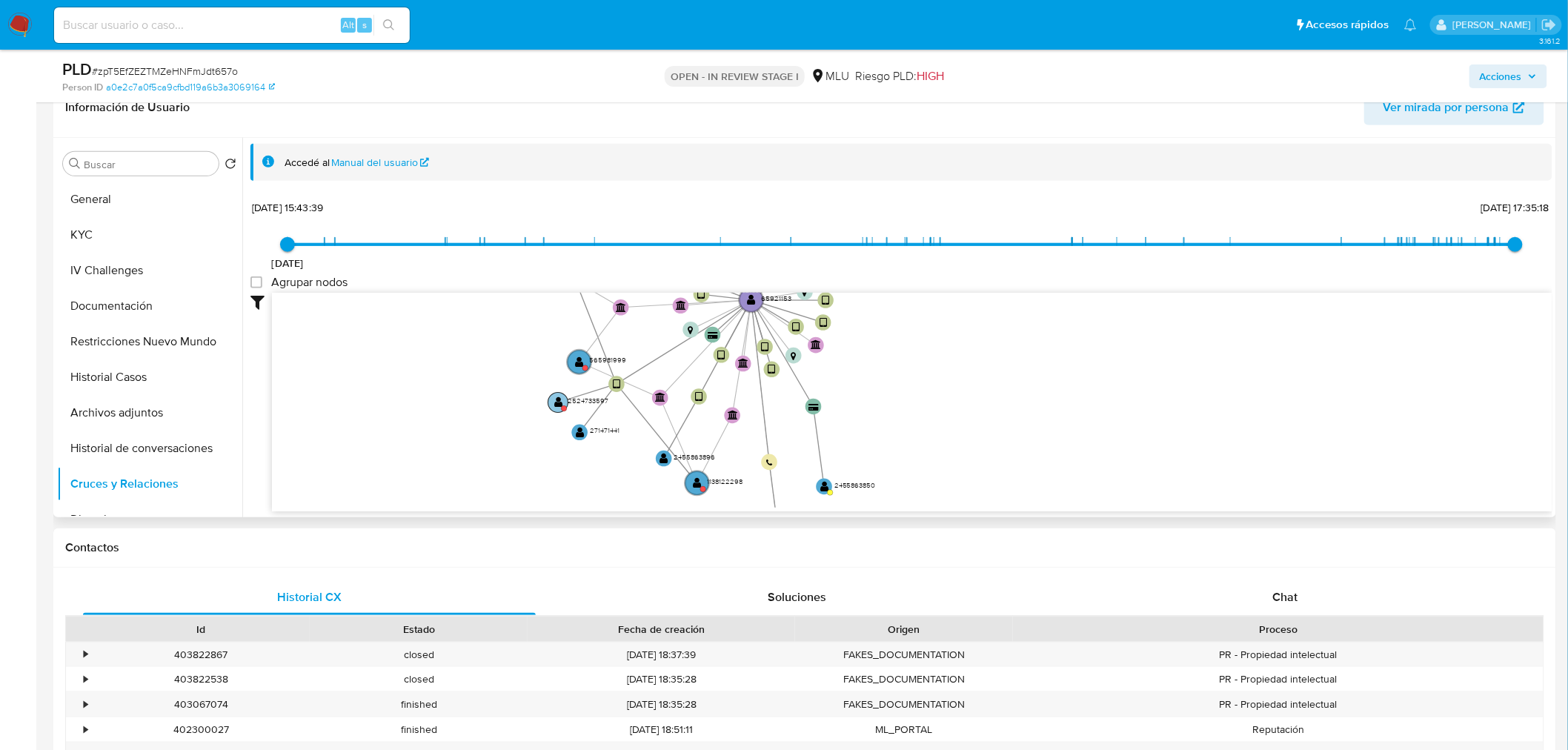
click at [557, 404] on text "" at bounding box center [559, 403] width 9 height 11
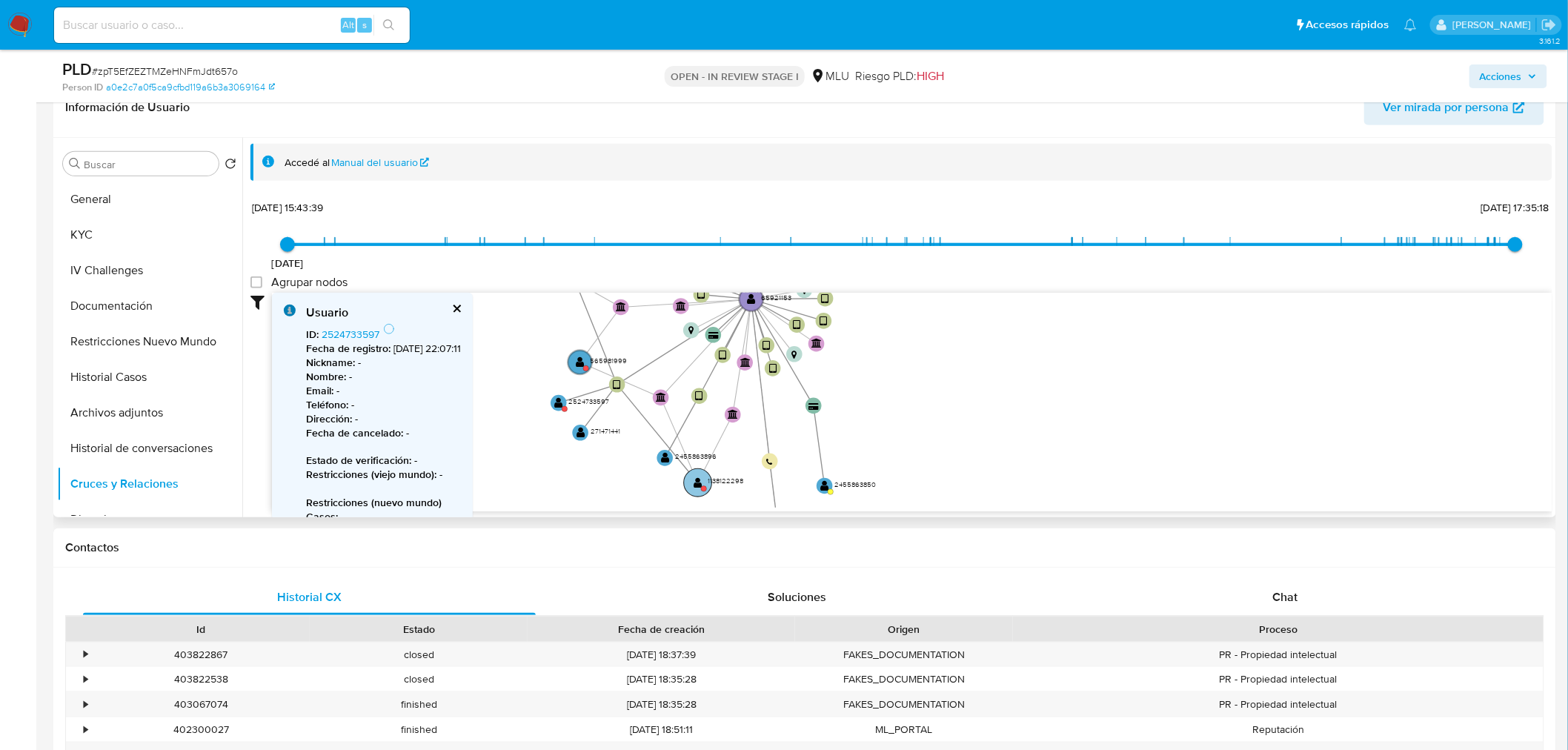
click at [698, 484] on text "" at bounding box center [698, 483] width 9 height 11
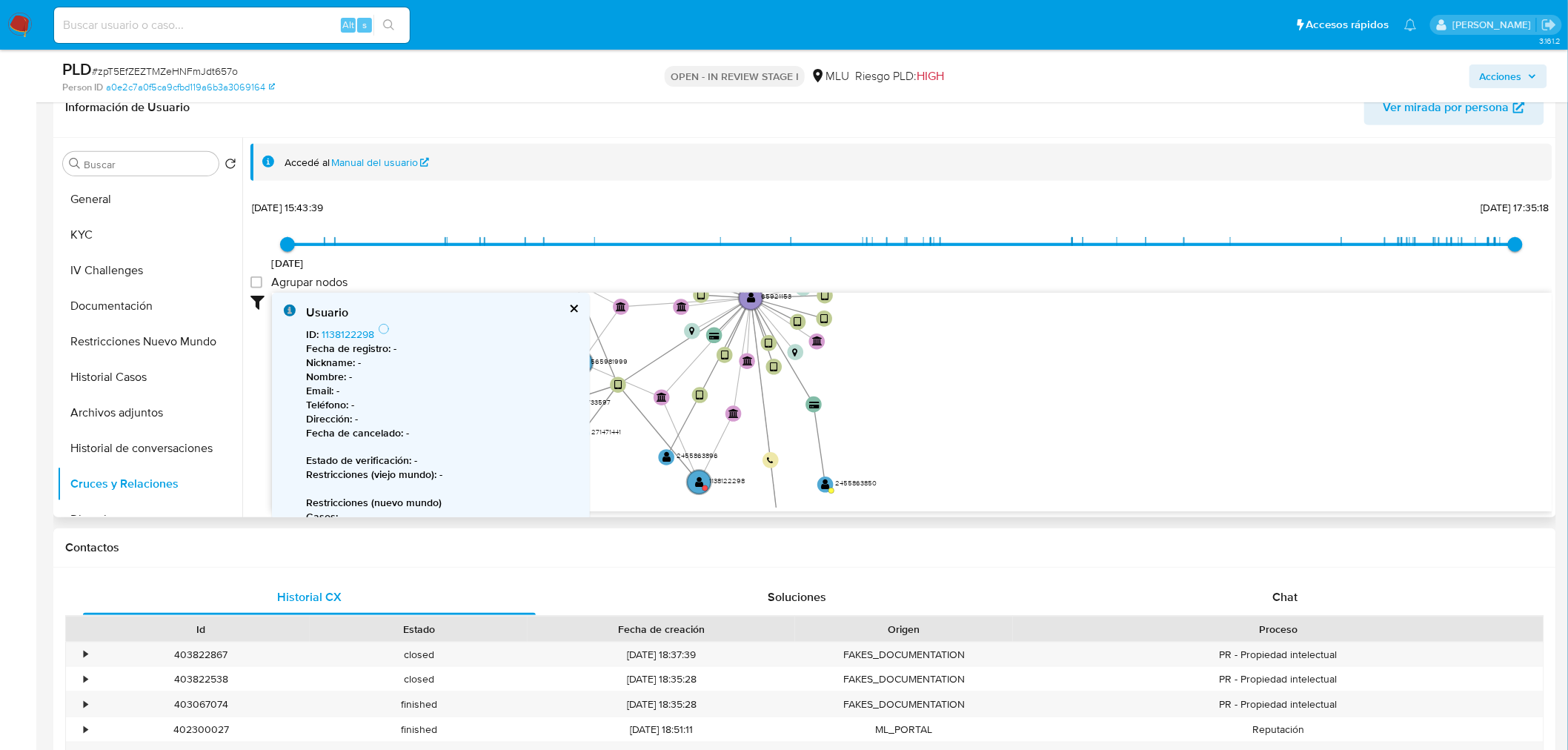
click at [569, 309] on button "cerrar" at bounding box center [573, 309] width 10 height 10
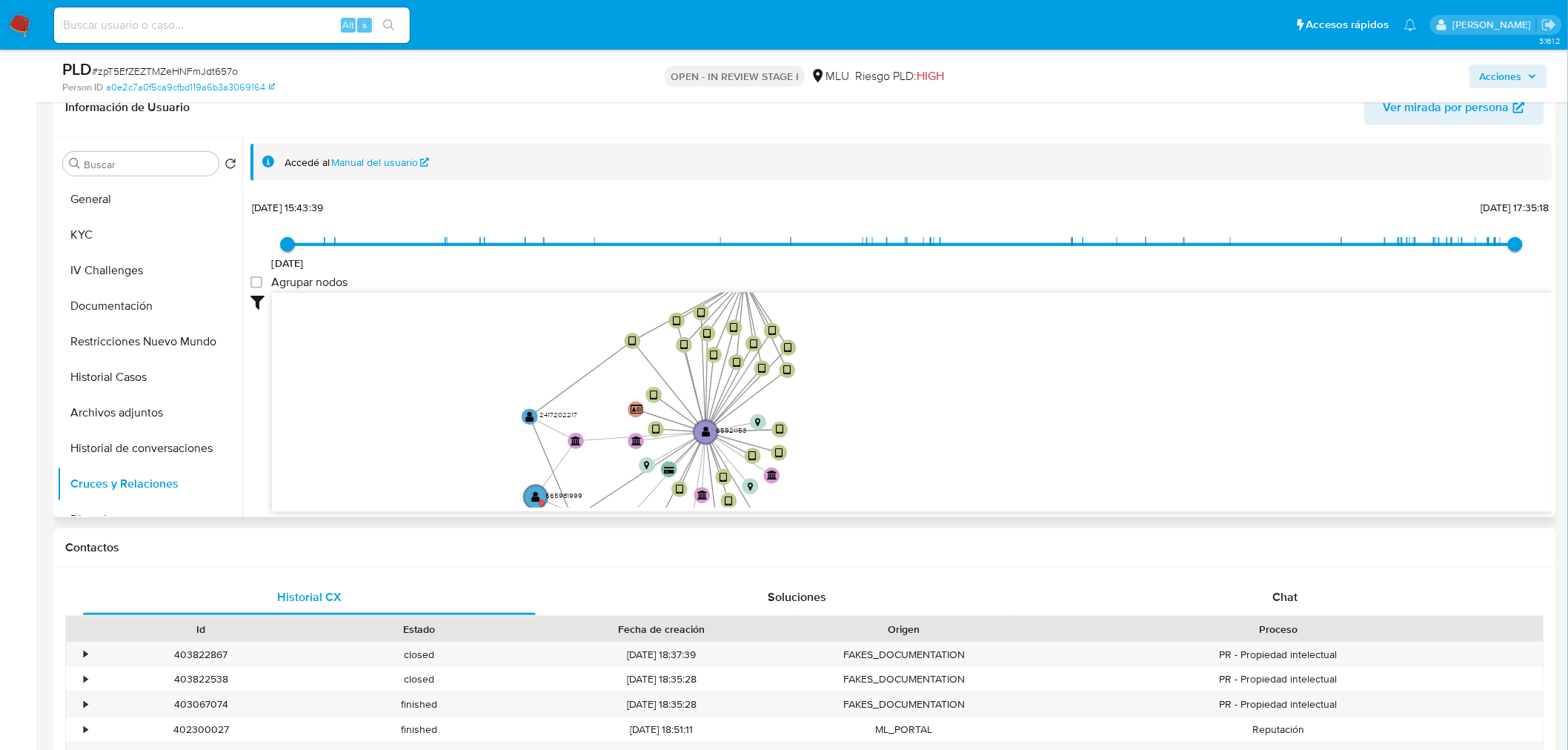
drag, startPoint x: 465, startPoint y: 378, endPoint x: 418, endPoint y: 505, distance: 135.4
click at [419, 505] on icon "user-2455863896  2455863896 device-682f51ead2708327727e51b2  user-65921153  …" at bounding box center [912, 400] width 1281 height 215
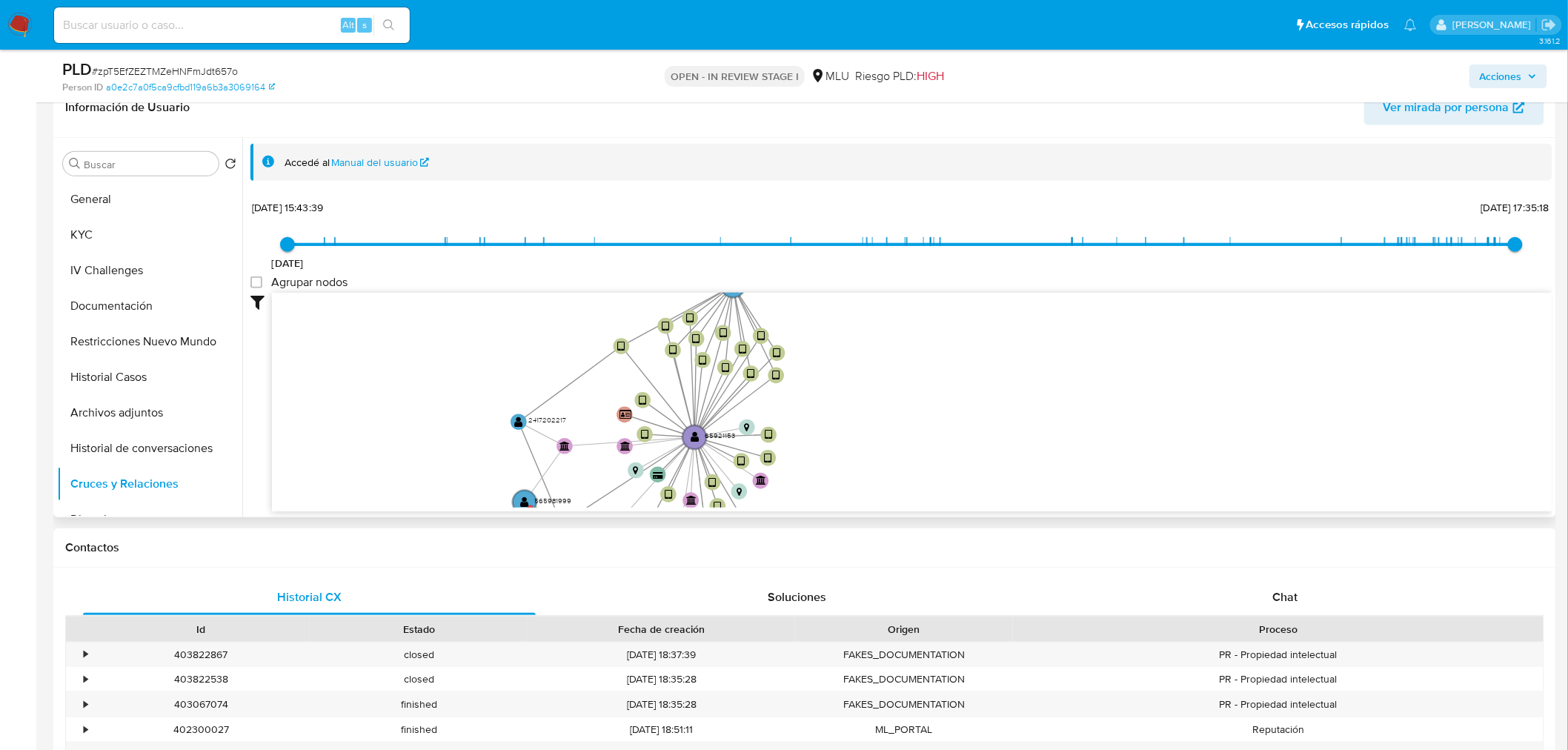
drag, startPoint x: 404, startPoint y: 394, endPoint x: 394, endPoint y: 407, distance: 16.4
click at [394, 407] on icon "user-2455863896  2455863896 device-682f51ead2708327727e51b2  user-65921153  …" at bounding box center [912, 400] width 1281 height 215
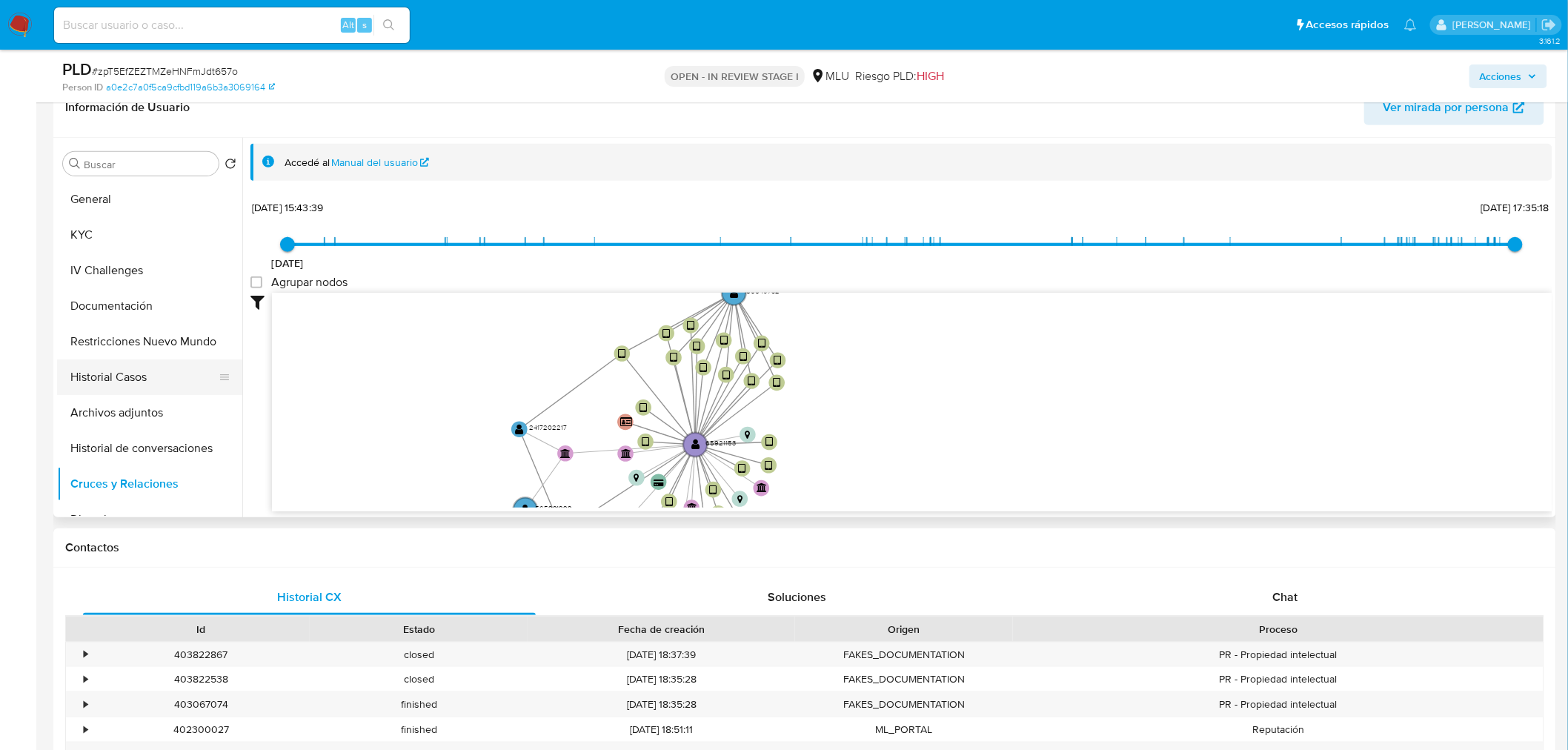
click at [157, 381] on button "Historial Casos" at bounding box center [143, 377] width 173 height 36
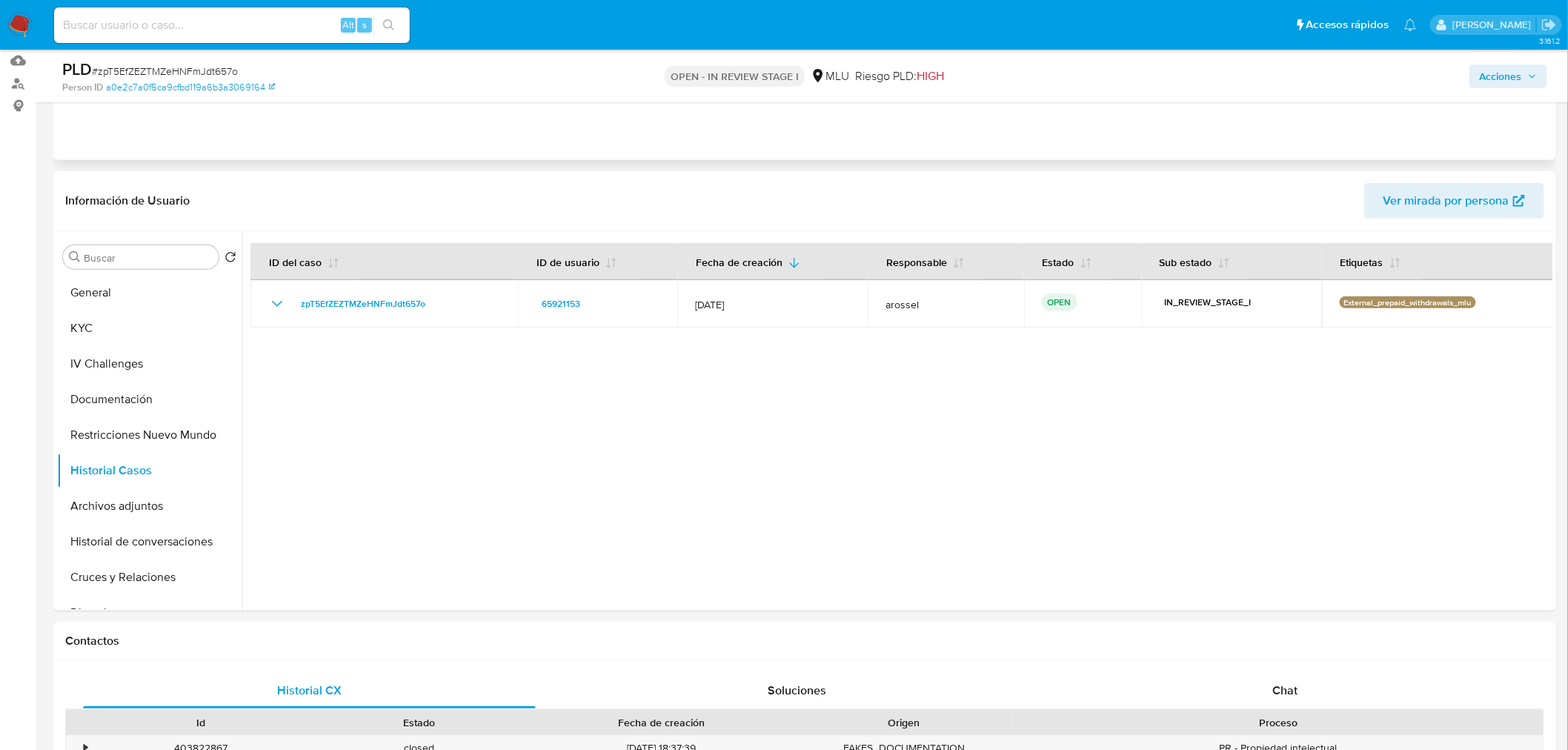
scroll to position [0, 0]
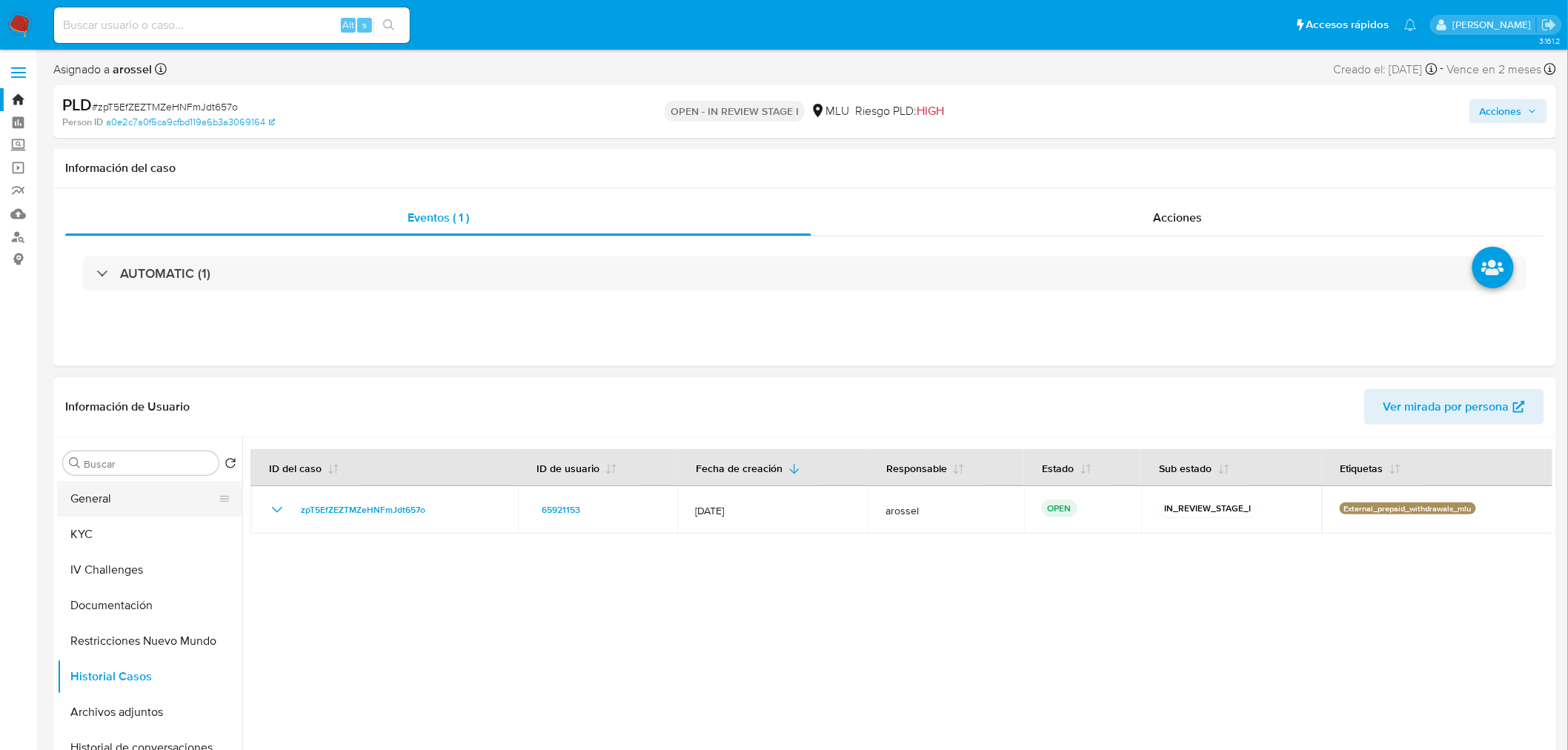
click at [134, 508] on button "General" at bounding box center [143, 499] width 173 height 36
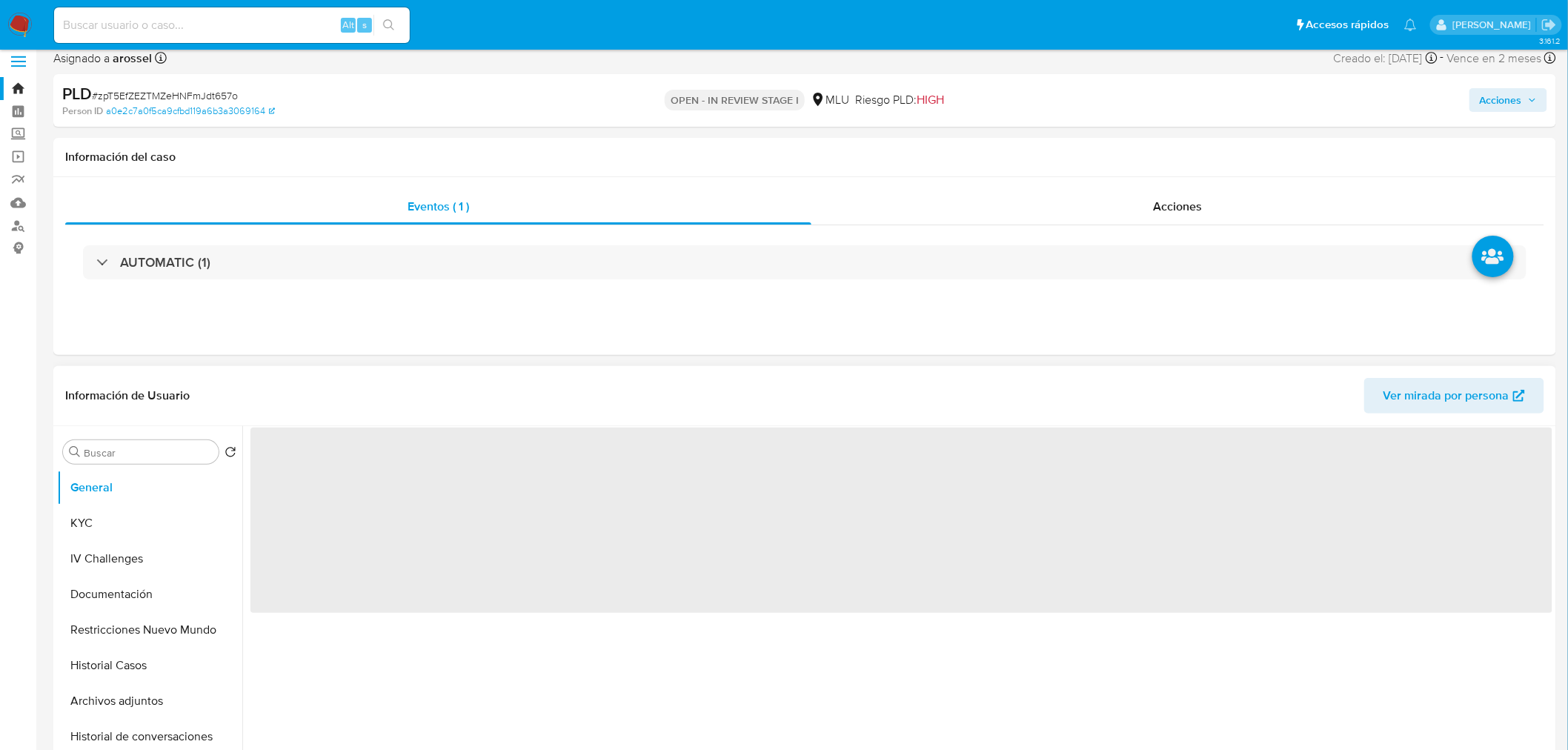
scroll to position [164, 0]
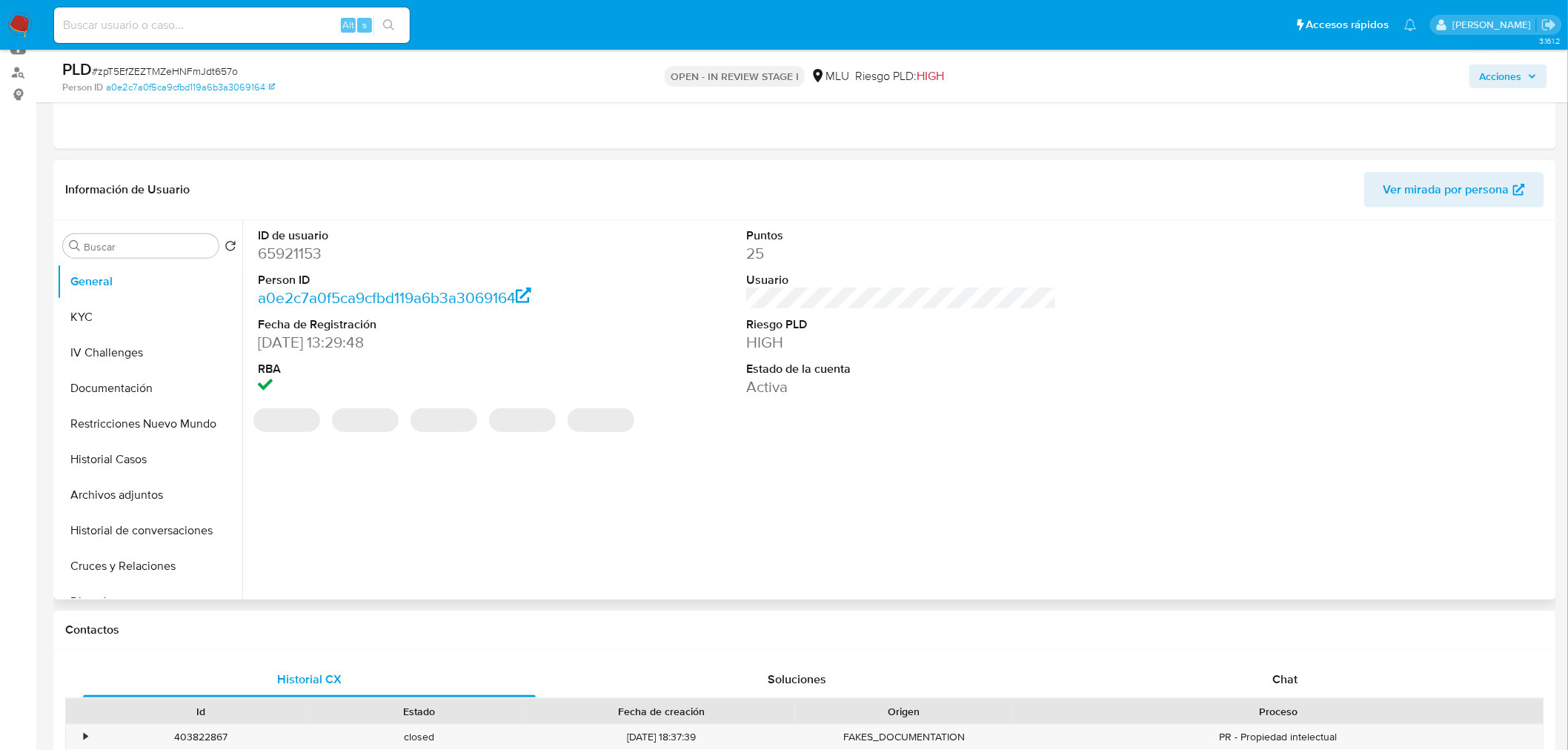
click at [849, 539] on div "ID de usuario 65921153 Person ID a0e2c7a0f5ca9cfbd119a6b3a3069164 Fecha de Regi…" at bounding box center [897, 410] width 1310 height 380
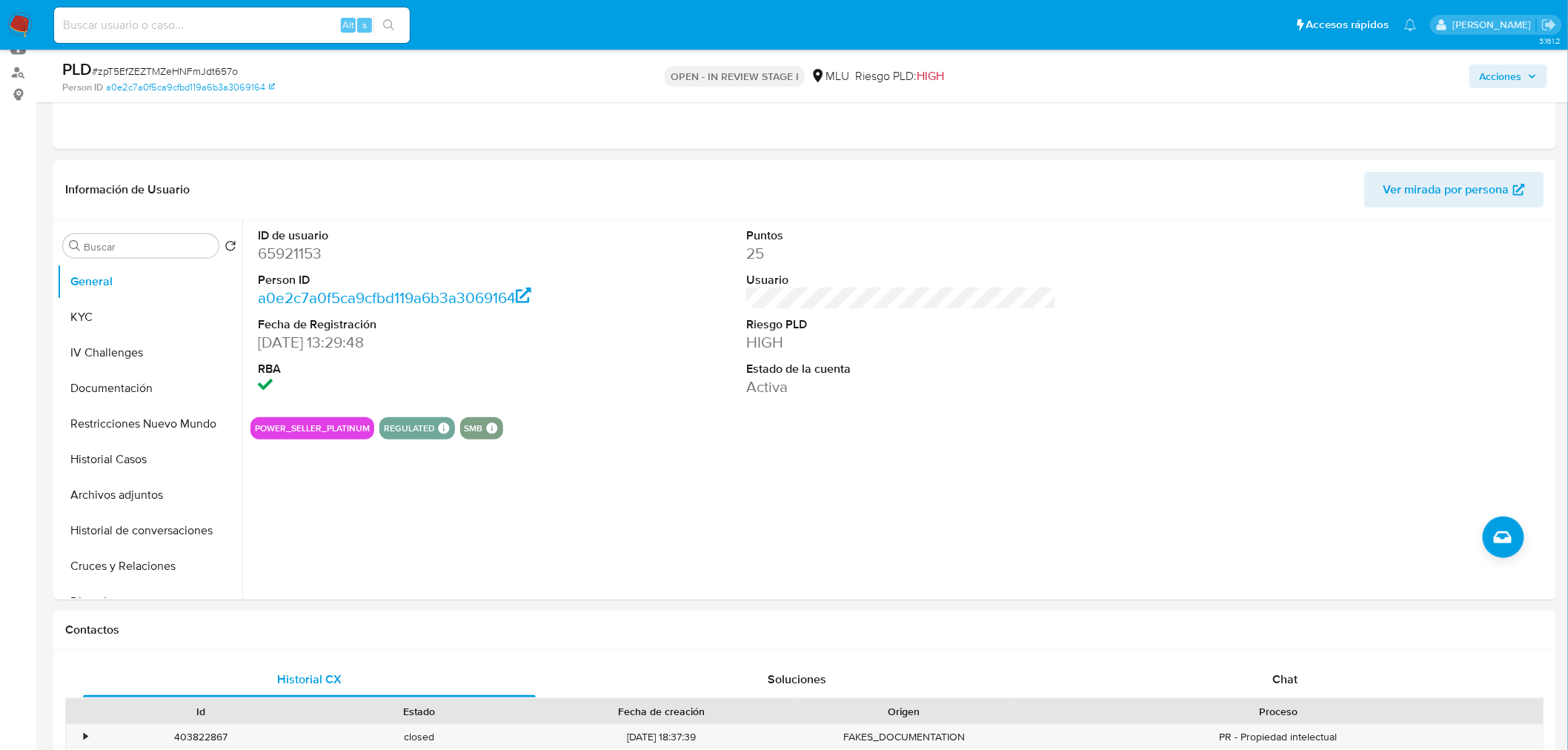
click at [206, 68] on span "# zpT5EfZEZTMZeHNFmJdt657o" at bounding box center [164, 71] width 146 height 15
copy span "zpT5EfZEZTMZeHNFmJdt657o"
click at [290, 249] on dd "65921153" at bounding box center [413, 254] width 310 height 21
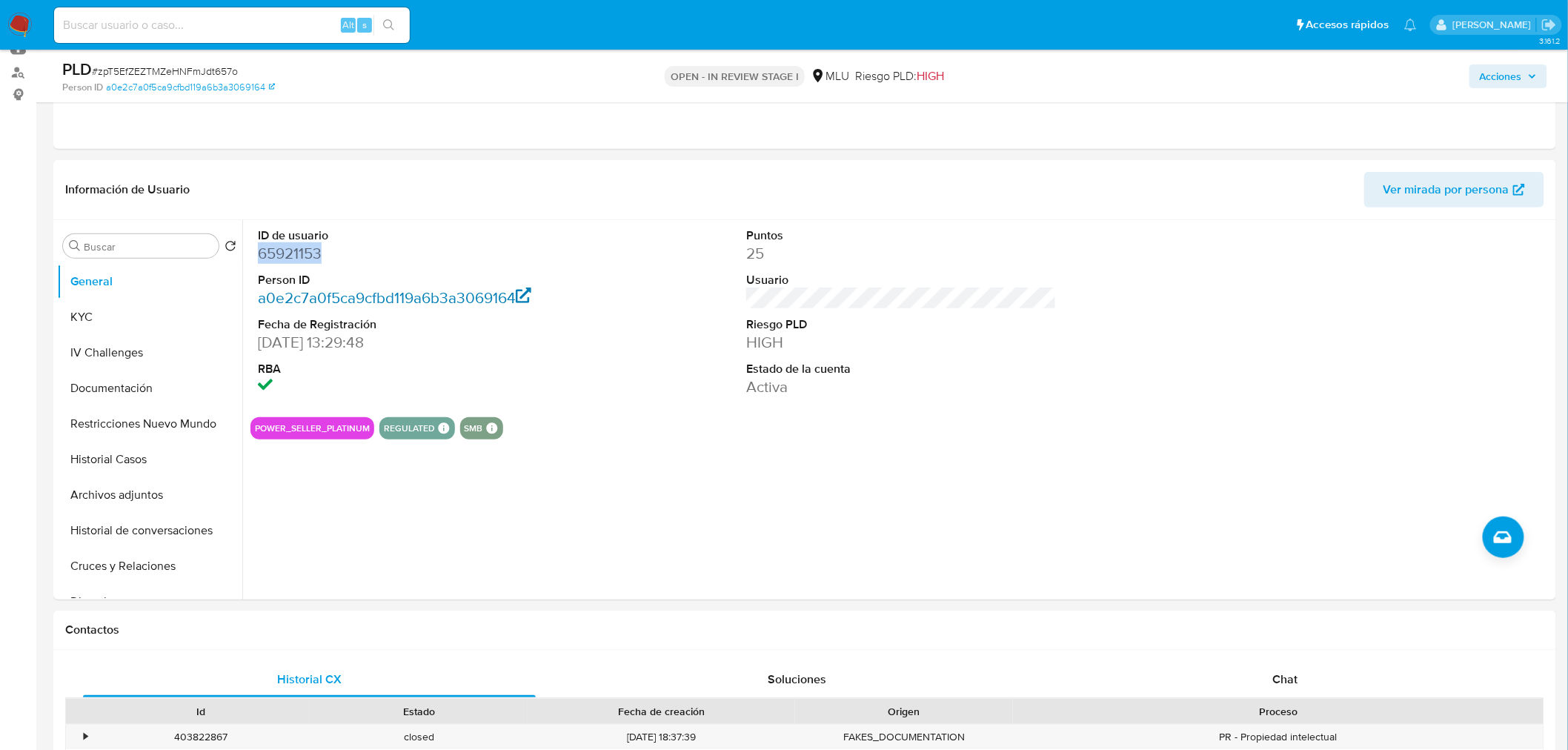
copy dd "65921153"
click at [153, 324] on button "KYC" at bounding box center [143, 317] width 173 height 36
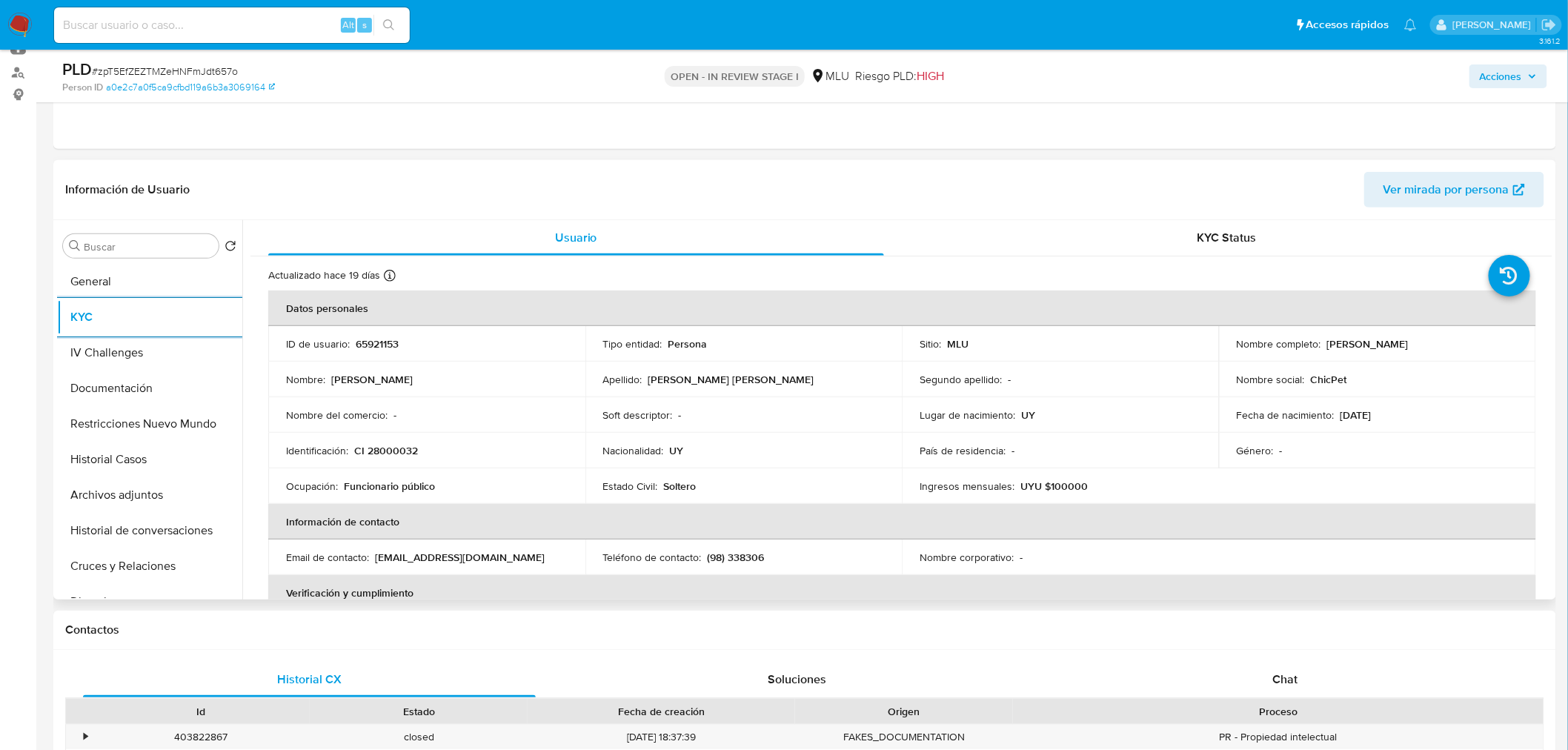
click at [385, 352] on td "ID de usuario : 65921153" at bounding box center [427, 344] width 317 height 36
click at [376, 344] on p "65921153" at bounding box center [376, 343] width 43 height 13
copy p "65921153"
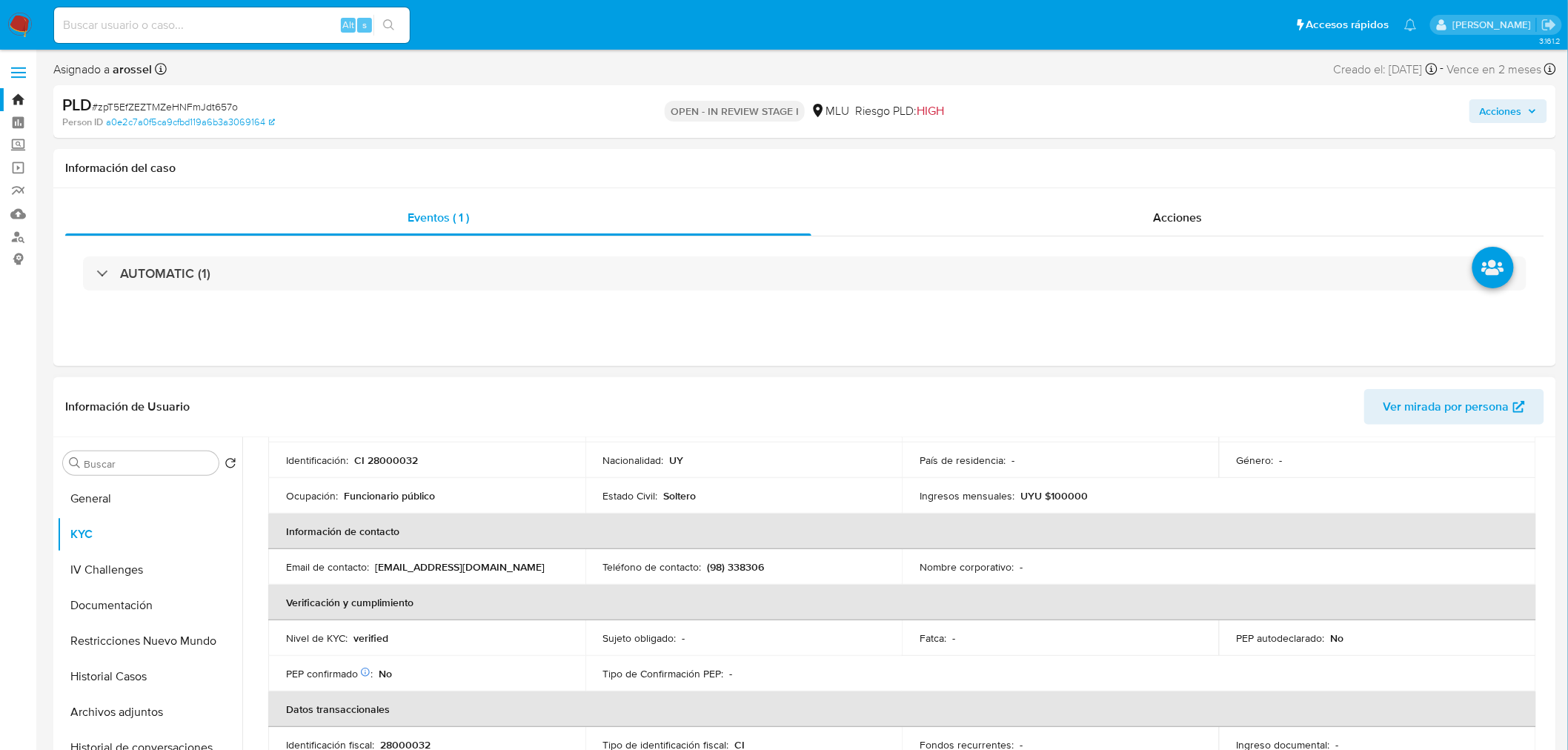
scroll to position [247, 0]
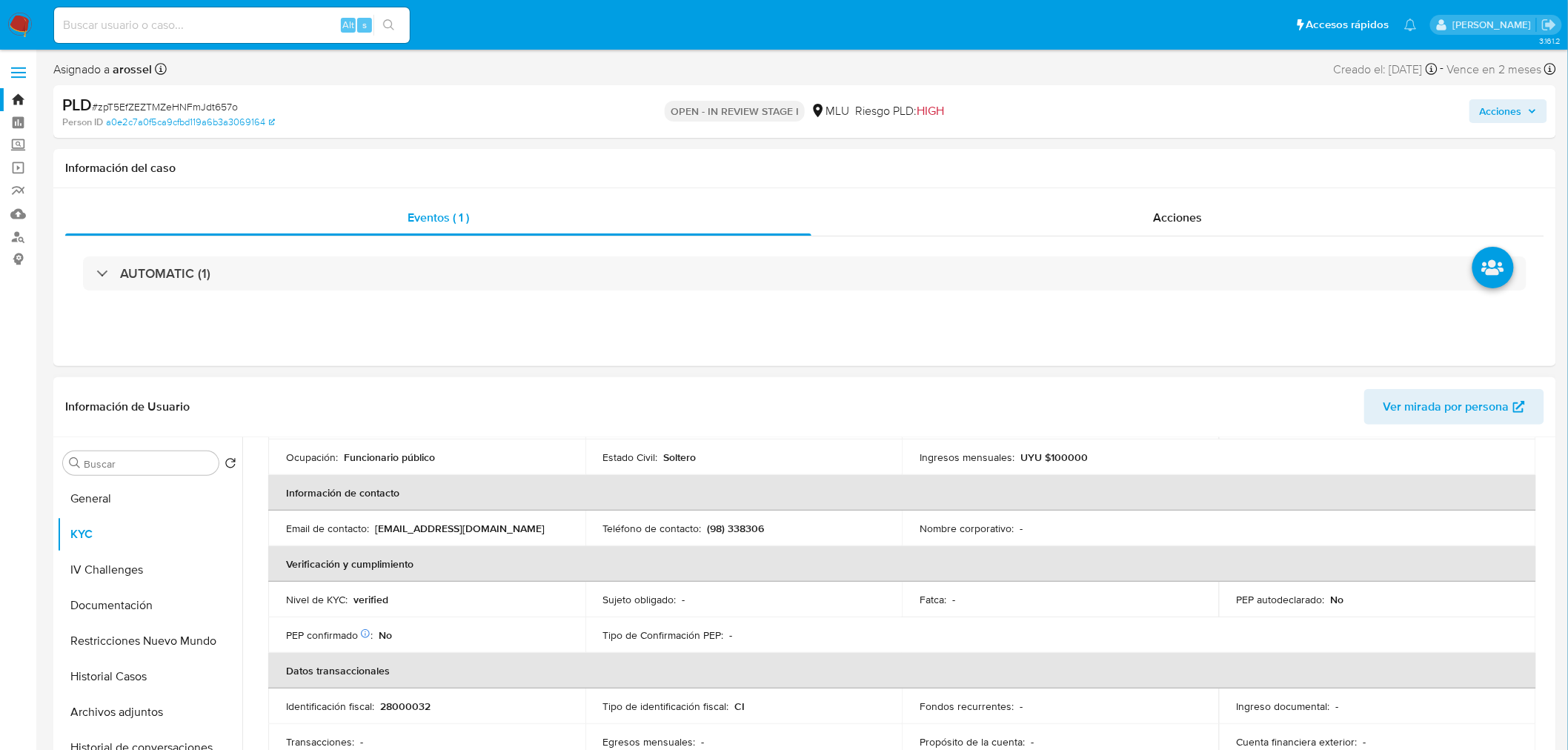
click at [738, 528] on p "(98) 338306" at bounding box center [736, 528] width 57 height 13
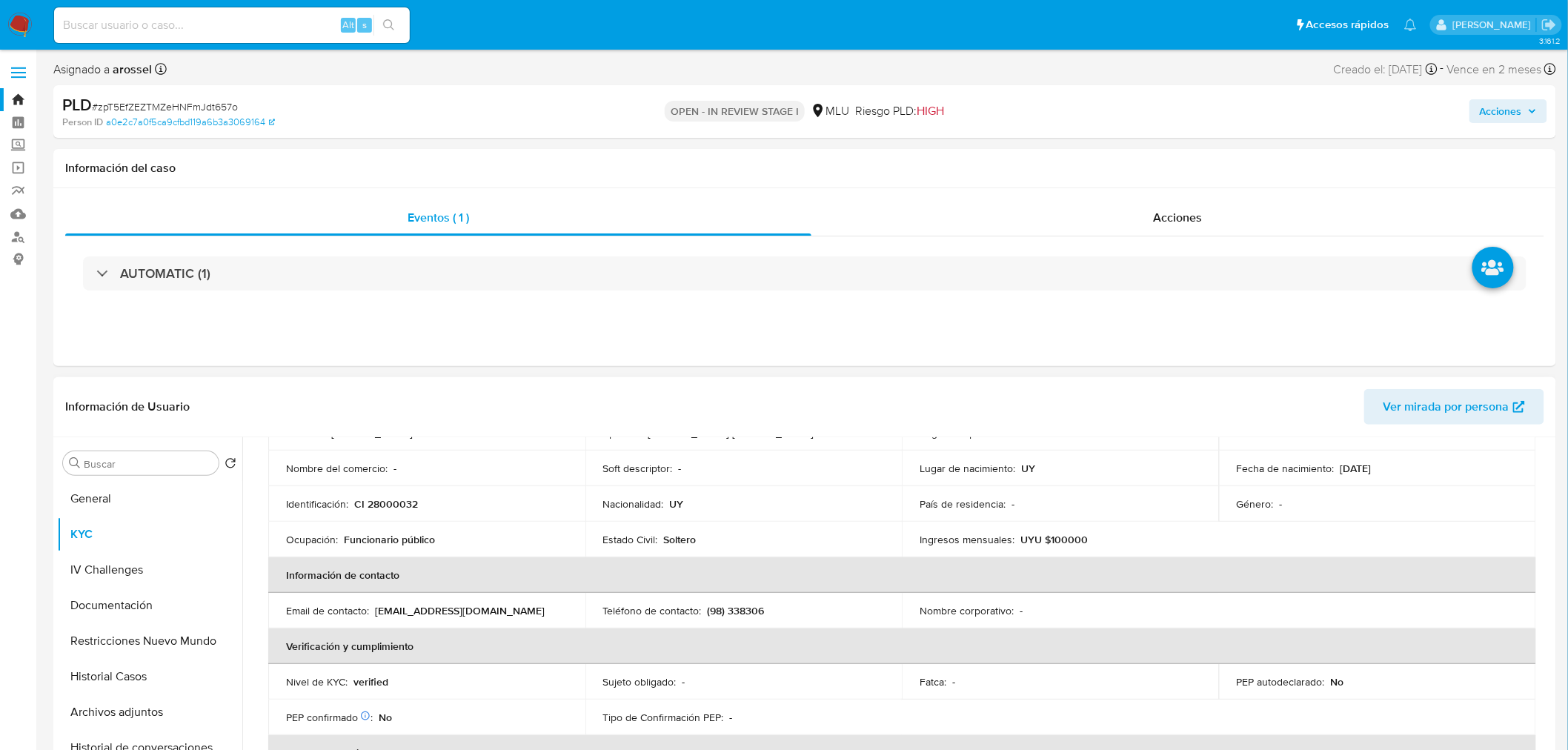
click at [733, 598] on td "Teléfono de contacto : (98) 338306" at bounding box center [744, 611] width 317 height 36
drag, startPoint x: 494, startPoint y: 607, endPoint x: 373, endPoint y: 607, distance: 121.0
click at [373, 607] on div "Email de contacto : jormarsosa@hotmail.com" at bounding box center [427, 611] width 282 height 13
copy p "jormarsosa@hotmail.com"
click at [138, 645] on button "Restricciones Nuevo Mundo" at bounding box center [143, 641] width 173 height 36
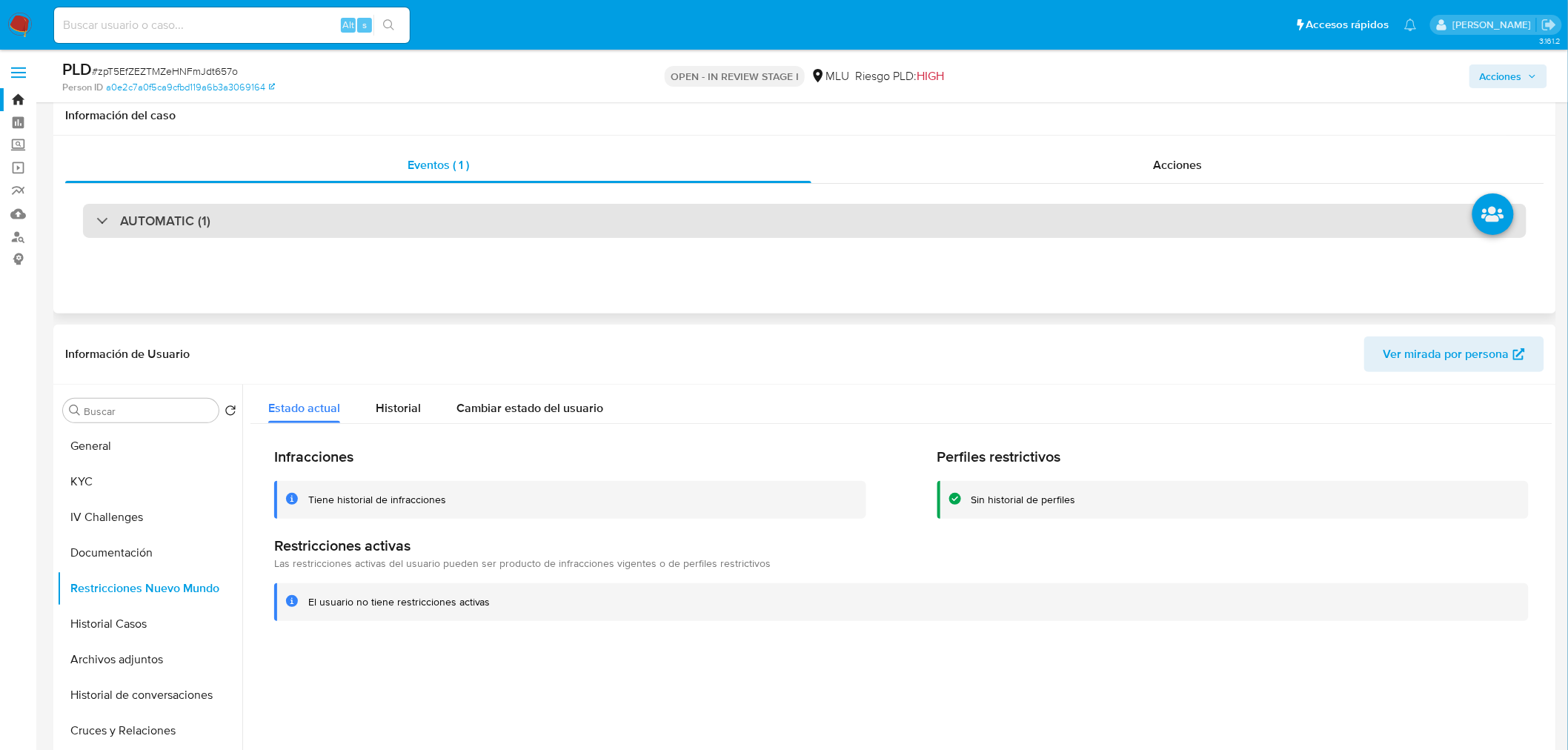
scroll to position [83, 0]
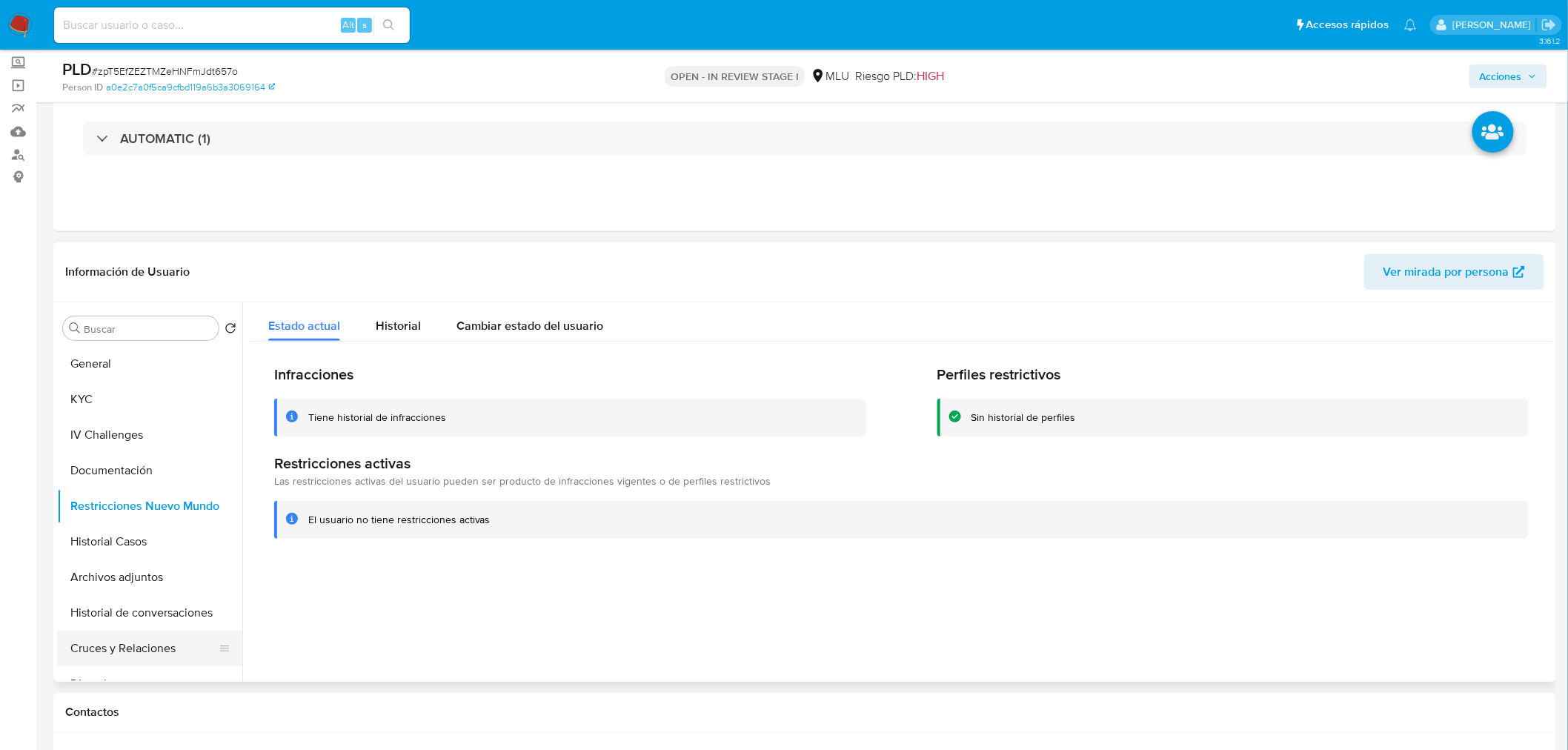
click at [145, 652] on button "Cruces y Relaciones" at bounding box center [143, 649] width 173 height 36
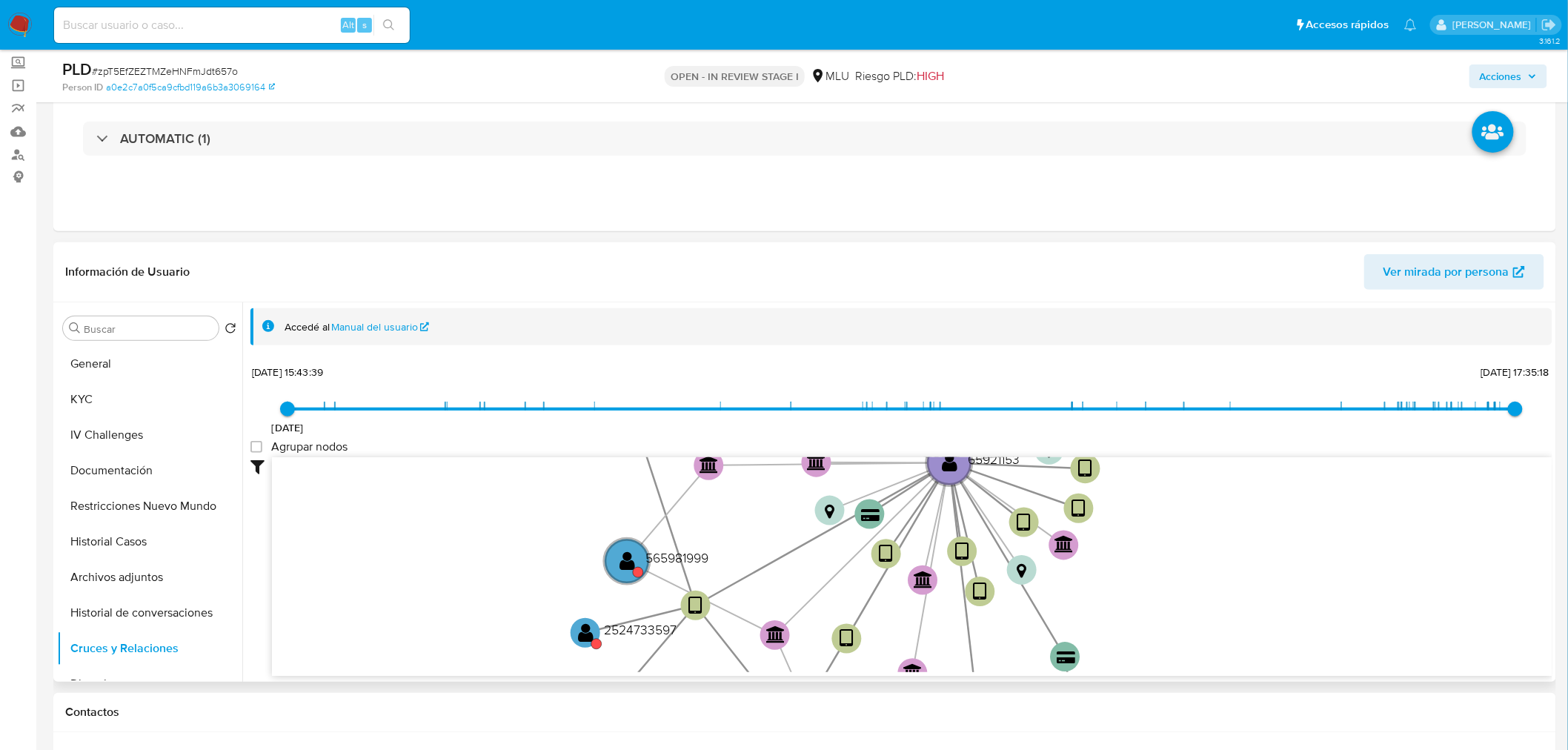
drag, startPoint x: 491, startPoint y: 530, endPoint x: 384, endPoint y: 528, distance: 107.0
click at [384, 528] on icon "user-2455863896  2455863896 device-682f51ead2708327727e51b2  user-65921153  …" at bounding box center [912, 565] width 1281 height 215
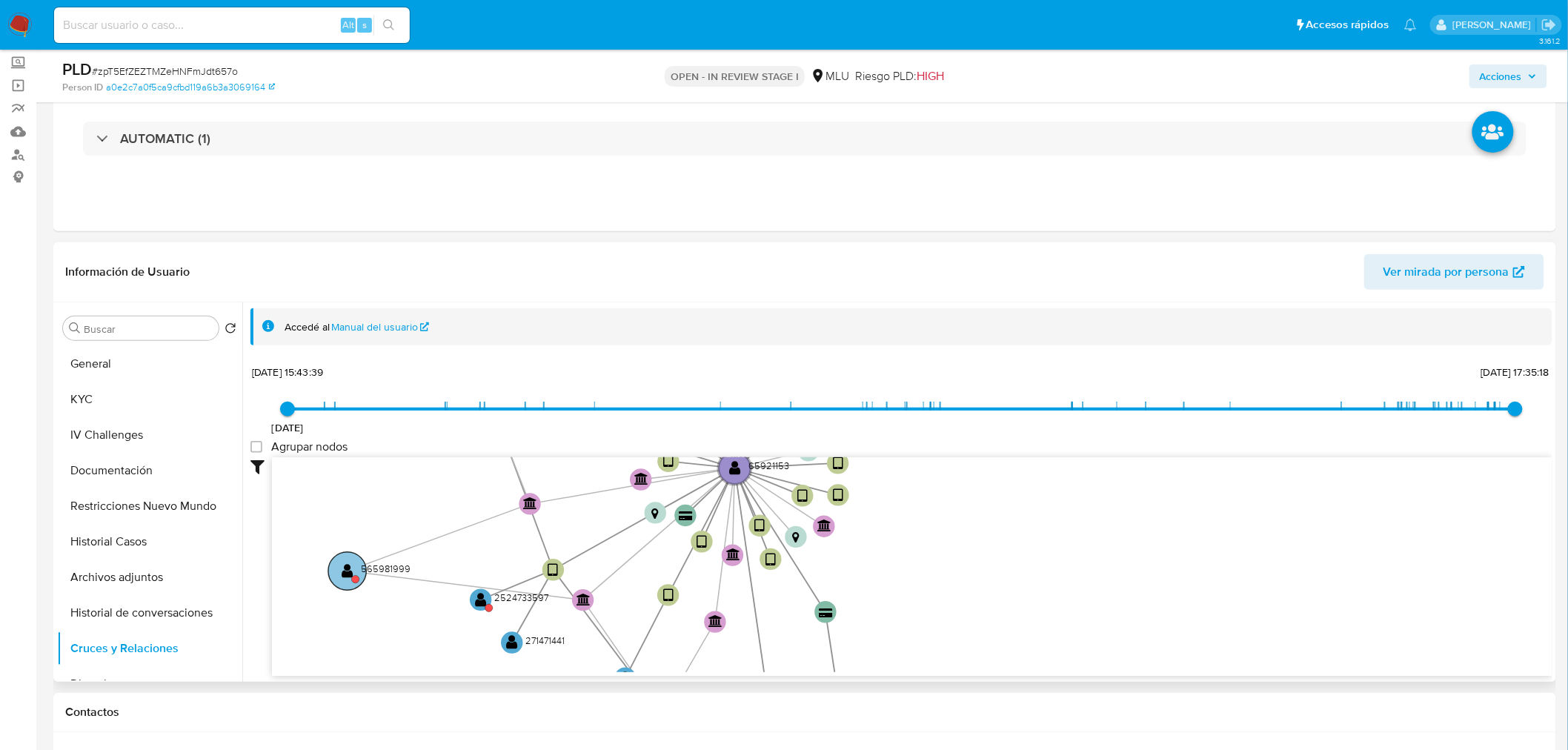
drag, startPoint x: 517, startPoint y: 543, endPoint x: 356, endPoint y: 557, distance: 161.6
click at [356, 557] on circle at bounding box center [346, 571] width 38 height 38
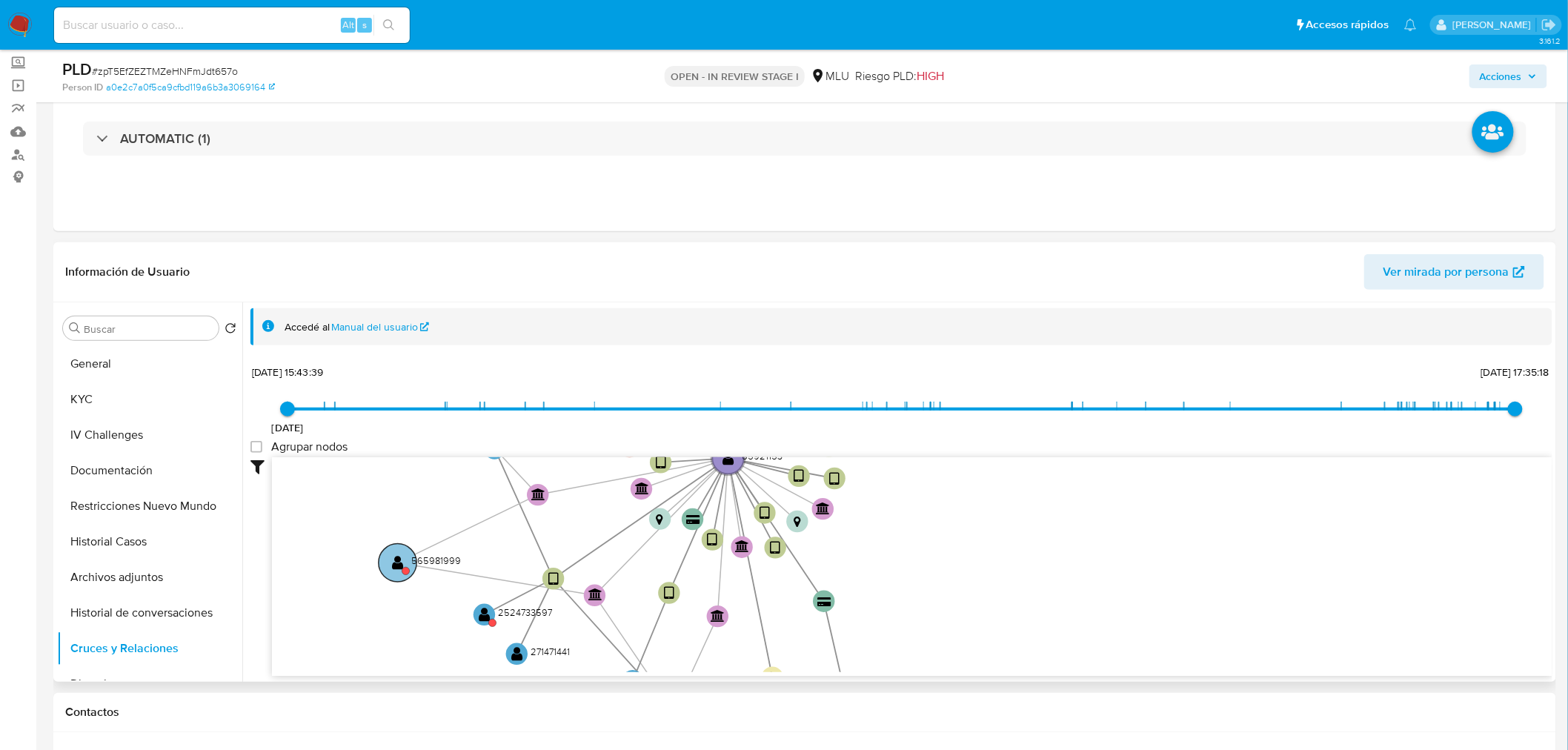
drag, startPoint x: 504, startPoint y: 566, endPoint x: 397, endPoint y: 569, distance: 107.0
click at [397, 569] on text "" at bounding box center [397, 563] width 12 height 15
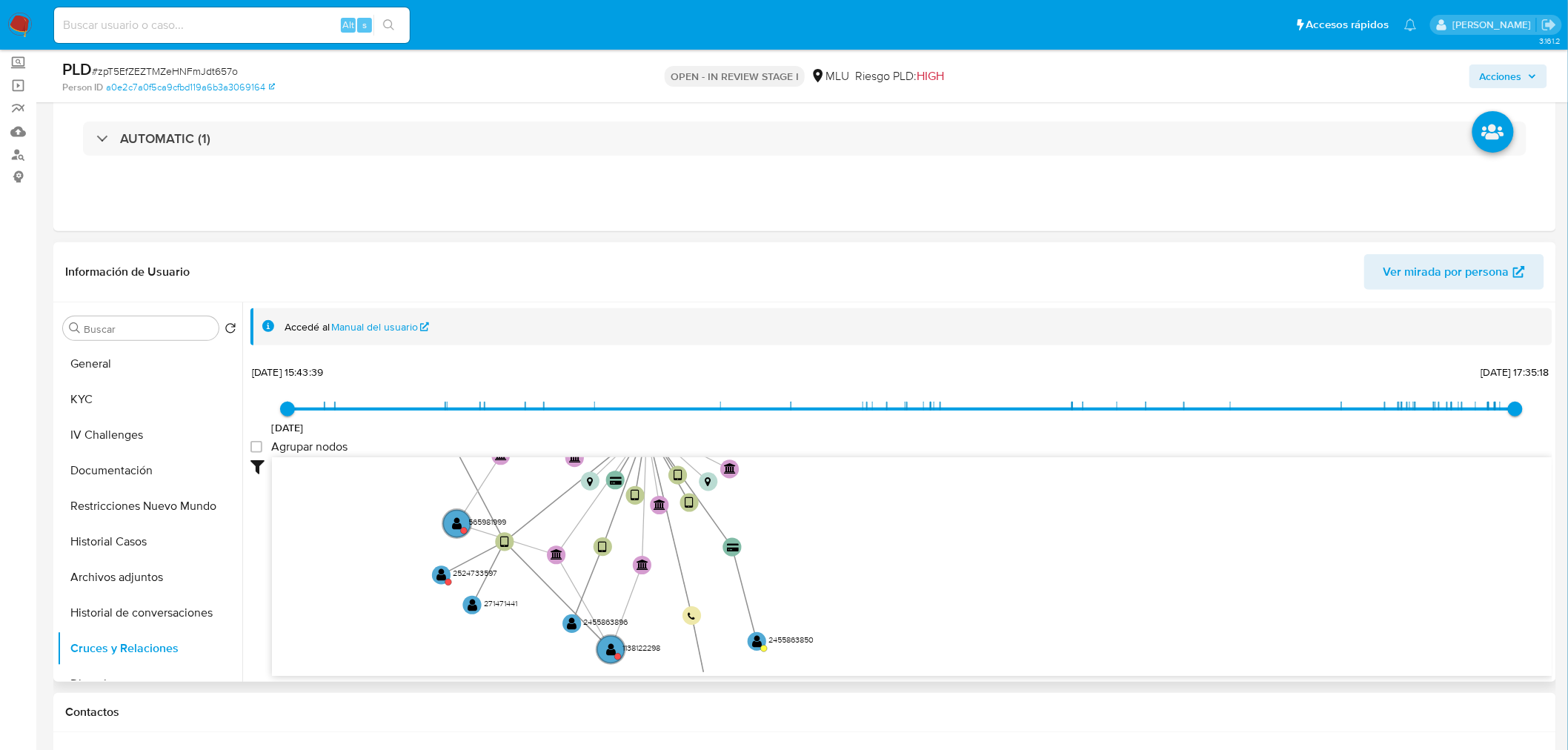
drag, startPoint x: 396, startPoint y: 567, endPoint x: 365, endPoint y: 525, distance: 52.2
click at [365, 525] on icon "user-2455863896  2455863896 device-682f51ead2708327727e51b2  user-65921153  …" at bounding box center [912, 565] width 1281 height 215
drag, startPoint x: 436, startPoint y: 582, endPoint x: 368, endPoint y: 599, distance: 70.1
click at [368, 599] on icon "user-2455863896  2455863896 device-682f51ead2708327727e51b2  user-65921153  …" at bounding box center [912, 565] width 1281 height 215
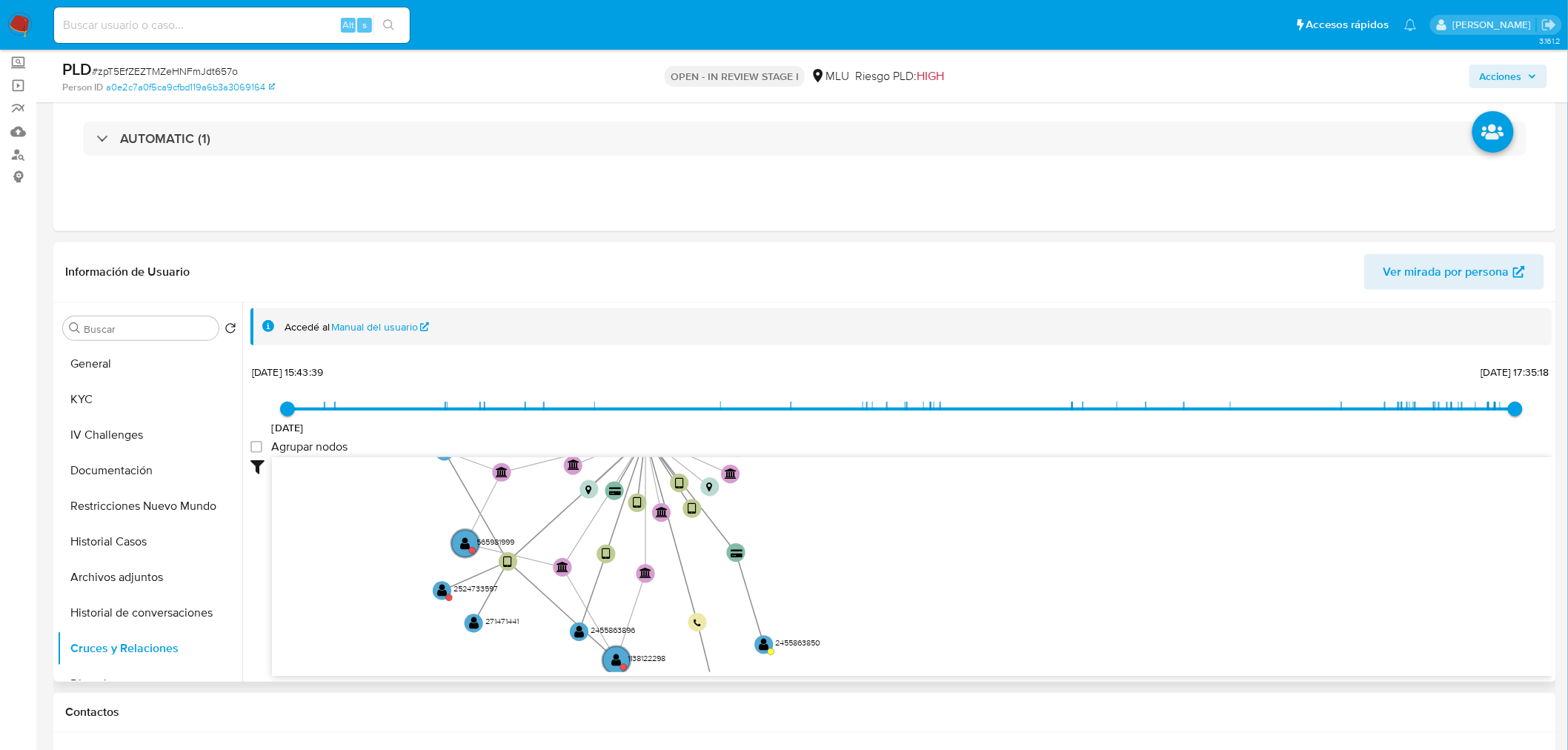
drag, startPoint x: 352, startPoint y: 564, endPoint x: 352, endPoint y: 639, distance: 75.0
click at [352, 639] on icon "user-2455863896  2455863896 device-682f51ead2708327727e51b2  user-65921153  …" at bounding box center [912, 565] width 1281 height 215
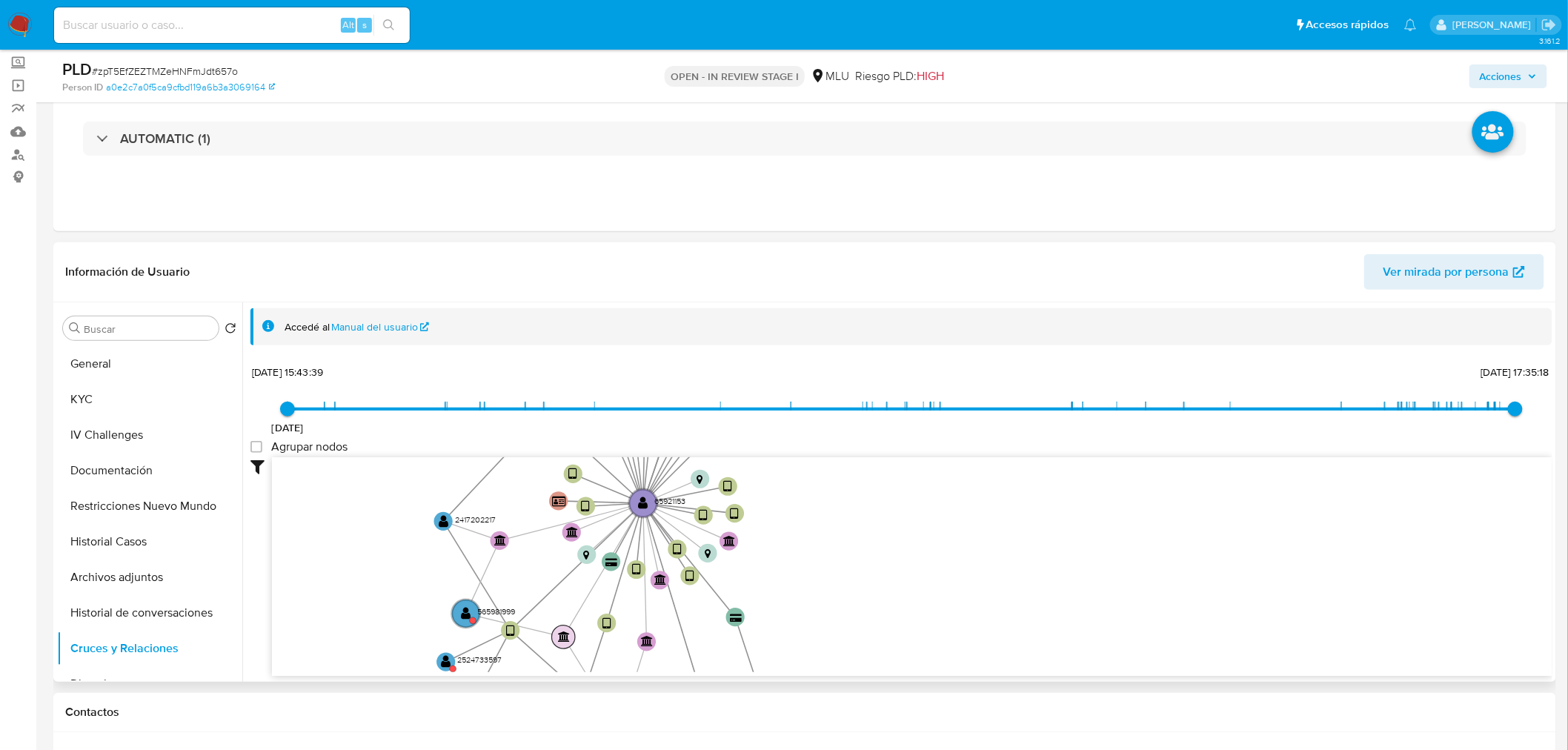
scroll to position [53, 0]
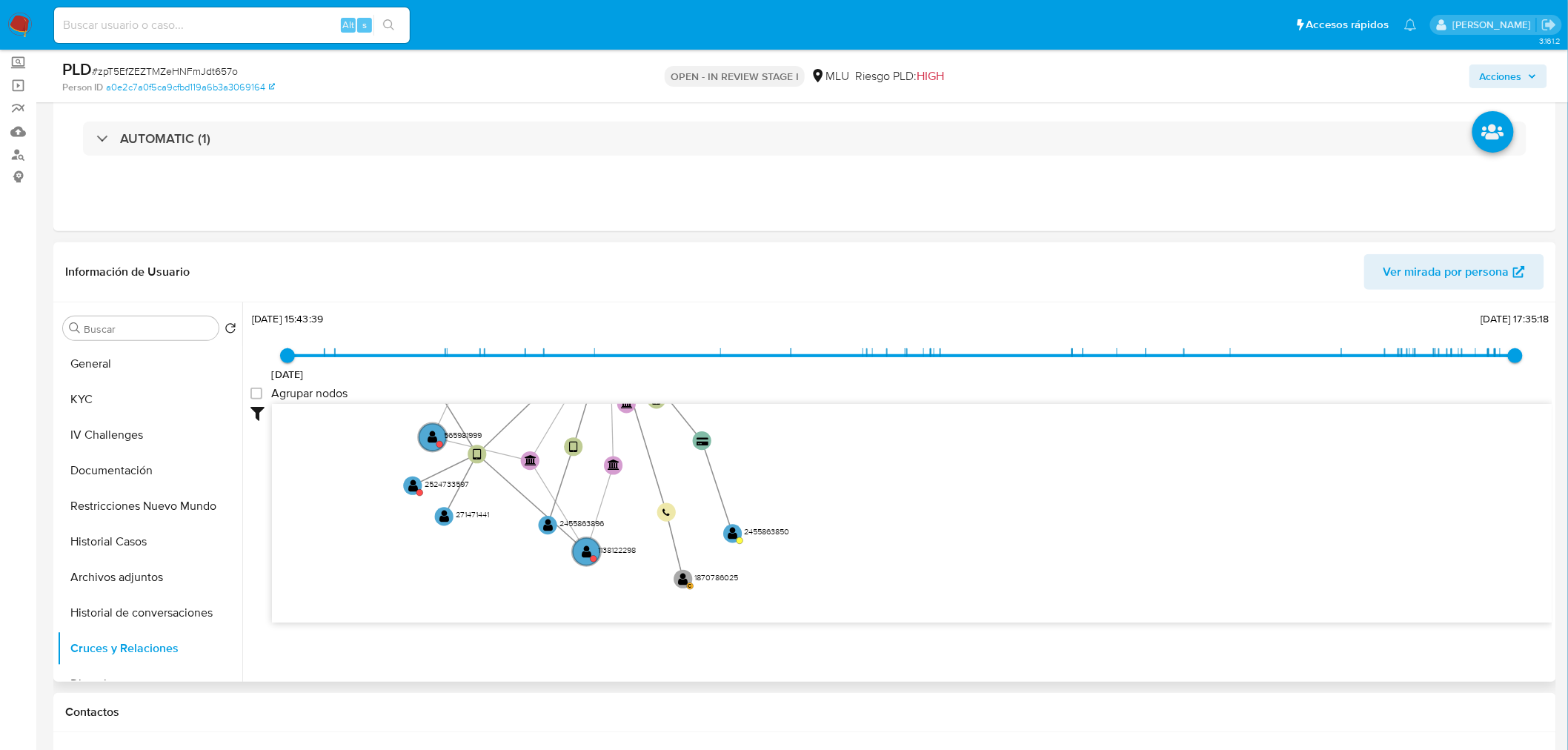
drag, startPoint x: 783, startPoint y: 588, endPoint x: 750, endPoint y: 465, distance: 127.3
click at [750, 465] on icon "user-2455863896  2455863896 device-682f51ead2708327727e51b2  user-65921153  …" at bounding box center [912, 511] width 1281 height 215
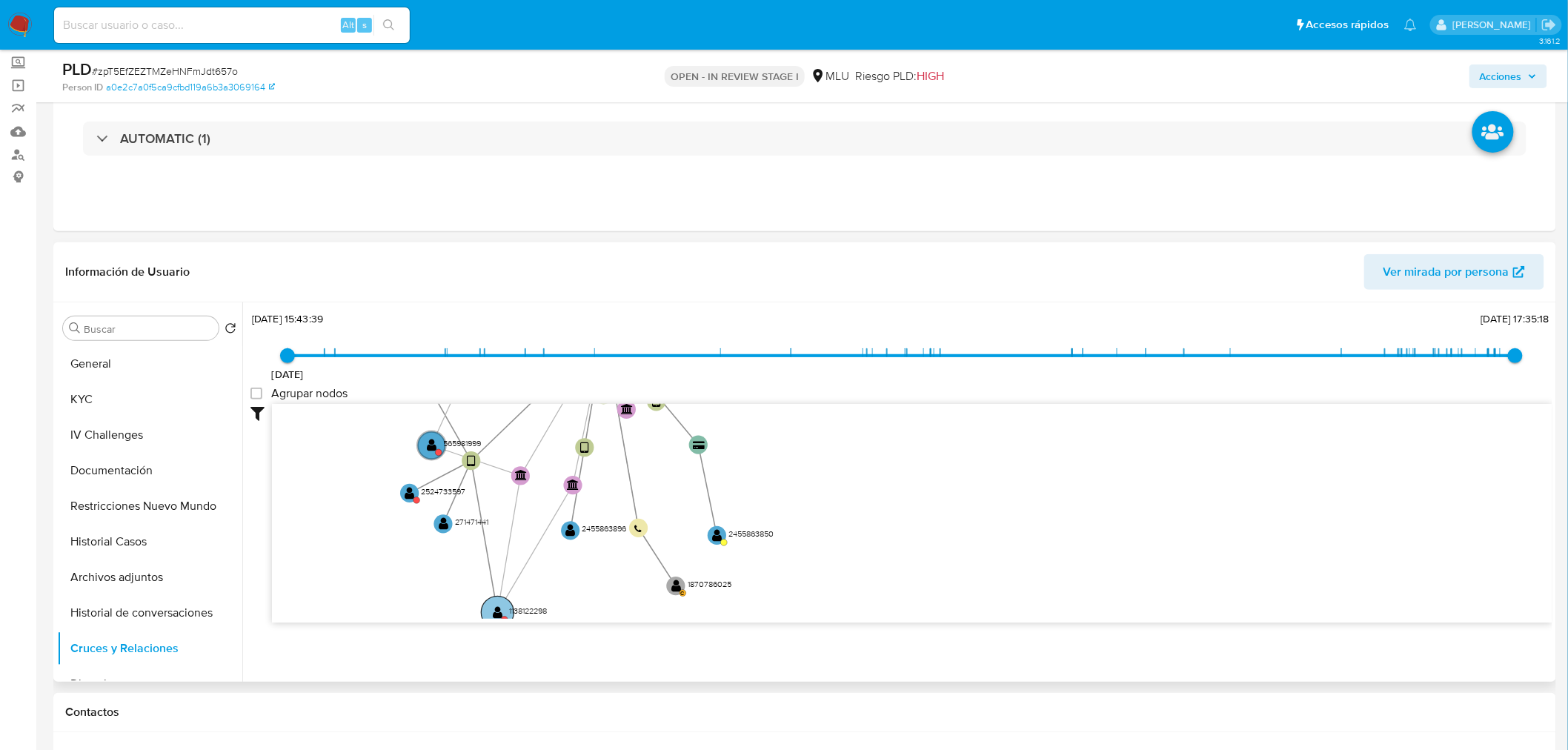
drag, startPoint x: 581, startPoint y: 544, endPoint x: 492, endPoint y: 605, distance: 107.9
click at [492, 605] on circle at bounding box center [497, 612] width 32 height 32
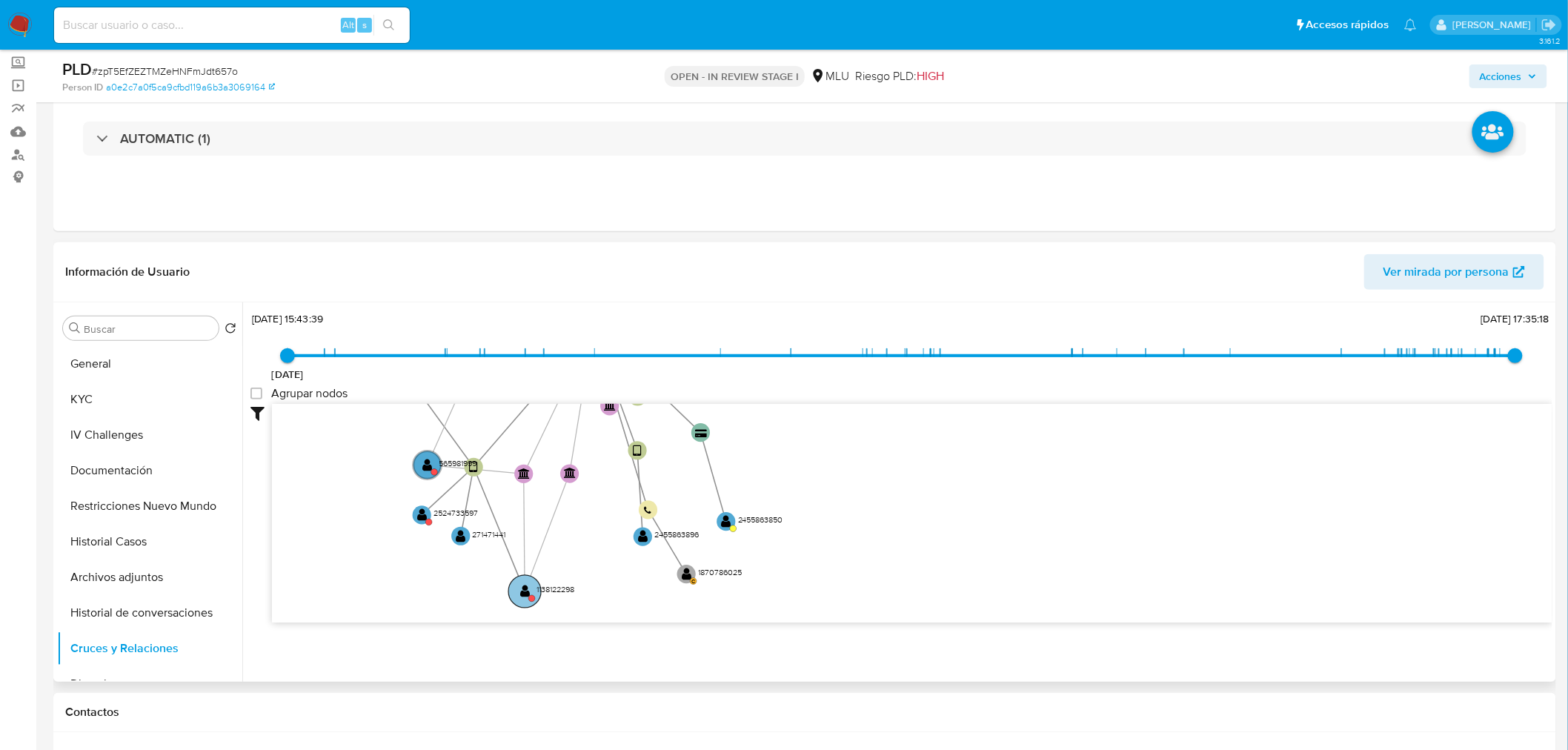
drag, startPoint x: 559, startPoint y: 544, endPoint x: 525, endPoint y: 584, distance: 52.5
click at [525, 584] on text "" at bounding box center [525, 590] width 10 height 14
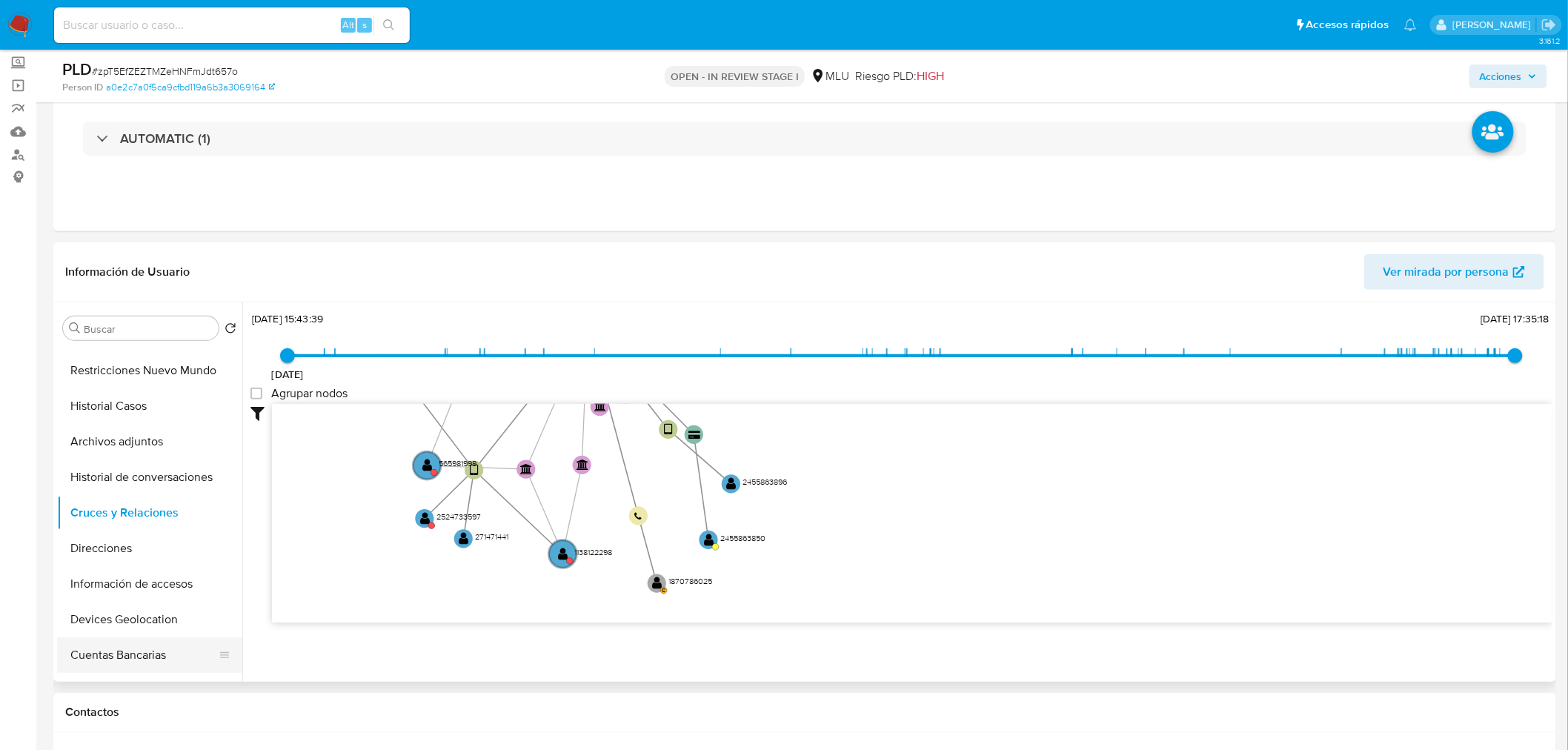
scroll to position [164, 0]
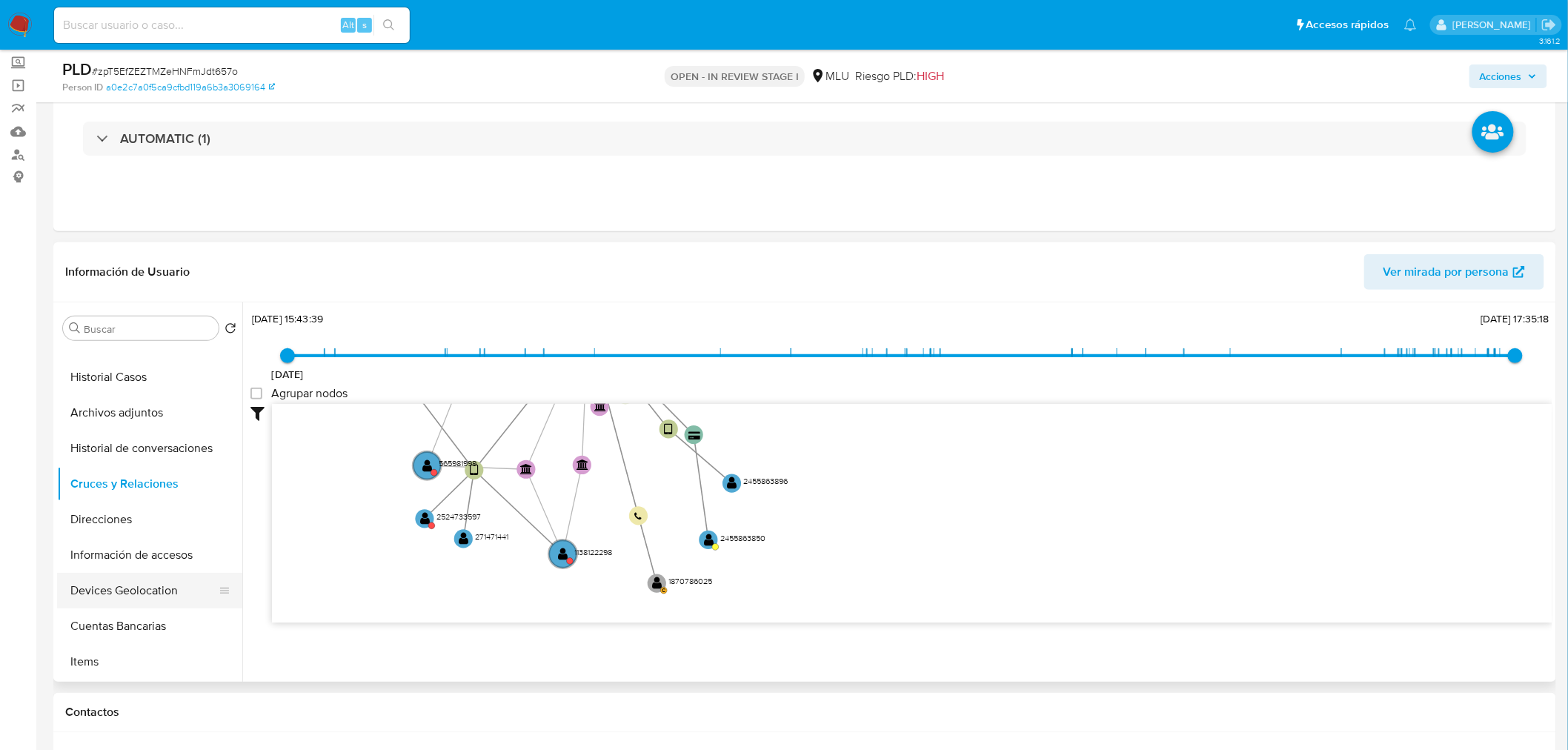
click at [142, 600] on button "Devices Geolocation" at bounding box center [143, 590] width 173 height 36
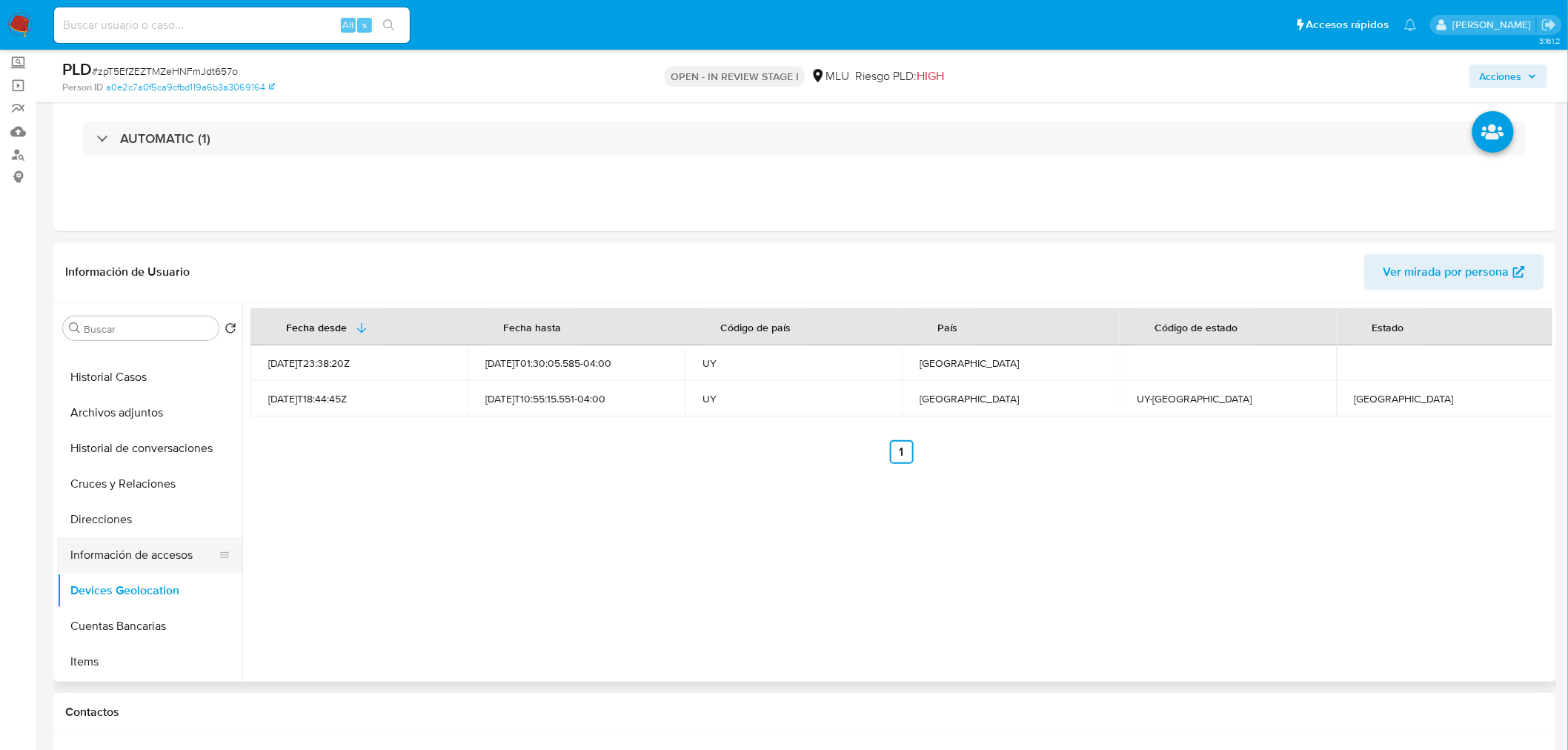
click at [159, 551] on button "Información de accesos" at bounding box center [143, 556] width 173 height 36
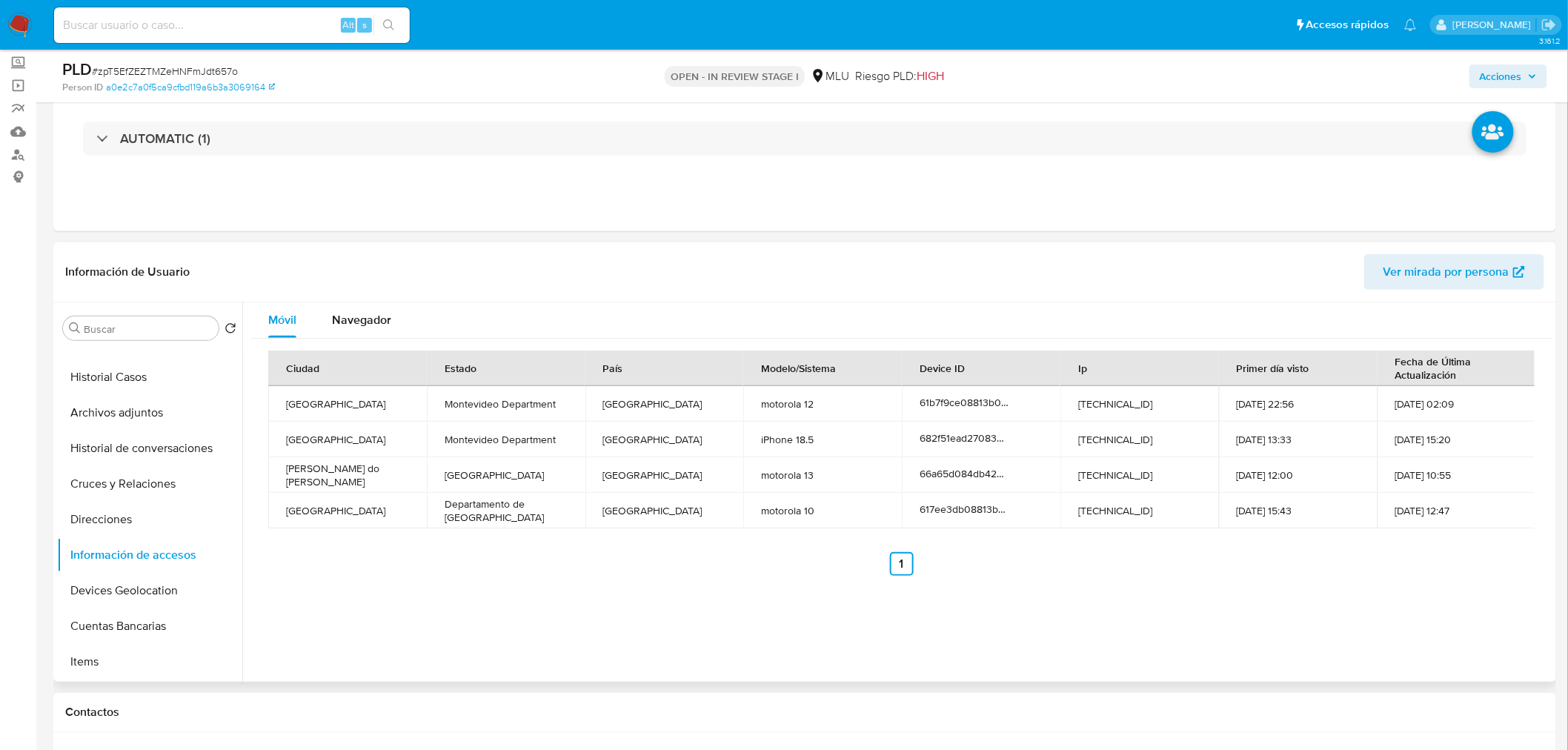
click at [361, 469] on td "Santana do Livramento" at bounding box center [347, 475] width 159 height 36
copy td "Santana do Livramento"
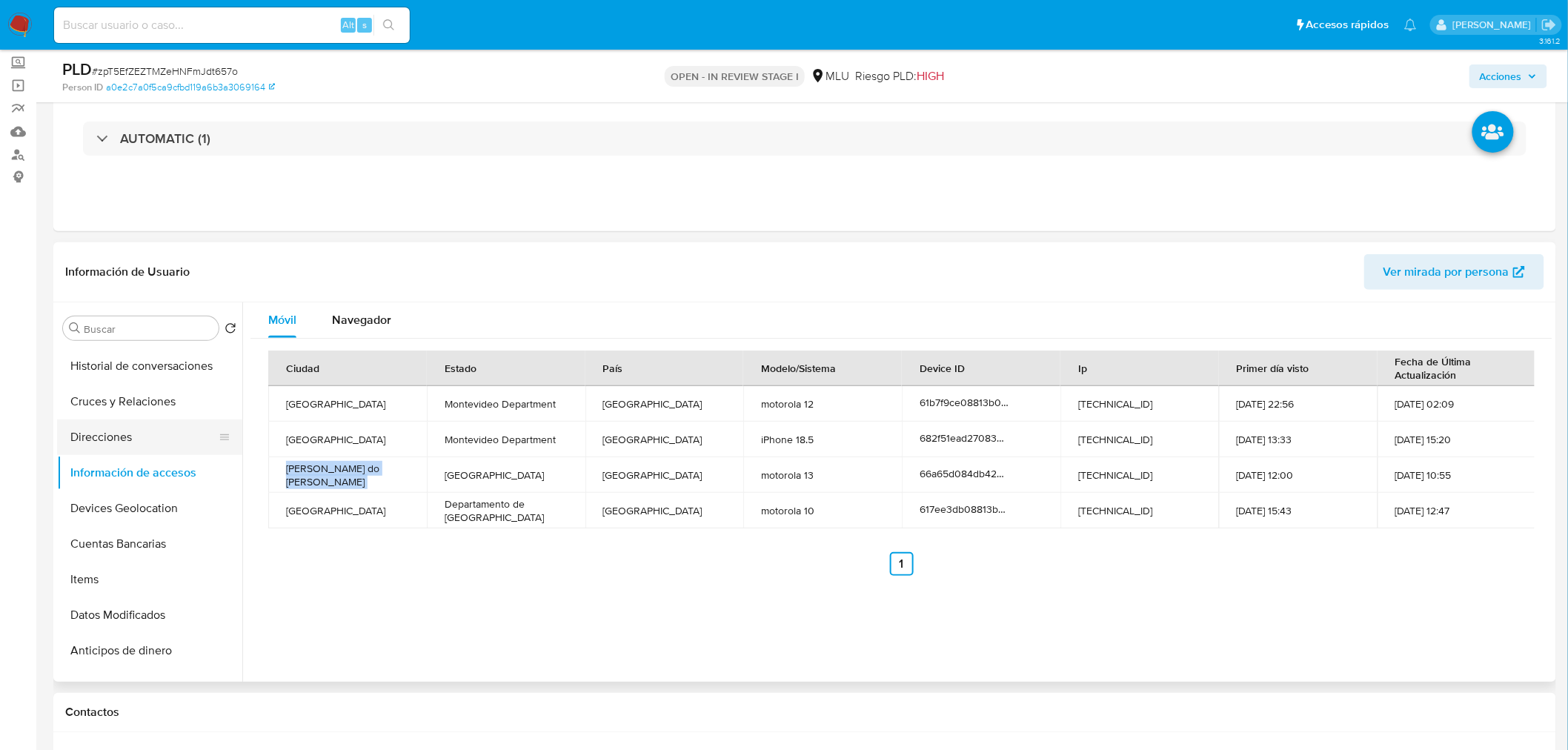
click at [131, 413] on button "Cruces y Relaciones" at bounding box center [149, 402] width 185 height 36
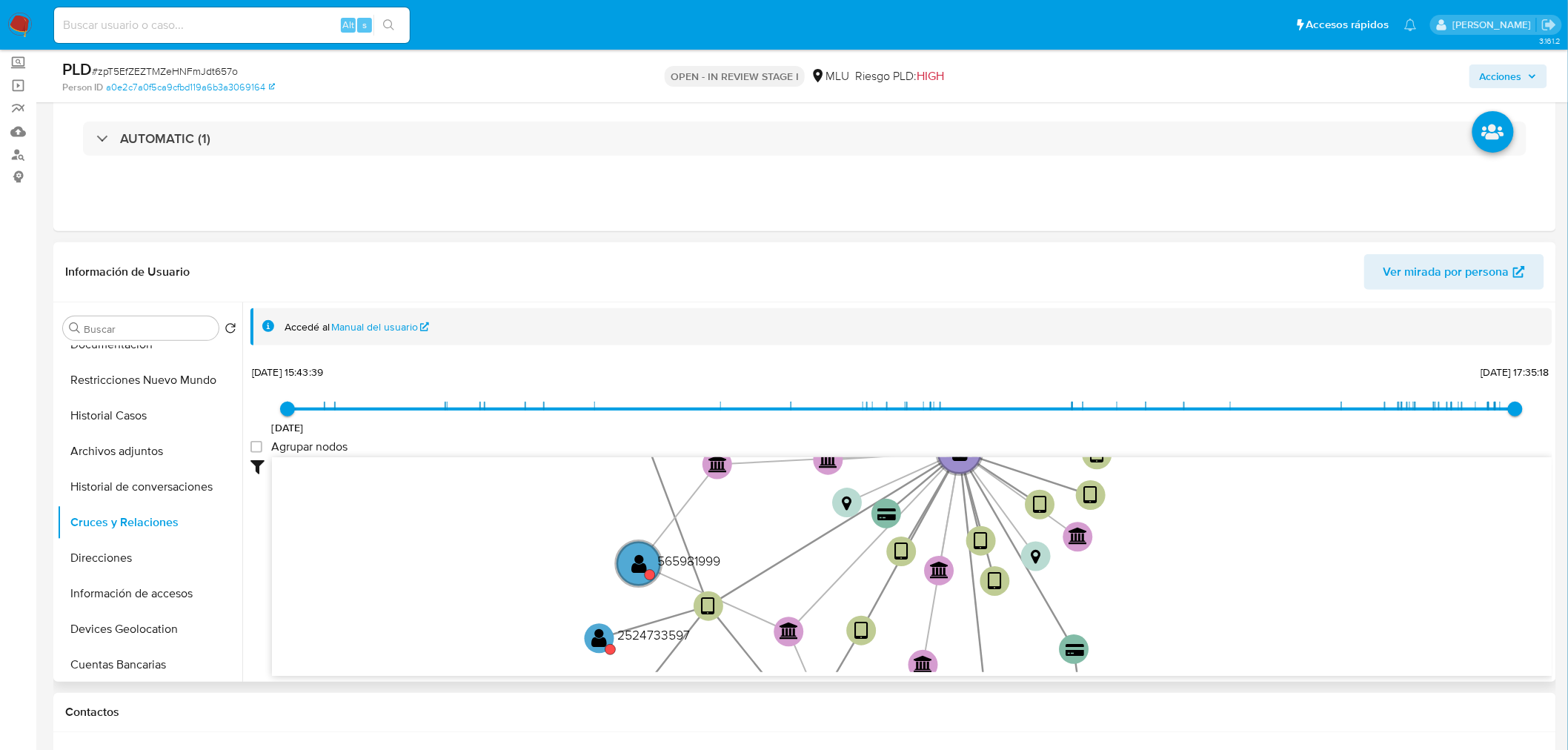
scroll to position [0, 0]
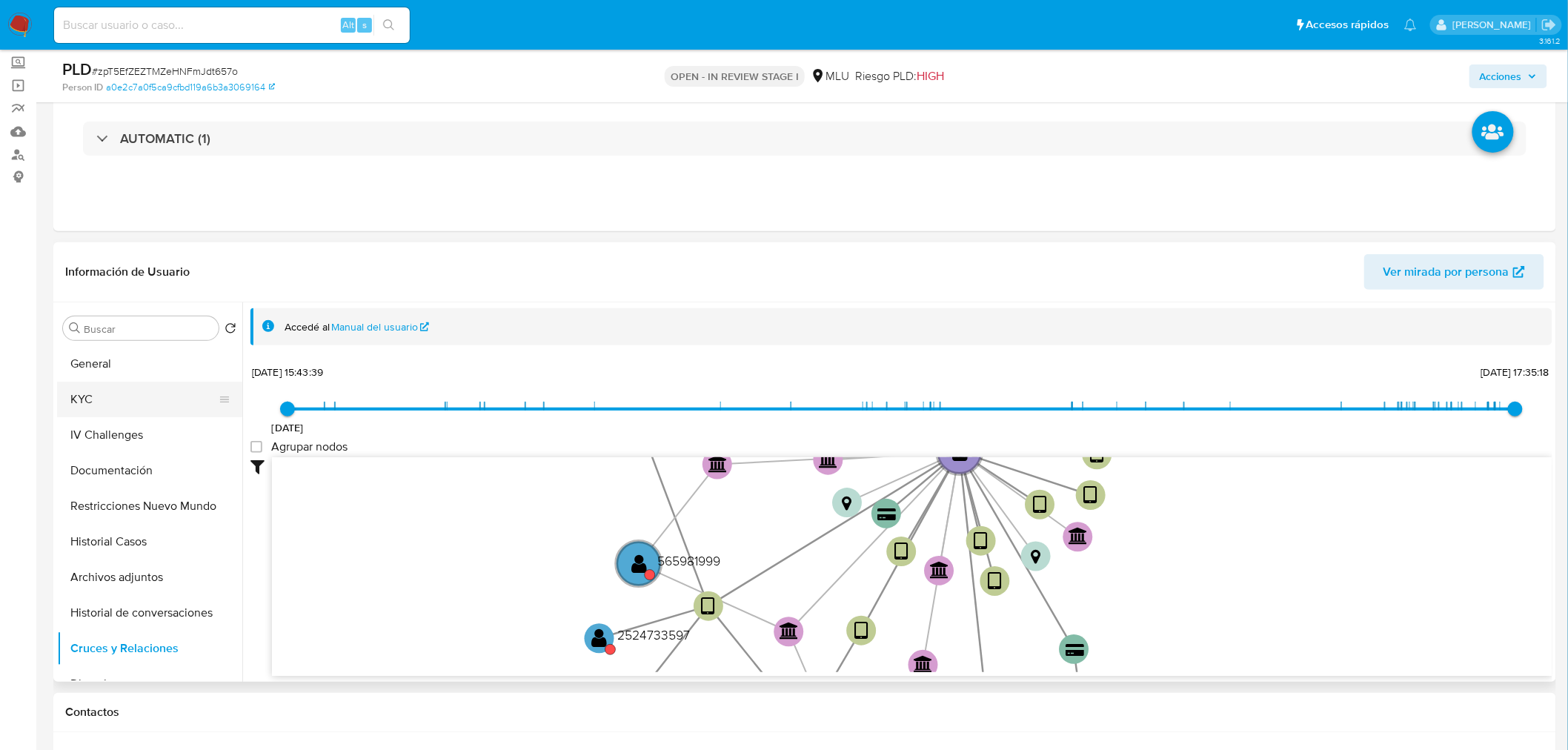
click at [109, 394] on button "KYC" at bounding box center [143, 399] width 173 height 36
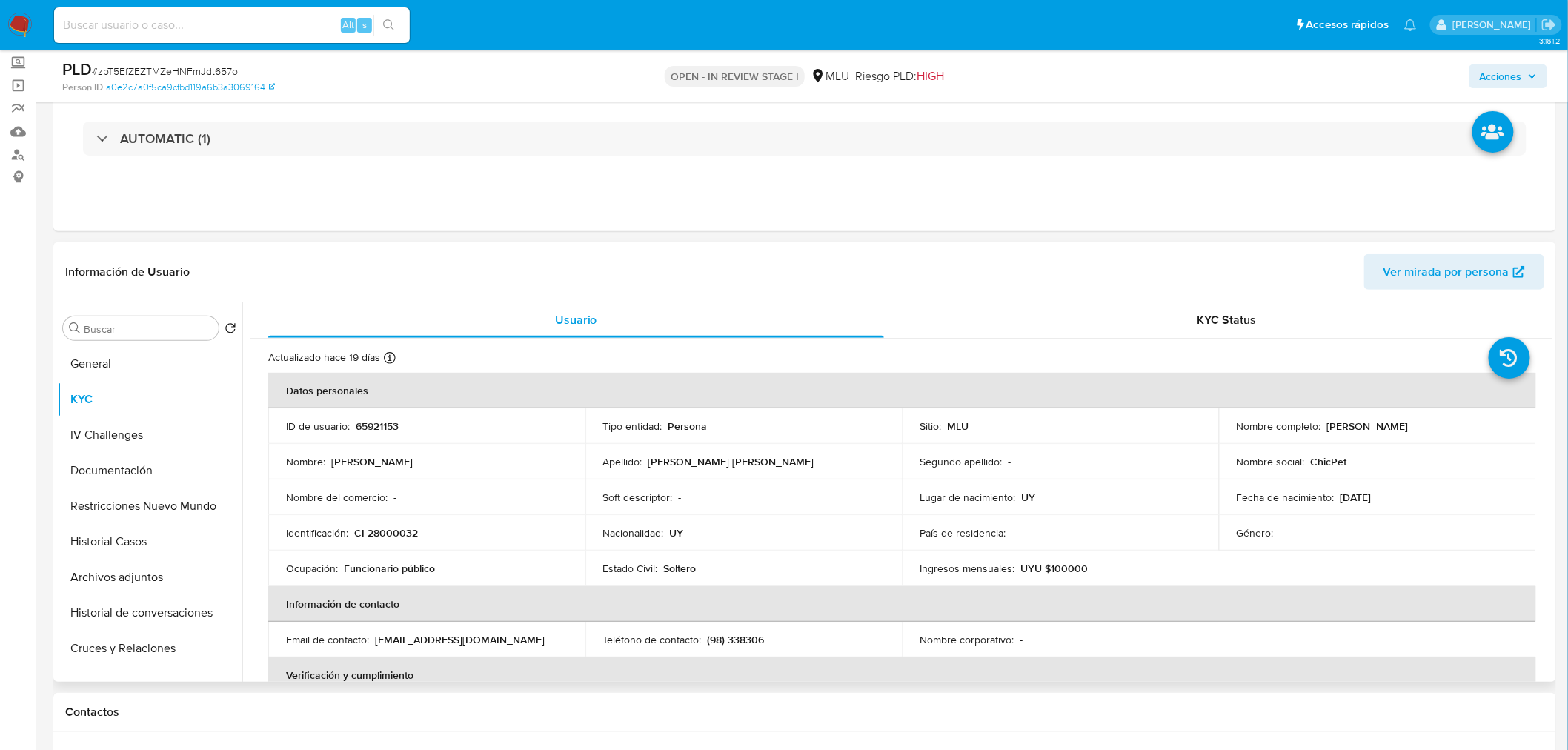
drag, startPoint x: 1322, startPoint y: 428, endPoint x: 1464, endPoint y: 431, distance: 142.0
click at [1464, 431] on div "Nombre completo : Jorge Ismael Sosa Sarmiento" at bounding box center [1378, 426] width 282 height 13
copy p "Jorge Ismael Sosa Sarmiento"
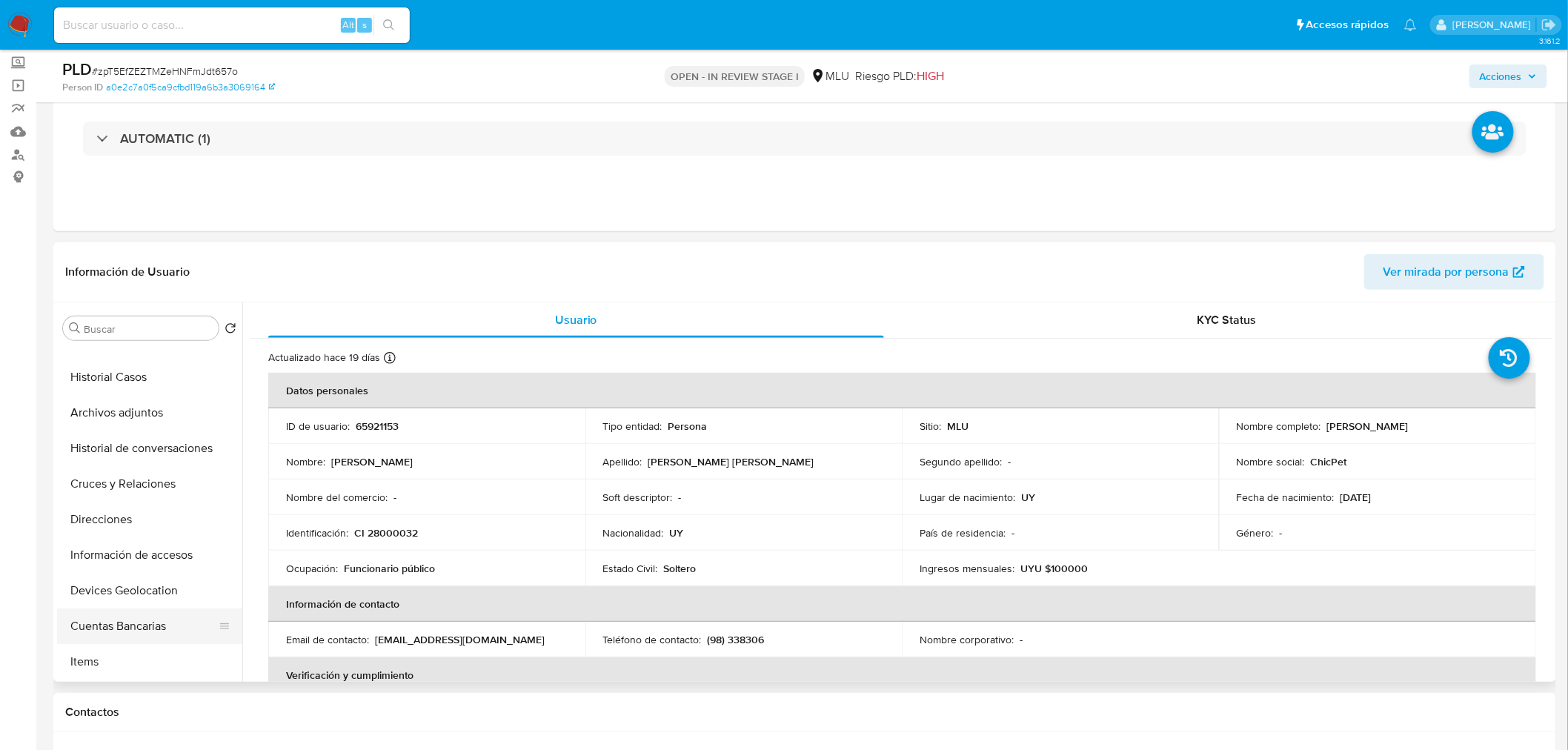
click at [151, 630] on button "Cuentas Bancarias" at bounding box center [143, 626] width 173 height 36
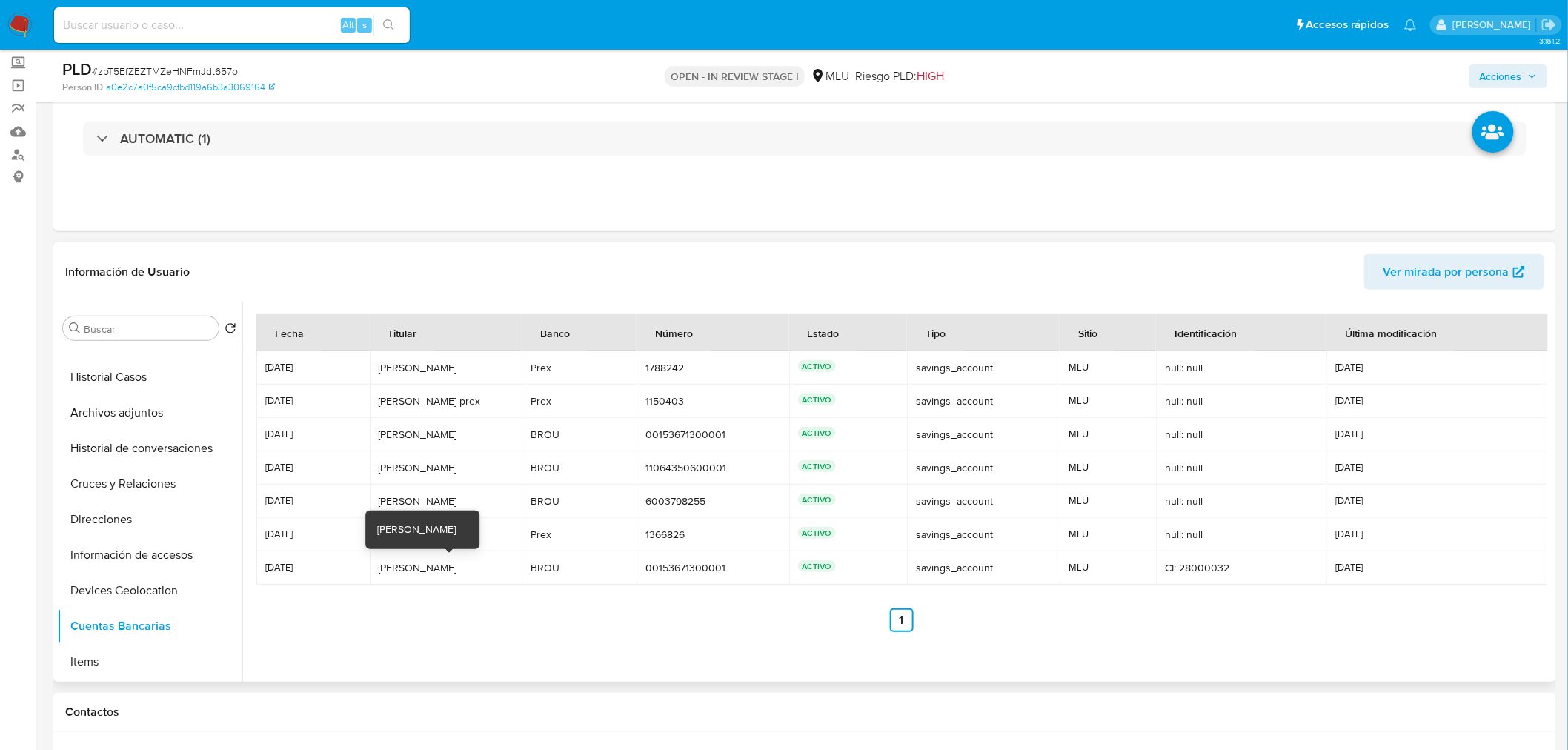
click at [393, 565] on div "Jorge Ismael Sosa Sarmiento" at bounding box center [446, 568] width 135 height 13
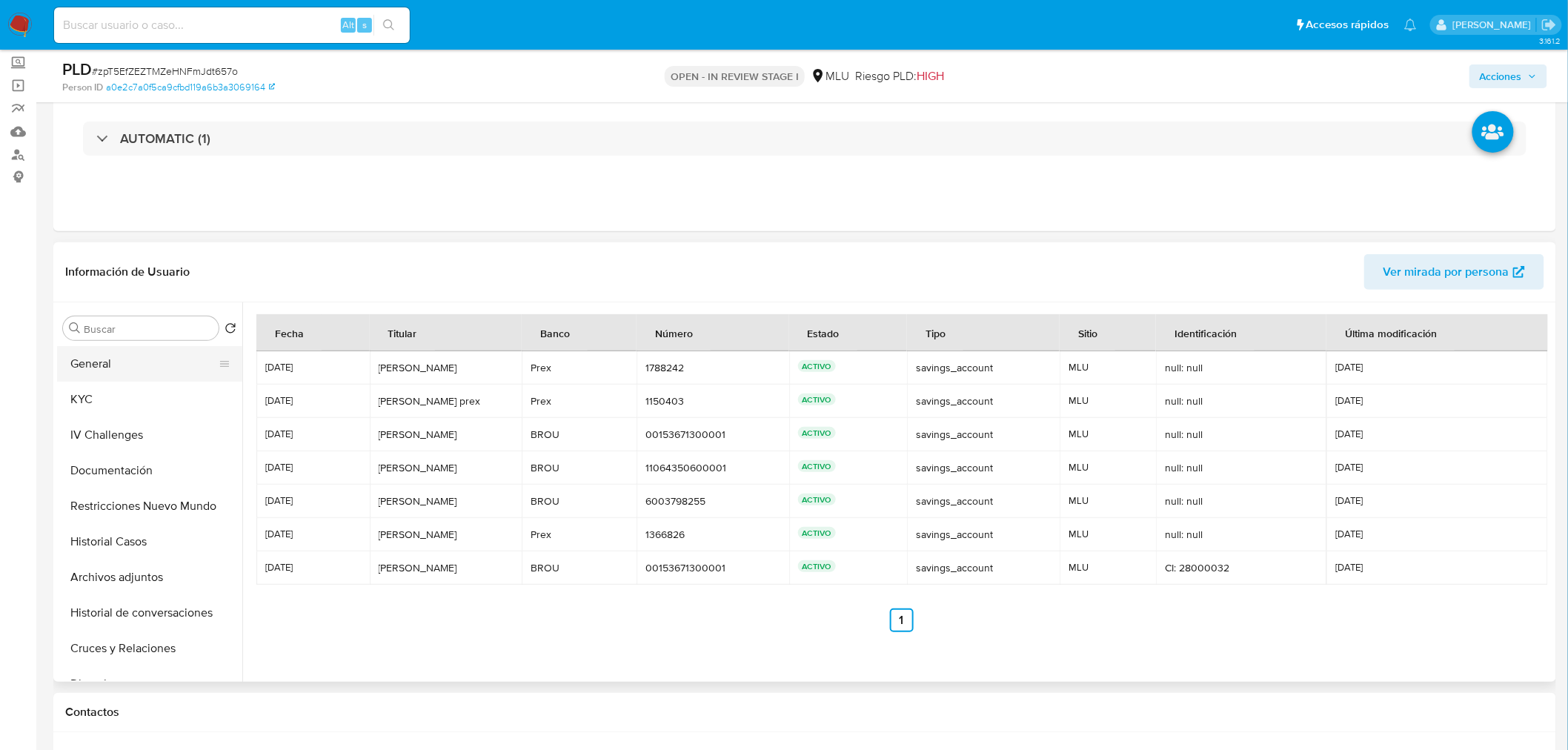
click at [124, 369] on button "General" at bounding box center [143, 364] width 173 height 36
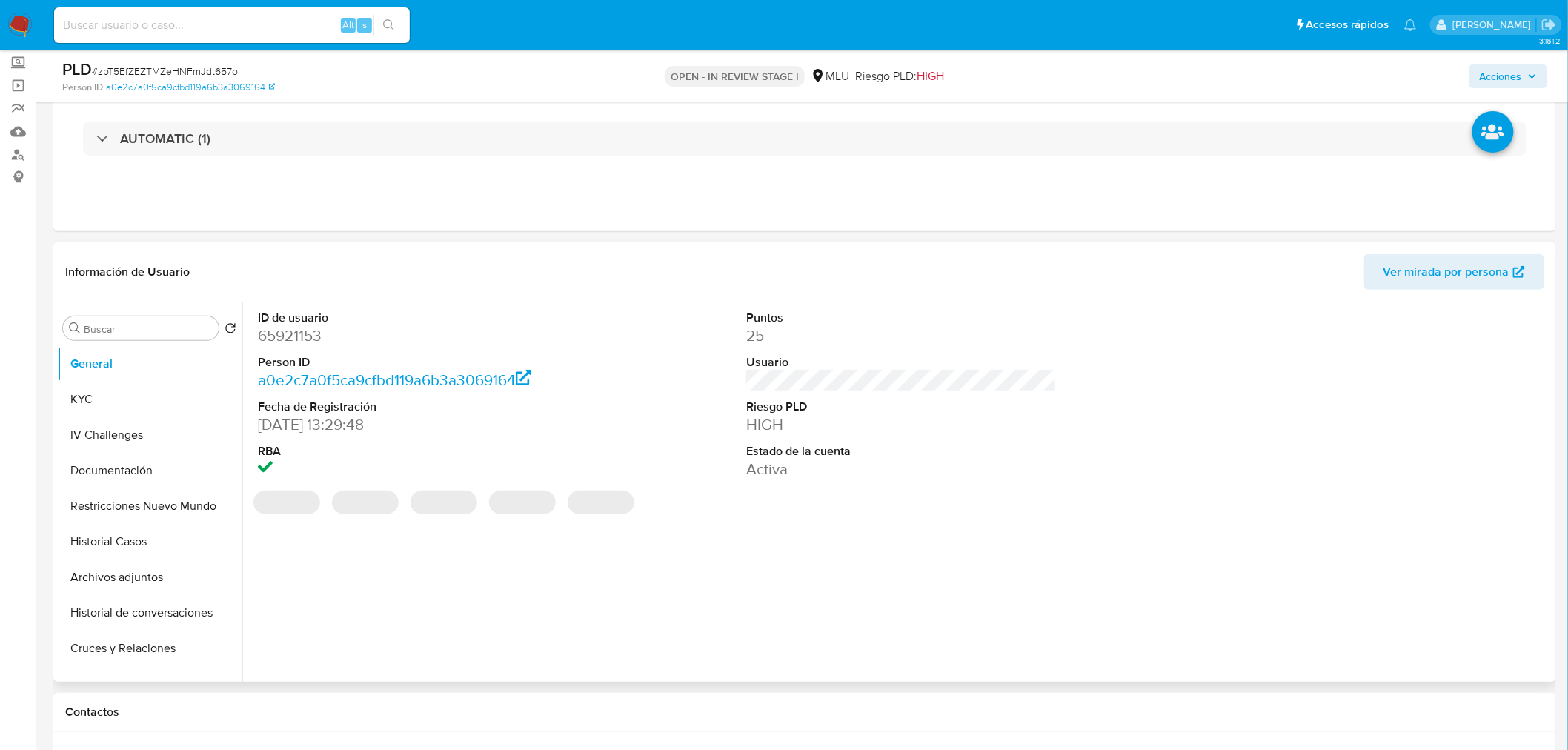
click at [306, 336] on dd "65921153" at bounding box center [413, 336] width 310 height 21
copy dd "65921153"
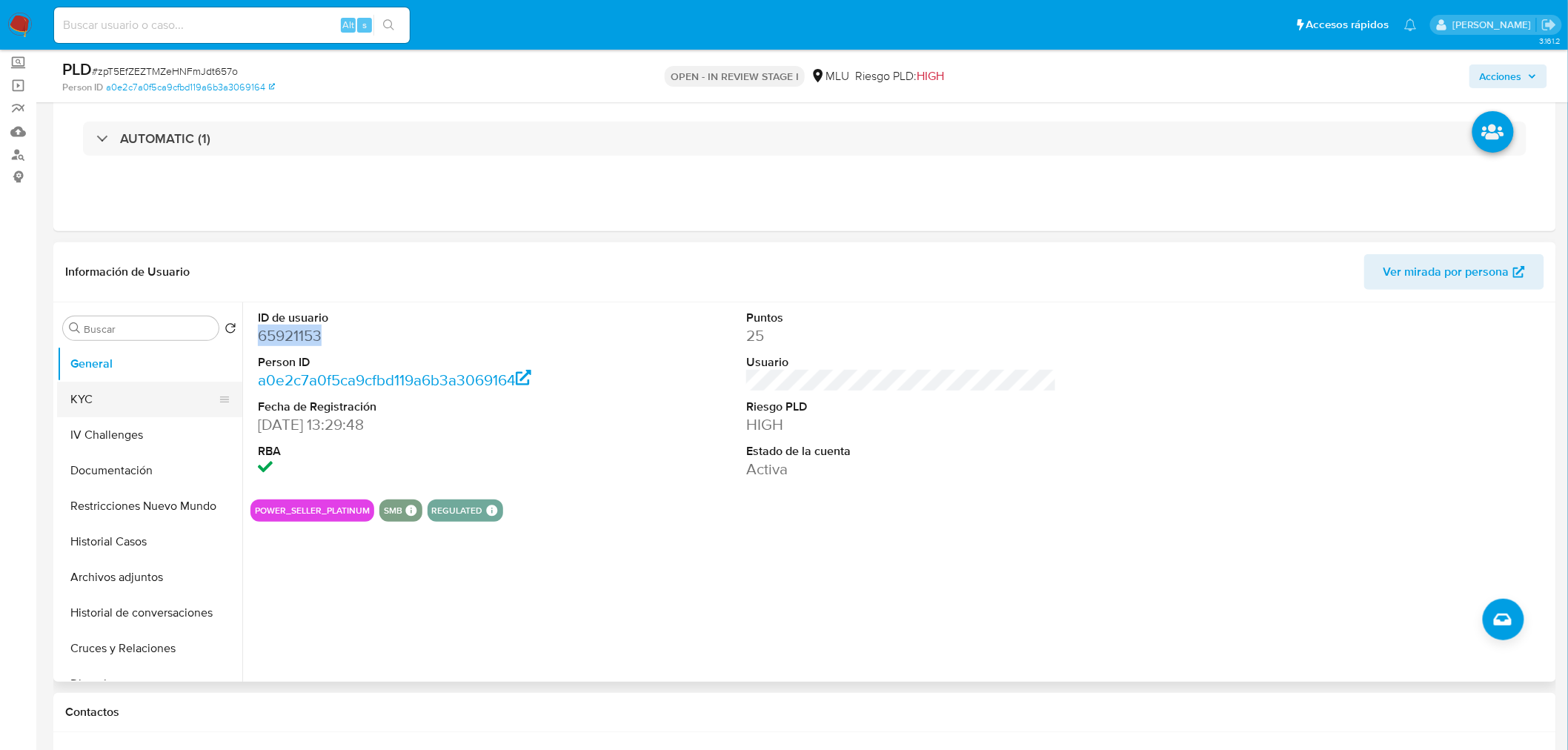
click at [121, 403] on button "KYC" at bounding box center [143, 399] width 173 height 36
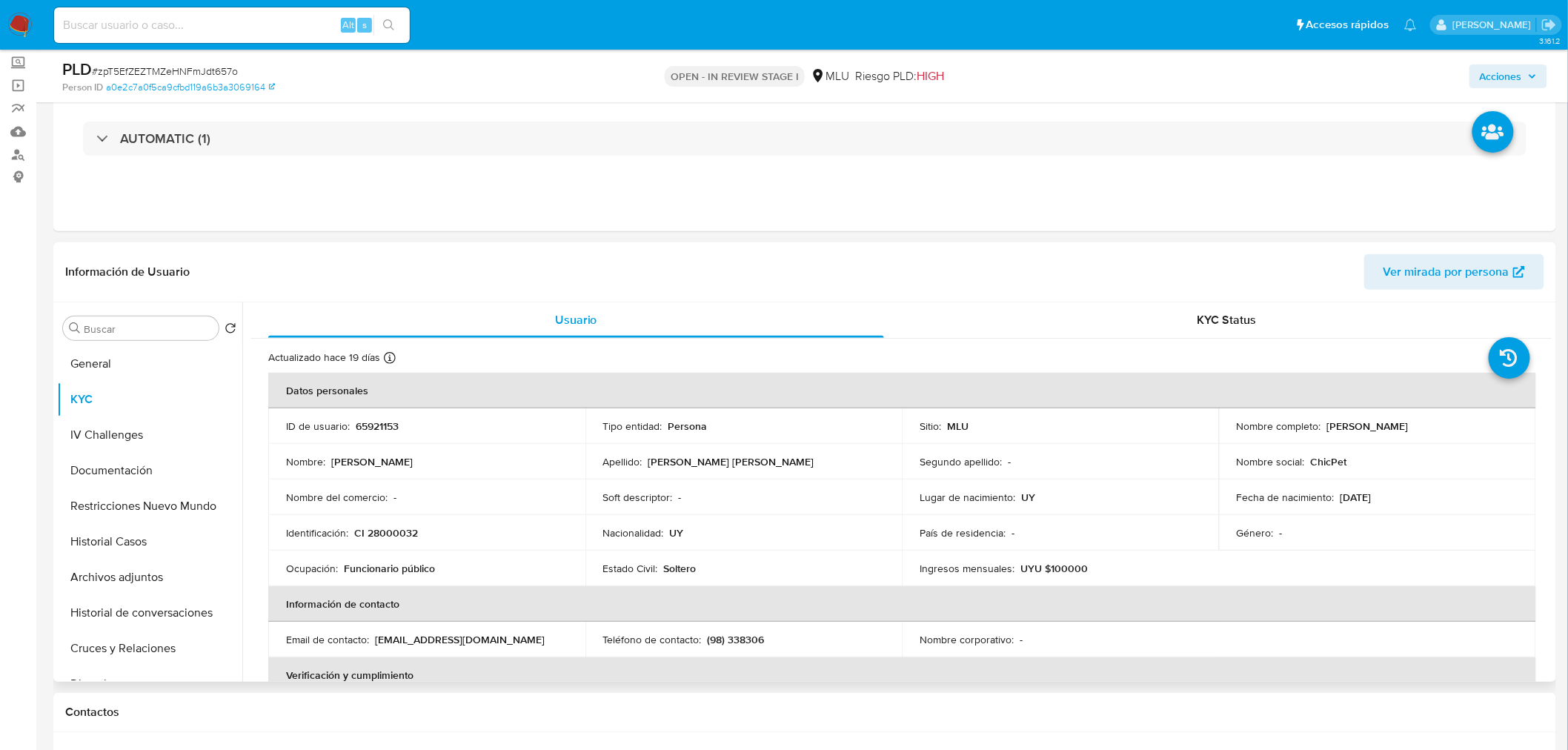
drag, startPoint x: 1321, startPoint y: 427, endPoint x: 1516, endPoint y: 427, distance: 195.0
click at [1516, 427] on td "Nombre completo : Jorge Ismael Sosa Sarmiento" at bounding box center [1378, 426] width 317 height 36
copy p "Jorge Ismael Sosa Sarmiento"
click at [1331, 468] on p "ChicPet" at bounding box center [1328, 462] width 36 height 13
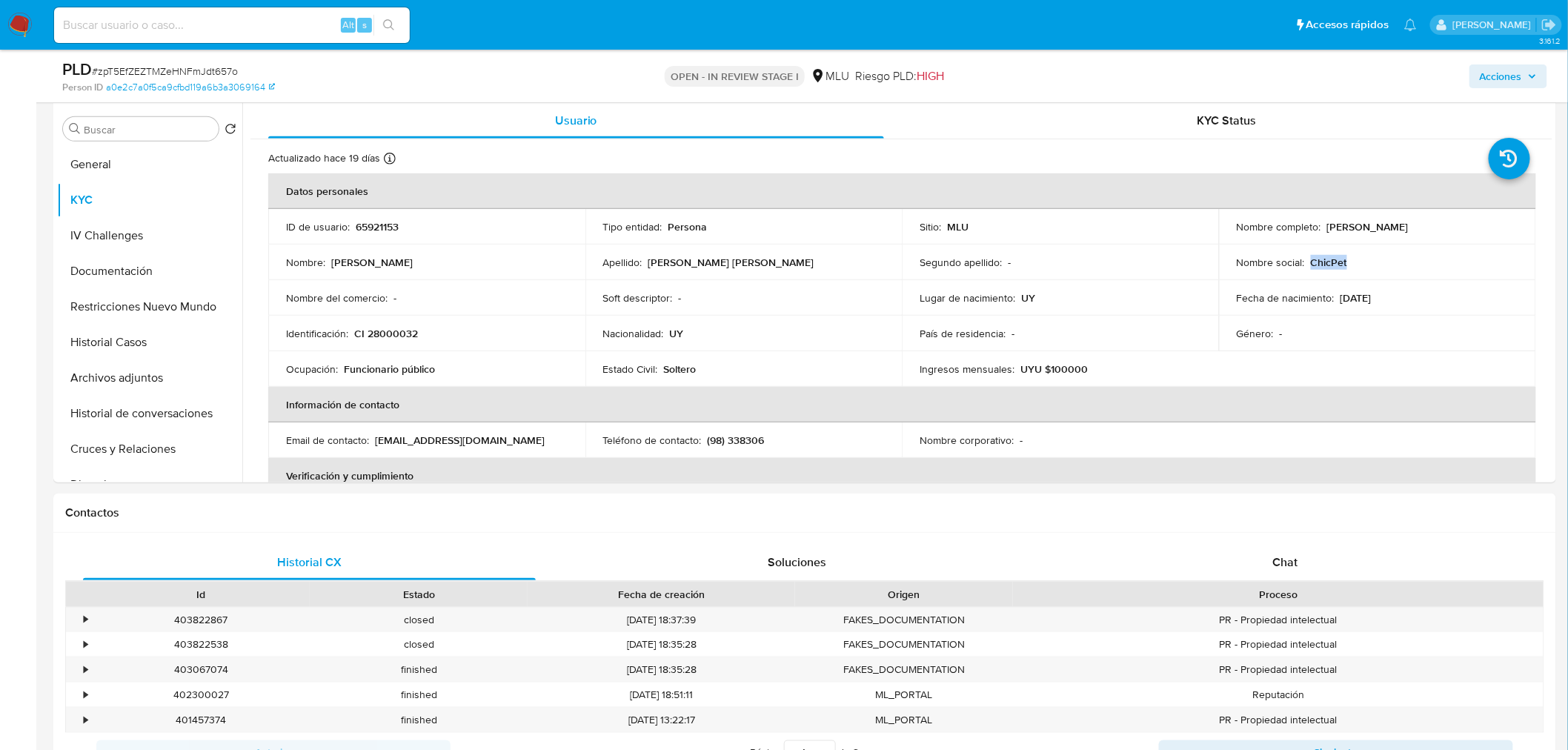
scroll to position [494, 0]
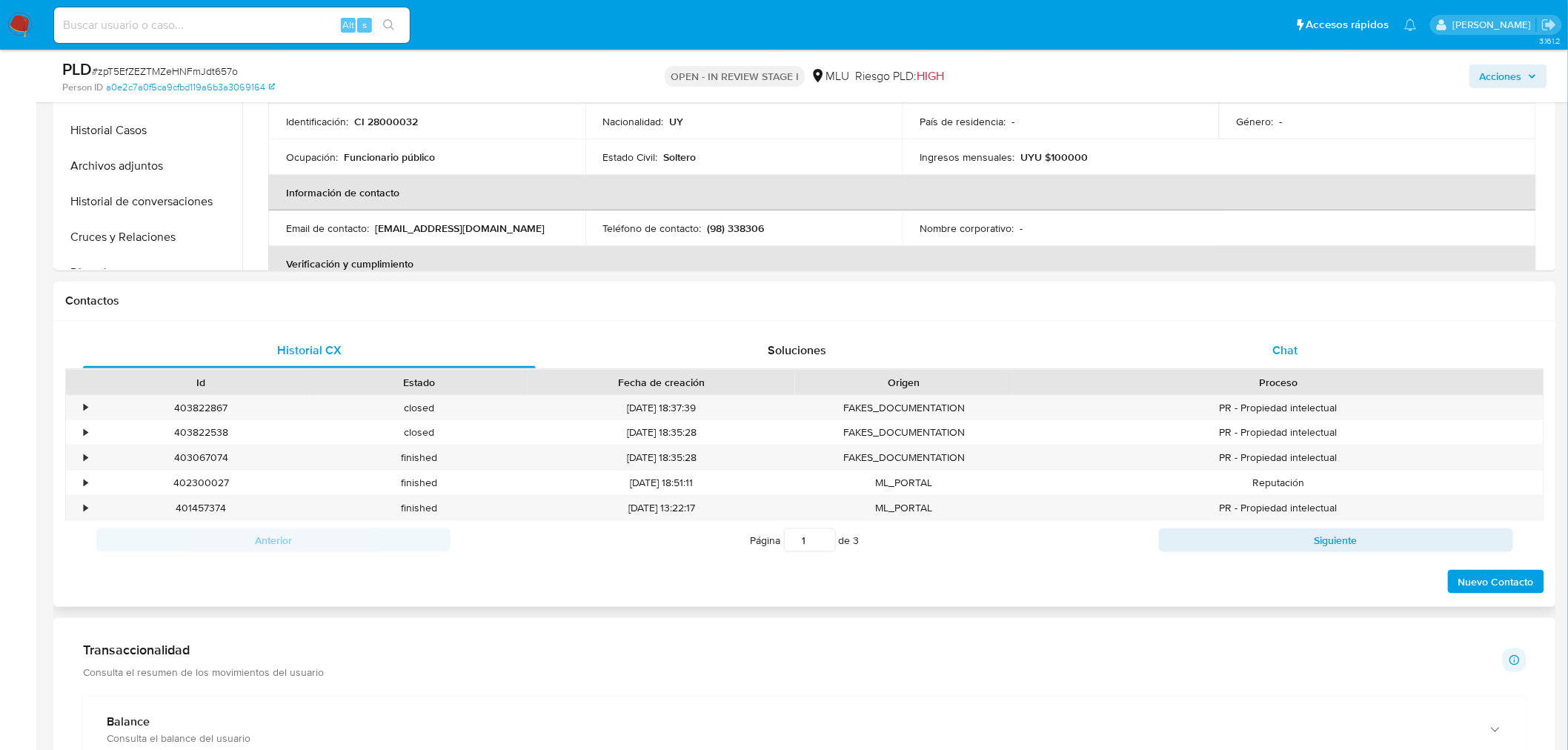
click at [1287, 356] on span "Chat" at bounding box center [1285, 350] width 25 height 17
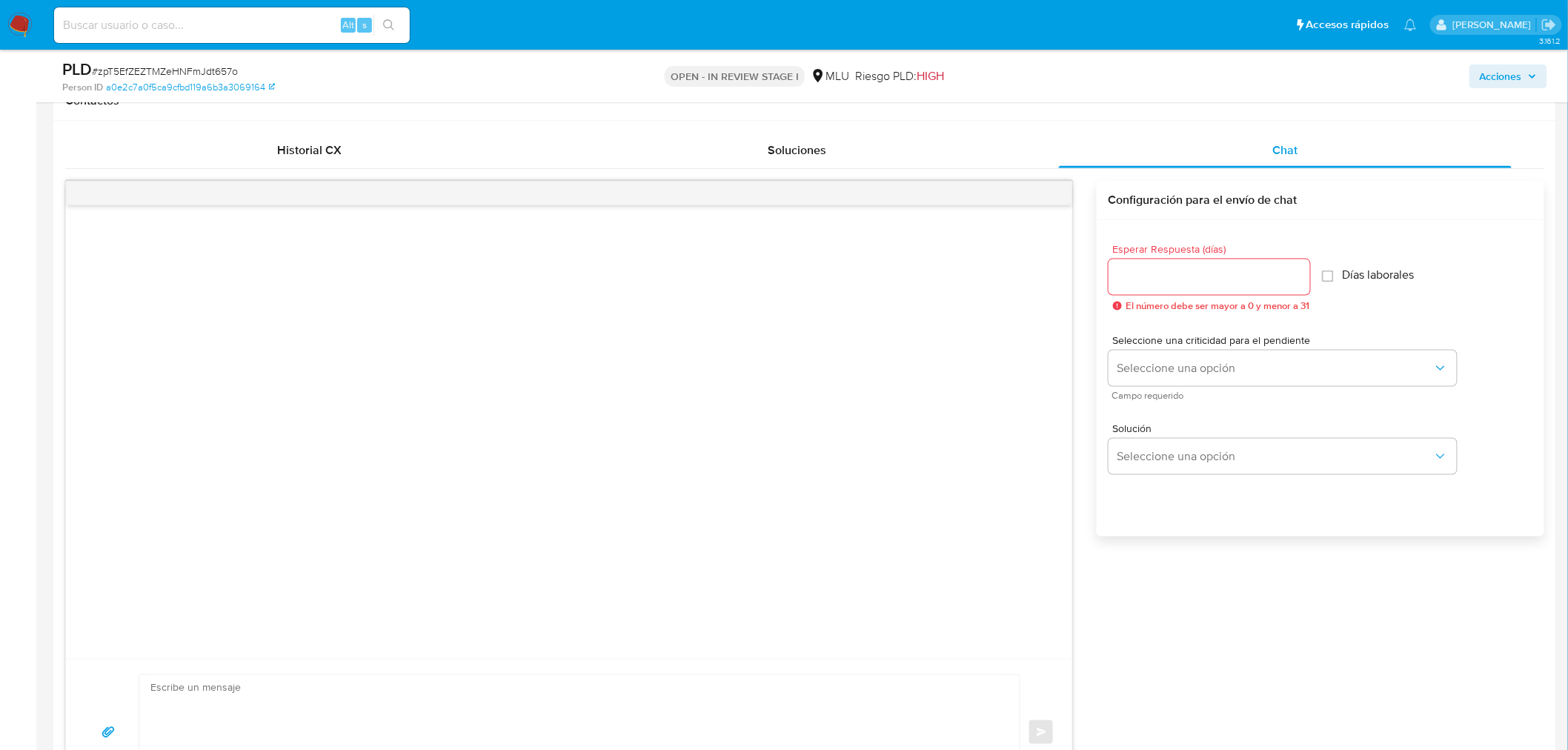
scroll to position [906, 0]
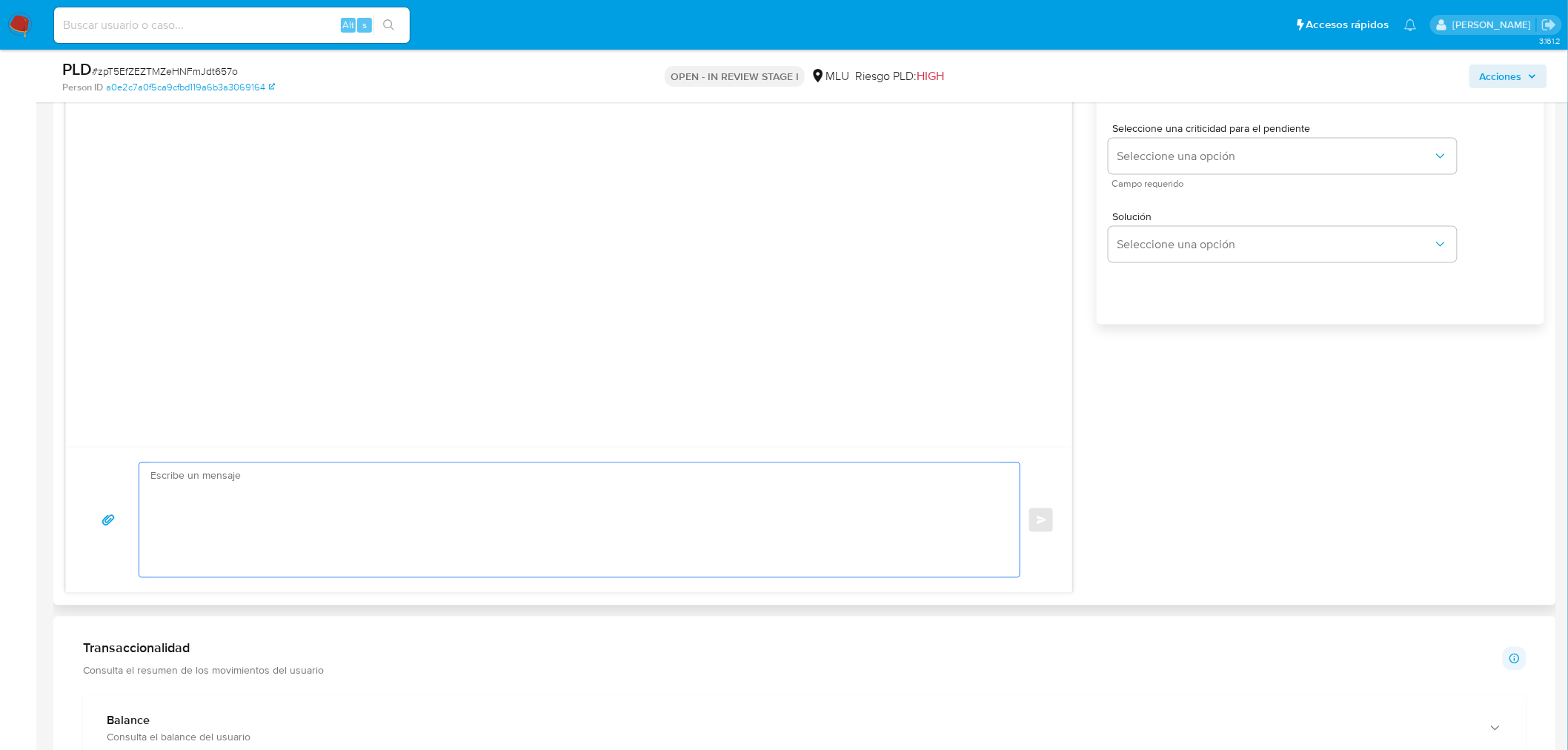
click at [441, 543] on textarea at bounding box center [576, 520] width 851 height 114
paste textarea "Hola, XXX. Te contactamos ya que necesitamos verificar algunos datos. Por este …"
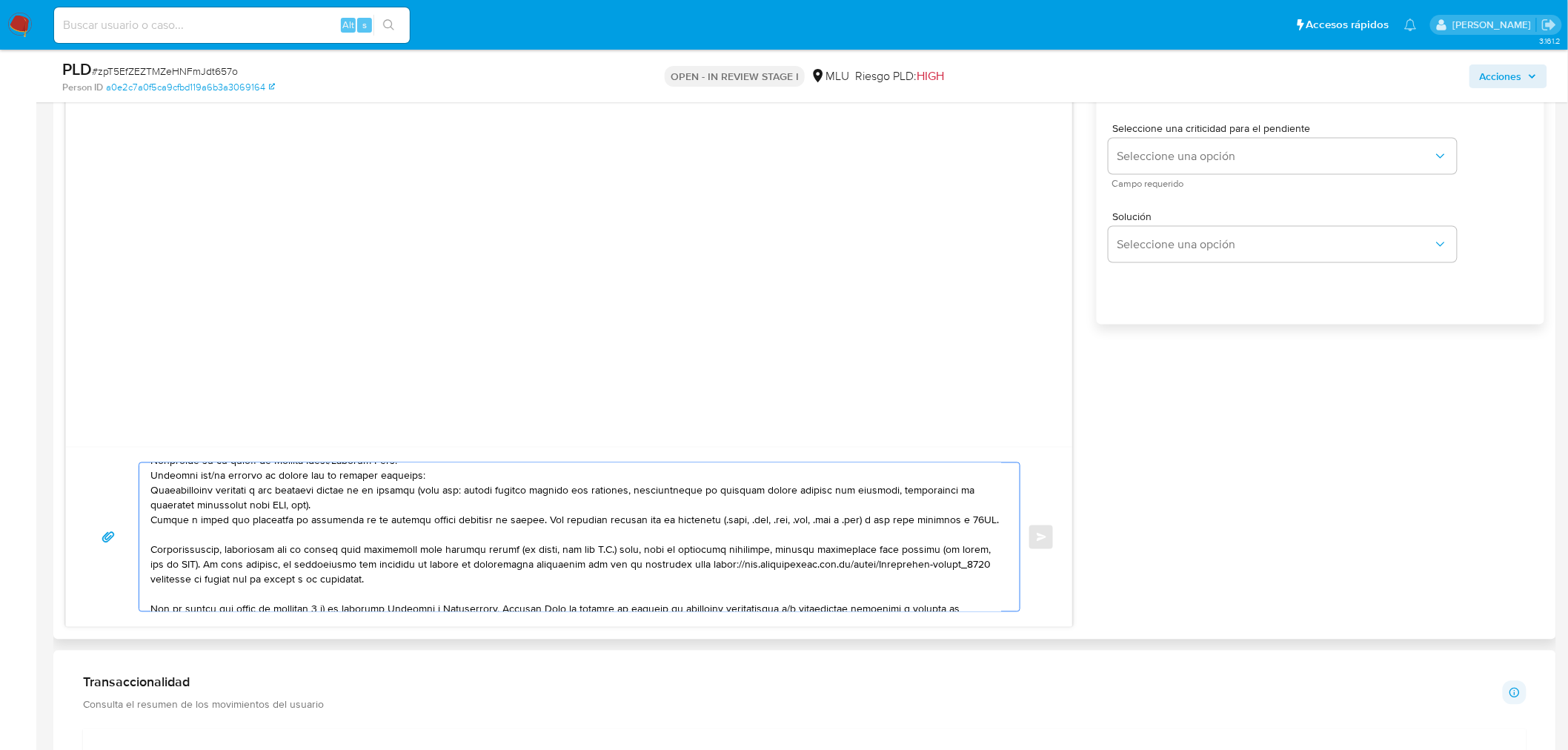
scroll to position [0, 0]
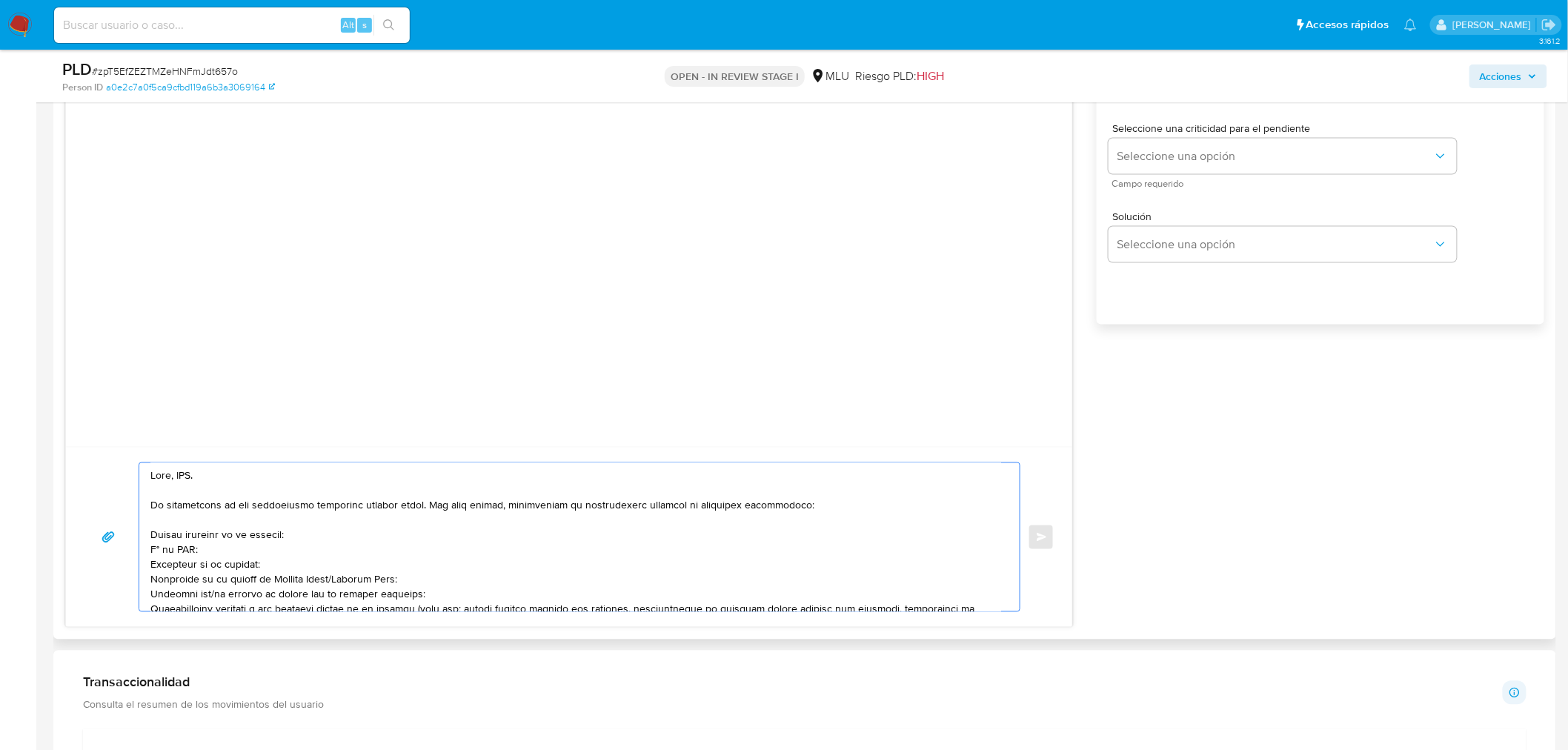
click at [190, 478] on textarea at bounding box center [576, 537] width 851 height 148
click at [151, 538] on textarea at bounding box center [576, 537] width 851 height 148
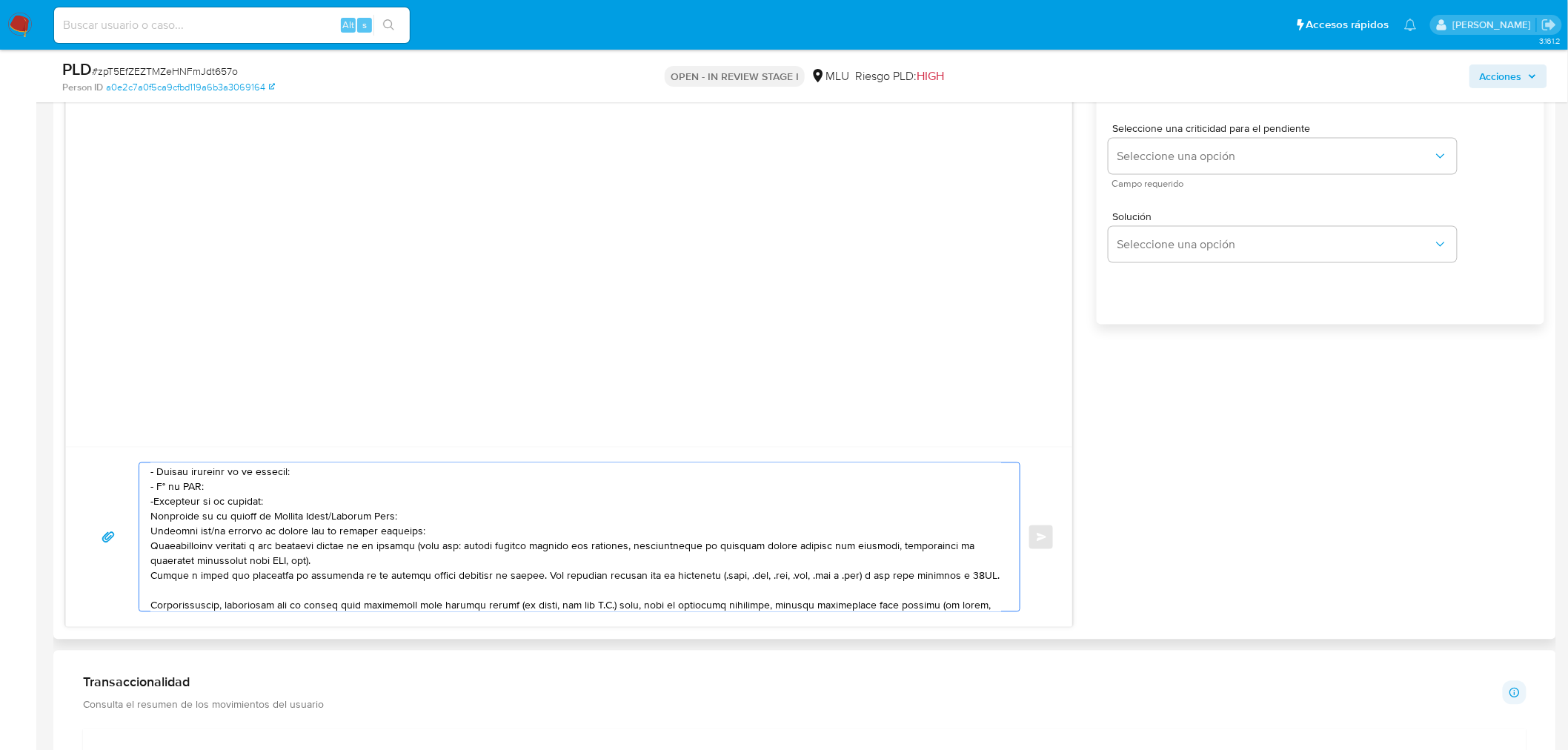
scroll to position [83, 0]
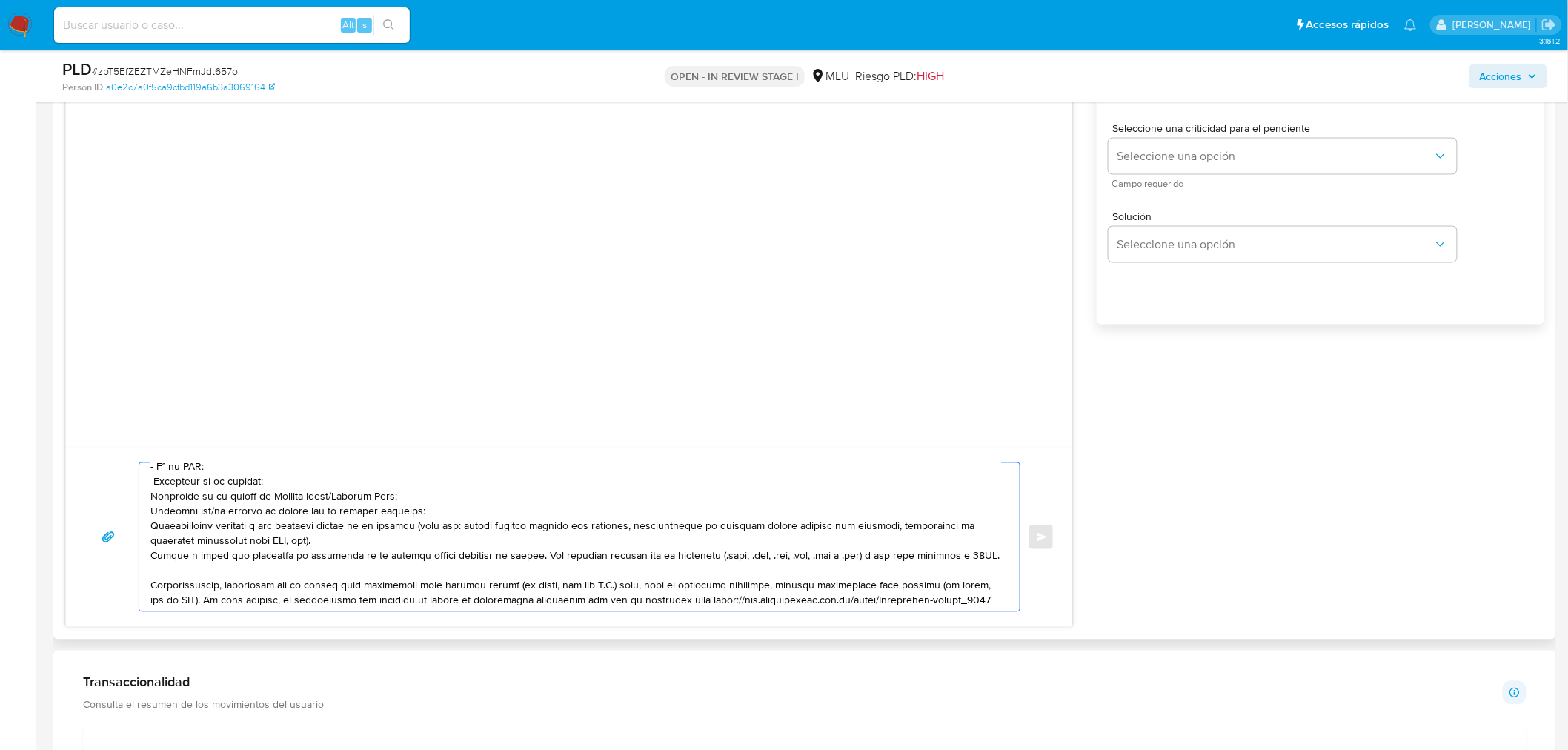
drag, startPoint x: 410, startPoint y: 582, endPoint x: 136, endPoint y: 539, distance: 277.4
click at [136, 539] on div "Enviar" at bounding box center [568, 537] width 971 height 150
click at [394, 484] on textarea at bounding box center [576, 537] width 851 height 148
drag, startPoint x: 406, startPoint y: 501, endPoint x: 141, endPoint y: 484, distance: 265.5
click at [141, 484] on div at bounding box center [576, 537] width 873 height 148
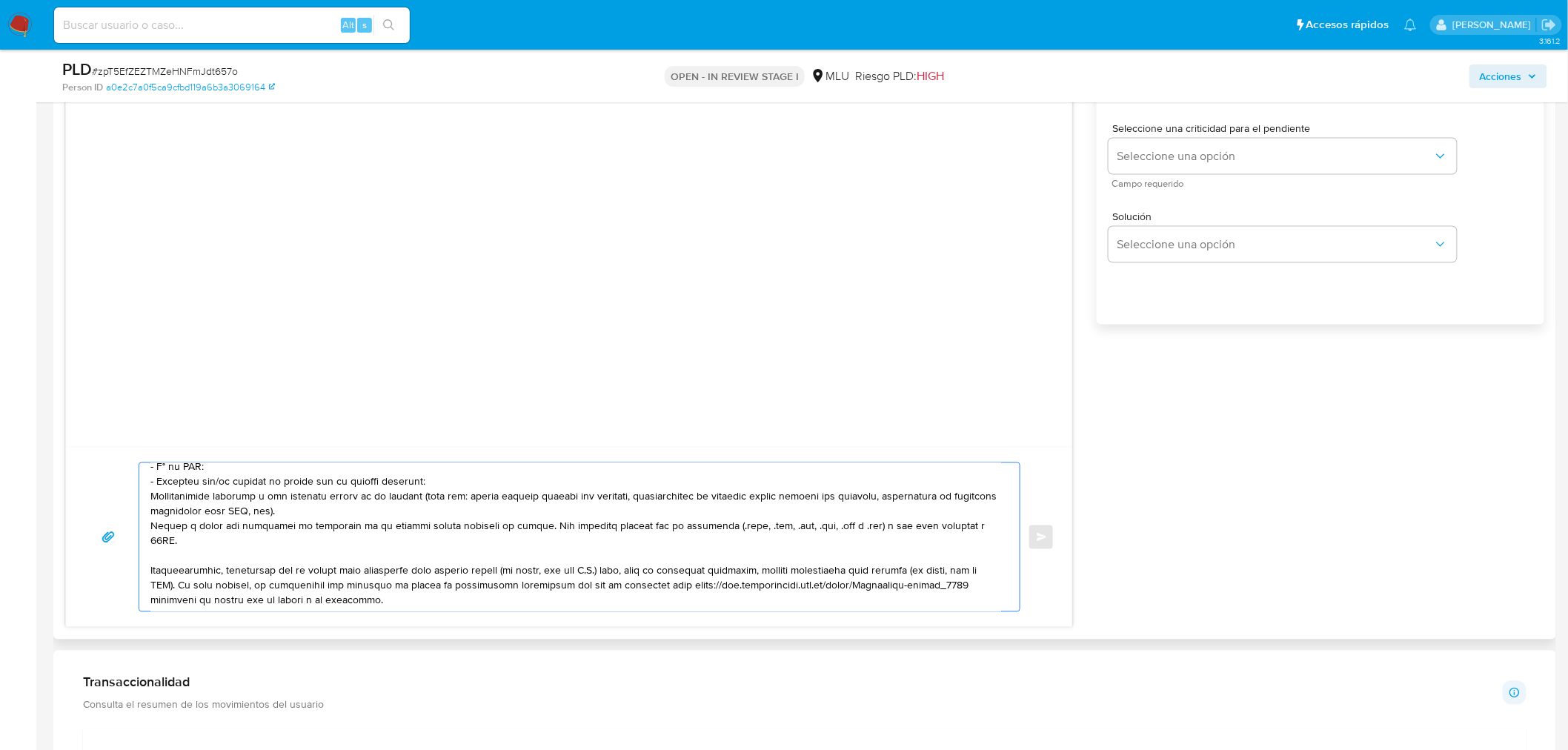
drag, startPoint x: 223, startPoint y: 478, endPoint x: 243, endPoint y: 520, distance: 46.5
click at [226, 480] on textarea at bounding box center [576, 537] width 851 height 148
click at [412, 479] on textarea at bounding box center [576, 537] width 851 height 148
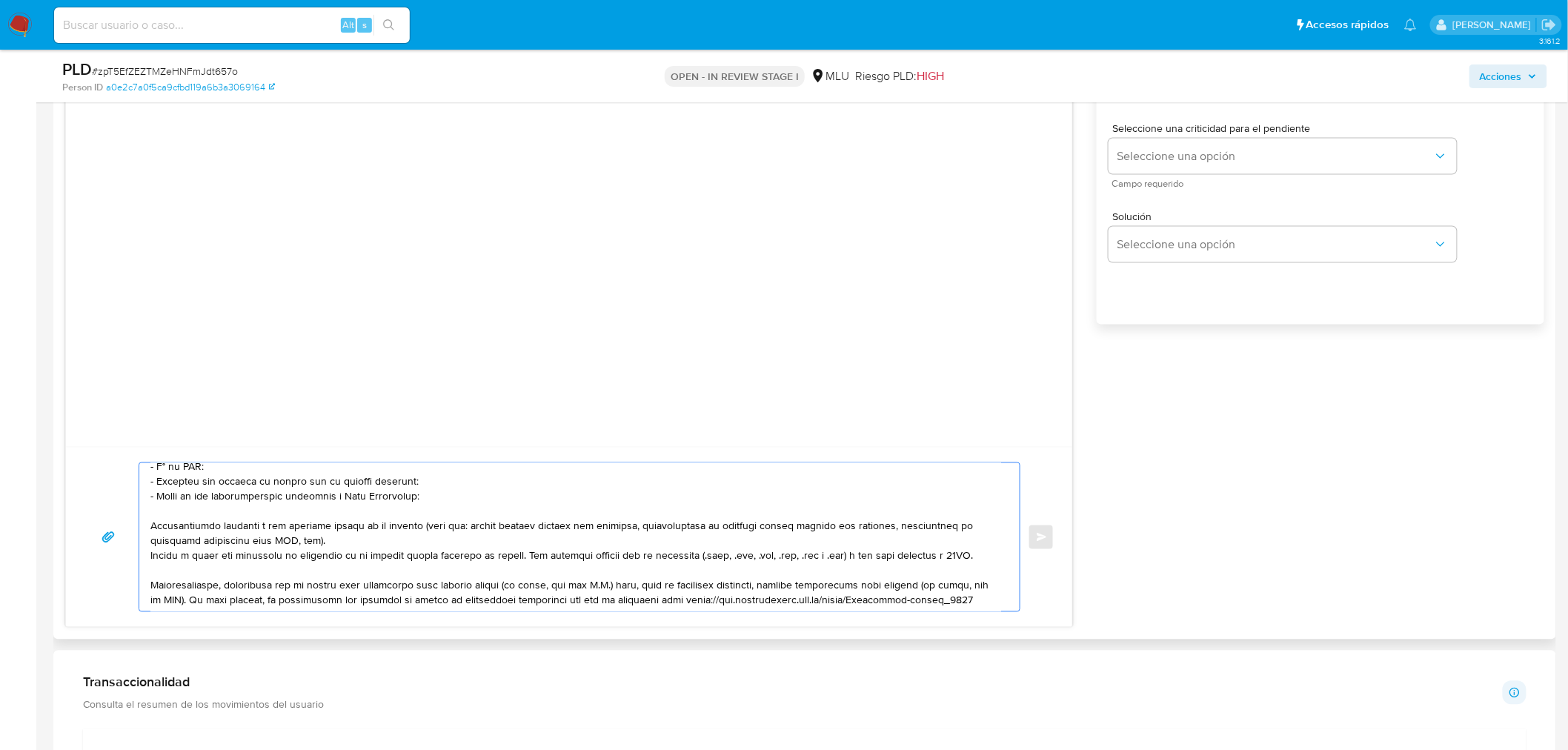
click at [151, 528] on textarea at bounding box center [576, 537] width 851 height 148
click at [189, 555] on textarea at bounding box center [576, 537] width 851 height 148
click at [189, 554] on textarea at bounding box center [576, 537] width 851 height 148
click at [435, 601] on textarea at bounding box center [576, 537] width 851 height 148
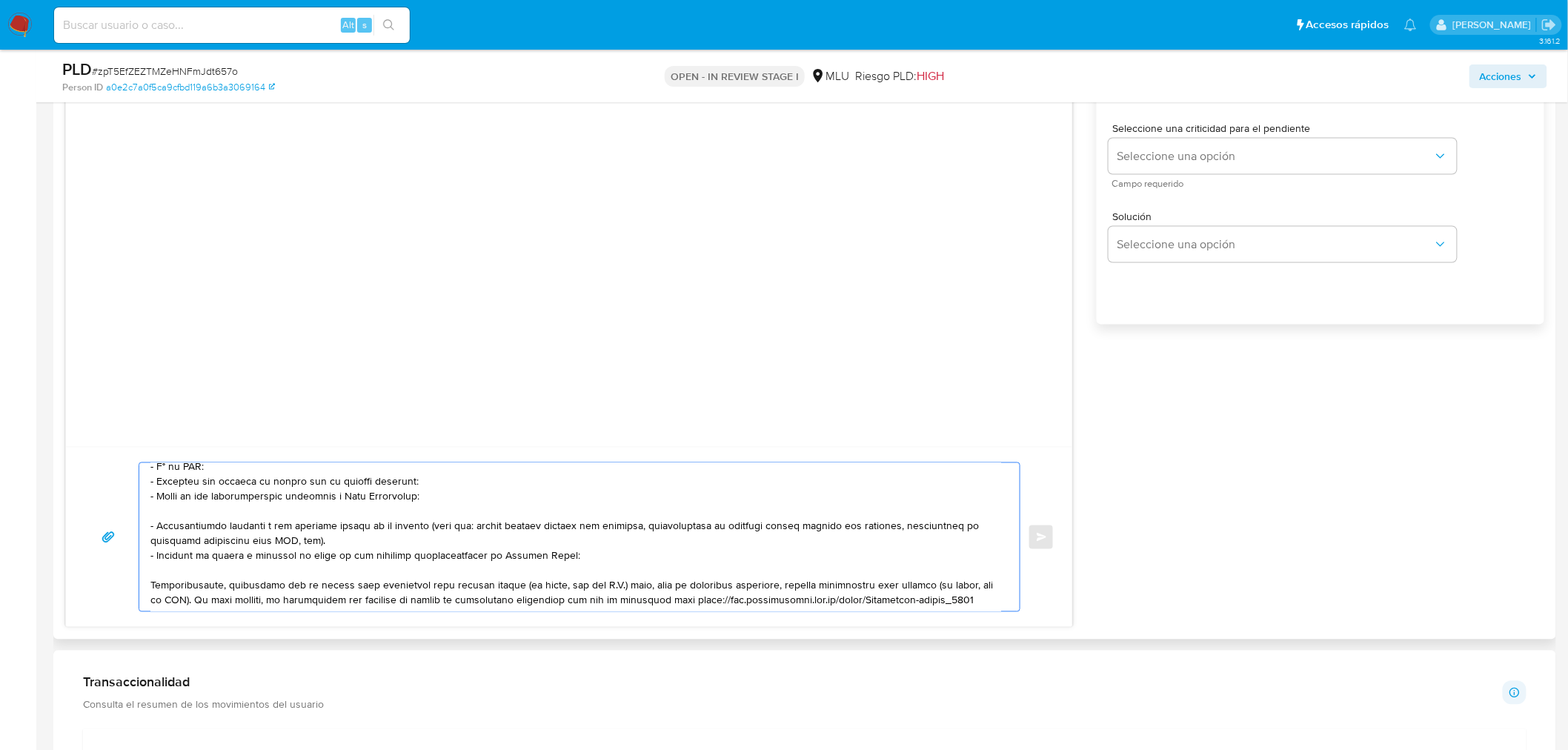
click at [435, 601] on textarea at bounding box center [576, 537] width 851 height 148
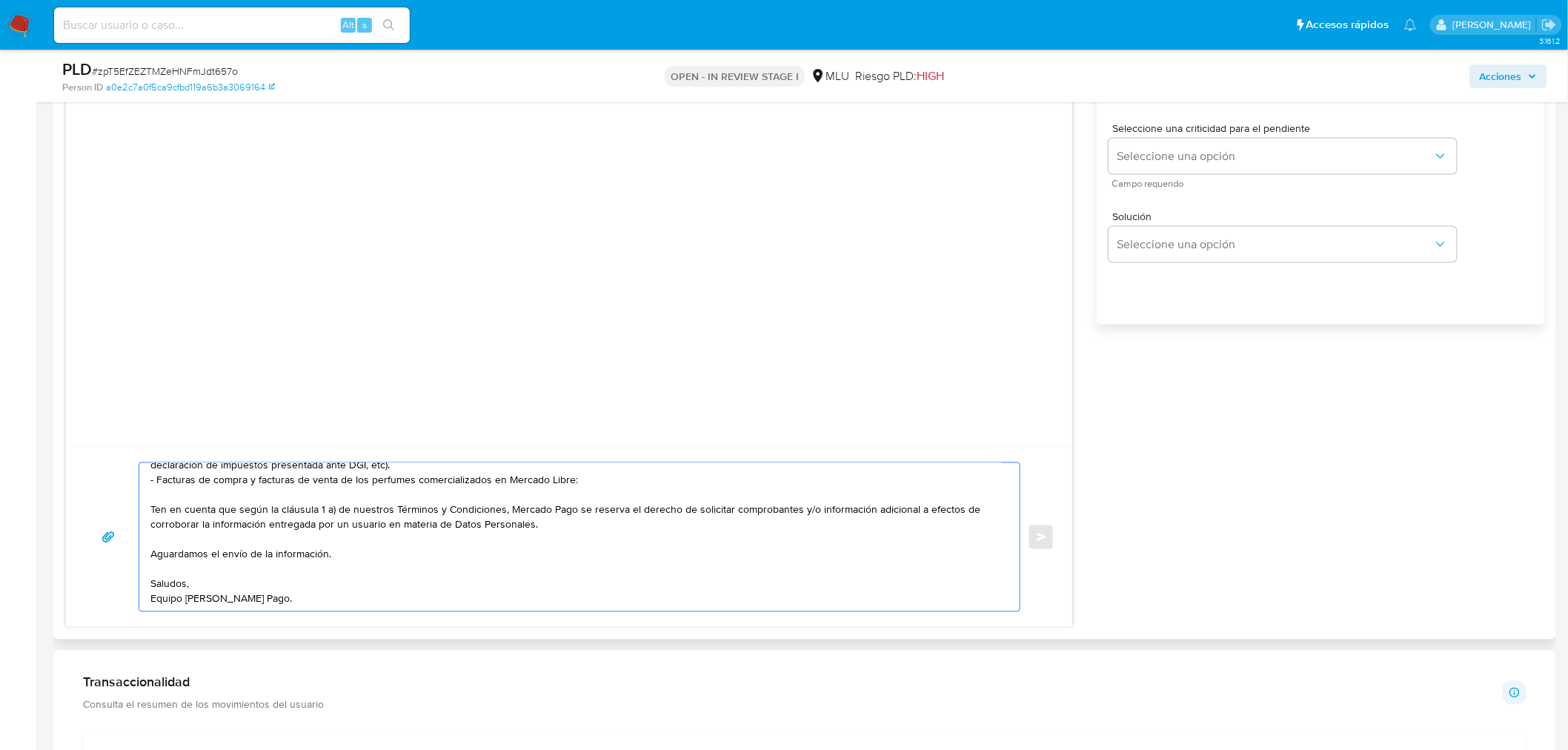
click at [427, 553] on textarea "Hola, Jorge. Te contactamos ya que necesitamos verificar algunos datos. Por est…" at bounding box center [576, 537] width 851 height 148
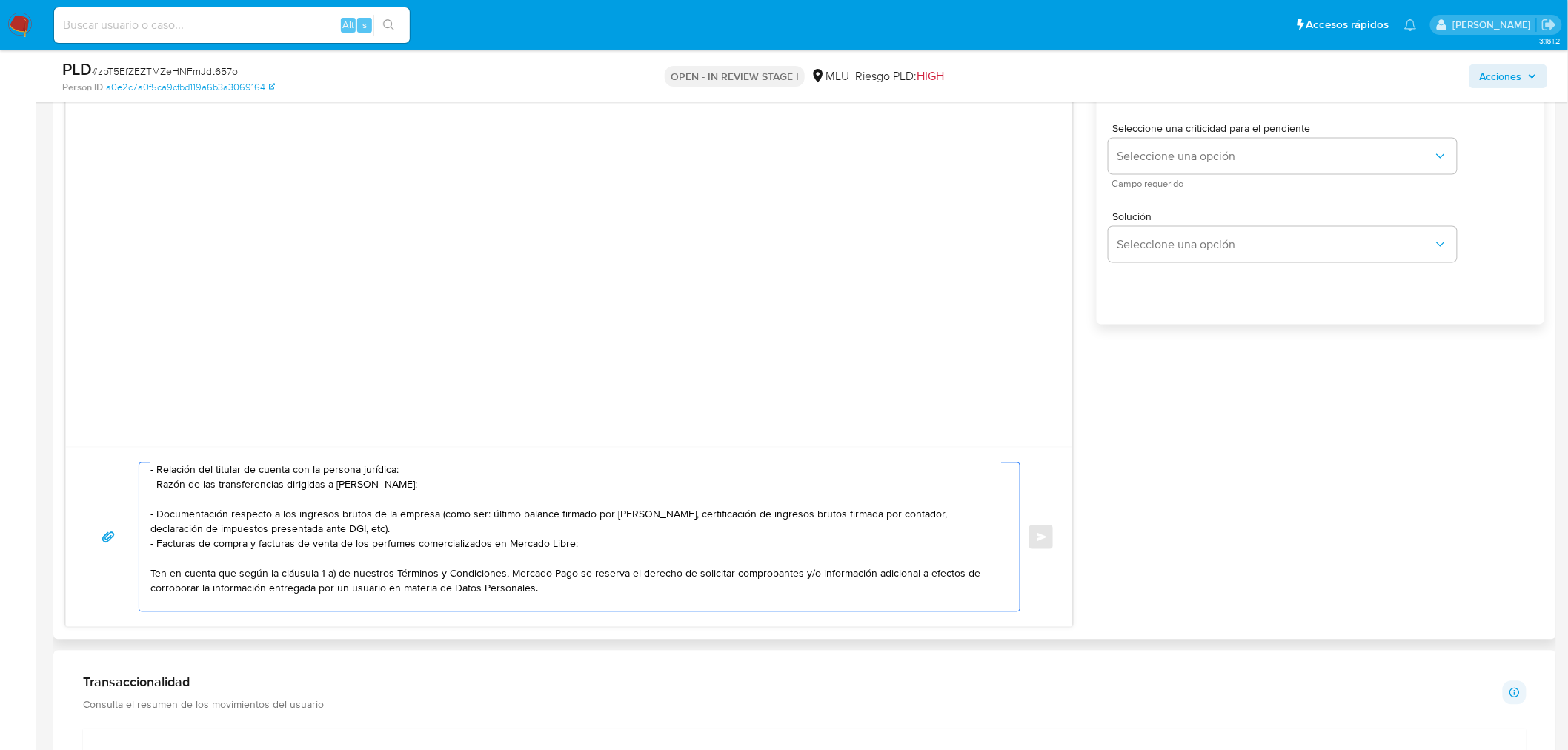
scroll to position [173, 0]
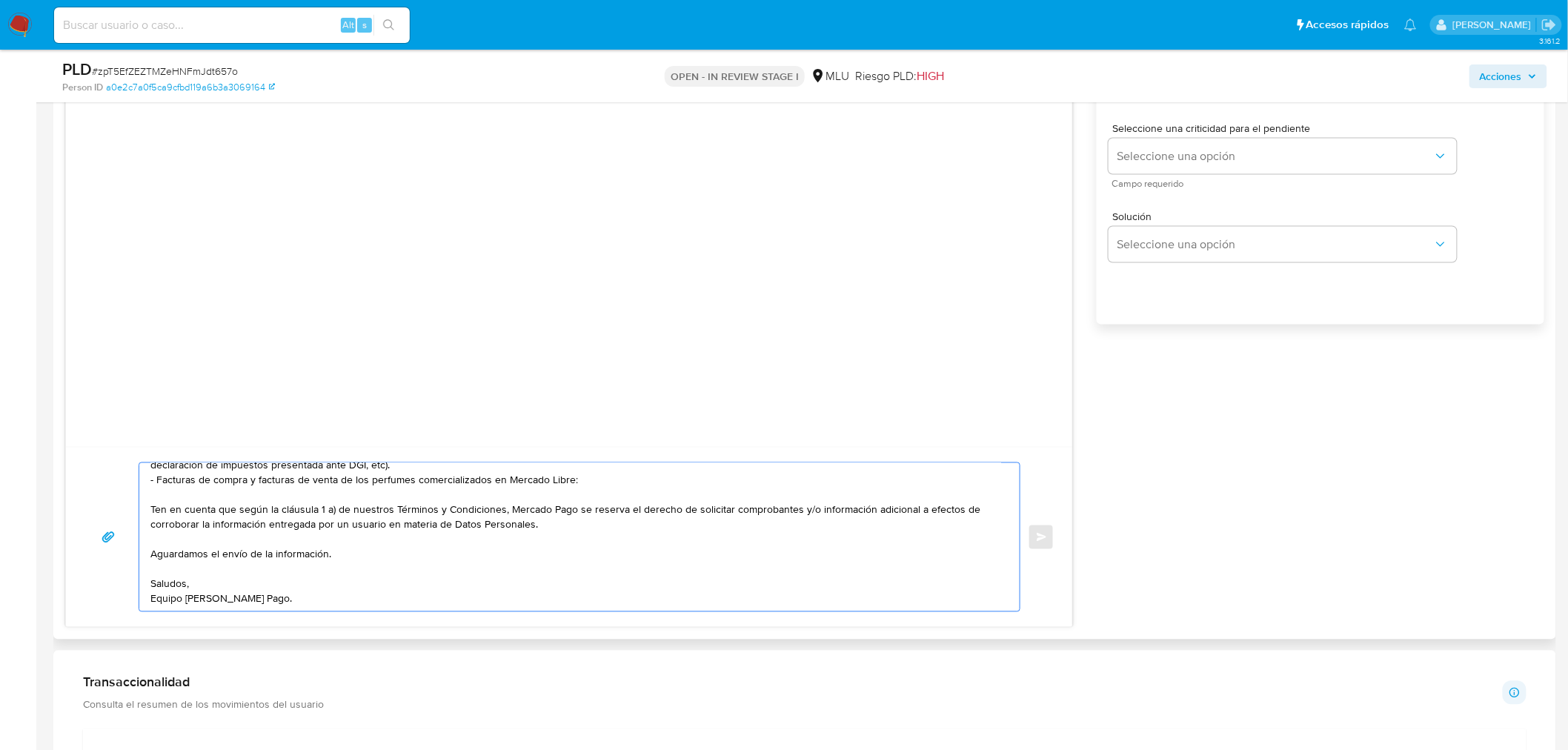
click at [417, 594] on textarea "Hola, Jorge. Te contactamos ya que necesitamos verificar algunos datos. Por est…" at bounding box center [576, 537] width 851 height 148
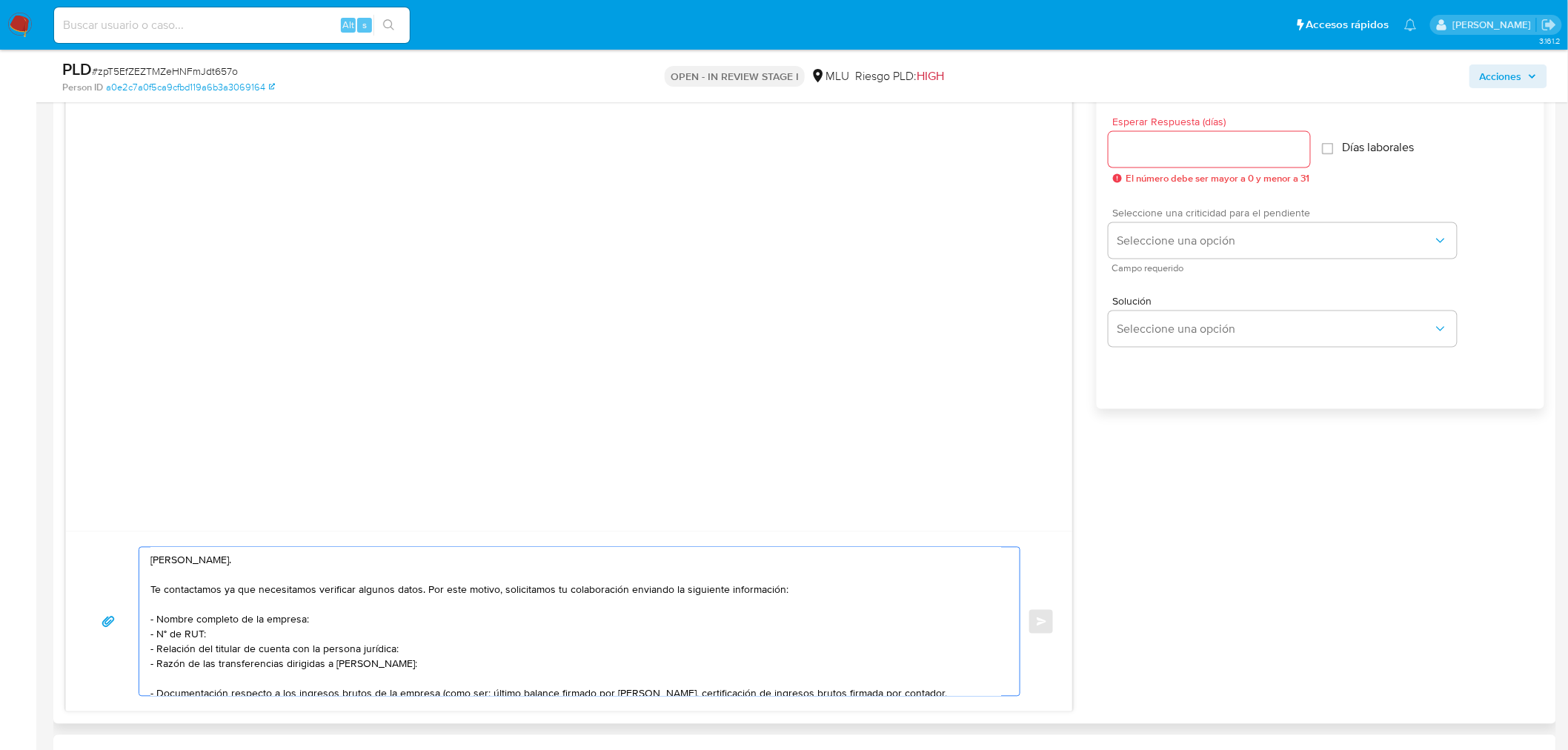
scroll to position [741, 0]
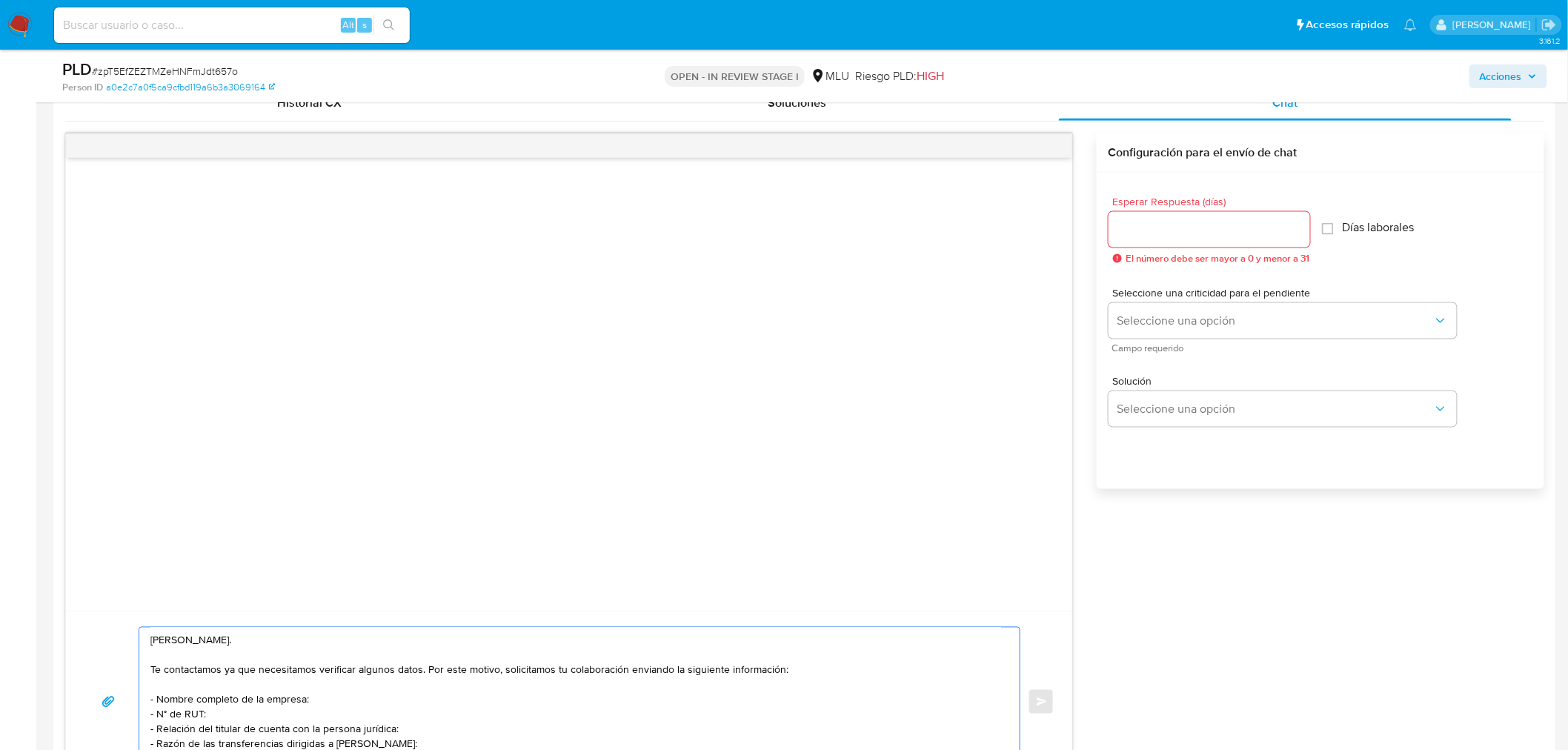
type textarea "Hola, Jorge. Te contactamos ya que necesitamos verificar algunos datos. Por est…"
click at [1157, 228] on input "Esperar Respuesta (días)" at bounding box center [1209, 230] width 202 height 19
type input "3"
click at [1150, 310] on button "Seleccione una opción" at bounding box center [1282, 321] width 348 height 36
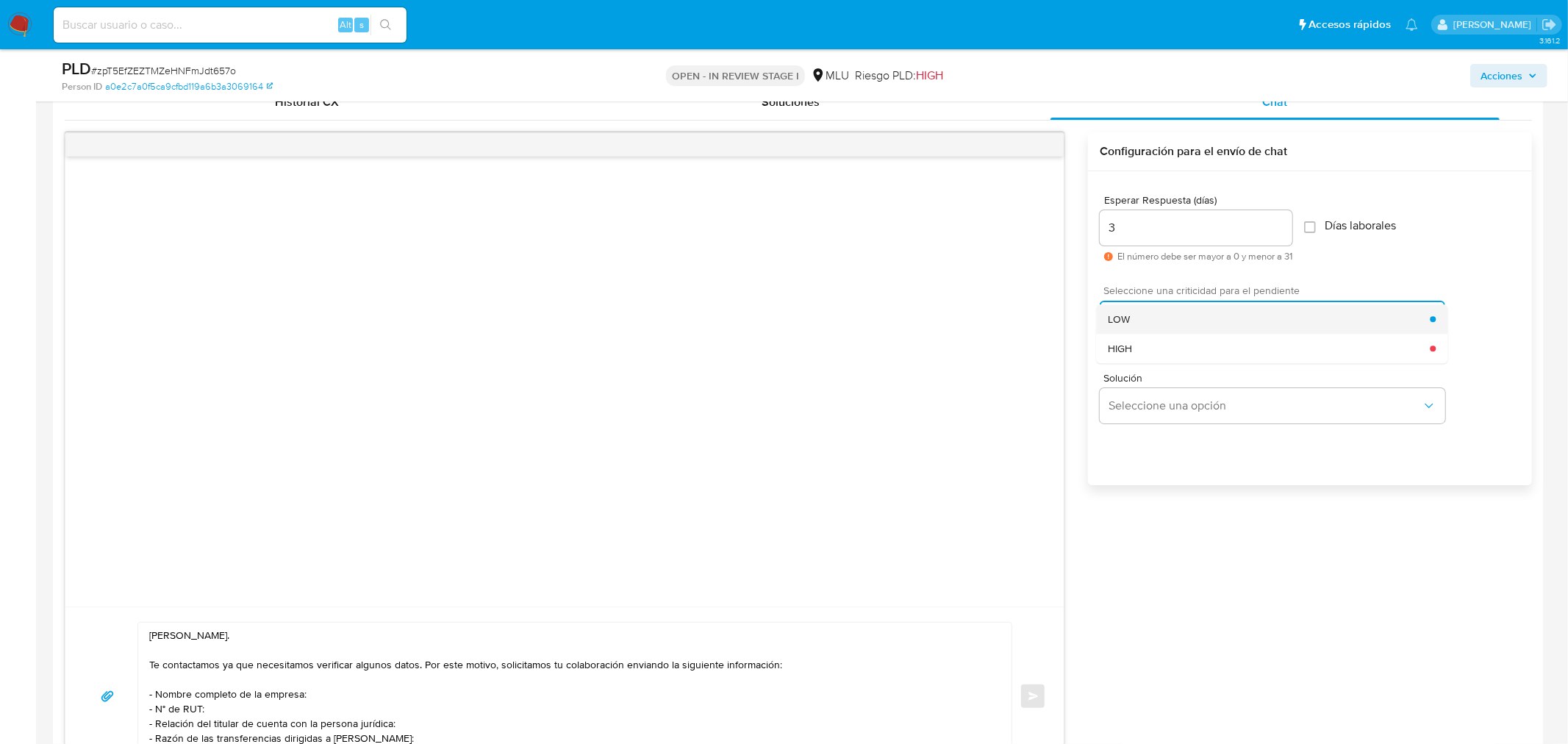
click at [1141, 318] on div "LOW" at bounding box center [1268, 319] width 322 height 30
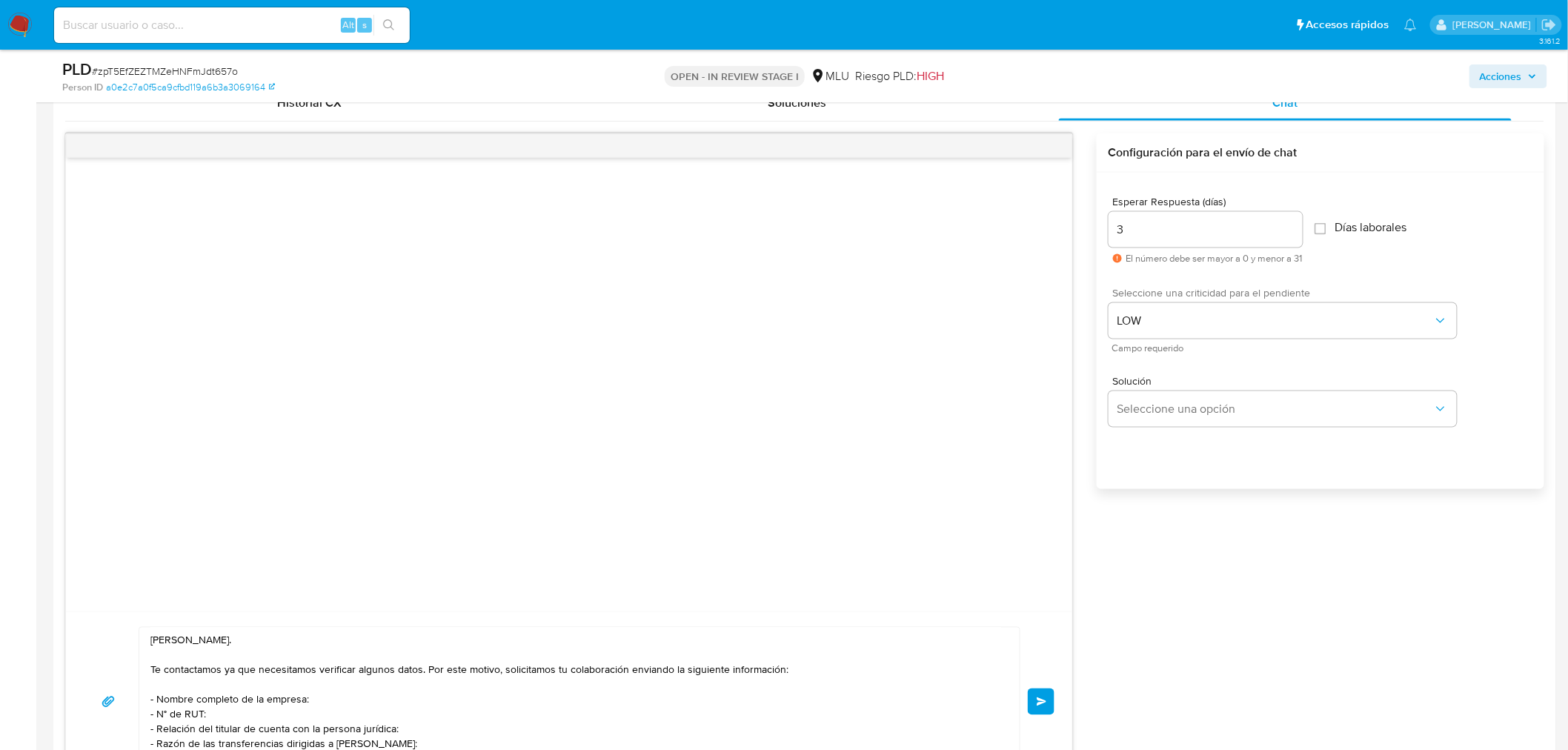
click at [1043, 703] on span "Enviar" at bounding box center [1041, 701] width 11 height 9
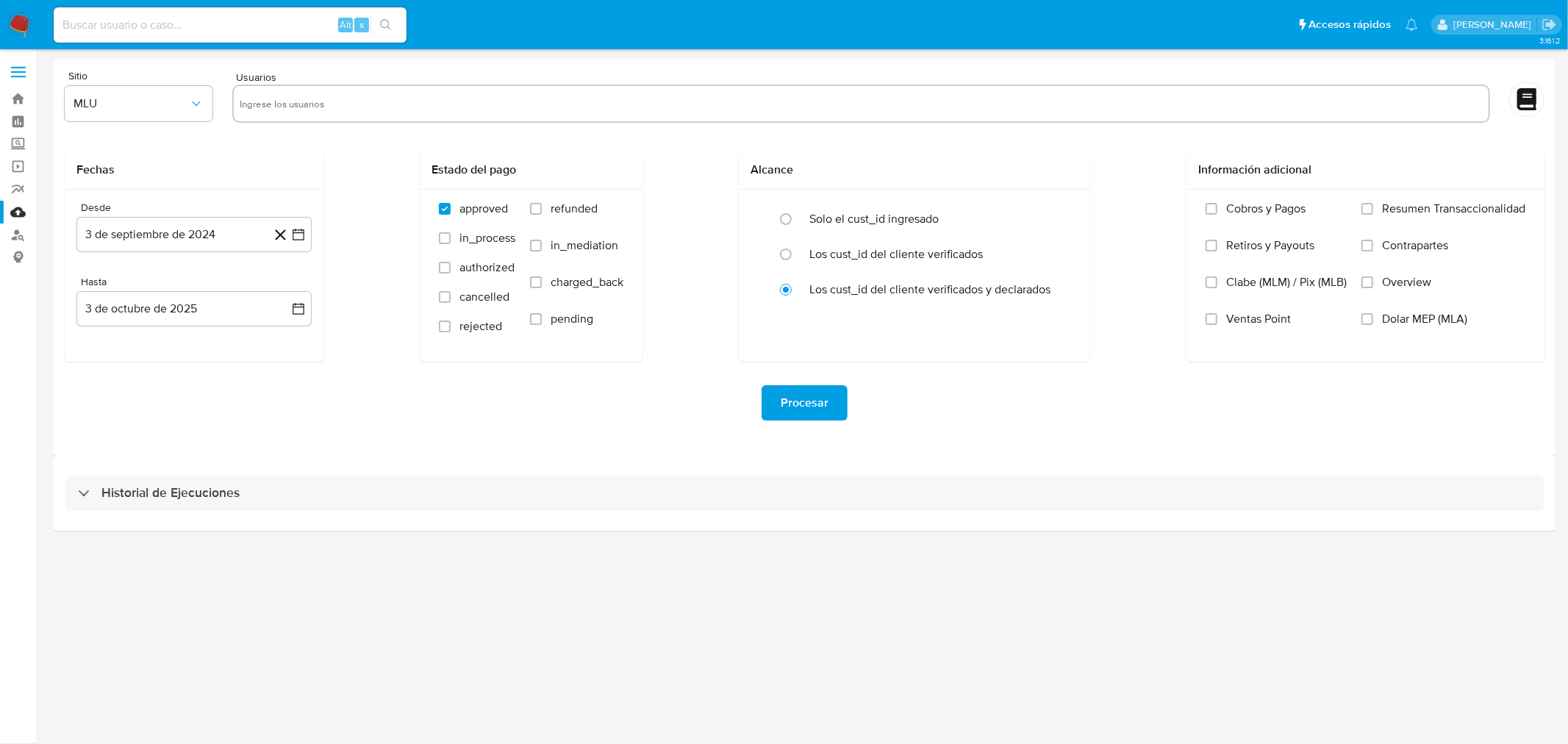
click at [395, 98] on input "text" at bounding box center [861, 103] width 1243 height 23
paste input "65921153"
type input "65921153"
paste input "2523974175"
type input "2523974175"
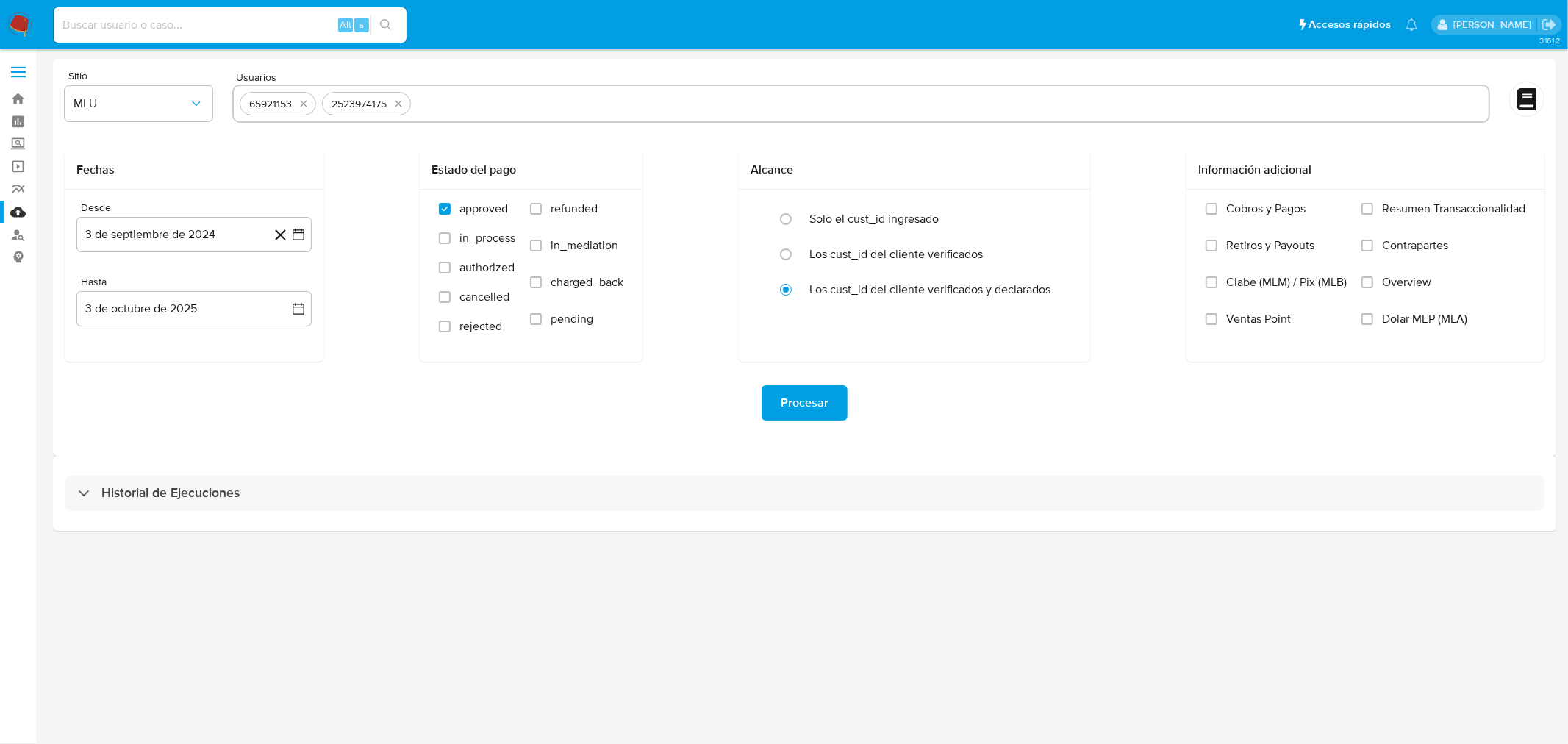
paste input "566506452"
type input "566506452"
paste input "1136537866"
type input "1136537866"
paste input "531640944"
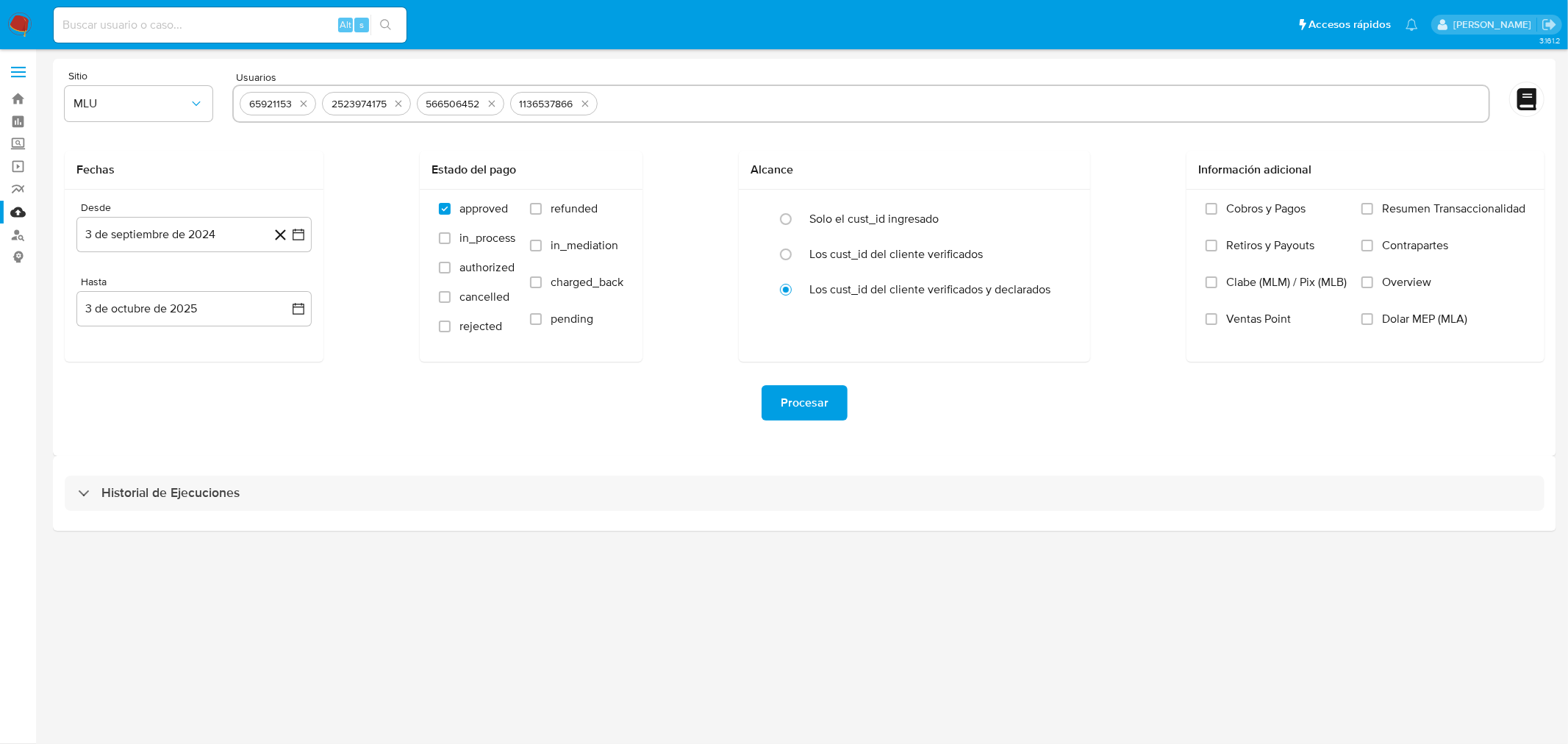
type input "531640944"
paste input "1472420889"
type input "1472420889"
paste input "231790865"
type input "231790865"
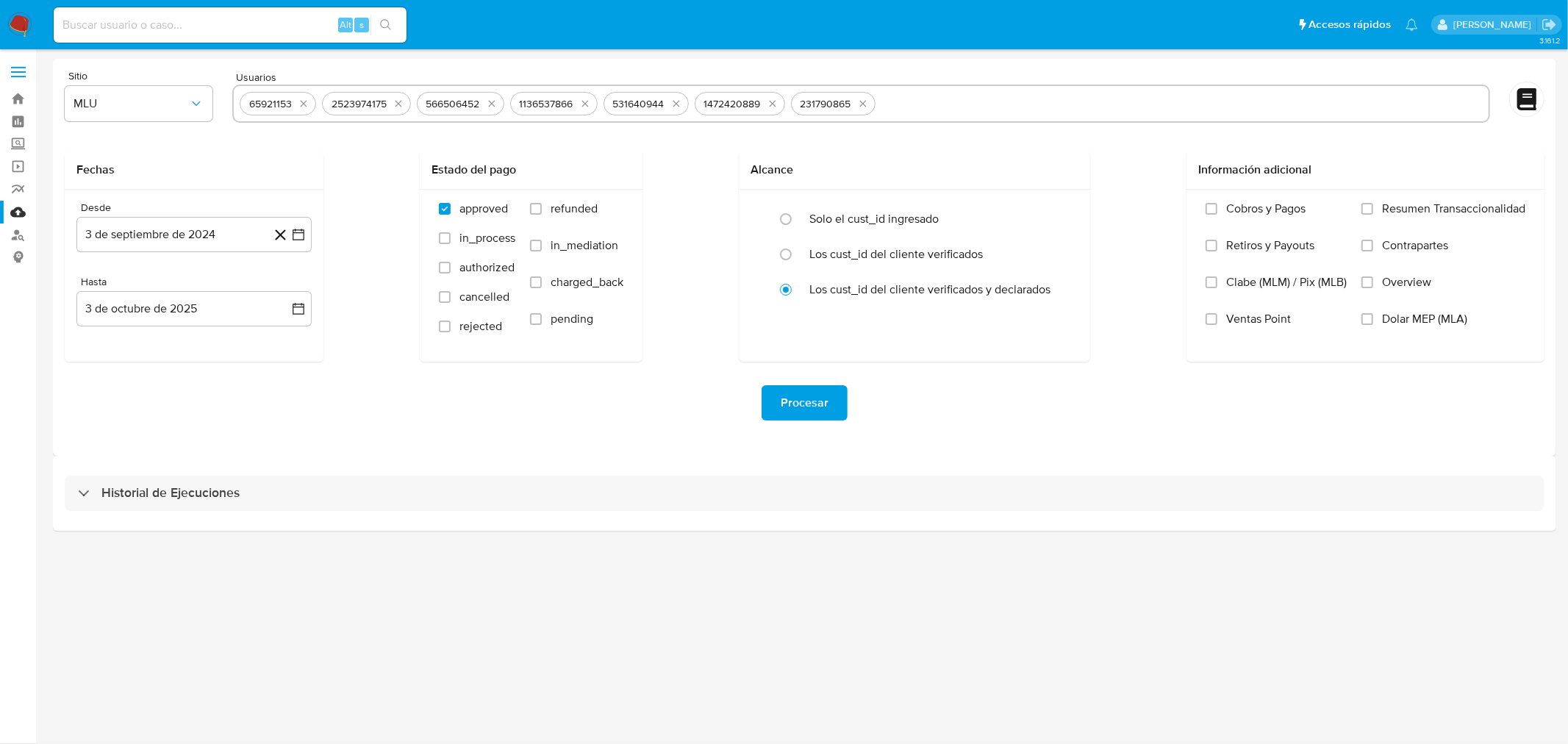
paste input "92932431"
type input "92932431"
paste input "1709989813"
type input "1709989813"
paste input "1604198659"
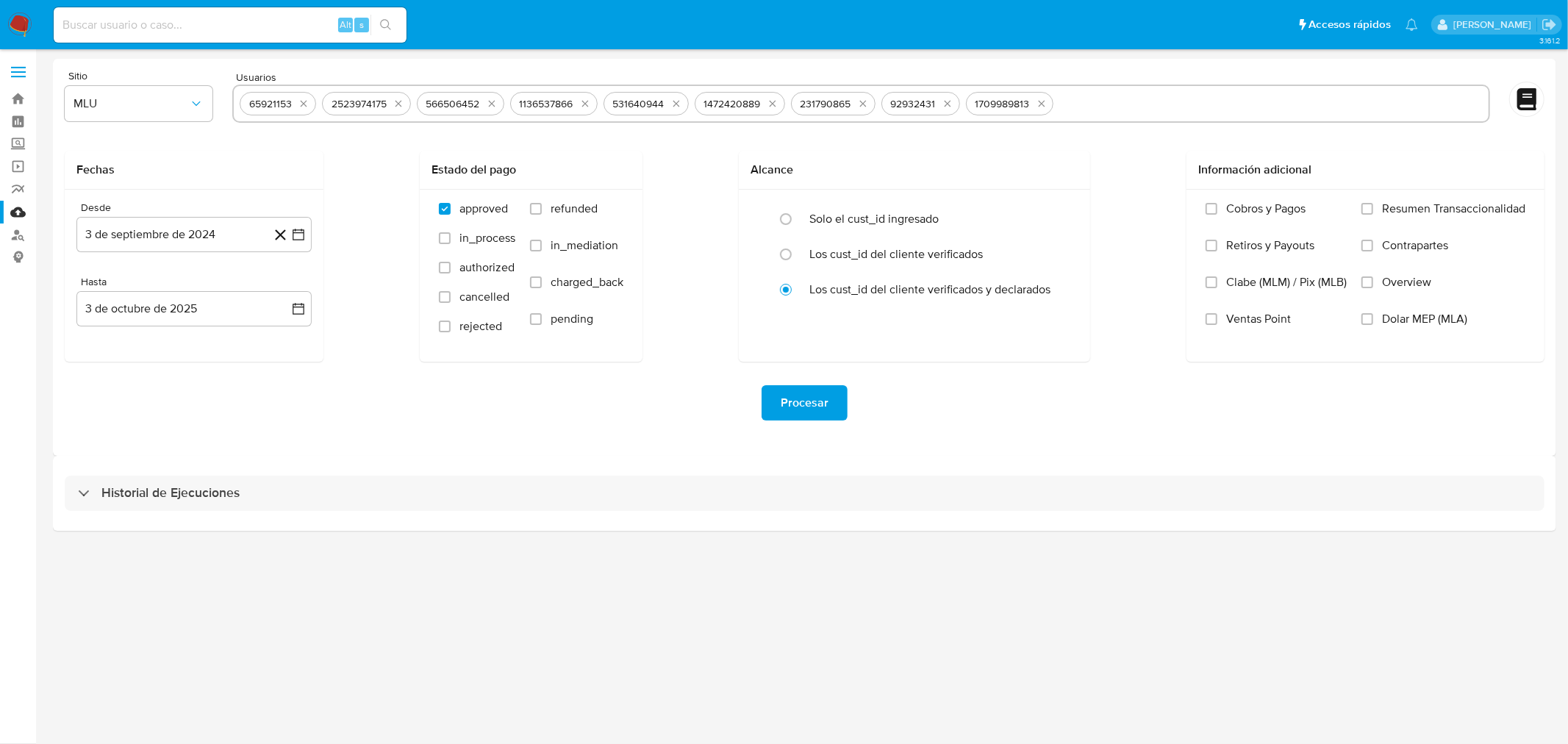
type input "1604198659"
click at [300, 233] on icon "button" at bounding box center [298, 235] width 14 height 14
click at [169, 464] on button "25" at bounding box center [164, 459] width 23 height 23
click at [295, 309] on icon "button" at bounding box center [298, 309] width 14 height 14
click at [303, 231] on icon "button" at bounding box center [298, 235] width 14 height 14
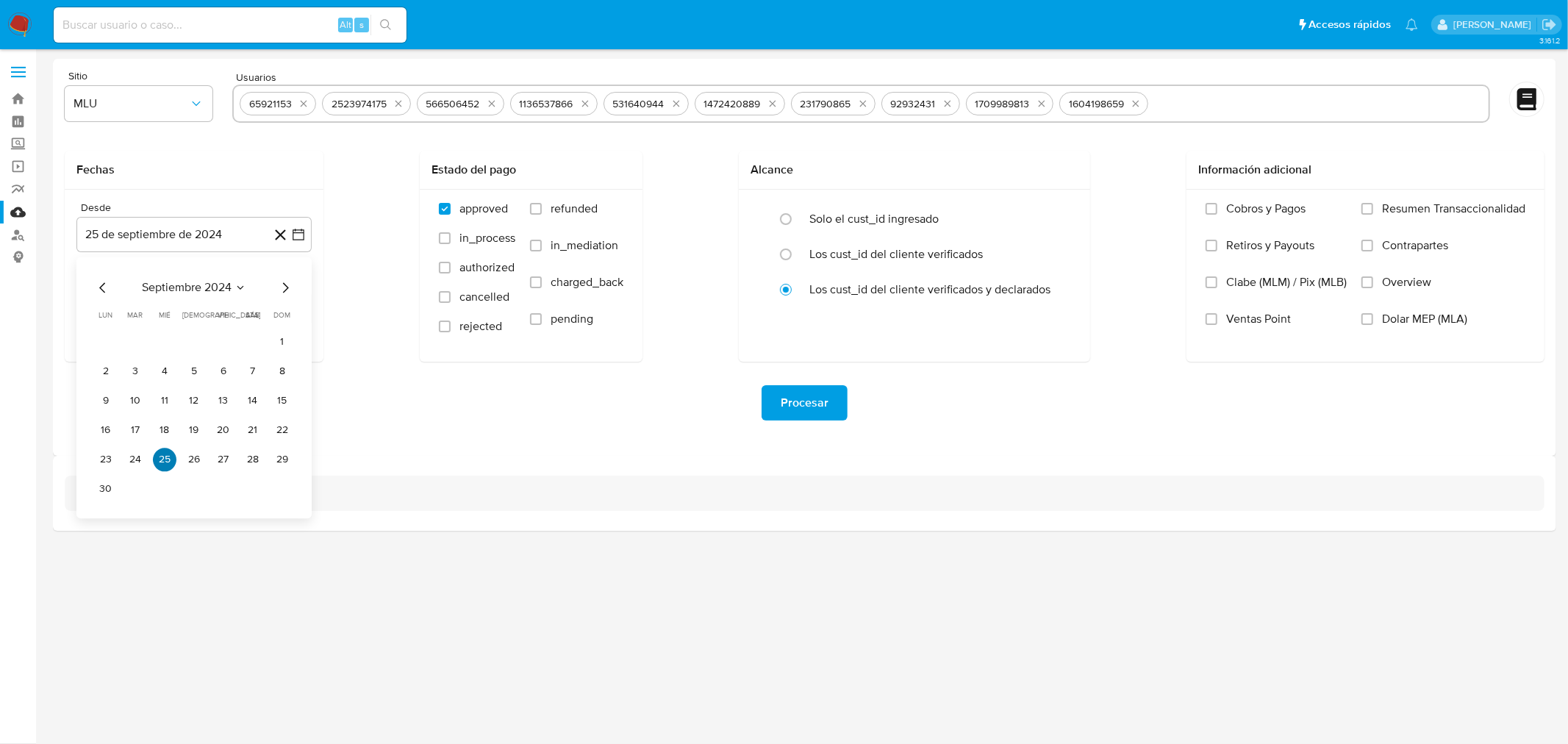
click at [161, 460] on button "25" at bounding box center [164, 459] width 23 height 23
click at [168, 462] on button "25" at bounding box center [164, 459] width 23 height 23
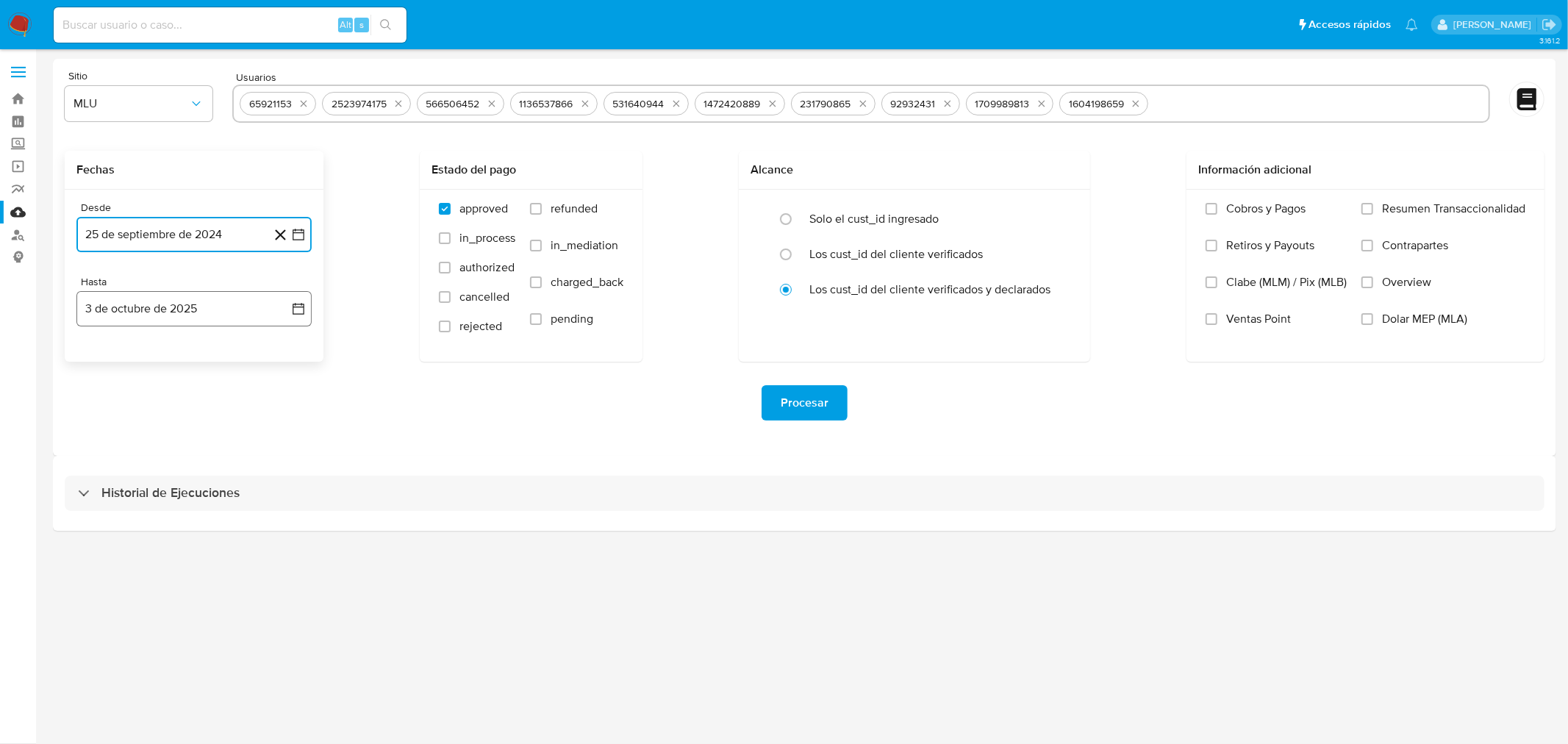
click at [299, 306] on icon "button" at bounding box center [298, 309] width 14 height 14
click at [101, 362] on icon "Mes anterior" at bounding box center [103, 362] width 18 height 18
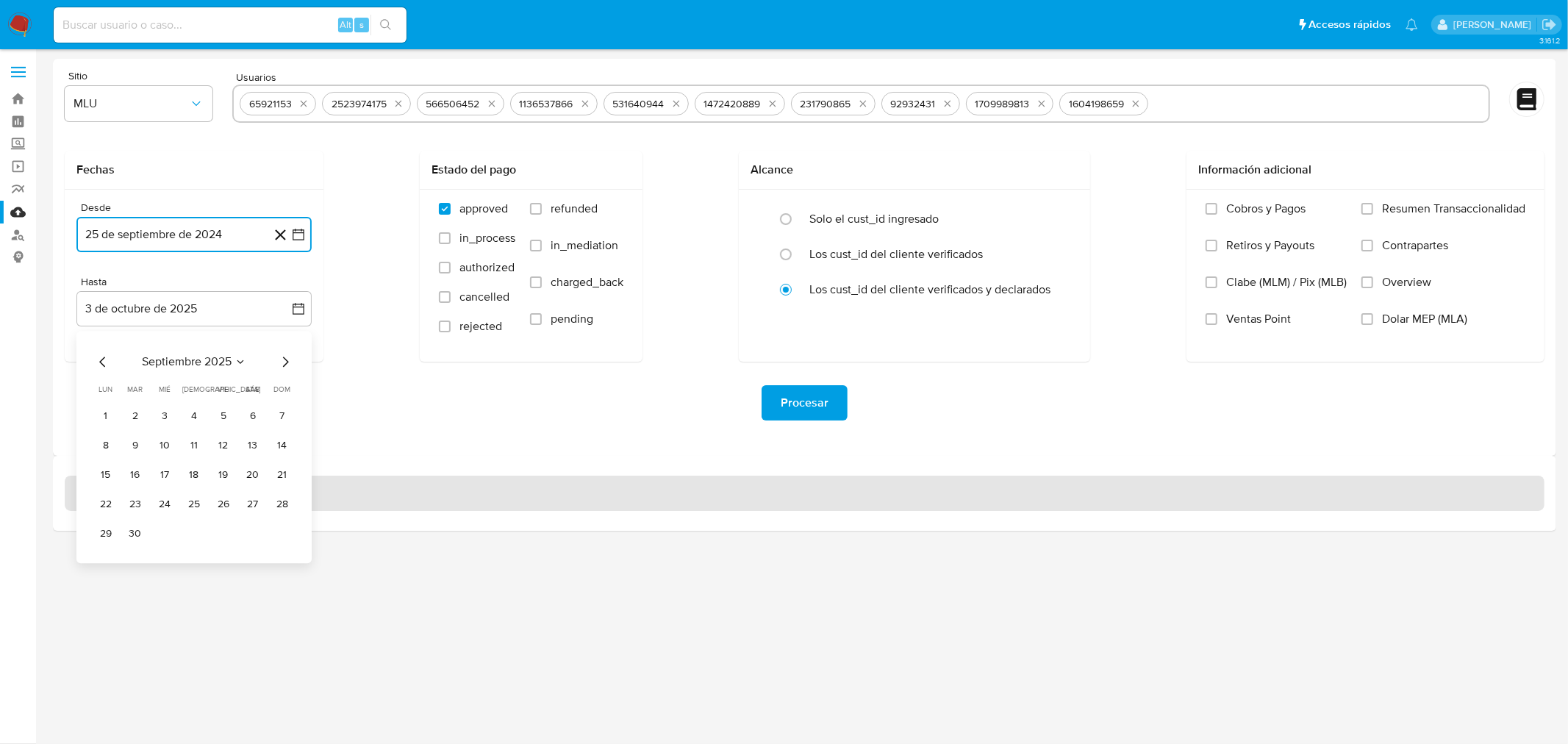
drag, startPoint x: 196, startPoint y: 505, endPoint x: 190, endPoint y: 482, distance: 23.8
click at [196, 504] on button "25" at bounding box center [194, 504] width 23 height 23
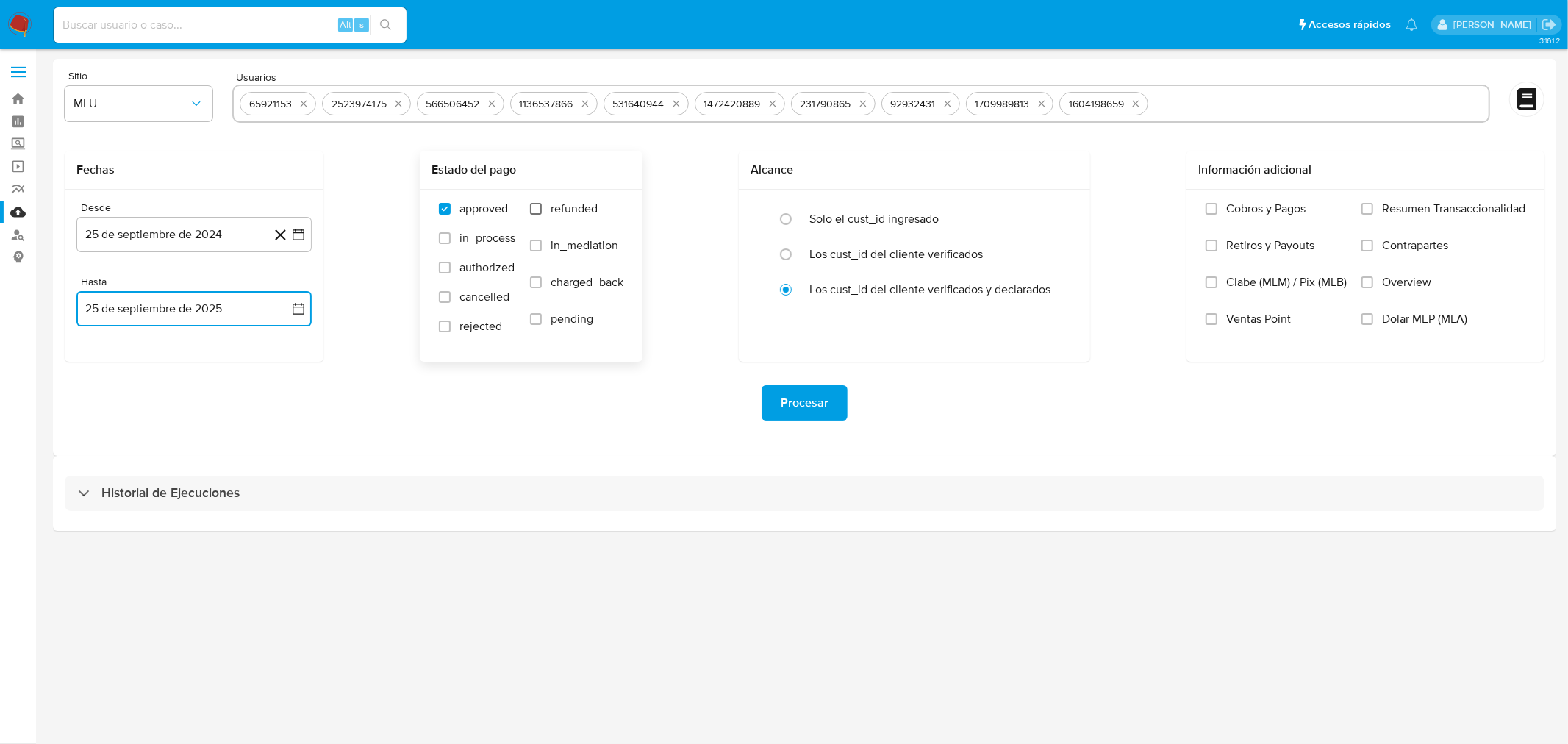
click at [534, 210] on input "refunded" at bounding box center [536, 209] width 12 height 12
checkbox input "true"
click at [537, 284] on input "charged_back" at bounding box center [536, 282] width 12 height 12
checkbox input "true"
click at [820, 404] on span "Procesar" at bounding box center [804, 403] width 47 height 32
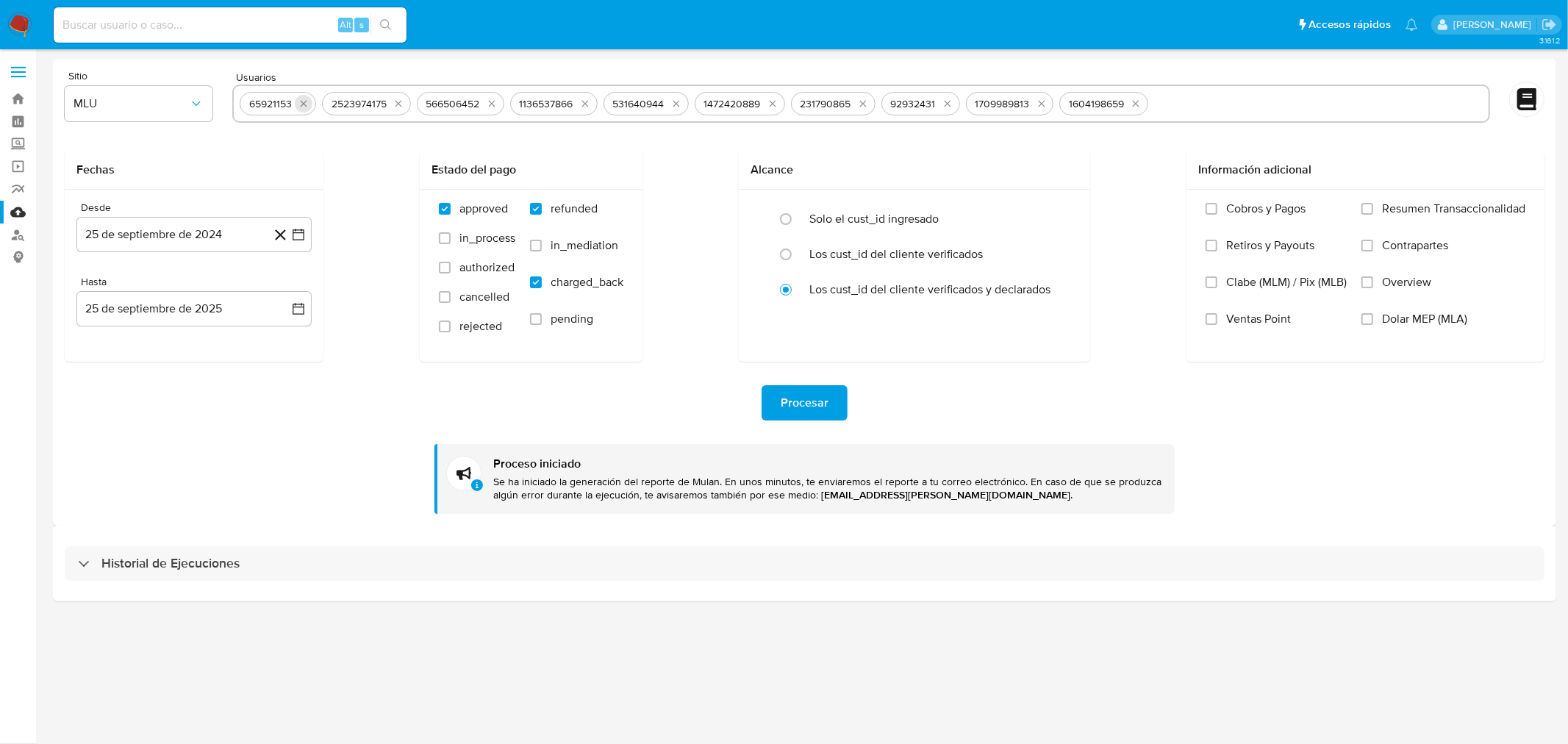
click at [305, 101] on icon "quitar 65921153" at bounding box center [304, 104] width 12 height 12
click at [305, 101] on div "2523974175" at bounding box center [276, 104] width 67 height 14
click at [316, 103] on icon "quitar 2523974175" at bounding box center [316, 104] width 12 height 12
click at [314, 104] on icon "quitar 566506452" at bounding box center [314, 104] width 12 height 12
click at [314, 104] on icon "quitar 1136537866" at bounding box center [314, 104] width 12 height 12
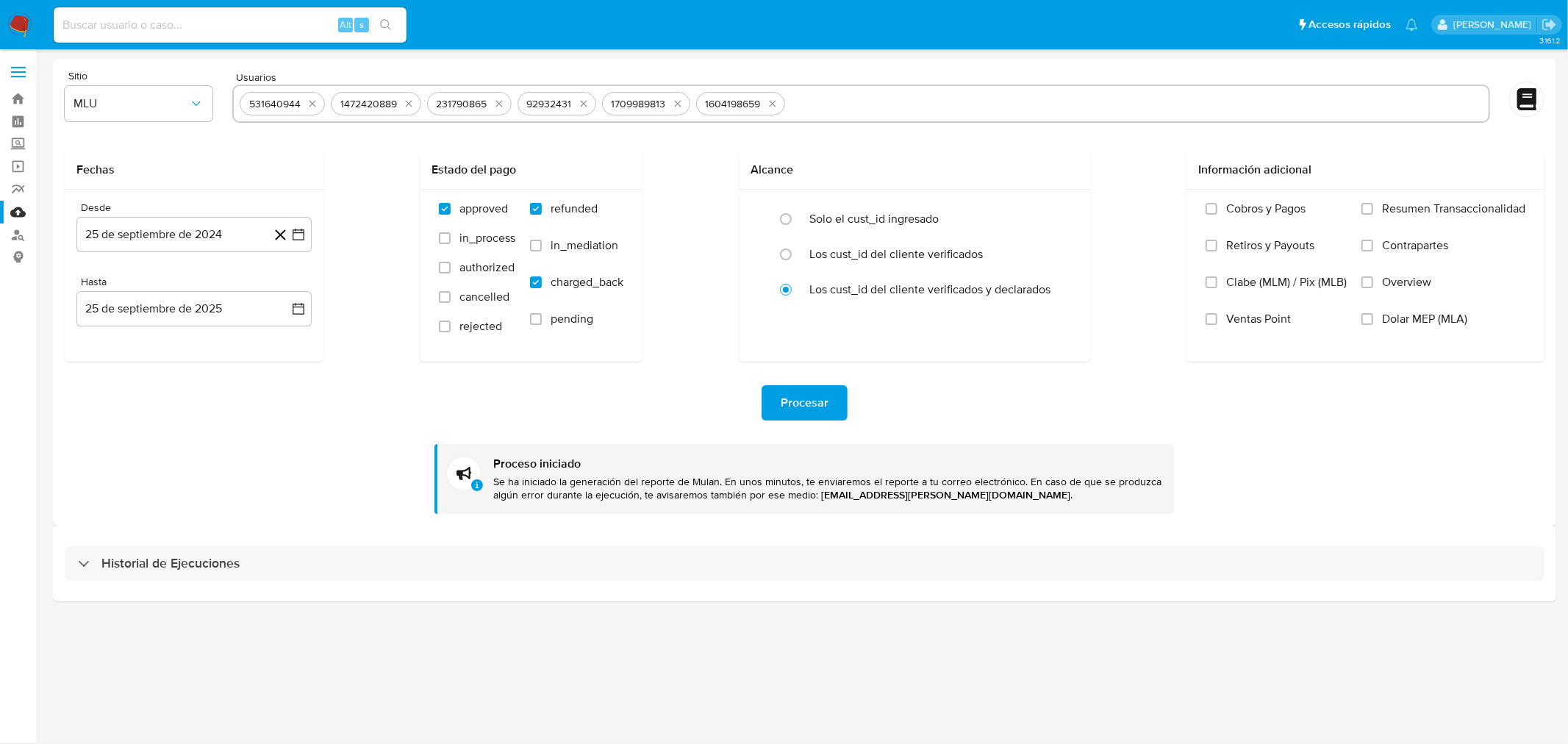
click at [314, 104] on icon "quitar 531640944" at bounding box center [312, 104] width 12 height 12
click at [314, 104] on icon "quitar 1472420889" at bounding box center [317, 104] width 12 height 12
click at [314, 104] on icon "quitar 231790865" at bounding box center [312, 104] width 12 height 12
click at [314, 104] on div "92932431" at bounding box center [279, 103] width 79 height 23
click at [303, 104] on icon "quitar 92932431" at bounding box center [305, 104] width 12 height 12
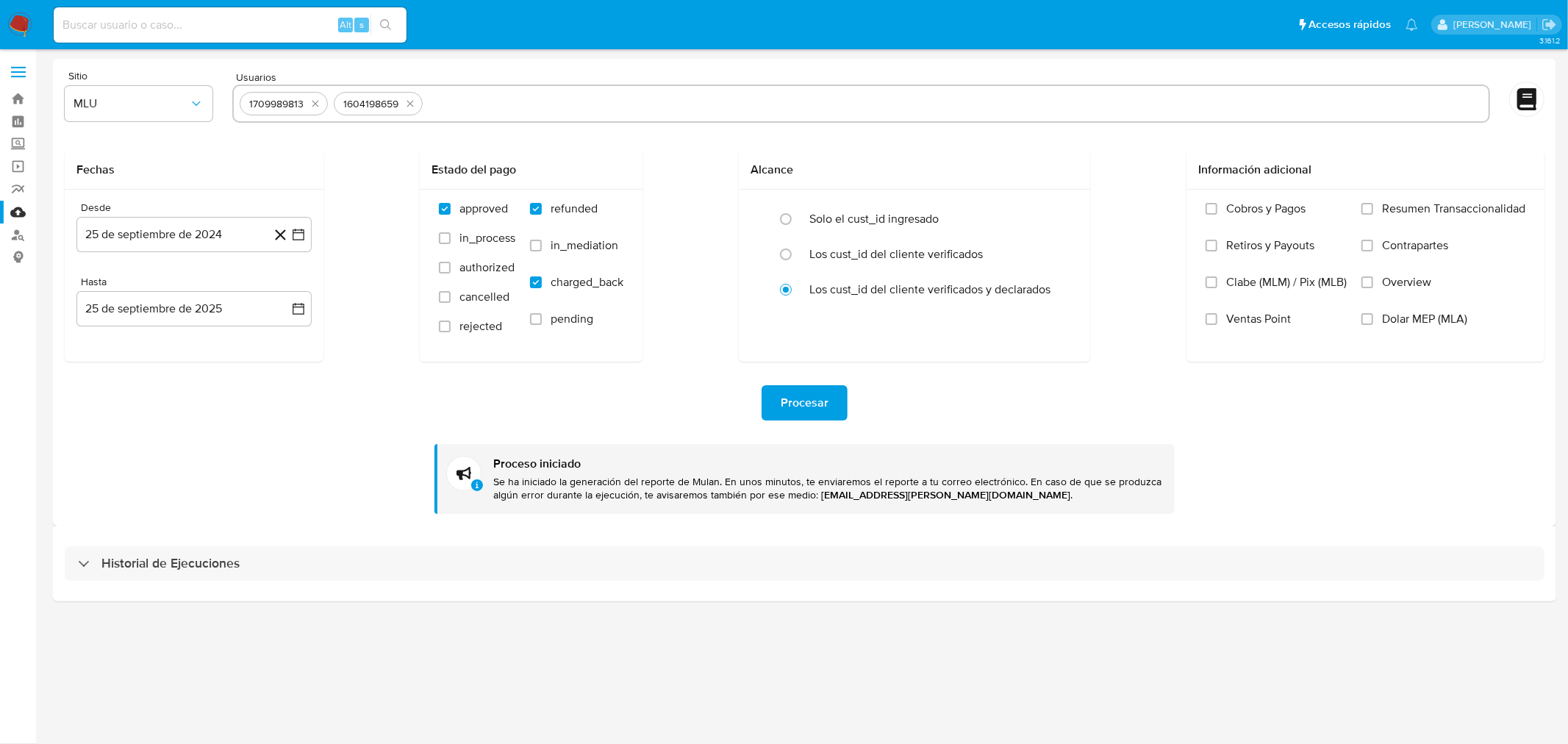
click at [303, 104] on div "1709989813" at bounding box center [276, 104] width 66 height 14
click at [312, 104] on icon "quitar 1709989813" at bounding box center [315, 104] width 12 height 12
click at [312, 104] on icon "quitar 1604198659" at bounding box center [316, 104] width 12 height 12
click at [312, 104] on input "text" at bounding box center [861, 103] width 1243 height 23
paste input "81060653"
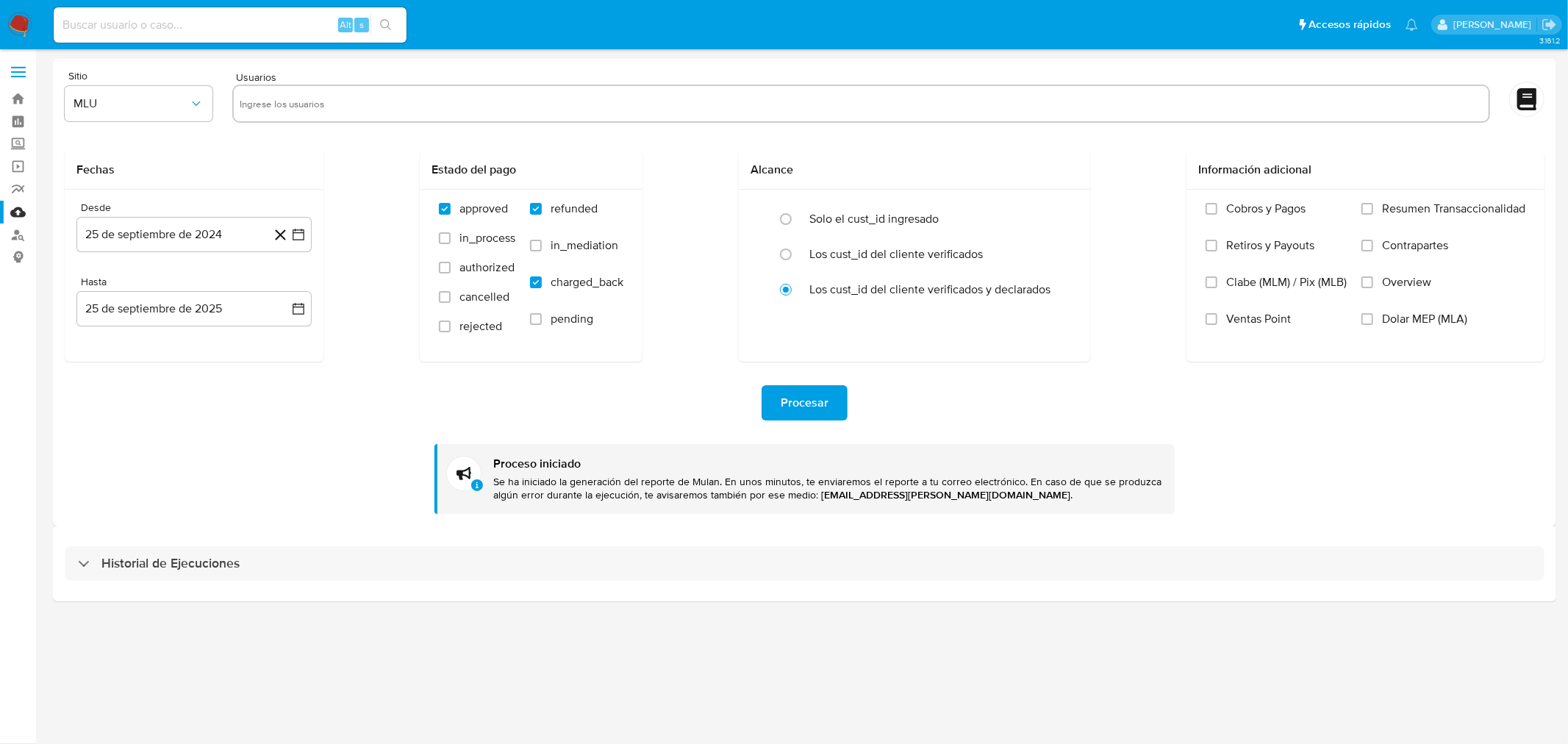
type input "81060653"
paste input "1161467"
type input "1161467"
paste input "733334538"
type input "733334538"
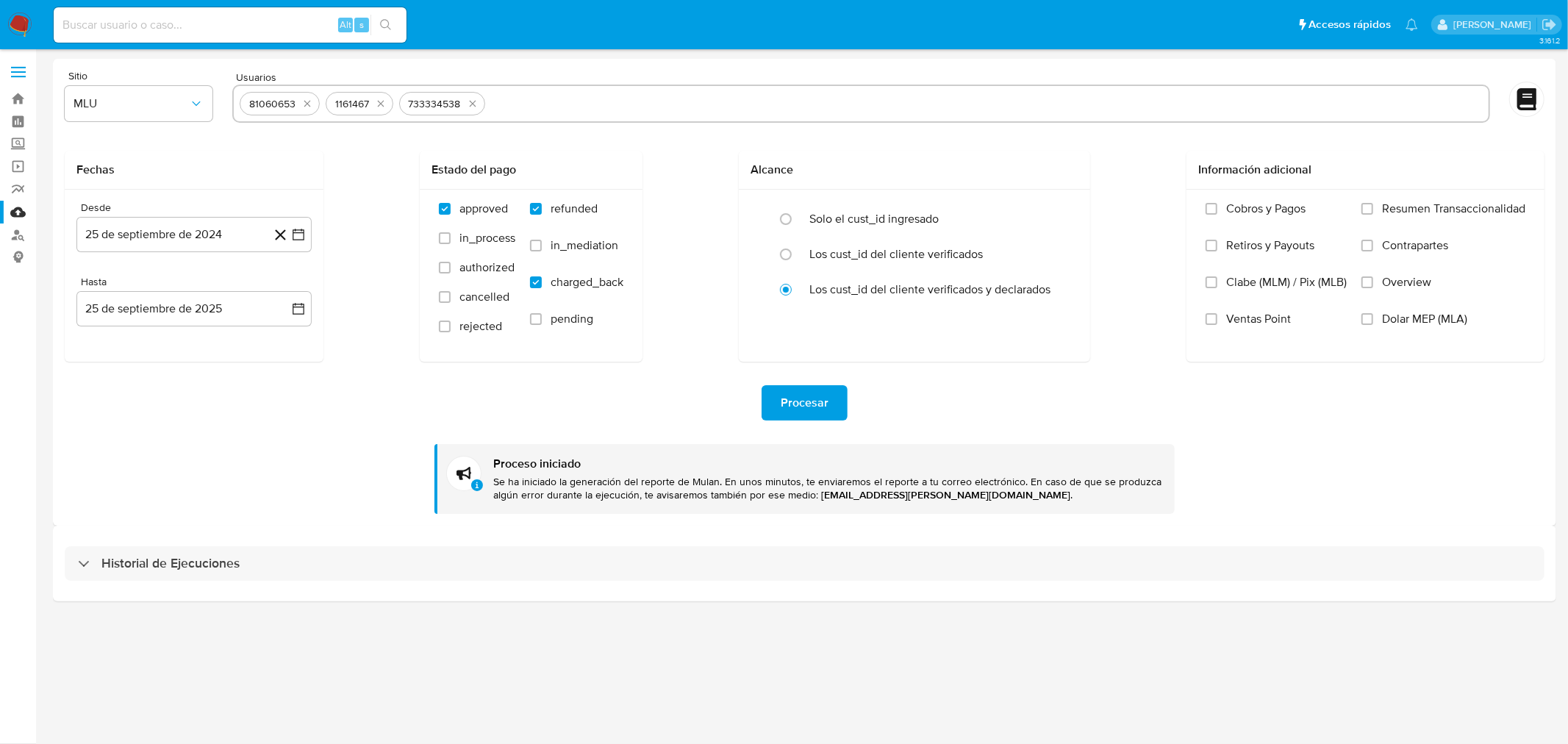
paste input "570797225"
type input "570797225"
paste input "398780647"
type input "398780647"
click at [810, 405] on span "Procesar" at bounding box center [804, 403] width 47 height 32
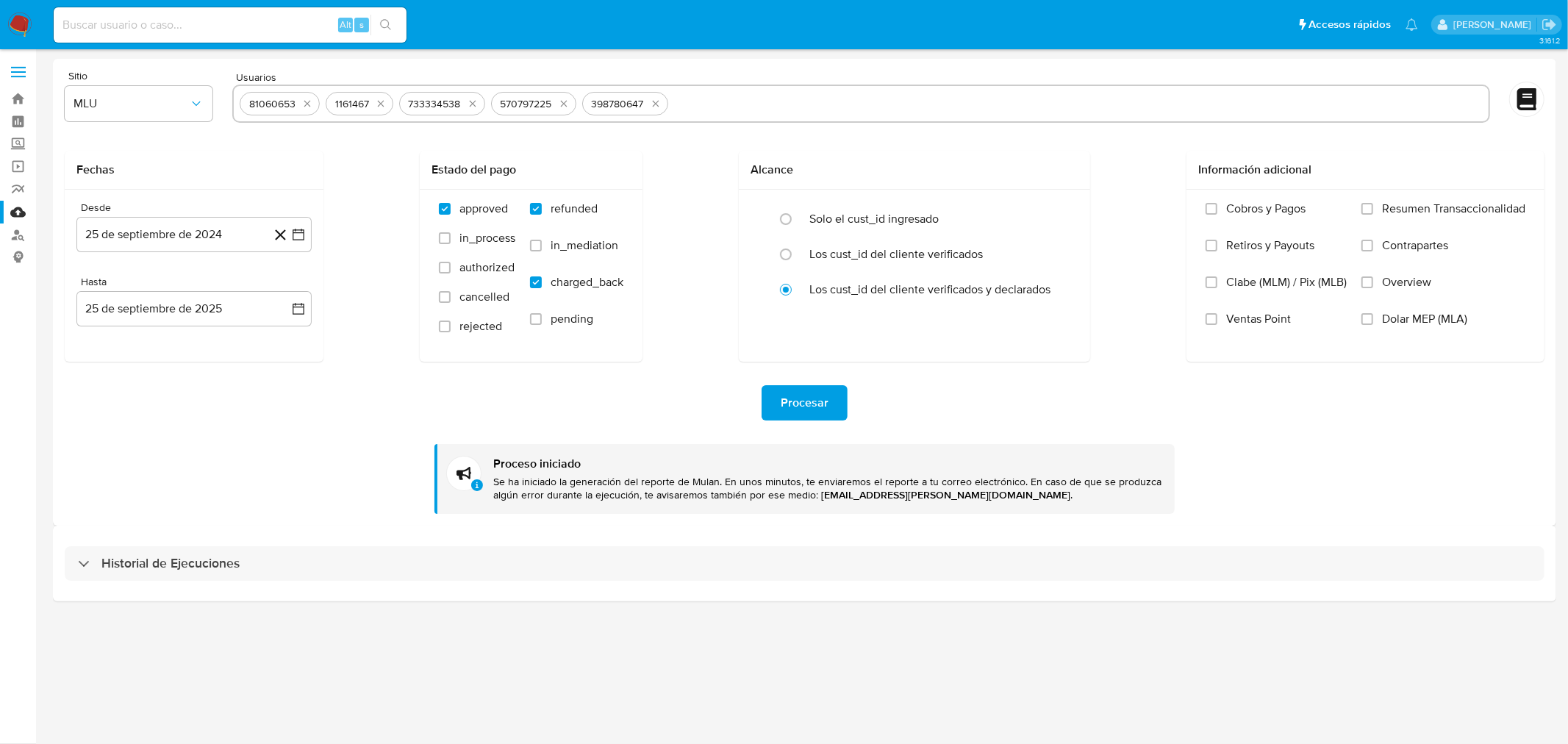
click at [273, 583] on div "Historial de Ejecuciones" at bounding box center [805, 562] width 1504 height 75
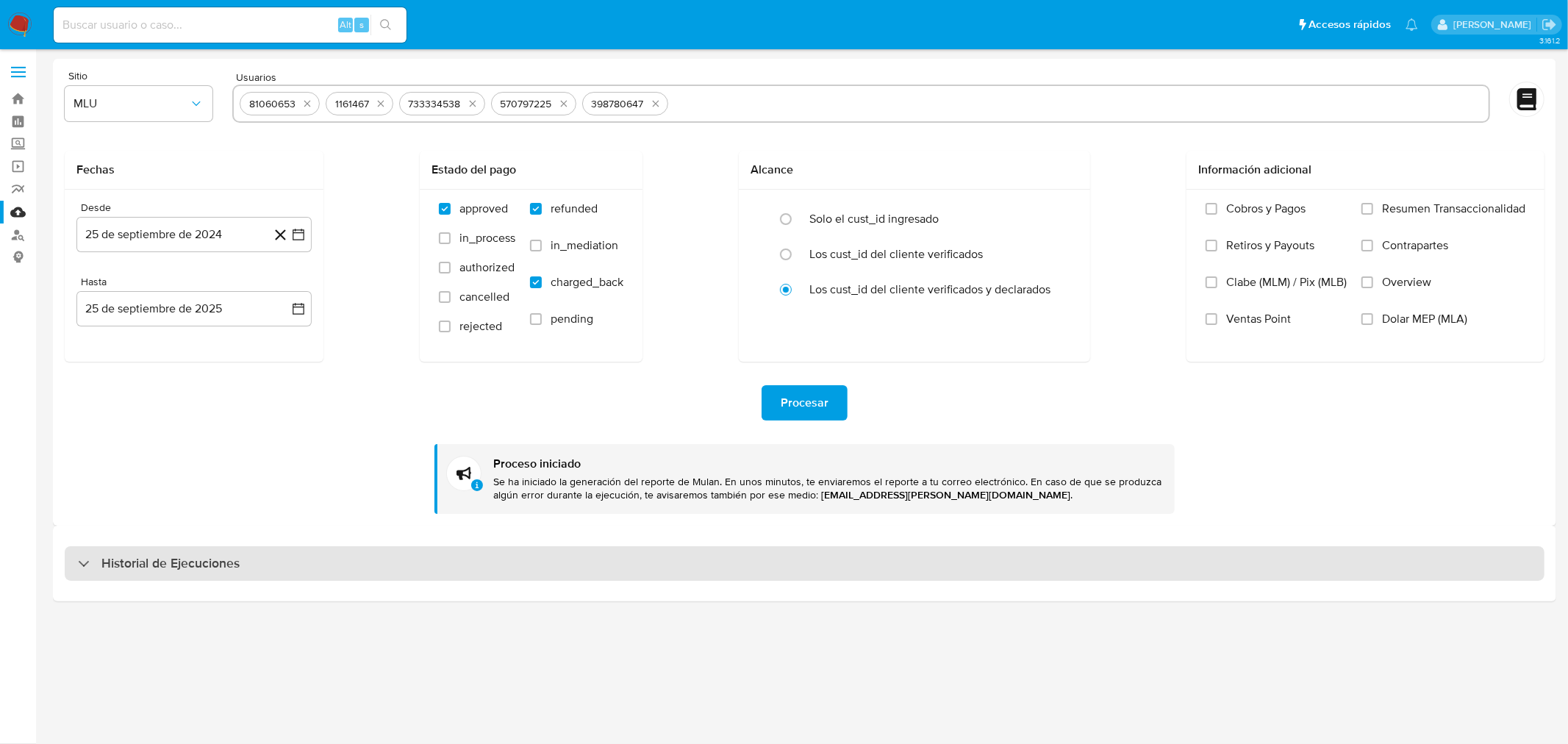
click at [274, 577] on div "Historial de Ejecuciones" at bounding box center [805, 564] width 1480 height 35
select select "10"
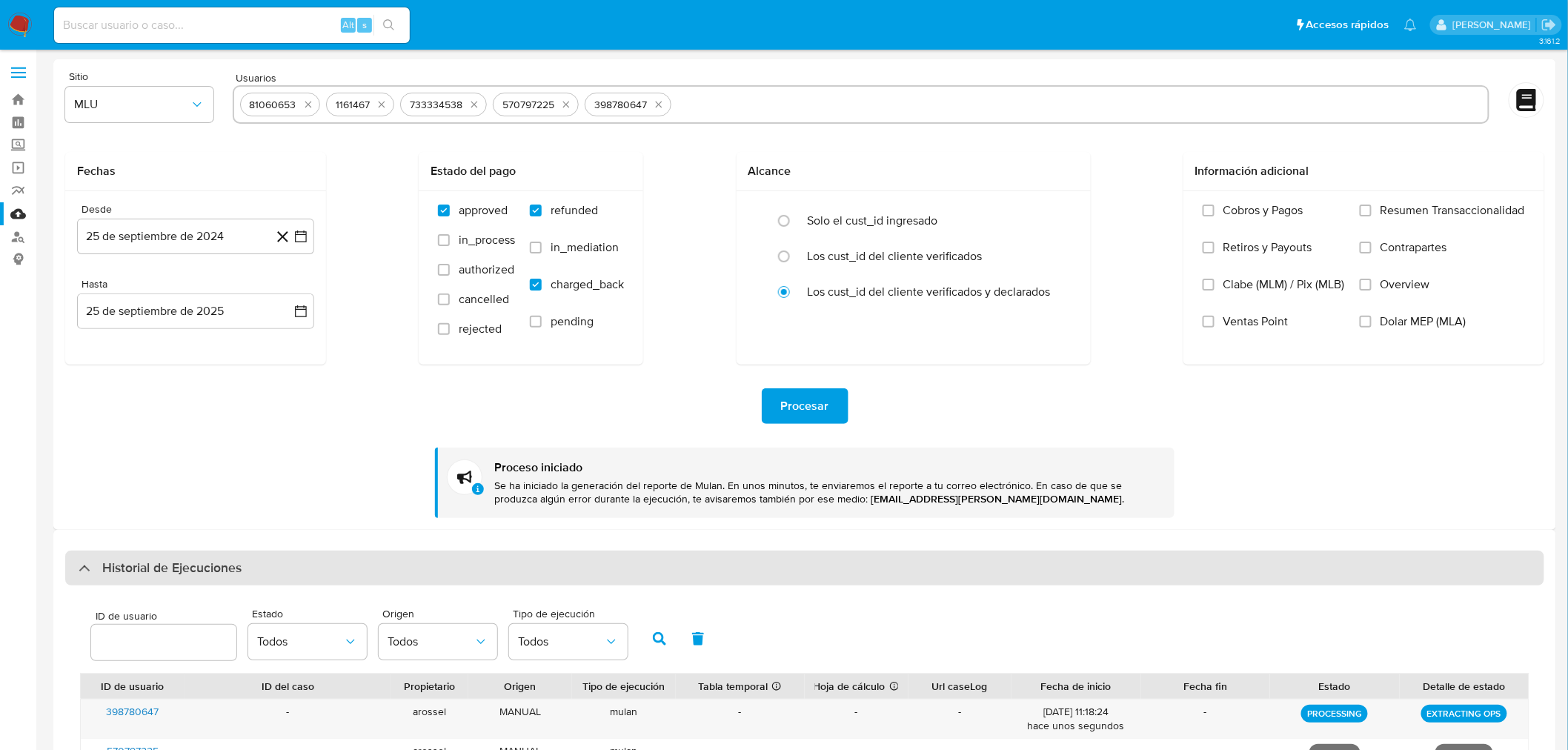
click at [276, 582] on div "Historial de Ejecuciones" at bounding box center [805, 569] width 1479 height 36
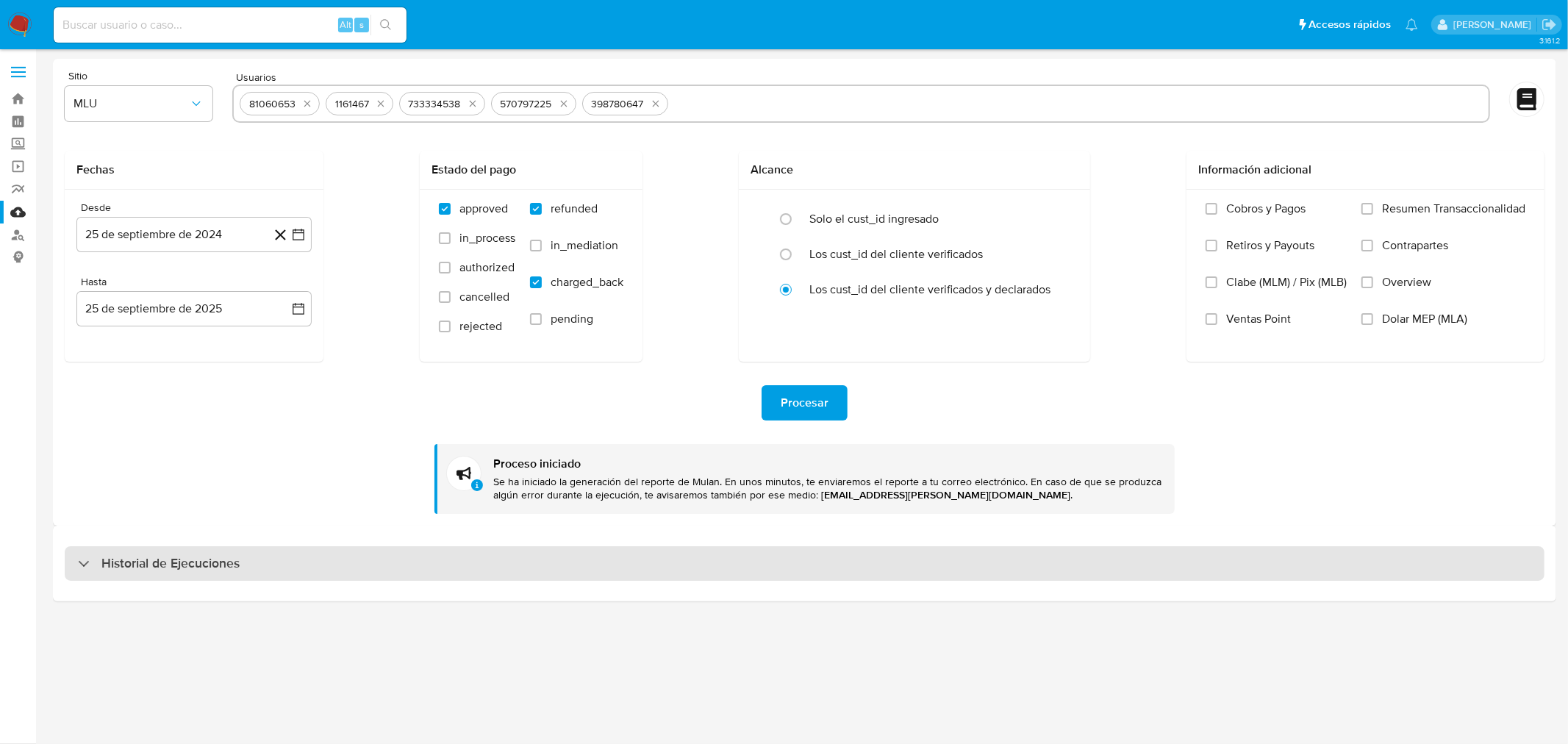
click at [274, 577] on div "Historial de Ejecuciones" at bounding box center [805, 564] width 1480 height 35
select select "10"
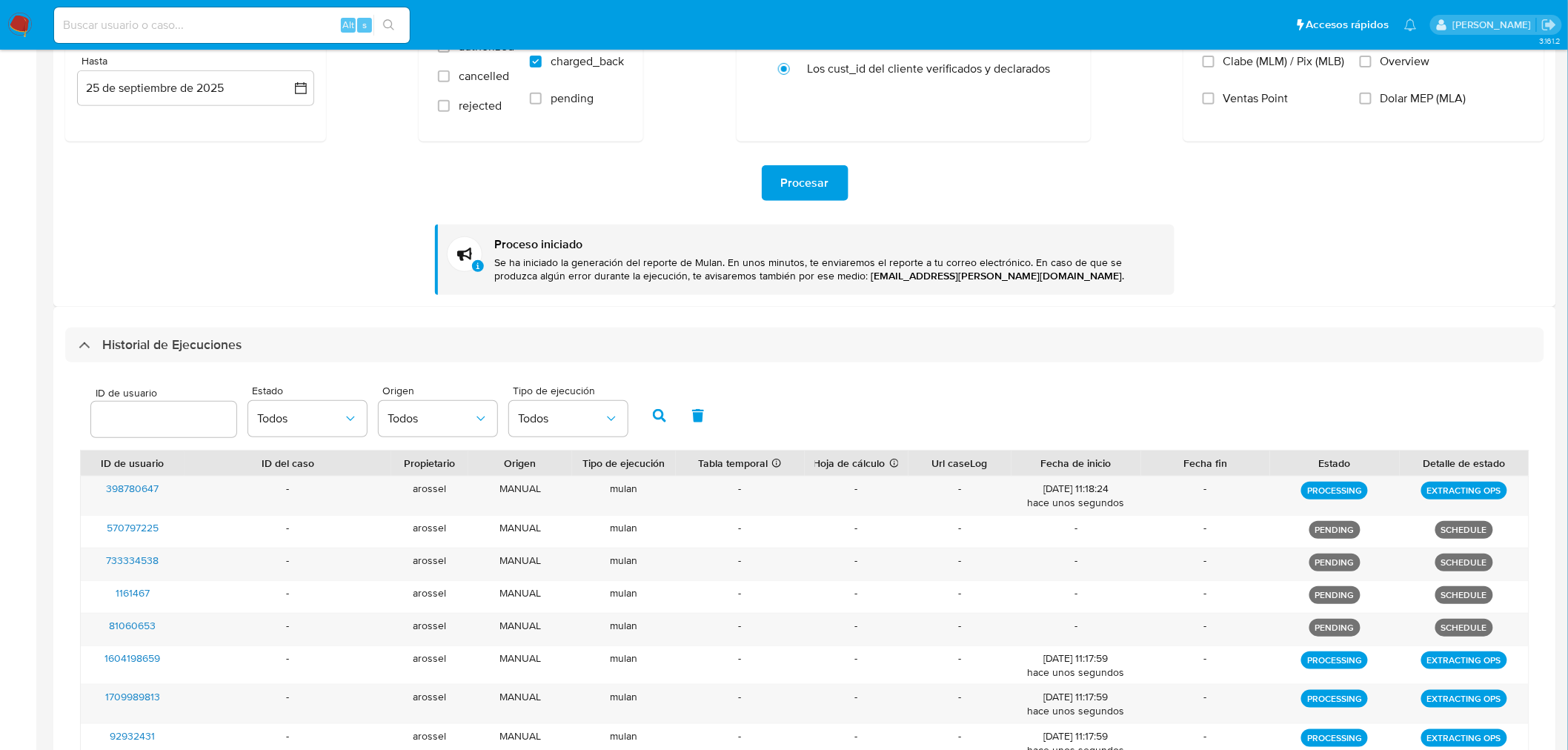
scroll to position [174, 0]
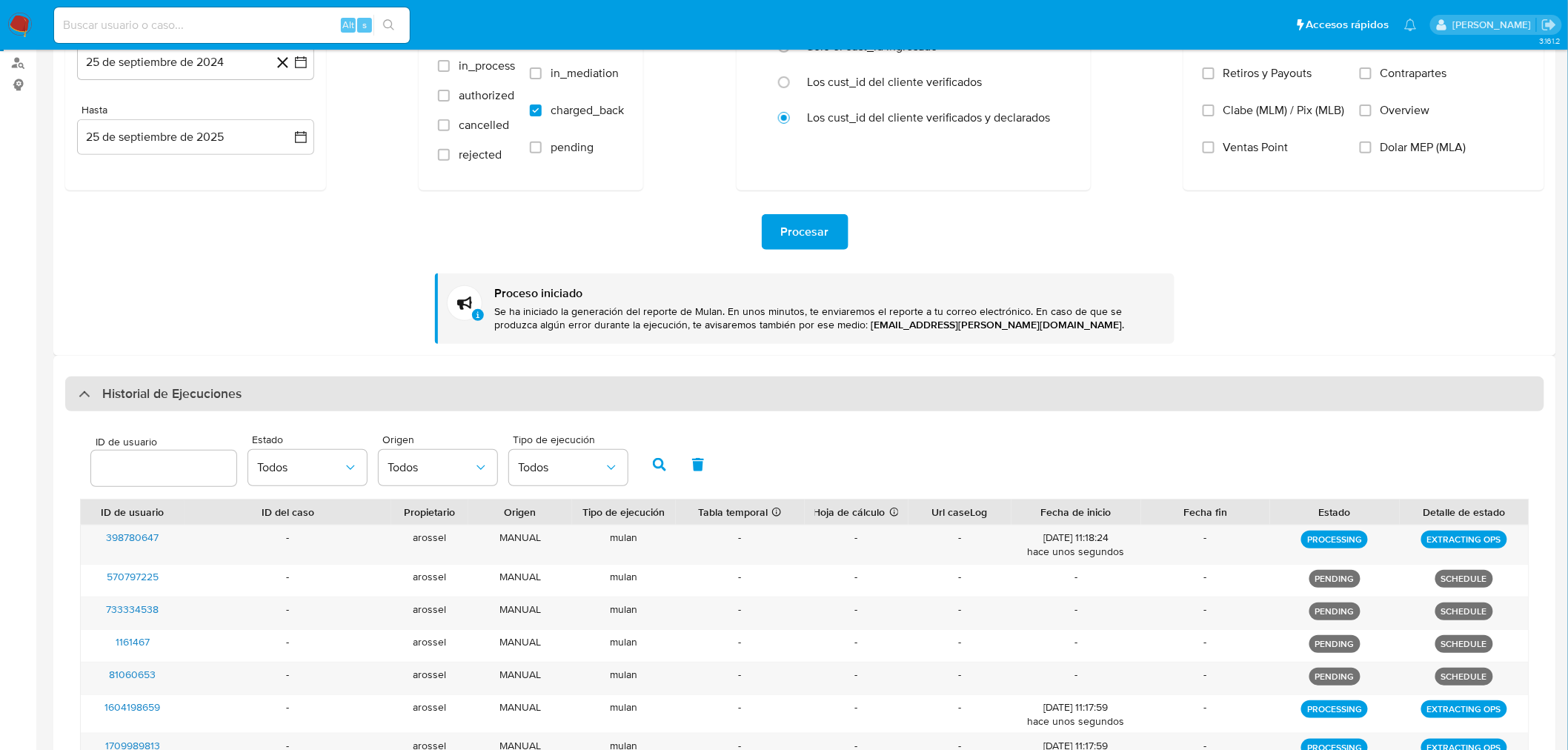
click at [221, 380] on div "Historial de Ejecuciones" at bounding box center [805, 394] width 1479 height 36
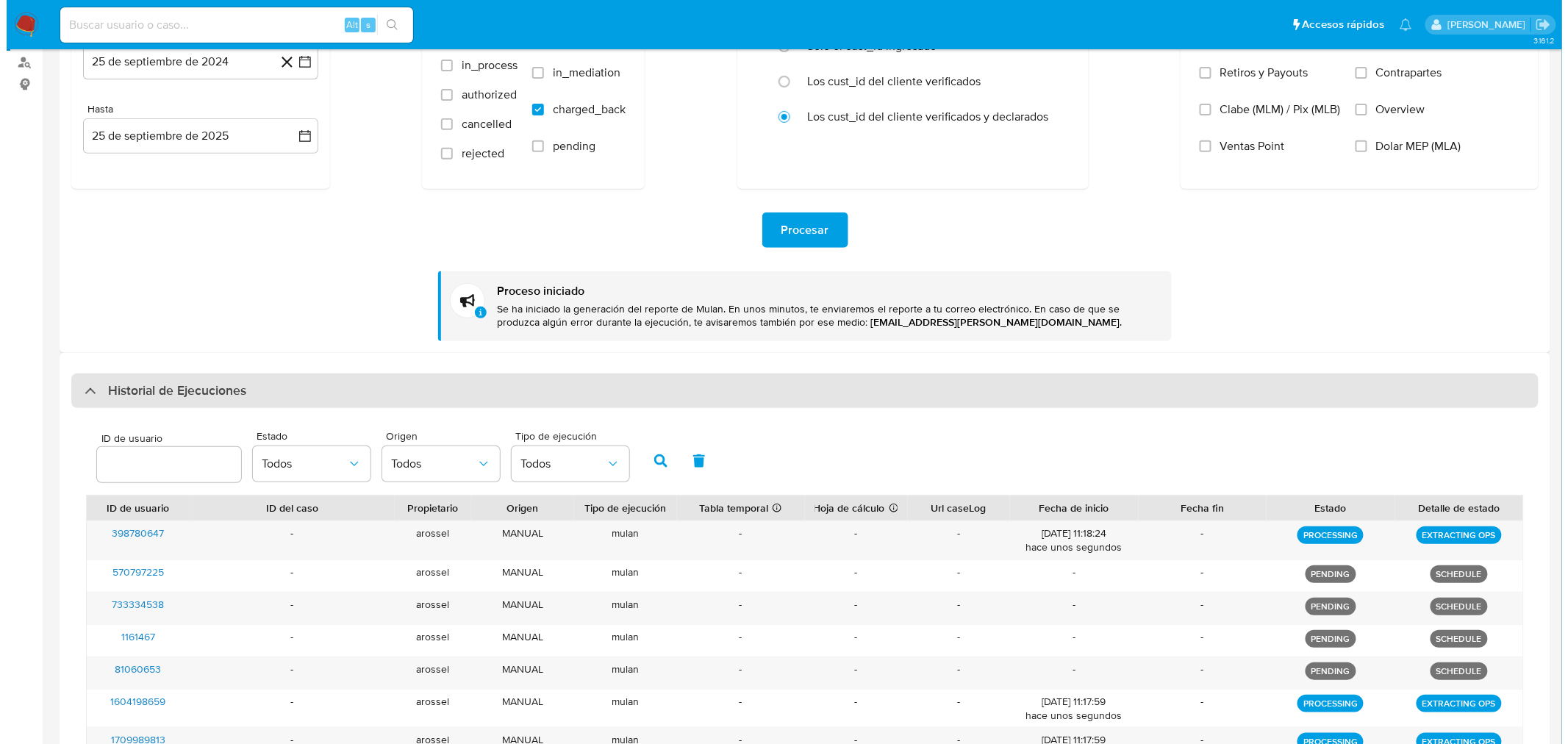
scroll to position [0, 0]
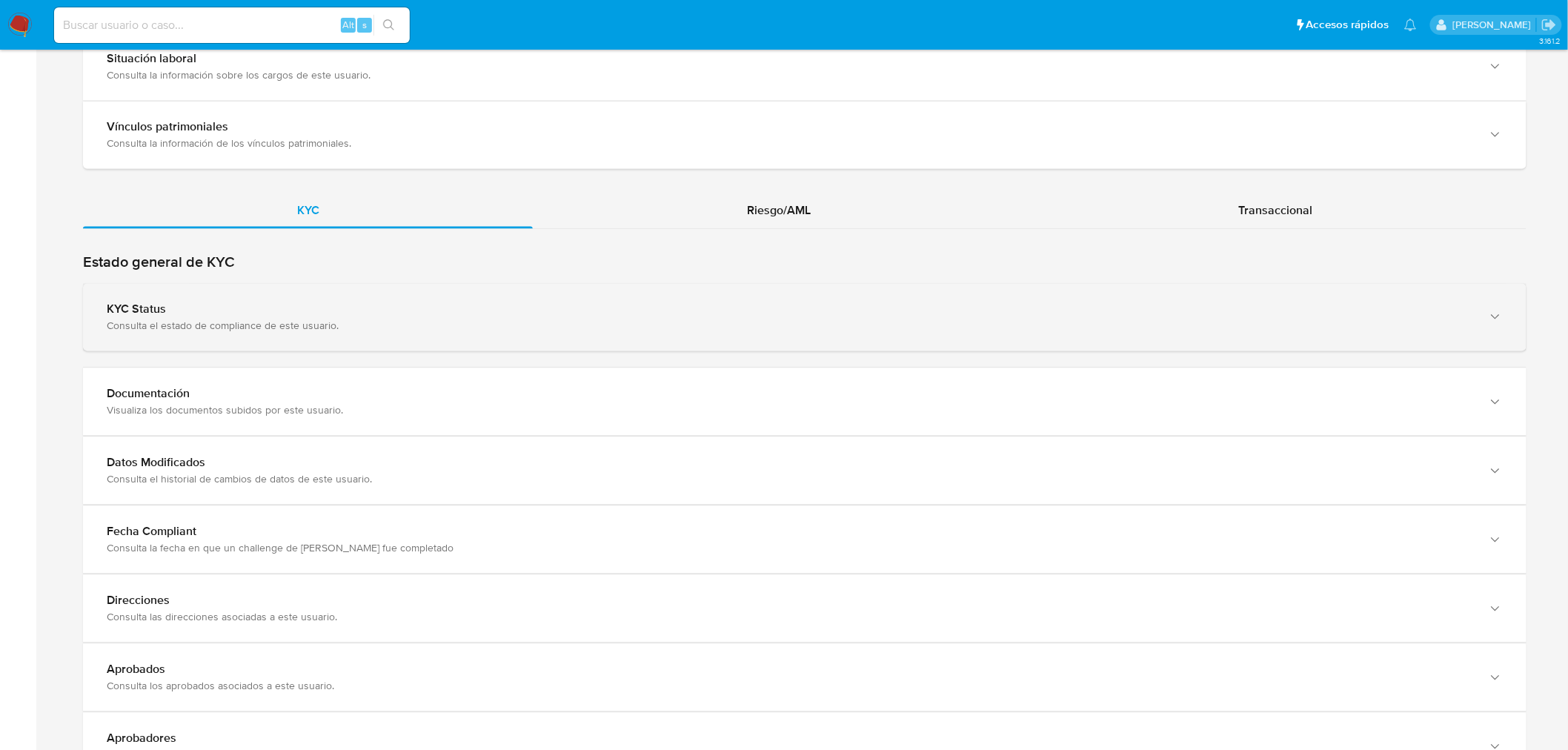
drag, startPoint x: 402, startPoint y: 323, endPoint x: 407, endPoint y: 330, distance: 8.6
click at [403, 323] on div "Consulta el estado de compliance de este usuario." at bounding box center [790, 326] width 1366 height 13
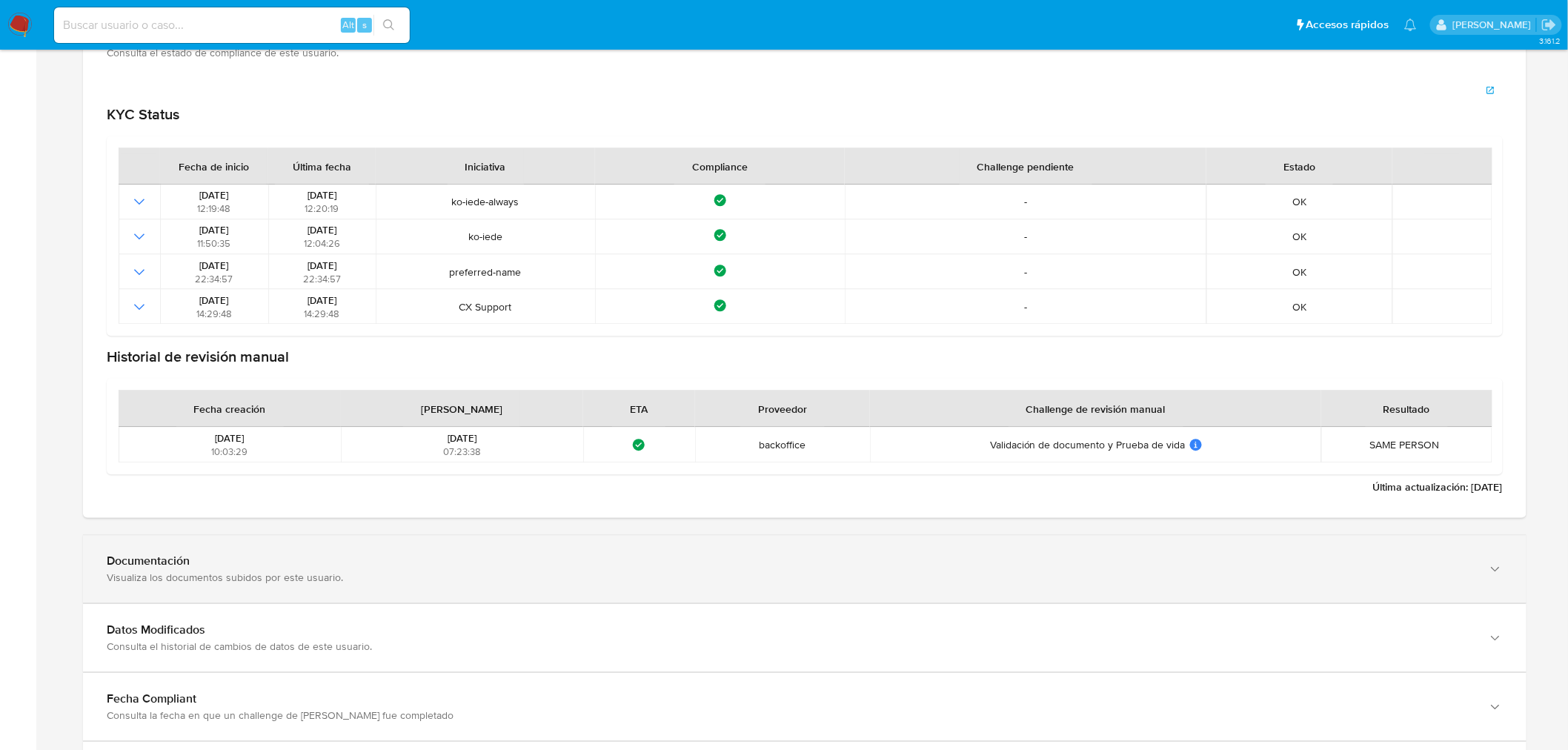
scroll to position [1647, 0]
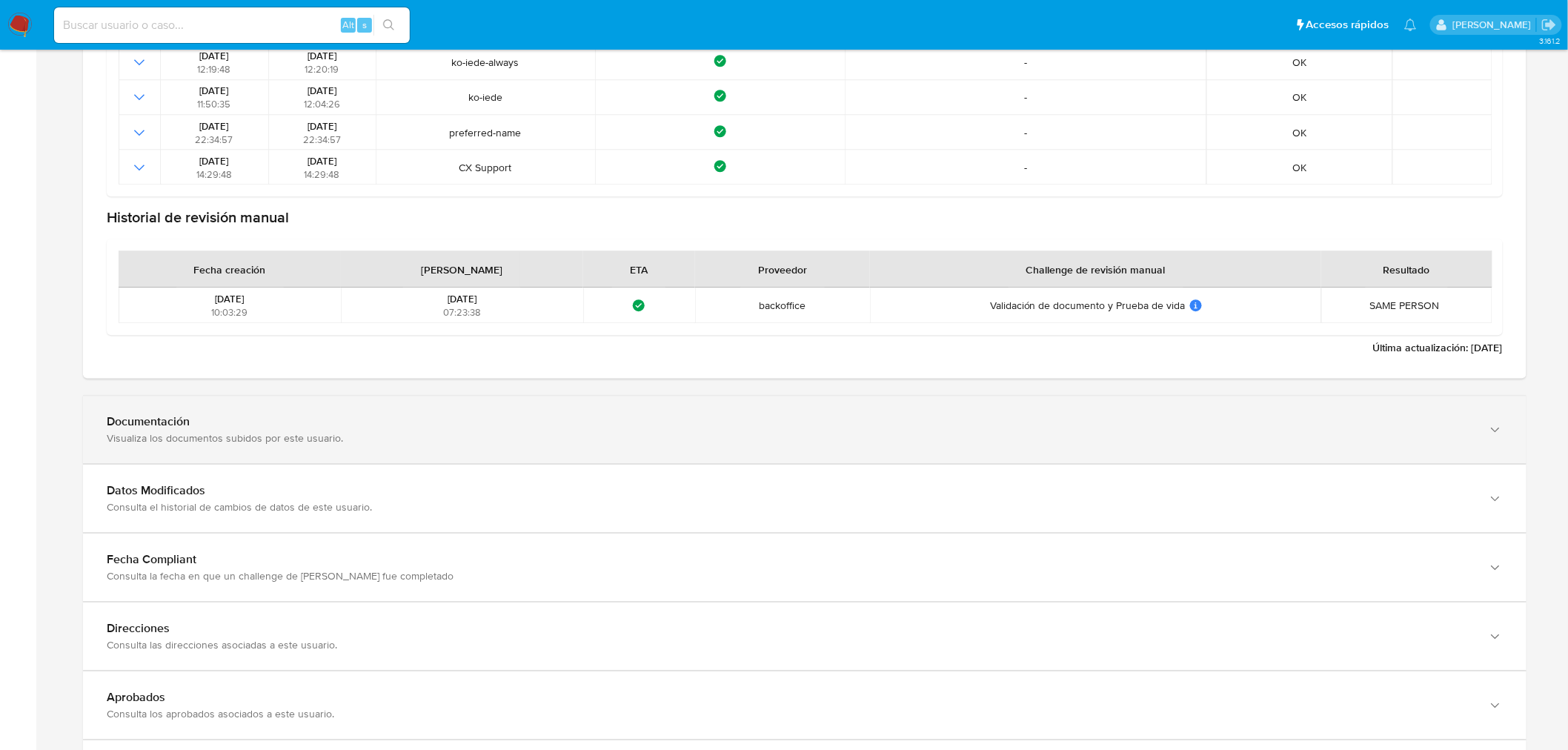
click at [383, 450] on div "Documentación Visualiza los documentos subidos por este usuario." at bounding box center [805, 429] width 1443 height 67
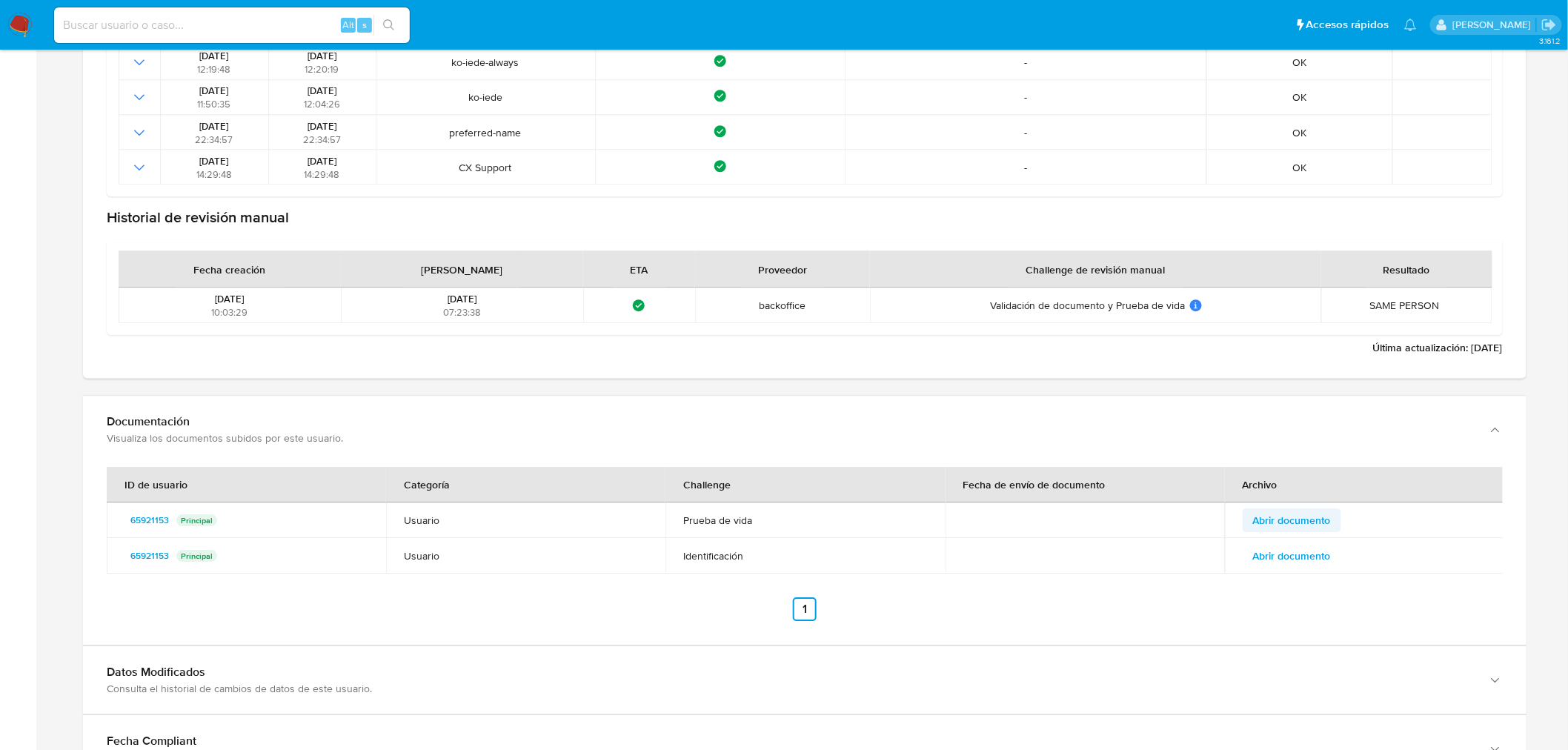
click at [1317, 521] on span "Abrir documento" at bounding box center [1292, 521] width 78 height 21
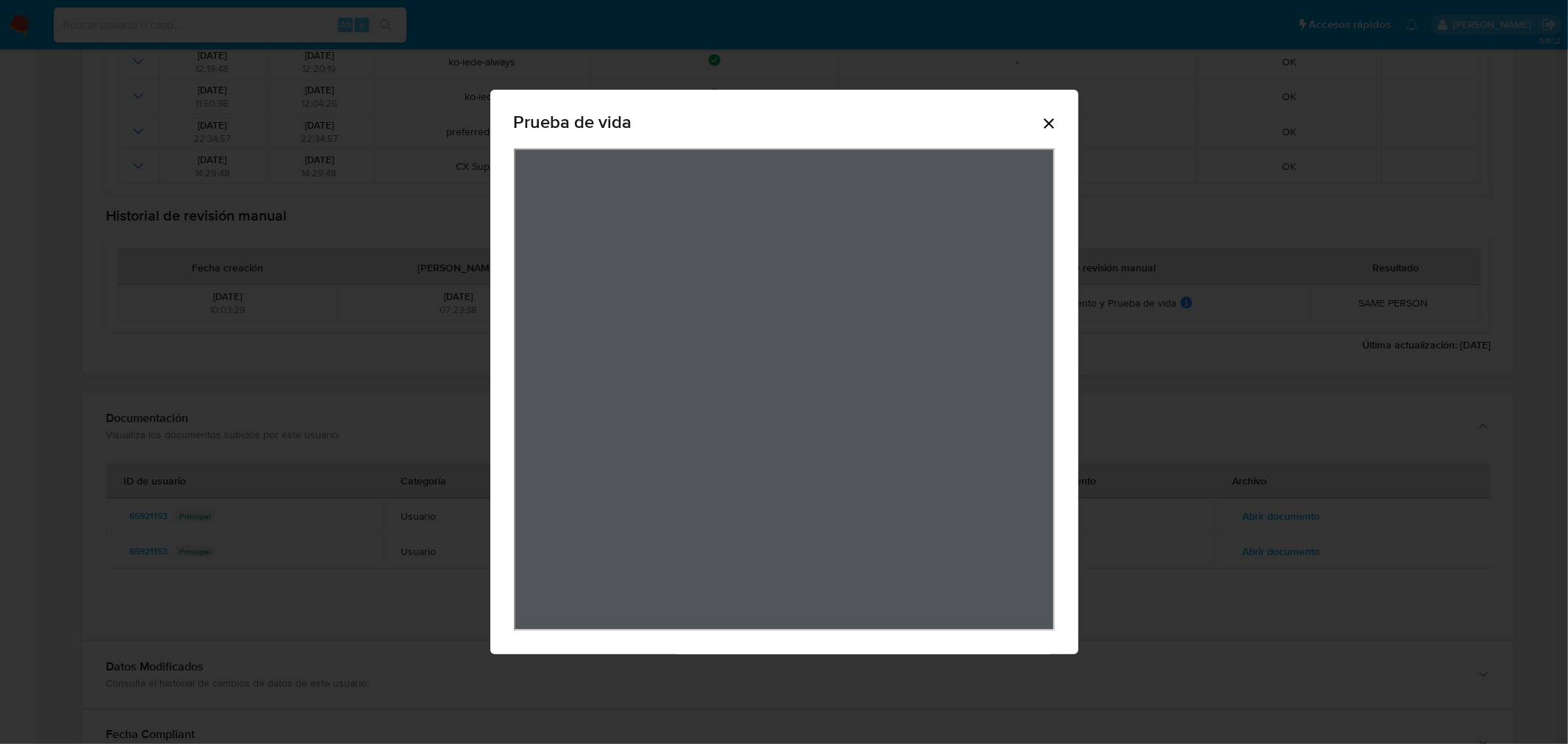
click at [1047, 122] on icon "Cerrar" at bounding box center [1049, 123] width 10 height 10
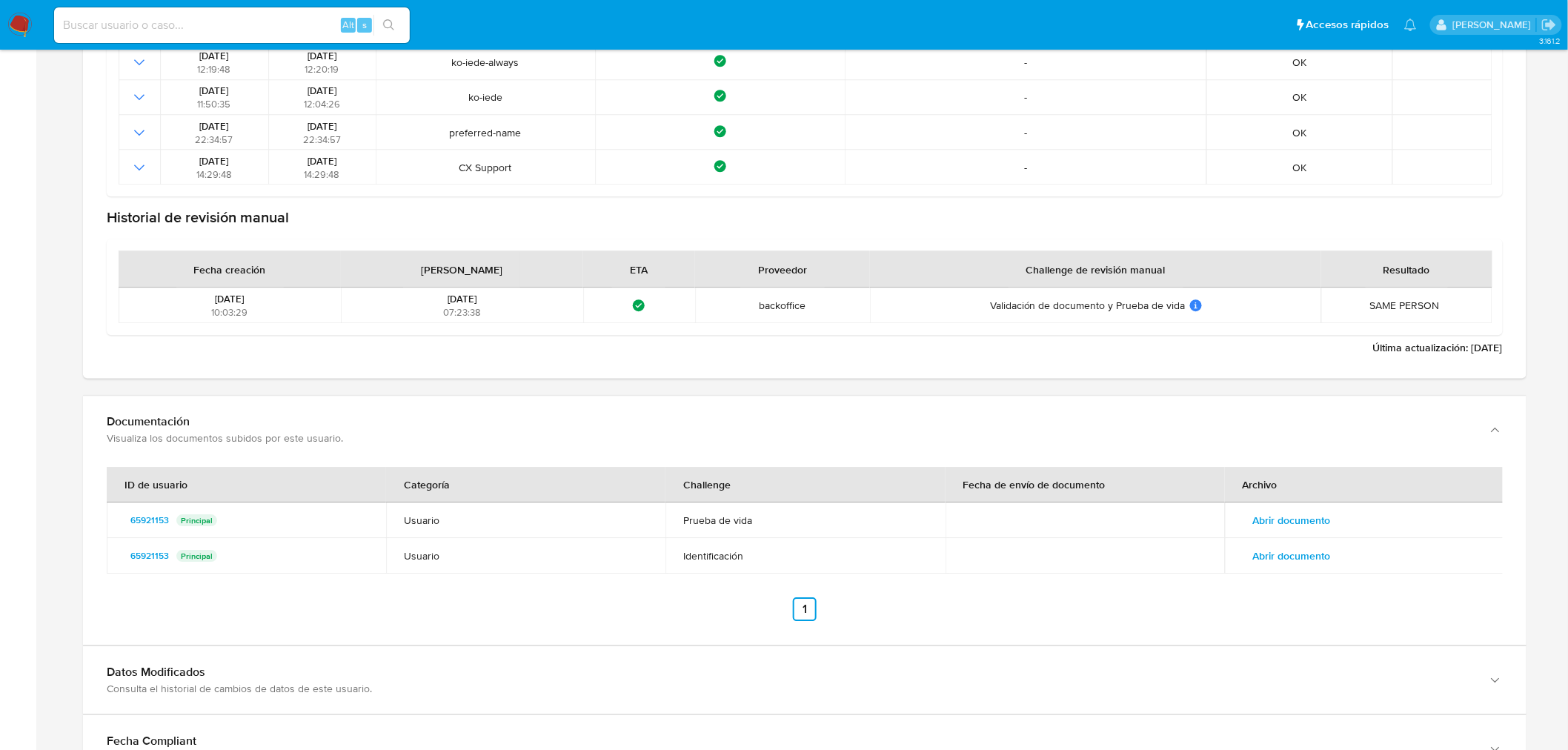
click at [1302, 561] on span "Abrir documento" at bounding box center [1292, 556] width 78 height 21
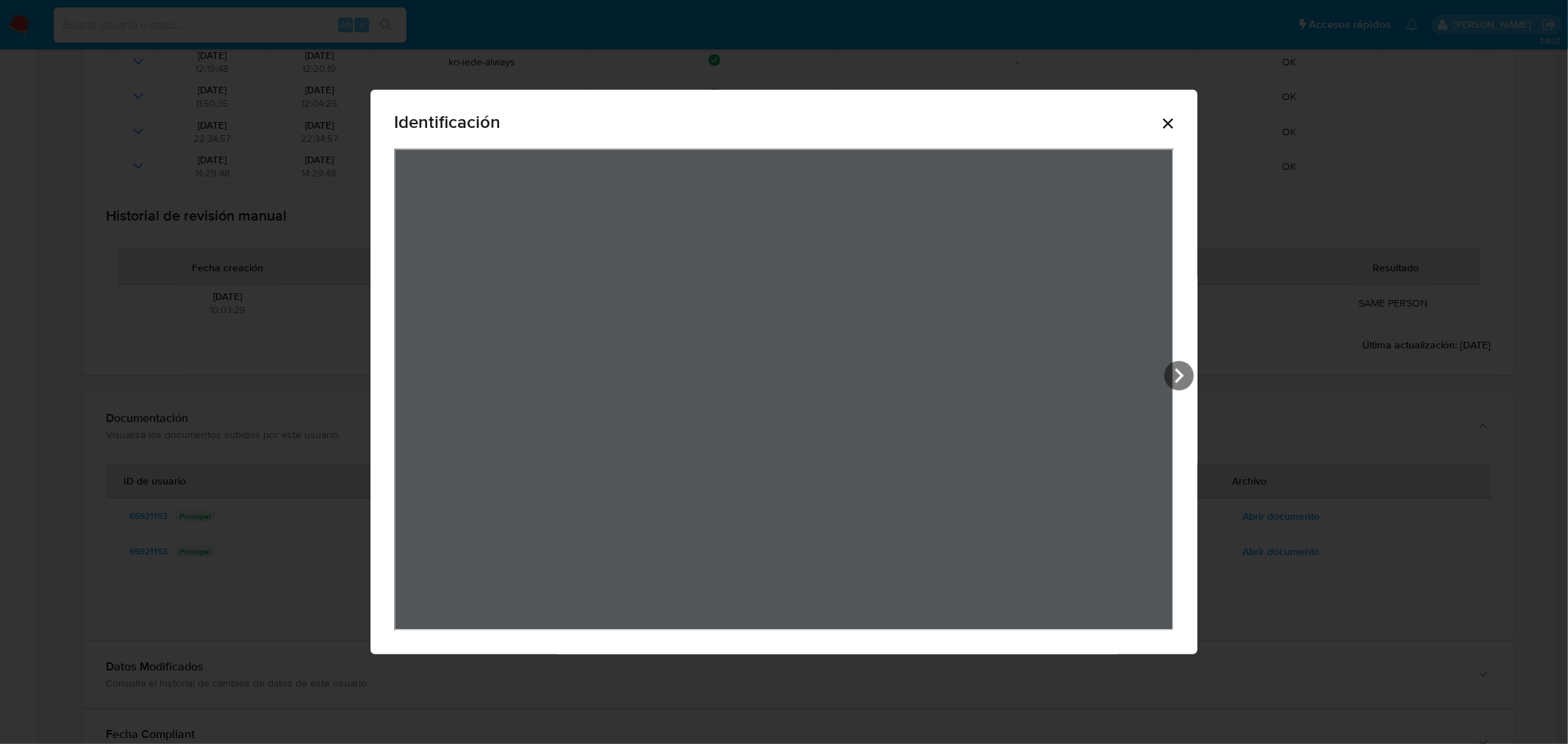
click at [1166, 124] on icon "Cerrar" at bounding box center [1168, 123] width 10 height 10
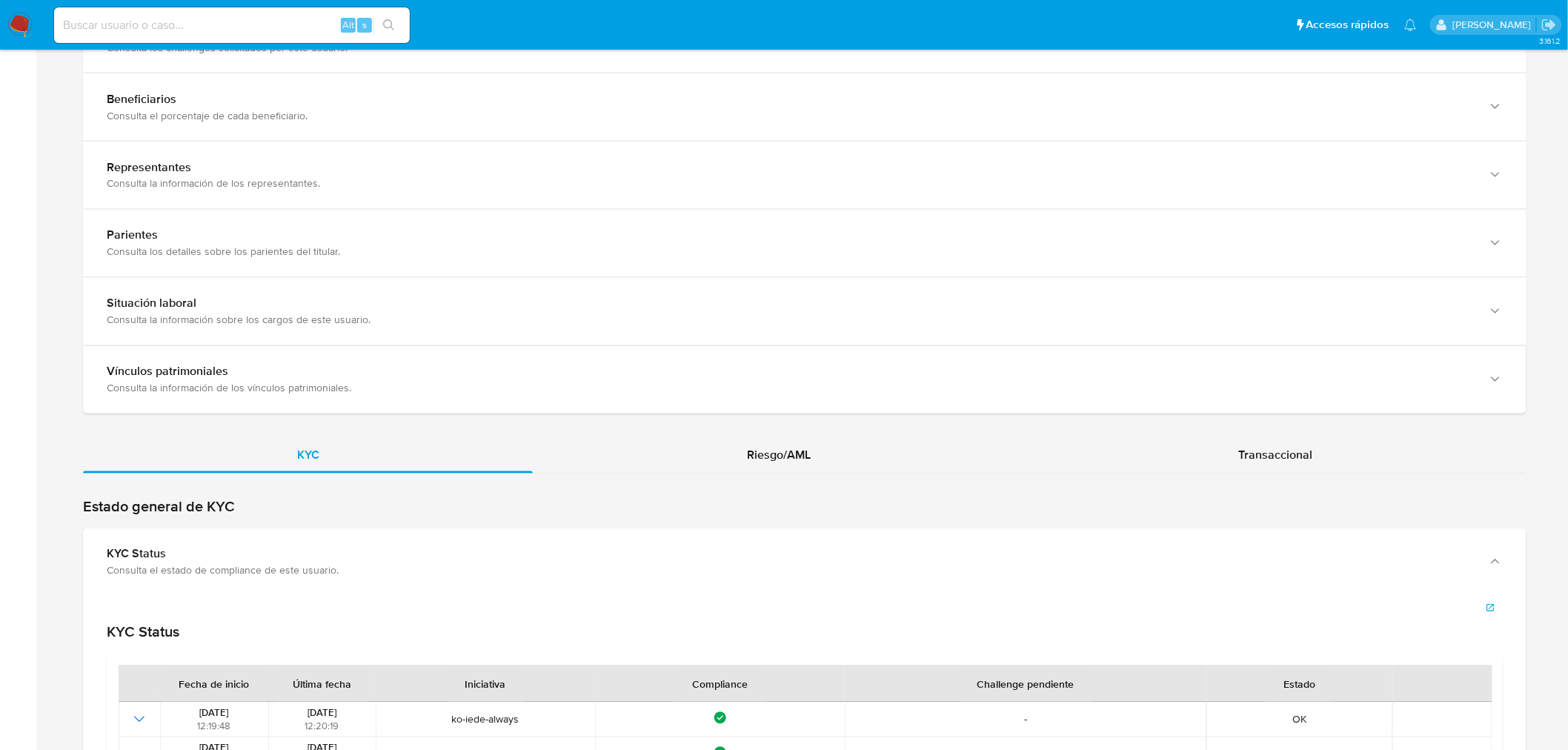
scroll to position [988, 0]
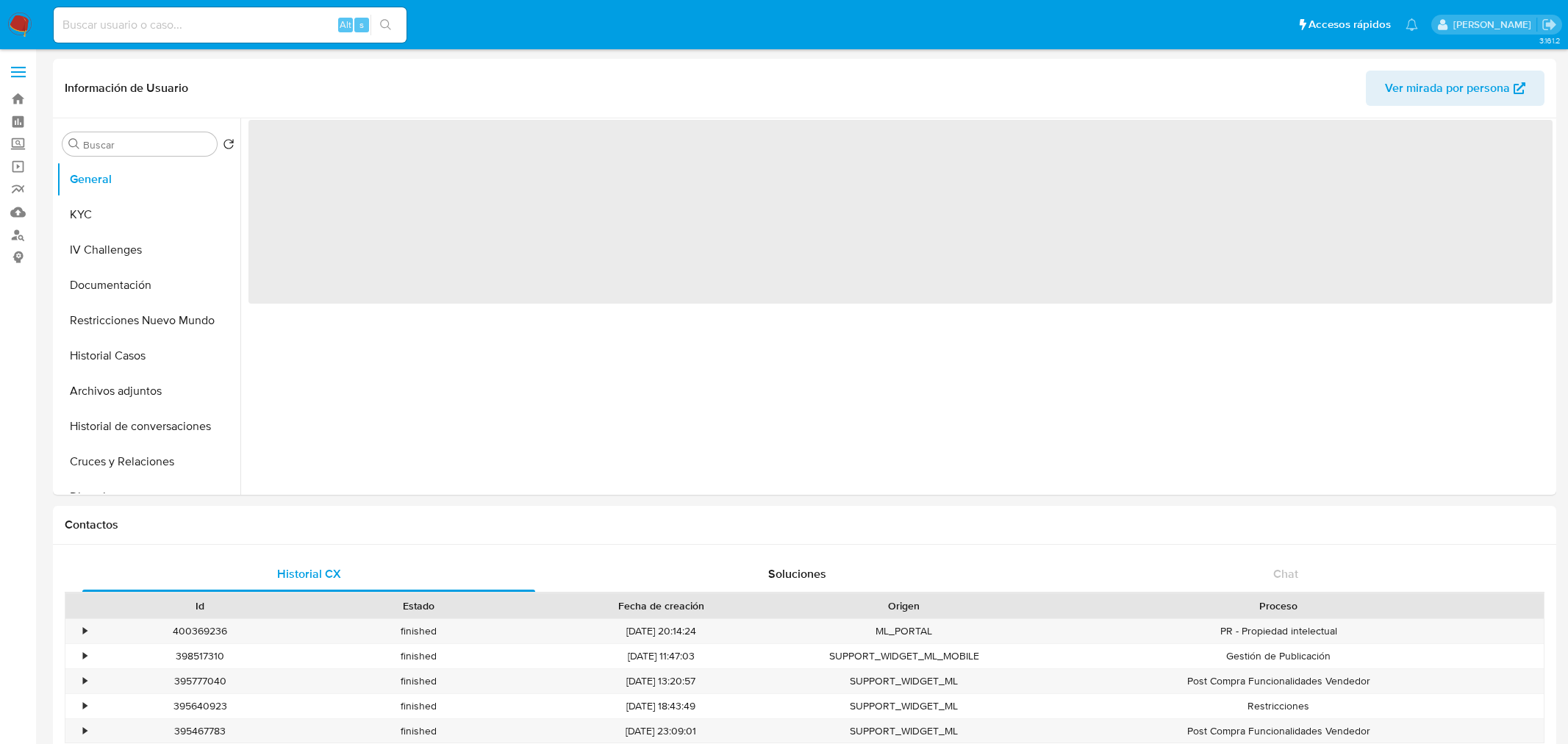
select select "10"
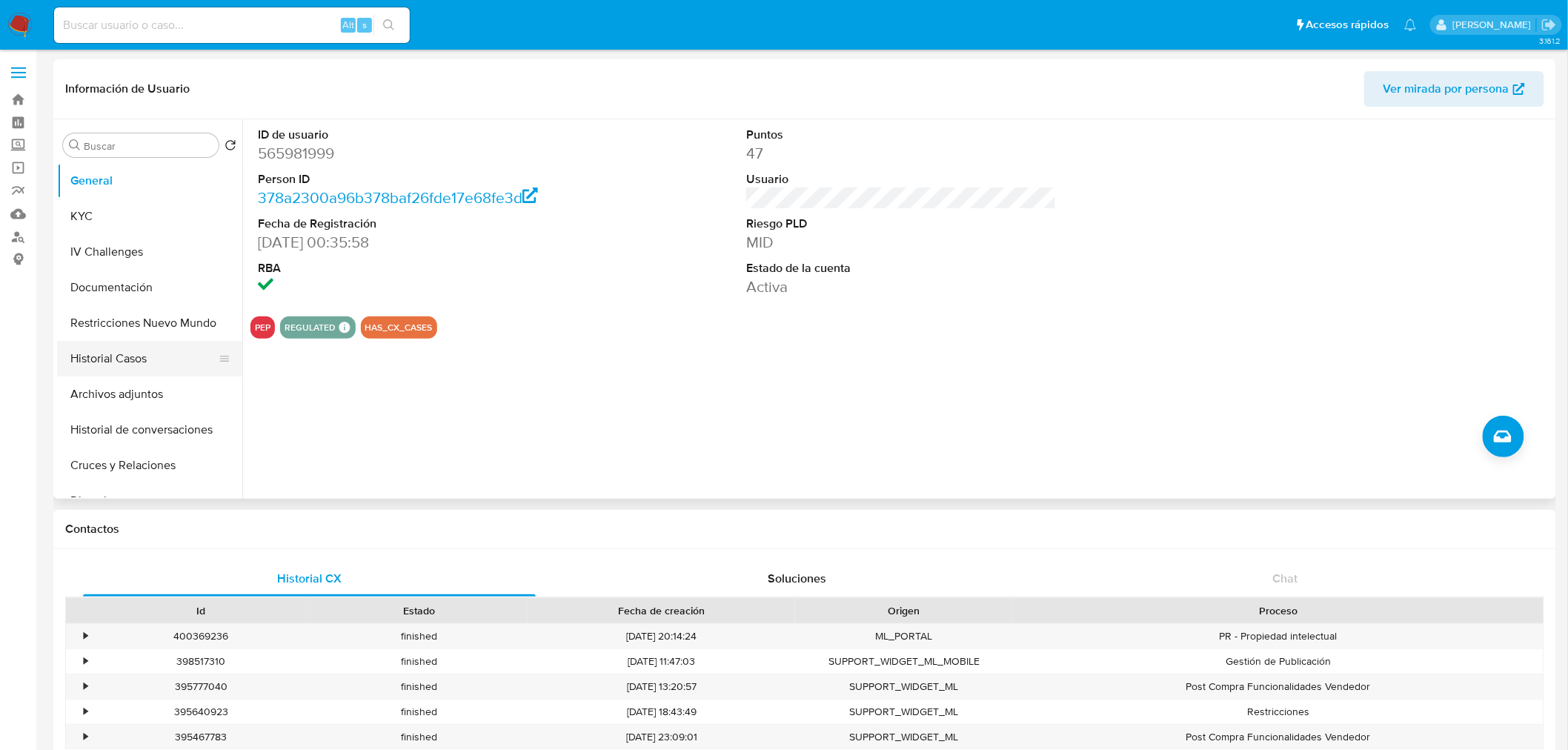
click at [113, 360] on button "Historial Casos" at bounding box center [143, 359] width 173 height 36
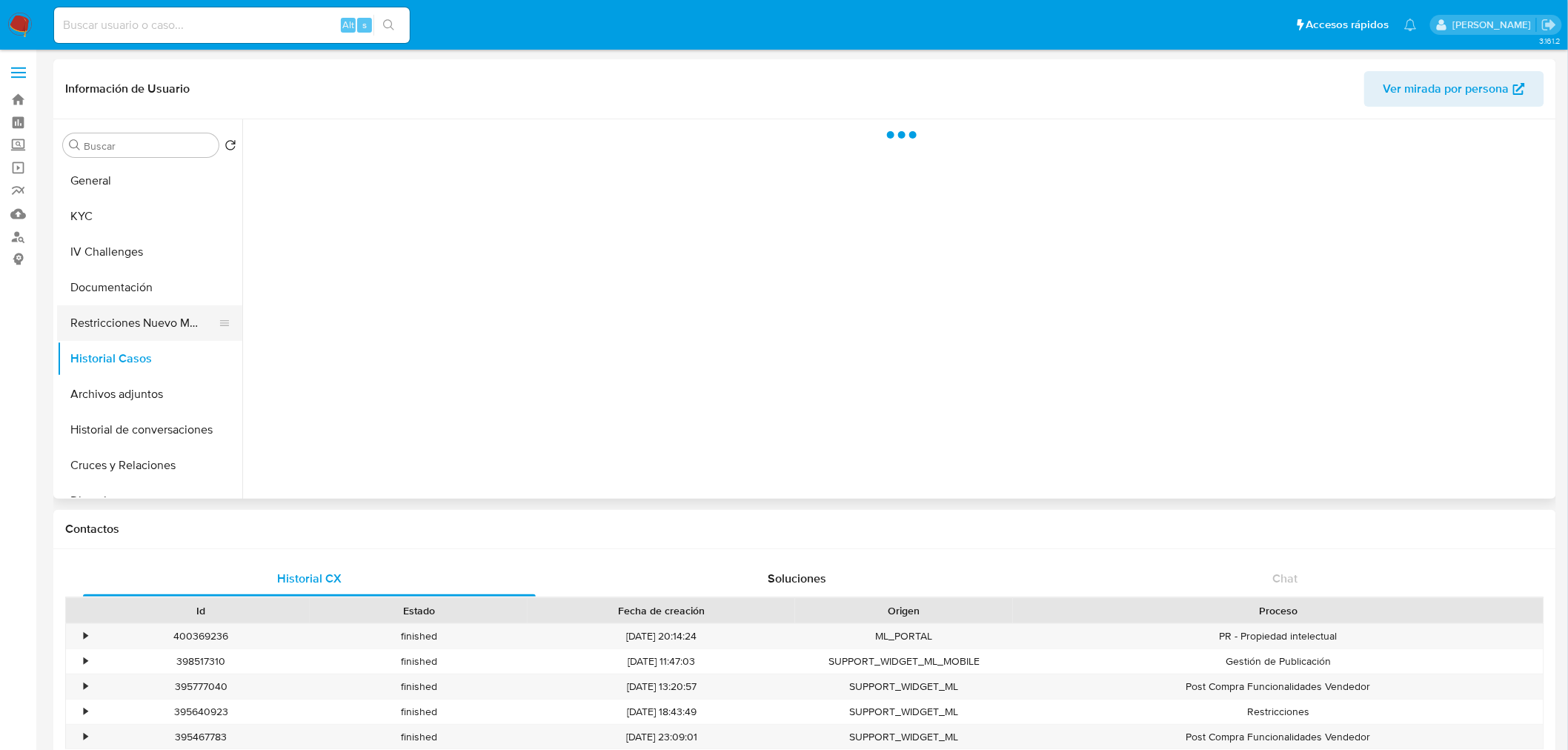
click at [135, 328] on button "Restricciones Nuevo Mundo" at bounding box center [143, 323] width 173 height 36
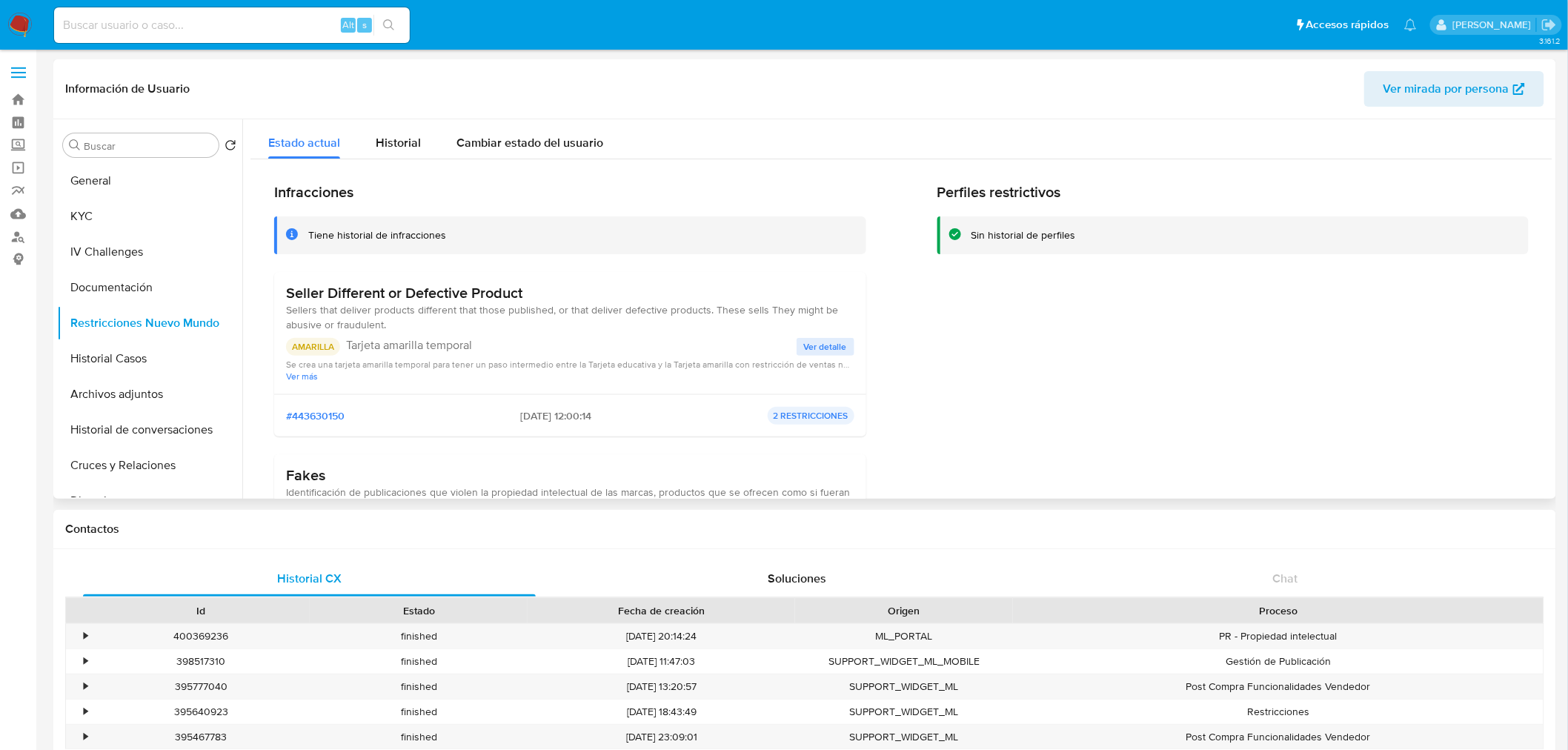
click at [336, 319] on span "Sellers that deliver products different that those published, or that deliver d…" at bounding box center [562, 317] width 552 height 30
click at [120, 177] on button "General" at bounding box center [143, 181] width 173 height 36
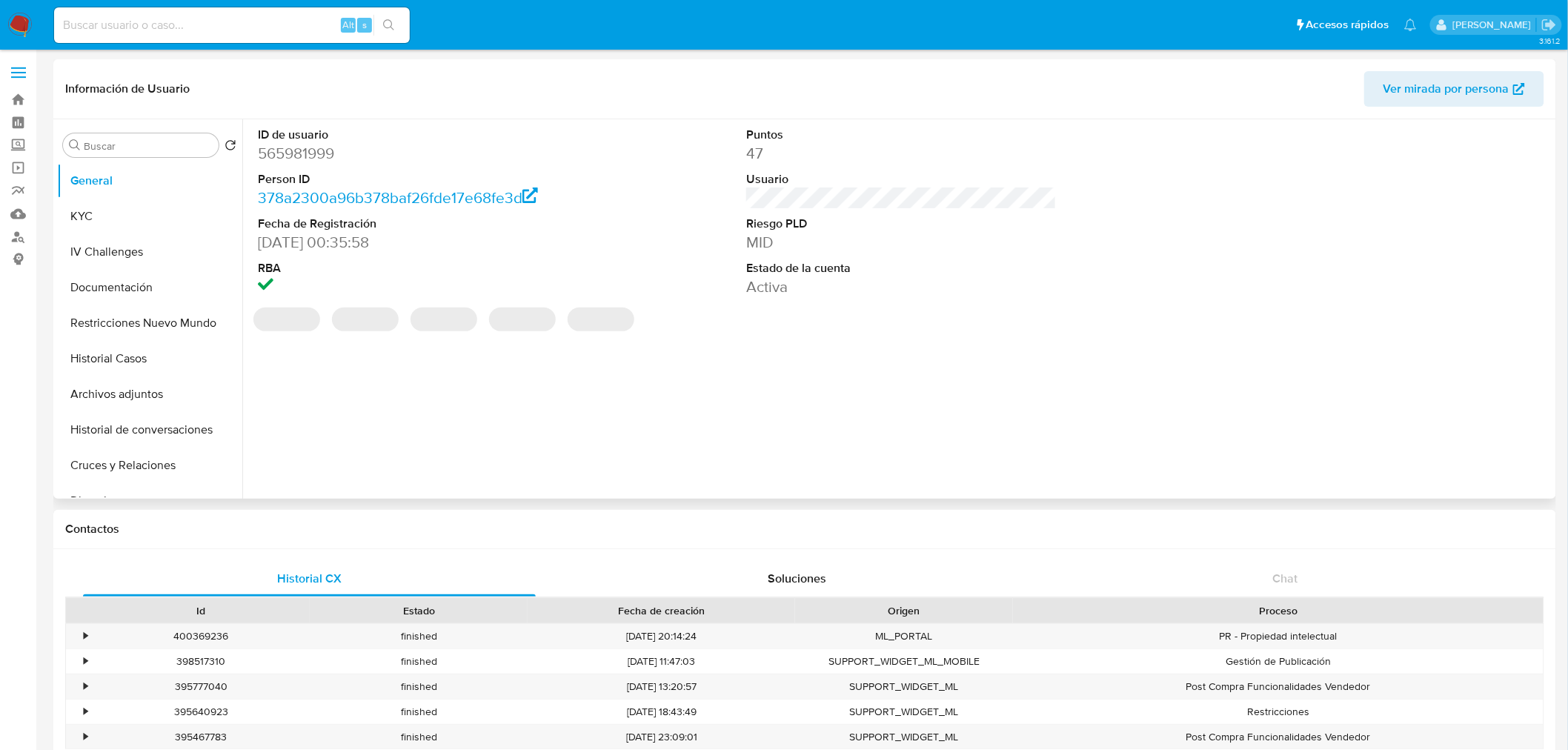
click at [317, 152] on dd "565981999" at bounding box center [413, 154] width 310 height 21
copy dd "565981999"
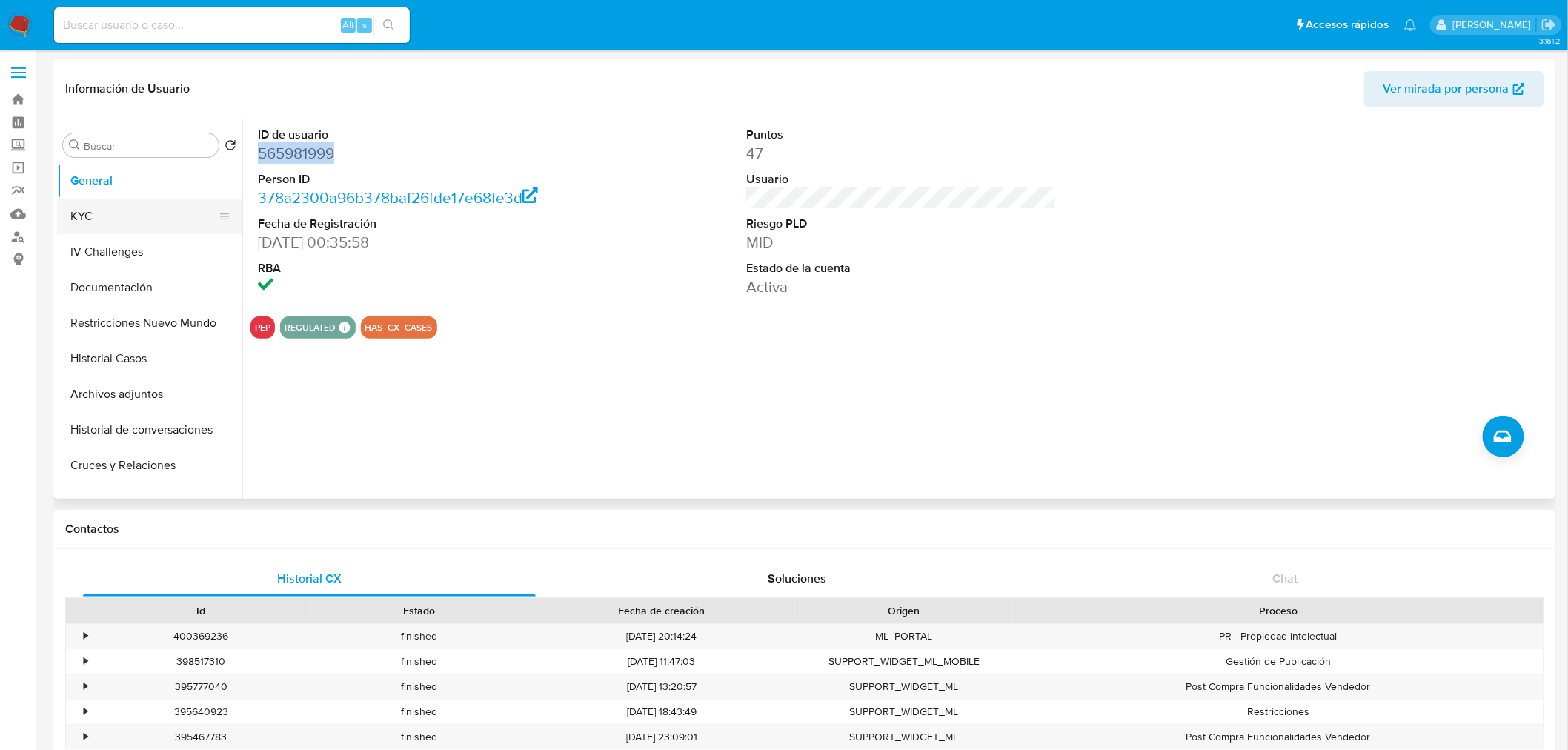
click at [153, 219] on button "KYC" at bounding box center [143, 216] width 173 height 36
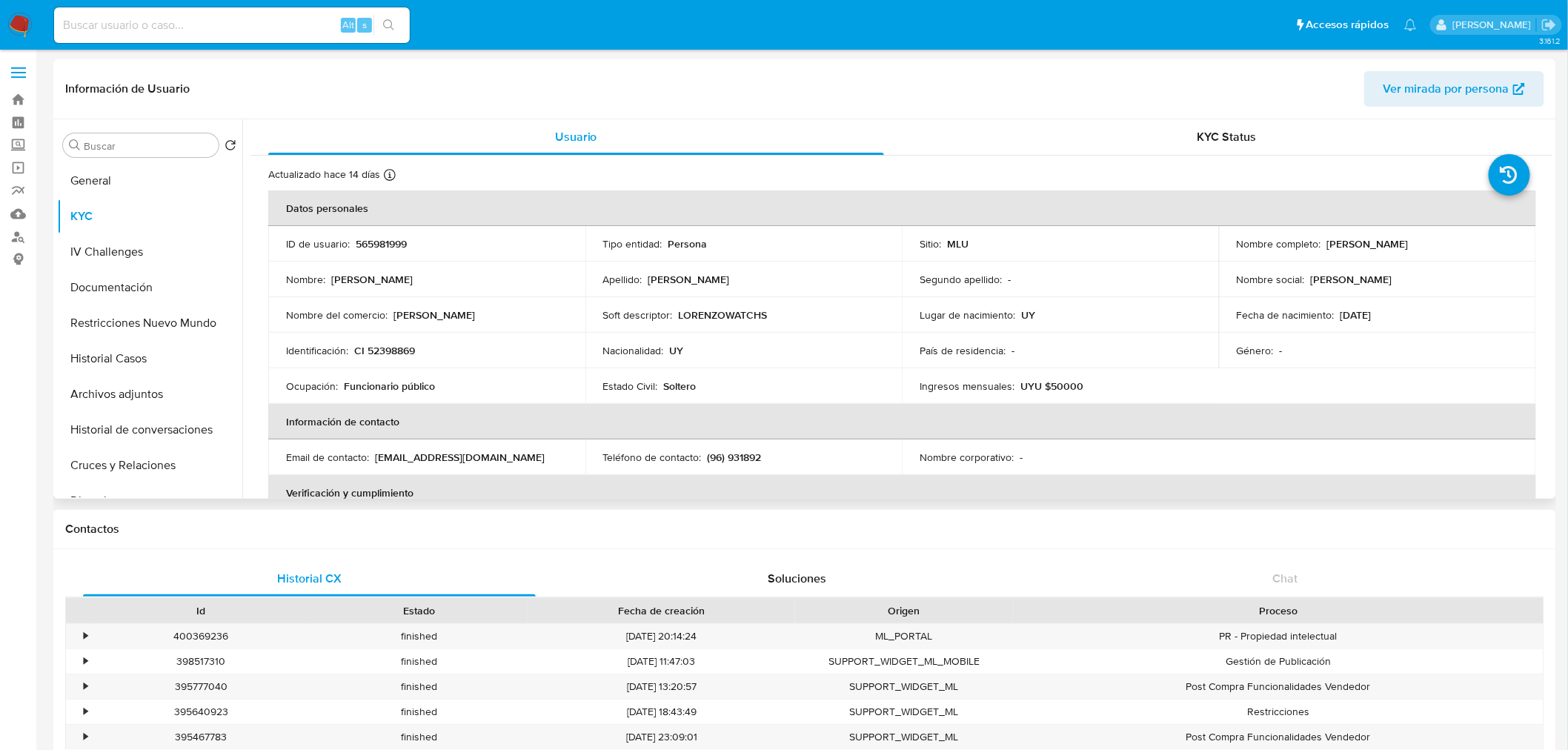
drag, startPoint x: 1321, startPoint y: 245, endPoint x: 1524, endPoint y: 245, distance: 203.0
click at [1524, 245] on td "Nombre completo : Sebastian Andres Quintana Diaz" at bounding box center [1378, 244] width 317 height 36
copy p "Sebastian Andres Quintana Diaz"
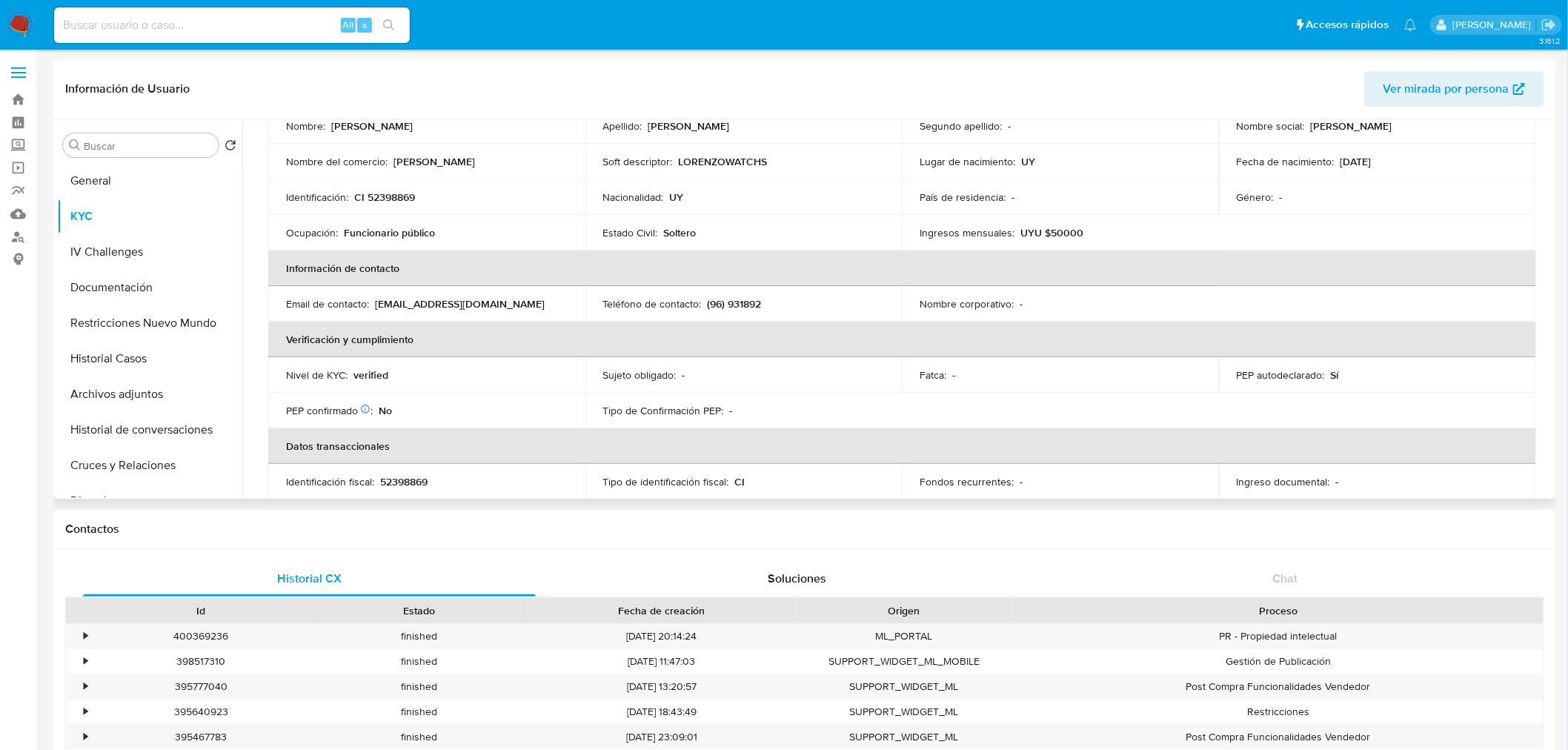
scroll to position [164, 0]
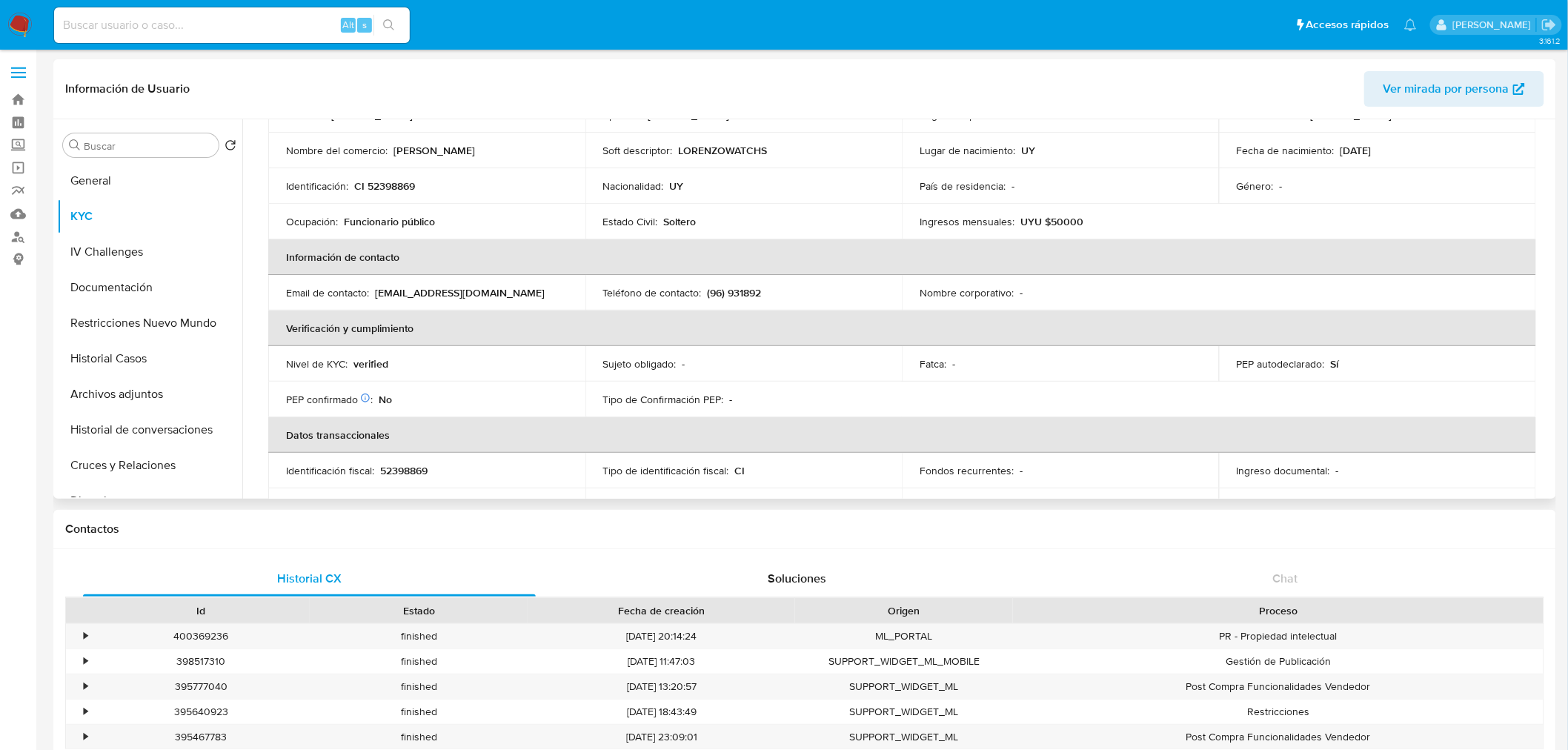
click at [407, 469] on p "52398869" at bounding box center [404, 471] width 48 height 13
copy p "52398869"
click at [149, 323] on button "Restricciones Nuevo Mundo" at bounding box center [143, 323] width 173 height 36
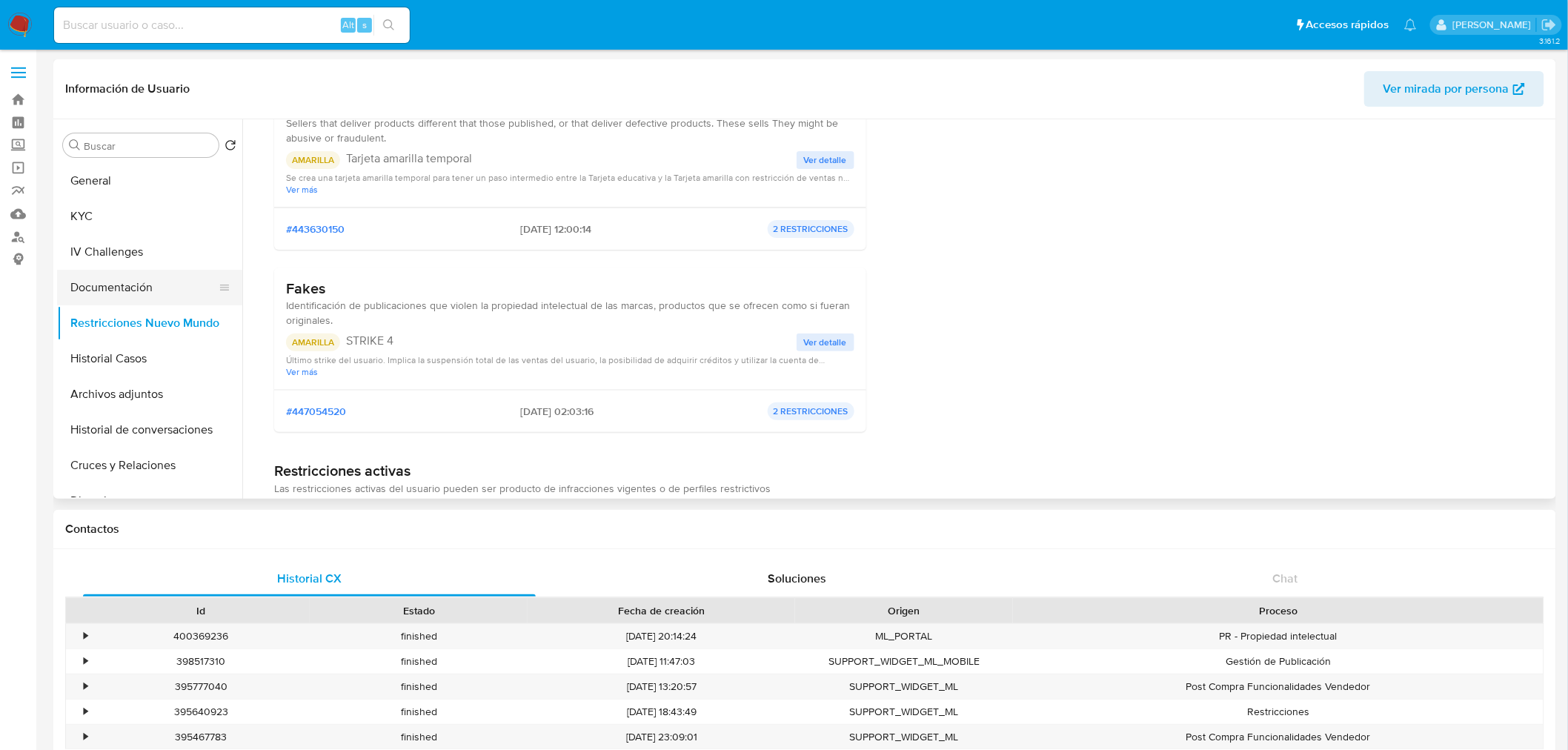
scroll to position [0, 0]
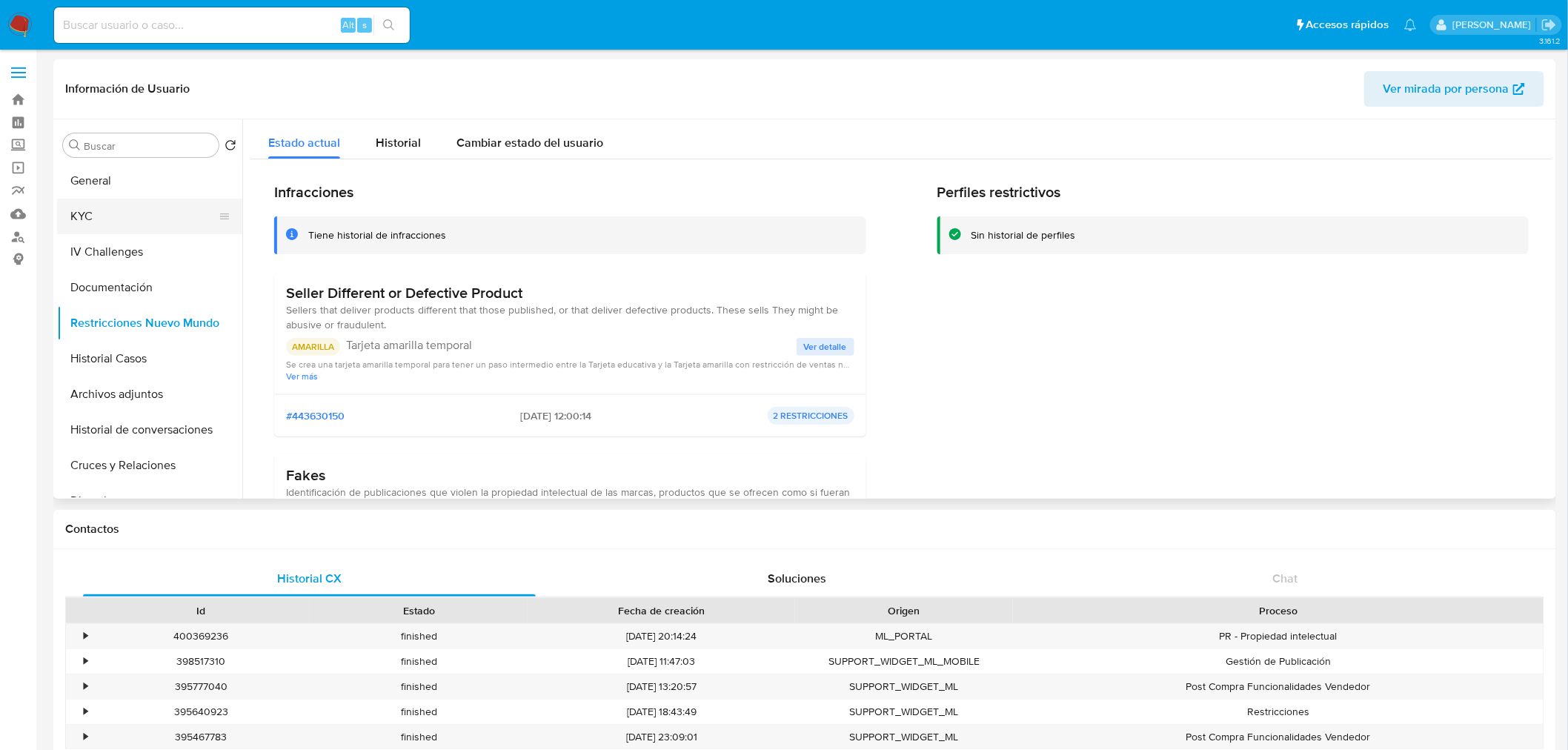
click at [108, 219] on button "KYC" at bounding box center [143, 216] width 173 height 36
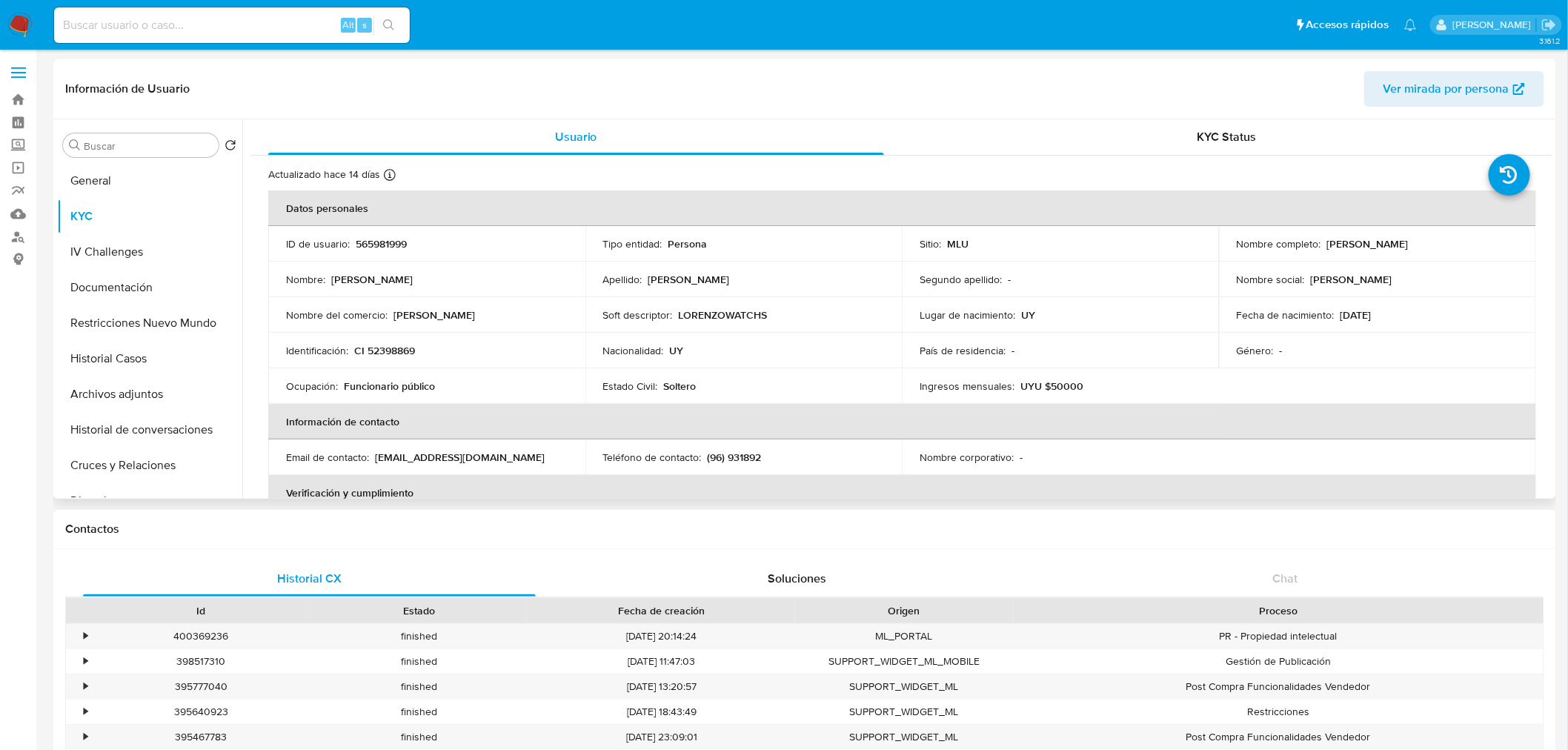
click at [368, 354] on p "CI 52398869" at bounding box center [384, 351] width 61 height 13
copy p "52398869"
click at [159, 288] on button "Documentación" at bounding box center [143, 288] width 173 height 36
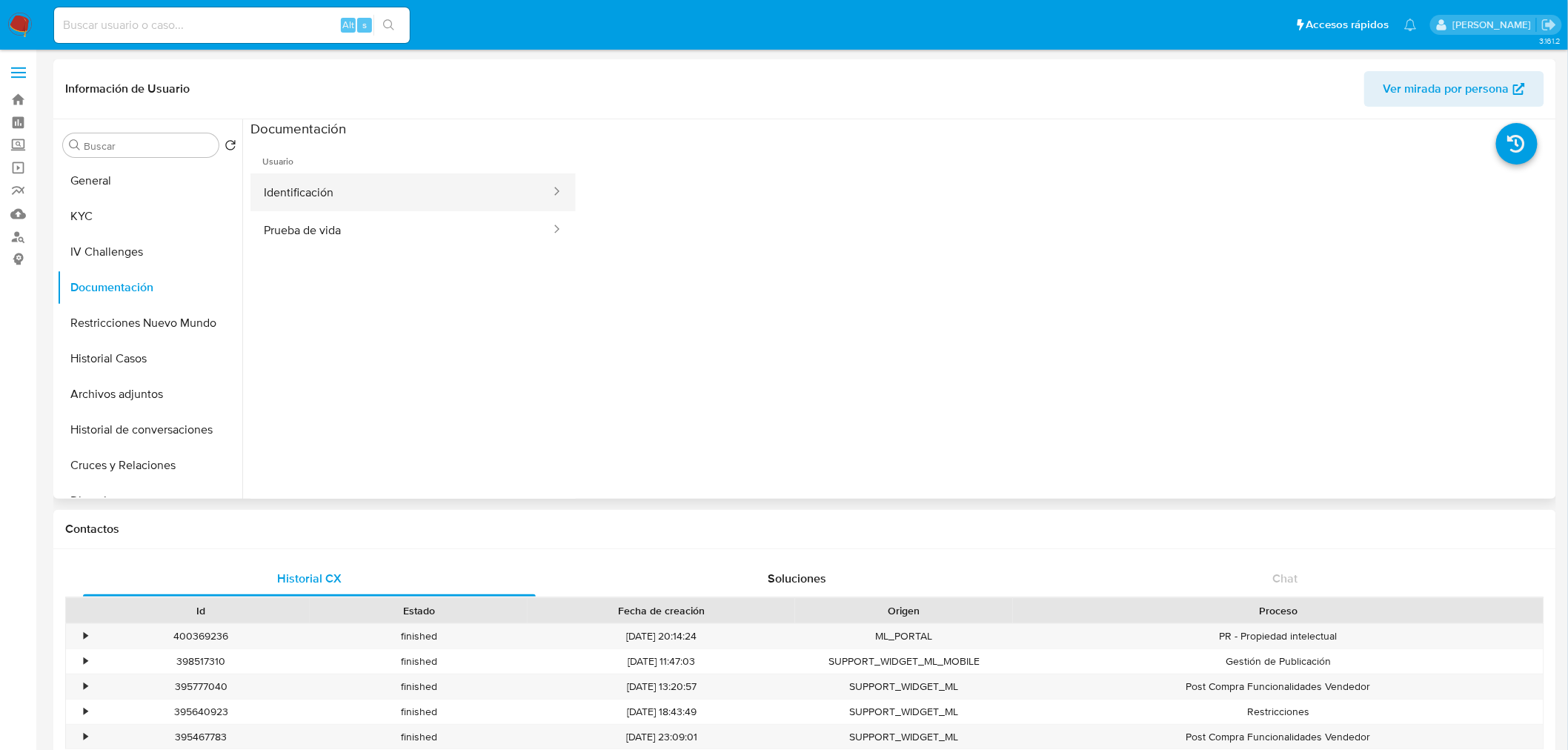
click at [402, 204] on button "Identificación" at bounding box center [401, 192] width 302 height 38
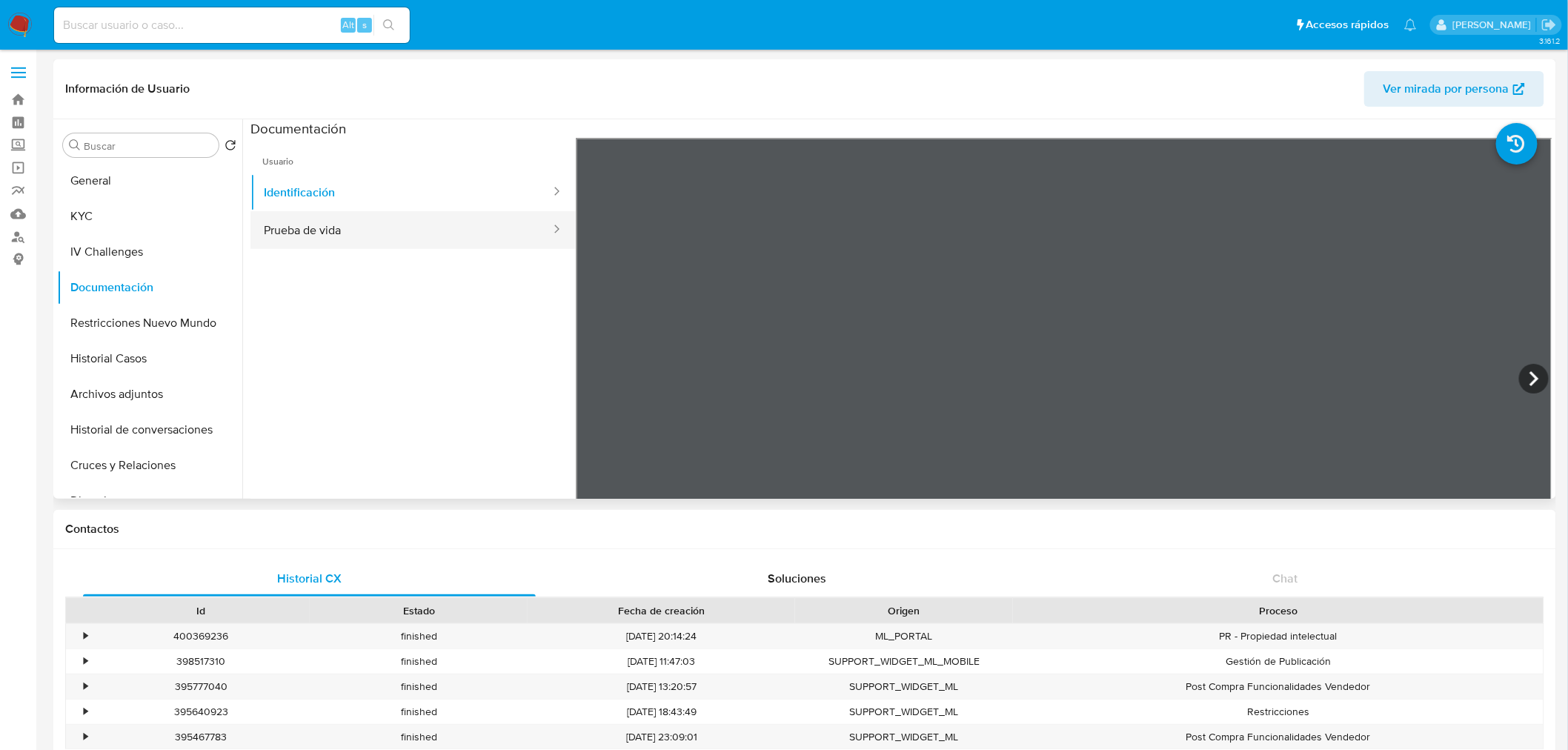
click at [325, 227] on button "Prueba de vida" at bounding box center [401, 230] width 302 height 38
click at [406, 193] on button "Identificación" at bounding box center [401, 192] width 302 height 38
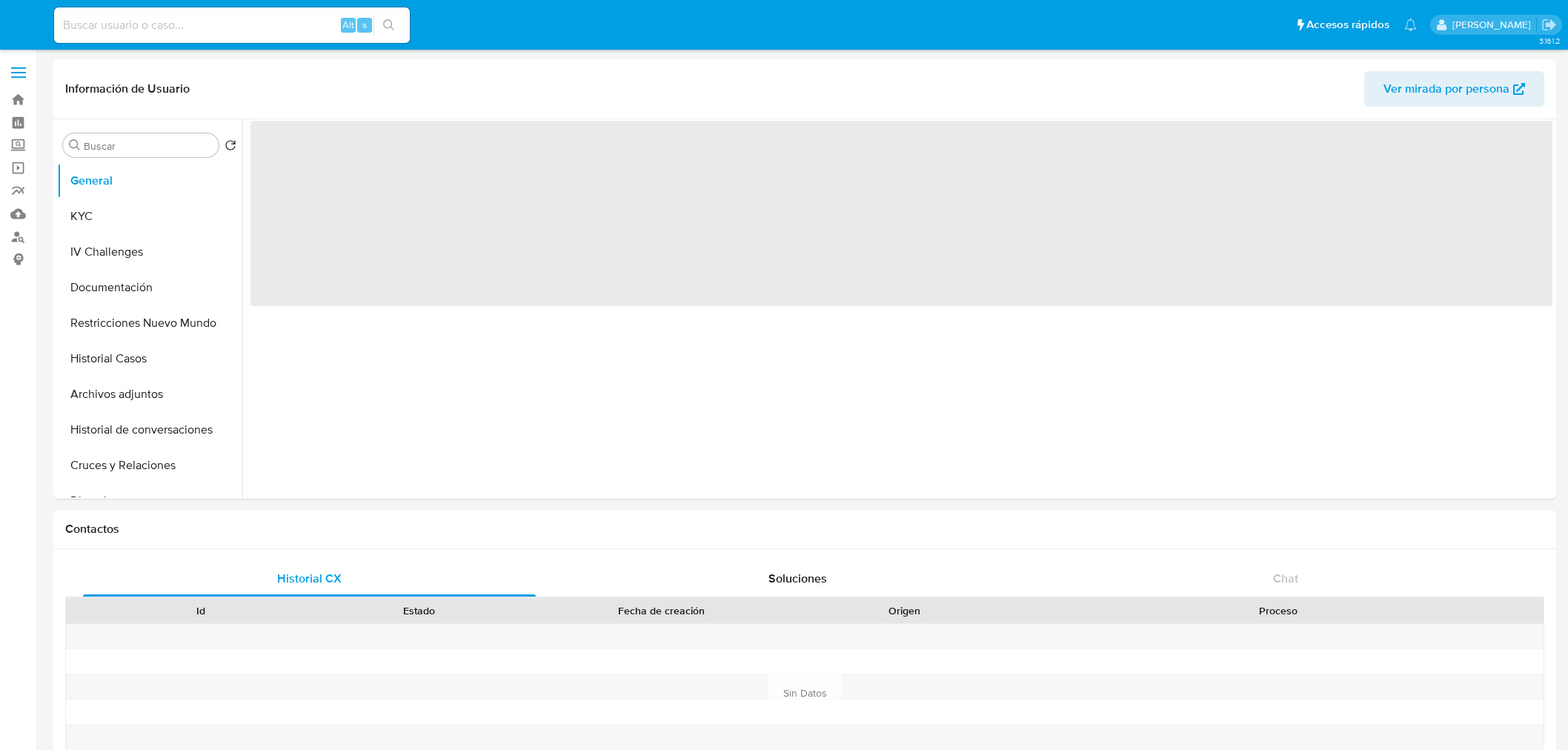
select select "10"
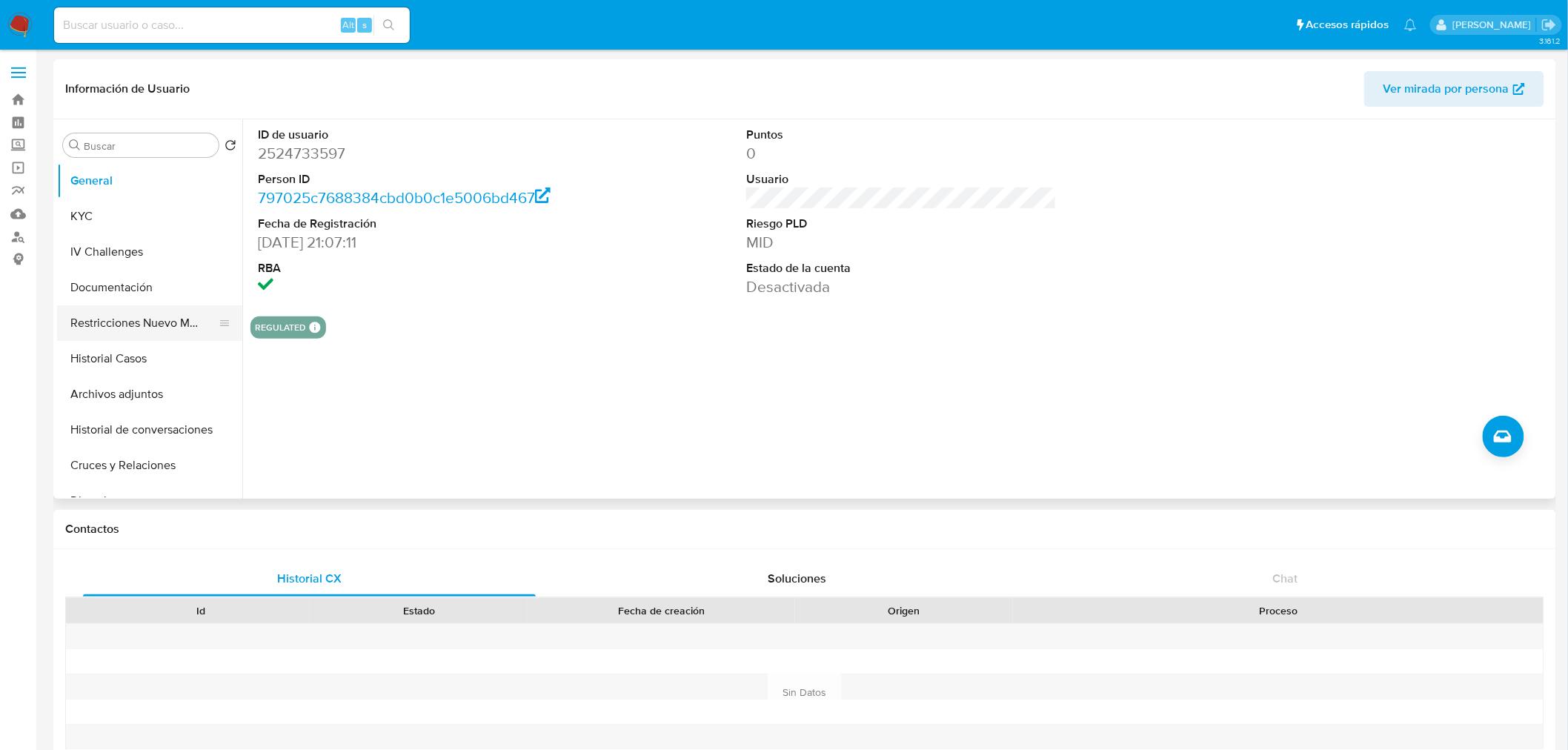
click at [141, 321] on button "Restricciones Nuevo Mundo" at bounding box center [143, 323] width 173 height 36
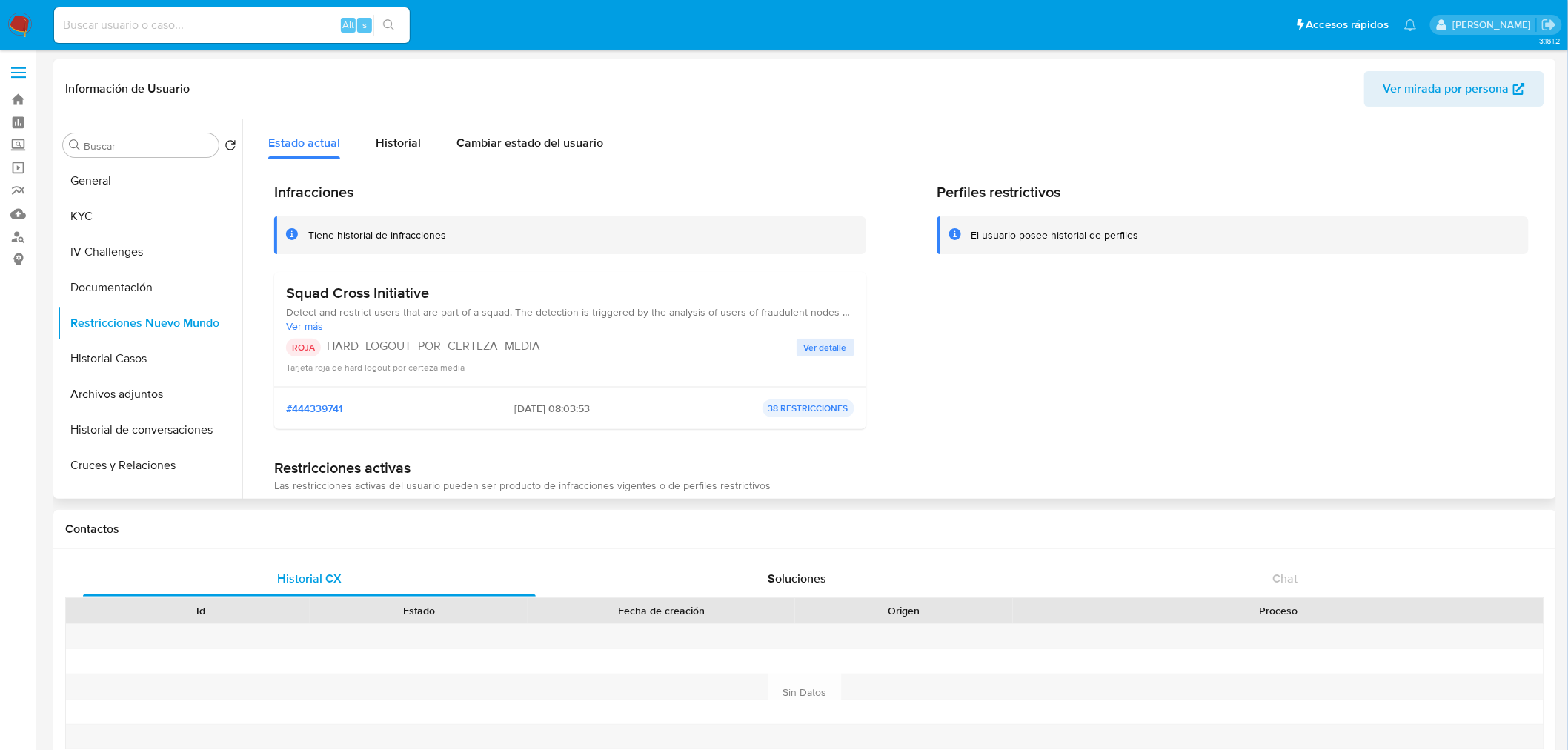
click at [319, 322] on span "Ver más" at bounding box center [570, 326] width 568 height 13
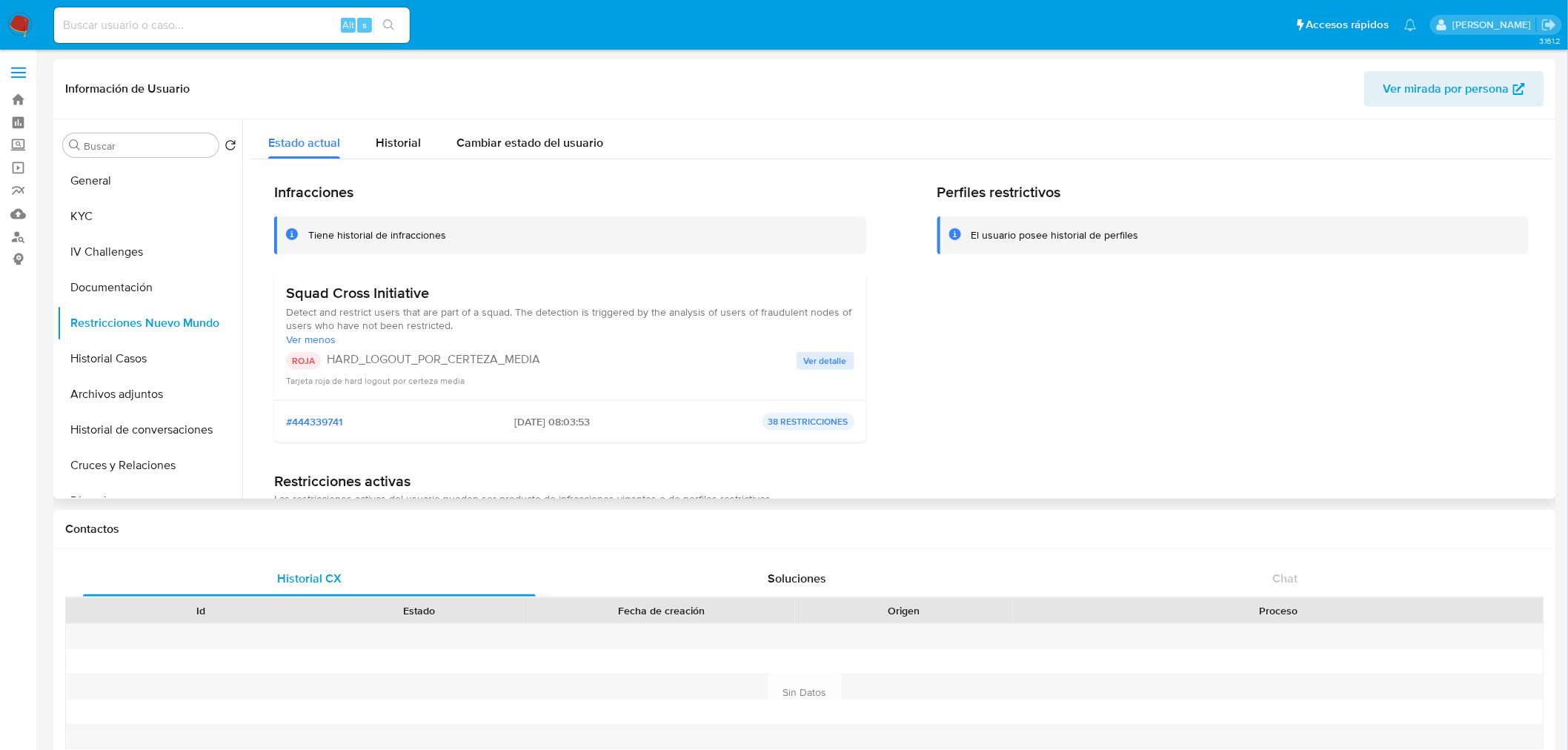
click at [804, 359] on span "Ver detalle" at bounding box center [825, 361] width 43 height 15
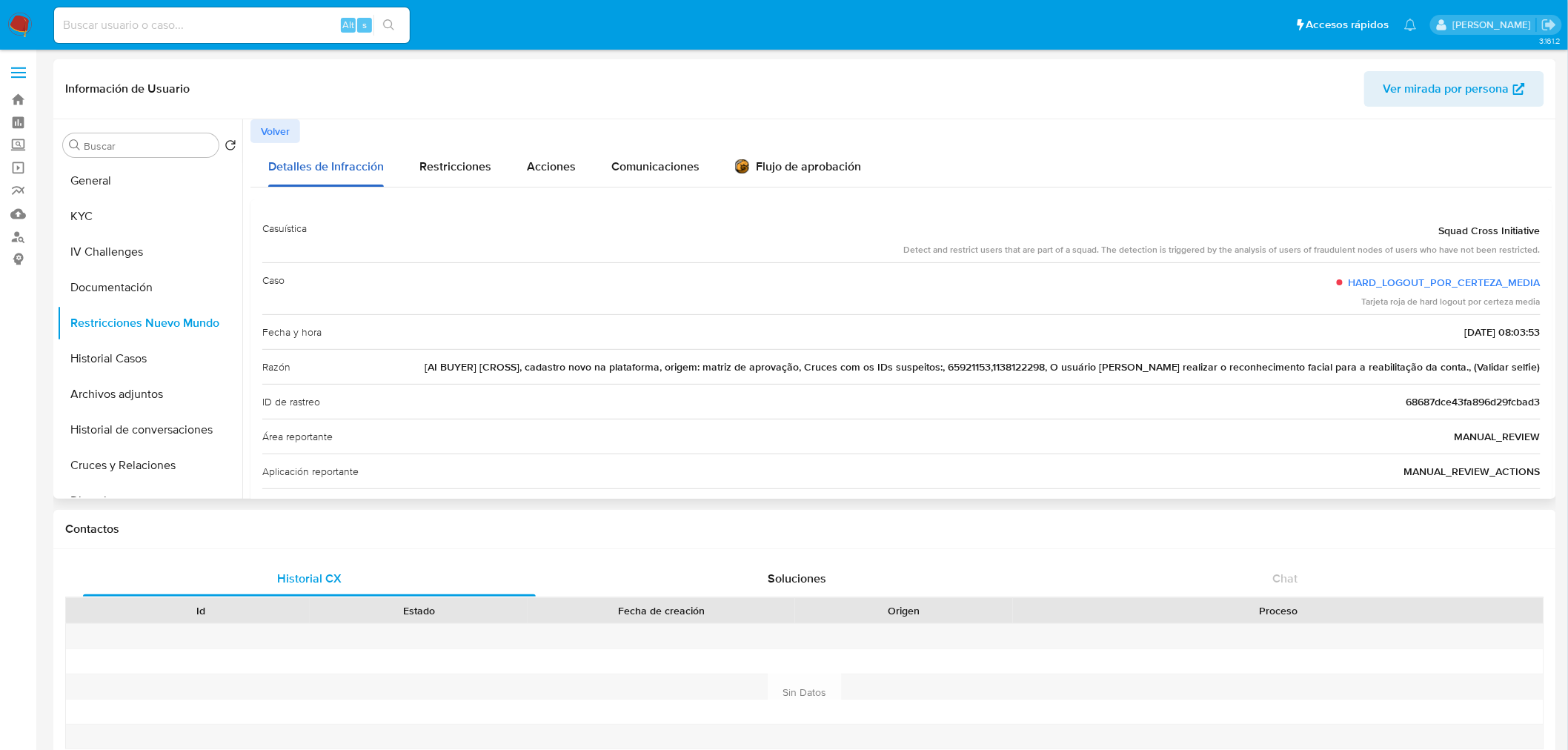
click at [278, 147] on div "Detalles de Infracción" at bounding box center [325, 165] width 116 height 44
click at [275, 128] on span "Volver" at bounding box center [275, 131] width 29 height 21
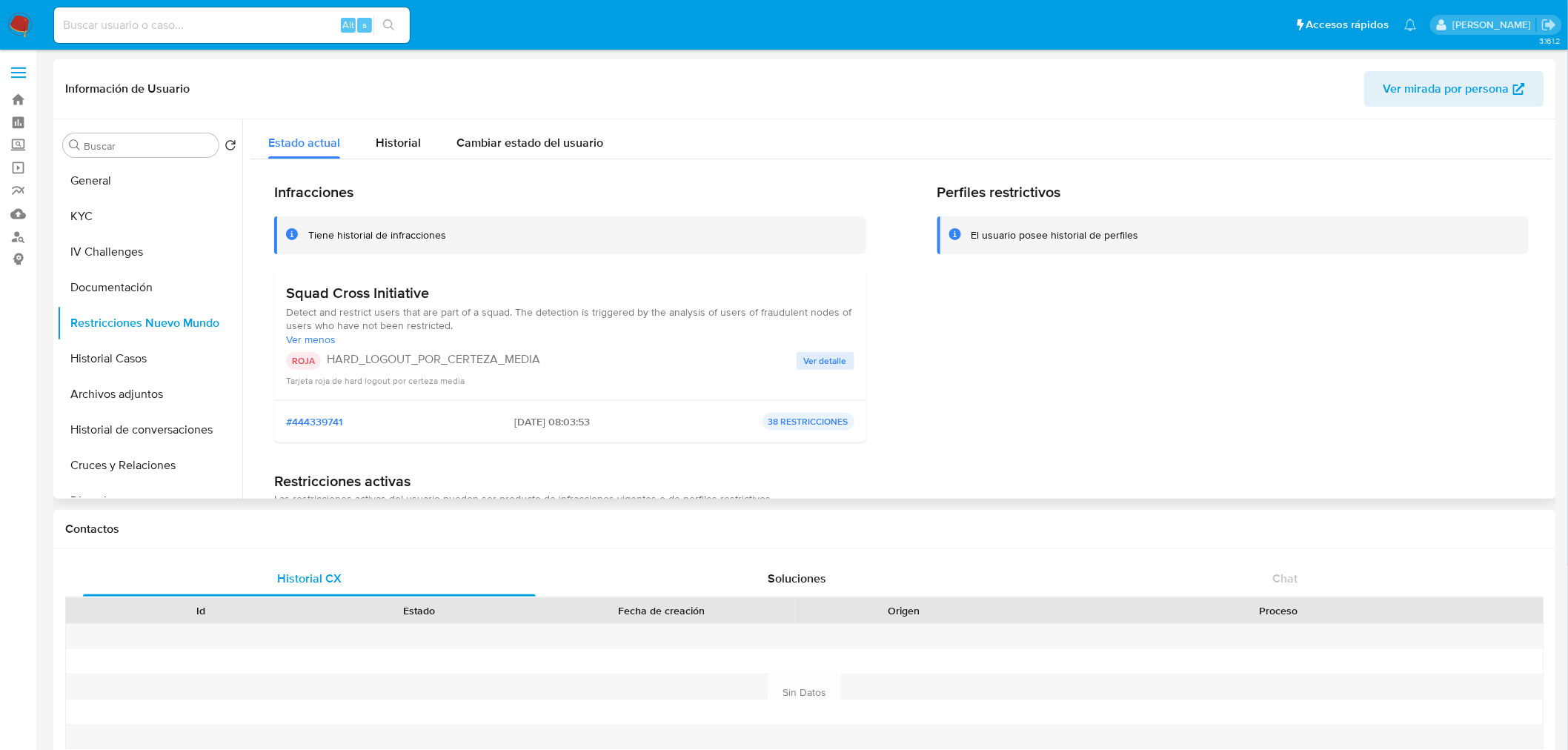
click at [483, 325] on span "Detect and restrict users that are part of a squad. The detection is triggered …" at bounding box center [570, 318] width 568 height 27
click at [478, 309] on span "Detect and restrict users that are part of a squad. The detection is triggered …" at bounding box center [570, 318] width 568 height 27
click at [119, 195] on button "General" at bounding box center [143, 181] width 173 height 36
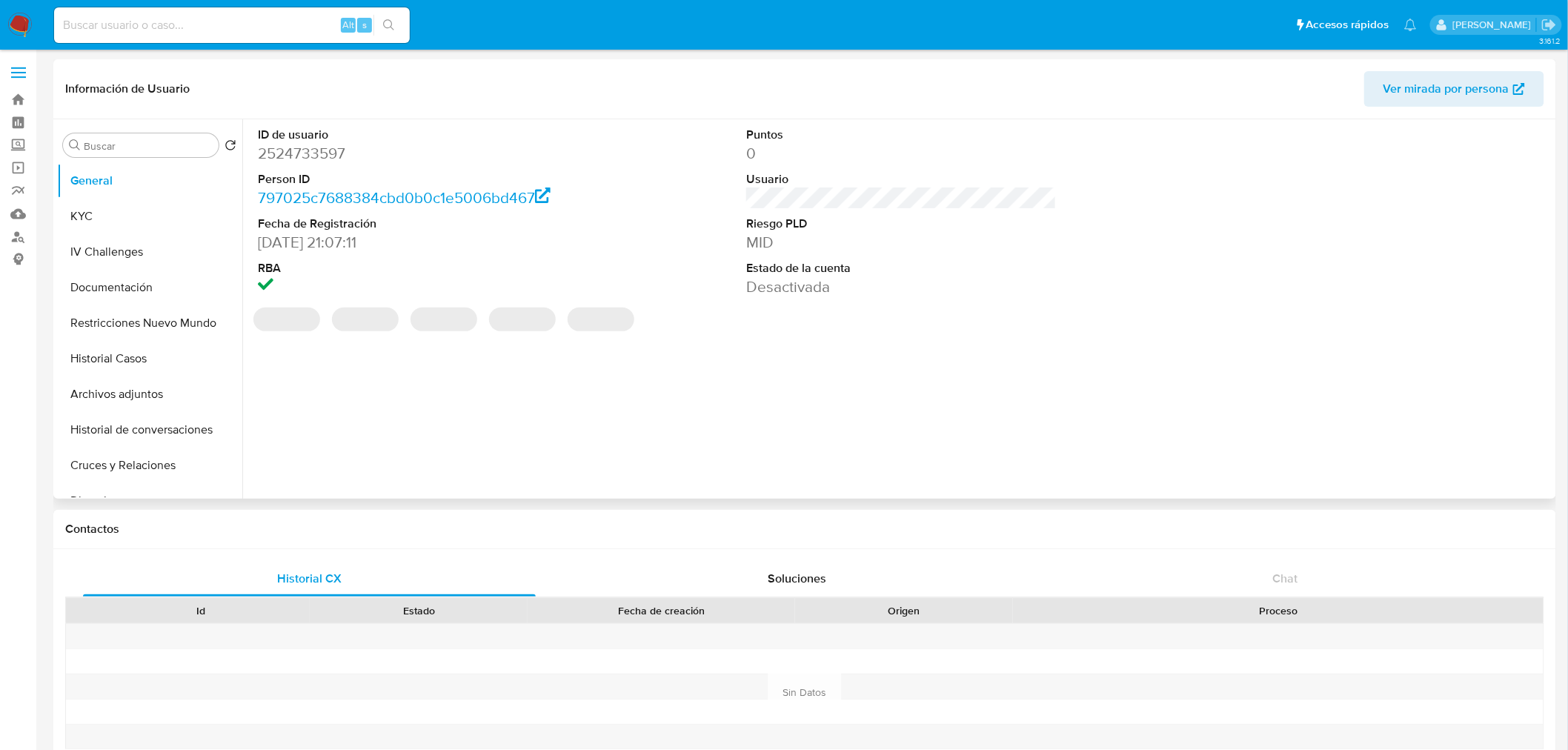
click at [302, 154] on dd "2524733597" at bounding box center [413, 154] width 310 height 21
copy dd "2524733597"
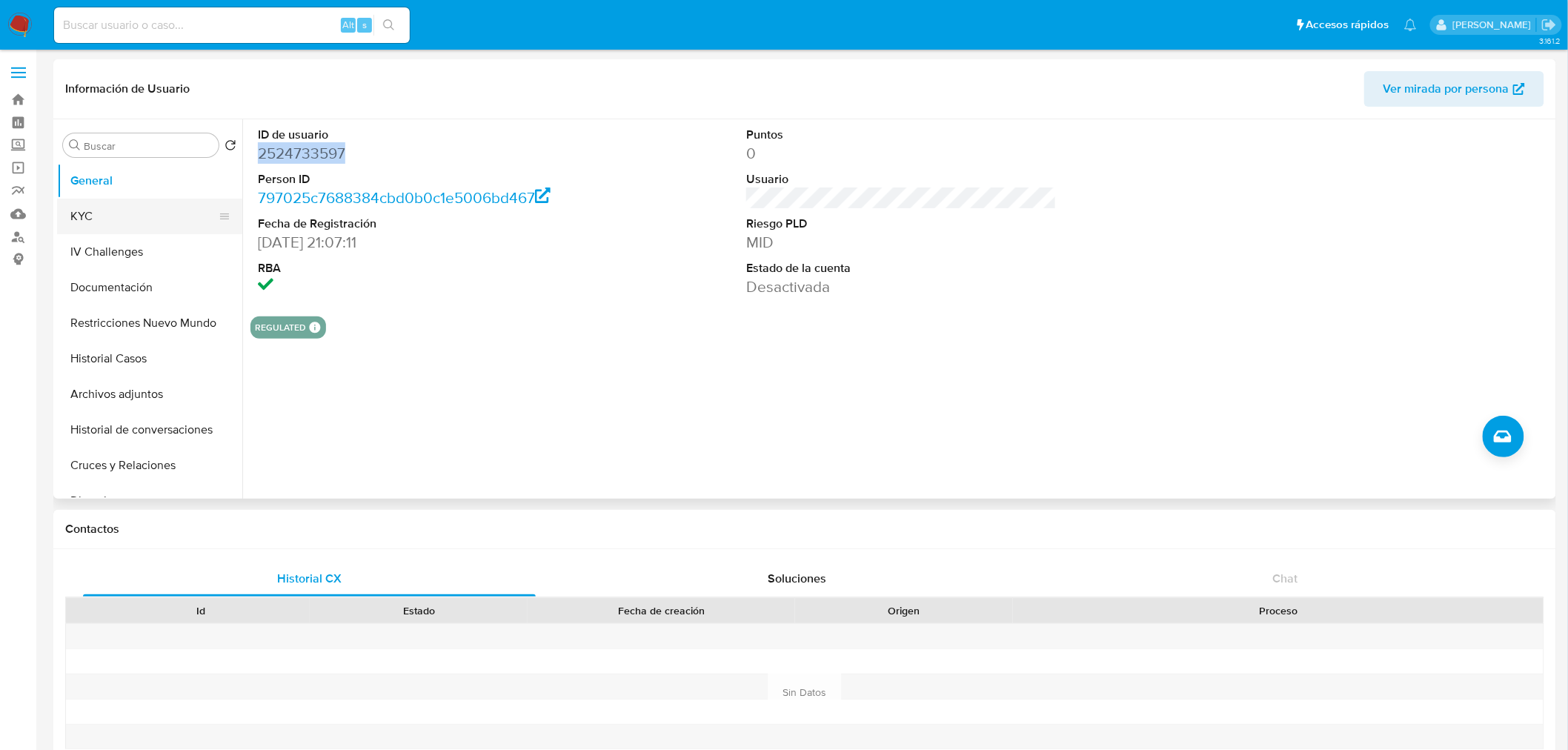
click at [104, 202] on button "KYC" at bounding box center [143, 216] width 173 height 36
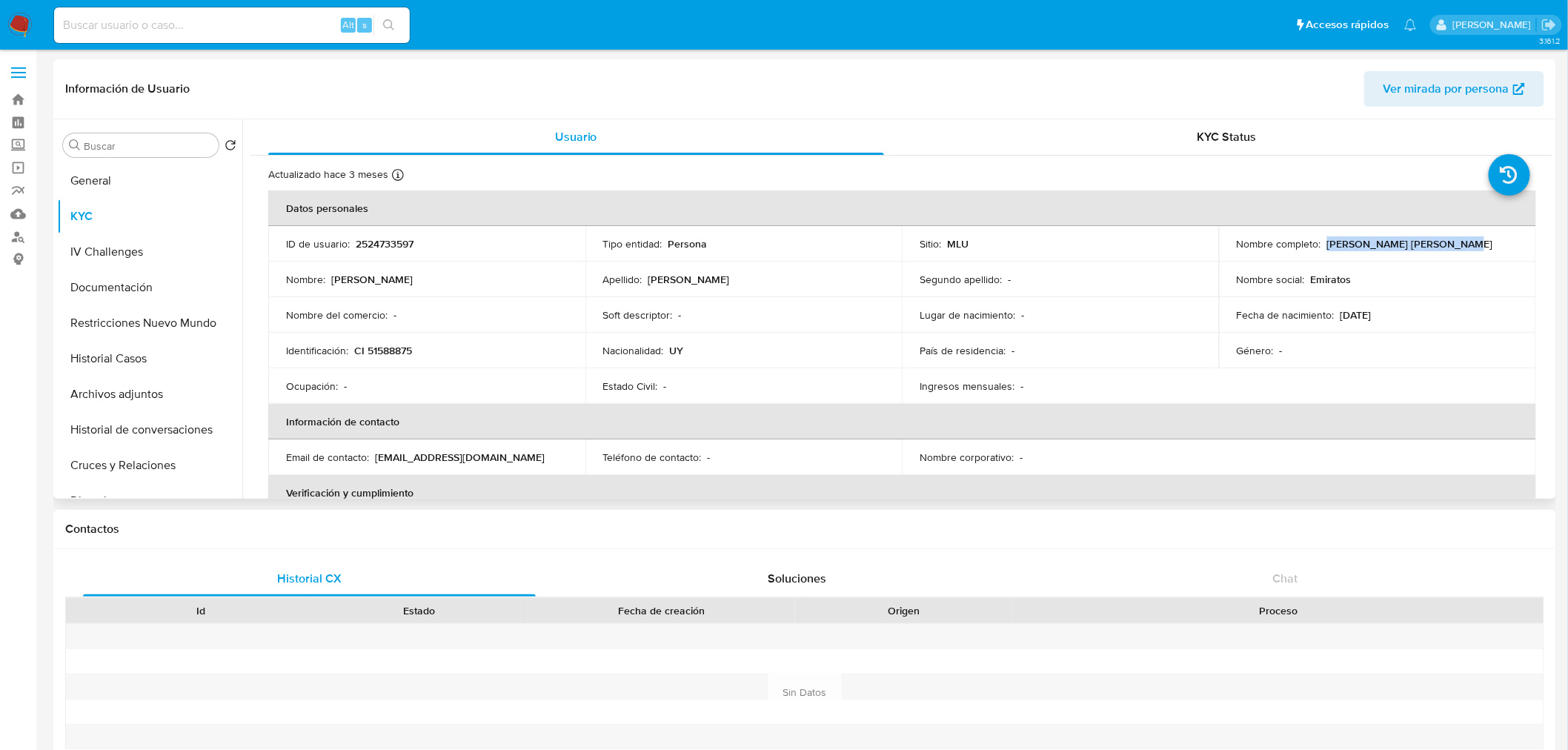
drag, startPoint x: 1324, startPoint y: 241, endPoint x: 1474, endPoint y: 241, distance: 150.0
click at [1474, 241] on div "Nombre completo : Veronica Paola Sosa Souza" at bounding box center [1378, 244] width 282 height 13
copy p "Veronica Paola Sosa Souza"
click at [403, 350] on p "CI 51588875" at bounding box center [382, 351] width 57 height 13
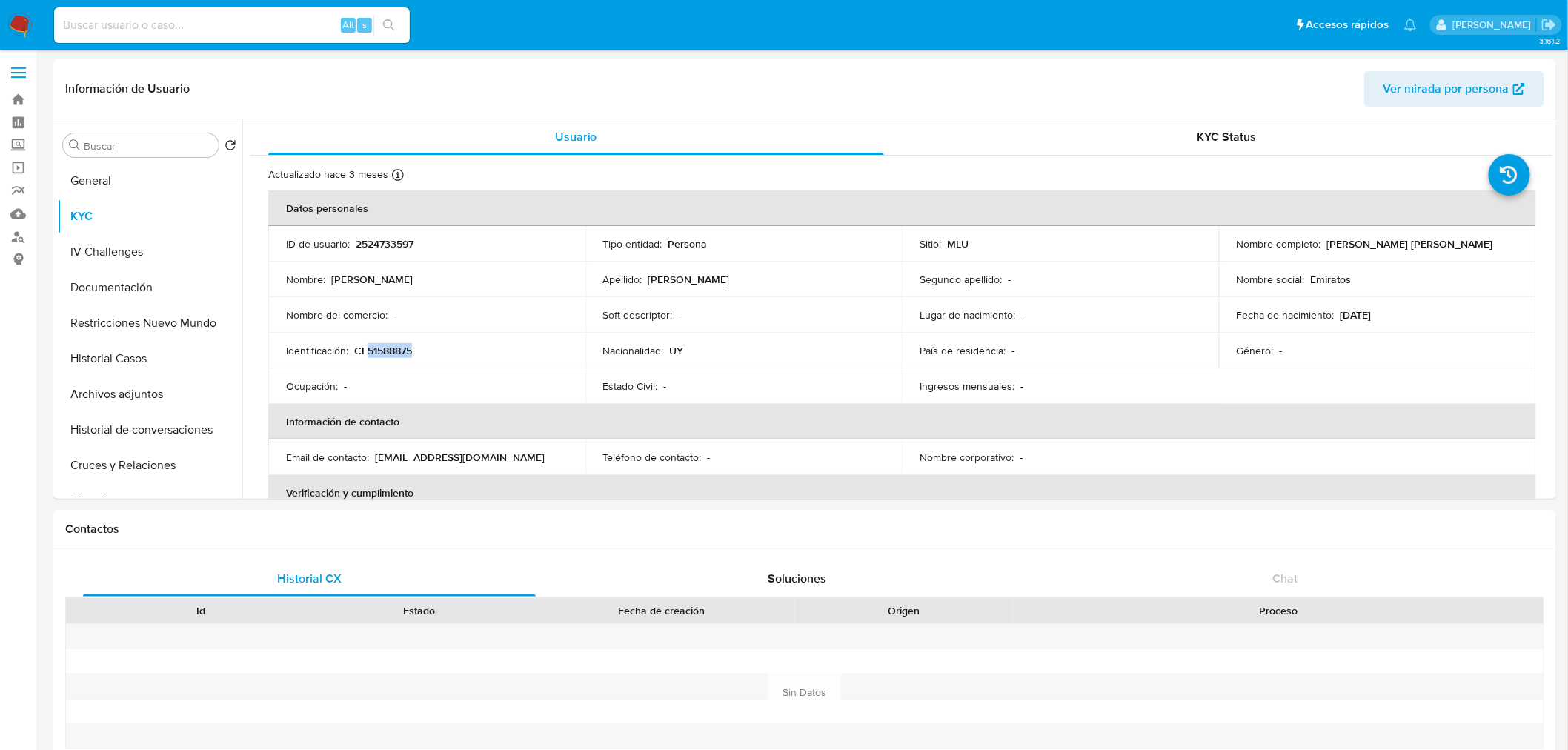
copy p "51588875"
click at [154, 277] on button "Documentación" at bounding box center [143, 288] width 173 height 36
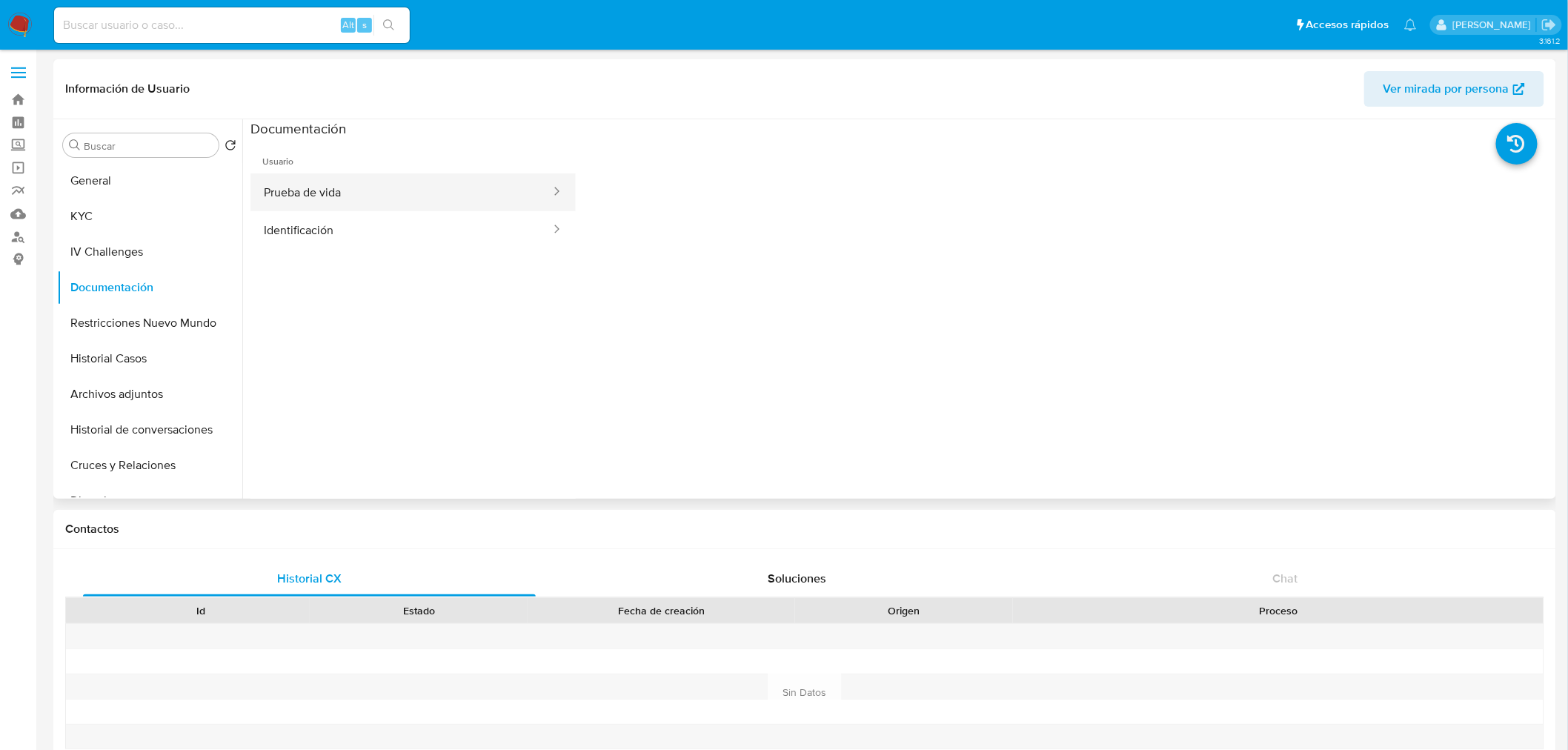
click at [342, 205] on button "Prueba de vida" at bounding box center [401, 192] width 302 height 38
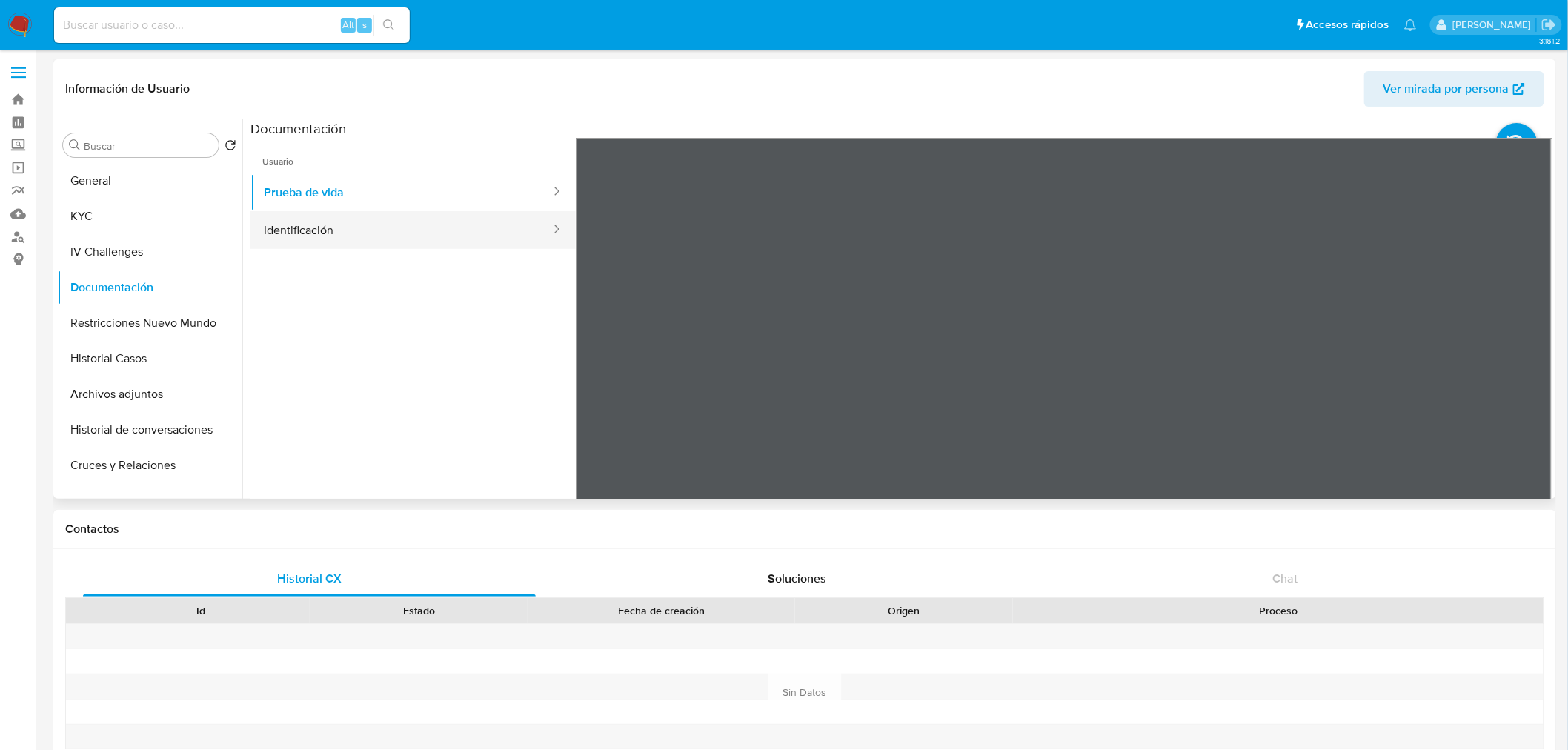
drag, startPoint x: 300, startPoint y: 203, endPoint x: 300, endPoint y: 227, distance: 24.0
click at [300, 206] on button "Prueba de vida" at bounding box center [401, 192] width 302 height 38
click at [308, 240] on button "Identificación" at bounding box center [401, 230] width 302 height 38
click at [161, 322] on button "Restricciones Nuevo Mundo" at bounding box center [143, 323] width 173 height 36
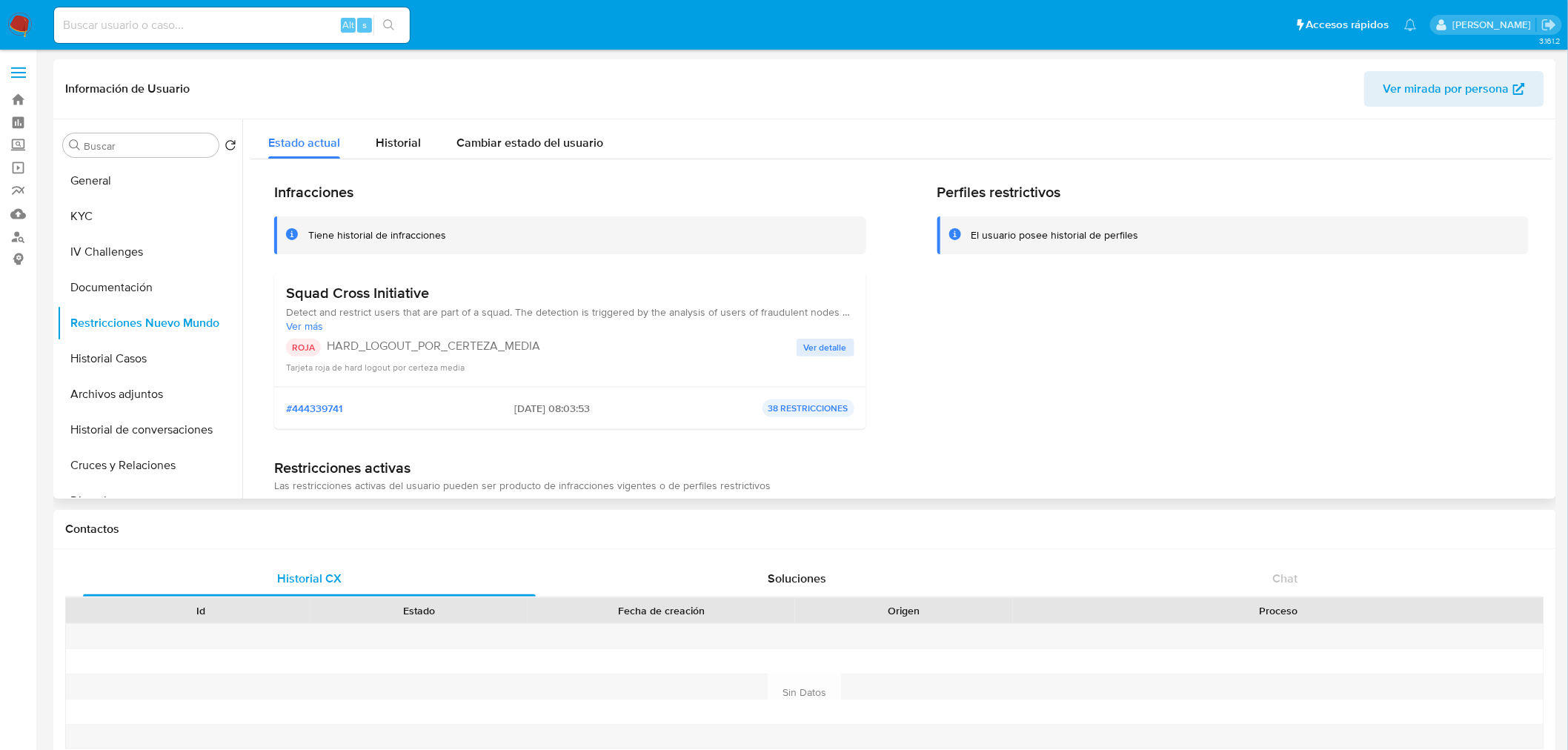
click at [813, 354] on span "Ver detalle" at bounding box center [825, 347] width 43 height 15
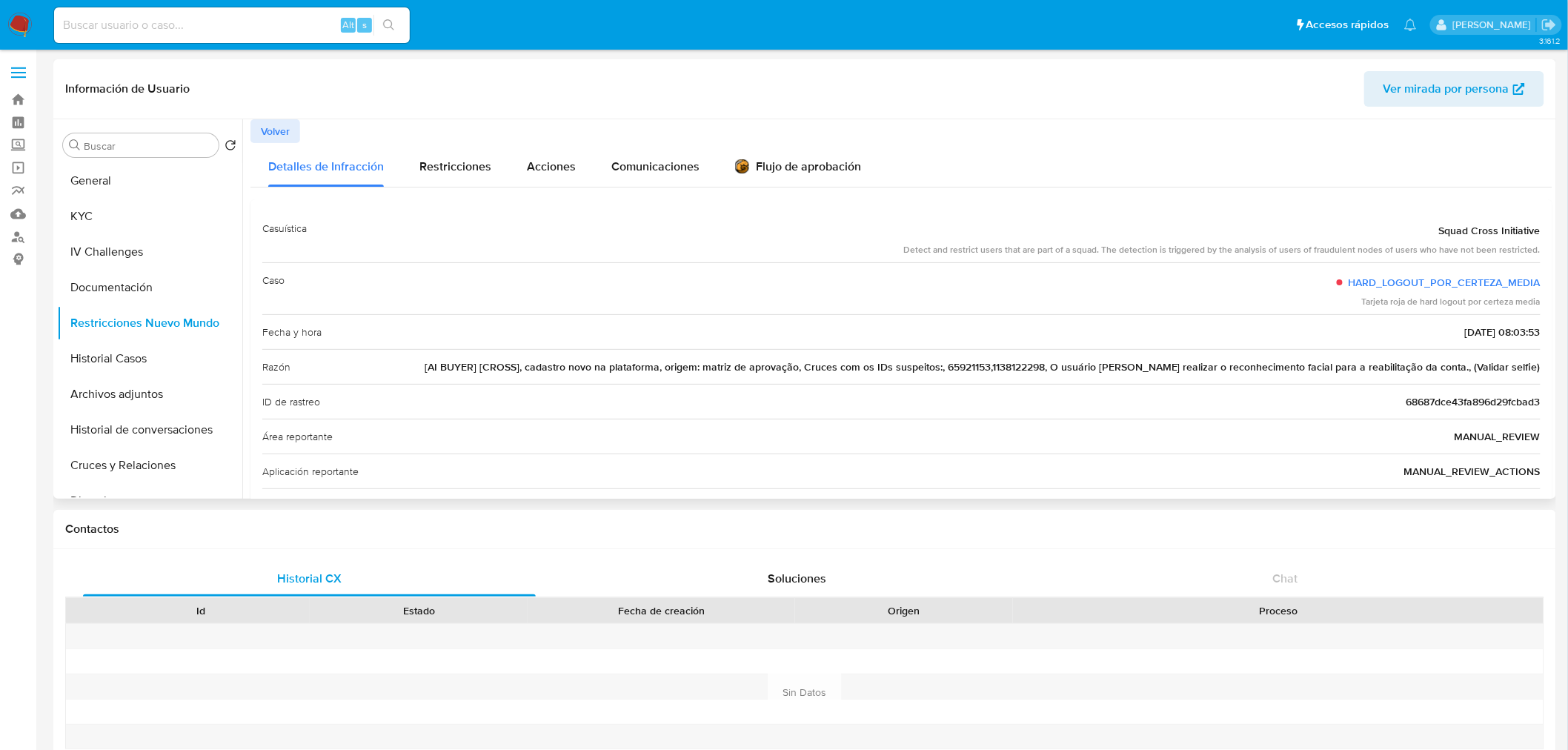
click at [1013, 366] on span "[AI BUYER] [CROSS], cadastro novo na plataforma, origem: matriz de aprovação, C…" at bounding box center [982, 367] width 1115 height 15
click at [272, 24] on input at bounding box center [232, 25] width 355 height 19
paste input "65921153,1138122298"
drag, startPoint x: 183, startPoint y: 26, endPoint x: 125, endPoint y: 21, distance: 58.2
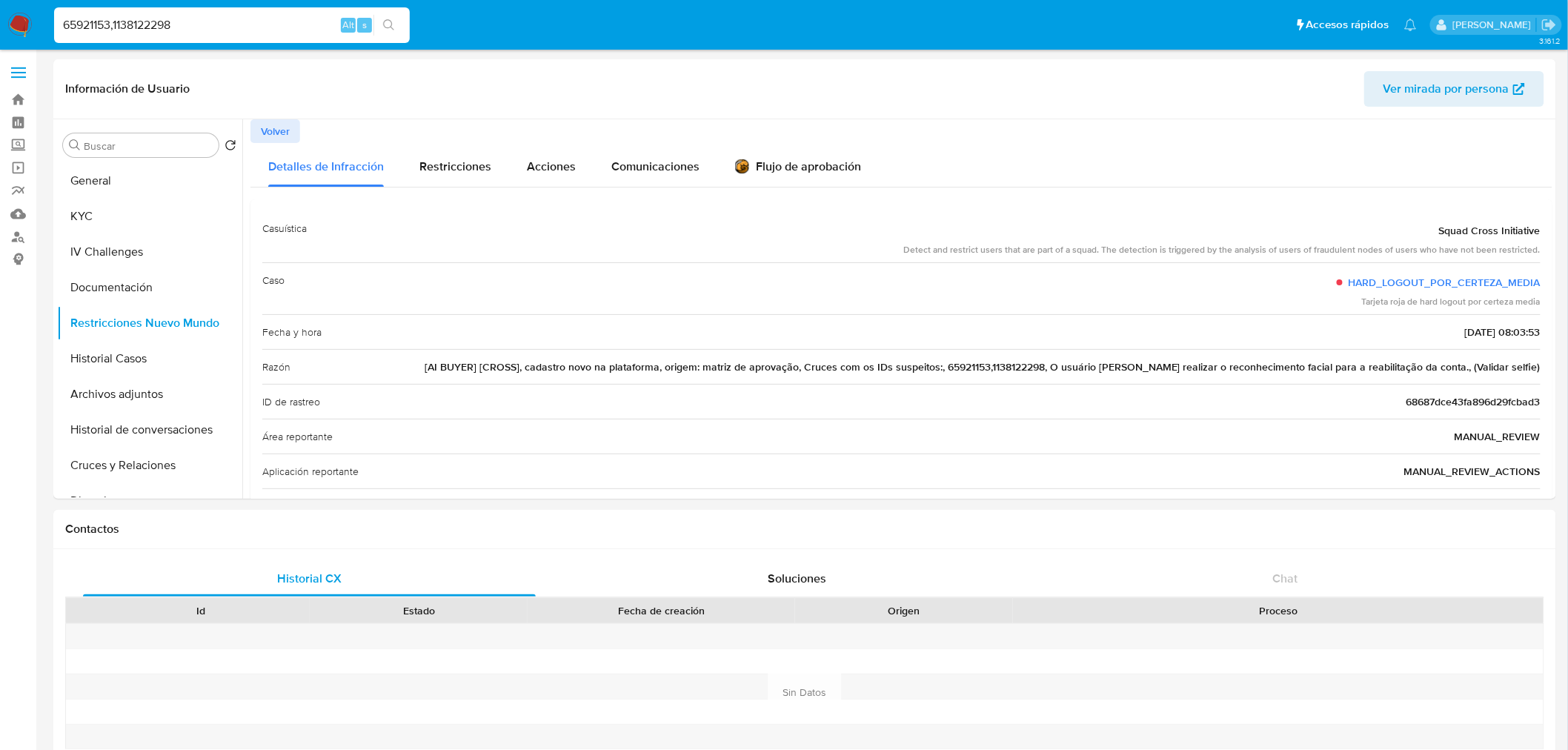
click at [125, 21] on input "65921153,1138122298" at bounding box center [232, 25] width 355 height 19
type input "65921153"
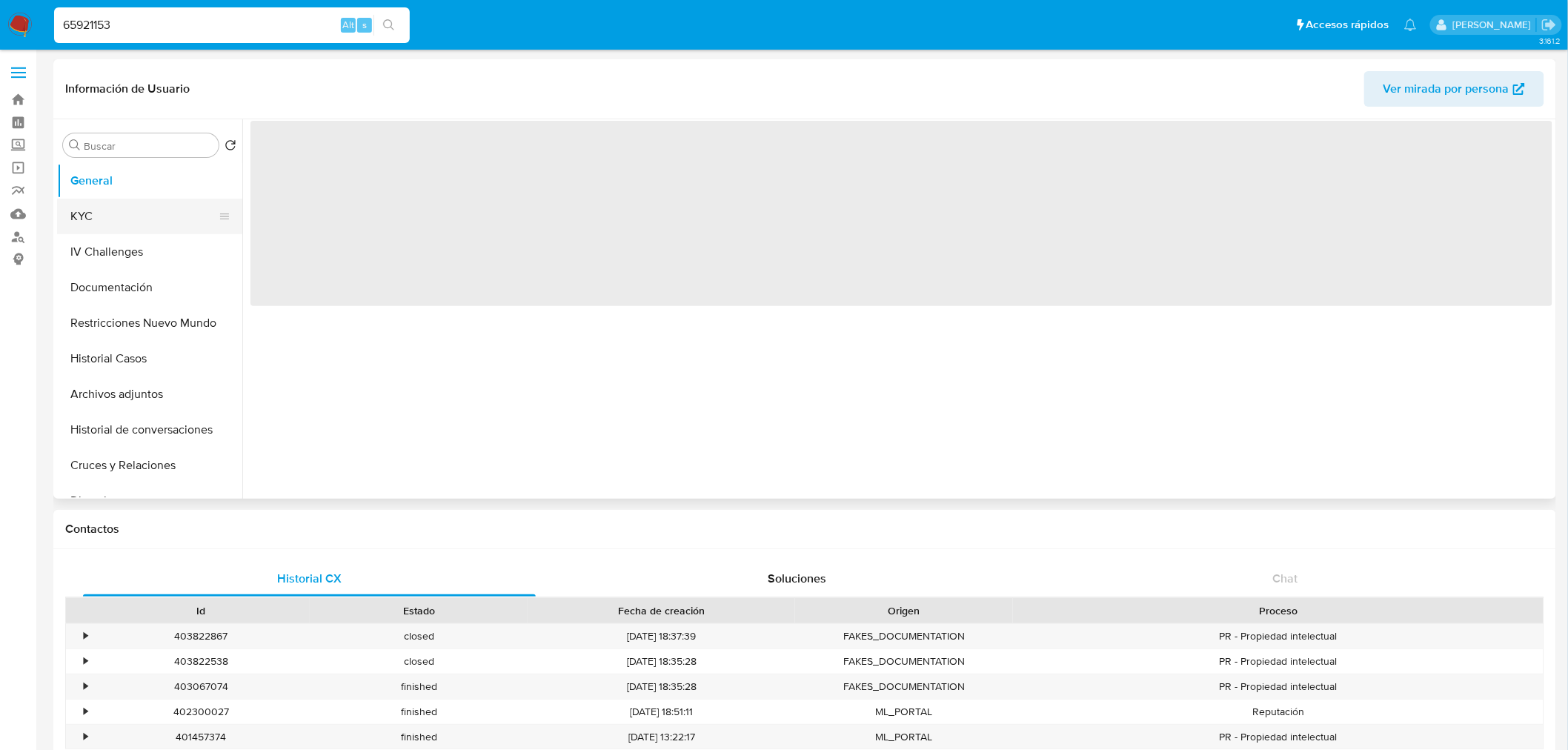
select select "10"
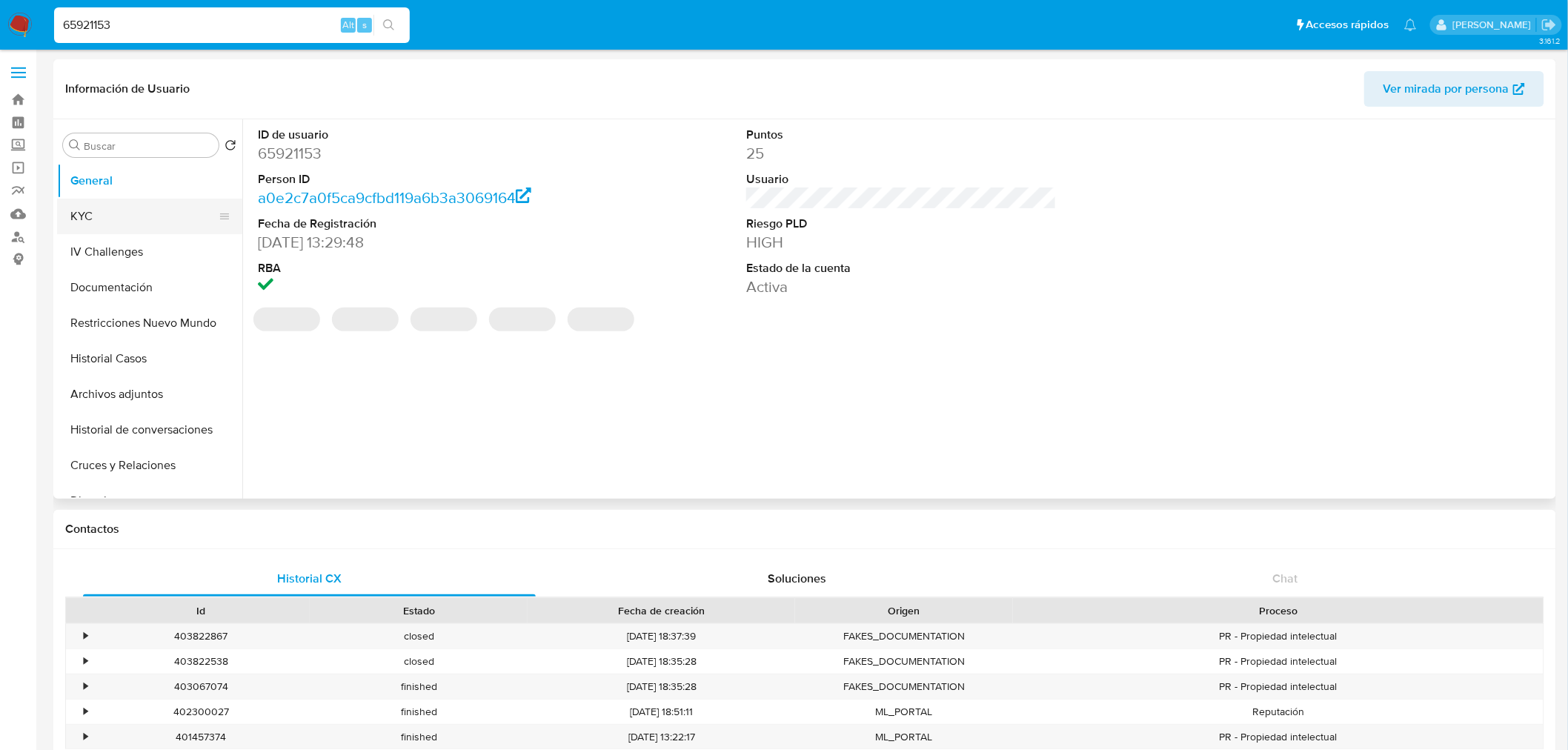
click at [109, 206] on button "KYC" at bounding box center [143, 216] width 173 height 36
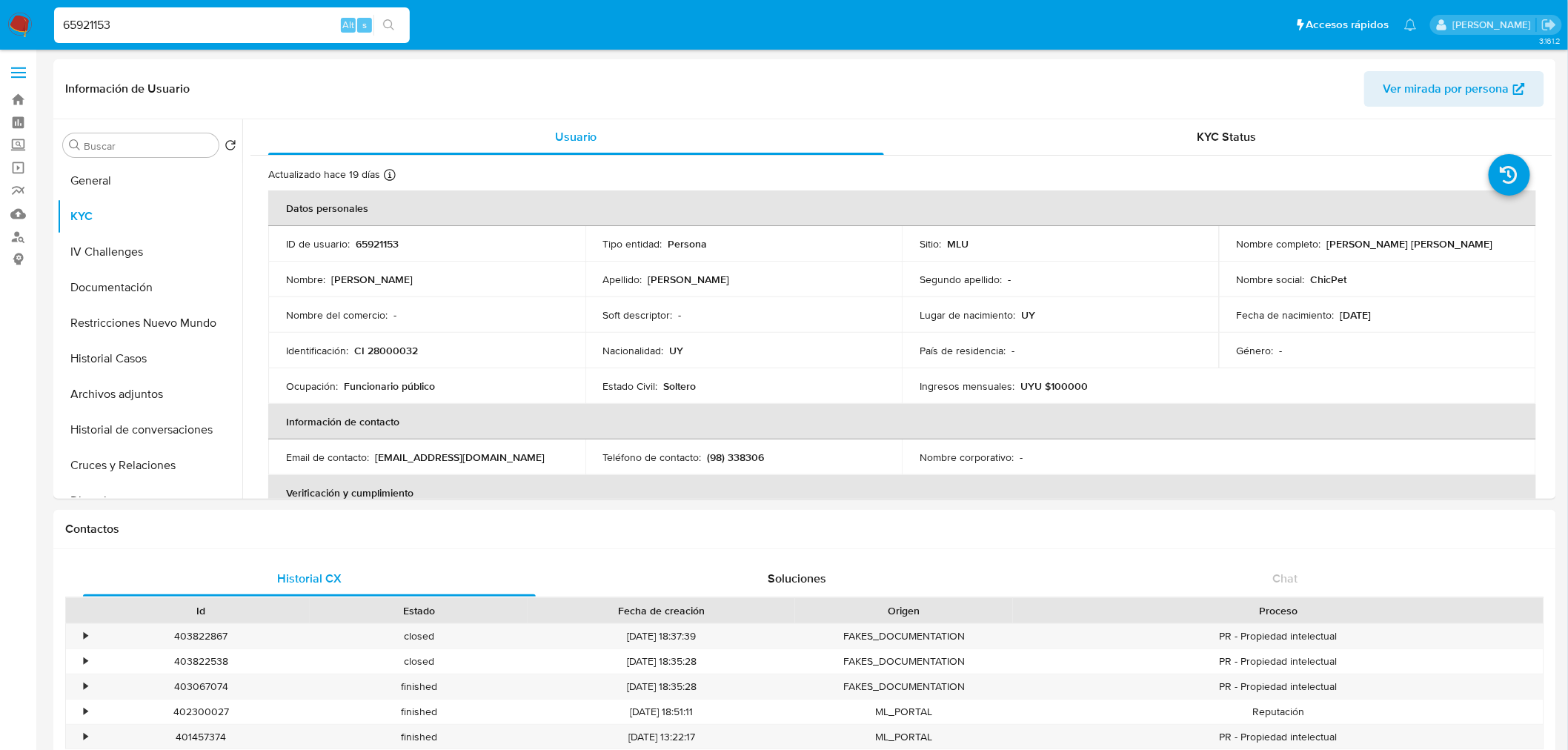
click at [175, 21] on input "65921153" at bounding box center [232, 25] width 355 height 19
click at [176, 21] on input "65921153" at bounding box center [232, 25] width 355 height 19
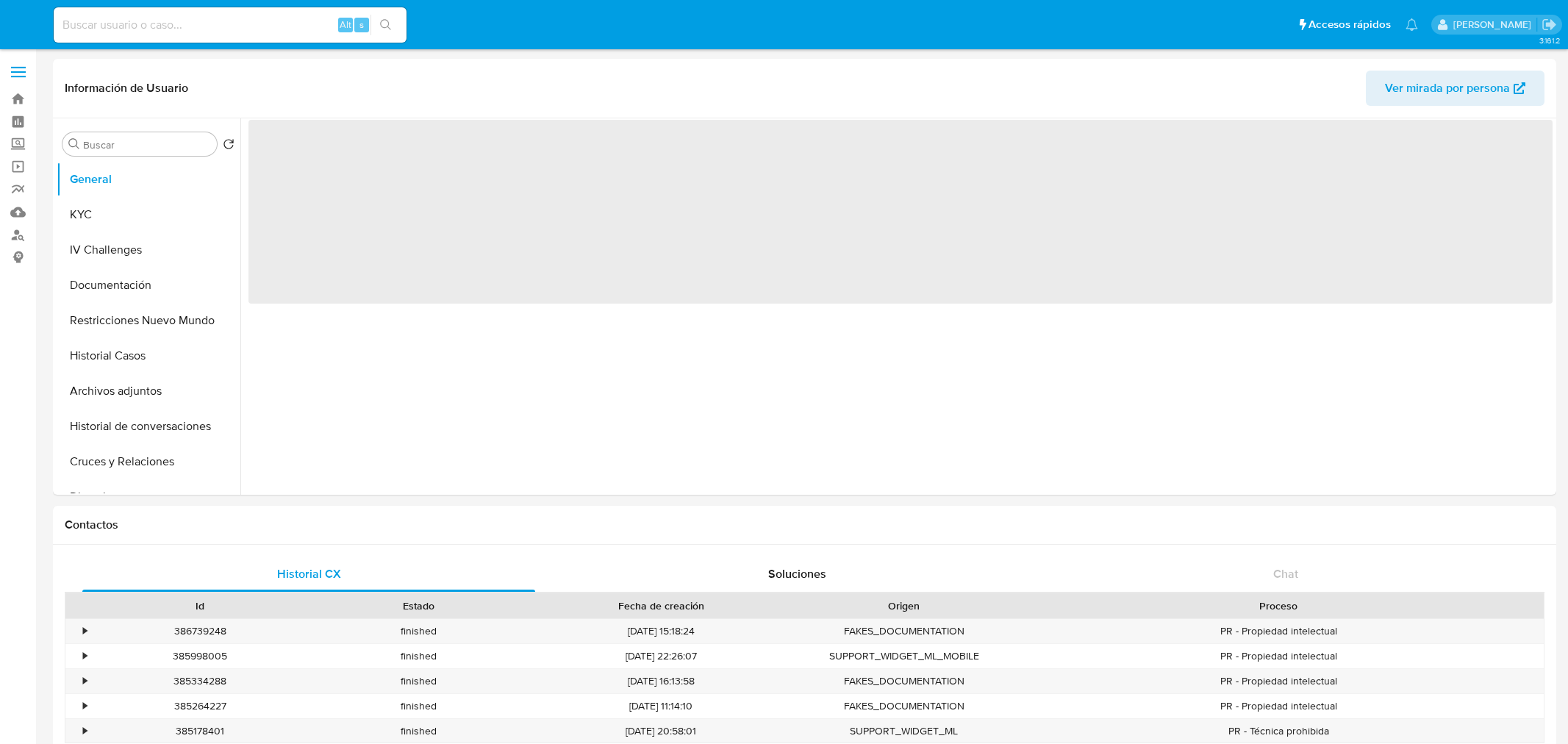
select select "10"
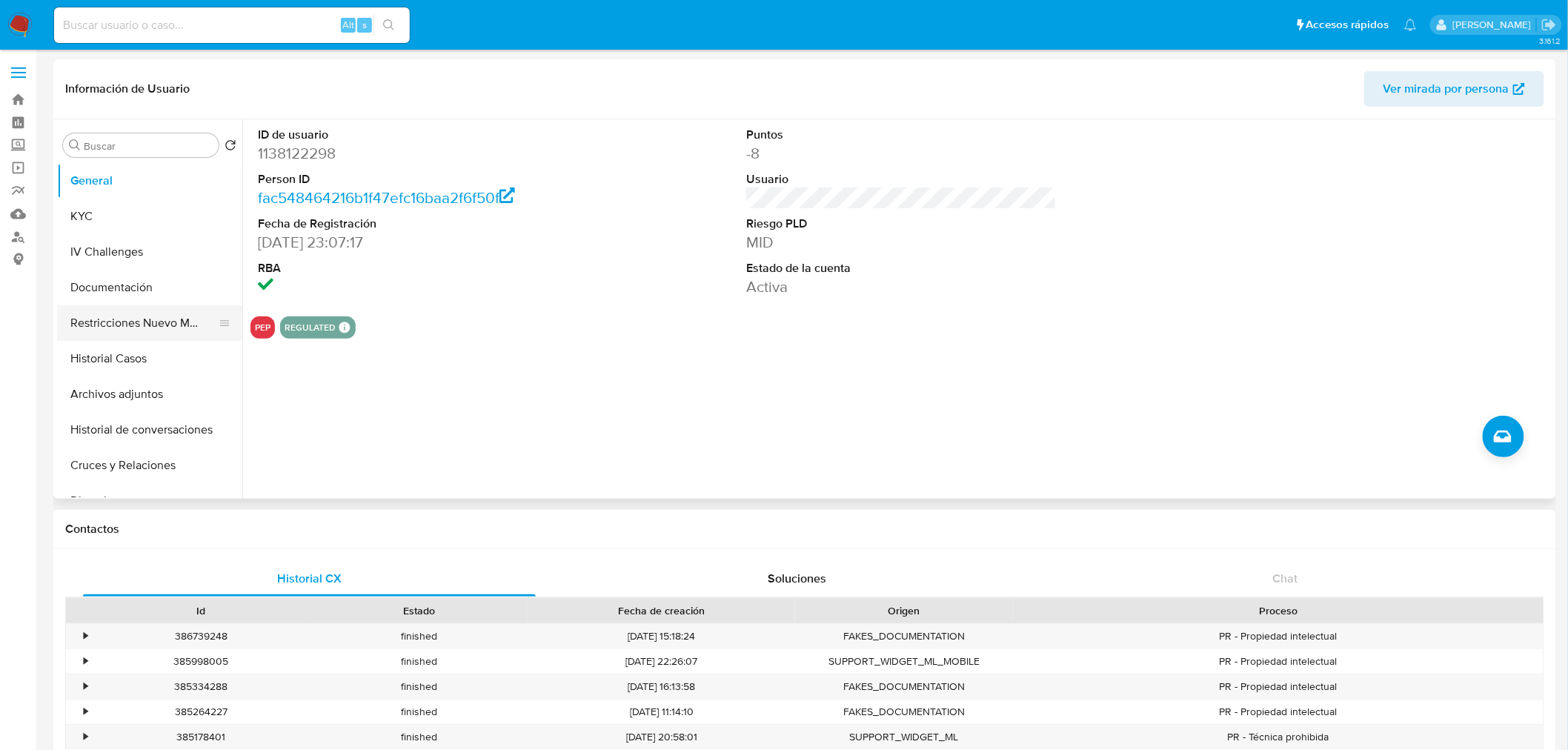
click at [121, 322] on button "Restricciones Nuevo Mundo" at bounding box center [143, 323] width 173 height 36
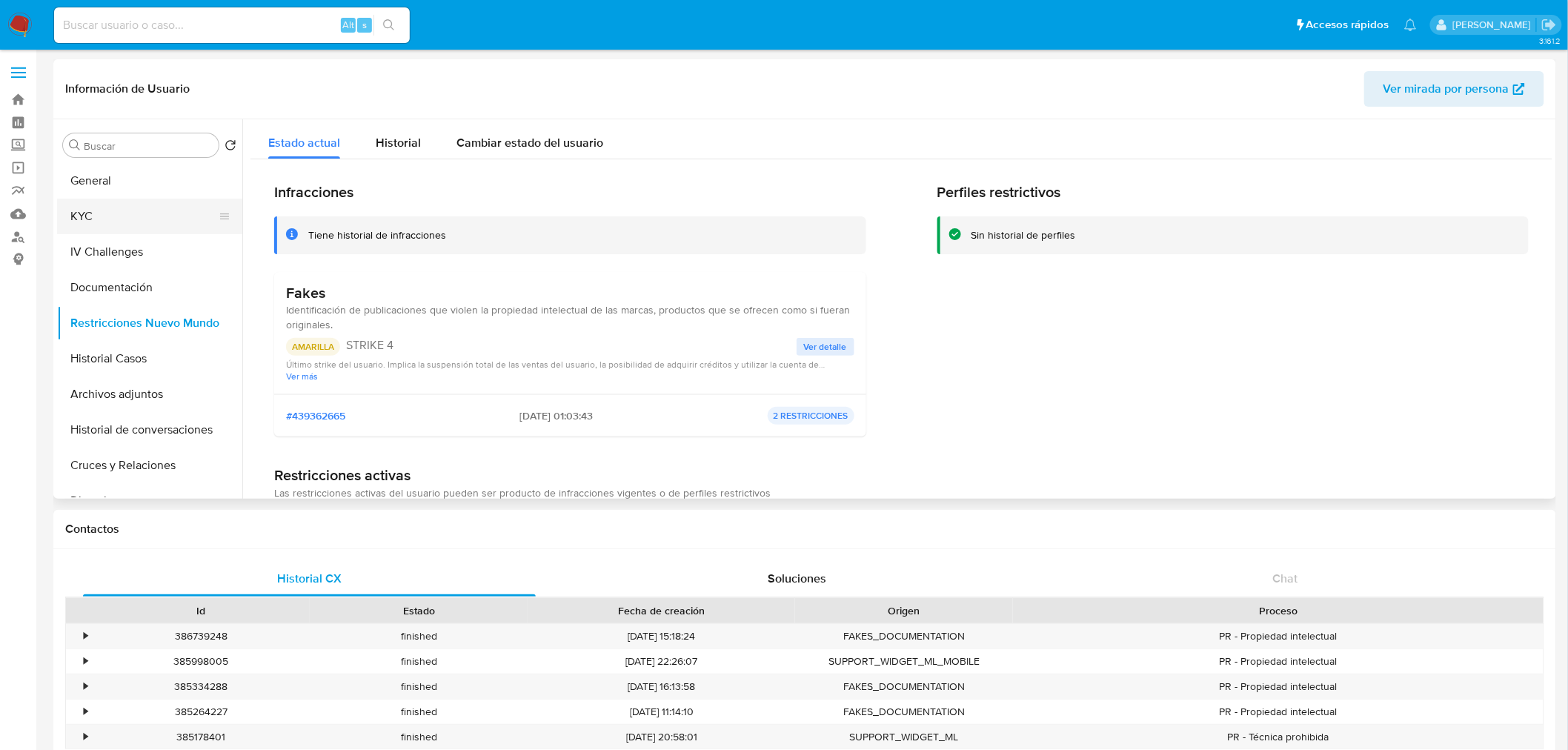
drag, startPoint x: 84, startPoint y: 217, endPoint x: 111, endPoint y: 226, distance: 28.5
click at [84, 217] on button "KYC" at bounding box center [143, 216] width 173 height 36
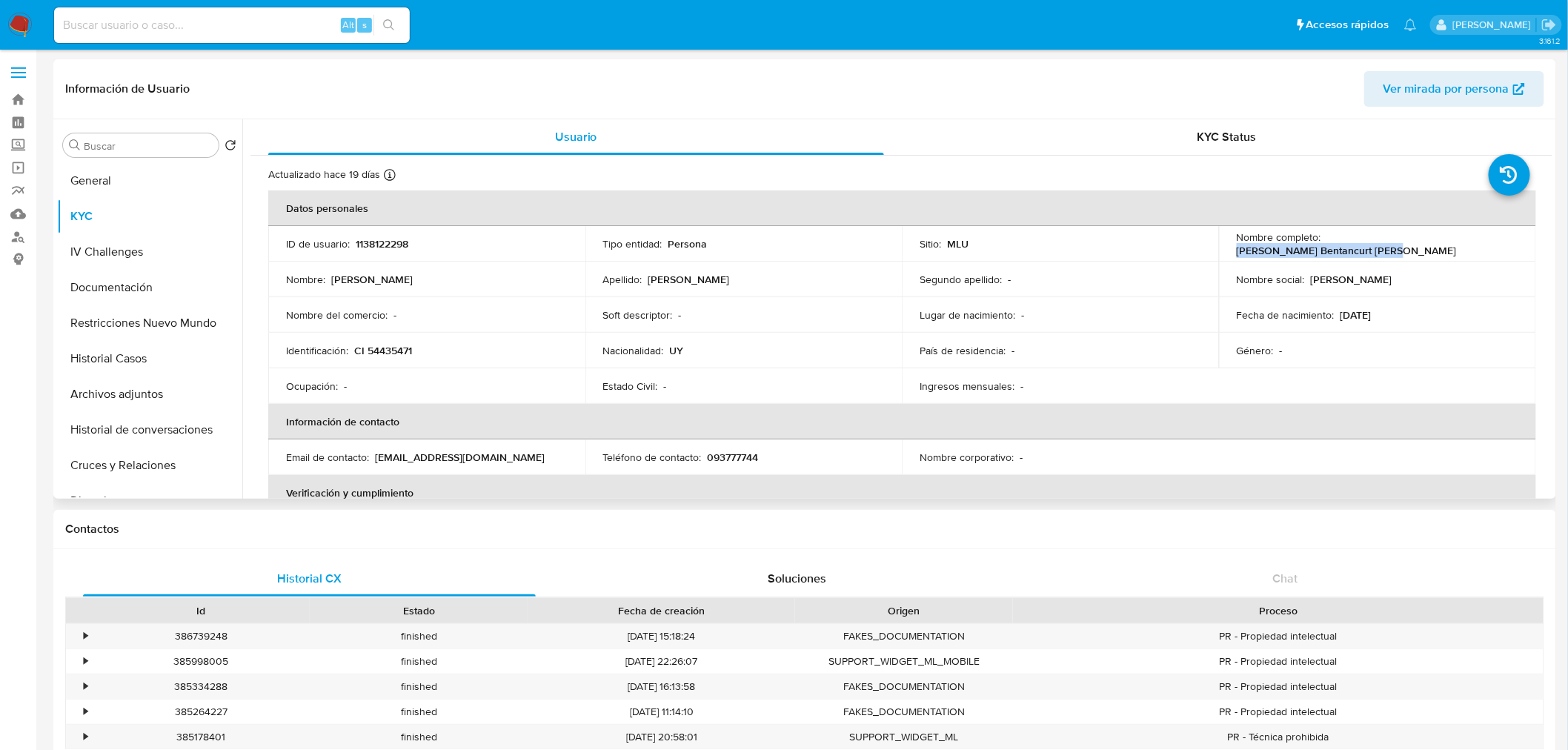
drag, startPoint x: 1321, startPoint y: 241, endPoint x: 1468, endPoint y: 241, distance: 147.0
click at [1468, 241] on div "Nombre completo : [PERSON_NAME] Bentancurt [PERSON_NAME]" at bounding box center [1378, 244] width 282 height 27
copy p "[PERSON_NAME] Bentancurt [PERSON_NAME]"
click at [93, 186] on button "General" at bounding box center [143, 181] width 173 height 36
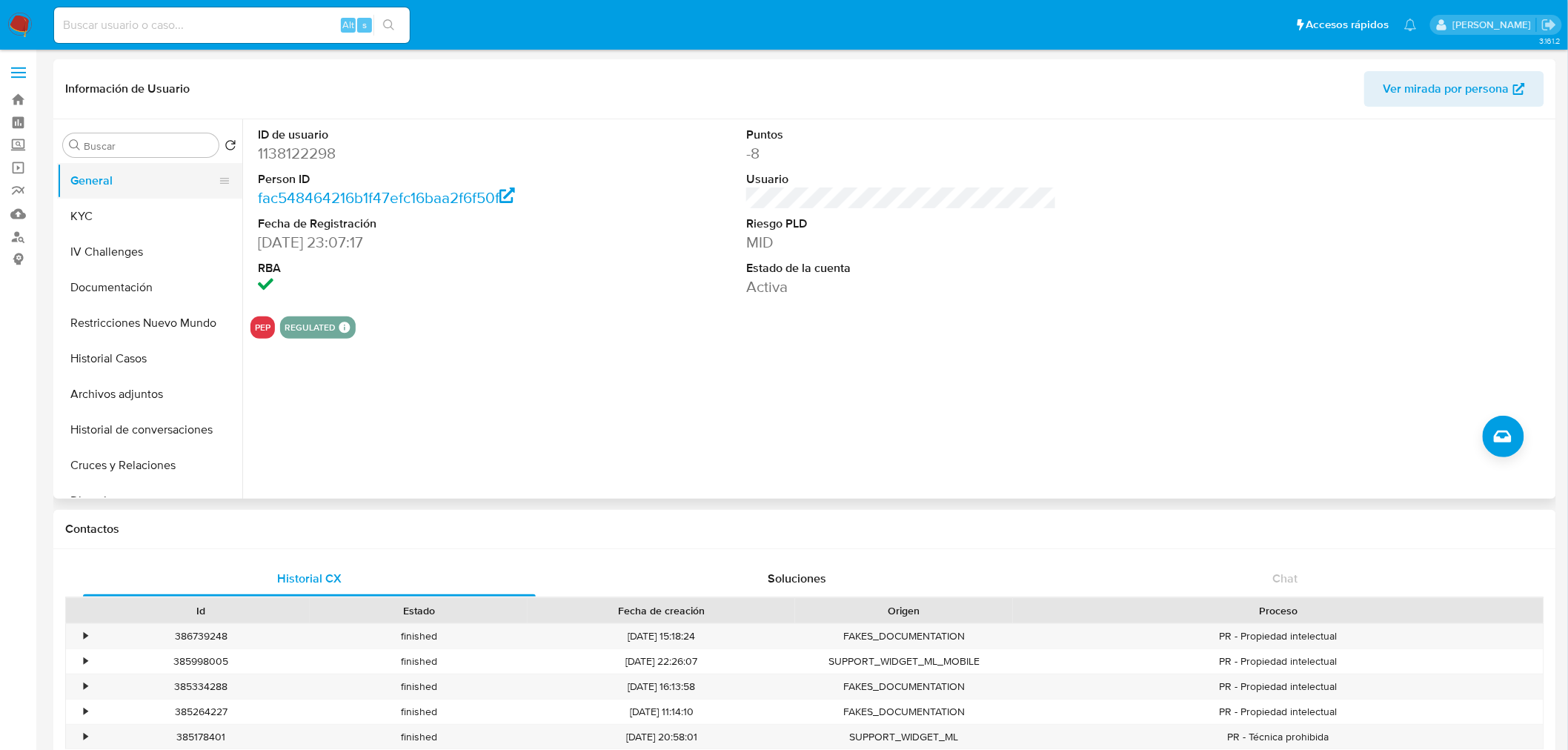
click at [101, 194] on button "General" at bounding box center [143, 181] width 173 height 36
click at [138, 217] on button "KYC" at bounding box center [143, 216] width 173 height 36
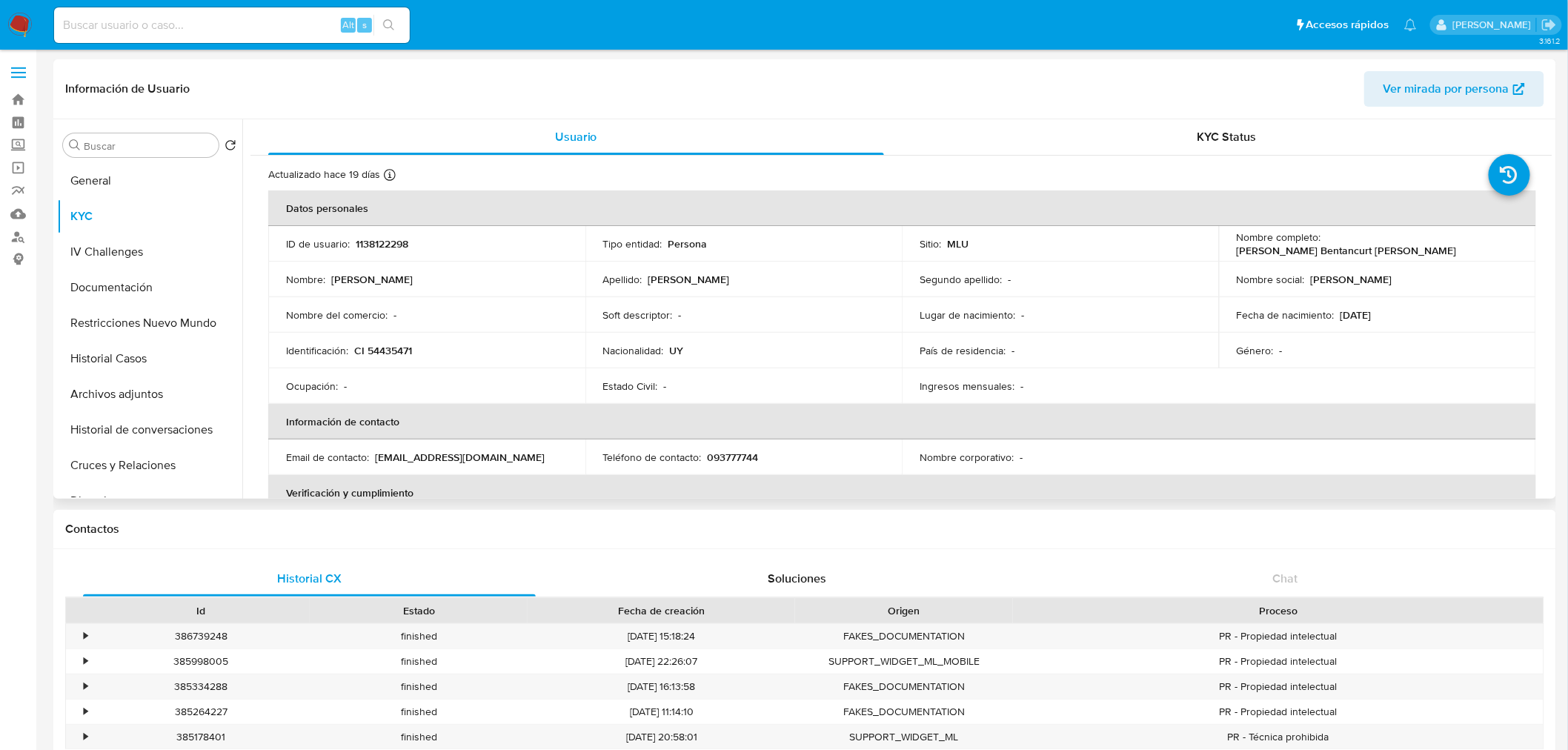
click at [382, 353] on p "CI 54435471" at bounding box center [382, 351] width 57 height 13
copy p "54435471"
click at [131, 293] on button "Documentación" at bounding box center [143, 288] width 173 height 36
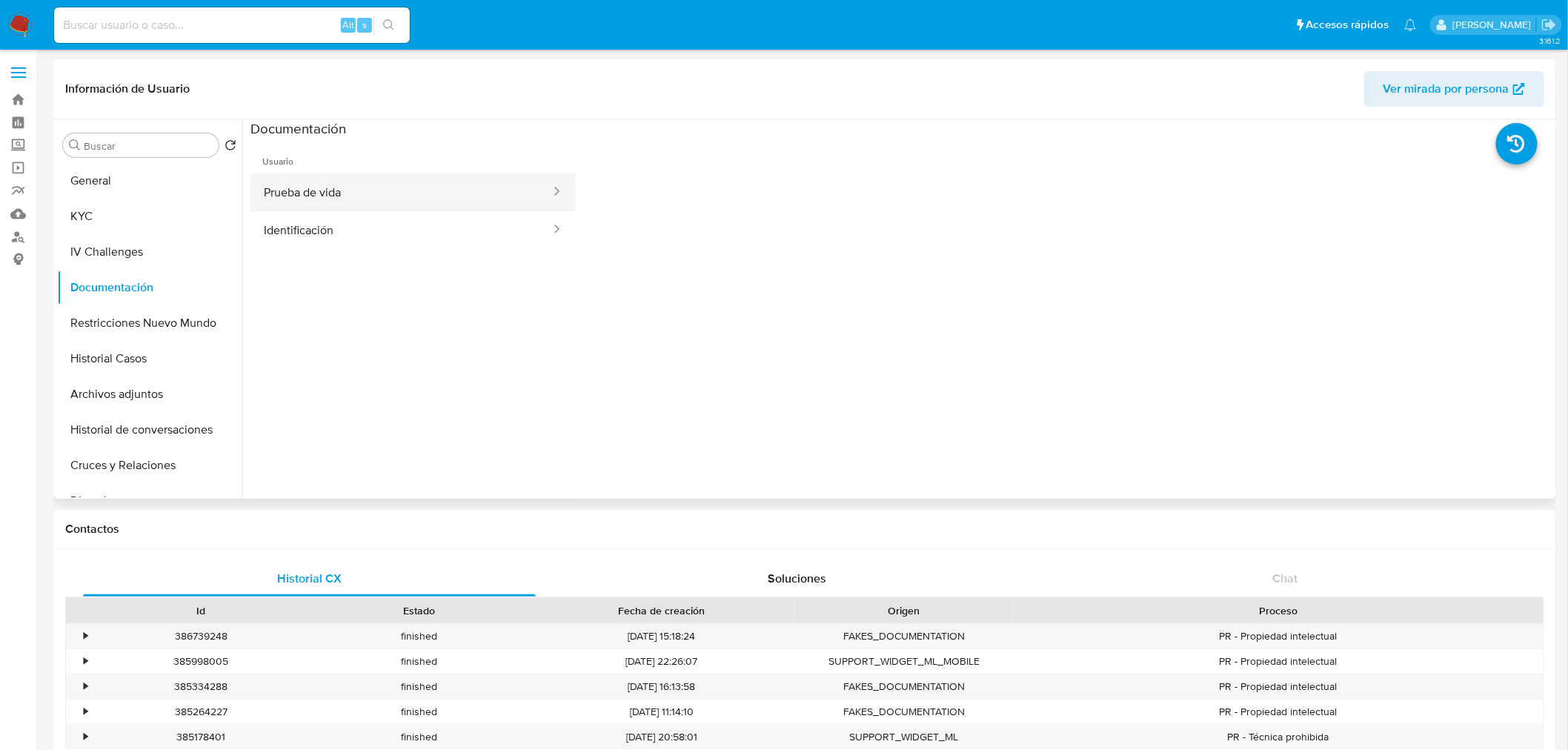
click at [400, 196] on button "Prueba de vida" at bounding box center [401, 192] width 302 height 38
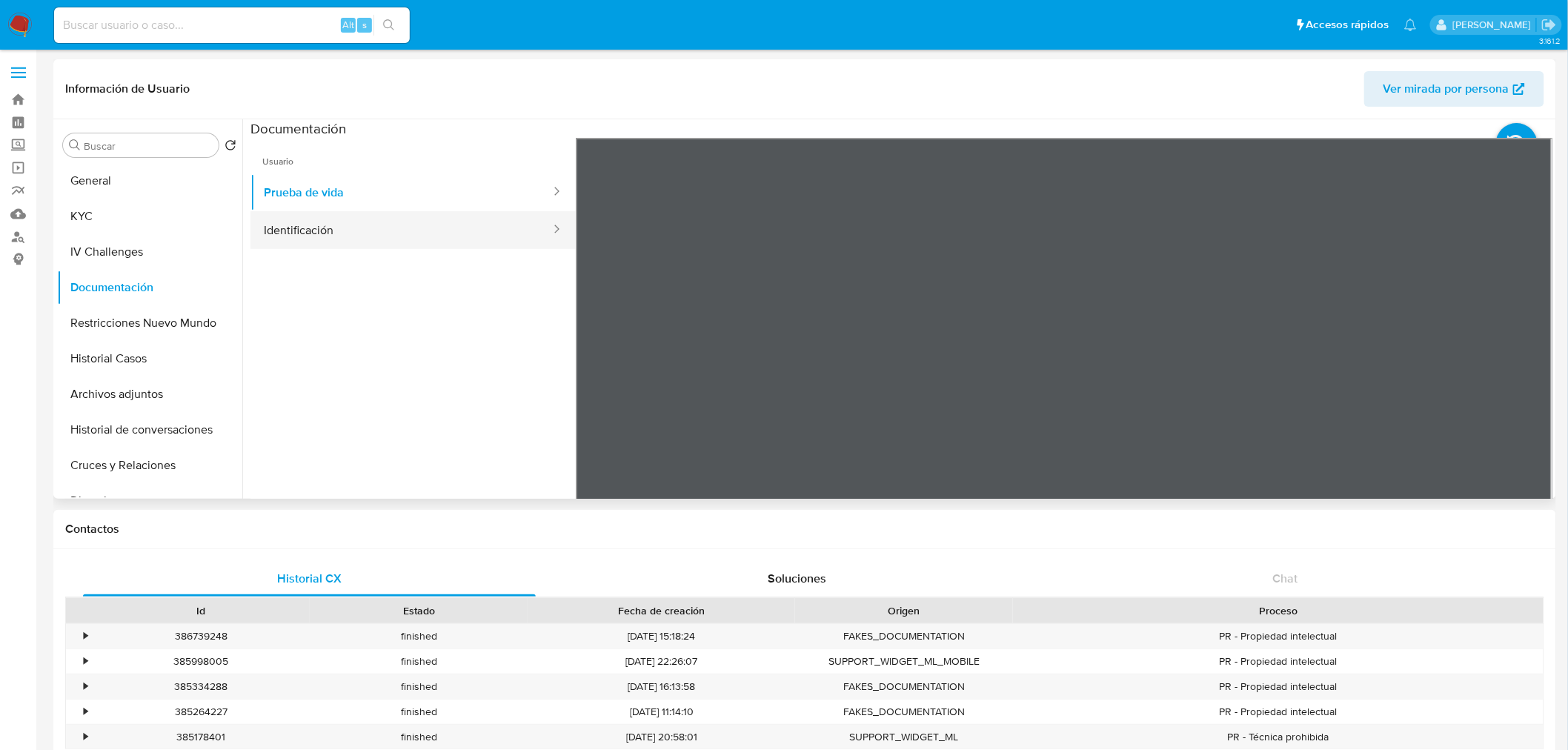
click at [353, 215] on button "Identificación" at bounding box center [401, 230] width 302 height 38
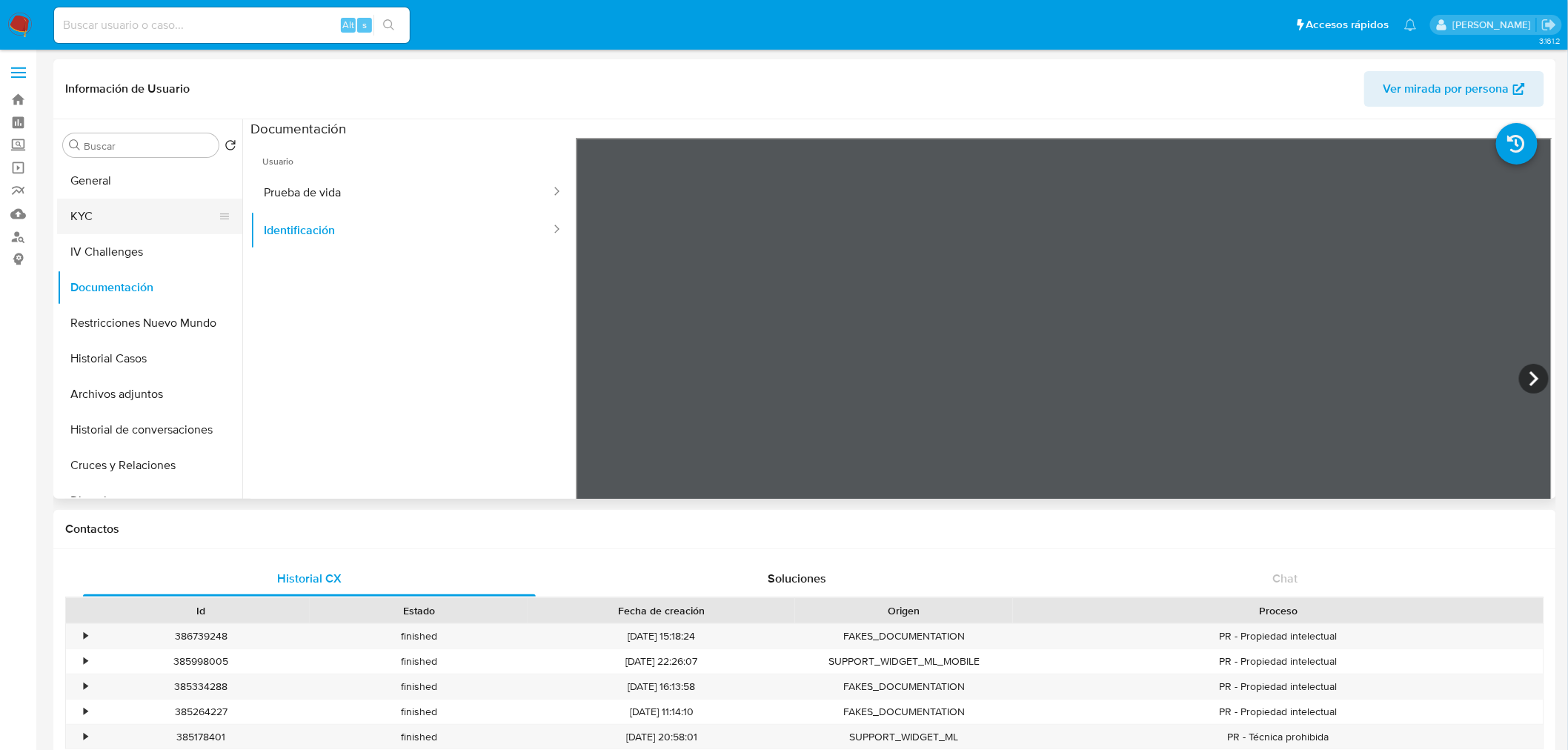
click at [132, 214] on button "KYC" at bounding box center [143, 216] width 173 height 36
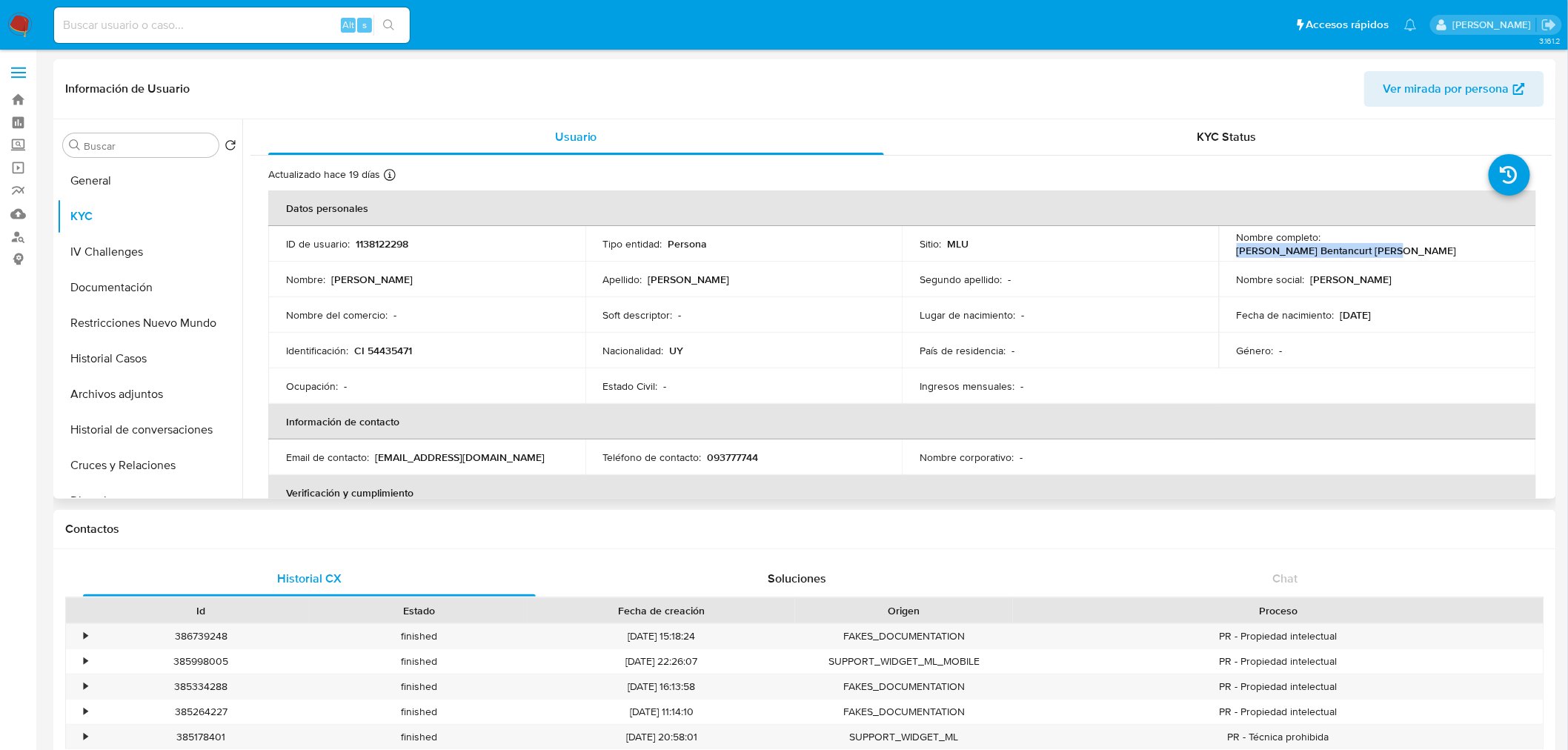
drag, startPoint x: 1324, startPoint y: 245, endPoint x: 1500, endPoint y: 241, distance: 176.0
click at [1500, 241] on div "Nombre completo : [PERSON_NAME] Bentancurt [PERSON_NAME]" at bounding box center [1378, 244] width 282 height 27
copy p "[PERSON_NAME] Bentancurt [PERSON_NAME]"
click at [162, 337] on button "Restricciones Nuevo Mundo" at bounding box center [143, 323] width 173 height 36
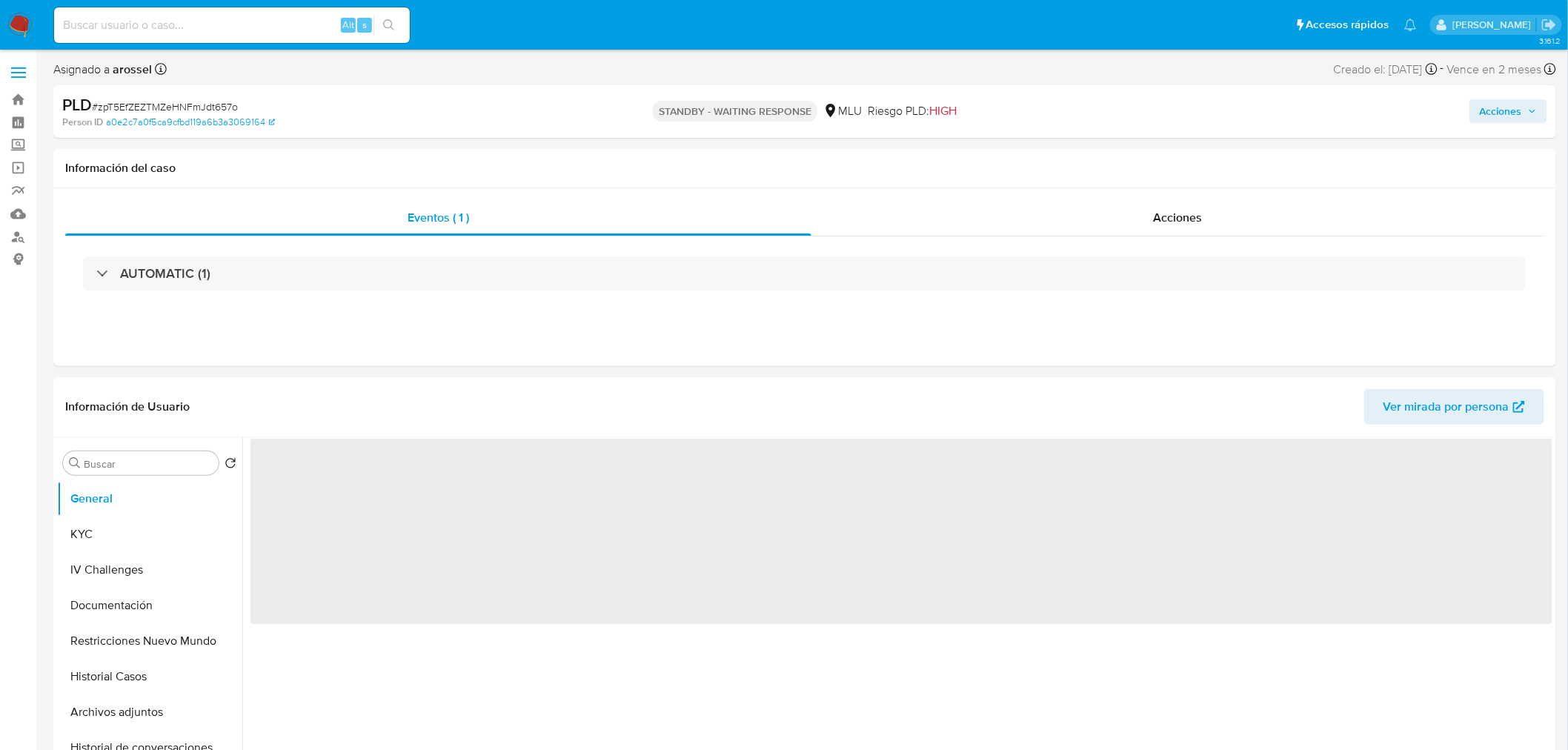
select select "10"
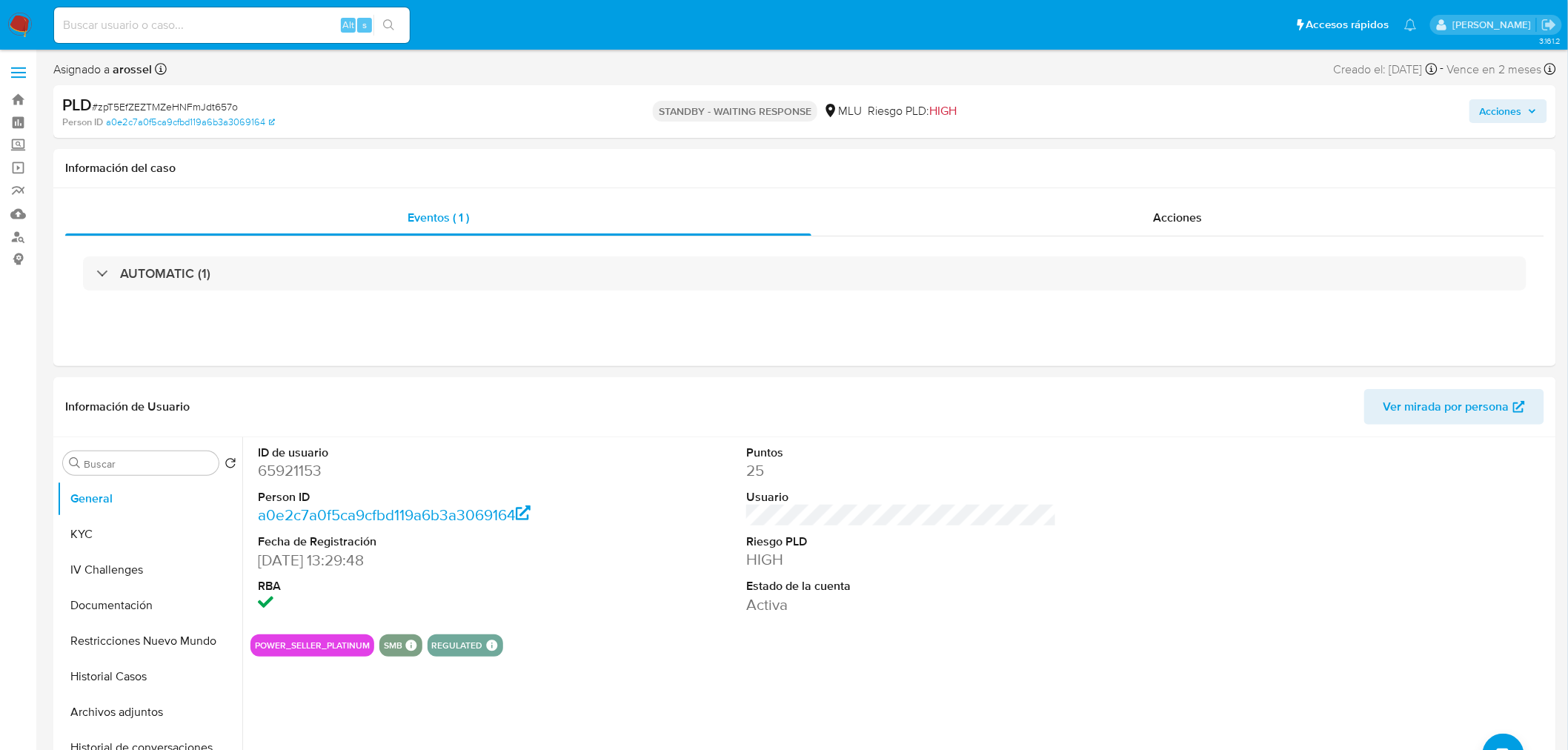
click at [189, 109] on span "# zpT5EfZEZTMZeHNFmJdt657o" at bounding box center [164, 107] width 146 height 15
copy span "zpT5EfZEZTMZeHNFmJdt657o"
click at [885, 661] on div "ID de usuario 65921153 Person ID a0e2c7a0f5ca9cfbd119a6b3a3069164 Fecha de Regi…" at bounding box center [897, 627] width 1310 height 380
click at [155, 529] on button "KYC" at bounding box center [143, 535] width 173 height 36
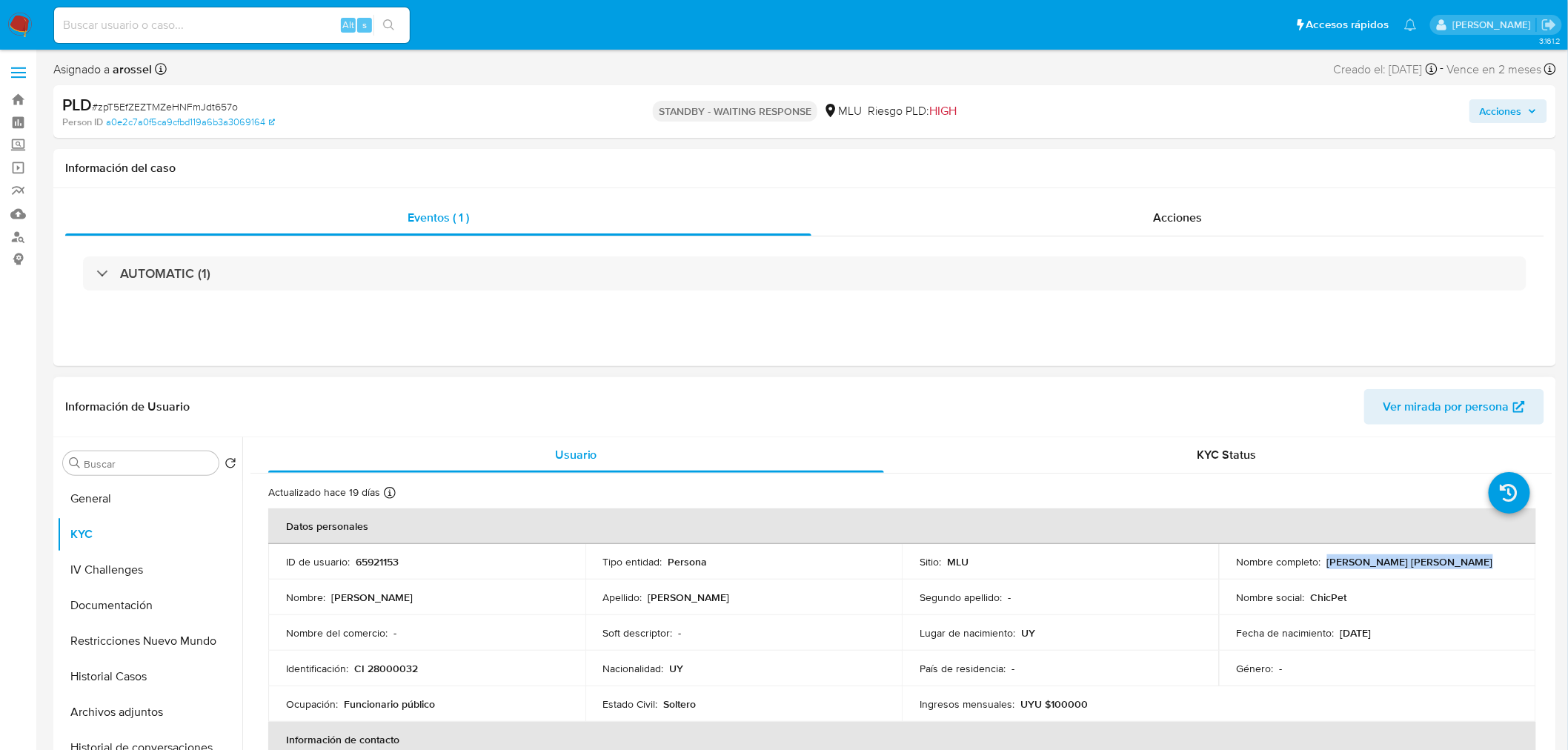
drag, startPoint x: 1322, startPoint y: 562, endPoint x: 1472, endPoint y: 571, distance: 150.3
click at [1472, 571] on td "Nombre completo : [PERSON_NAME] [PERSON_NAME]" at bounding box center [1378, 562] width 317 height 36
copy p "[PERSON_NAME] [PERSON_NAME]"
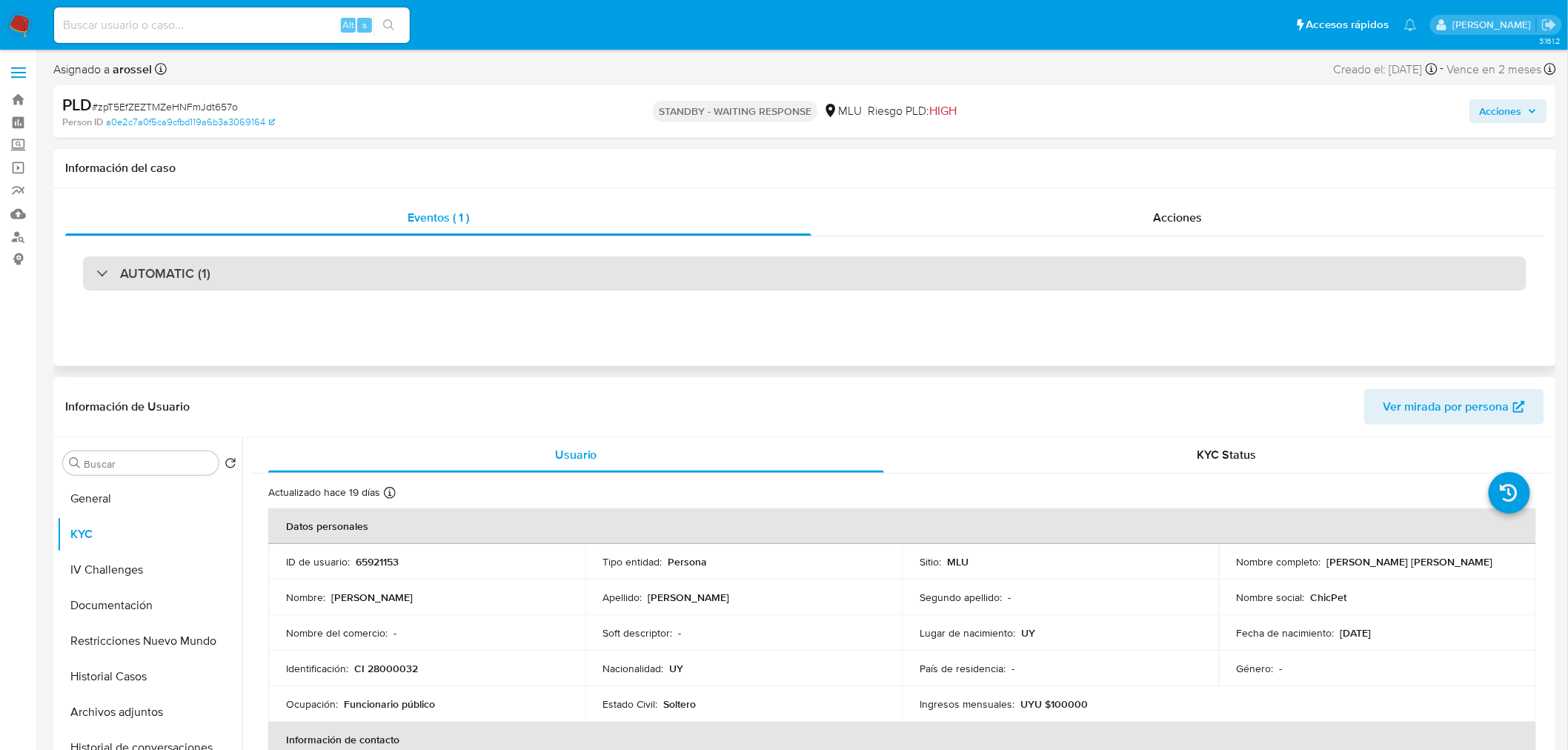
click at [293, 271] on div "AUTOMATIC (1)" at bounding box center [805, 274] width 1443 height 34
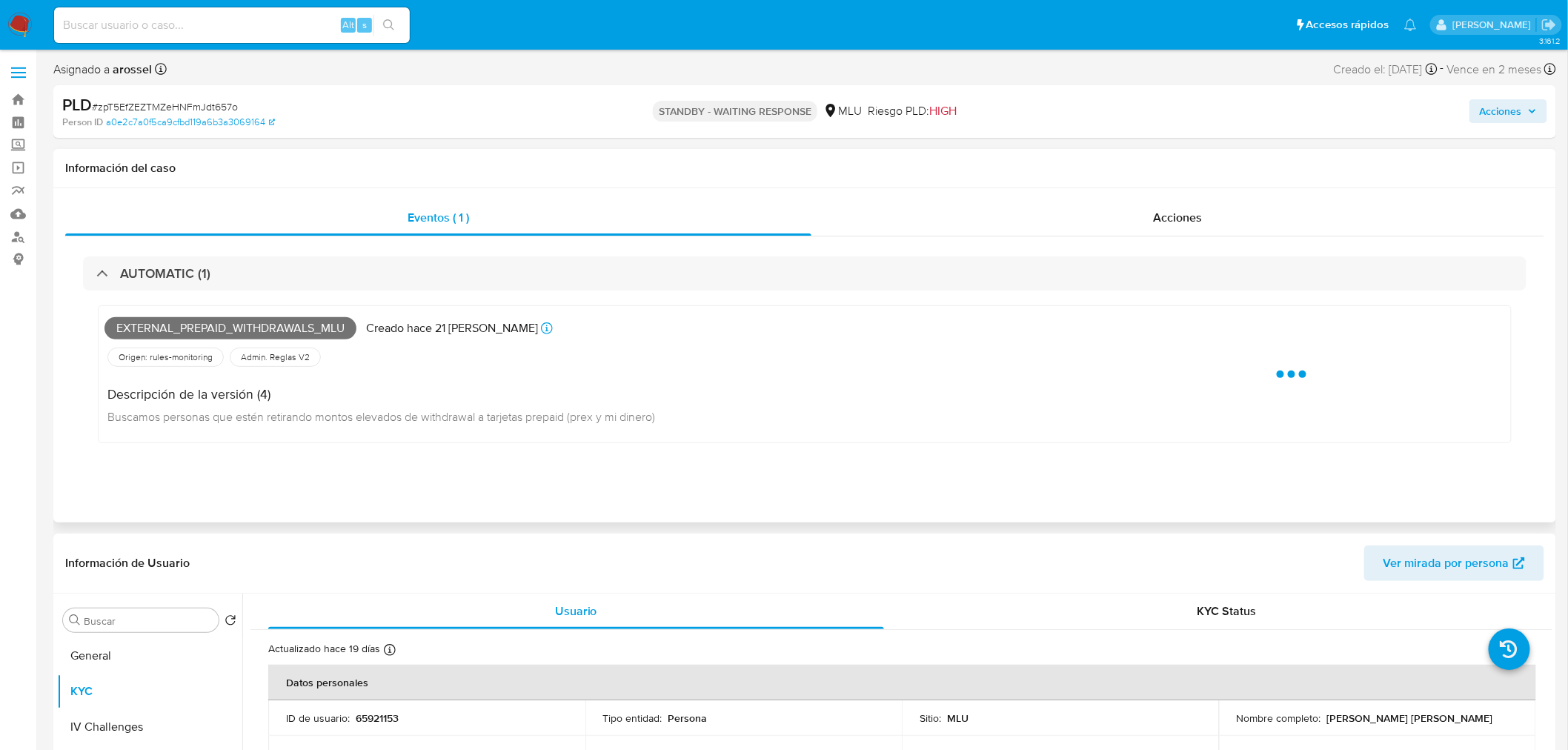
click at [181, 323] on span "External_prepaid_withdrawals_mlu" at bounding box center [230, 328] width 252 height 22
click at [183, 324] on span "External_prepaid_withdrawals_mlu" at bounding box center [230, 328] width 252 height 22
copy span "External_prepaid_withdrawals_mlu"
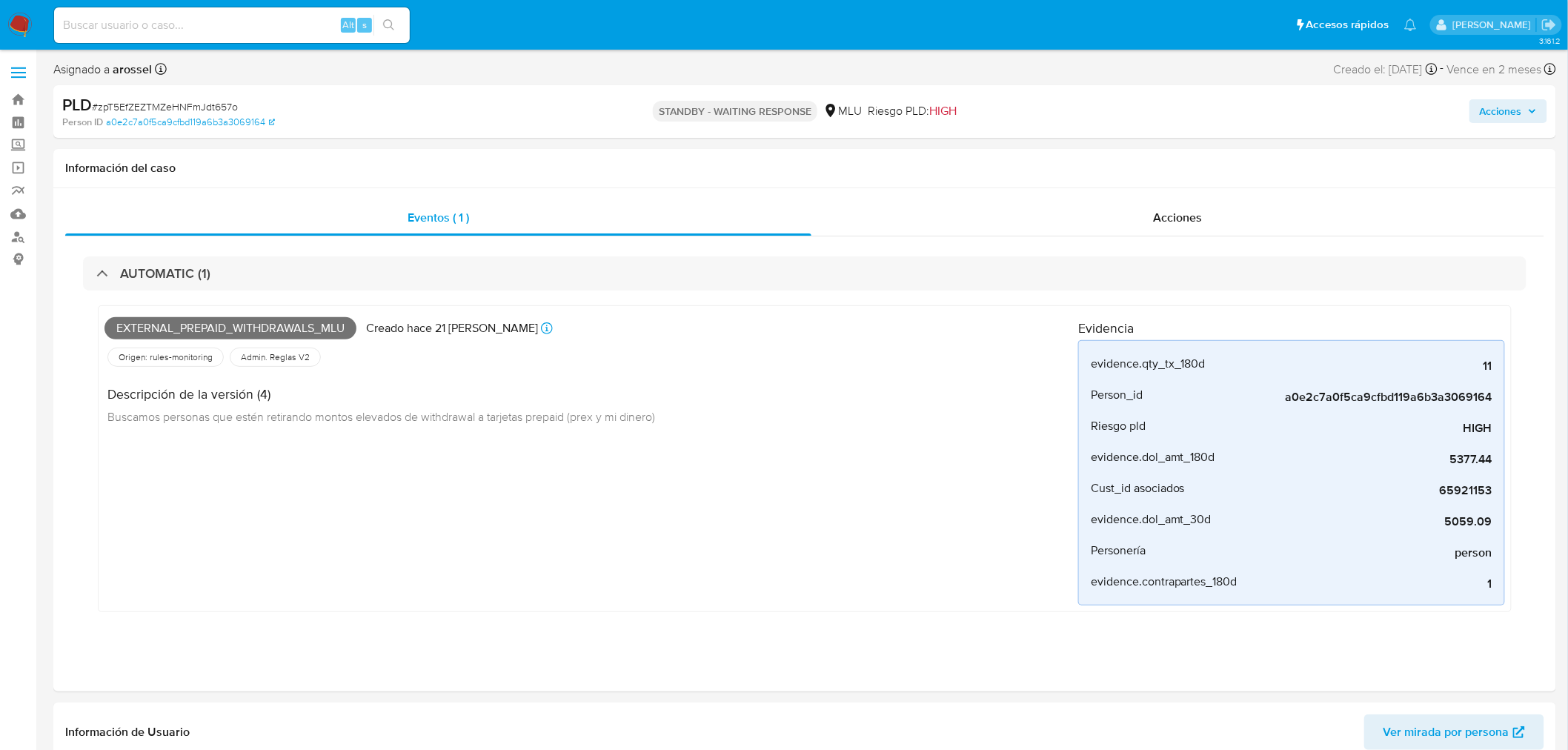
click at [156, 20] on input at bounding box center [232, 25] width 355 height 19
paste input "zKbe1R5yB3Z6iURcOeg457hb"
type input "zKbe1R5yB3Z6iURcOeg457hb"
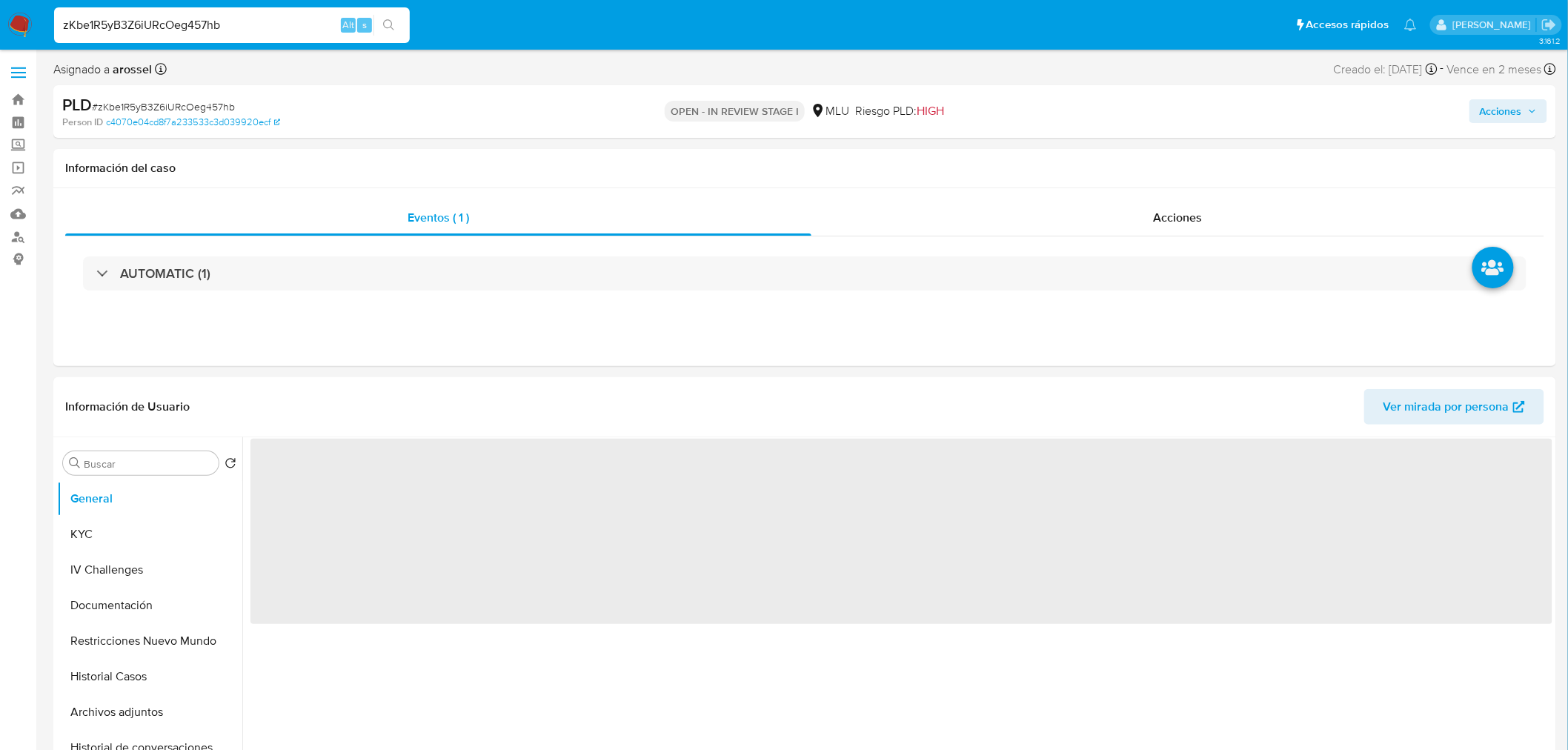
select select "10"
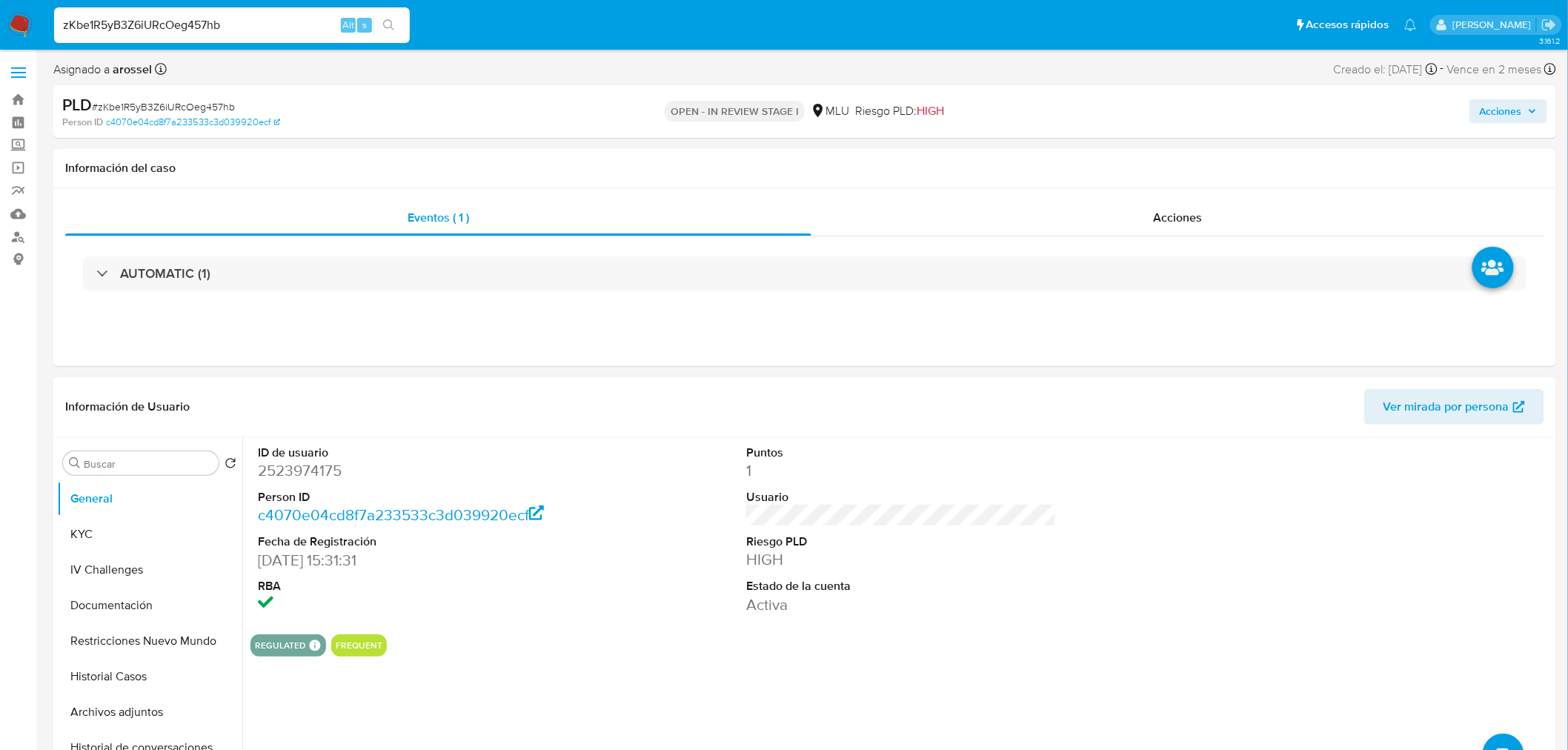
click at [1418, 413] on span "Ver mirada por persona" at bounding box center [1447, 407] width 126 height 36
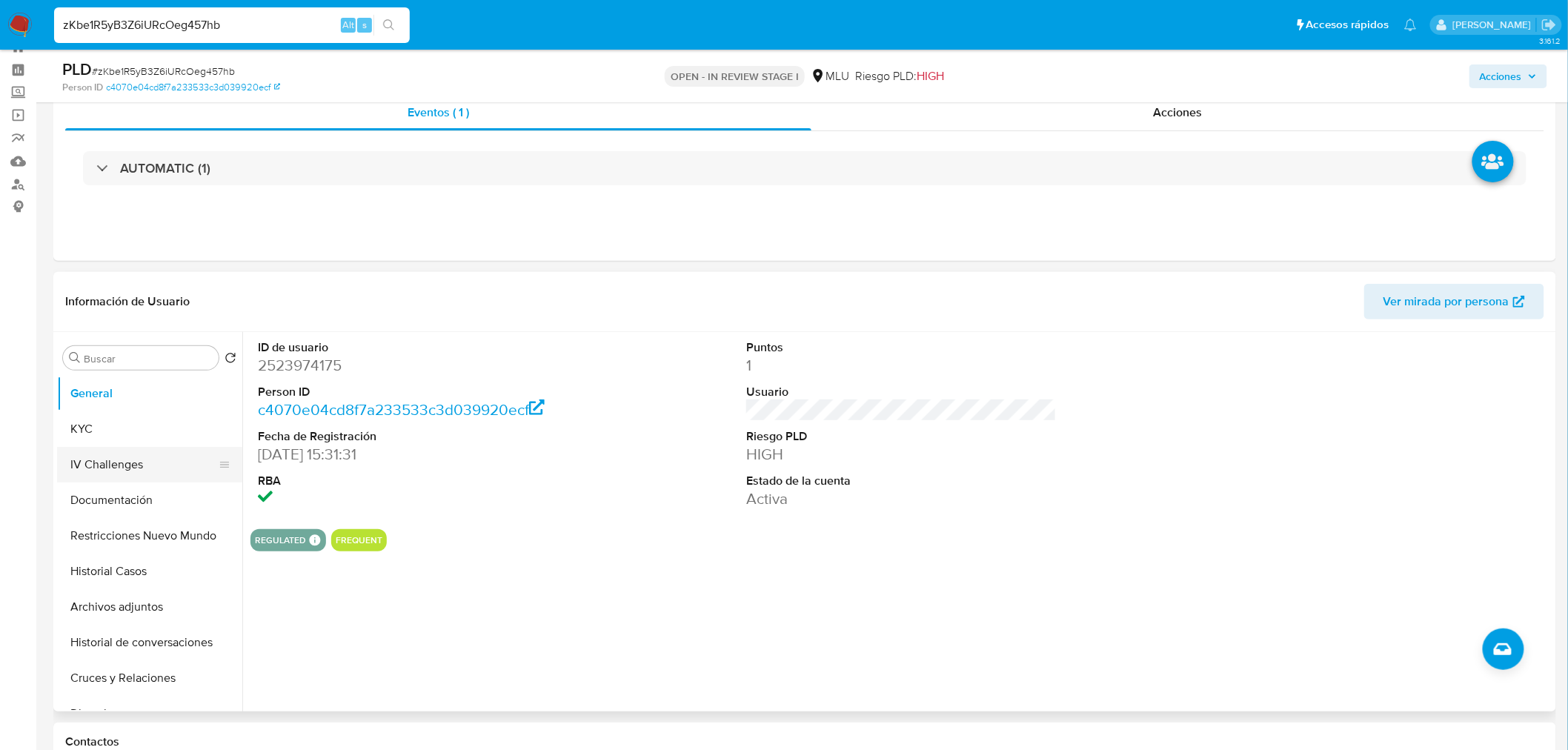
scroll to position [83, 0]
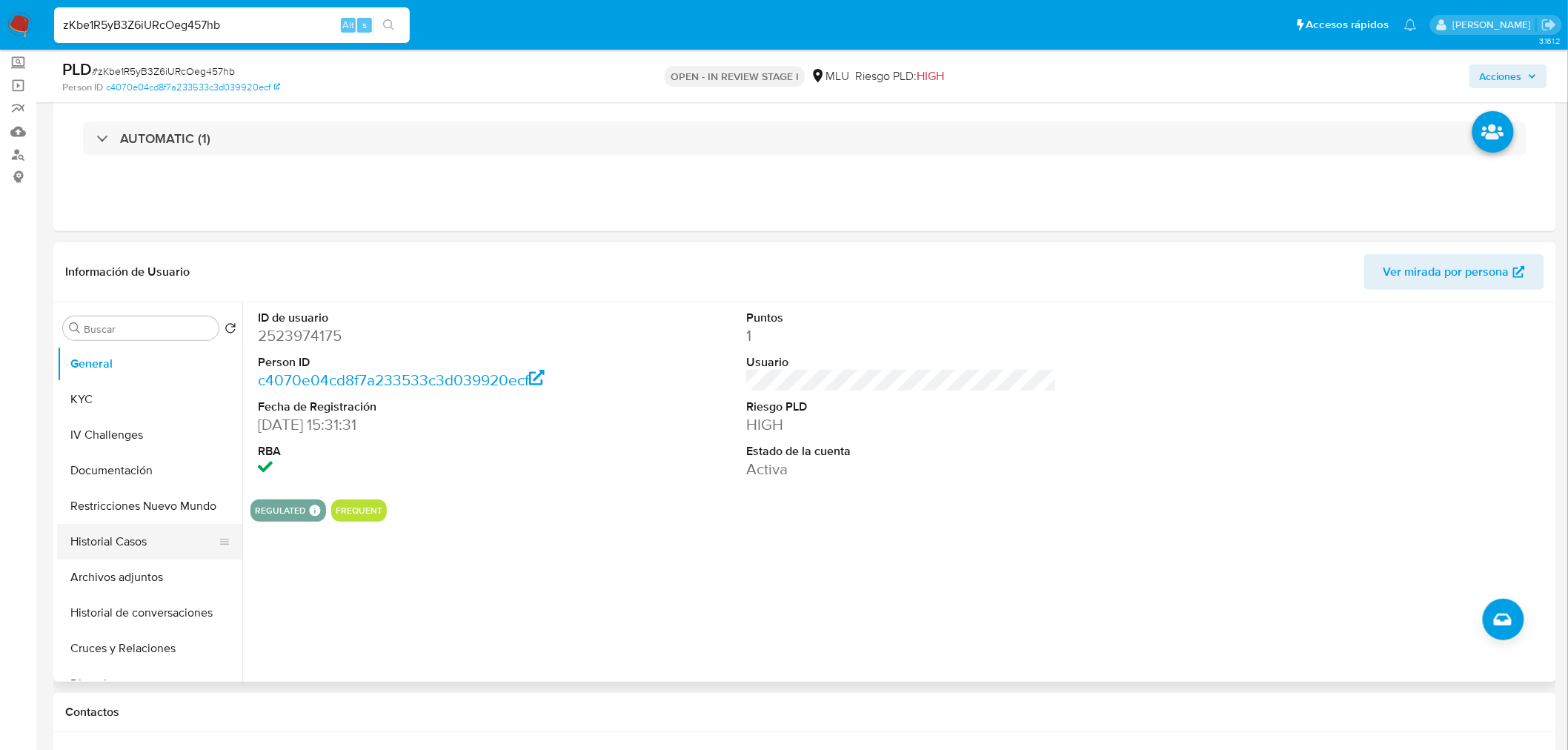
click at [112, 535] on button "Historial Casos" at bounding box center [143, 542] width 173 height 36
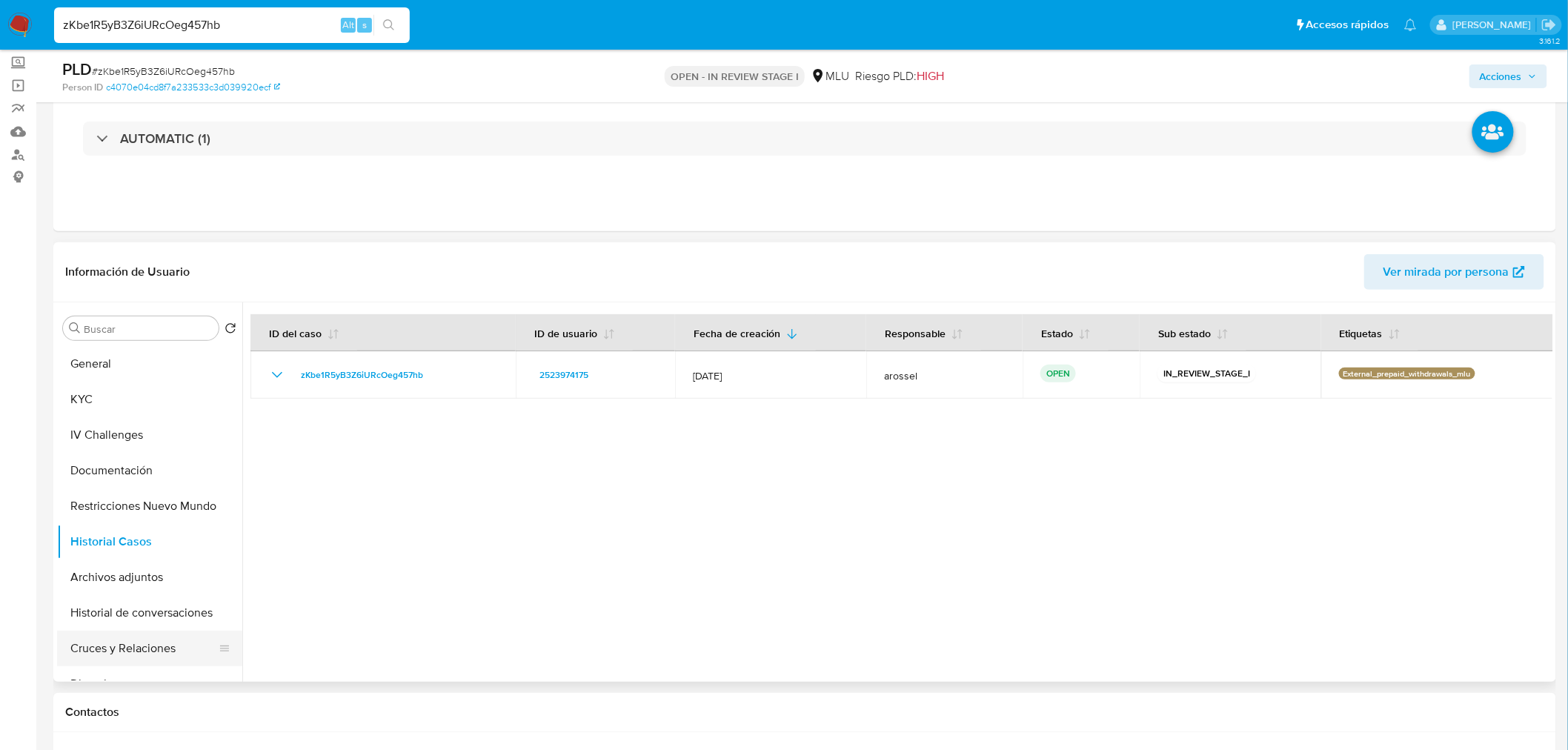
drag, startPoint x: 174, startPoint y: 647, endPoint x: 178, endPoint y: 656, distance: 9.8
click at [175, 648] on button "Cruces y Relaciones" at bounding box center [143, 649] width 173 height 36
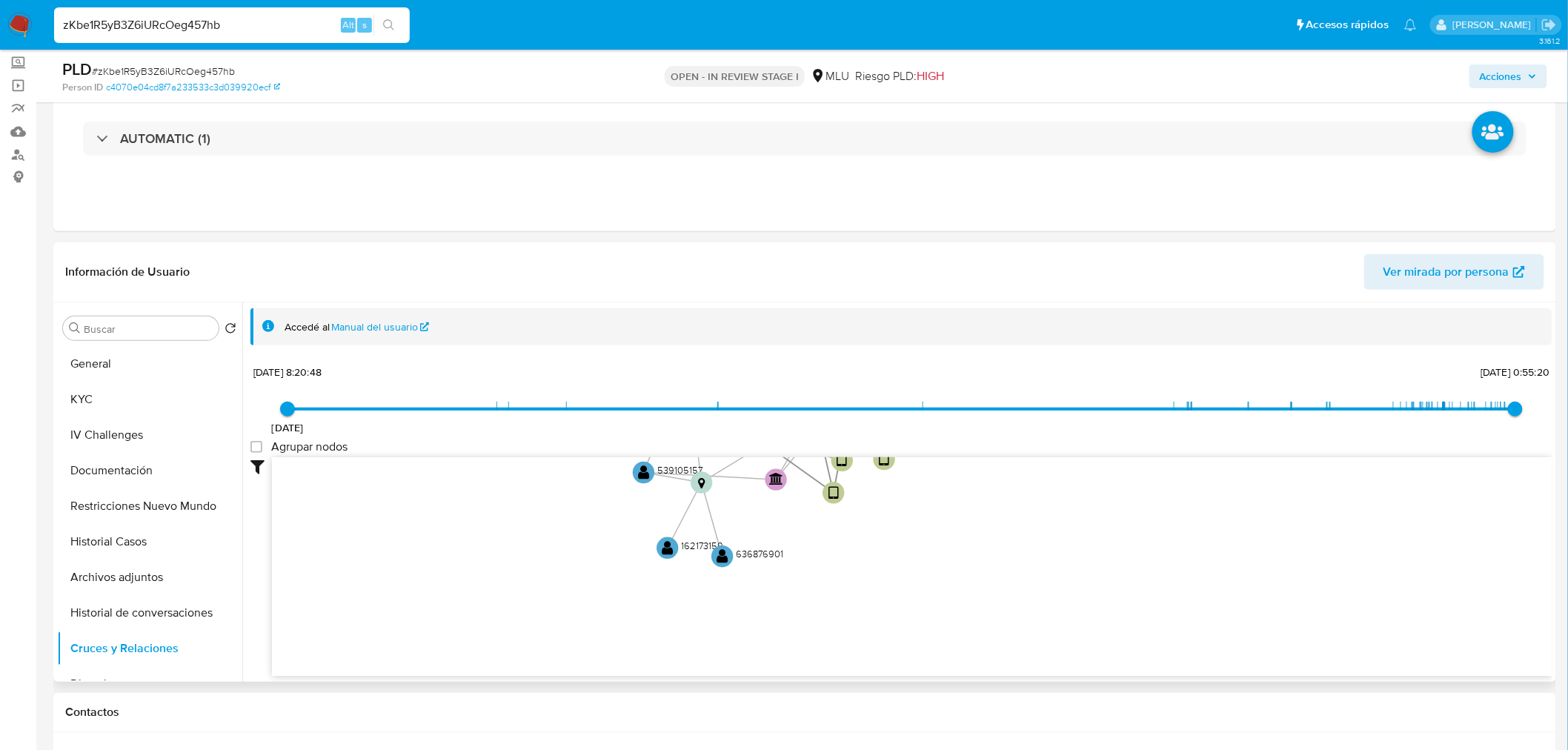
drag, startPoint x: 1068, startPoint y: 578, endPoint x: 1023, endPoint y: 646, distance: 81.5
click at [1023, 646] on icon "device-684c5eb483dce3b00ea1b48f  user-1296772405  1296772405 user-2523974175 …" at bounding box center [912, 565] width 1281 height 215
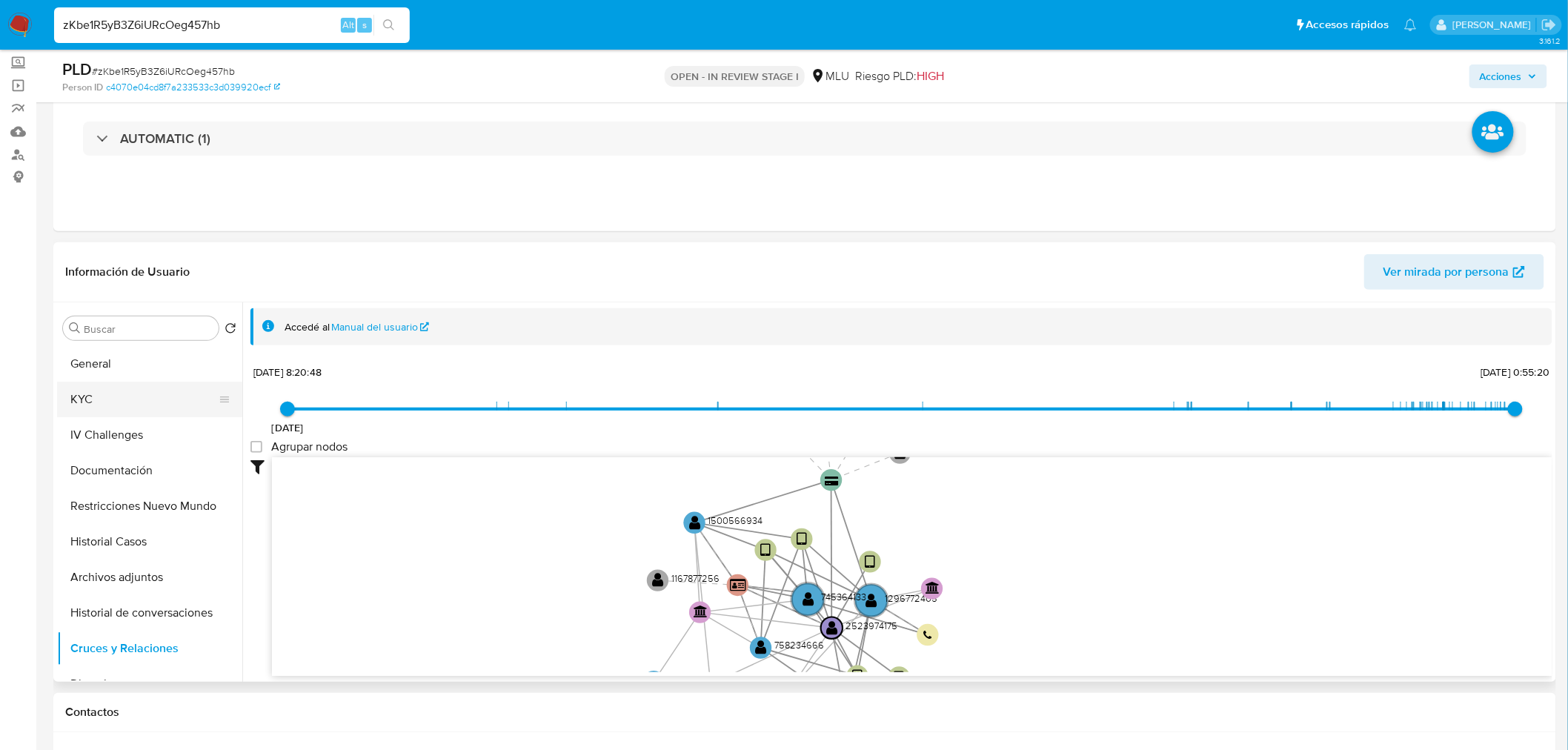
click at [123, 397] on button "KYC" at bounding box center [143, 399] width 173 height 36
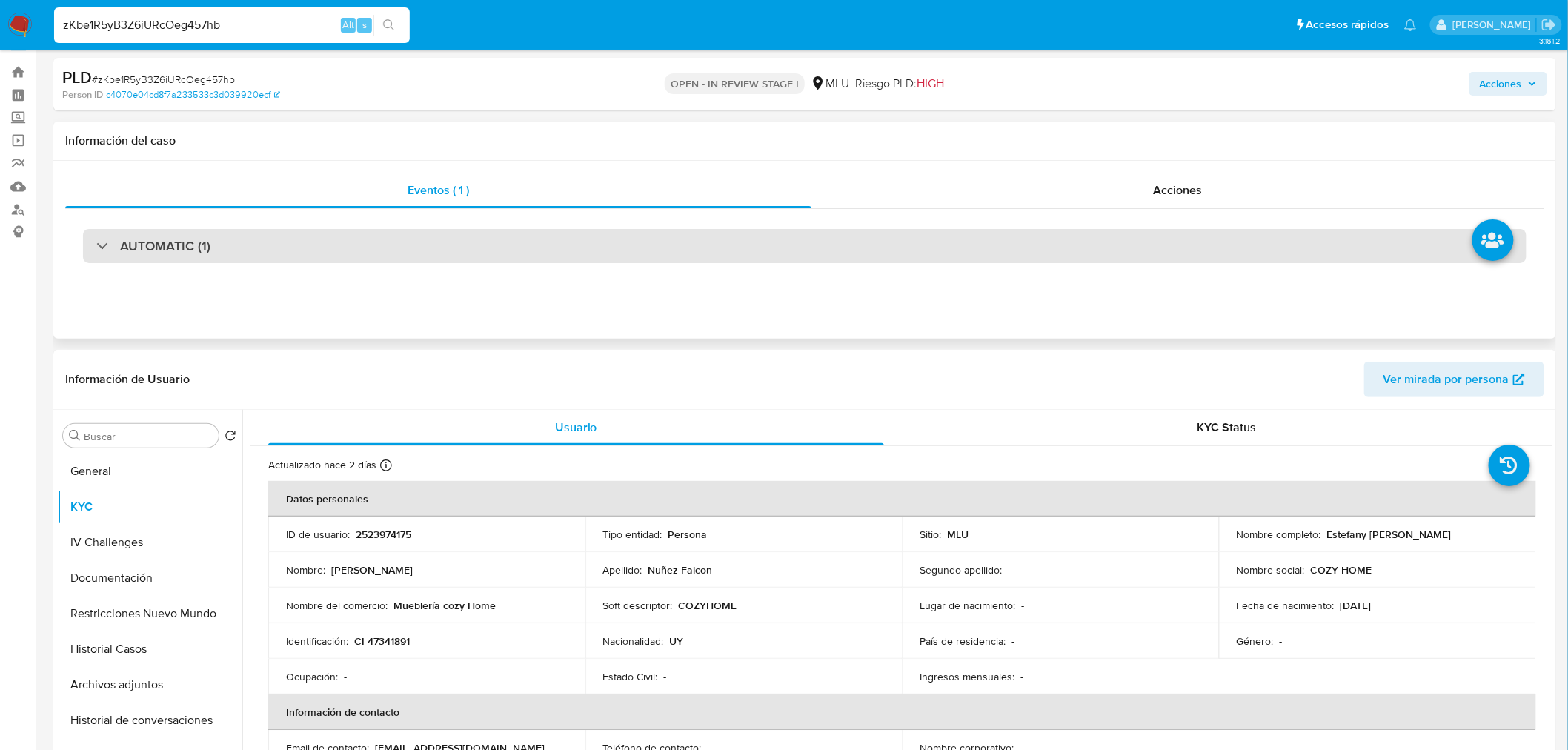
scroll to position [0, 0]
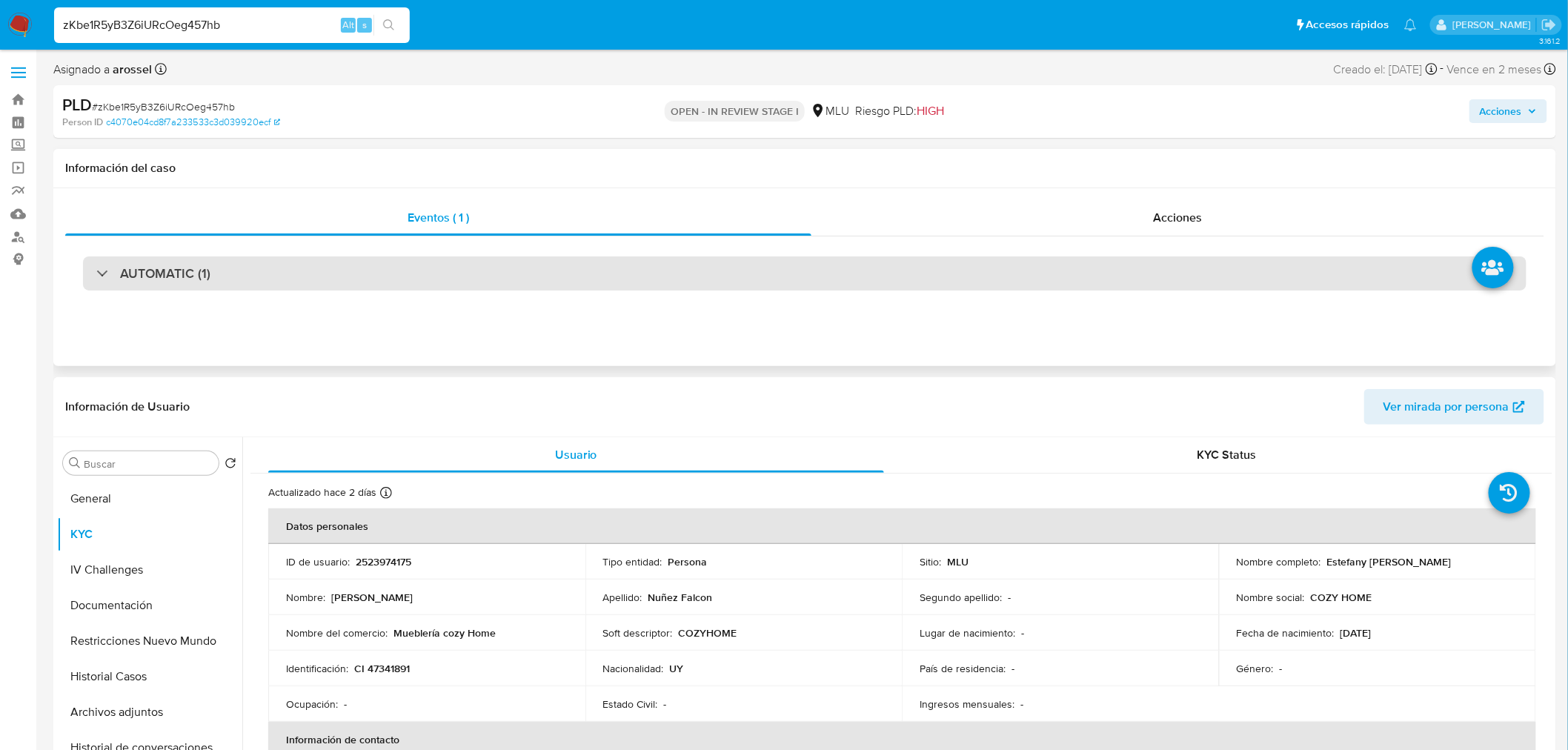
click at [534, 282] on div "AUTOMATIC (1)" at bounding box center [805, 274] width 1443 height 34
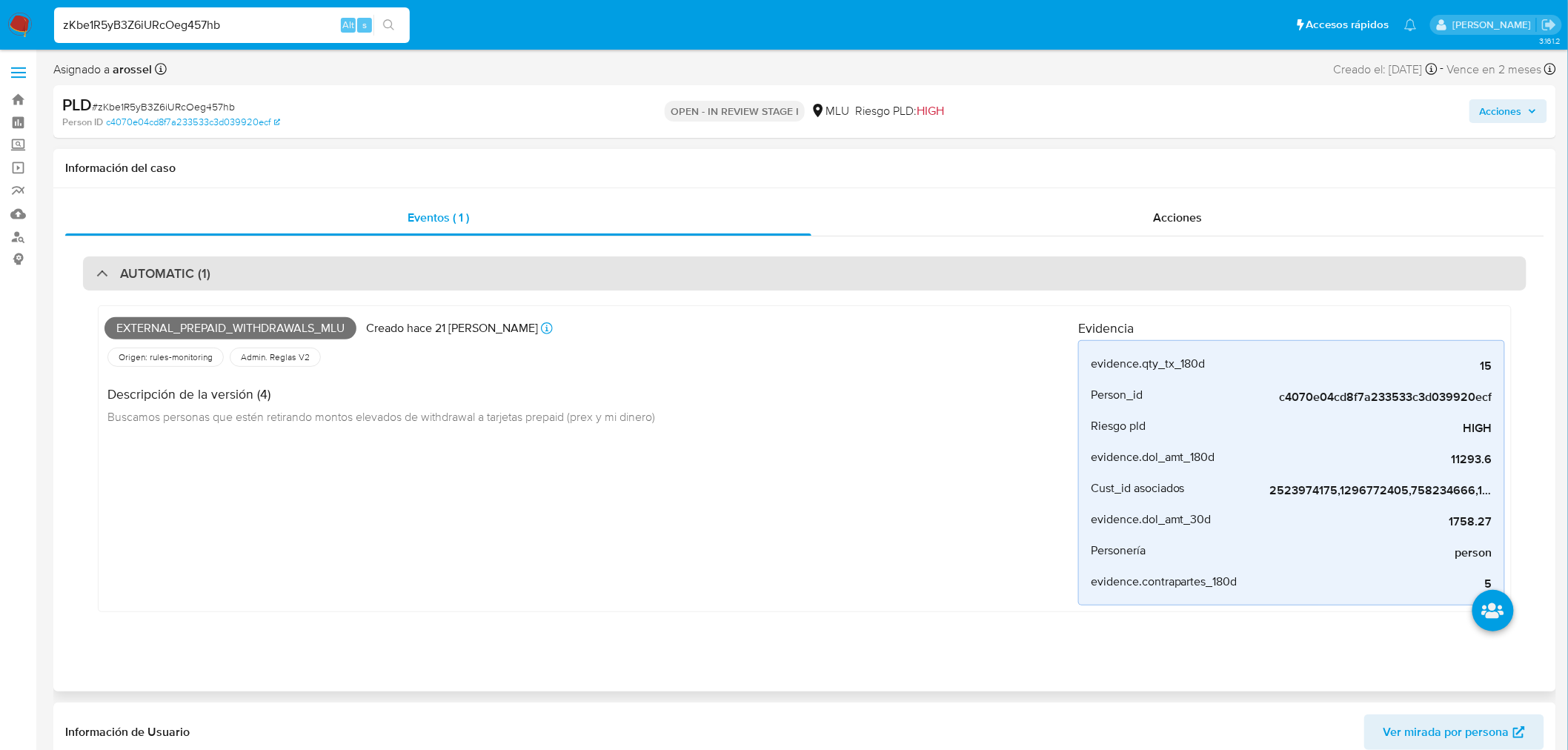
click at [535, 282] on div "AUTOMATIC (1)" at bounding box center [805, 274] width 1443 height 34
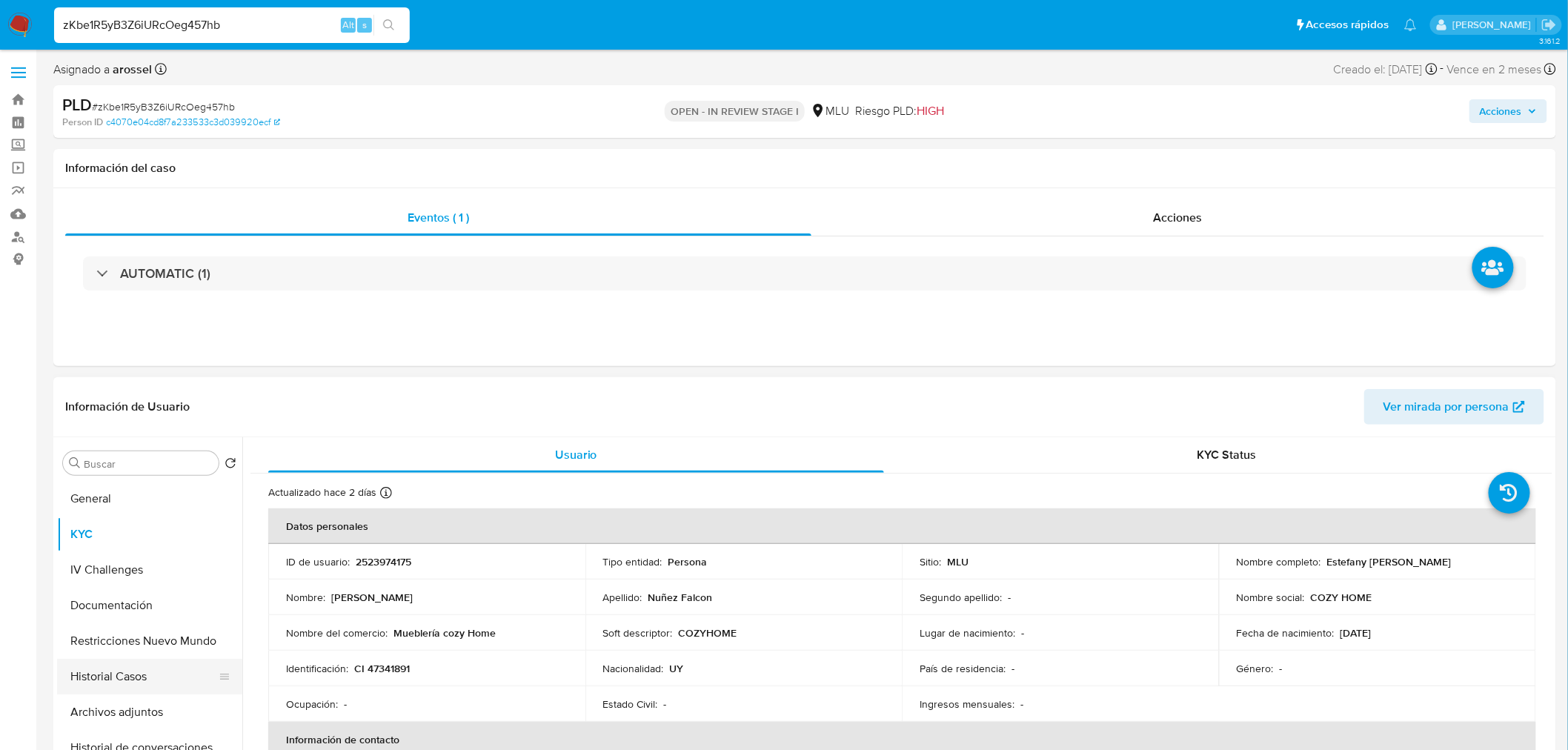
click at [90, 690] on button "Historial Casos" at bounding box center [143, 677] width 173 height 36
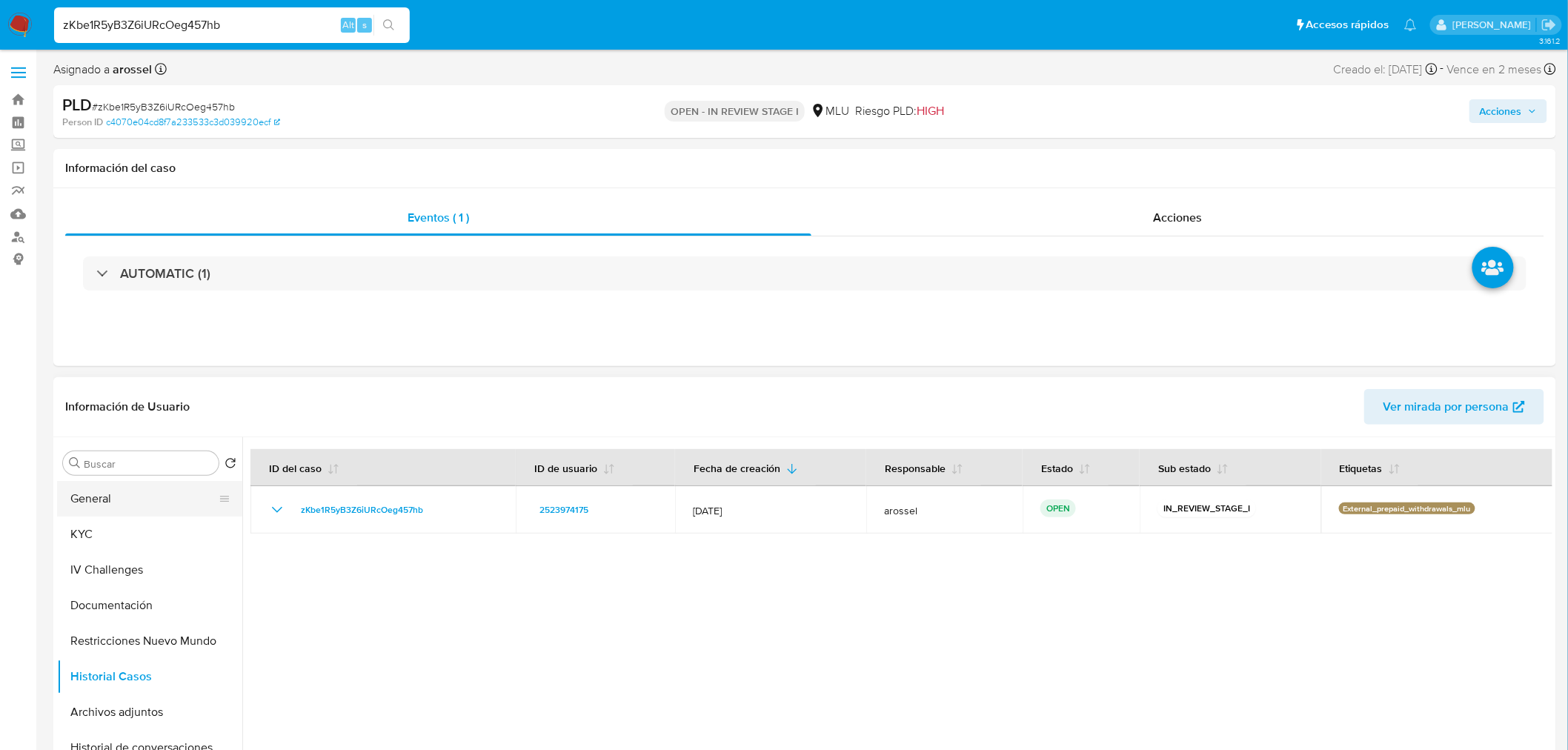
click at [96, 492] on button "General" at bounding box center [143, 499] width 173 height 36
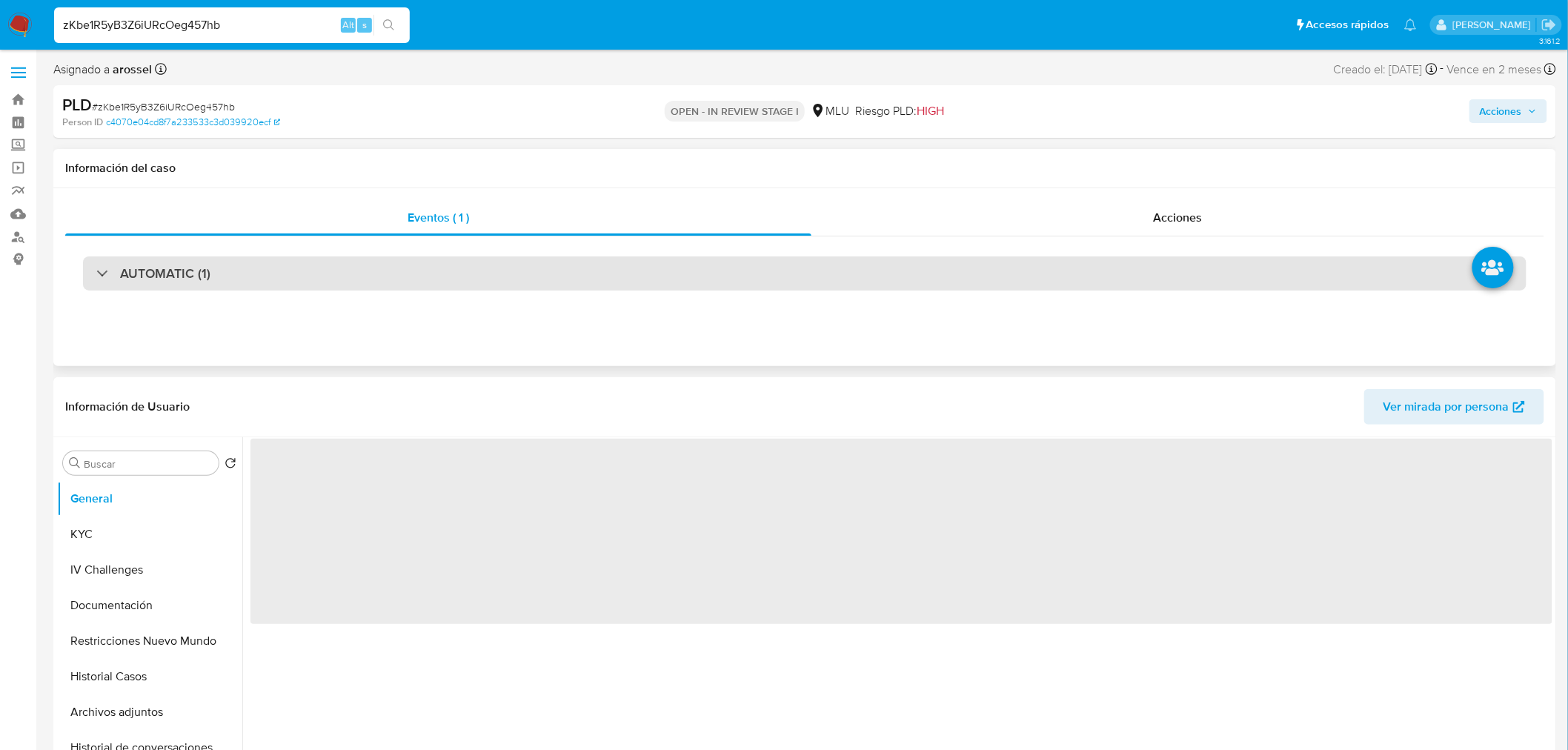
click at [265, 275] on div "AUTOMATIC (1)" at bounding box center [805, 274] width 1443 height 34
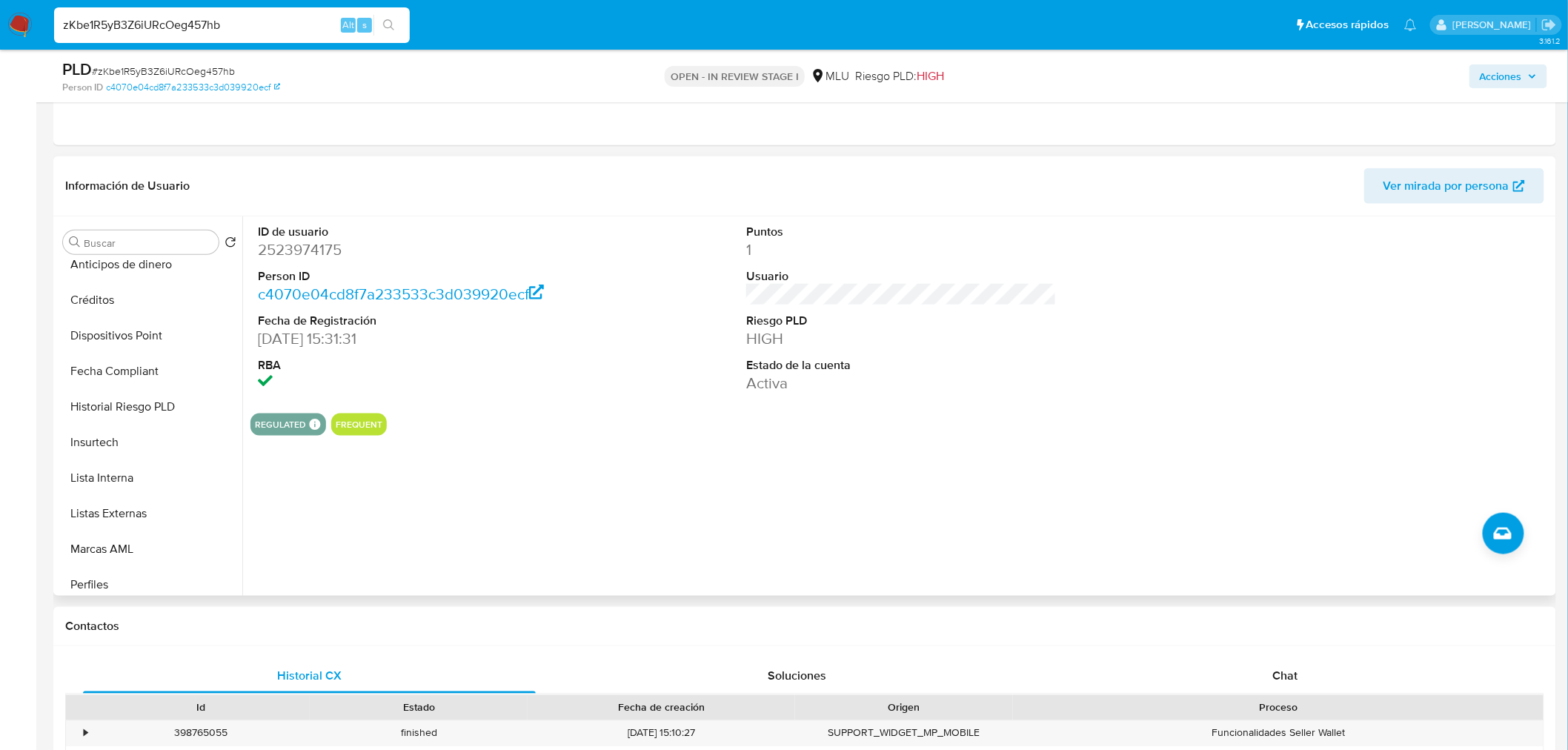
scroll to position [658, 0]
click at [134, 367] on button "Lista Interna" at bounding box center [143, 367] width 173 height 36
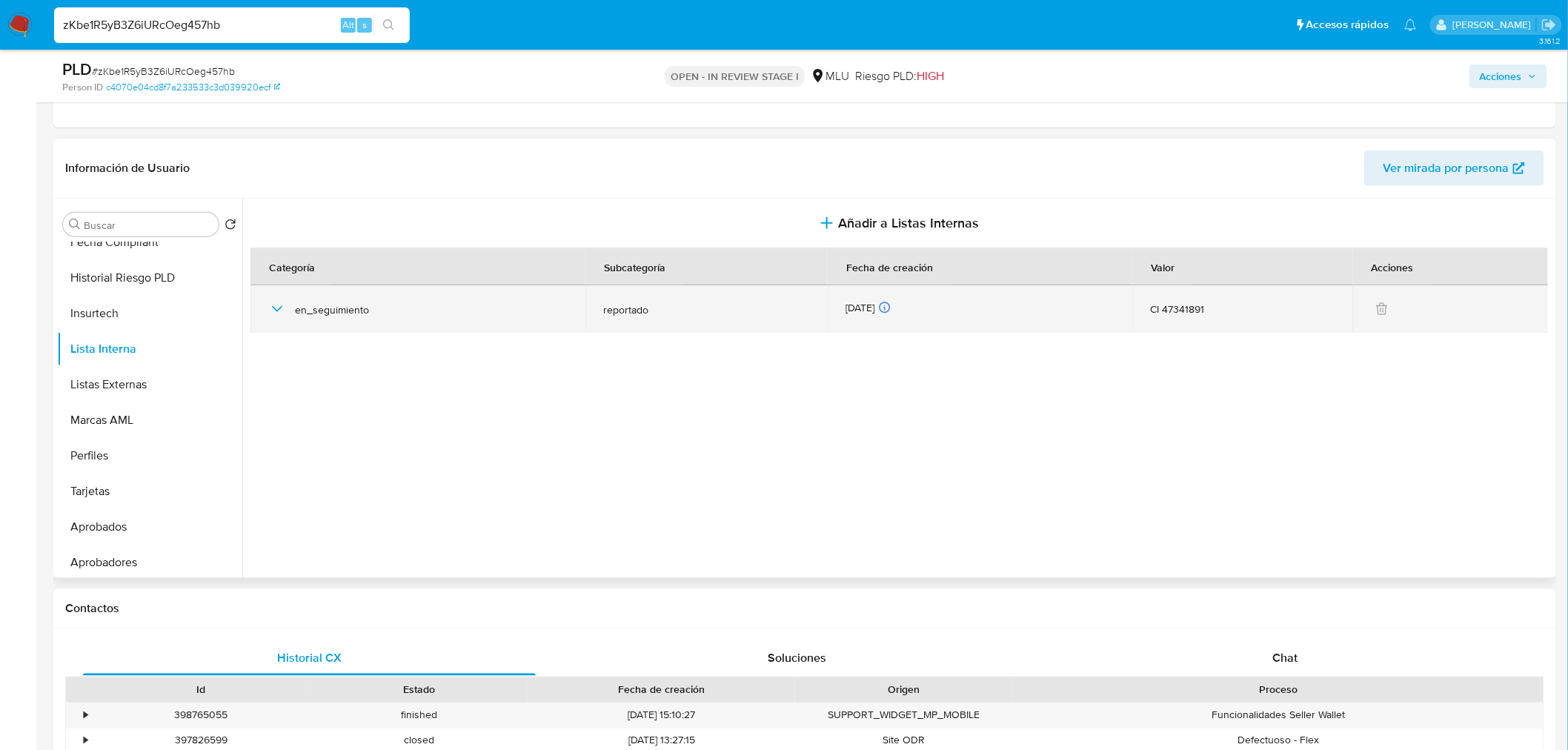
click at [277, 302] on icon "button" at bounding box center [277, 309] width 18 height 18
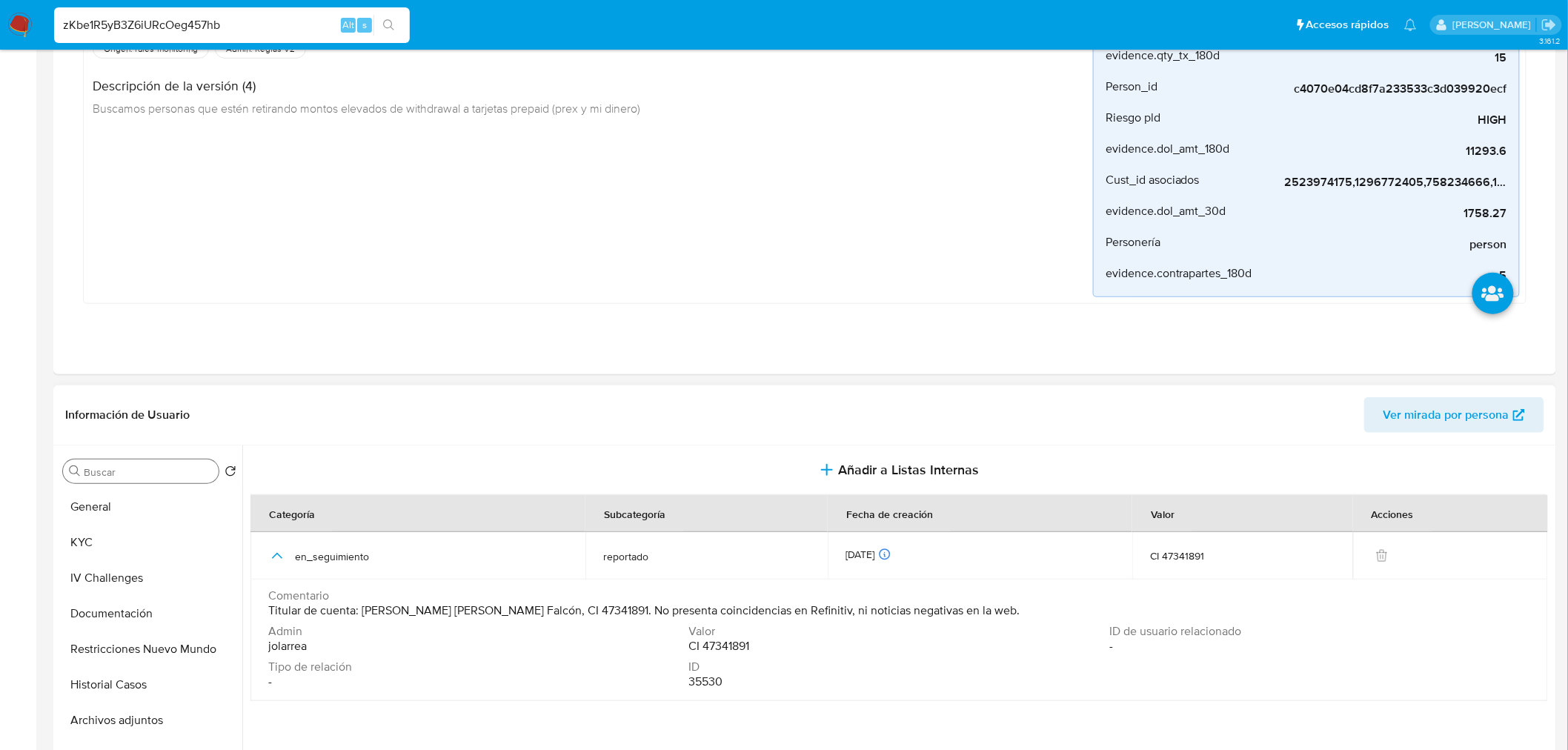
scroll to position [329, 0]
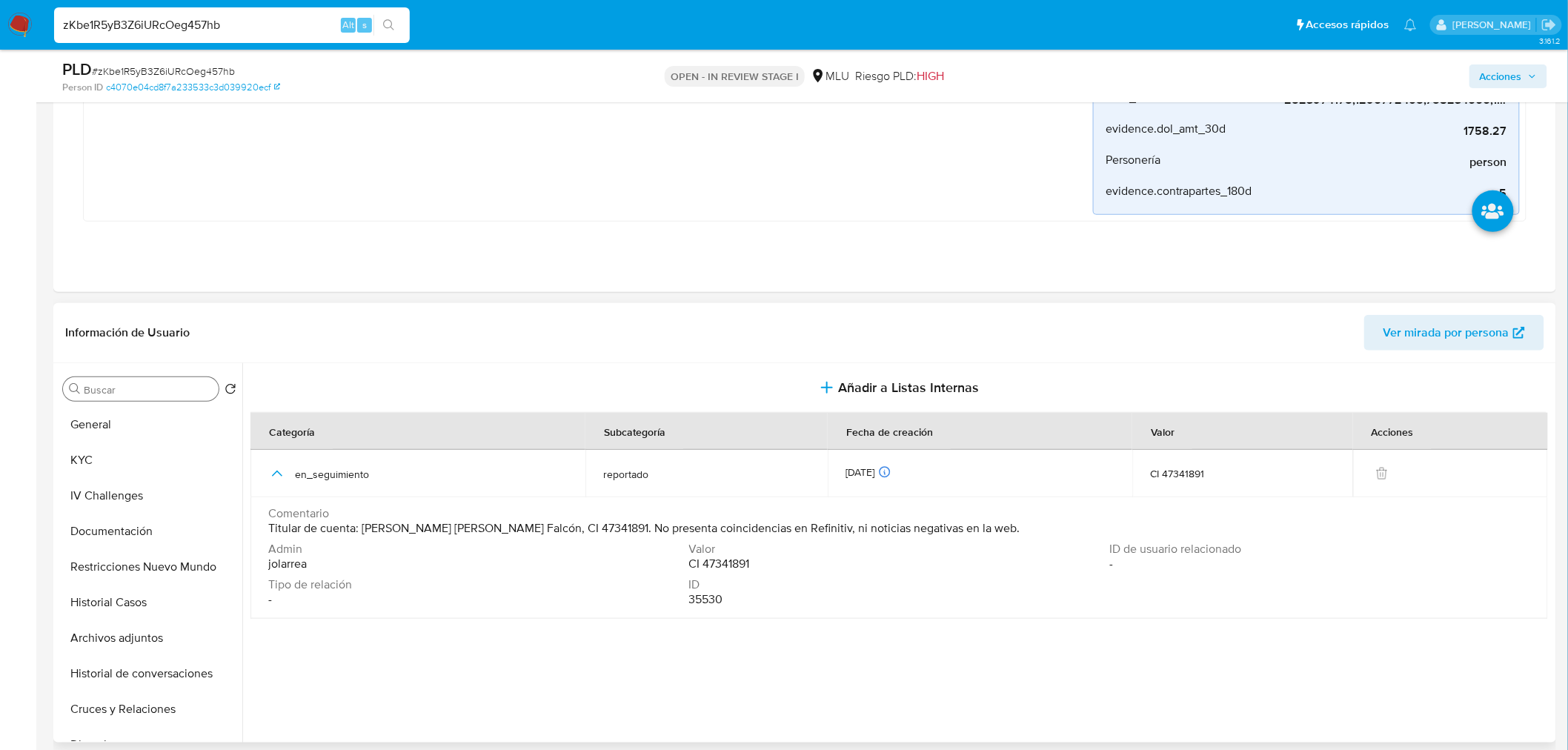
click at [98, 390] on input "Buscar" at bounding box center [147, 390] width 129 height 13
click at [117, 420] on button "General" at bounding box center [143, 424] width 173 height 36
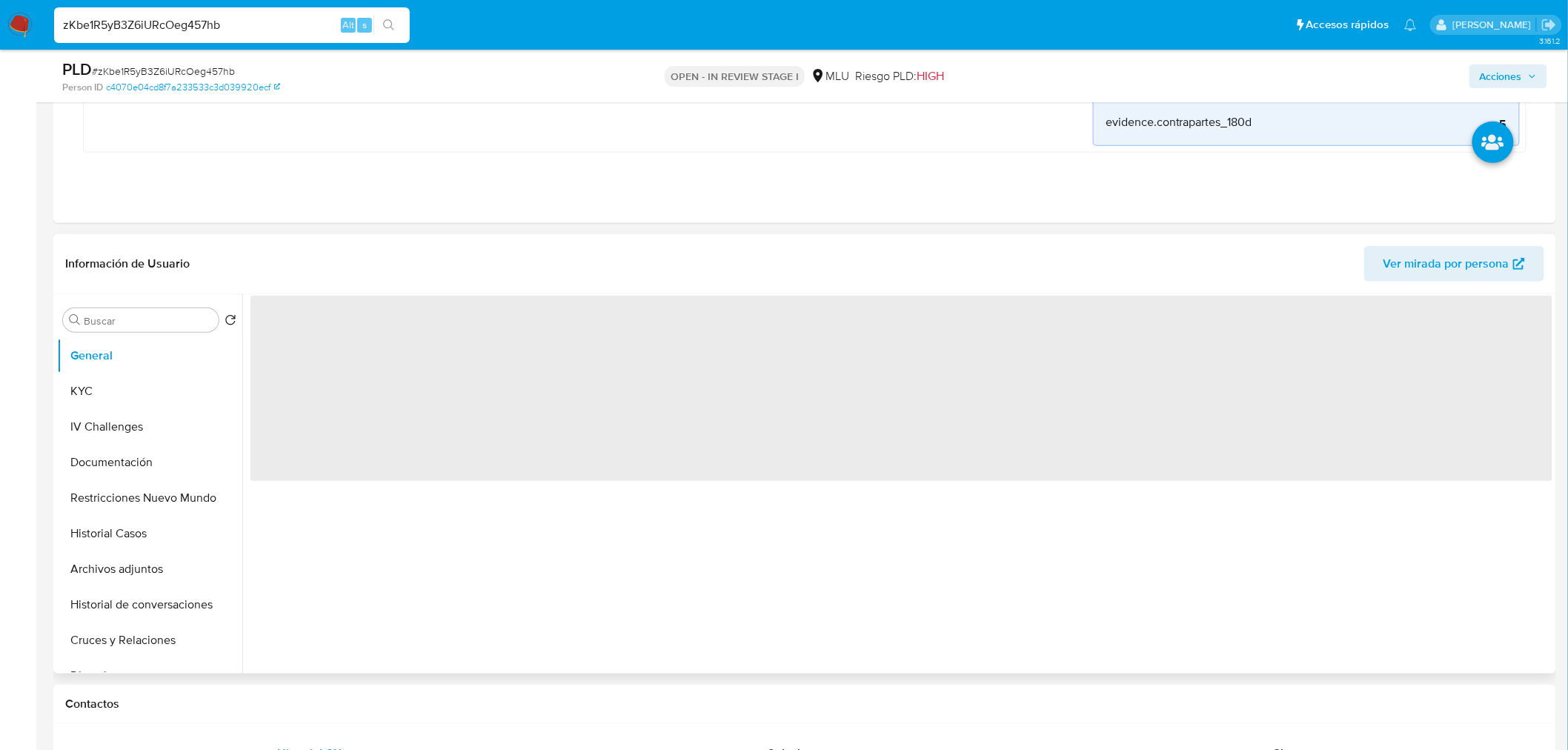
scroll to position [494, 0]
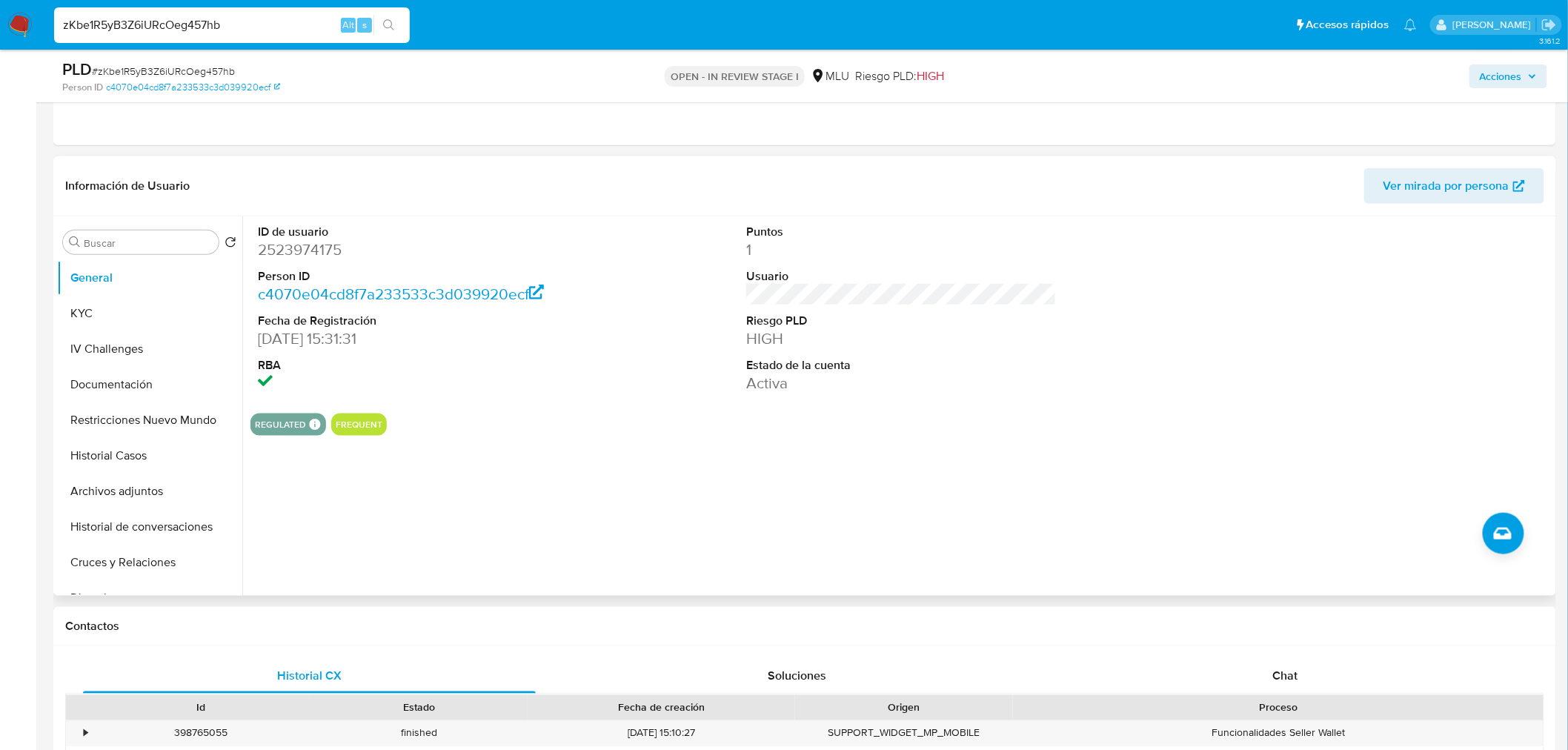
click at [1073, 389] on div "ID de usuario 2523974175 Person ID c4070e04cd8f7a233533c3d039920ecf Fecha de Re…" at bounding box center [901, 309] width 1302 height 185
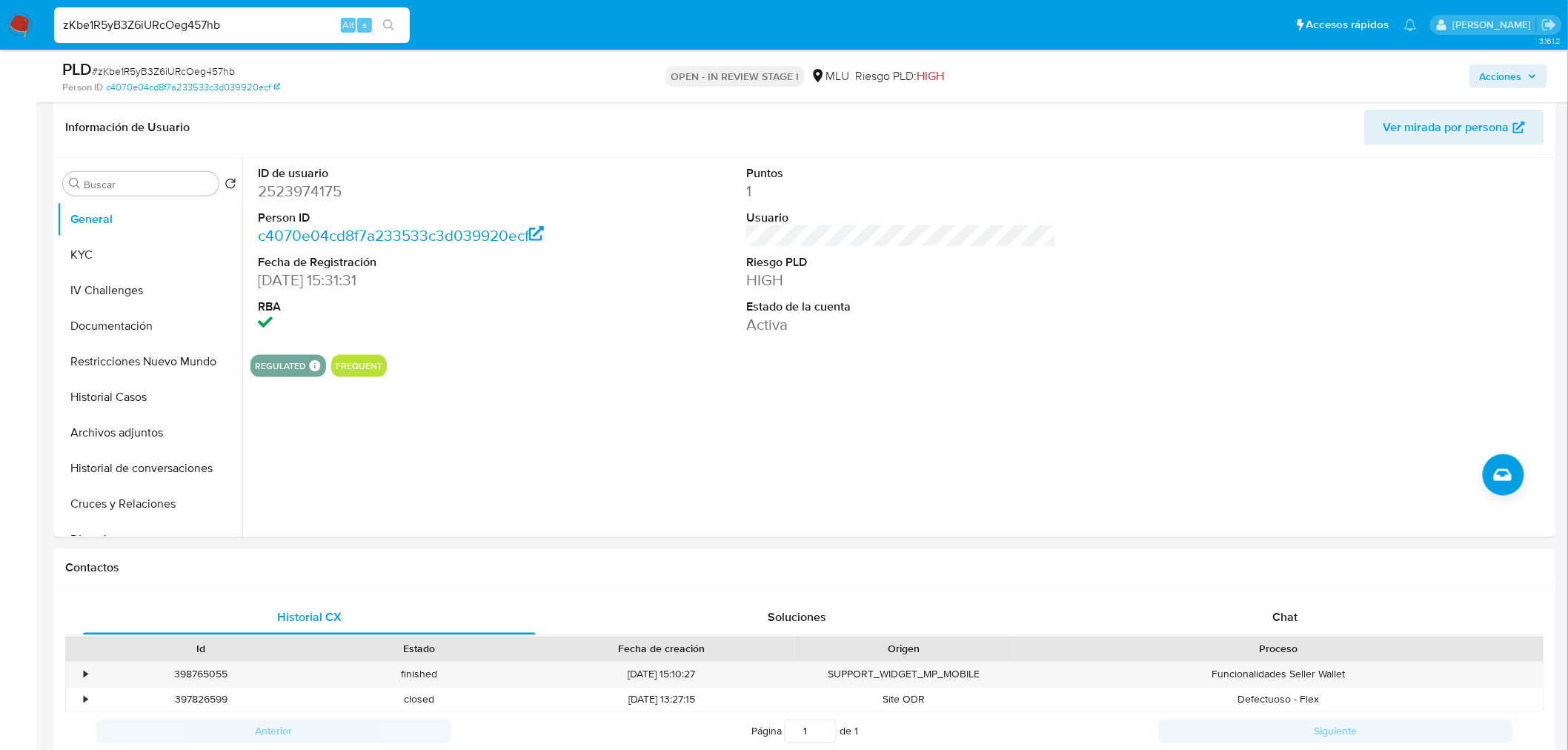
scroll to position [576, 0]
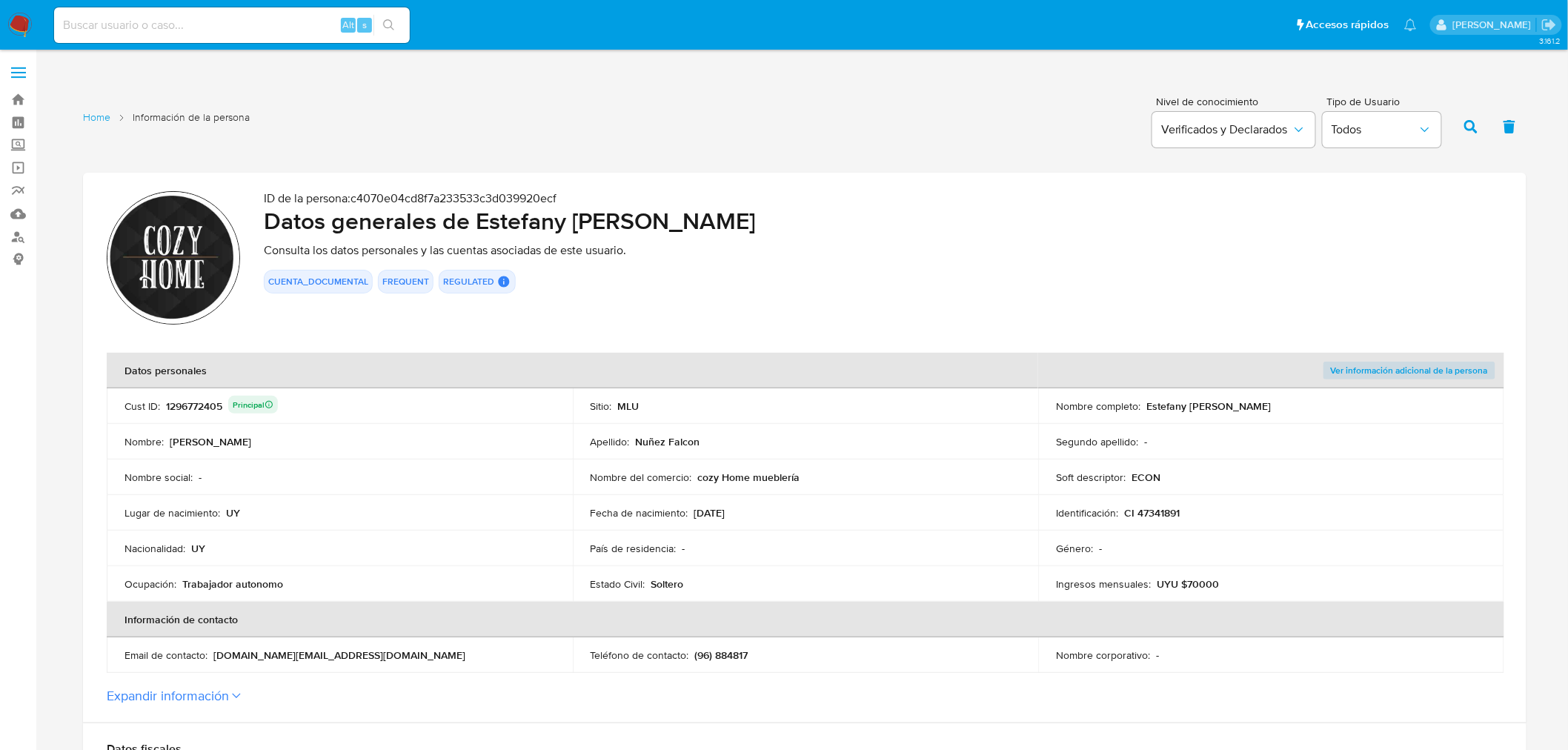
drag, startPoint x: 478, startPoint y: 220, endPoint x: 818, endPoint y: 219, distance: 340.0
click at [818, 219] on h2 "Datos generales de [PERSON_NAME] [PERSON_NAME] Falcon" at bounding box center [883, 220] width 1239 height 30
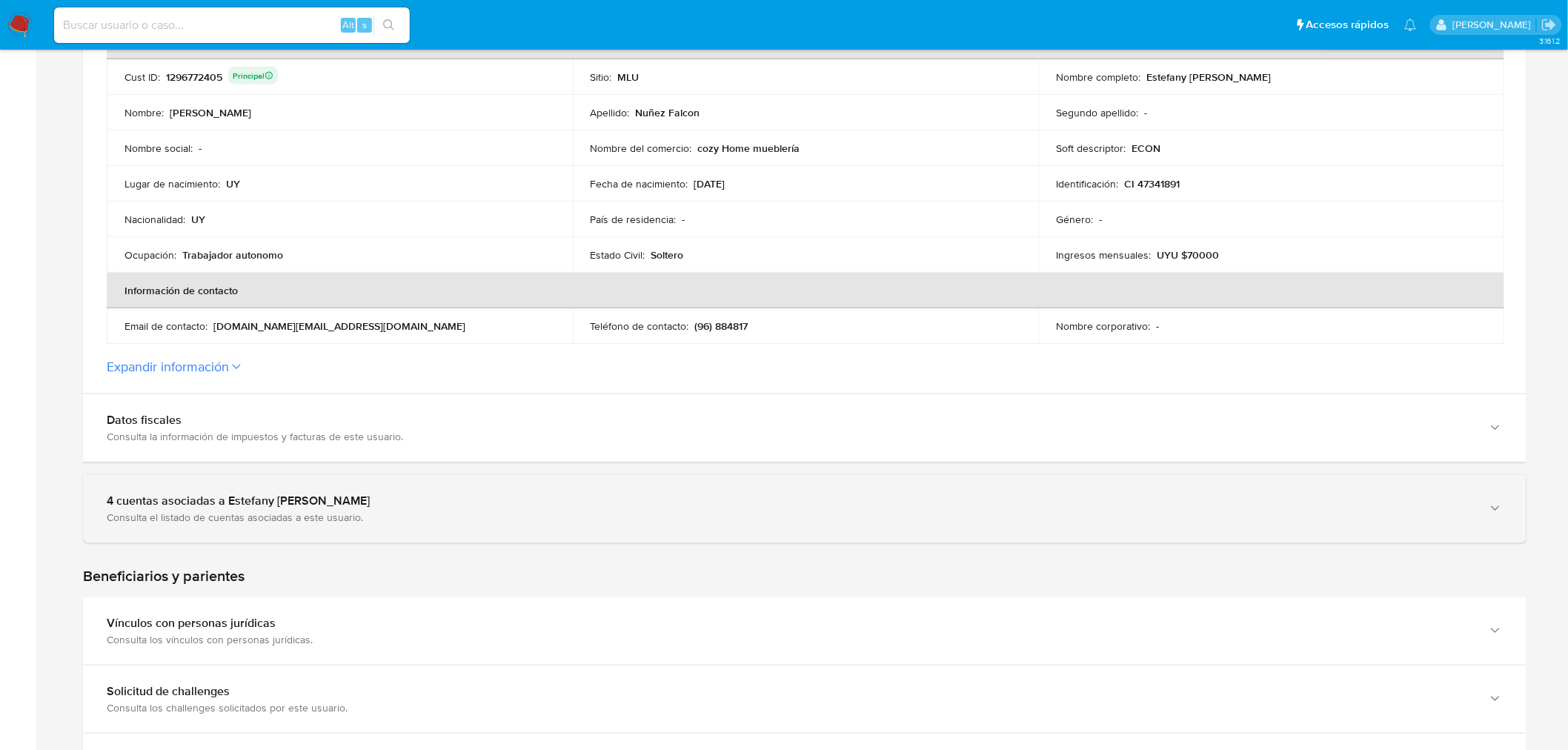
click at [265, 511] on div "Consulta el listado de cuentas asociadas a este usuario." at bounding box center [790, 518] width 1366 height 13
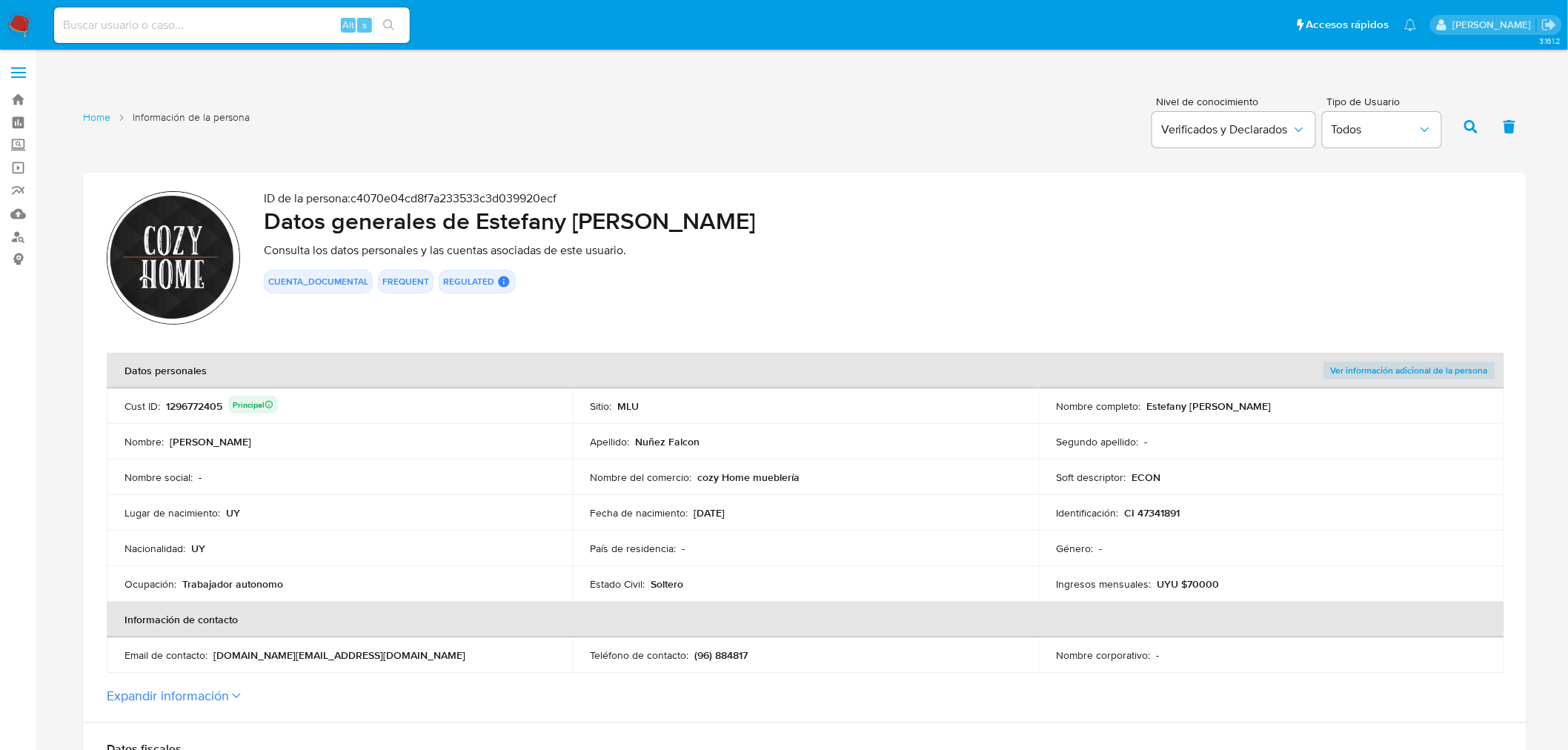
click at [270, 26] on input at bounding box center [232, 25] width 355 height 19
paste input "745364133"
type input "745364133"
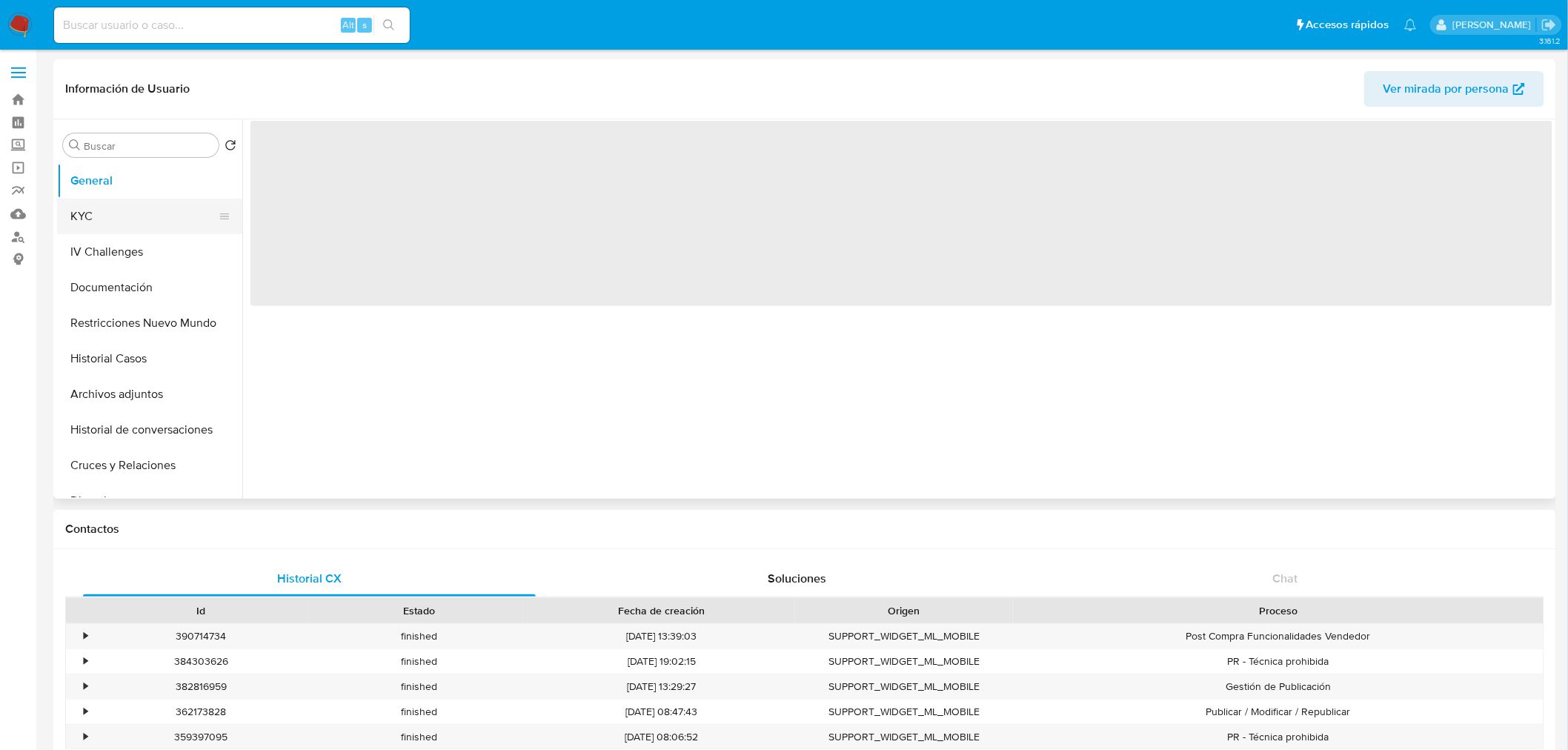
select select "10"
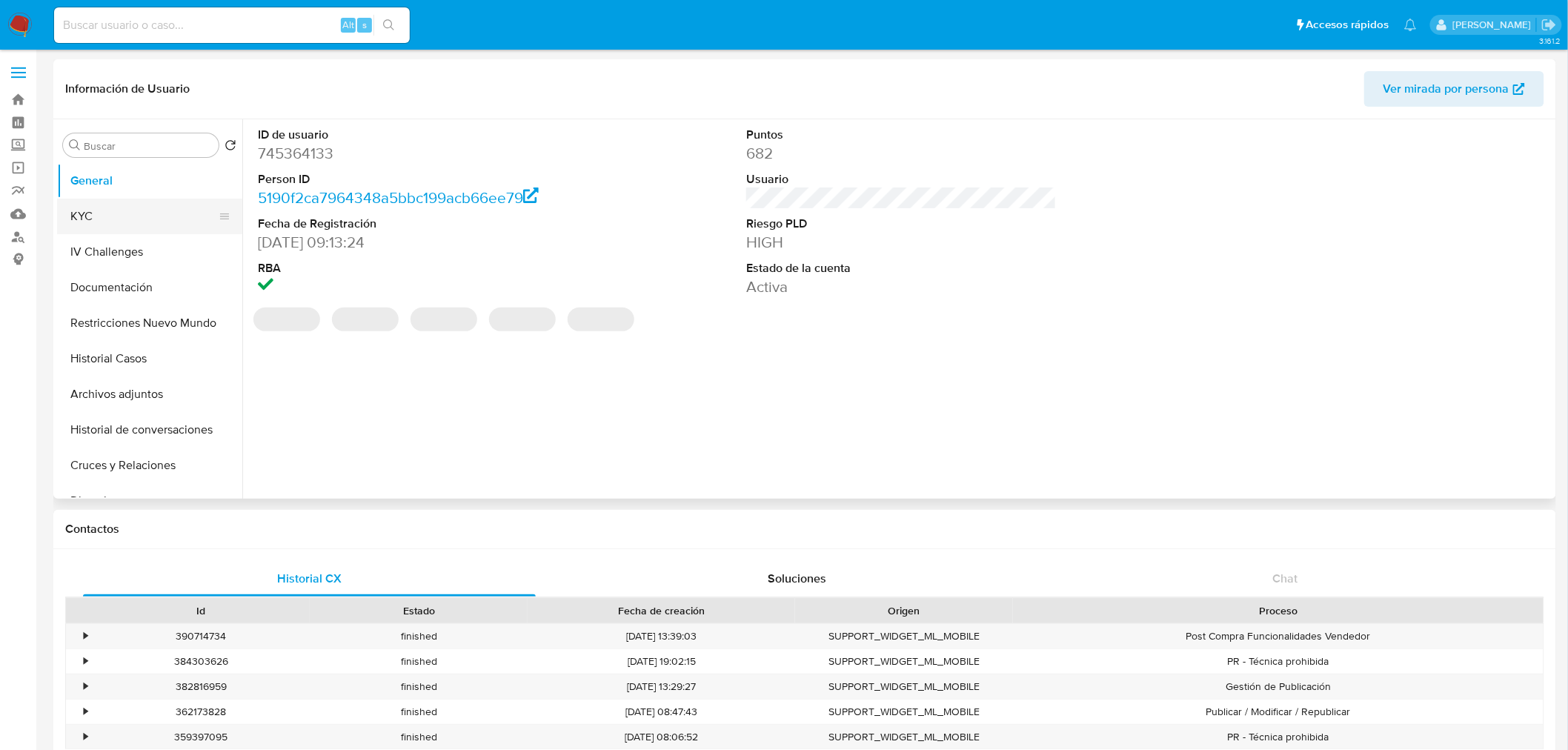
click at [153, 217] on button "KYC" at bounding box center [143, 216] width 173 height 36
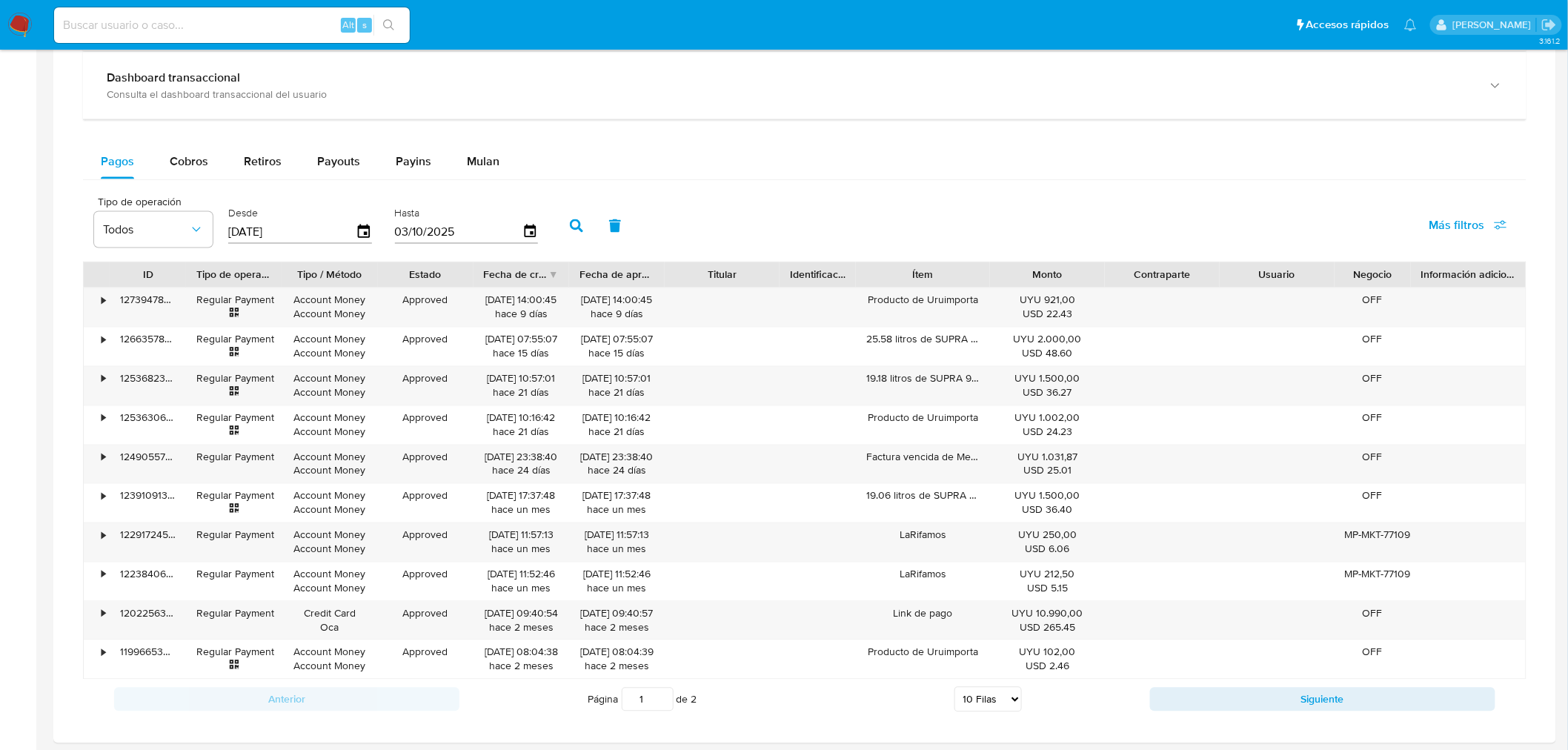
scroll to position [741, 0]
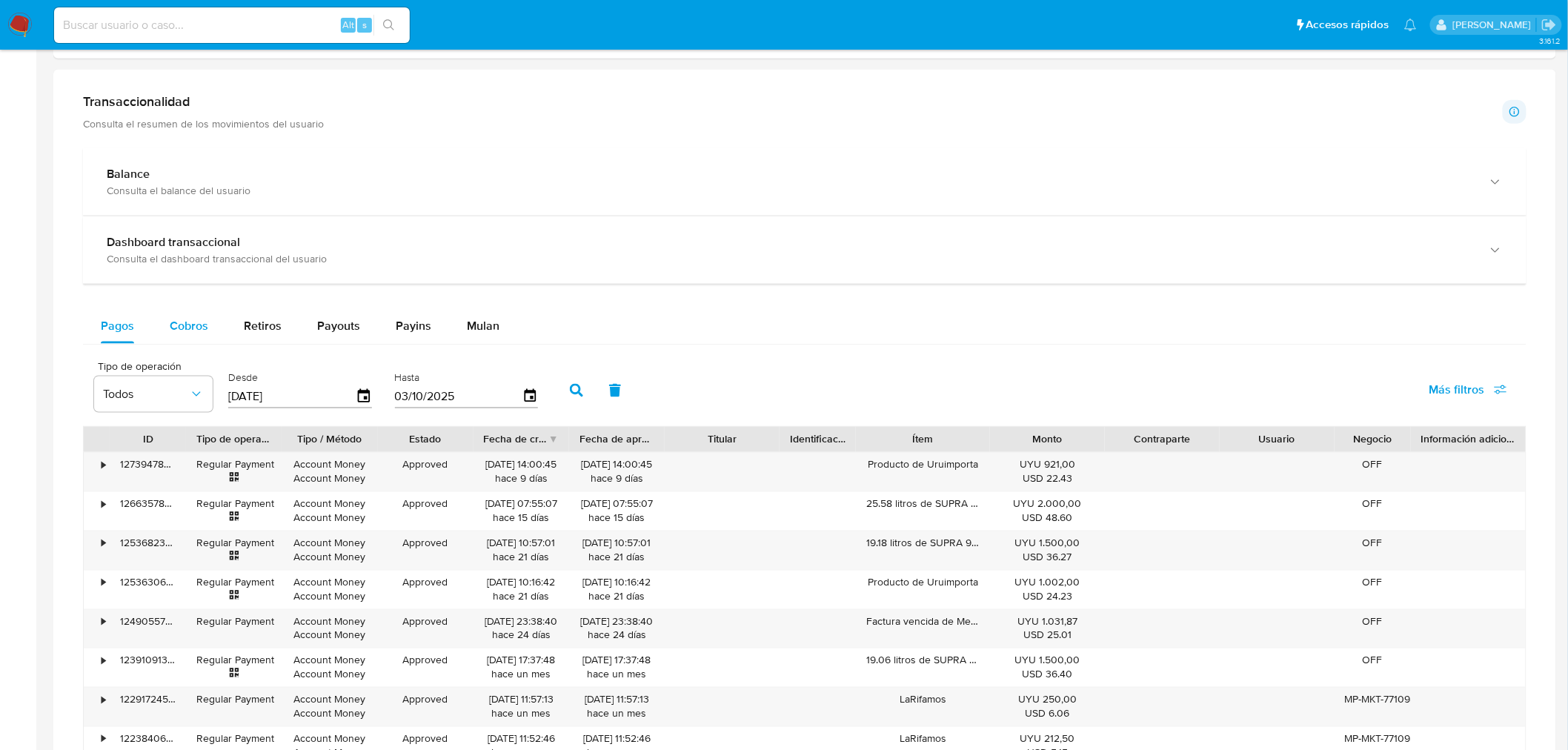
click at [194, 332] on span "Cobros" at bounding box center [189, 326] width 39 height 17
select select "10"
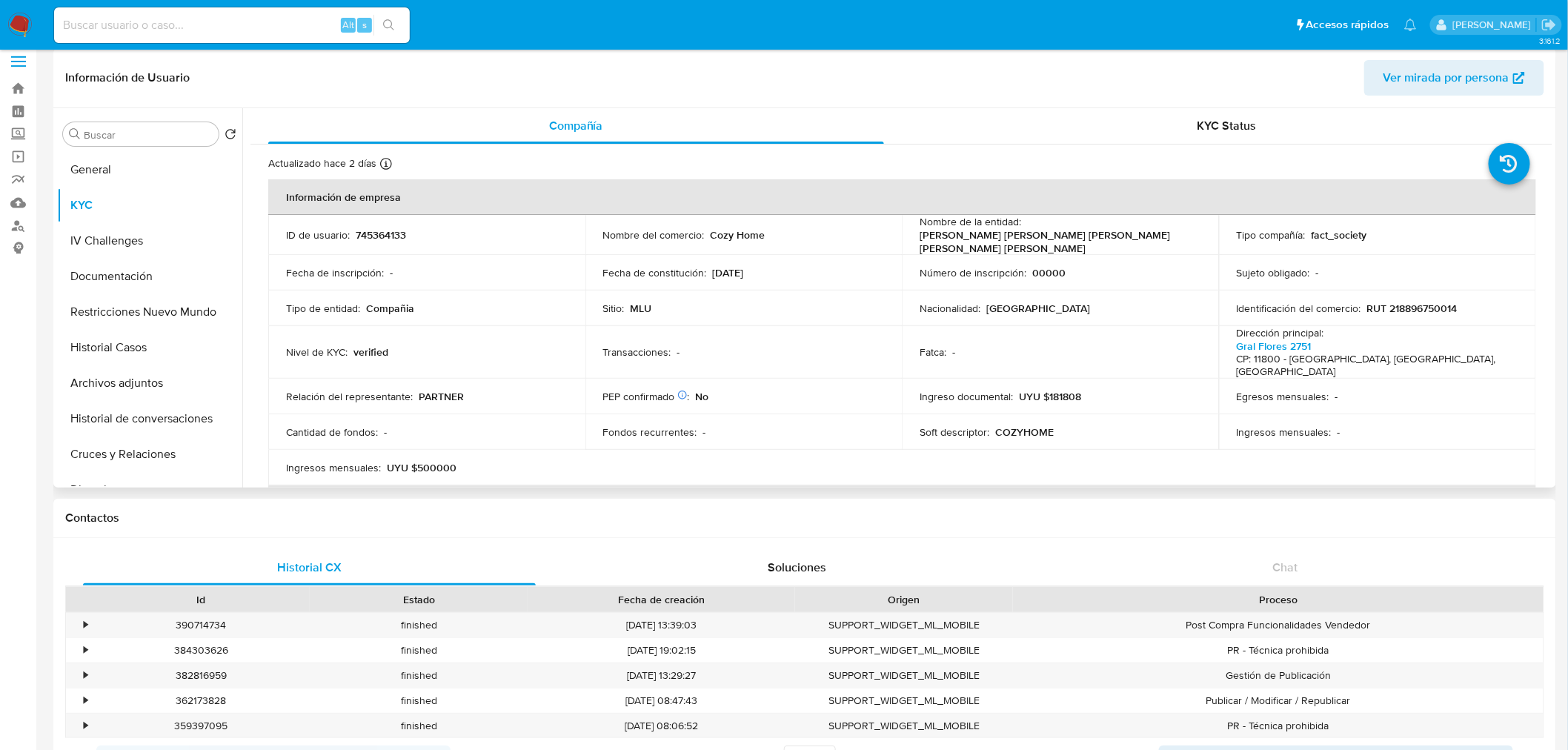
scroll to position [0, 0]
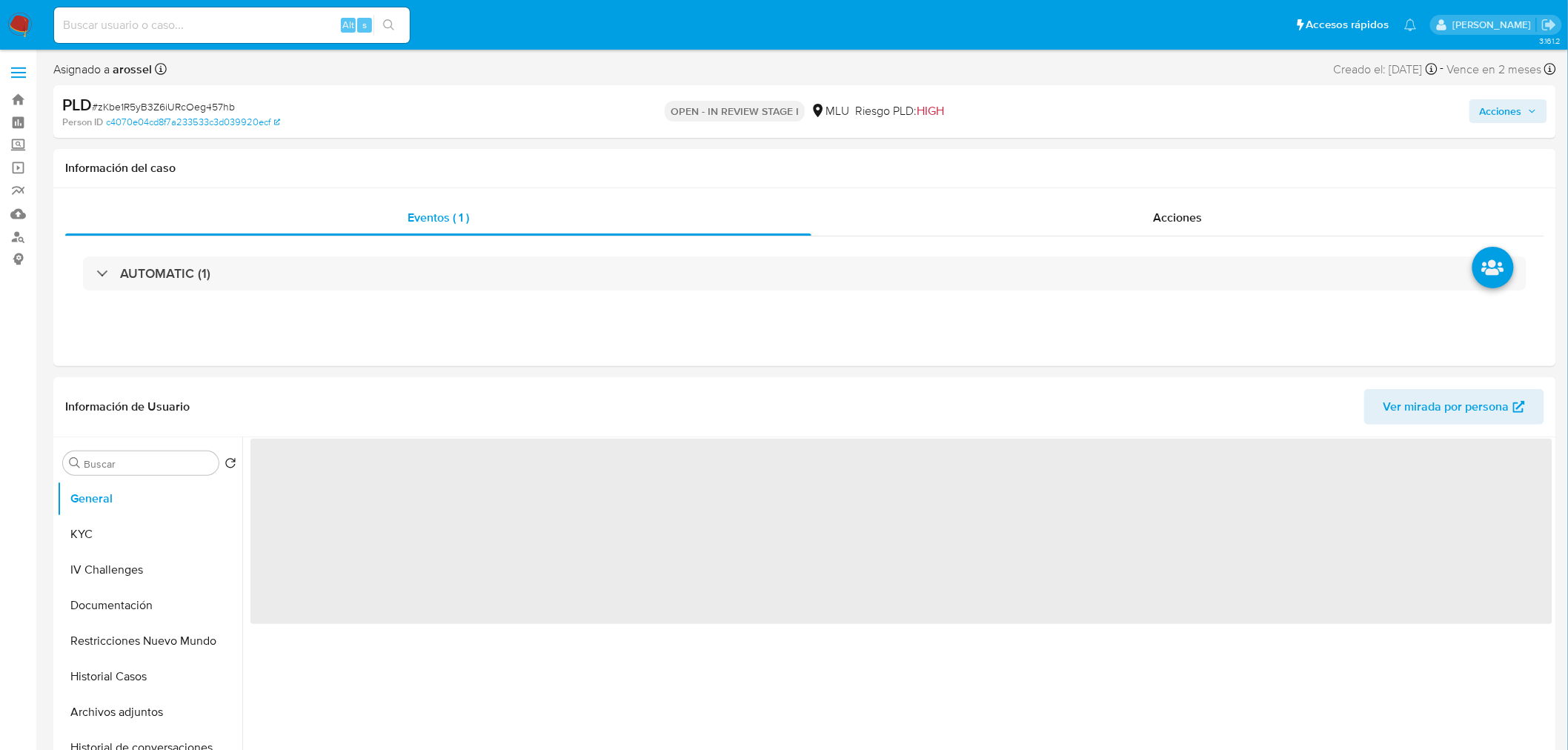
select select "10"
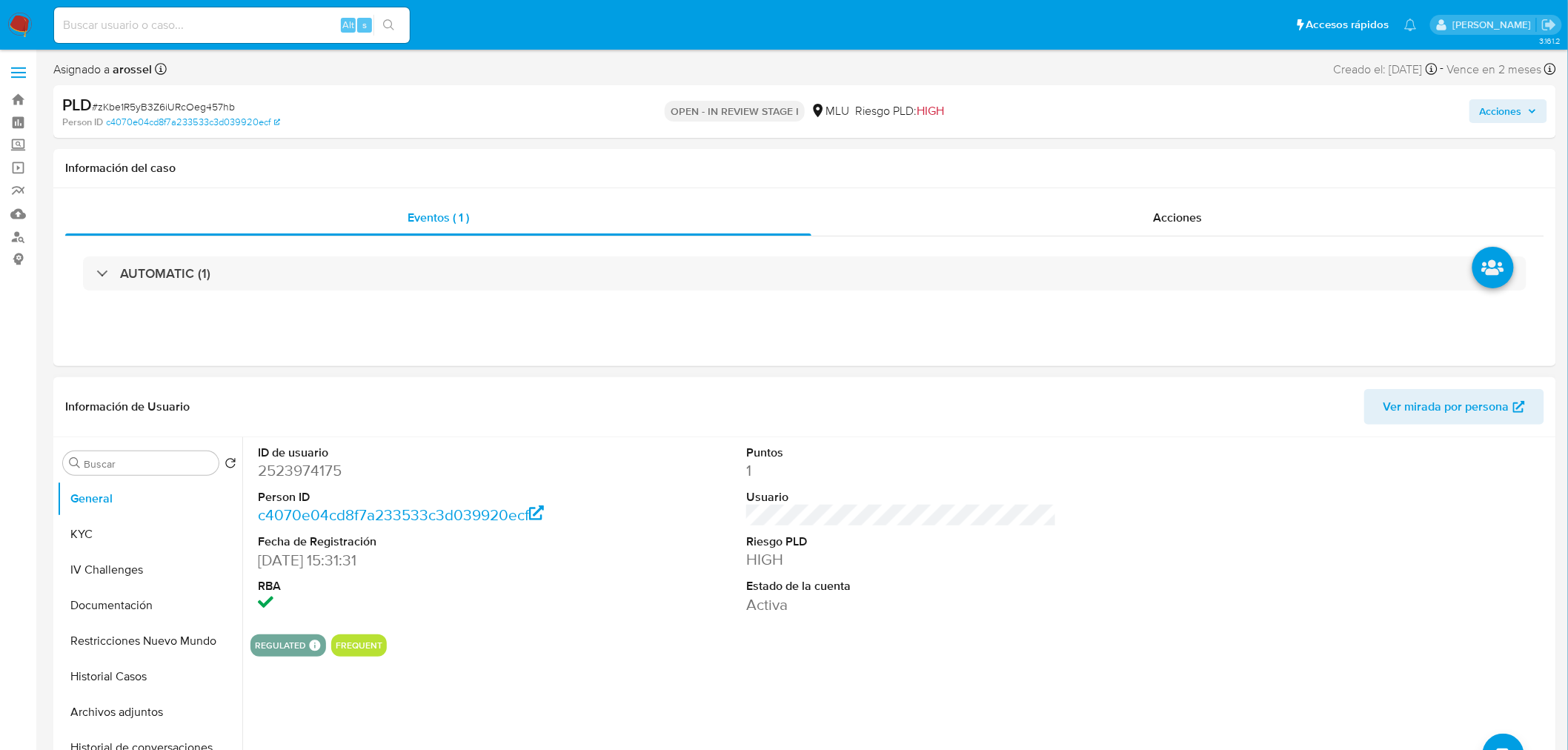
click at [319, 475] on dd "2523974175" at bounding box center [413, 471] width 310 height 21
copy dd "2523974175"
click at [209, 107] on span "# zKbe1R5yB3Z6iURcOeg457hb" at bounding box center [163, 107] width 143 height 15
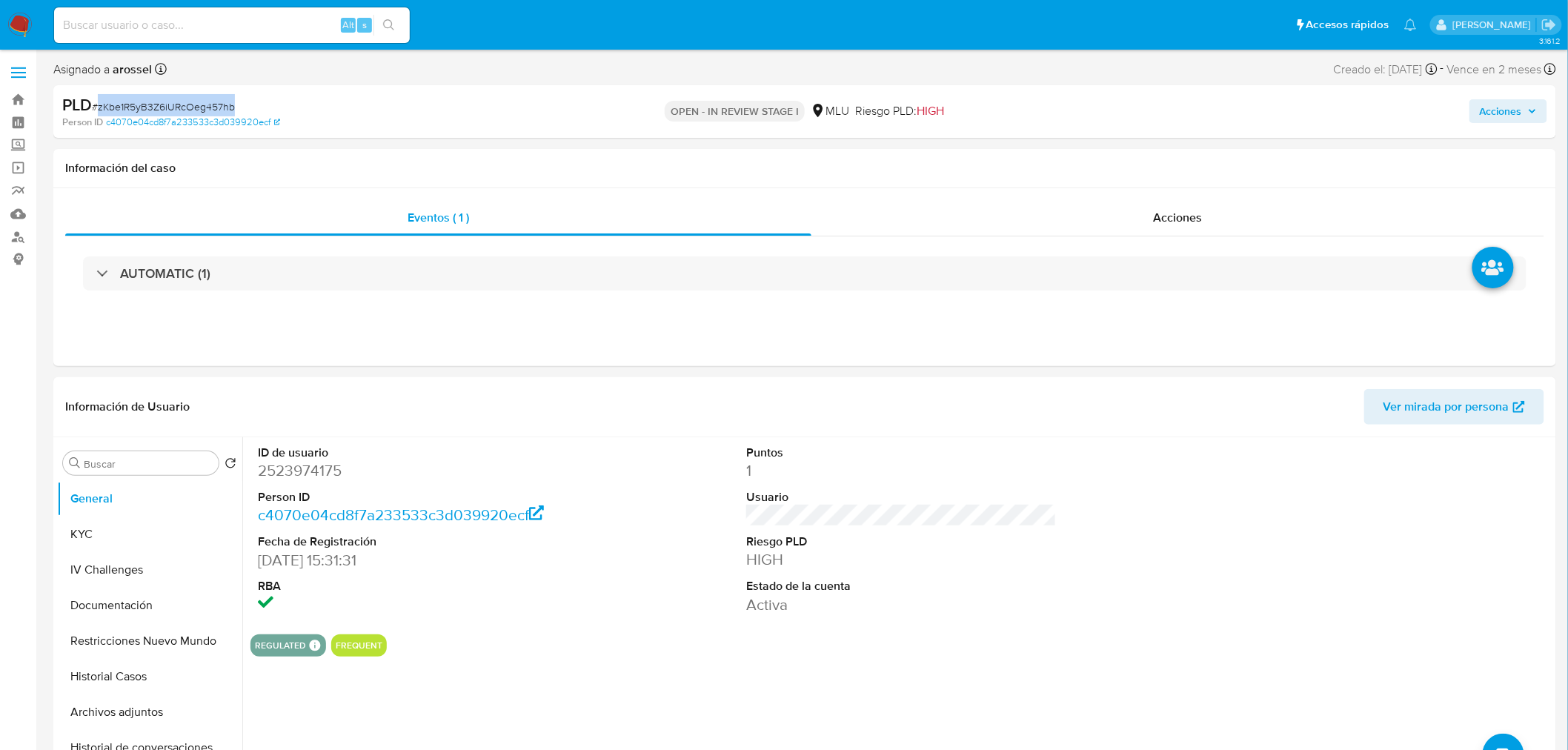
copy span "zKbe1R5yB3Z6iURcOeg457hb"
click at [130, 539] on button "KYC" at bounding box center [143, 535] width 173 height 36
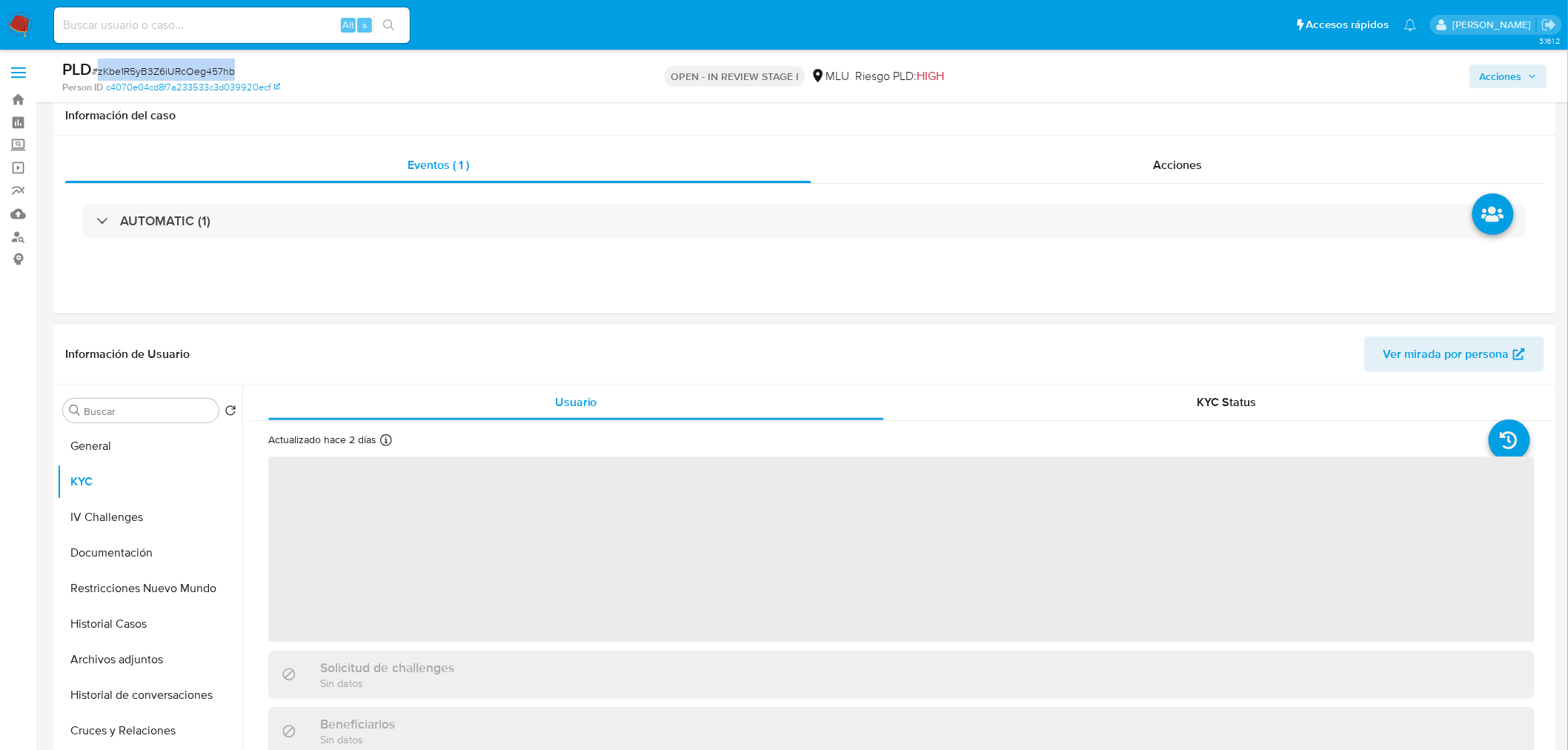
scroll to position [164, 0]
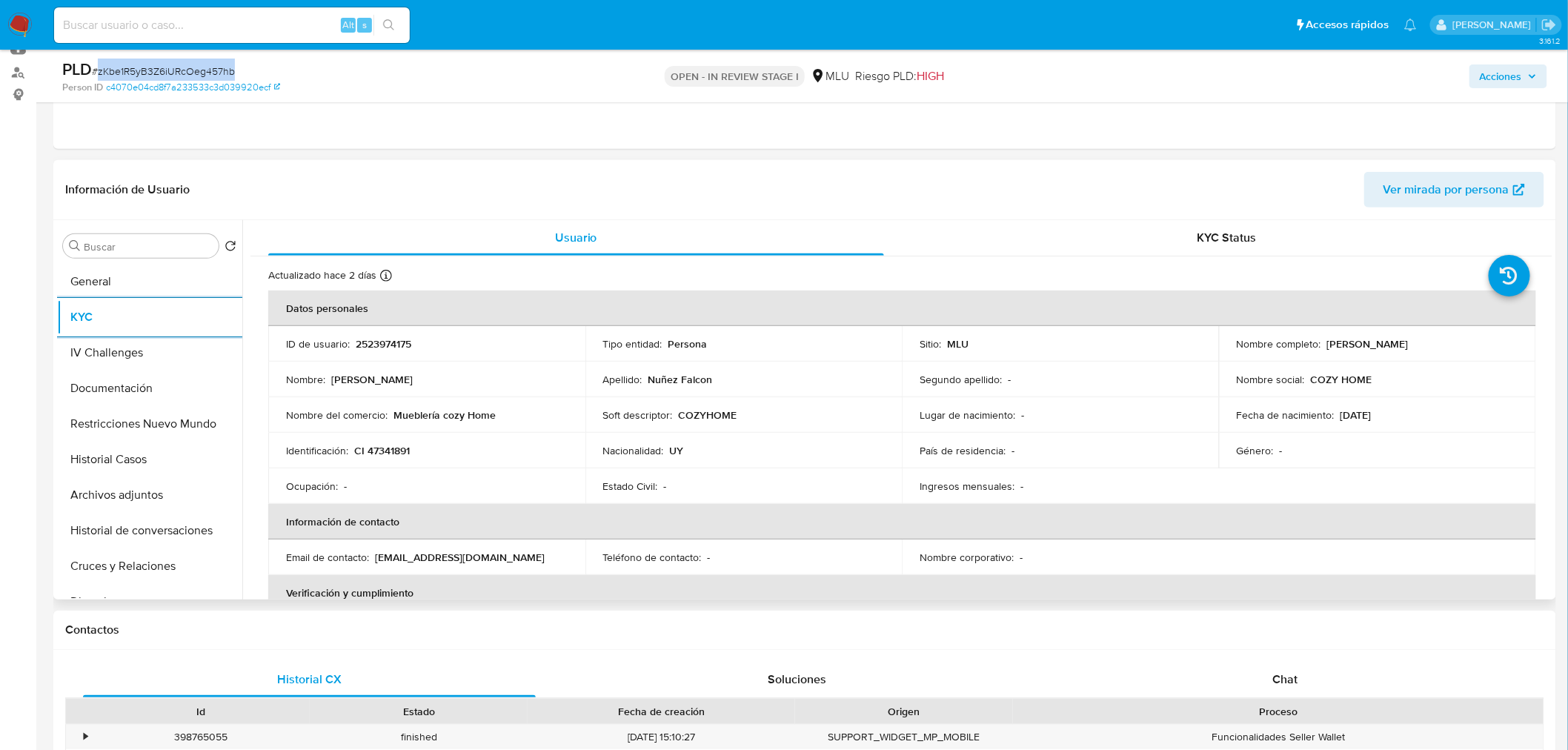
click at [369, 346] on p "2523974175" at bounding box center [383, 343] width 56 height 13
copy p "2523974175"
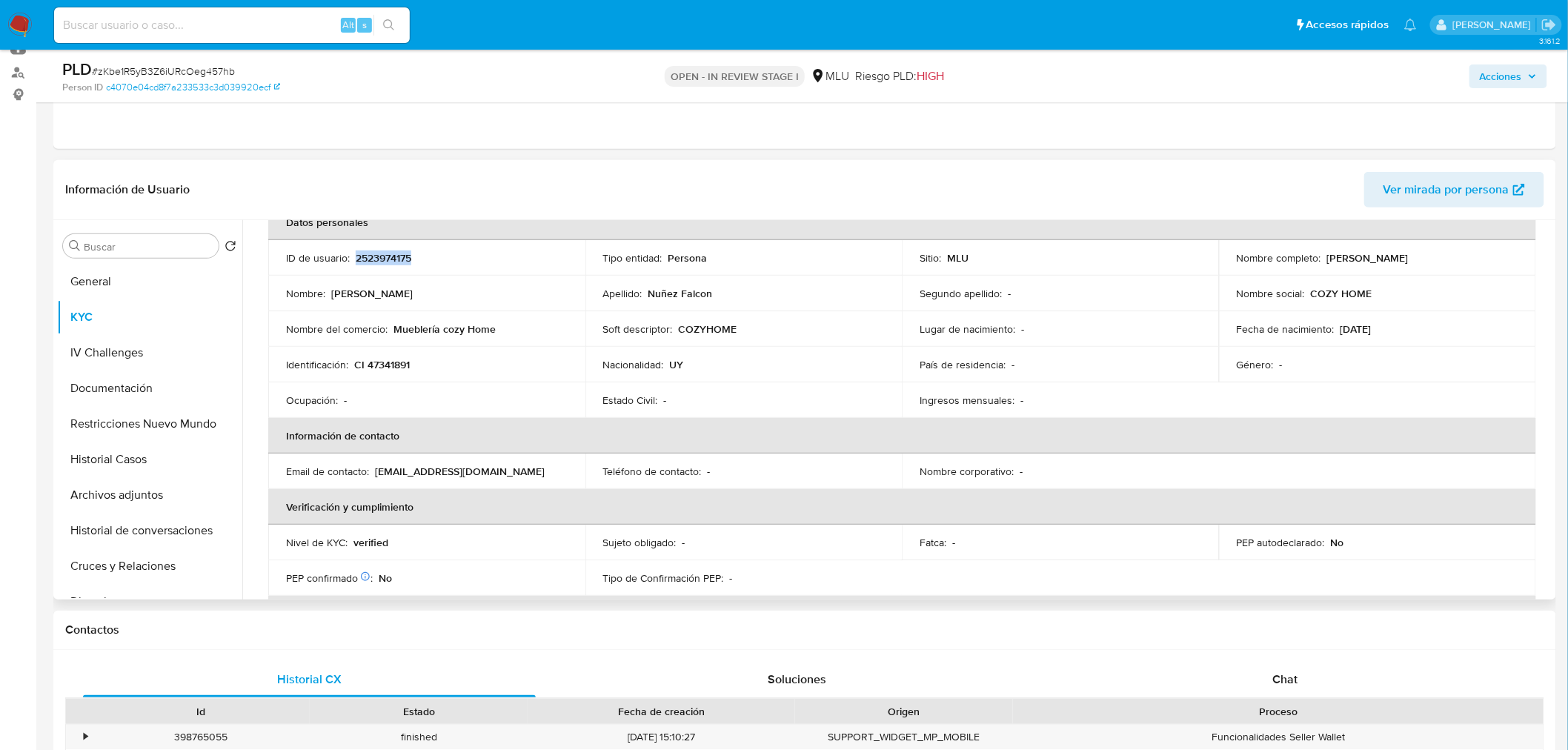
scroll to position [57, 0]
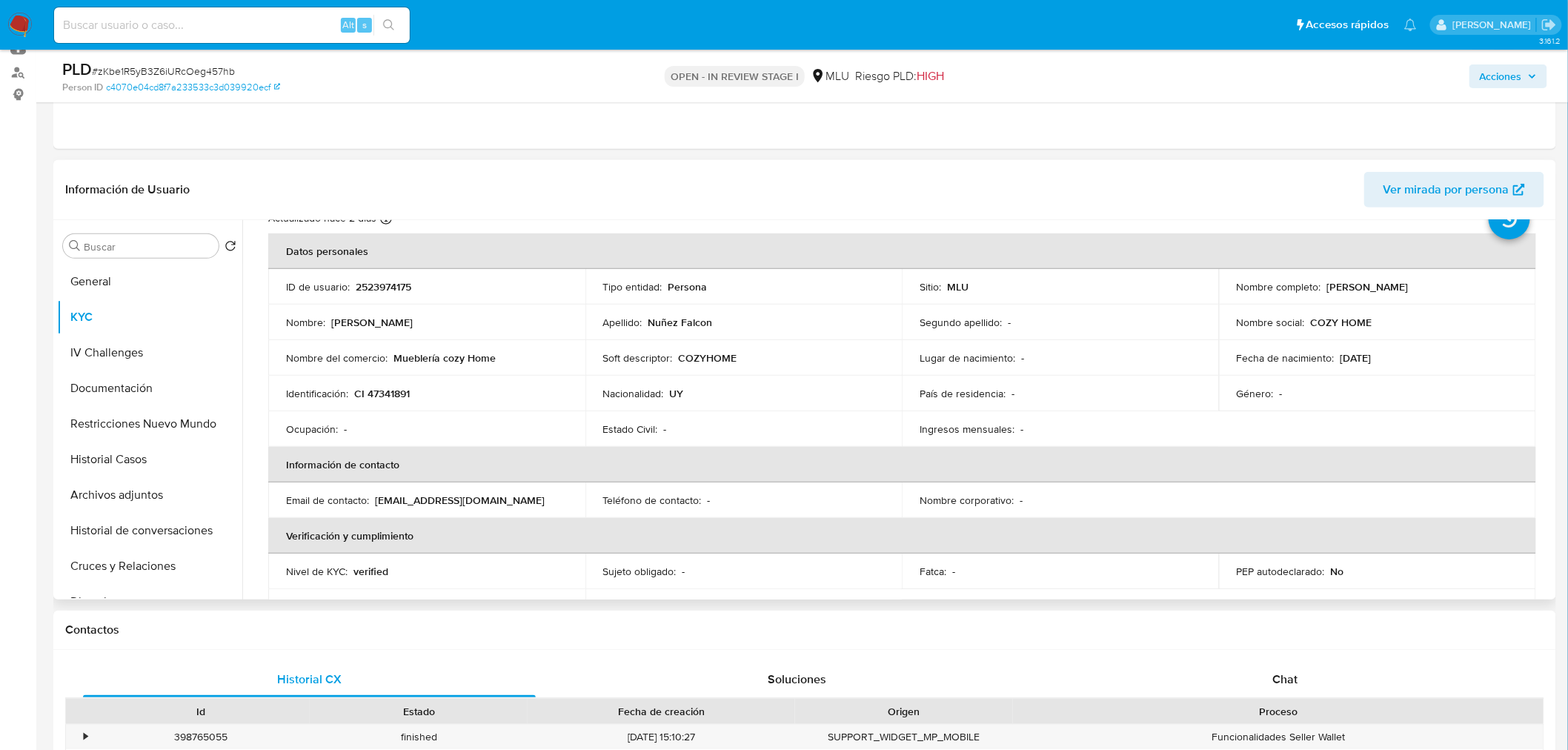
click at [732, 415] on td "Estado Civil : -" at bounding box center [744, 429] width 317 height 36
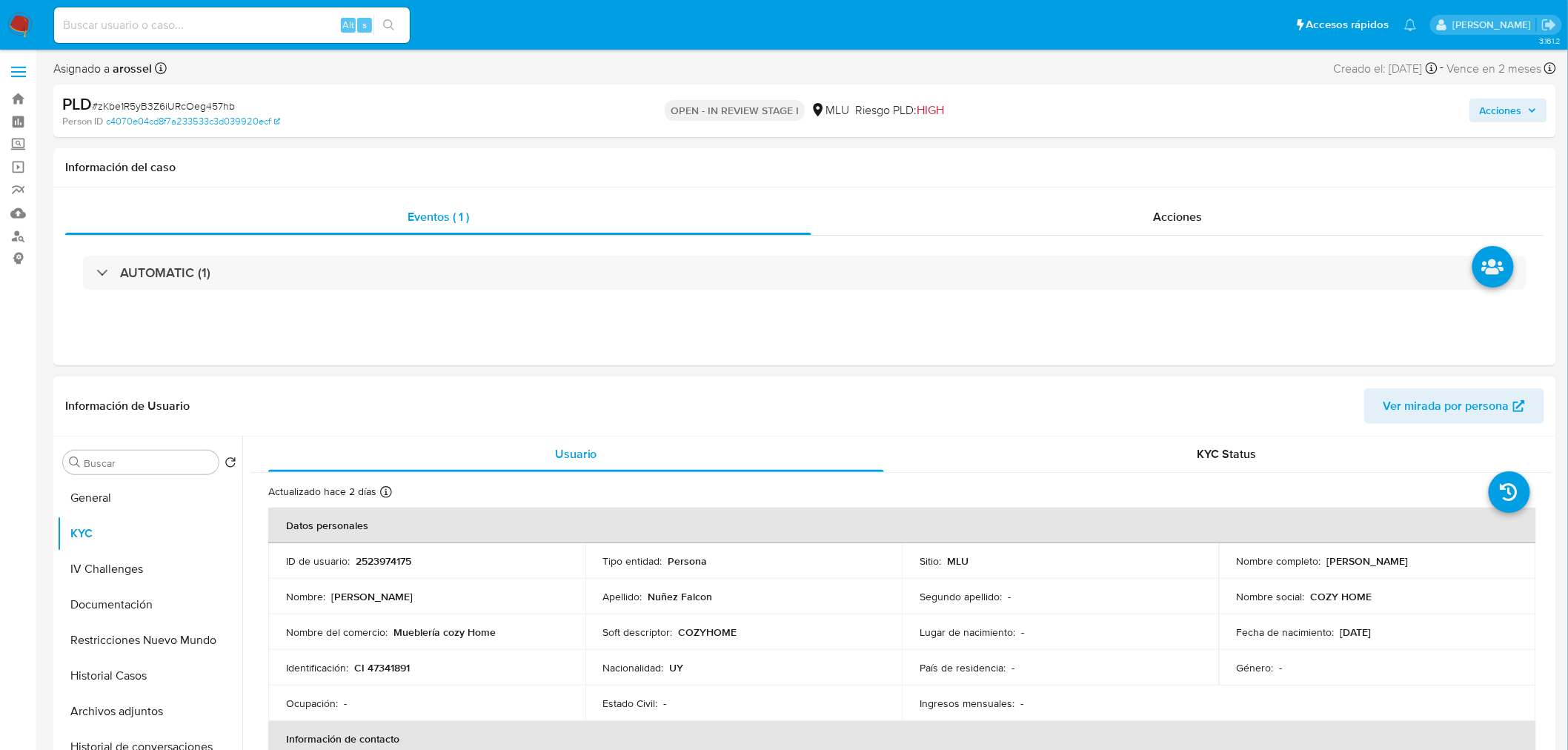
scroll to position [0, 0]
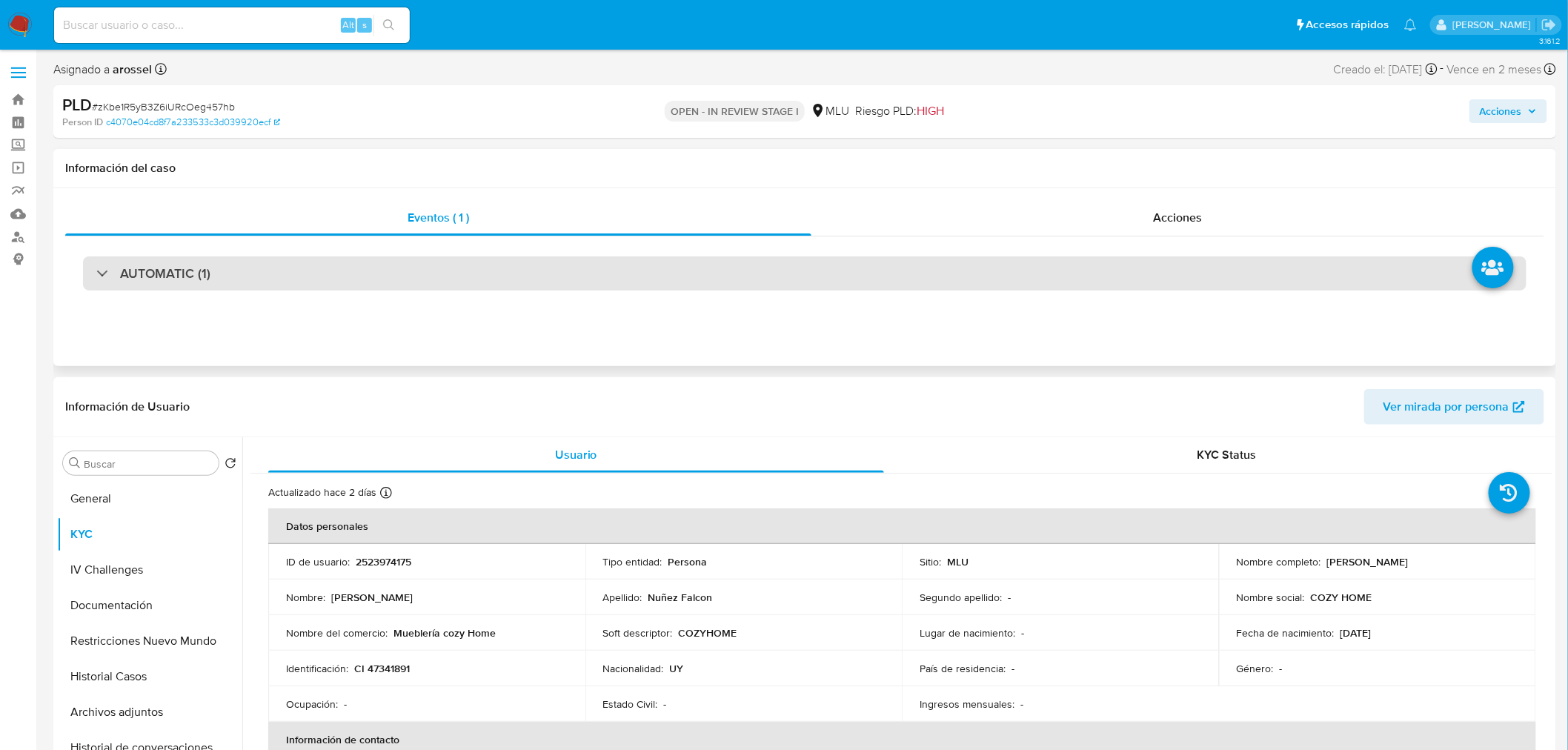
drag, startPoint x: 363, startPoint y: 269, endPoint x: 365, endPoint y: 283, distance: 14.1
click at [363, 270] on div "AUTOMATIC (1)" at bounding box center [805, 274] width 1443 height 34
